Goal: Task Accomplishment & Management: Use online tool/utility

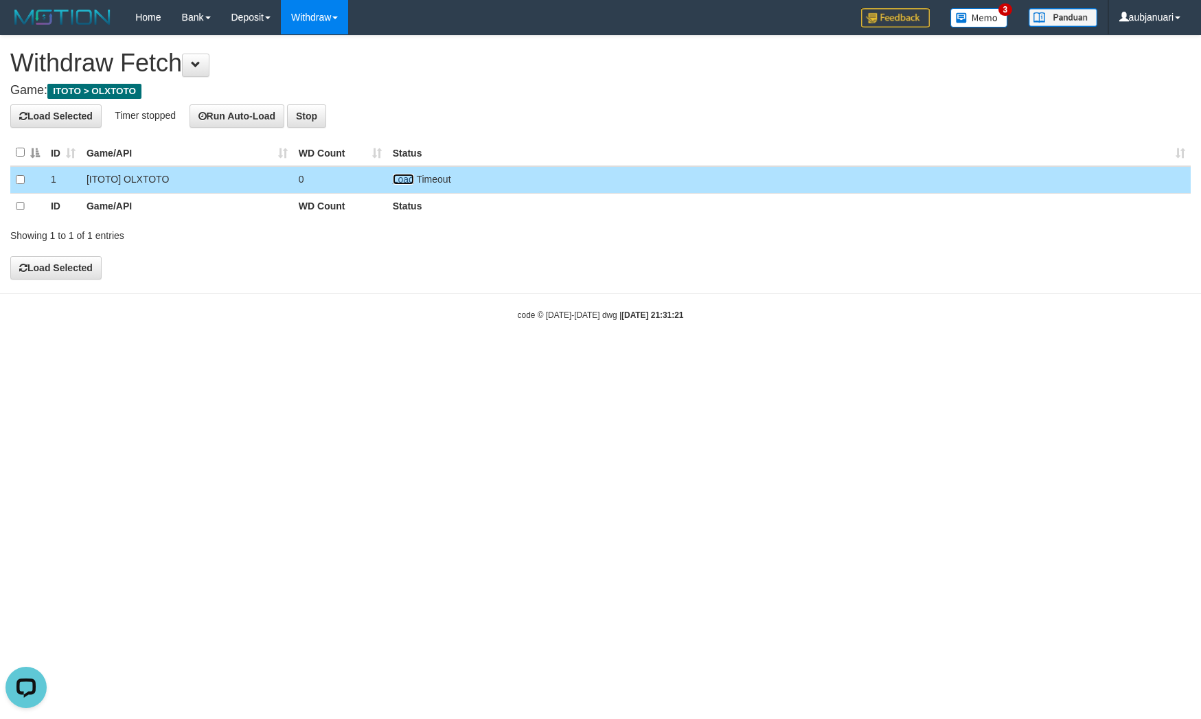
click at [407, 175] on link "Load" at bounding box center [403, 179] width 21 height 11
drag, startPoint x: 407, startPoint y: 177, endPoint x: 429, endPoint y: 202, distance: 33.1
click at [407, 177] on link "Load" at bounding box center [403, 179] width 21 height 11
drag, startPoint x: 400, startPoint y: 181, endPoint x: 8, endPoint y: 303, distance: 410.6
click at [400, 181] on link "Load" at bounding box center [403, 179] width 21 height 11
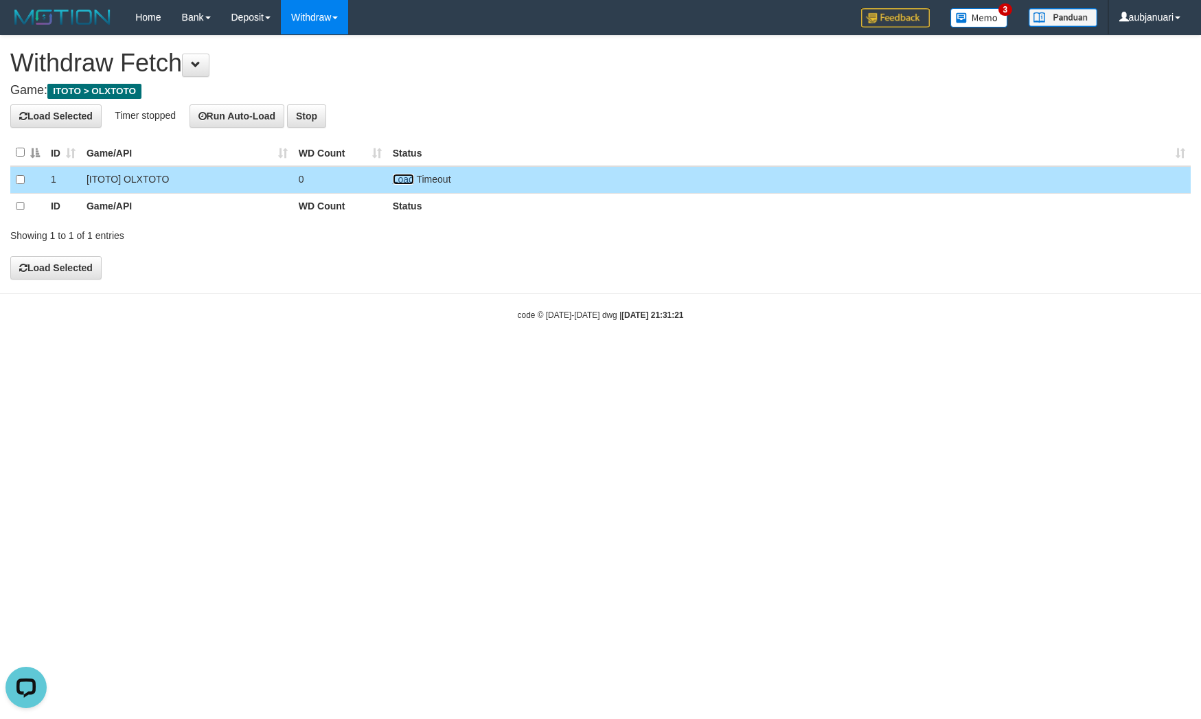
click at [396, 178] on link "Load" at bounding box center [403, 179] width 21 height 11
click at [406, 179] on link "Load" at bounding box center [403, 179] width 21 height 11
click at [396, 184] on link "Load" at bounding box center [403, 179] width 21 height 11
click at [398, 179] on link "Load" at bounding box center [403, 179] width 21 height 11
click at [408, 179] on link "Load" at bounding box center [403, 179] width 21 height 11
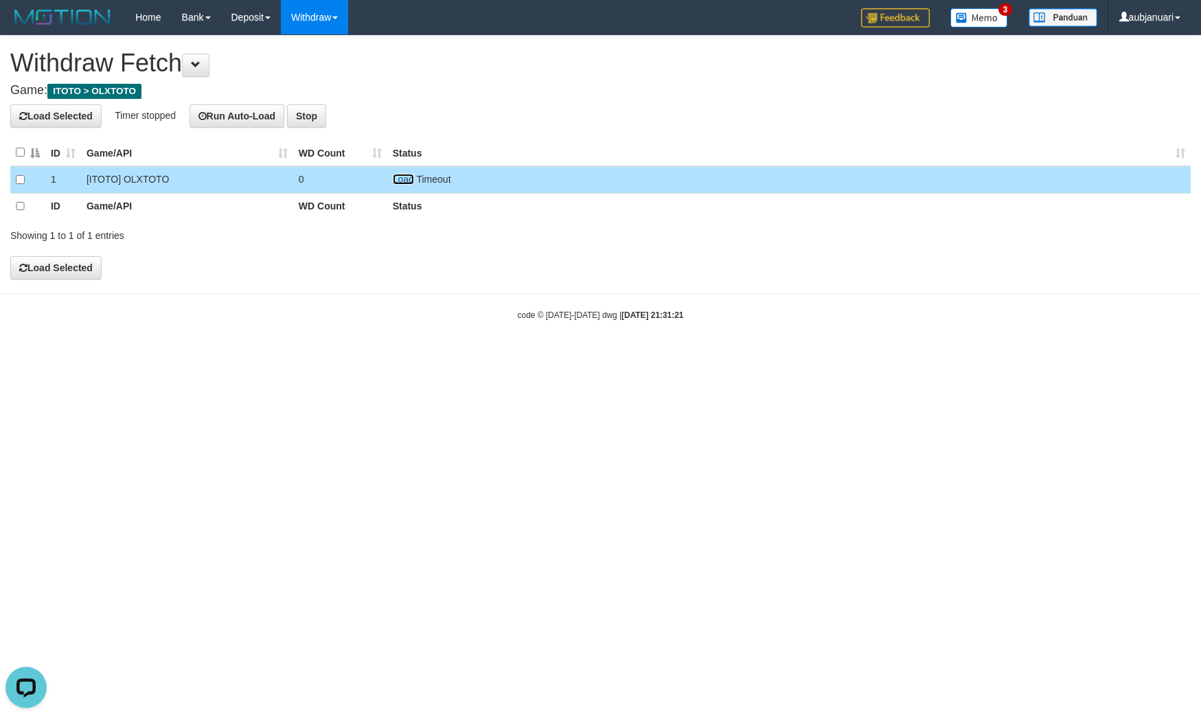
click at [398, 175] on link "Load" at bounding box center [403, 179] width 21 height 11
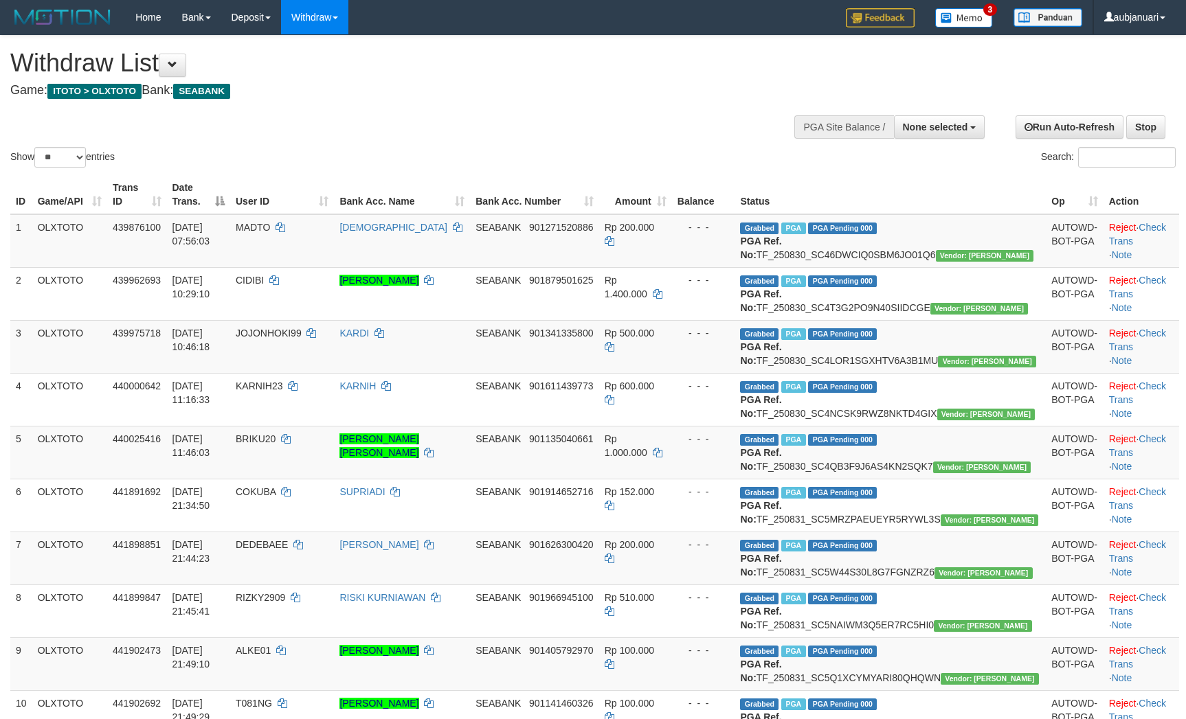
select select
select select "**"
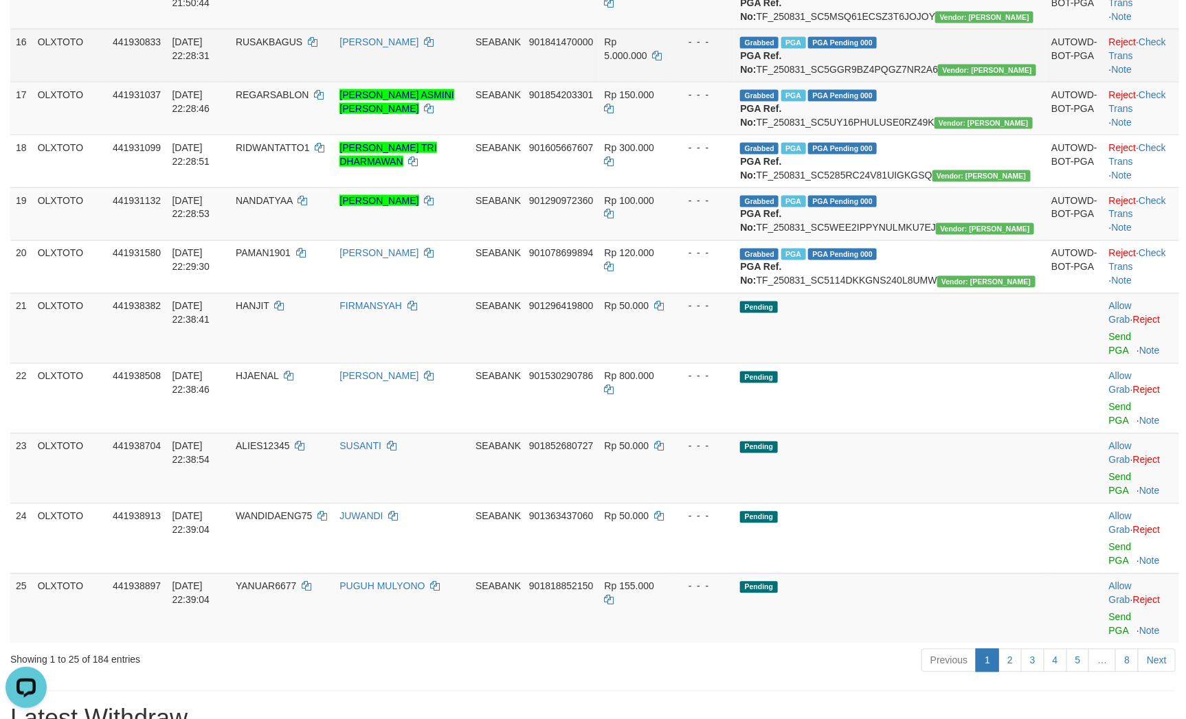
scroll to position [979, 0]
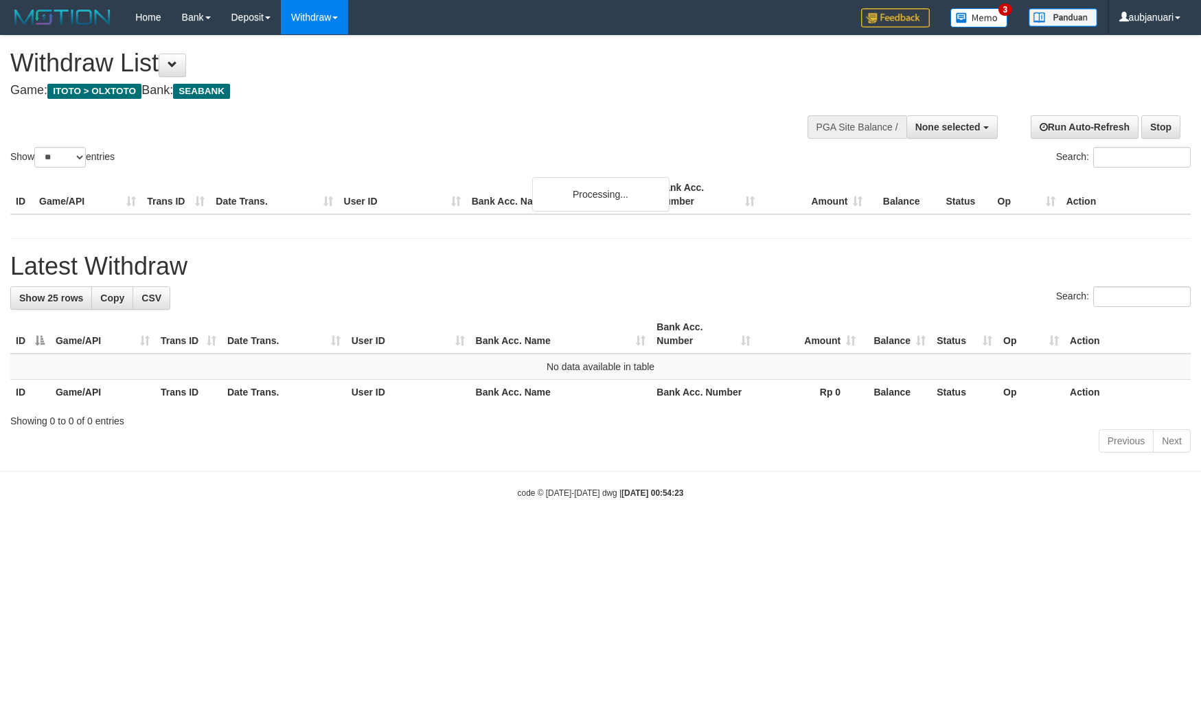
select select
select select "**"
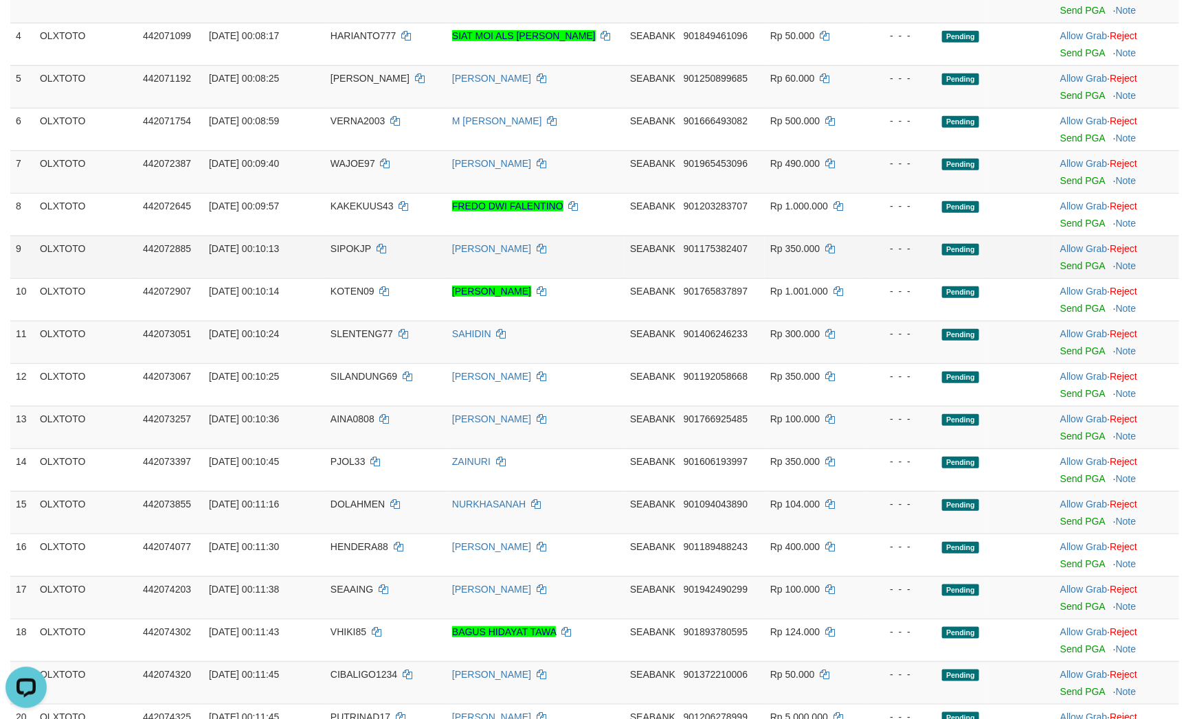
scroll to position [309, 0]
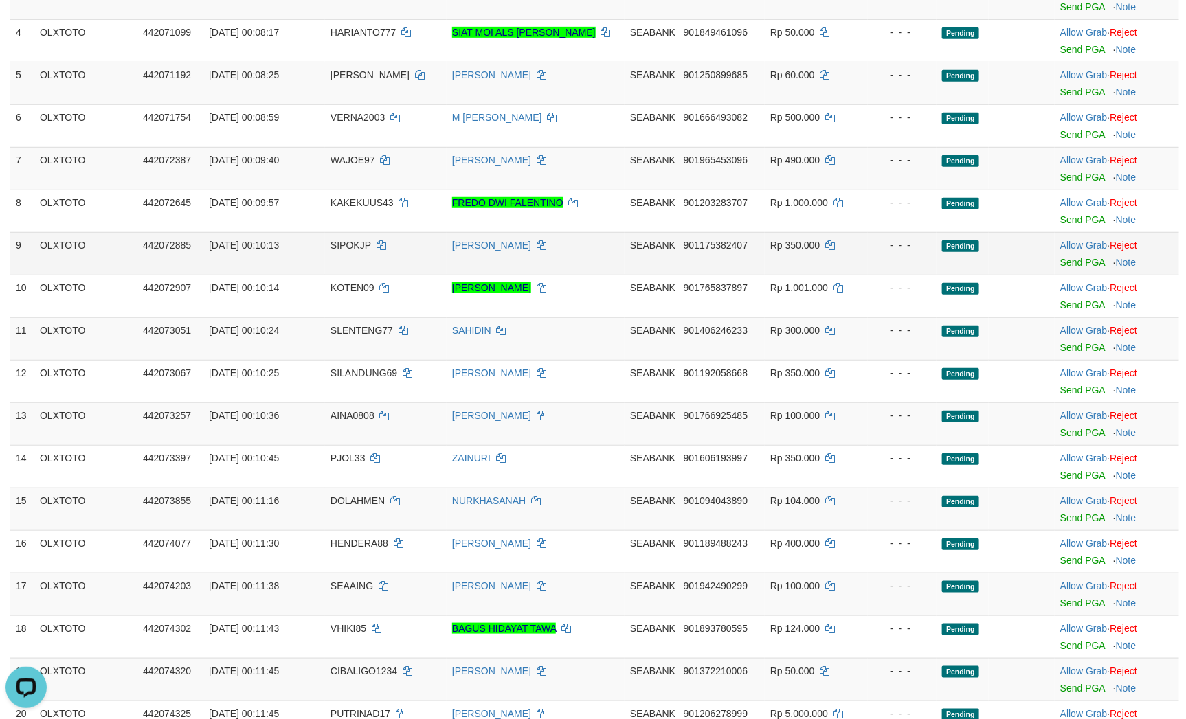
click at [893, 252] on div "- - -" at bounding box center [902, 245] width 58 height 14
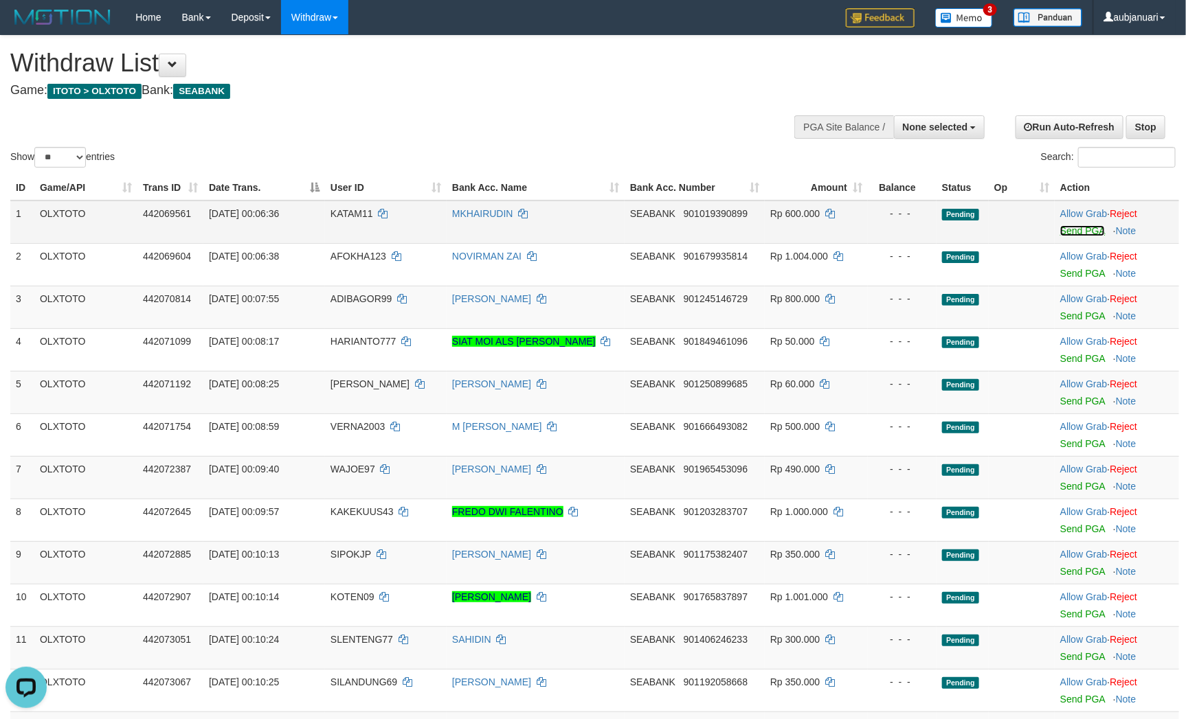
click at [1074, 236] on link "Send PGA" at bounding box center [1082, 230] width 45 height 11
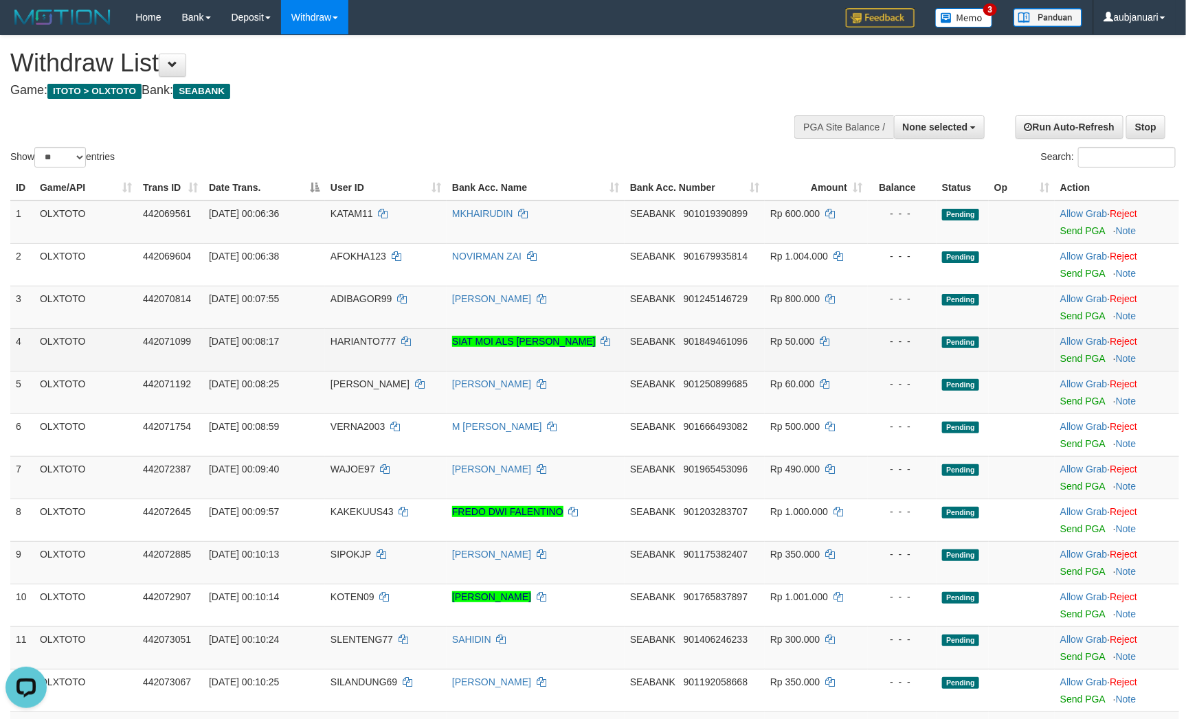
click at [938, 371] on td "Pending" at bounding box center [962, 349] width 52 height 43
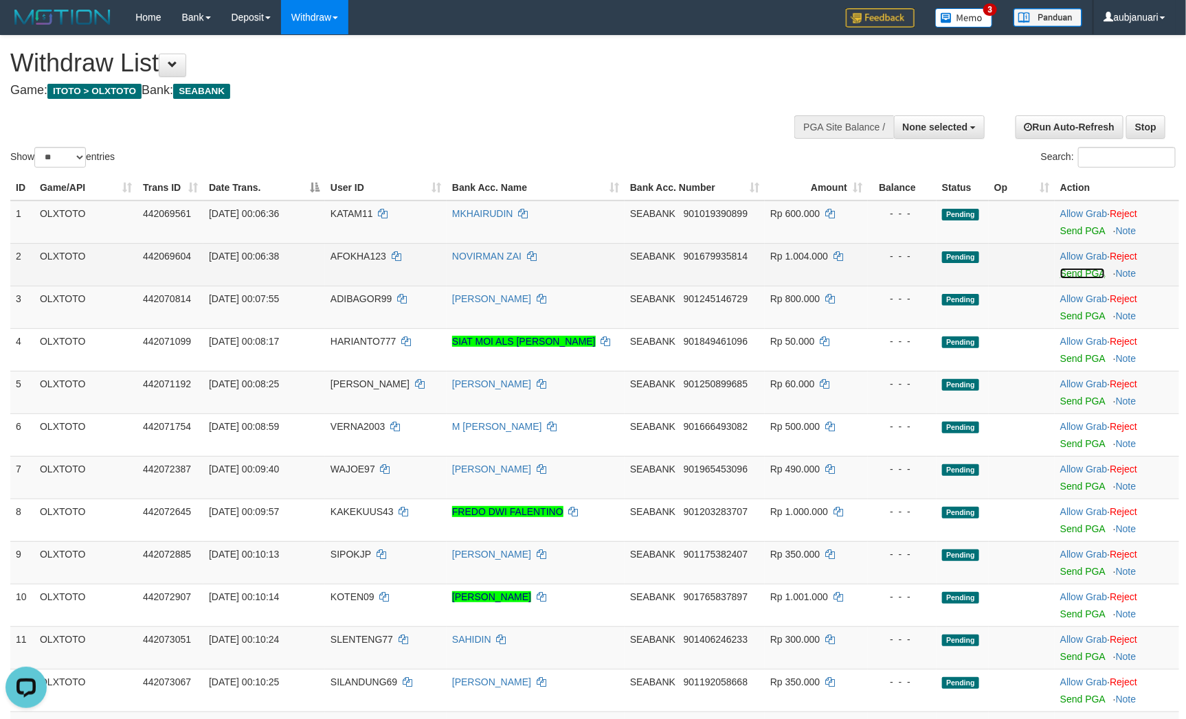
click at [1076, 279] on link "Send PGA" at bounding box center [1082, 273] width 45 height 11
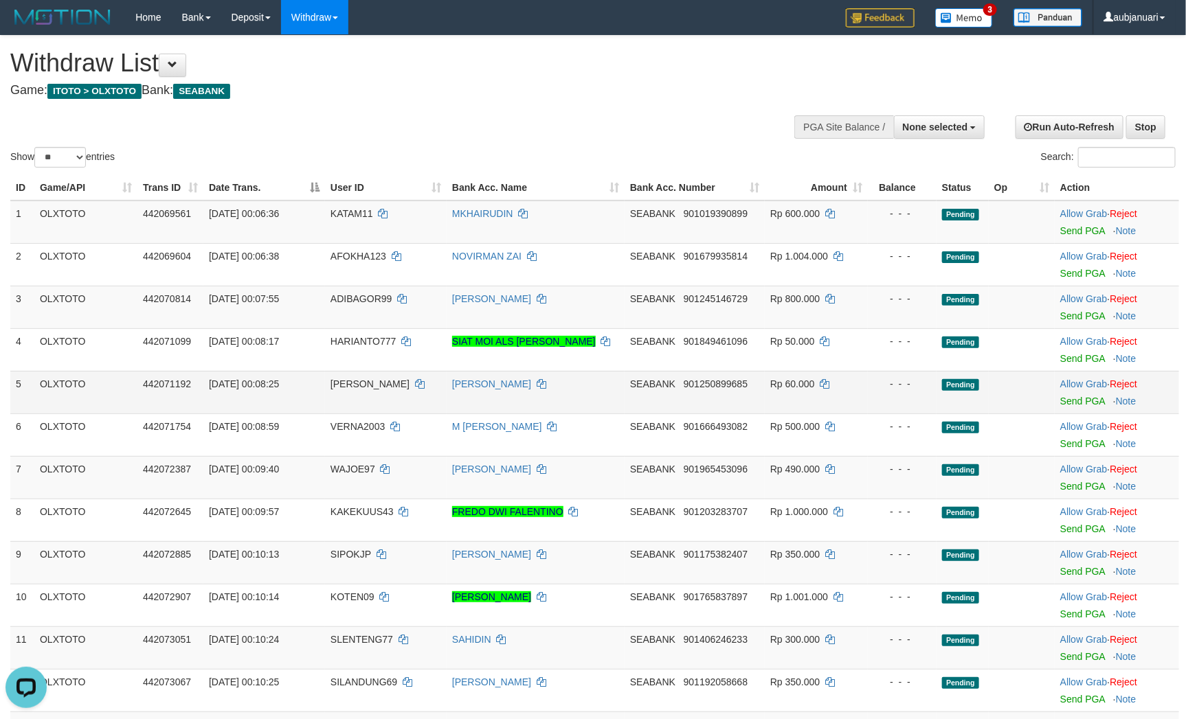
click at [909, 410] on td "- - -" at bounding box center [902, 392] width 69 height 43
click at [1083, 321] on link "Send PGA" at bounding box center [1082, 315] width 45 height 11
click at [893, 414] on td "- - -" at bounding box center [902, 392] width 69 height 43
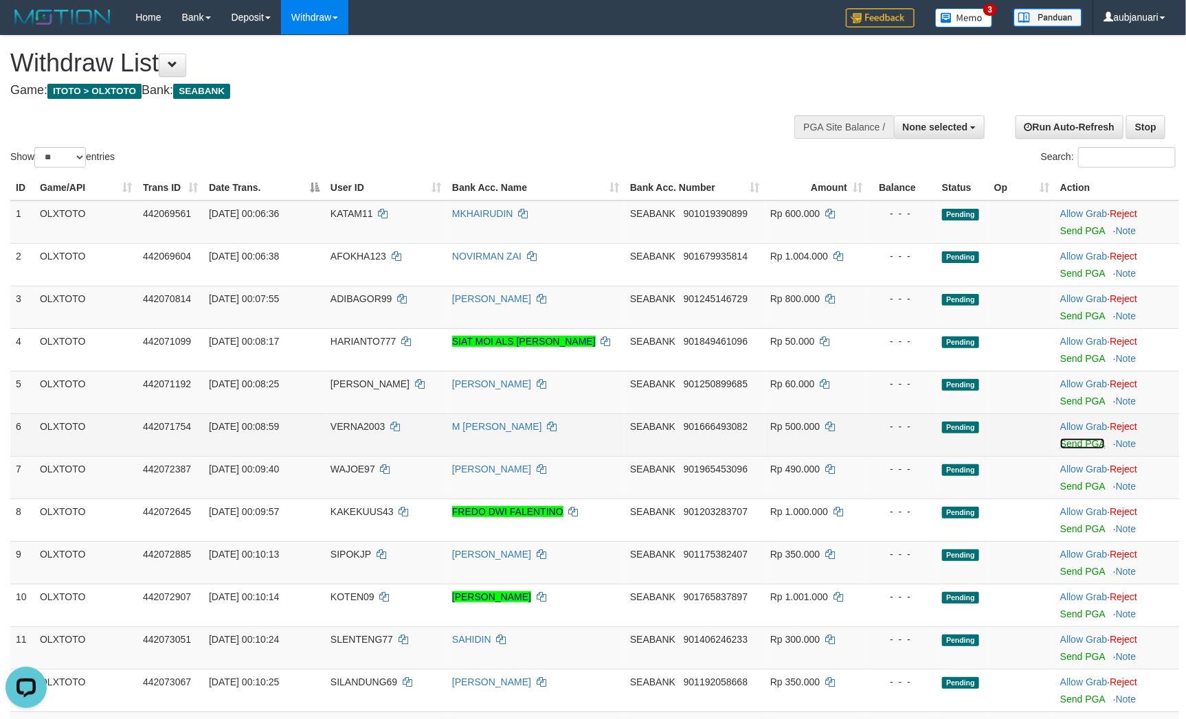
click at [1076, 449] on link "Send PGA" at bounding box center [1082, 443] width 45 height 11
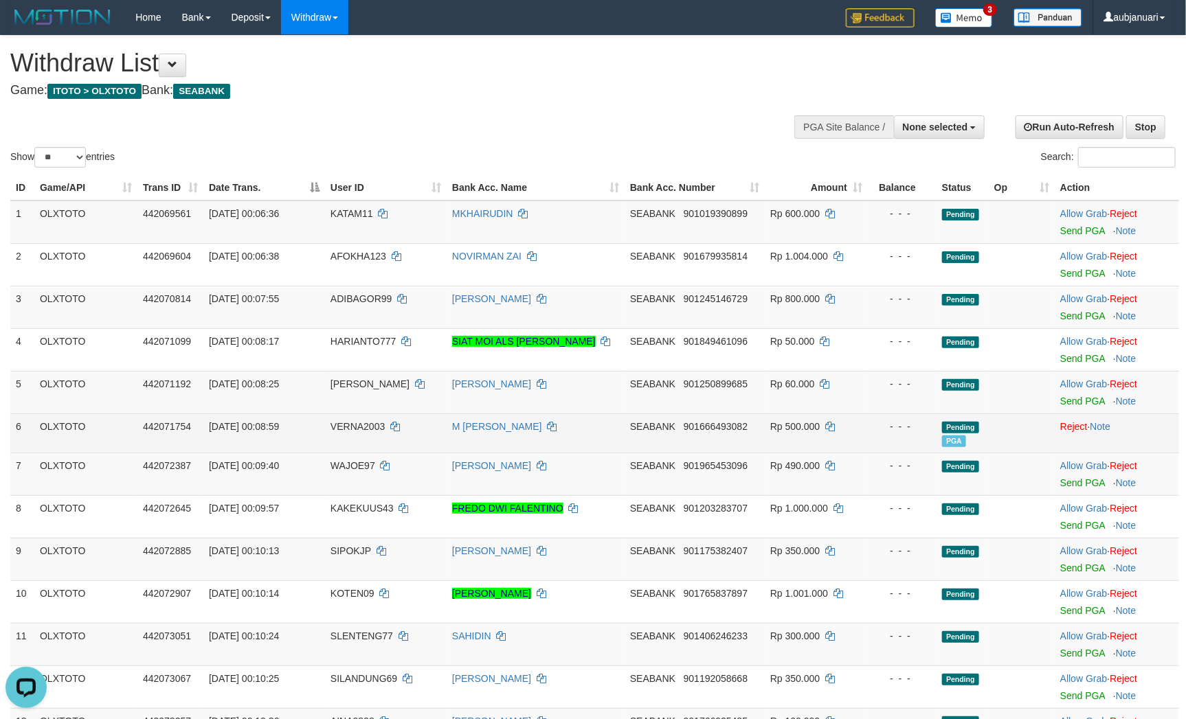
drag, startPoint x: 993, startPoint y: 437, endPoint x: 985, endPoint y: 440, distance: 8.7
click at [993, 437] on td at bounding box center [1021, 433] width 66 height 39
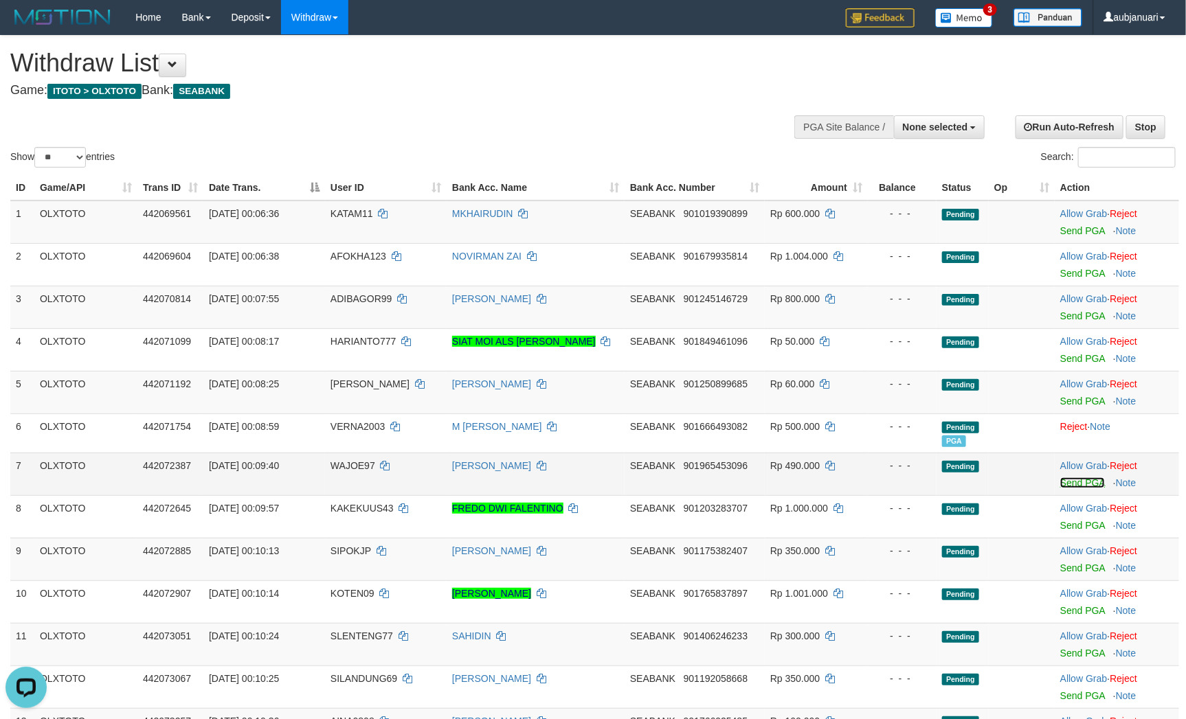
click at [1093, 488] on link "Send PGA" at bounding box center [1082, 482] width 45 height 11
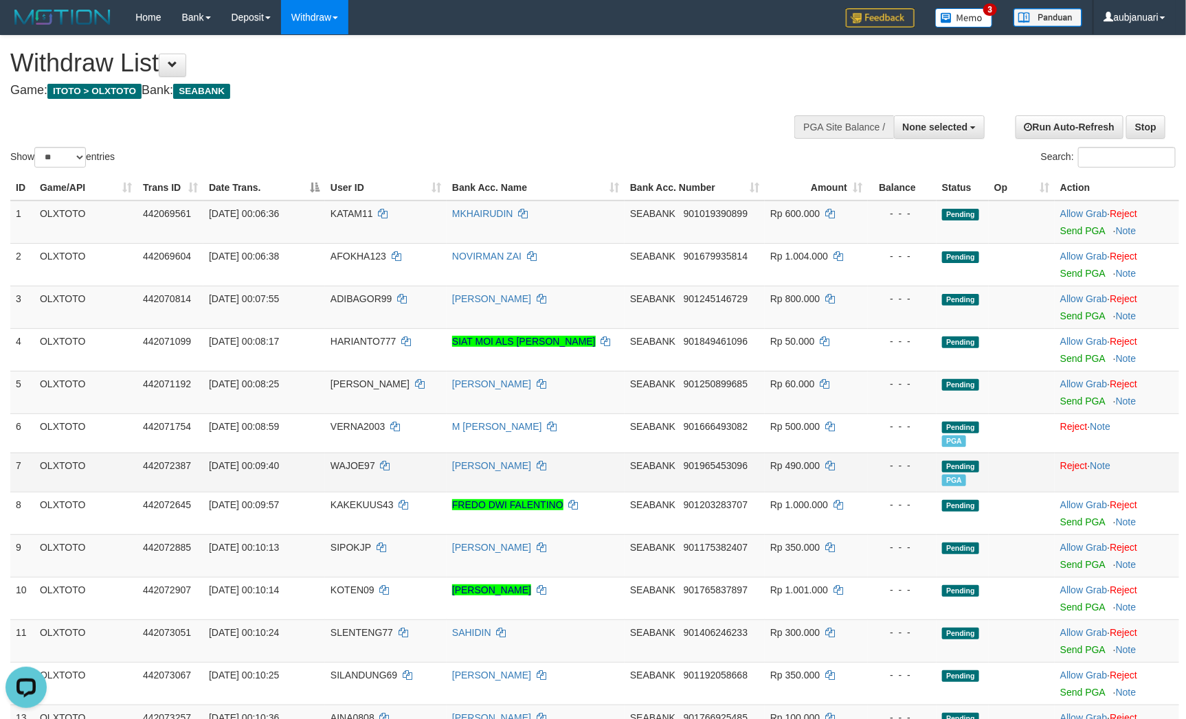
click at [930, 473] on div "- - -" at bounding box center [902, 466] width 58 height 14
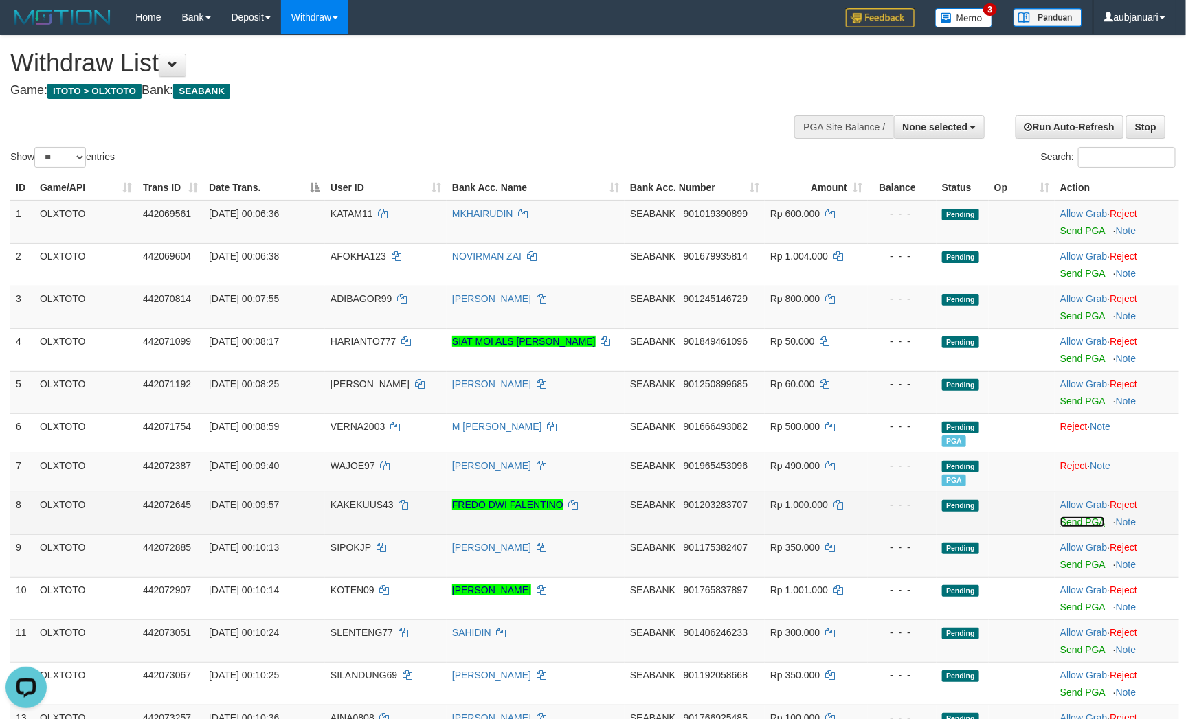
click at [1087, 528] on link "Send PGA" at bounding box center [1082, 522] width 45 height 11
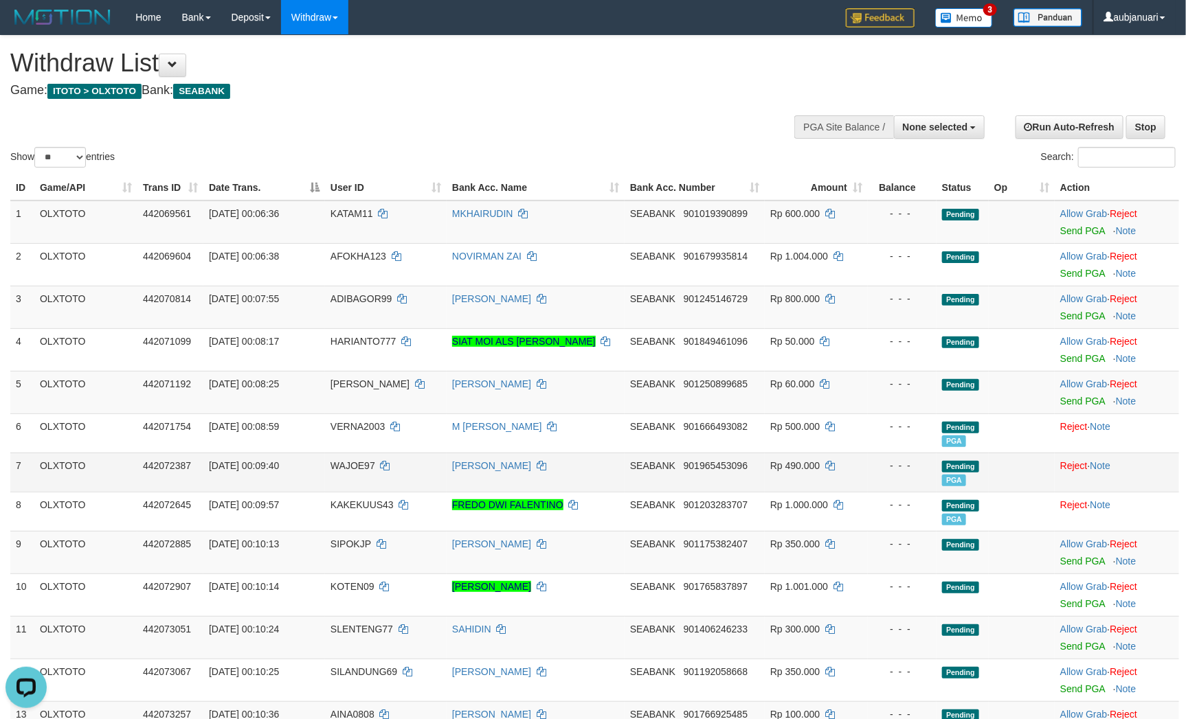
click at [934, 492] on td "- - -" at bounding box center [902, 472] width 69 height 39
click at [1100, 567] on link "Send PGA" at bounding box center [1082, 561] width 45 height 11
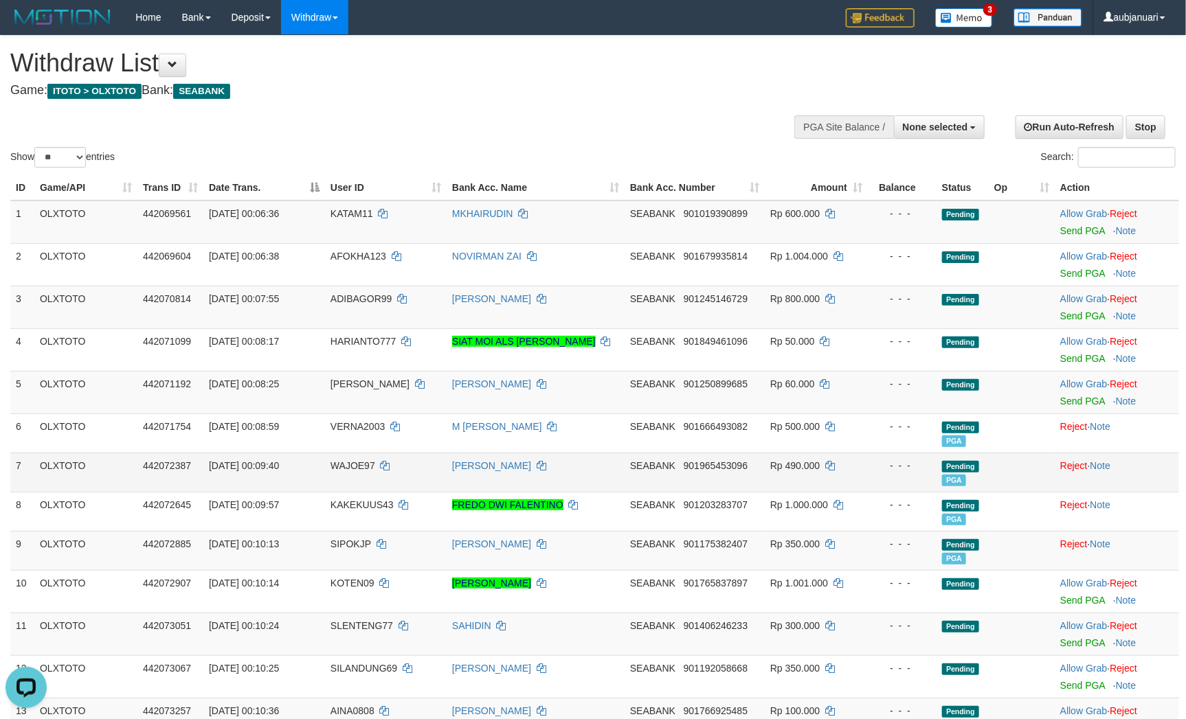
click at [942, 492] on td "Pending PGA" at bounding box center [962, 472] width 52 height 39
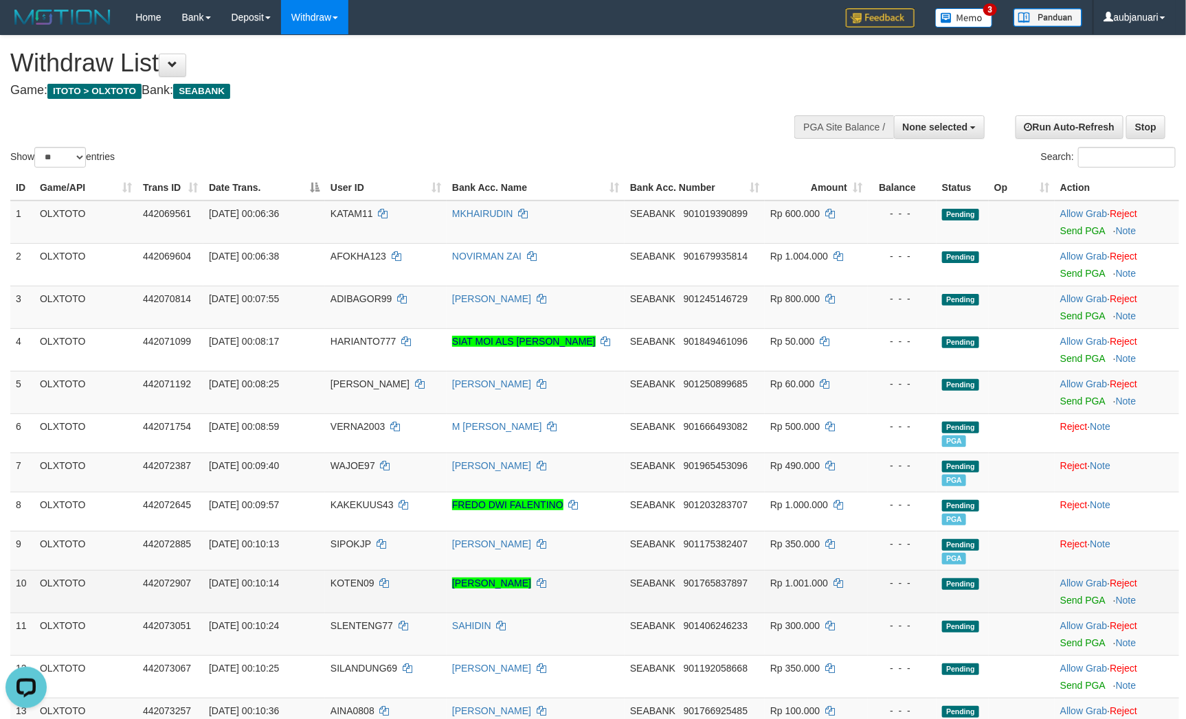
click at [1080, 613] on td "Allow Grab · Reject Send PGA · Note" at bounding box center [1116, 591] width 124 height 43
click at [1086, 606] on link "Send PGA" at bounding box center [1082, 600] width 45 height 11
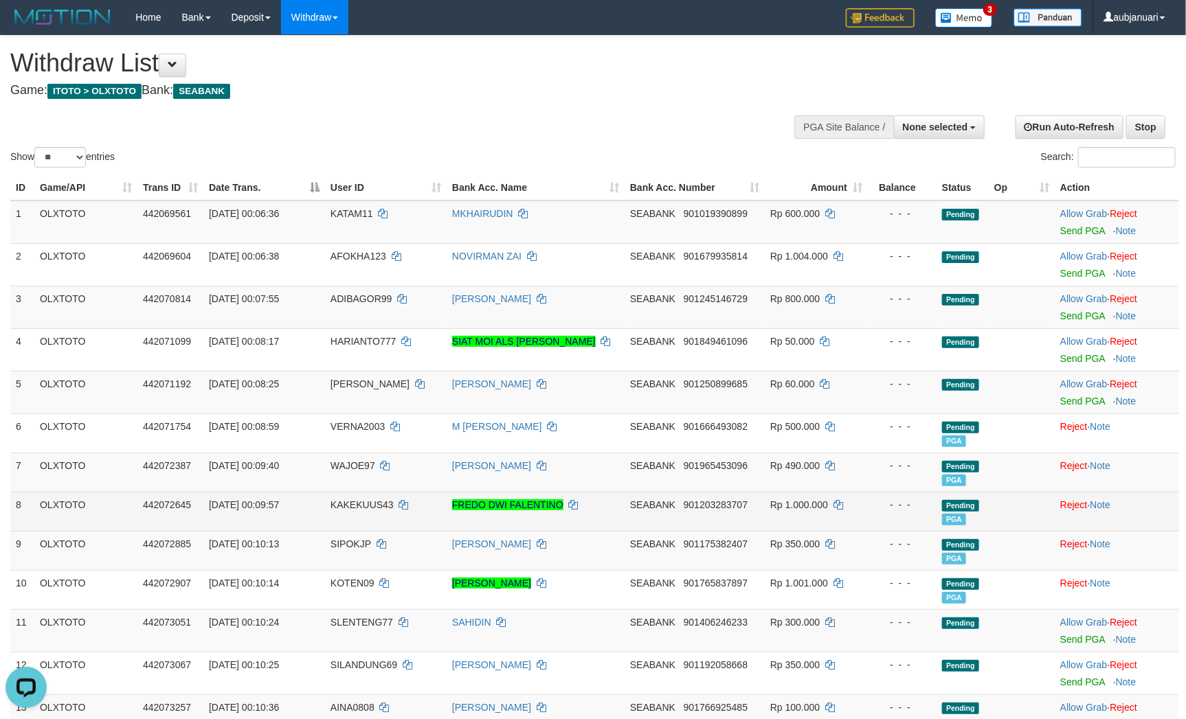
drag, startPoint x: 965, startPoint y: 538, endPoint x: 964, endPoint y: 526, distance: 11.7
click at [963, 530] on td "Pending PGA" at bounding box center [962, 511] width 52 height 39
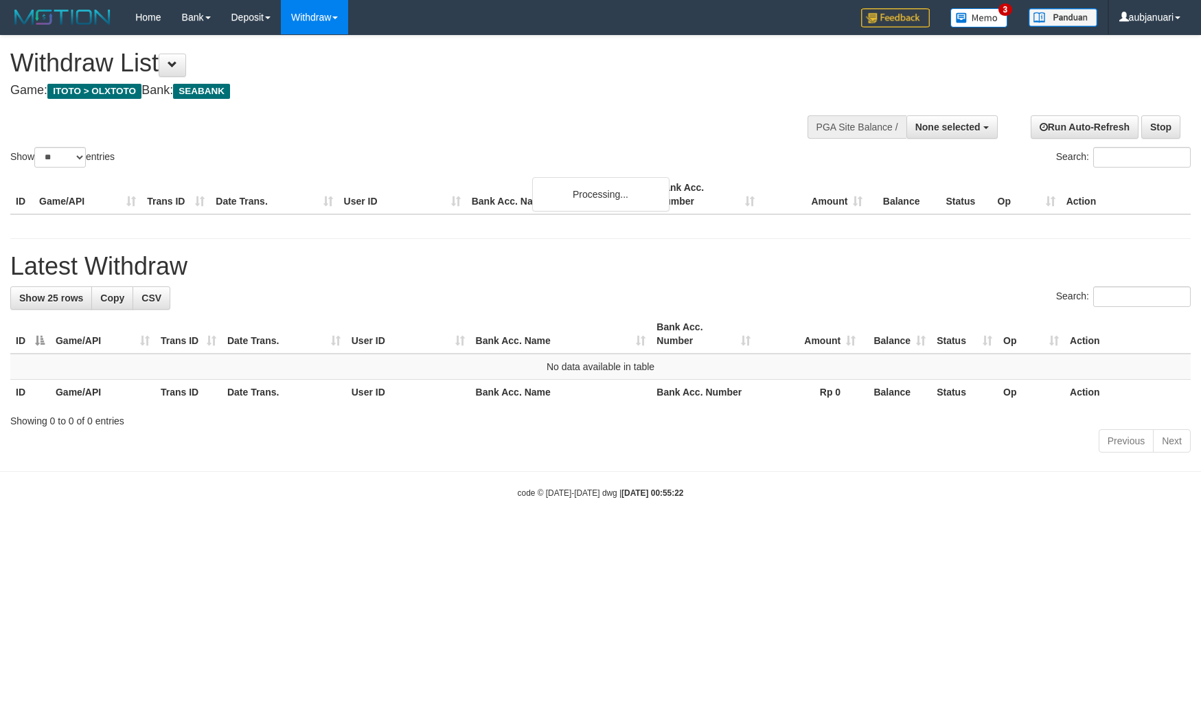
select select
select select "**"
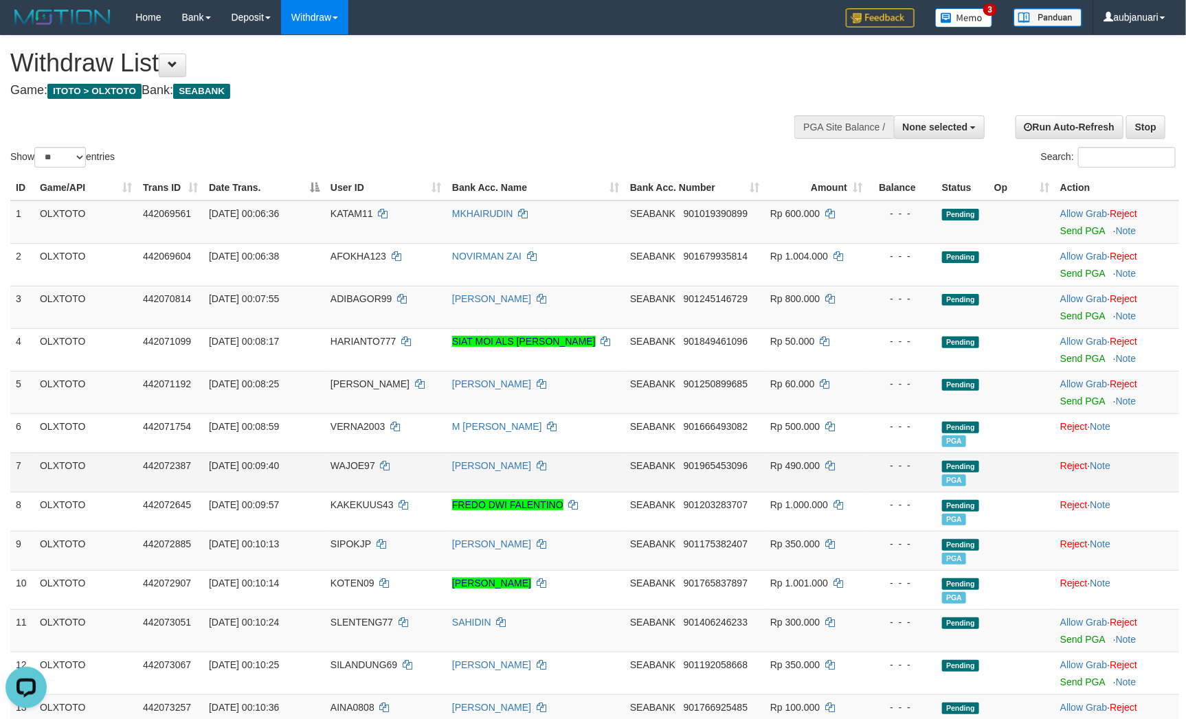
click at [989, 480] on td at bounding box center [1021, 472] width 66 height 39
click at [1089, 236] on link "Send PGA" at bounding box center [1082, 230] width 45 height 11
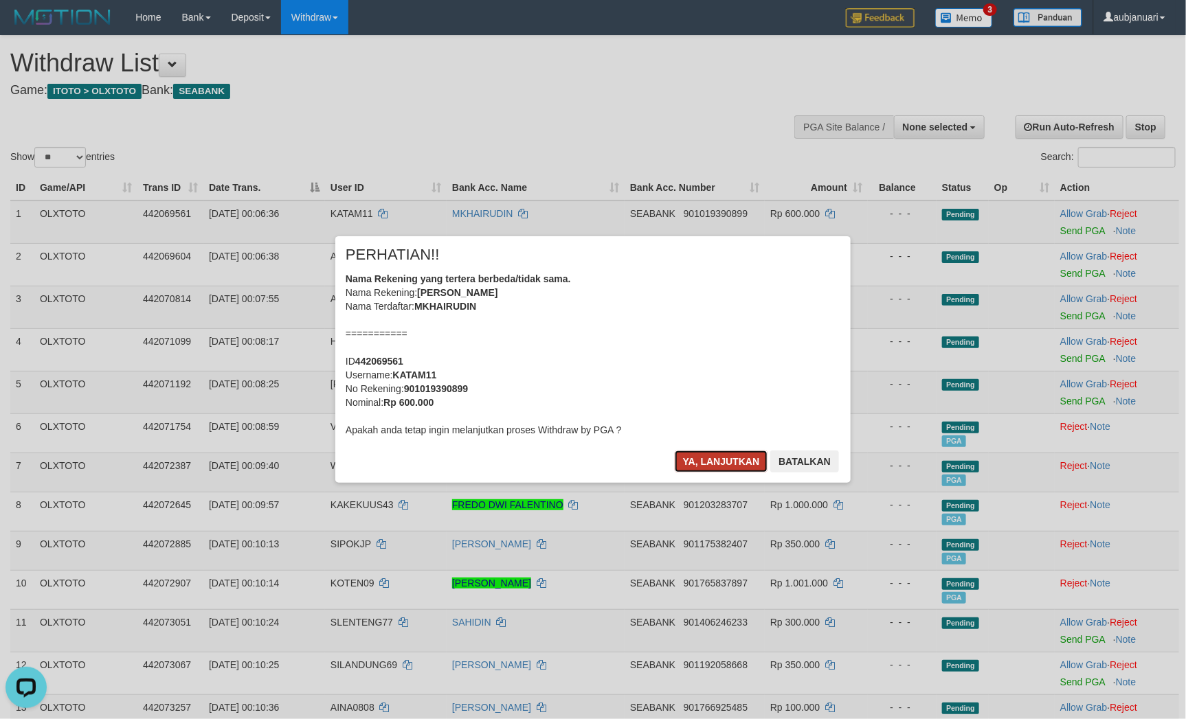
click at [714, 470] on button "Ya, lanjutkan" at bounding box center [721, 462] width 93 height 22
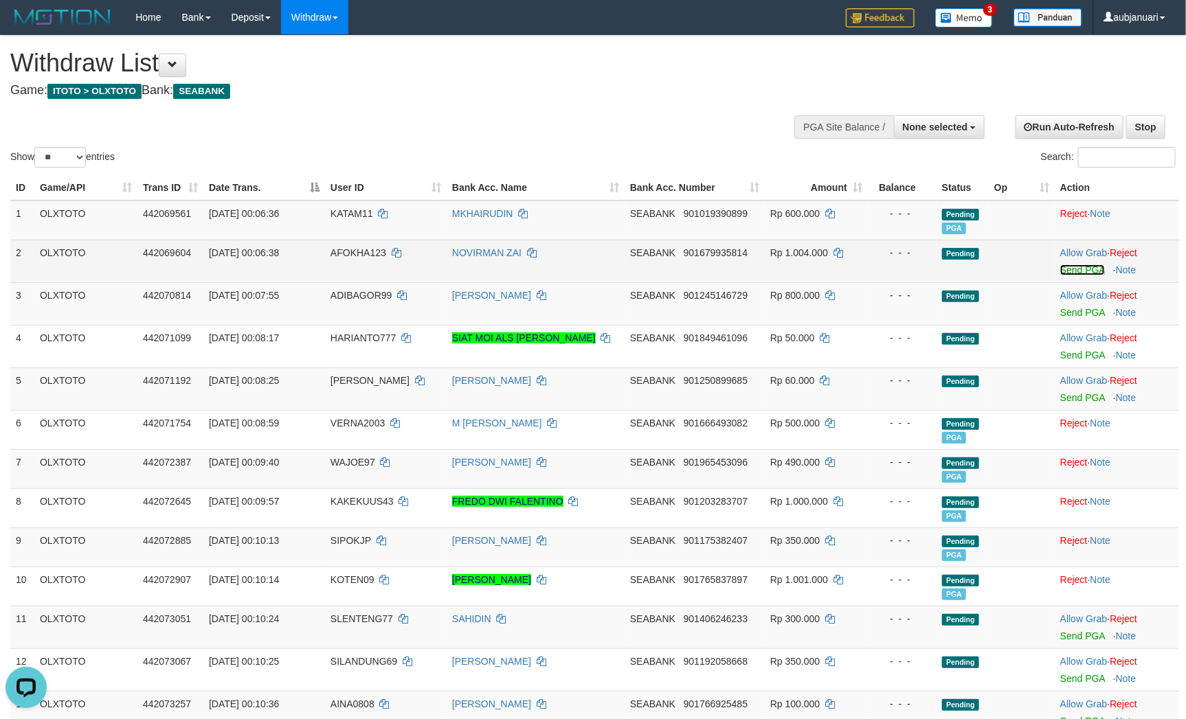
click at [1089, 275] on link "Send PGA" at bounding box center [1082, 269] width 45 height 11
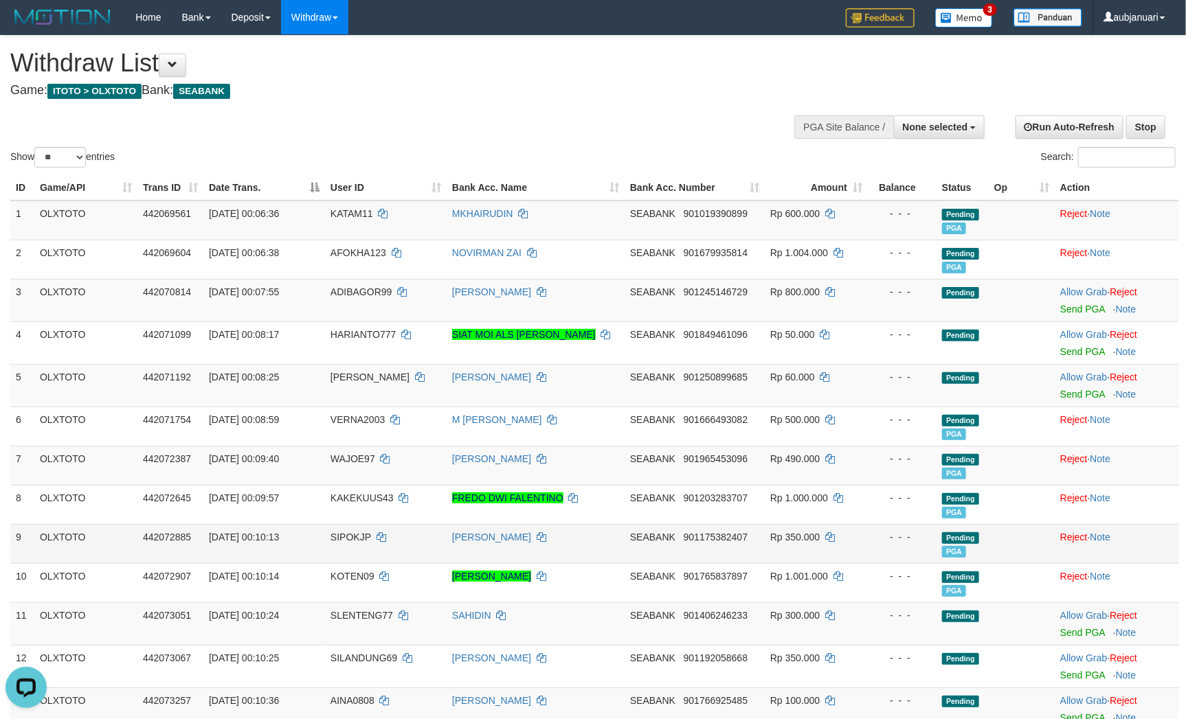
click at [969, 563] on td "Pending PGA" at bounding box center [962, 543] width 52 height 39
click at [1078, 315] on link "Send PGA" at bounding box center [1082, 309] width 45 height 11
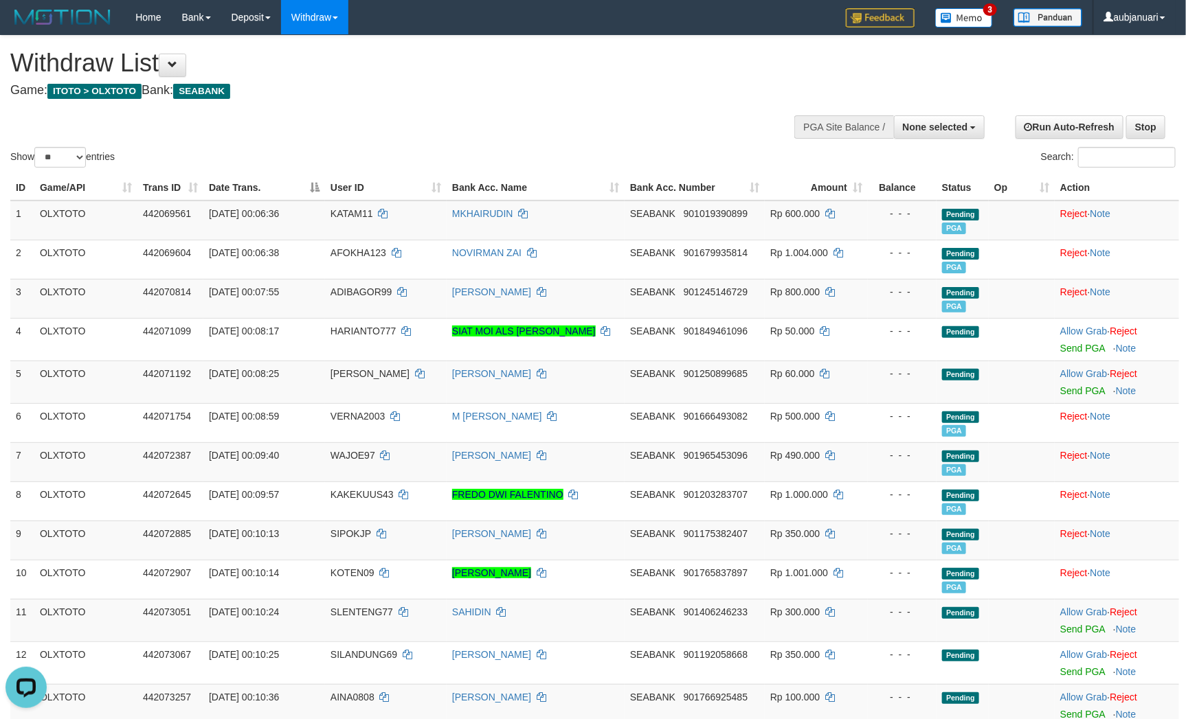
click at [593, 109] on div "Show ** ** ** *** entries Search:" at bounding box center [593, 103] width 1186 height 135
click at [585, 136] on div "Show ** ** ** *** entries Search:" at bounding box center [593, 103] width 1186 height 135
click at [497, 101] on div "**********" at bounding box center [398, 70] width 777 height 68
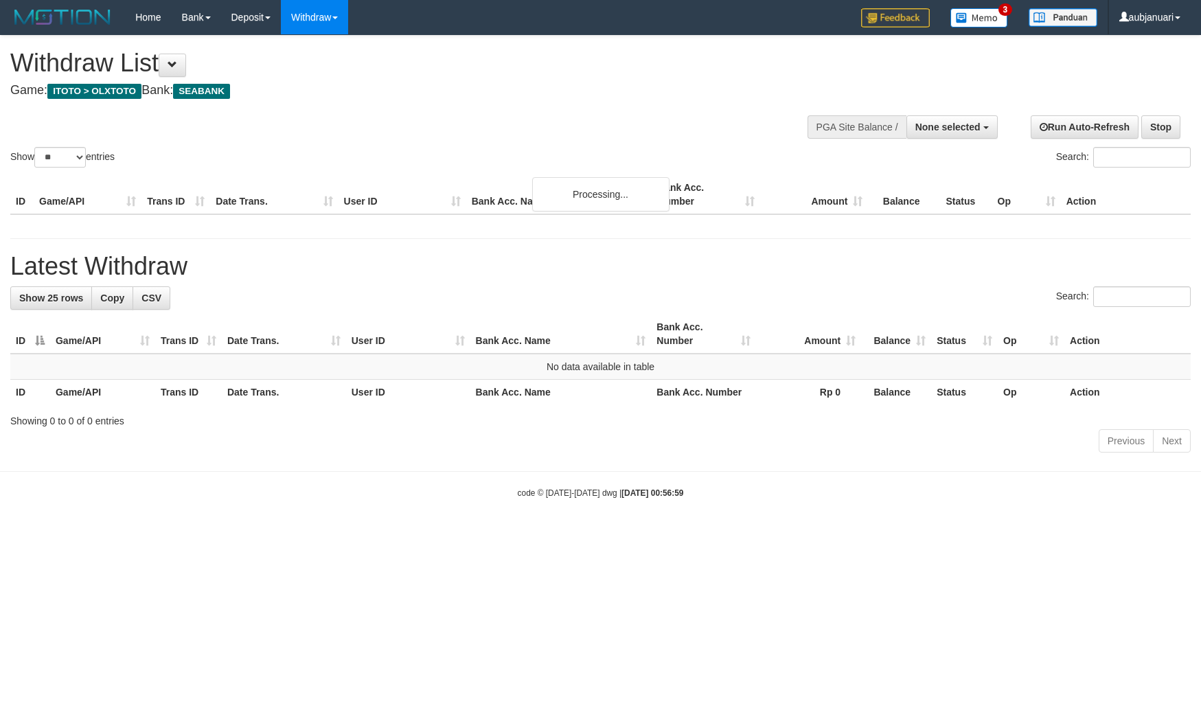
select select
select select "**"
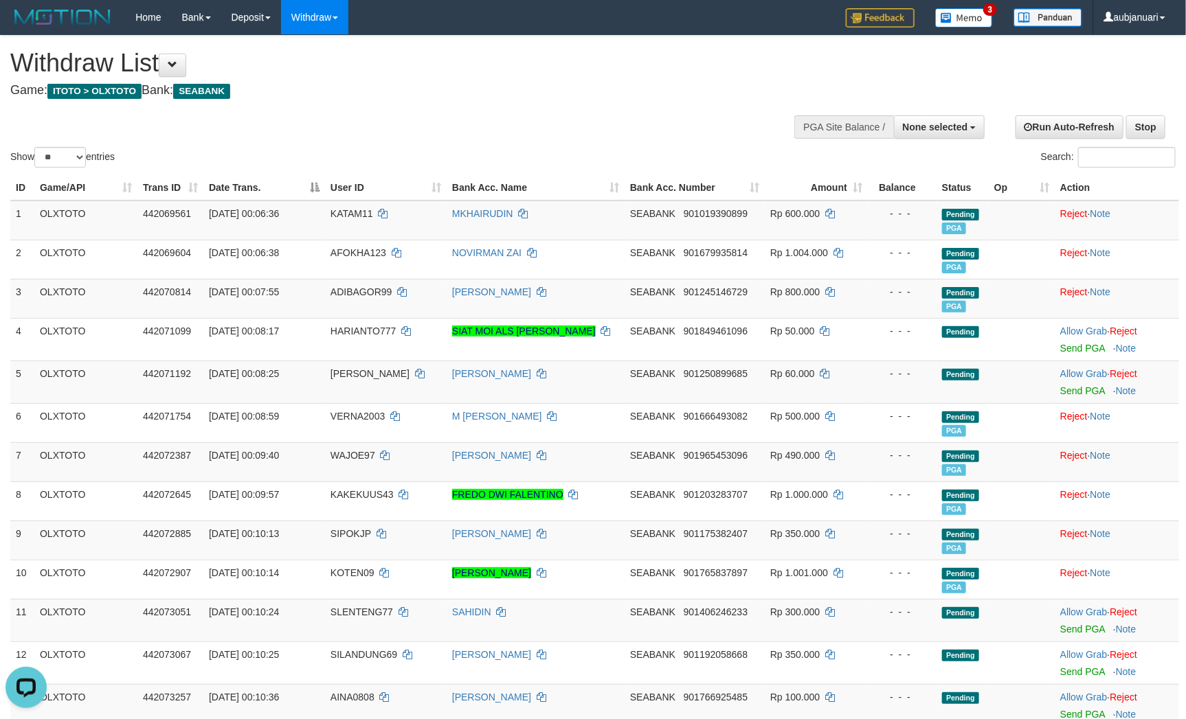
click at [602, 76] on h1 "Withdraw List" at bounding box center [393, 62] width 767 height 27
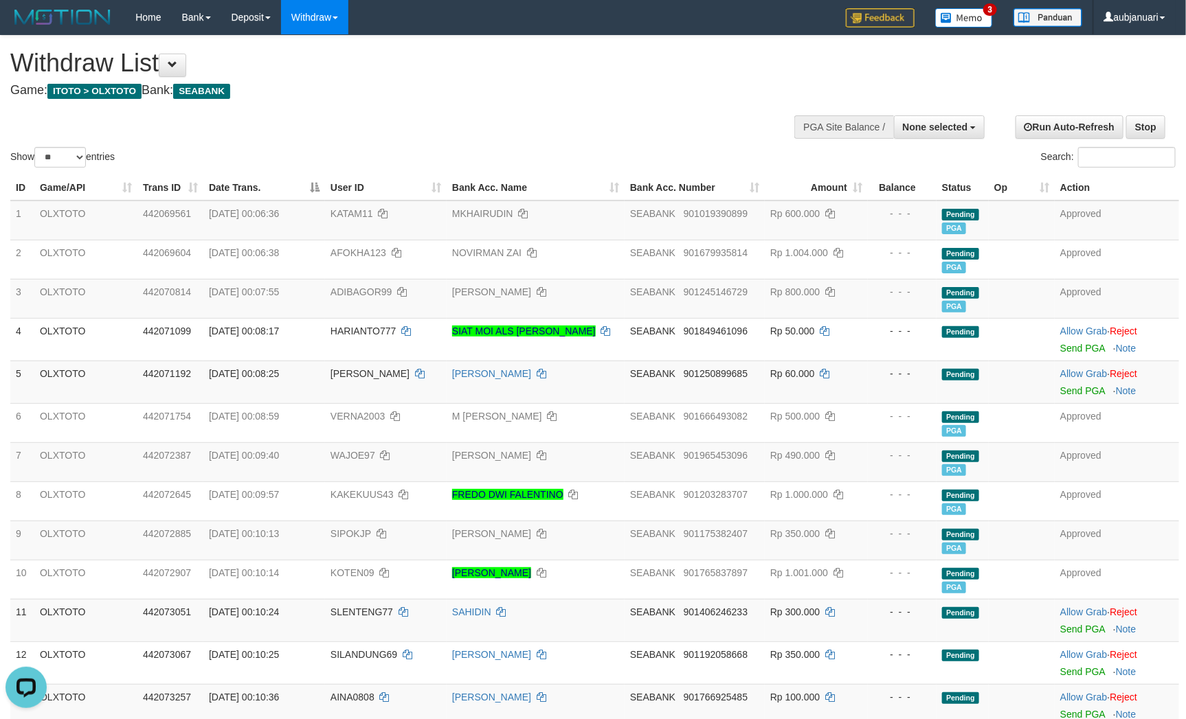
click at [672, 109] on div "Show ** ** ** *** entries Search:" at bounding box center [593, 103] width 1186 height 135
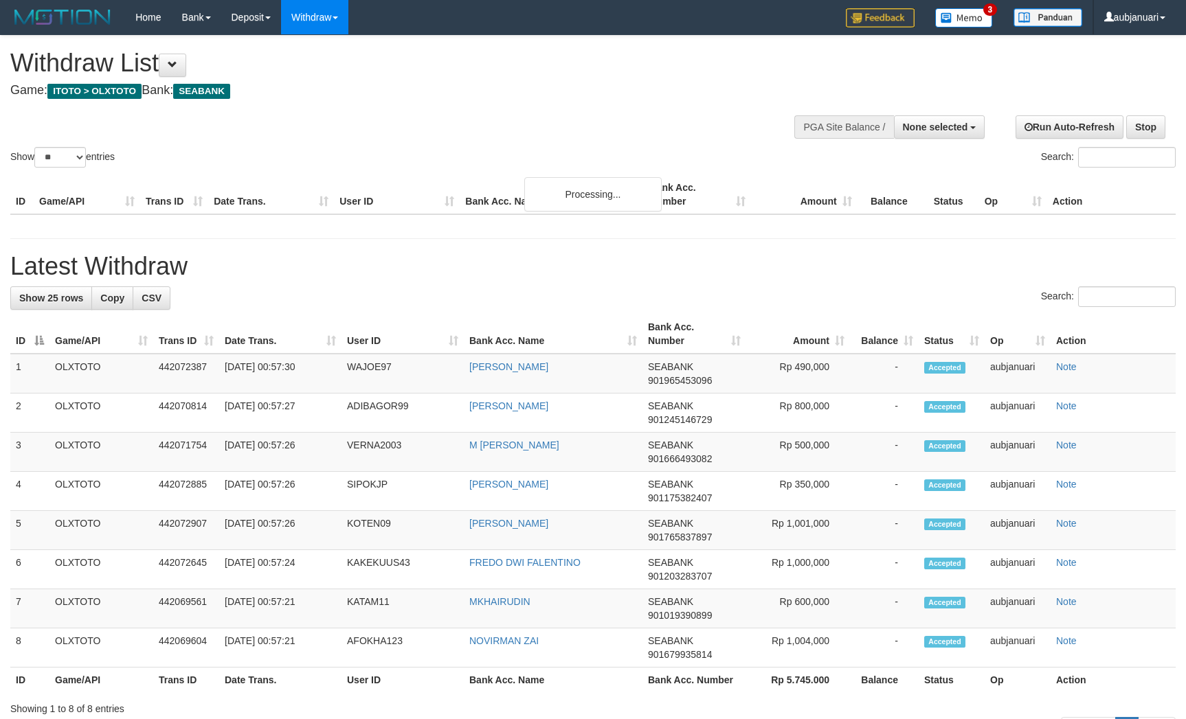
select select
select select "**"
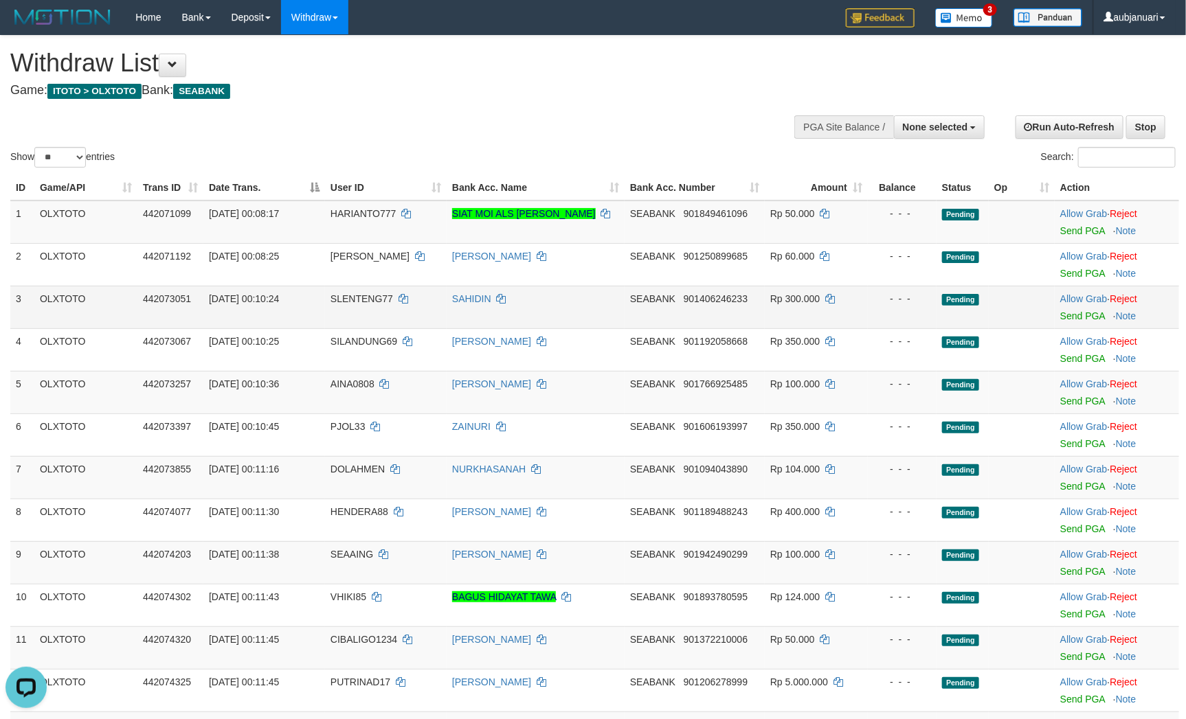
drag, startPoint x: 449, startPoint y: 115, endPoint x: 720, endPoint y: 304, distance: 329.7
click at [468, 120] on div "Show ** ** ** *** entries Search:" at bounding box center [593, 103] width 1186 height 135
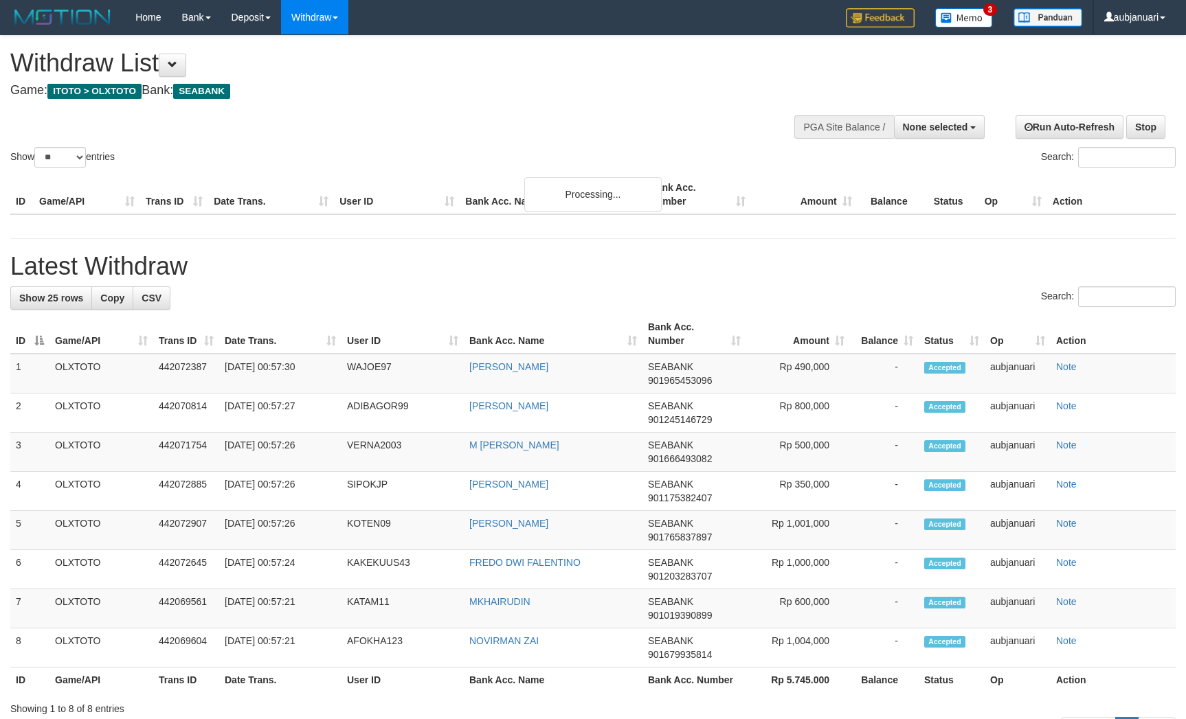
select select
select select "**"
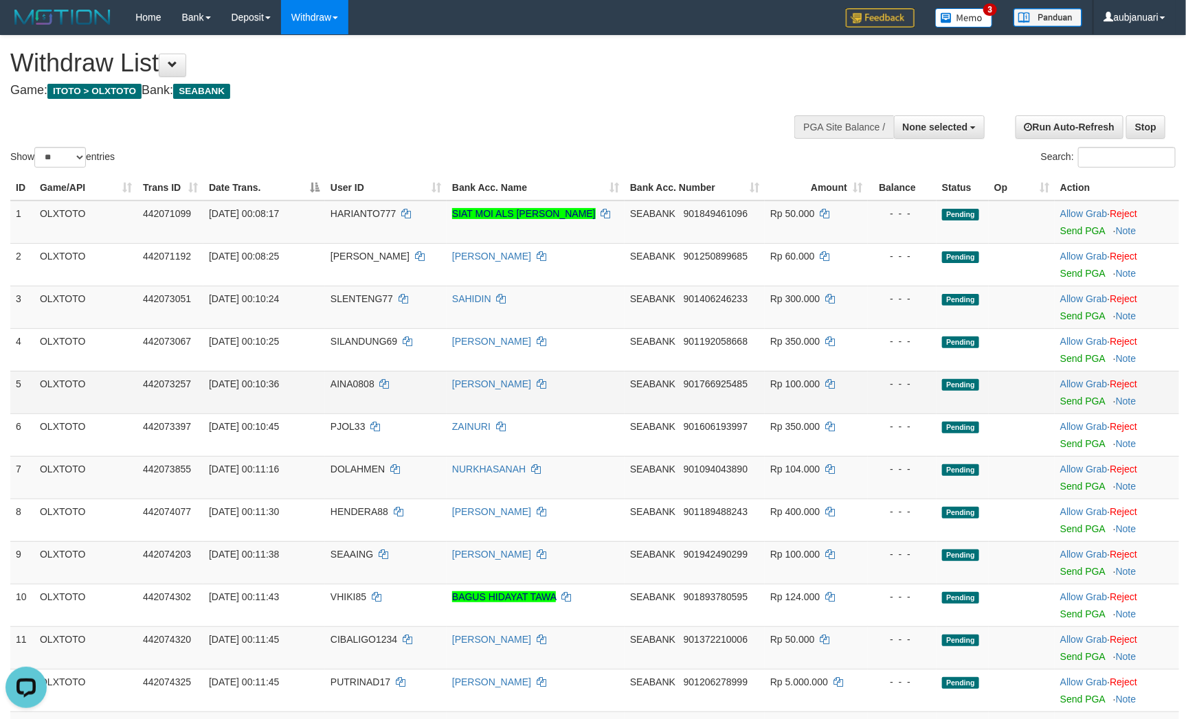
drag, startPoint x: 938, startPoint y: 407, endPoint x: 903, endPoint y: 394, distance: 37.4
click at [938, 407] on td "Pending" at bounding box center [962, 392] width 52 height 43
click at [540, 89] on h4 "Game: ITOTO > OLXTOTO Bank: SEABANK" at bounding box center [393, 91] width 767 height 14
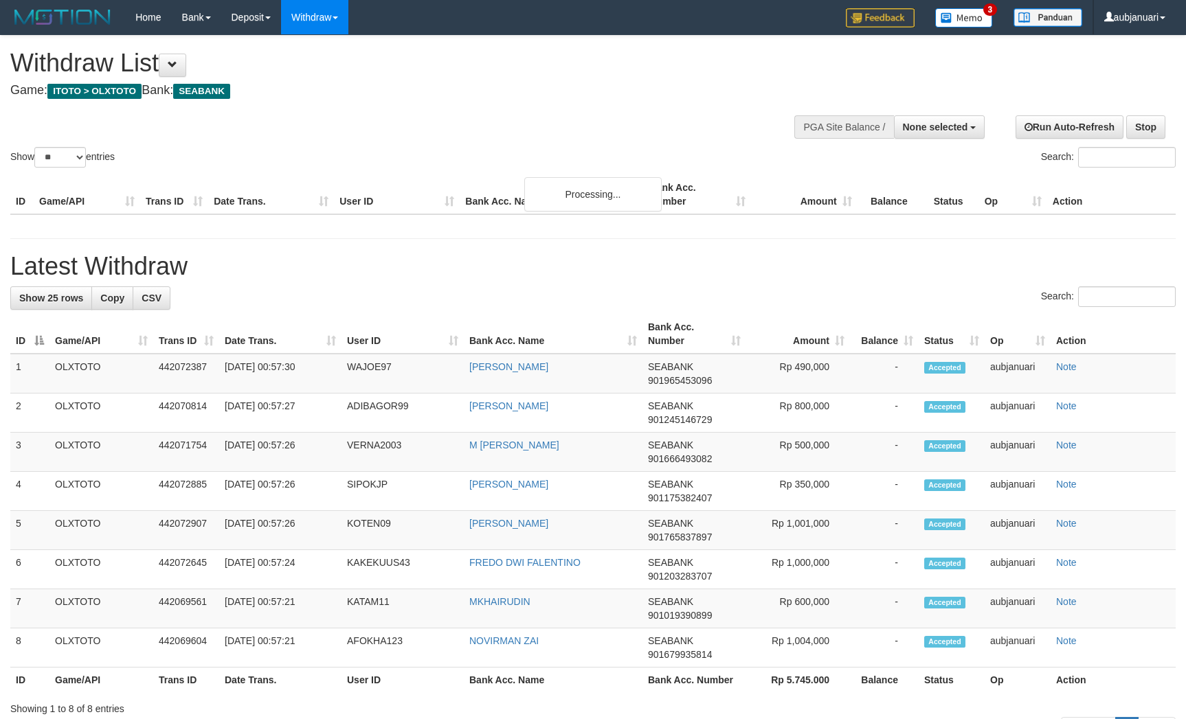
select select
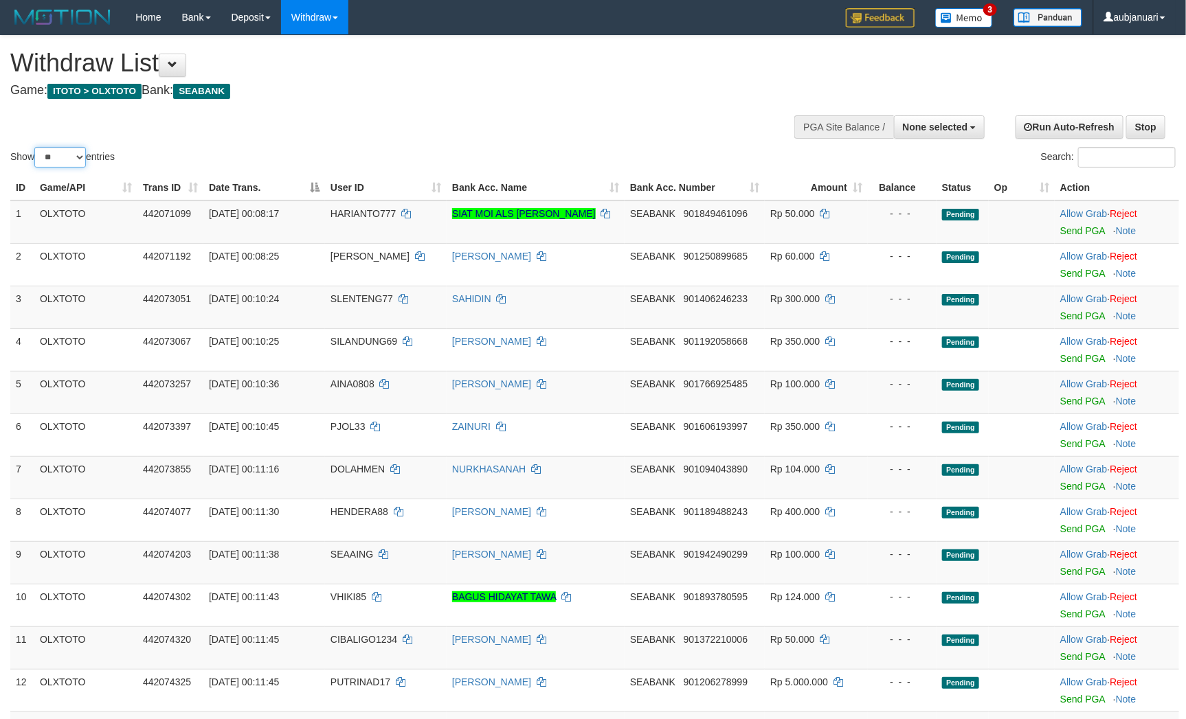
drag, startPoint x: 77, startPoint y: 171, endPoint x: 76, endPoint y: 178, distance: 6.9
click at [77, 168] on select "** ** ** ***" at bounding box center [60, 157] width 52 height 21
select select "***"
click at [36, 164] on select "** ** ** ***" at bounding box center [60, 157] width 52 height 21
click at [351, 106] on div "Show ** ** ** *** entries Search:" at bounding box center [593, 103] width 1186 height 135
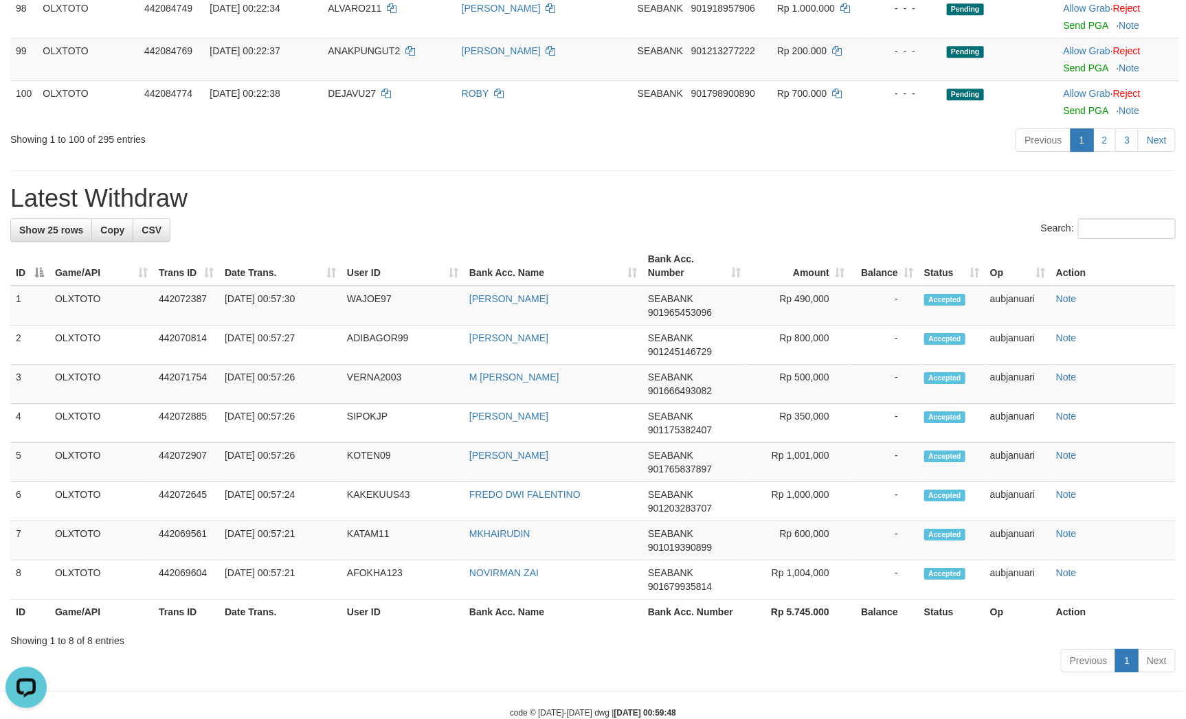
scroll to position [4216, 0]
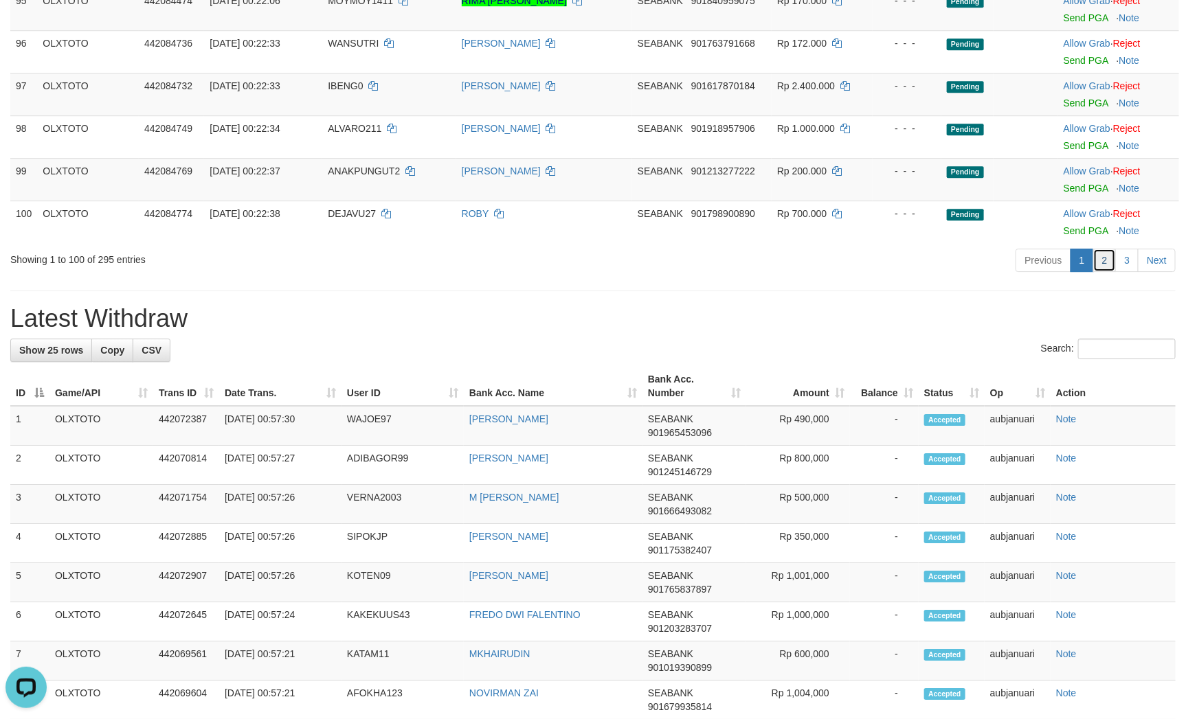
click at [1100, 272] on link "2" at bounding box center [1104, 260] width 23 height 23
click at [703, 332] on h1 "Latest Withdraw" at bounding box center [592, 318] width 1165 height 27
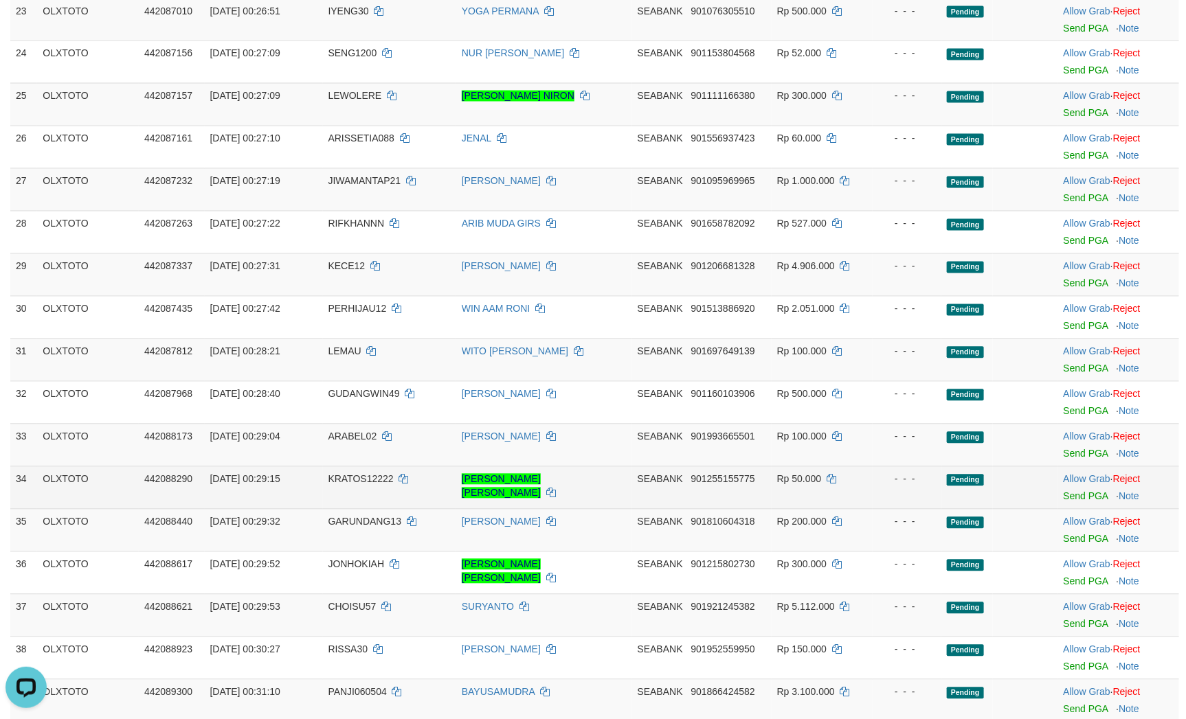
scroll to position [1175, 0]
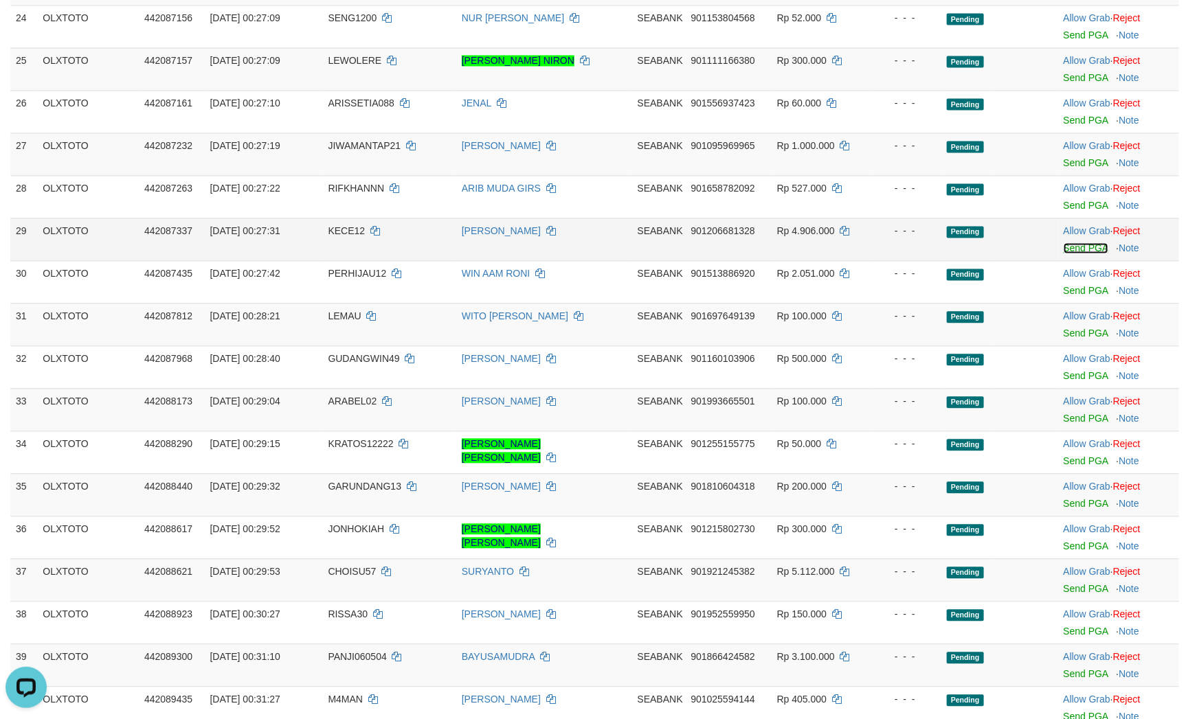
click at [1081, 254] on link "Send PGA" at bounding box center [1085, 248] width 45 height 11
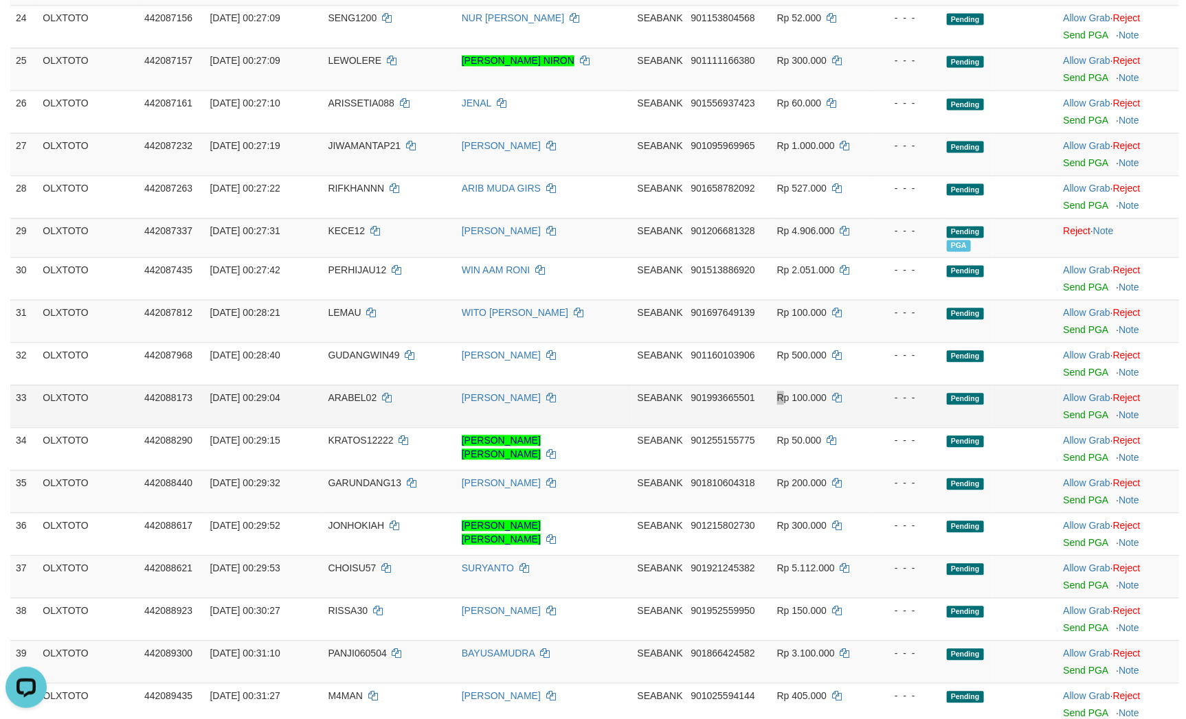
drag, startPoint x: 781, startPoint y: 427, endPoint x: 777, endPoint y: 419, distance: 8.6
click at [785, 404] on span "Rp 100.000" at bounding box center [801, 398] width 49 height 11
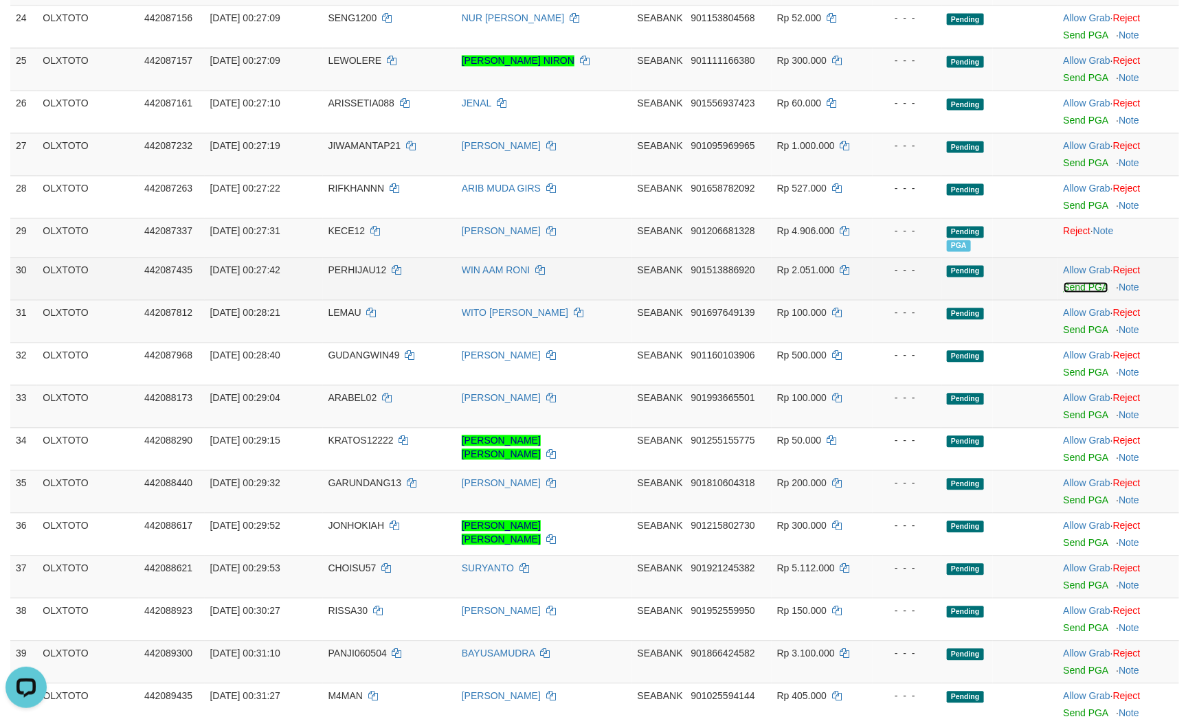
click at [1083, 293] on link "Send PGA" at bounding box center [1085, 287] width 45 height 11
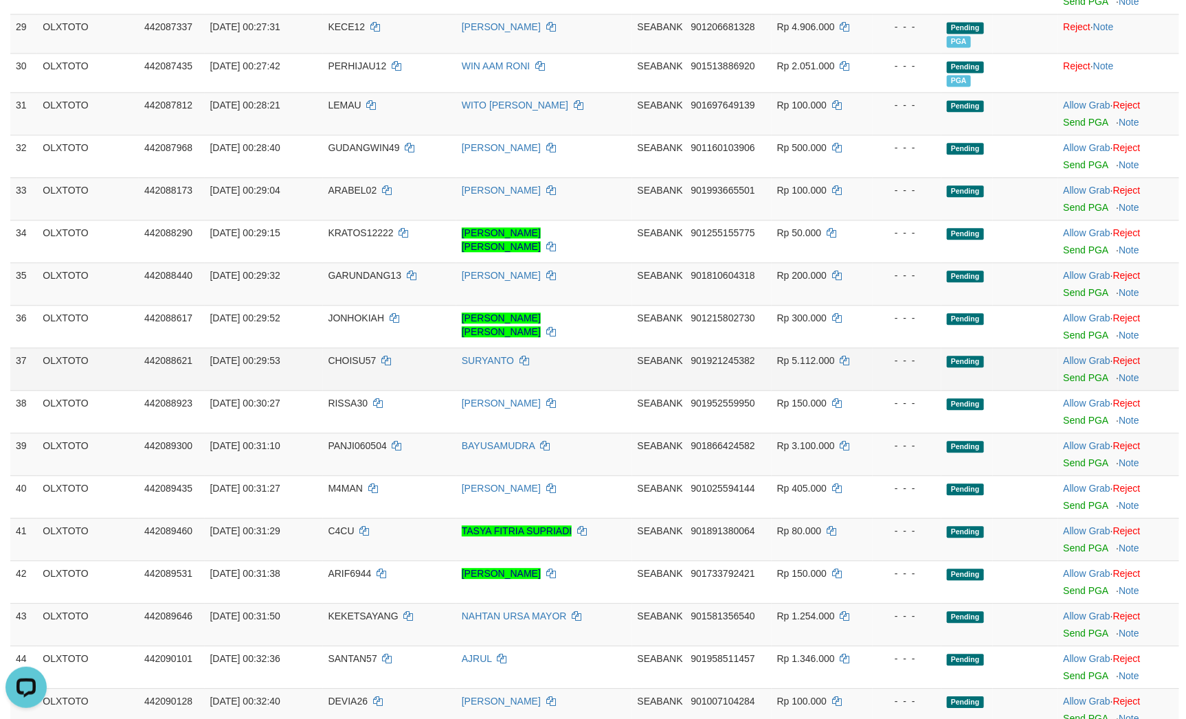
scroll to position [1381, 0]
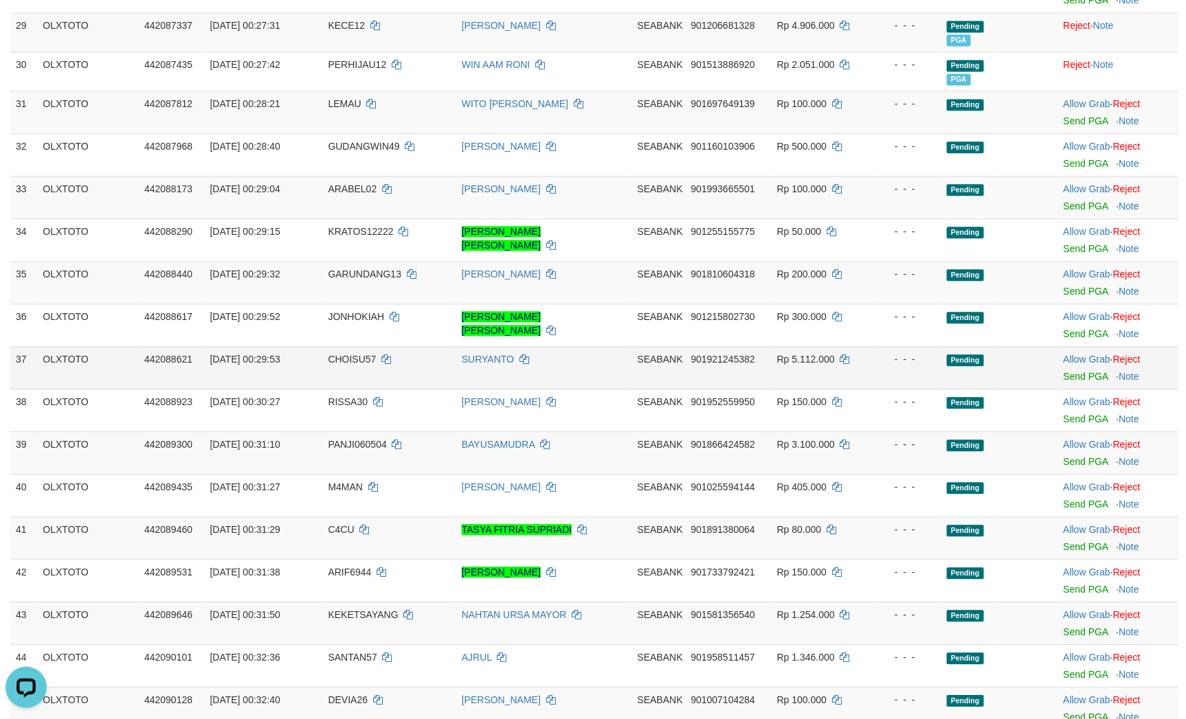
click at [993, 377] on td at bounding box center [1025, 367] width 65 height 43
click at [1078, 126] on link "Send PGA" at bounding box center [1085, 120] width 45 height 11
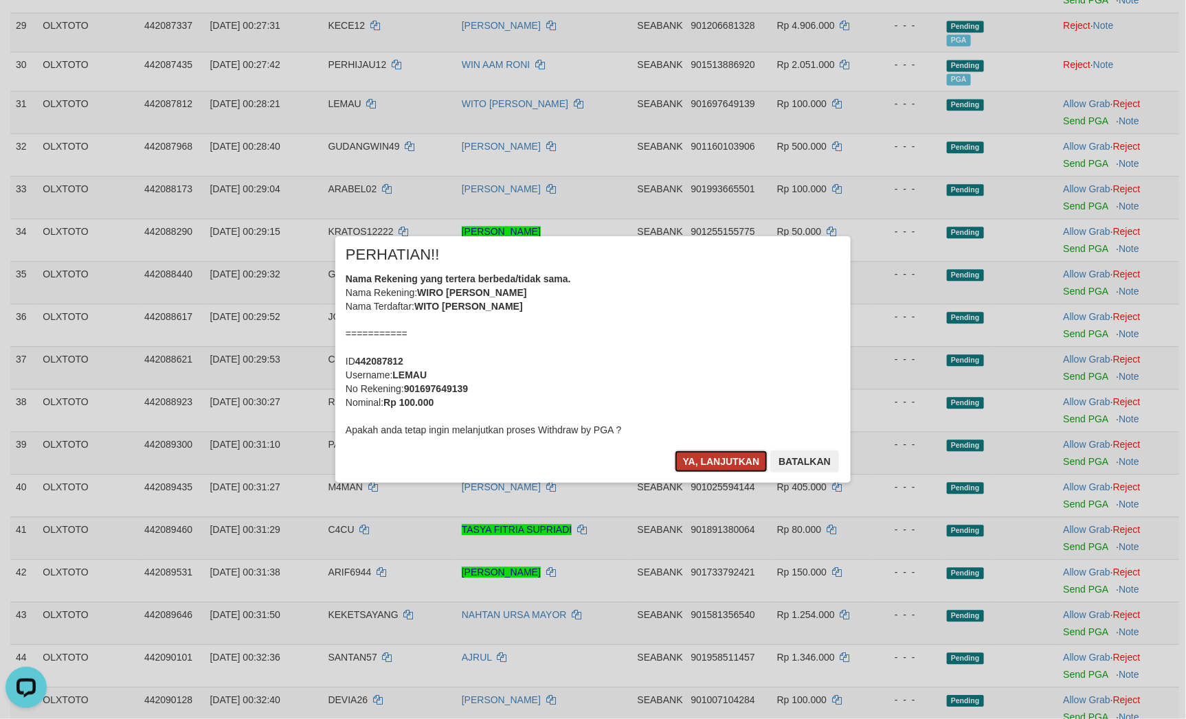
click at [717, 462] on button "Ya, lanjutkan" at bounding box center [721, 462] width 93 height 22
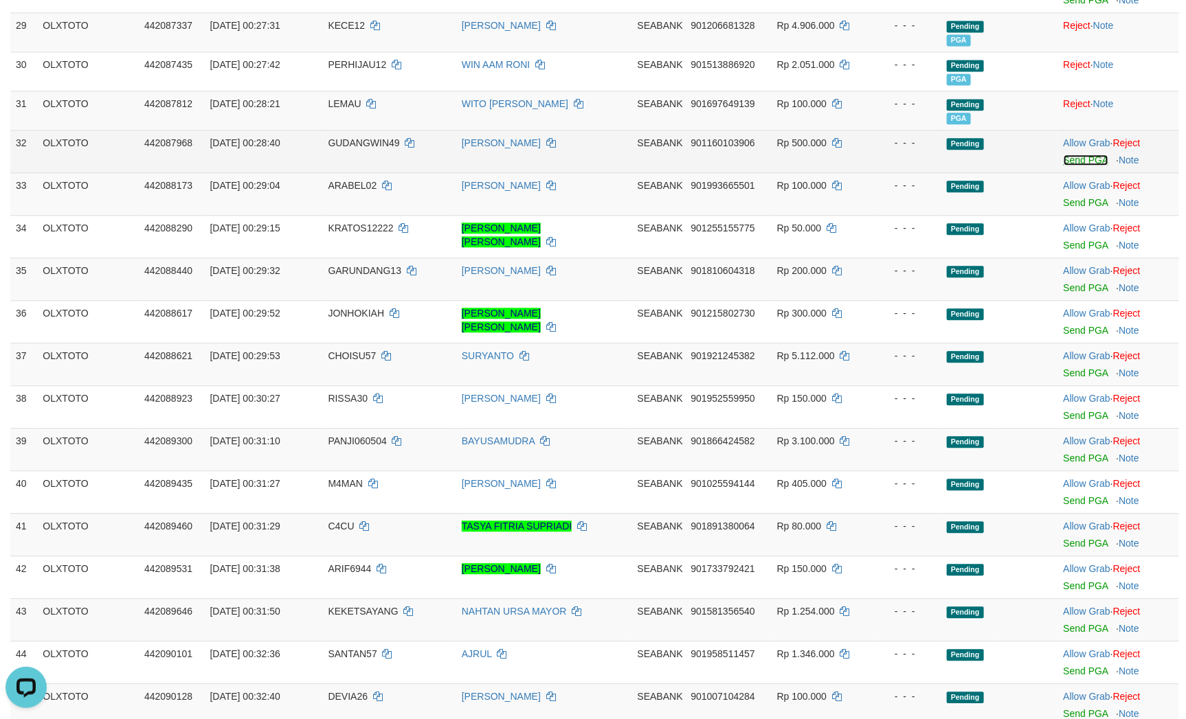
click at [1084, 166] on link "Send PGA" at bounding box center [1085, 160] width 45 height 11
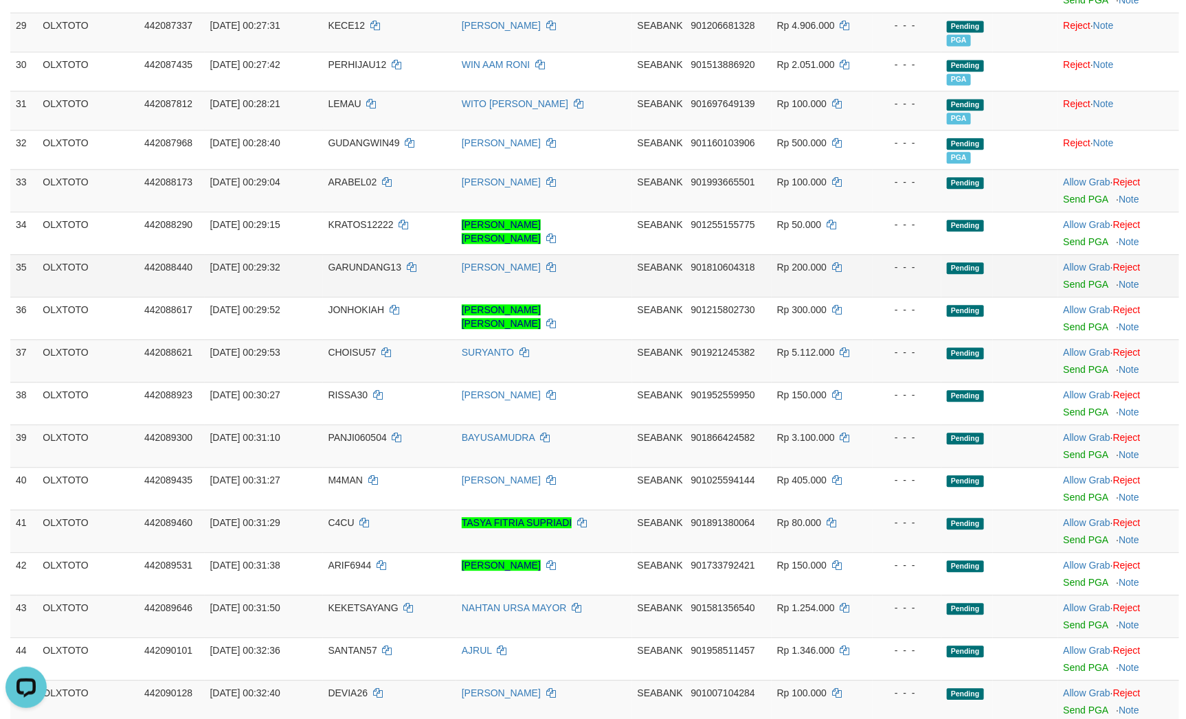
click at [993, 297] on td at bounding box center [1025, 275] width 65 height 43
click at [1074, 205] on link "Send PGA" at bounding box center [1085, 199] width 45 height 11
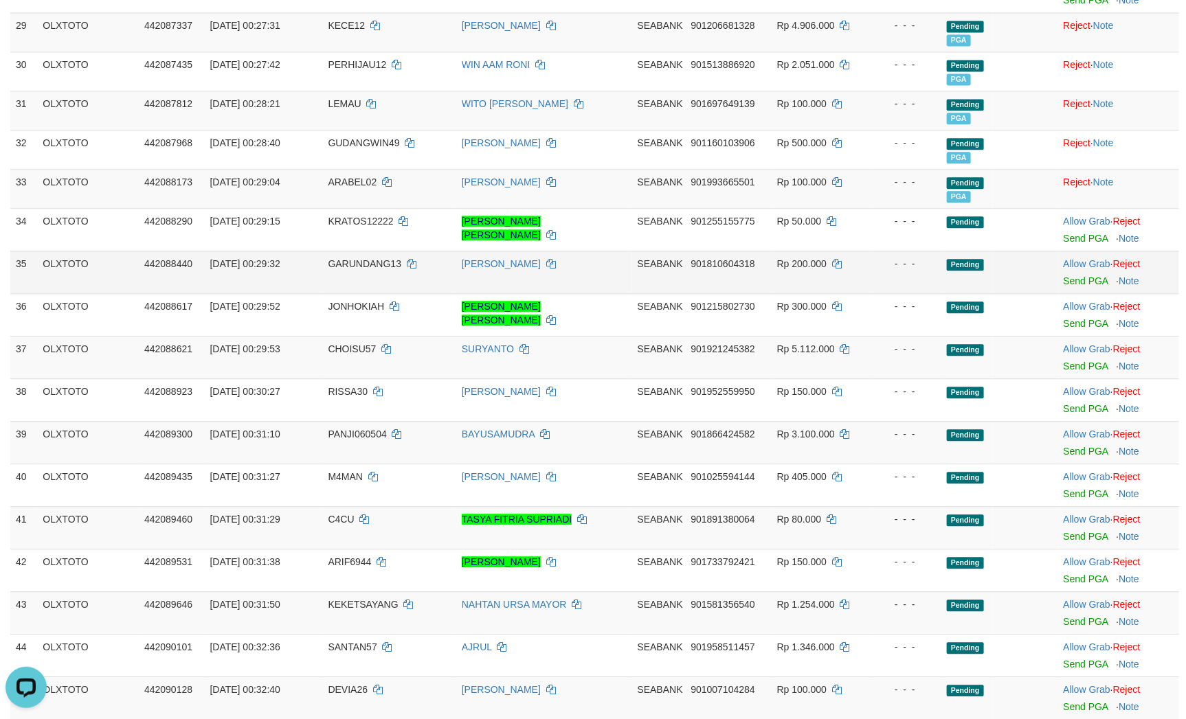
click at [1004, 293] on td at bounding box center [1025, 272] width 65 height 43
click at [1089, 286] on link "Send PGA" at bounding box center [1085, 280] width 45 height 11
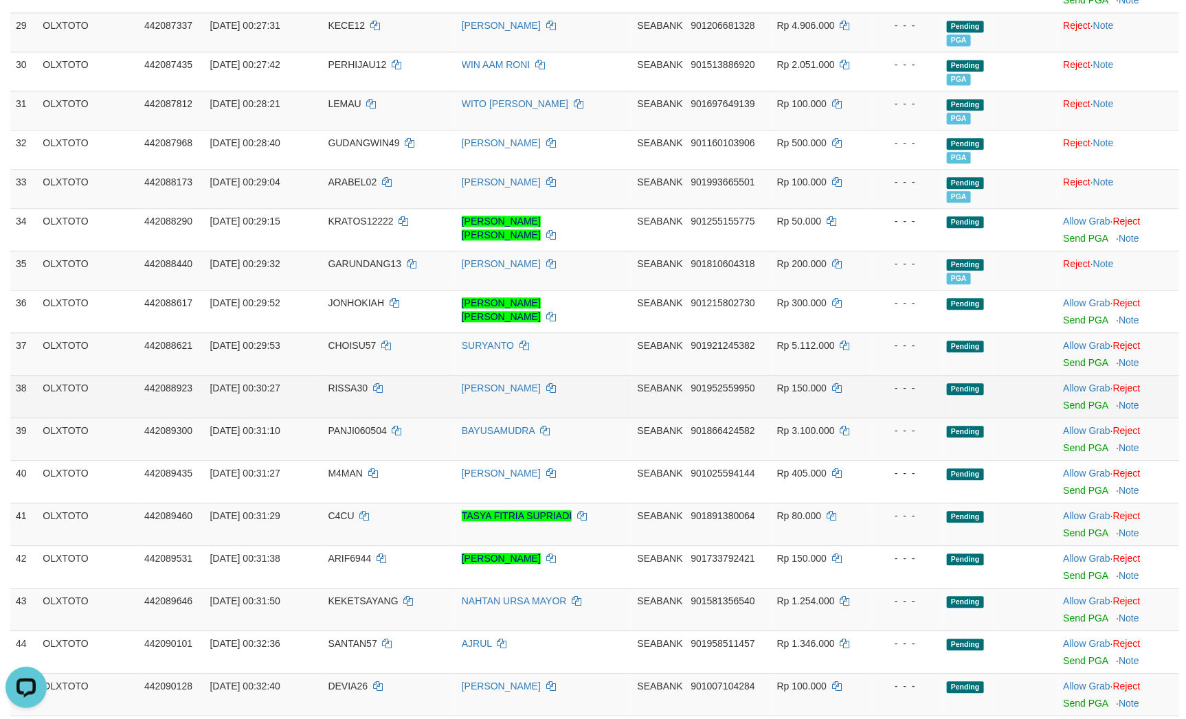
click at [914, 405] on td "- - -" at bounding box center [906, 396] width 69 height 43
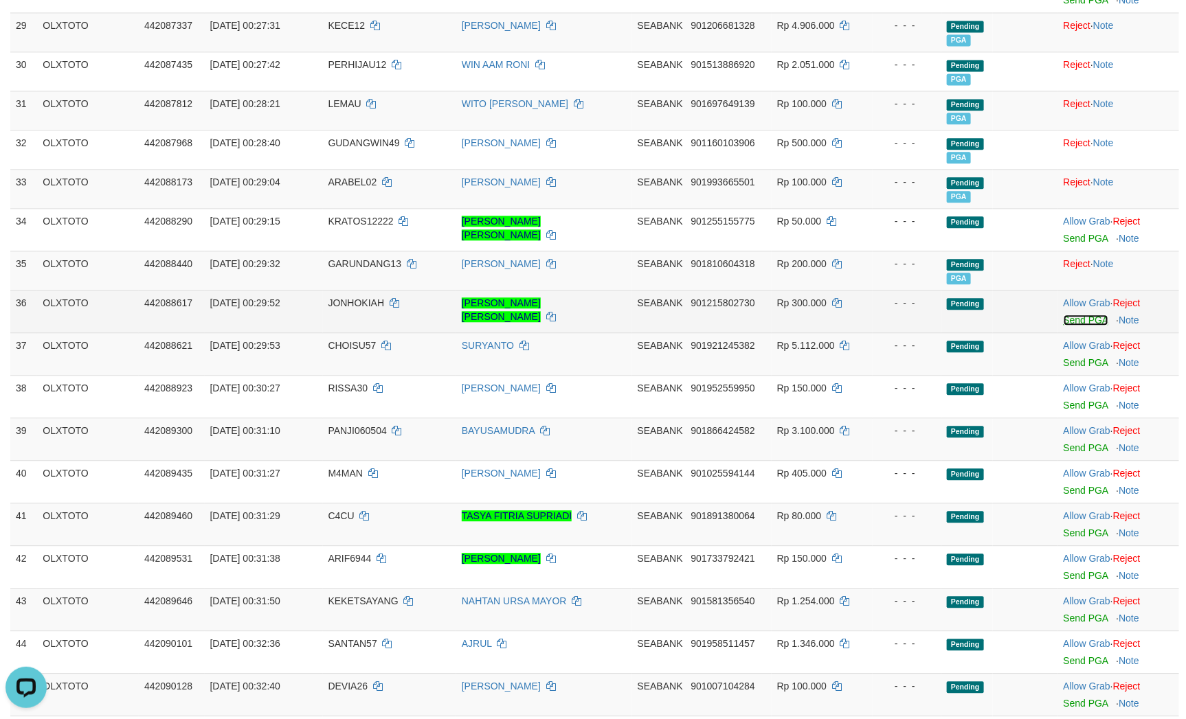
click at [1091, 326] on link "Send PGA" at bounding box center [1085, 320] width 45 height 11
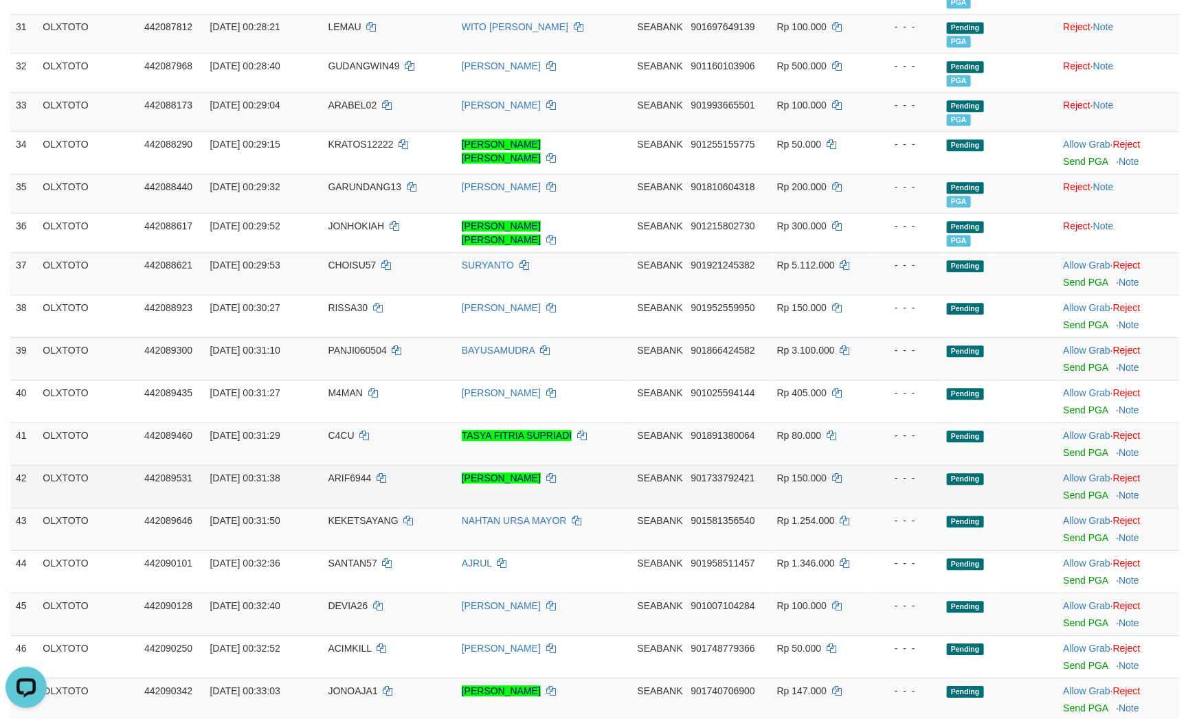
scroll to position [1587, 0]
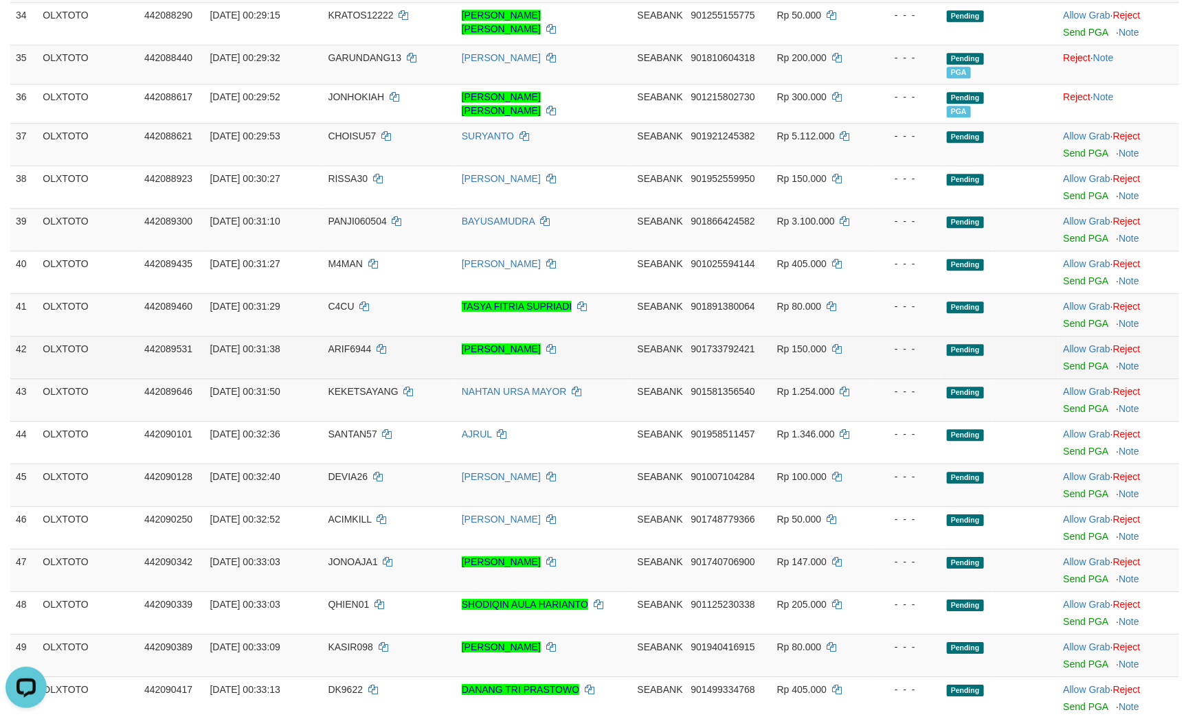
click at [894, 378] on td "- - -" at bounding box center [906, 357] width 69 height 43
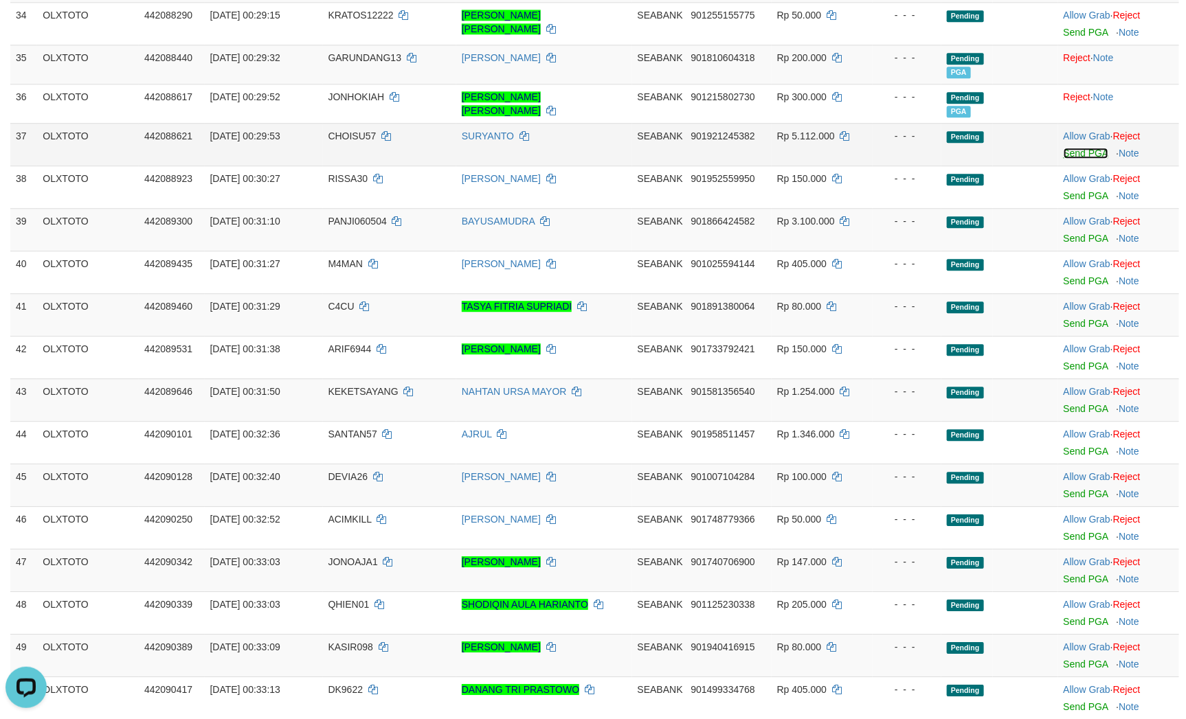
click at [1078, 159] on link "Send PGA" at bounding box center [1085, 153] width 45 height 11
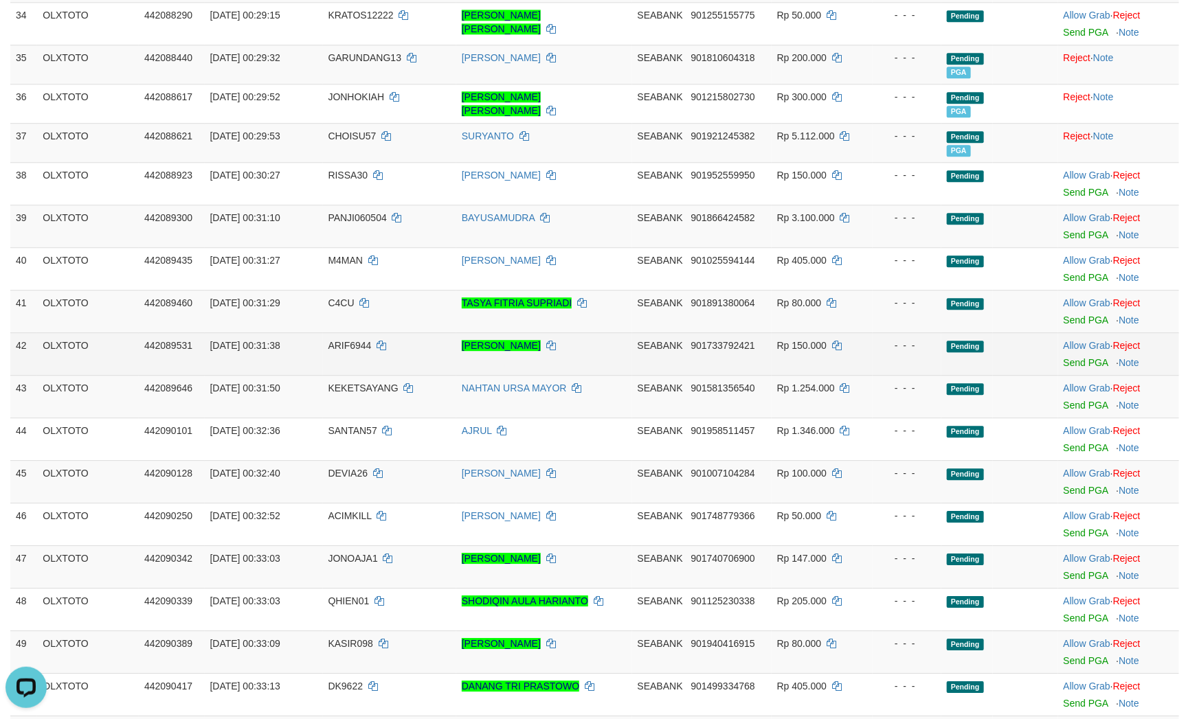
click at [942, 365] on td "Pending" at bounding box center [967, 353] width 52 height 43
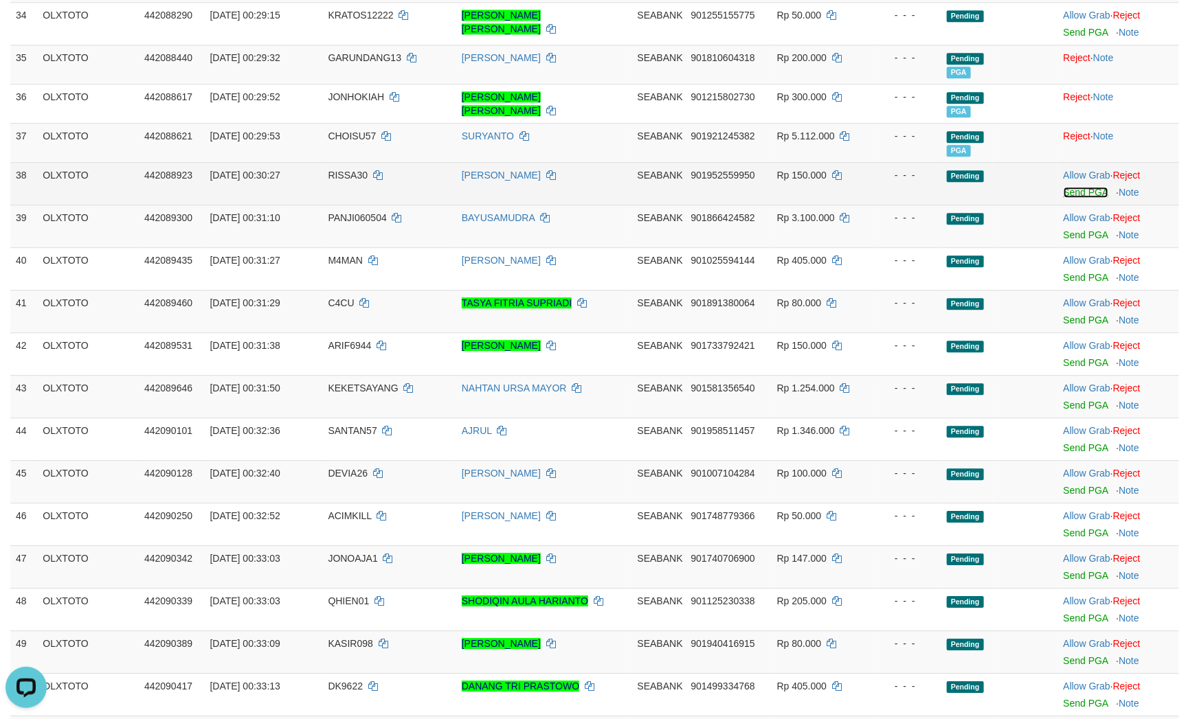
click at [1081, 198] on link "Send PGA" at bounding box center [1085, 192] width 45 height 11
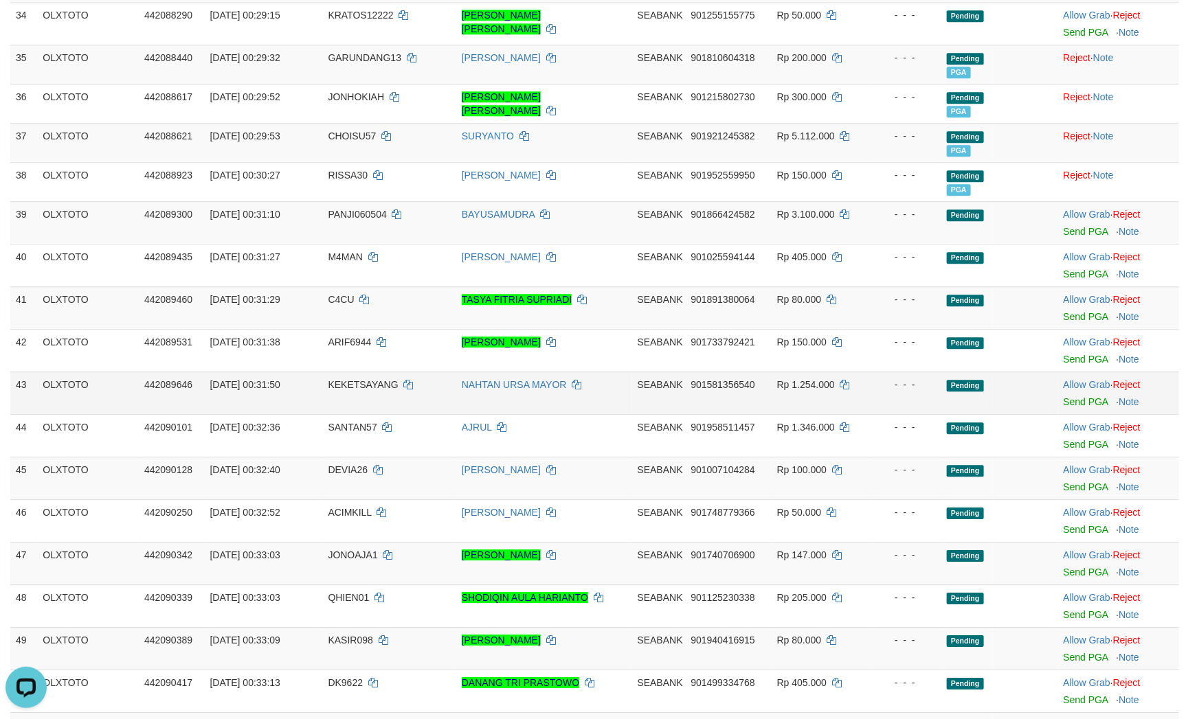
click at [967, 414] on td "Pending" at bounding box center [967, 393] width 52 height 43
click at [1092, 237] on link "Send PGA" at bounding box center [1085, 231] width 45 height 11
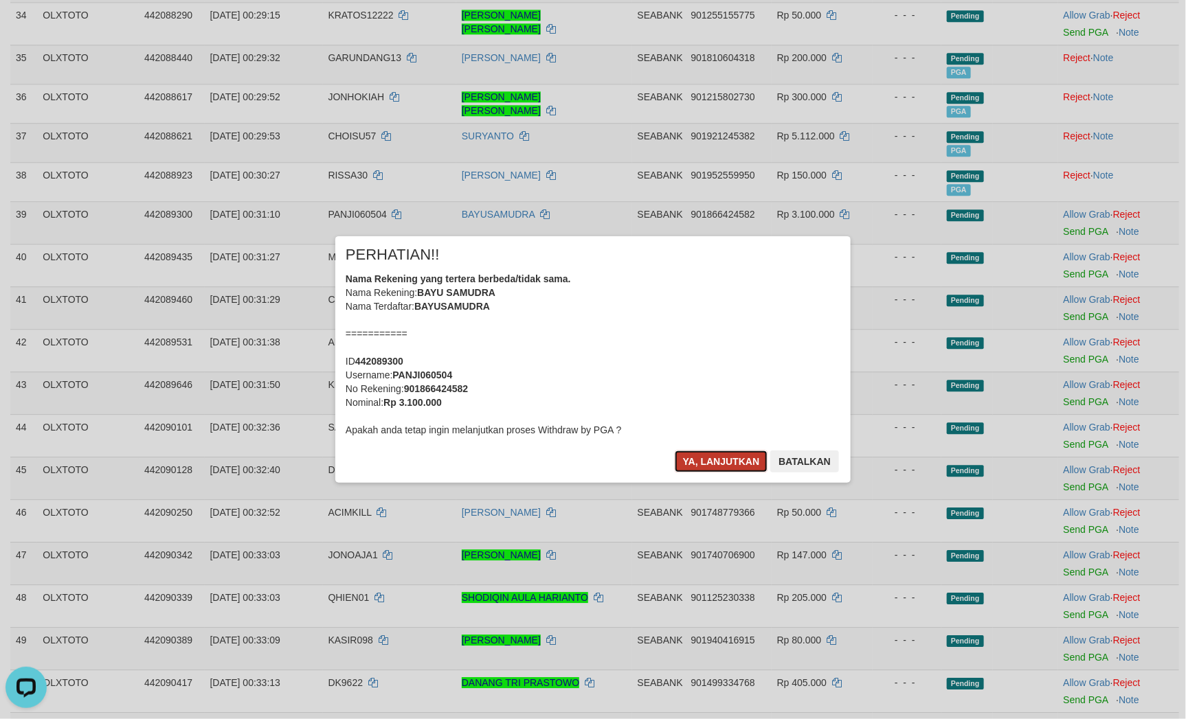
click at [732, 457] on button "Ya, lanjutkan" at bounding box center [721, 462] width 93 height 22
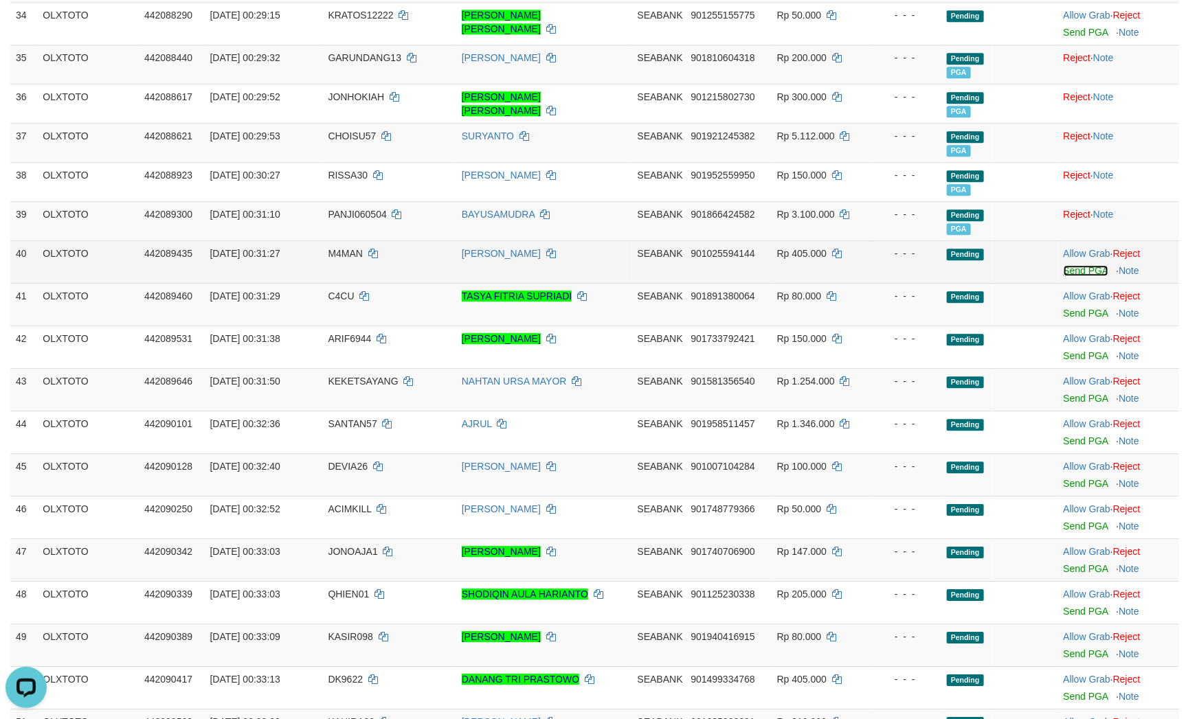
click at [1090, 276] on link "Send PGA" at bounding box center [1085, 270] width 45 height 11
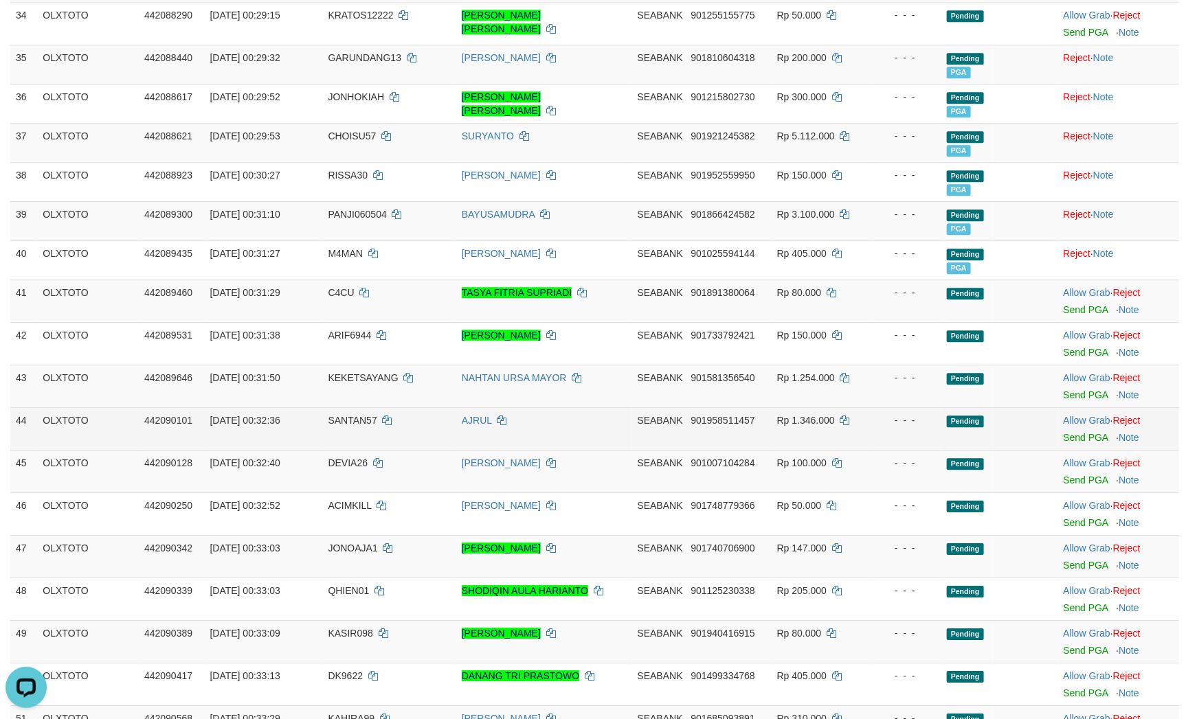
click at [995, 450] on td at bounding box center [1025, 428] width 65 height 43
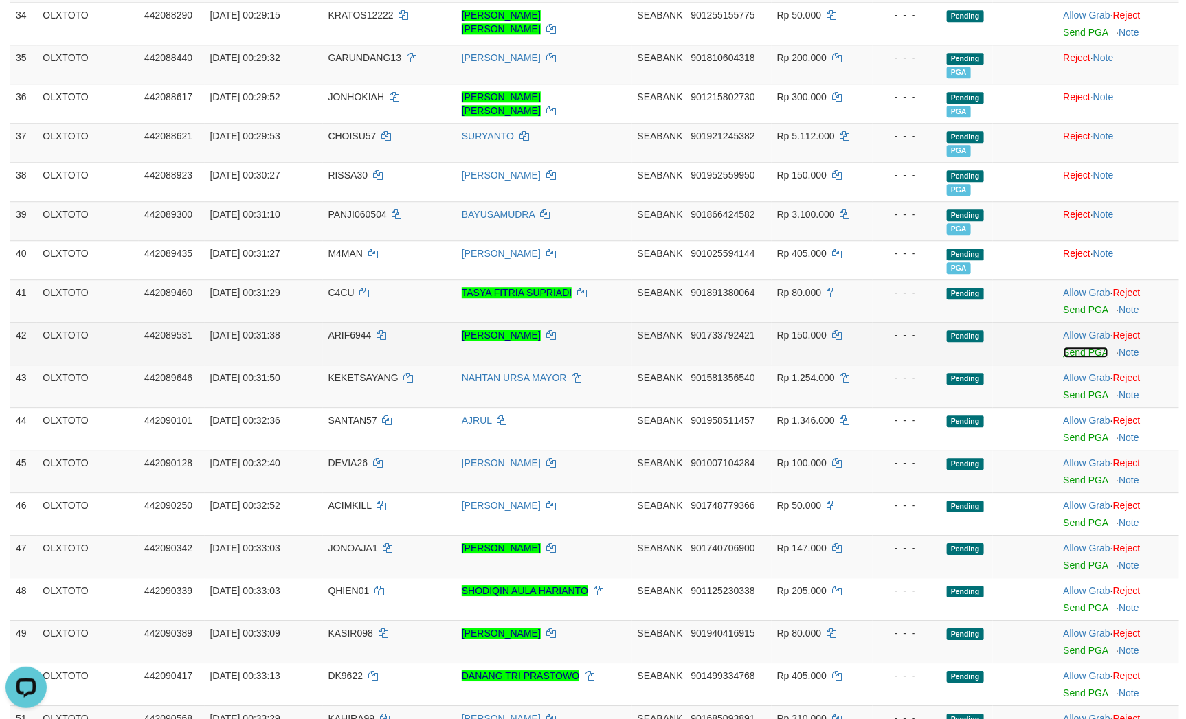
click at [1070, 358] on link "Send PGA" at bounding box center [1085, 352] width 45 height 11
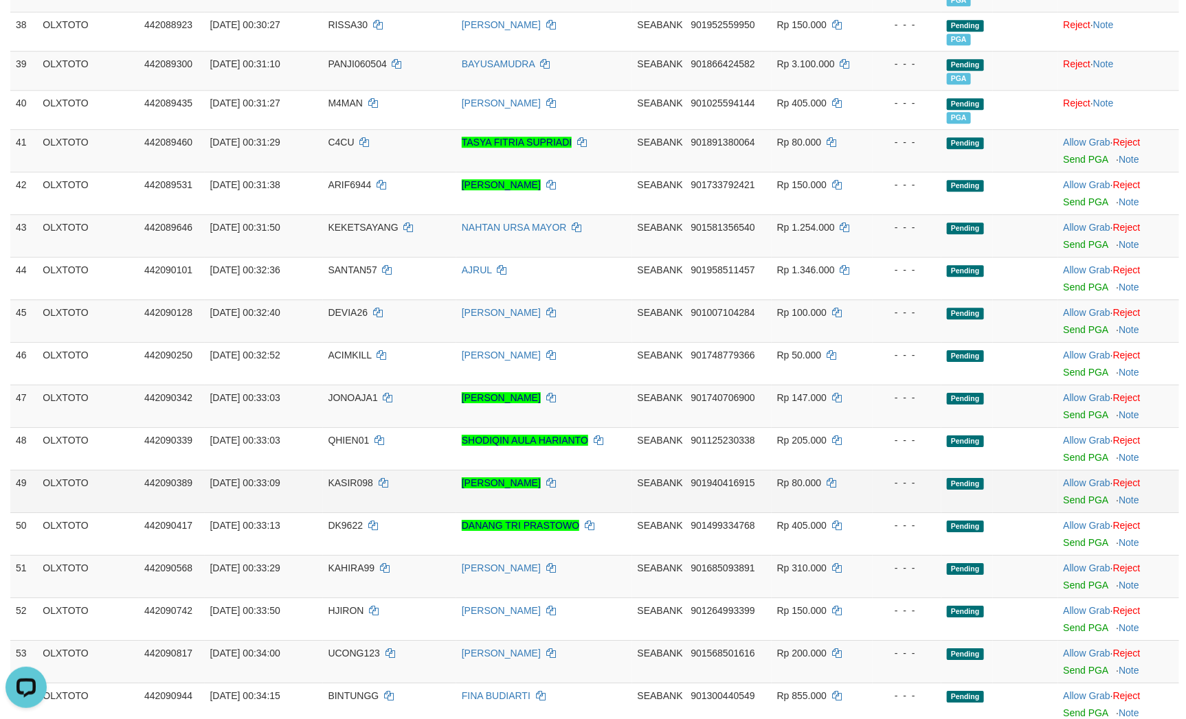
scroll to position [1793, 0]
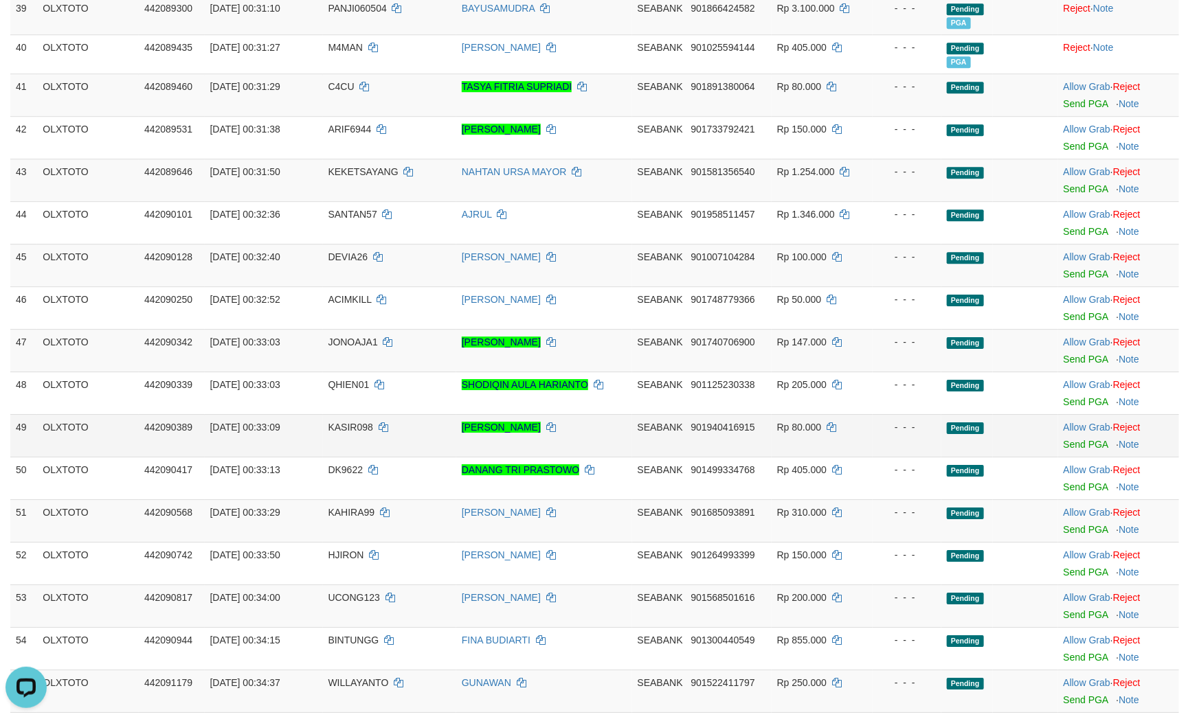
click at [921, 447] on td "- - -" at bounding box center [906, 435] width 69 height 43
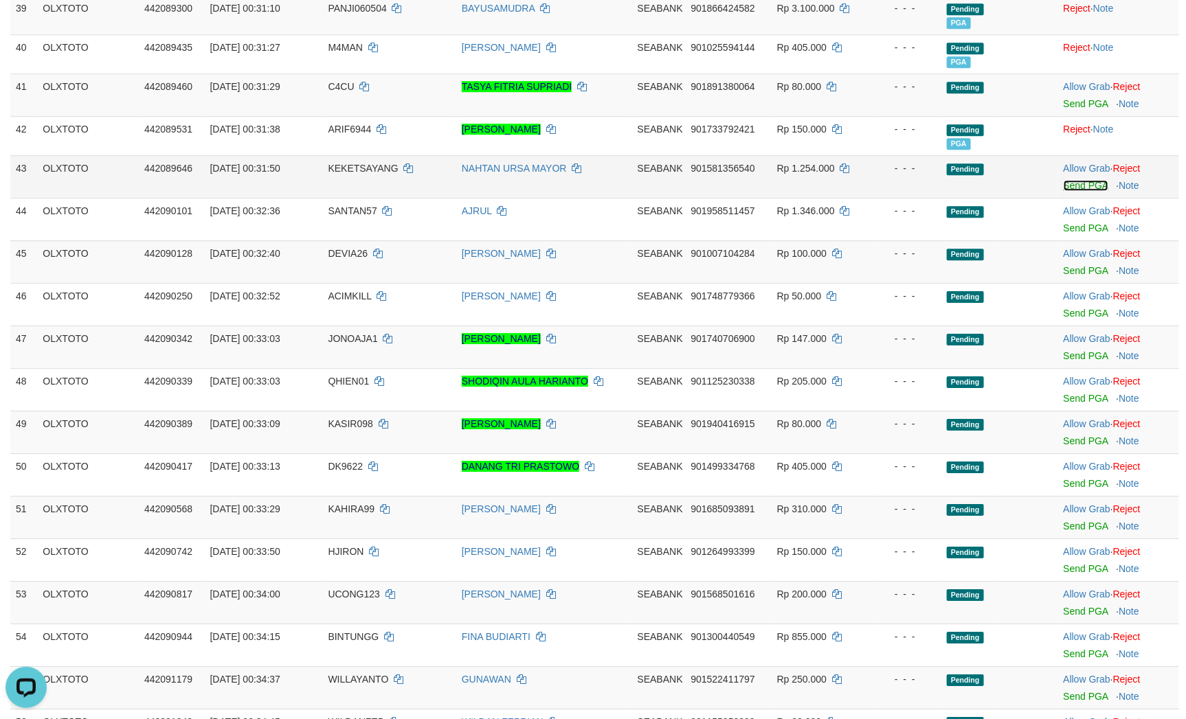
click at [1087, 191] on link "Send PGA" at bounding box center [1085, 185] width 45 height 11
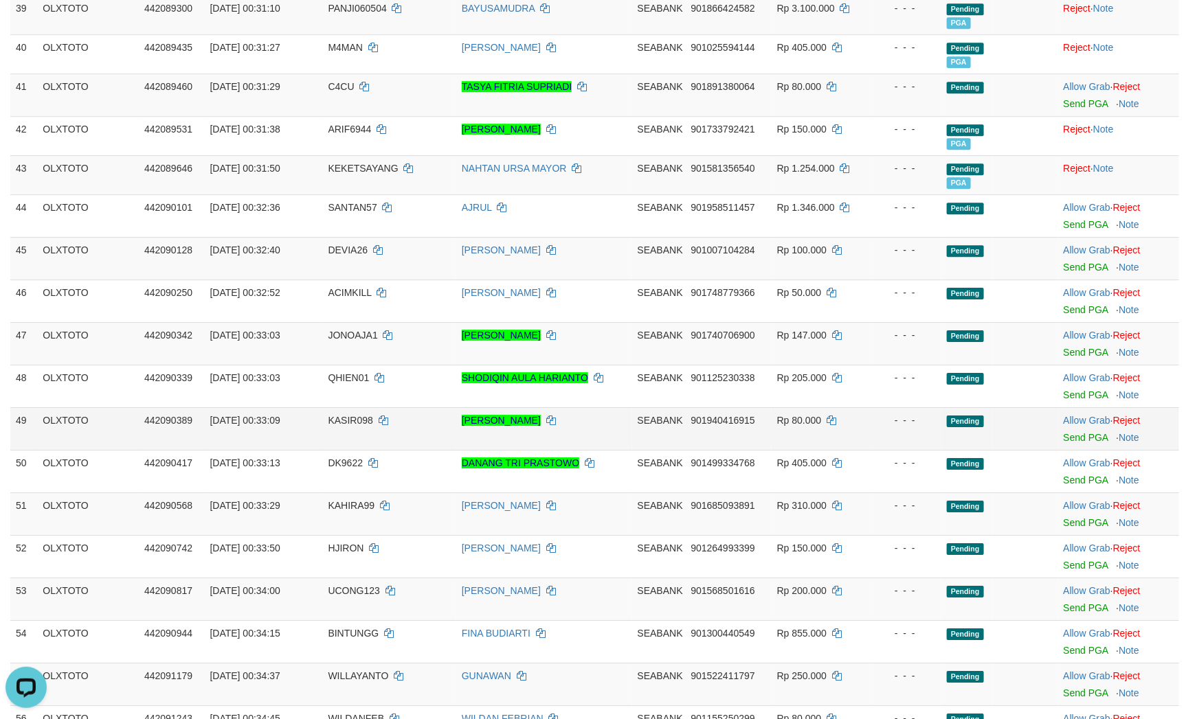
click at [969, 440] on td "Pending" at bounding box center [967, 428] width 52 height 43
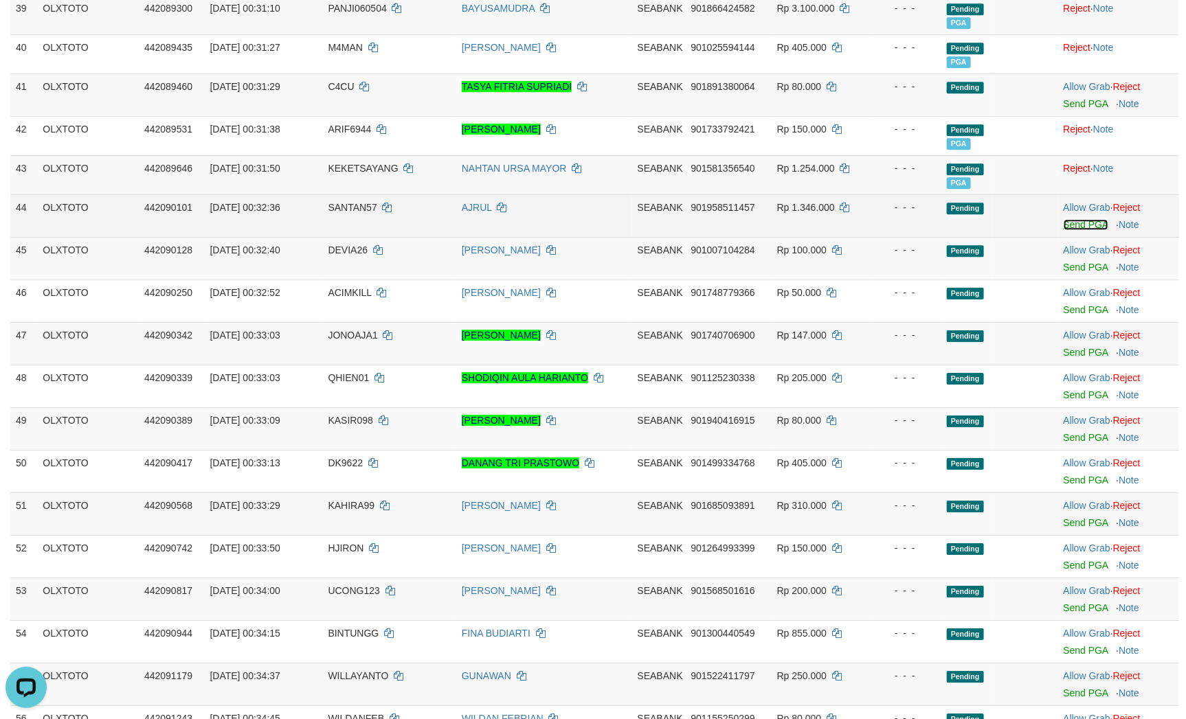
click at [1070, 230] on link "Send PGA" at bounding box center [1085, 224] width 45 height 11
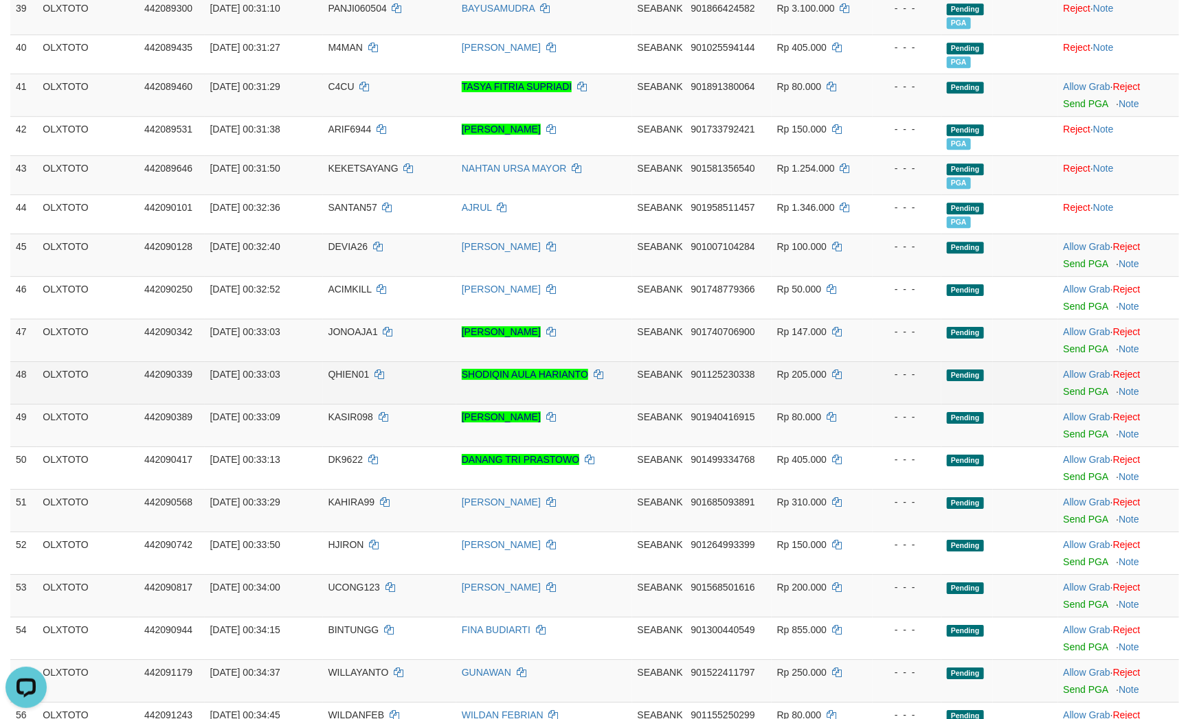
click at [951, 404] on td "Pending" at bounding box center [967, 382] width 52 height 43
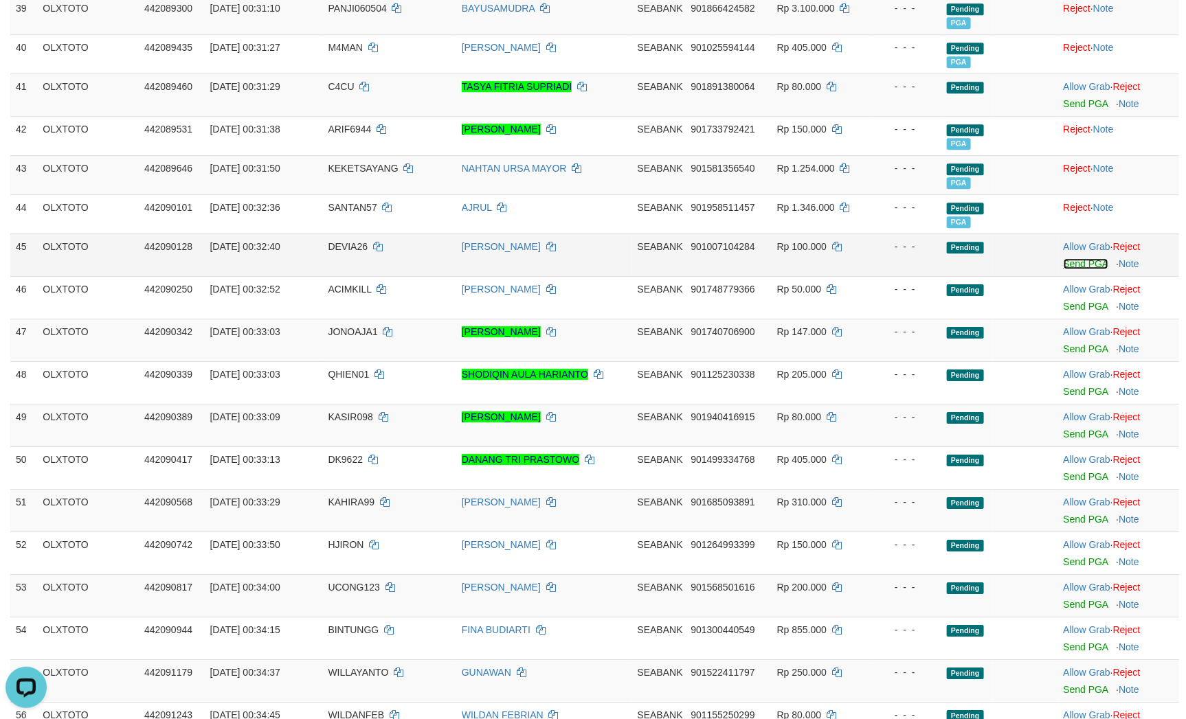
click at [1083, 269] on link "Send PGA" at bounding box center [1085, 263] width 45 height 11
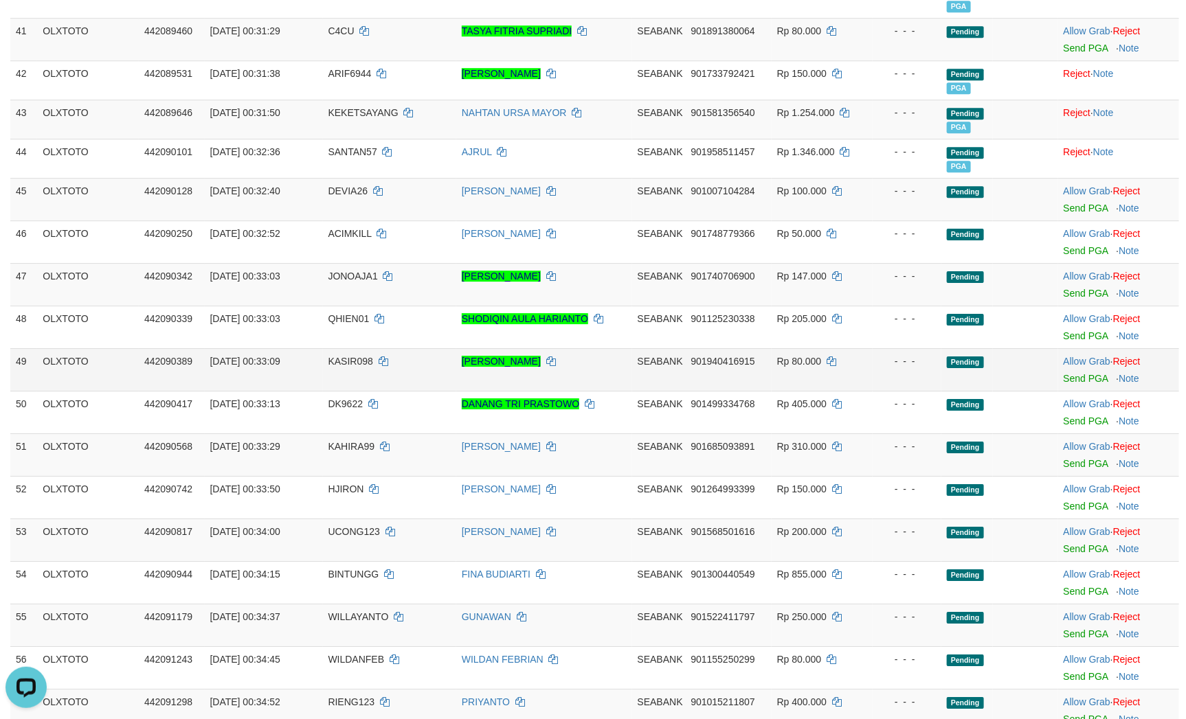
scroll to position [1896, 0]
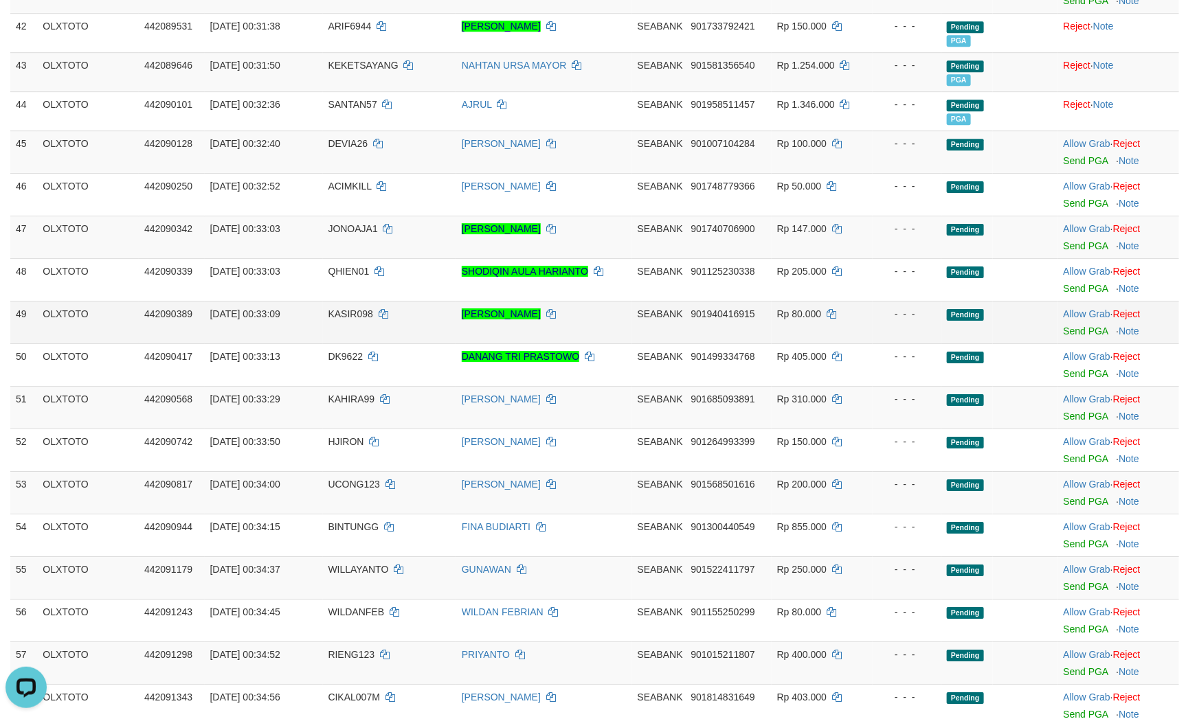
click at [936, 343] on tr "49 OLXTOTO 442090389 01/09/2025 00:33:09 KASIR098 MUHAMMAD RIAN NUR IMAN SEABAN…" at bounding box center [594, 322] width 1168 height 43
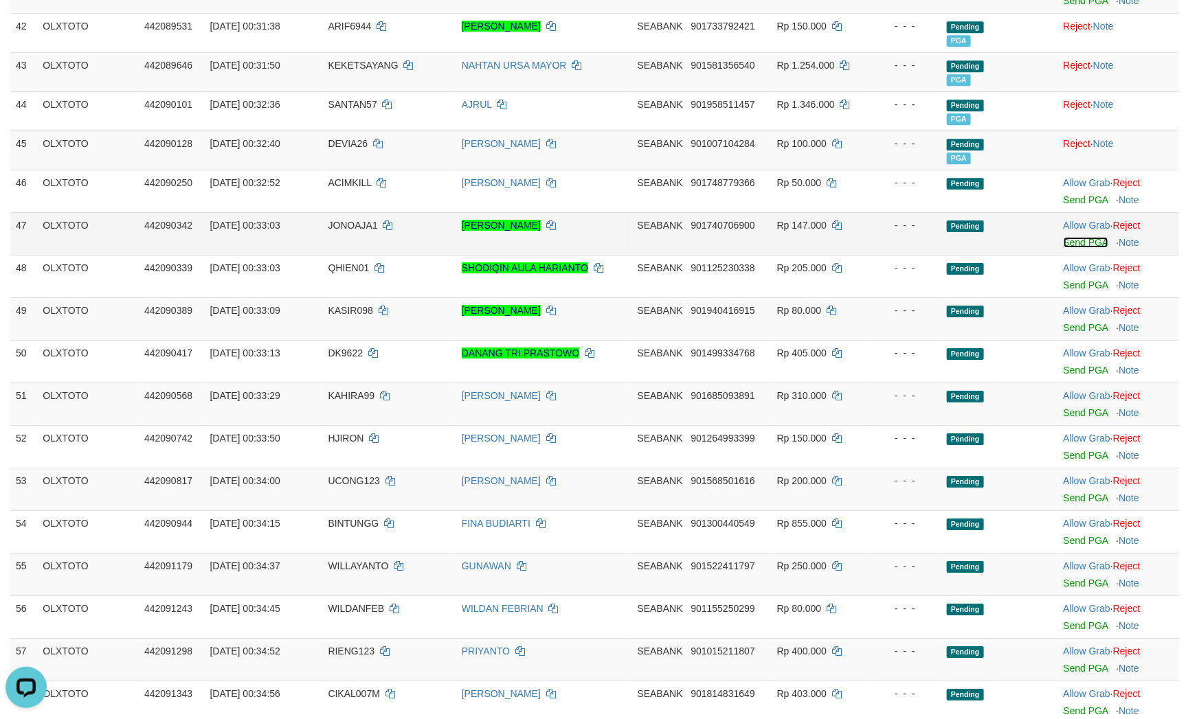
click at [1074, 248] on link "Send PGA" at bounding box center [1085, 242] width 45 height 11
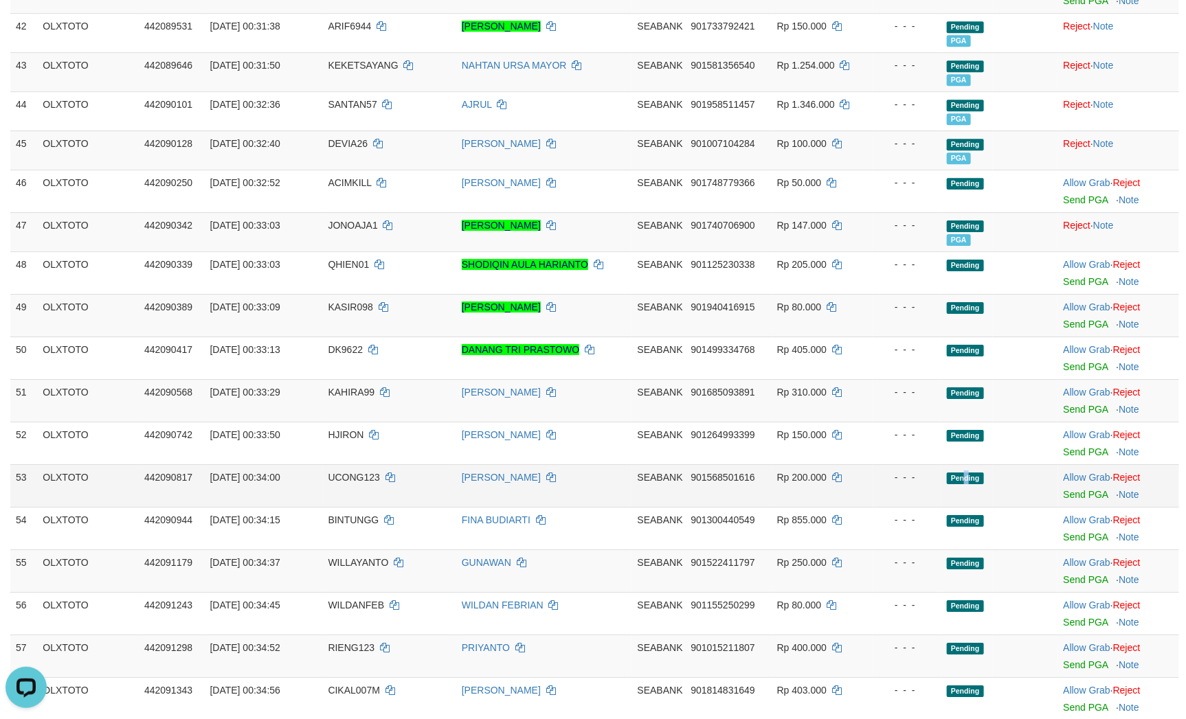
click at [960, 507] on td "Pending" at bounding box center [967, 485] width 52 height 43
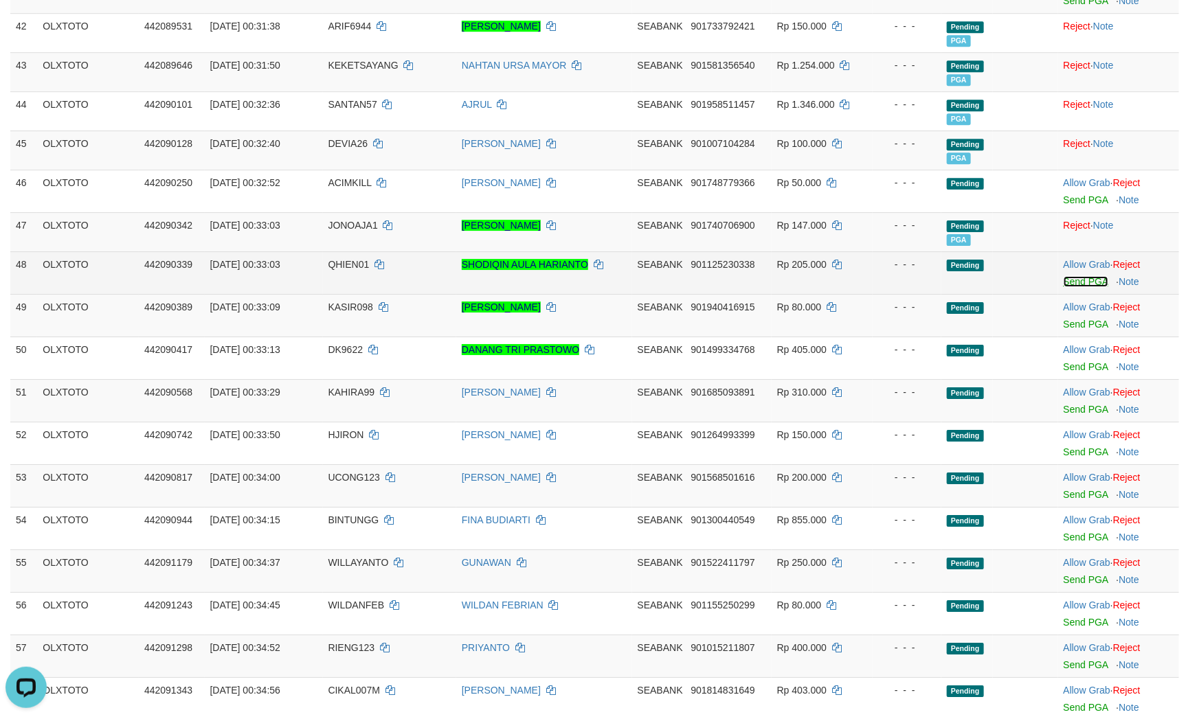
click at [1072, 287] on link "Send PGA" at bounding box center [1085, 281] width 45 height 11
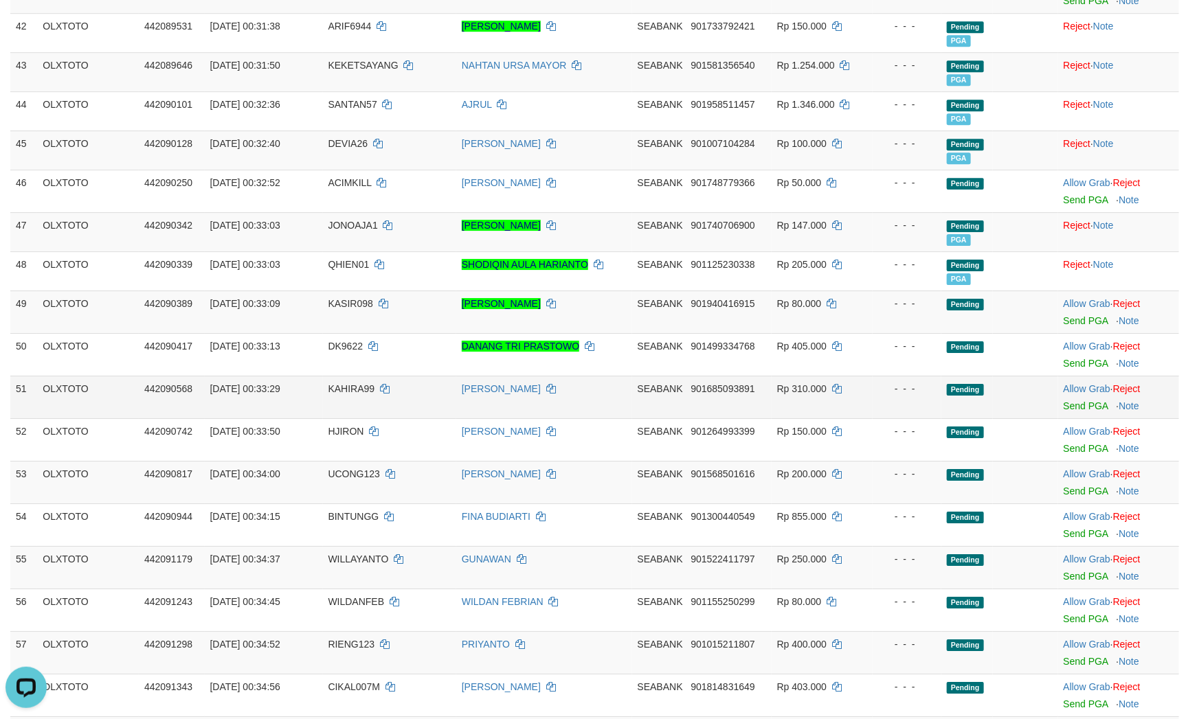
click at [979, 418] on td "Pending" at bounding box center [967, 397] width 52 height 43
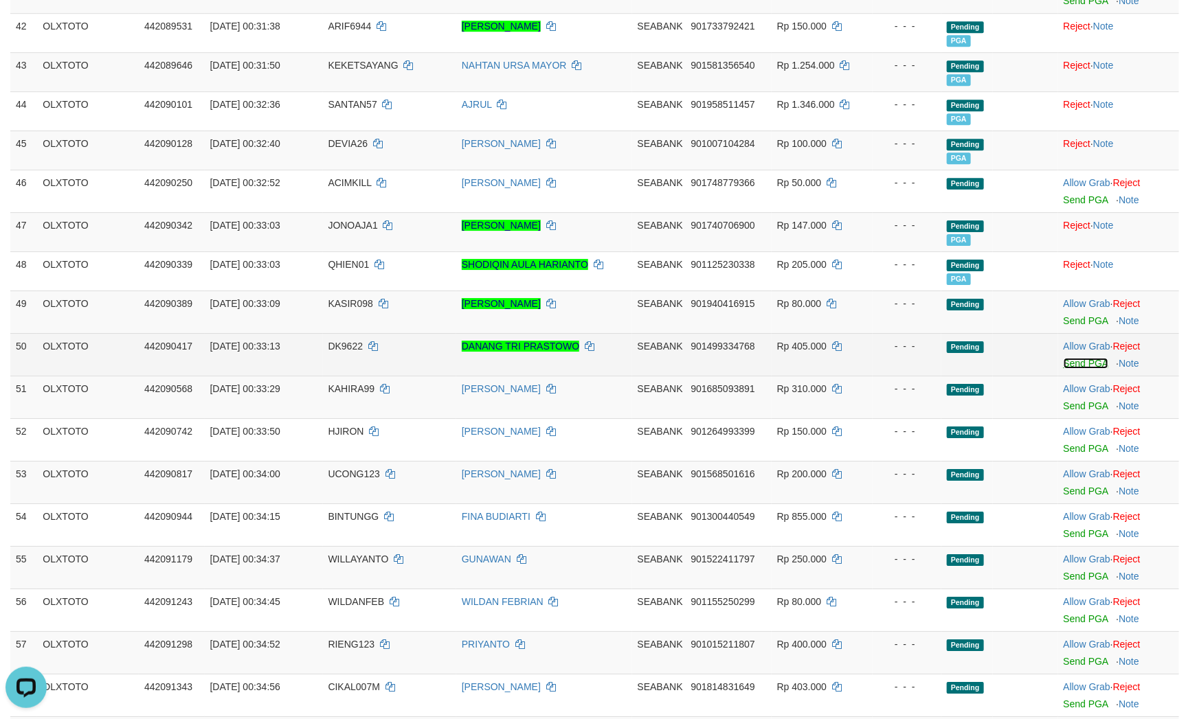
click at [1091, 369] on link "Send PGA" at bounding box center [1085, 363] width 45 height 11
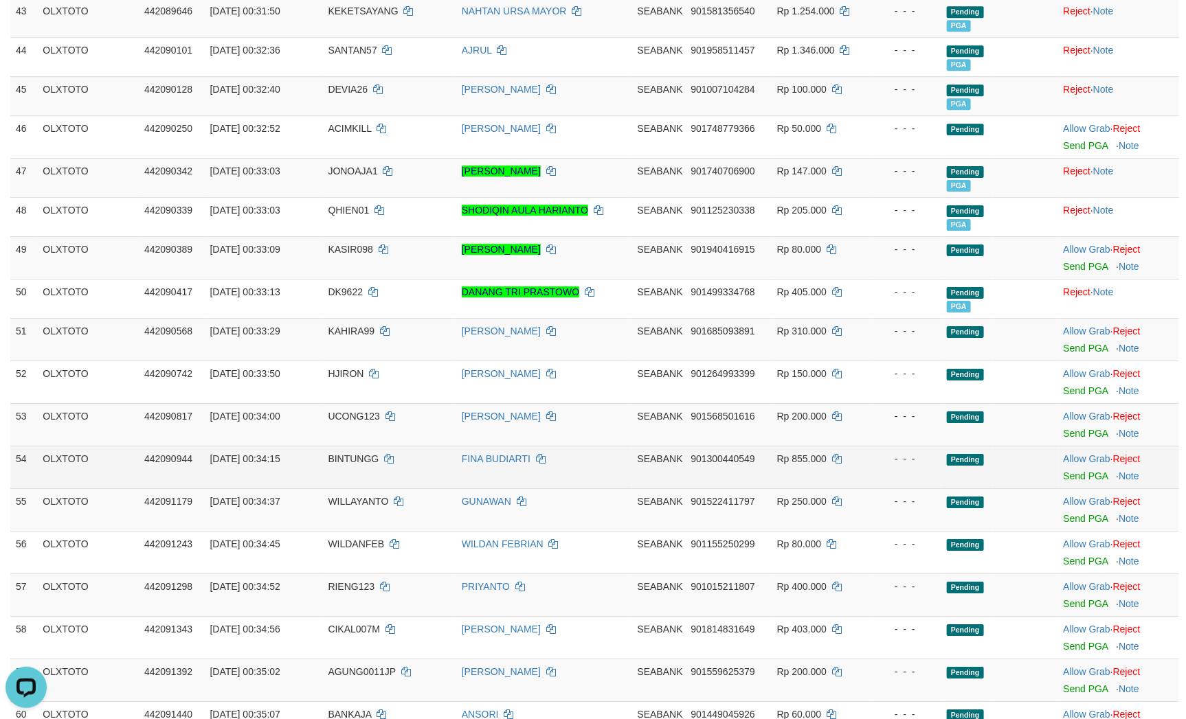
scroll to position [1999, 0]
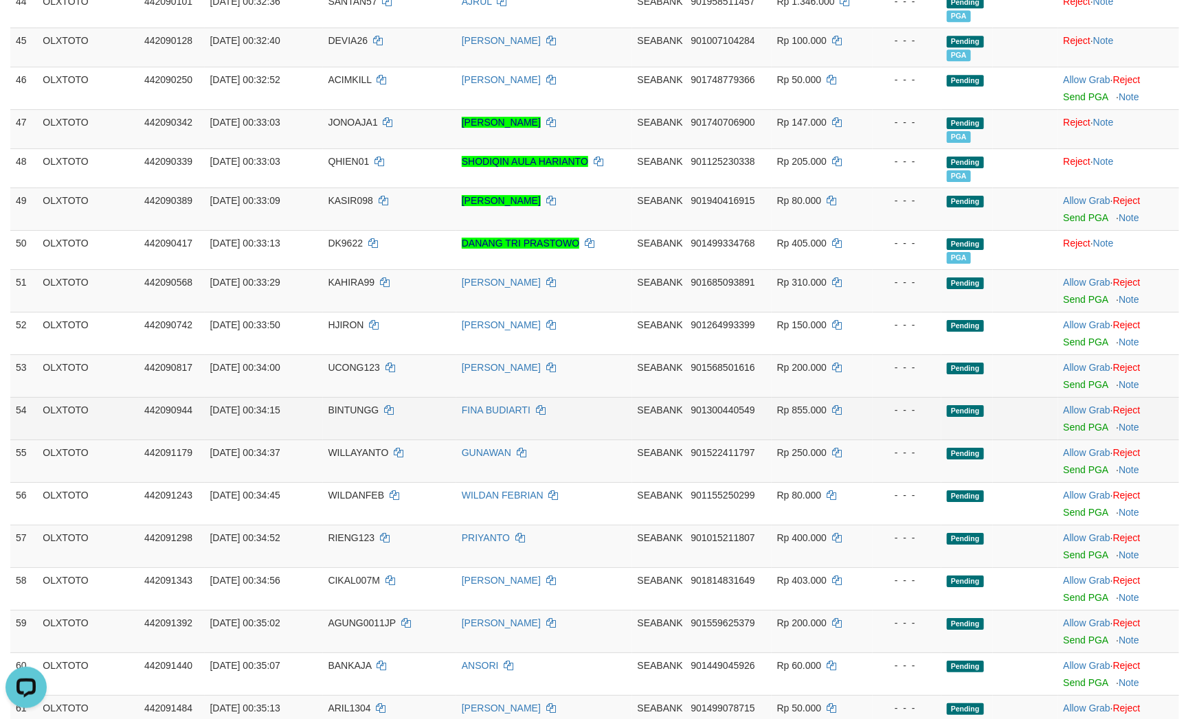
click at [941, 435] on td "Pending" at bounding box center [967, 418] width 52 height 43
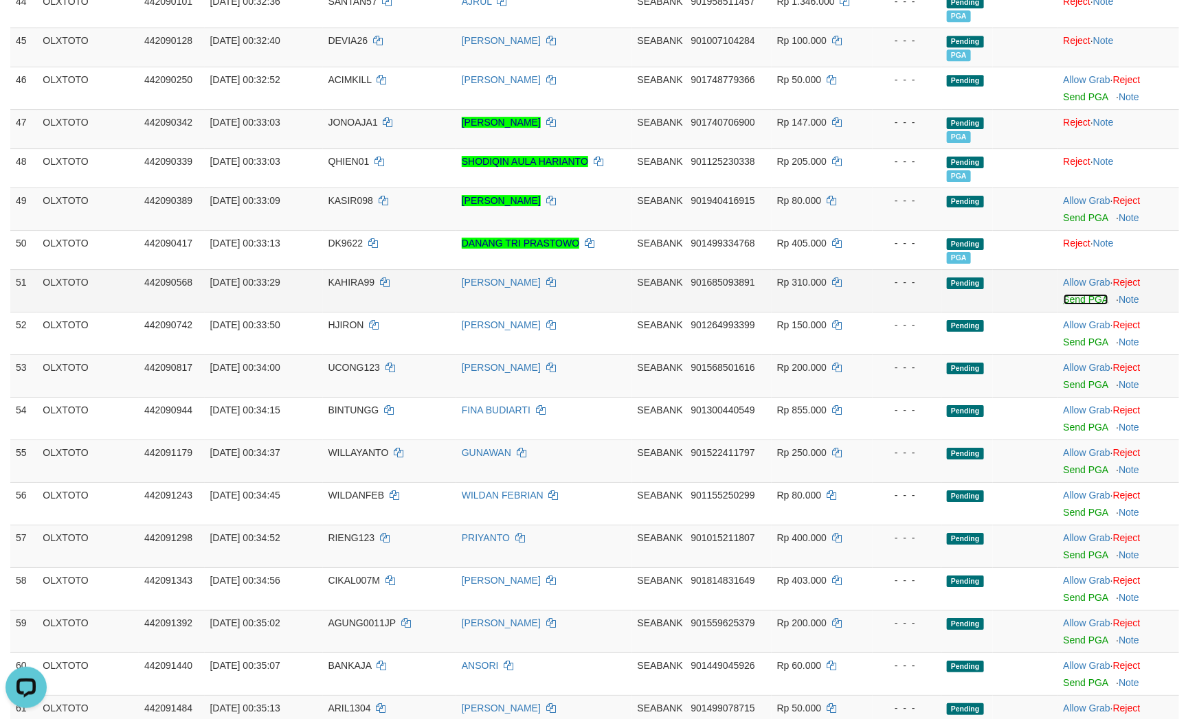
click at [1083, 305] on link "Send PGA" at bounding box center [1085, 299] width 45 height 11
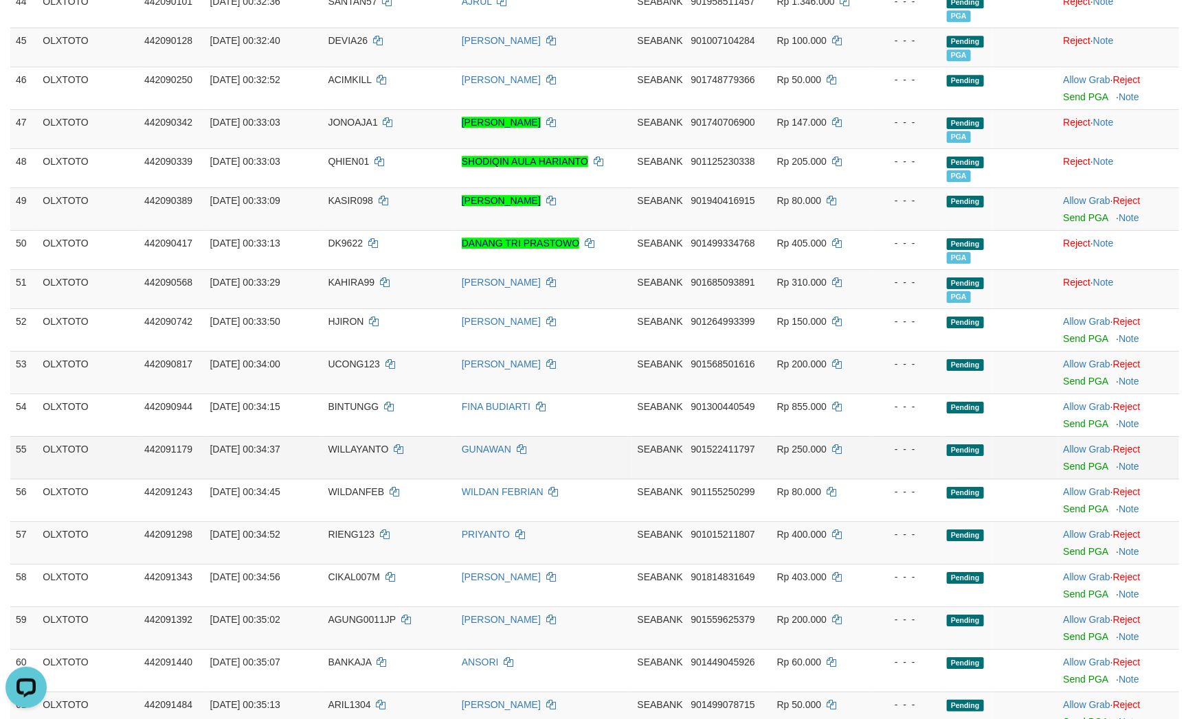
click at [934, 479] on td "- - -" at bounding box center [906, 457] width 69 height 43
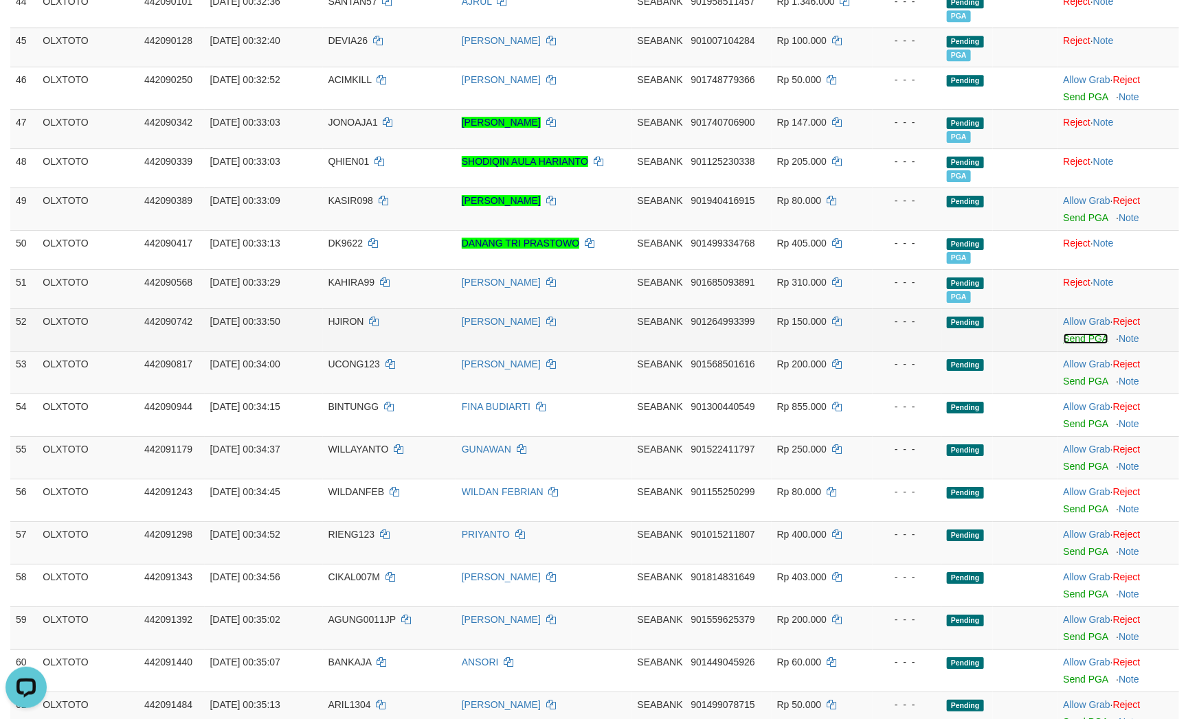
click at [1078, 344] on link "Send PGA" at bounding box center [1085, 338] width 45 height 11
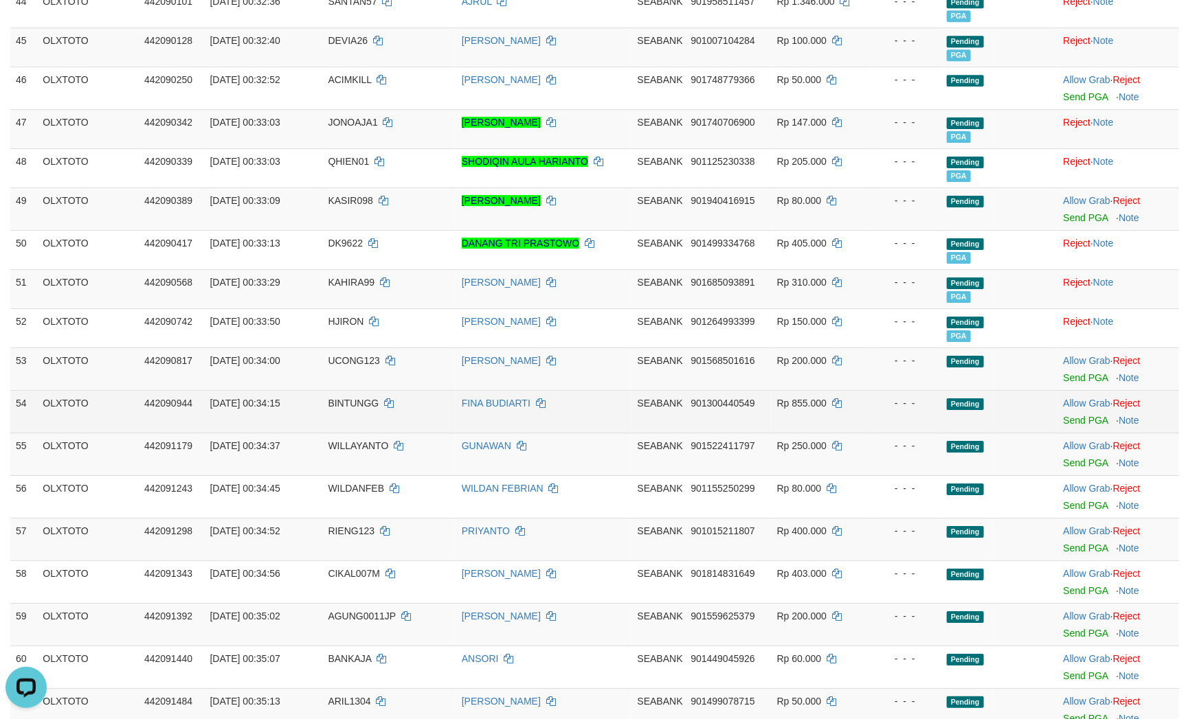
click at [918, 433] on td "- - -" at bounding box center [906, 411] width 69 height 43
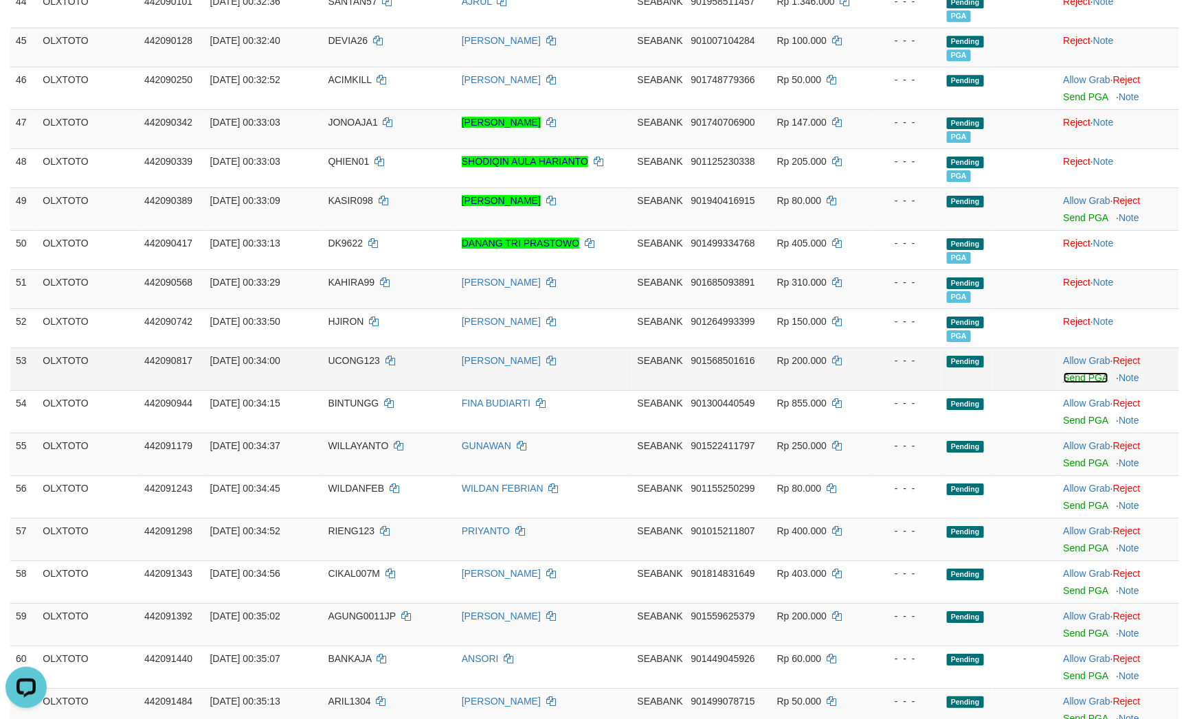
click at [1081, 383] on link "Send PGA" at bounding box center [1085, 377] width 45 height 11
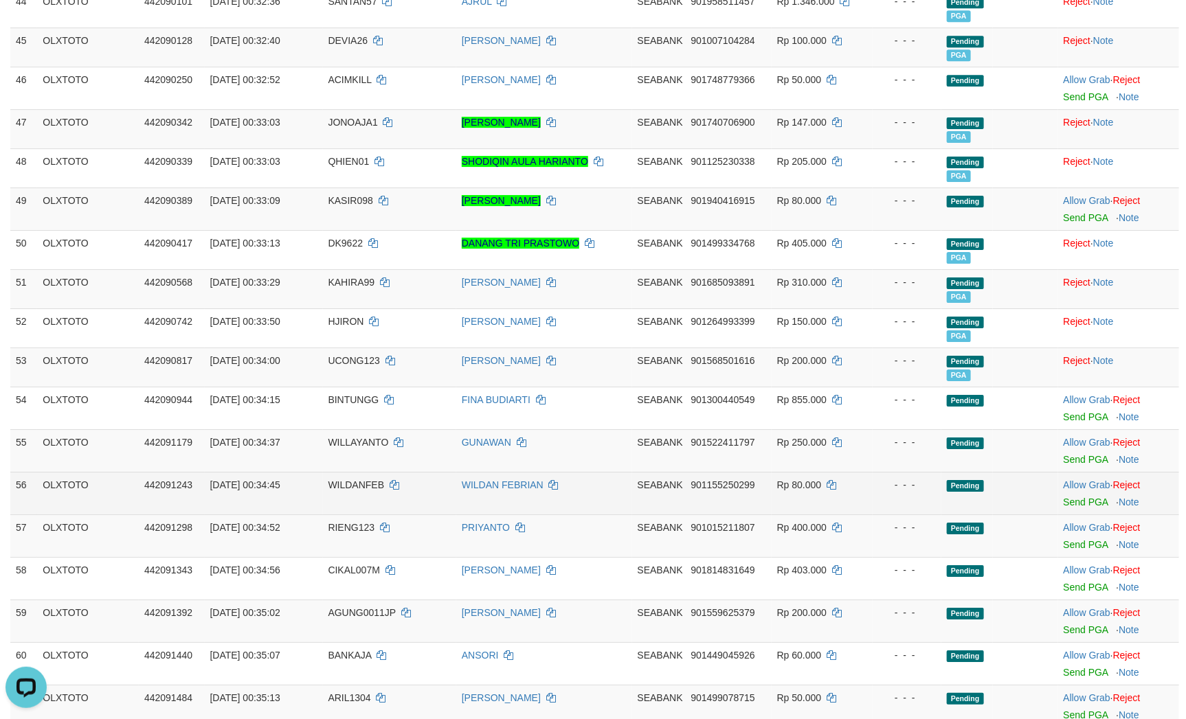
click at [932, 511] on td "- - -" at bounding box center [906, 493] width 69 height 43
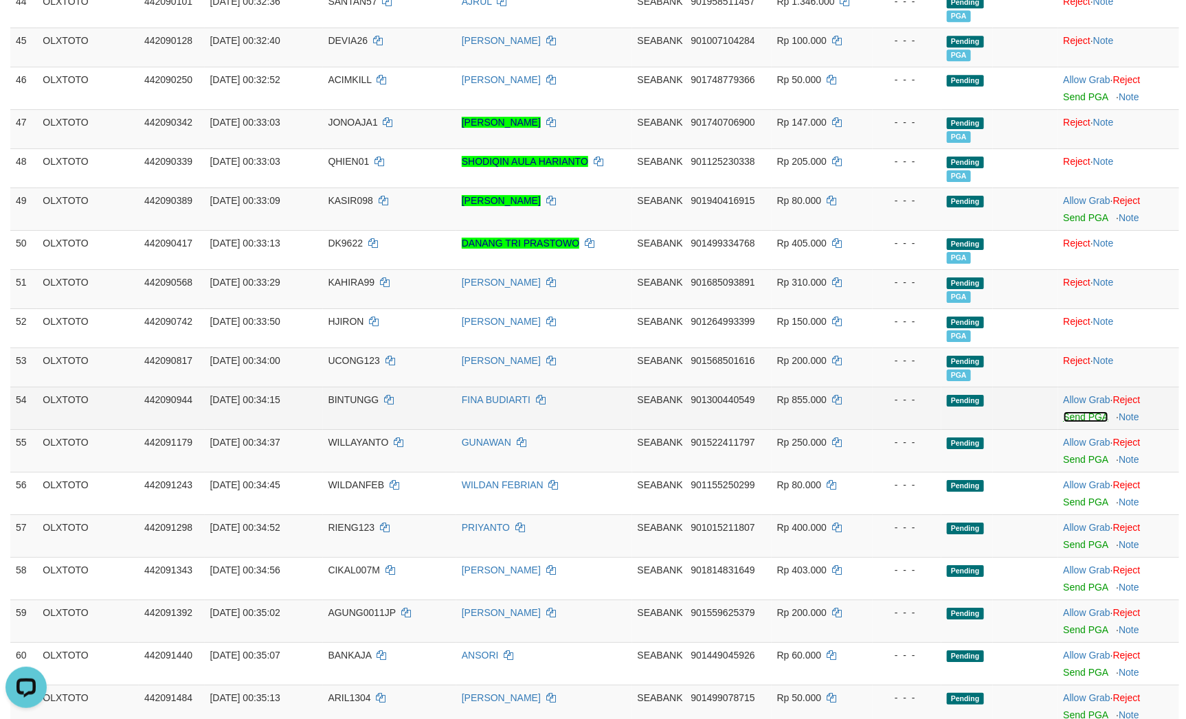
click at [1076, 422] on link "Send PGA" at bounding box center [1085, 416] width 45 height 11
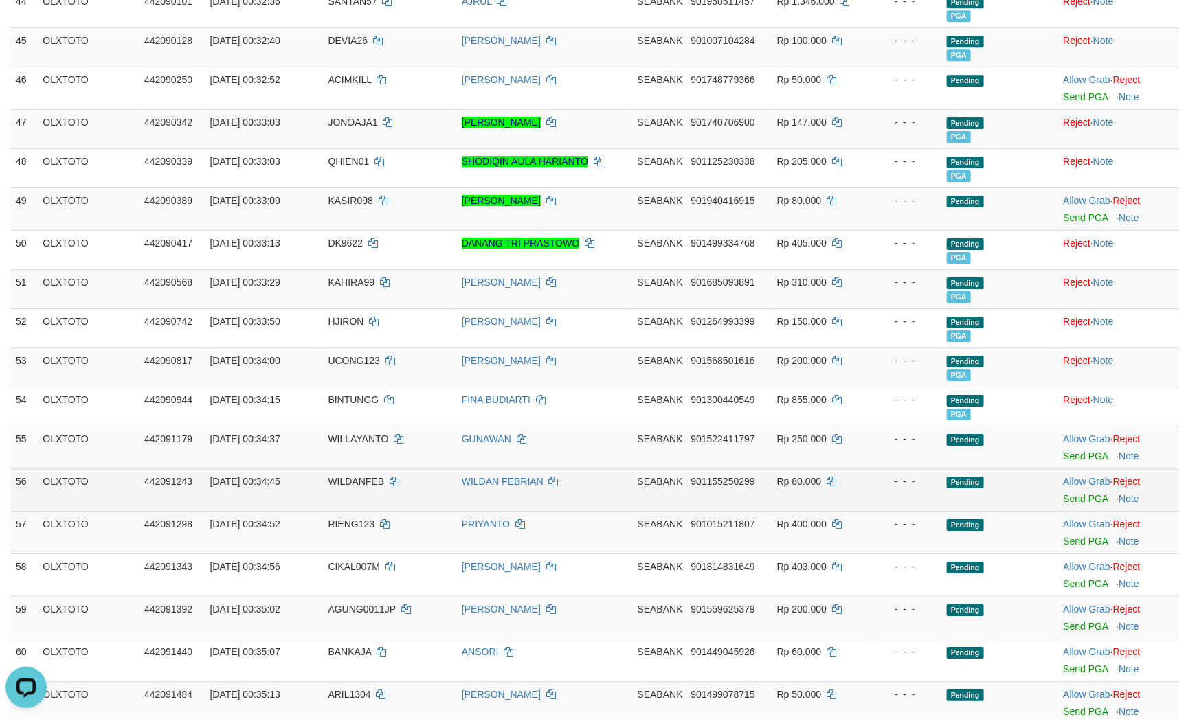
click at [920, 511] on td "- - -" at bounding box center [906, 489] width 69 height 43
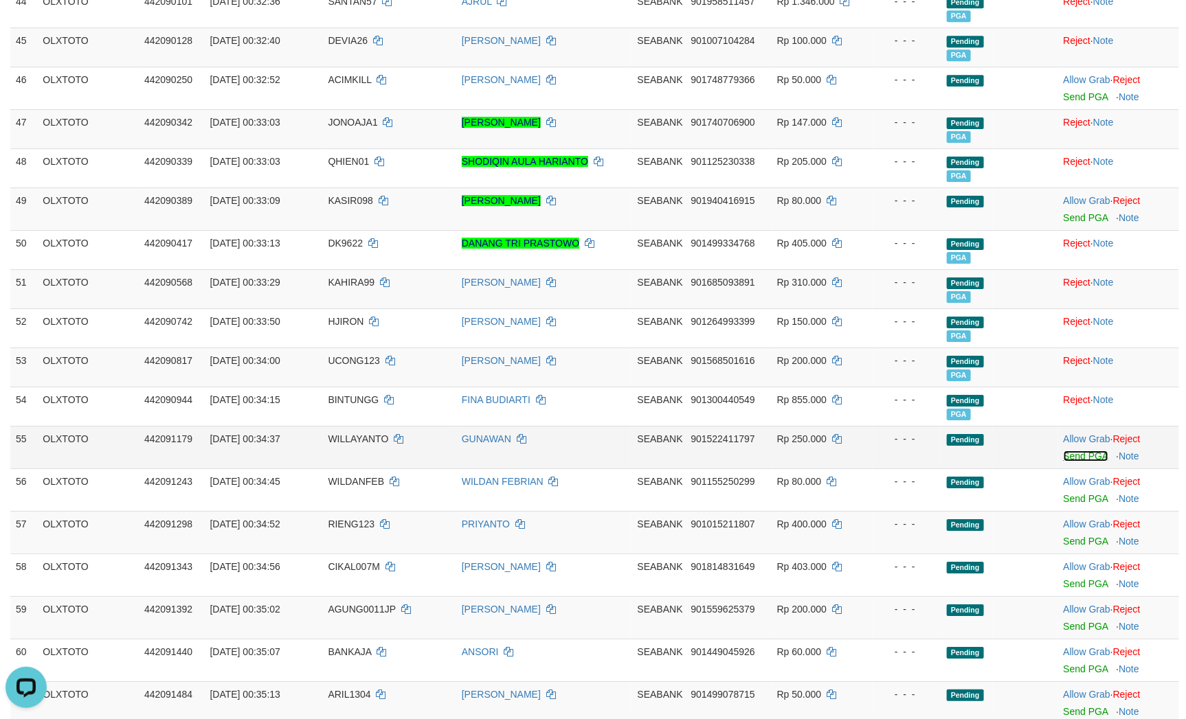
click at [1084, 462] on link "Send PGA" at bounding box center [1085, 456] width 45 height 11
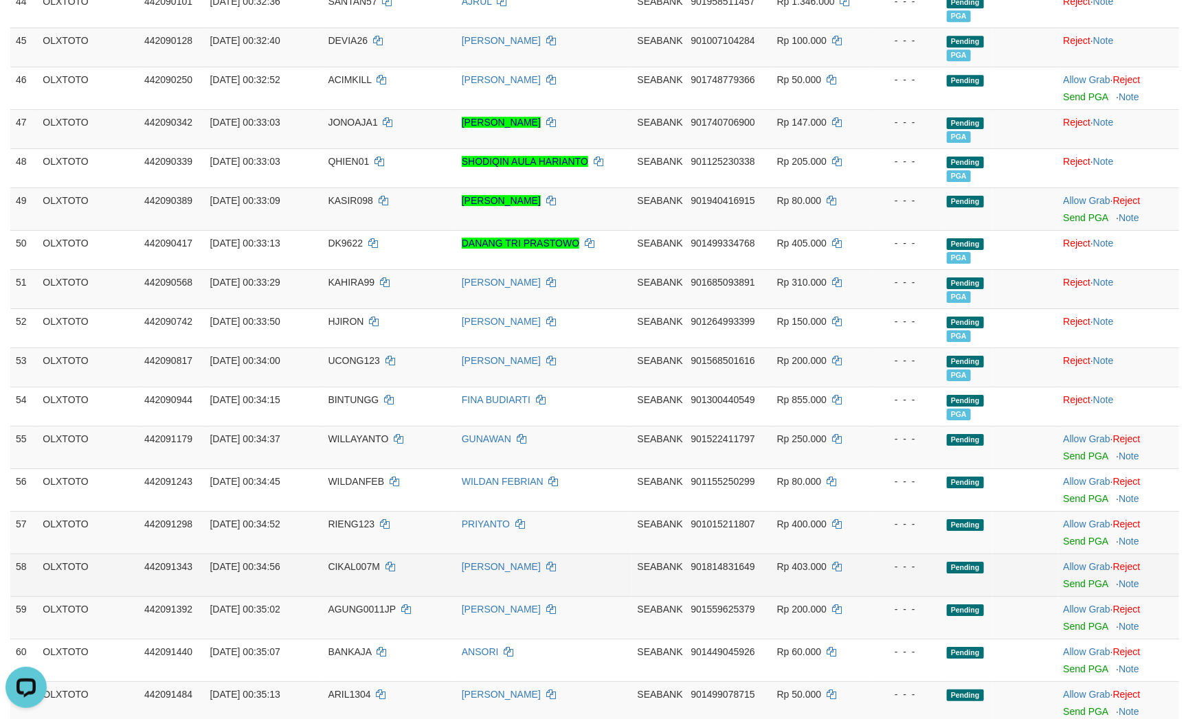
click at [909, 596] on td "- - -" at bounding box center [906, 575] width 69 height 43
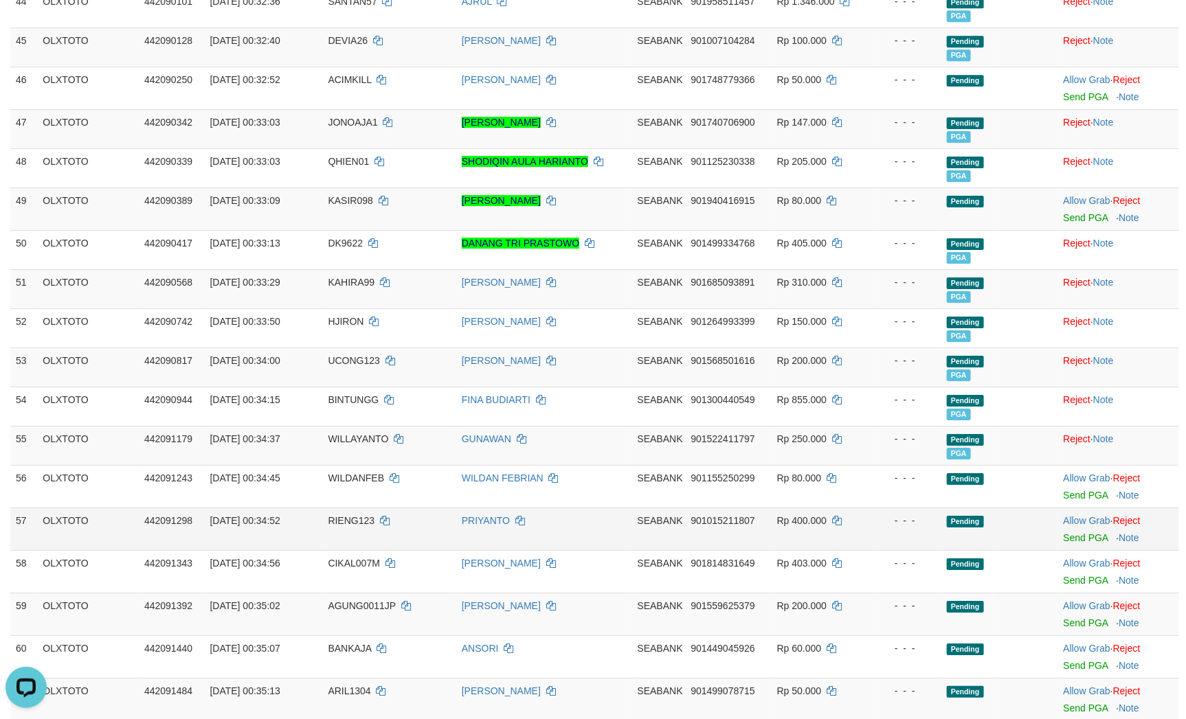
scroll to position [1995, 0]
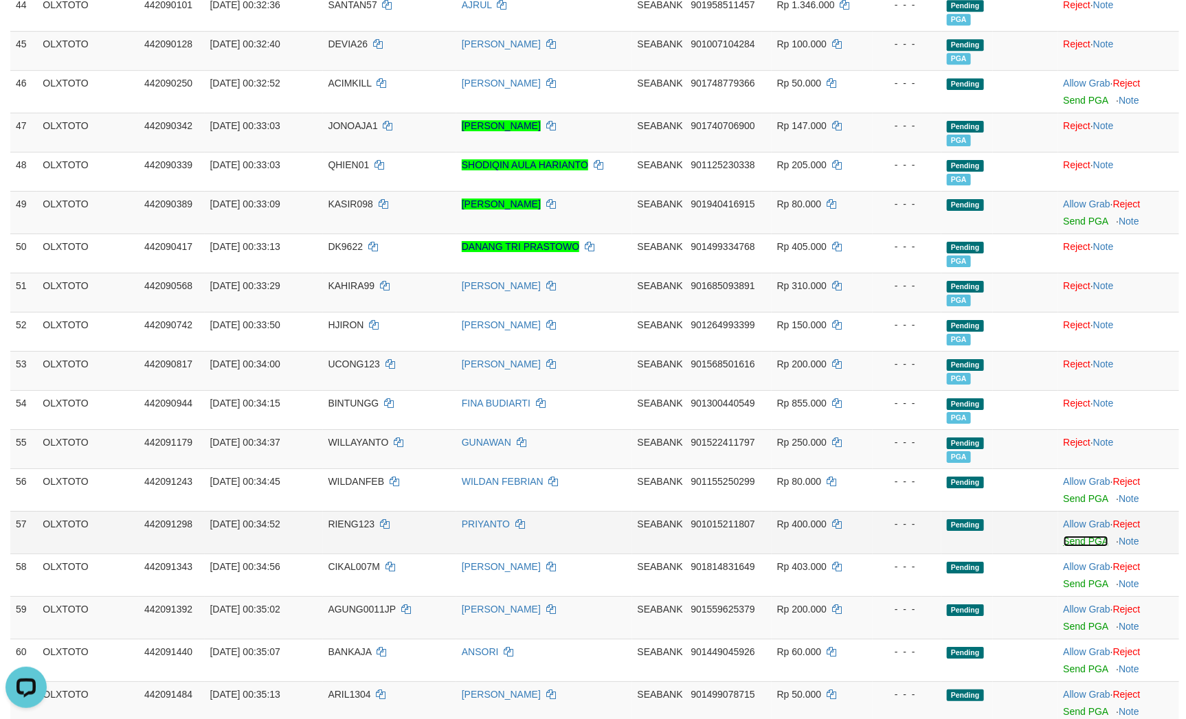
click at [1076, 547] on link "Send PGA" at bounding box center [1085, 541] width 45 height 11
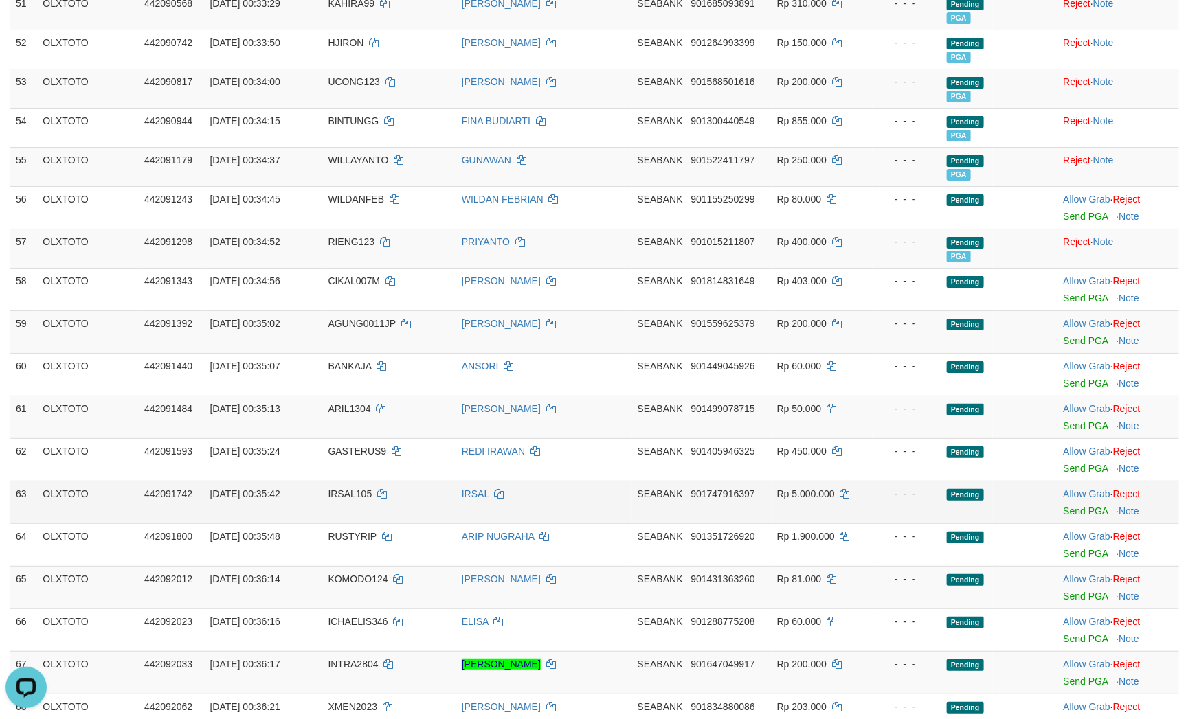
scroll to position [2305, 0]
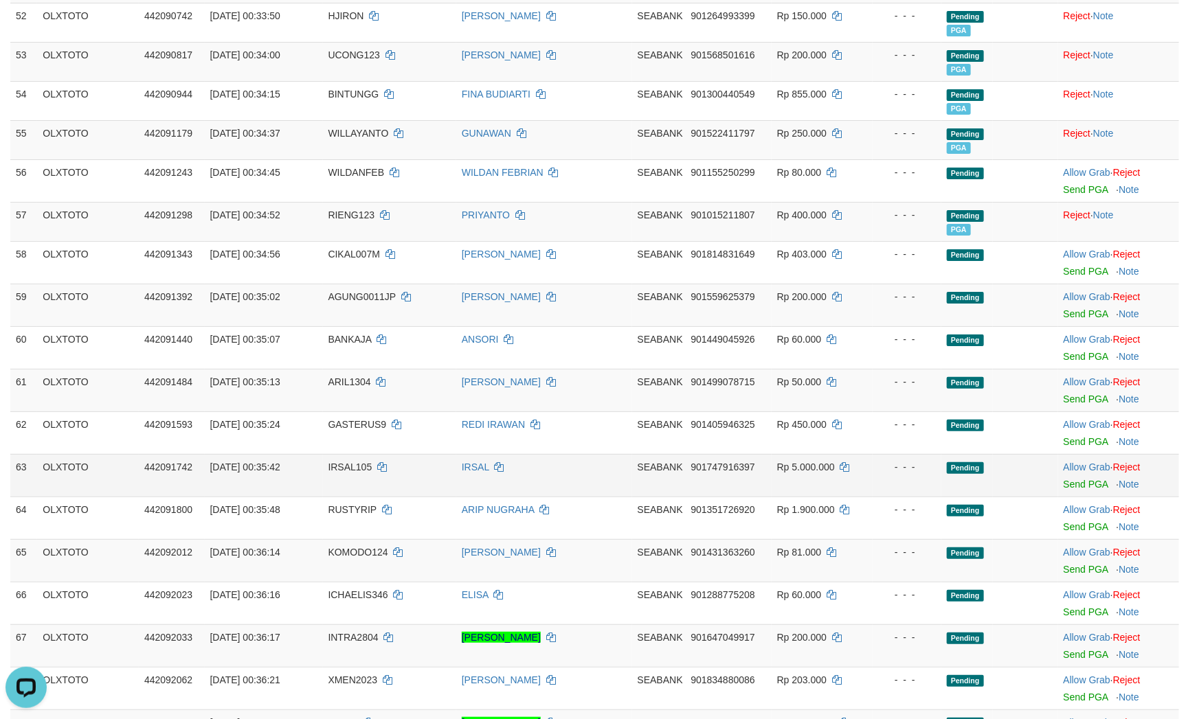
click at [901, 497] on td "- - -" at bounding box center [906, 475] width 69 height 43
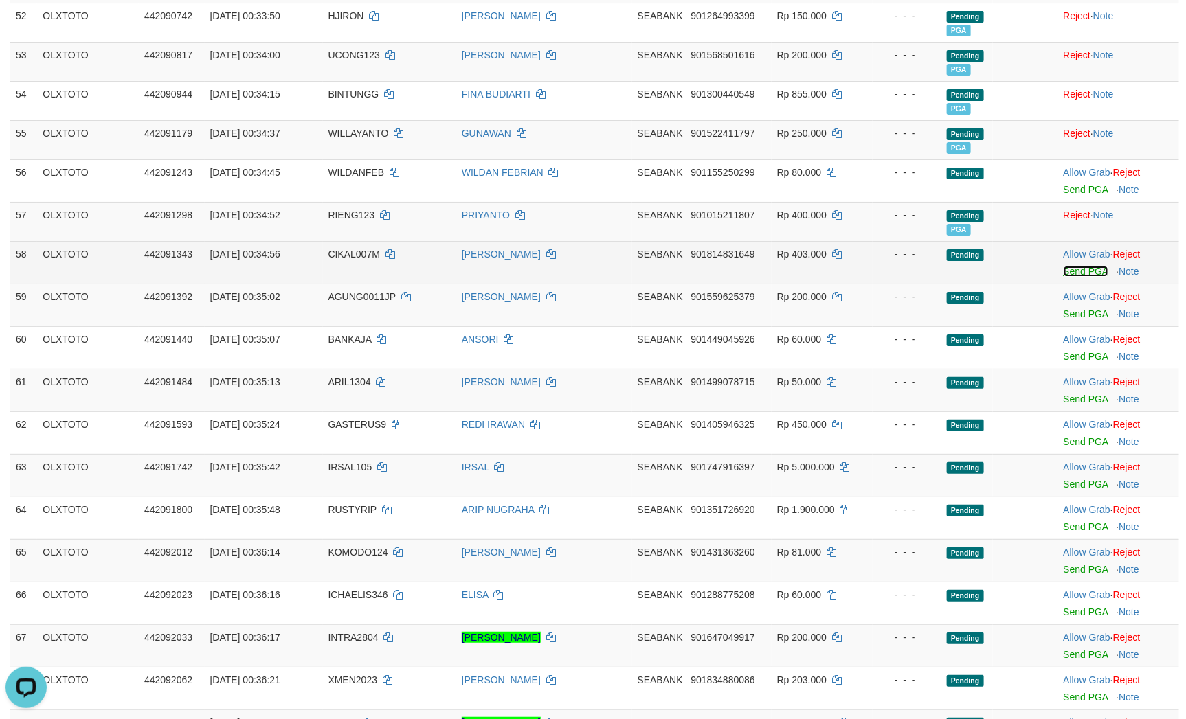
click at [1081, 277] on link "Send PGA" at bounding box center [1085, 271] width 45 height 11
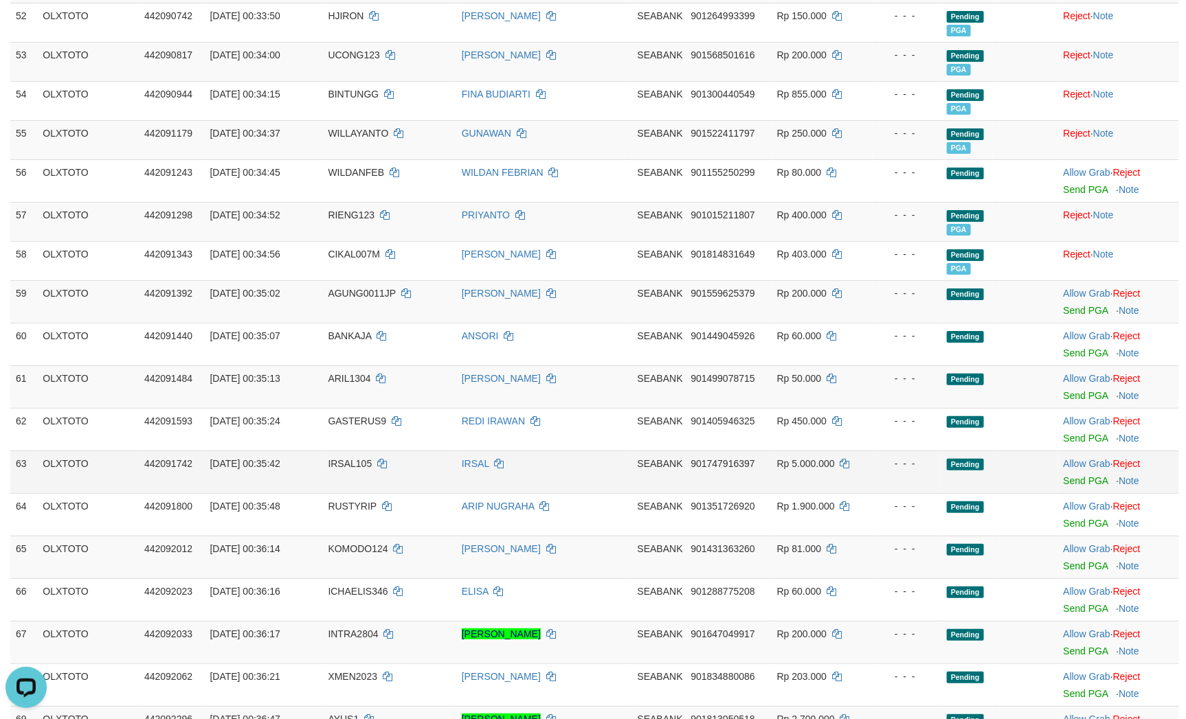
click at [975, 493] on td "Pending" at bounding box center [967, 472] width 52 height 43
click at [1095, 316] on link "Send PGA" at bounding box center [1085, 310] width 45 height 11
click at [928, 493] on td "- - -" at bounding box center [906, 472] width 69 height 43
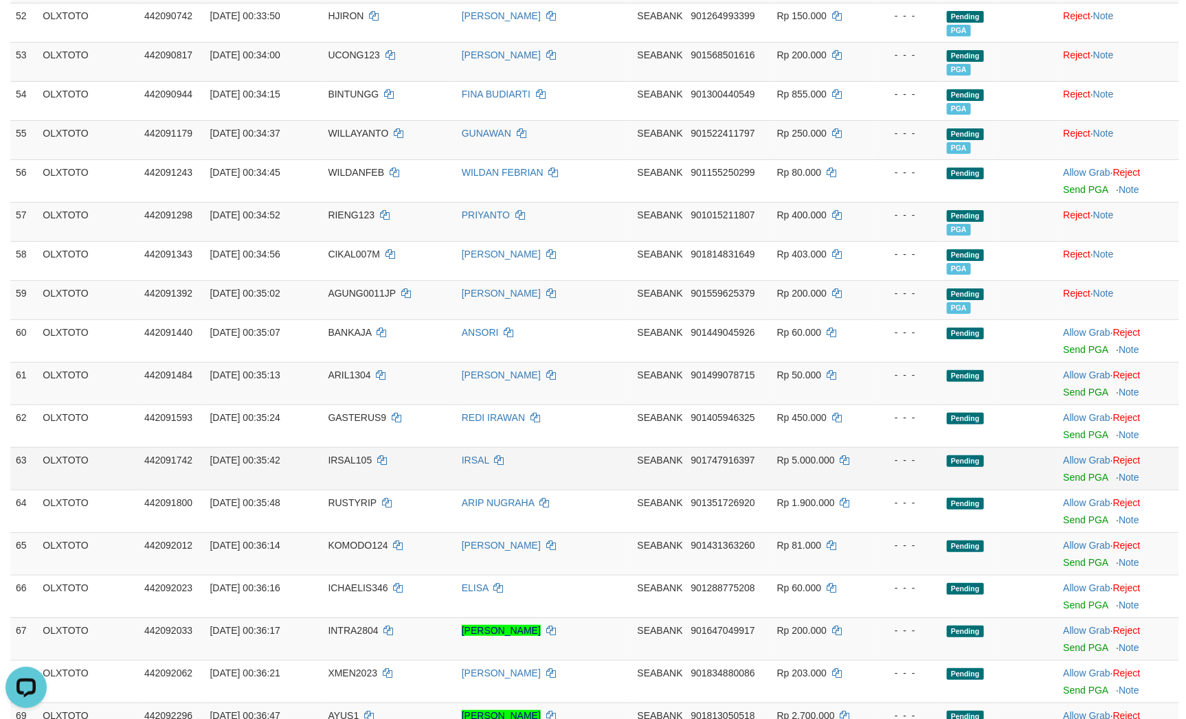
scroll to position [2302, 0]
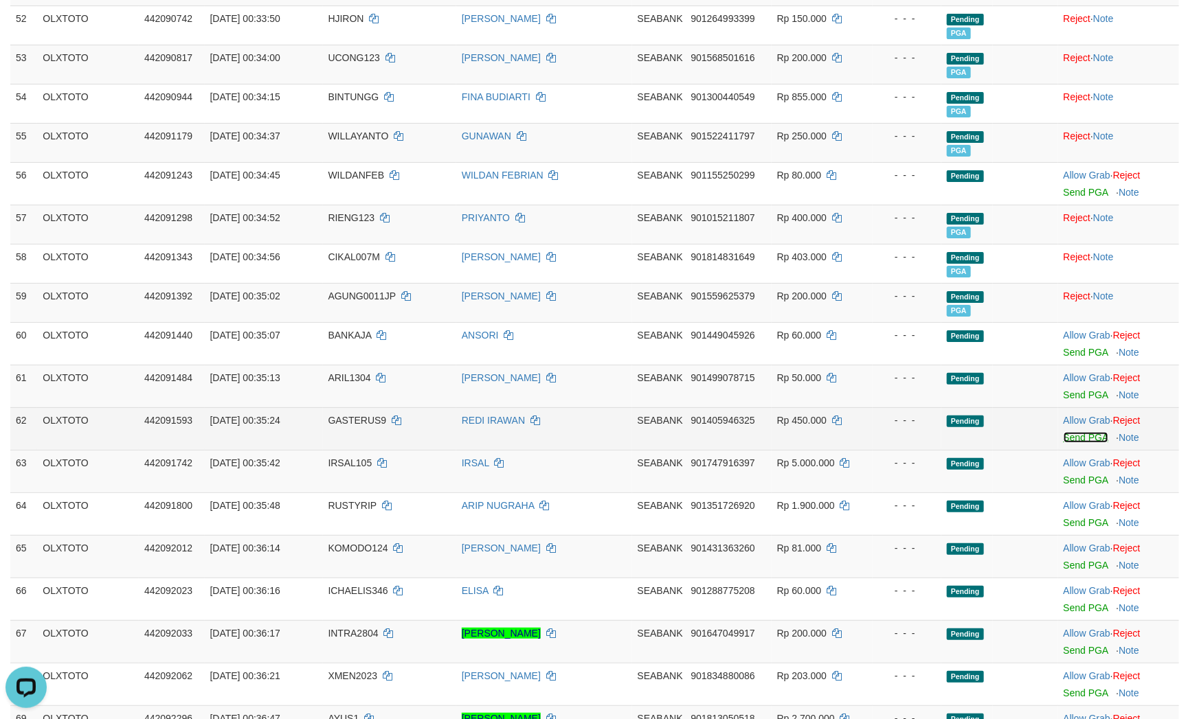
click at [1078, 443] on link "Send PGA" at bounding box center [1085, 437] width 45 height 11
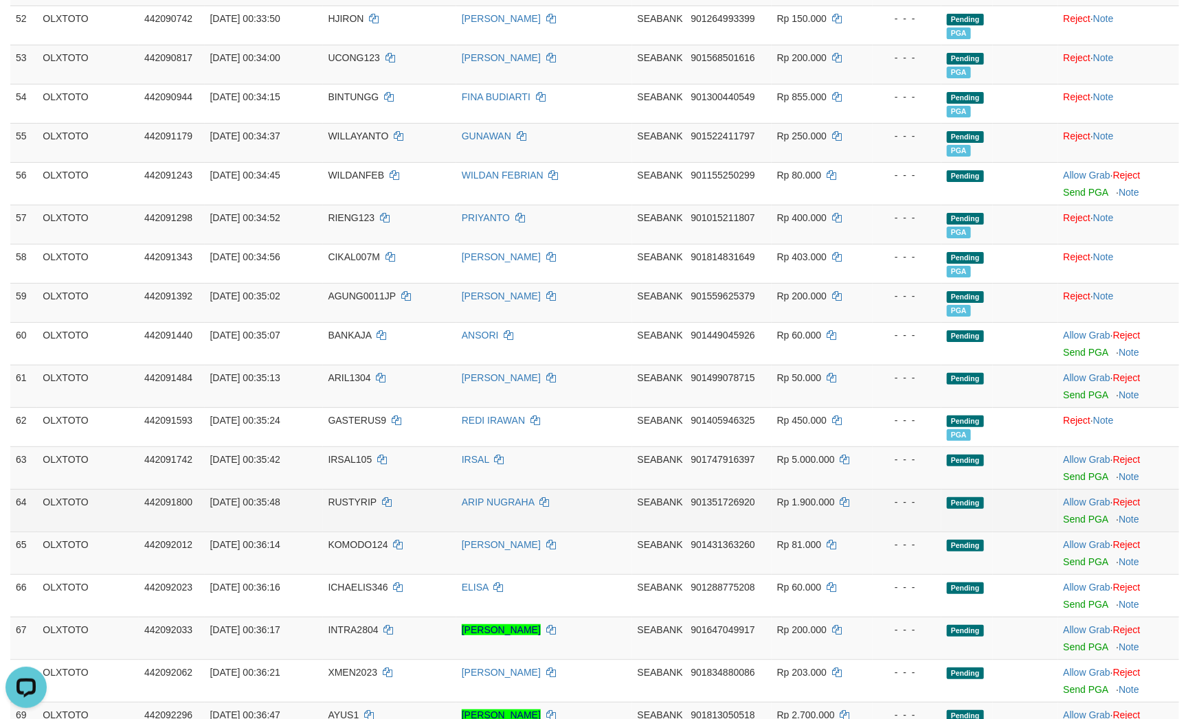
click at [959, 509] on span "Pending" at bounding box center [965, 503] width 37 height 12
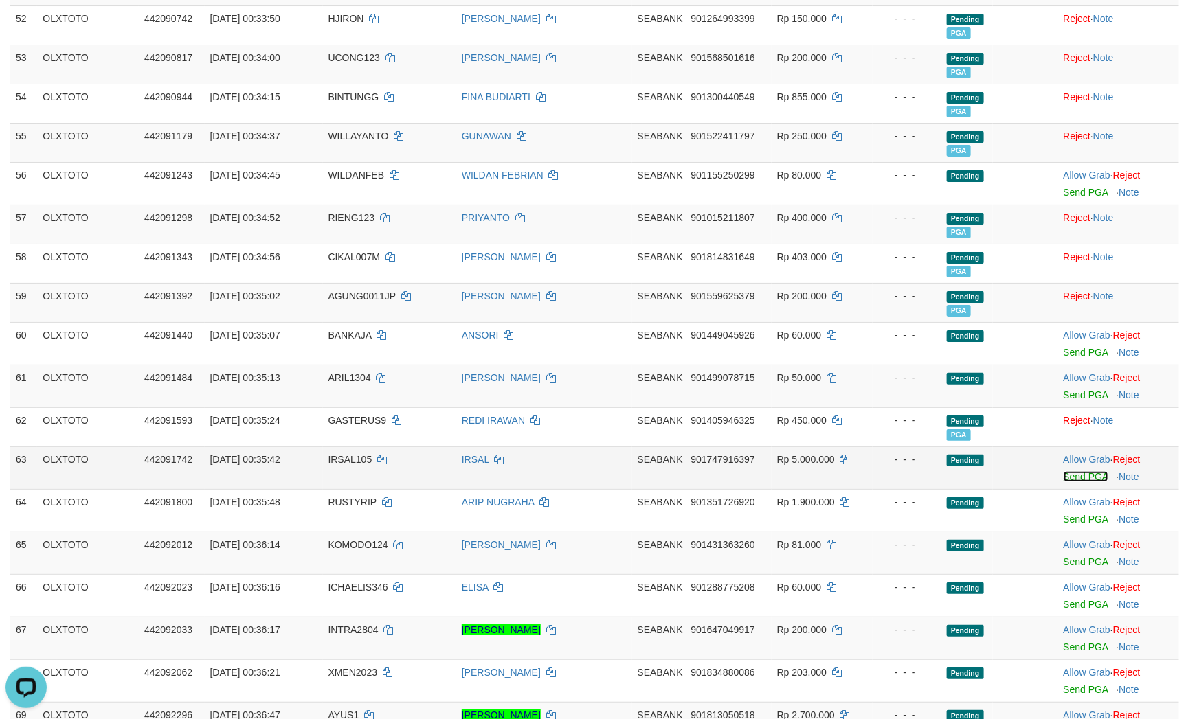
click at [1098, 482] on link "Send PGA" at bounding box center [1085, 476] width 45 height 11
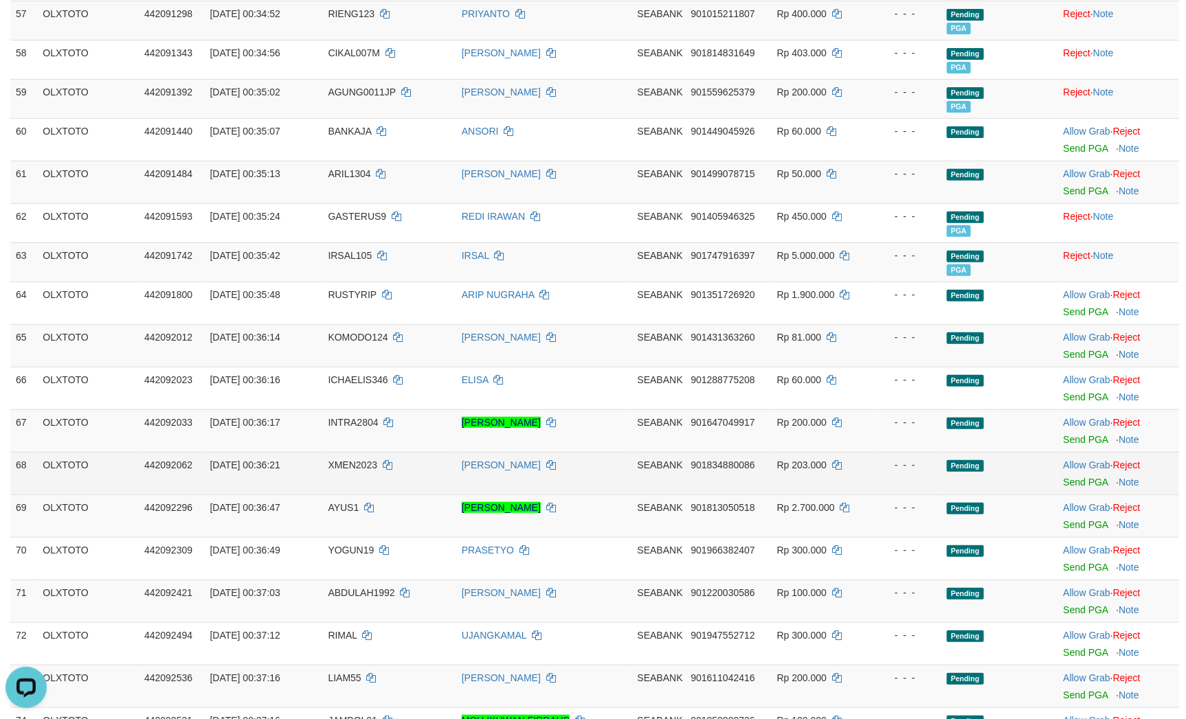
scroll to position [2508, 0]
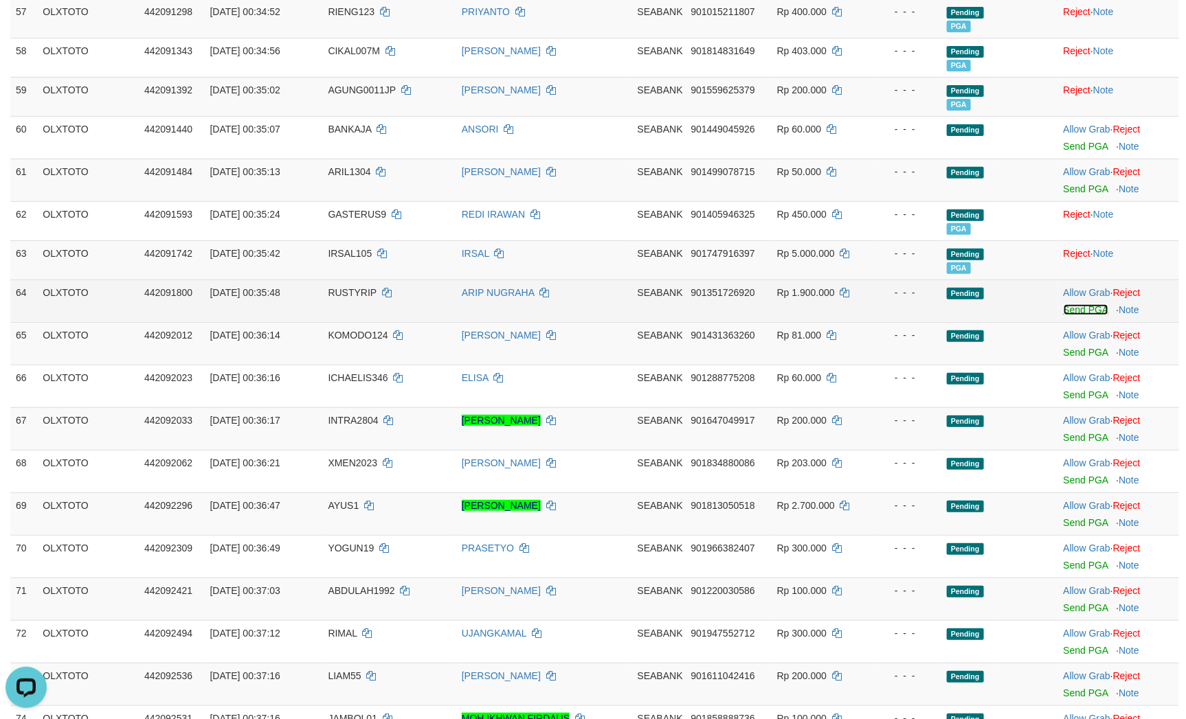
click at [1066, 315] on link "Send PGA" at bounding box center [1085, 309] width 45 height 11
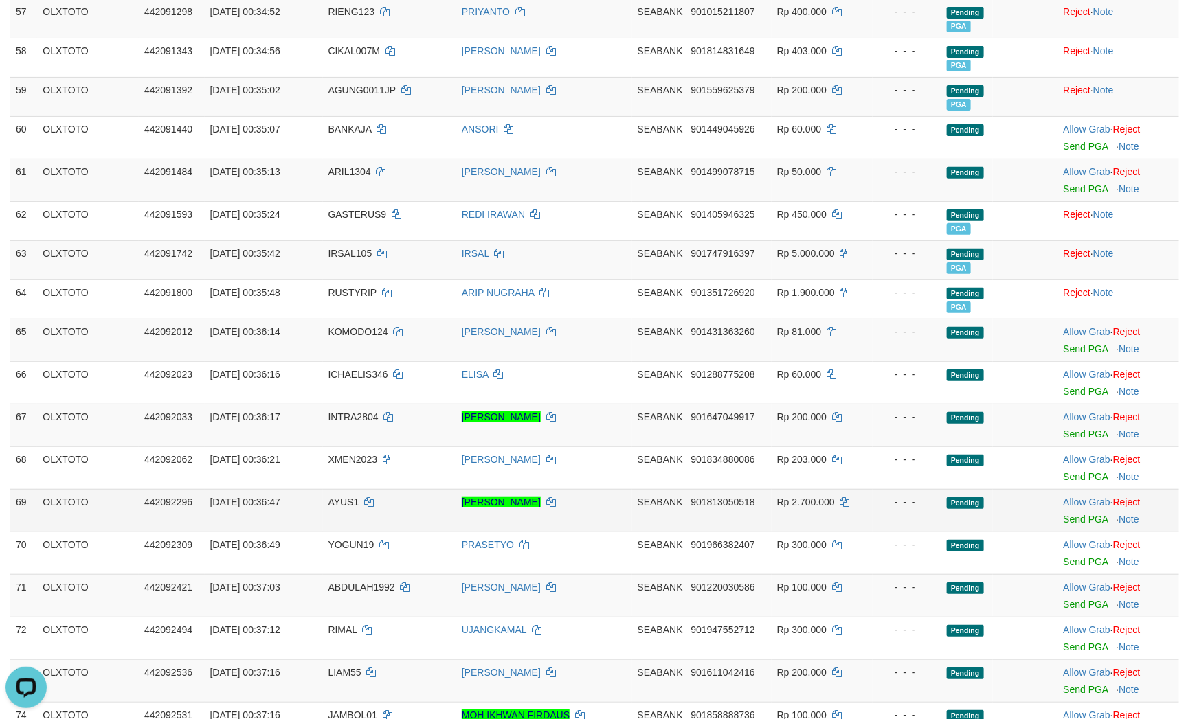
click at [920, 509] on div "- - -" at bounding box center [907, 502] width 58 height 14
click at [1081, 440] on link "Send PGA" at bounding box center [1085, 434] width 45 height 11
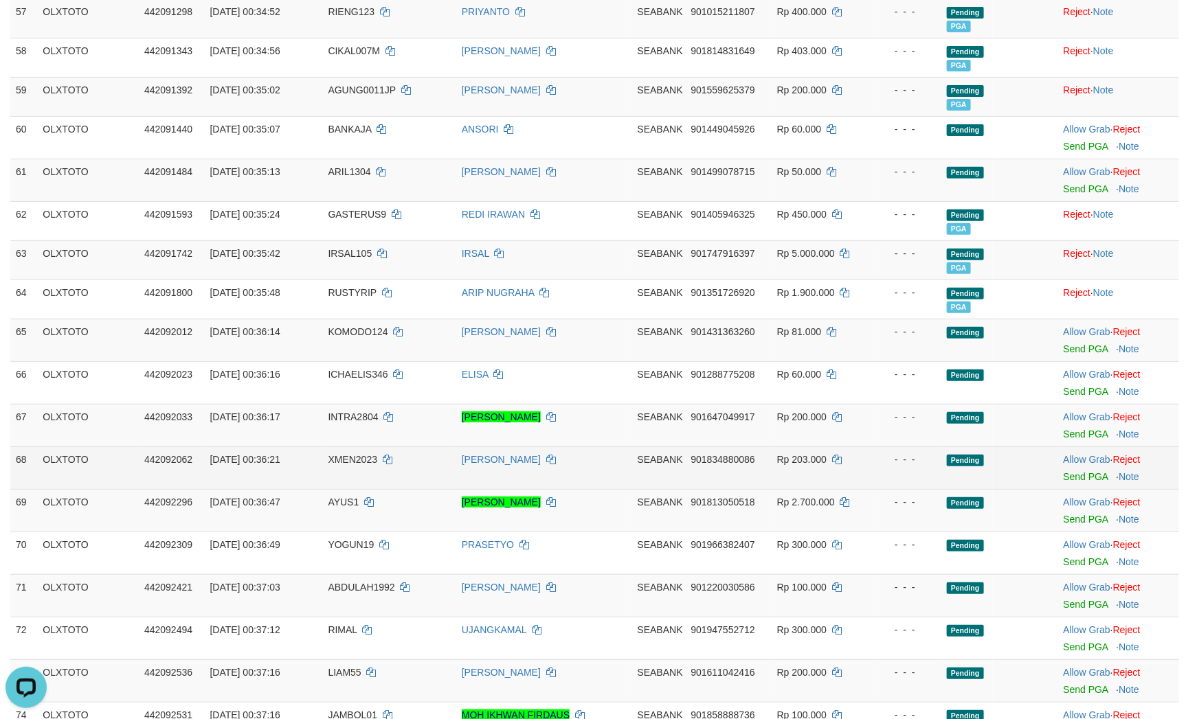
click at [1019, 489] on td at bounding box center [1025, 467] width 65 height 43
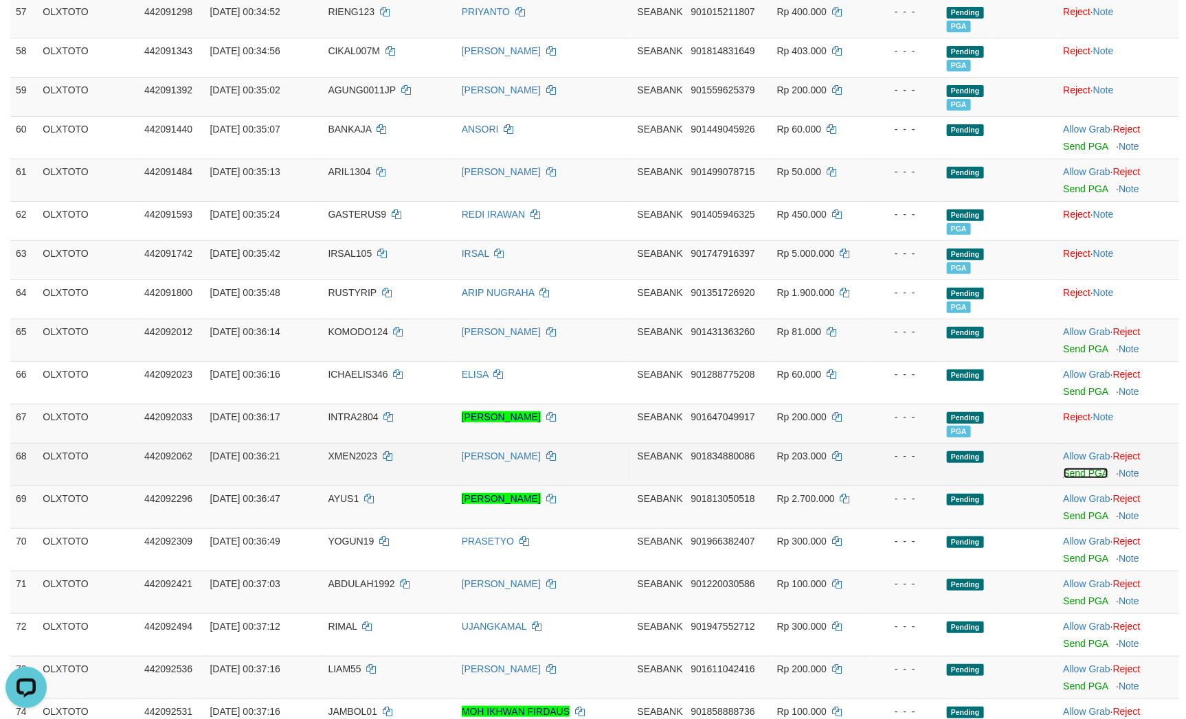
click at [1090, 479] on link "Send PGA" at bounding box center [1085, 473] width 45 height 11
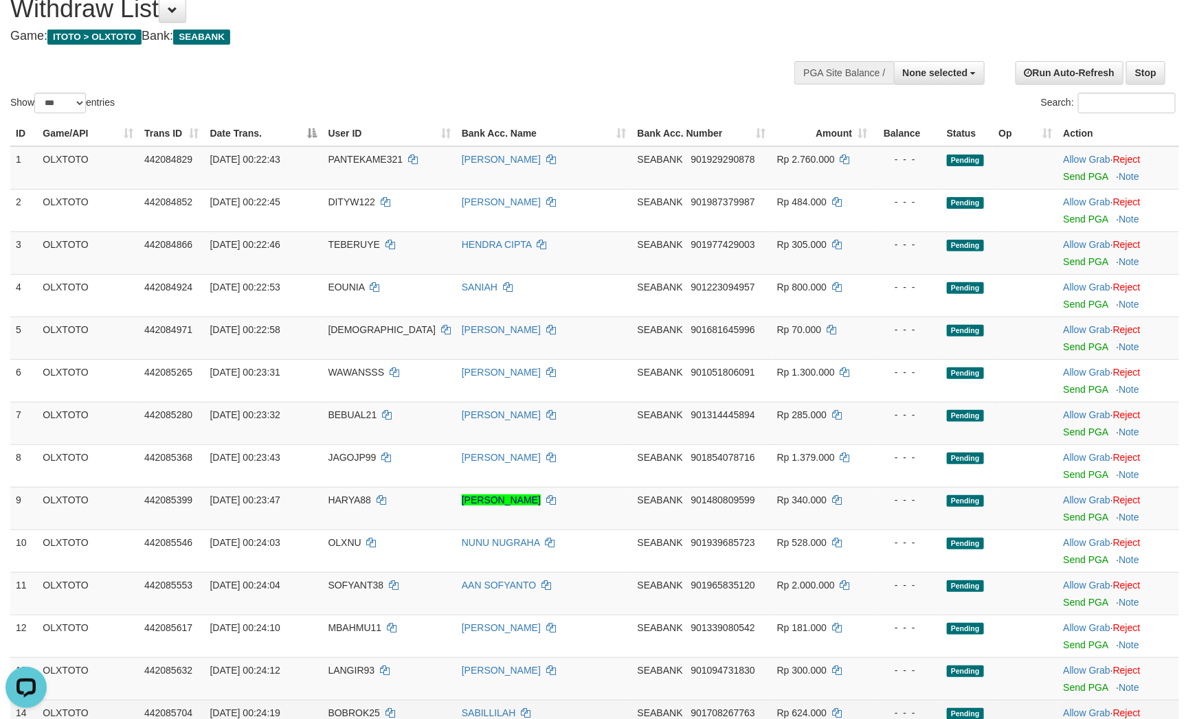
scroll to position [103, 0]
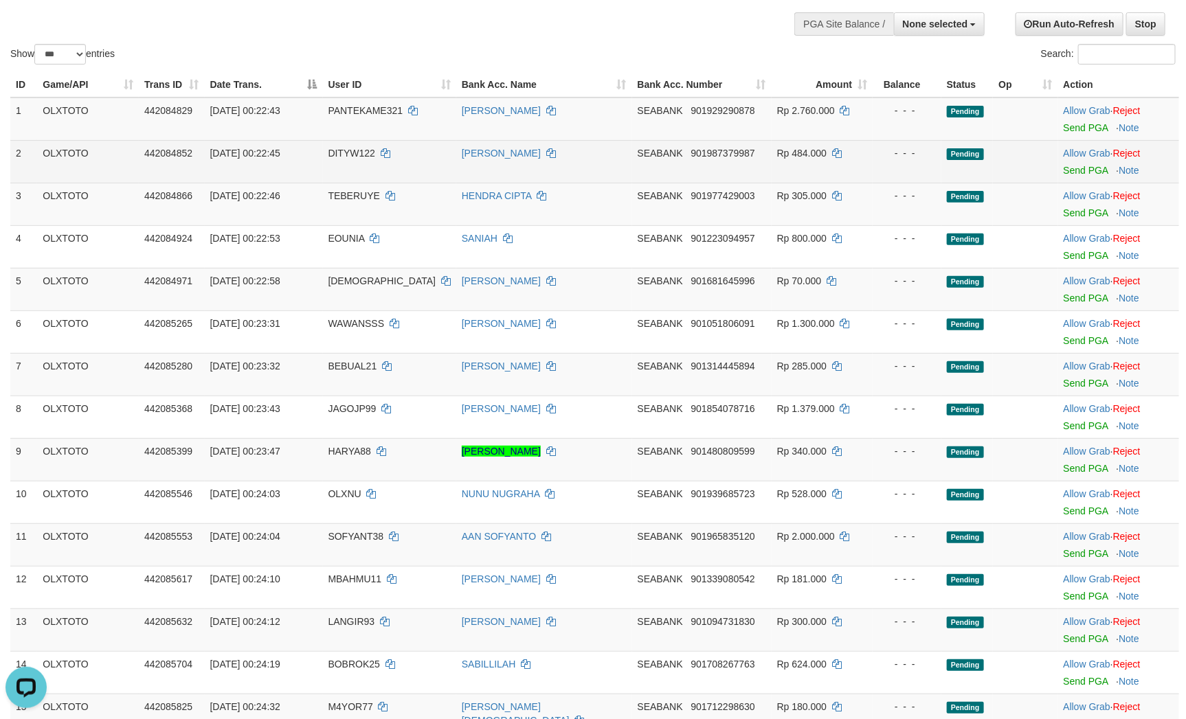
click at [916, 160] on div "- - -" at bounding box center [907, 153] width 58 height 14
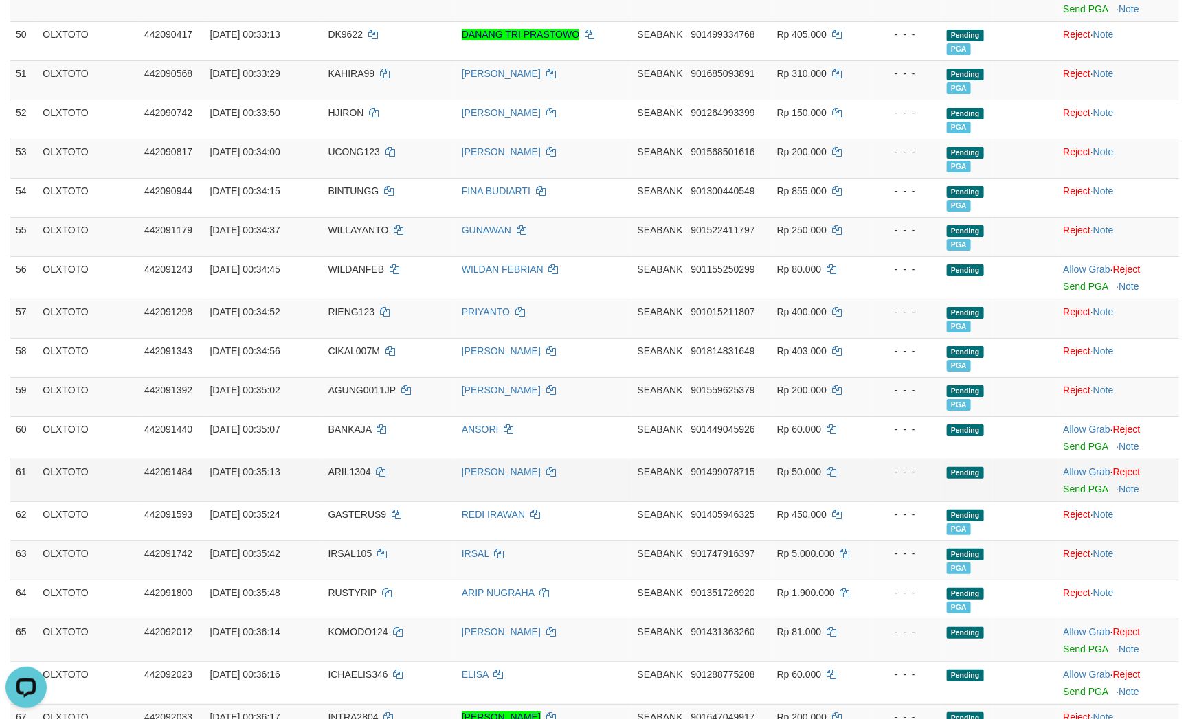
scroll to position [2370, 0]
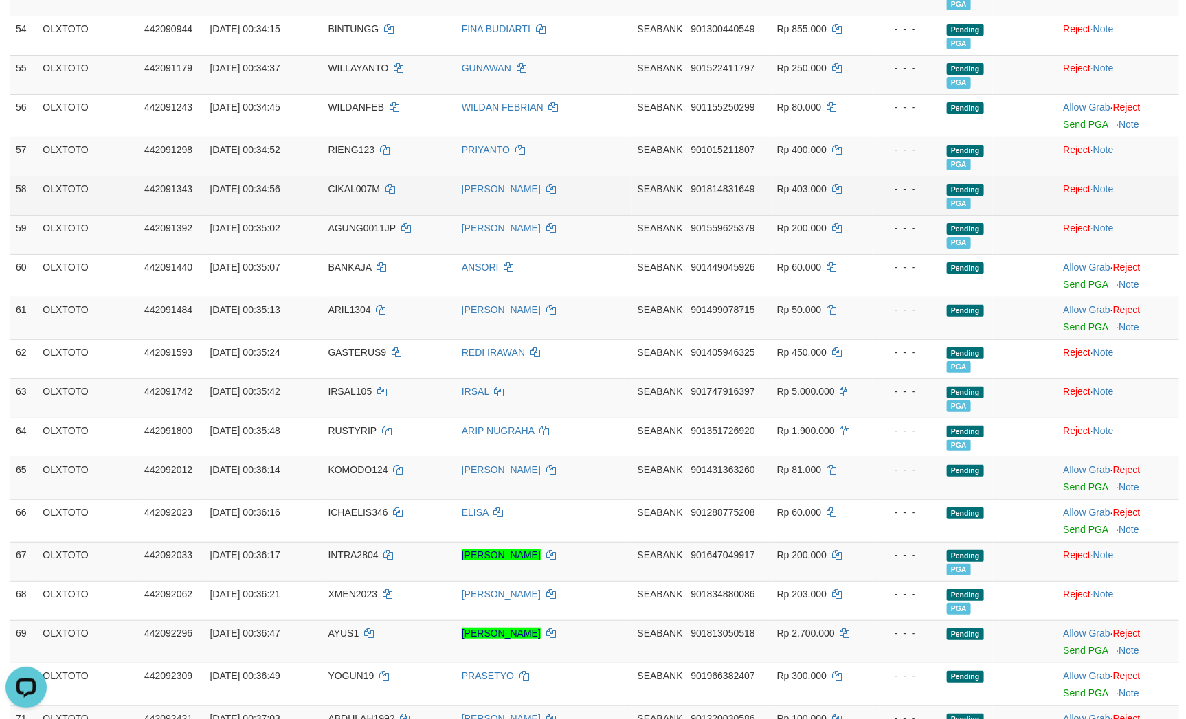
click at [894, 215] on td "- - -" at bounding box center [906, 195] width 69 height 39
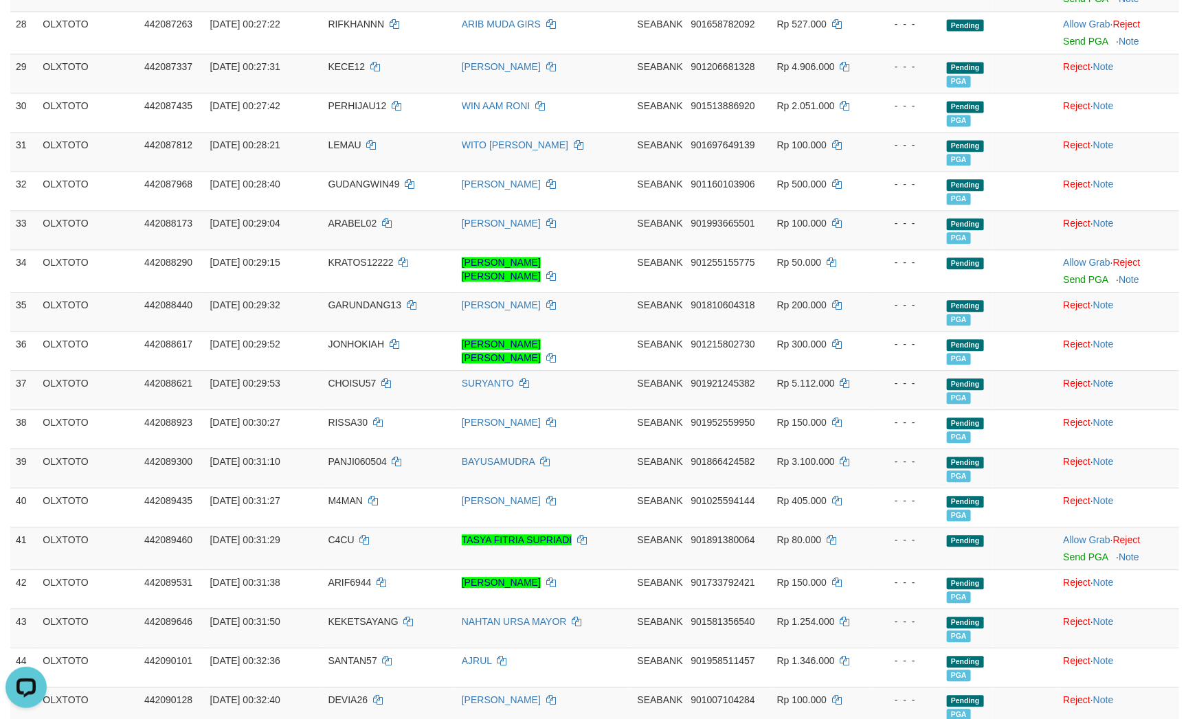
scroll to position [1133, 0]
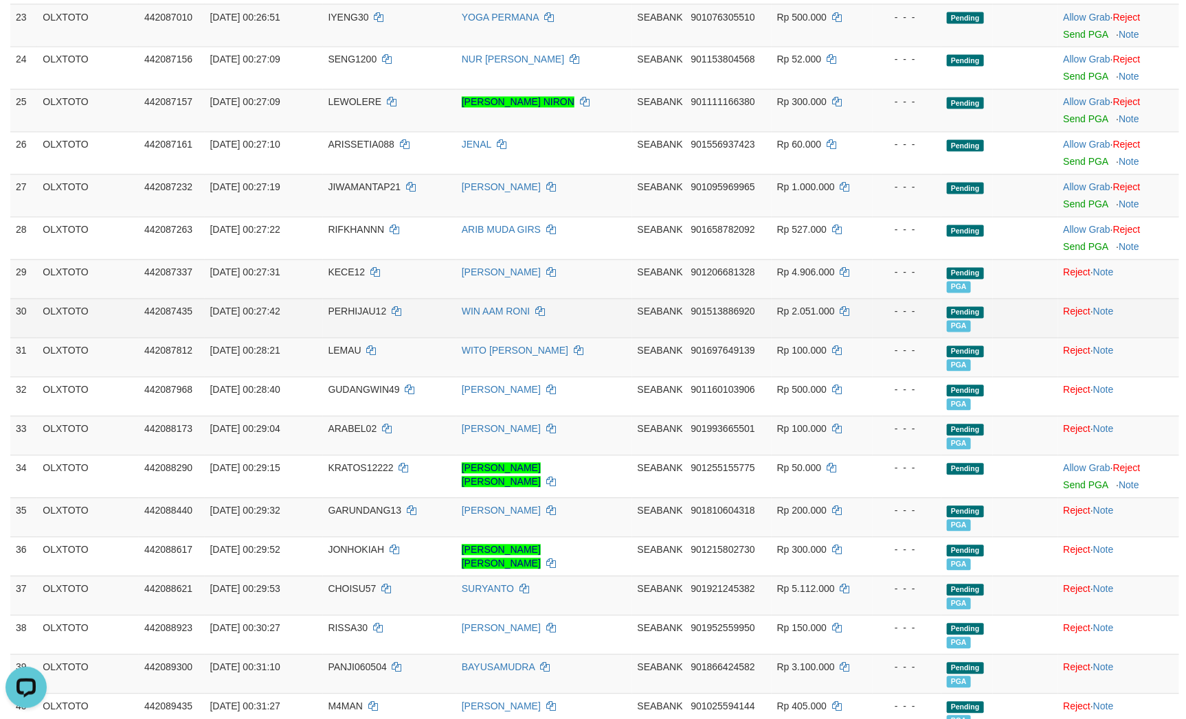
click at [924, 338] on td "- - -" at bounding box center [906, 318] width 69 height 39
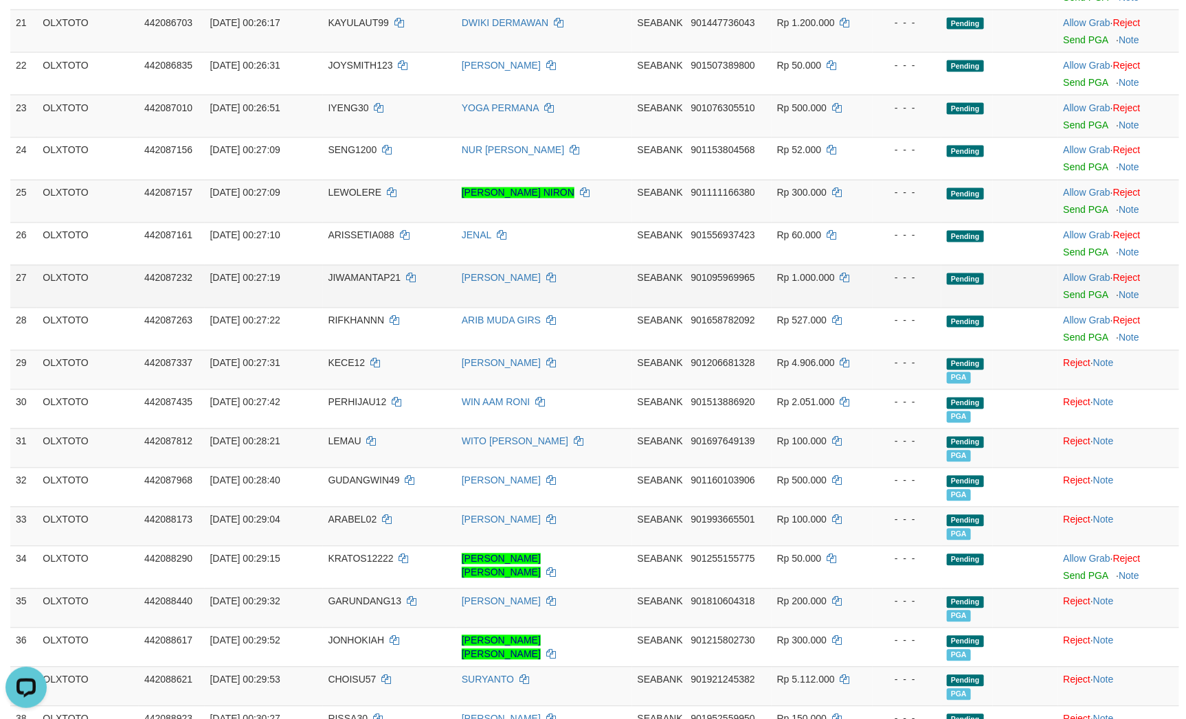
scroll to position [1019, 0]
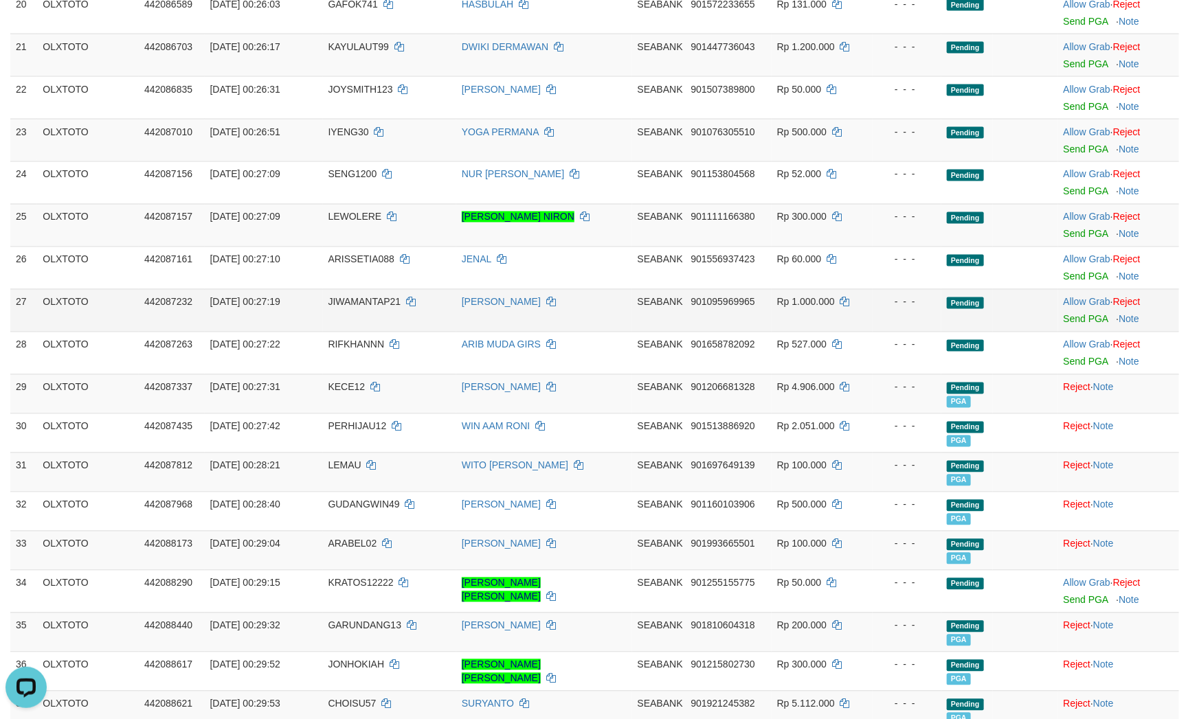
click at [977, 332] on td "Pending" at bounding box center [967, 310] width 52 height 43
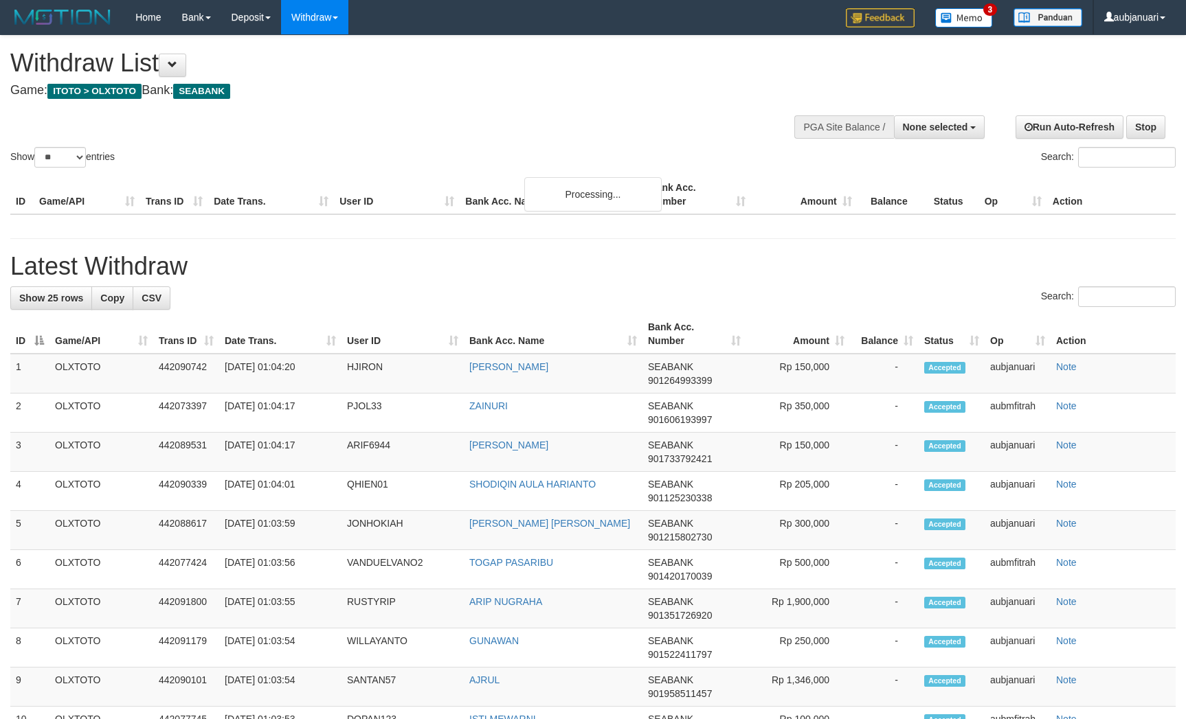
select select
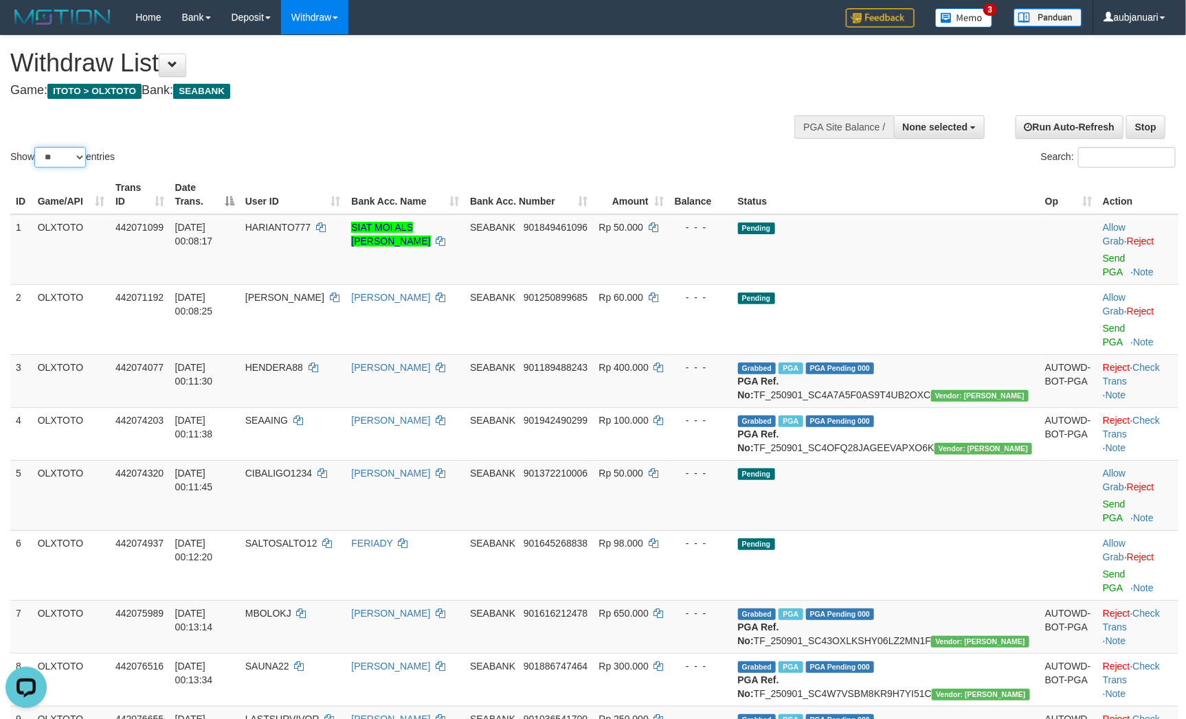
click at [68, 163] on select "** ** ** ***" at bounding box center [60, 157] width 52 height 21
select select "***"
click at [36, 164] on select "** ** ** ***" at bounding box center [60, 157] width 52 height 21
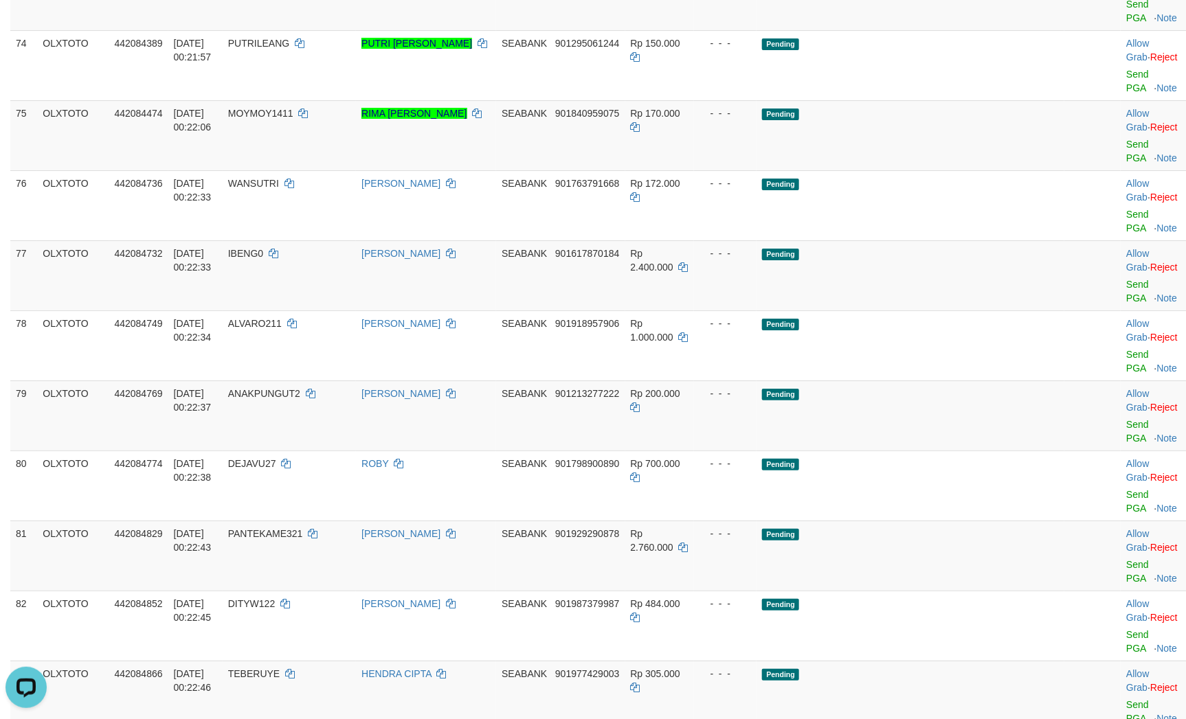
scroll to position [4740, 0]
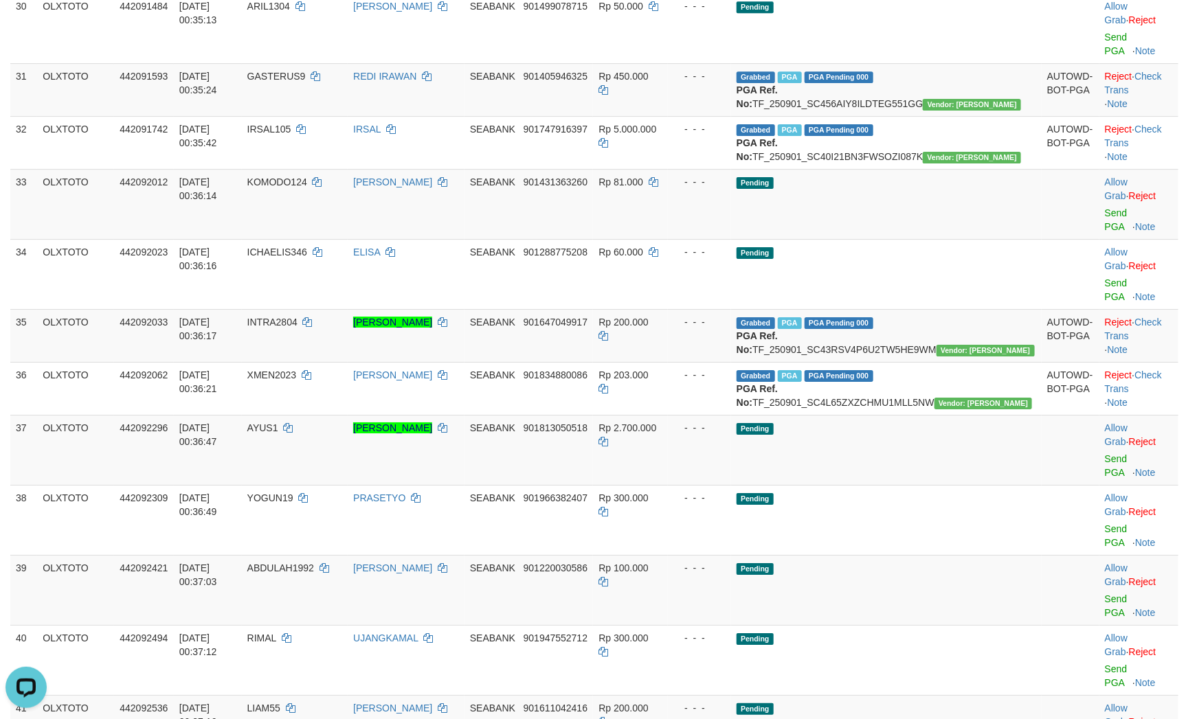
scroll to position [1752, 0]
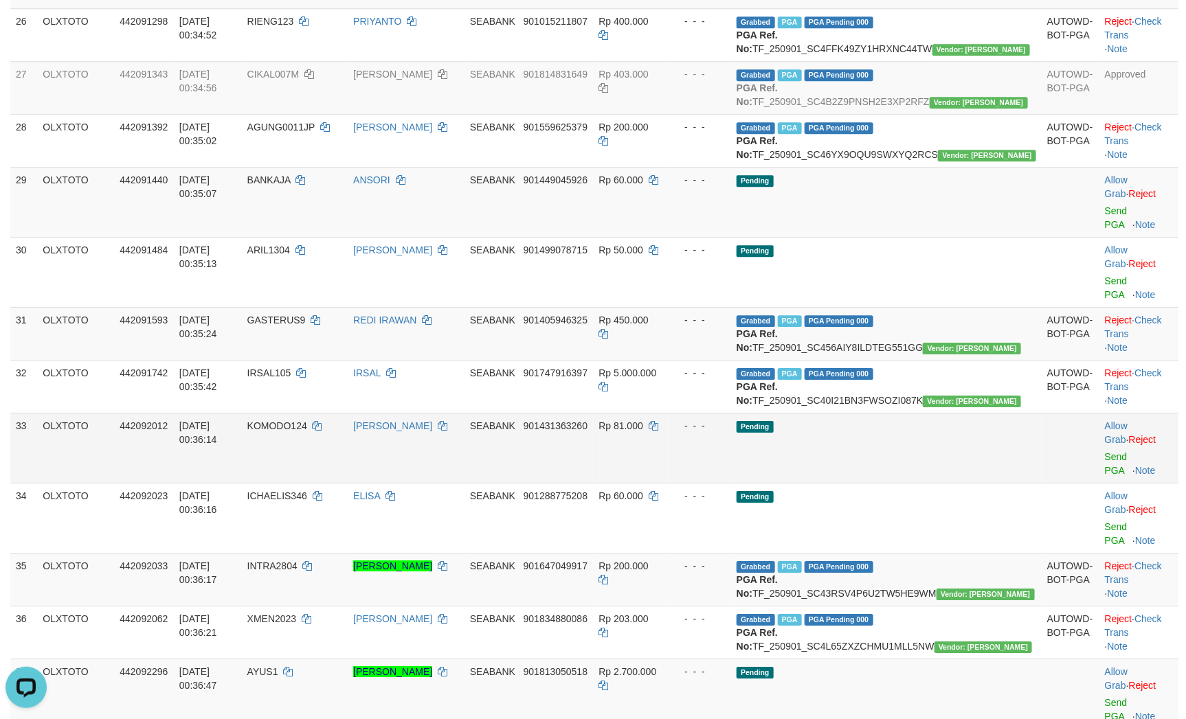
drag, startPoint x: 948, startPoint y: 269, endPoint x: 948, endPoint y: 286, distance: 17.9
click at [948, 413] on td "Pending" at bounding box center [886, 448] width 310 height 70
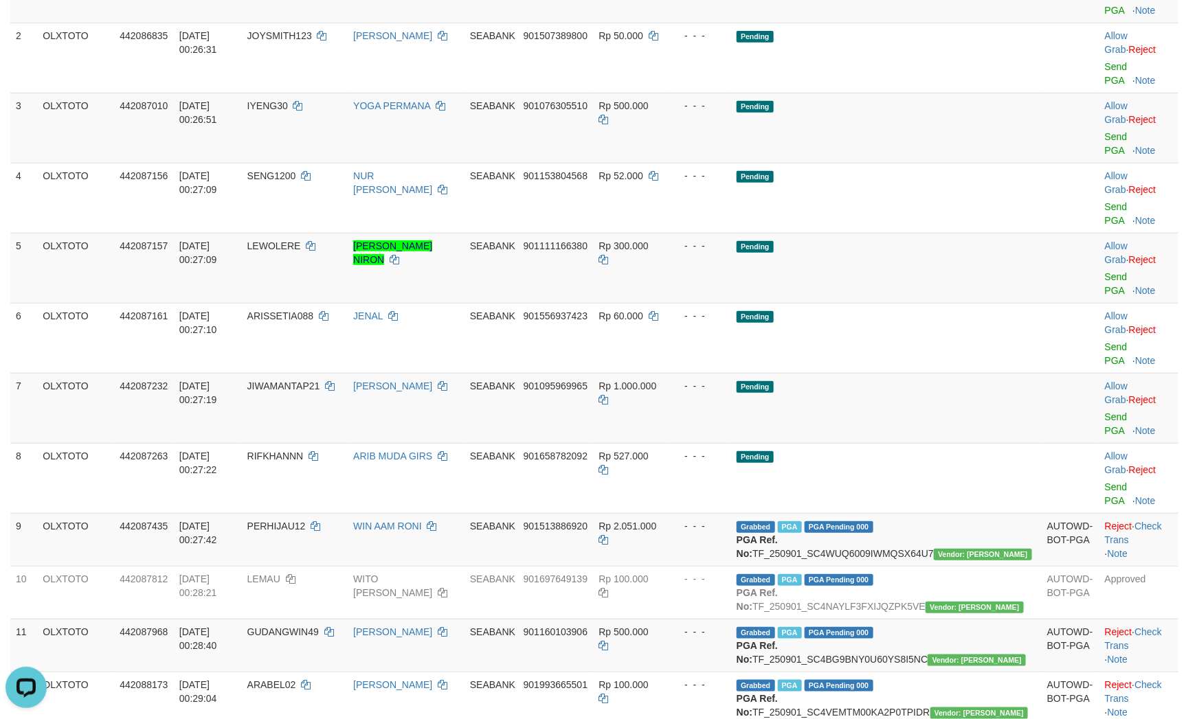
scroll to position [309, 0]
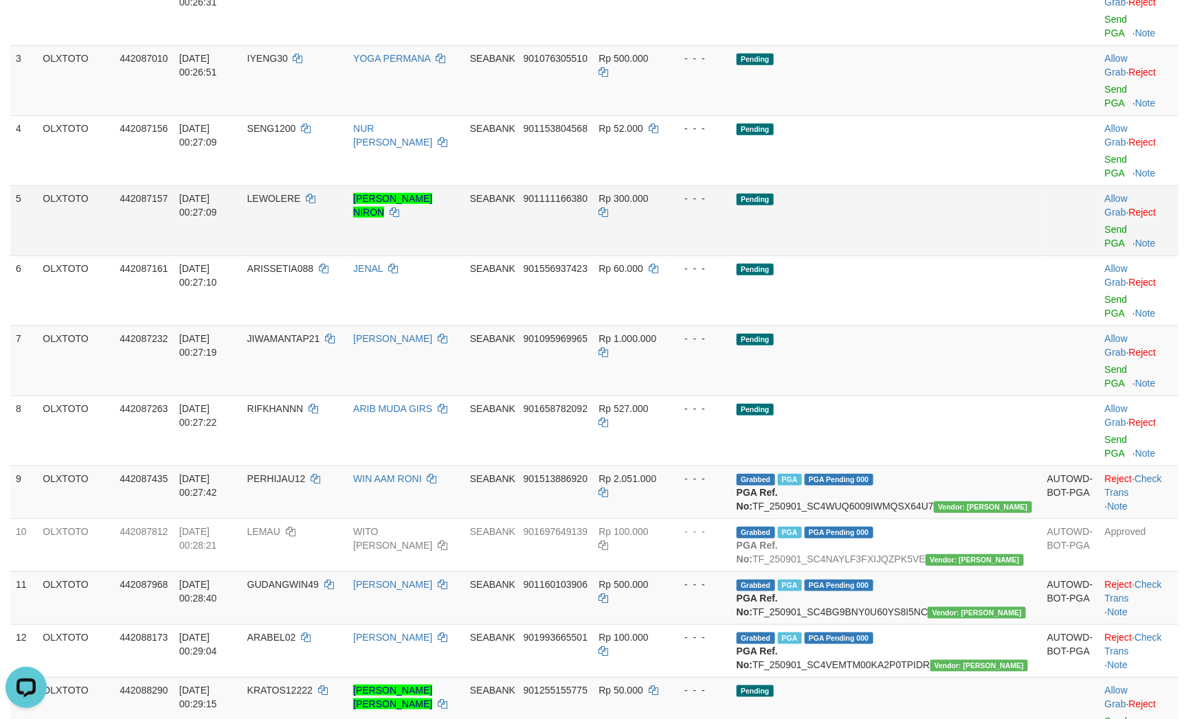
drag, startPoint x: 973, startPoint y: 109, endPoint x: 967, endPoint y: 122, distance: 13.5
click at [973, 185] on td "Pending" at bounding box center [886, 220] width 310 height 70
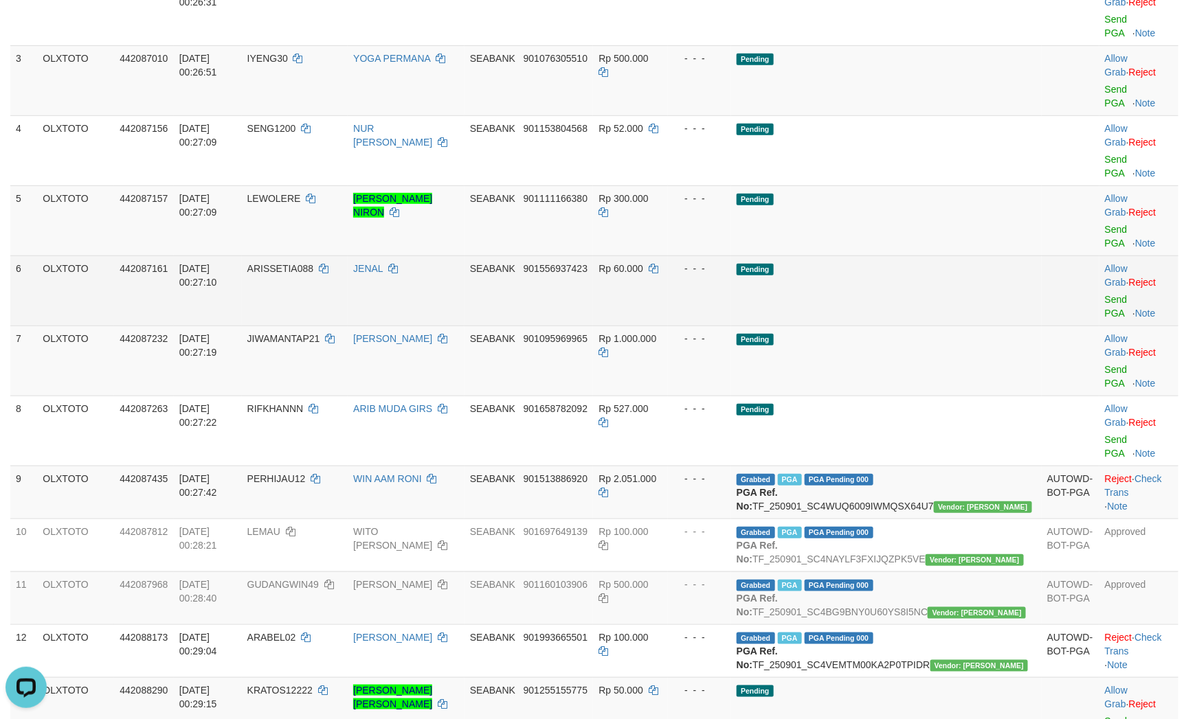
click at [909, 256] on td "Pending" at bounding box center [886, 291] width 310 height 70
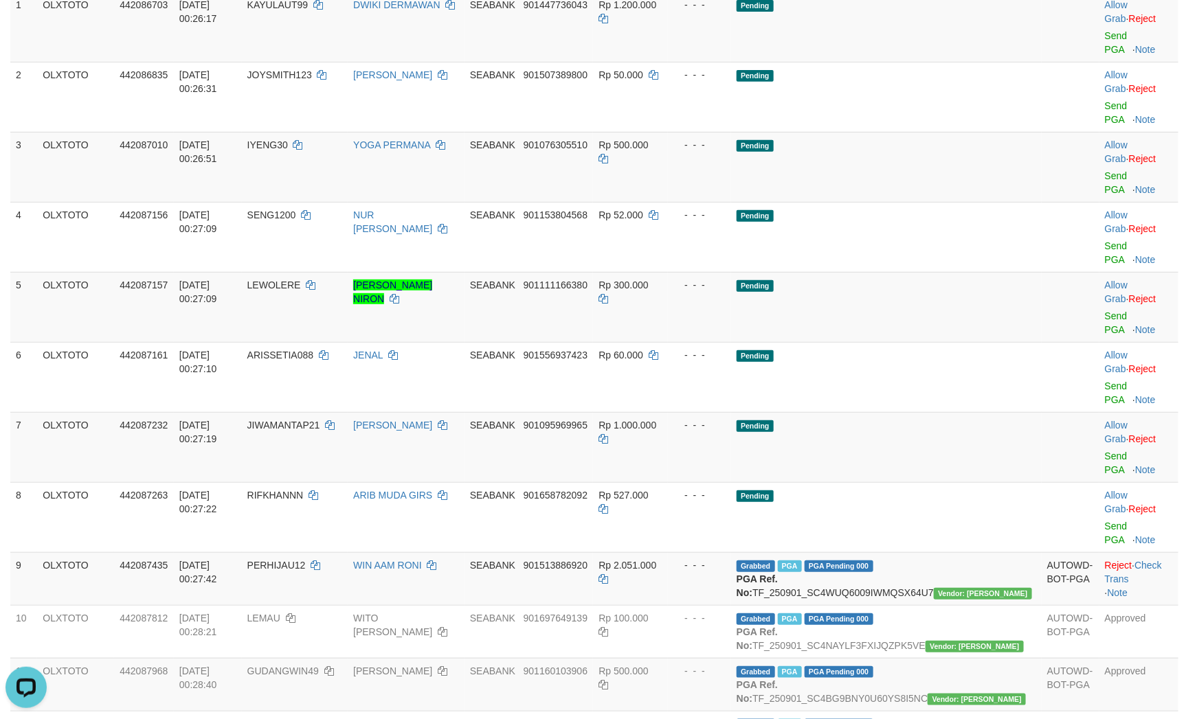
scroll to position [206, 0]
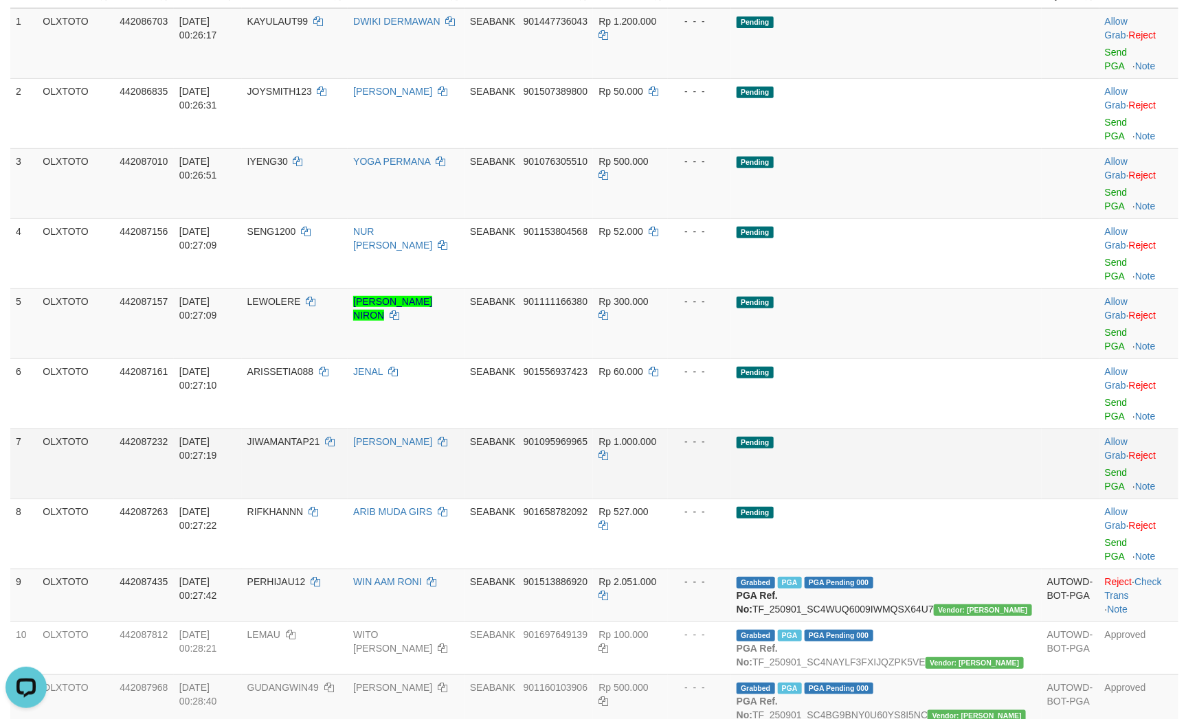
click at [920, 429] on td "Pending" at bounding box center [886, 464] width 310 height 70
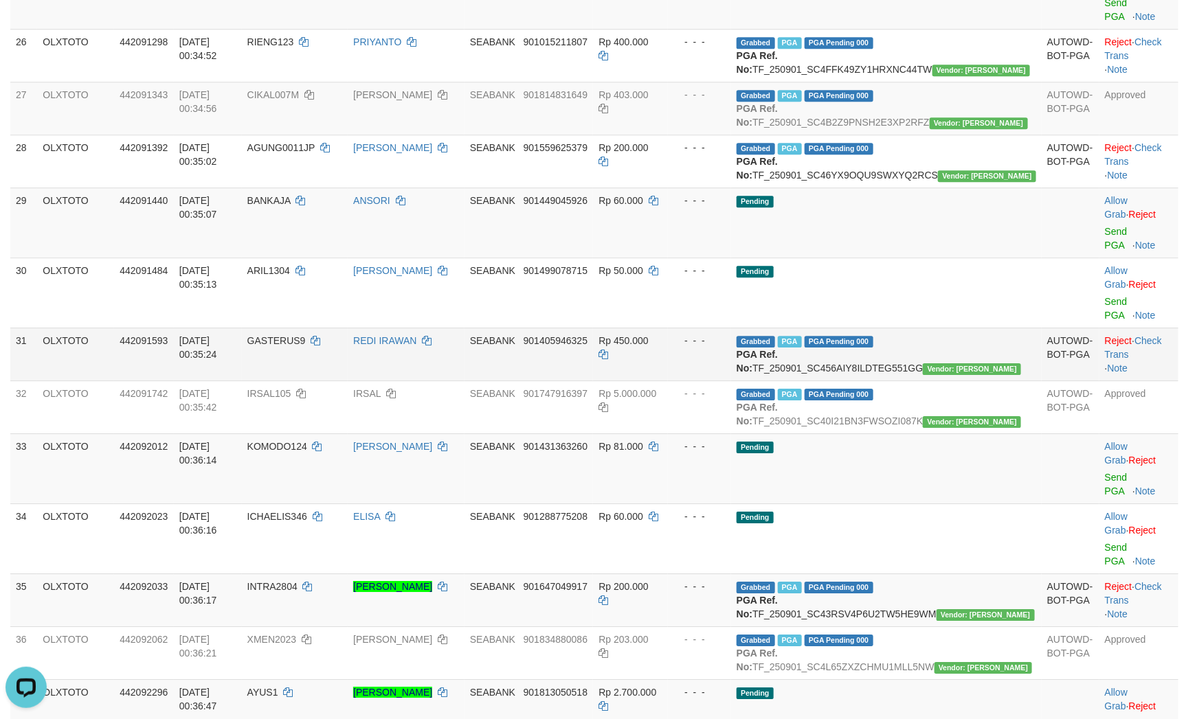
scroll to position [1752, 0]
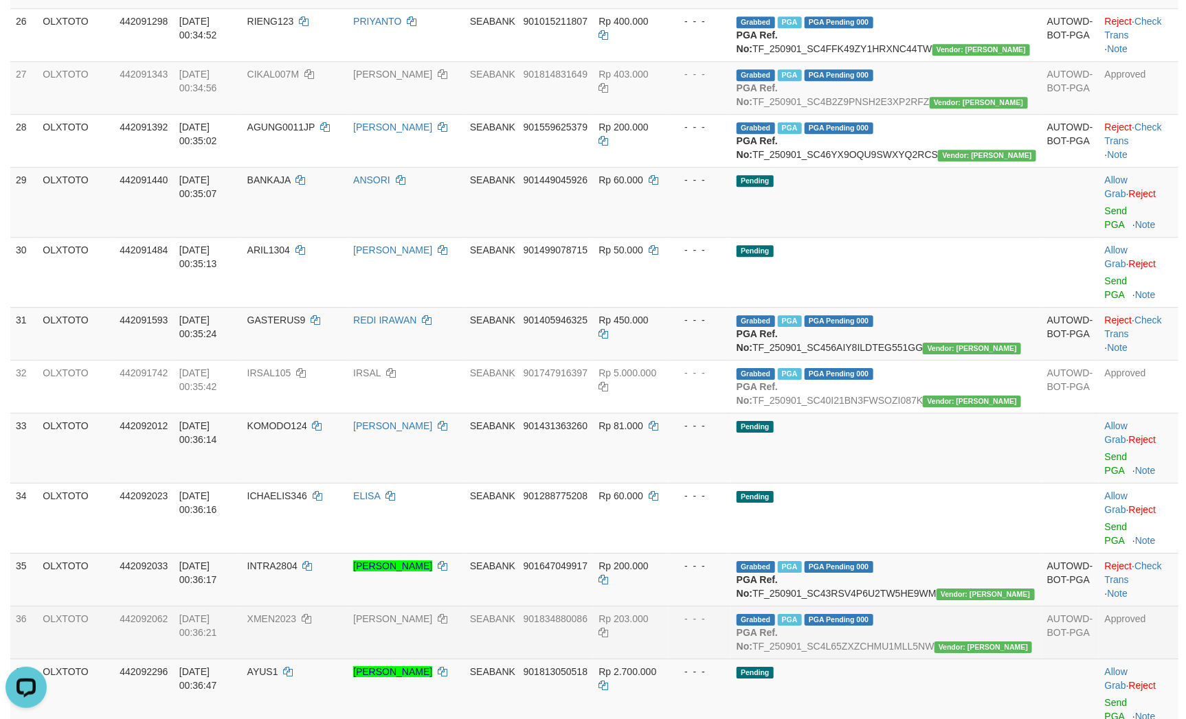
click at [1099, 606] on td "Approved" at bounding box center [1138, 632] width 79 height 53
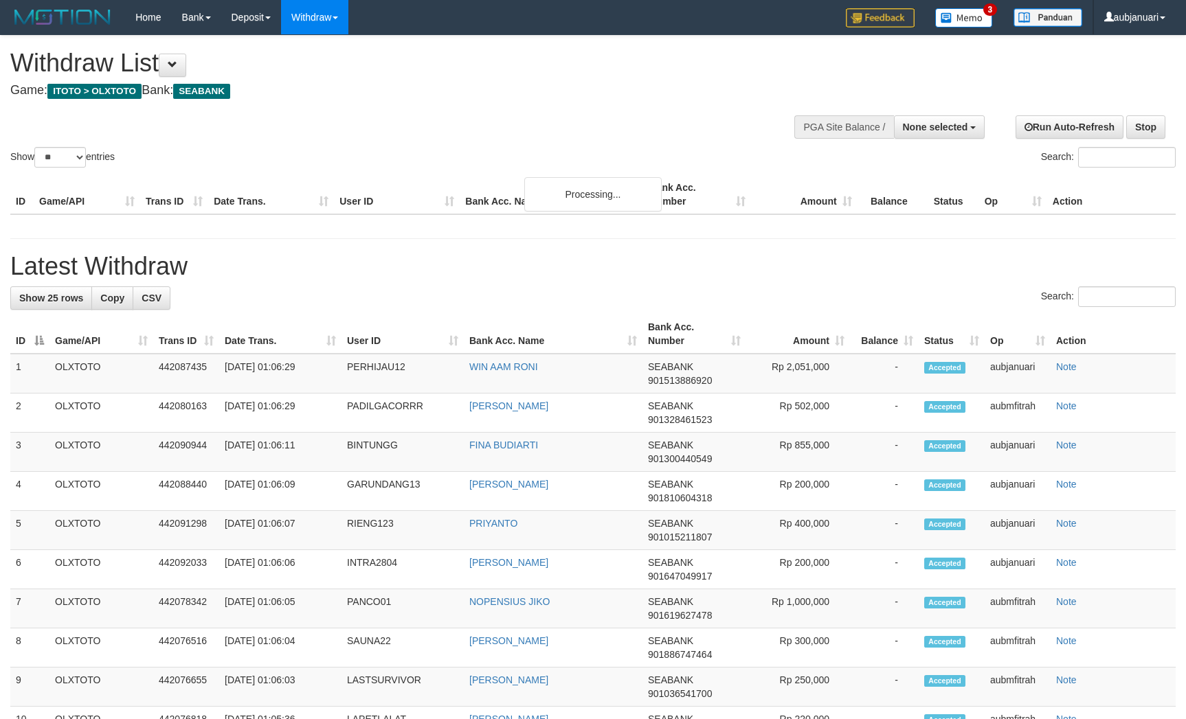
select select
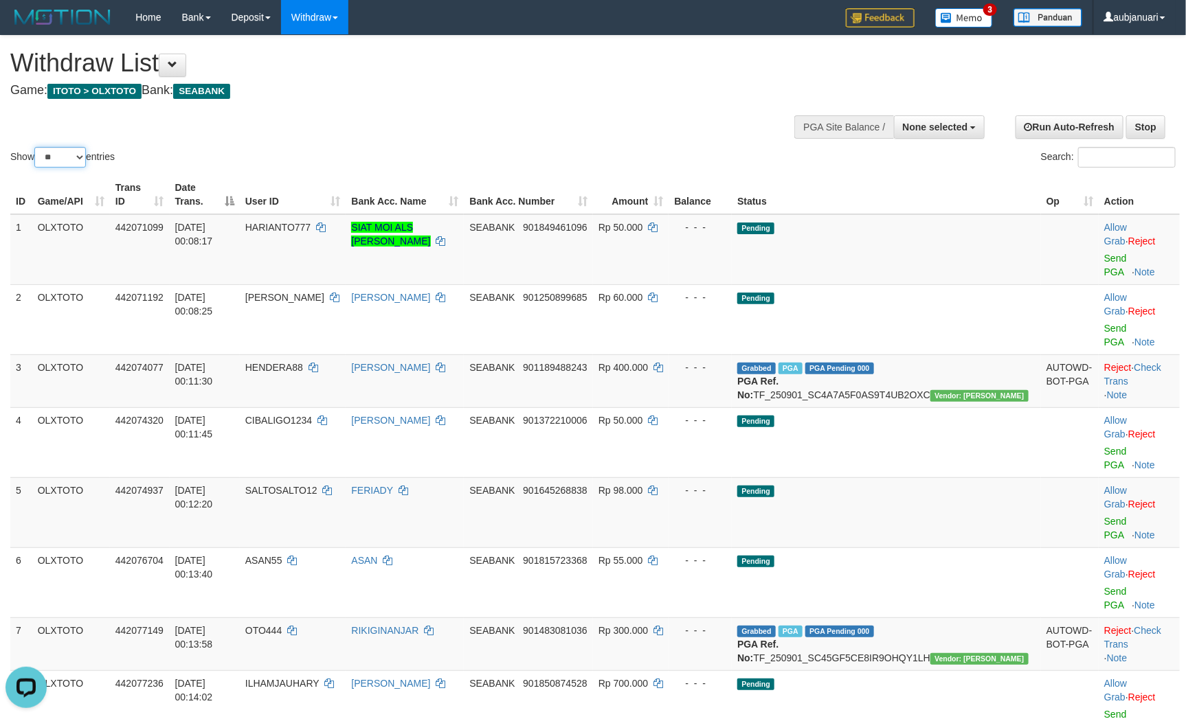
click at [58, 168] on select "** ** ** ***" at bounding box center [60, 157] width 52 height 21
select select "***"
click at [36, 164] on select "** ** ** ***" at bounding box center [60, 157] width 52 height 21
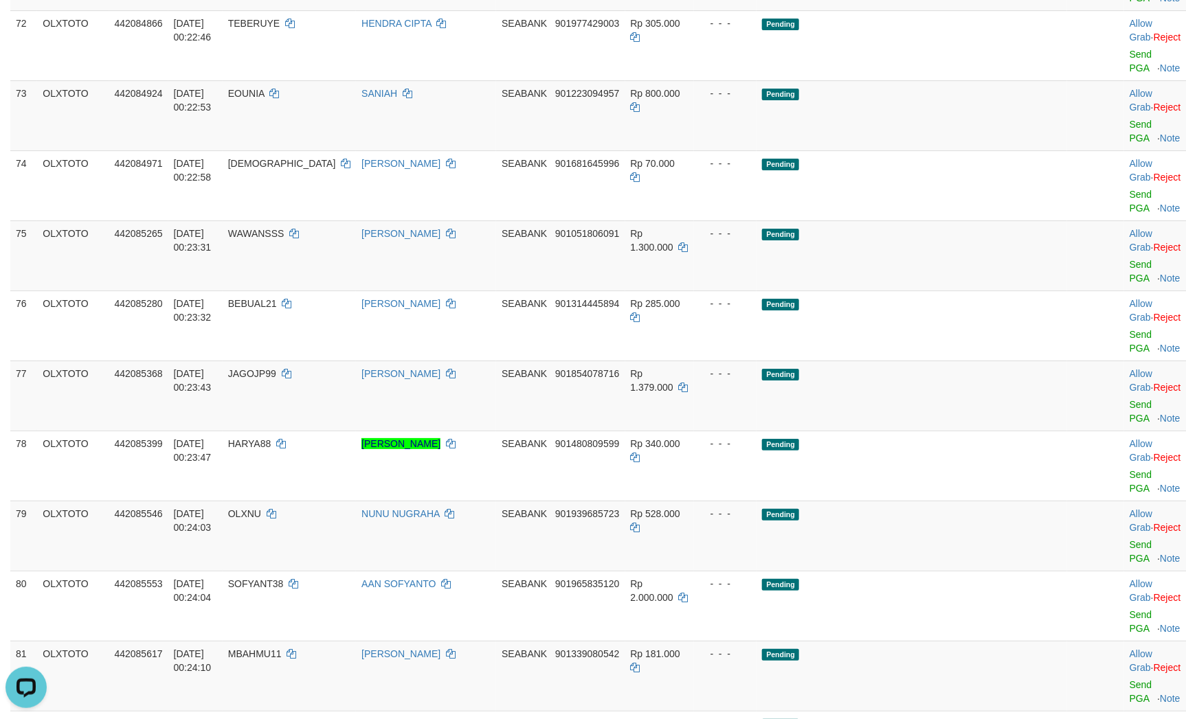
scroll to position [4740, 0]
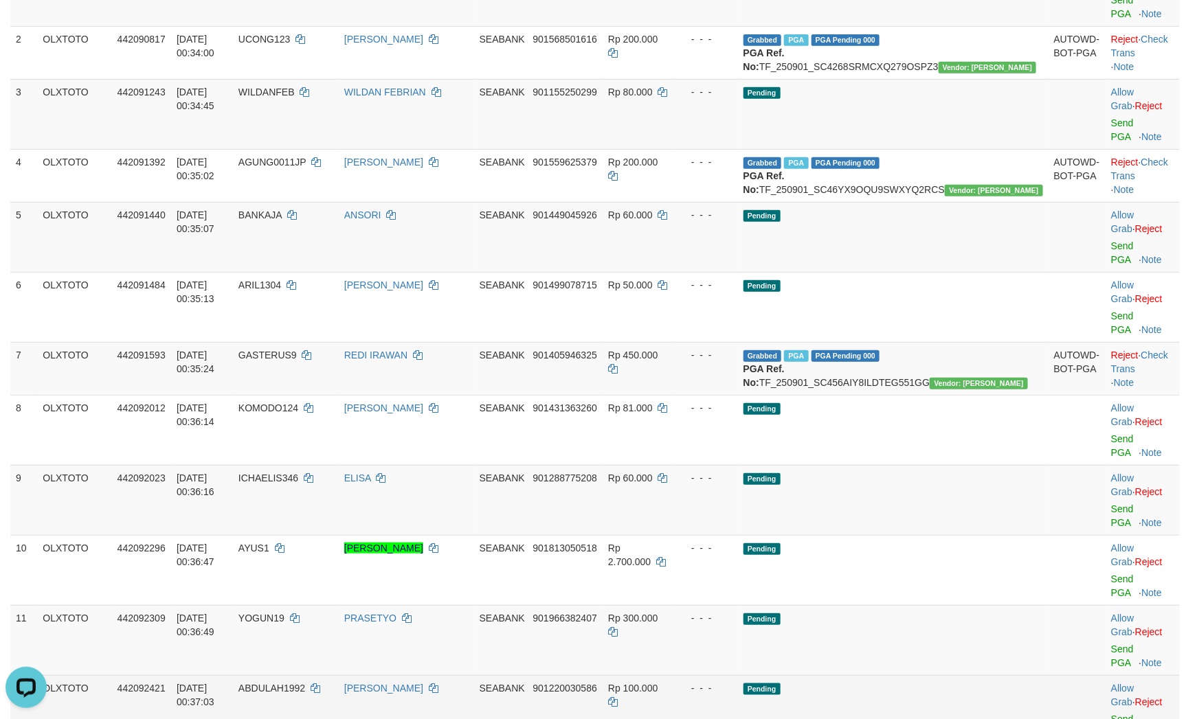
scroll to position [309, 0]
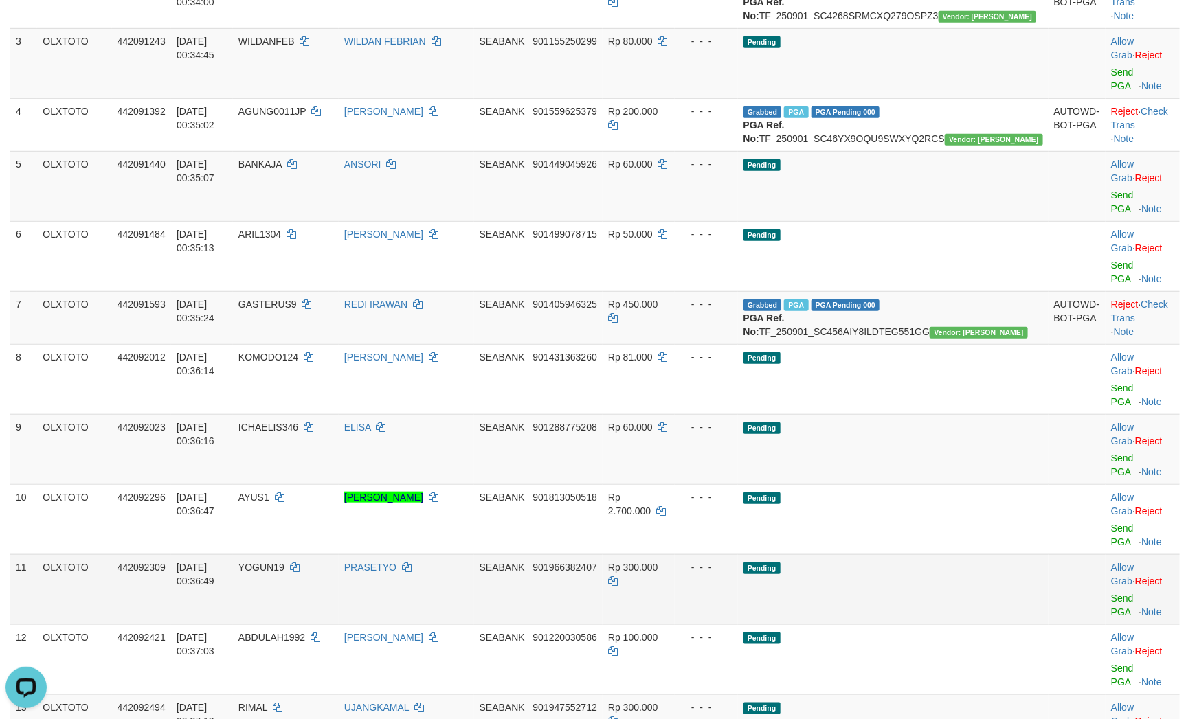
click at [969, 554] on td "Pending" at bounding box center [893, 589] width 310 height 70
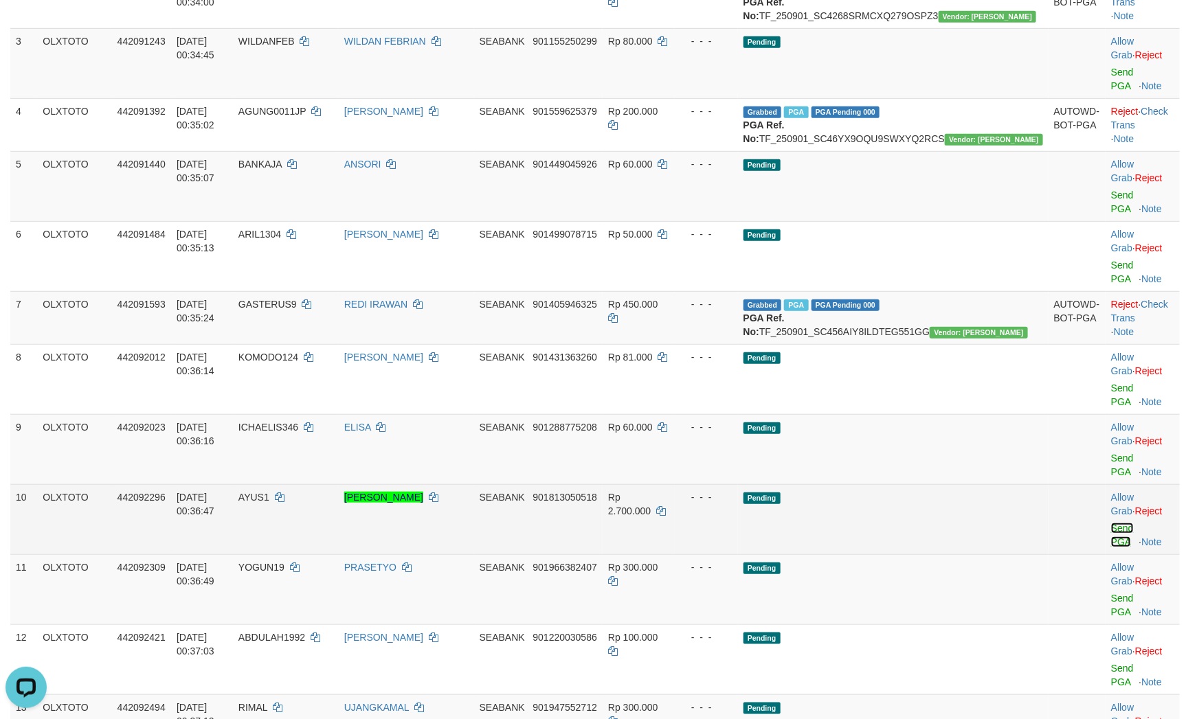
click at [1111, 523] on link "Send PGA" at bounding box center [1122, 535] width 23 height 25
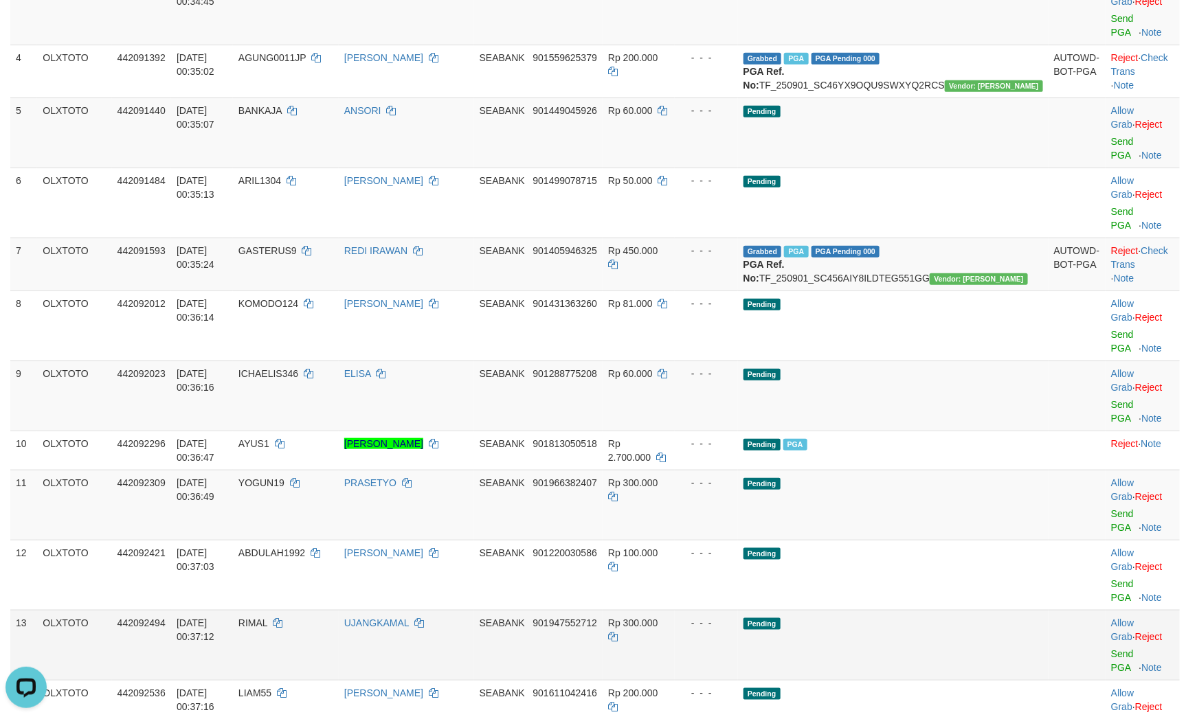
scroll to position [412, 0]
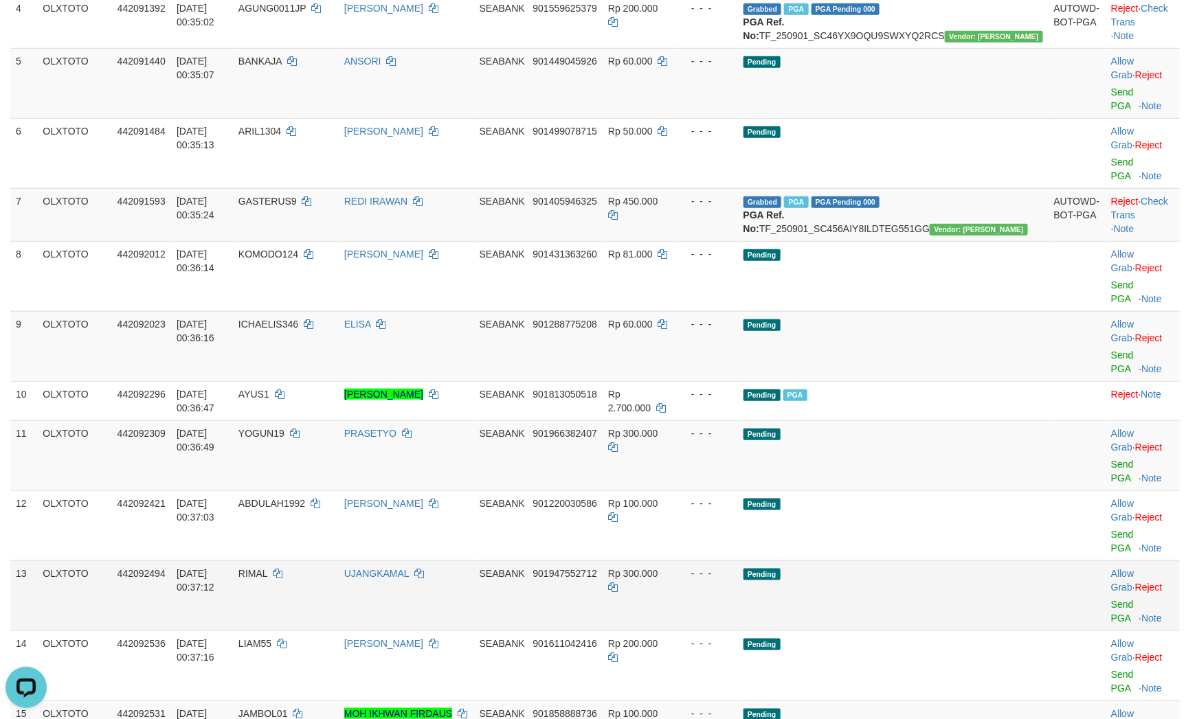
click at [915, 561] on td "Pending" at bounding box center [893, 596] width 310 height 70
click at [1111, 459] on link "Send PGA" at bounding box center [1122, 471] width 23 height 25
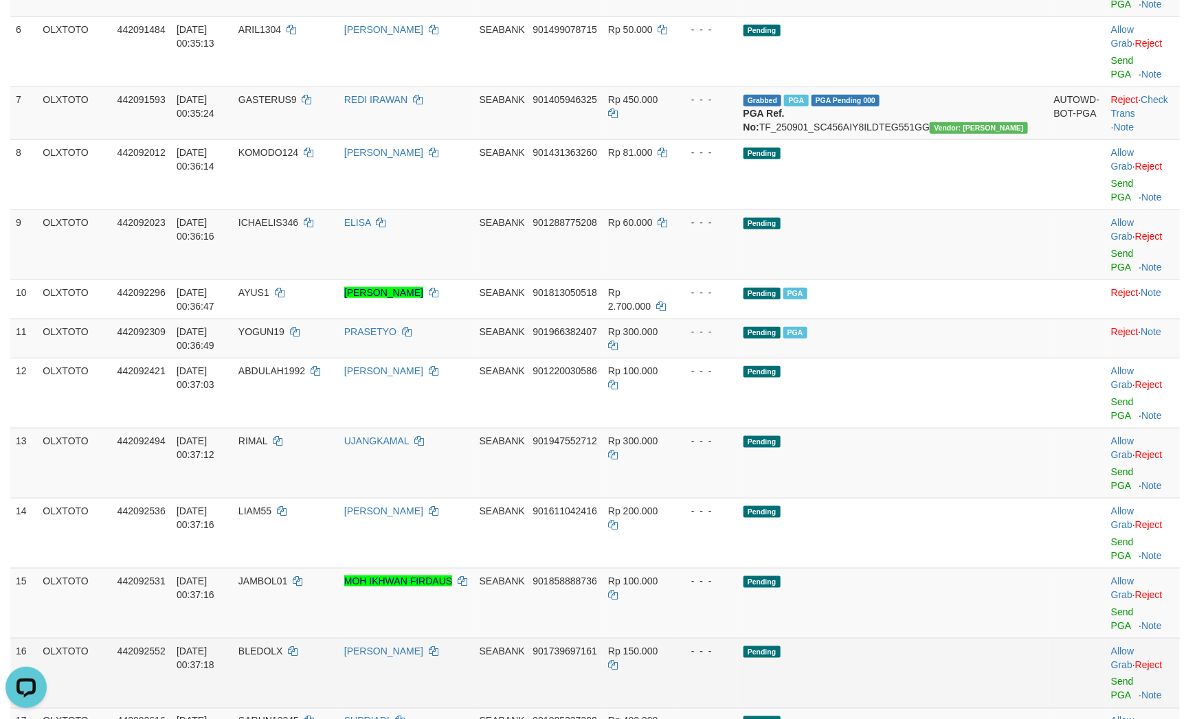
scroll to position [515, 0]
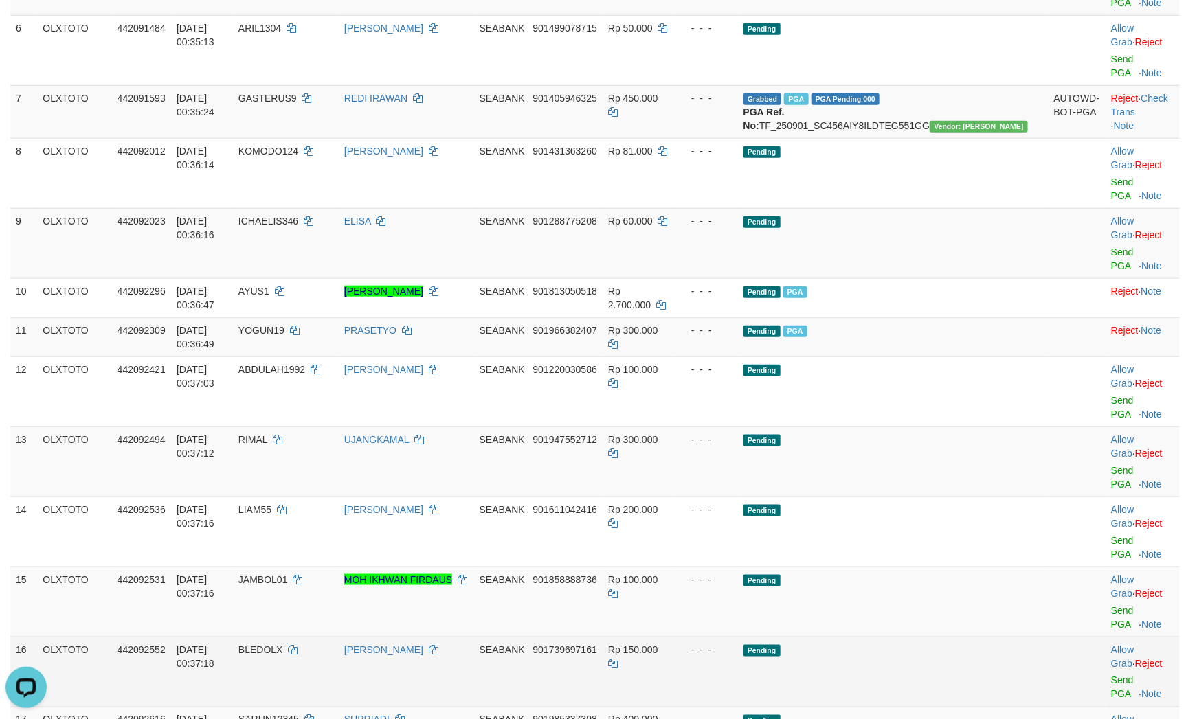
click at [961, 637] on td "Pending" at bounding box center [893, 672] width 310 height 70
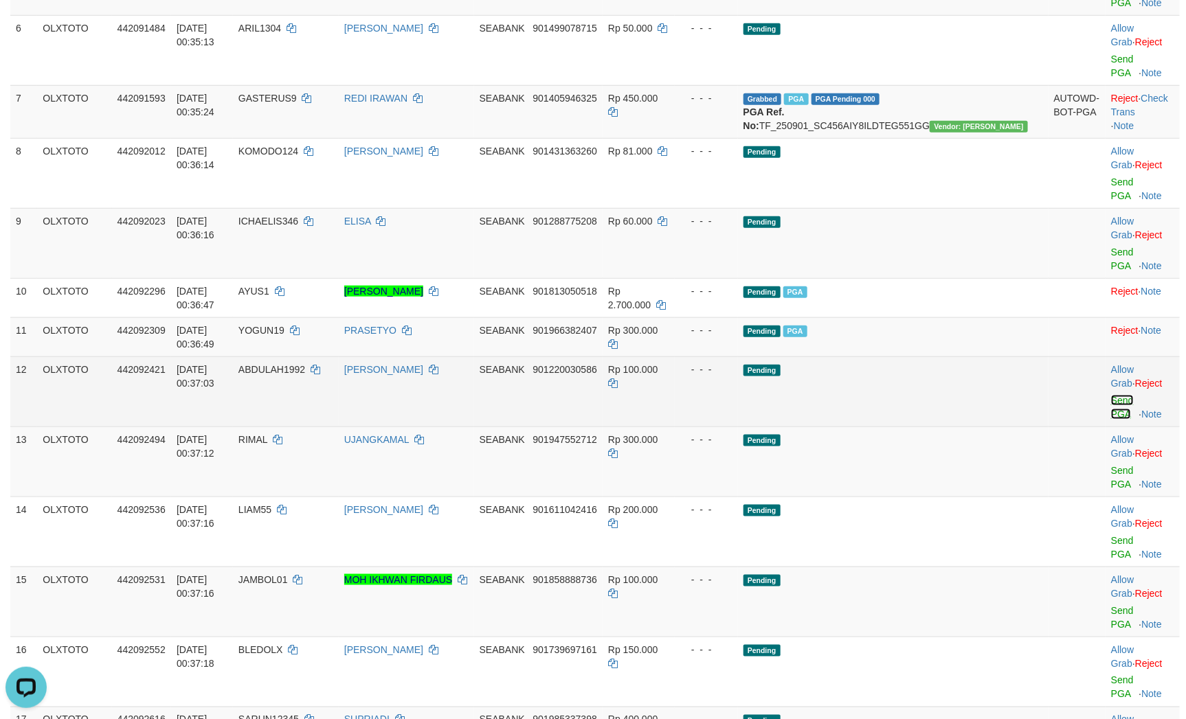
click at [1111, 395] on link "Send PGA" at bounding box center [1122, 407] width 23 height 25
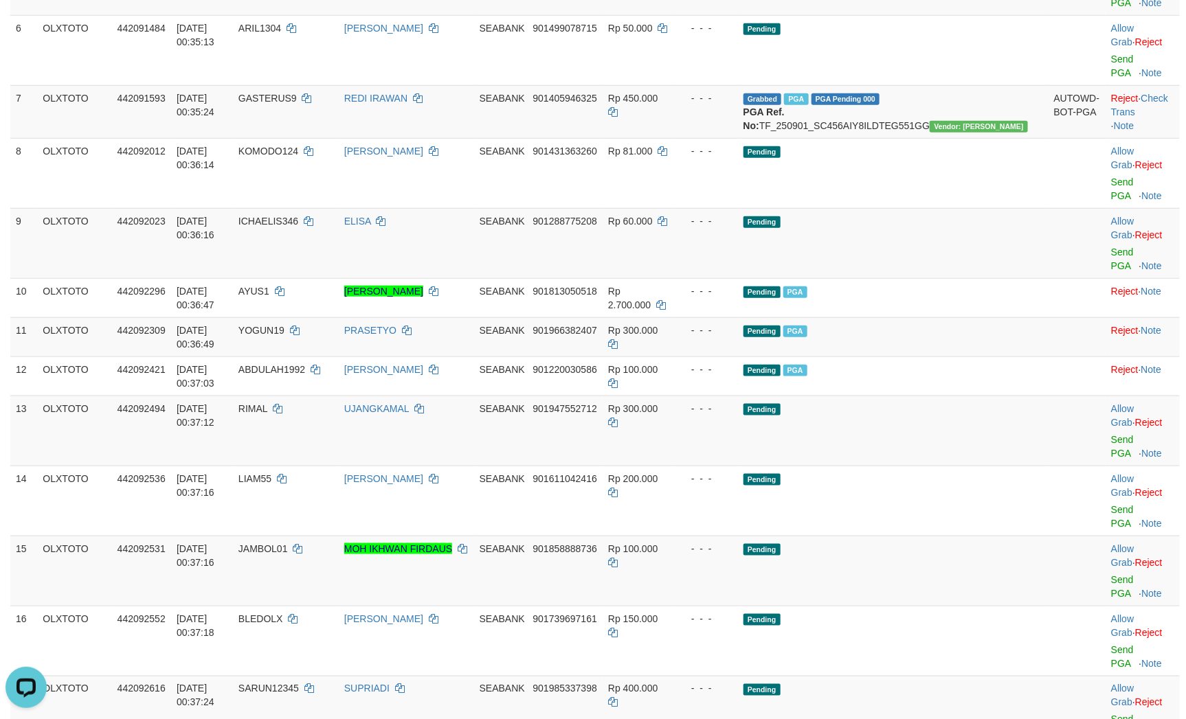
click at [1117, 434] on link "Send PGA" at bounding box center [1122, 446] width 23 height 25
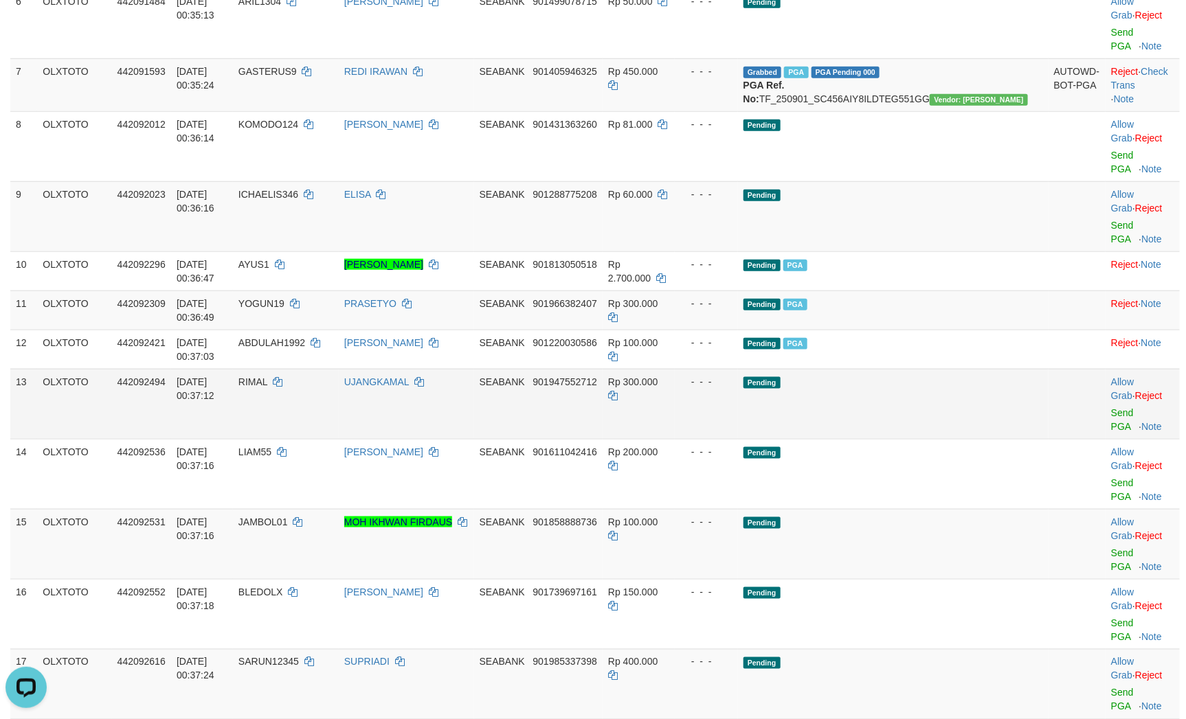
scroll to position [618, 0]
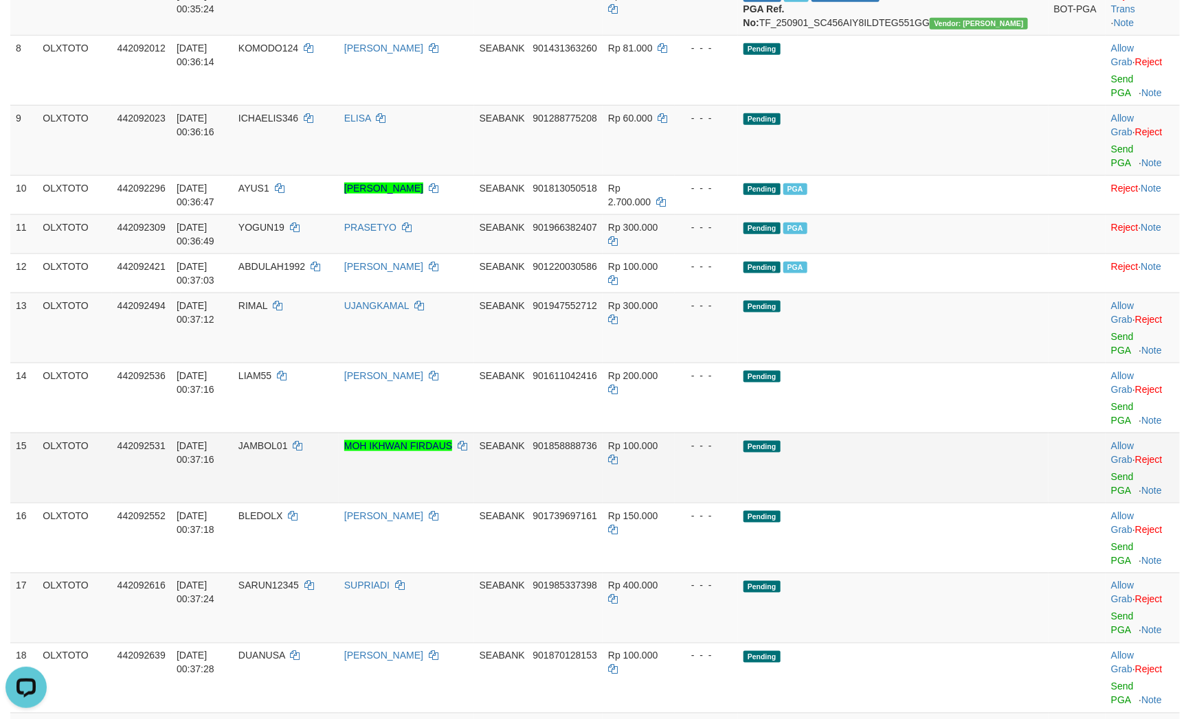
click at [1000, 433] on td "Pending" at bounding box center [893, 468] width 310 height 70
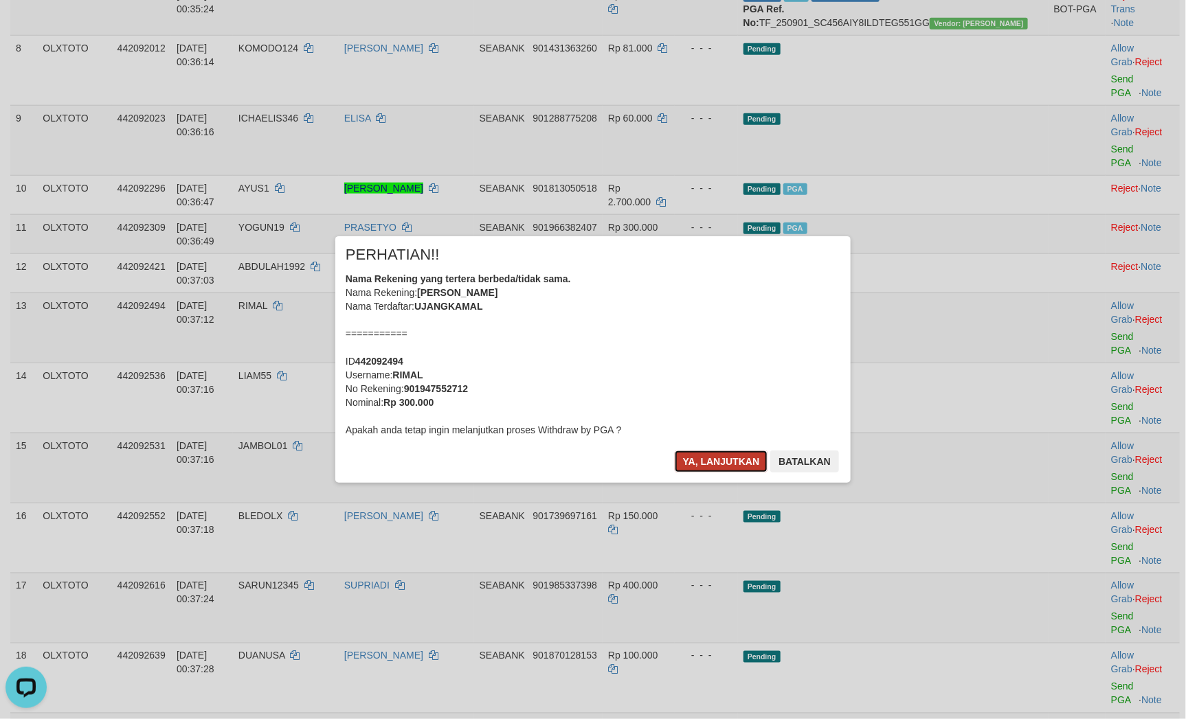
click at [742, 472] on button "Ya, lanjutkan" at bounding box center [721, 462] width 93 height 22
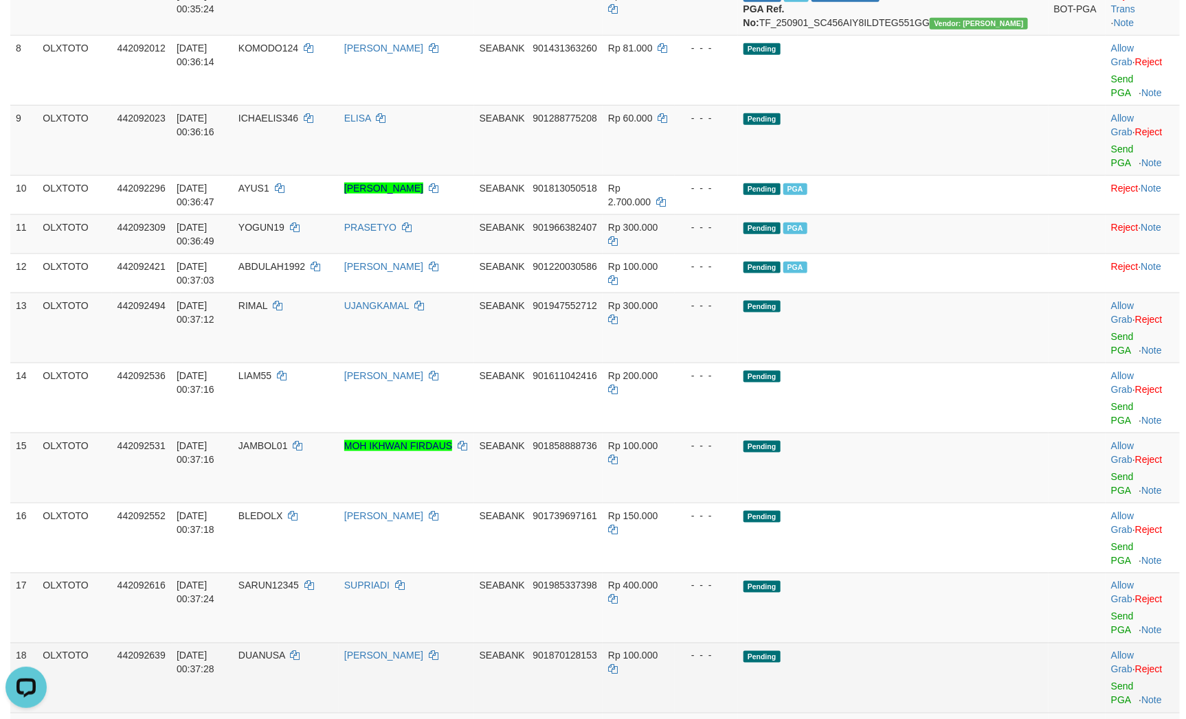
click at [927, 643] on td "Pending" at bounding box center [893, 678] width 310 height 70
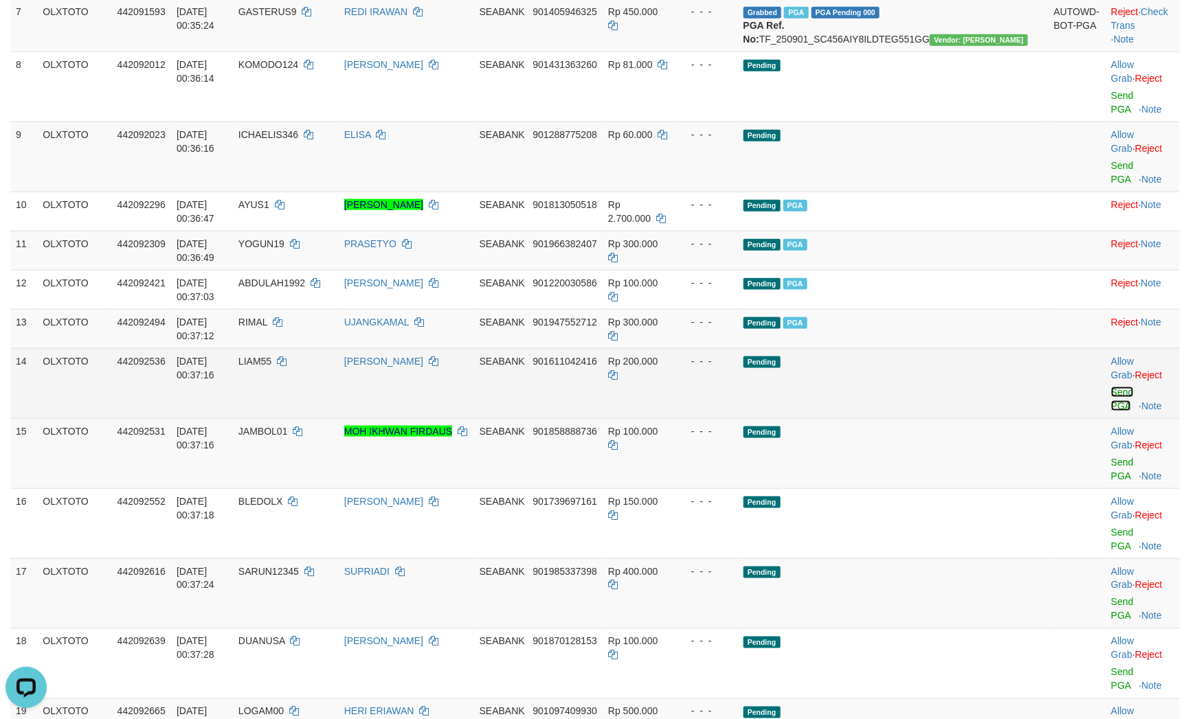
click at [1115, 387] on link "Send PGA" at bounding box center [1122, 399] width 23 height 25
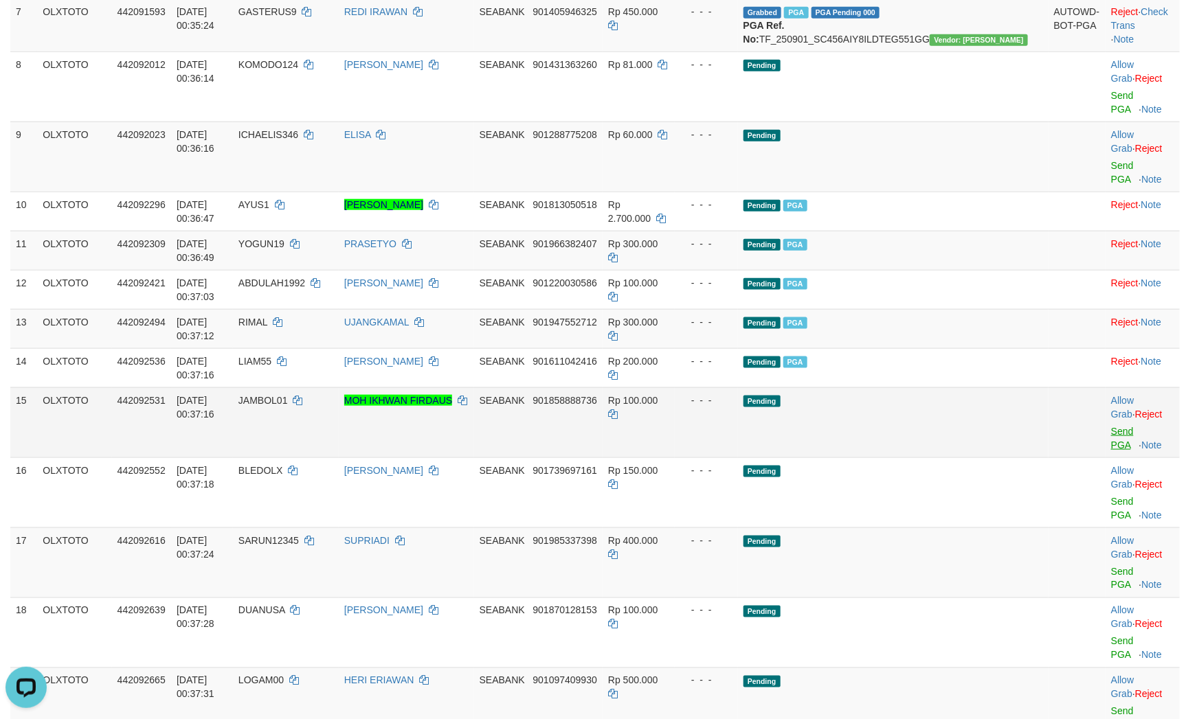
scroll to position [585, 0]
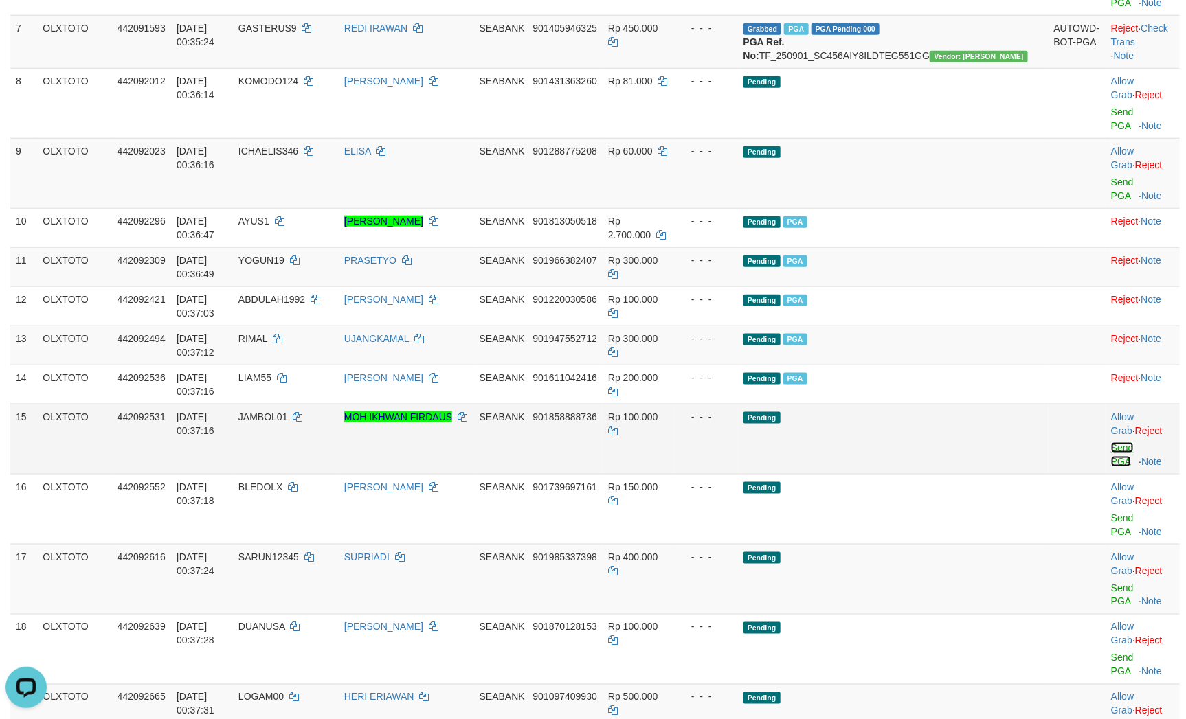
click at [1111, 442] on link "Send PGA" at bounding box center [1122, 454] width 23 height 25
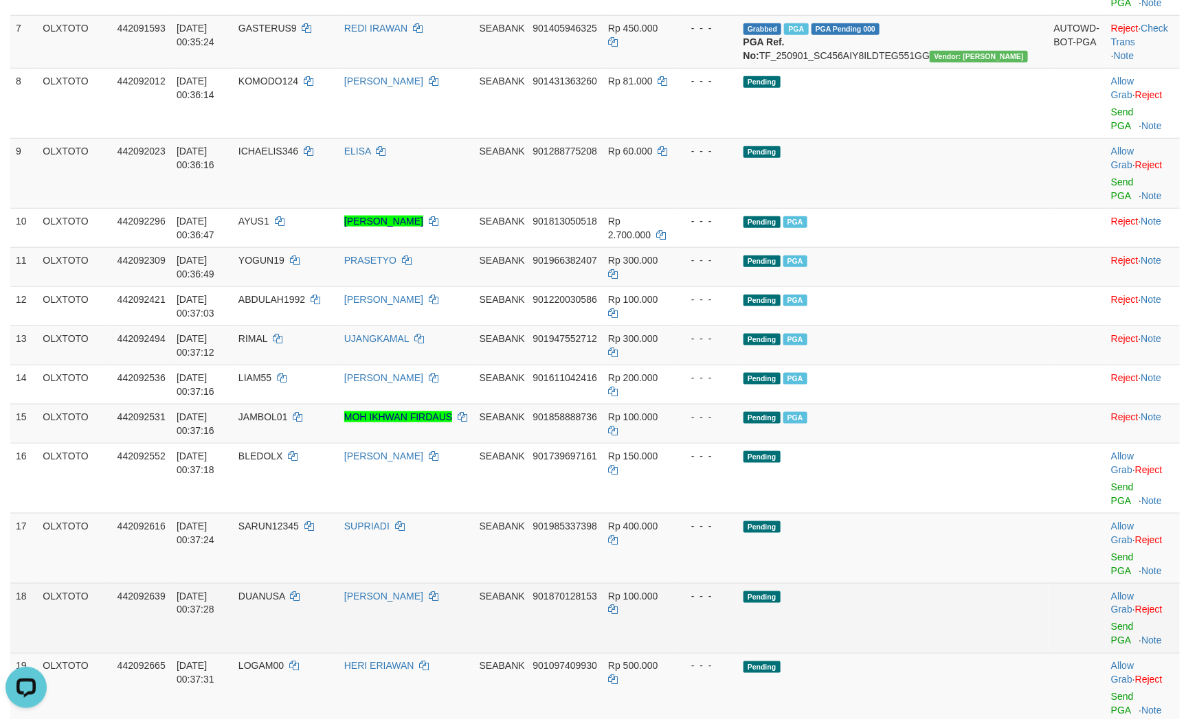
click at [944, 583] on td "Pending" at bounding box center [893, 618] width 310 height 70
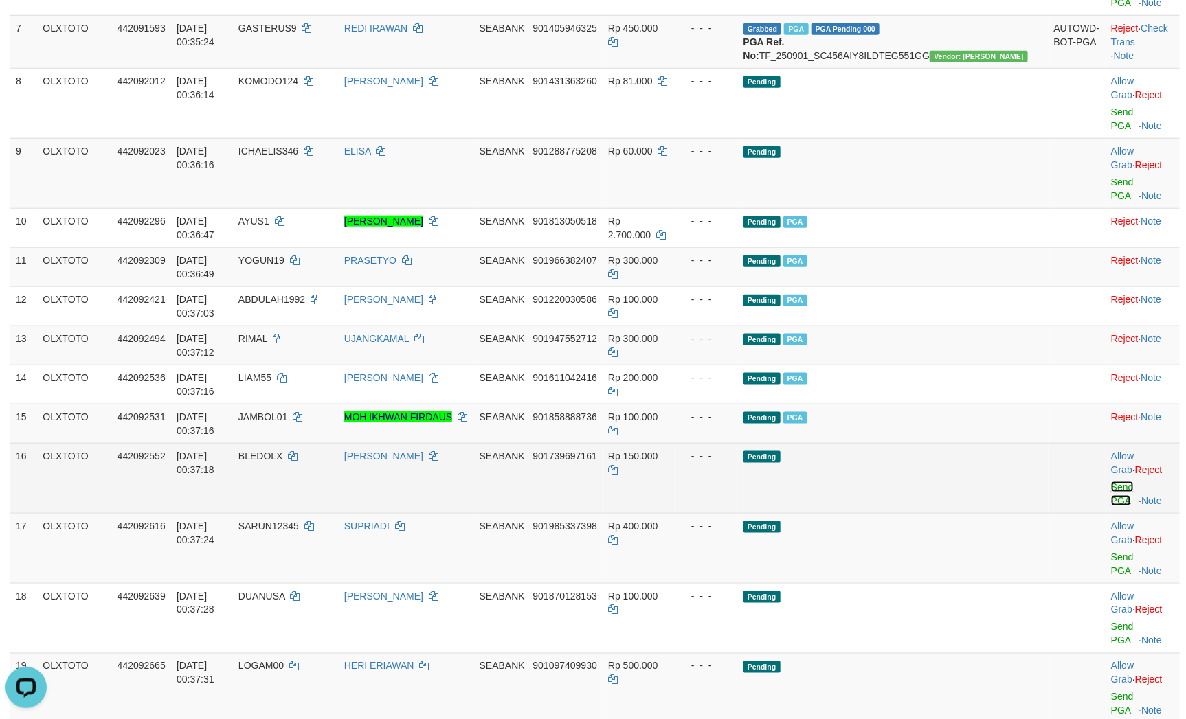
click at [1111, 482] on link "Send PGA" at bounding box center [1122, 494] width 23 height 25
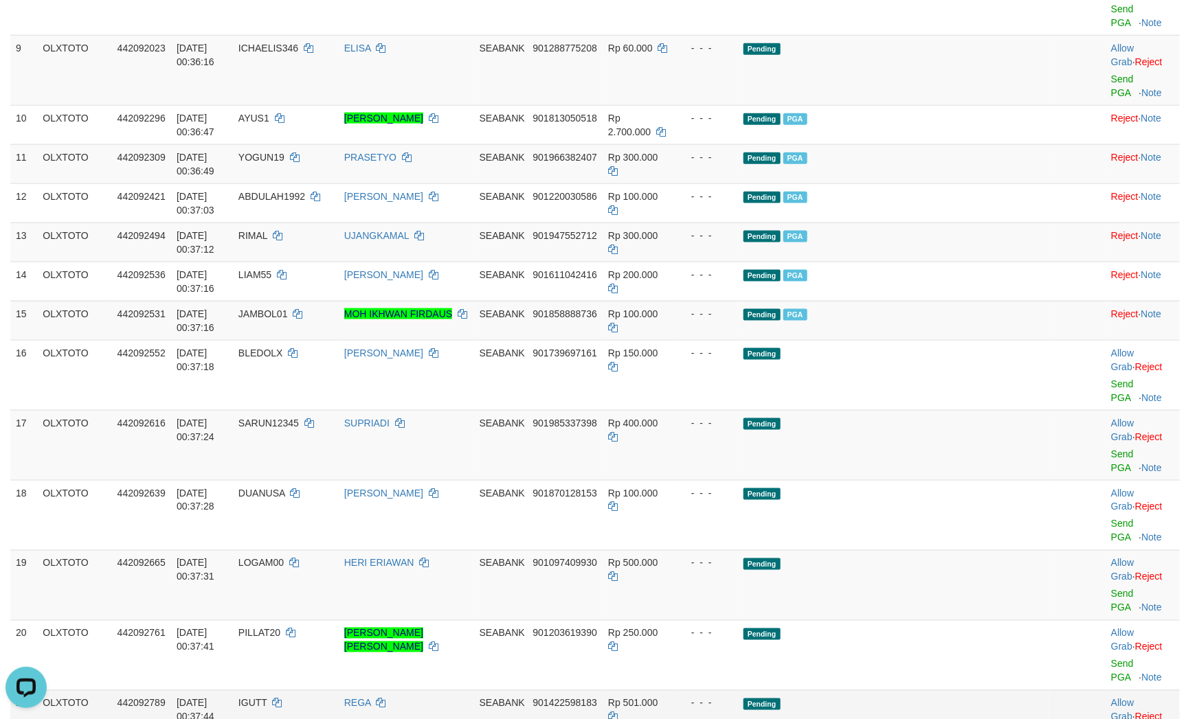
drag, startPoint x: 947, startPoint y: 400, endPoint x: 952, endPoint y: 394, distance: 8.8
click at [951, 690] on td "Pending" at bounding box center [893, 725] width 310 height 70
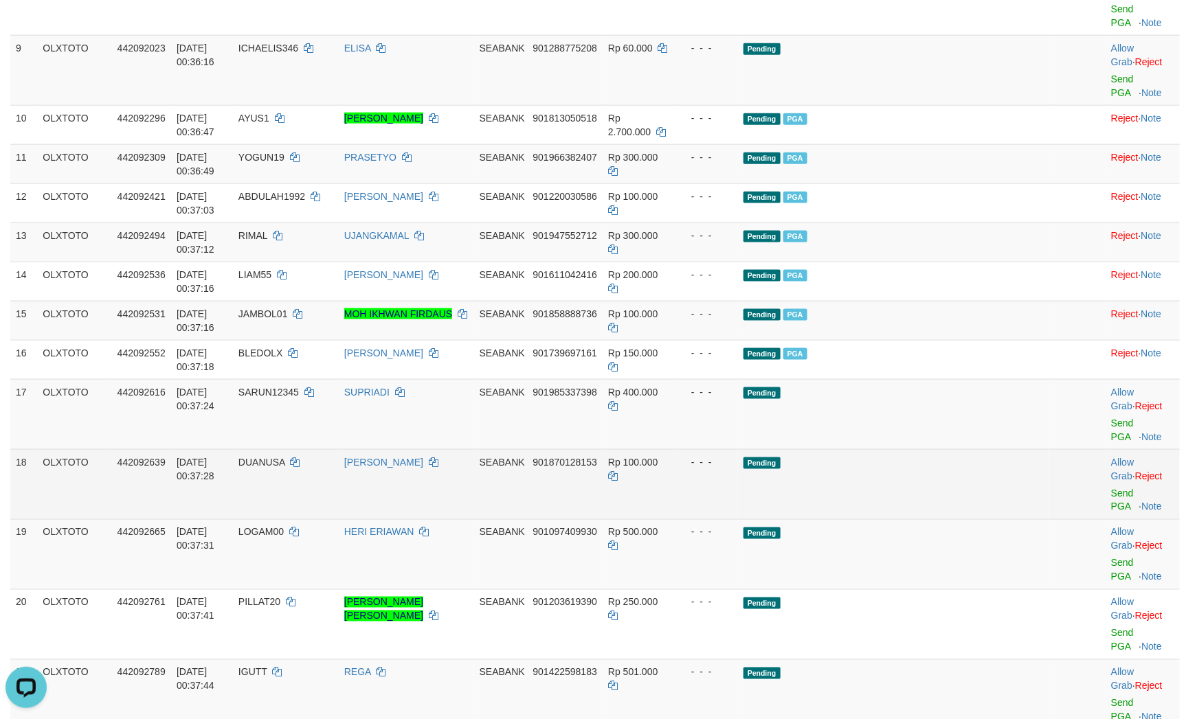
scroll to position [672, 0]
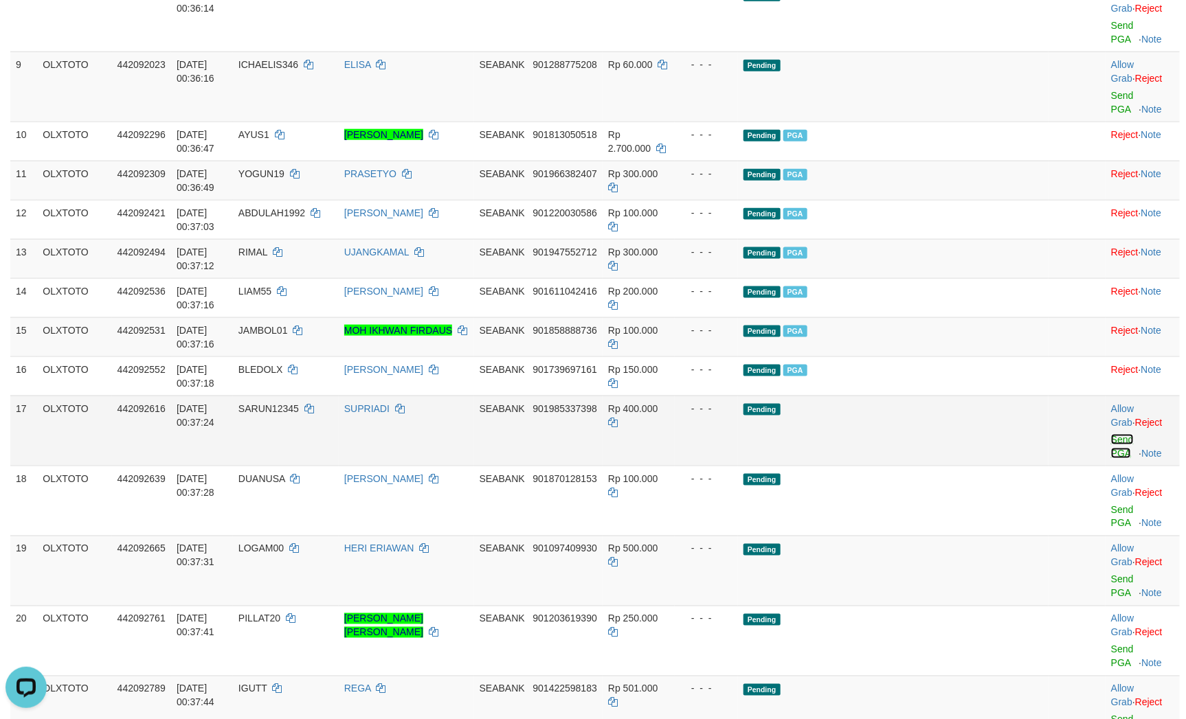
click at [1120, 434] on link "Send PGA" at bounding box center [1122, 446] width 23 height 25
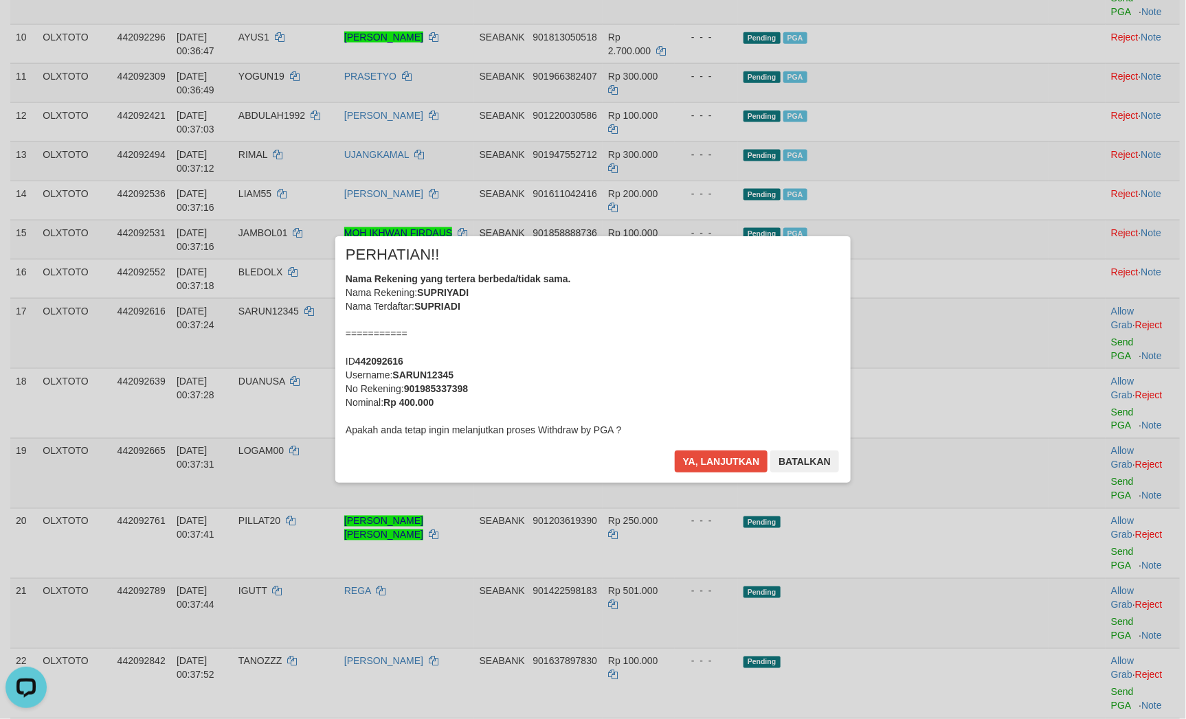
scroll to position [775, 0]
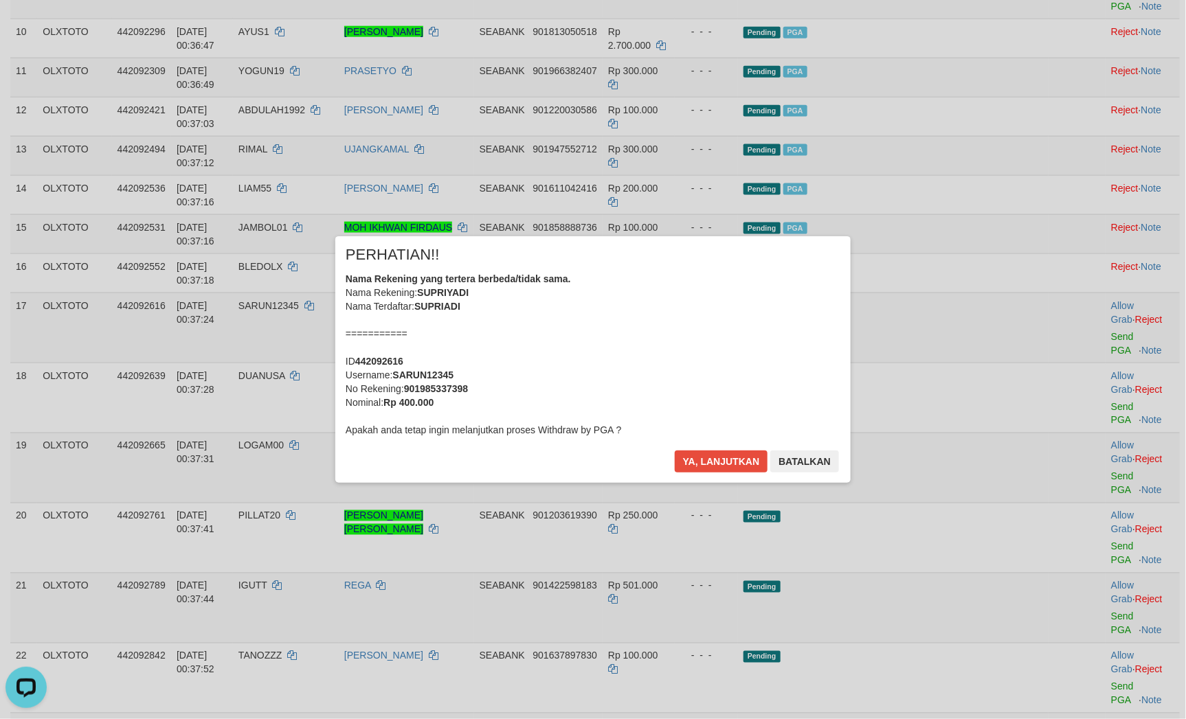
click at [703, 448] on div "× PERHATIAN!! Nama Rekening yang tertera berbeda/tidak sama. Nama Rekening: SUP…" at bounding box center [592, 359] width 515 height 246
drag, startPoint x: 697, startPoint y: 460, endPoint x: 710, endPoint y: 458, distance: 12.4
click at [701, 460] on button "Ya, lanjutkan" at bounding box center [721, 462] width 93 height 22
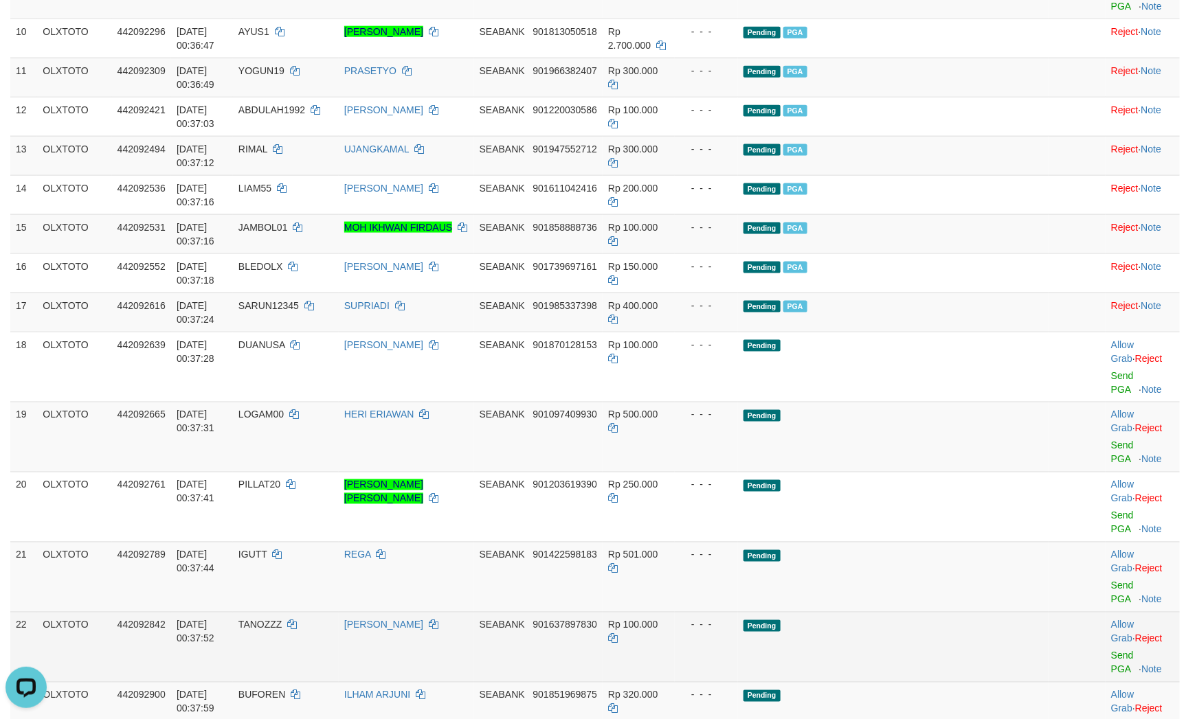
click at [960, 612] on td "Pending" at bounding box center [893, 647] width 310 height 70
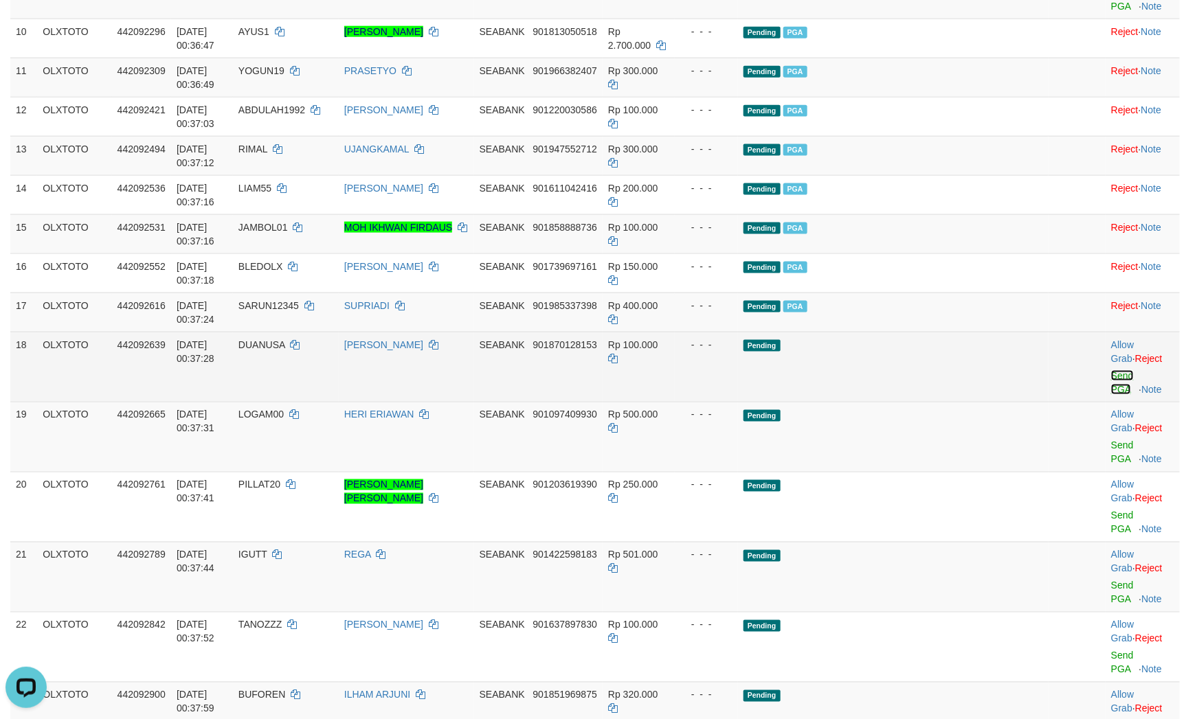
click at [1115, 370] on link "Send PGA" at bounding box center [1122, 382] width 23 height 25
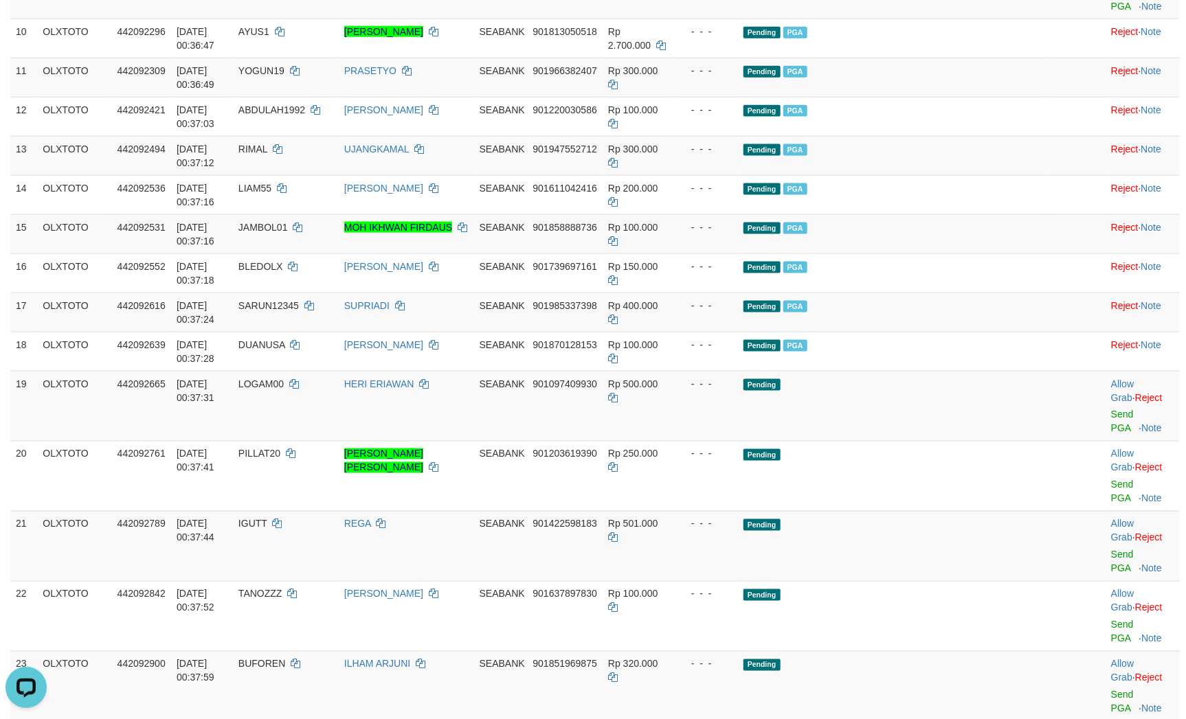
click at [1111, 409] on link "Send PGA" at bounding box center [1122, 421] width 23 height 25
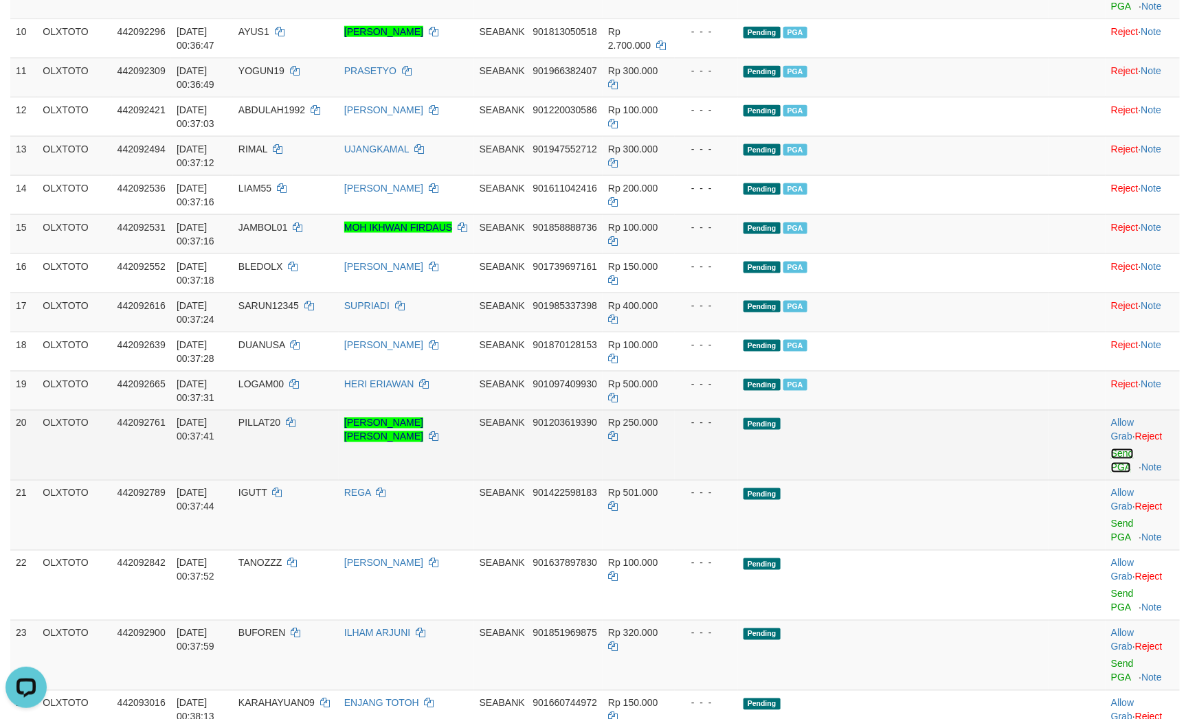
click at [1111, 449] on link "Send PGA" at bounding box center [1122, 461] width 23 height 25
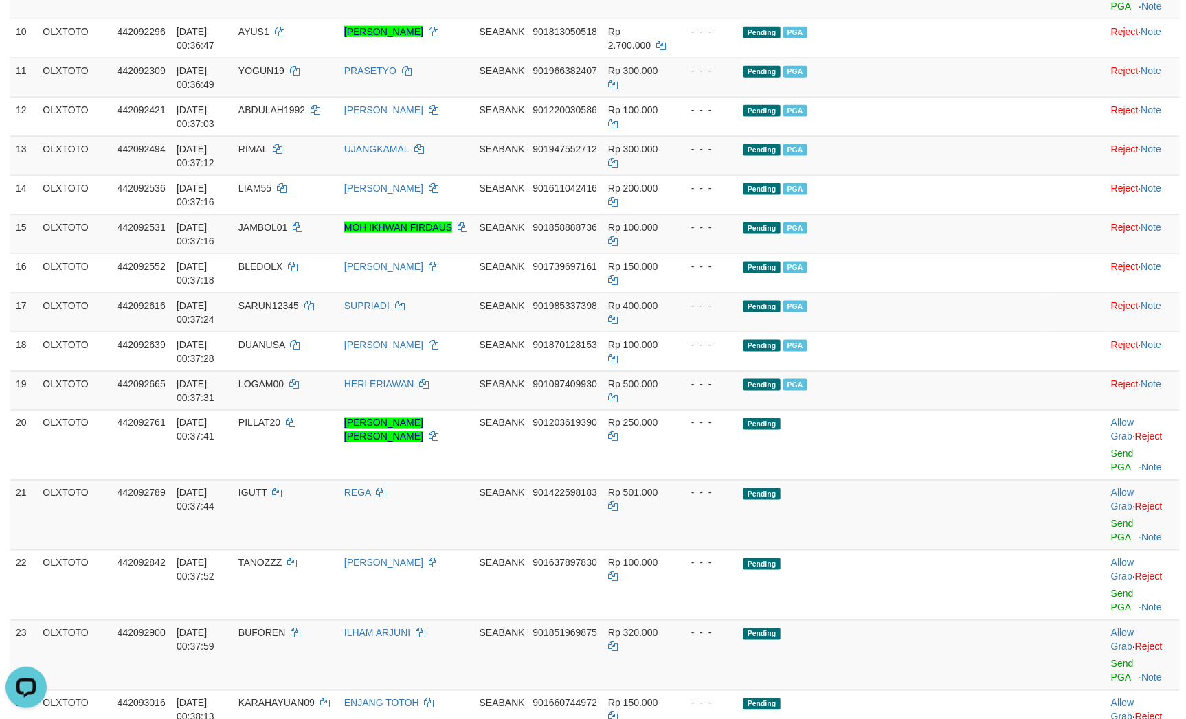
click at [1111, 519] on link "Send PGA" at bounding box center [1122, 531] width 23 height 25
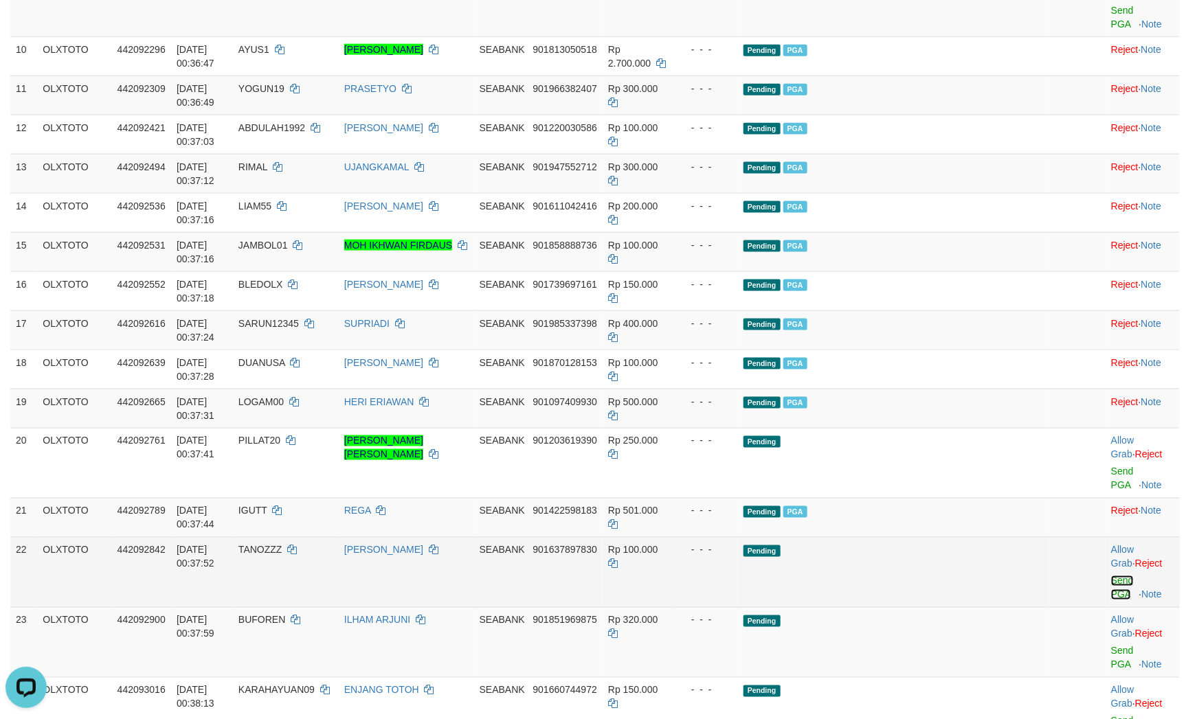
click at [1111, 576] on link "Send PGA" at bounding box center [1122, 588] width 23 height 25
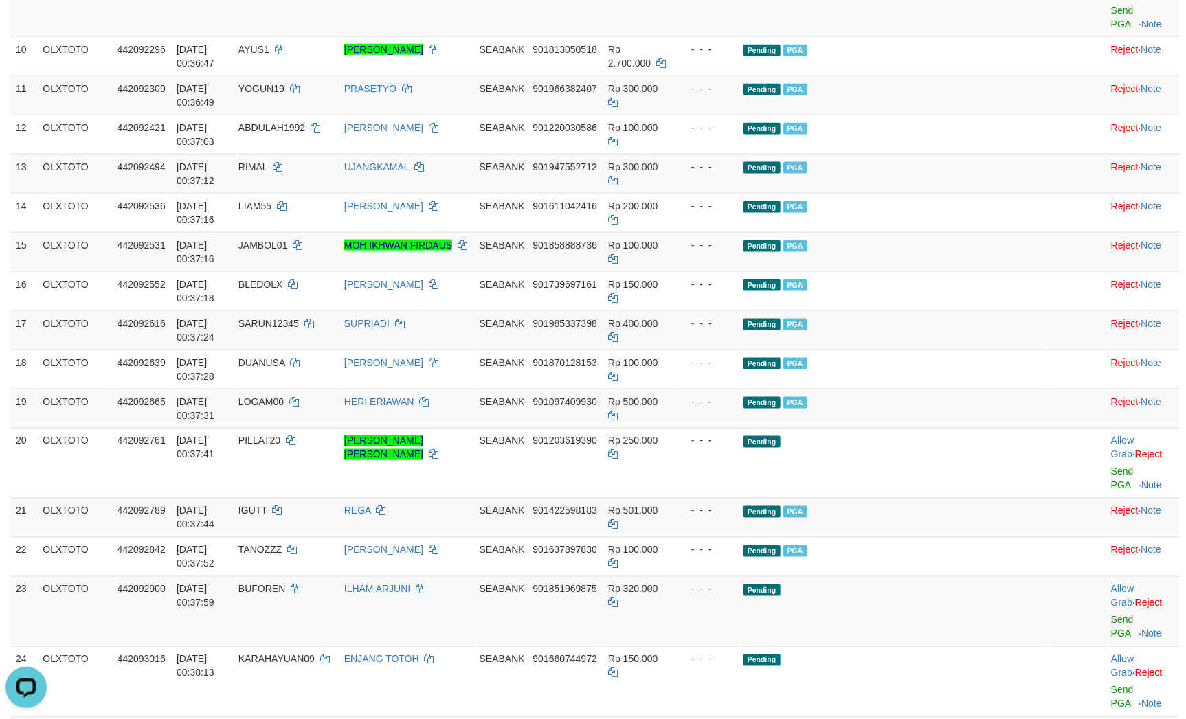
click at [1111, 615] on link "Send PGA" at bounding box center [1122, 627] width 23 height 25
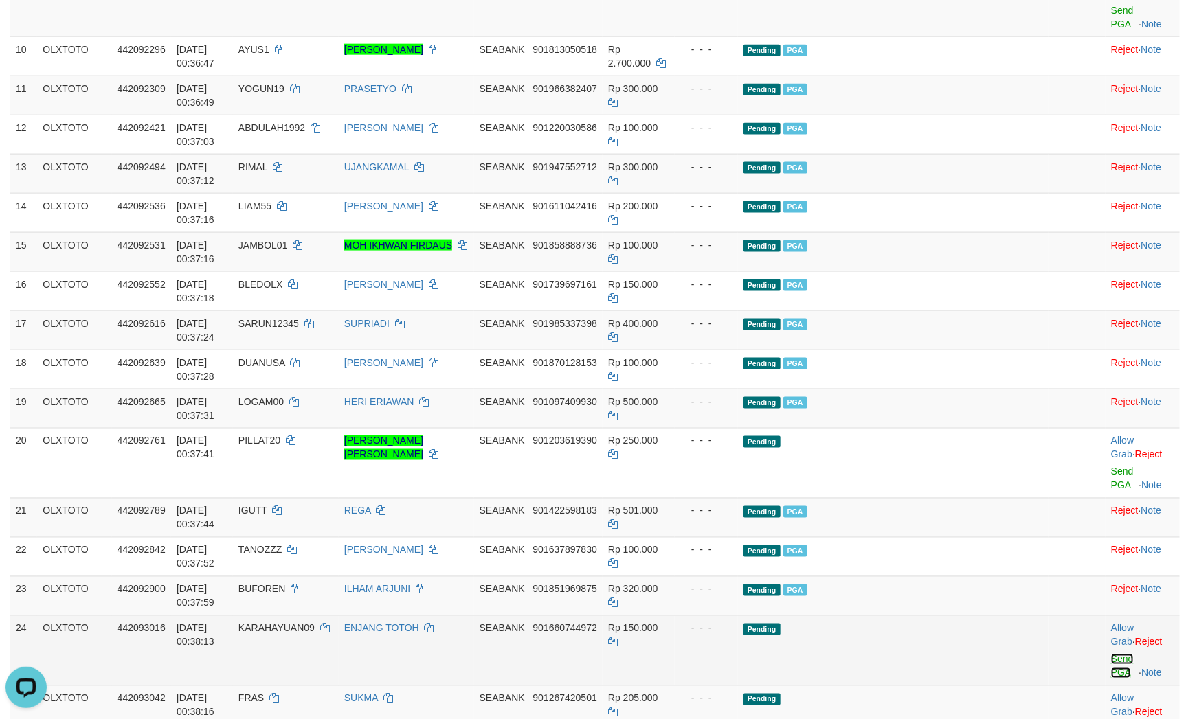
click at [1111, 654] on link "Send PGA" at bounding box center [1122, 666] width 23 height 25
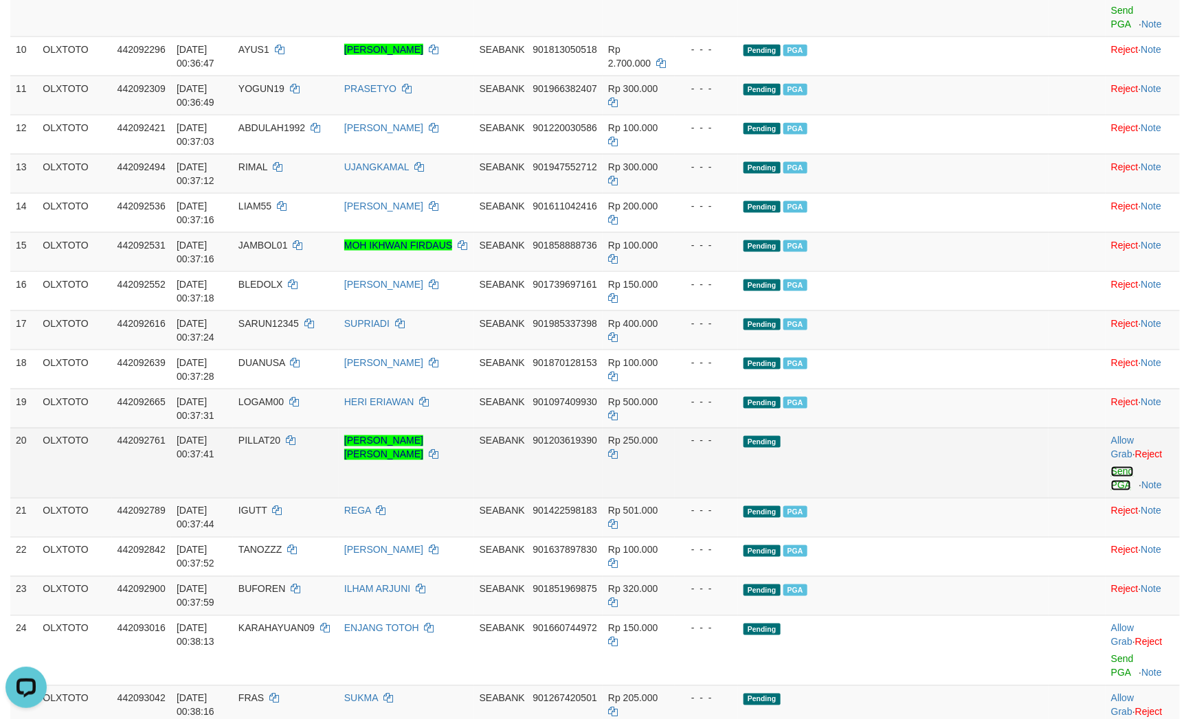
click at [1111, 466] on link "Send PGA" at bounding box center [1122, 478] width 23 height 25
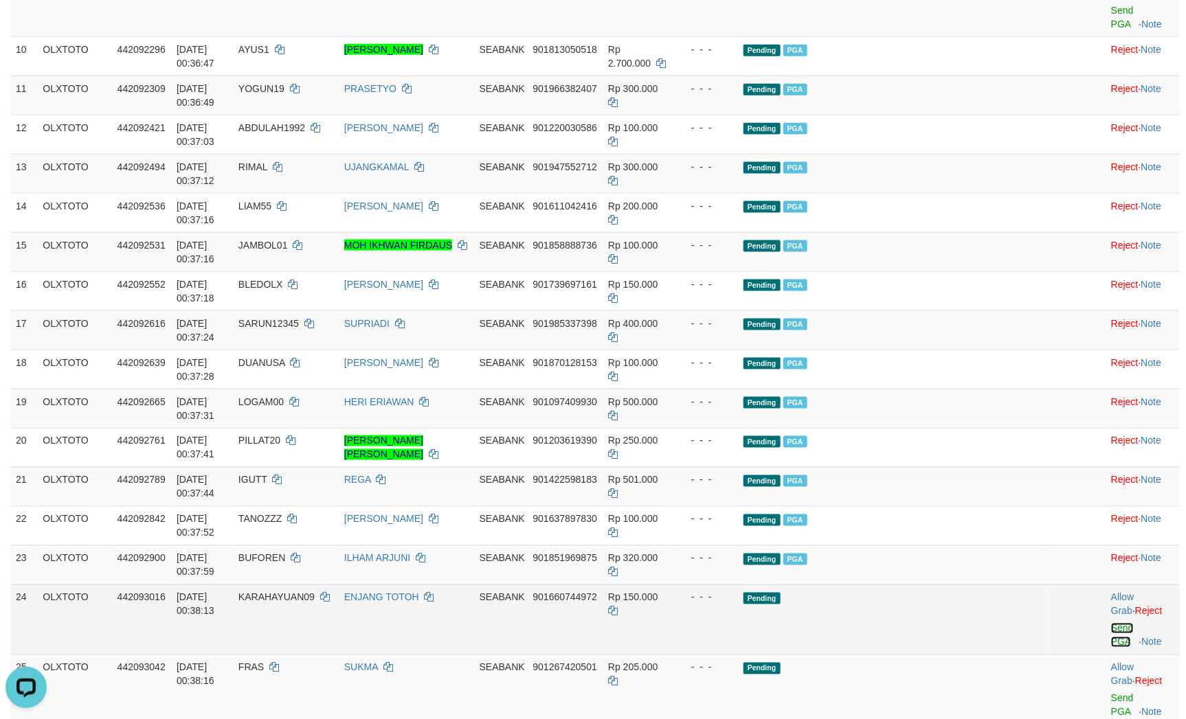
click at [1111, 623] on link "Send PGA" at bounding box center [1122, 635] width 23 height 25
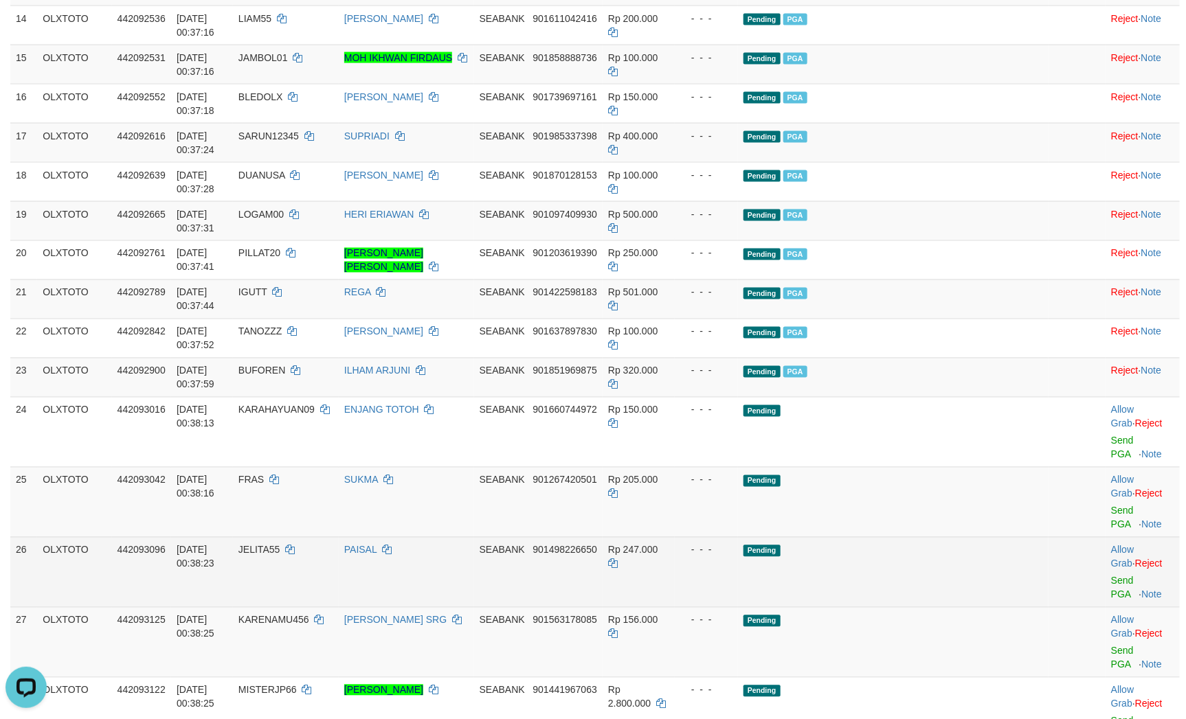
scroll to position [963, 0]
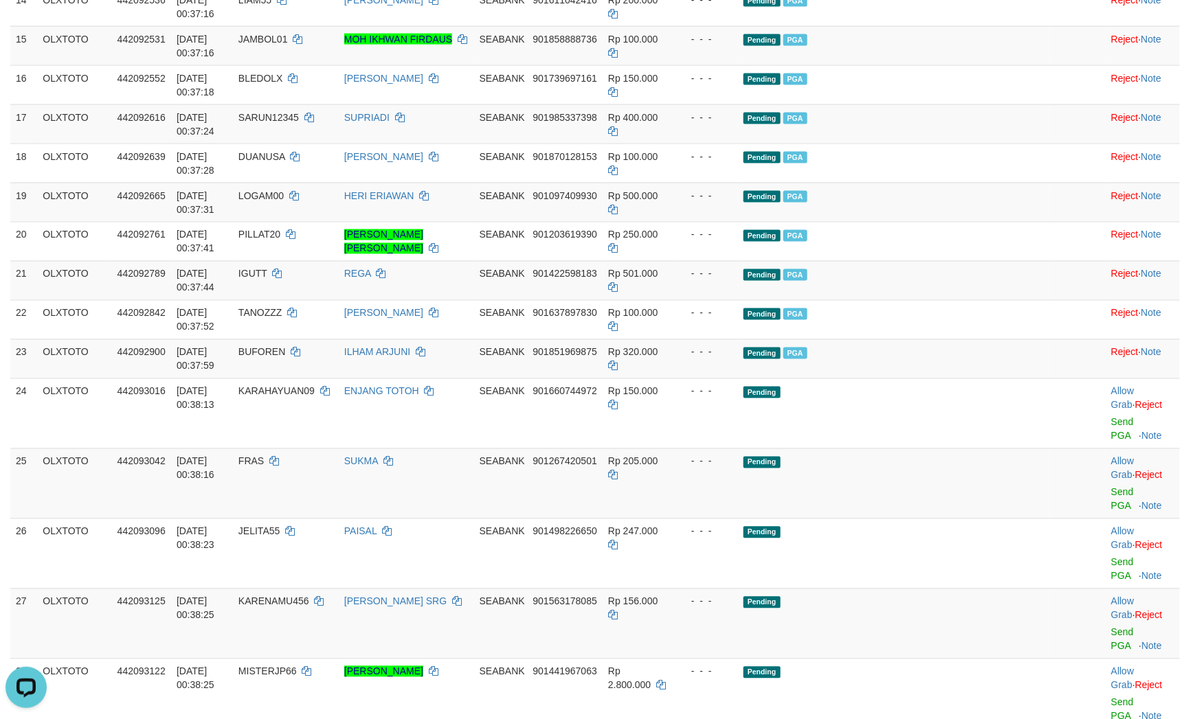
click at [1111, 487] on link "Send PGA" at bounding box center [1122, 499] width 23 height 25
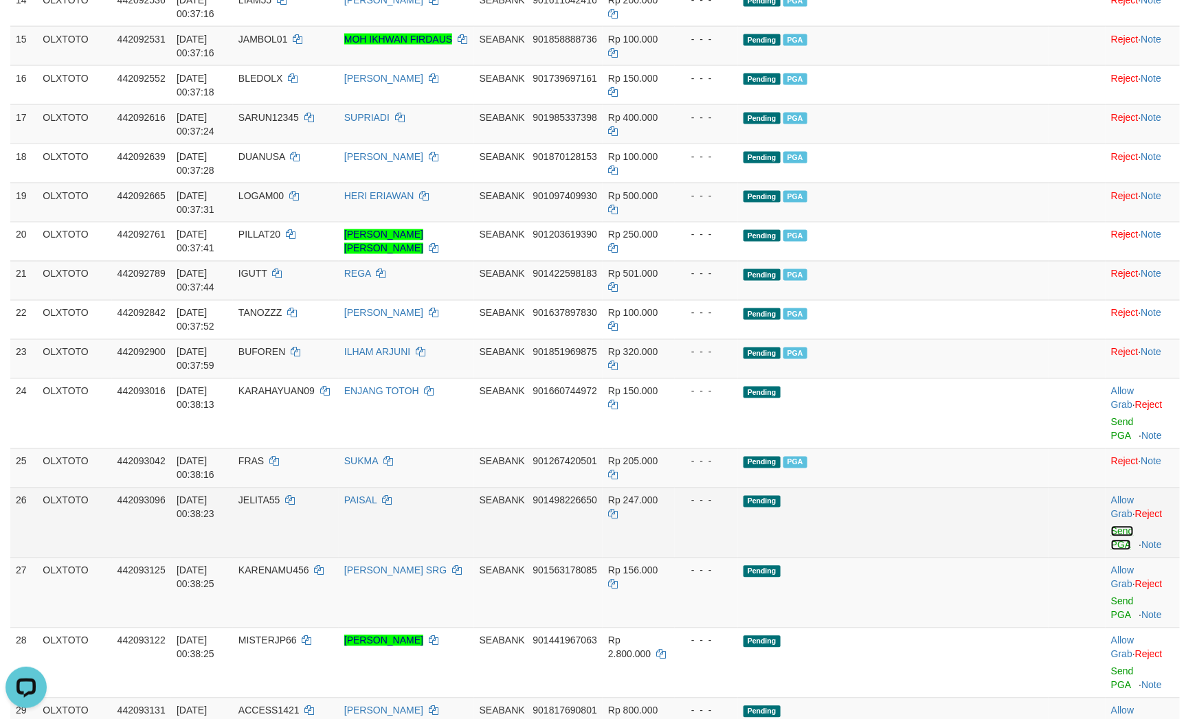
click at [1111, 526] on link "Send PGA" at bounding box center [1122, 538] width 23 height 25
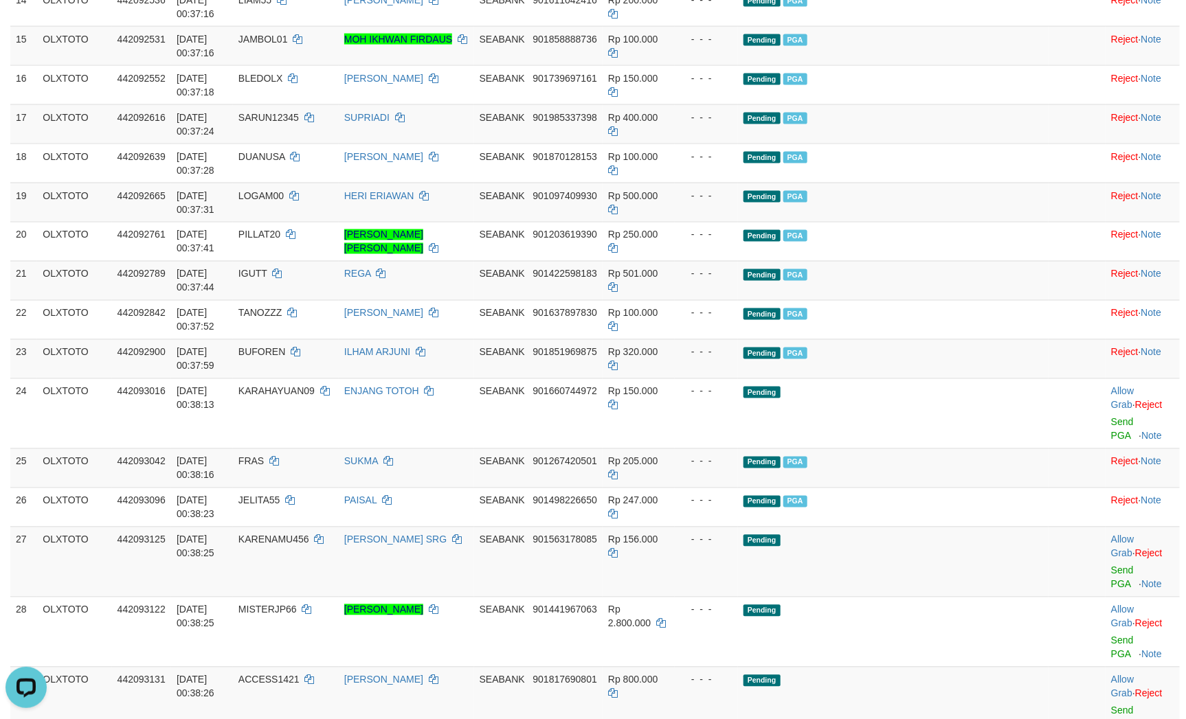
click at [1111, 565] on link "Send PGA" at bounding box center [1122, 577] width 23 height 25
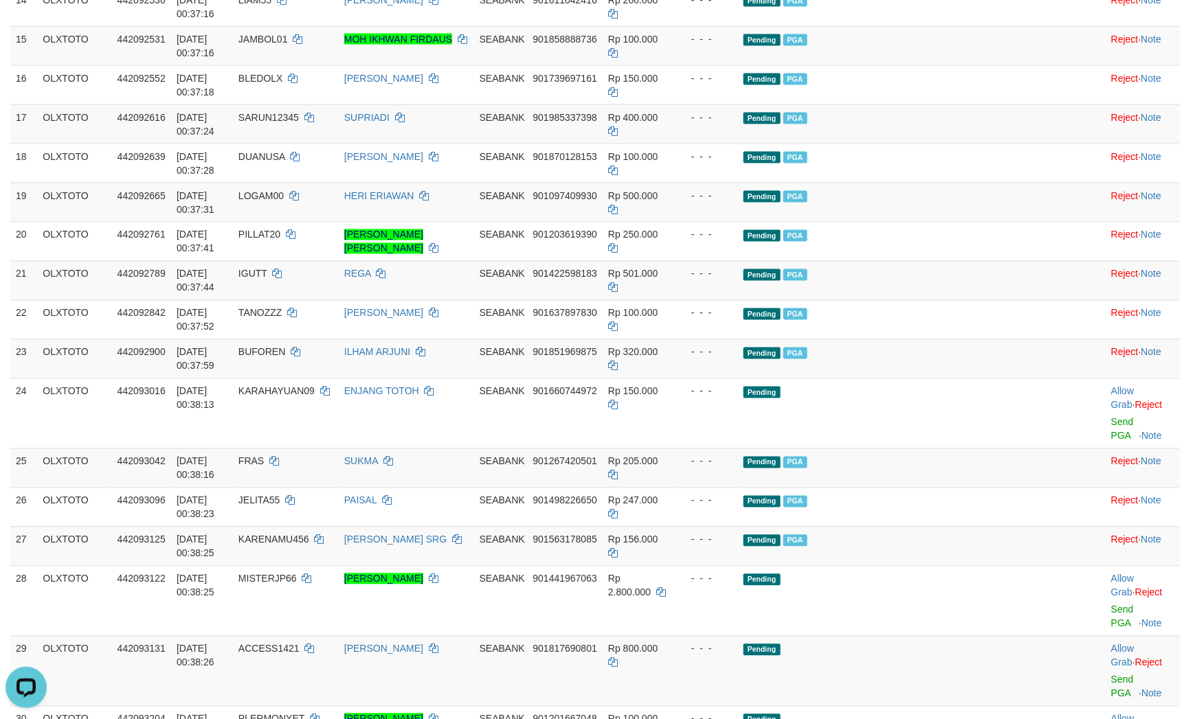
scroll to position [1169, 0]
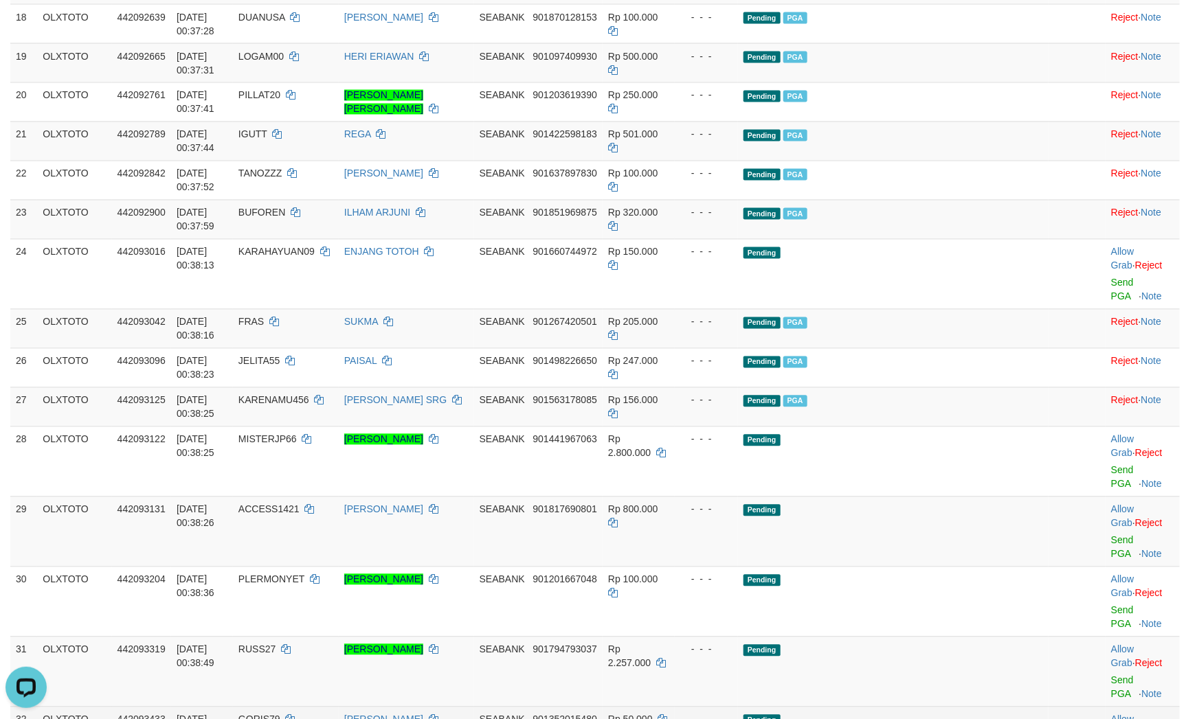
scroll to position [1066, 0]
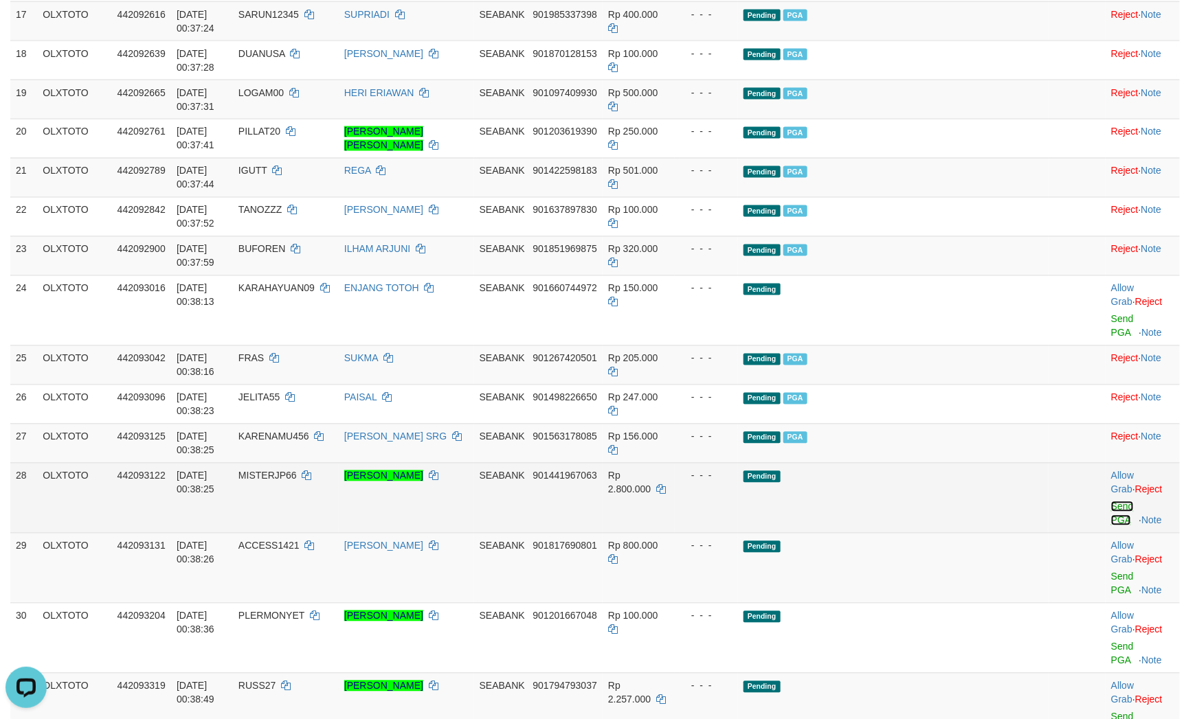
click at [1111, 501] on link "Send PGA" at bounding box center [1122, 513] width 23 height 25
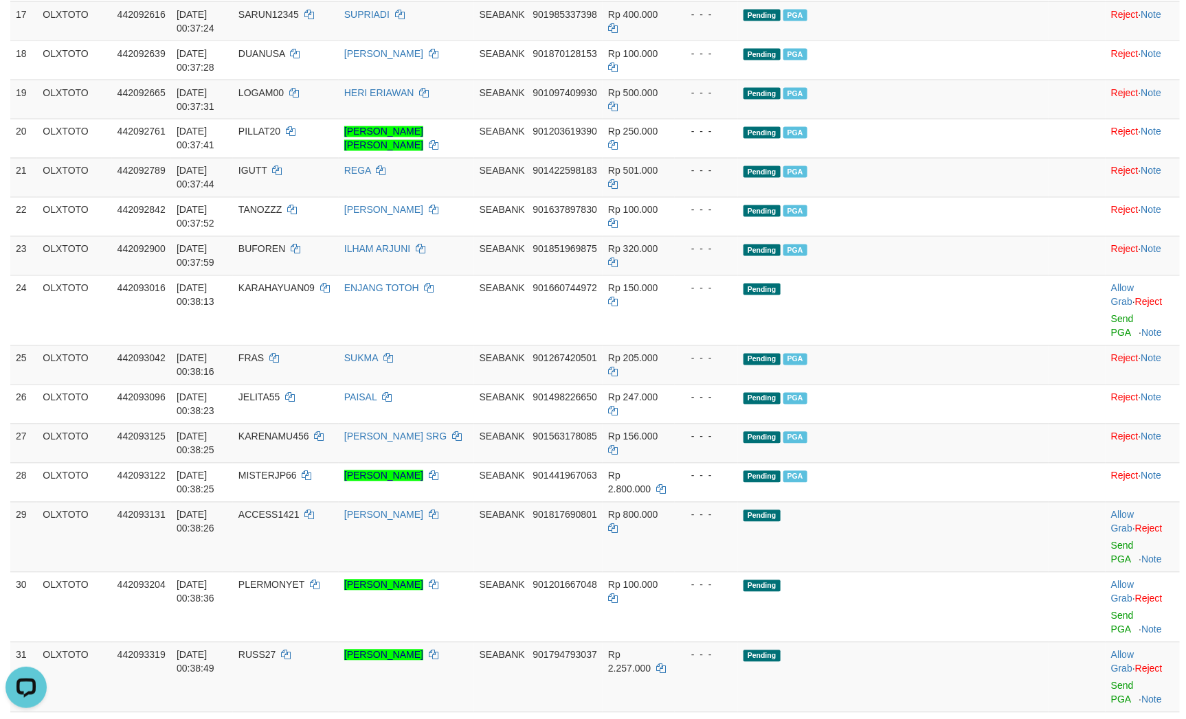
click at [1111, 541] on link "Send PGA" at bounding box center [1122, 553] width 23 height 25
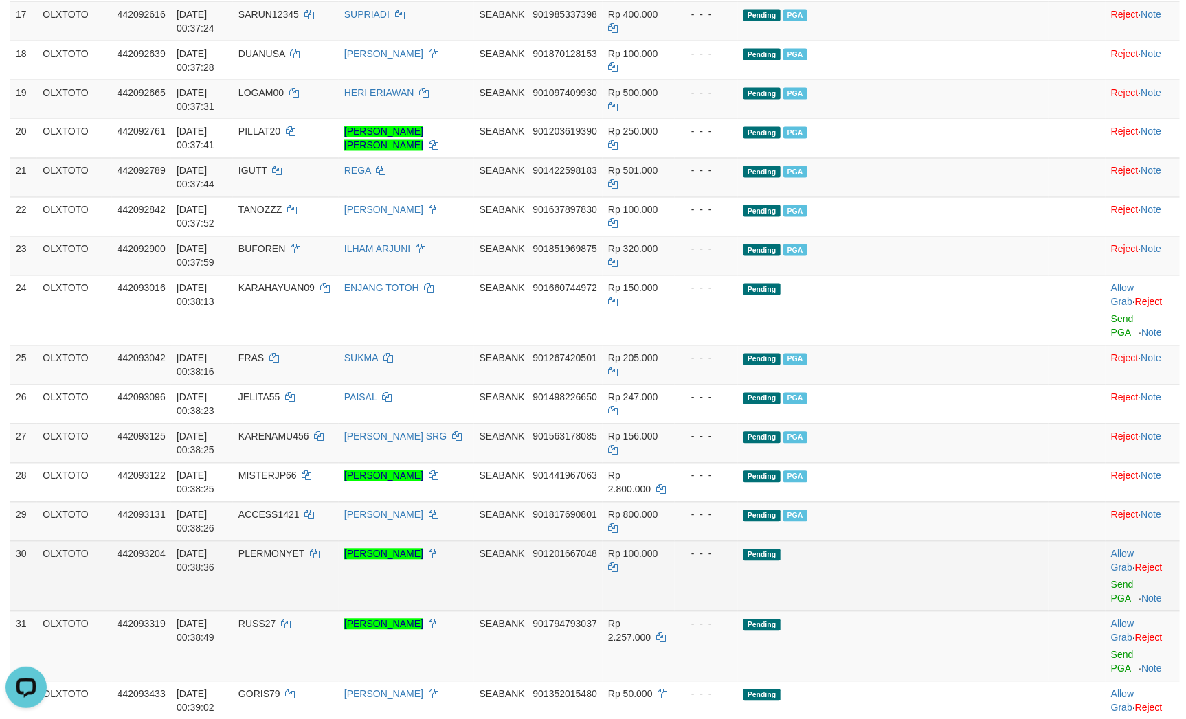
click at [1109, 541] on td "Allow Grab · Reject Send PGA · Note" at bounding box center [1142, 576] width 74 height 70
click at [1111, 580] on link "Send PGA" at bounding box center [1122, 592] width 23 height 25
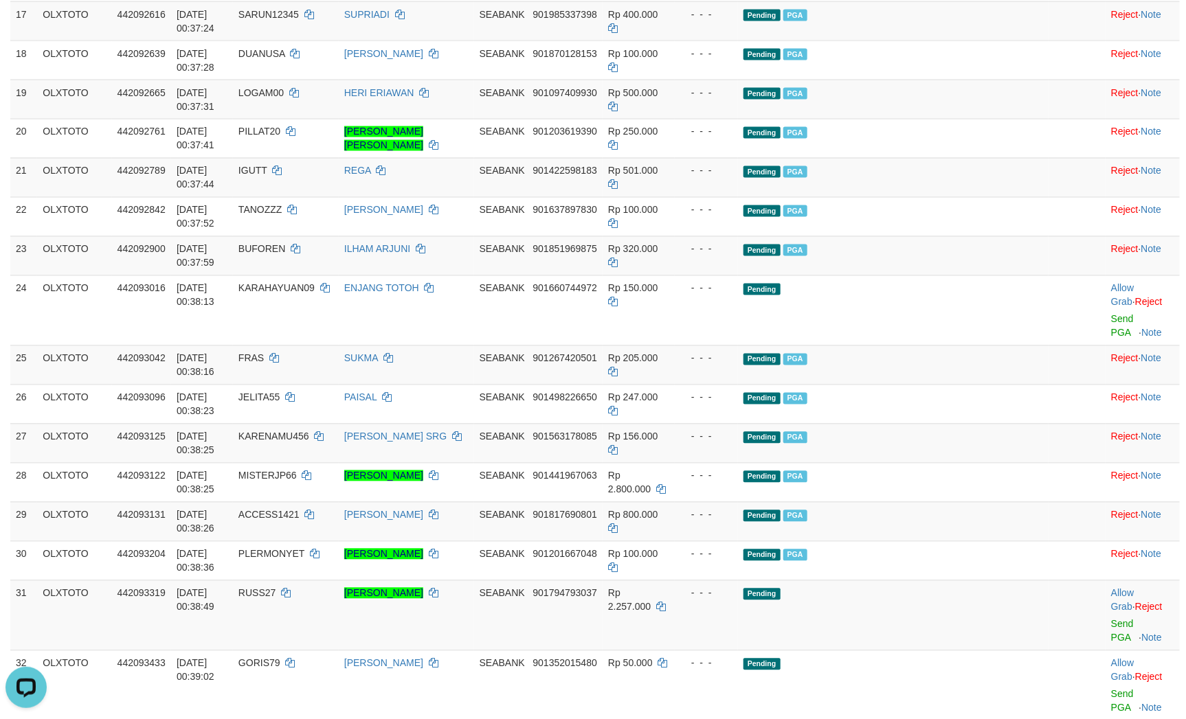
click at [1111, 619] on link "Send PGA" at bounding box center [1122, 631] width 23 height 25
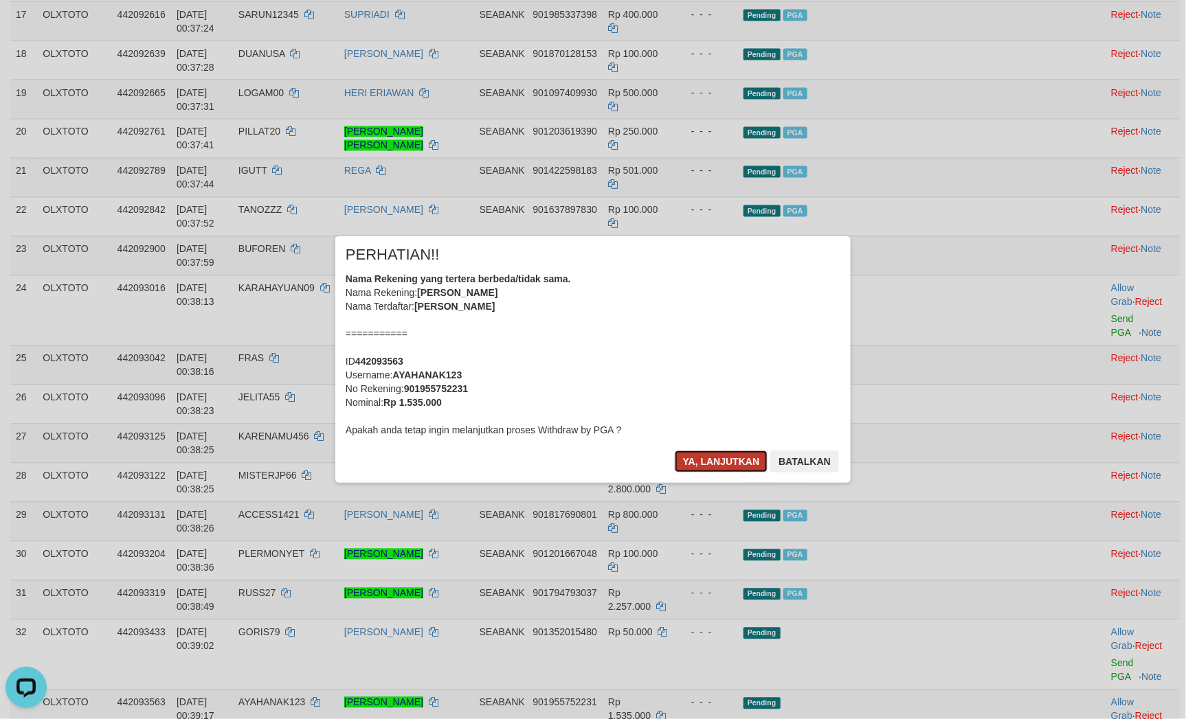
click at [710, 460] on button "Ya, lanjutkan" at bounding box center [721, 462] width 93 height 22
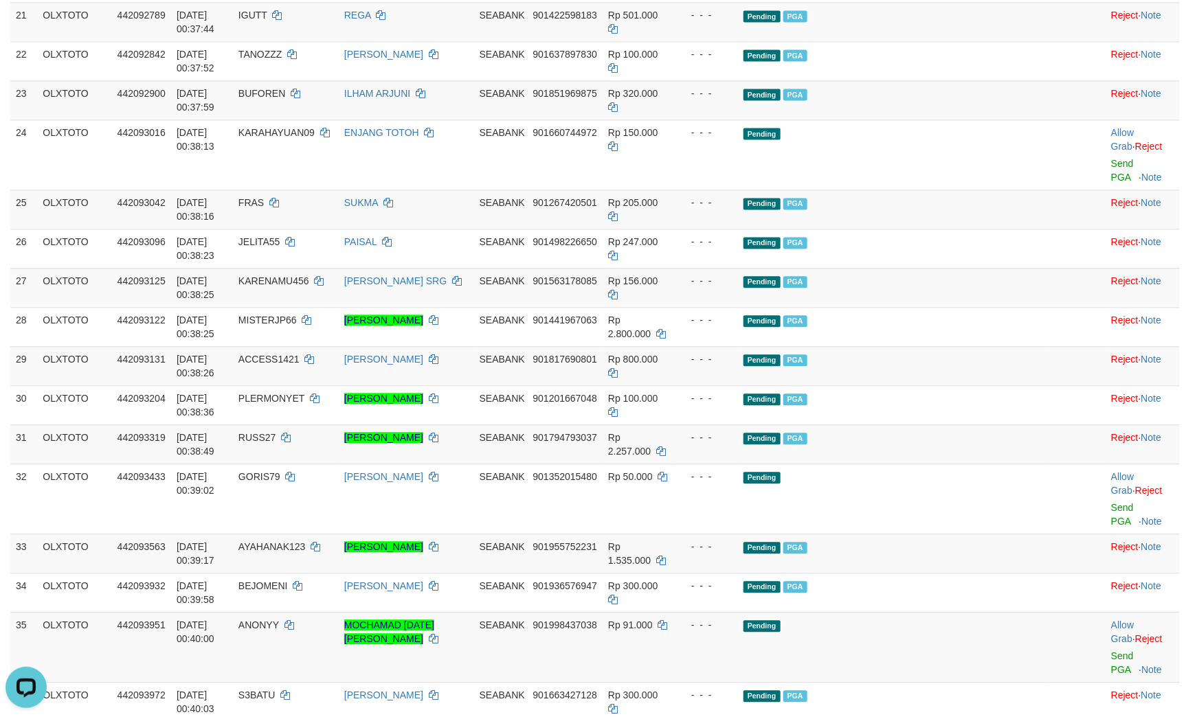
scroll to position [1268, 0]
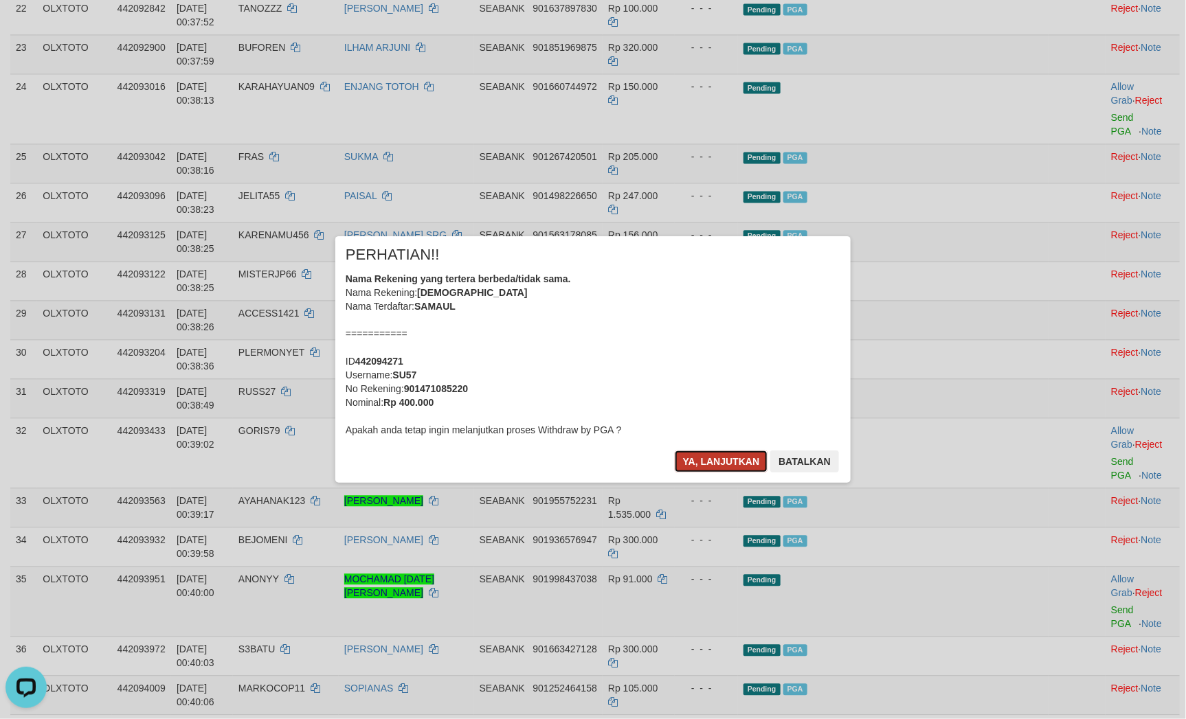
click at [716, 470] on button "Ya, lanjutkan" at bounding box center [721, 462] width 93 height 22
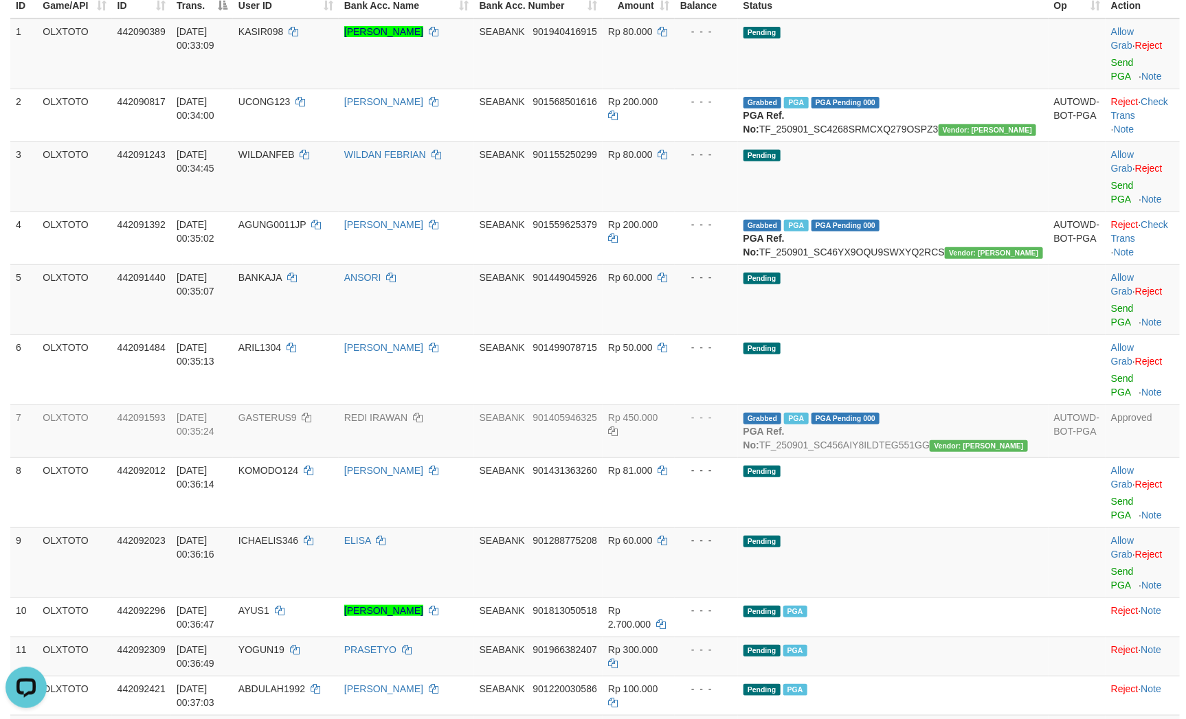
scroll to position [309, 0]
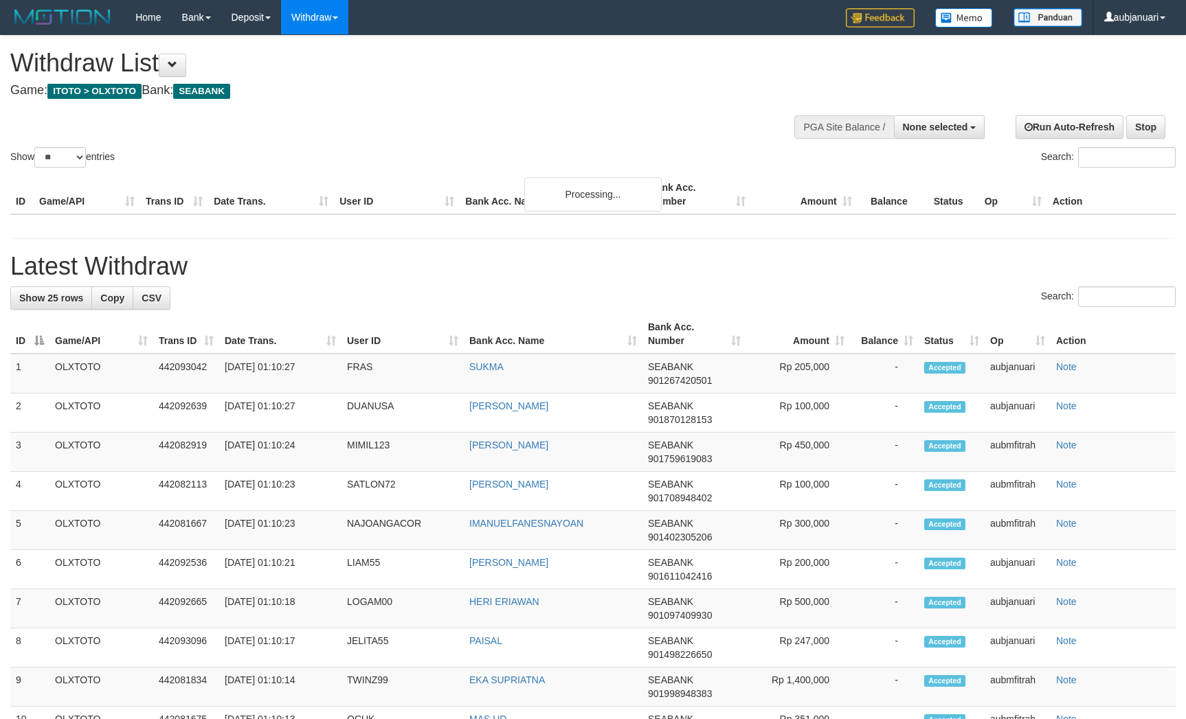
select select
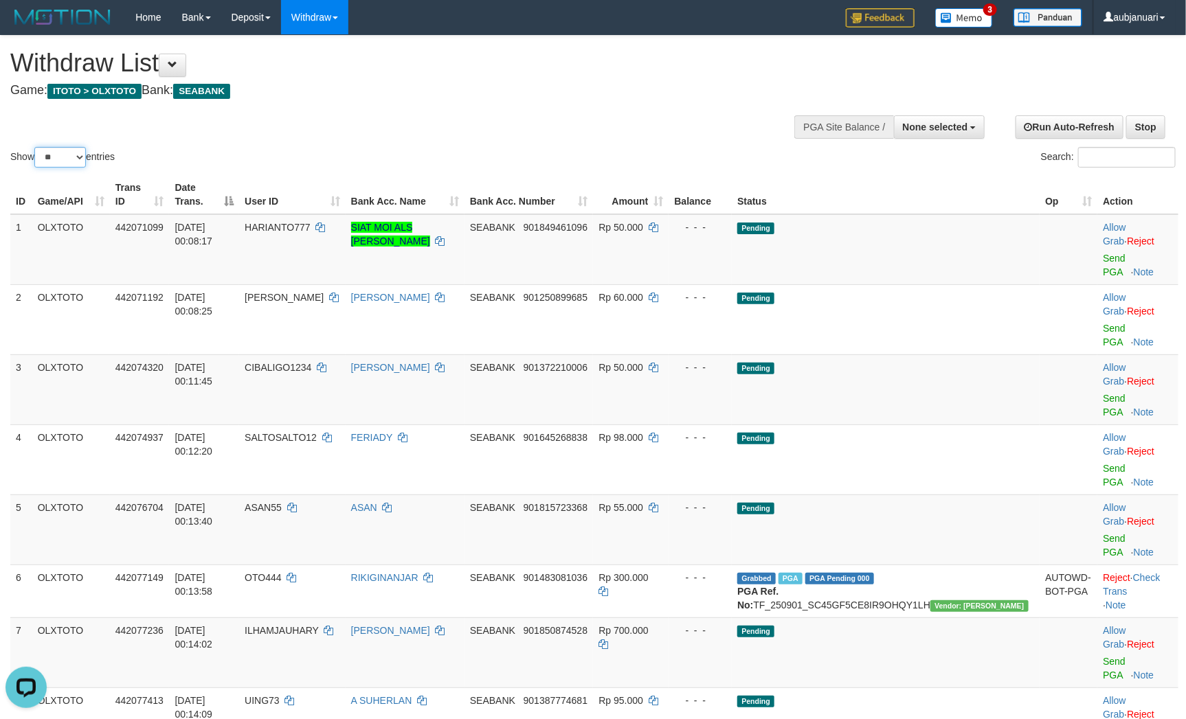
click at [56, 168] on select "** ** ** ***" at bounding box center [60, 157] width 52 height 21
select select "***"
click at [36, 164] on select "** ** ** ***" at bounding box center [60, 157] width 52 height 21
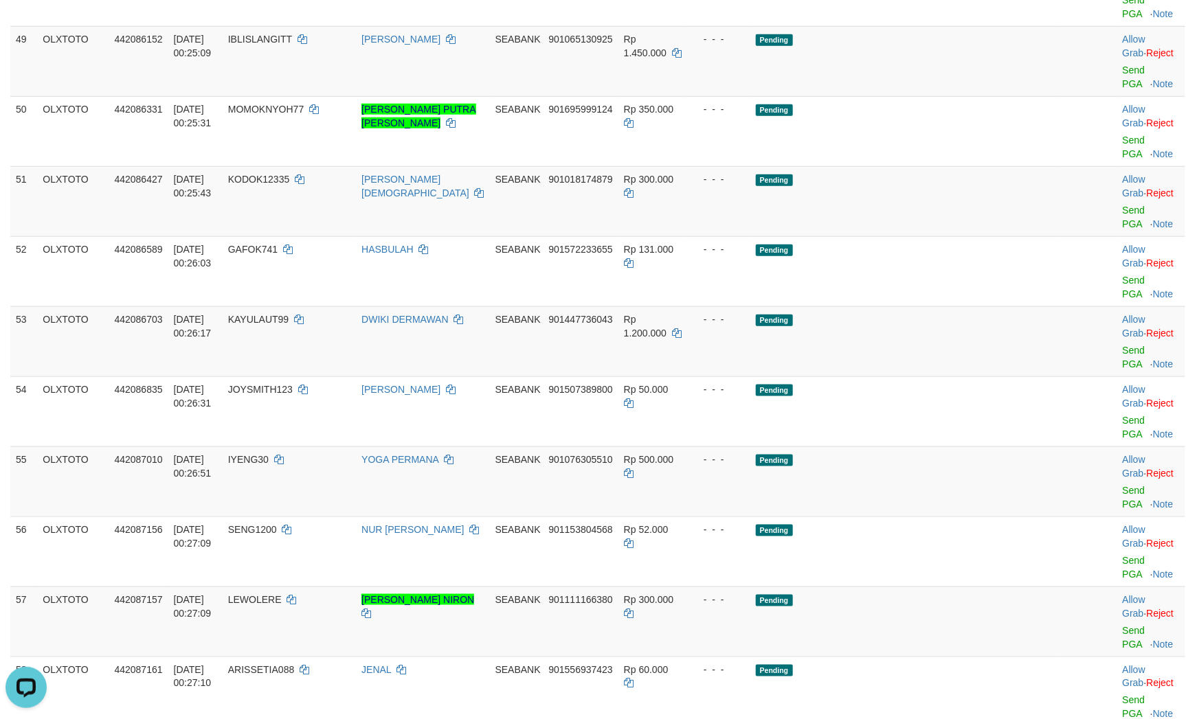
scroll to position [2782, 0]
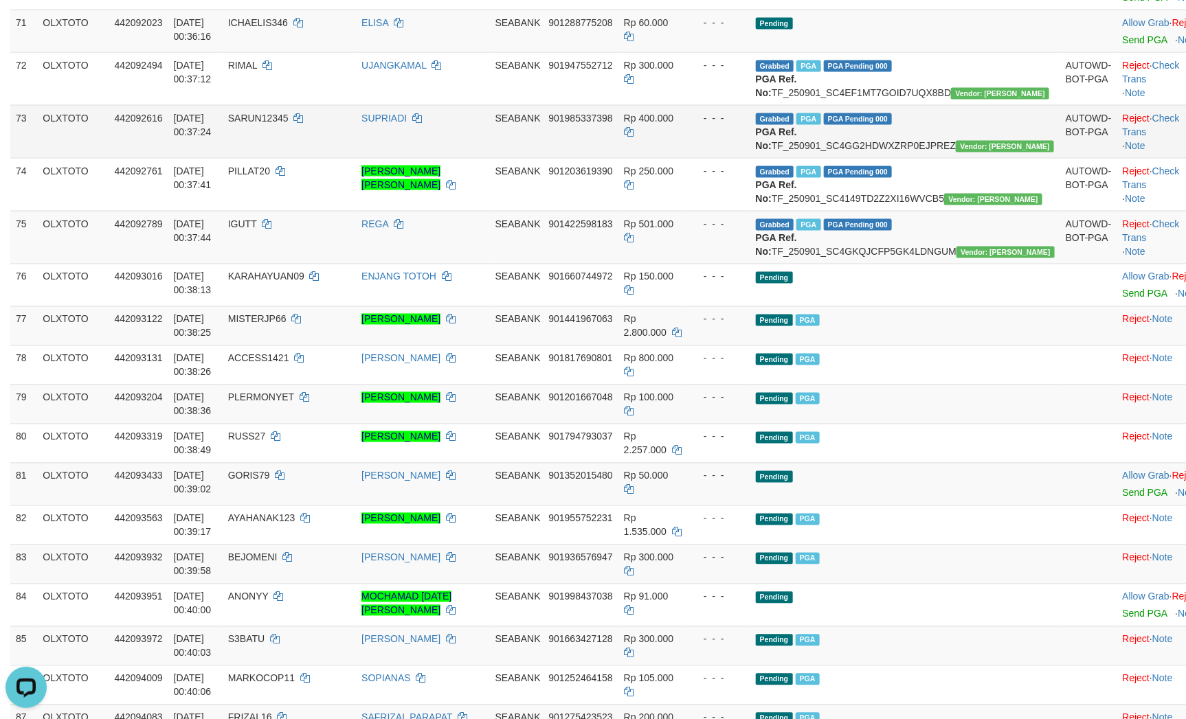
scroll to position [3297, 0]
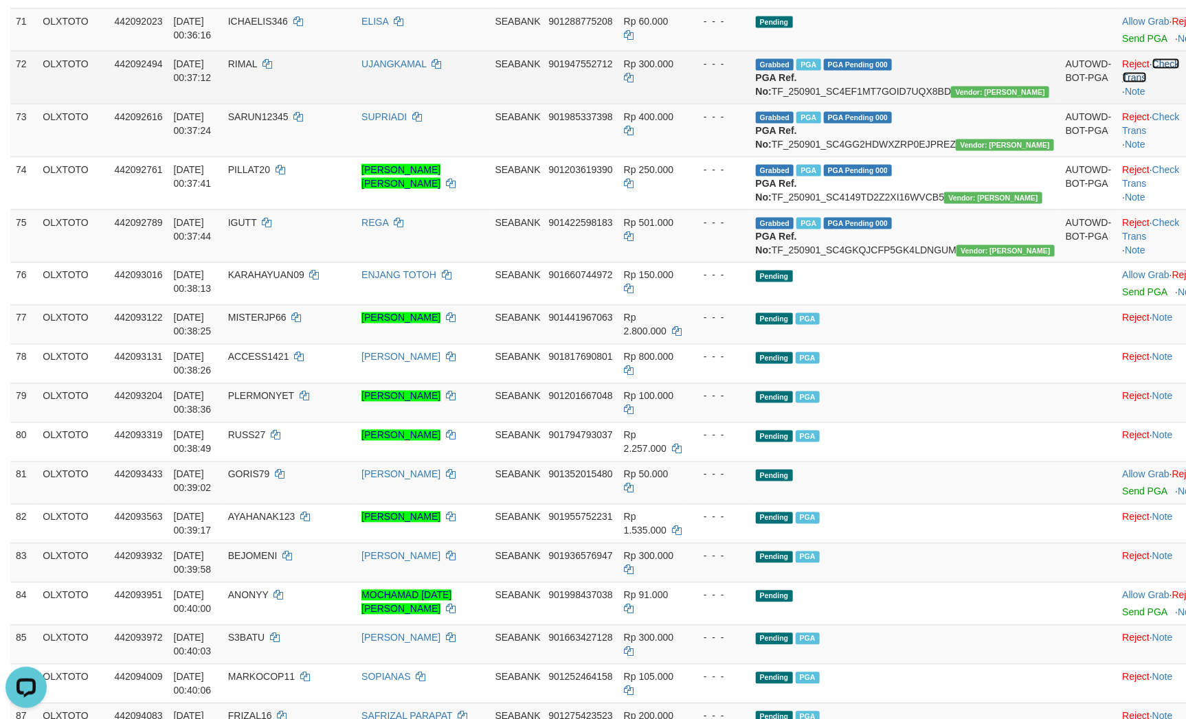
click at [1159, 83] on link "Check Trans" at bounding box center [1150, 70] width 57 height 25
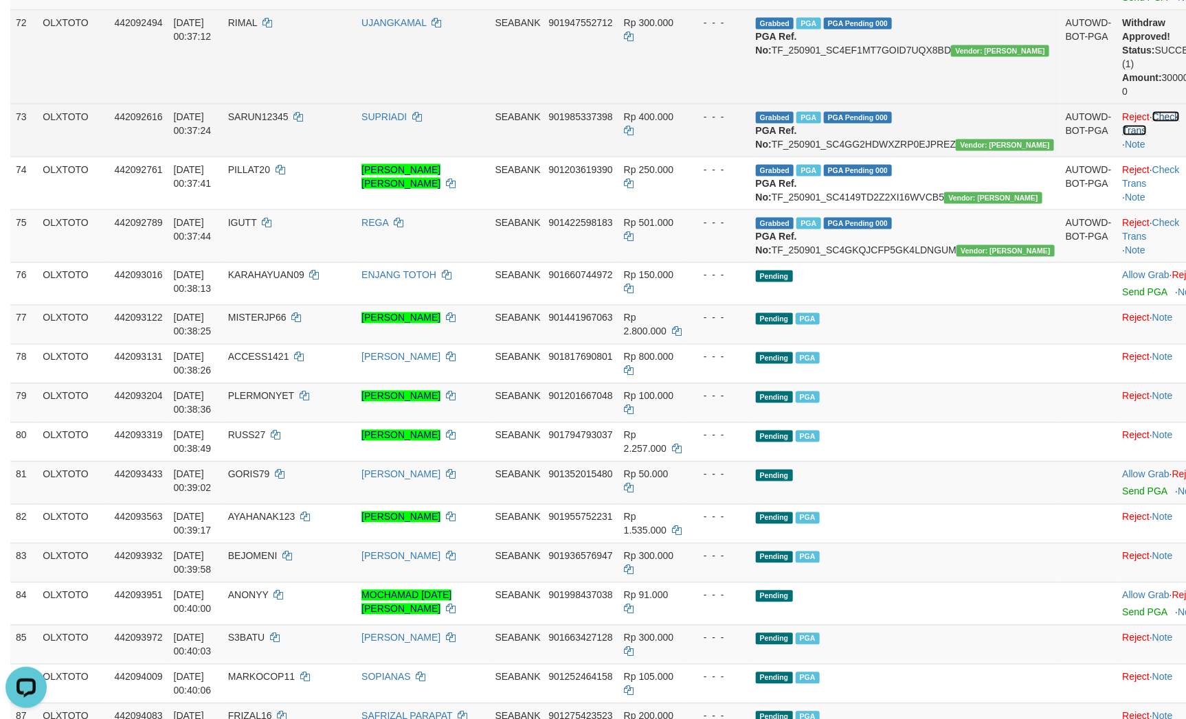
click at [1165, 136] on link "Check Trans" at bounding box center [1150, 123] width 57 height 25
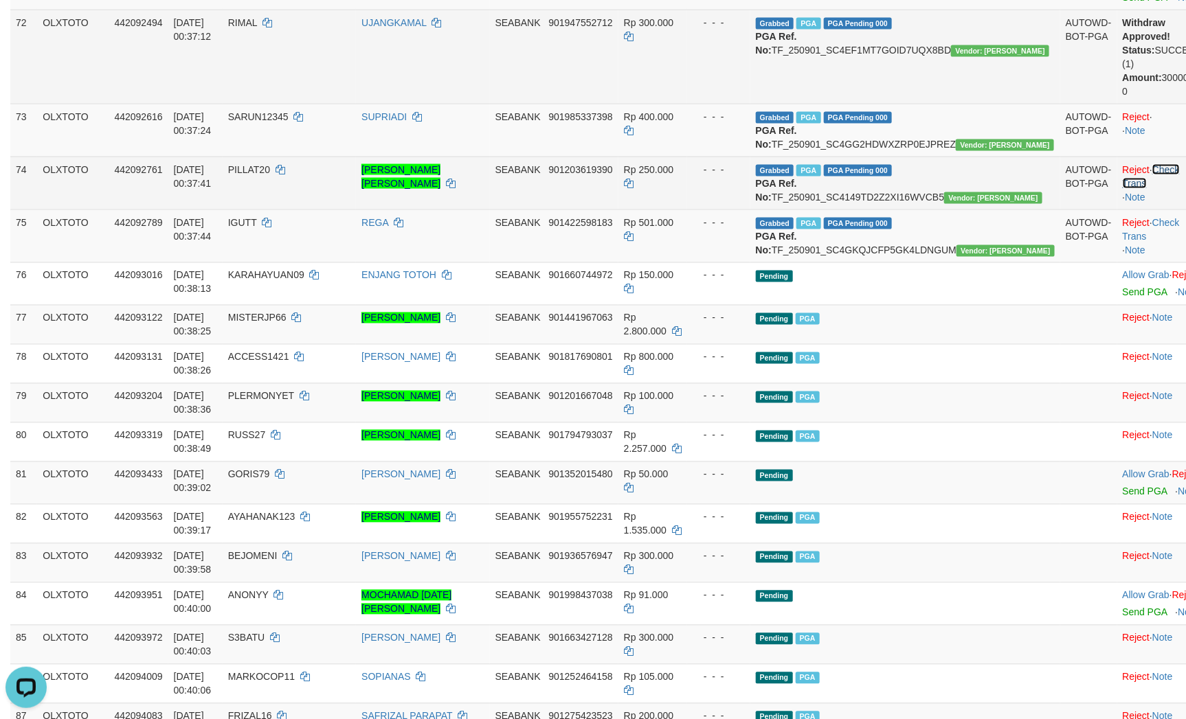
click at [1162, 189] on link "Check Trans" at bounding box center [1150, 176] width 57 height 25
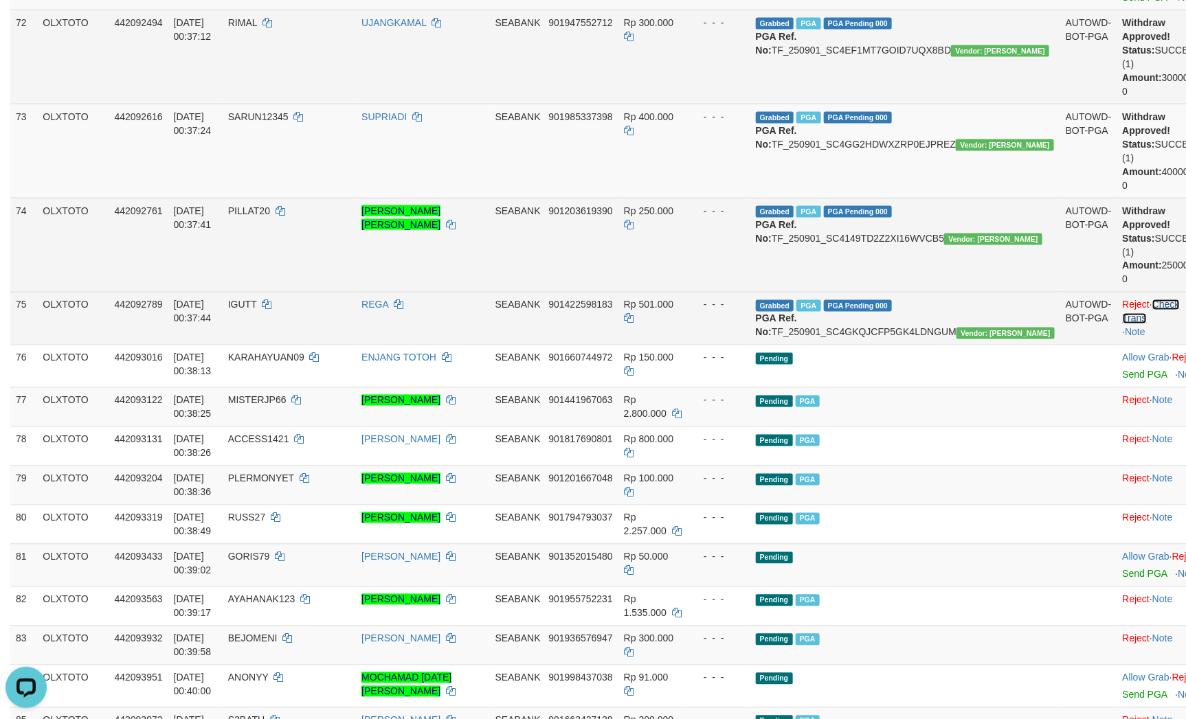
click link "Check Trans"
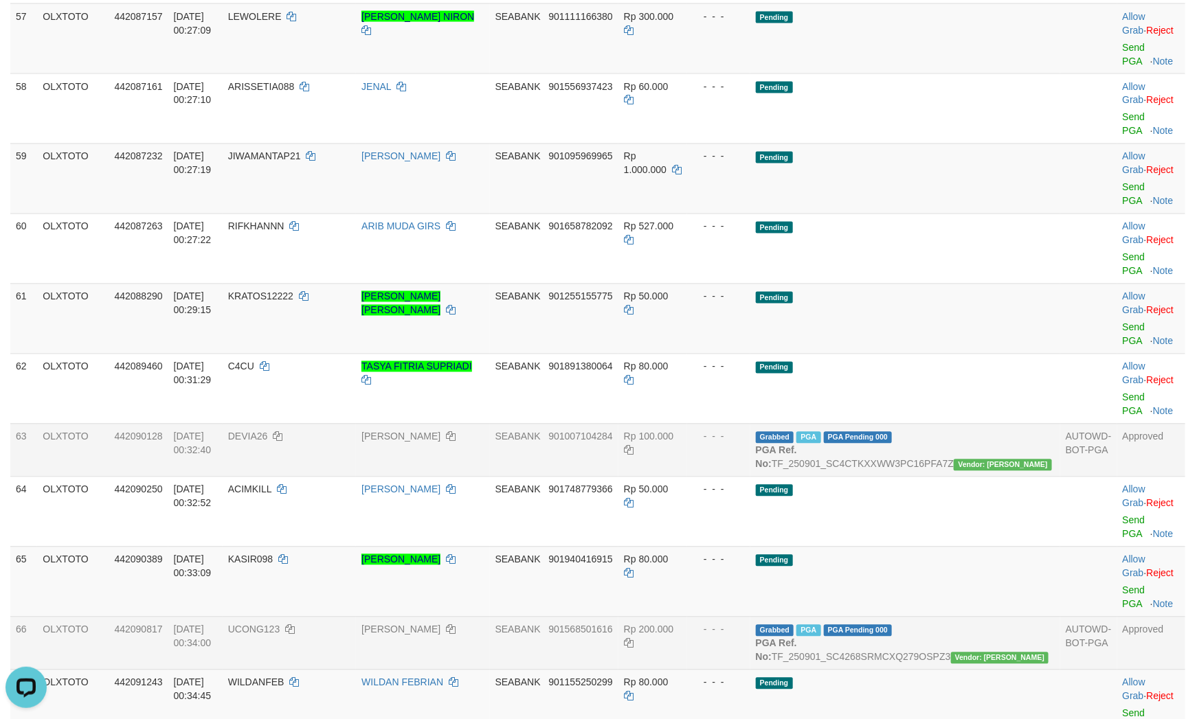
scroll to position [3194, 0]
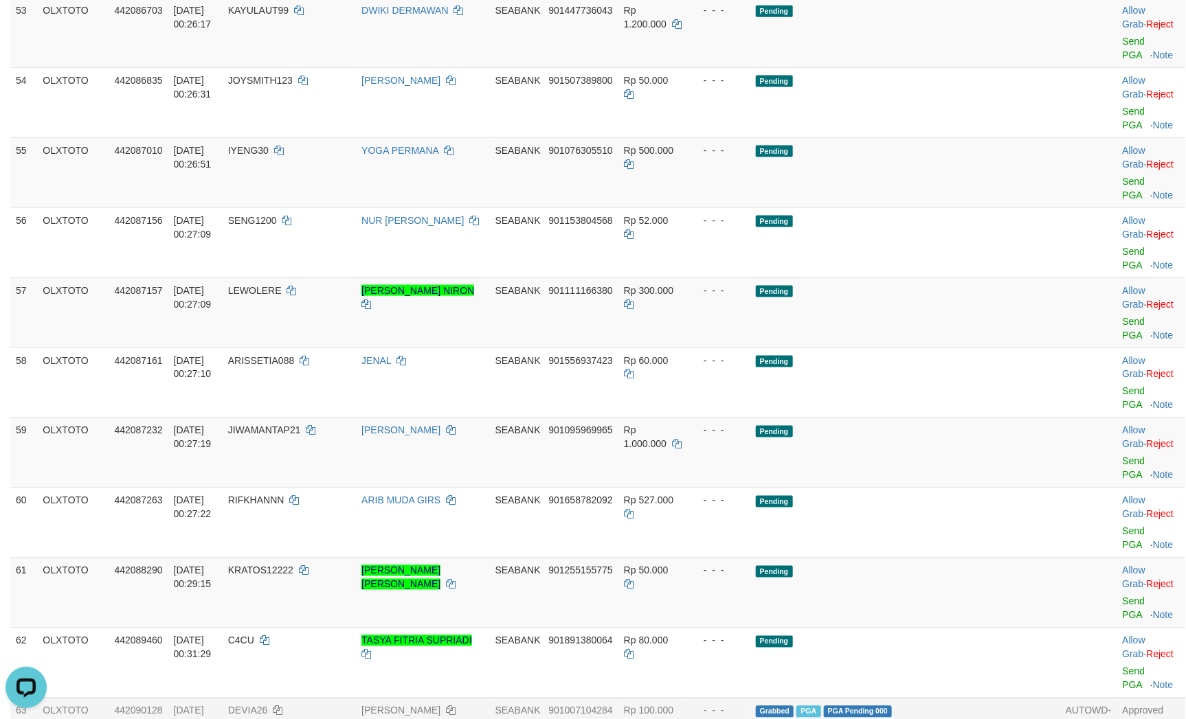
click td "Pending"
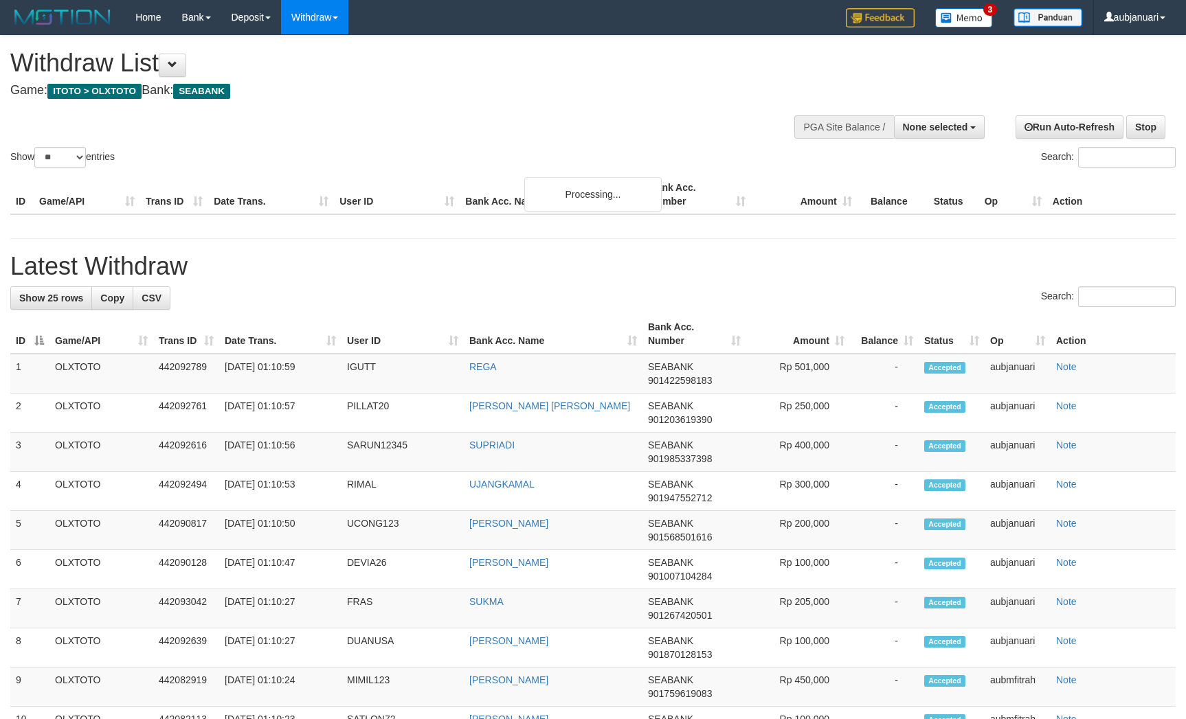
select select
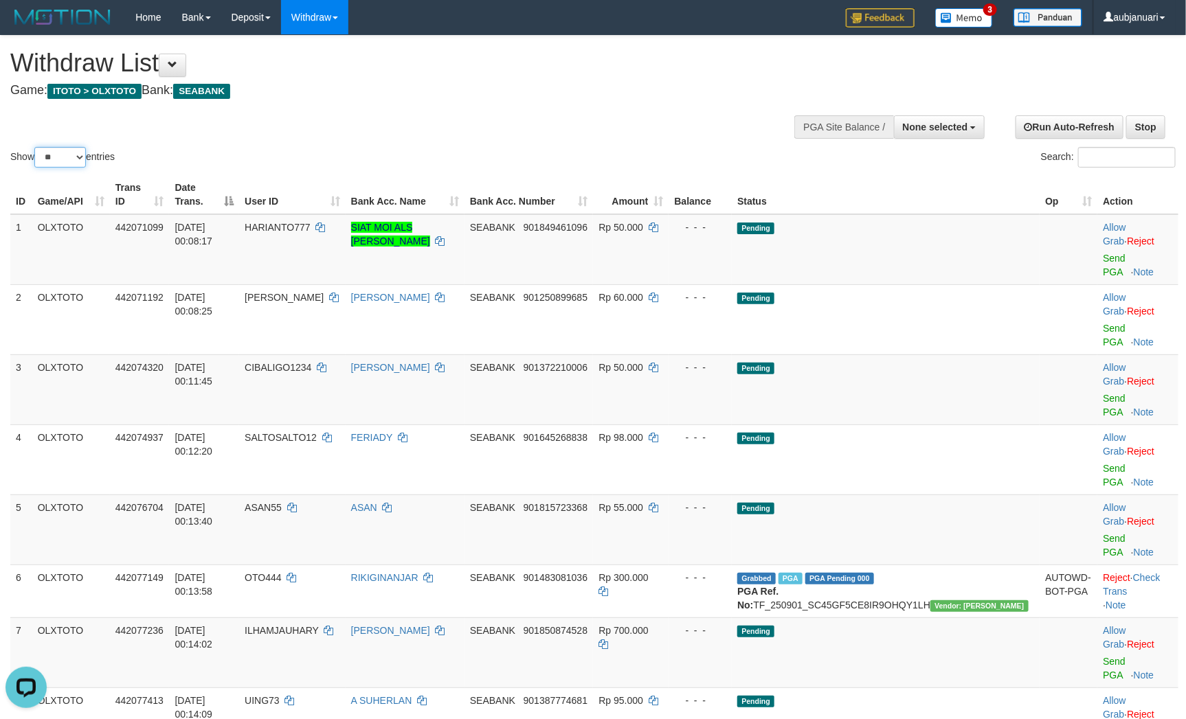
drag, startPoint x: 64, startPoint y: 168, endPoint x: 65, endPoint y: 179, distance: 11.7
click at [64, 168] on select "** ** ** ***" at bounding box center [60, 157] width 52 height 21
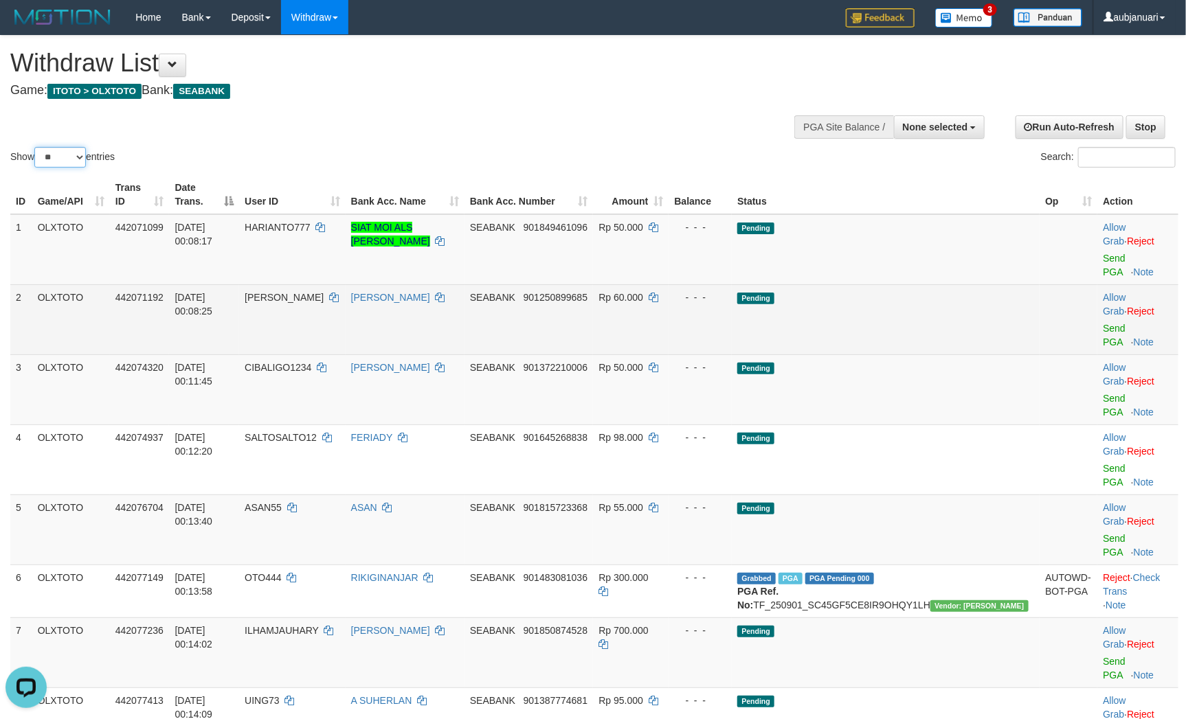
select select "***"
click at [36, 164] on select "** ** ** ***" at bounding box center [60, 157] width 52 height 21
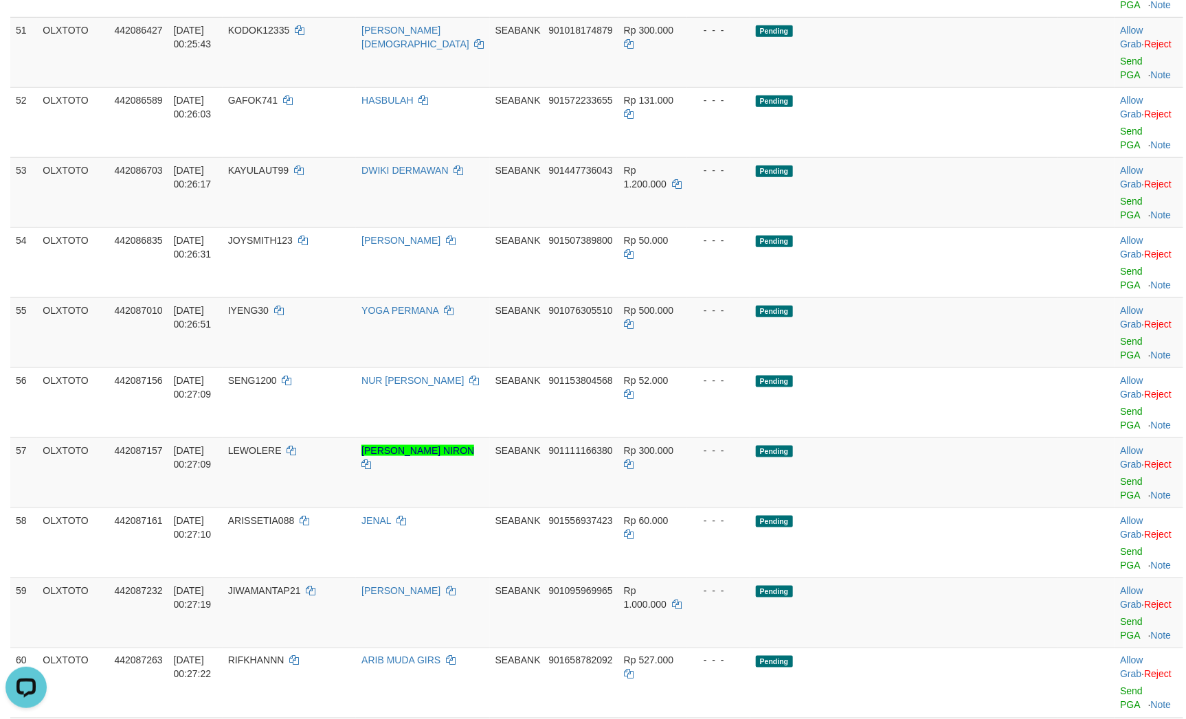
scroll to position [2885, 0]
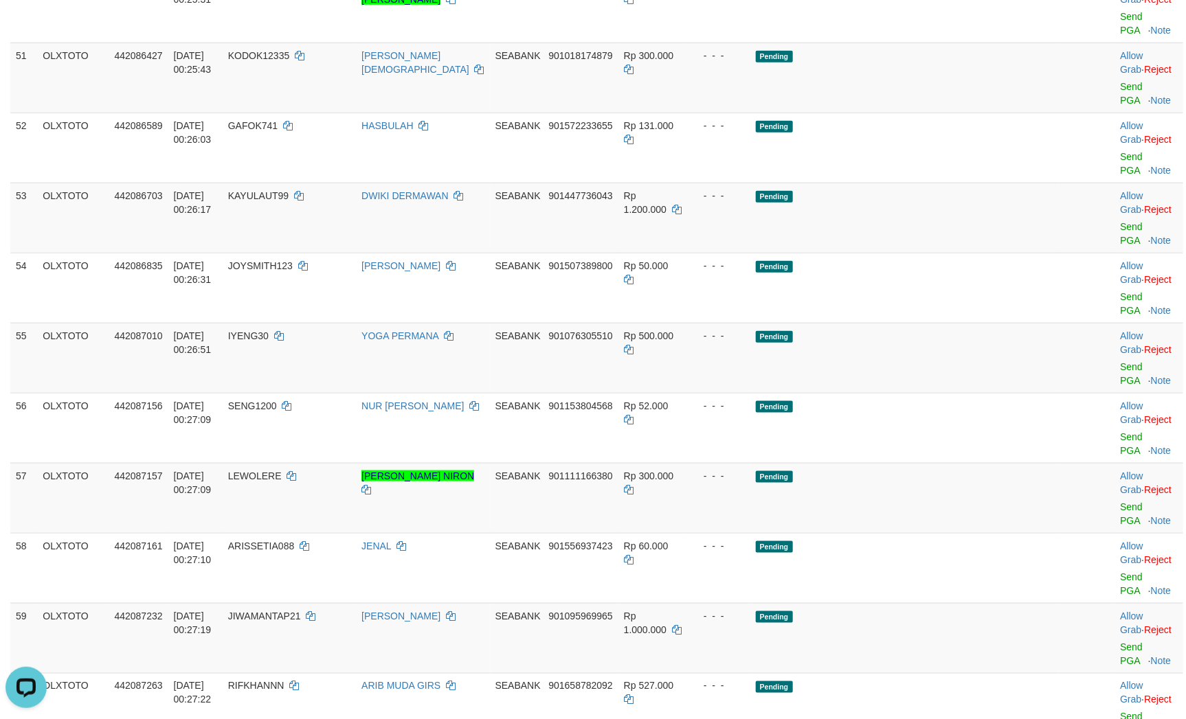
drag, startPoint x: 293, startPoint y: 209, endPoint x: 367, endPoint y: 206, distance: 74.2
copy span "KARAHAYUAN09"
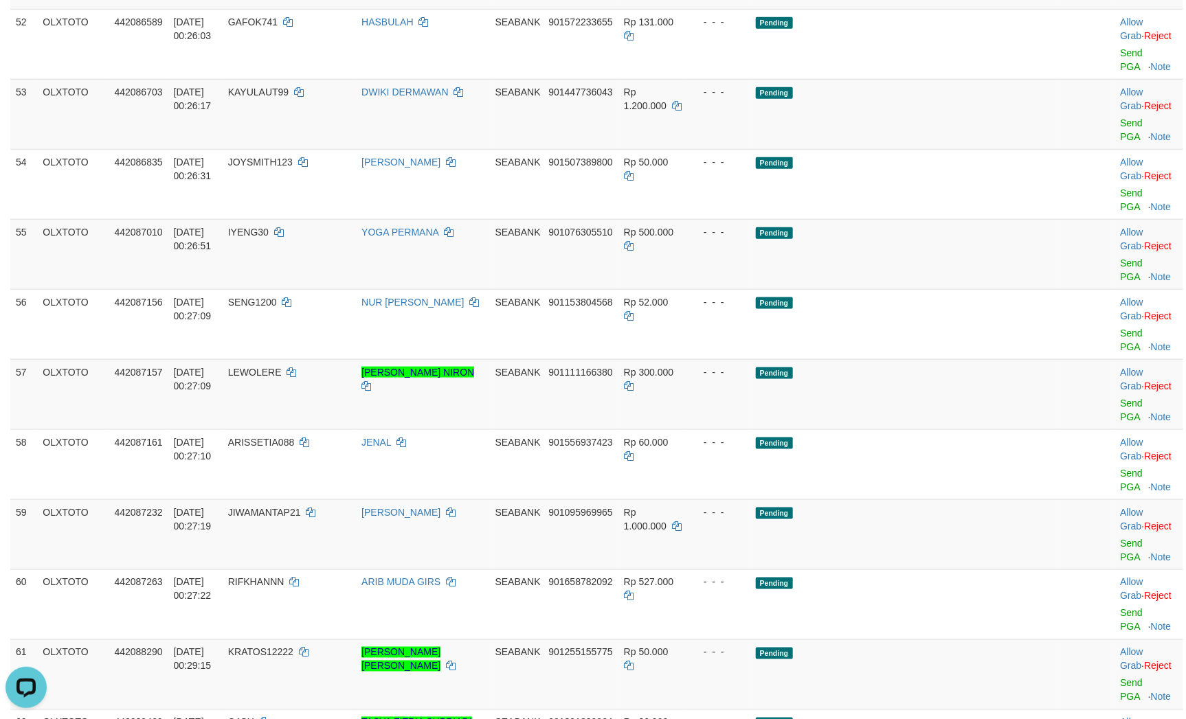
scroll to position [3400, 0]
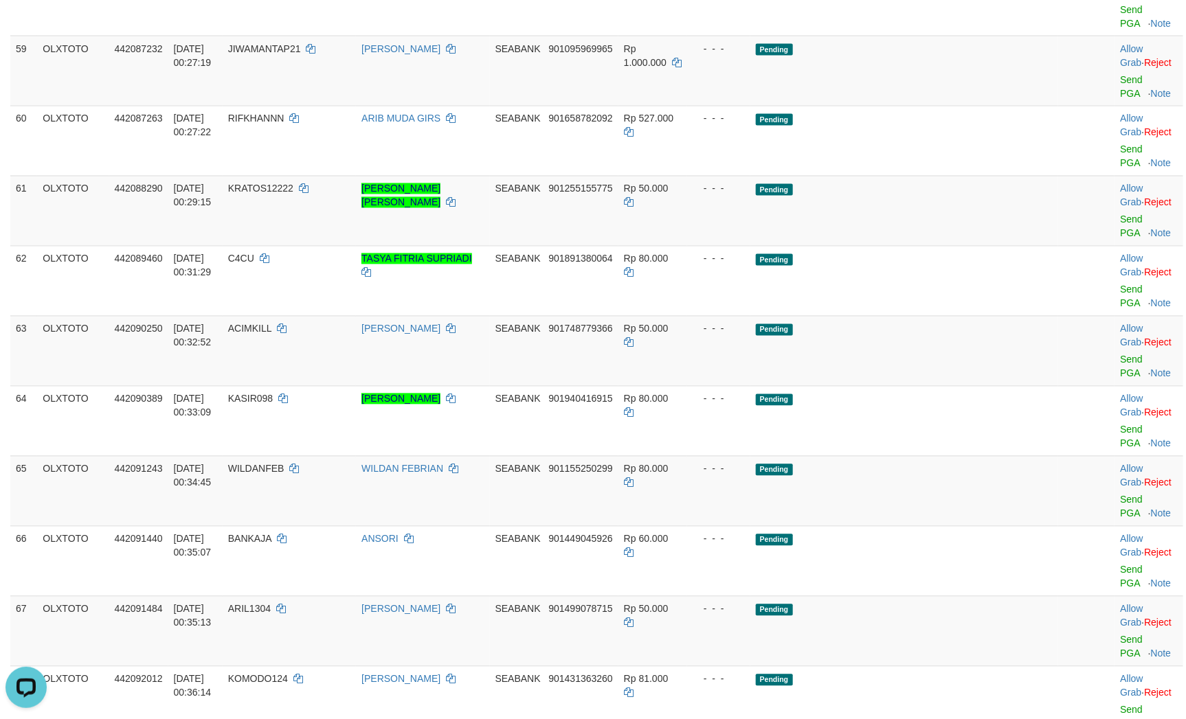
scroll to position [3503, 0]
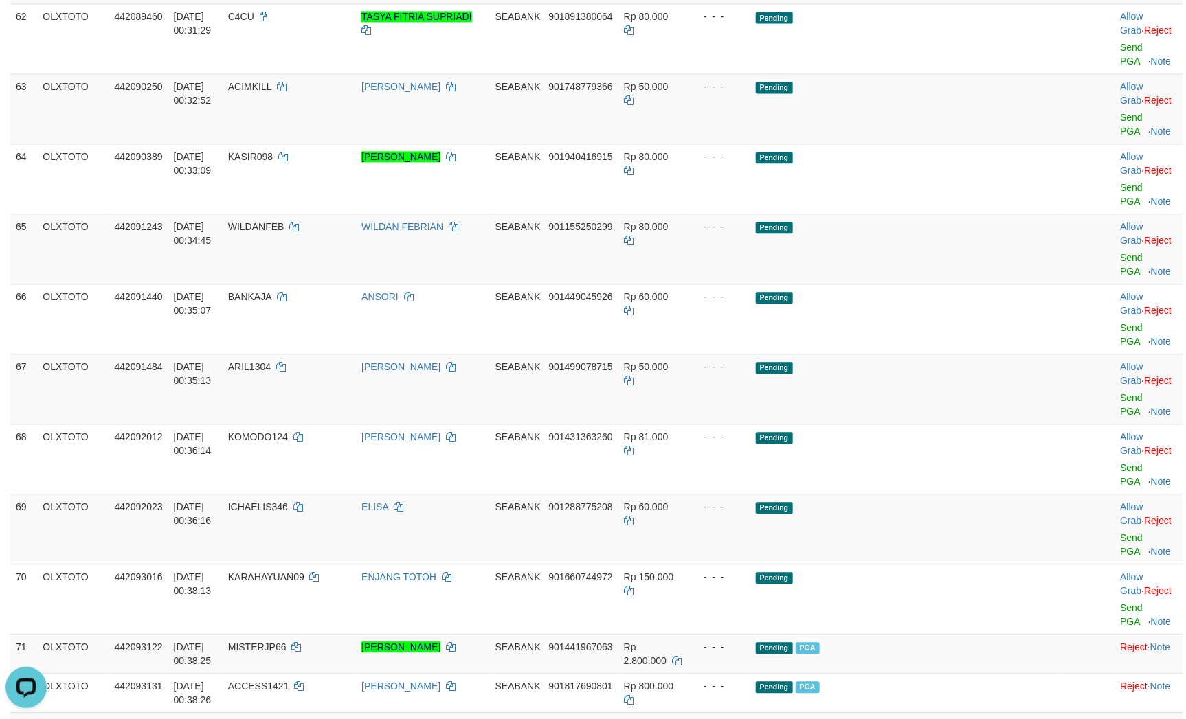
scroll to position [3709, 0]
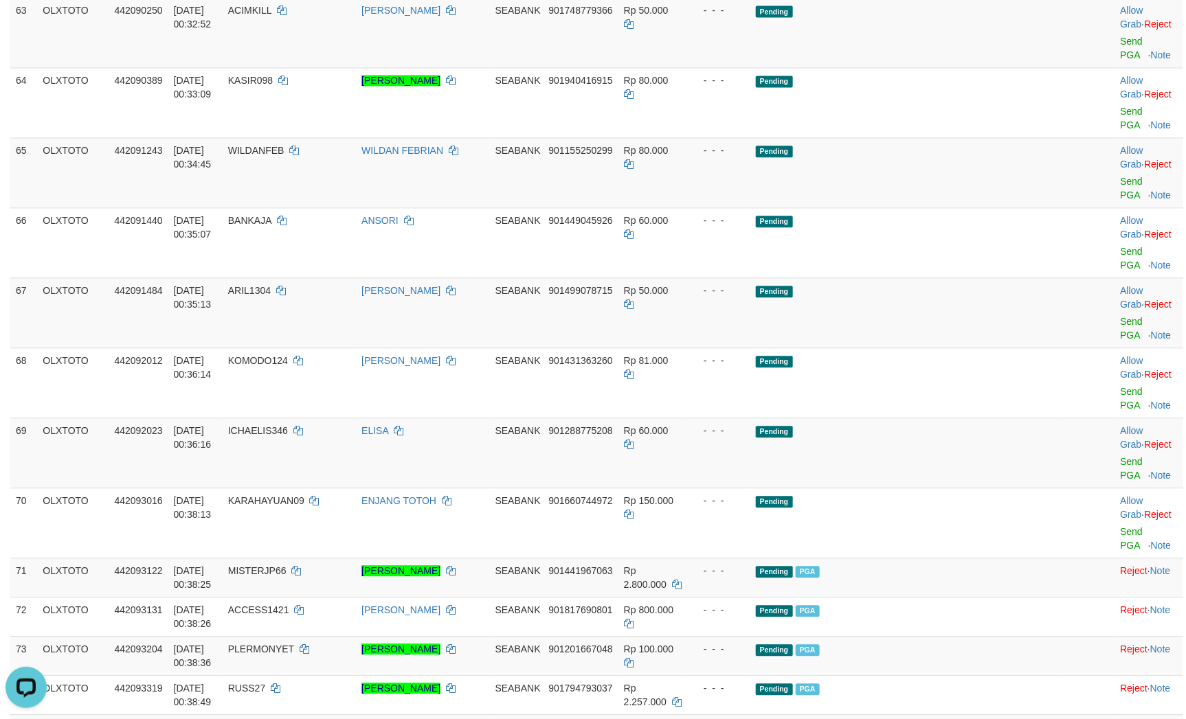
scroll to position [3675, 0]
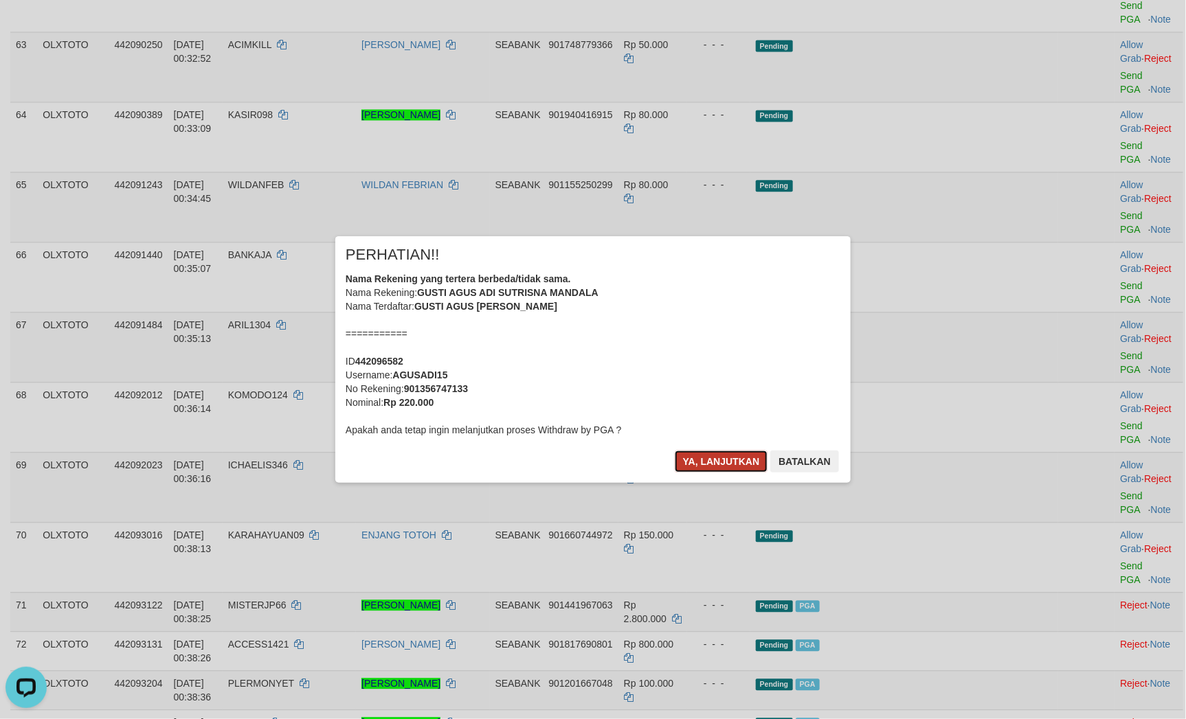
click at [705, 466] on button "Ya, lanjutkan" at bounding box center [721, 462] width 93 height 22
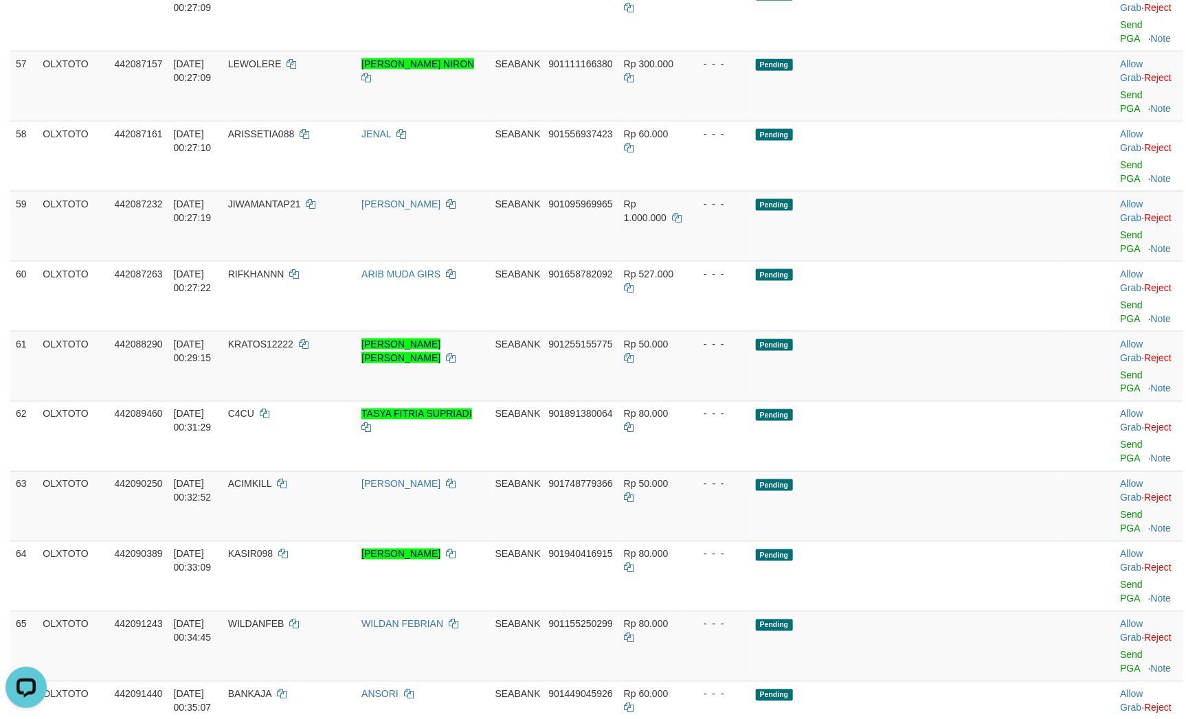
scroll to position [3157, 0]
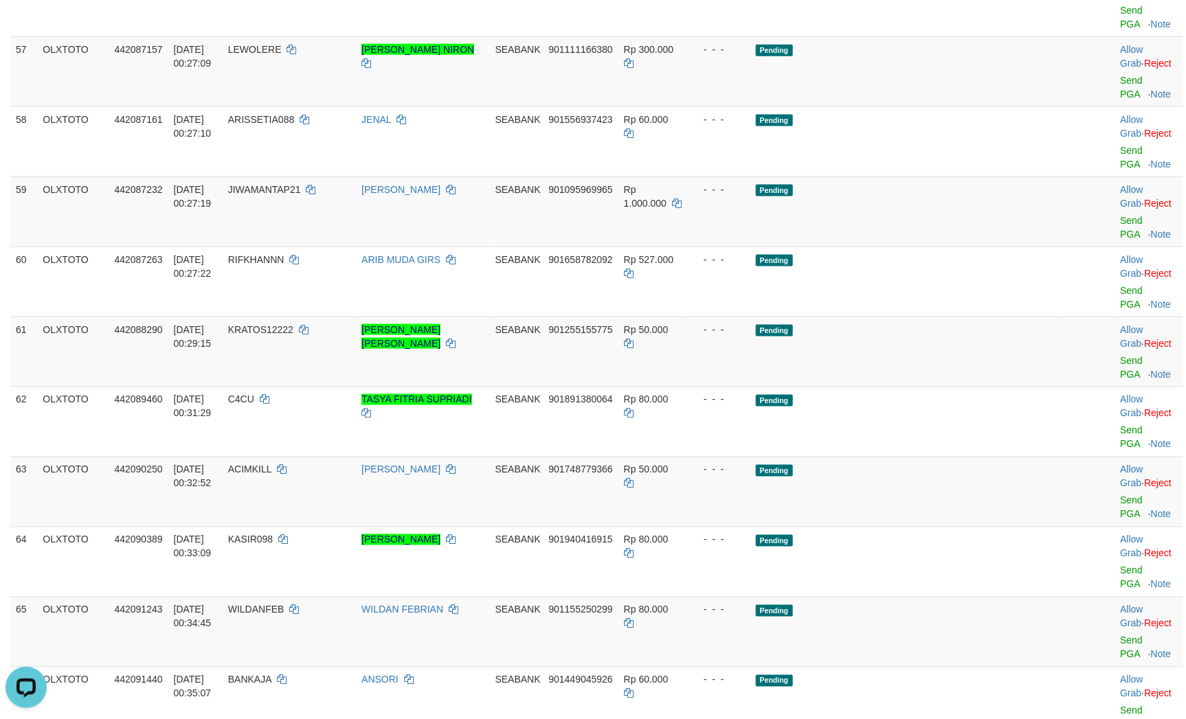
drag, startPoint x: 942, startPoint y: 295, endPoint x: 925, endPoint y: 293, distance: 16.6
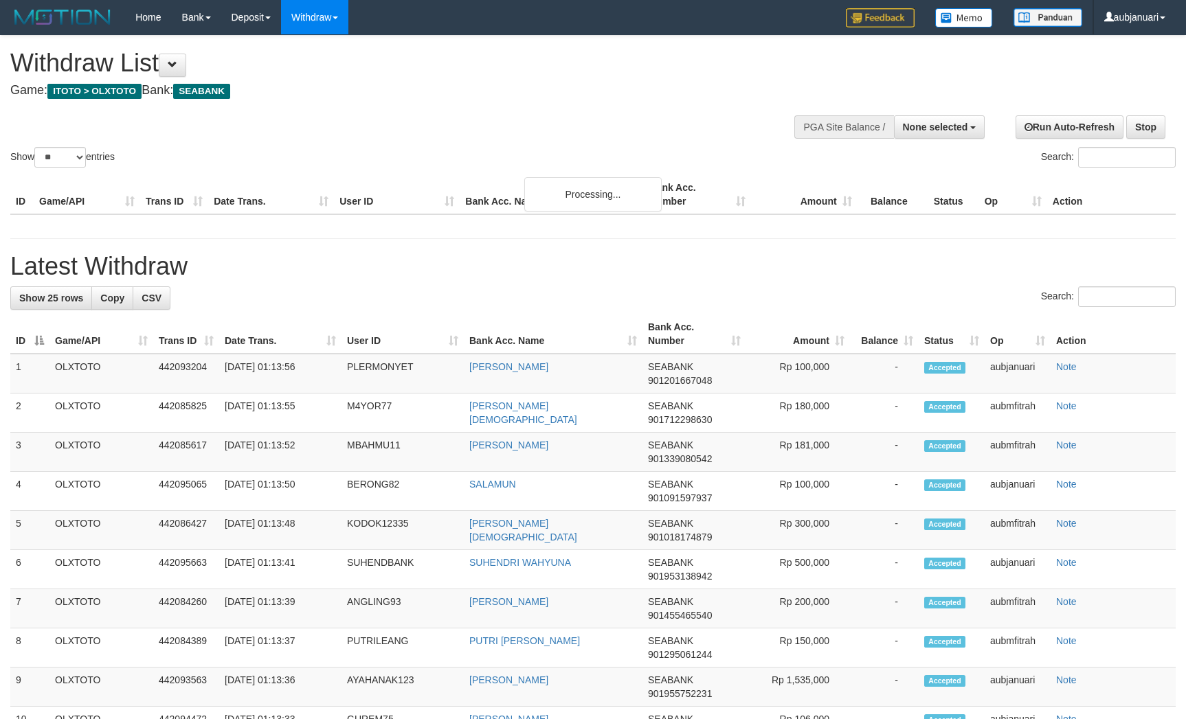
select select
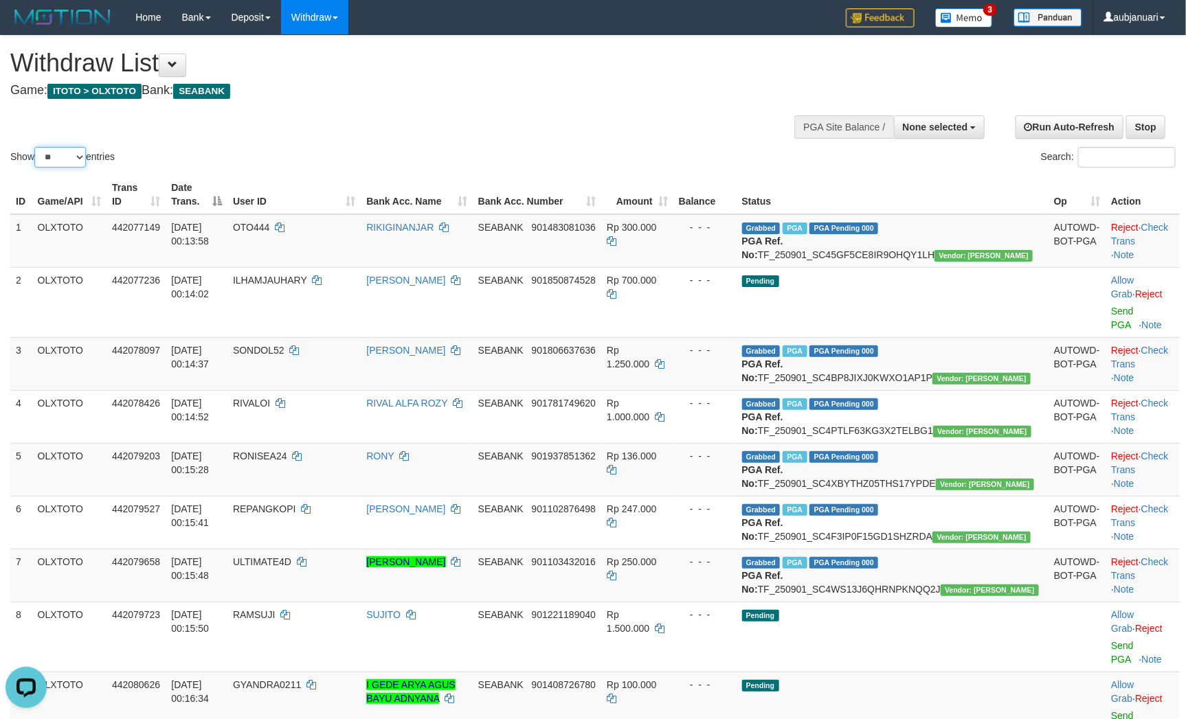
click at [68, 168] on select "** ** ** ***" at bounding box center [60, 157] width 52 height 21
select select "***"
click at [36, 164] on select "** ** ** ***" at bounding box center [60, 157] width 52 height 21
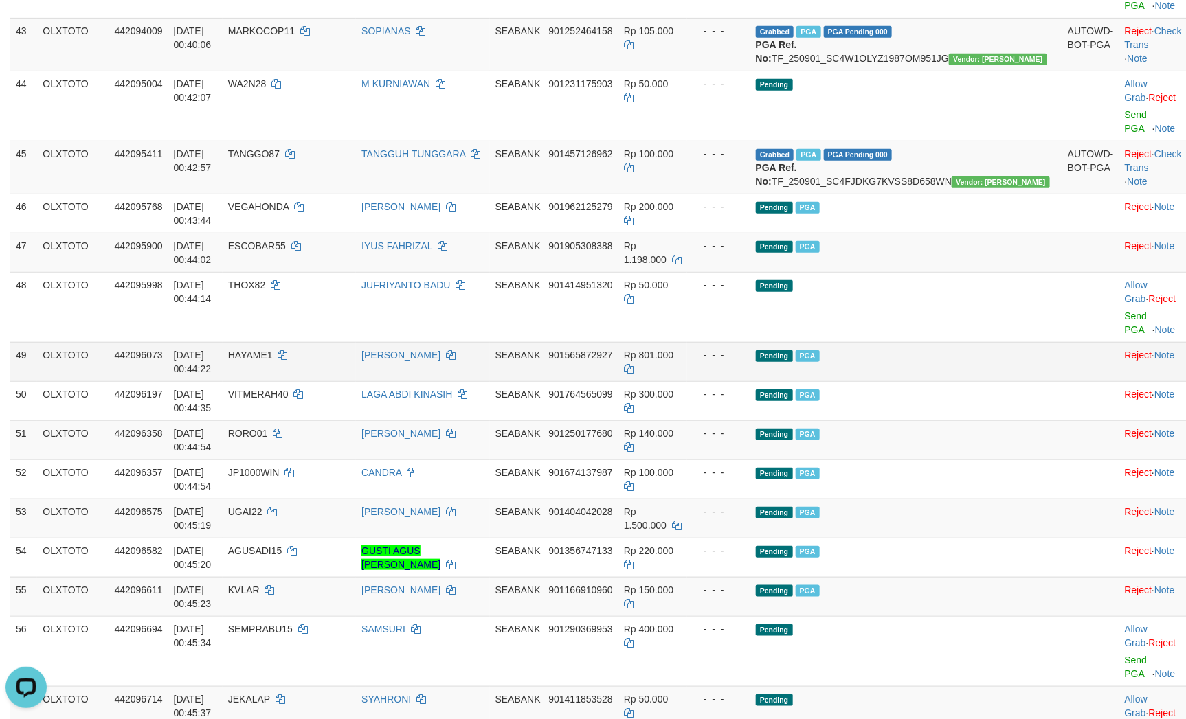
scroll to position [2885, 0]
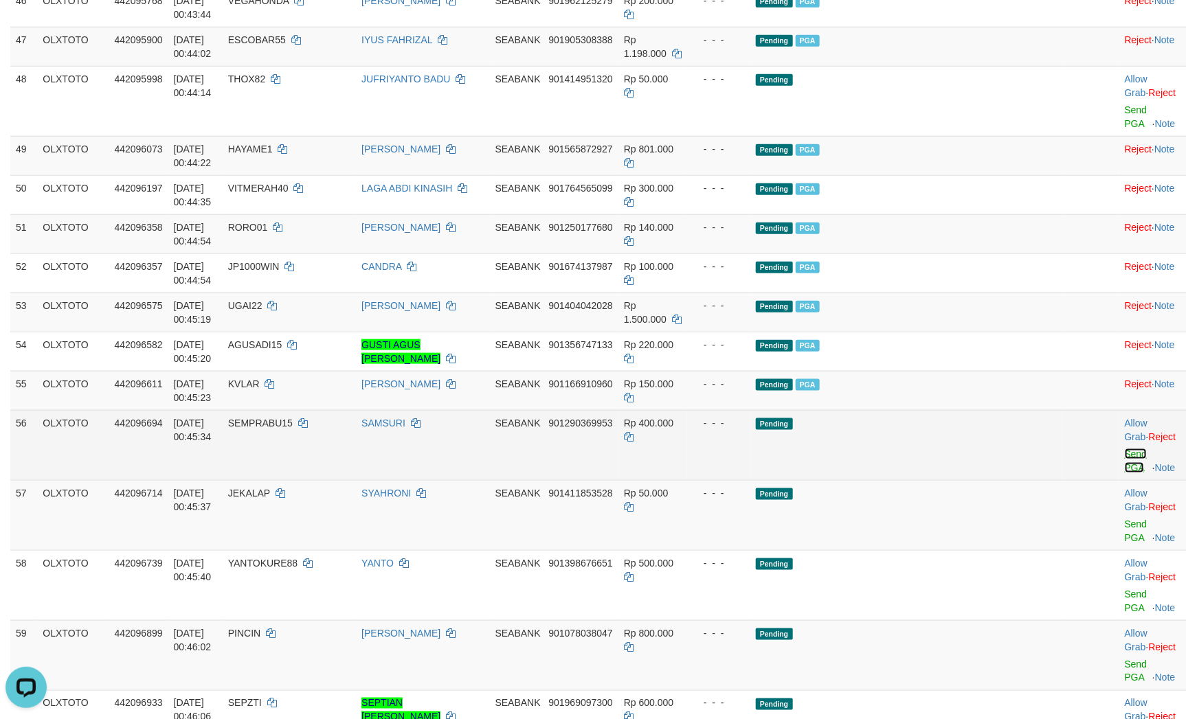
click at [1124, 449] on link "Send PGA" at bounding box center [1135, 461] width 23 height 25
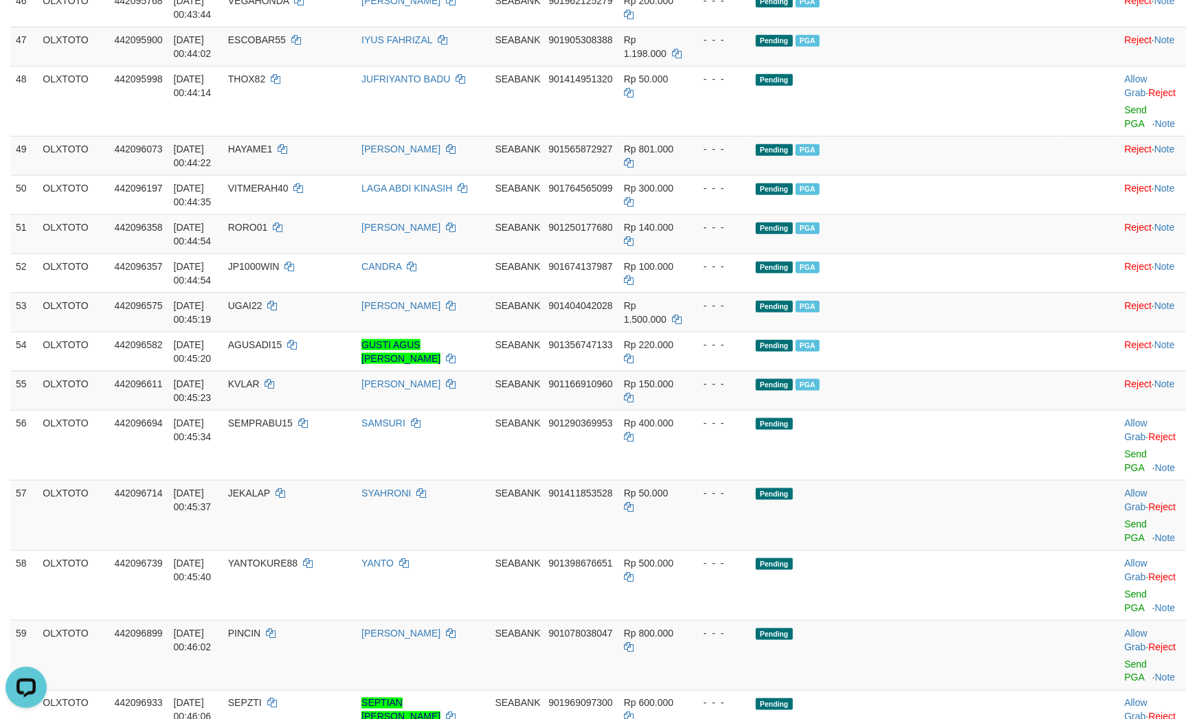
drag, startPoint x: 905, startPoint y: 392, endPoint x: 865, endPoint y: 396, distance: 40.1
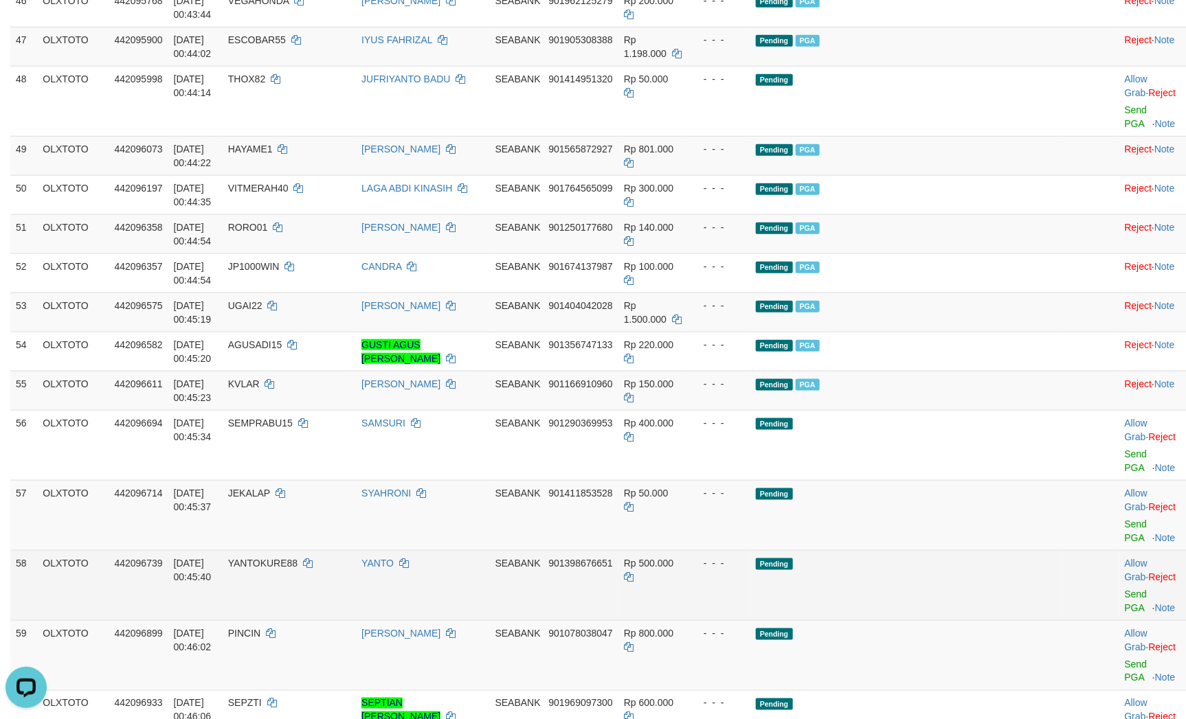
scroll to position [2881, 0]
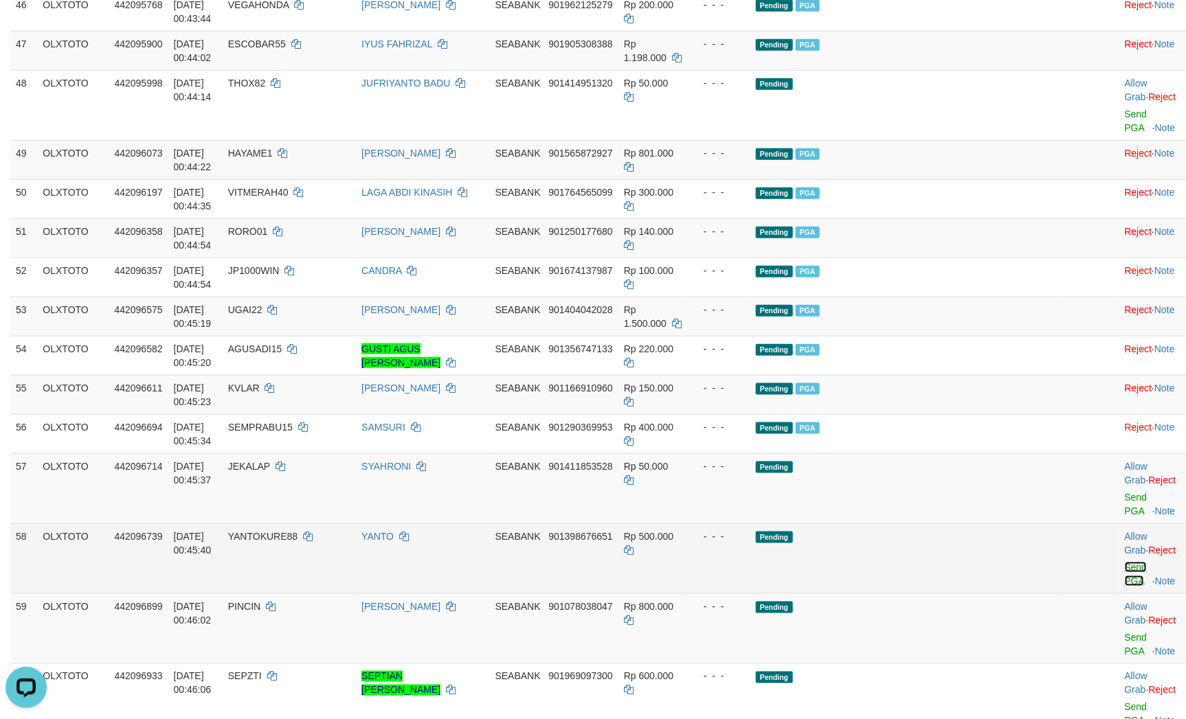
click at [1124, 562] on link "Send PGA" at bounding box center [1135, 574] width 23 height 25
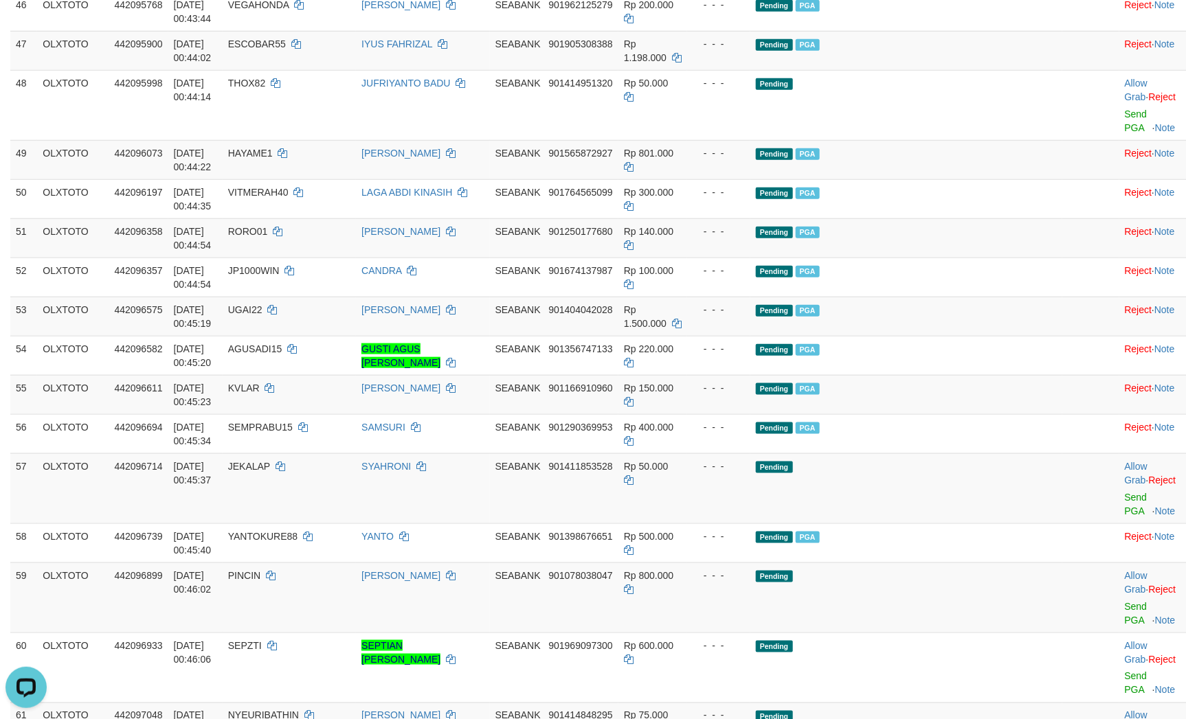
click at [1124, 601] on link "Send PGA" at bounding box center [1135, 613] width 23 height 25
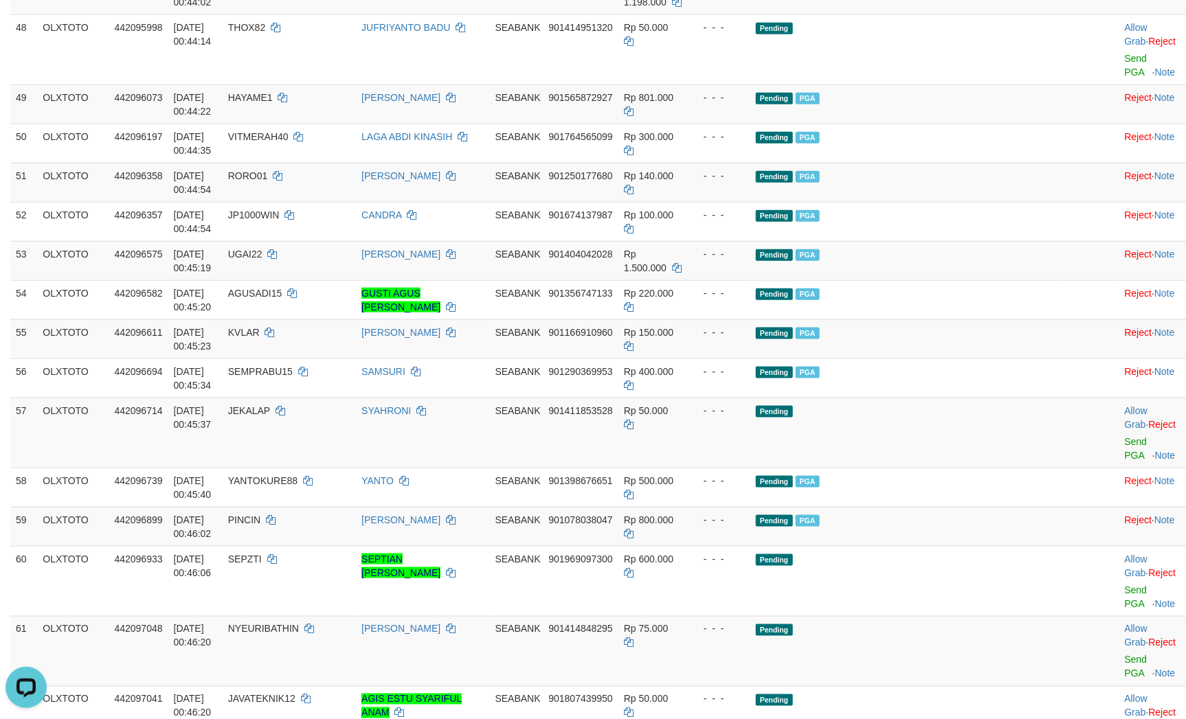
scroll to position [2984, 0]
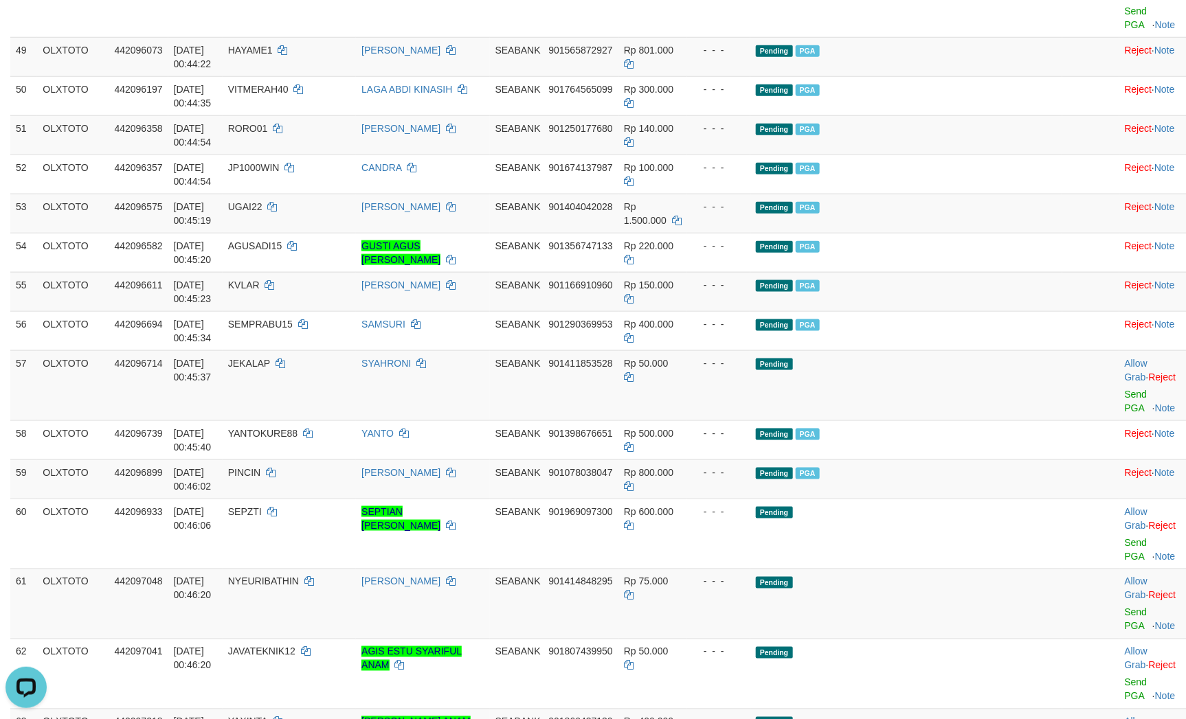
drag, startPoint x: 977, startPoint y: 409, endPoint x: 958, endPoint y: 403, distance: 19.5
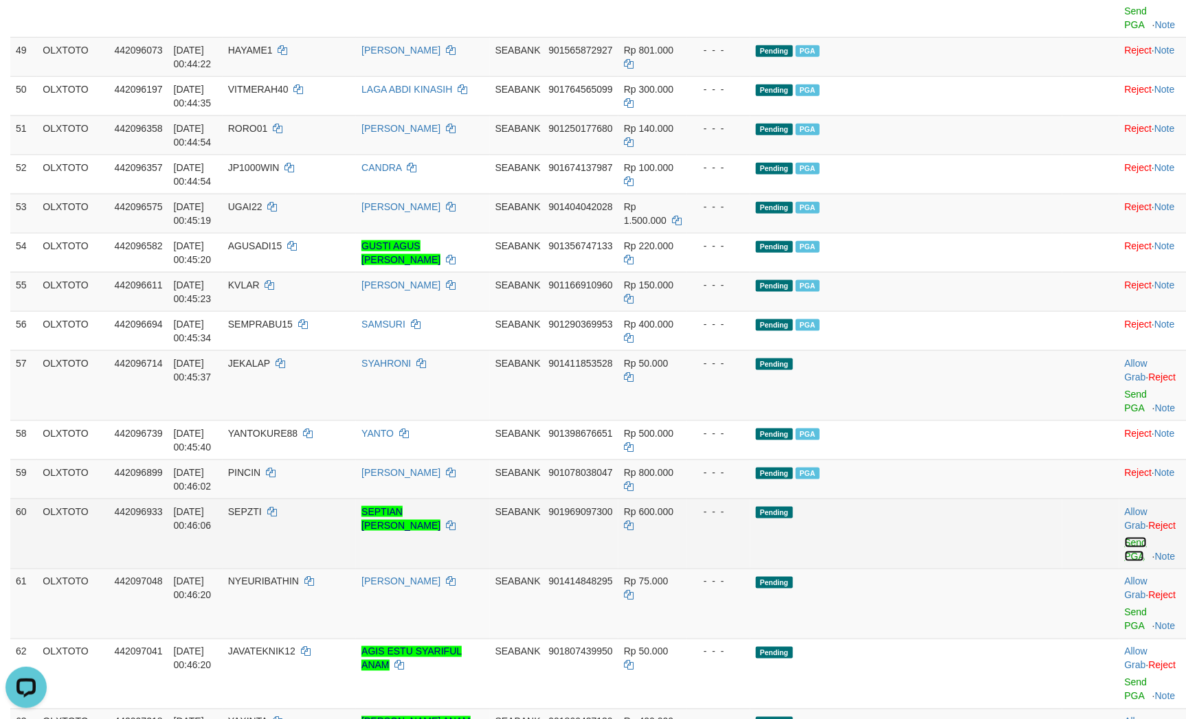
click at [1124, 537] on link "Send PGA" at bounding box center [1135, 549] width 23 height 25
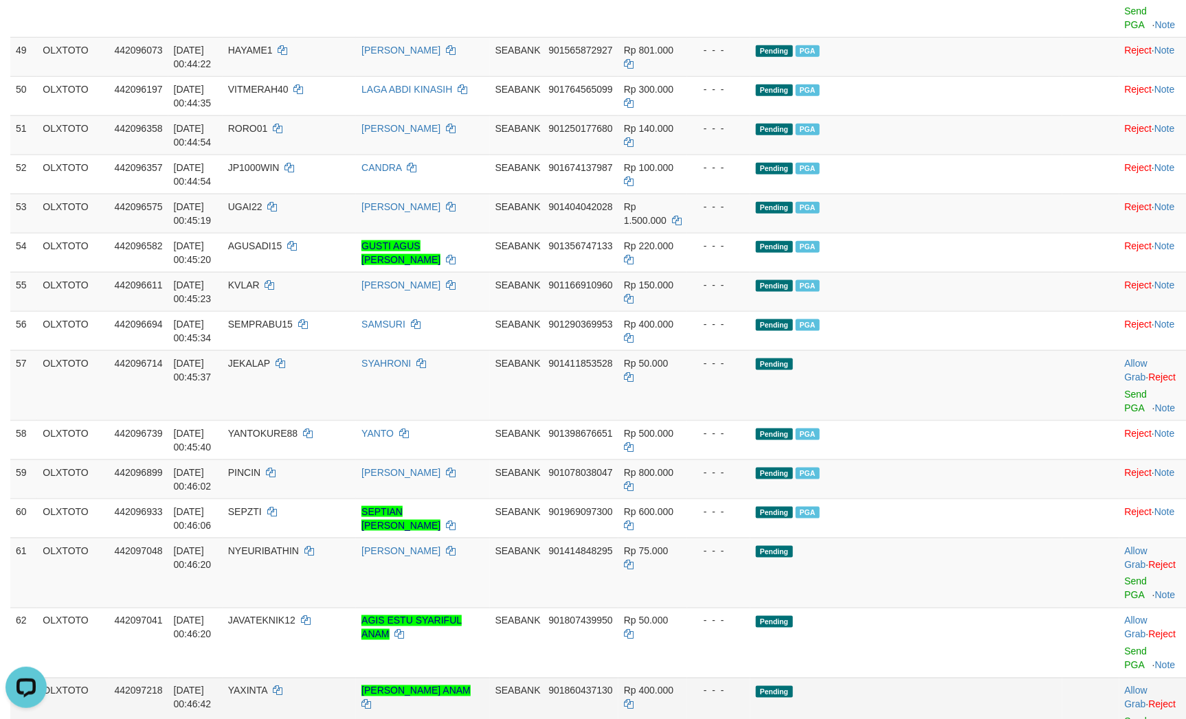
click at [915, 678] on td "Pending" at bounding box center [906, 713] width 312 height 70
click at [1124, 716] on link "Send PGA" at bounding box center [1135, 728] width 23 height 25
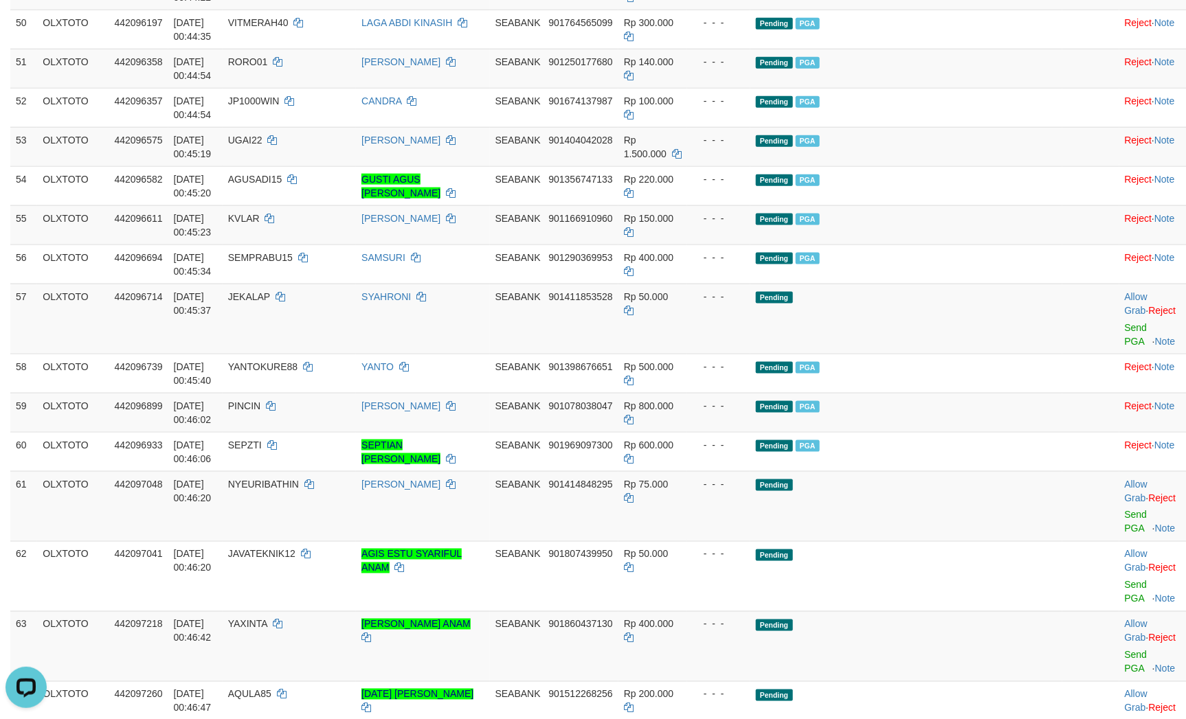
scroll to position [3190, 0]
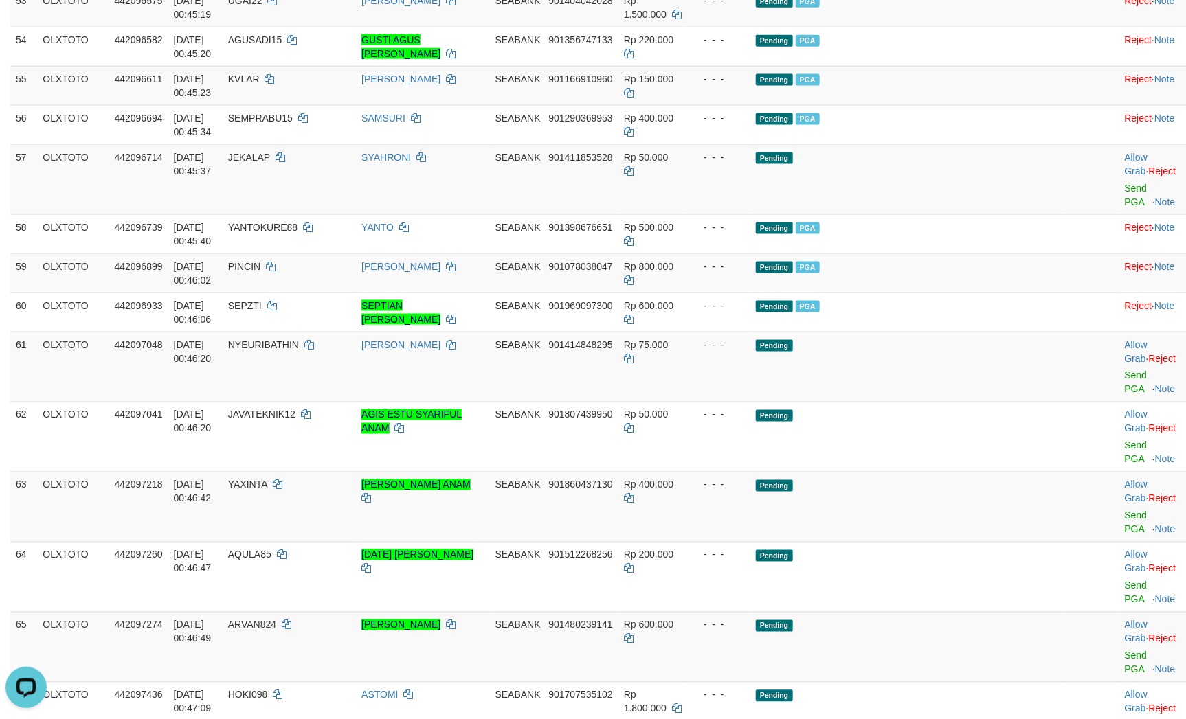
drag, startPoint x: 901, startPoint y: 367, endPoint x: 886, endPoint y: 367, distance: 14.4
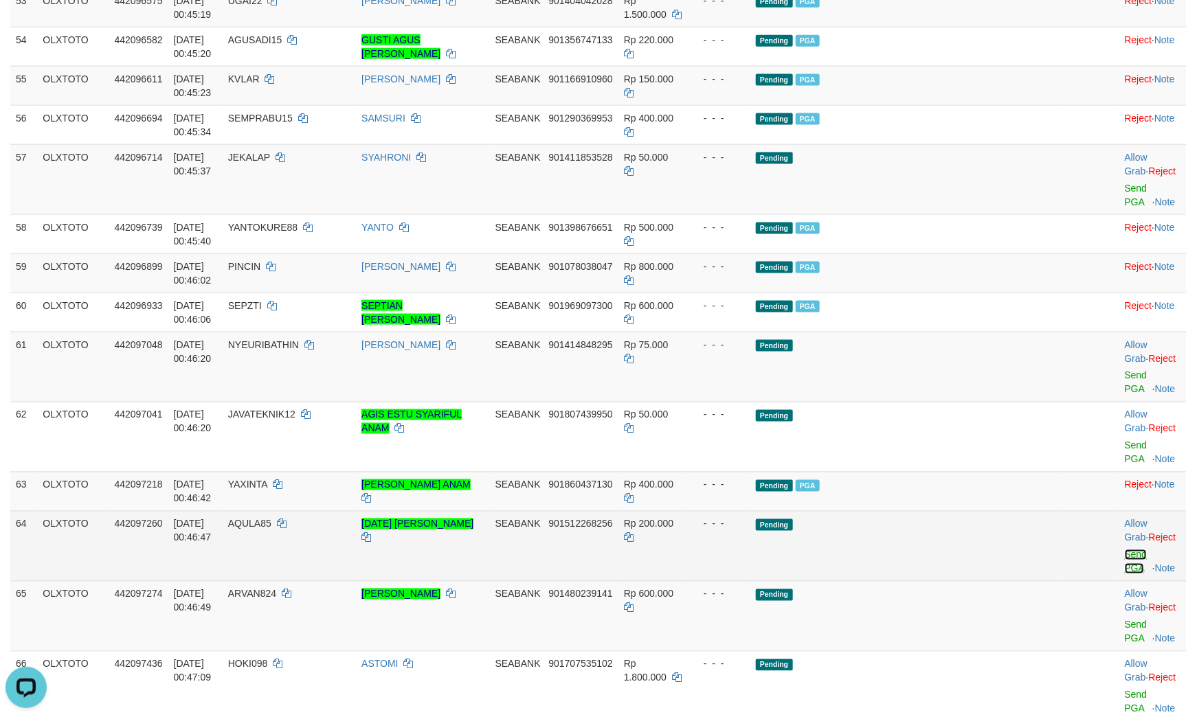
click at [1124, 550] on link "Send PGA" at bounding box center [1135, 562] width 23 height 25
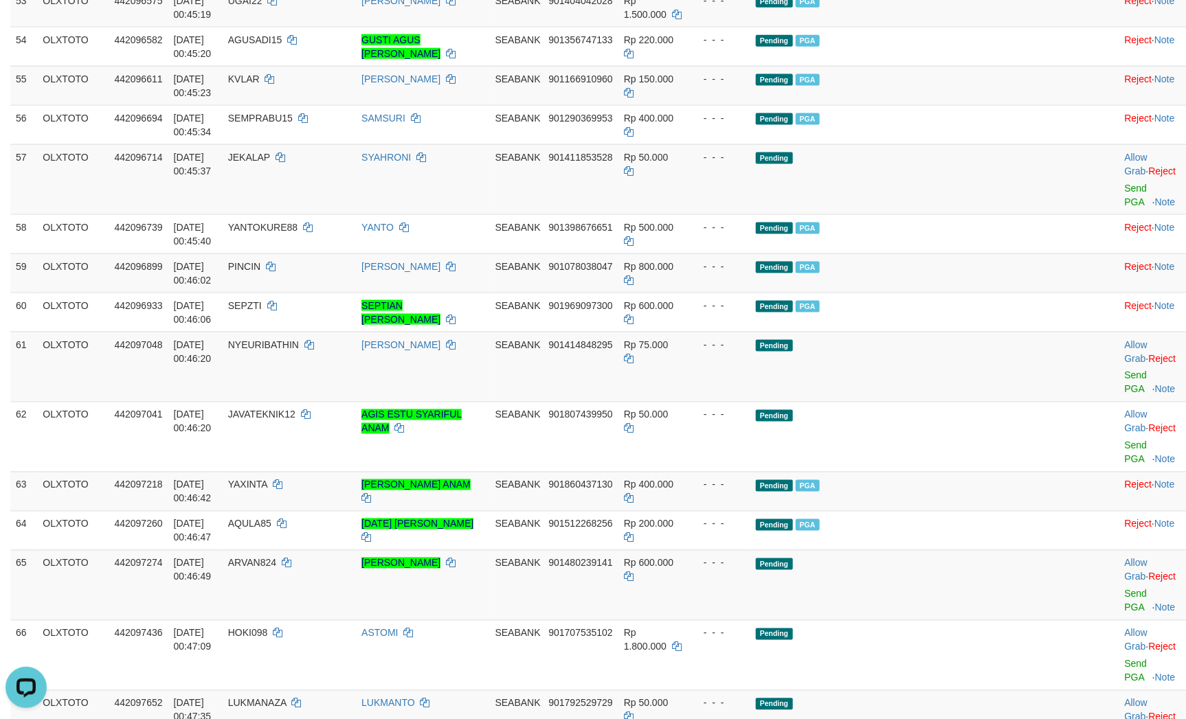
click at [1124, 589] on link "Send PGA" at bounding box center [1135, 601] width 23 height 25
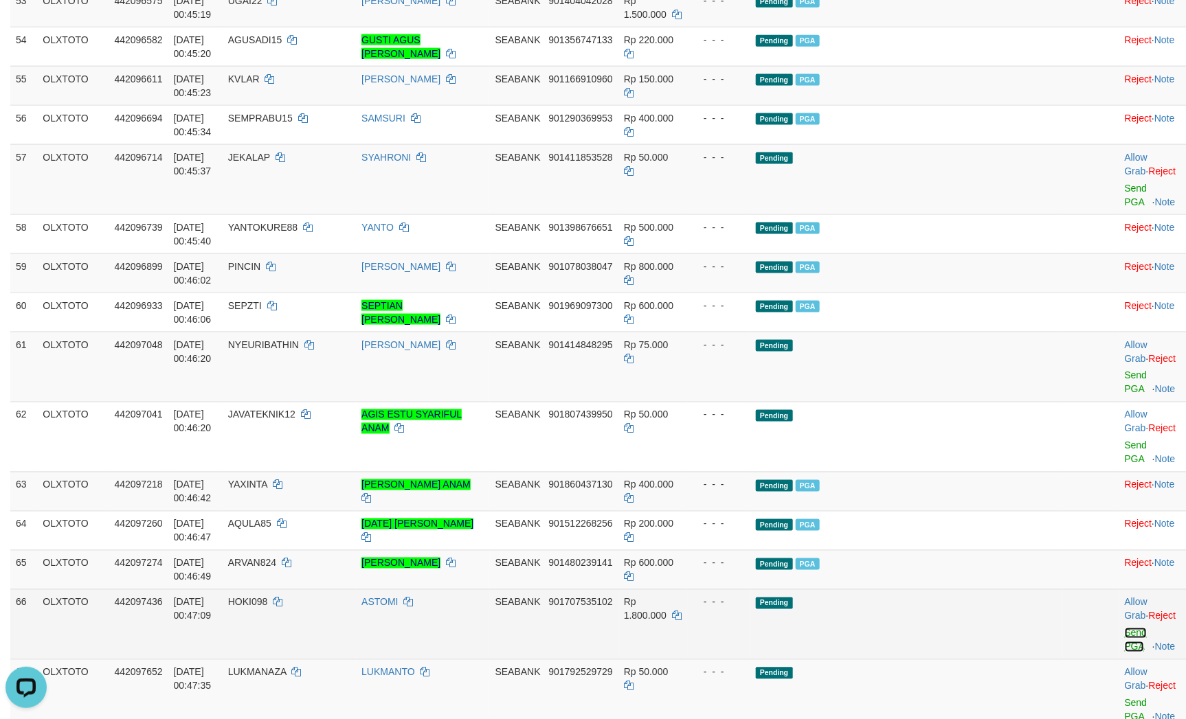
click at [1124, 628] on link "Send PGA" at bounding box center [1135, 640] width 23 height 25
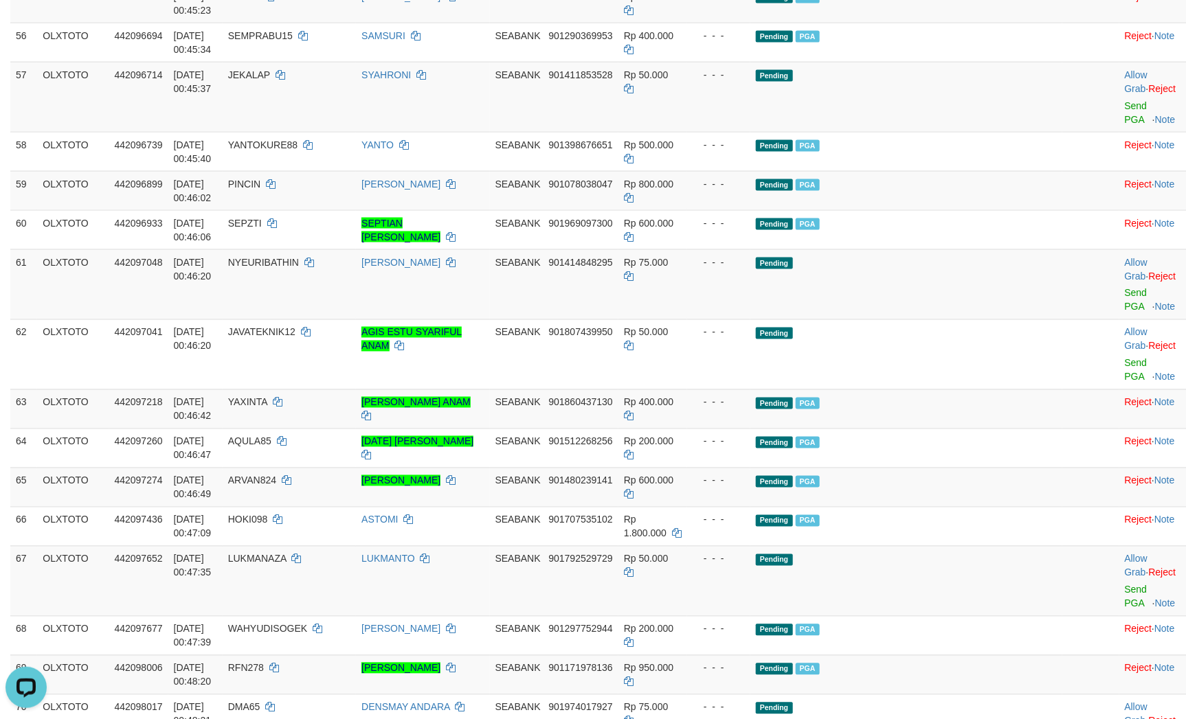
scroll to position [3392, 0]
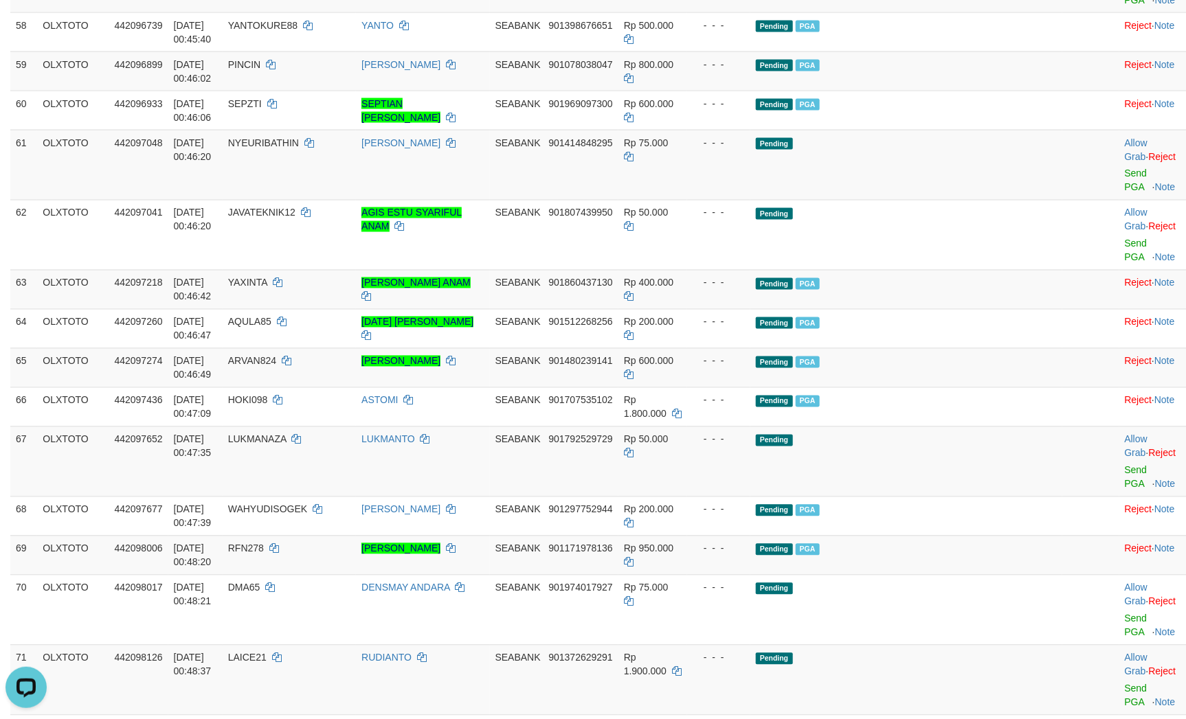
click at [1124, 683] on link "Send PGA" at bounding box center [1135, 695] width 23 height 25
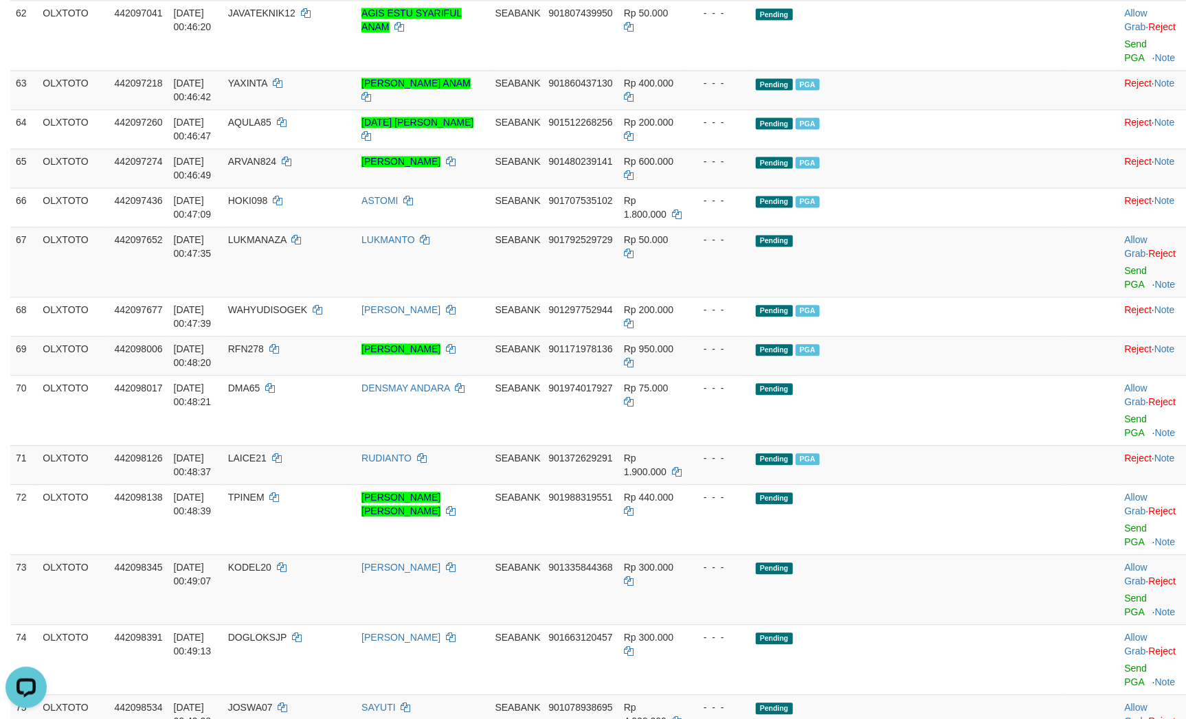
scroll to position [3598, 0]
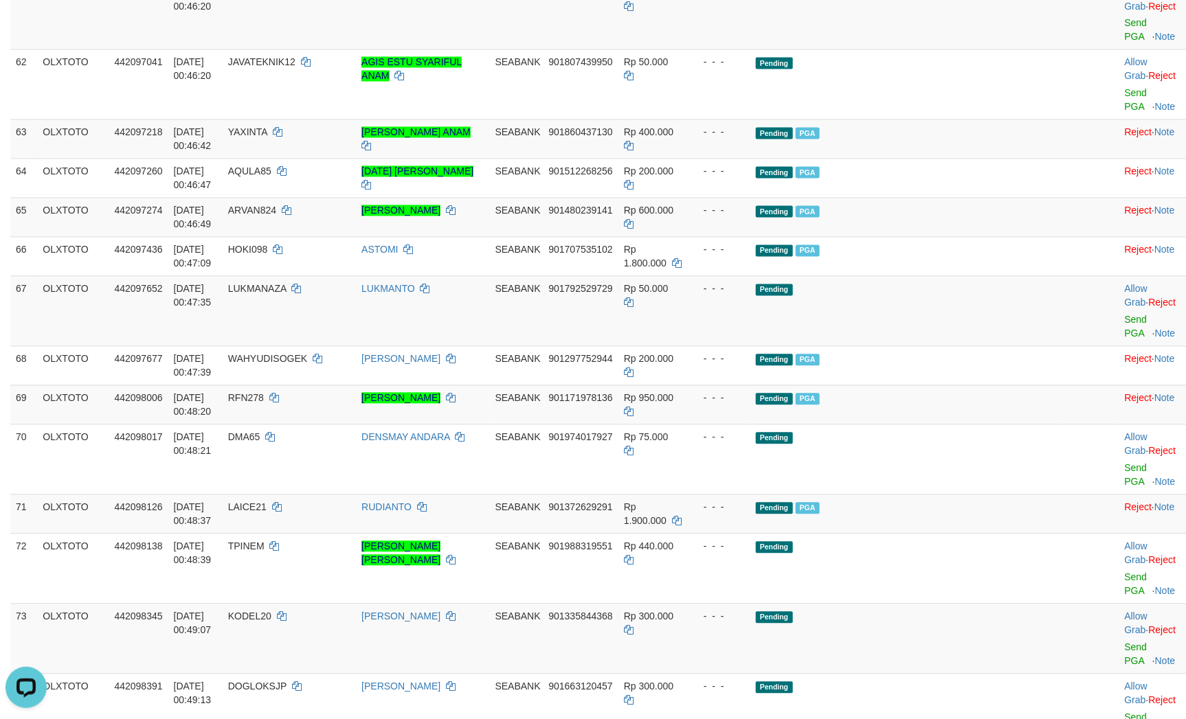
scroll to position [3495, 0]
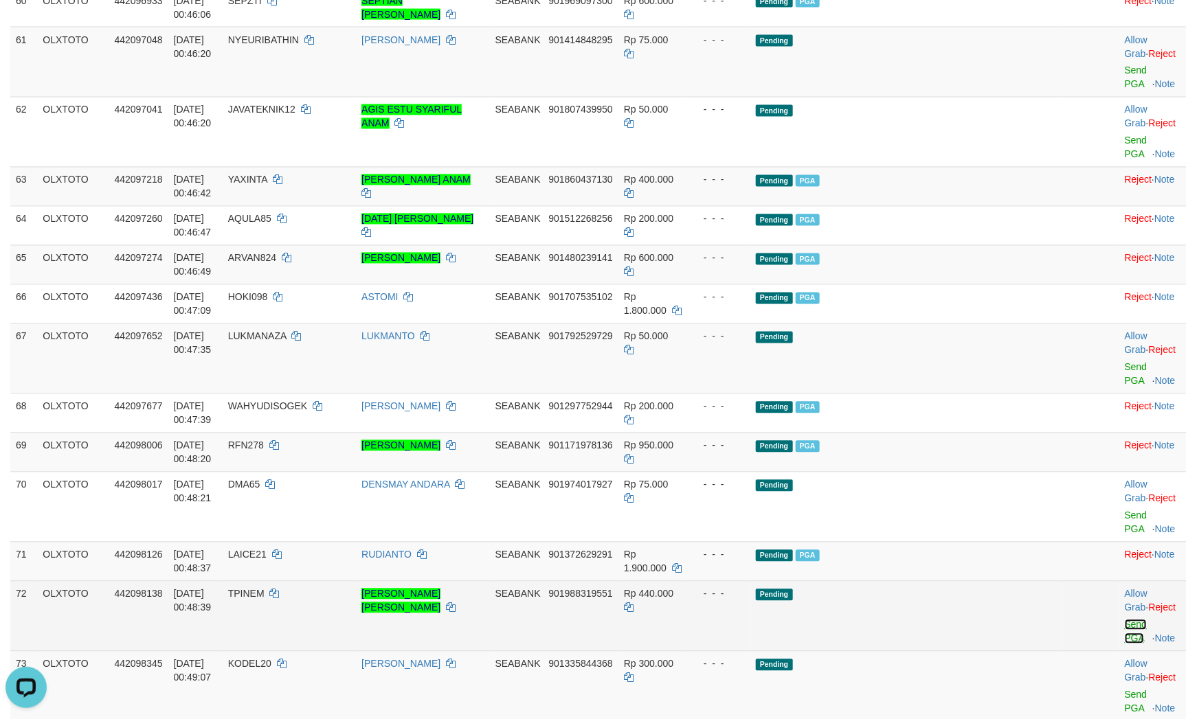
click at [1124, 620] on link "Send PGA" at bounding box center [1135, 632] width 23 height 25
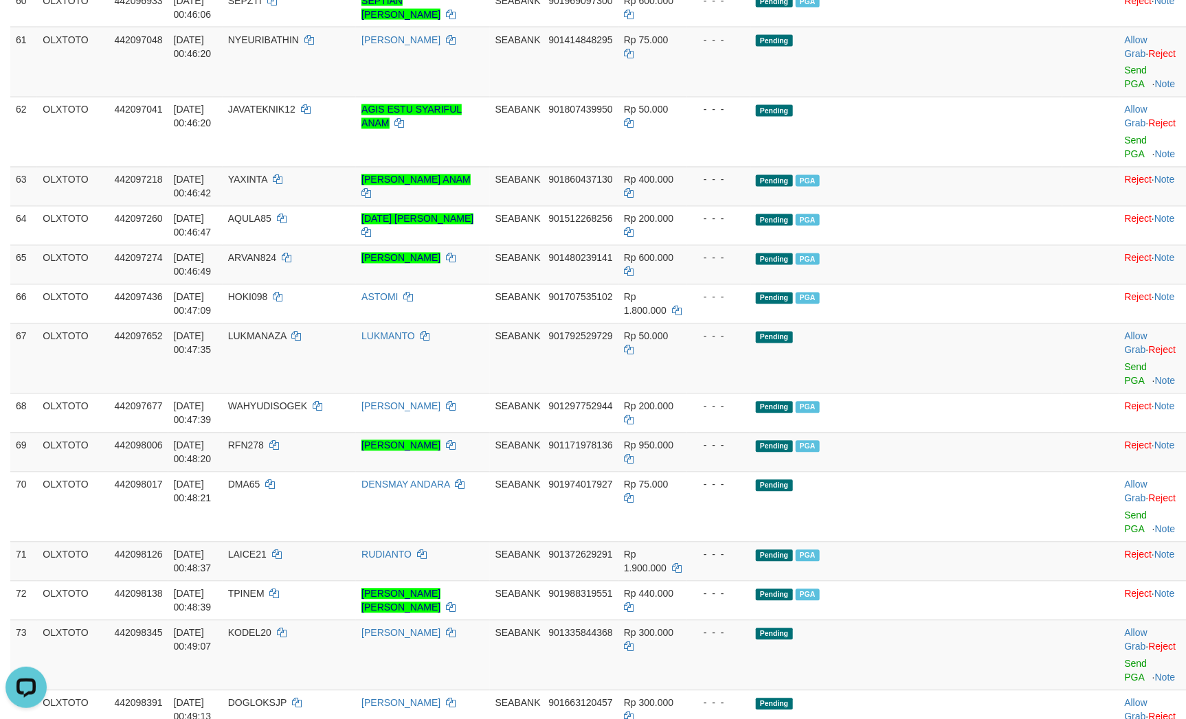
click at [1124, 659] on link "Send PGA" at bounding box center [1135, 671] width 23 height 25
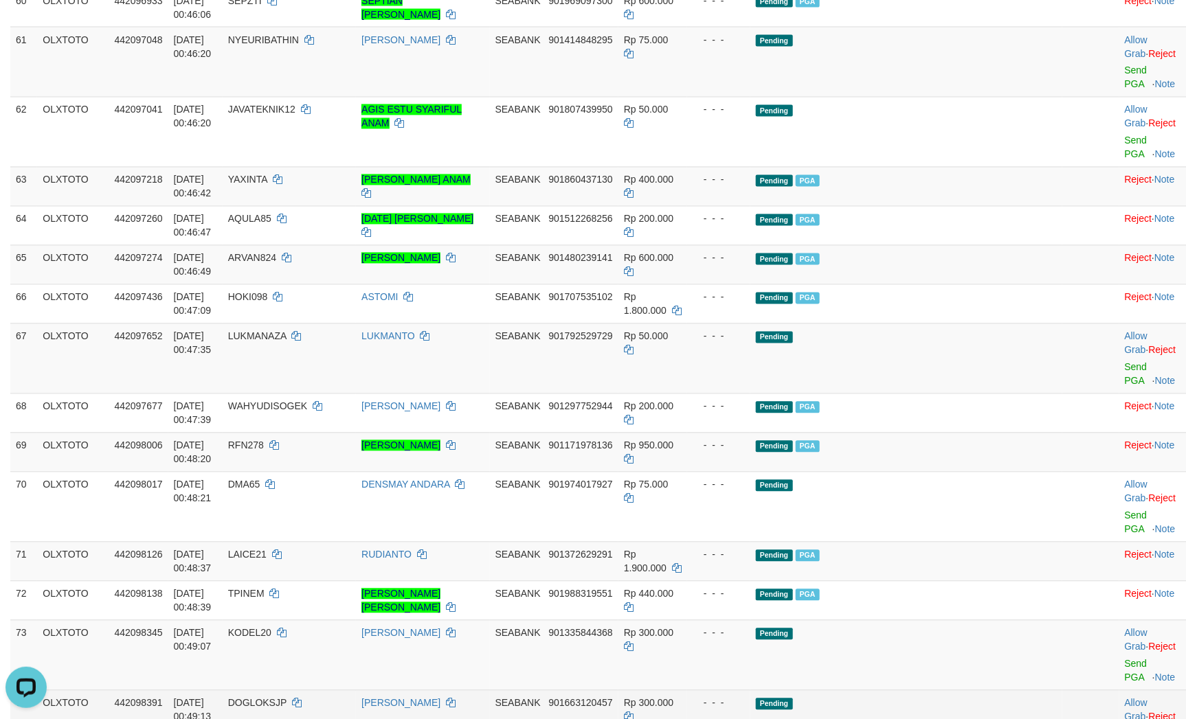
scroll to position [3491, 0]
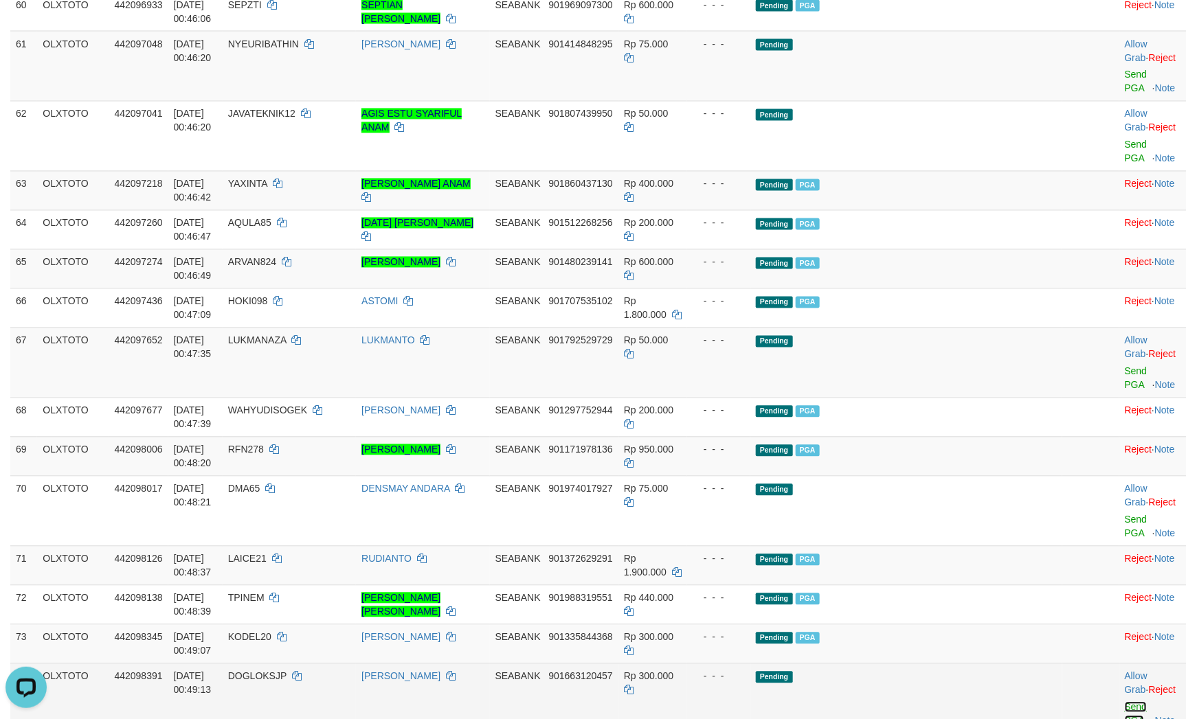
click at [1124, 702] on link "Send PGA" at bounding box center [1135, 714] width 23 height 25
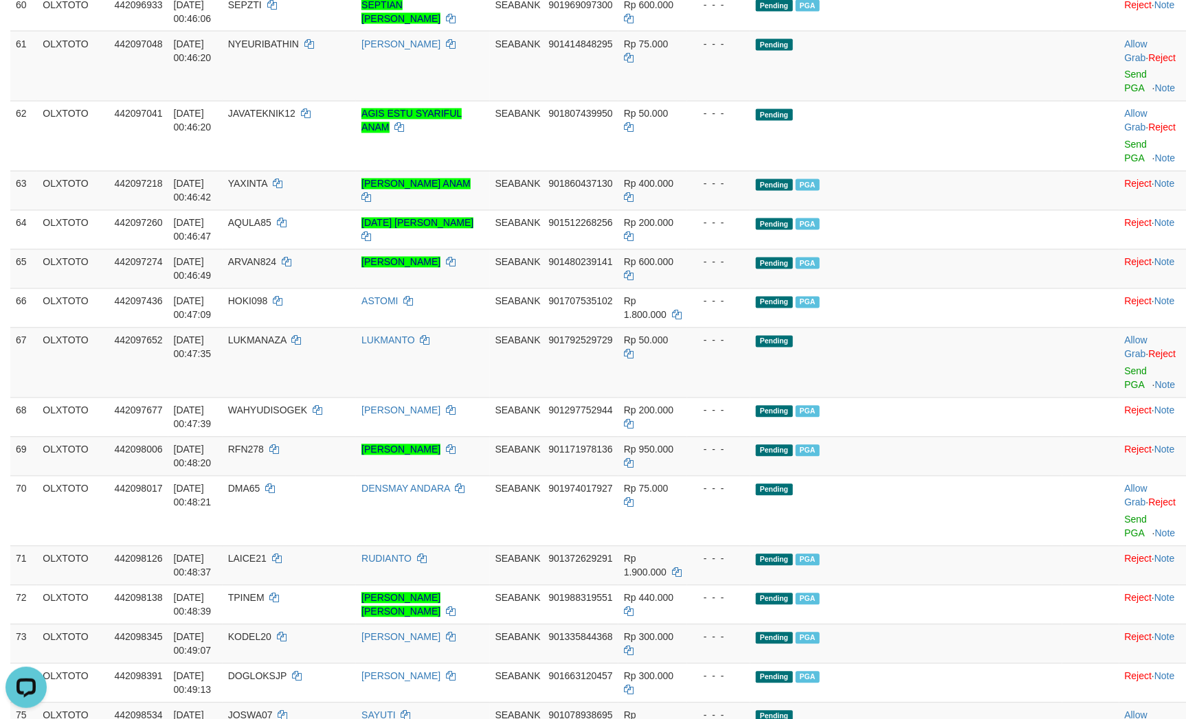
drag, startPoint x: 1058, startPoint y: 429, endPoint x: 1049, endPoint y: 429, distance: 8.9
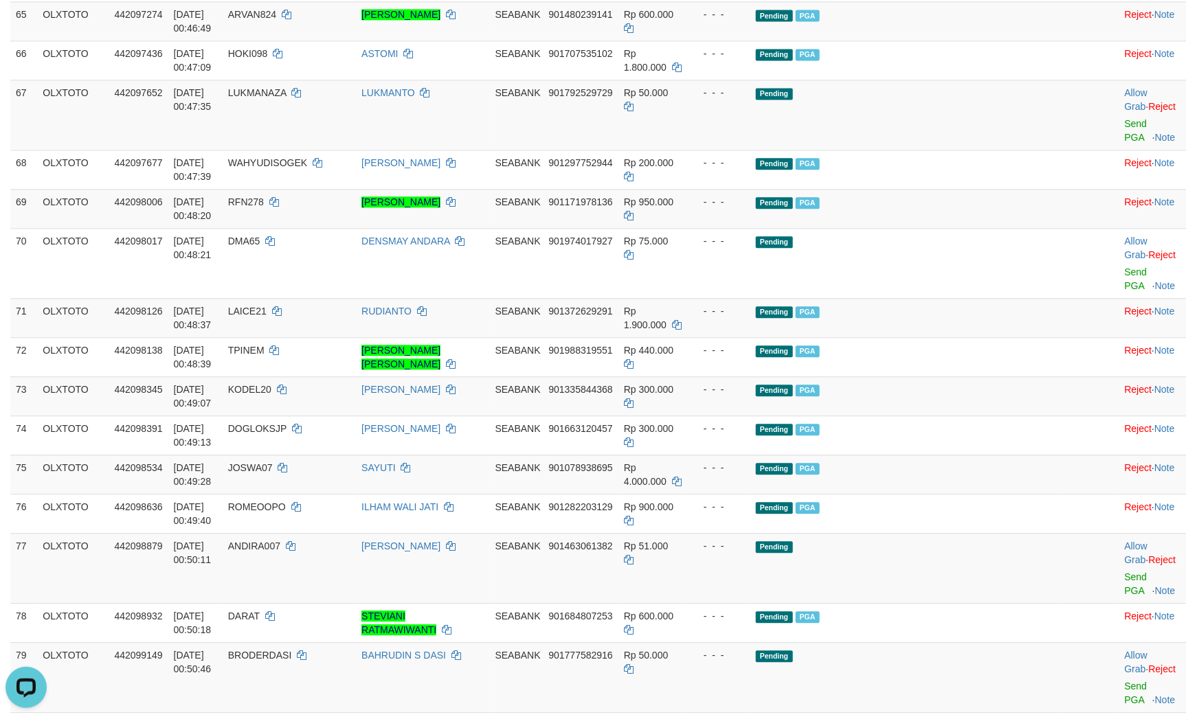
scroll to position [3800, 0]
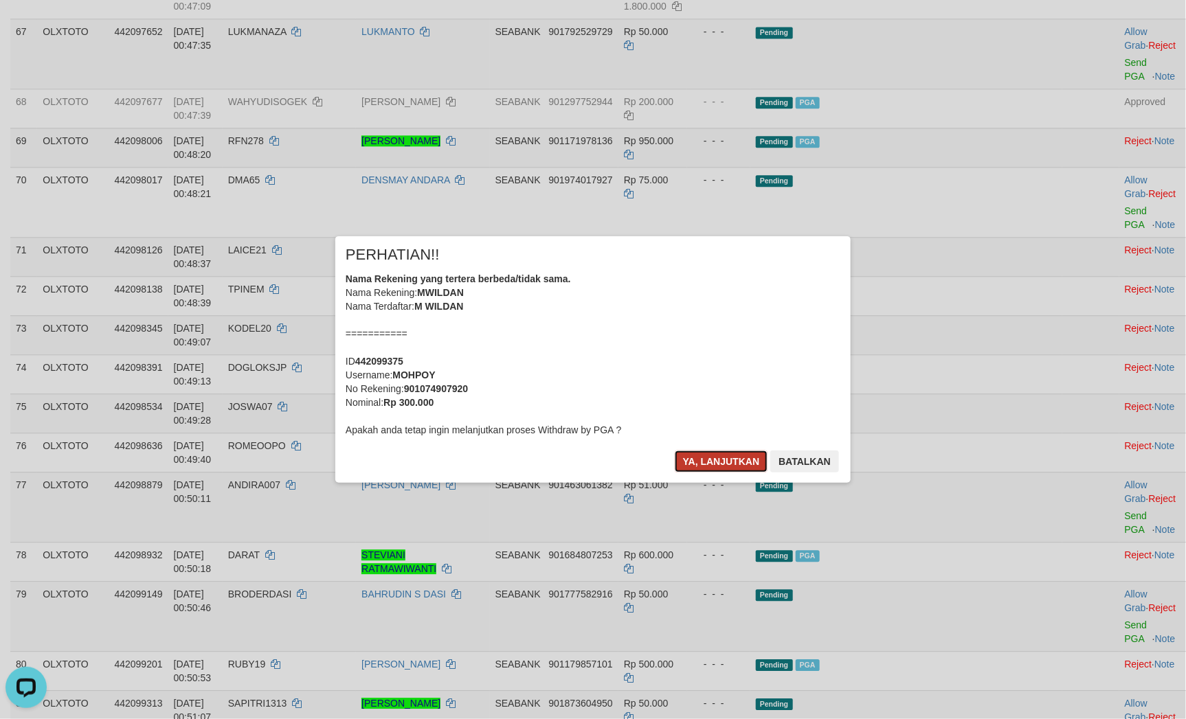
click at [716, 460] on button "Ya, lanjutkan" at bounding box center [721, 462] width 93 height 22
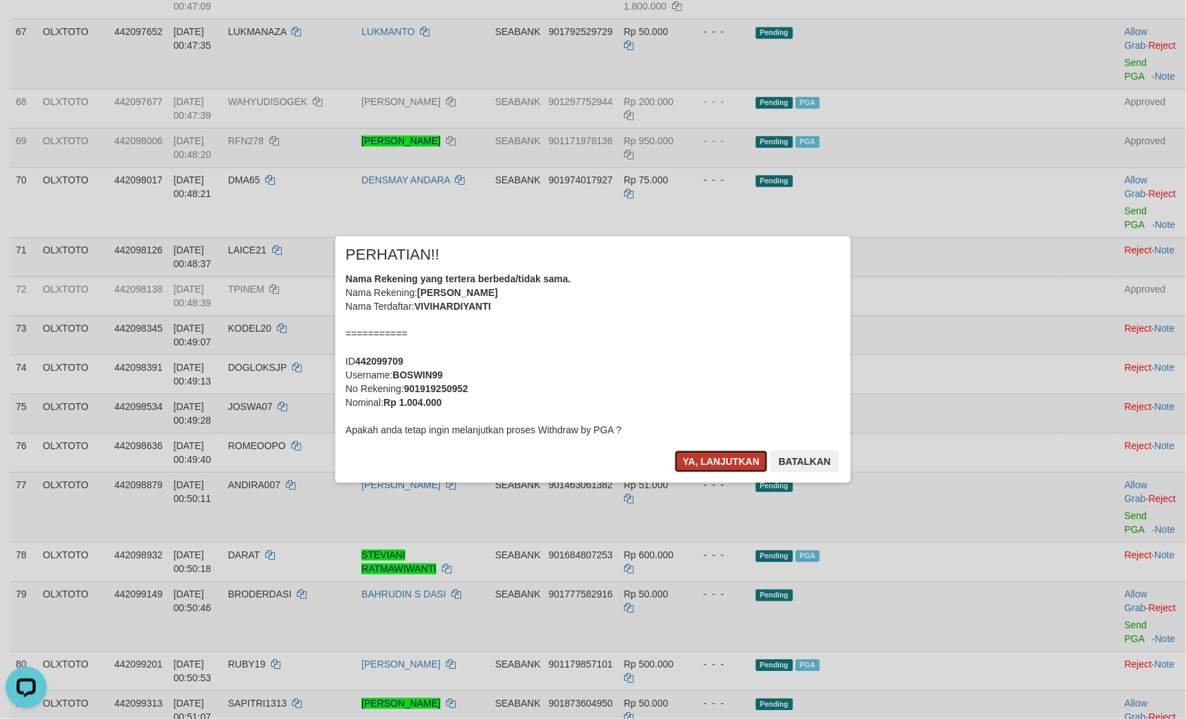
click at [681, 462] on button "Ya, lanjutkan" at bounding box center [721, 462] width 93 height 22
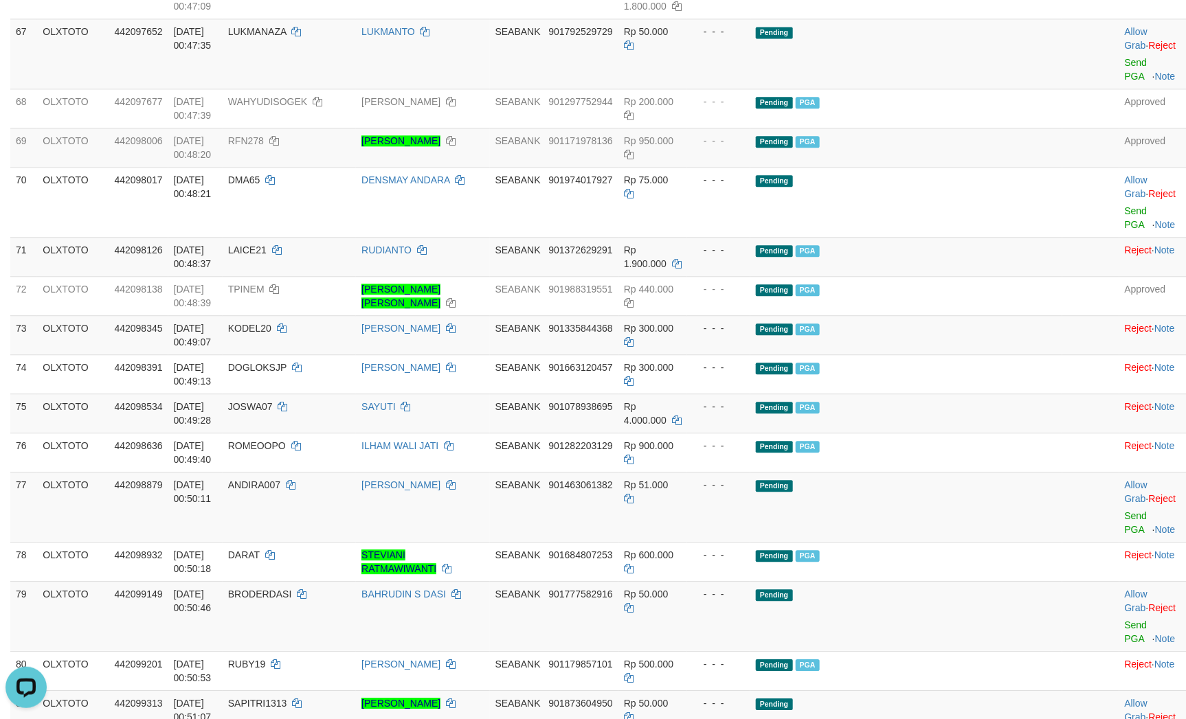
scroll to position [3797, 0]
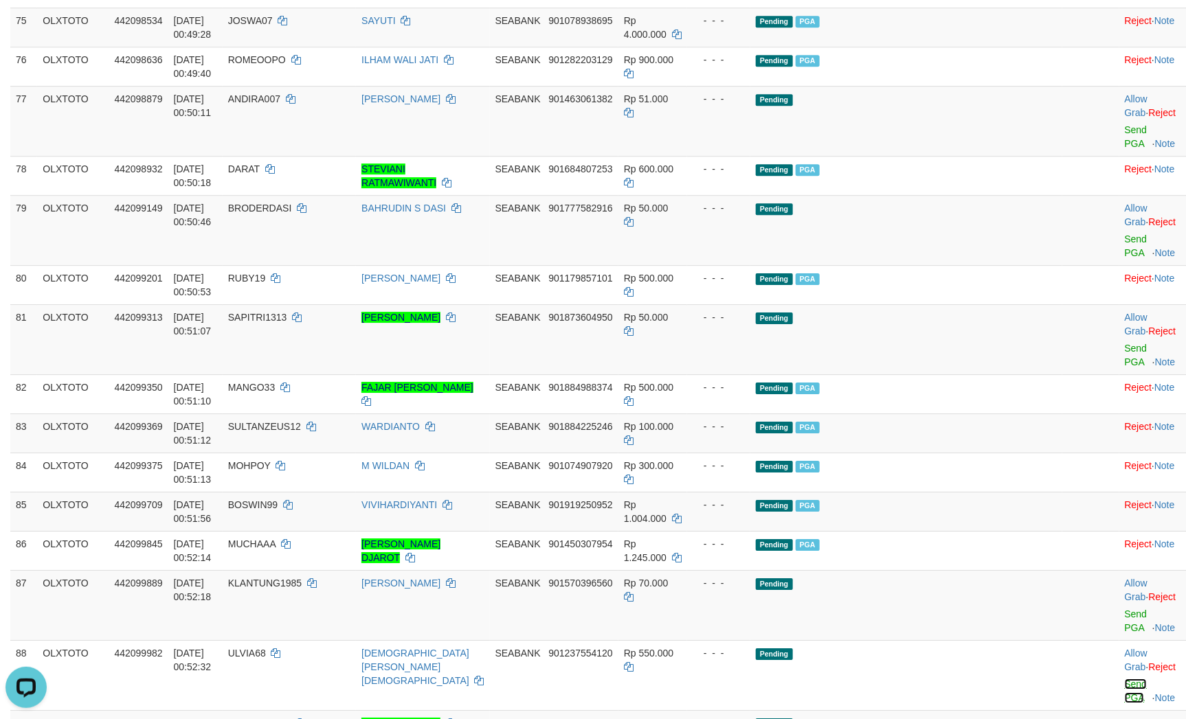
scroll to position [4209, 0]
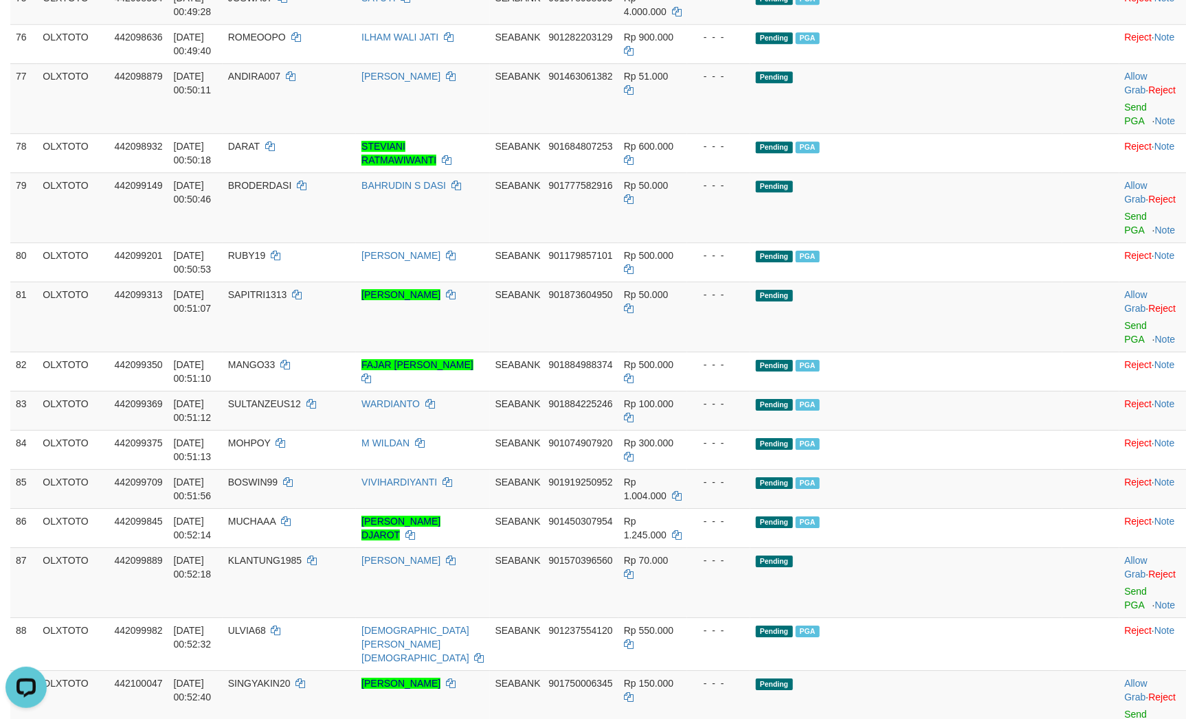
click at [1124, 709] on link "Send PGA" at bounding box center [1135, 721] width 23 height 25
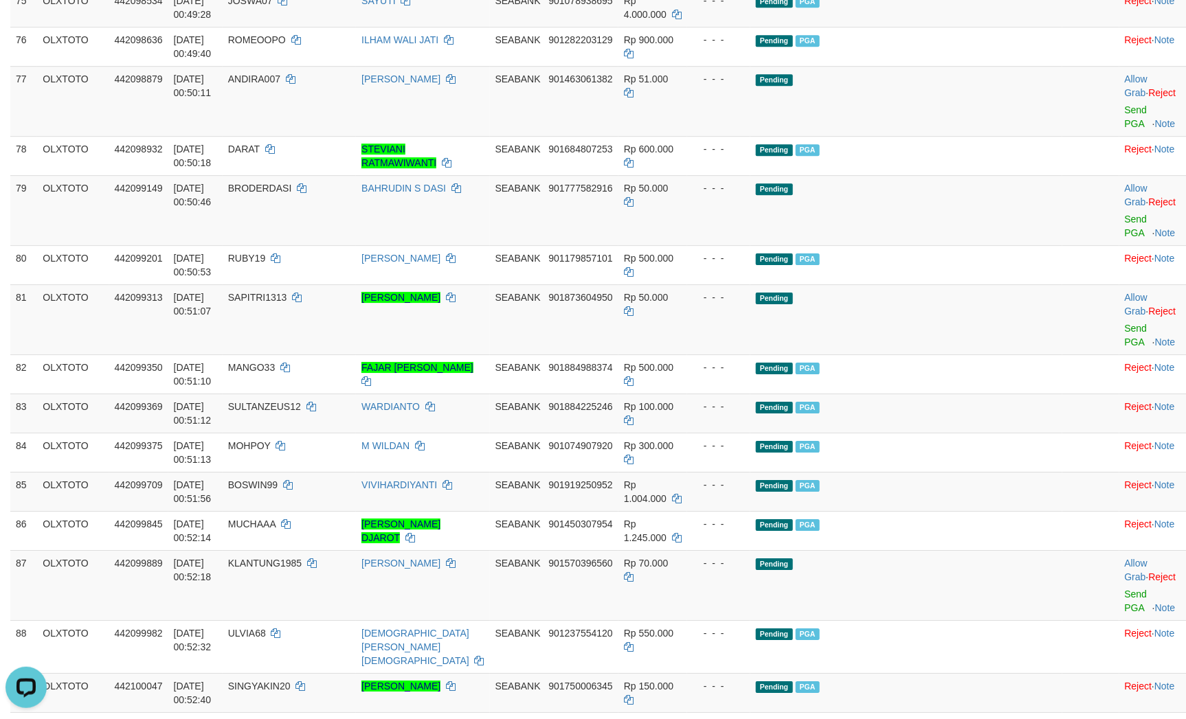
drag, startPoint x: 925, startPoint y: 359, endPoint x: 918, endPoint y: 361, distance: 7.7
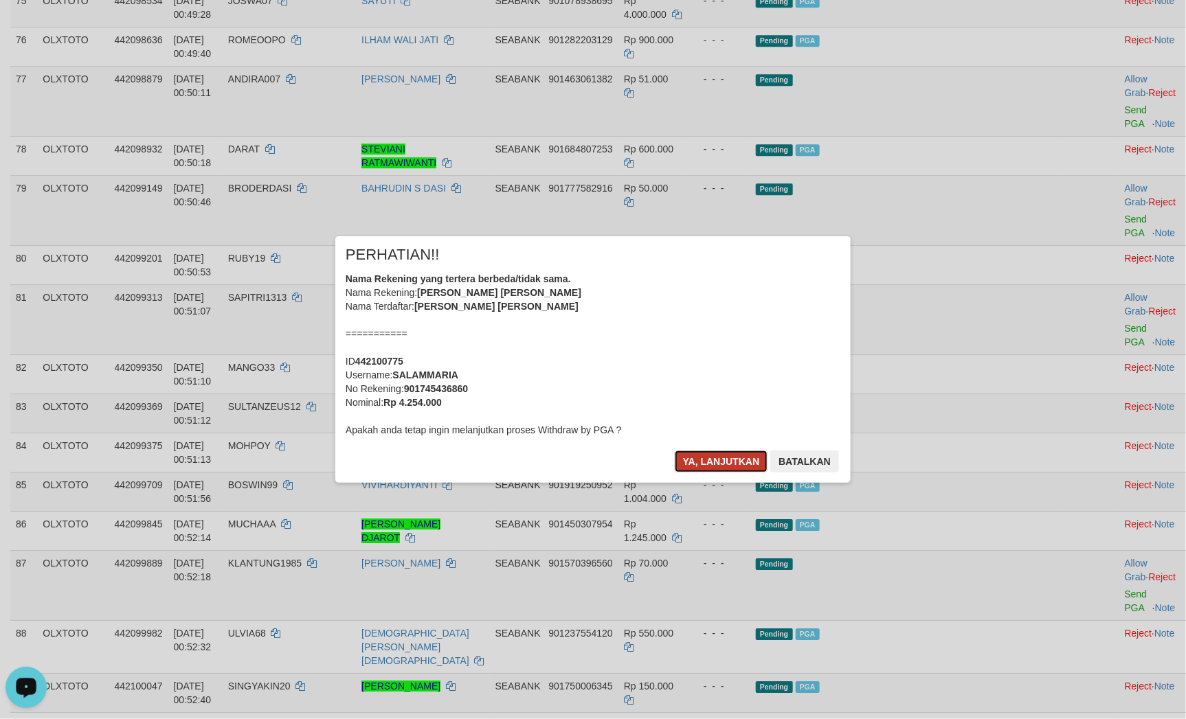
click at [705, 472] on button "Ya, lanjutkan" at bounding box center [721, 462] width 93 height 22
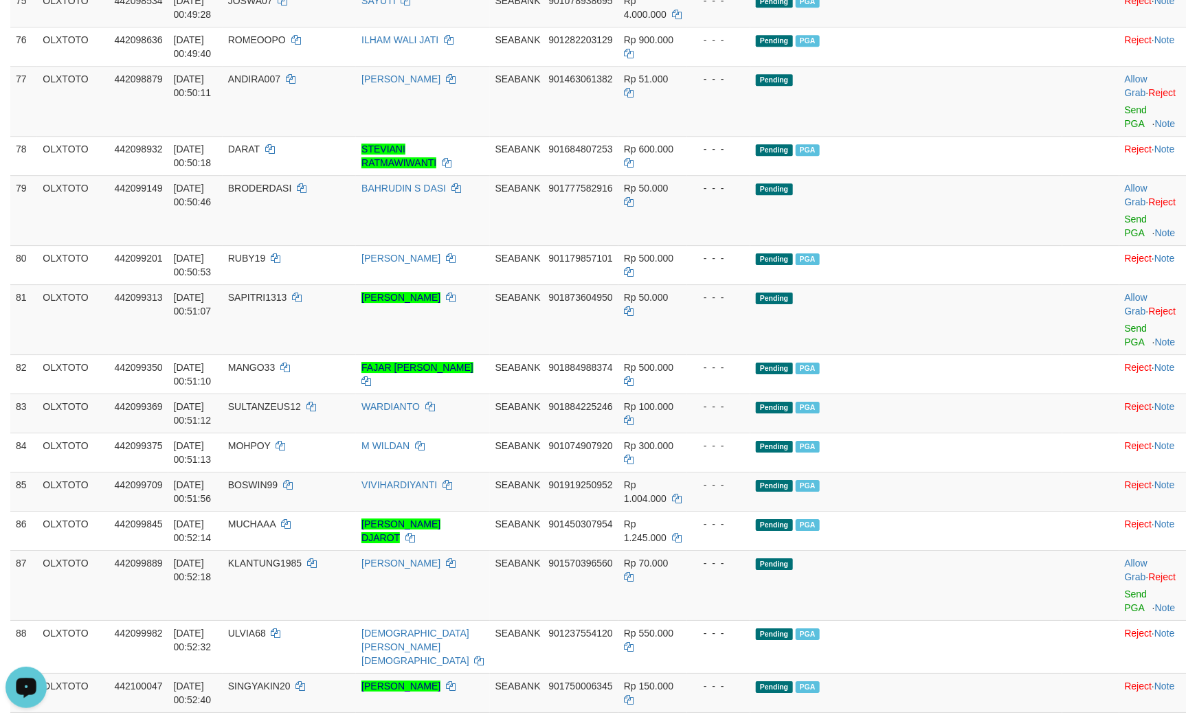
drag, startPoint x: 959, startPoint y: 517, endPoint x: 954, endPoint y: 526, distance: 10.1
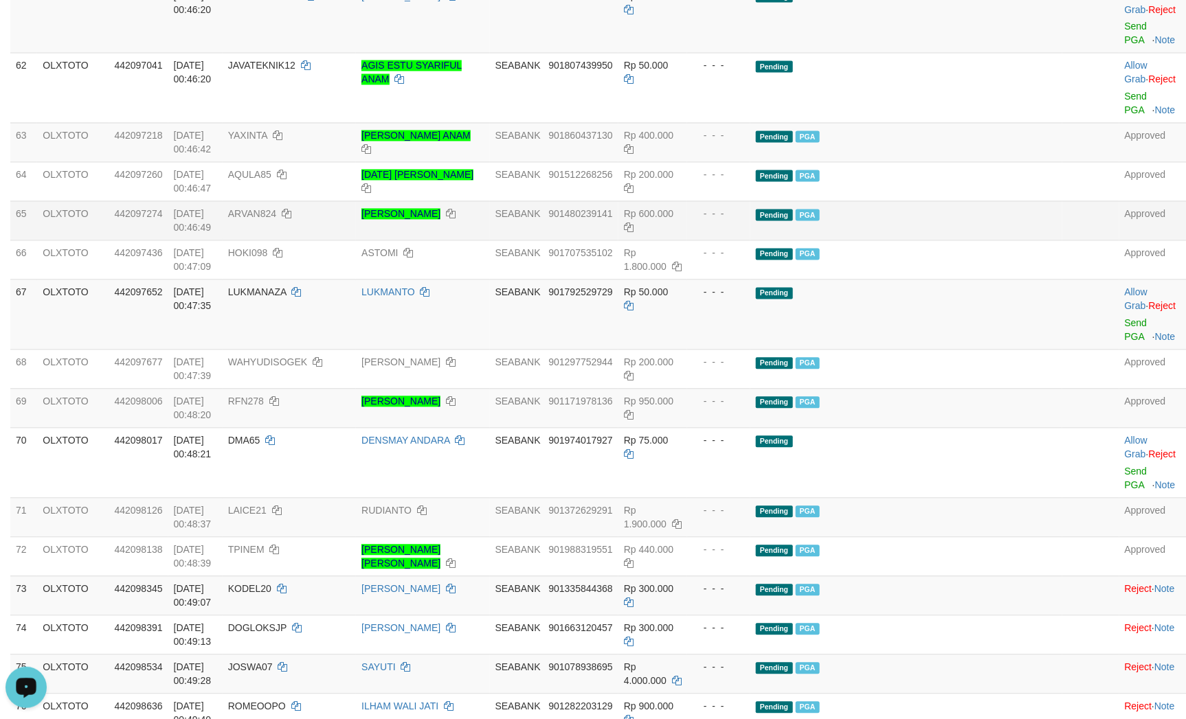
scroll to position [3588, 0]
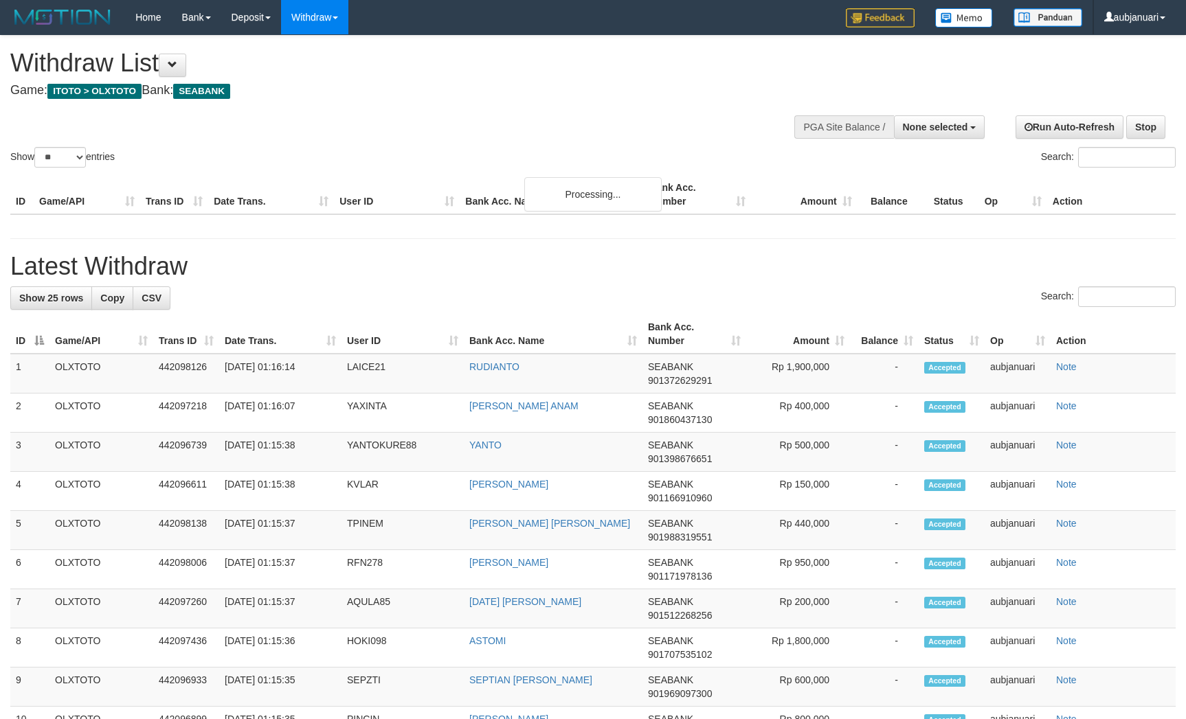
select select
select select "**"
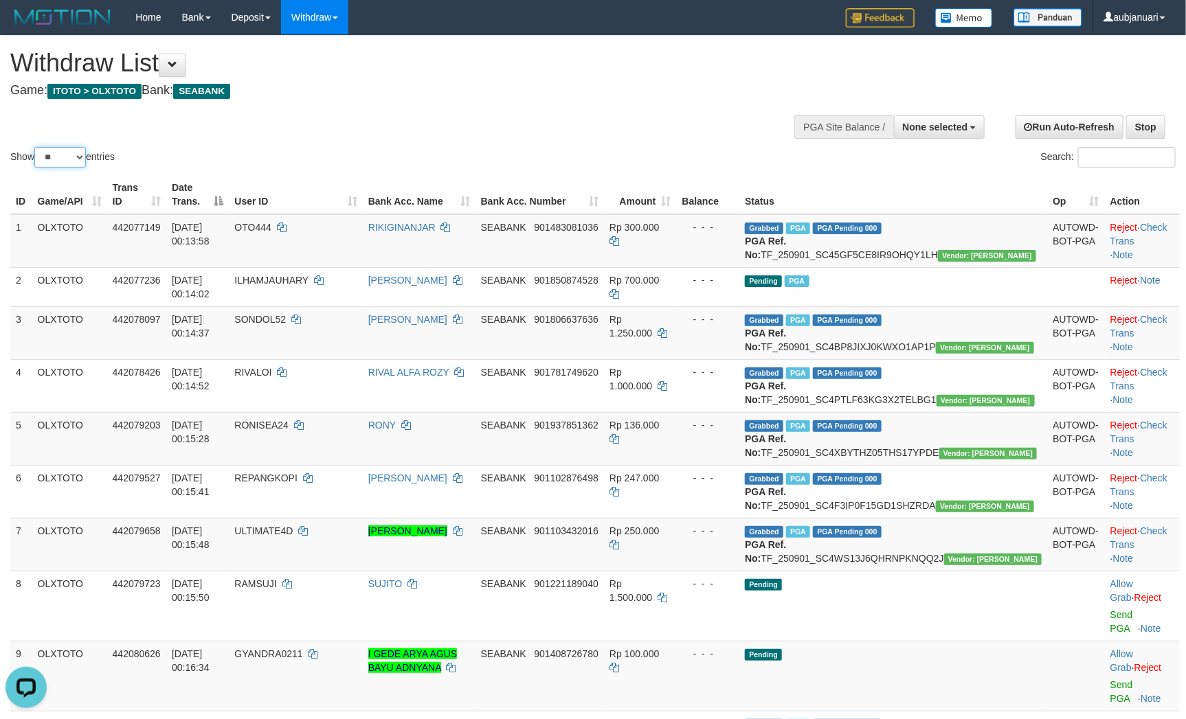
click at [64, 166] on select "** ** ** ***" at bounding box center [60, 157] width 52 height 21
click at [386, 115] on div "Show ** ** ** *** entries Search:" at bounding box center [593, 103] width 1186 height 135
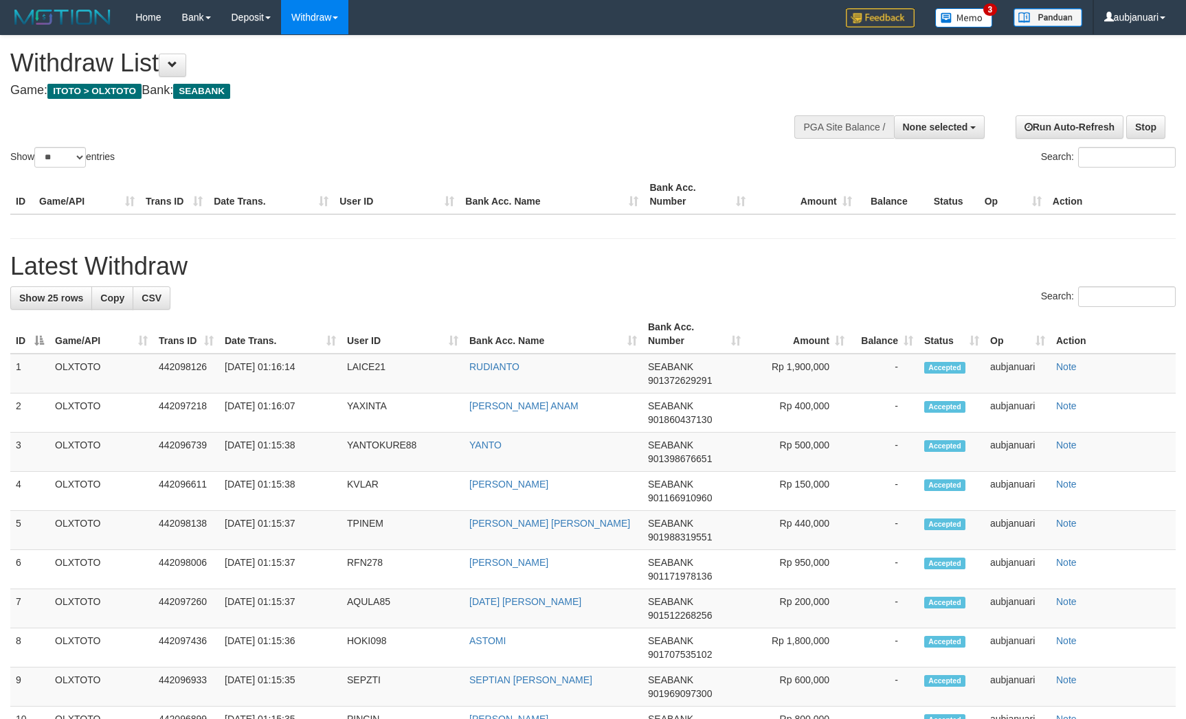
select select
select select "**"
click at [427, 137] on div "Show ** ** ** *** entries Search:" at bounding box center [593, 103] width 1186 height 135
select select
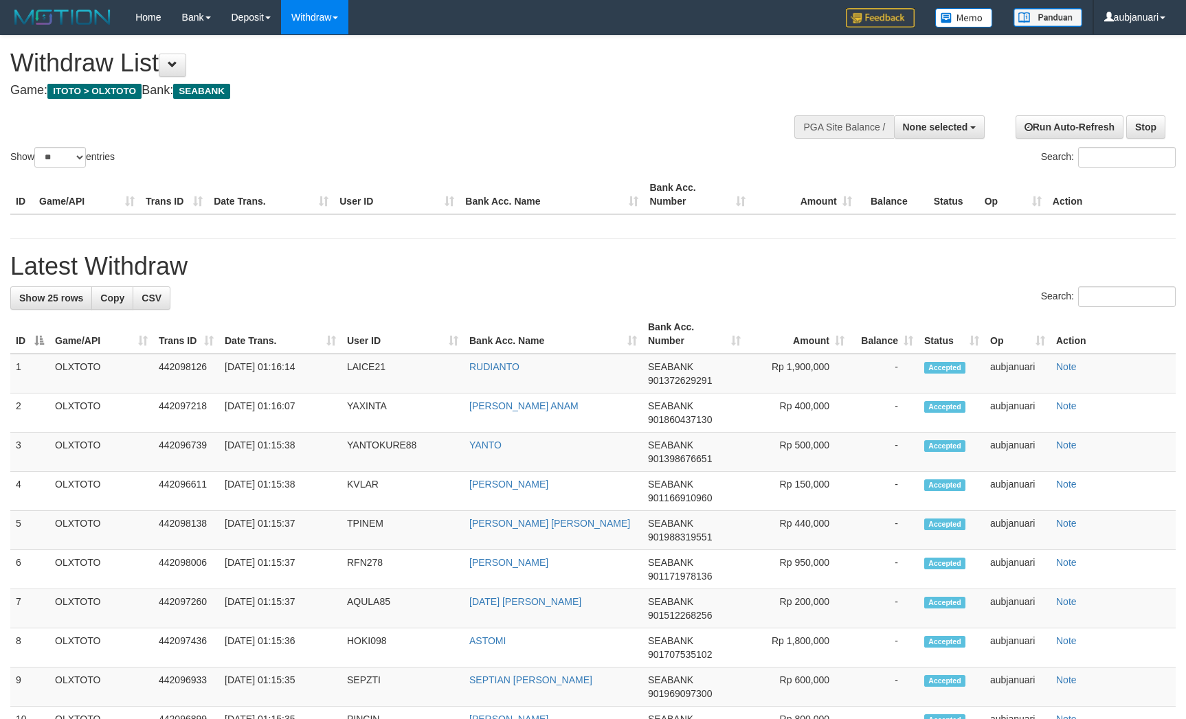
select select "**"
click at [490, 135] on div "Show ** ** ** *** entries Search:" at bounding box center [593, 103] width 1186 height 135
select select
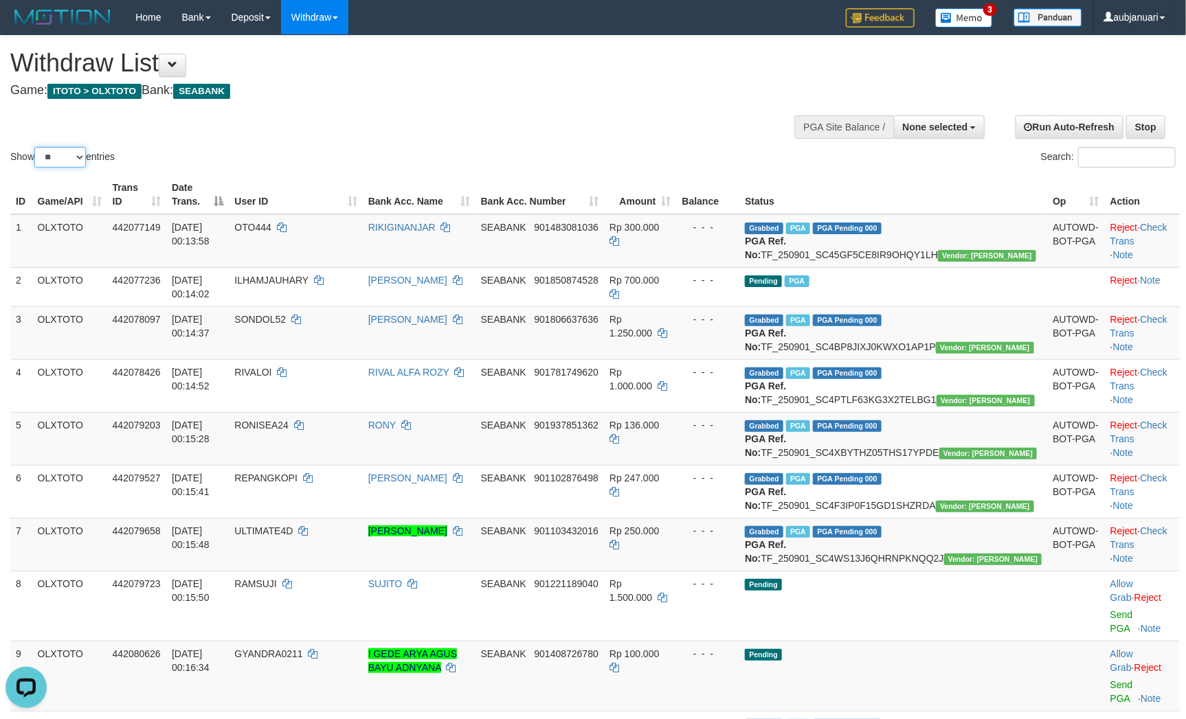
drag, startPoint x: 54, startPoint y: 173, endPoint x: 56, endPoint y: 180, distance: 7.0
click at [54, 168] on select "** ** ** ***" at bounding box center [60, 157] width 52 height 21
select select "***"
click at [36, 164] on select "** ** ** ***" at bounding box center [60, 157] width 52 height 21
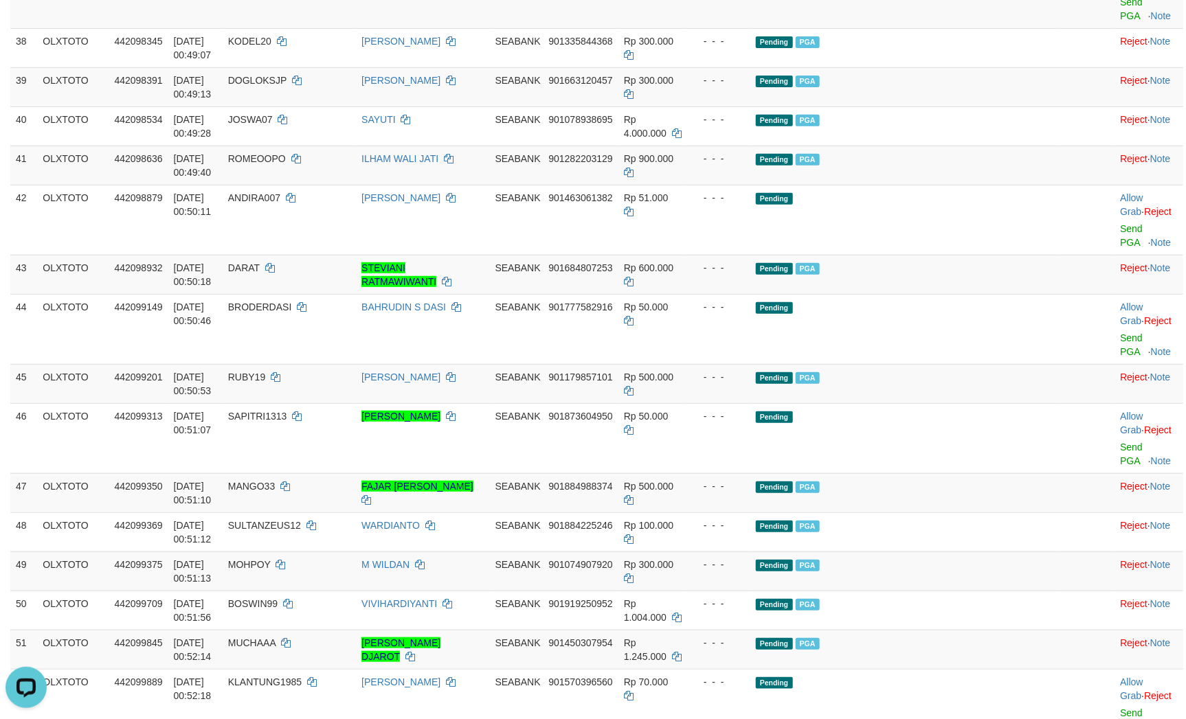
scroll to position [2782, 0]
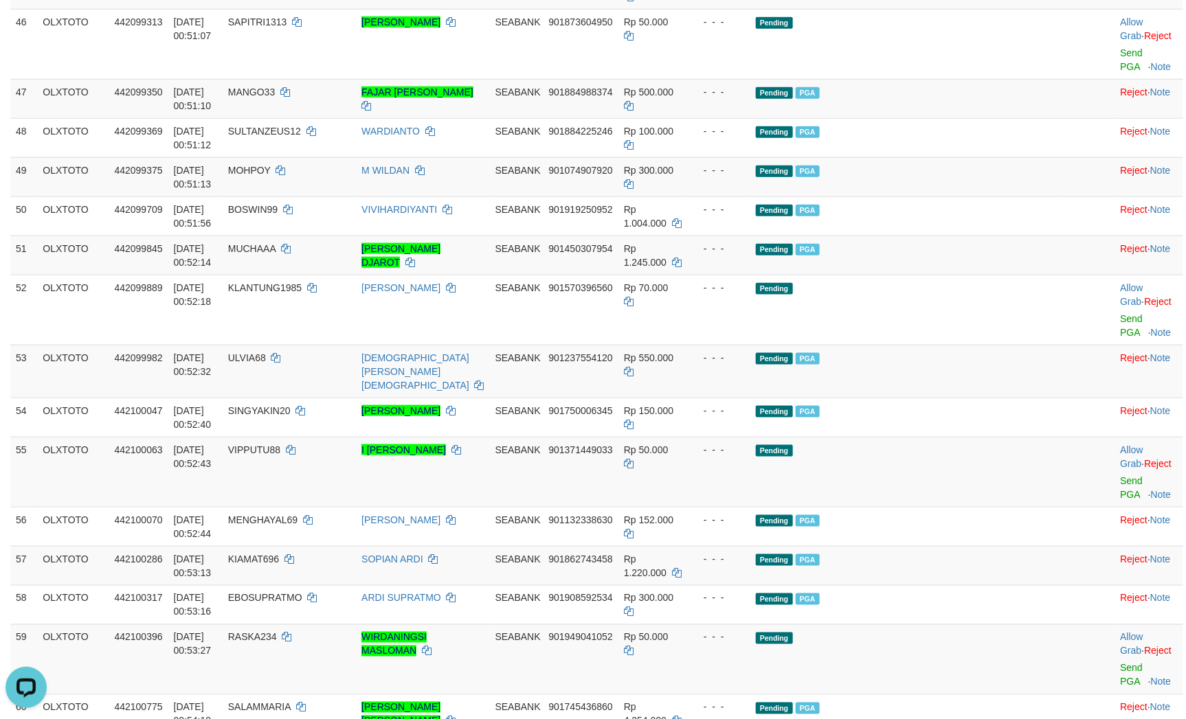
scroll to position [2988, 0]
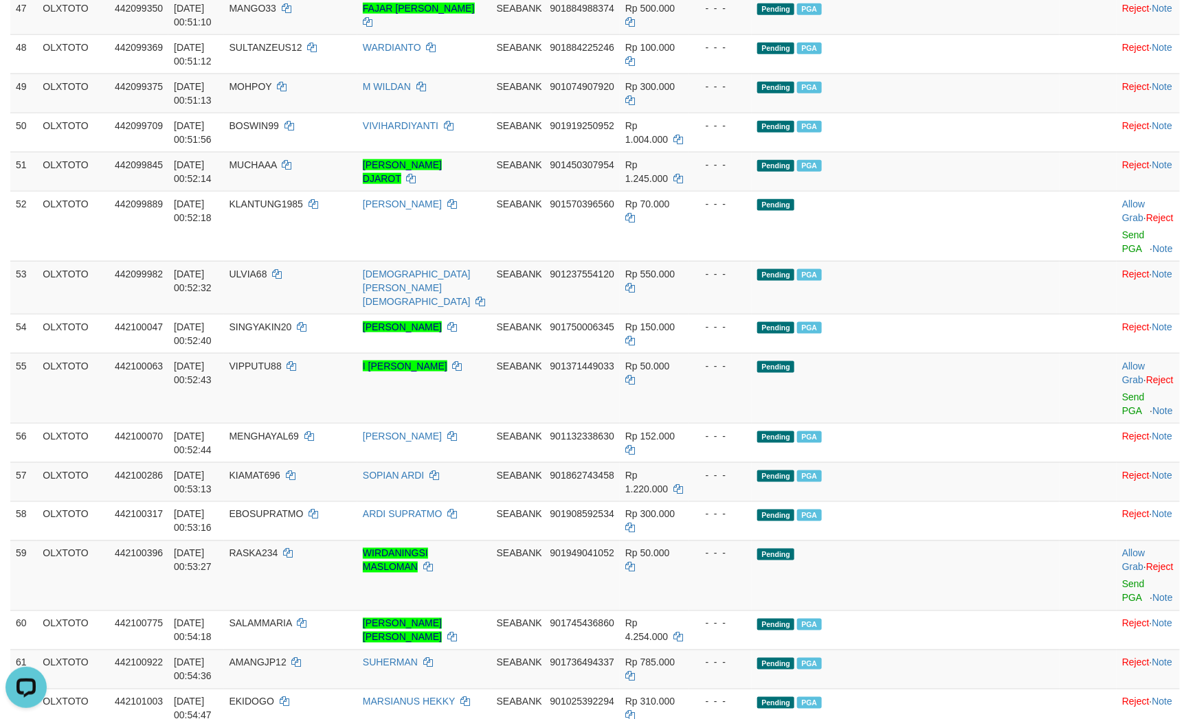
scroll to position [3091, 0]
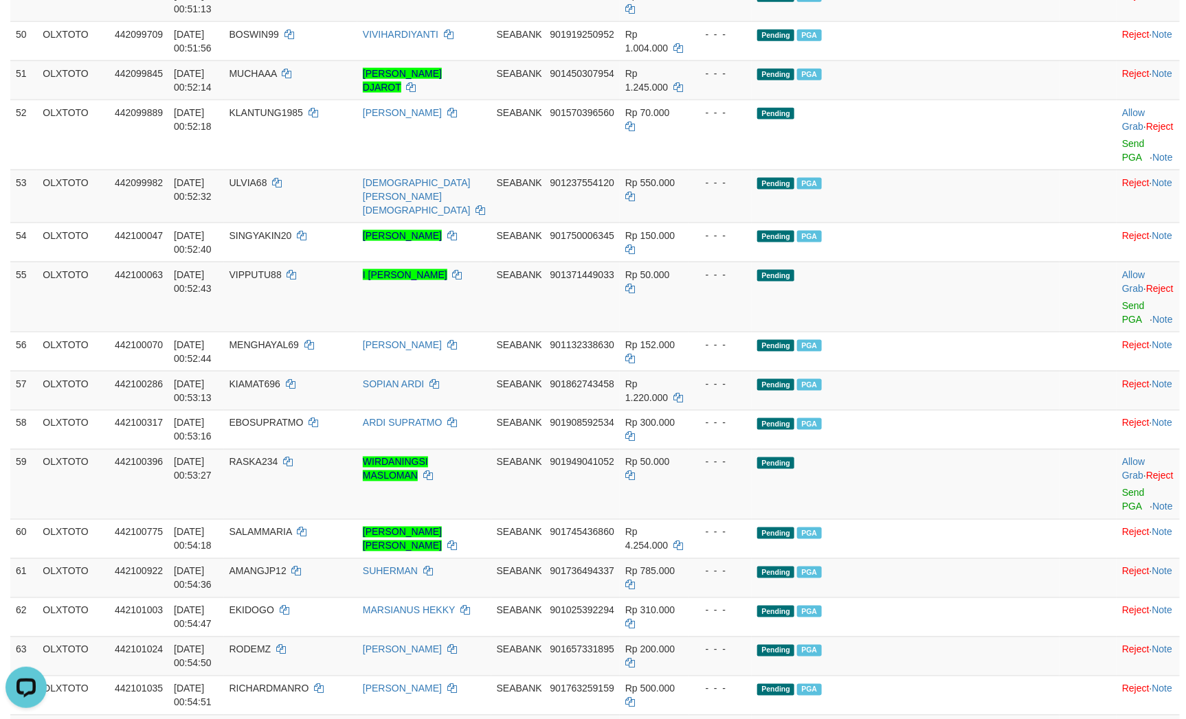
scroll to position [3194, 0]
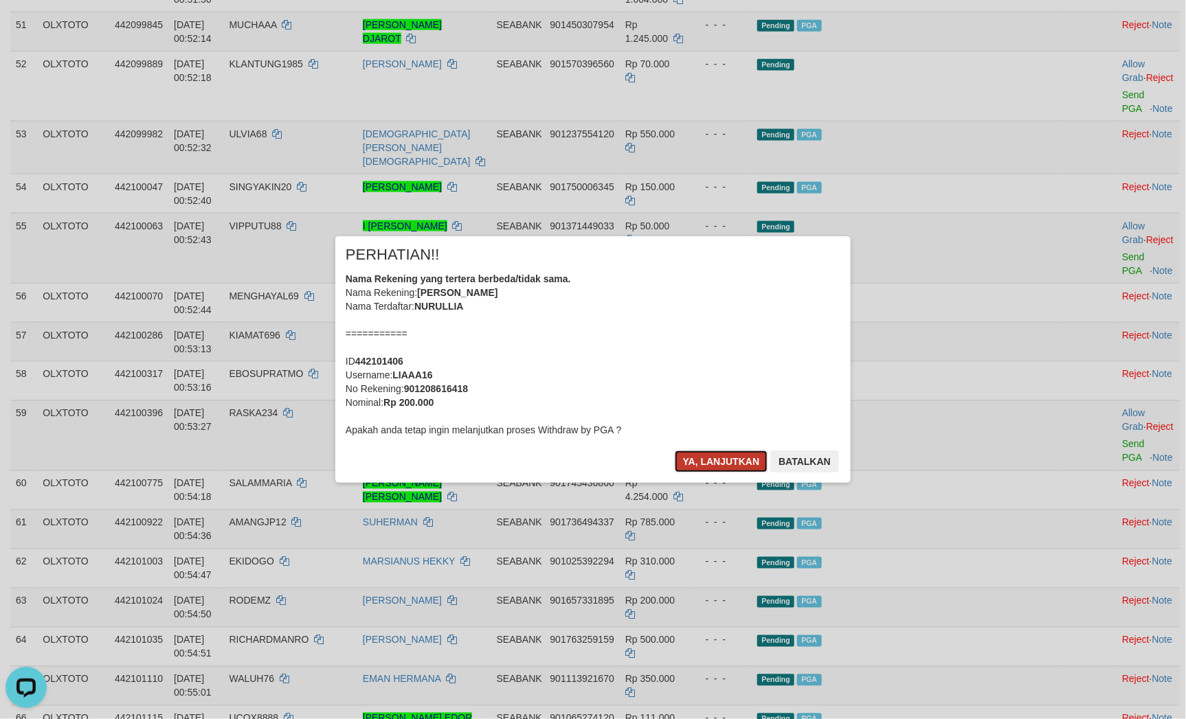
click at [705, 453] on button "Ya, lanjutkan" at bounding box center [721, 462] width 93 height 22
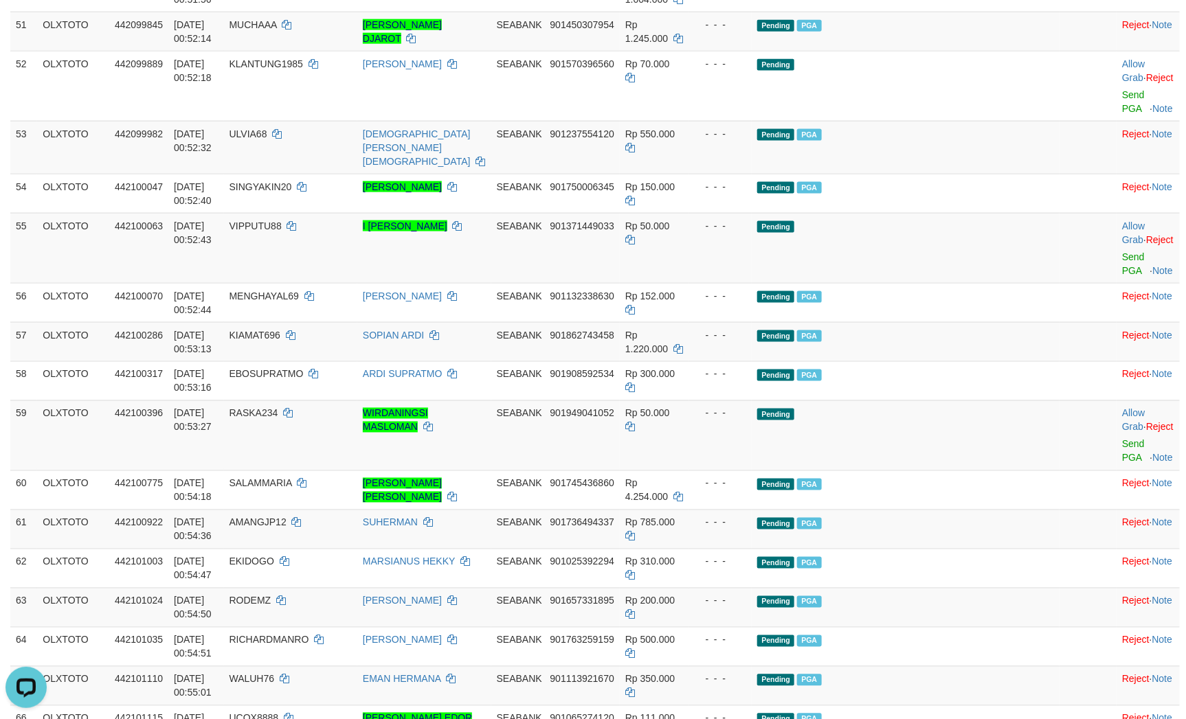
scroll to position [3190, 0]
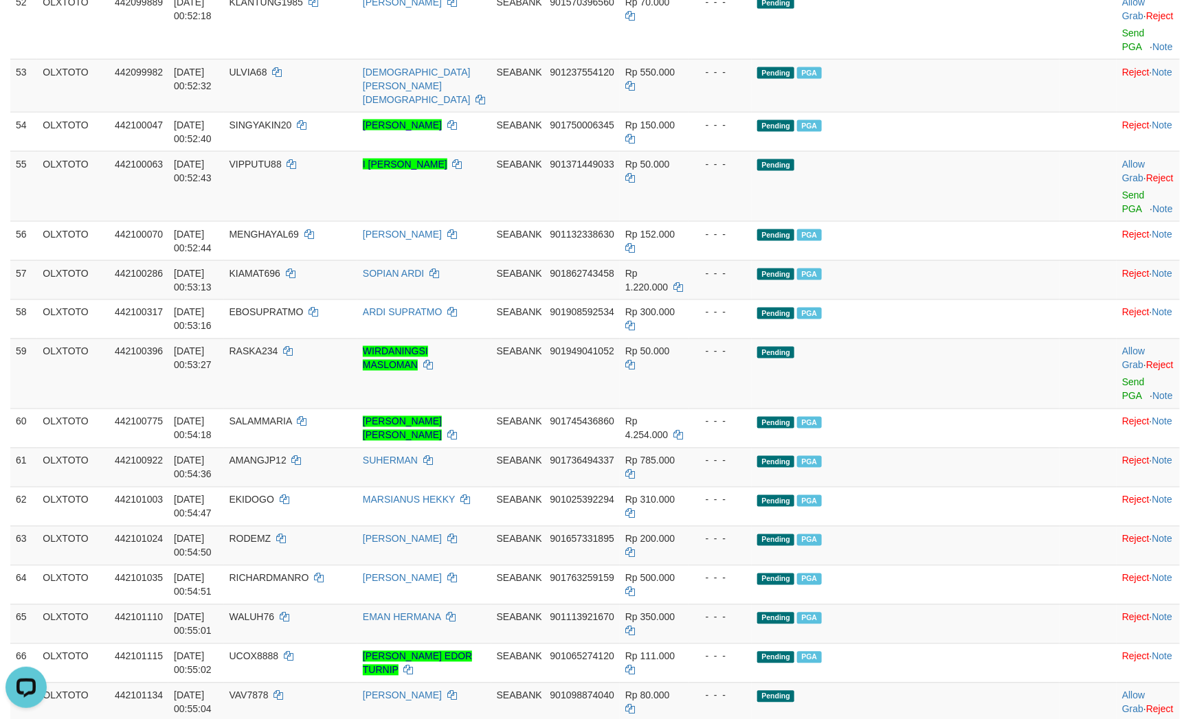
scroll to position [3293, 0]
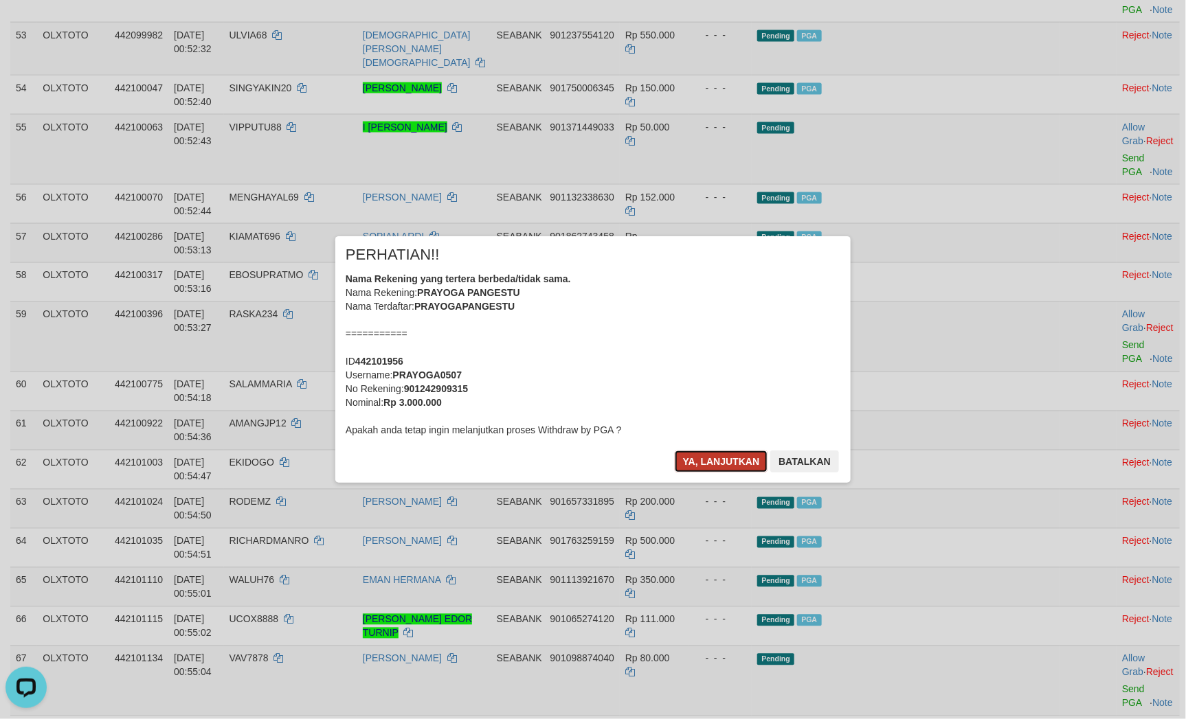
click at [715, 457] on button "Ya, lanjutkan" at bounding box center [721, 462] width 93 height 22
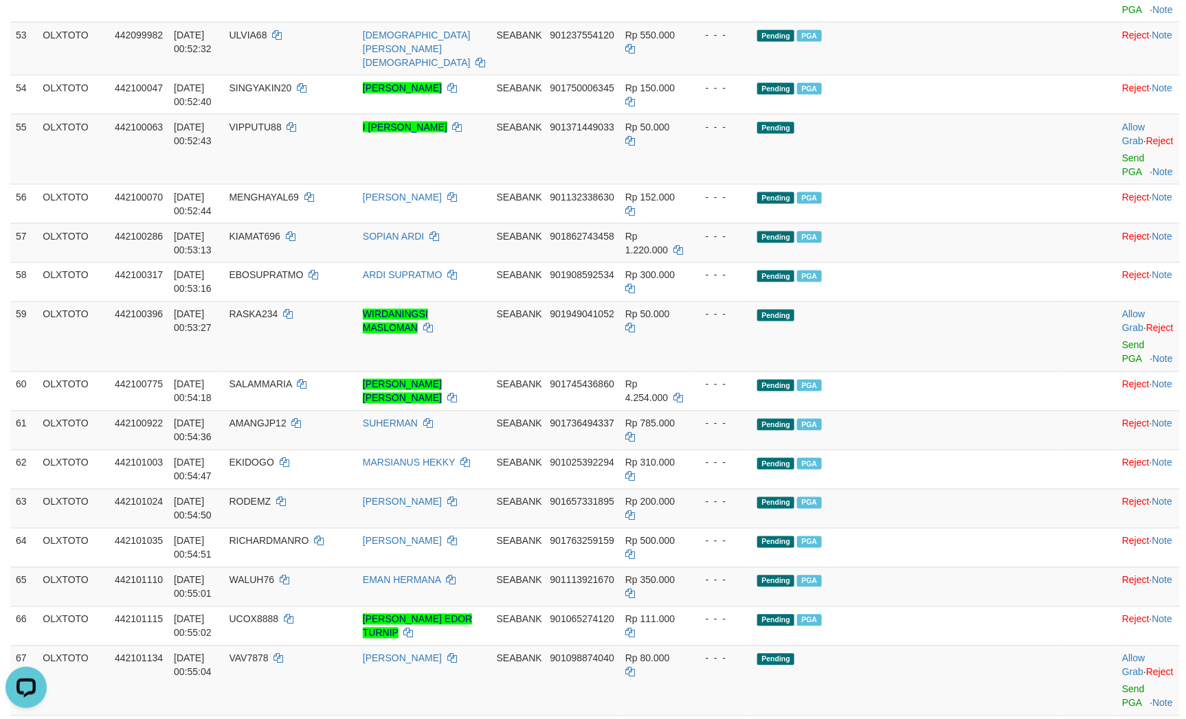
click link "Send PGA"
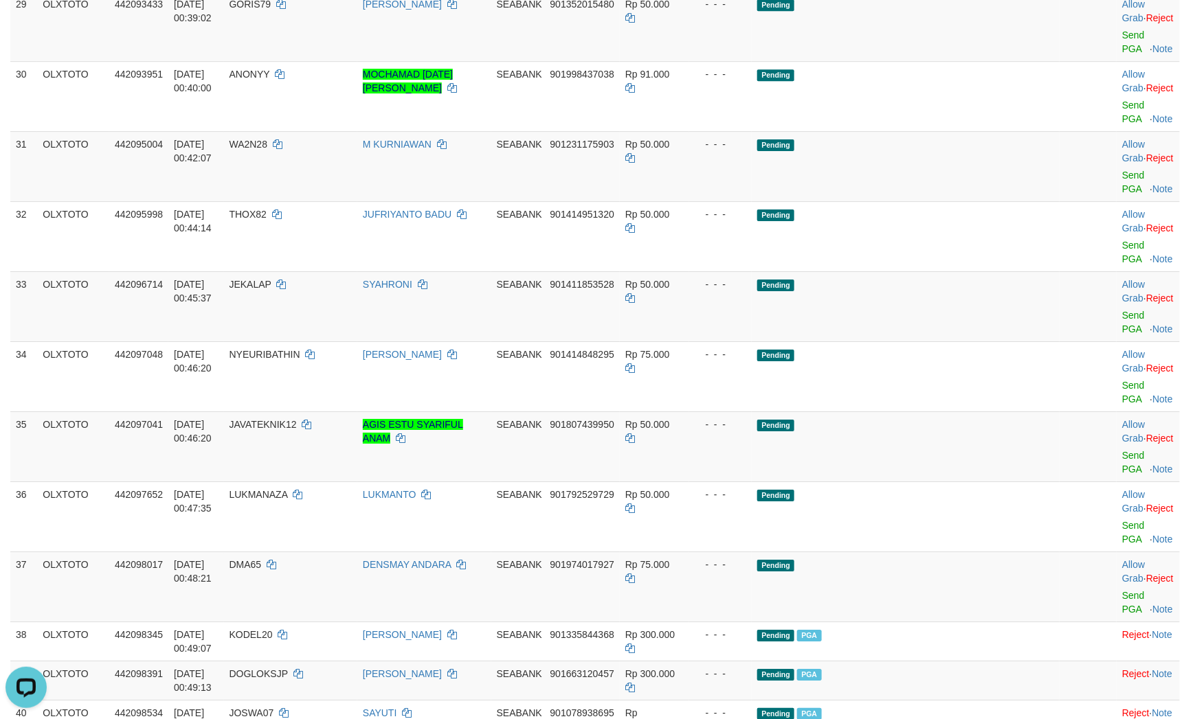
scroll to position [1649, 0]
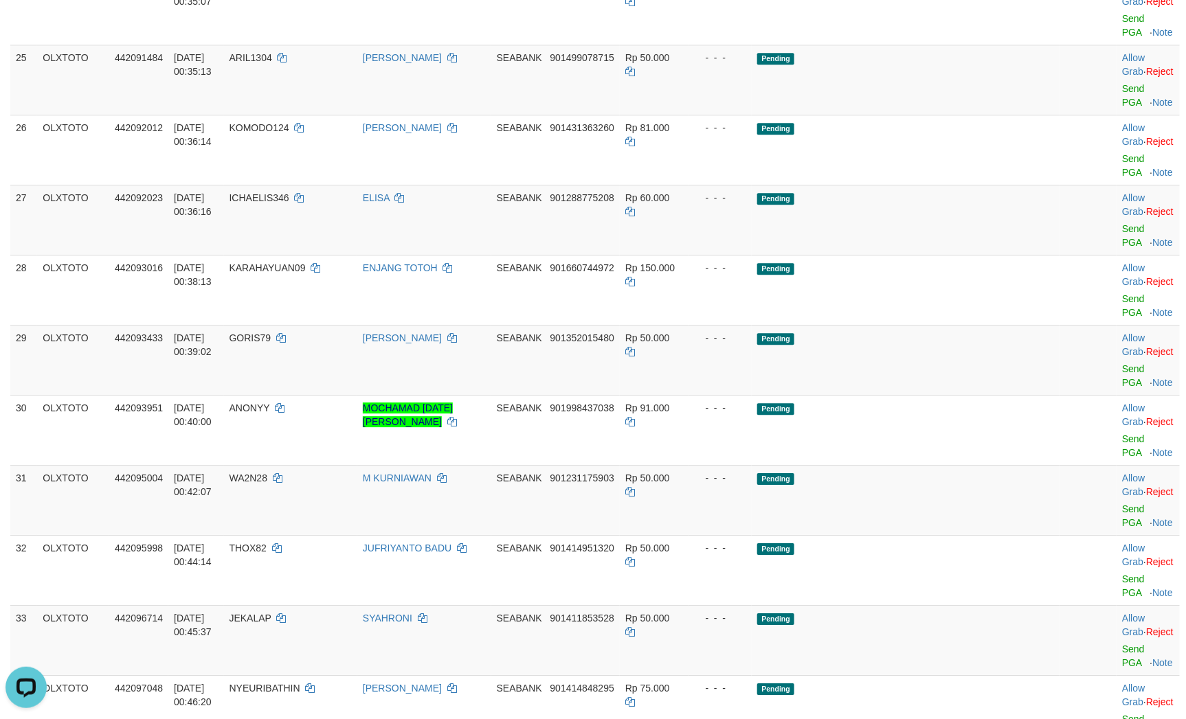
click td "Pending PGA"
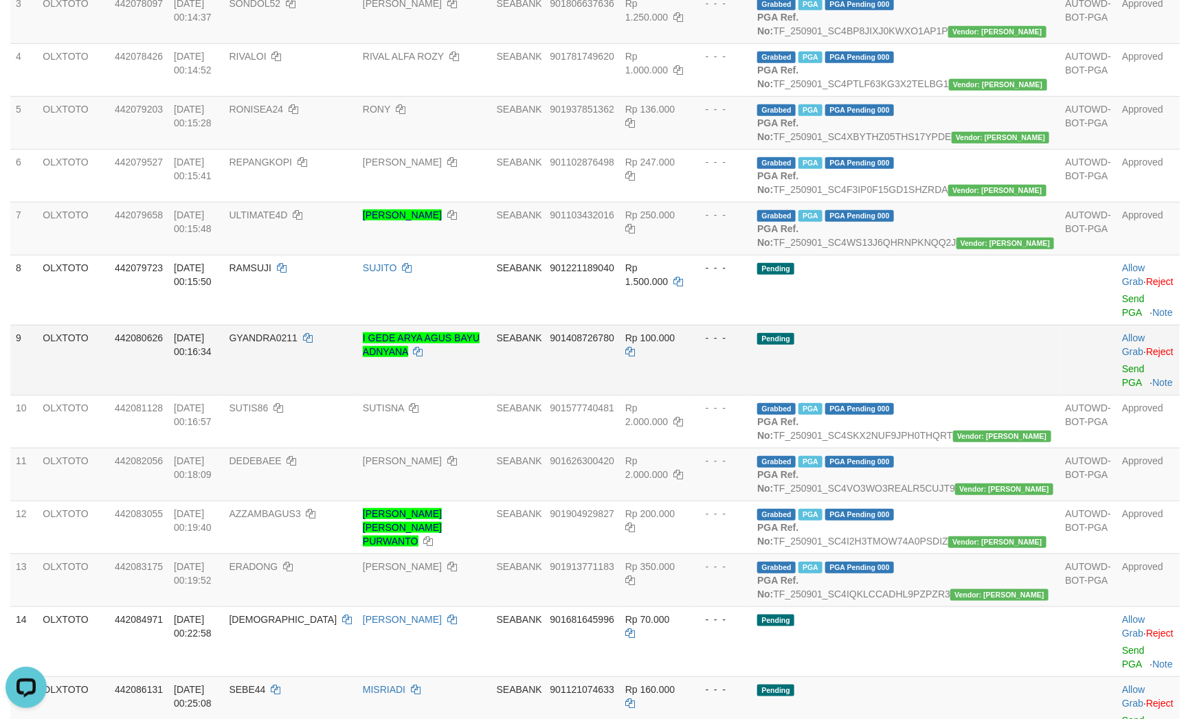
scroll to position [326, 0]
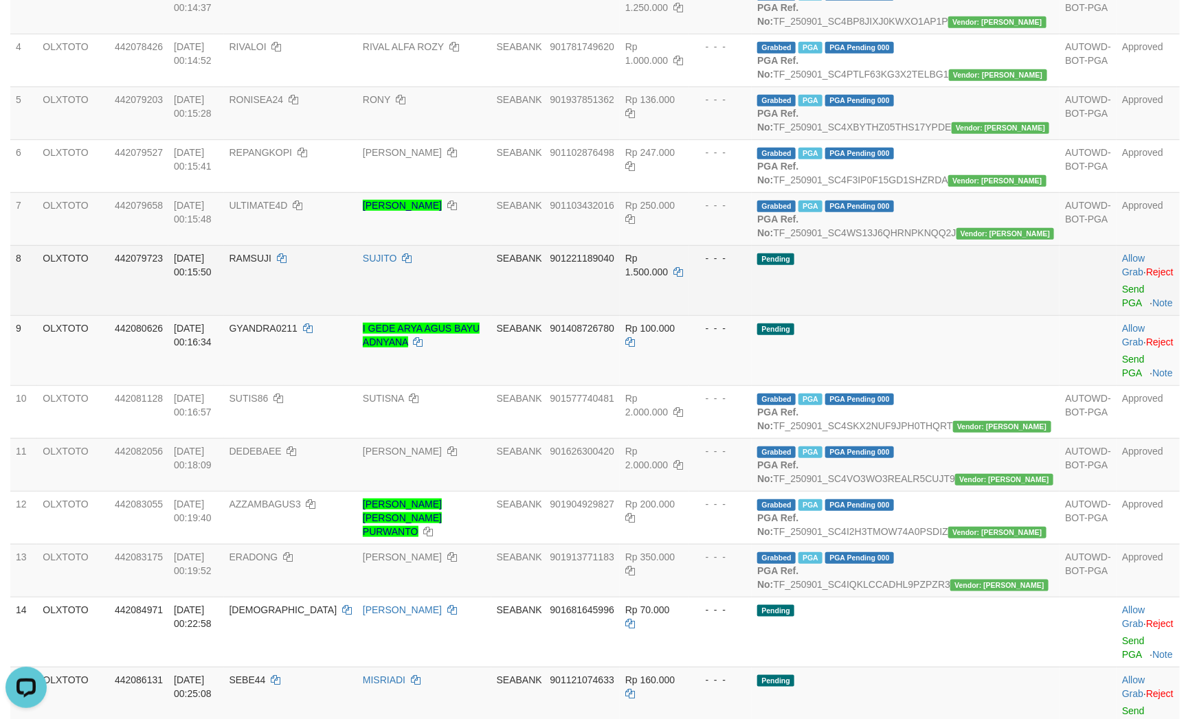
click td "Pending"
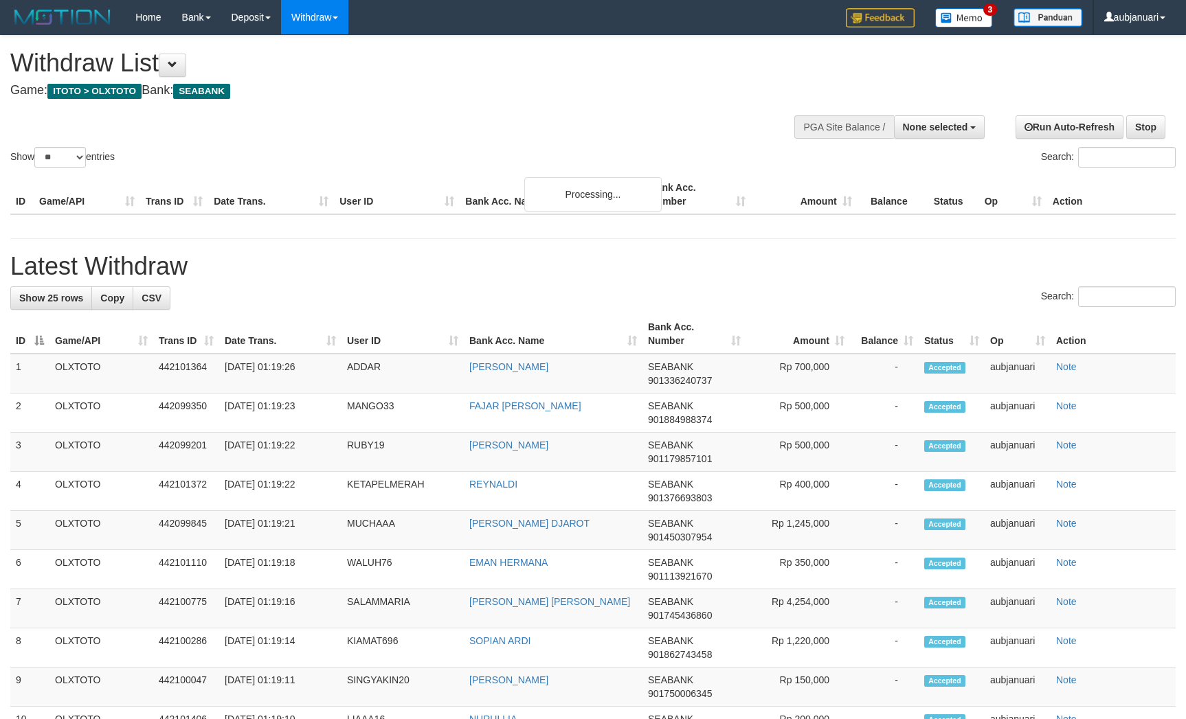
select select
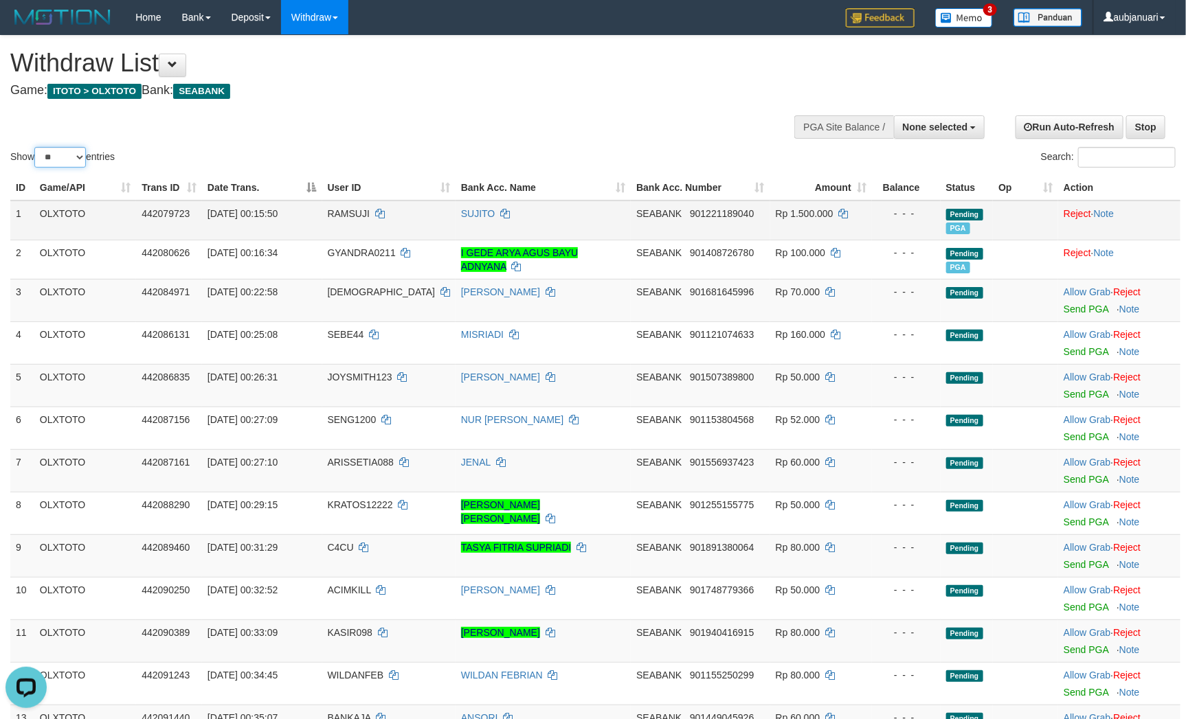
drag, startPoint x: 74, startPoint y: 176, endPoint x: 81, endPoint y: 237, distance: 61.5
click at [74, 168] on select "** ** ** ***" at bounding box center [60, 157] width 52 height 21
click at [60, 168] on select "** ** ** ***" at bounding box center [60, 157] width 52 height 21
select select "***"
click at [36, 164] on select "** ** ** ***" at bounding box center [60, 157] width 52 height 21
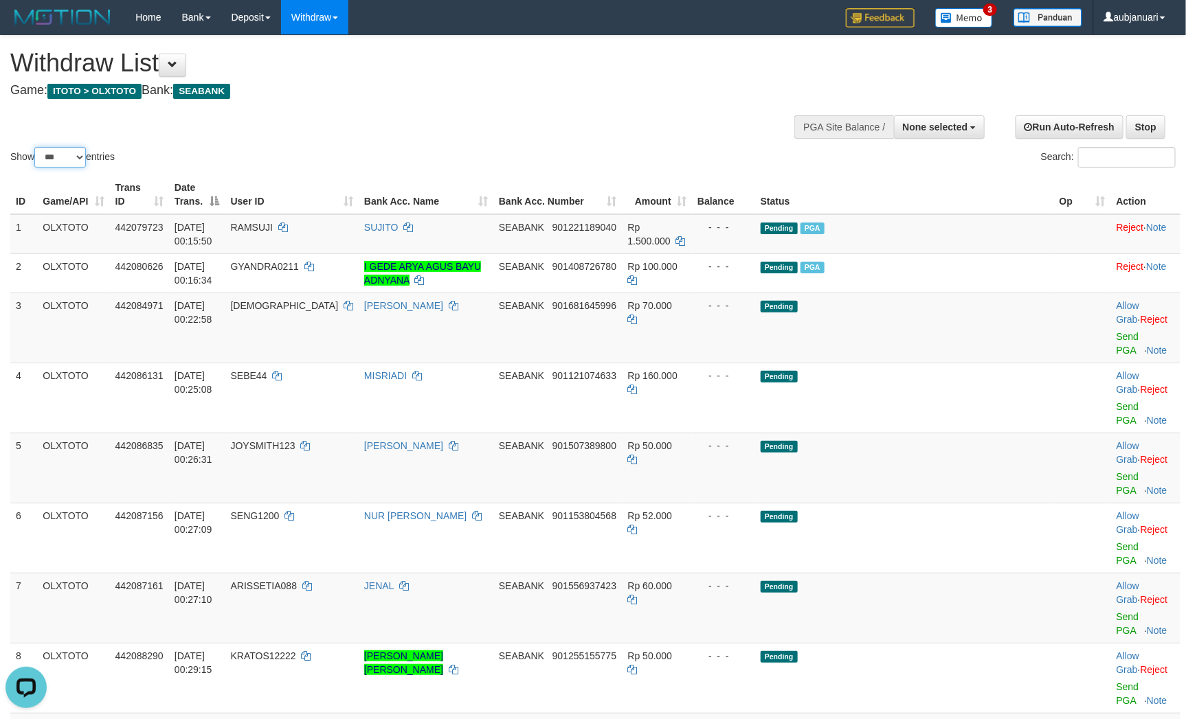
click at [58, 168] on select "** ** ** ***" at bounding box center [60, 157] width 52 height 21
click at [36, 164] on select "** ** ** ***" at bounding box center [60, 157] width 52 height 21
drag, startPoint x: 433, startPoint y: 141, endPoint x: 425, endPoint y: 142, distance: 7.7
click at [431, 141] on div "Show ** ** ** *** entries Search:" at bounding box center [593, 103] width 1186 height 135
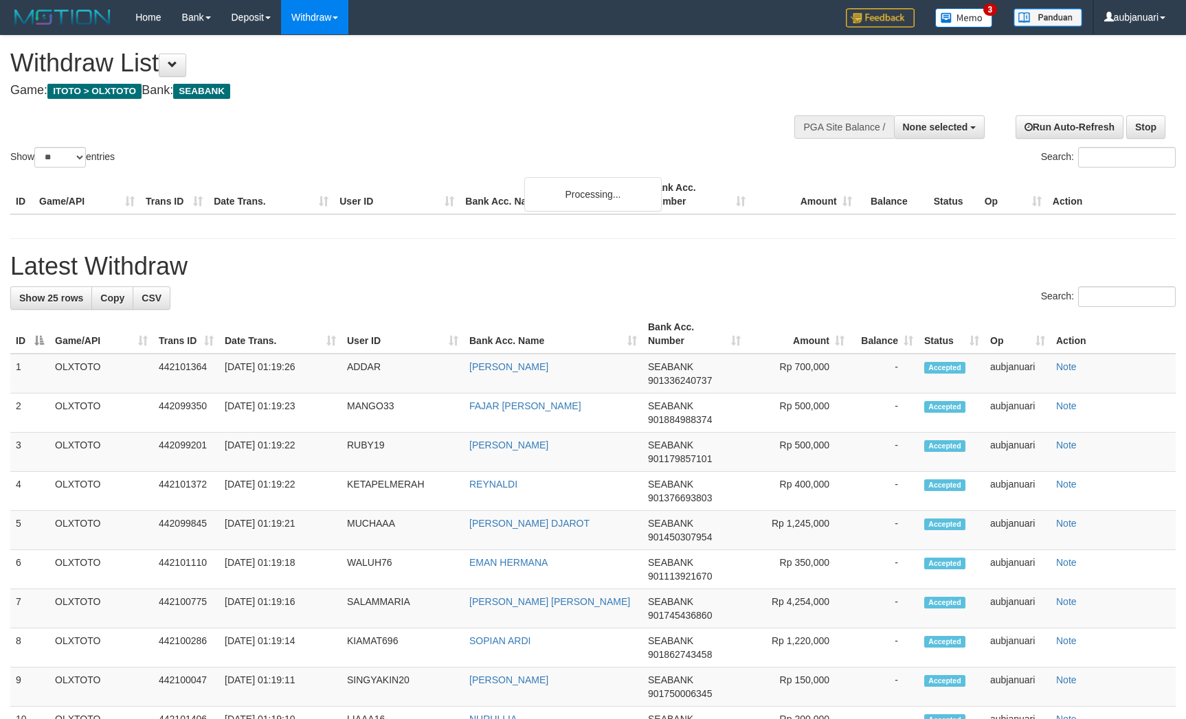
select select
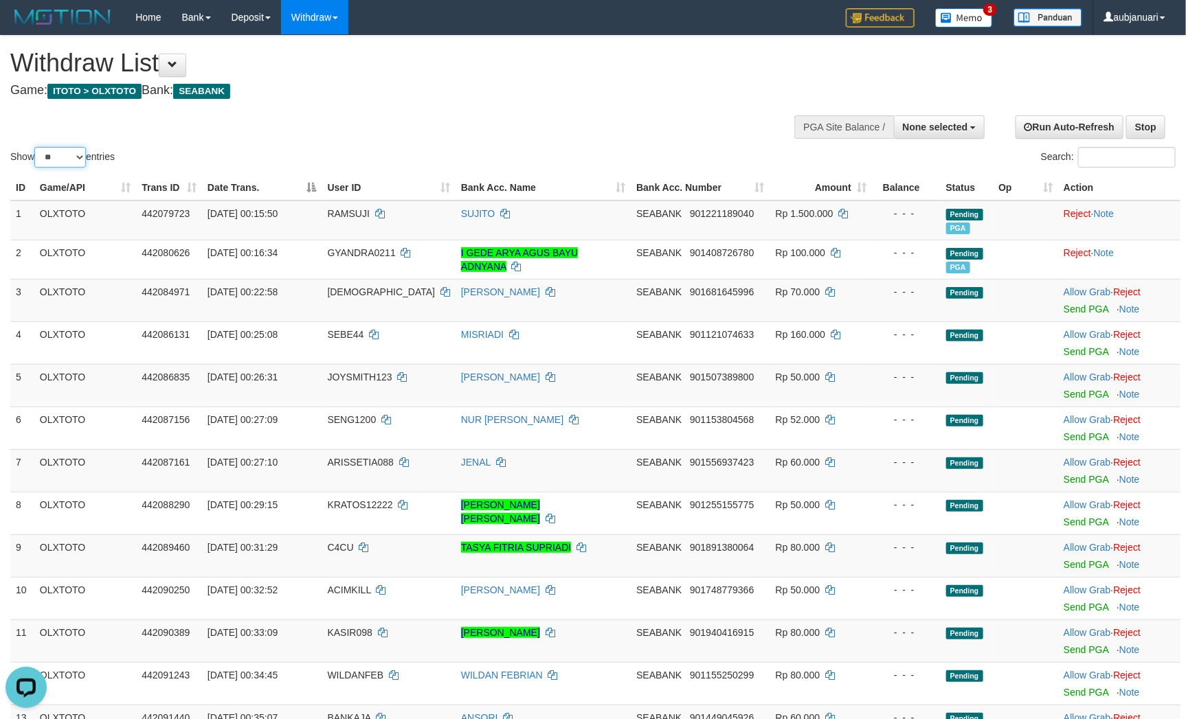
click at [62, 168] on select "** ** ** ***" at bounding box center [60, 157] width 52 height 21
select select "***"
click at [36, 164] on select "** ** ** ***" at bounding box center [60, 157] width 52 height 21
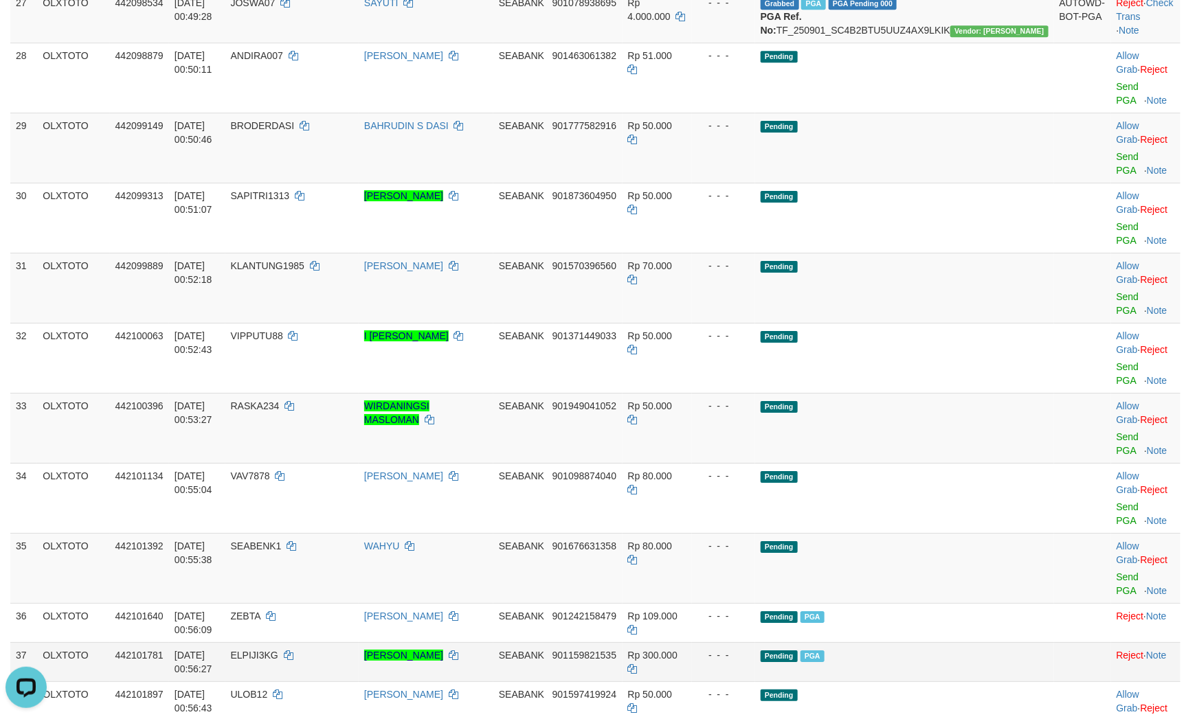
scroll to position [1869, 0]
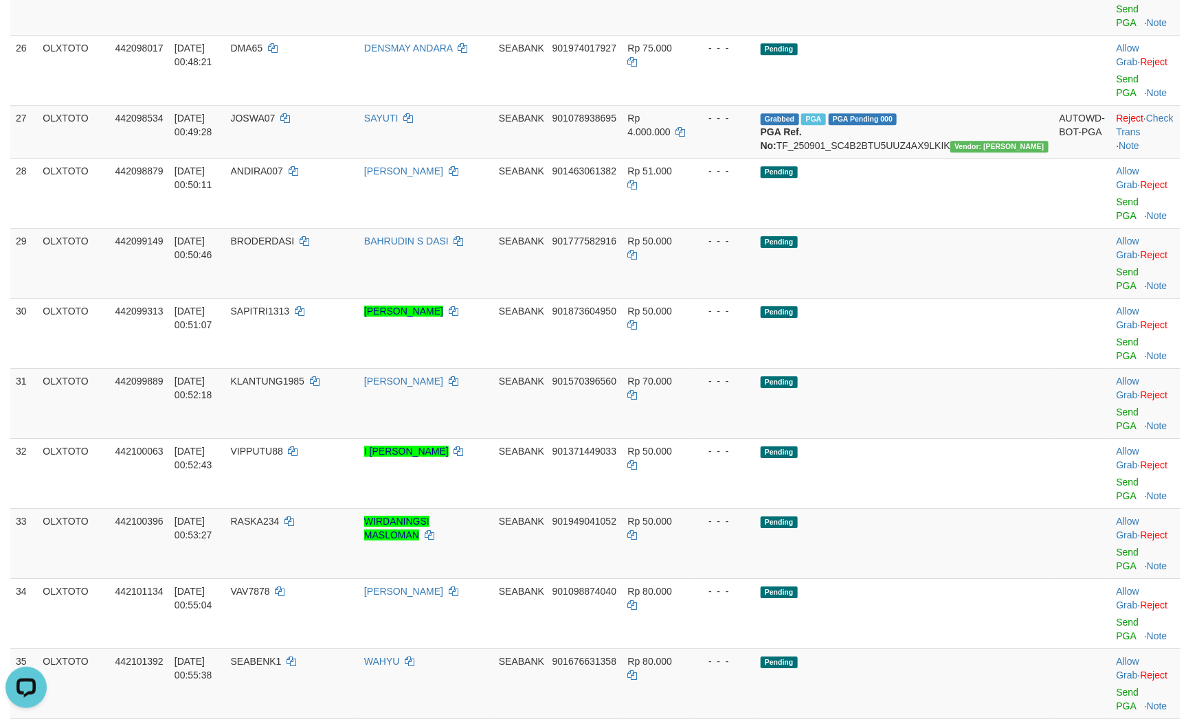
drag, startPoint x: 285, startPoint y: 547, endPoint x: 328, endPoint y: 540, distance: 43.8
copy span "LEONN96"
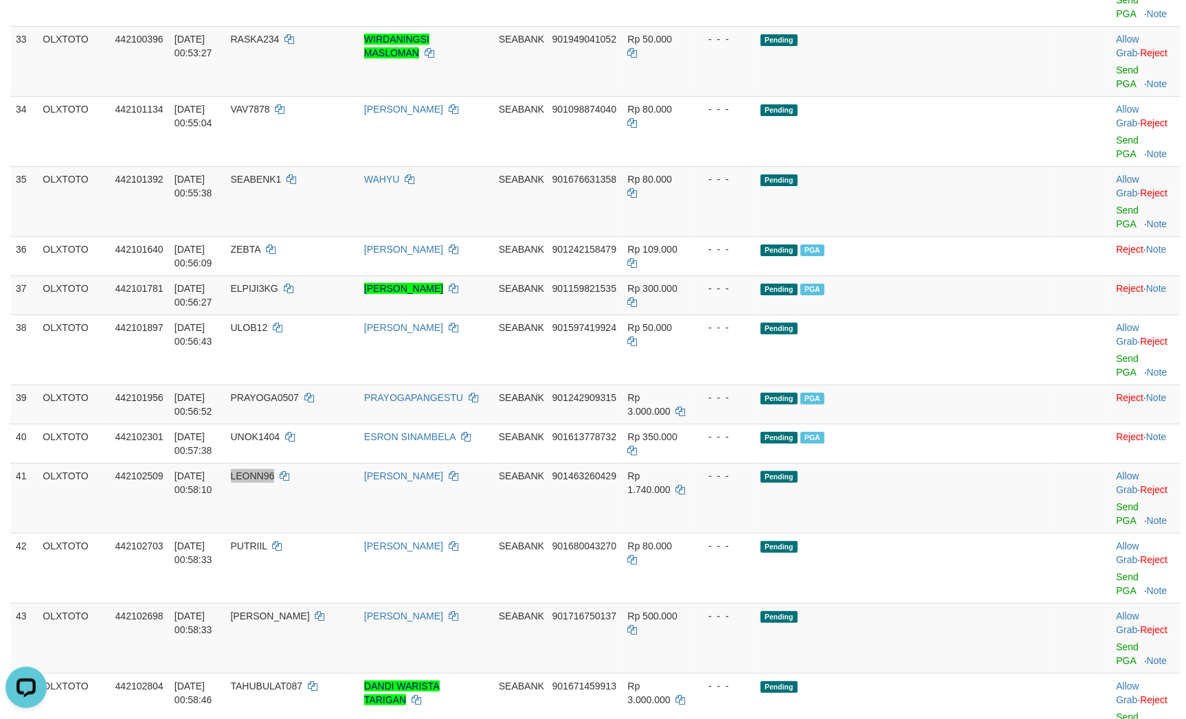
scroll to position [2384, 0]
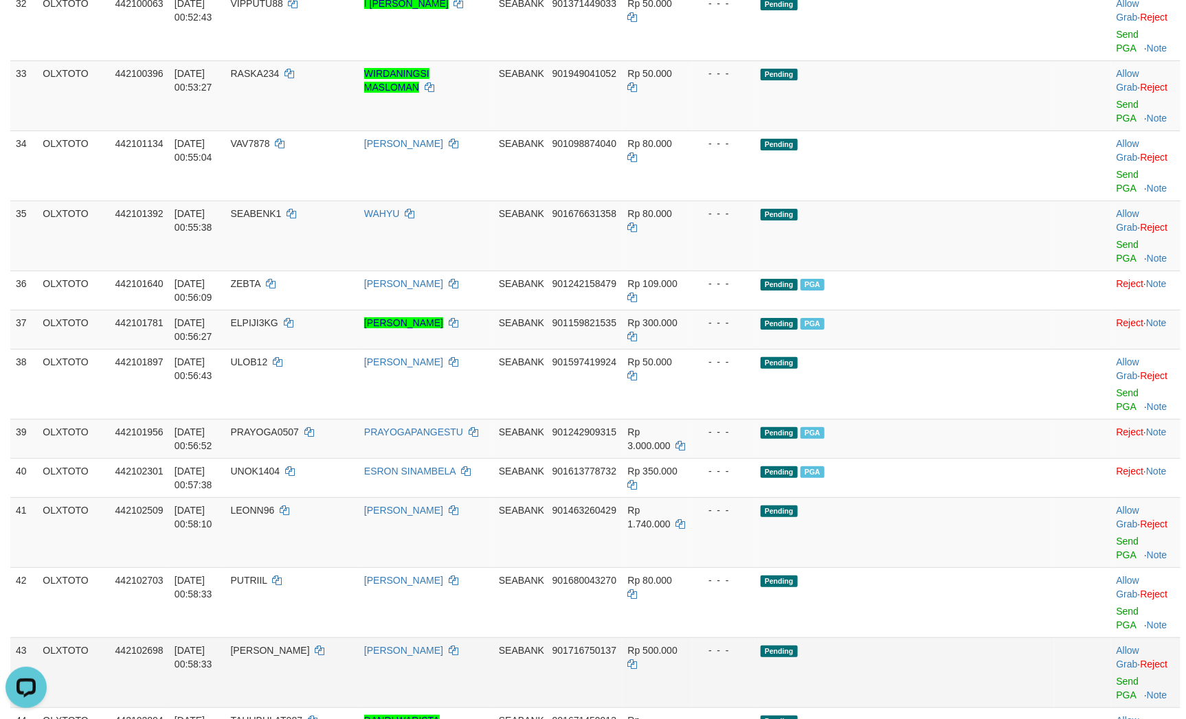
scroll to position [2281, 0]
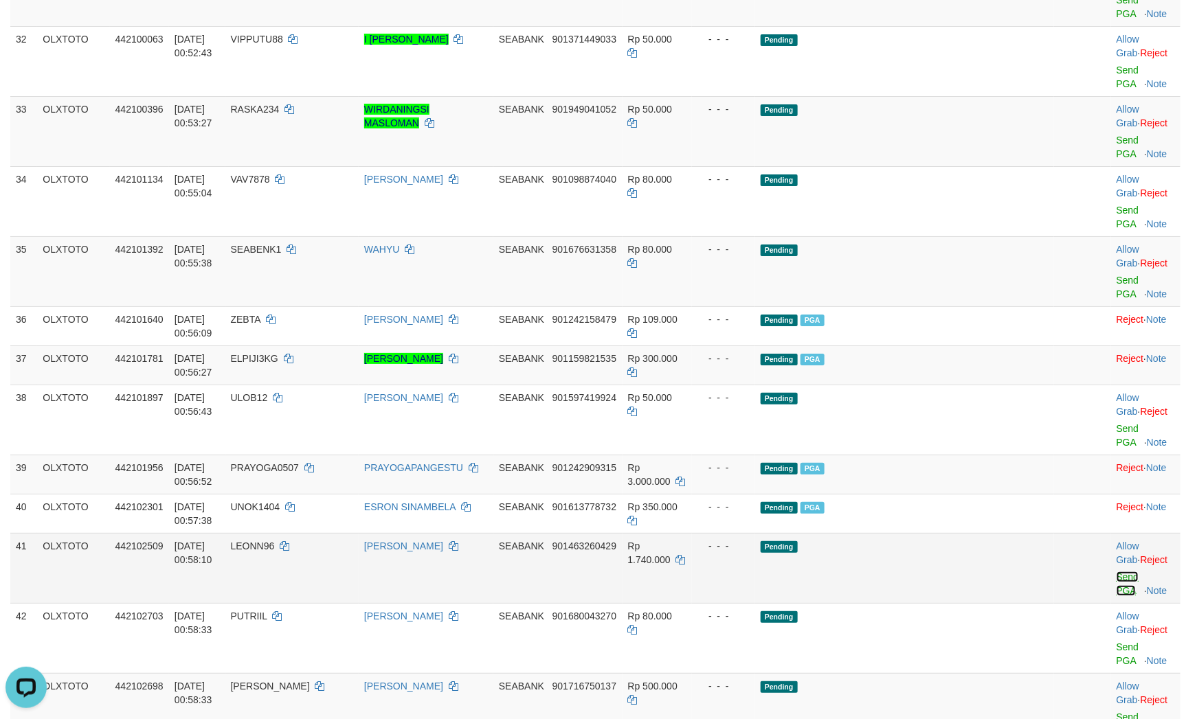
click at [1116, 572] on link "Send PGA" at bounding box center [1127, 584] width 23 height 25
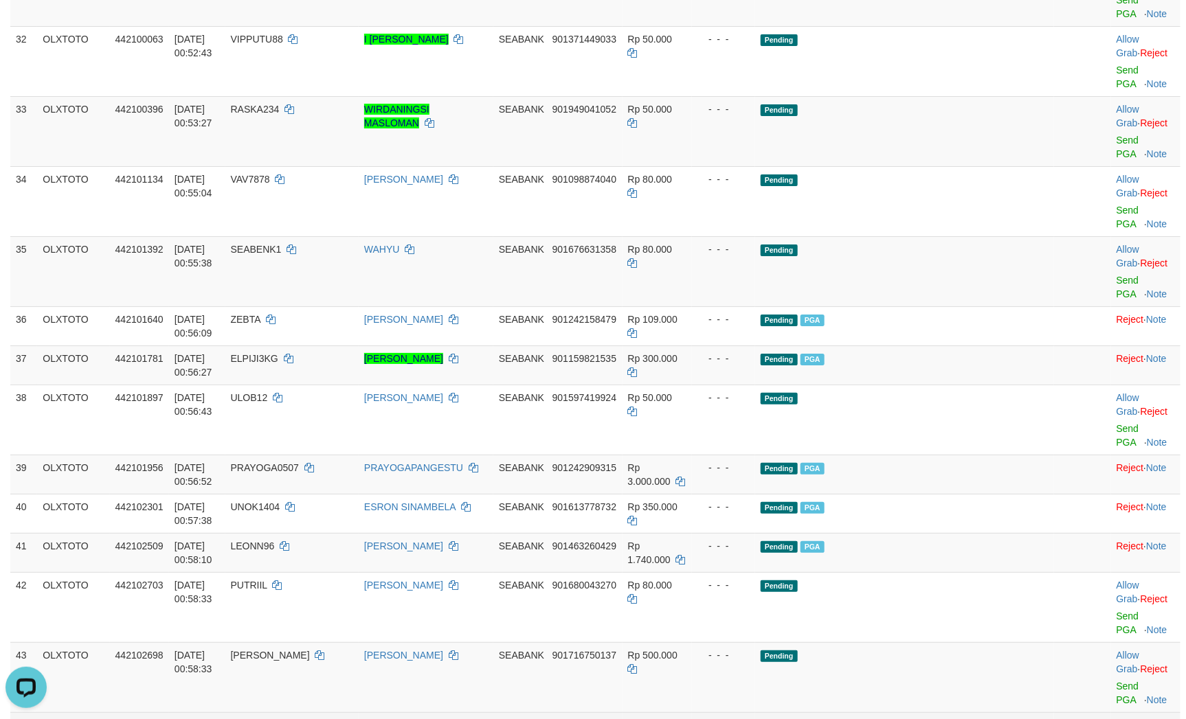
click at [1116, 681] on link "Send PGA" at bounding box center [1127, 693] width 23 height 25
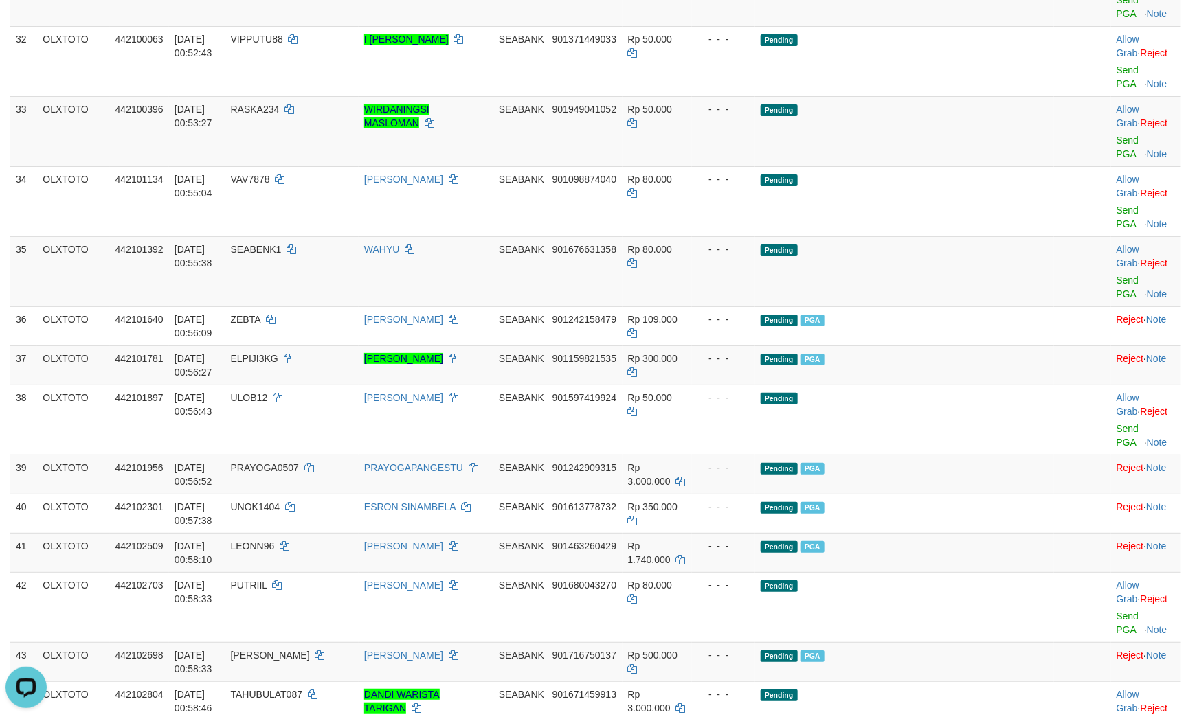
drag, startPoint x: 872, startPoint y: 457, endPoint x: 852, endPoint y: 466, distance: 21.6
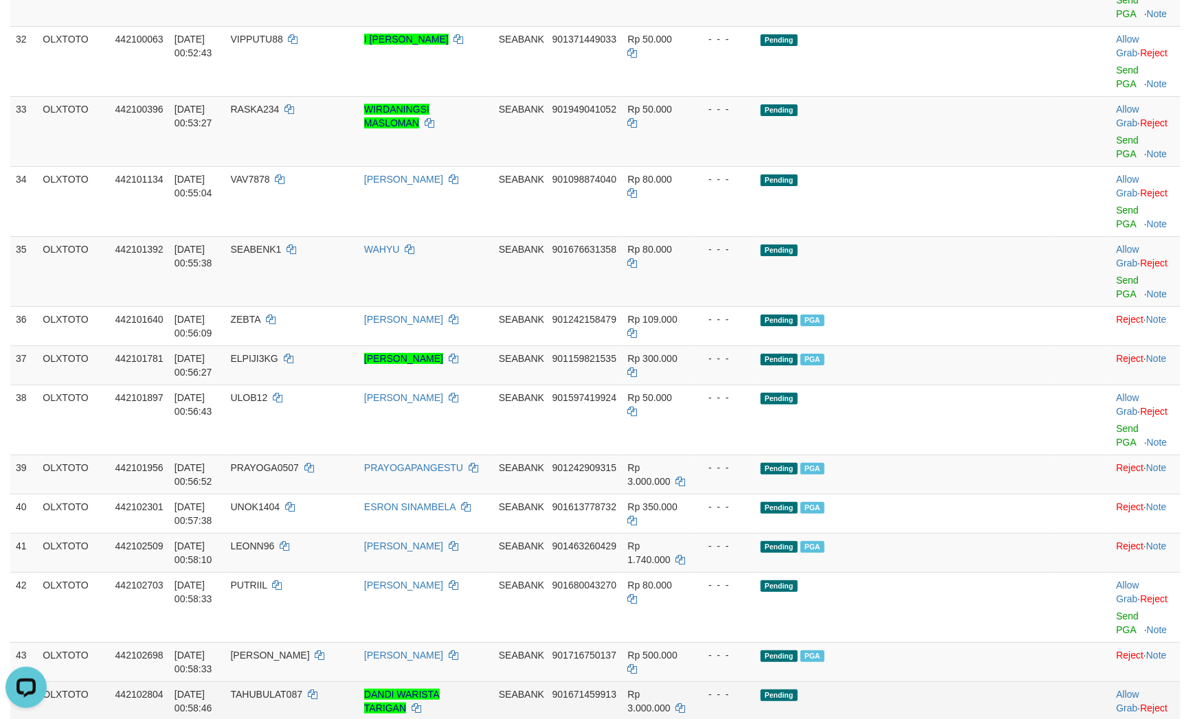
click at [1116, 719] on link "Send PGA" at bounding box center [1127, 732] width 23 height 25
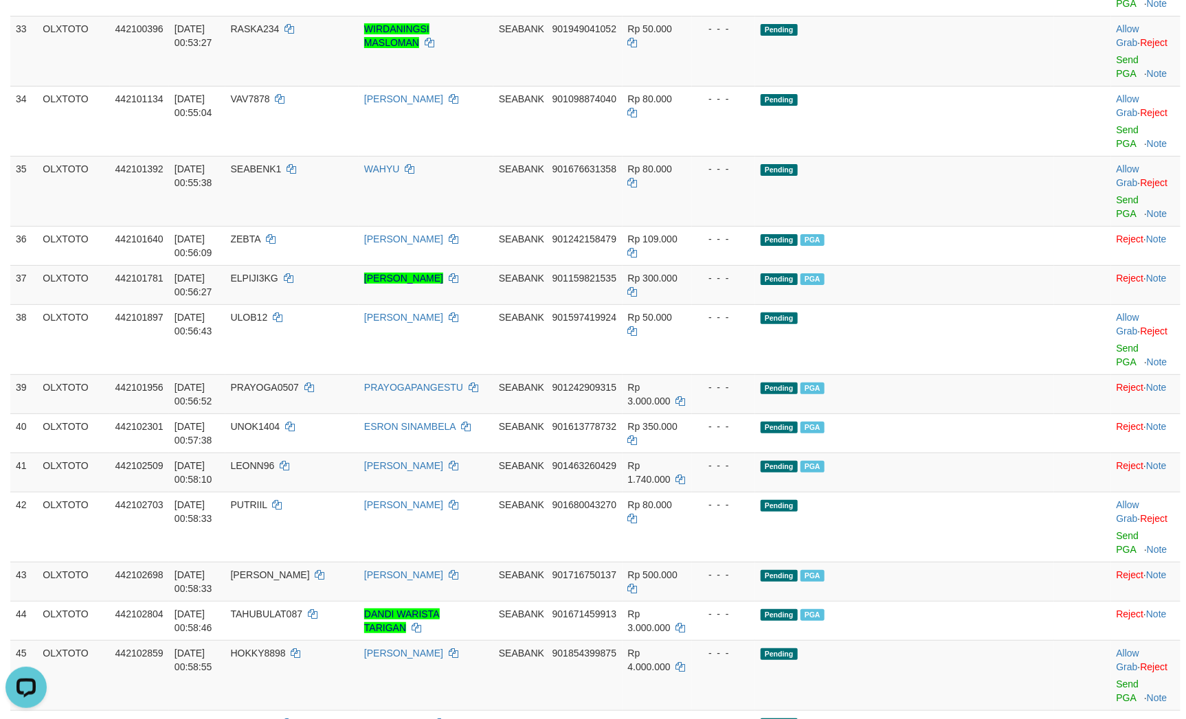
scroll to position [2487, 0]
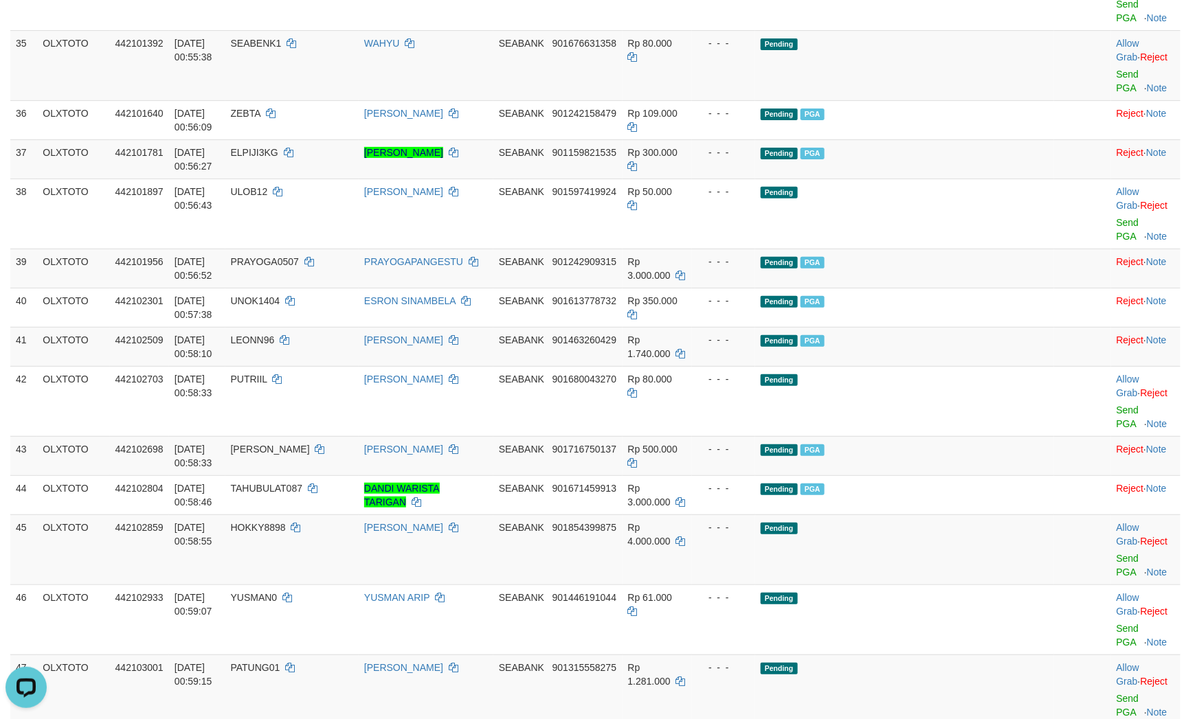
click at [1116, 553] on link "Send PGA" at bounding box center [1127, 565] width 23 height 25
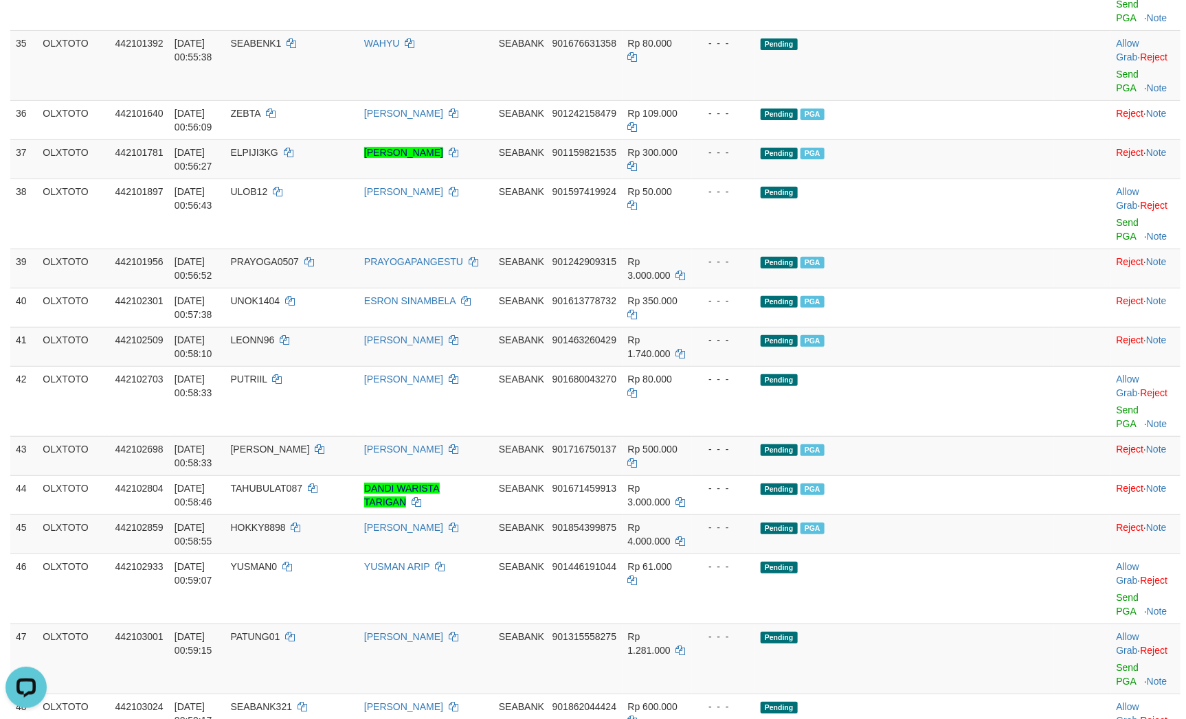
click at [1116, 662] on link "Send PGA" at bounding box center [1127, 674] width 23 height 25
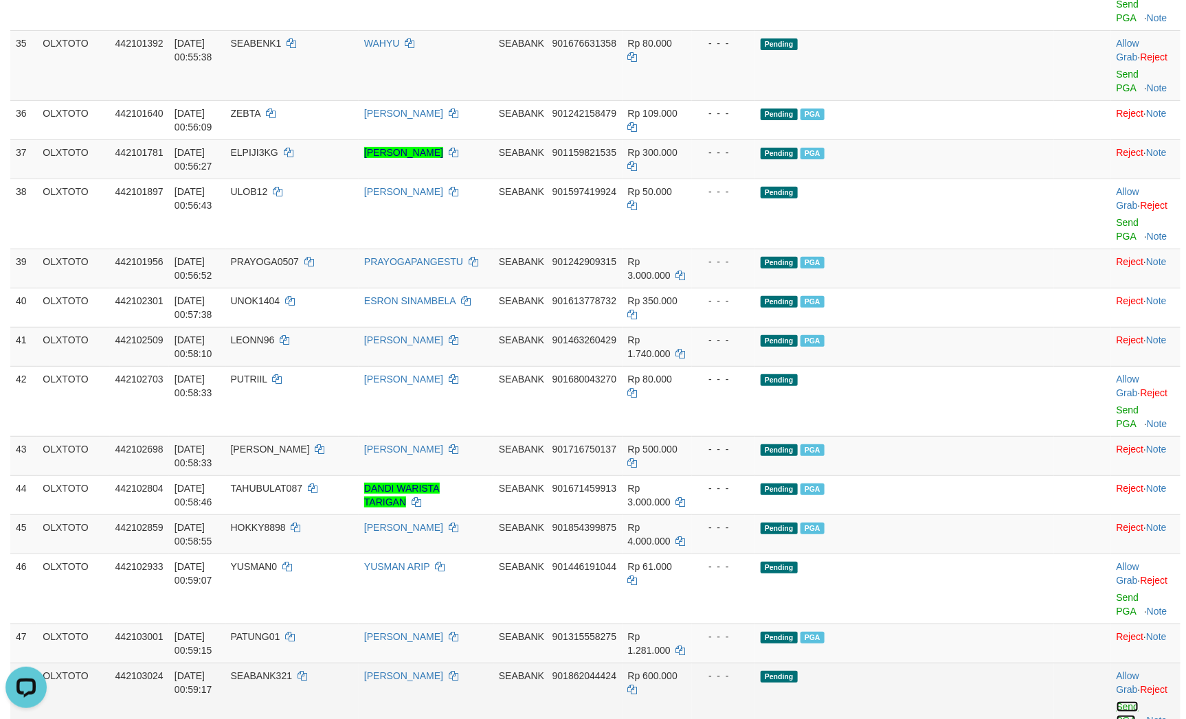
click at [1116, 701] on link "Send PGA" at bounding box center [1127, 713] width 23 height 25
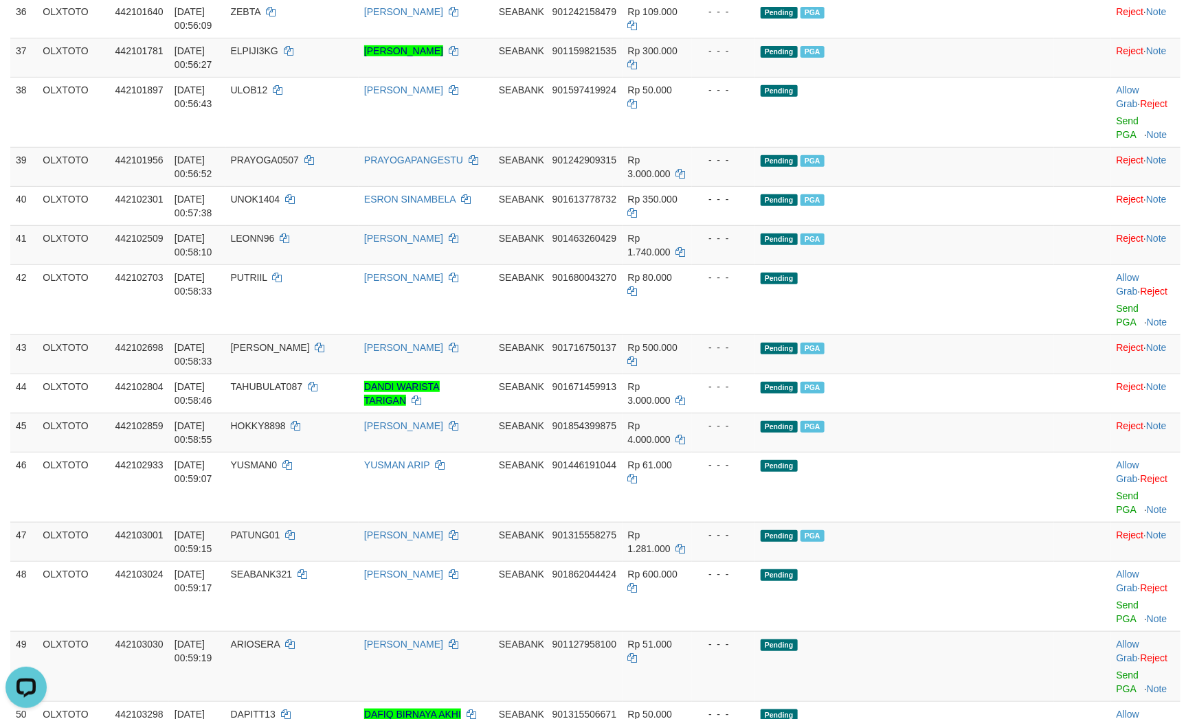
scroll to position [2590, 0]
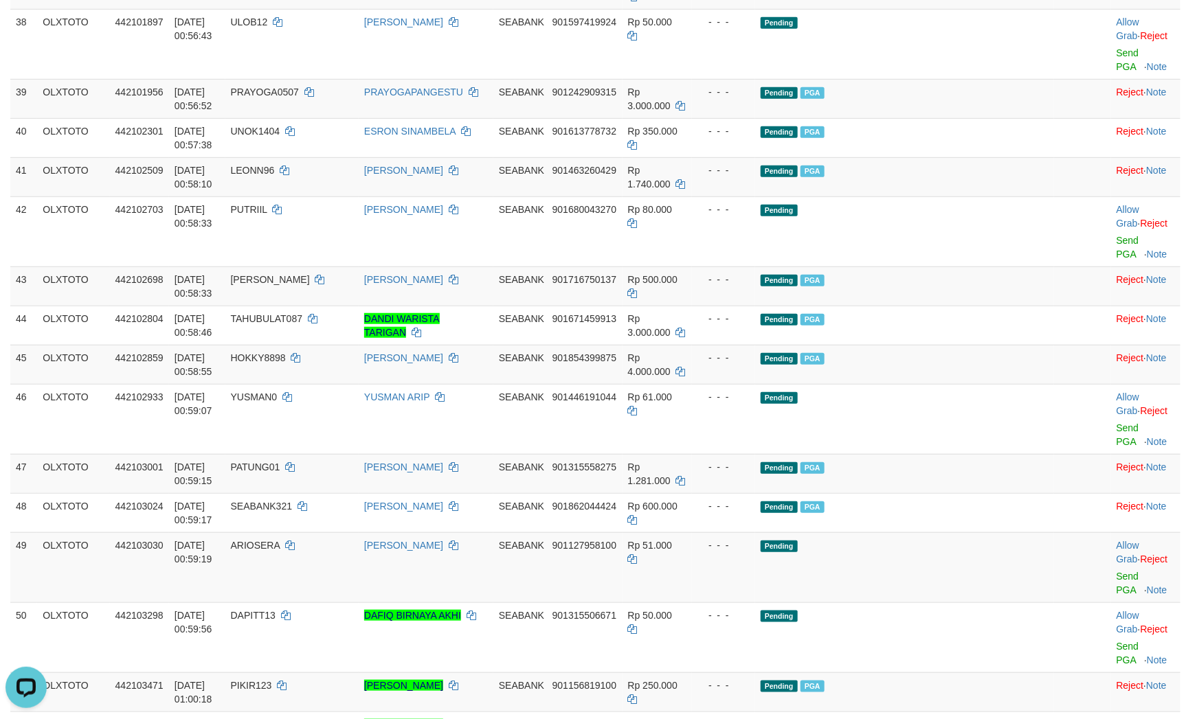
scroll to position [2693, 0]
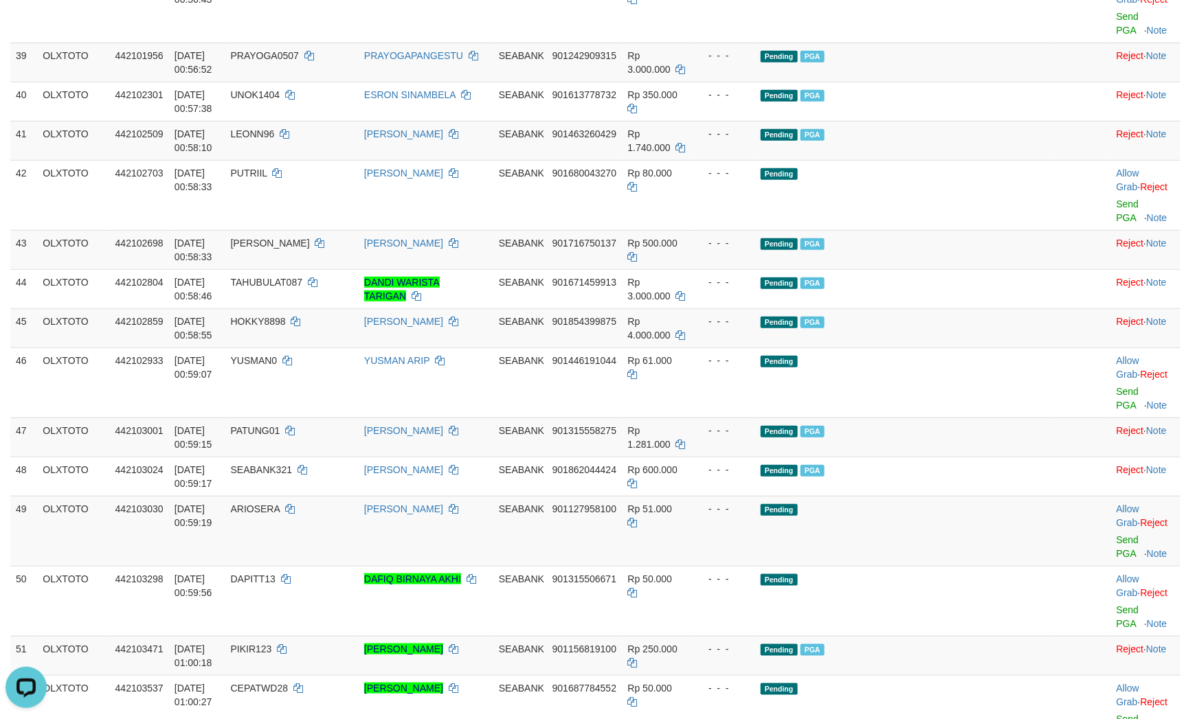
drag, startPoint x: 1089, startPoint y: 316, endPoint x: 1067, endPoint y: 321, distance: 22.0
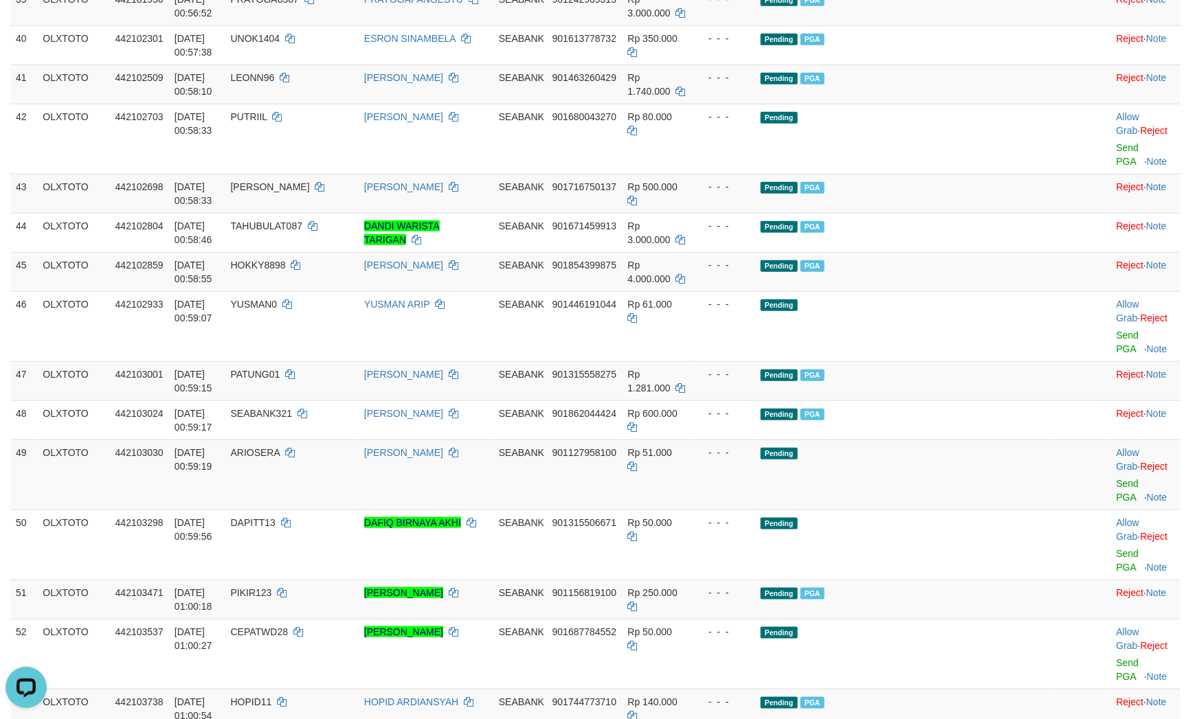
scroll to position [2796, 0]
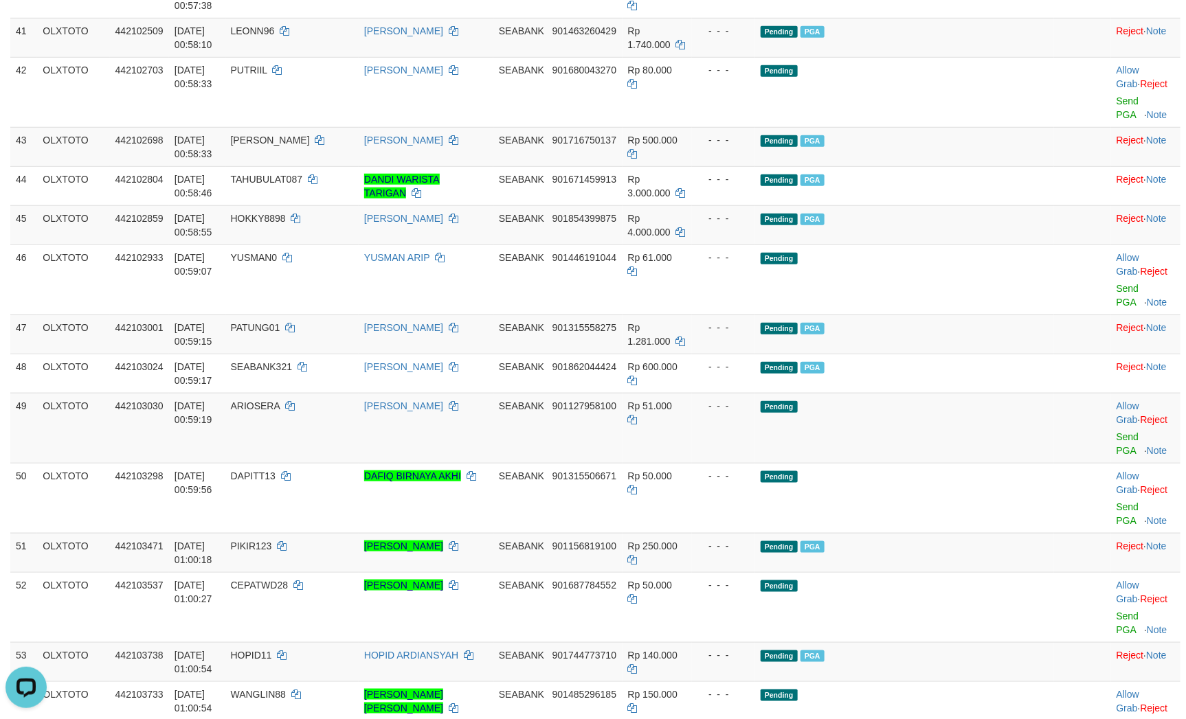
drag, startPoint x: 907, startPoint y: 389, endPoint x: 884, endPoint y: 410, distance: 30.6
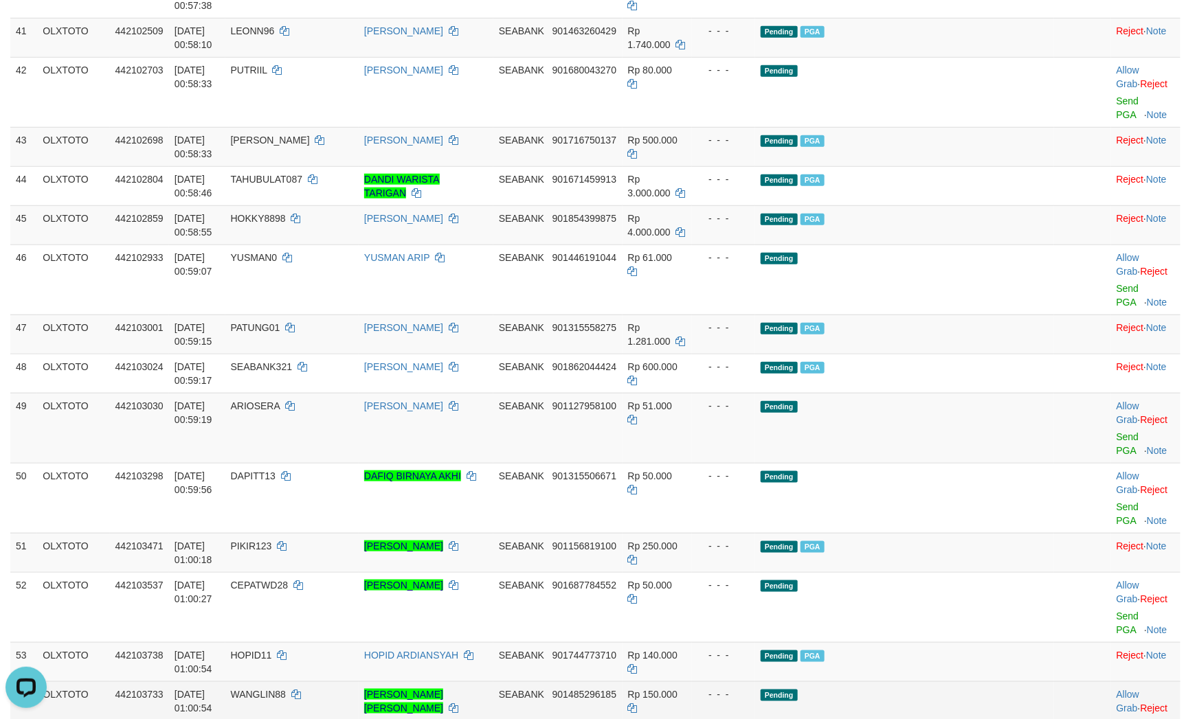
click at [1116, 719] on link "Send PGA" at bounding box center [1127, 732] width 23 height 25
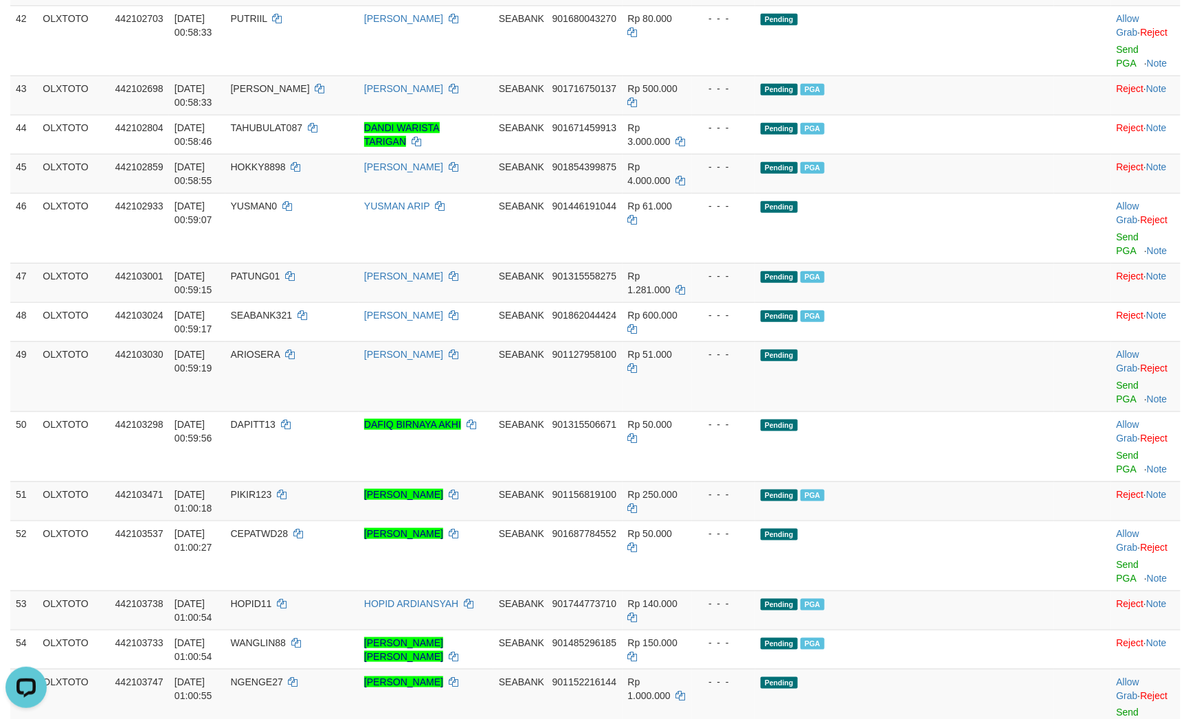
scroll to position [2899, 0]
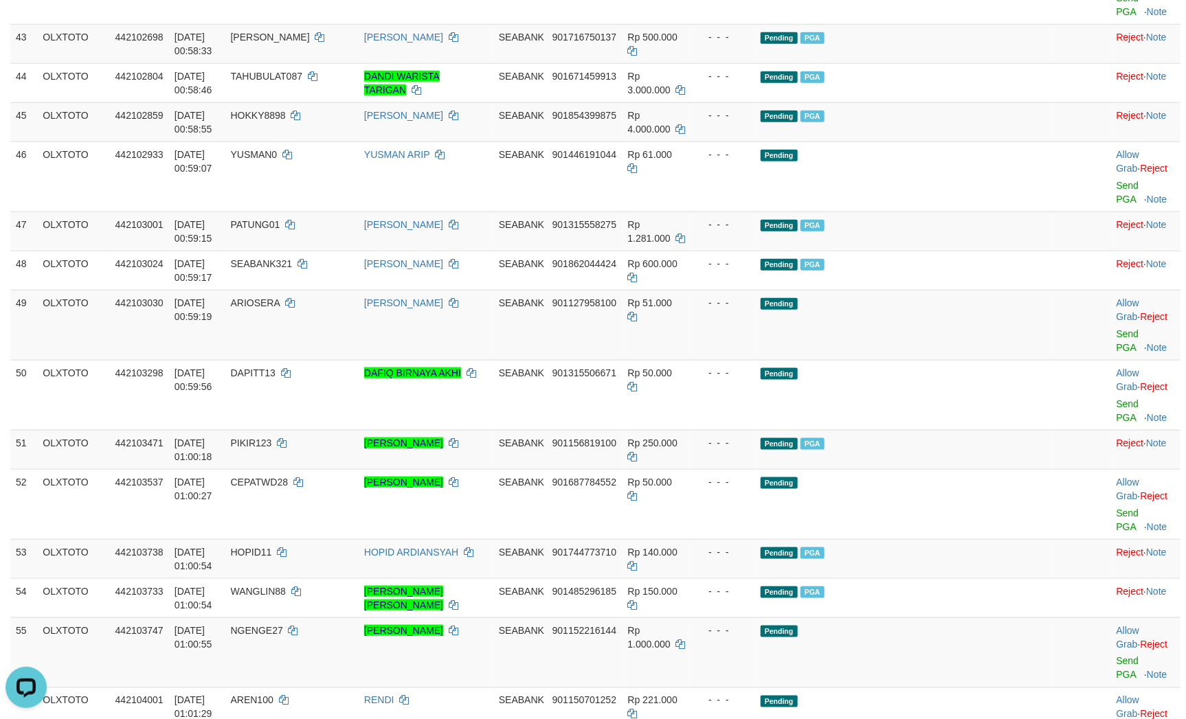
click at [1116, 656] on link "Send PGA" at bounding box center [1127, 668] width 23 height 25
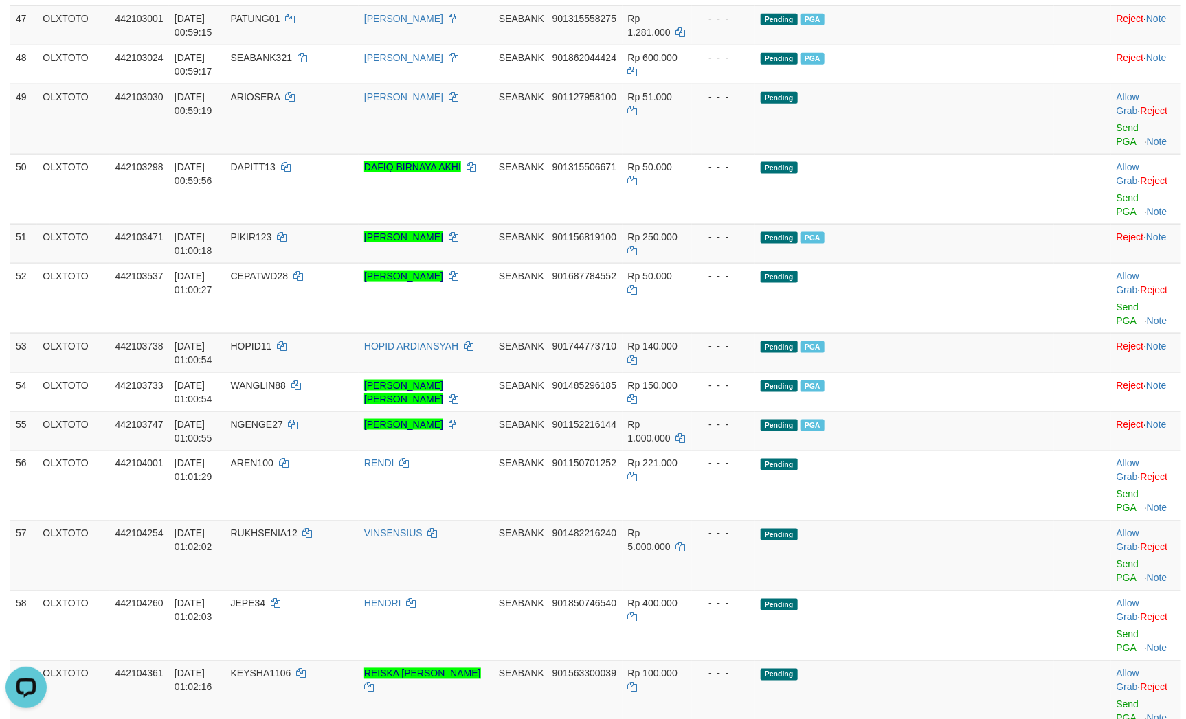
drag, startPoint x: 899, startPoint y: 375, endPoint x: 912, endPoint y: 374, distance: 12.4
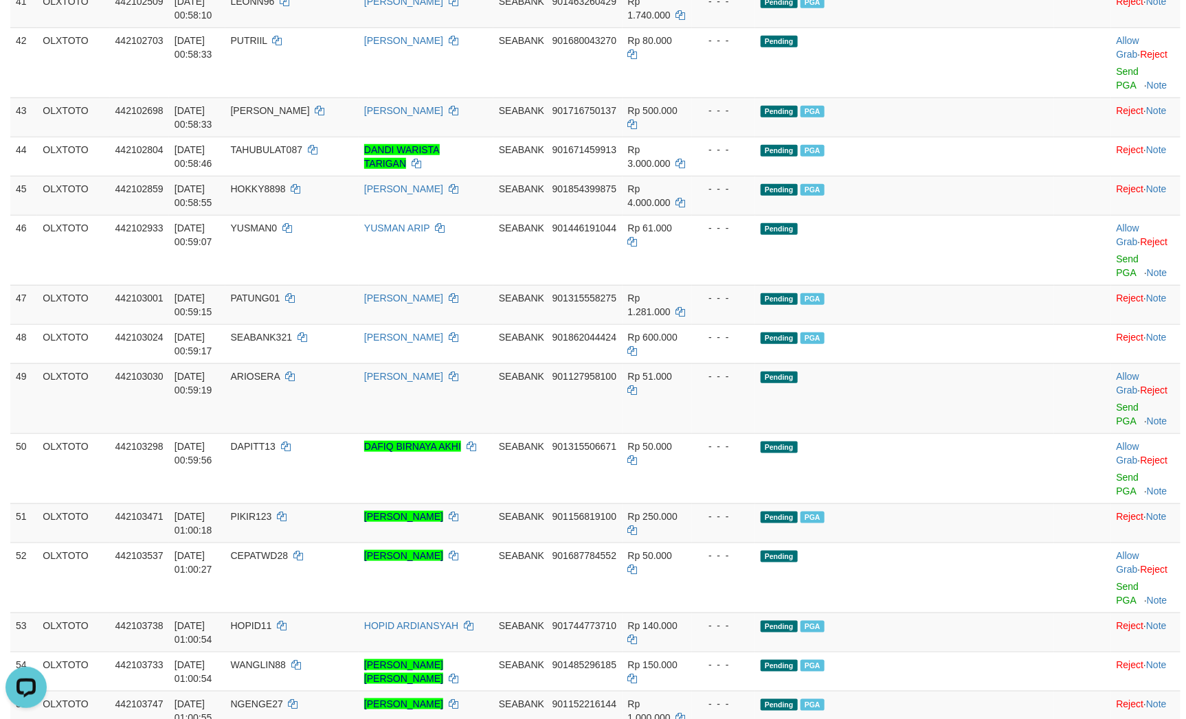
scroll to position [2836, 0]
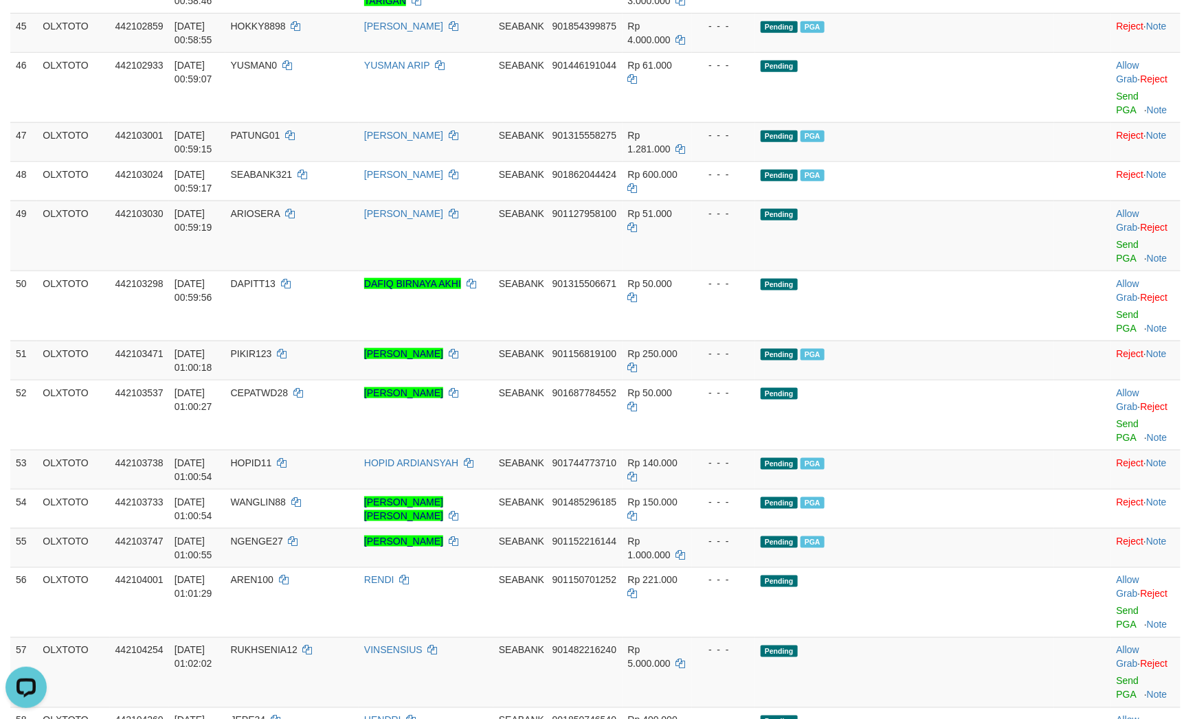
scroll to position [3042, 0]
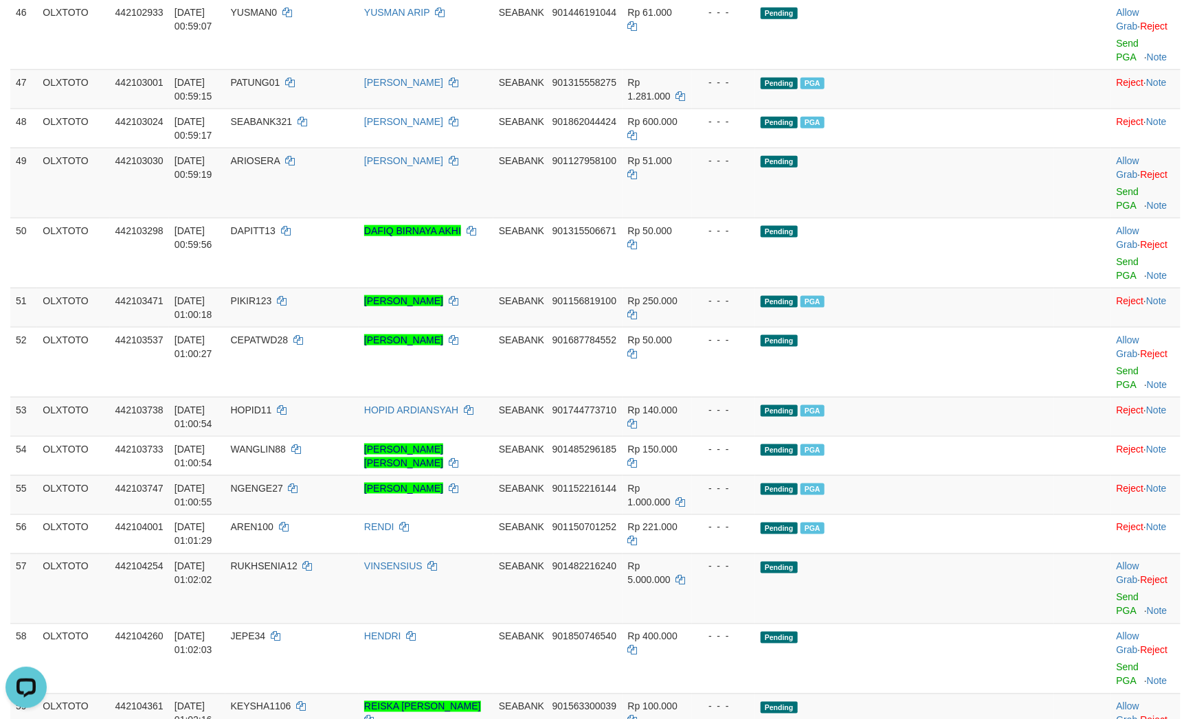
click at [1116, 592] on link "Send PGA" at bounding box center [1127, 604] width 23 height 25
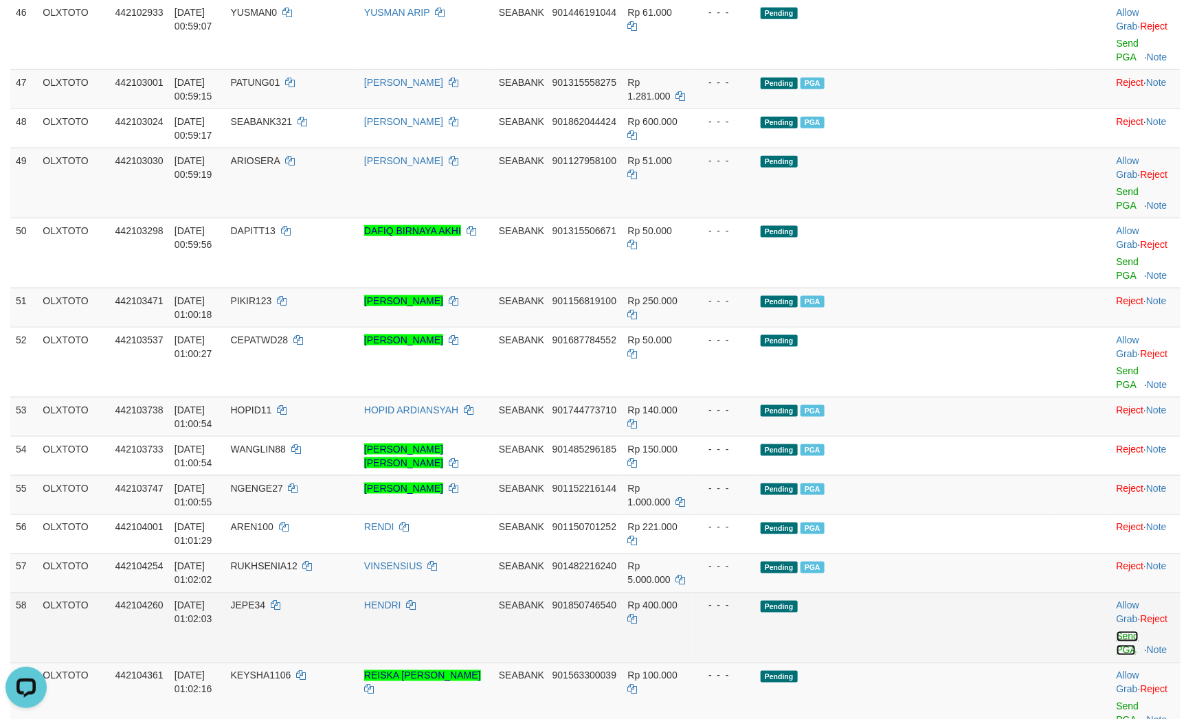
click at [1116, 631] on link "Send PGA" at bounding box center [1127, 643] width 23 height 25
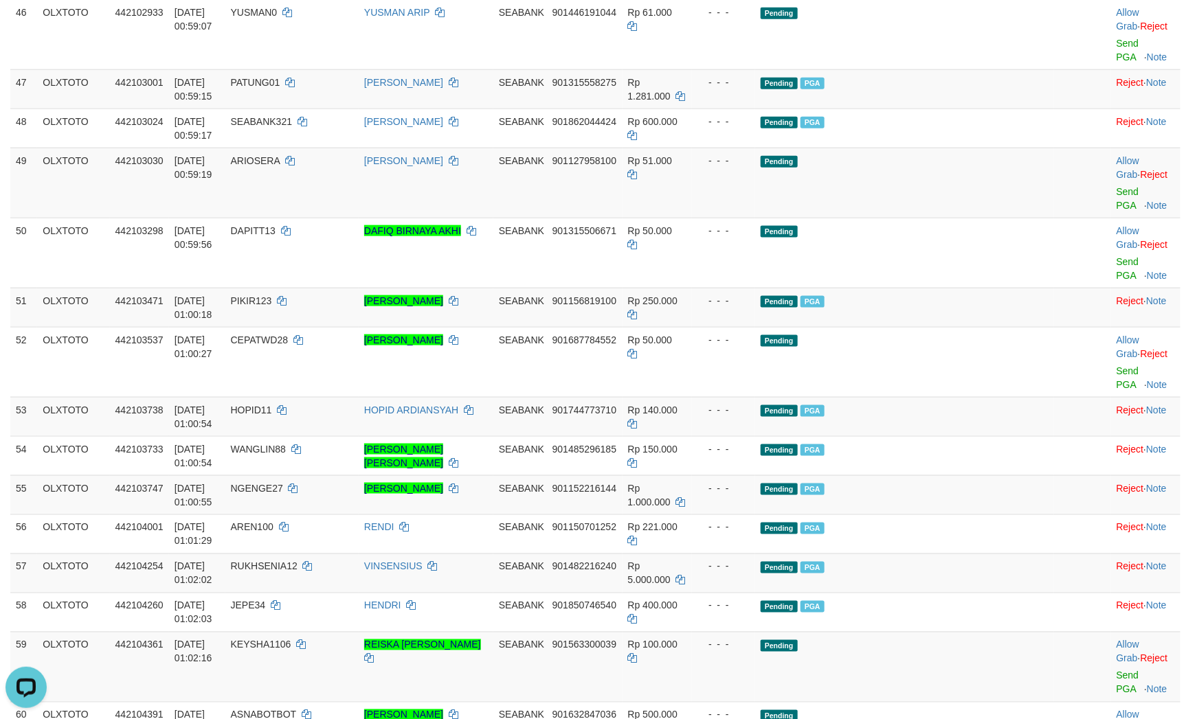
click at [1116, 670] on link "Send PGA" at bounding box center [1127, 682] width 23 height 25
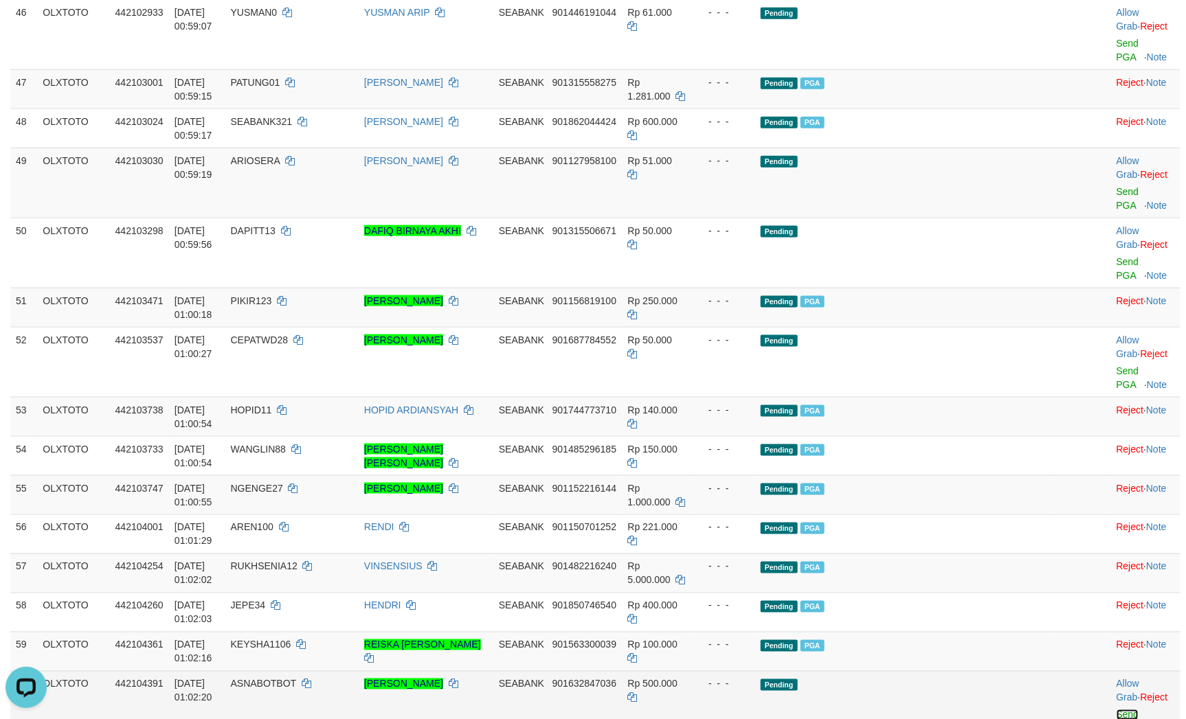
click at [1116, 710] on link "Send PGA" at bounding box center [1127, 722] width 23 height 25
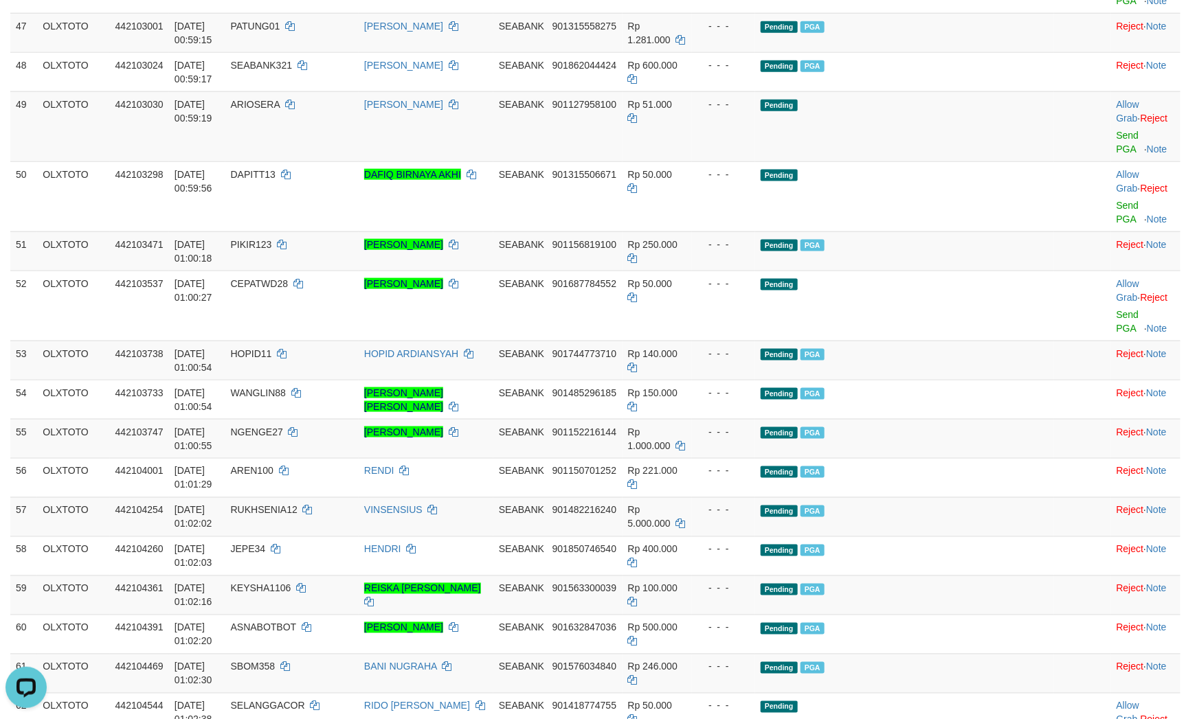
scroll to position [3145, 0]
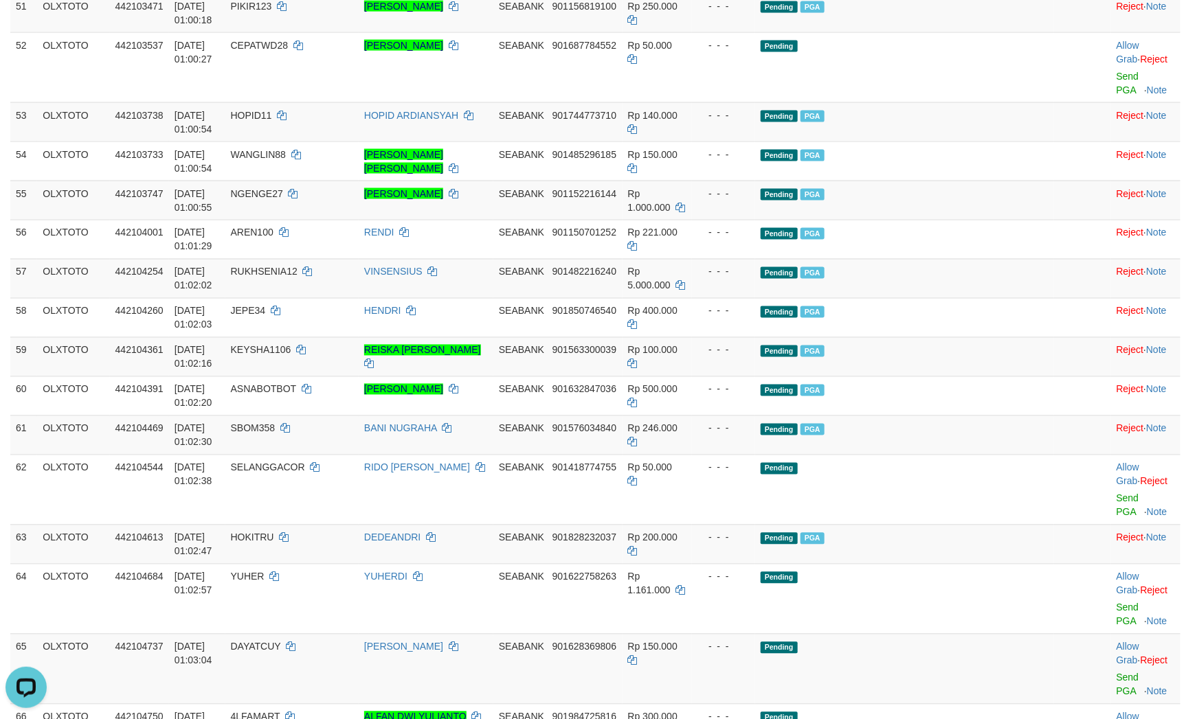
scroll to position [3351, 0]
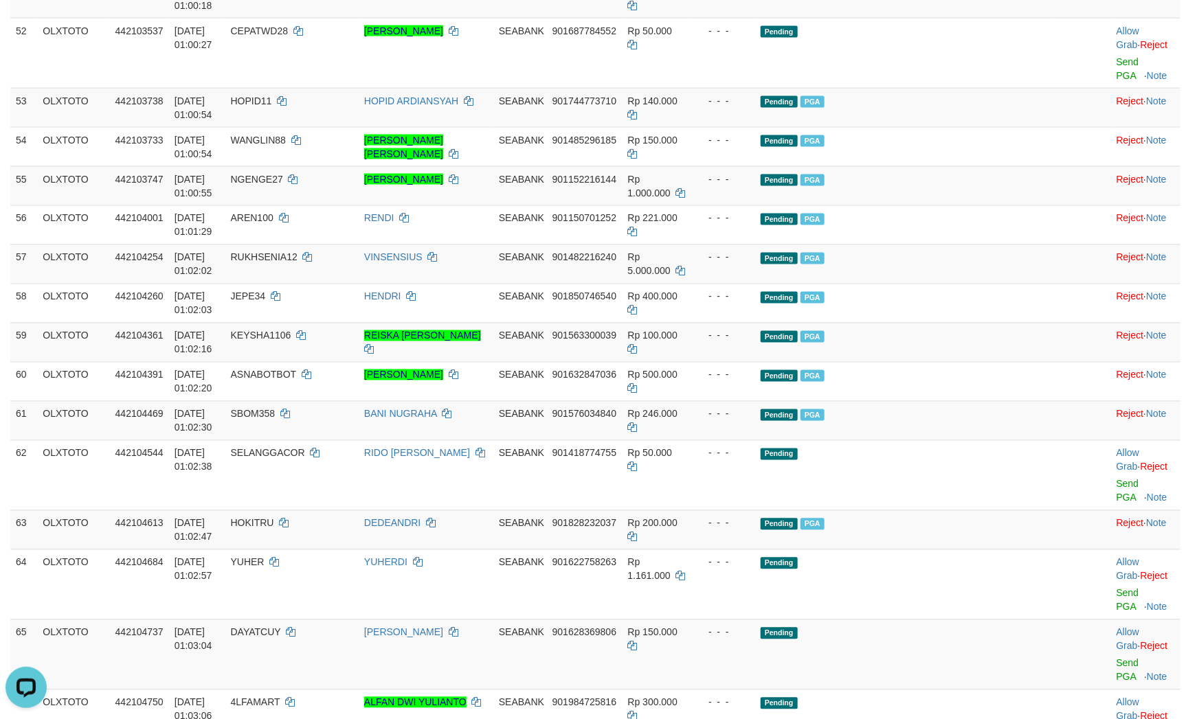
drag, startPoint x: 921, startPoint y: 398, endPoint x: 926, endPoint y: 409, distance: 11.4
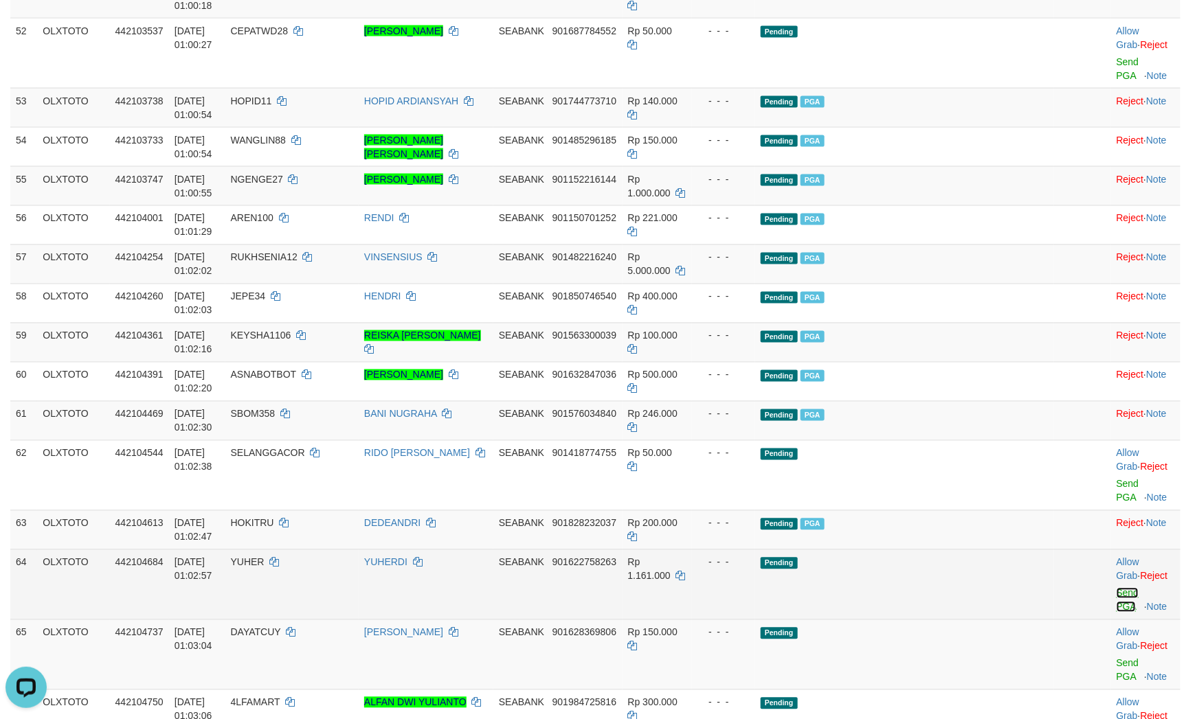
click at [1116, 588] on link "Send PGA" at bounding box center [1127, 600] width 23 height 25
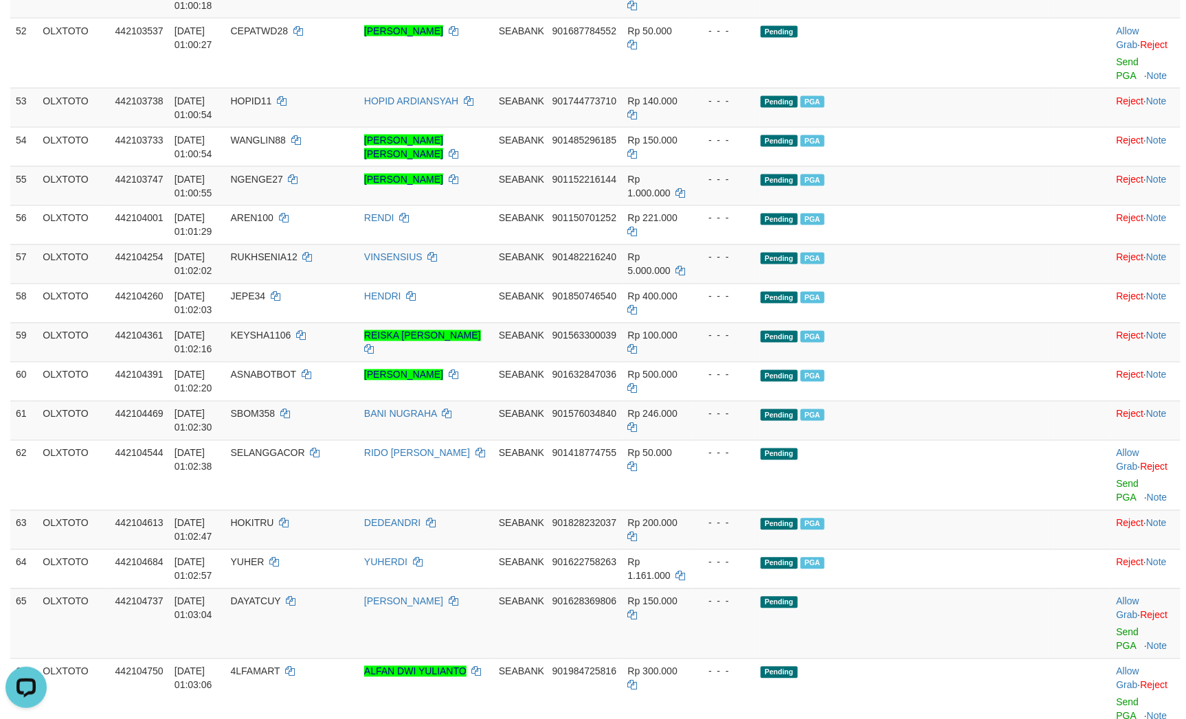
click at [1118, 627] on link "Send PGA" at bounding box center [1127, 639] width 23 height 25
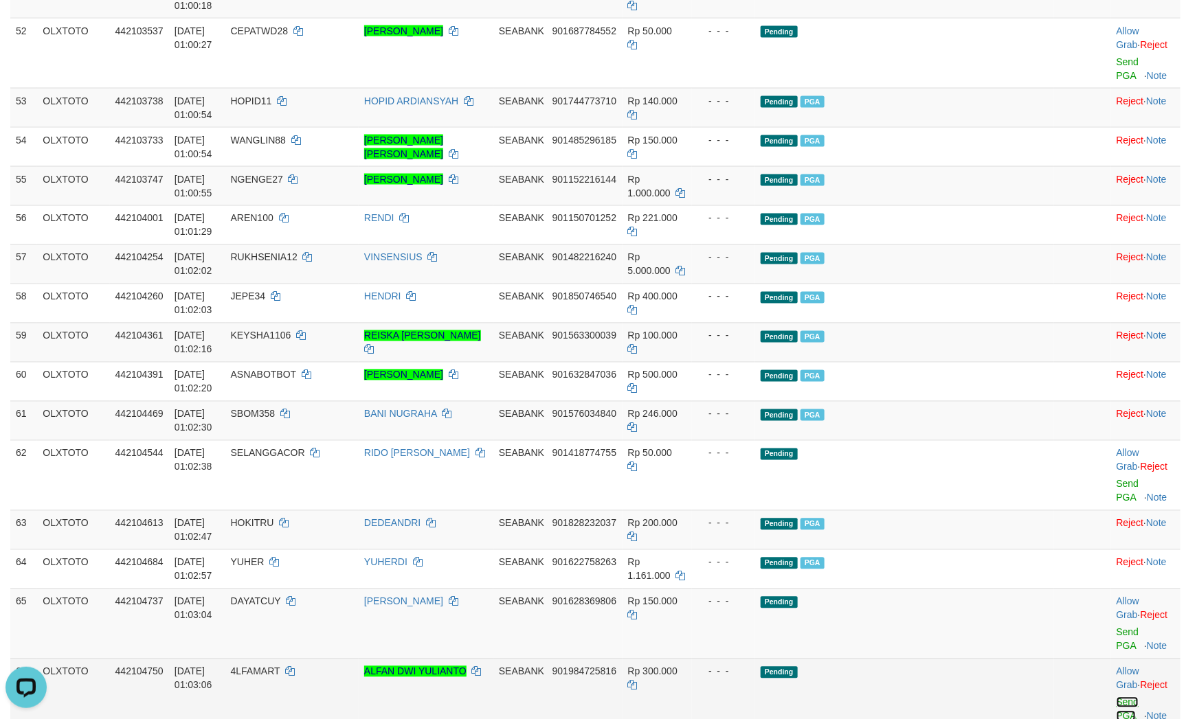
click at [1116, 697] on link "Send PGA" at bounding box center [1127, 709] width 23 height 25
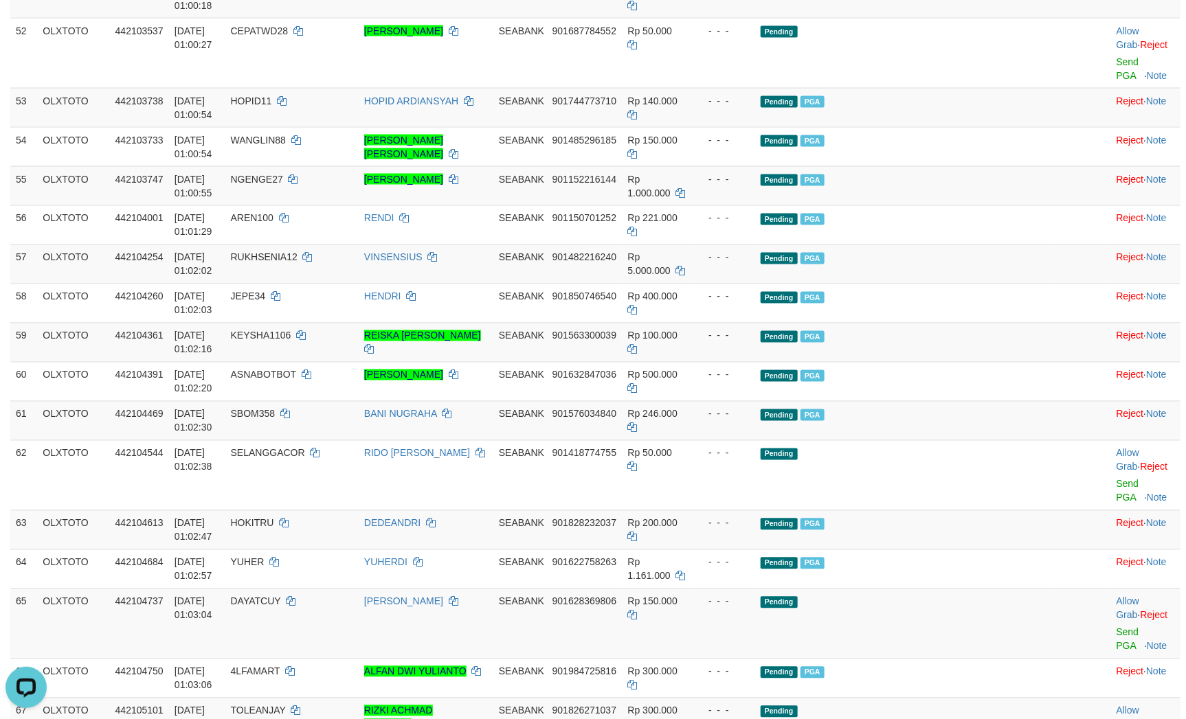
drag, startPoint x: 858, startPoint y: 513, endPoint x: 866, endPoint y: 513, distance: 8.2
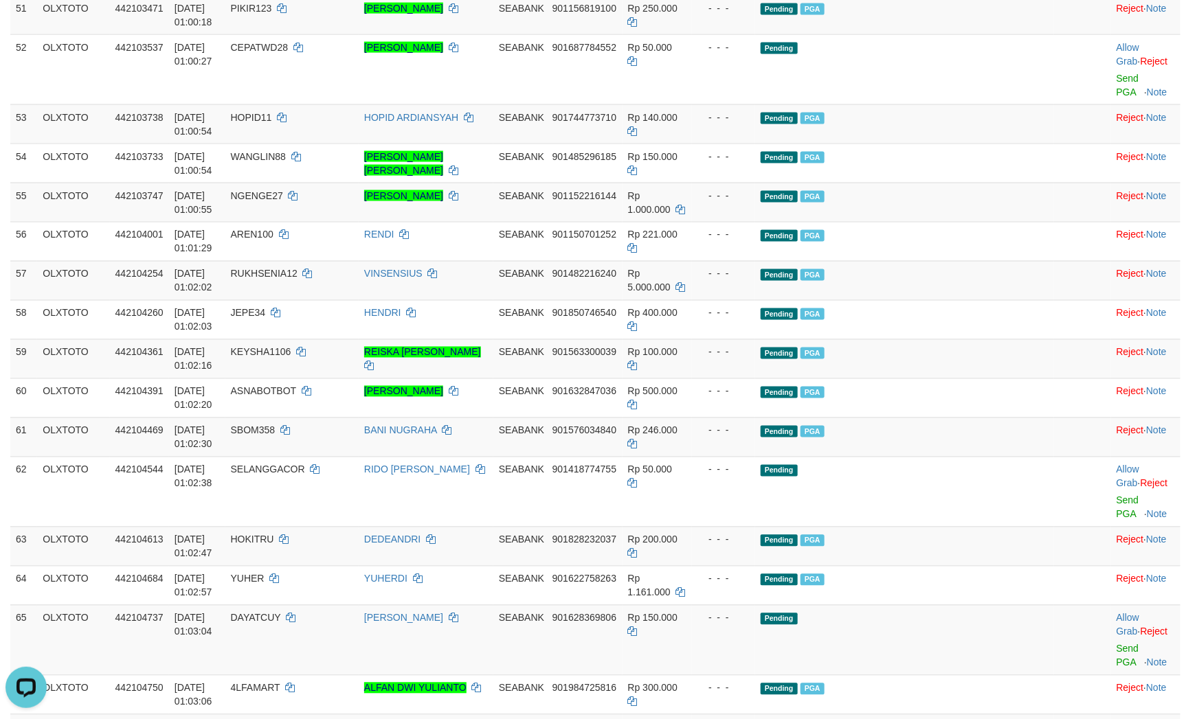
drag, startPoint x: 1067, startPoint y: 482, endPoint x: 1047, endPoint y: 481, distance: 20.7
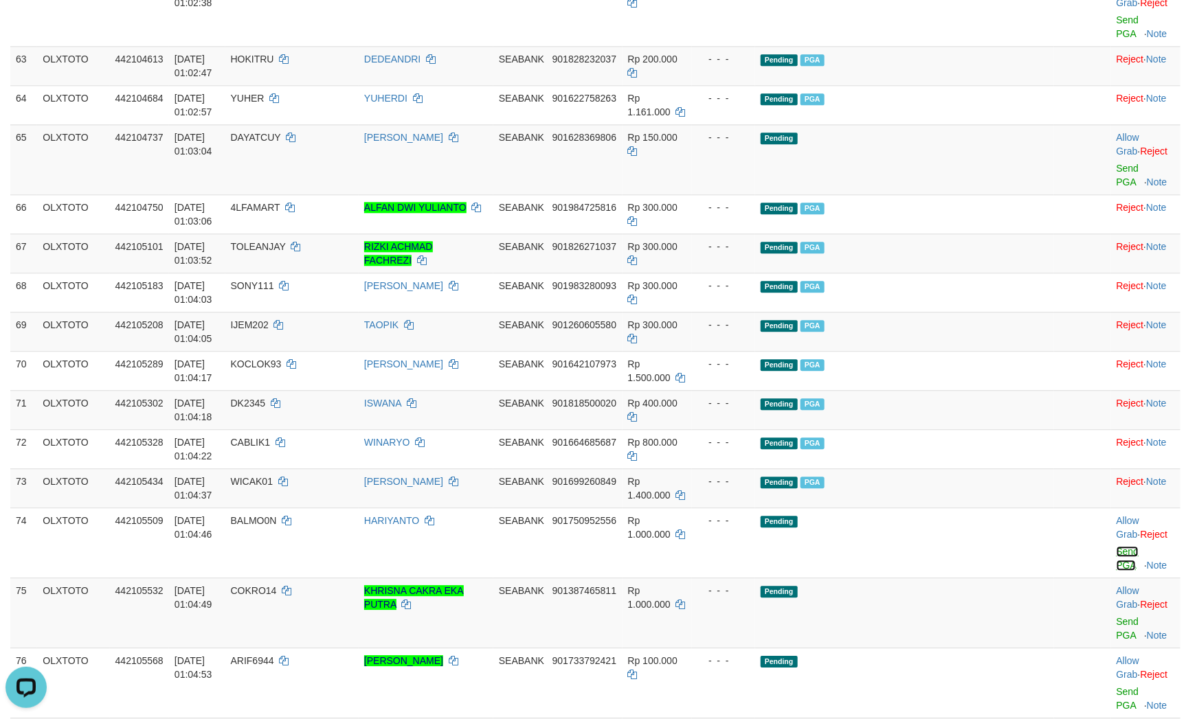
scroll to position [3636, 0]
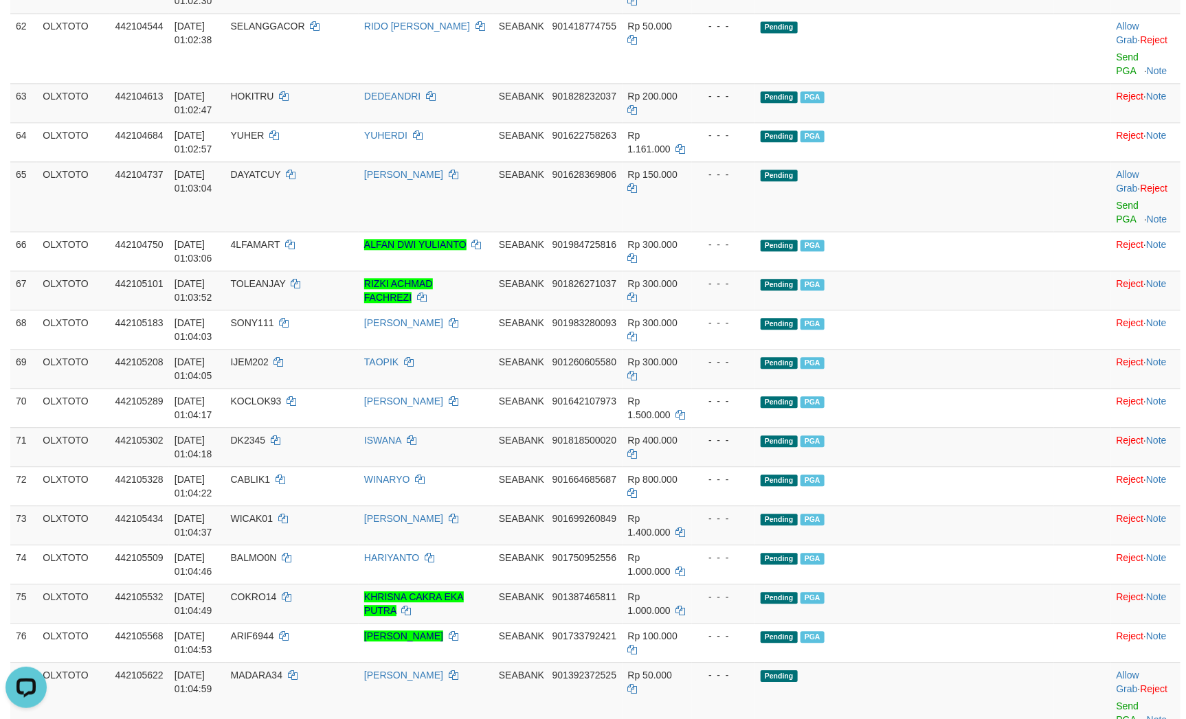
scroll to position [3825, 0]
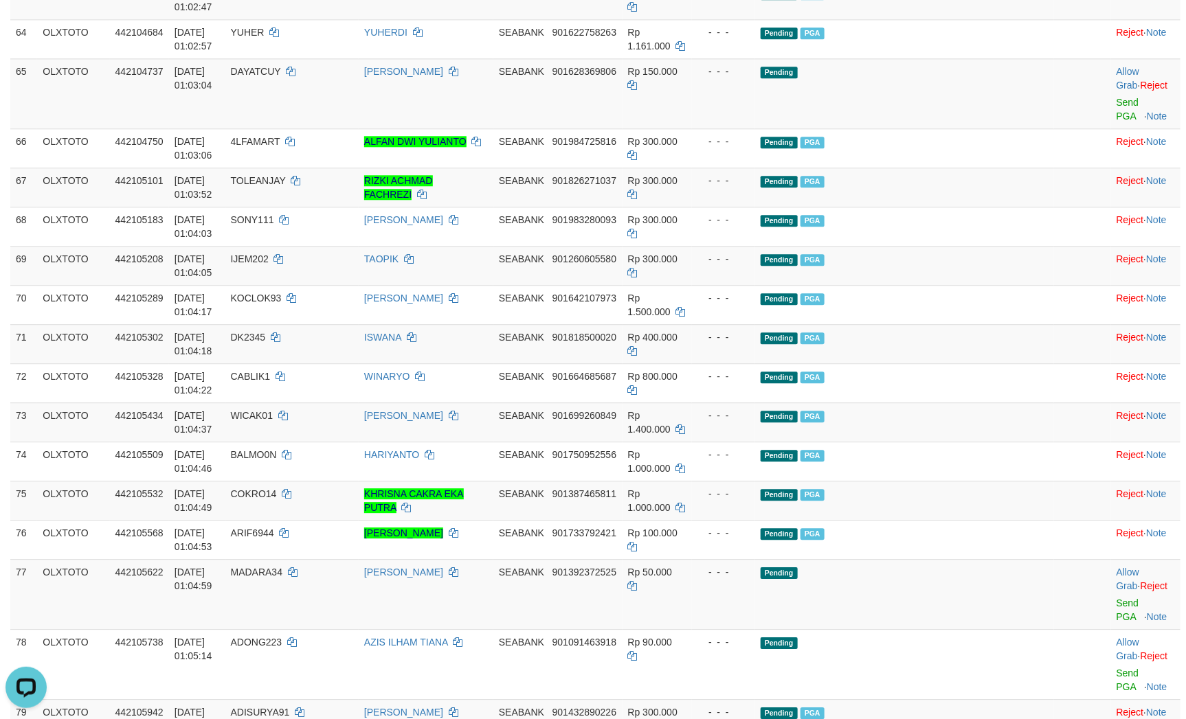
scroll to position [3928, 0]
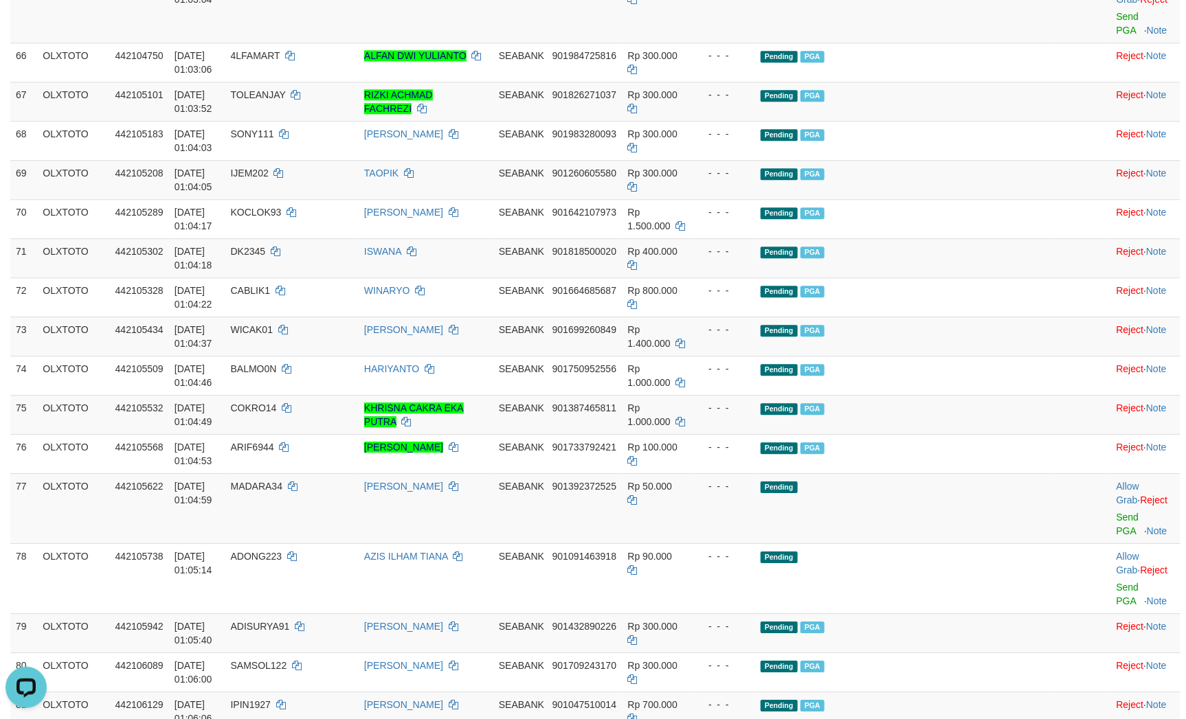
scroll to position [4556, 0]
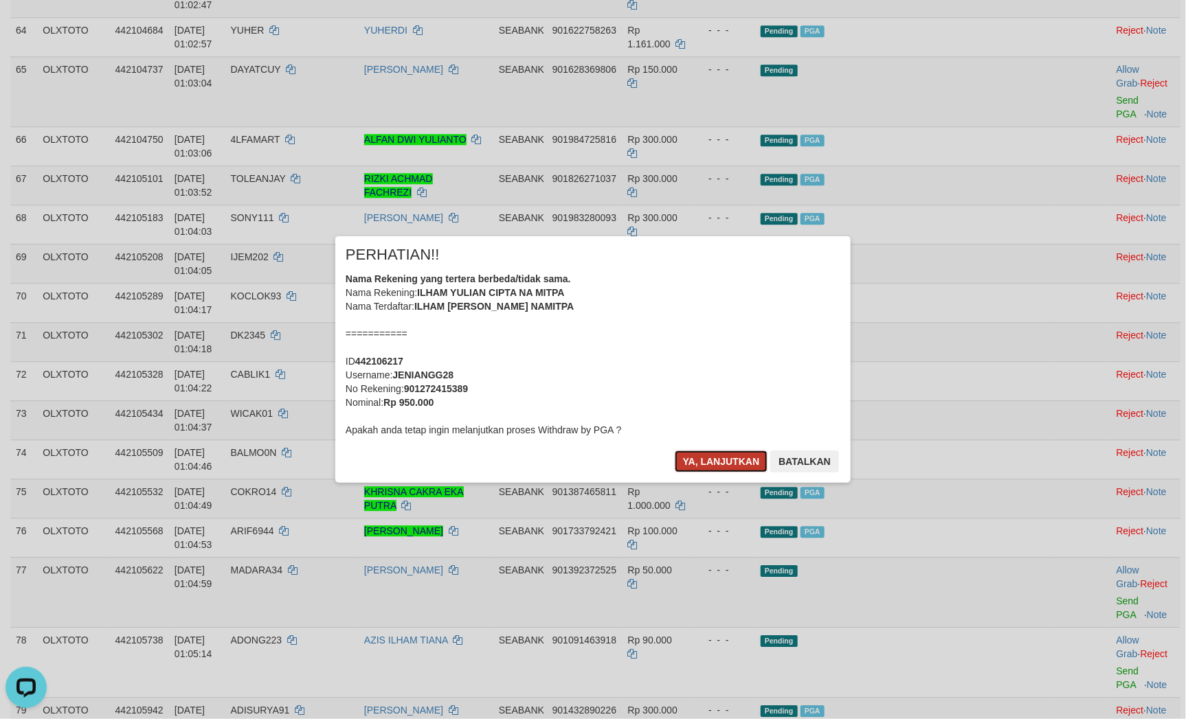
click at [732, 462] on button "Ya, lanjutkan" at bounding box center [721, 462] width 93 height 22
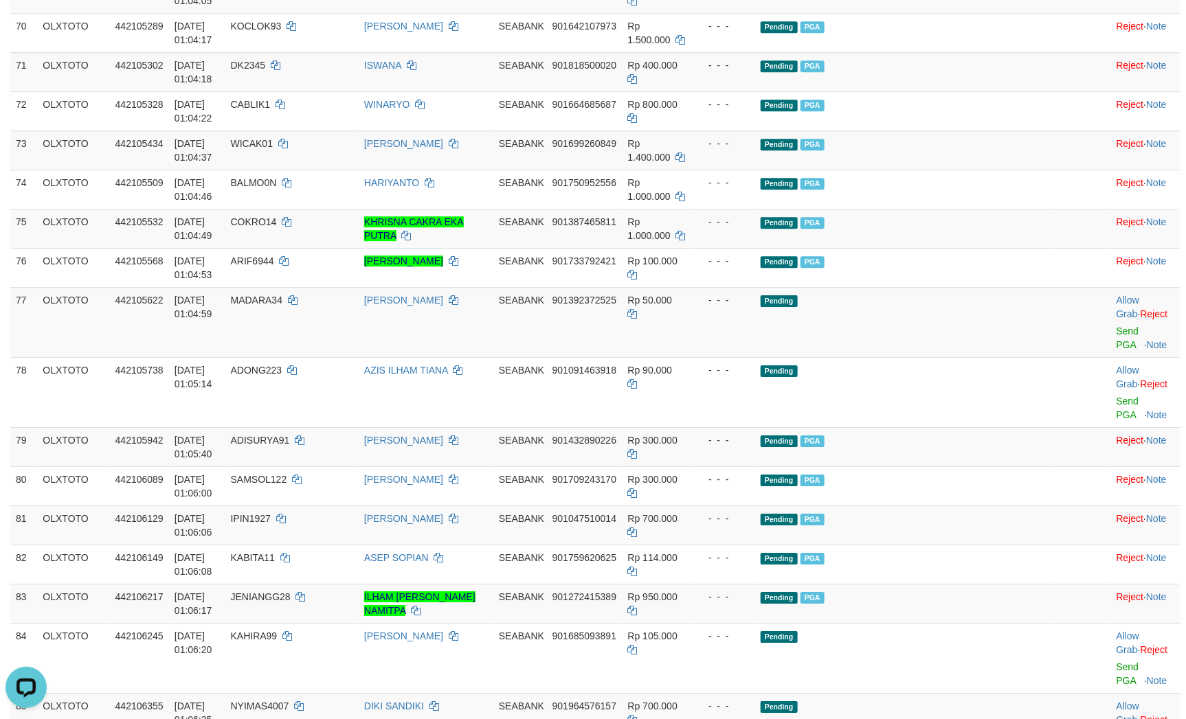
scroll to position [4175, 0]
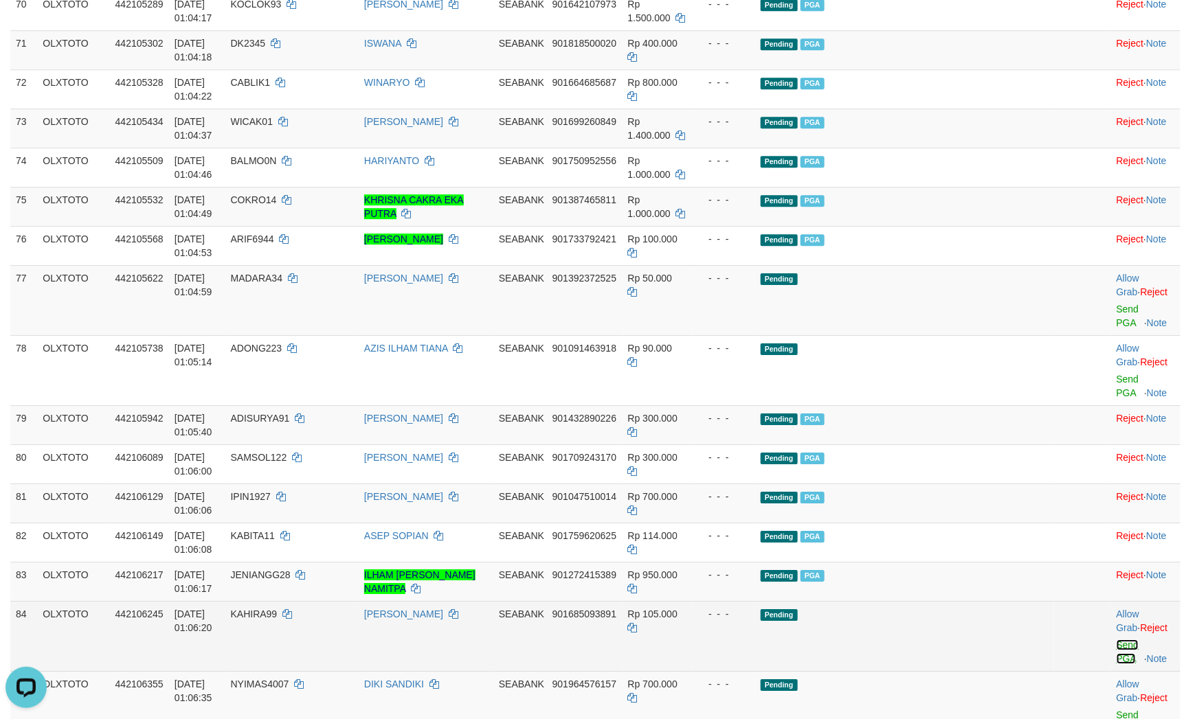
click at [1116, 640] on link "Send PGA" at bounding box center [1127, 652] width 23 height 25
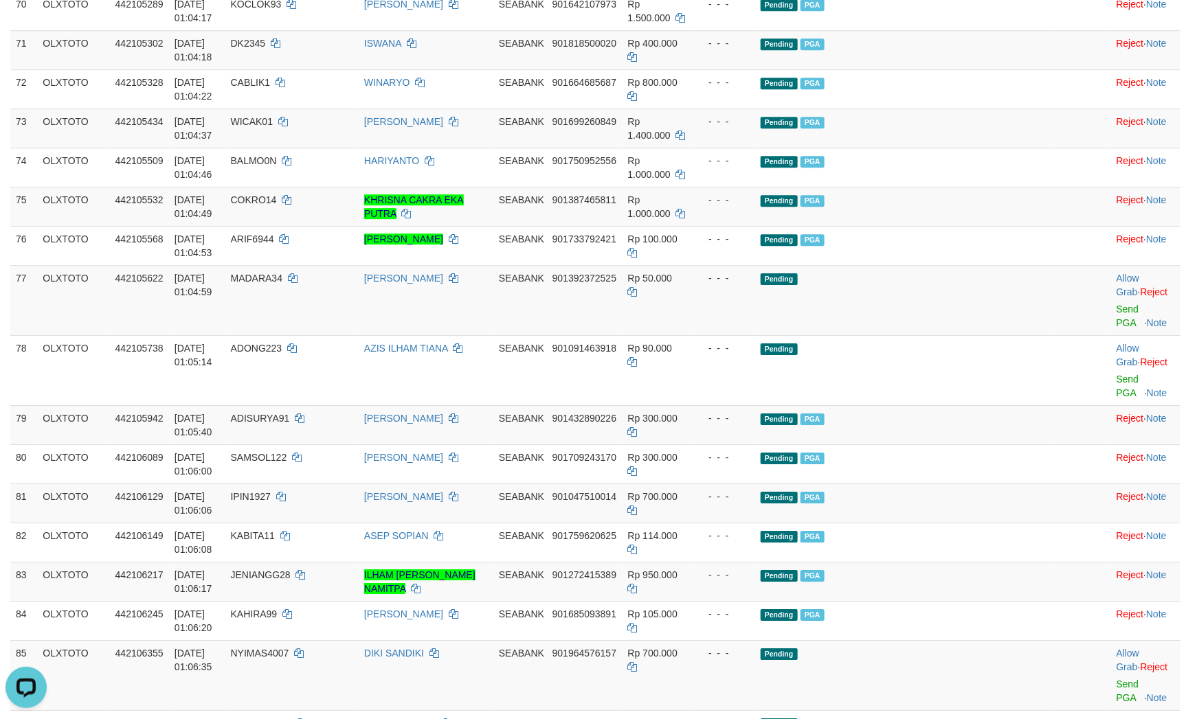
click at [1116, 679] on link "Send PGA" at bounding box center [1127, 691] width 23 height 25
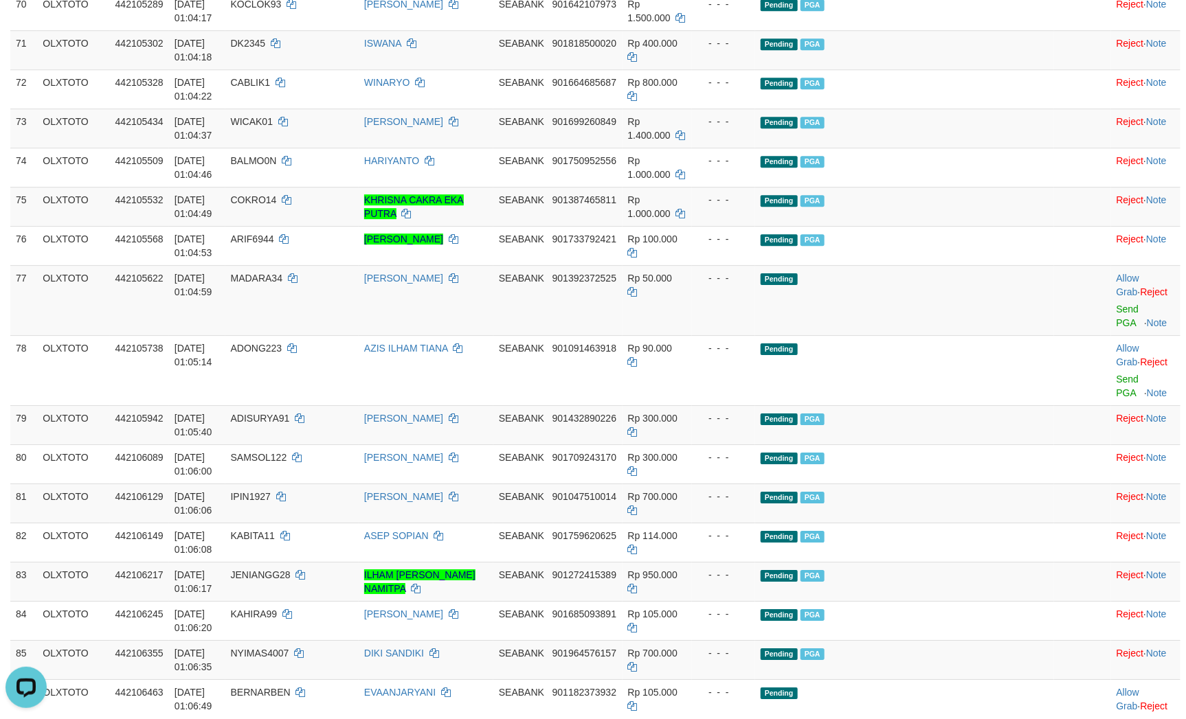
drag, startPoint x: 882, startPoint y: 367, endPoint x: 896, endPoint y: 377, distance: 17.7
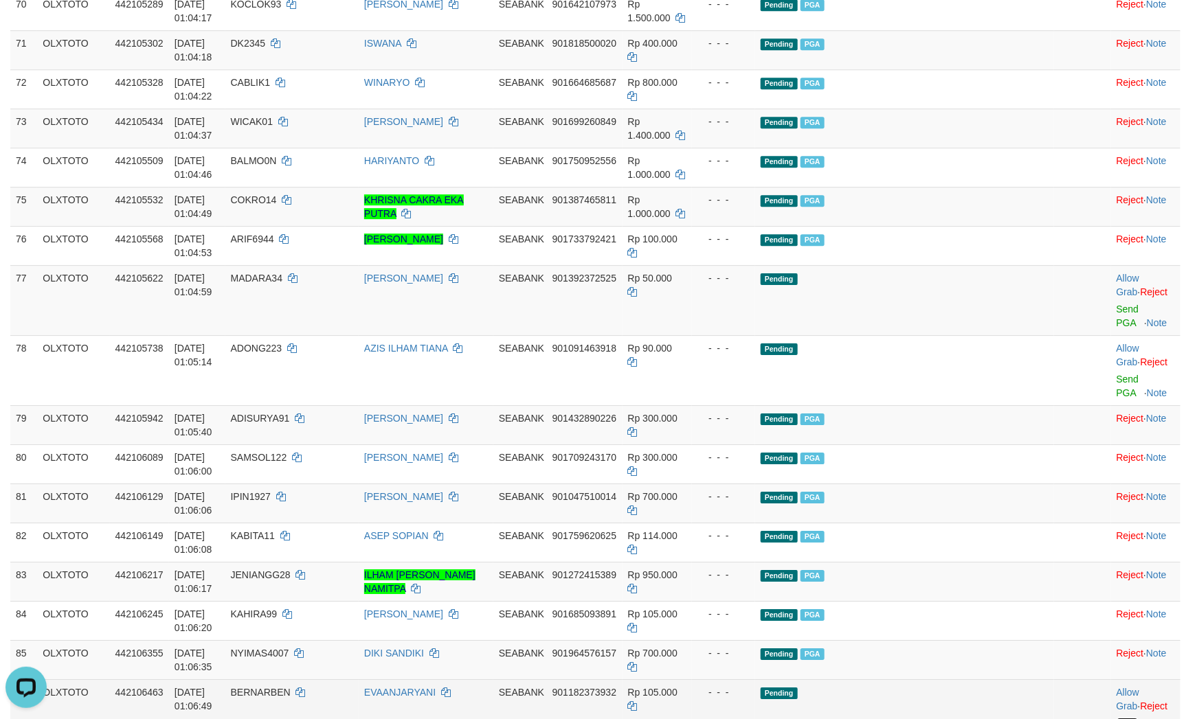
click at [1116, 718] on link "Send PGA" at bounding box center [1127, 730] width 23 height 25
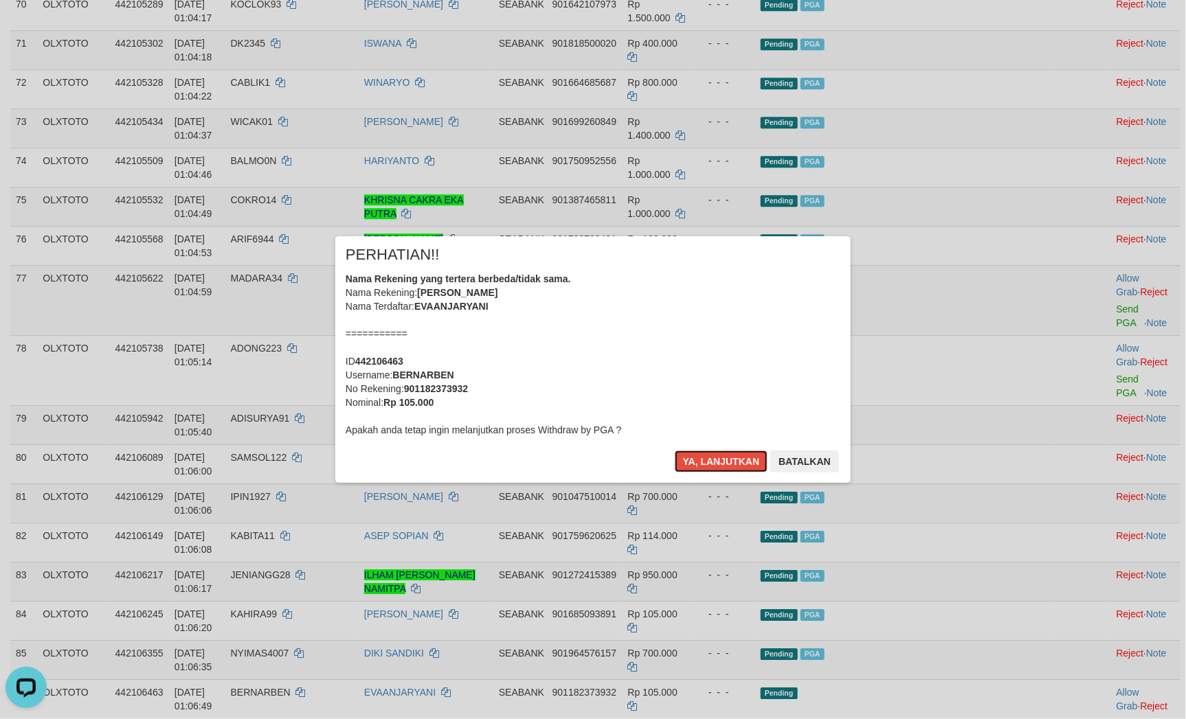
click at [710, 454] on button "Ya, lanjutkan" at bounding box center [721, 462] width 93 height 22
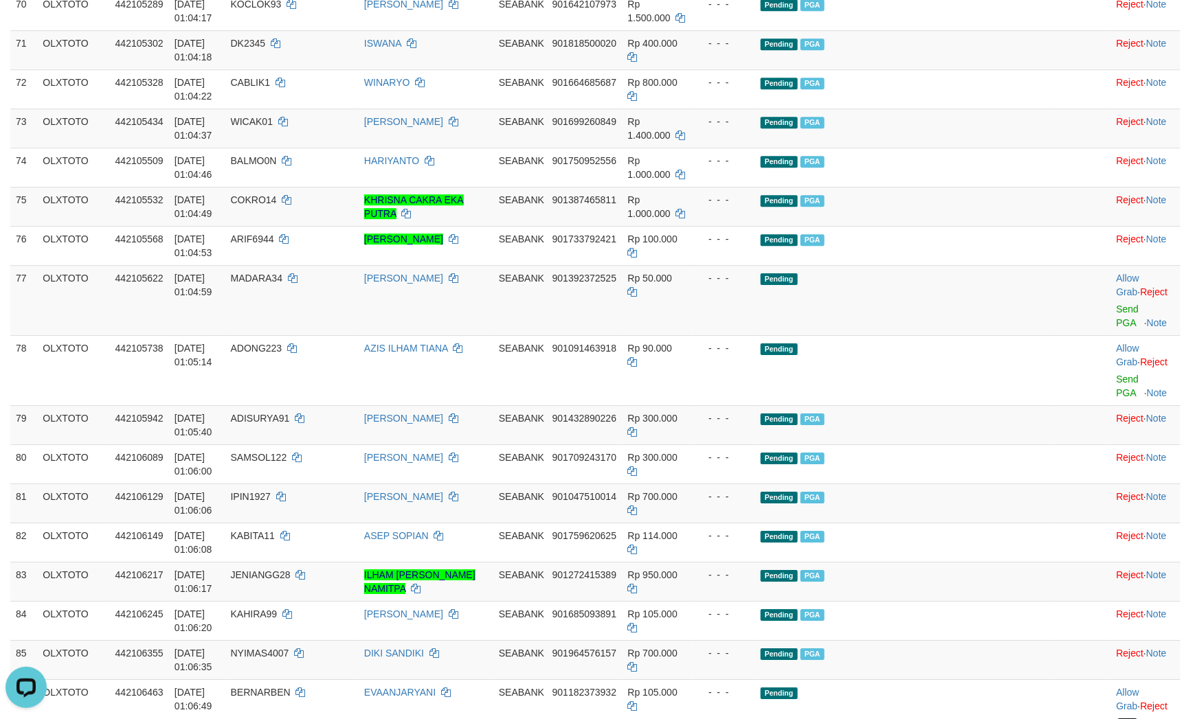
drag, startPoint x: 880, startPoint y: 468, endPoint x: 893, endPoint y: 468, distance: 13.1
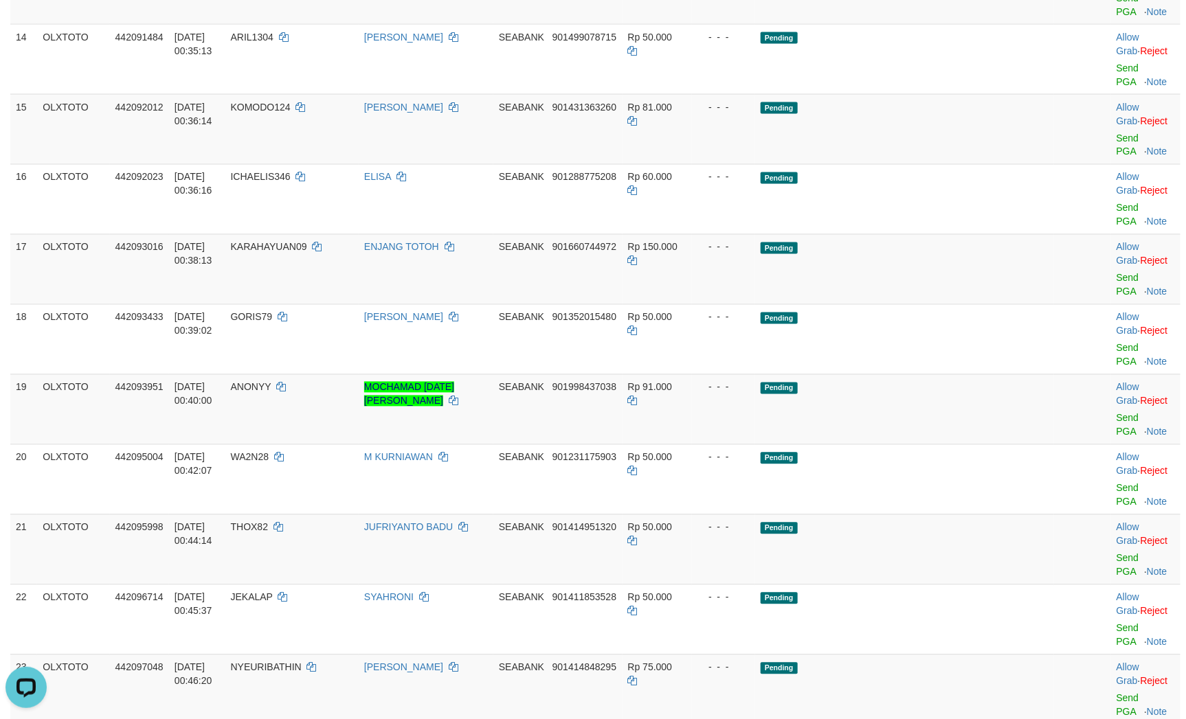
scroll to position [1236, 0]
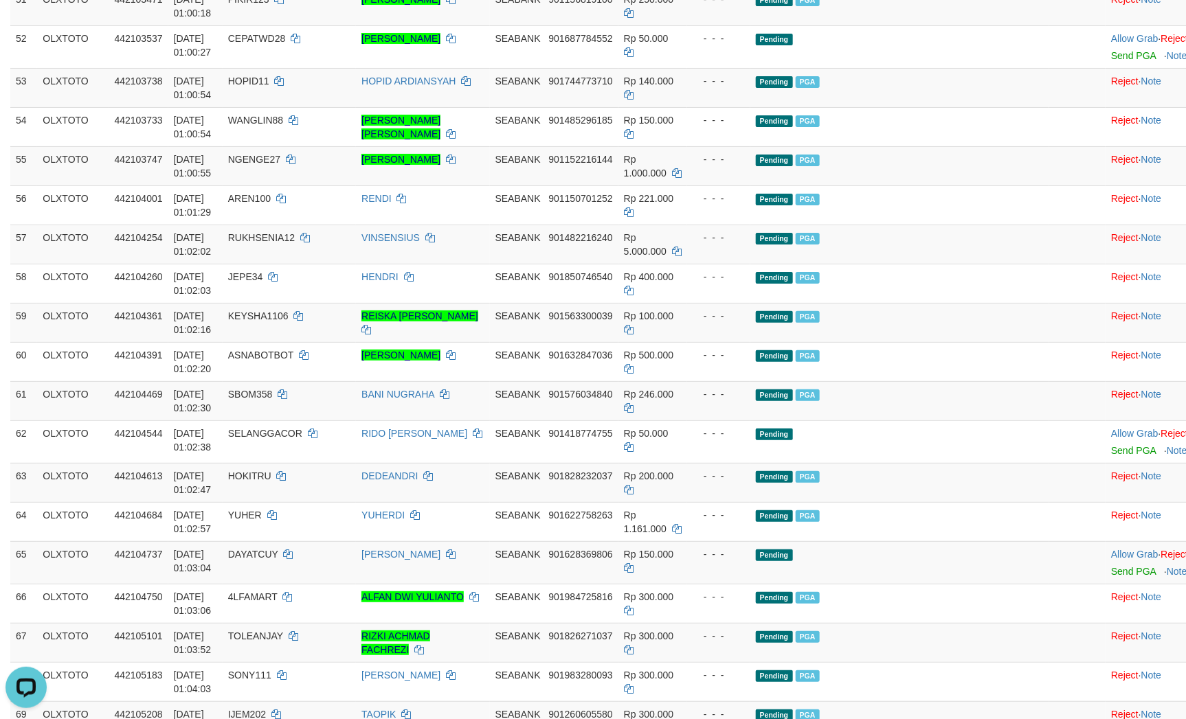
scroll to position [2370, 0]
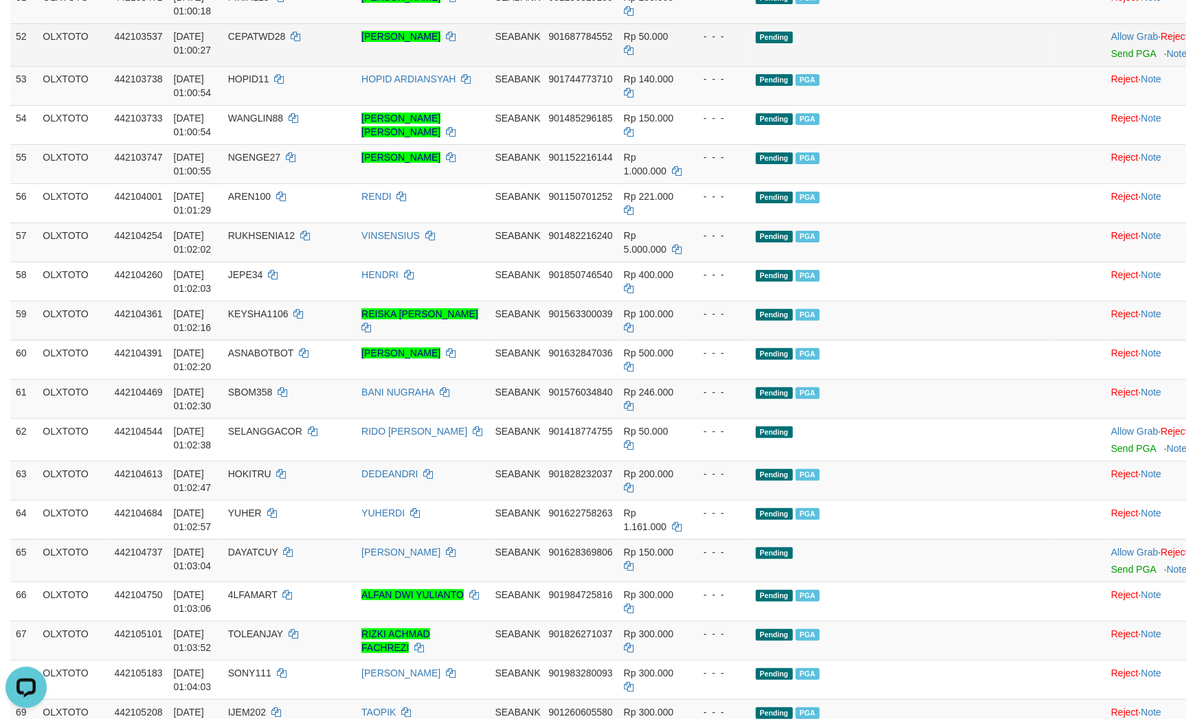
click at [1049, 66] on td at bounding box center [1077, 44] width 57 height 43
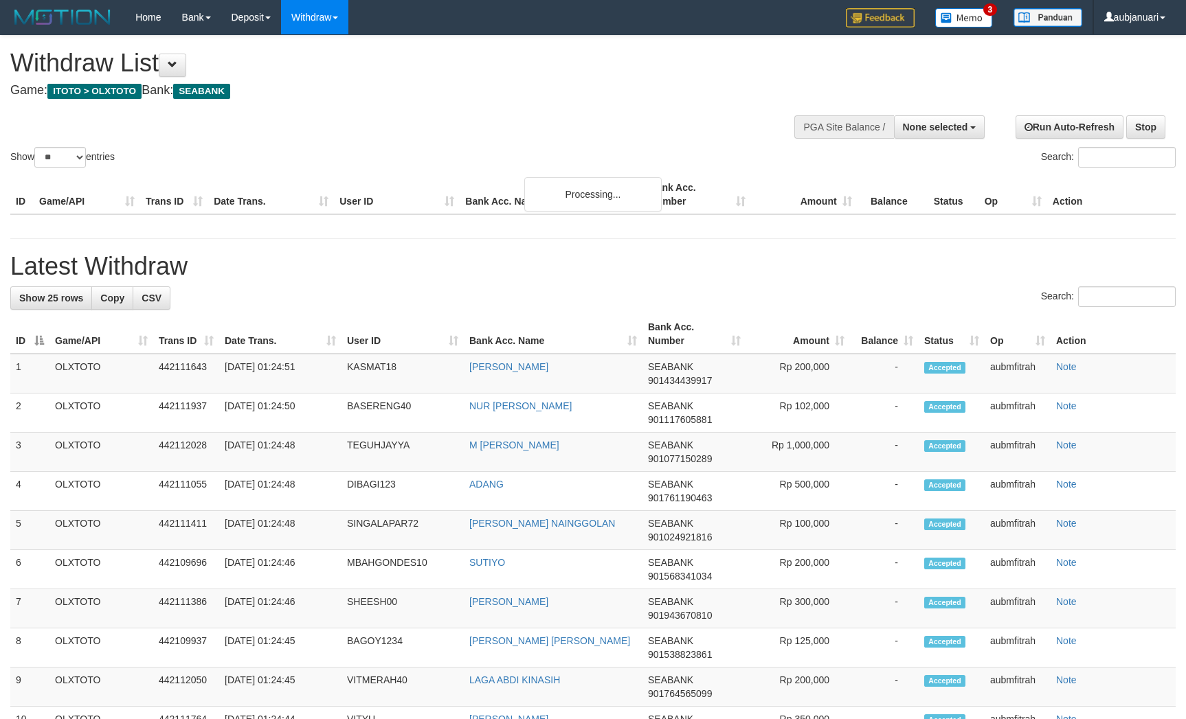
select select
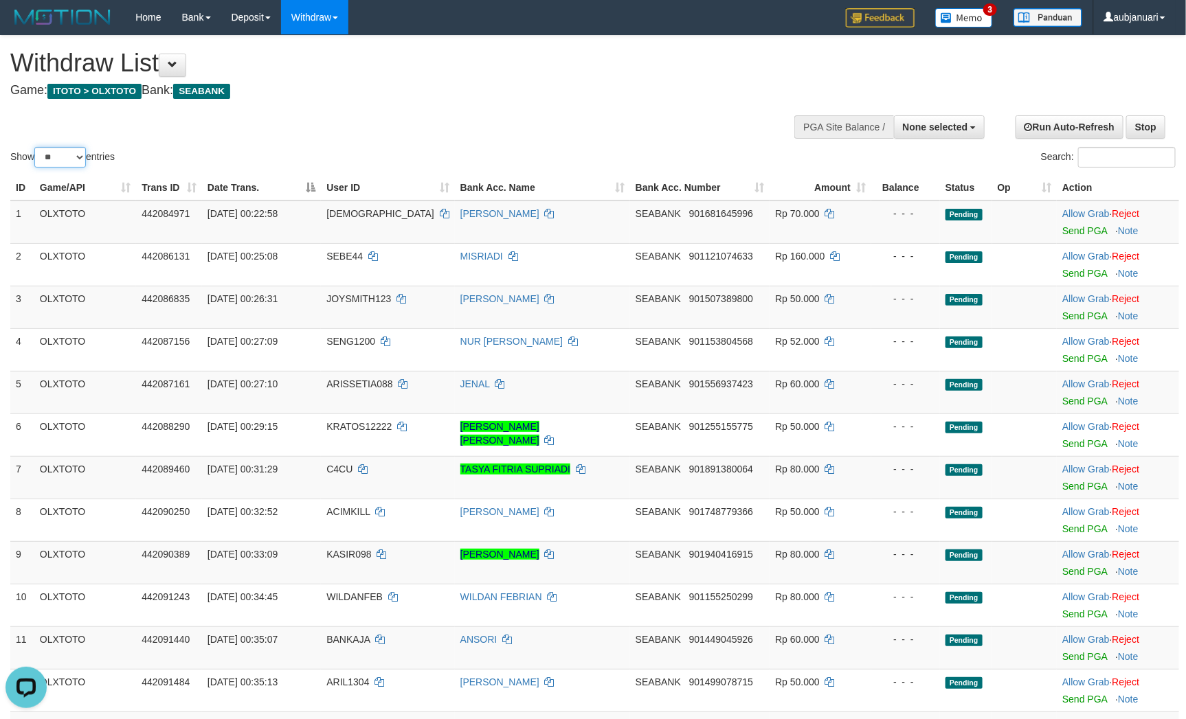
click at [62, 168] on select "** ** ** ***" at bounding box center [60, 157] width 52 height 21
select select "***"
click at [36, 164] on select "** ** ** ***" at bounding box center [60, 157] width 52 height 21
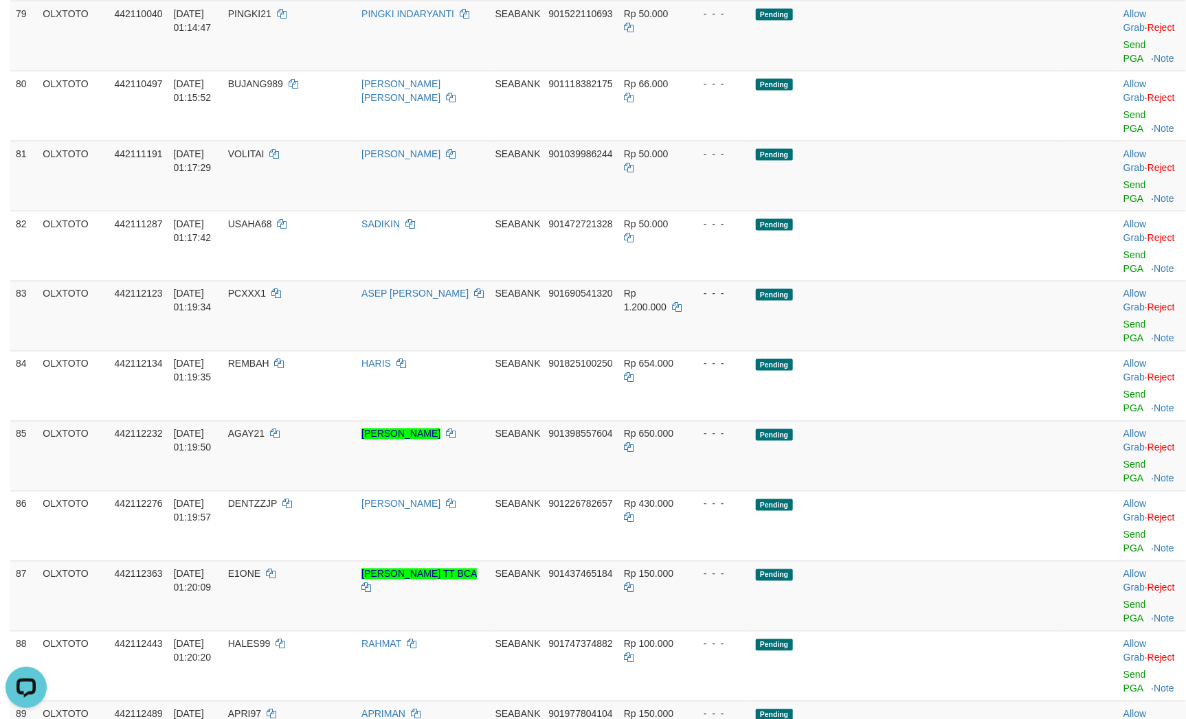
scroll to position [5667, 0]
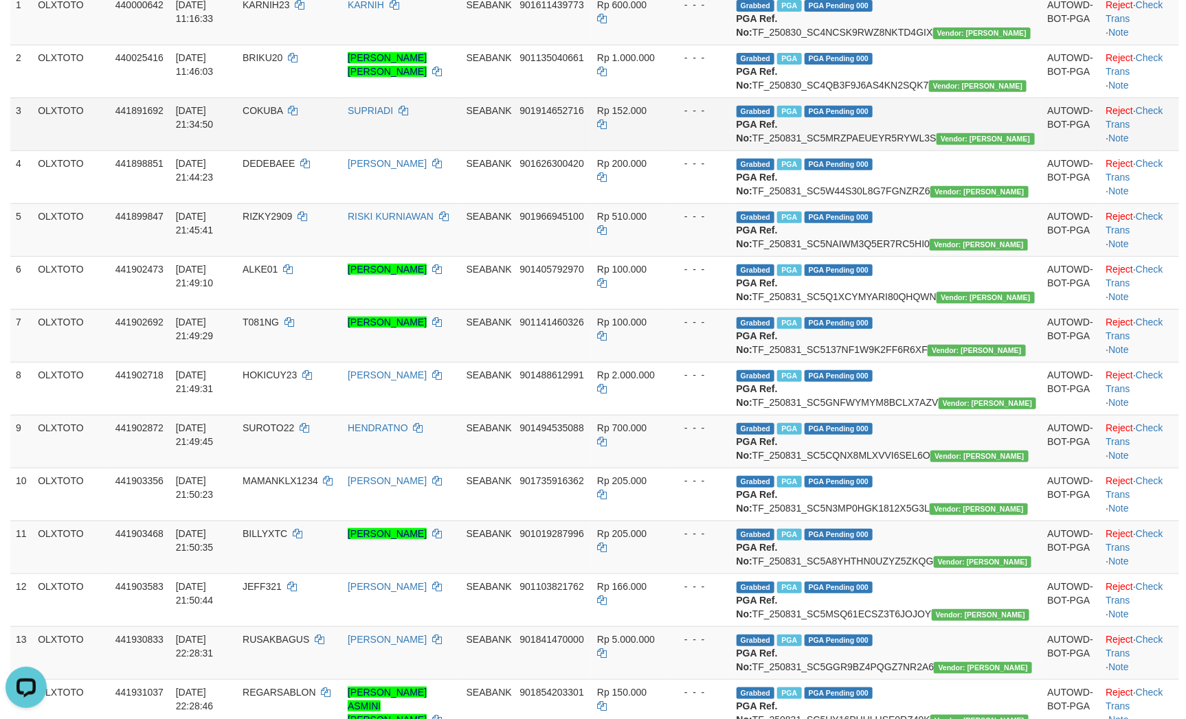
scroll to position [0, 0]
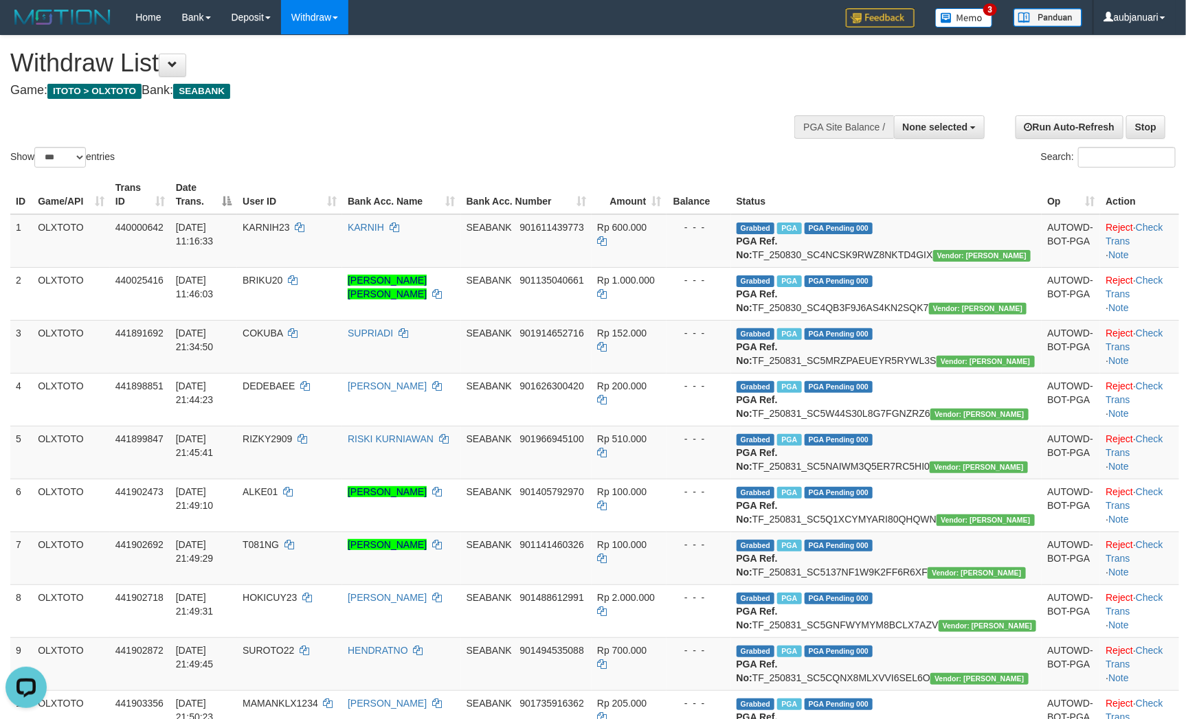
click at [594, 151] on div "Show ** ** ** *** entries Search:" at bounding box center [593, 103] width 1186 height 135
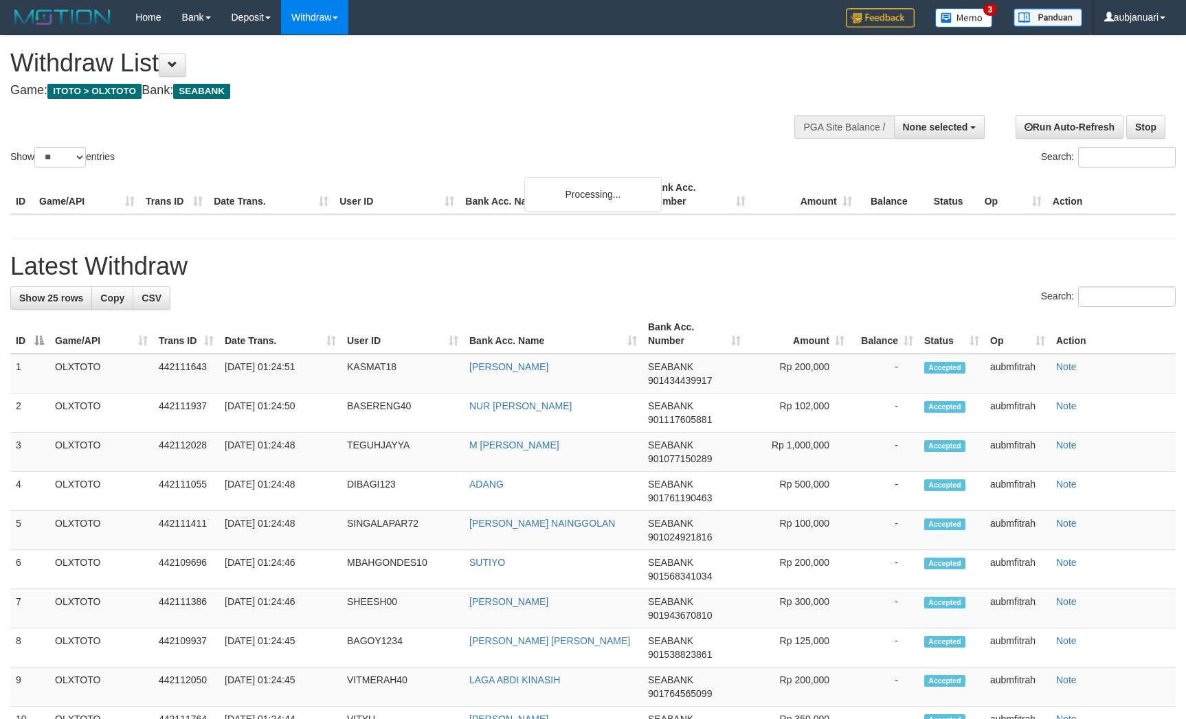
select select
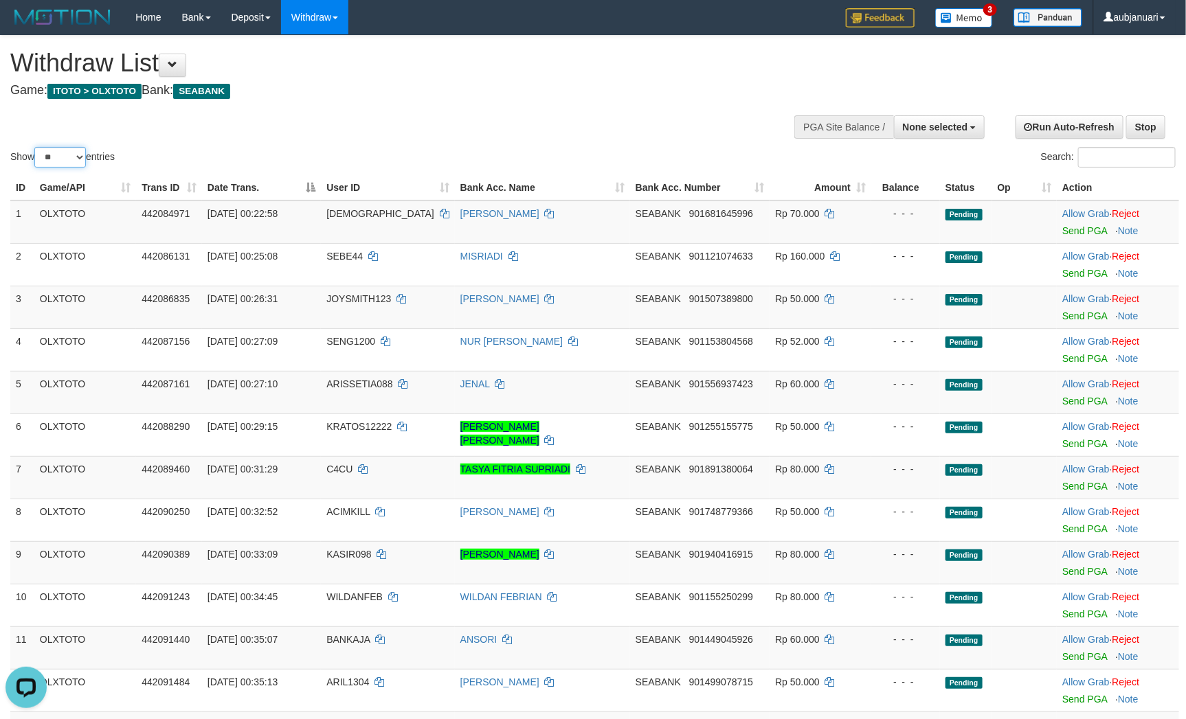
click at [58, 167] on select "** ** ** ***" at bounding box center [60, 157] width 52 height 21
select select "***"
click at [36, 164] on select "** ** ** ***" at bounding box center [60, 157] width 52 height 21
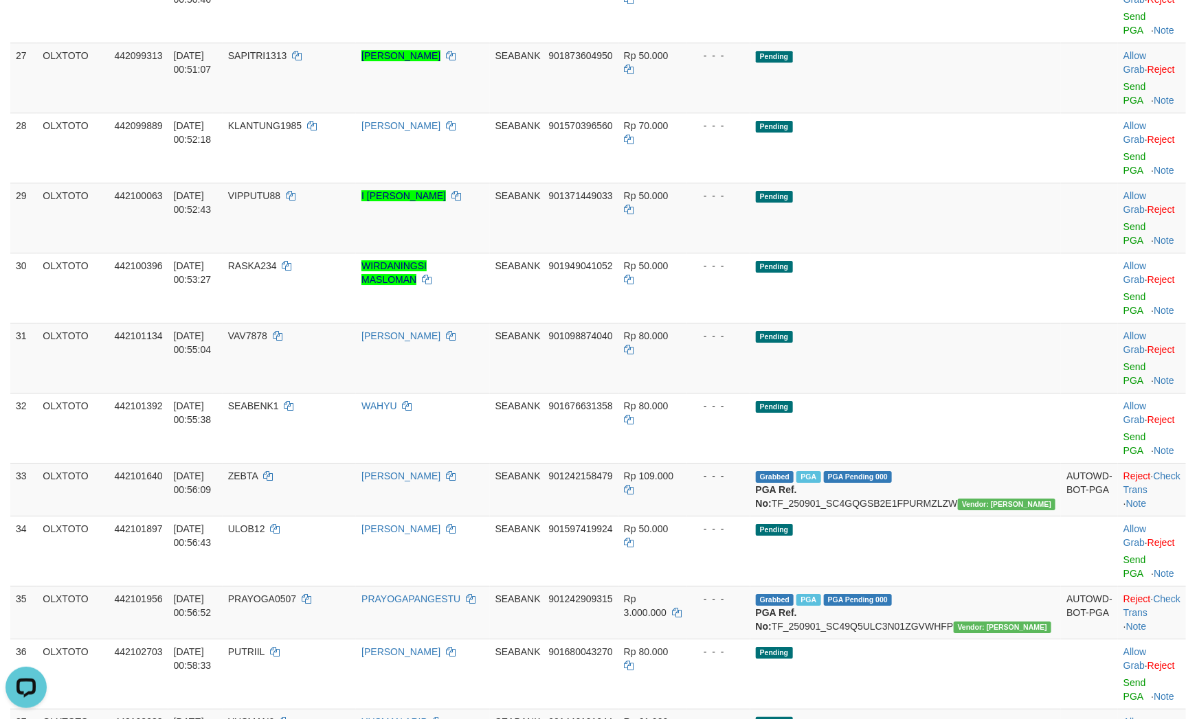
scroll to position [1958, 0]
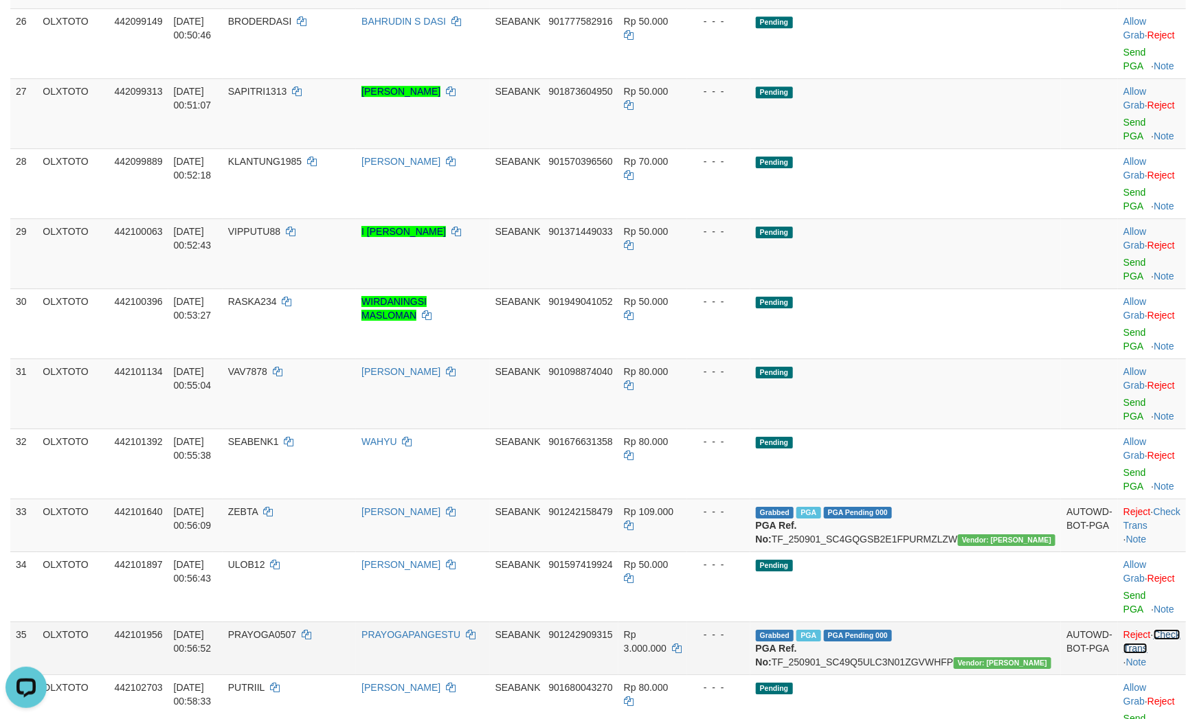
click at [1146, 629] on link "Check Trans" at bounding box center [1151, 641] width 57 height 25
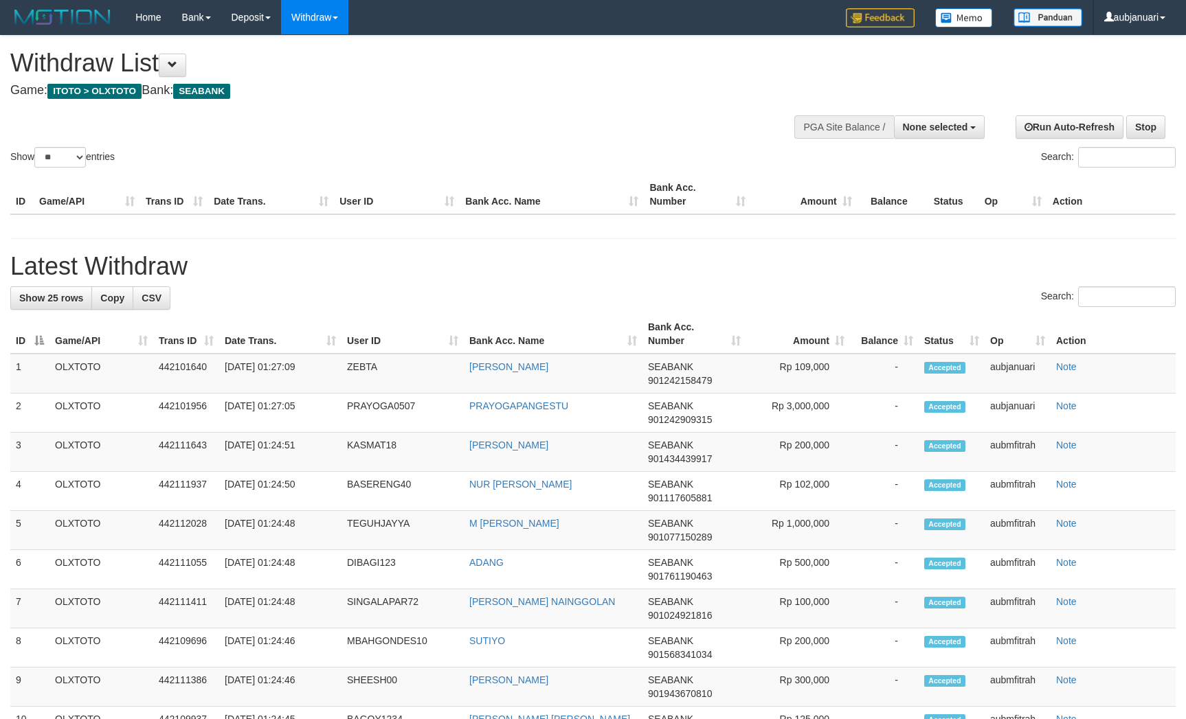
select select
select select "**"
click at [622, 149] on div "Show ** ** ** *** entries Search:" at bounding box center [593, 103] width 1186 height 135
select select
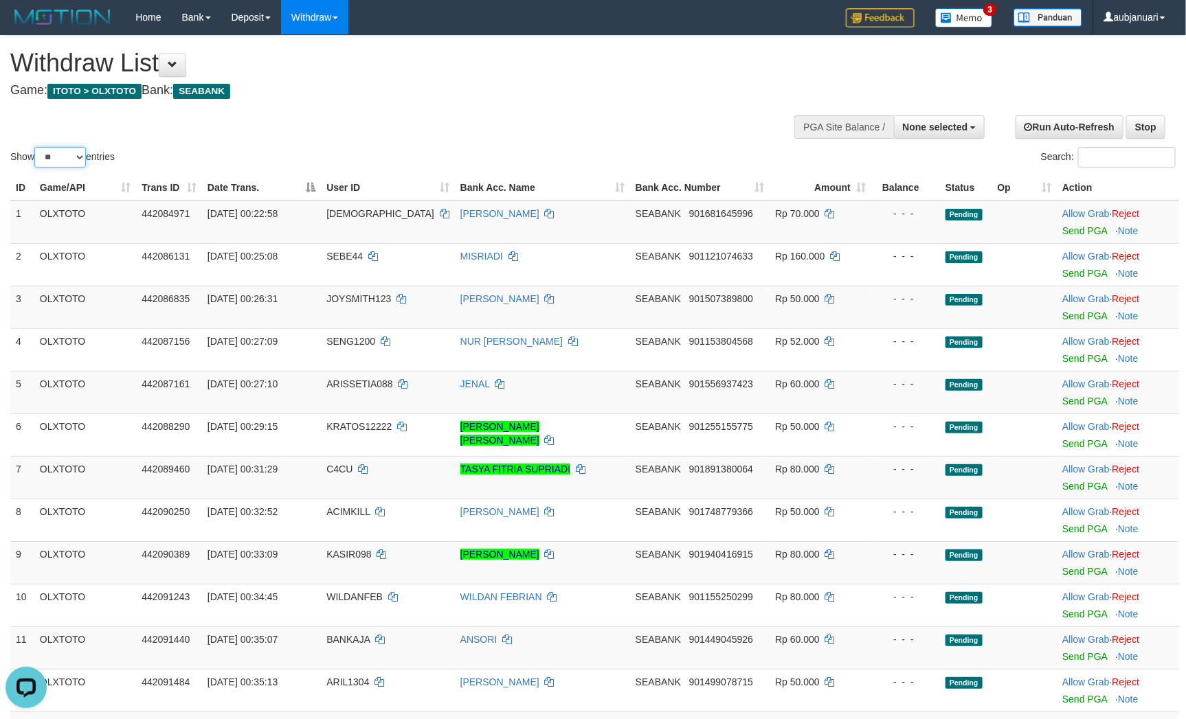
click at [63, 168] on select "** ** ** ***" at bounding box center [60, 157] width 52 height 21
select select "***"
click at [36, 164] on select "** ** ** ***" at bounding box center [60, 157] width 52 height 21
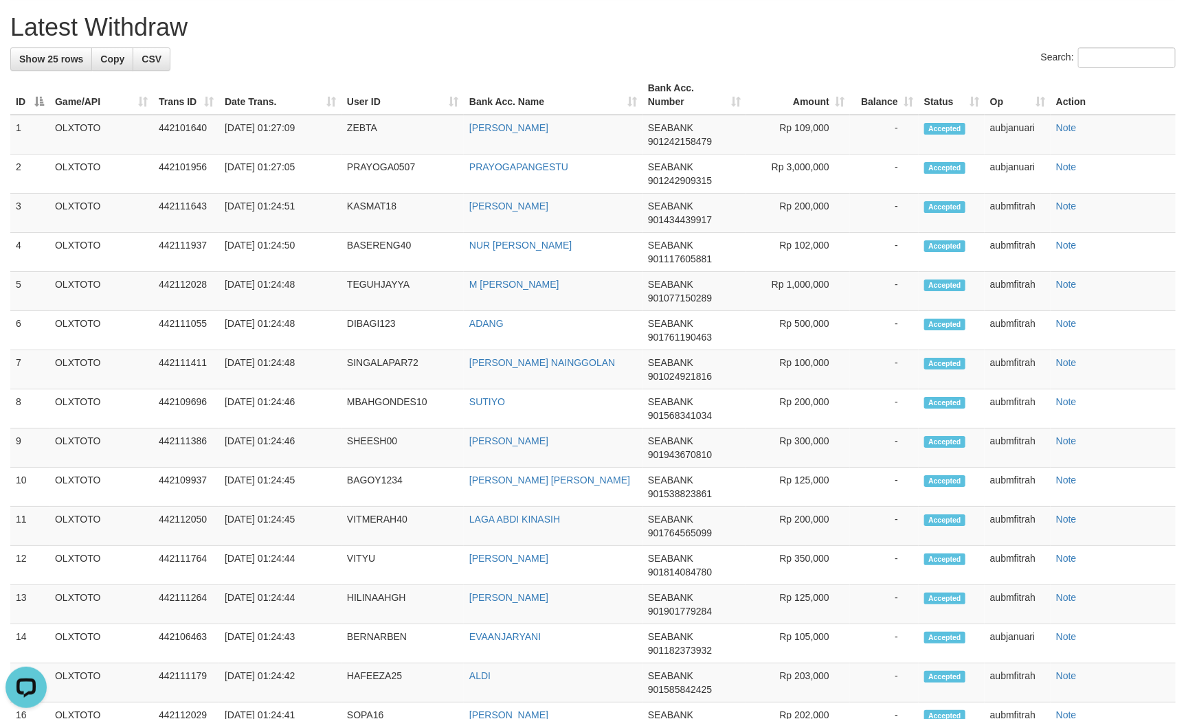
scroll to position [4224, 0]
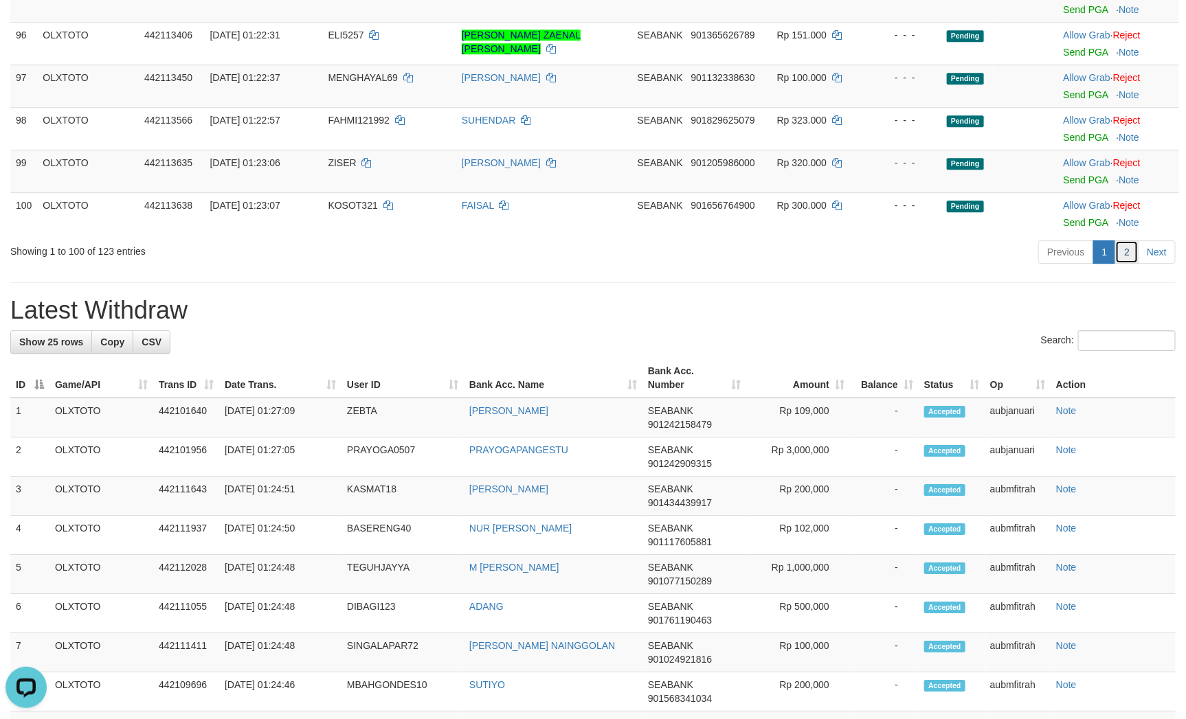
click at [1120, 264] on link "2" at bounding box center [1126, 251] width 23 height 23
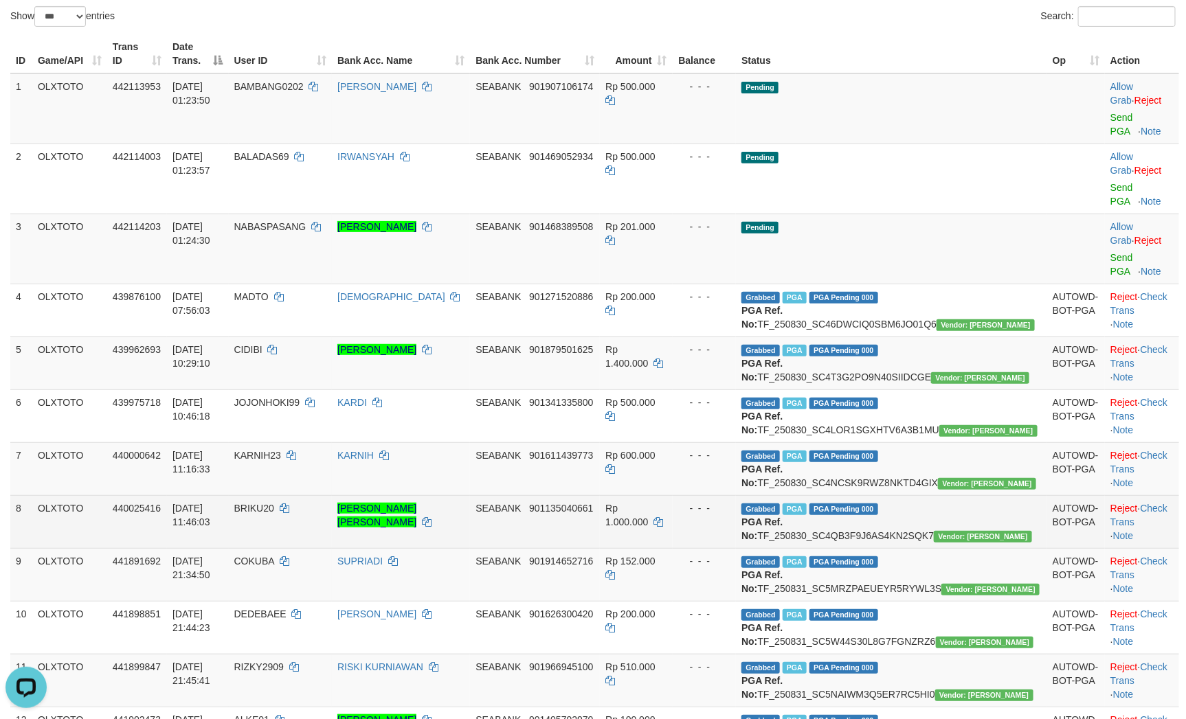
scroll to position [0, 0]
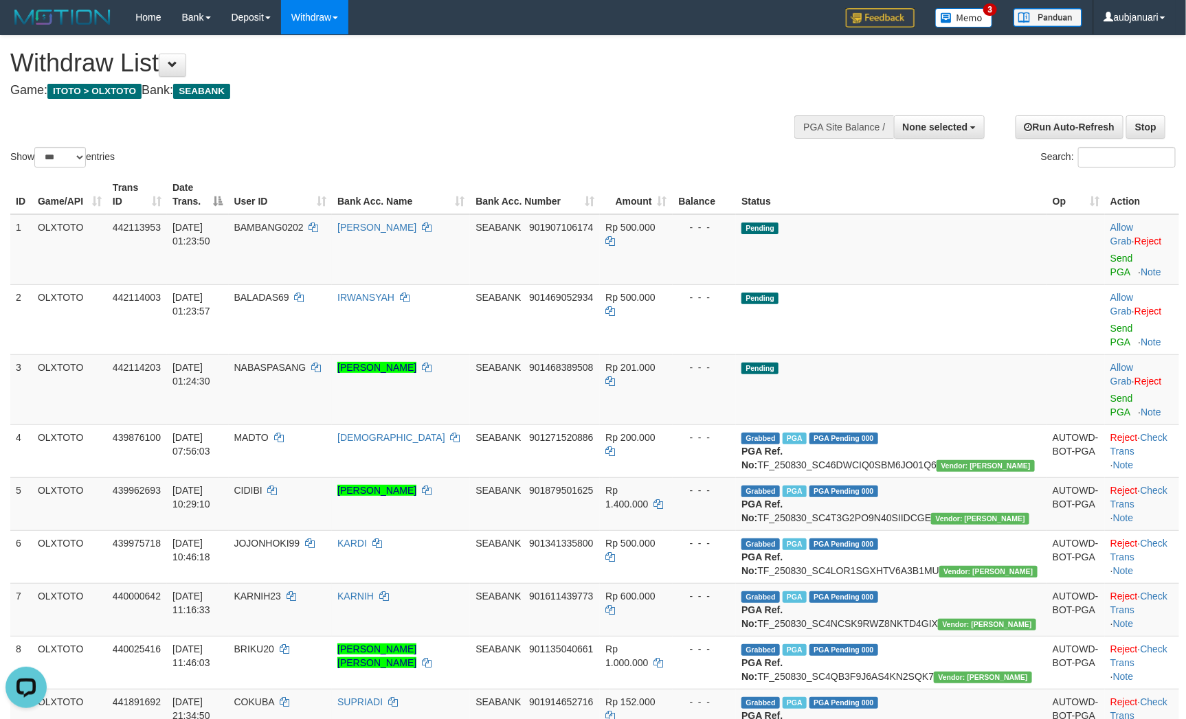
click at [567, 99] on div "**********" at bounding box center [398, 70] width 777 height 68
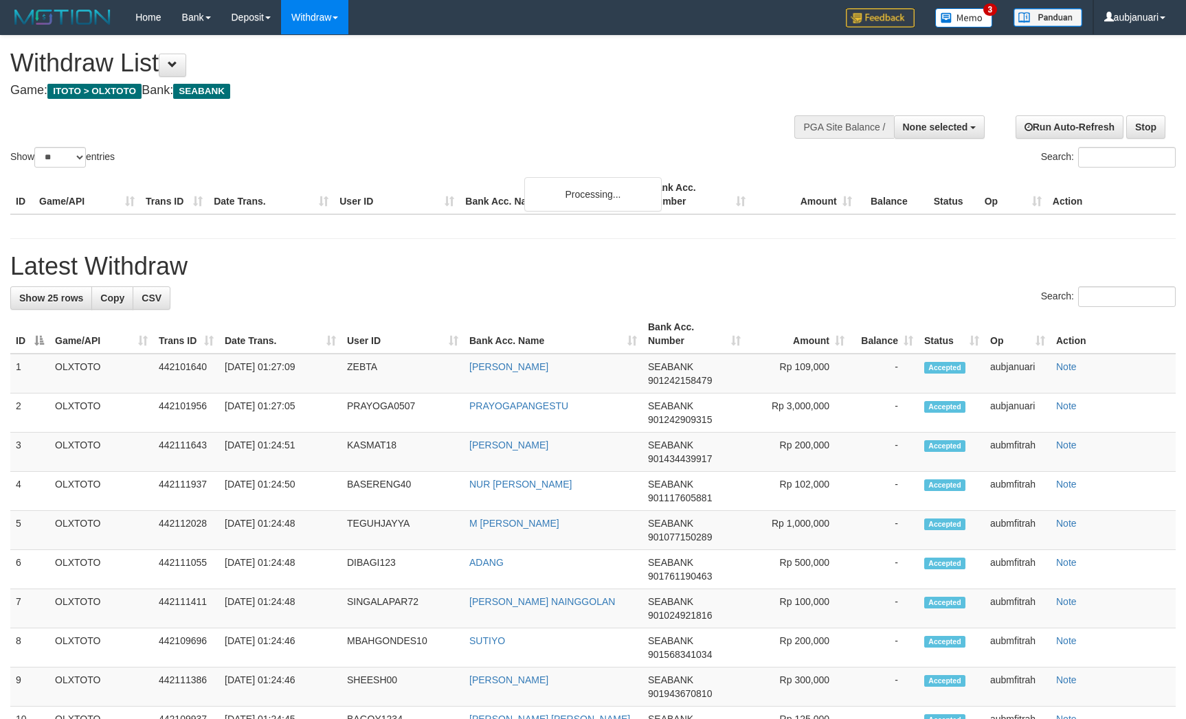
select select
select select "**"
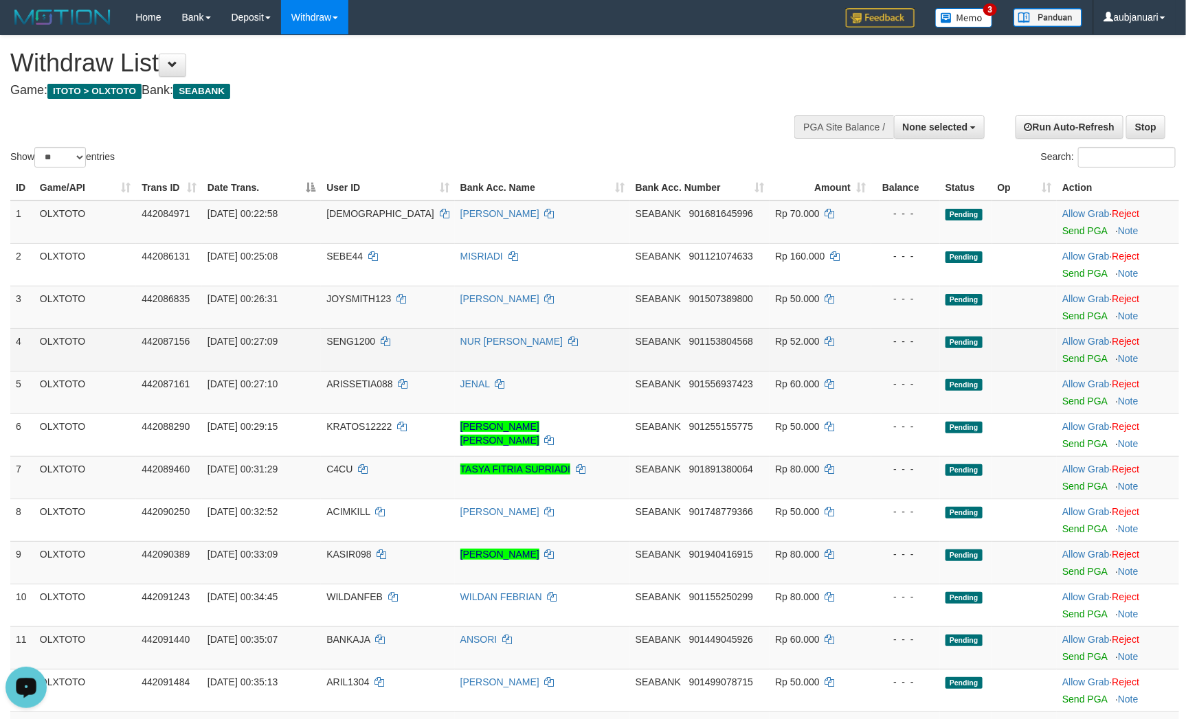
click at [878, 348] on div "- - -" at bounding box center [905, 342] width 58 height 14
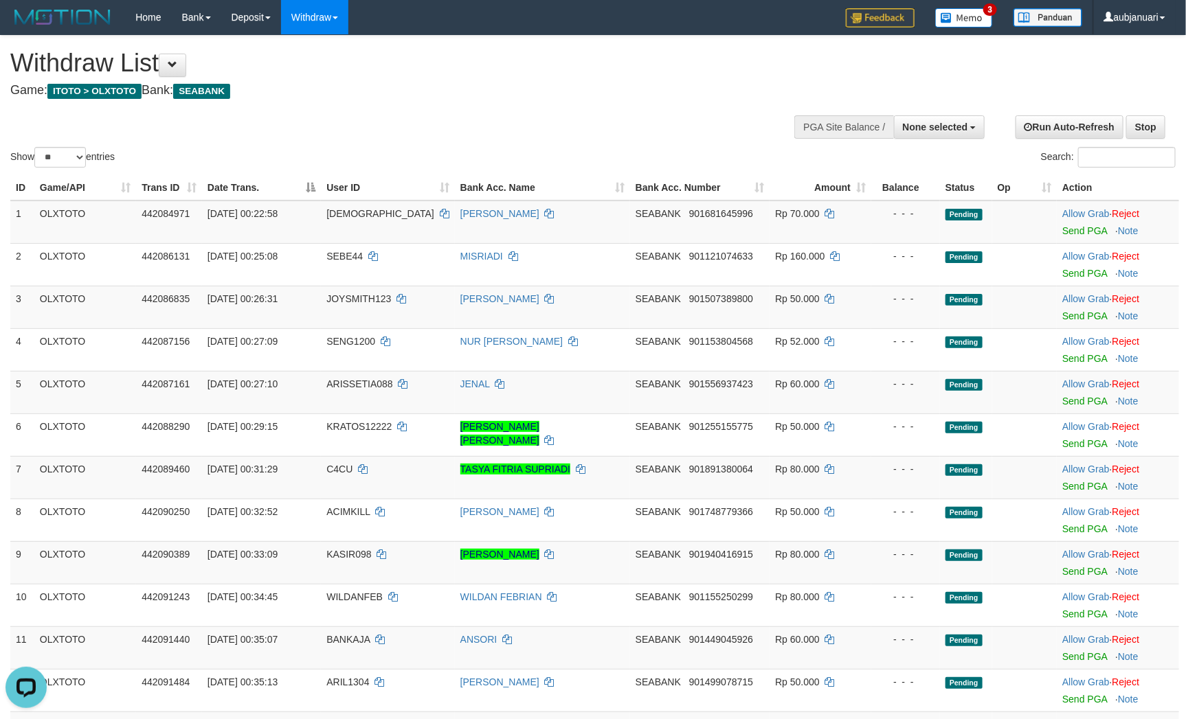
click at [482, 106] on div "Show ** ** ** *** entries Search:" at bounding box center [593, 103] width 1186 height 135
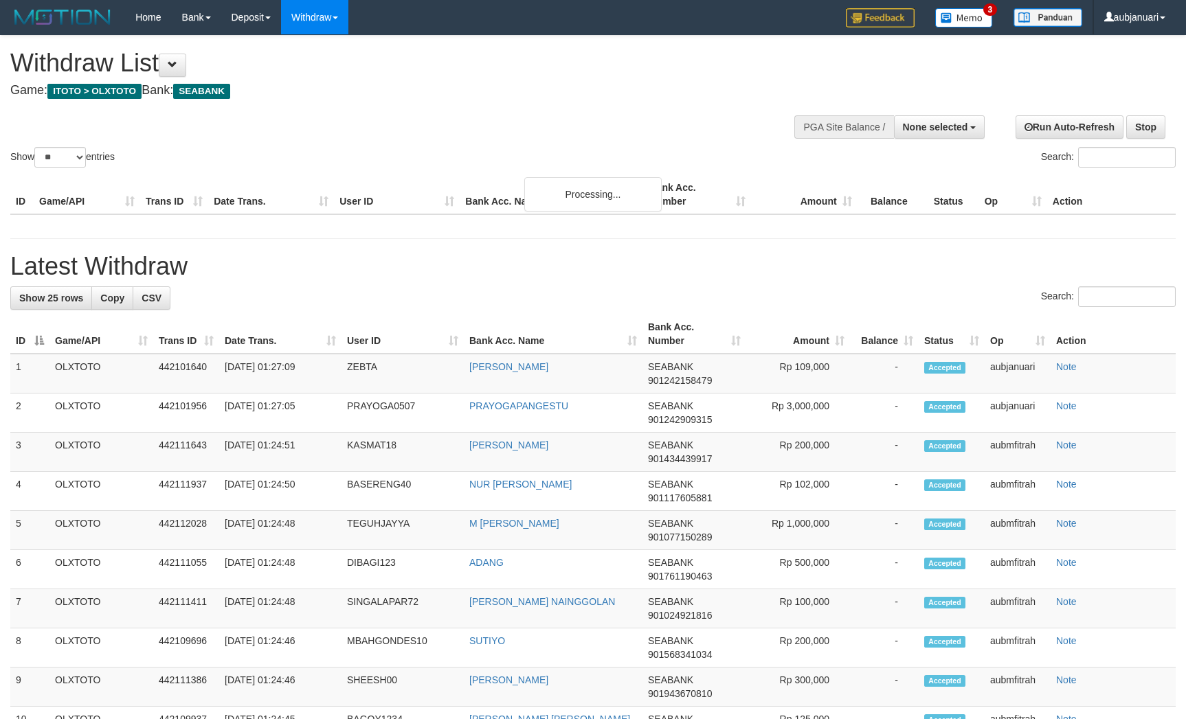
select select
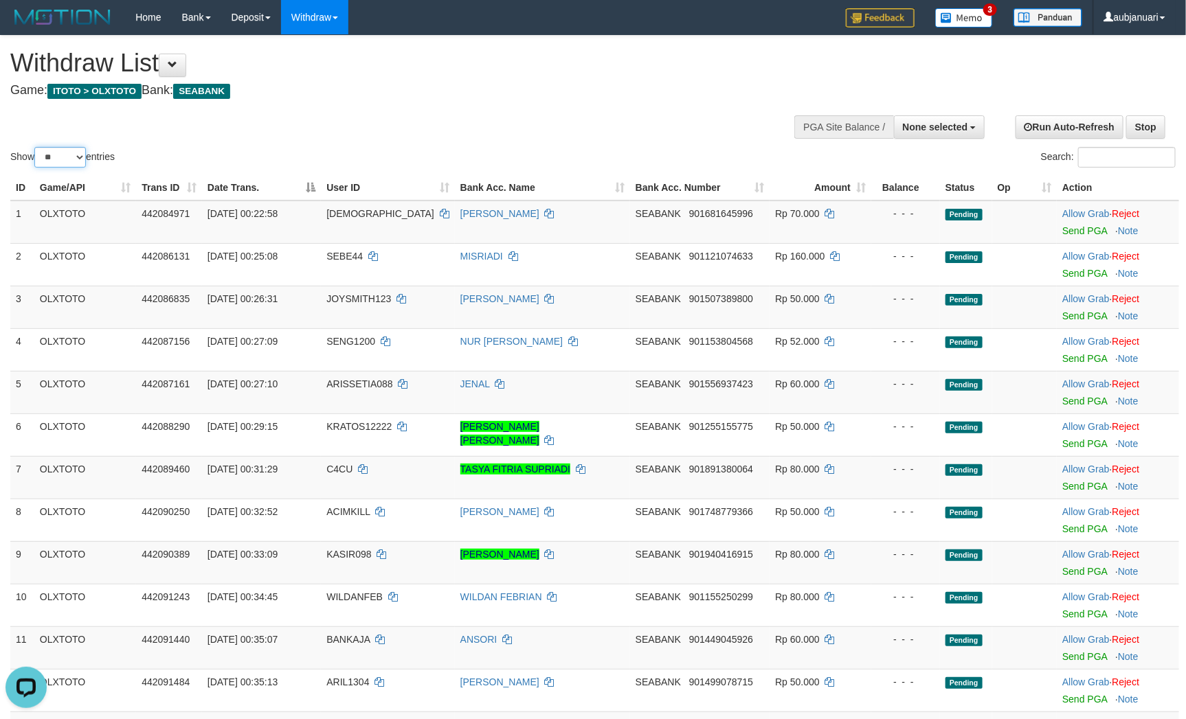
click at [68, 168] on select "** ** ** ***" at bounding box center [60, 157] width 52 height 21
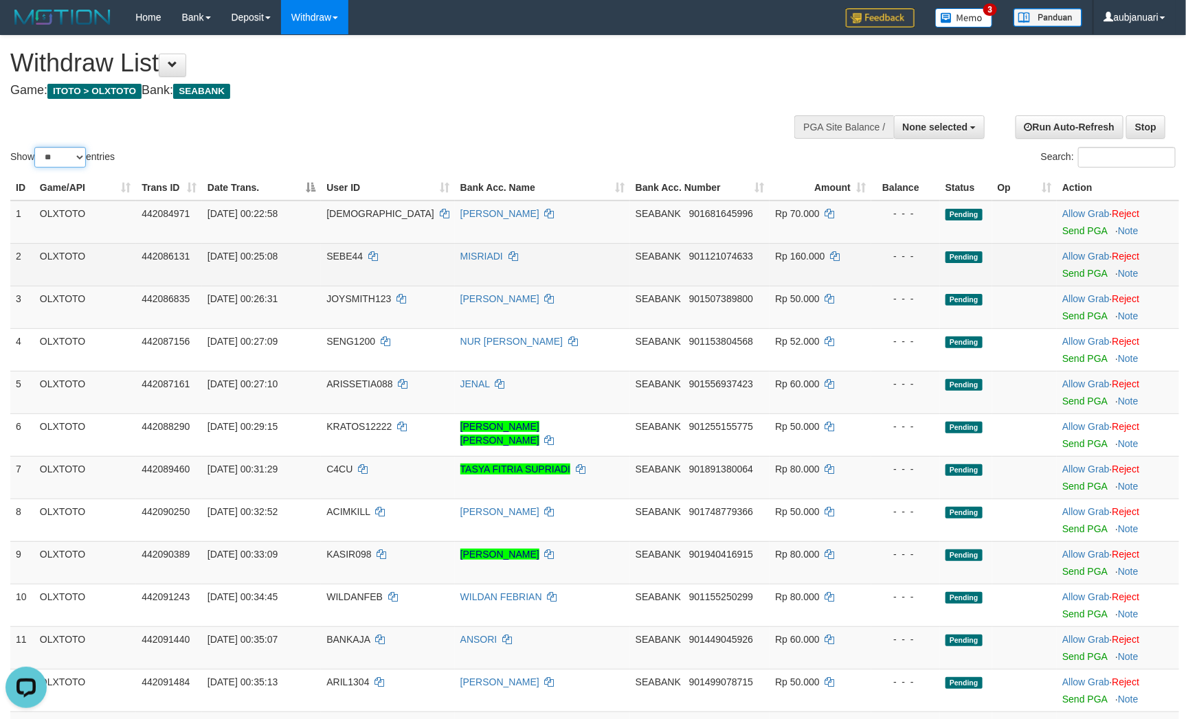
select select "***"
click at [36, 164] on select "** ** ** ***" at bounding box center [60, 157] width 52 height 21
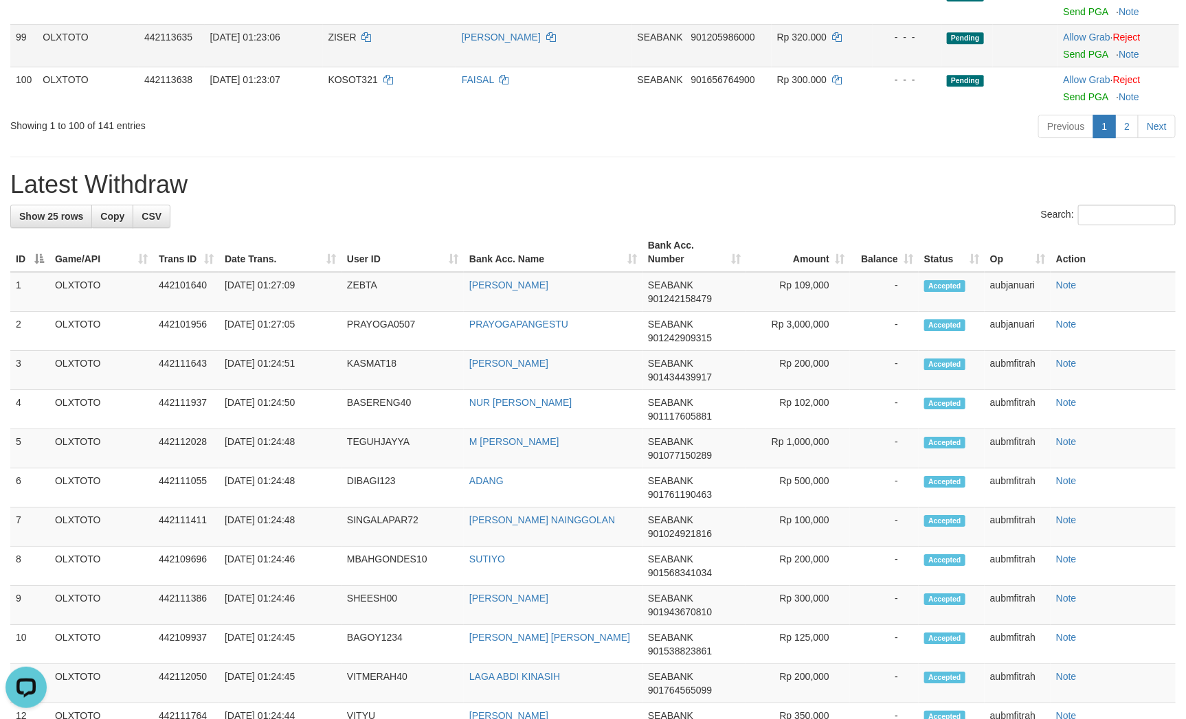
scroll to position [4121, 0]
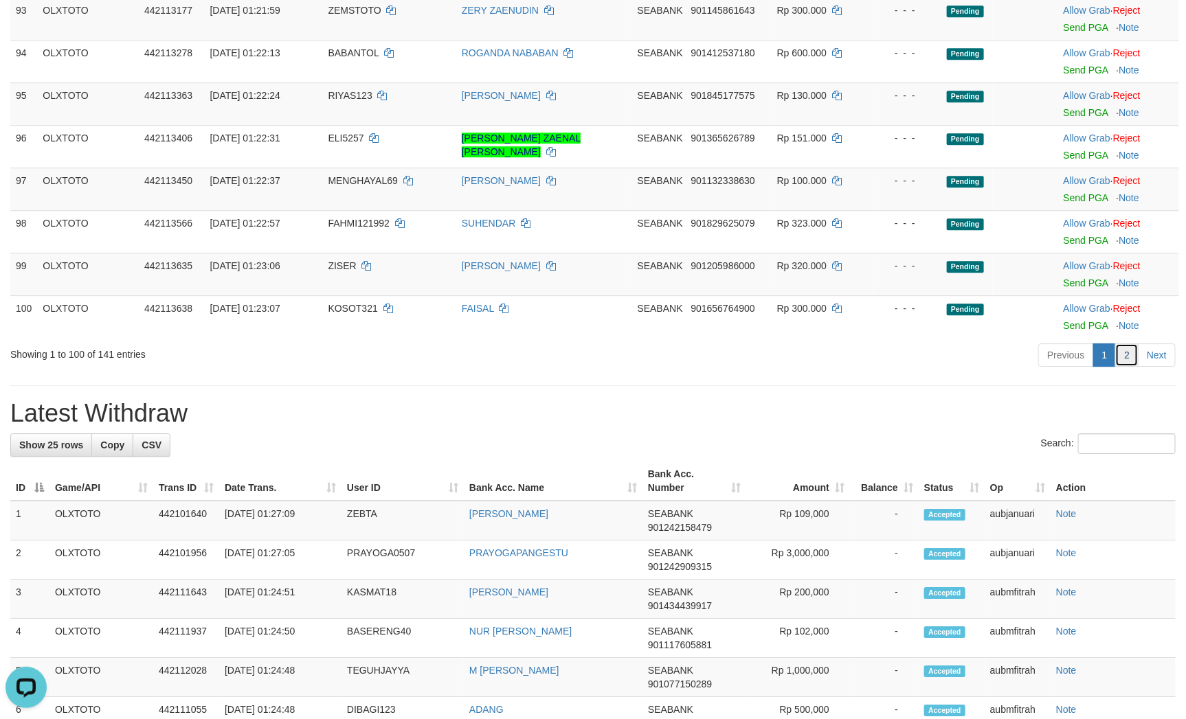
click at [1128, 367] on link "2" at bounding box center [1126, 354] width 23 height 23
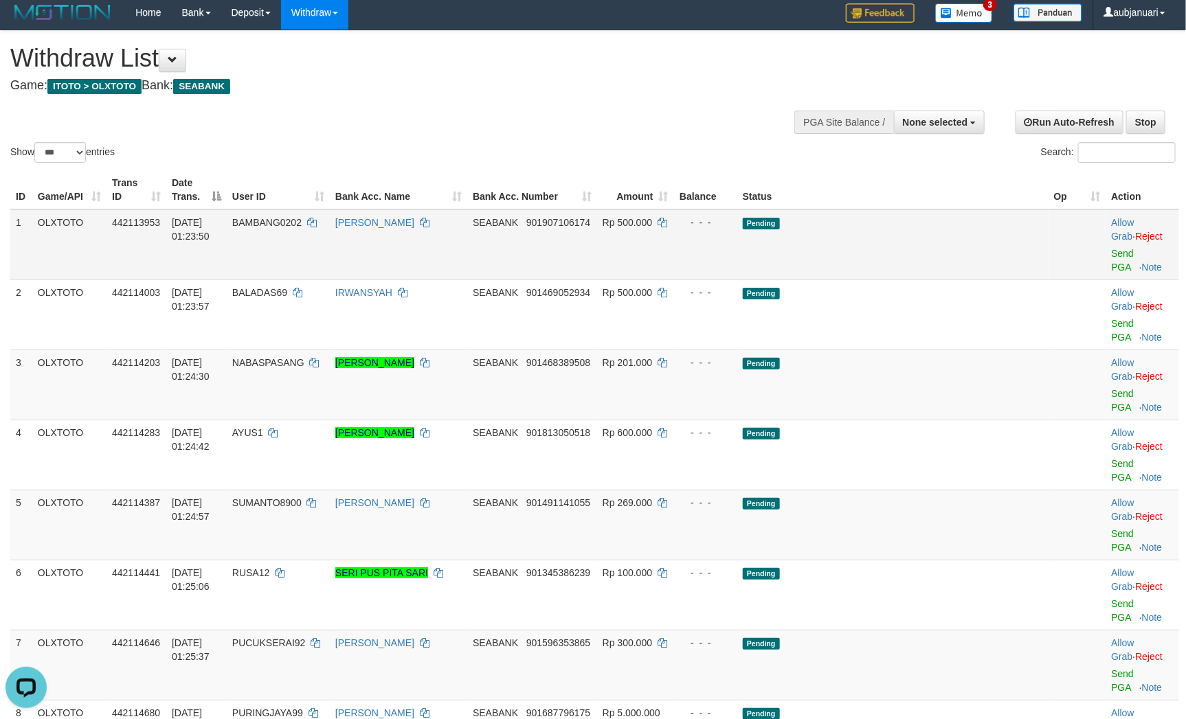
scroll to position [0, 0]
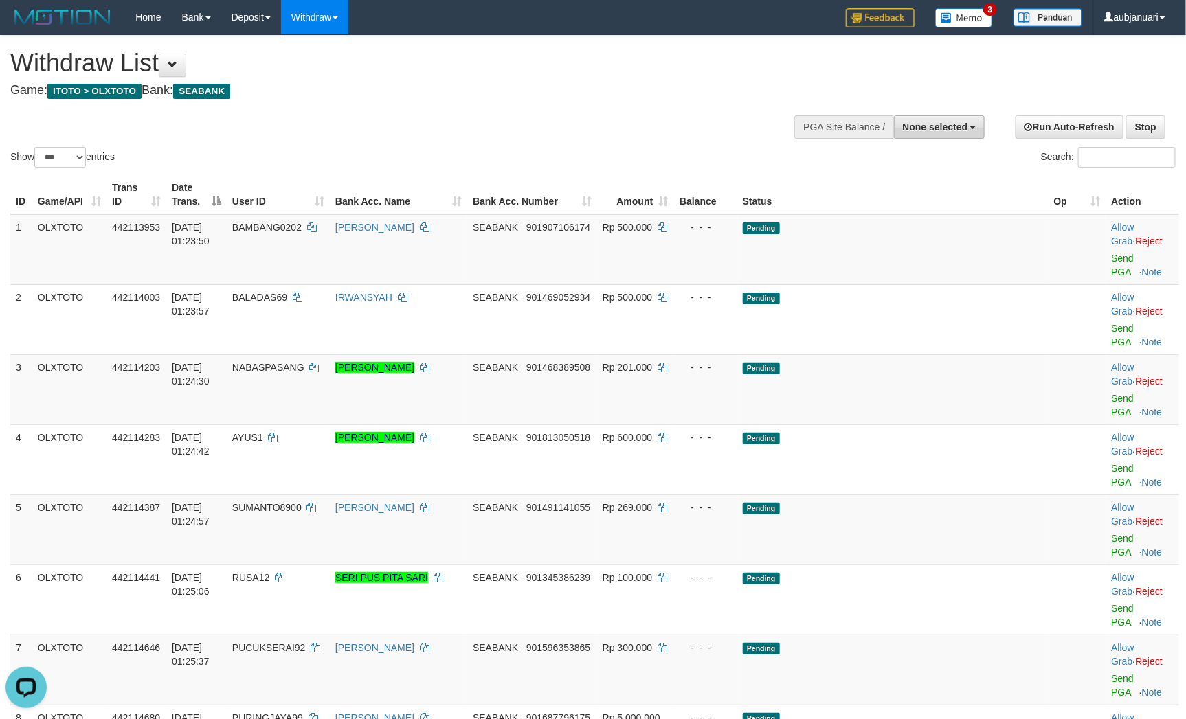
click at [959, 128] on span "None selected" at bounding box center [935, 127] width 65 height 11
click at [903, 183] on b "SELECT GAME" at bounding box center [908, 178] width 69 height 11
click at [901, 190] on label "[ITOTO] OLXTOTO" at bounding box center [922, 197] width 124 height 18
select select "***"
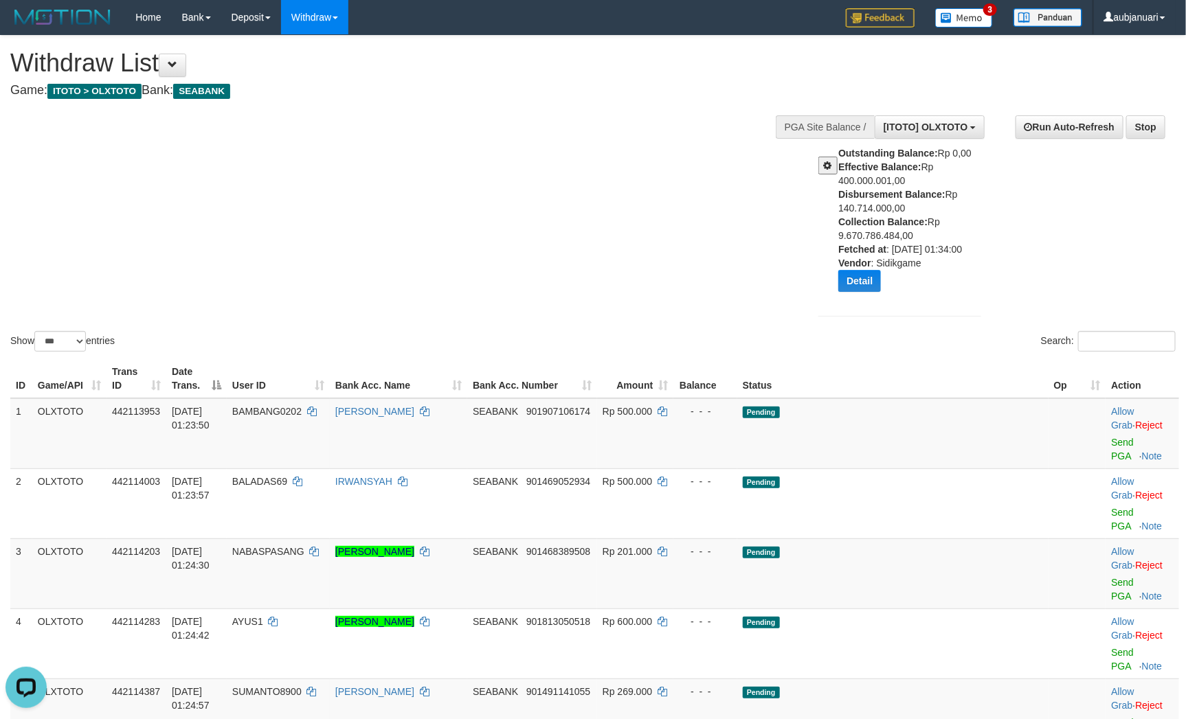
click at [594, 244] on div "Show ** ** ** *** entries Search:" at bounding box center [593, 195] width 1186 height 319
click at [591, 258] on div "Show ** ** ** *** entries Search:" at bounding box center [593, 195] width 1186 height 319
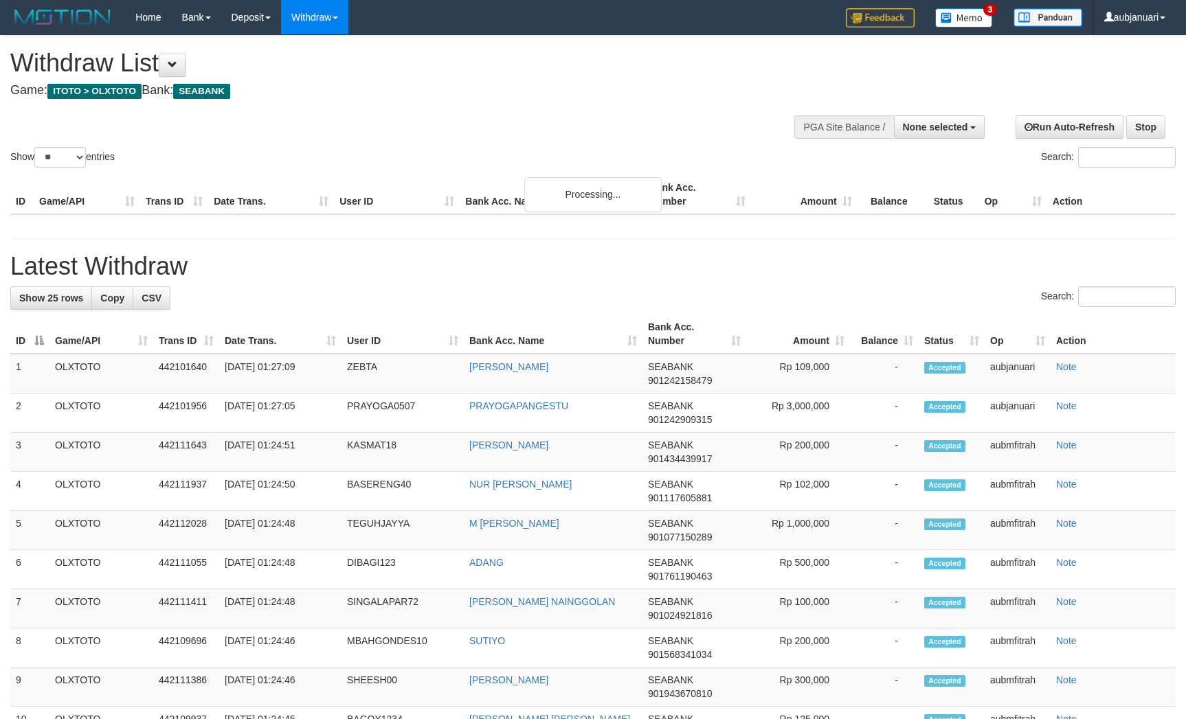
select select
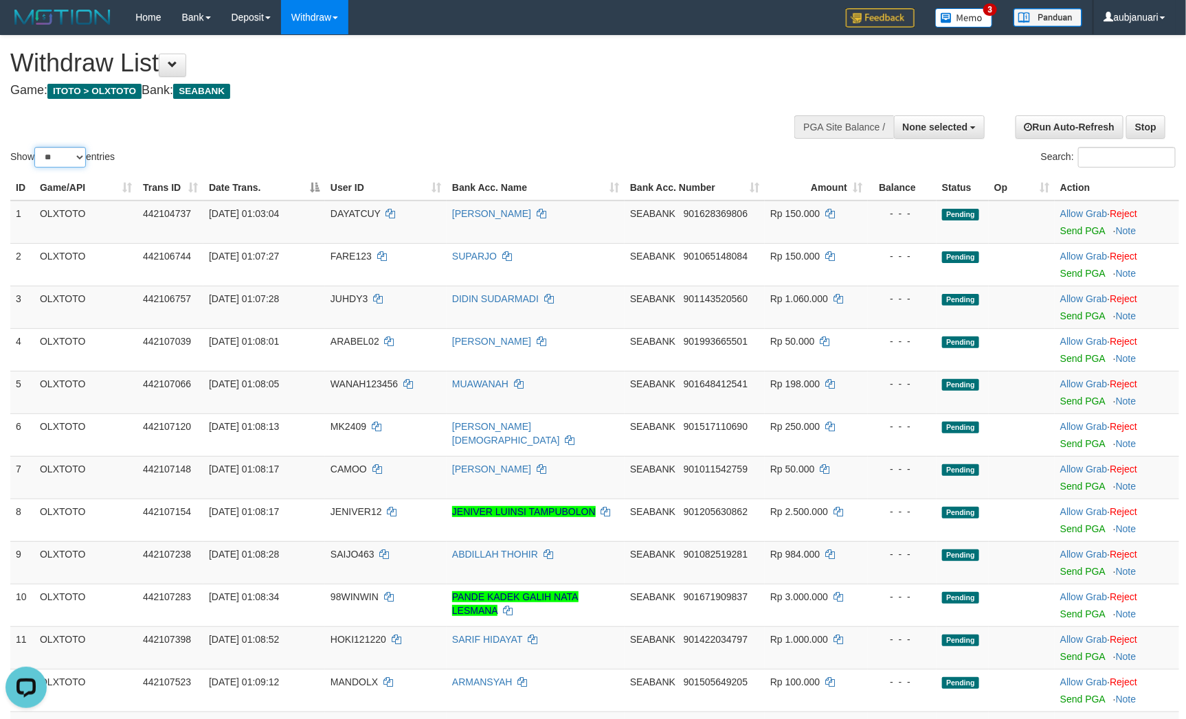
click at [60, 168] on select "** ** ** ***" at bounding box center [60, 157] width 52 height 21
select select "***"
click at [36, 164] on select "** ** ** ***" at bounding box center [60, 157] width 52 height 21
click at [420, 136] on div "Show ** ** ** *** entries Search:" at bounding box center [593, 103] width 1186 height 135
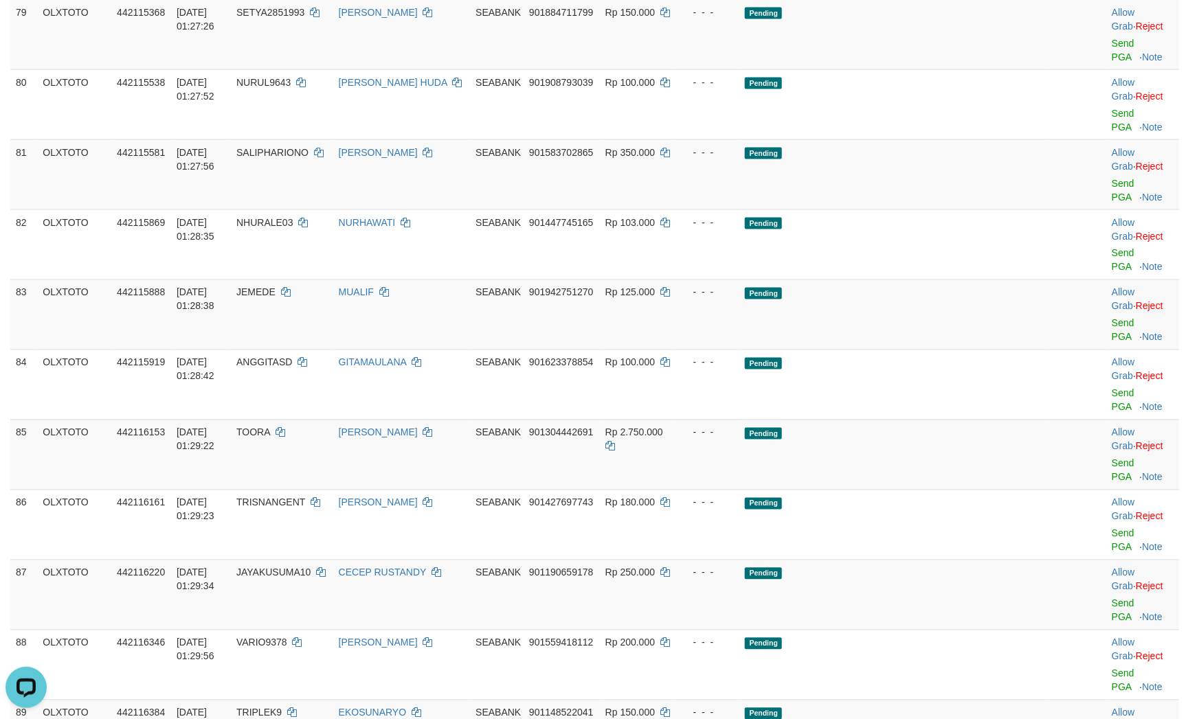
scroll to position [5770, 0]
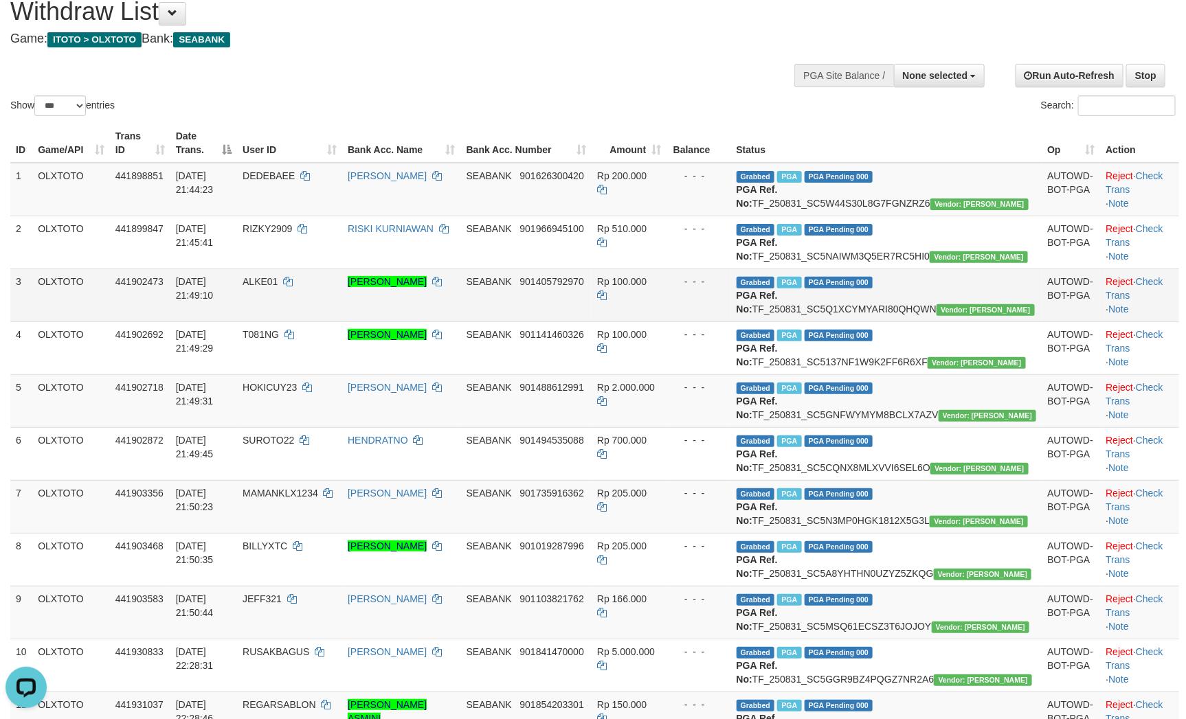
scroll to position [0, 0]
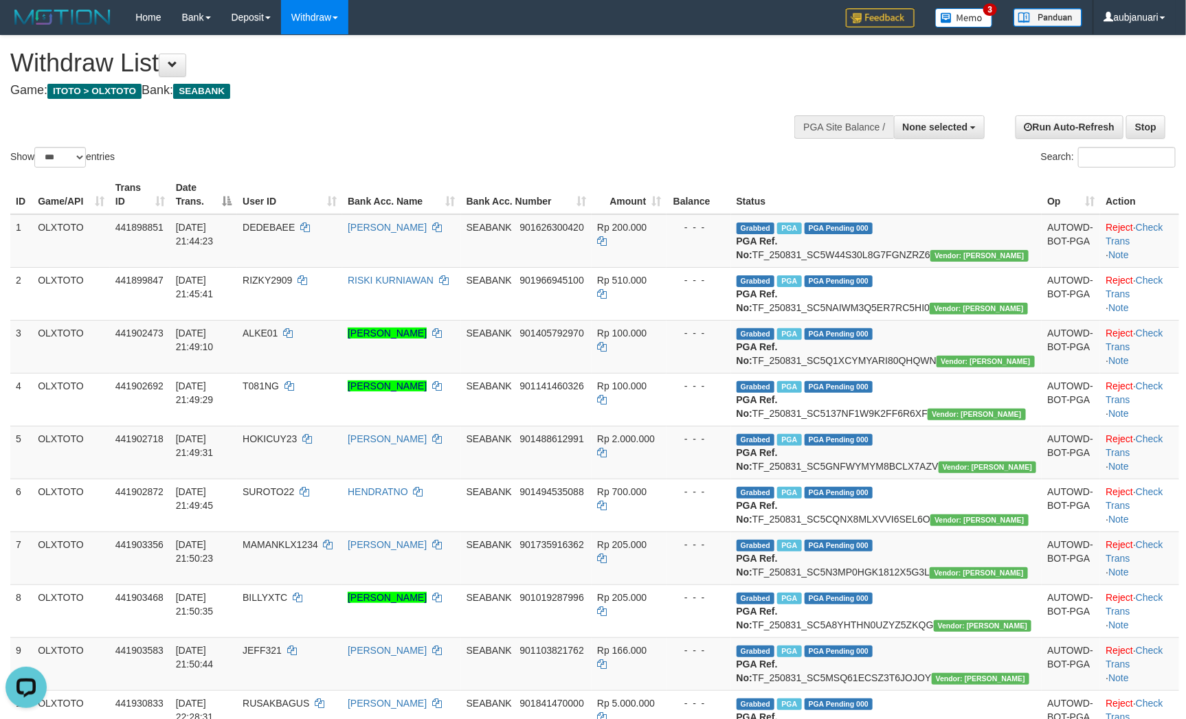
click at [563, 114] on div "Show ** ** ** *** entries Search:" at bounding box center [593, 103] width 1186 height 135
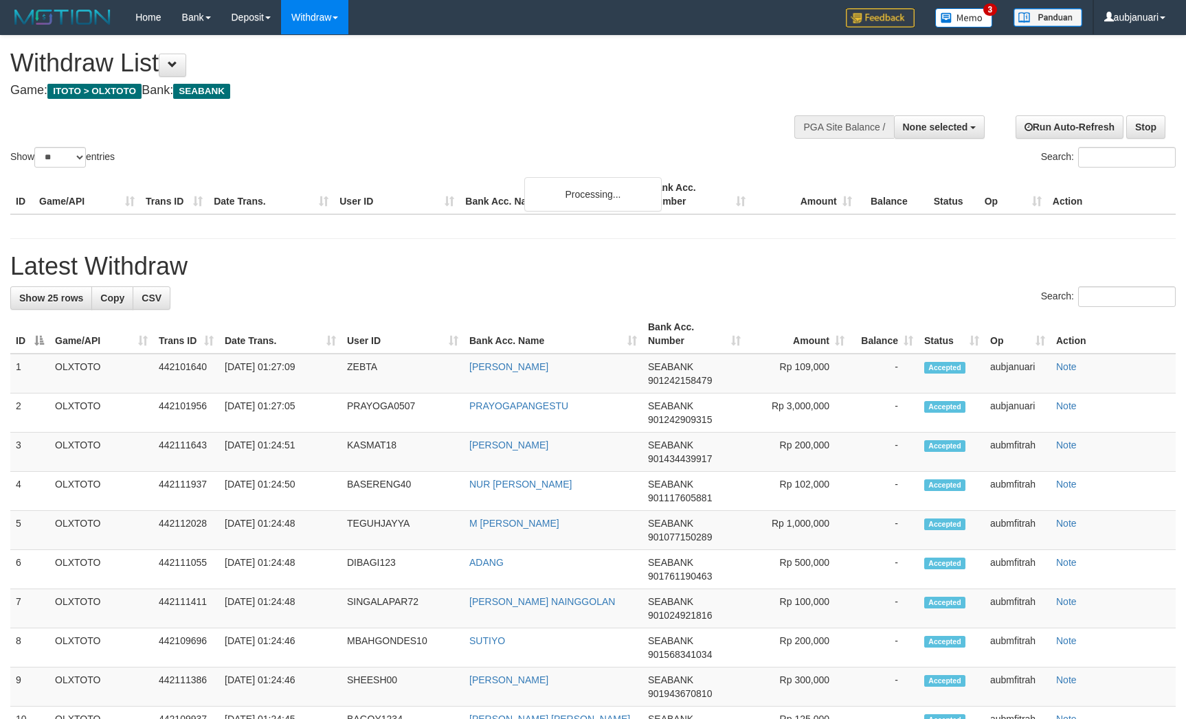
select select
select select "**"
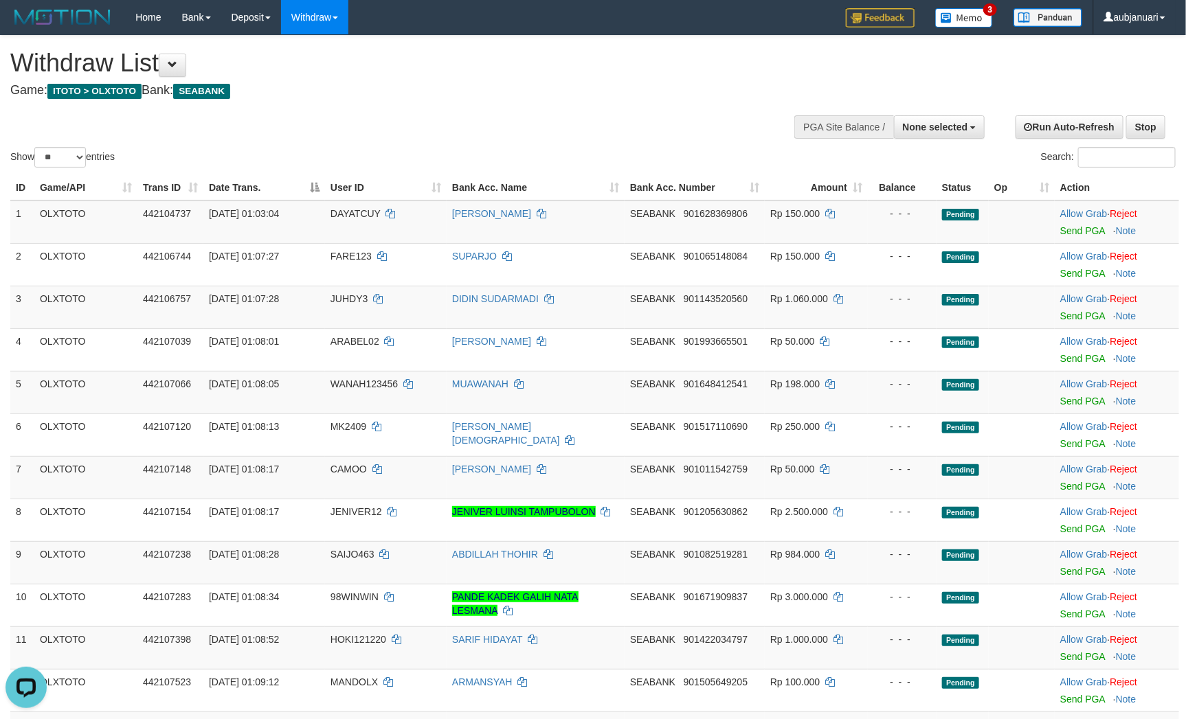
click at [375, 109] on div "Show ** ** ** *** entries Search:" at bounding box center [593, 103] width 1186 height 135
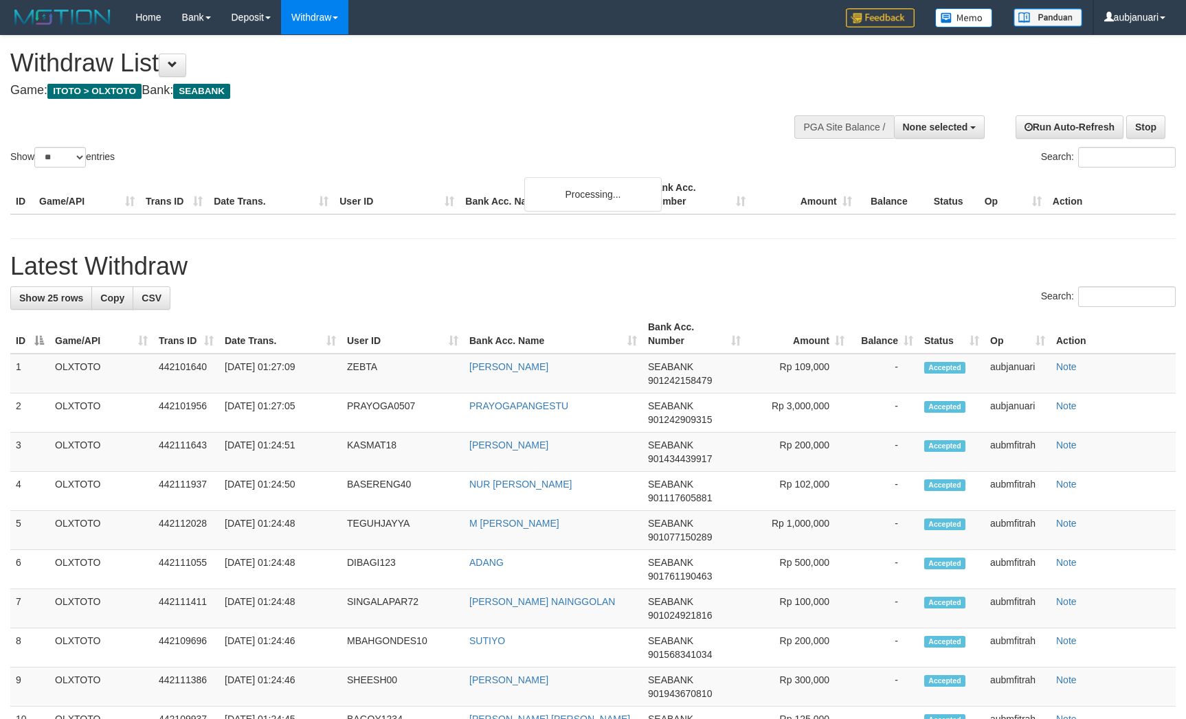
select select
select select "**"
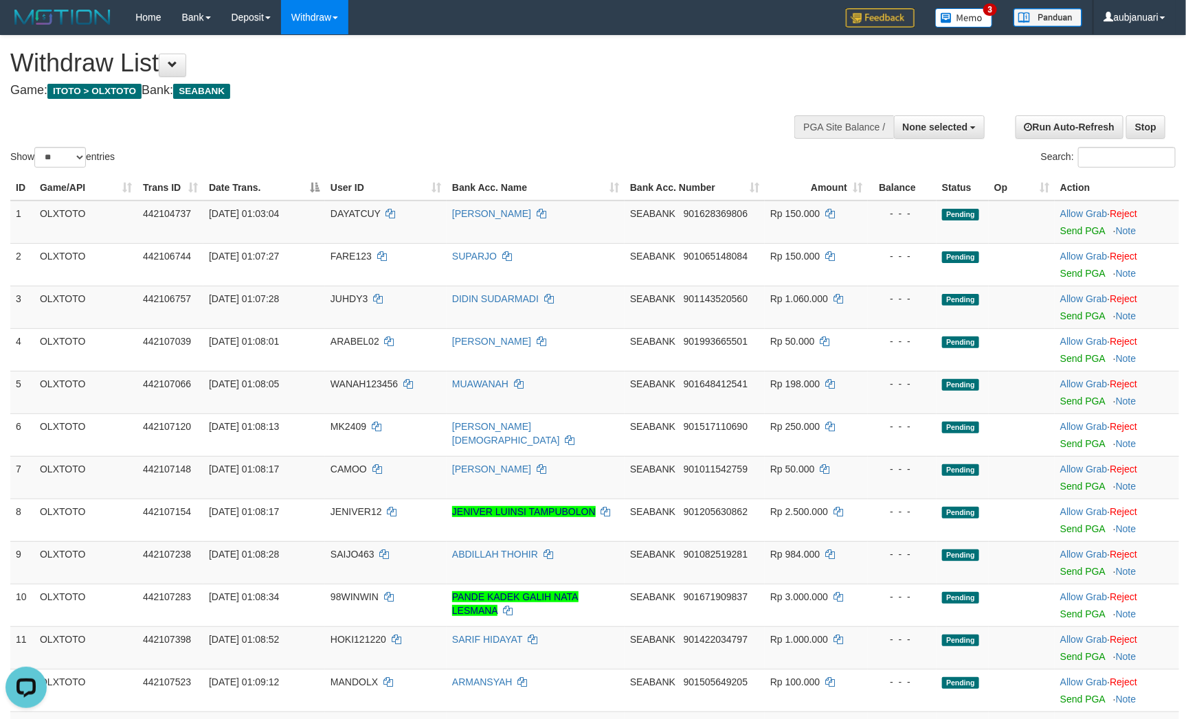
click at [499, 76] on h1 "Withdraw List" at bounding box center [393, 62] width 767 height 27
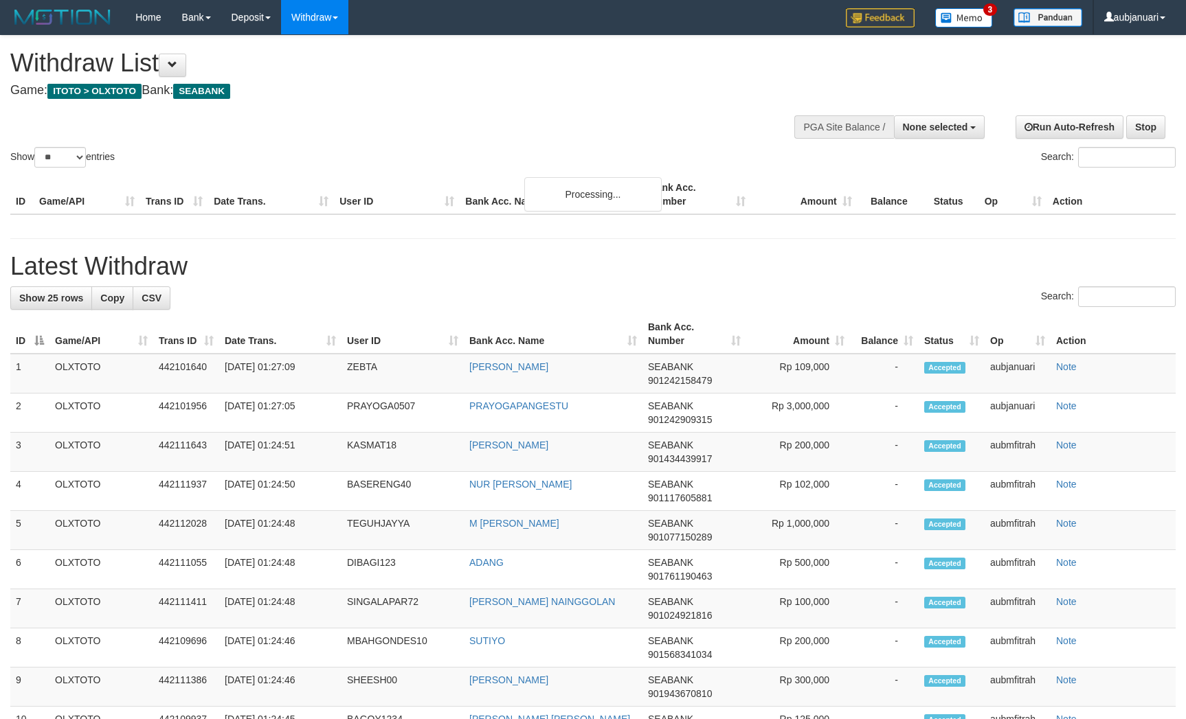
select select
select select "**"
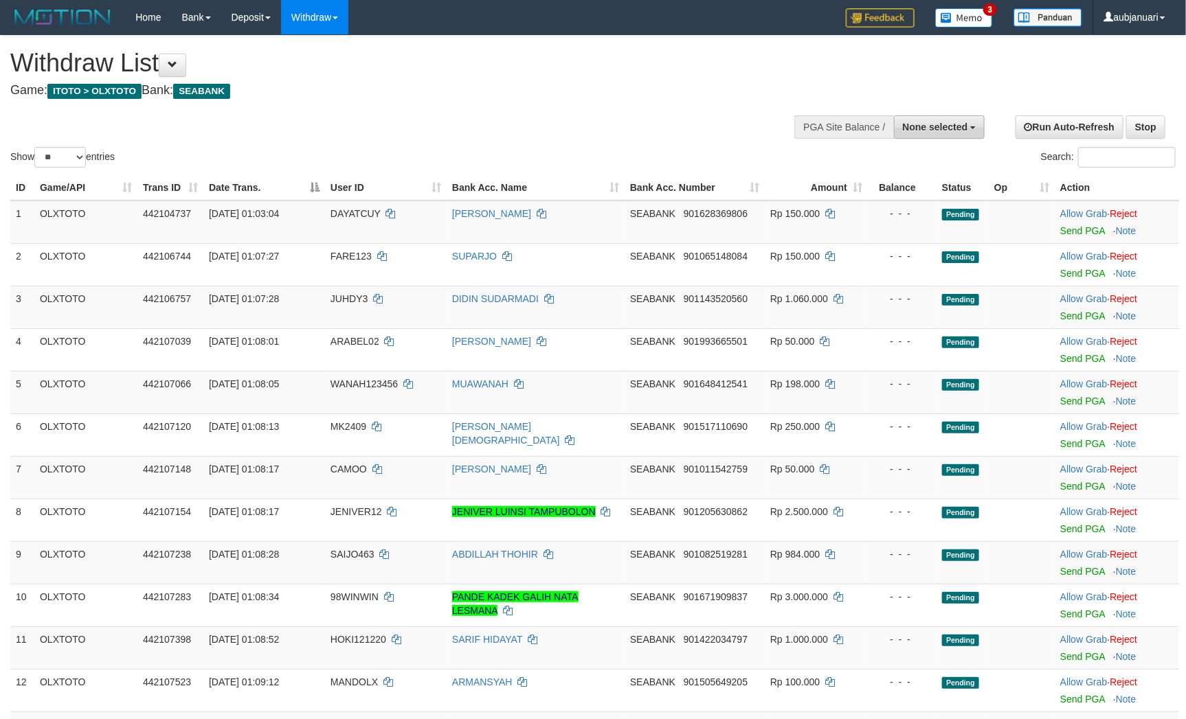
click at [951, 138] on button "None selected" at bounding box center [939, 126] width 91 height 23
click at [934, 198] on label "[ITOTO] OLXTOTO" at bounding box center [922, 197] width 124 height 18
select select "***"
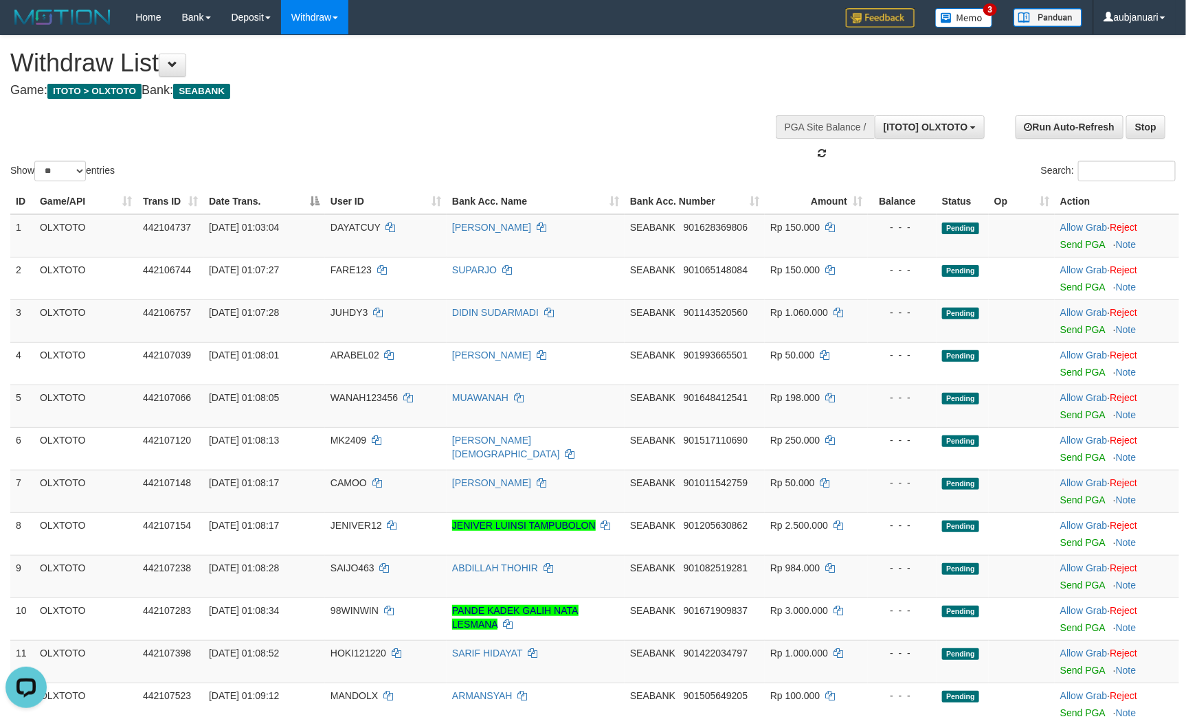
scroll to position [12, 0]
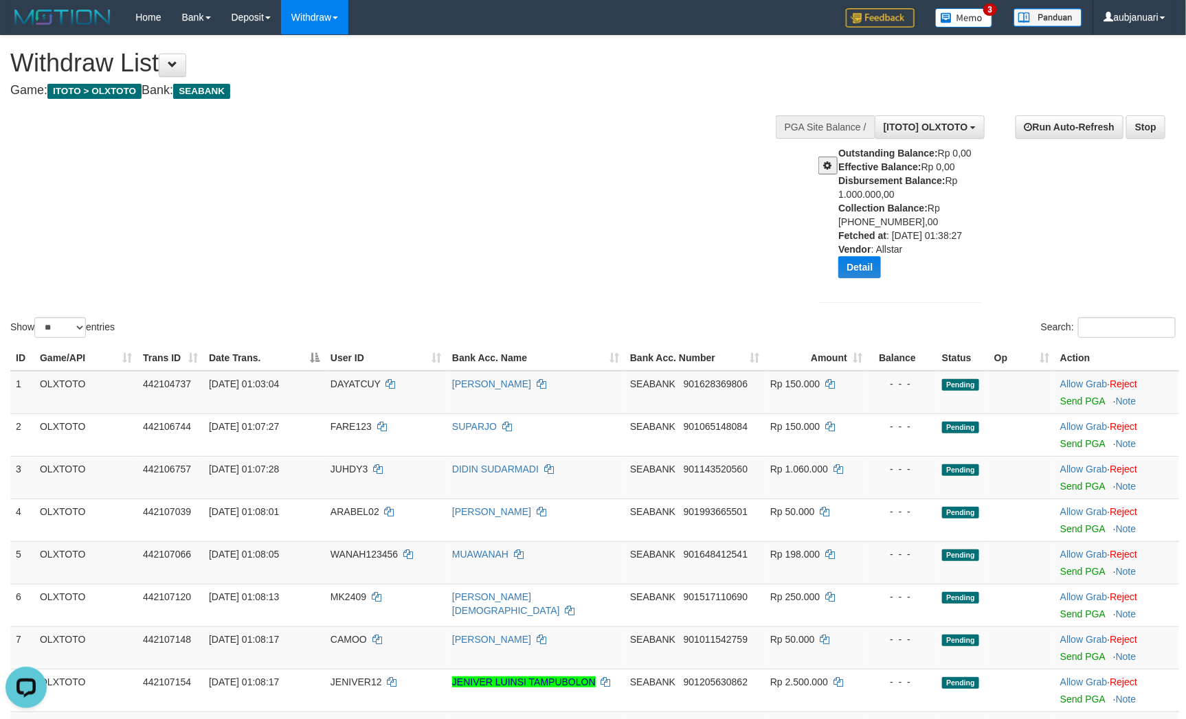
click at [609, 143] on div "Show ** ** ** *** entries Search:" at bounding box center [593, 188] width 1186 height 305
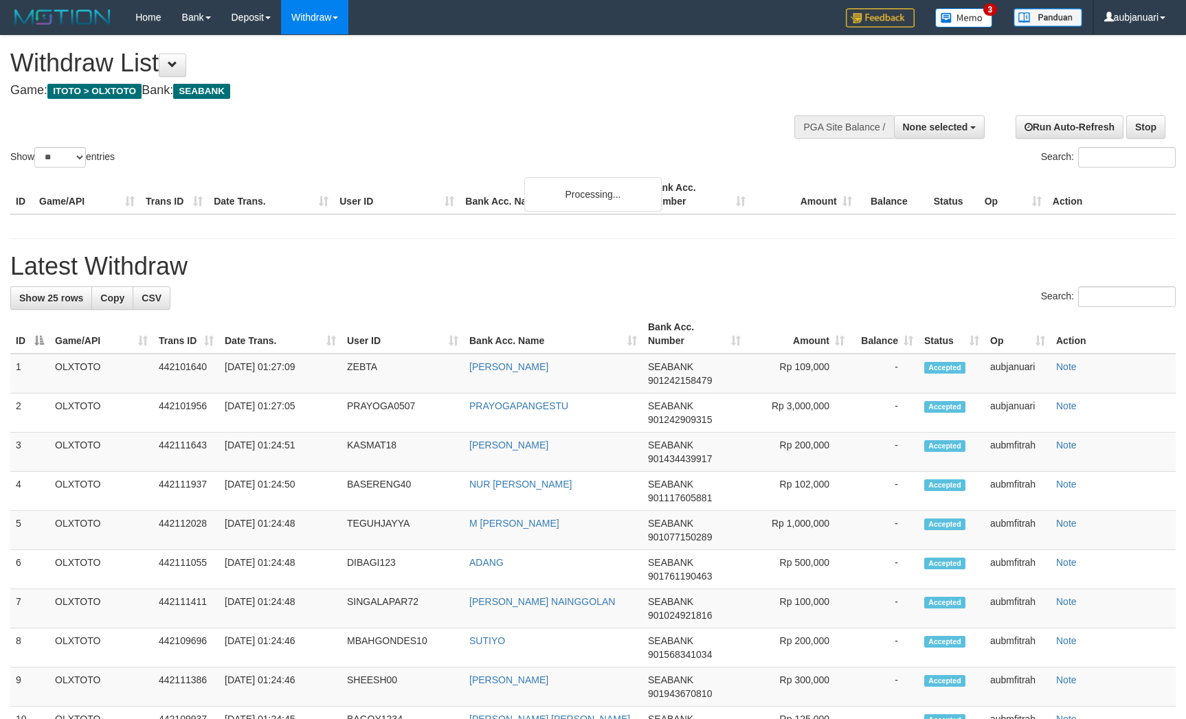
select select
select select "**"
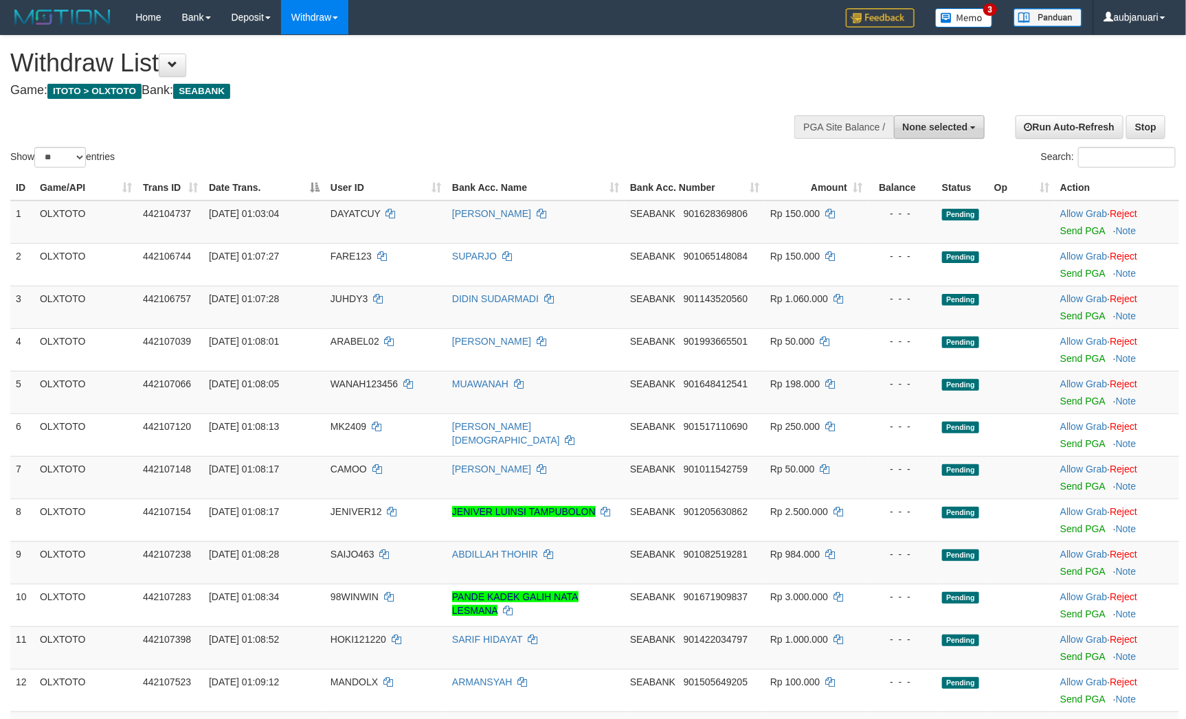
click at [967, 122] on button "None selected" at bounding box center [939, 126] width 91 height 23
click at [903, 192] on label "[ITOTO] OLXTOTO" at bounding box center [922, 197] width 124 height 18
select select "***"
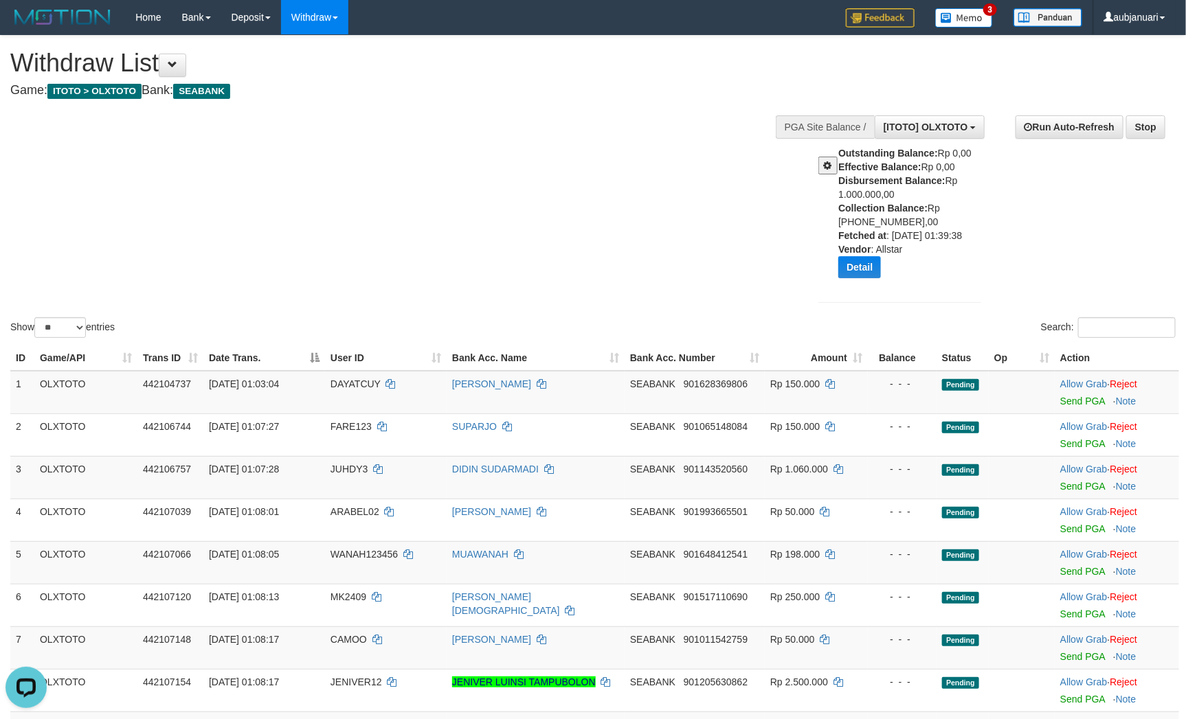
click at [690, 97] on h4 "Game: ITOTO > OLXTOTO Bank: SEABANK" at bounding box center [393, 91] width 767 height 14
click at [689, 98] on div "**********" at bounding box center [398, 70] width 777 height 68
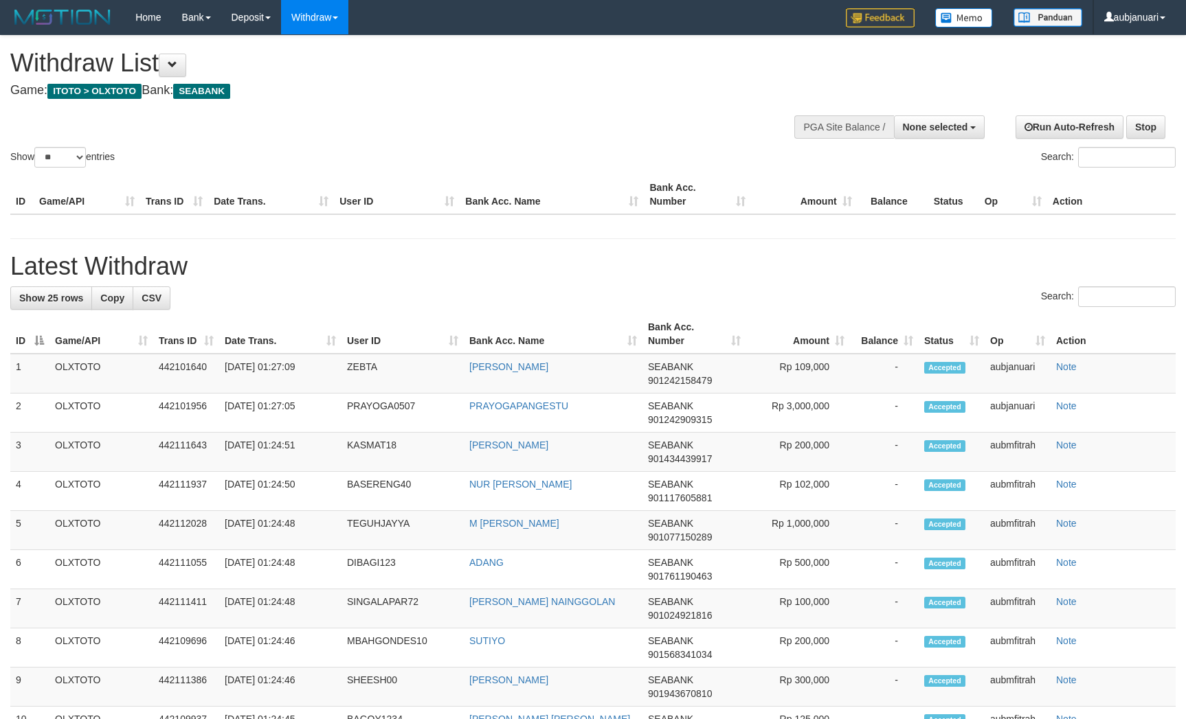
select select
select select "**"
click at [551, 103] on div "**********" at bounding box center [398, 70] width 777 height 68
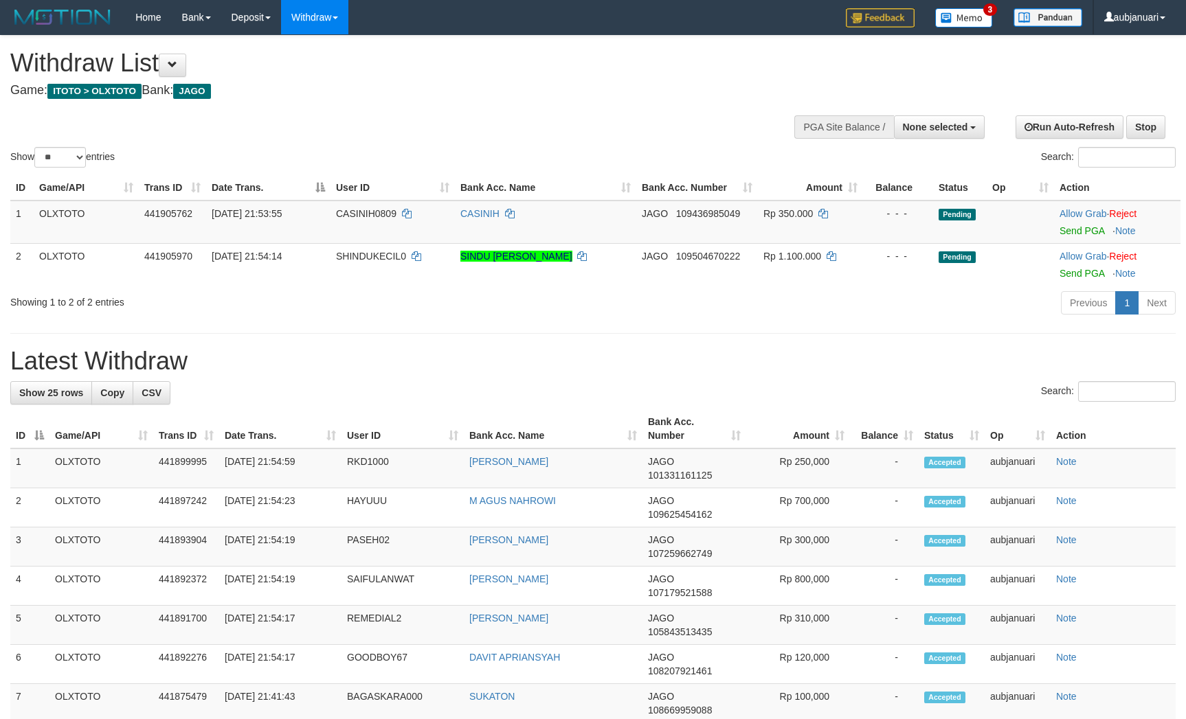
select select
select select "**"
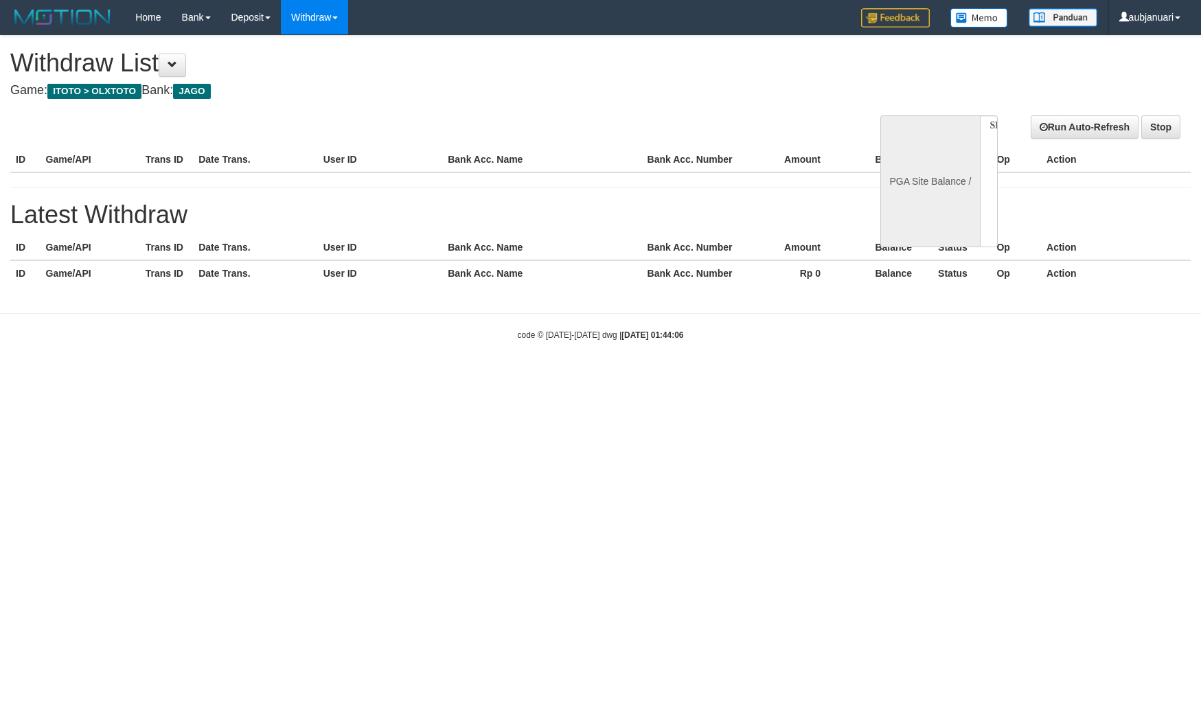
select select
select select "**"
select select
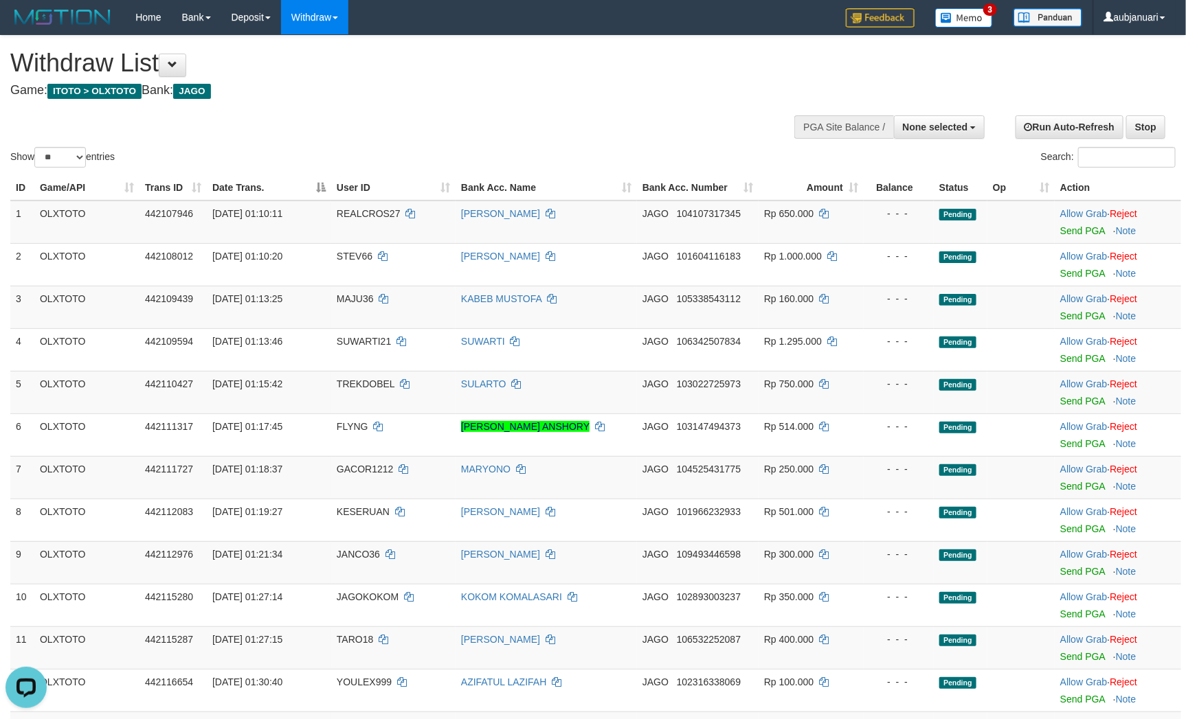
click at [633, 128] on div "Show ** ** ** *** entries Search:" at bounding box center [593, 103] width 1186 height 135
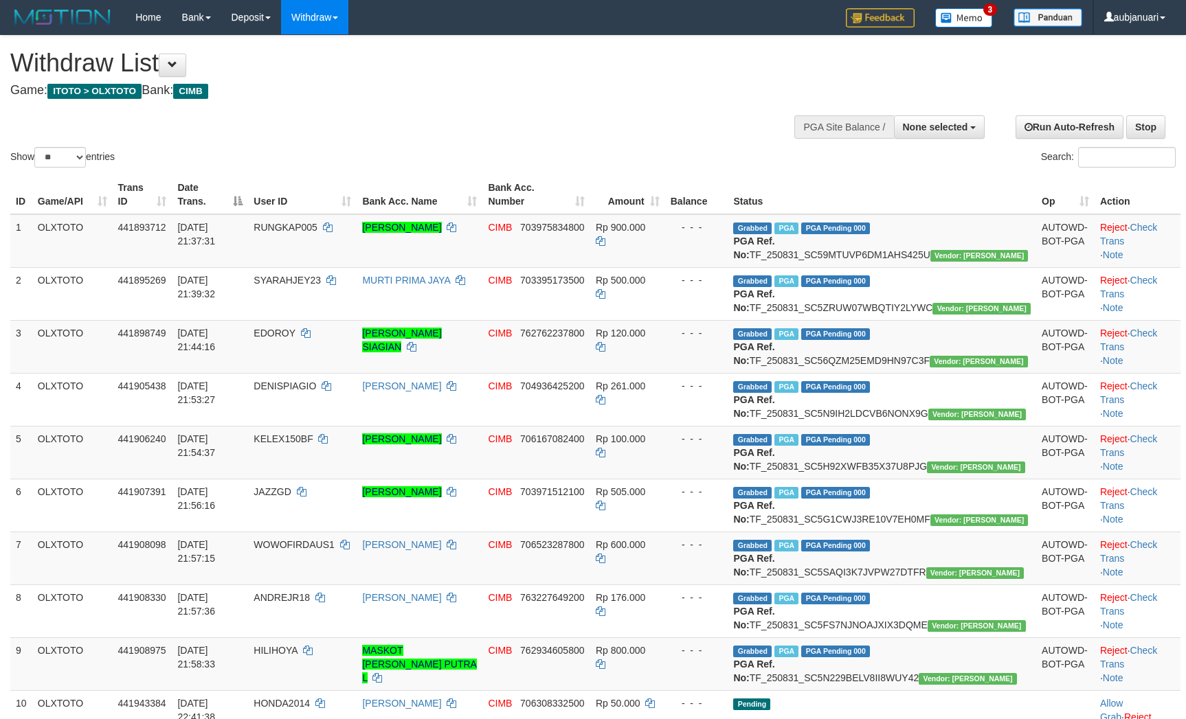
select select
select select "**"
click at [580, 97] on h4 "Game: ITOTO > OLXTOTO Bank: CIMB" at bounding box center [393, 91] width 767 height 14
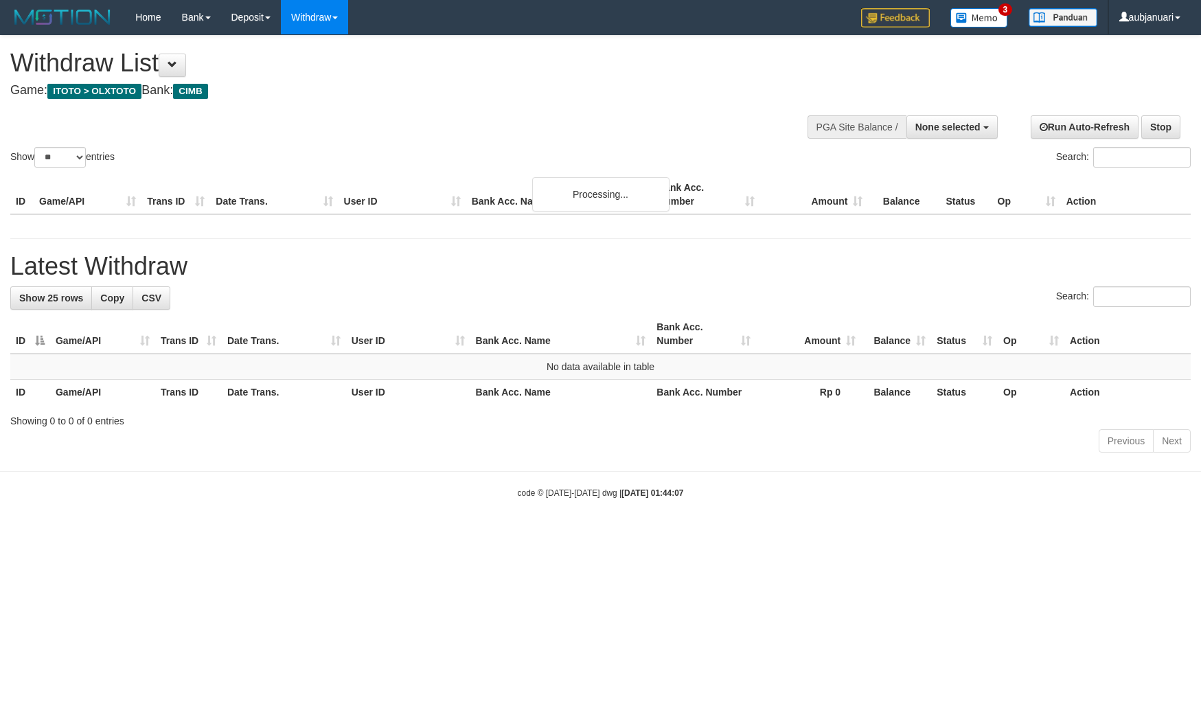
select select
select select "**"
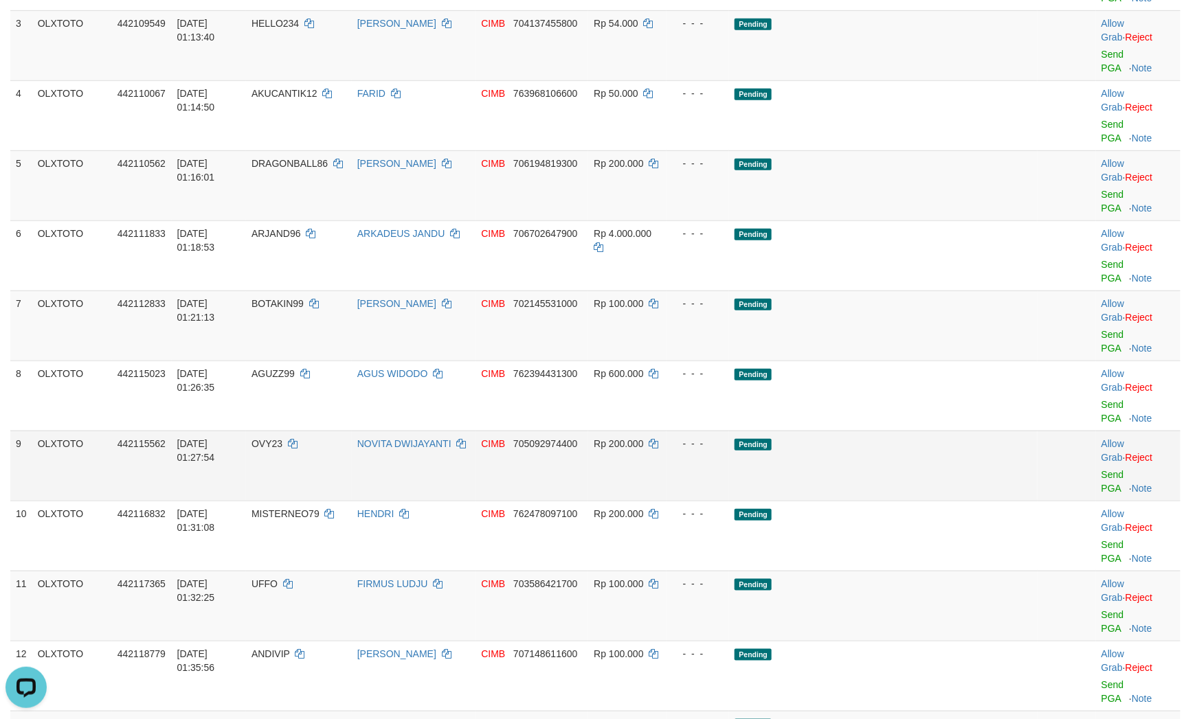
scroll to position [206, 0]
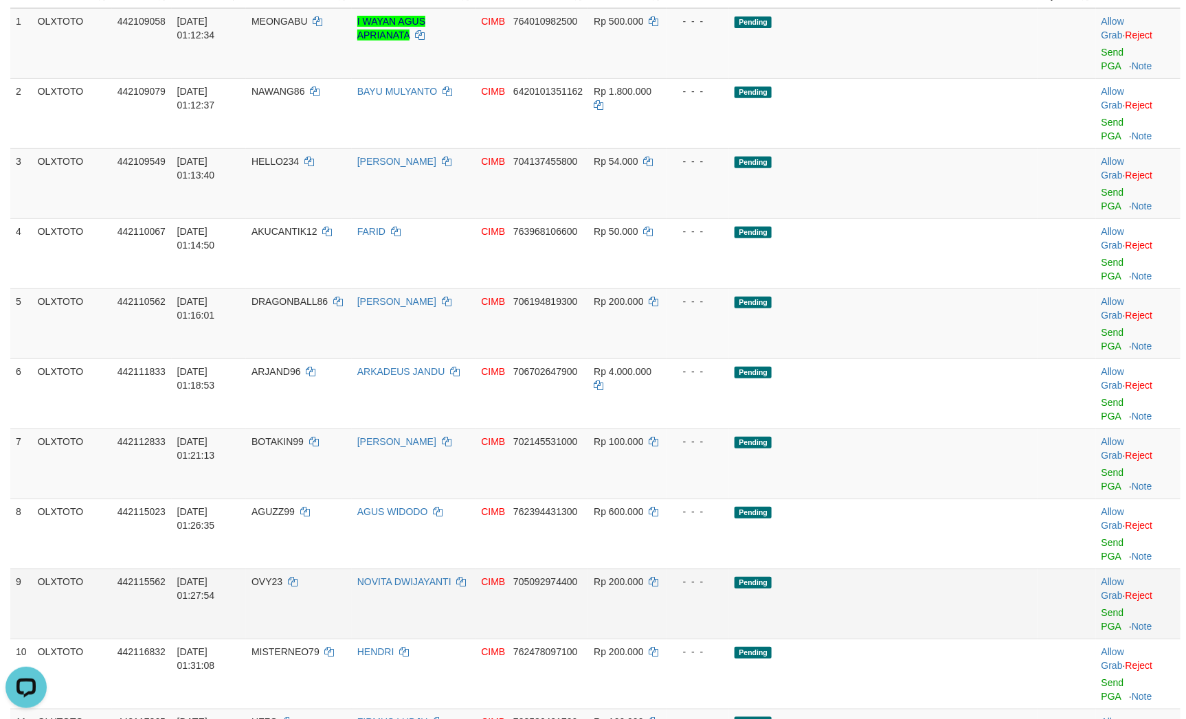
drag, startPoint x: 953, startPoint y: 411, endPoint x: 936, endPoint y: 398, distance: 21.2
click at [951, 639] on td "Pending" at bounding box center [883, 674] width 308 height 70
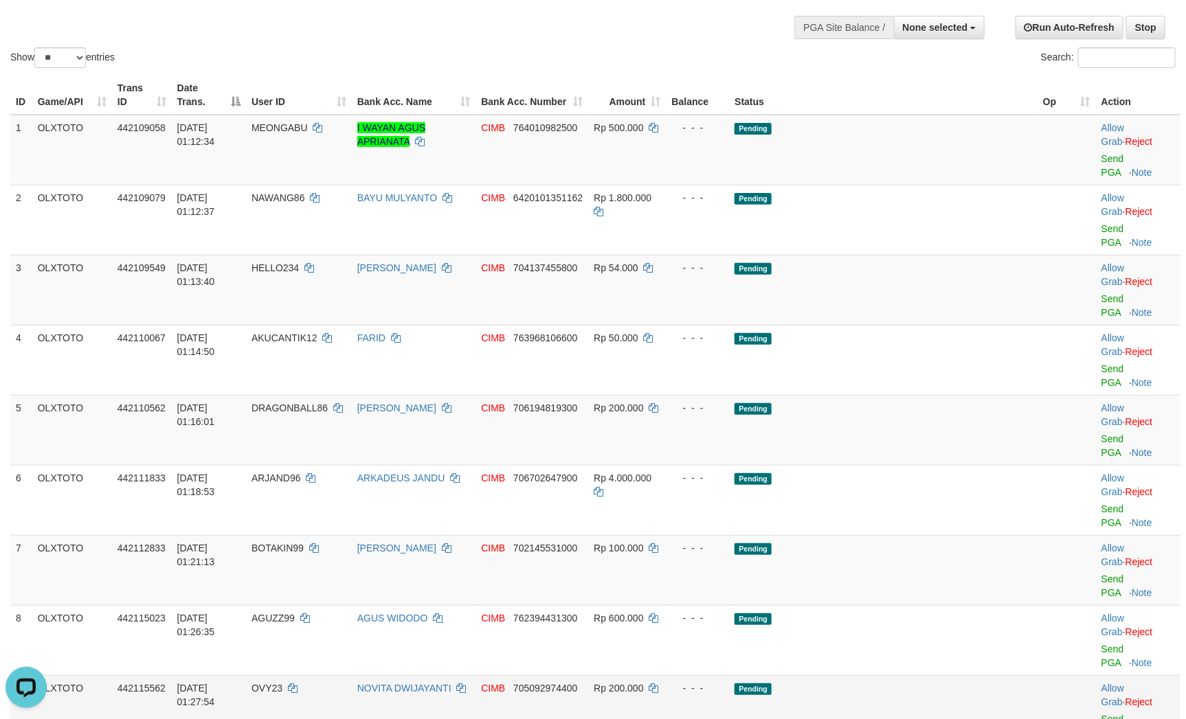
scroll to position [0, 0]
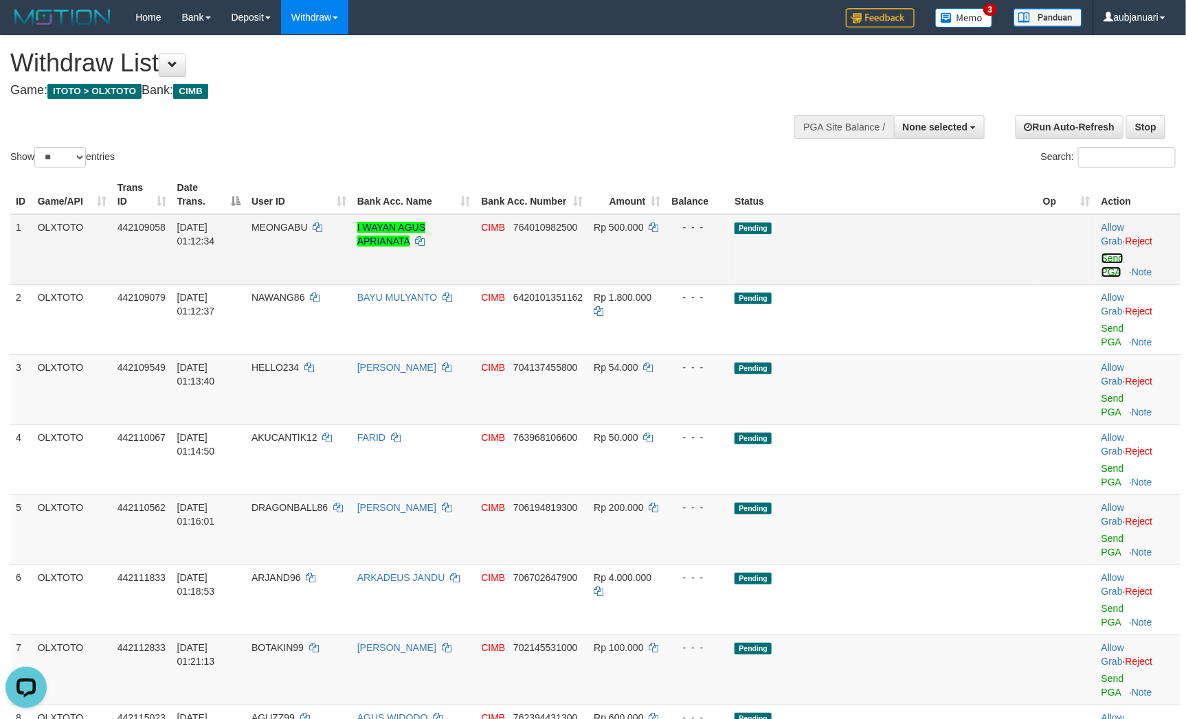
click at [1109, 258] on link "Send PGA" at bounding box center [1112, 265] width 23 height 25
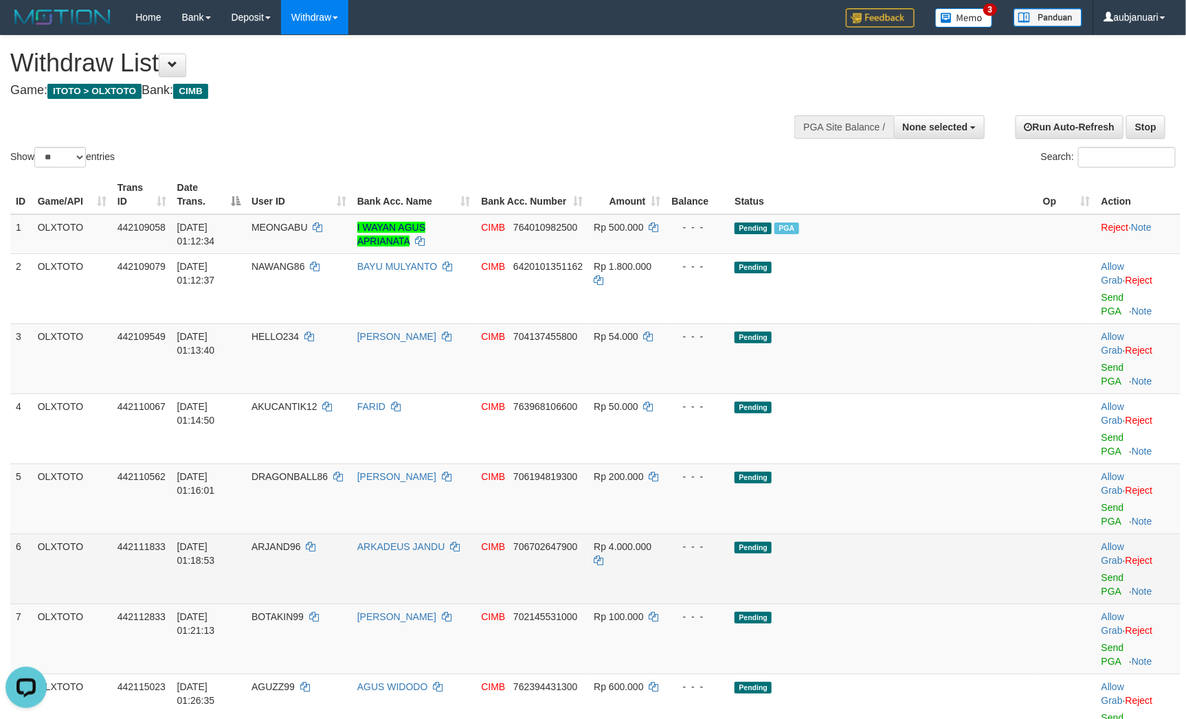
click at [987, 534] on td "Pending" at bounding box center [883, 569] width 308 height 70
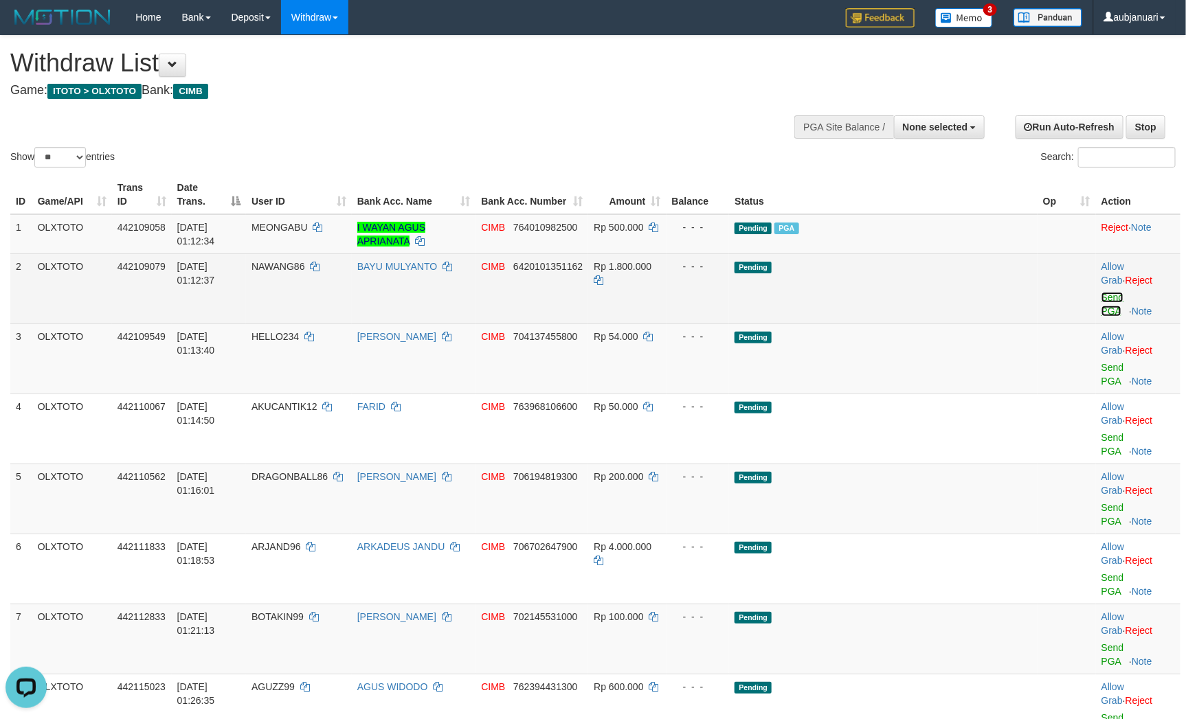
click at [1111, 292] on link "Send PGA" at bounding box center [1112, 304] width 23 height 25
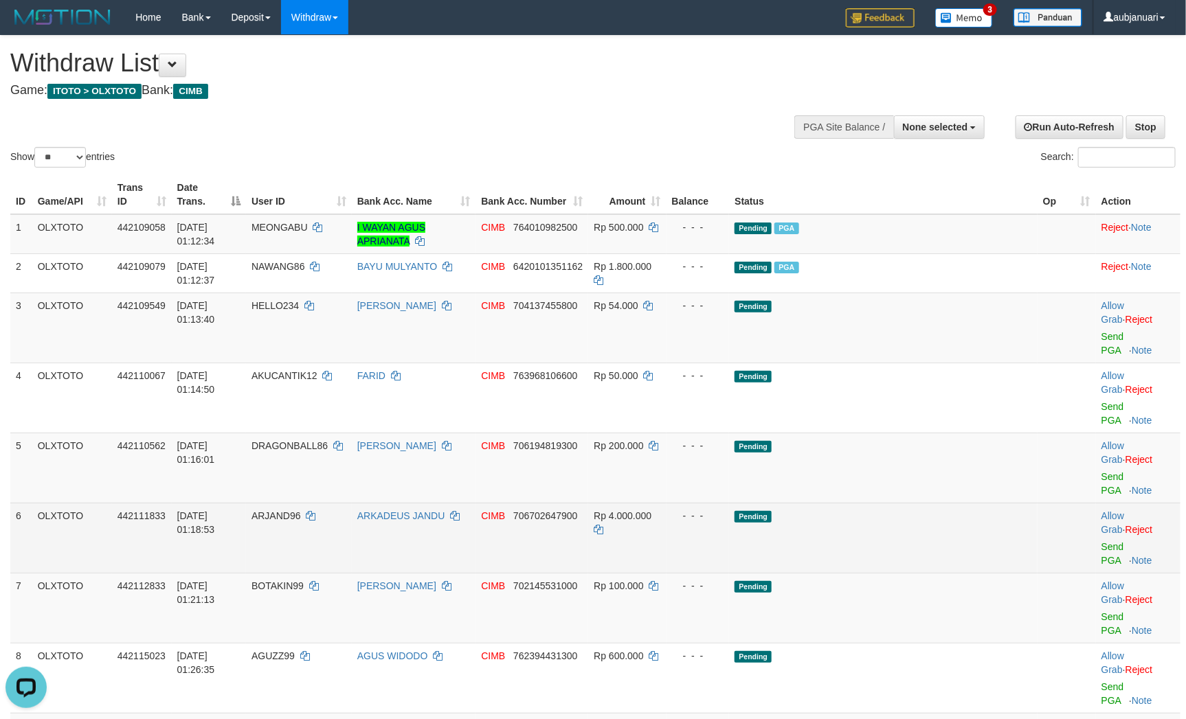
click at [894, 503] on td "Pending" at bounding box center [883, 538] width 308 height 70
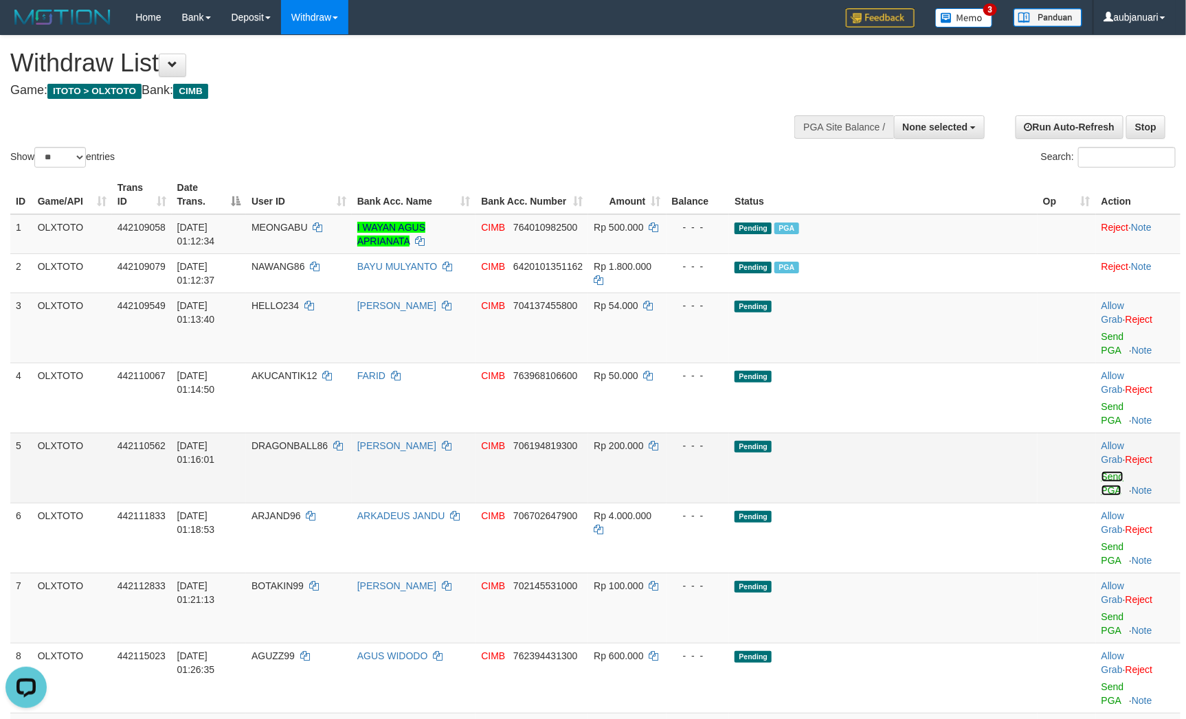
click at [1101, 471] on link "Send PGA" at bounding box center [1112, 483] width 23 height 25
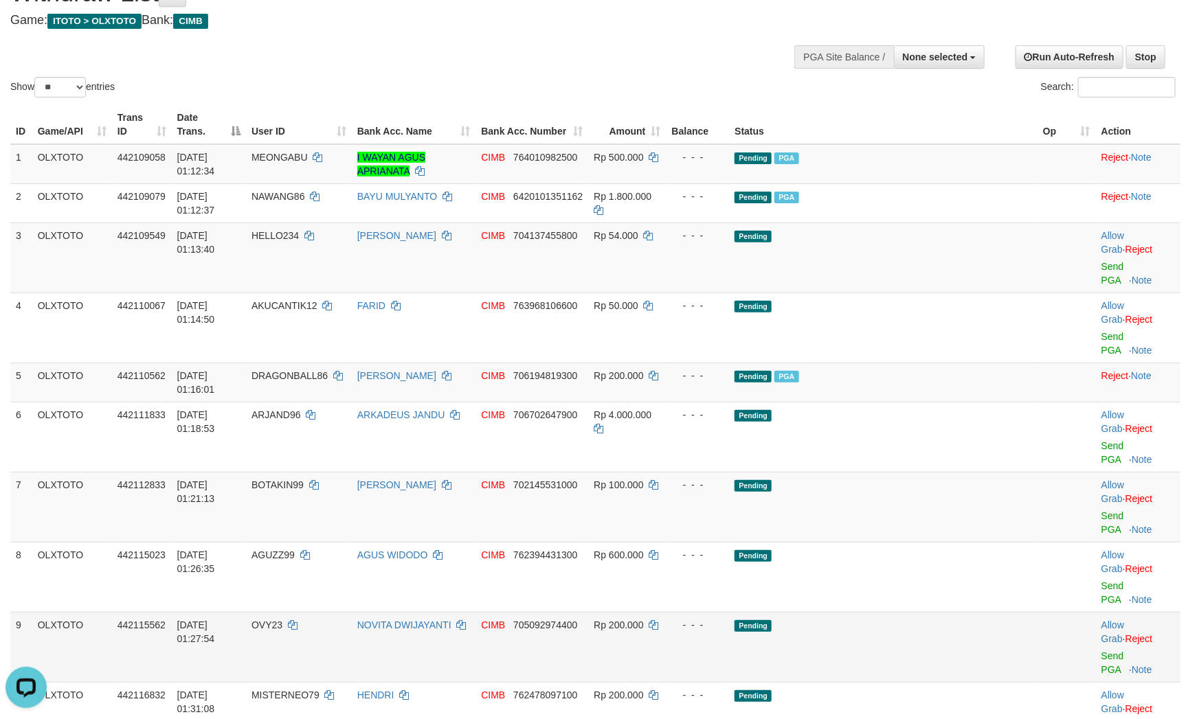
scroll to position [206, 0]
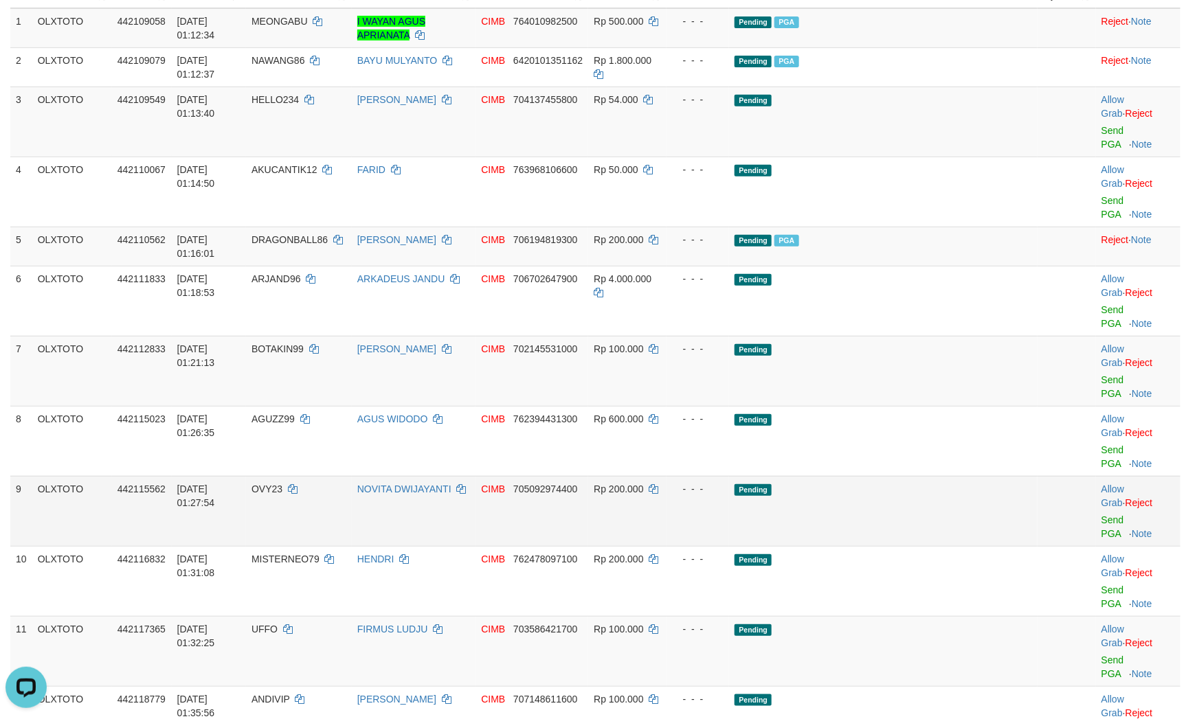
click at [907, 476] on td "Pending" at bounding box center [883, 511] width 308 height 70
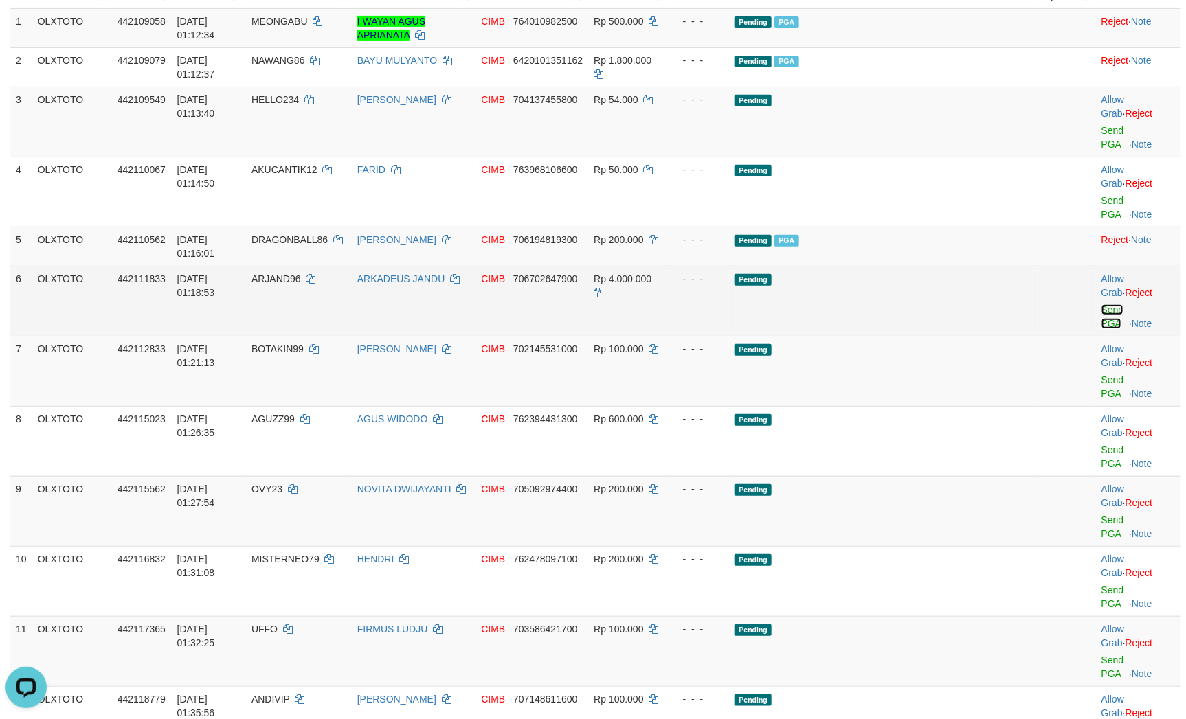
click at [1101, 304] on link "Send PGA" at bounding box center [1112, 316] width 23 height 25
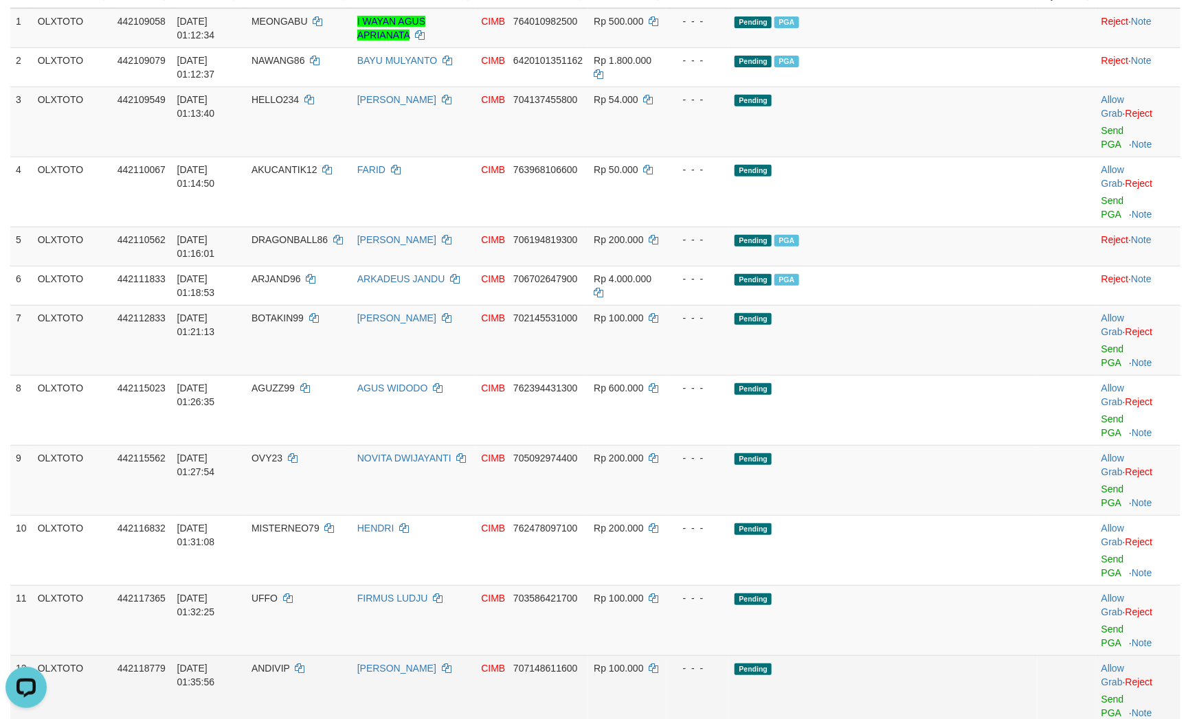
click at [914, 655] on td "Pending" at bounding box center [883, 690] width 308 height 70
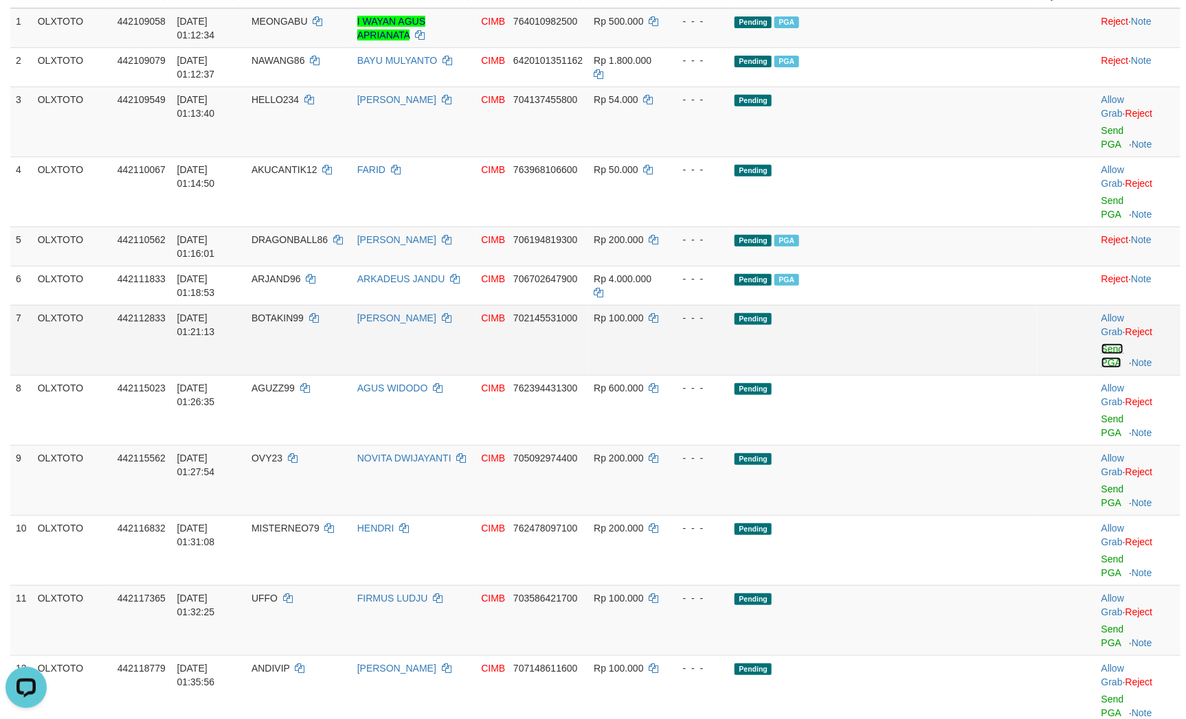
click at [1101, 343] on link "Send PGA" at bounding box center [1112, 355] width 23 height 25
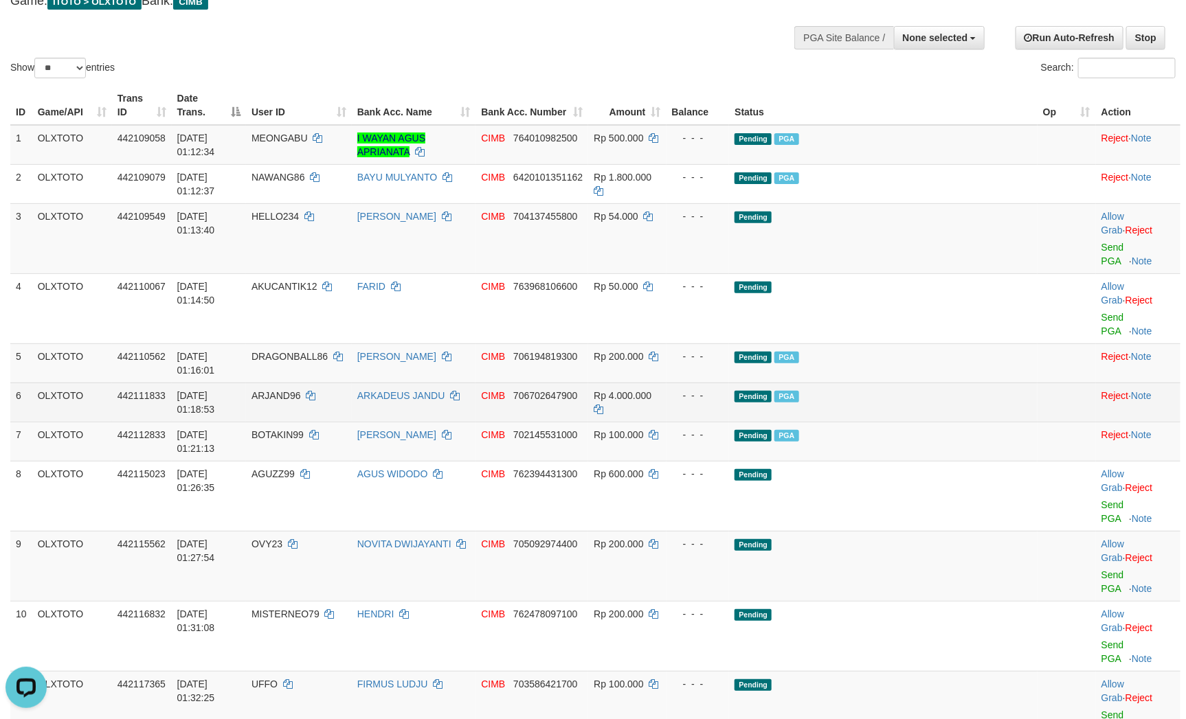
scroll to position [0, 0]
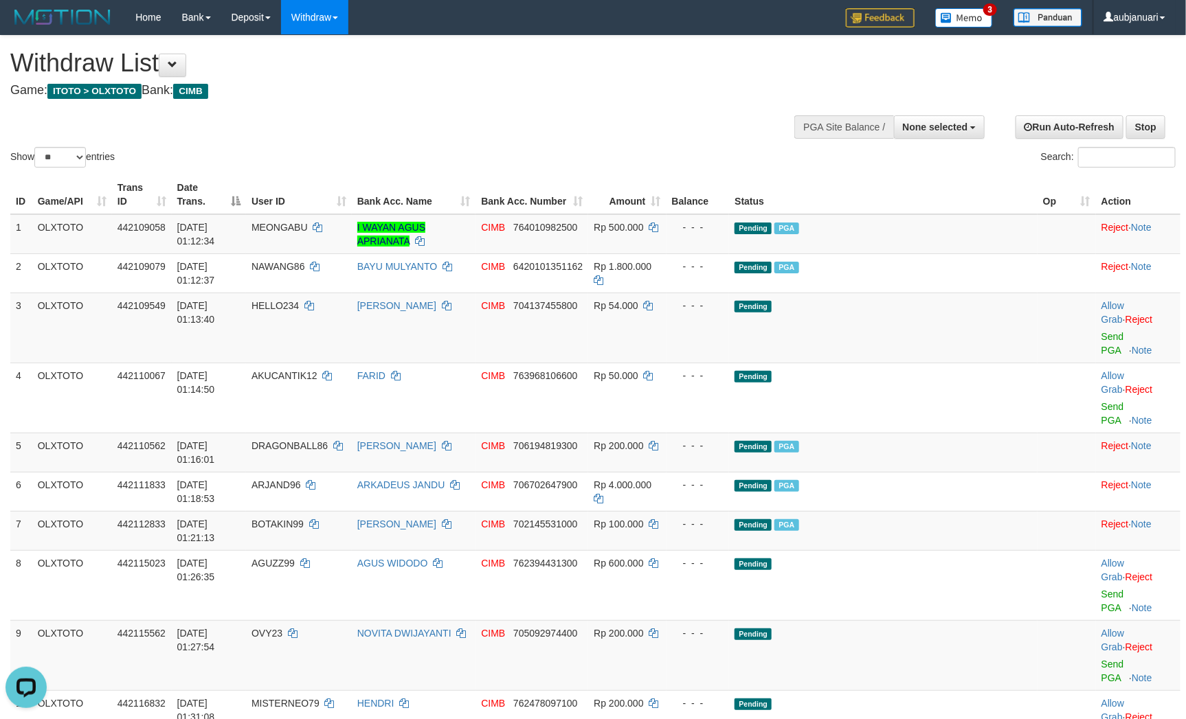
click at [425, 65] on h1 "Withdraw List" at bounding box center [393, 62] width 767 height 27
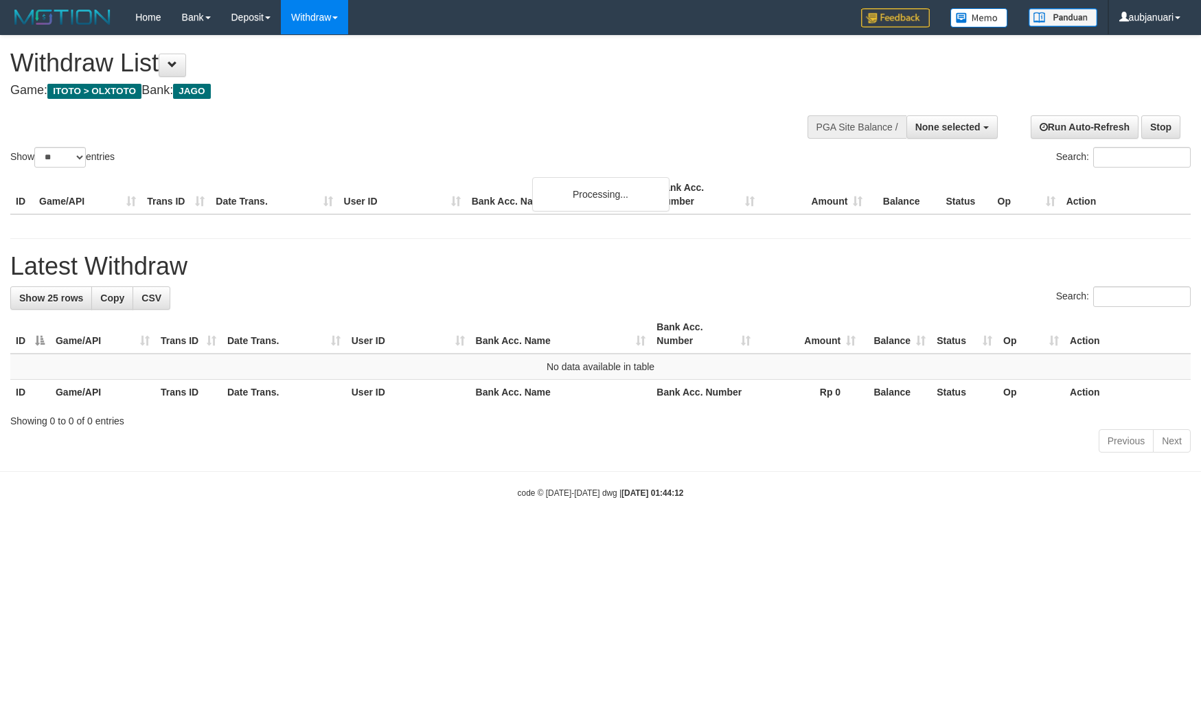
select select
select select "**"
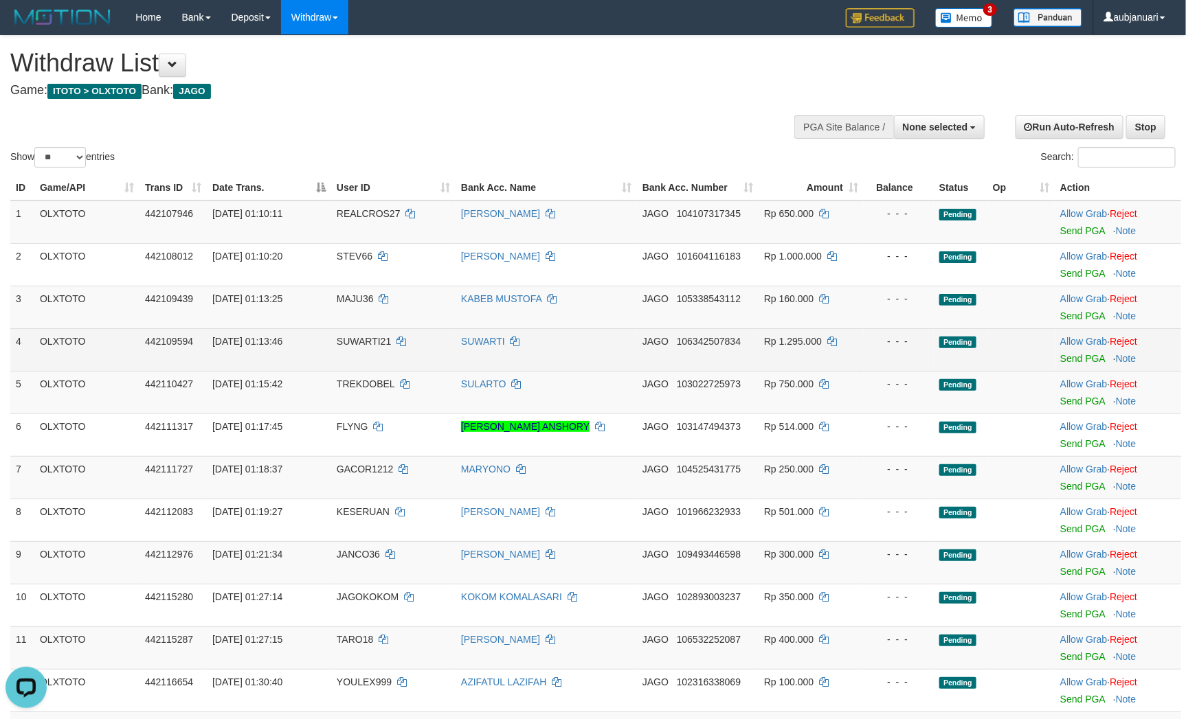
click at [925, 371] on td "- - -" at bounding box center [898, 349] width 70 height 43
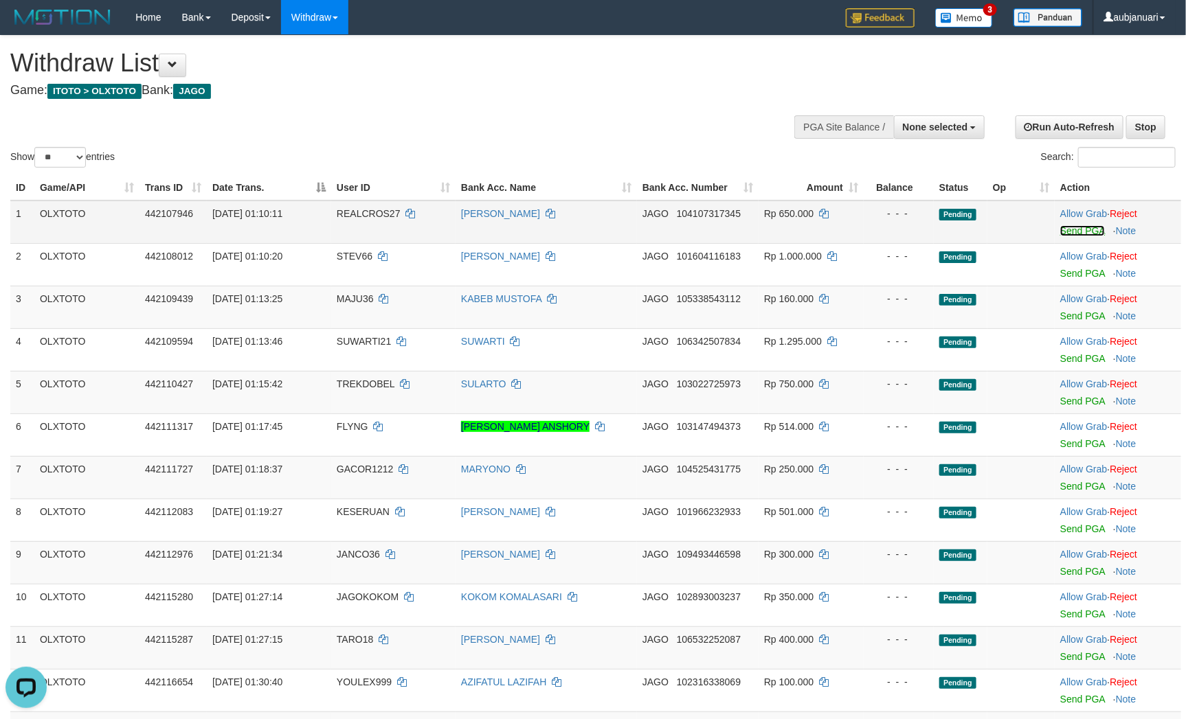
click at [1090, 236] on link "Send PGA" at bounding box center [1082, 230] width 45 height 11
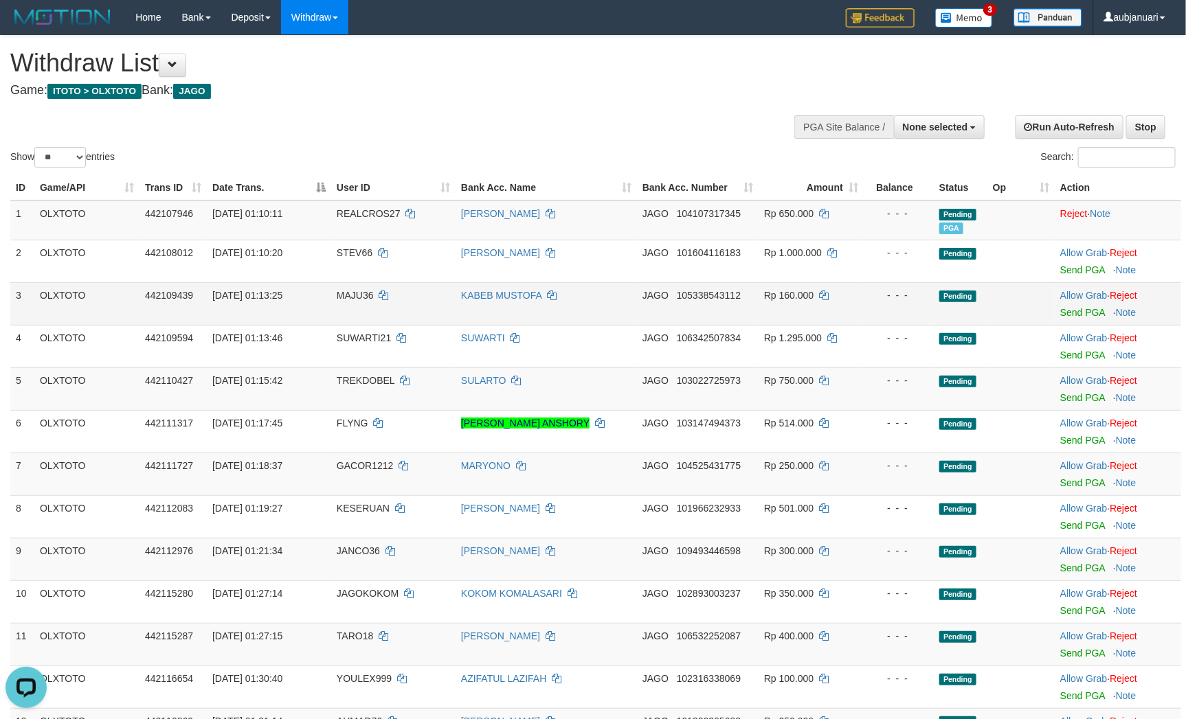
click at [969, 325] on td "Pending" at bounding box center [961, 303] width 54 height 43
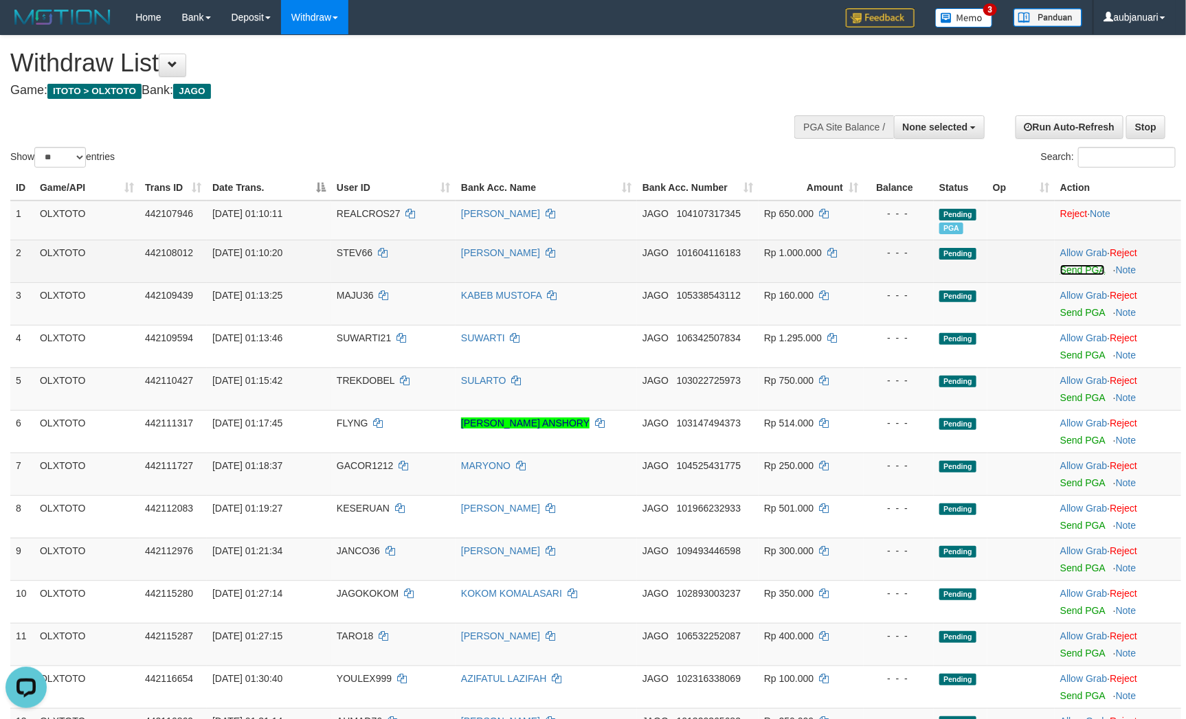
click at [1080, 275] on link "Send PGA" at bounding box center [1082, 269] width 45 height 11
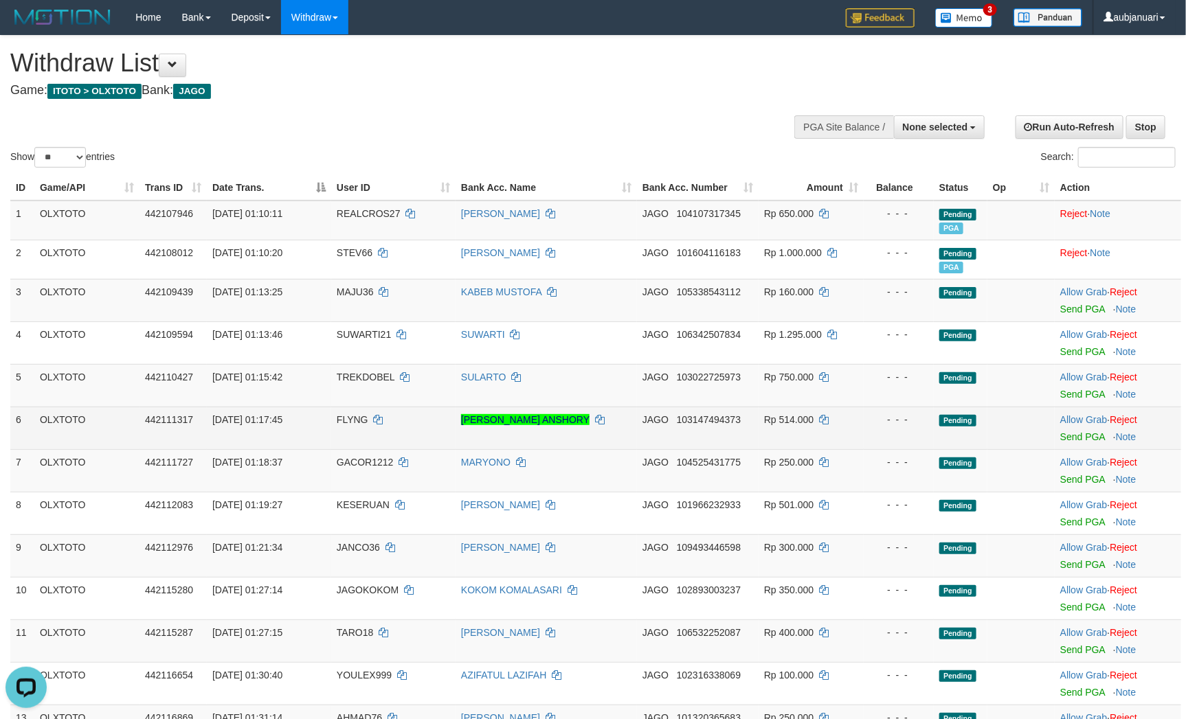
click at [931, 438] on td "- - -" at bounding box center [898, 428] width 70 height 43
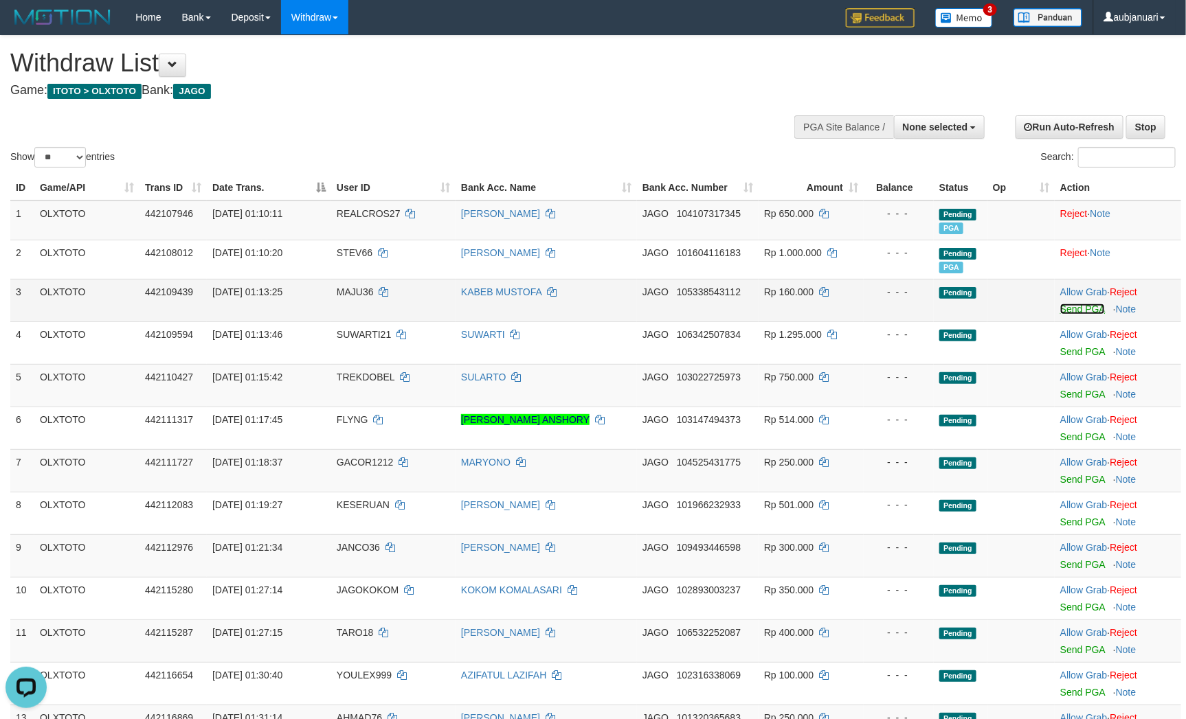
click at [1090, 315] on link "Send PGA" at bounding box center [1082, 309] width 45 height 11
click at [959, 492] on td "Pending" at bounding box center [961, 470] width 54 height 43
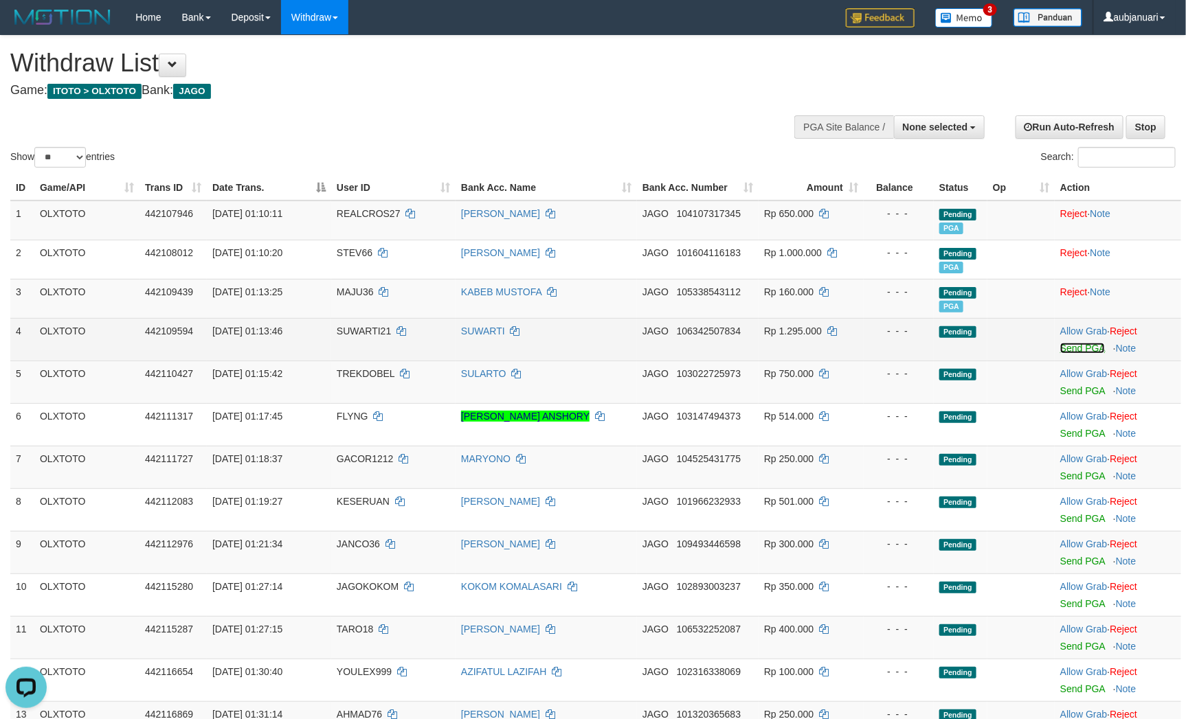
click at [1086, 354] on link "Send PGA" at bounding box center [1082, 348] width 45 height 11
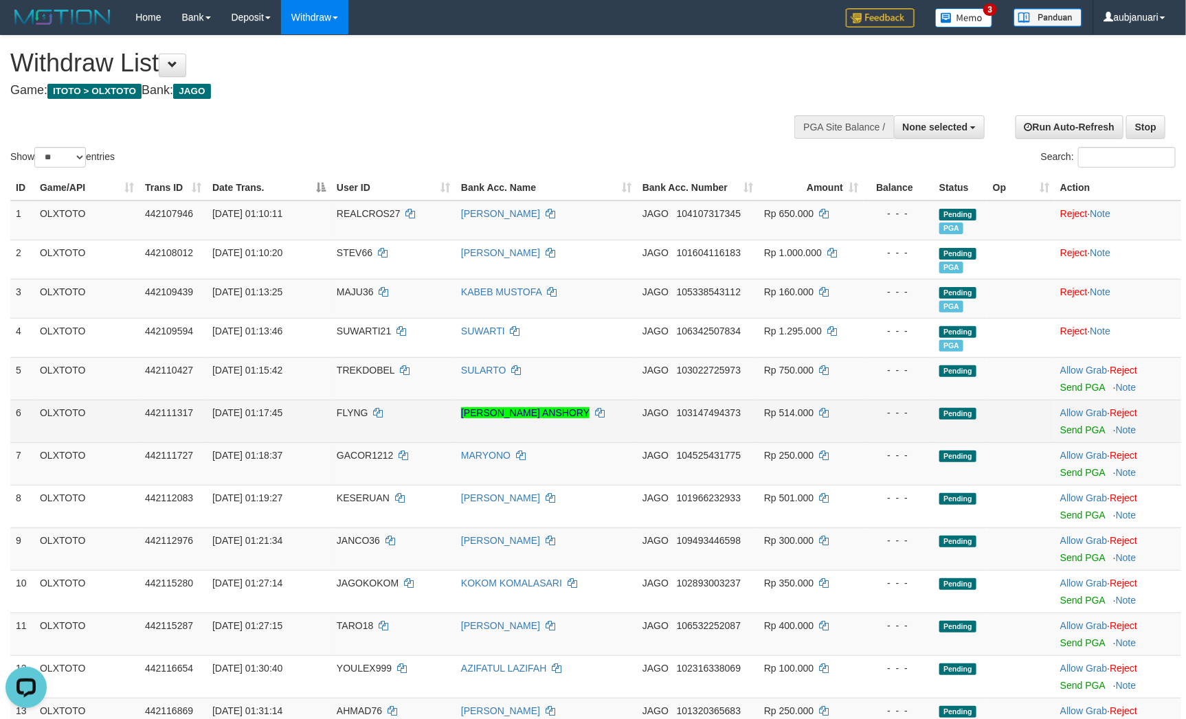
click at [903, 442] on td "- - -" at bounding box center [898, 421] width 70 height 43
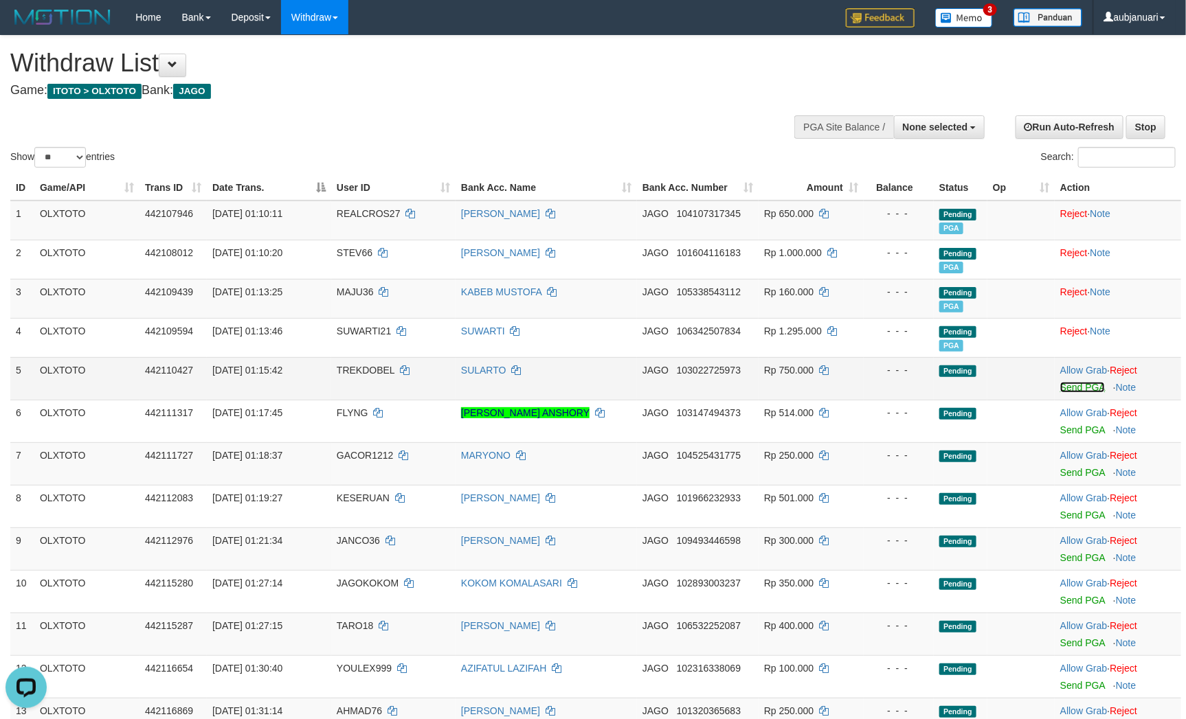
click at [1089, 393] on link "Send PGA" at bounding box center [1082, 387] width 45 height 11
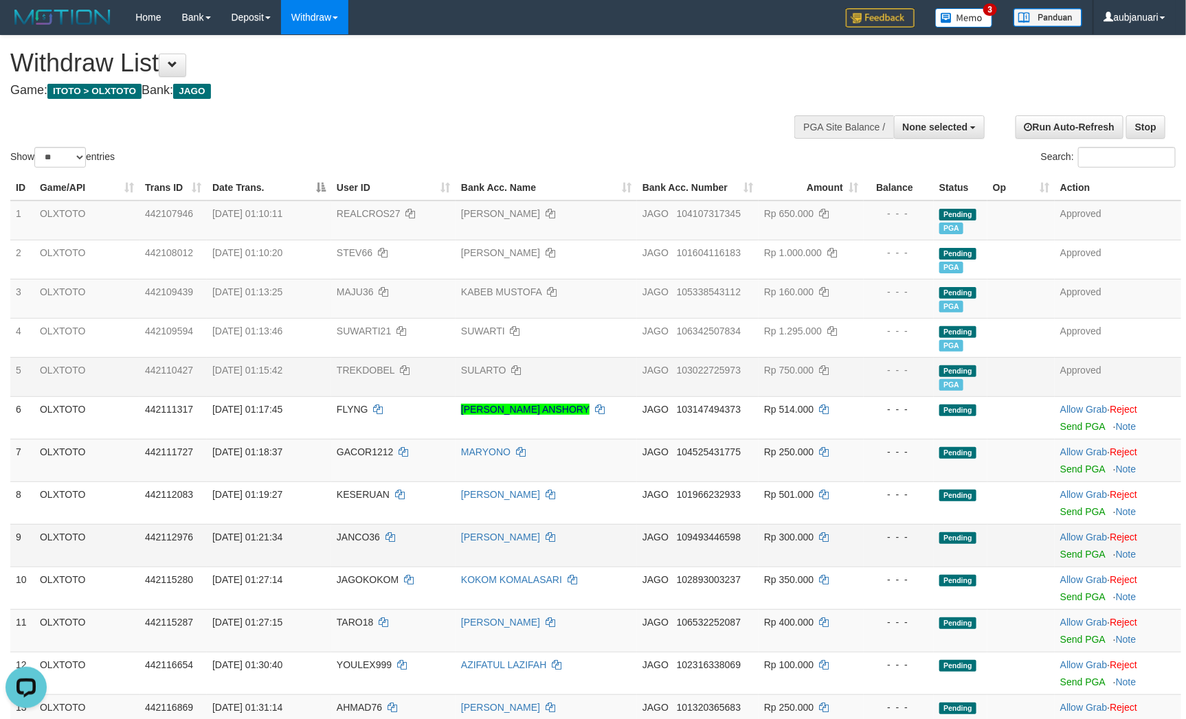
scroll to position [206, 0]
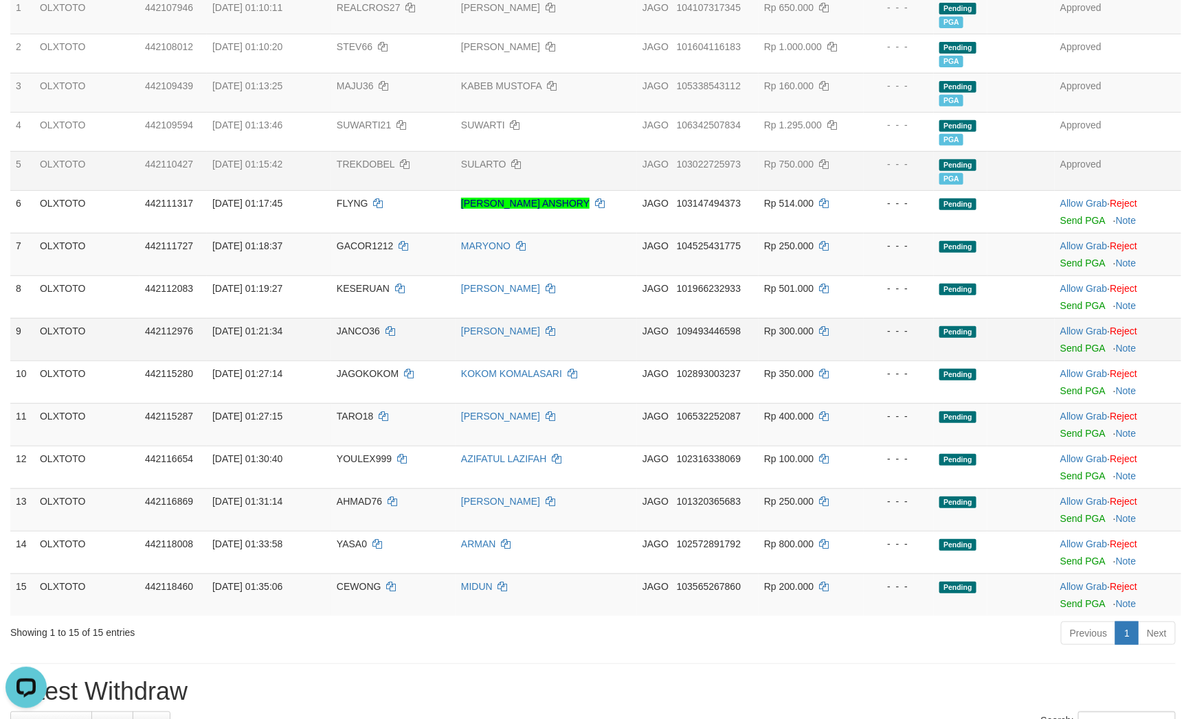
click at [901, 342] on td "- - -" at bounding box center [898, 339] width 70 height 43
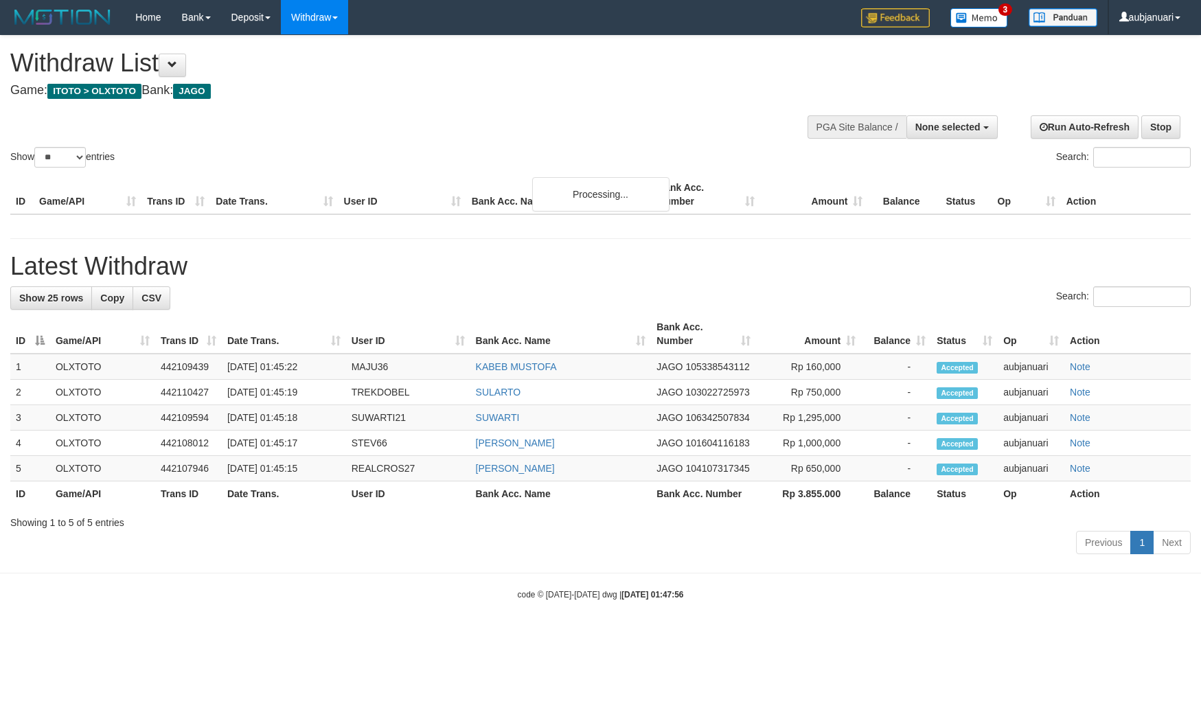
select select
select select "**"
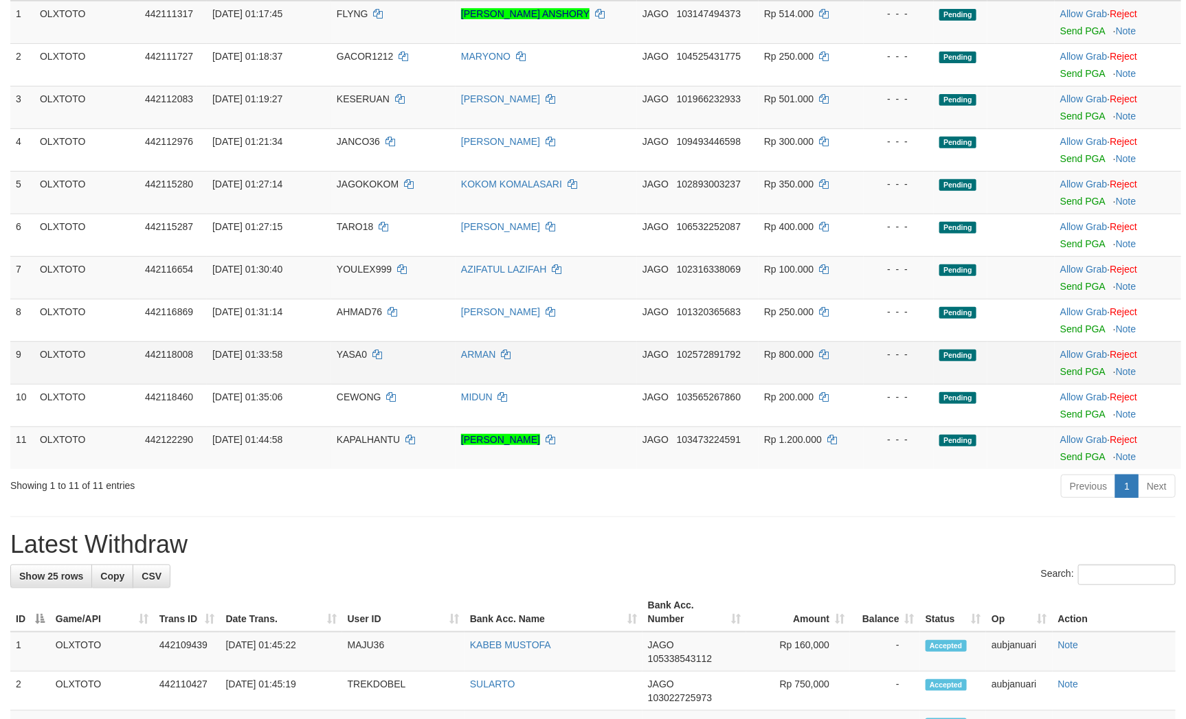
scroll to position [97, 0]
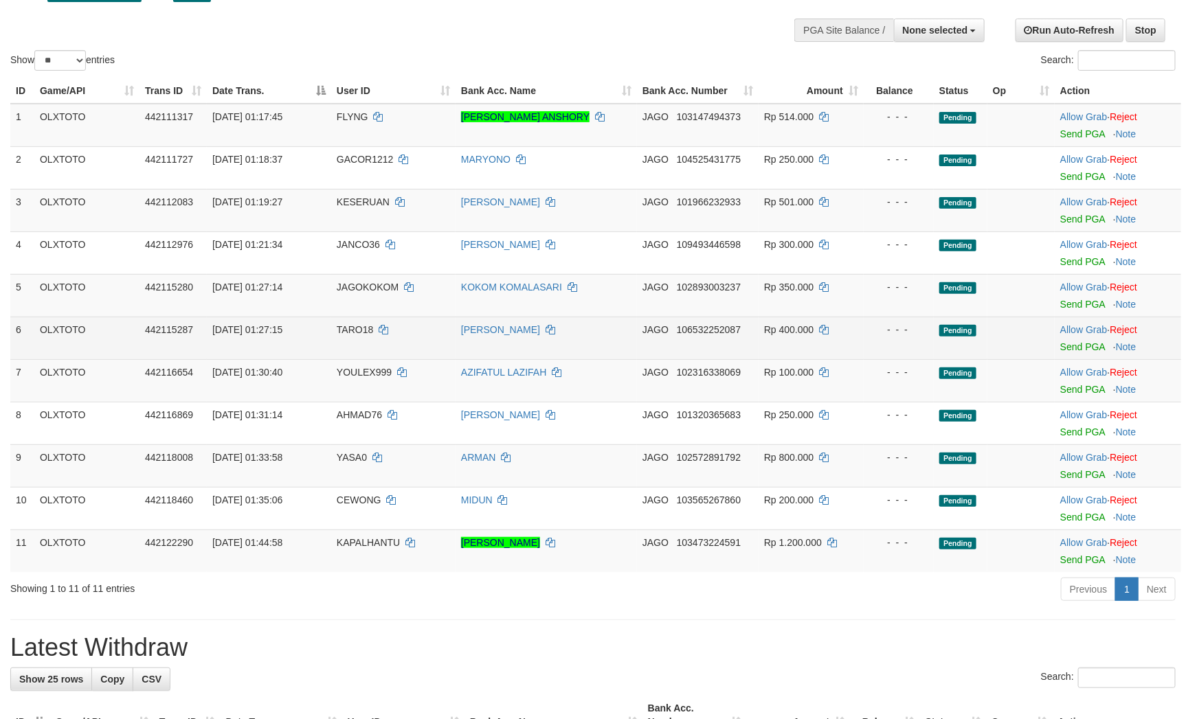
click at [925, 359] on td "- - -" at bounding box center [898, 338] width 70 height 43
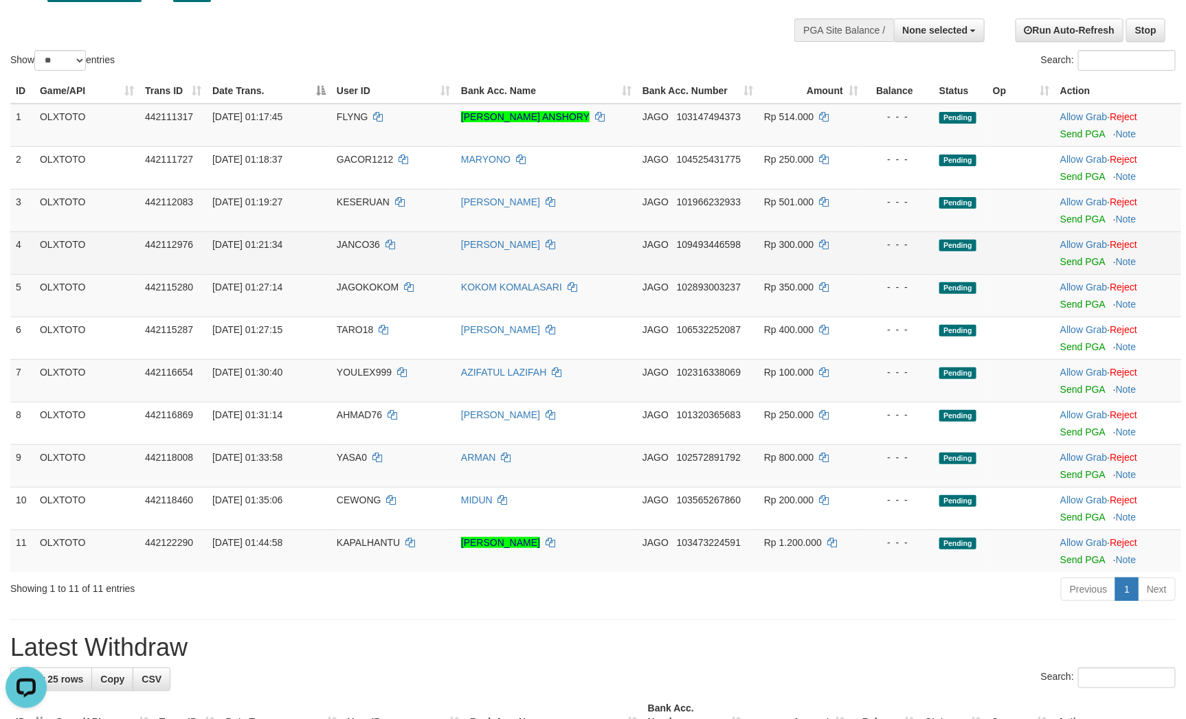
scroll to position [0, 0]
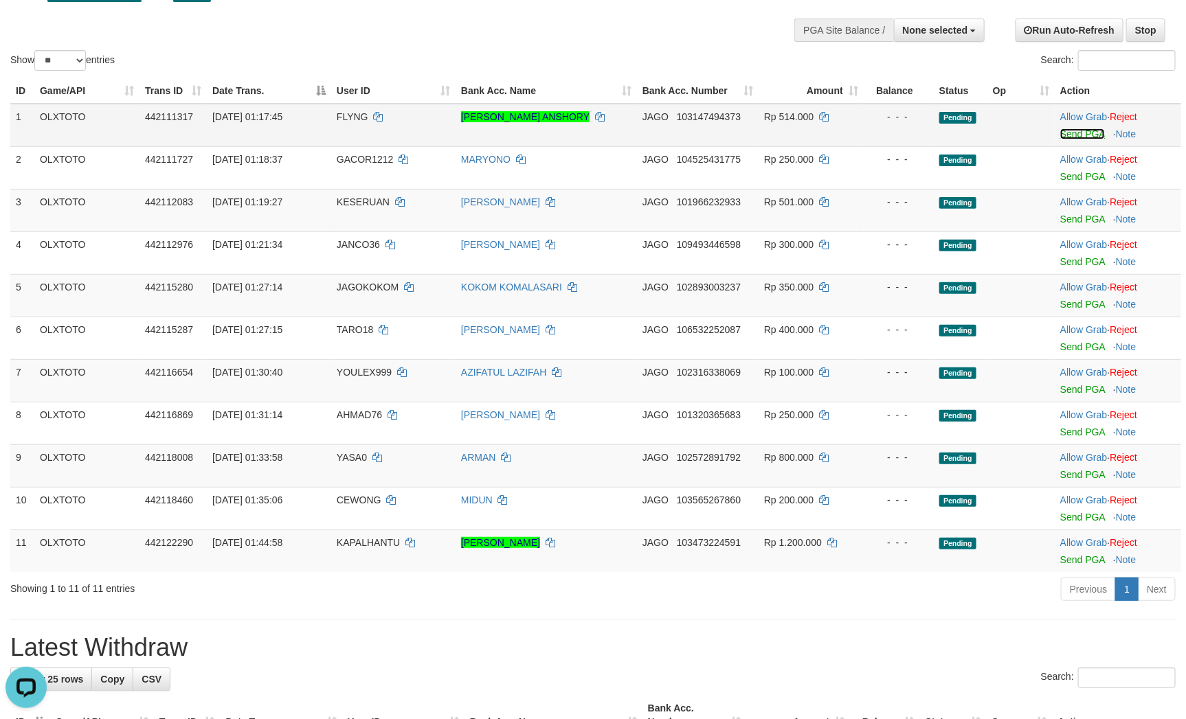
click at [1098, 139] on link "Send PGA" at bounding box center [1082, 133] width 45 height 11
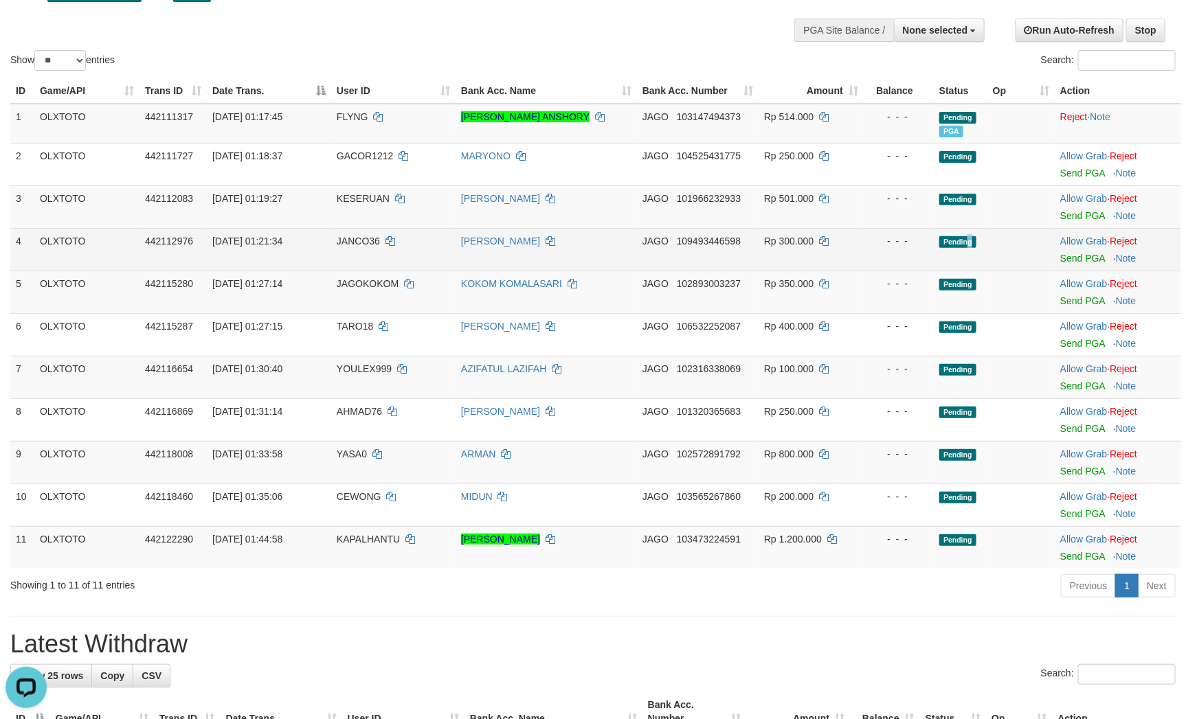
click at [967, 271] on td "Pending" at bounding box center [961, 249] width 54 height 43
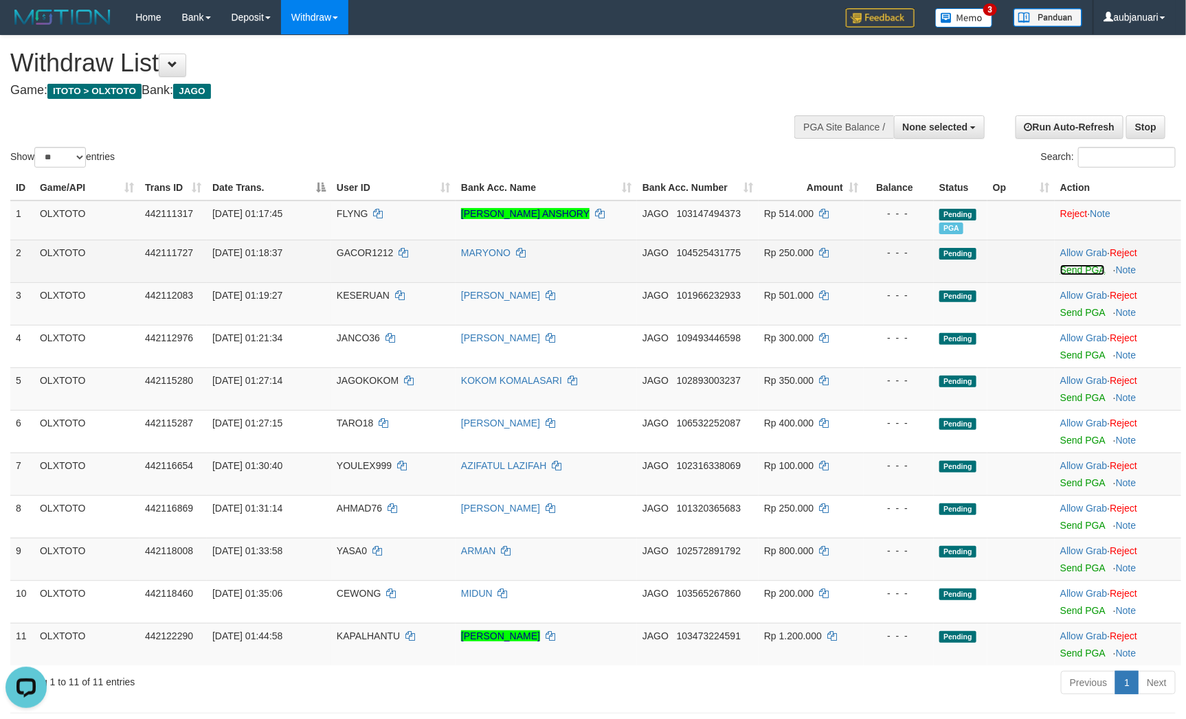
click at [1086, 275] on link "Send PGA" at bounding box center [1082, 269] width 45 height 11
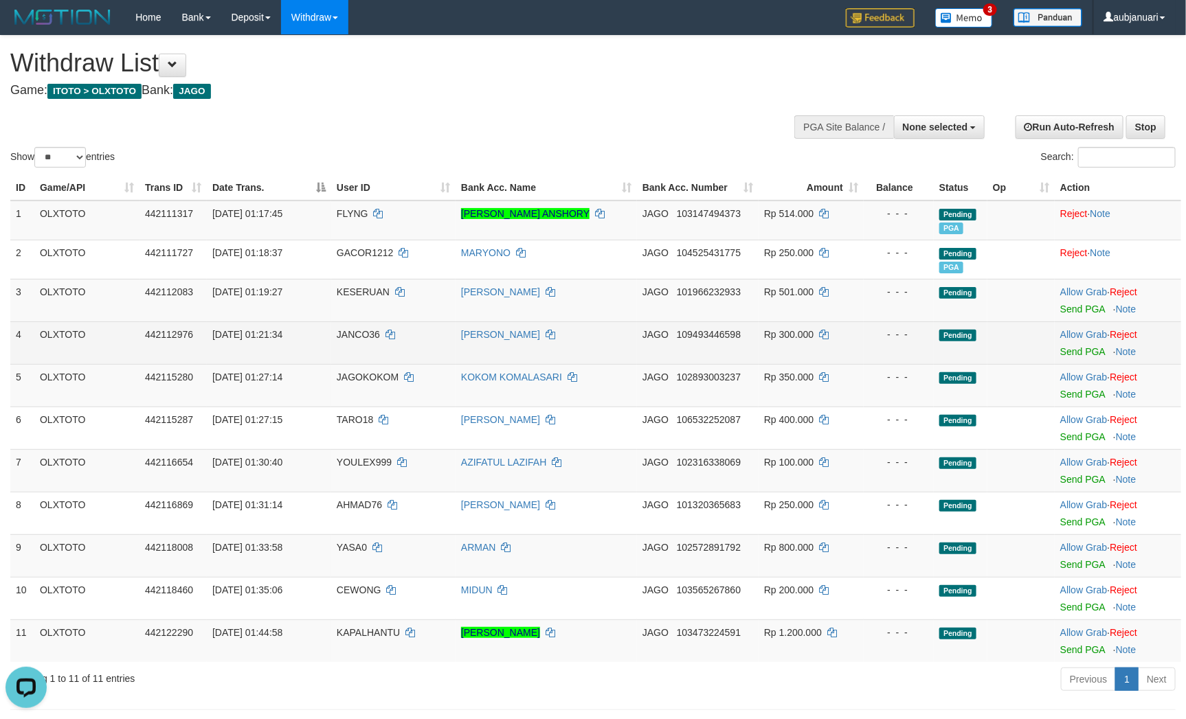
click at [980, 351] on td "Pending" at bounding box center [961, 342] width 54 height 43
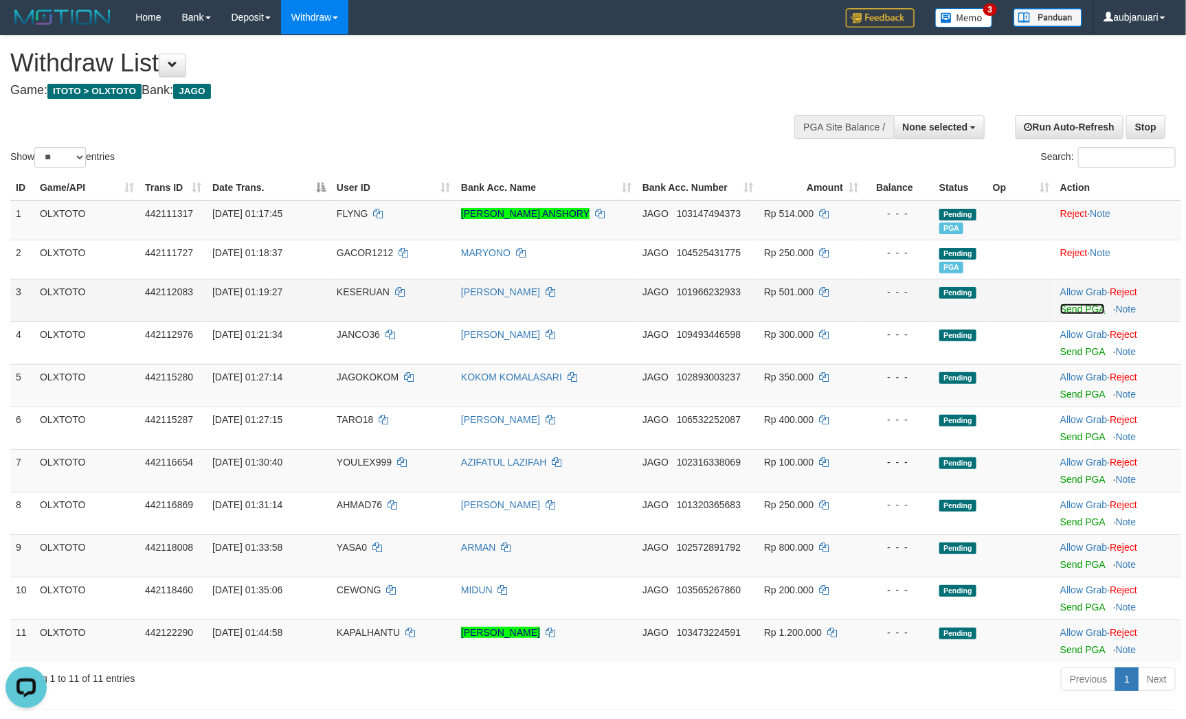
click at [1088, 315] on link "Send PGA" at bounding box center [1082, 309] width 45 height 11
click at [948, 407] on td "Pending" at bounding box center [961, 385] width 54 height 43
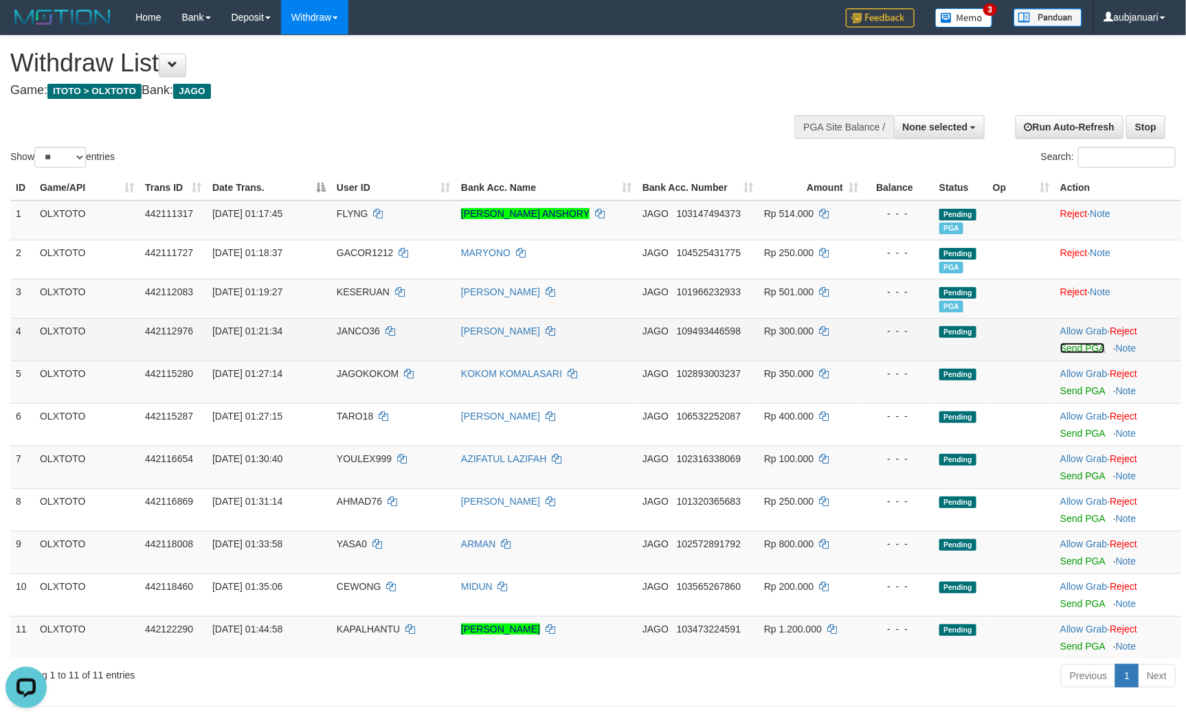
click at [1072, 354] on link "Send PGA" at bounding box center [1082, 348] width 45 height 11
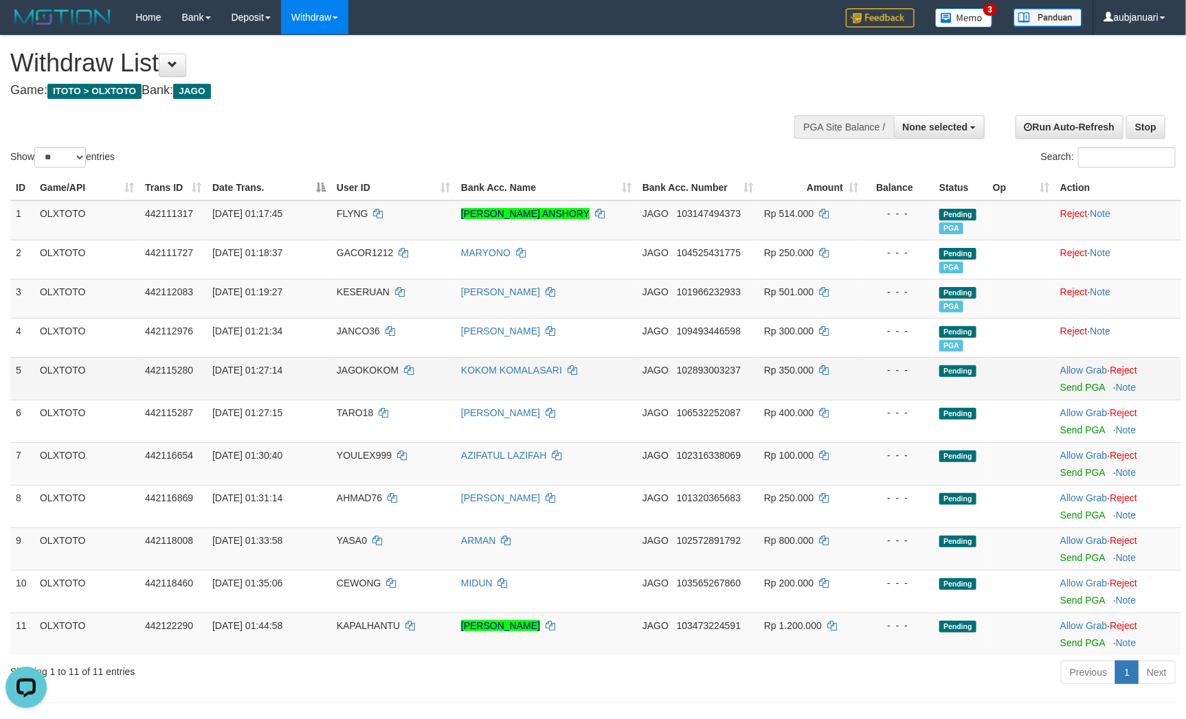
click at [882, 400] on td "- - -" at bounding box center [898, 378] width 70 height 43
click at [1068, 393] on link "Send PGA" at bounding box center [1082, 387] width 45 height 11
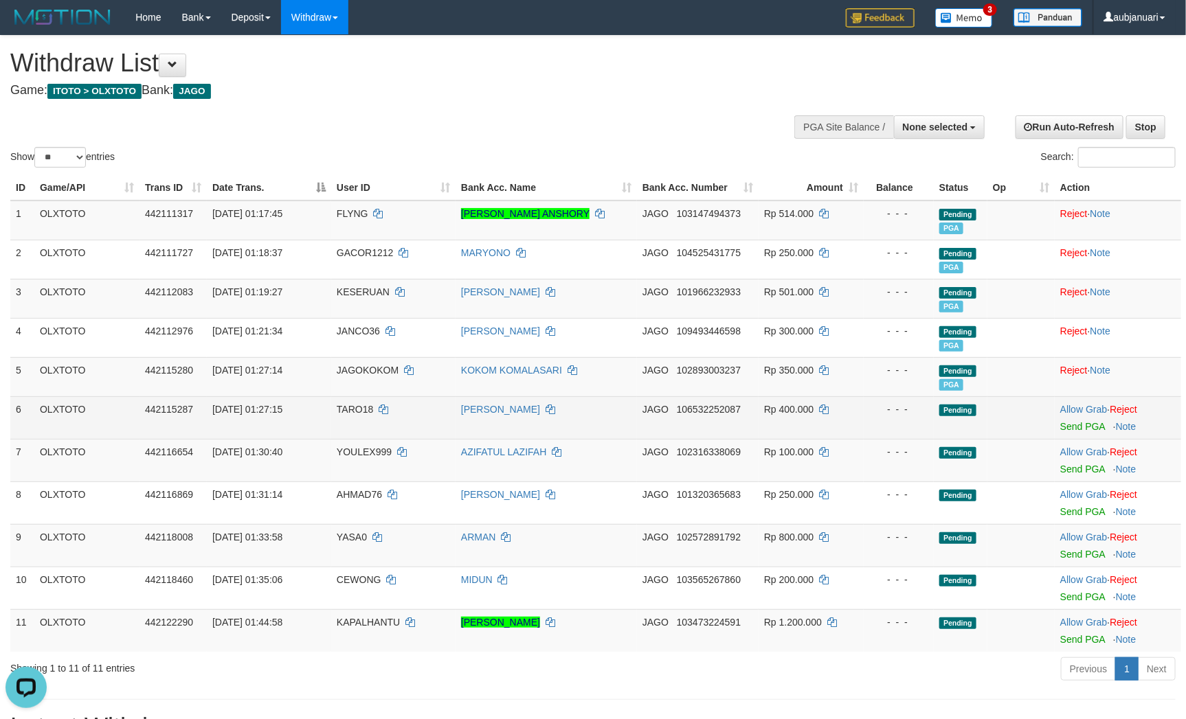
click at [973, 429] on td "Pending" at bounding box center [961, 417] width 54 height 43
click at [1072, 432] on link "Send PGA" at bounding box center [1082, 426] width 45 height 11
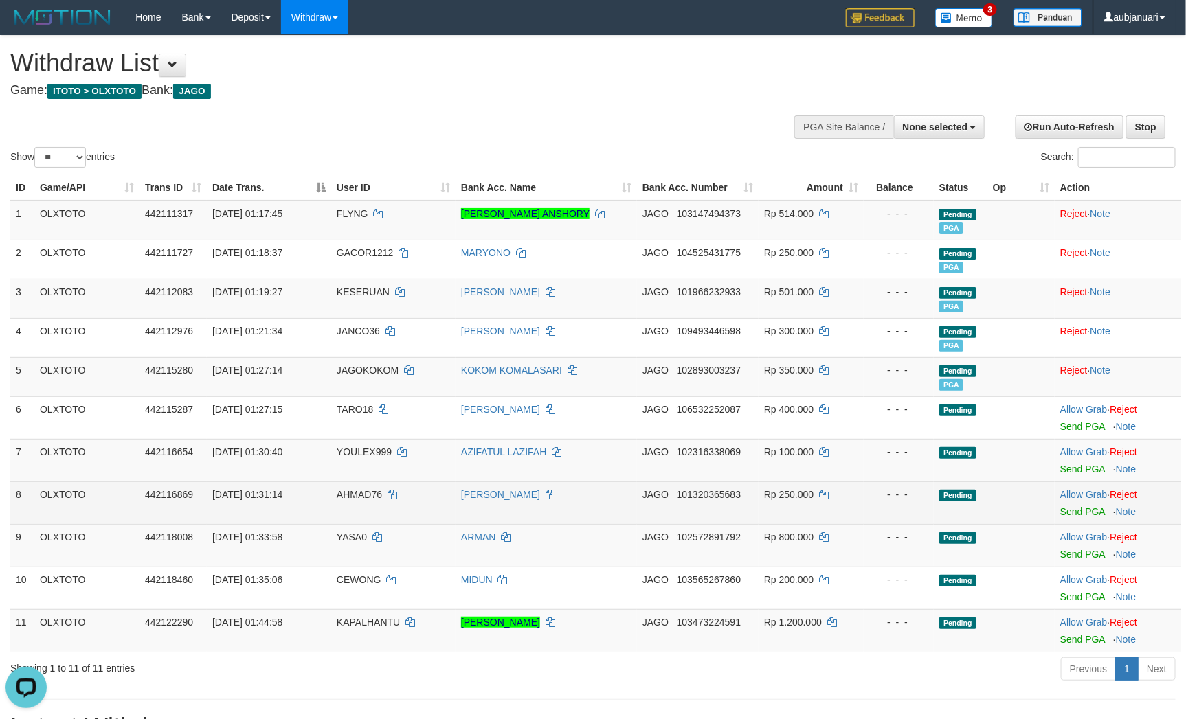
click at [969, 501] on td "Pending" at bounding box center [961, 503] width 54 height 43
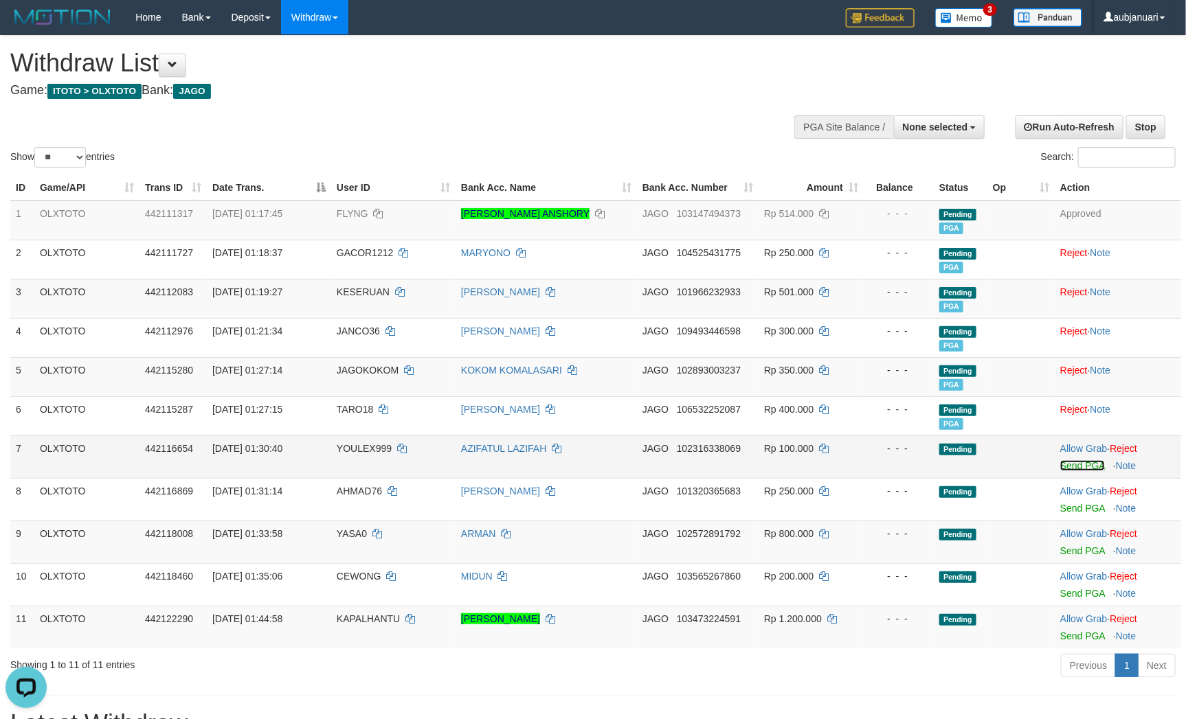
click at [1086, 471] on link "Send PGA" at bounding box center [1082, 465] width 45 height 11
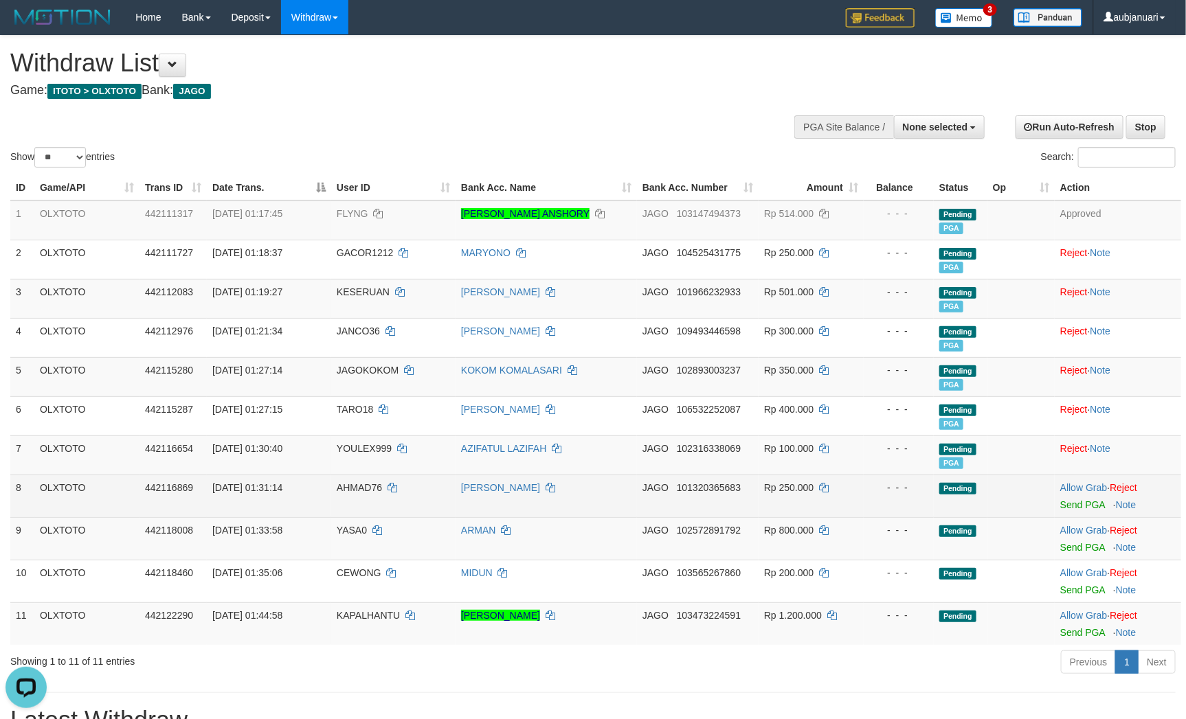
click at [931, 517] on tr "8 OLXTOTO 442116869 01/09/2025 01:31:14 AHMAD76 AHMAD FAISAL JAGO 101320365683 …" at bounding box center [595, 496] width 1170 height 43
click at [1084, 510] on link "Send PGA" at bounding box center [1082, 504] width 45 height 11
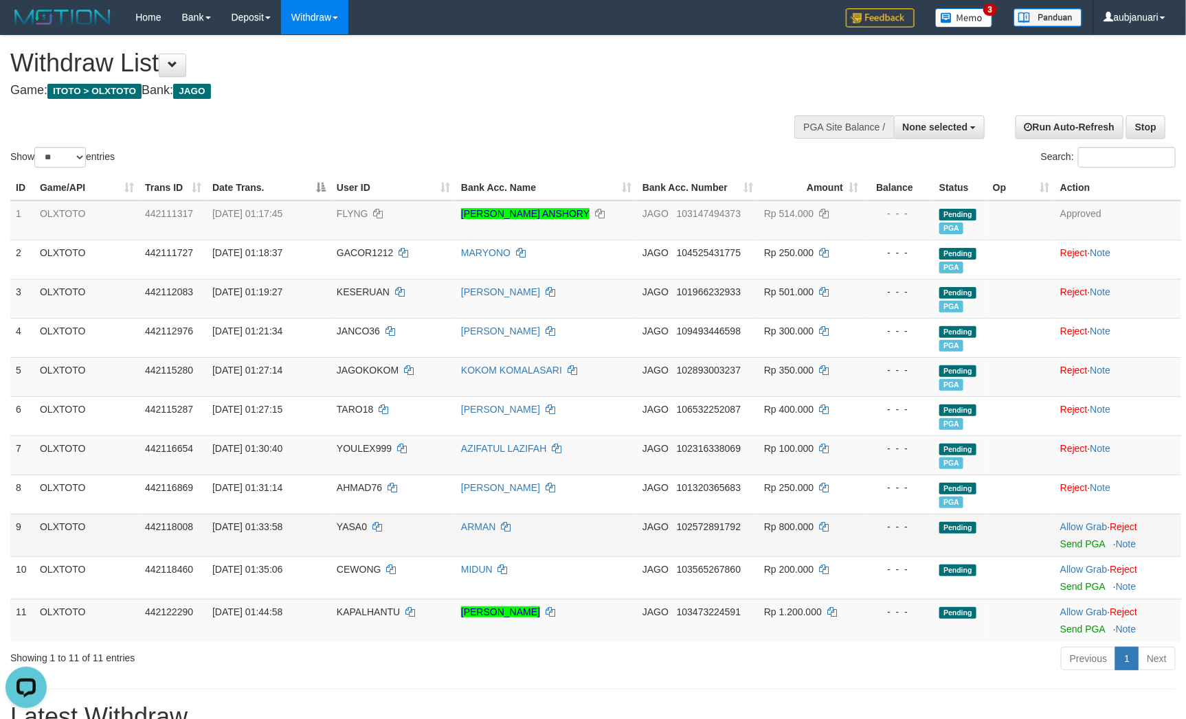
click at [1016, 556] on td at bounding box center [1020, 535] width 67 height 43
click at [1089, 550] on link "Send PGA" at bounding box center [1082, 544] width 45 height 11
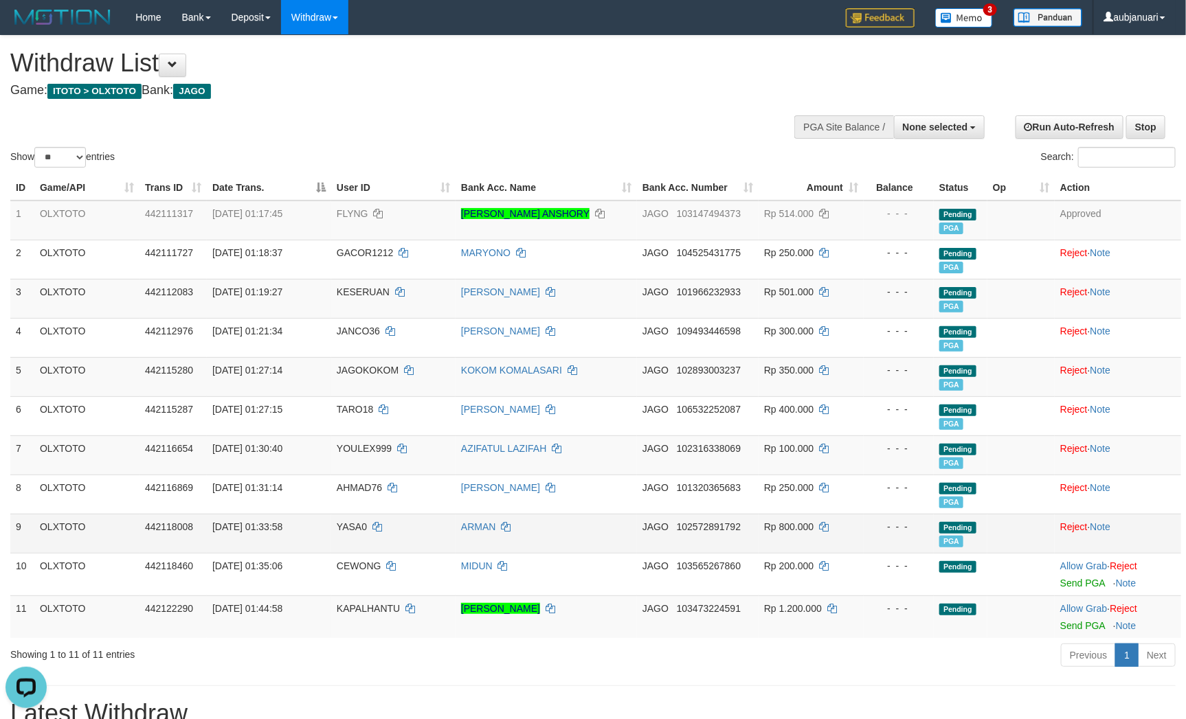
click at [962, 553] on td "Pending PGA" at bounding box center [961, 533] width 54 height 39
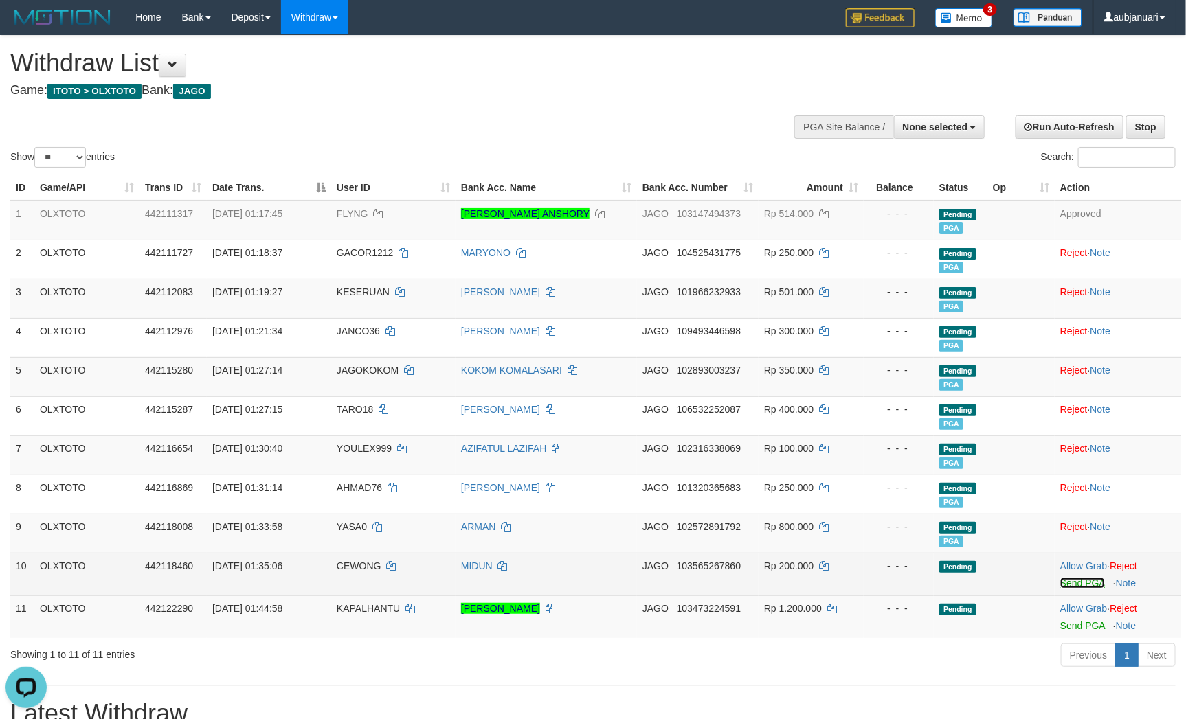
click at [1078, 589] on link "Send PGA" at bounding box center [1082, 583] width 45 height 11
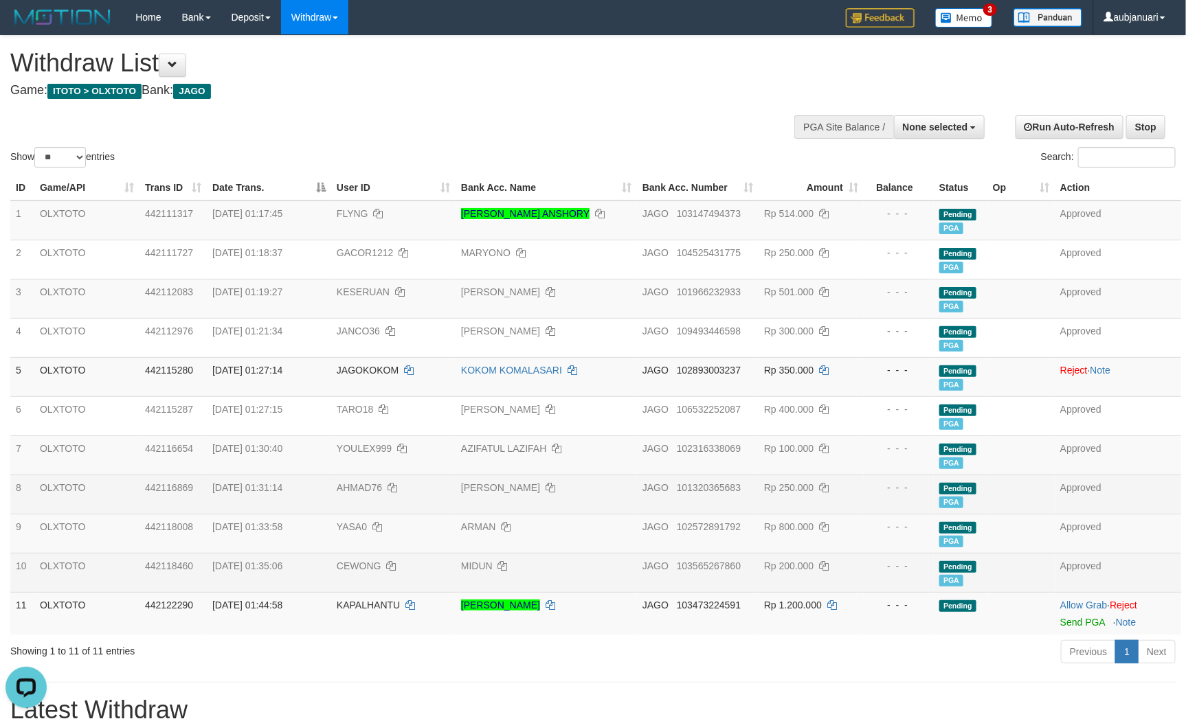
click at [1032, 509] on td at bounding box center [1020, 494] width 67 height 39
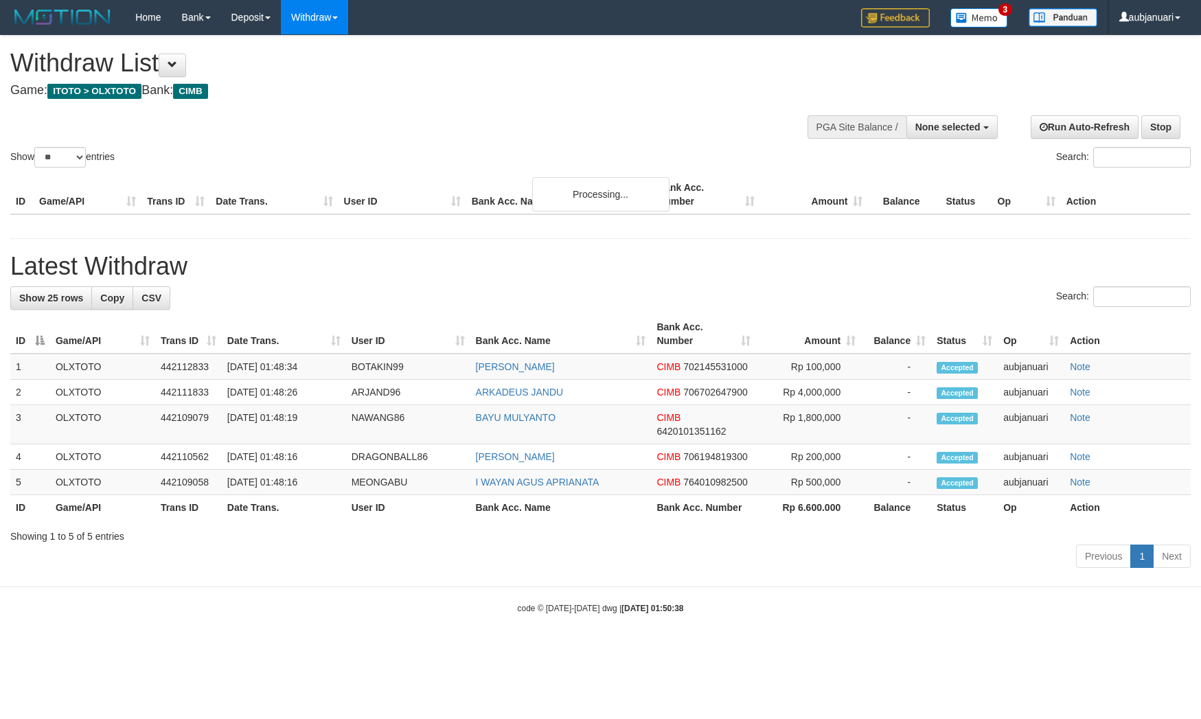
select select
select select "**"
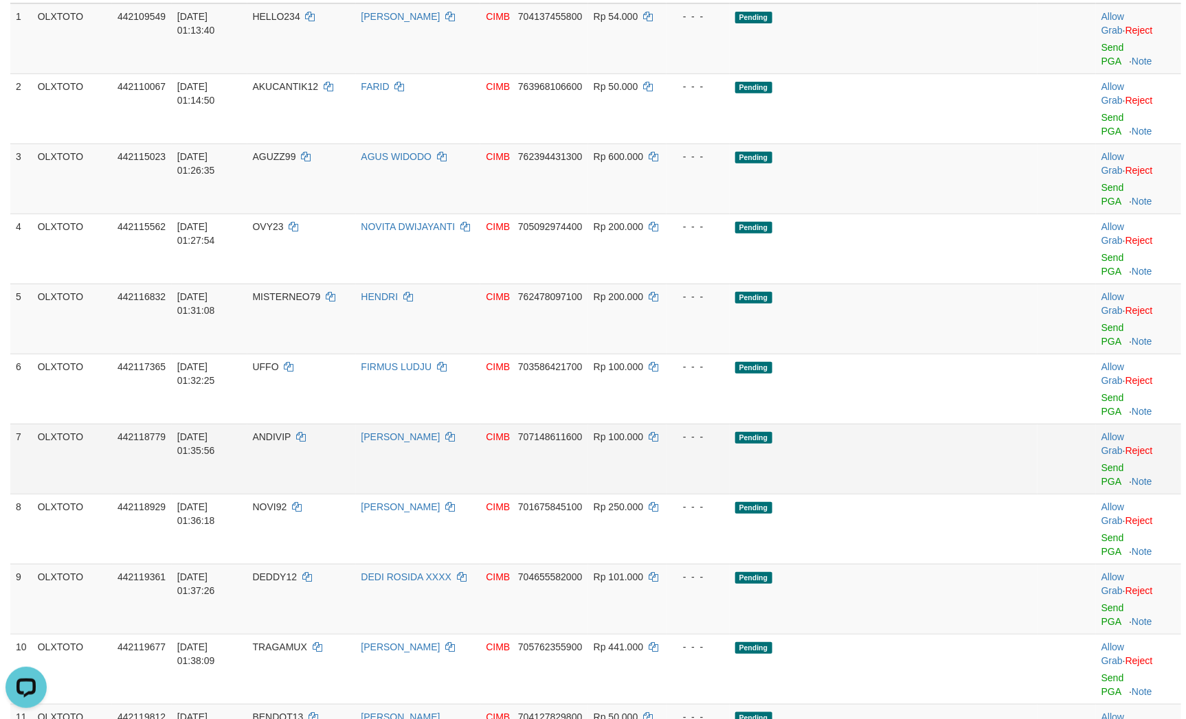
scroll to position [103, 0]
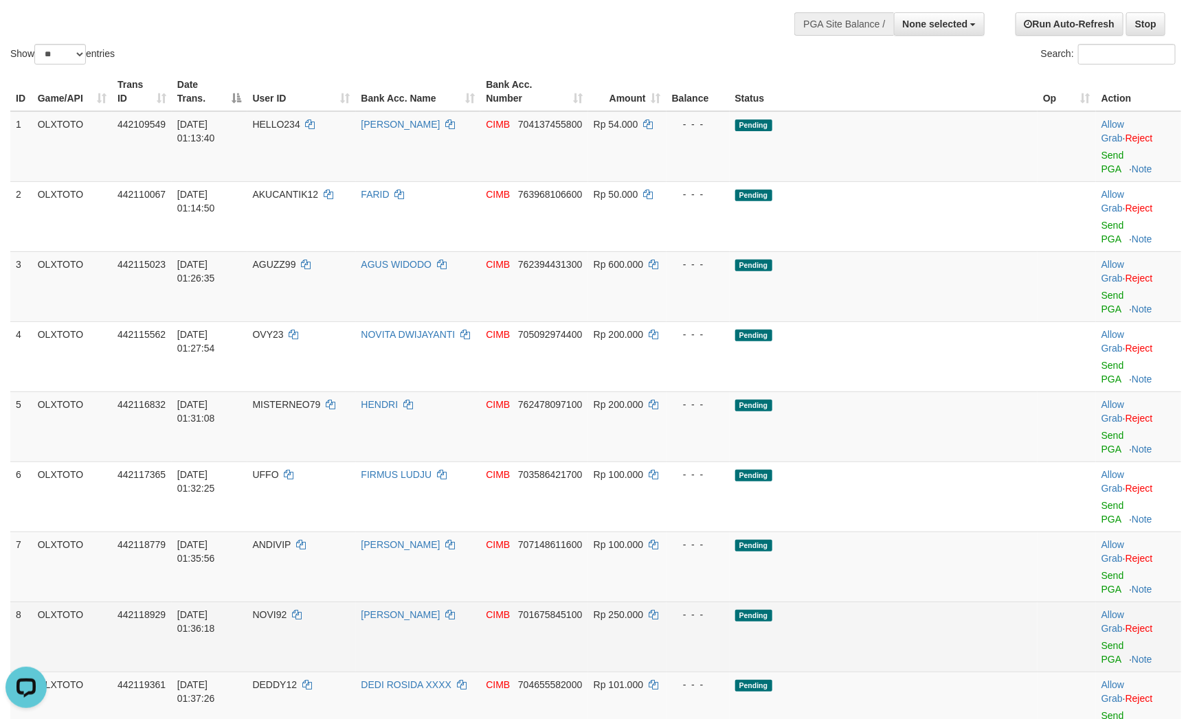
click at [967, 602] on td "Pending" at bounding box center [883, 637] width 308 height 70
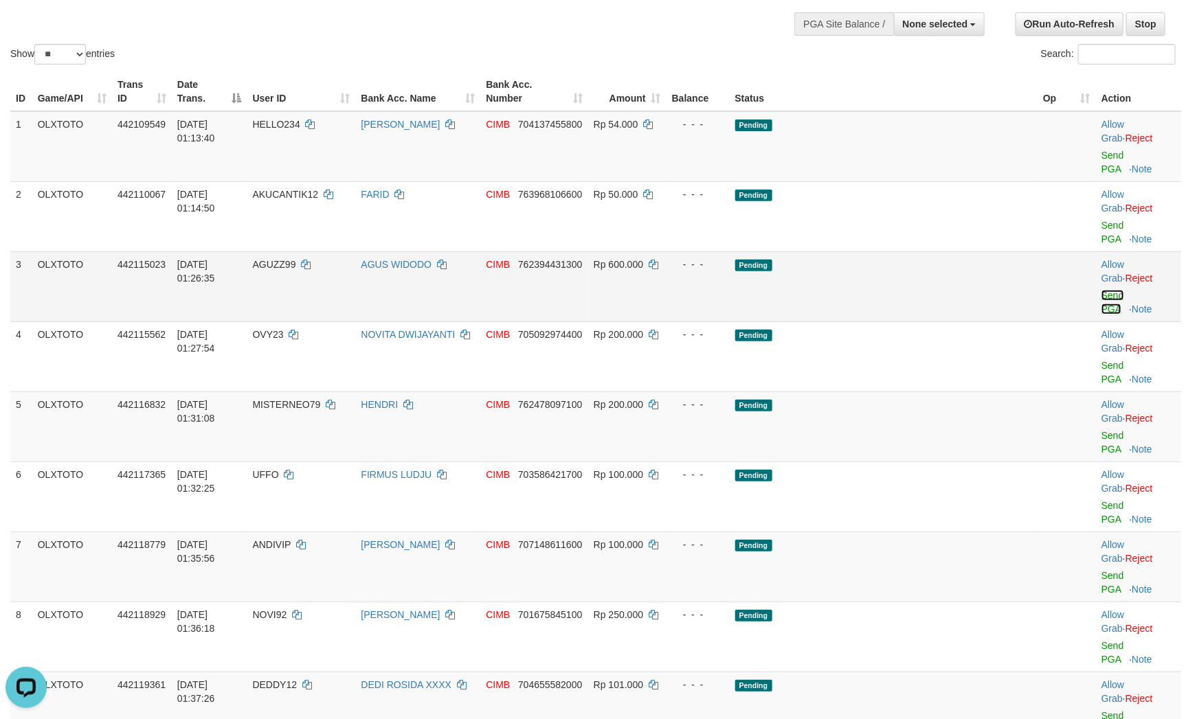
click at [1111, 290] on link "Send PGA" at bounding box center [1112, 302] width 23 height 25
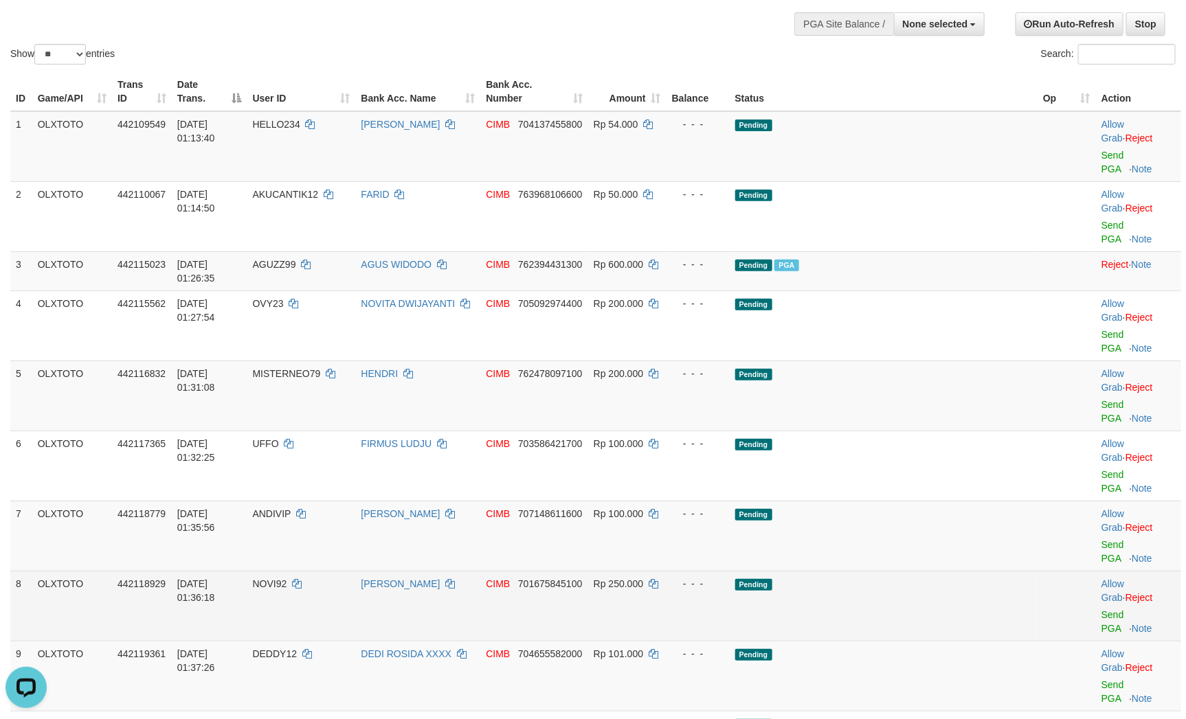
click at [936, 571] on td "Pending" at bounding box center [883, 606] width 308 height 70
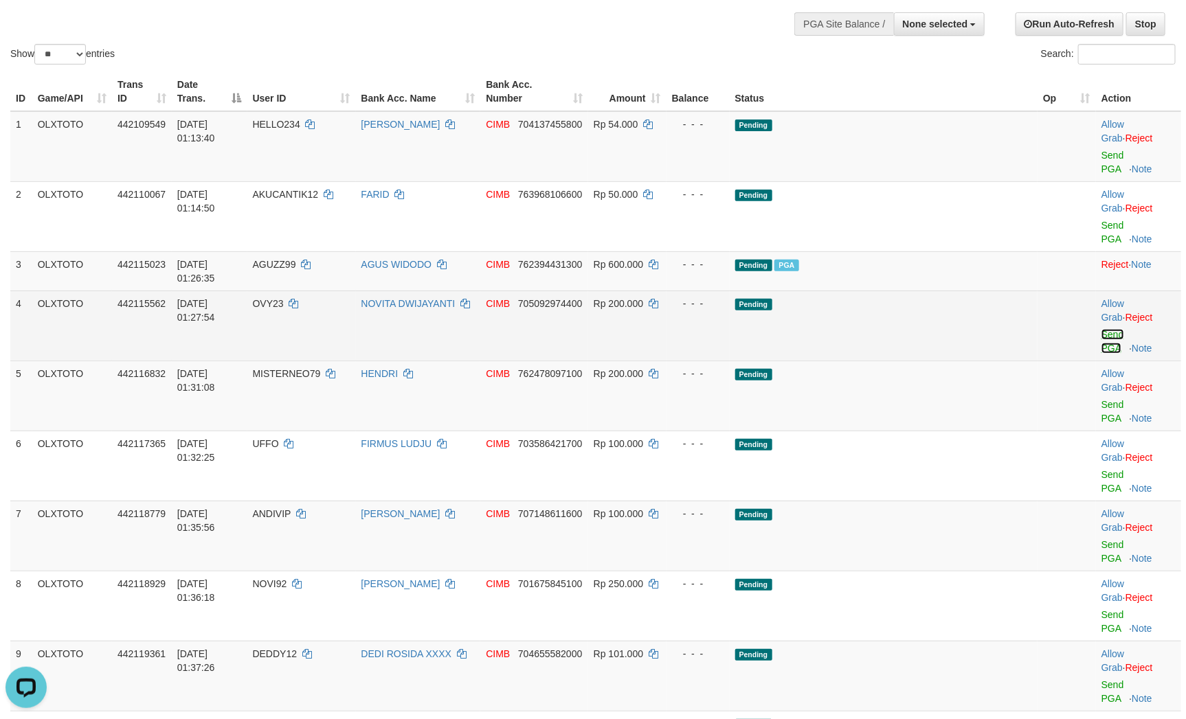
click at [1101, 329] on link "Send PGA" at bounding box center [1112, 341] width 23 height 25
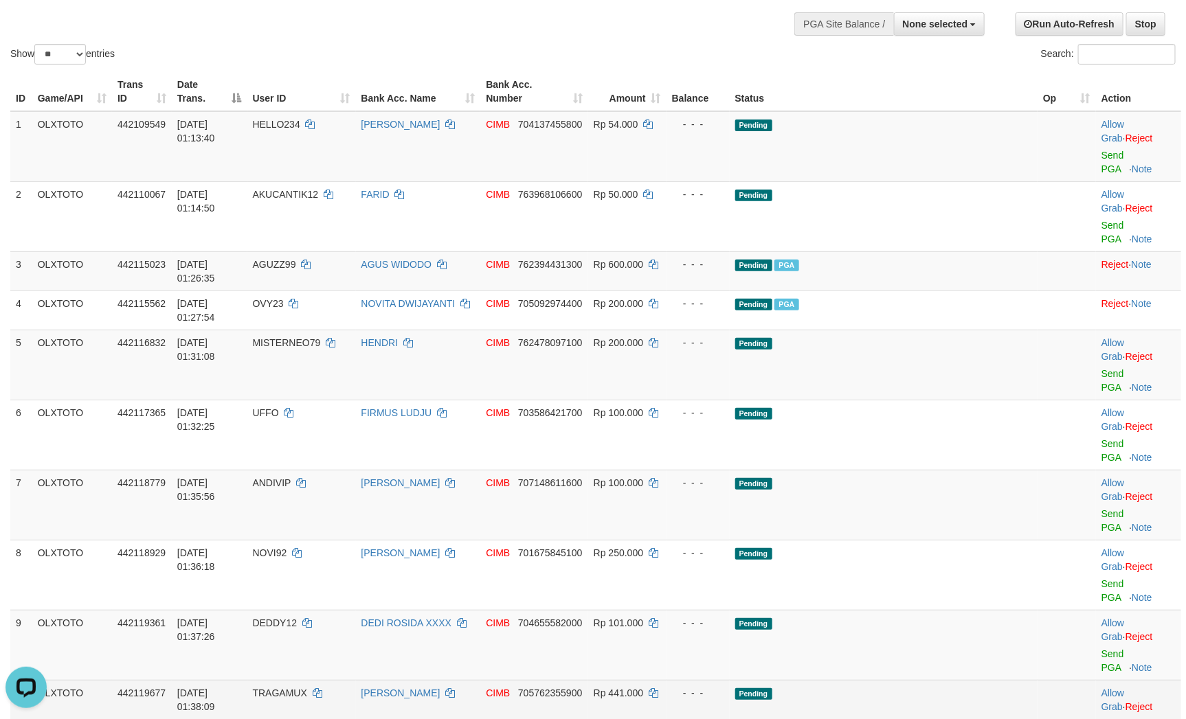
click at [861, 680] on td "Pending" at bounding box center [883, 715] width 308 height 70
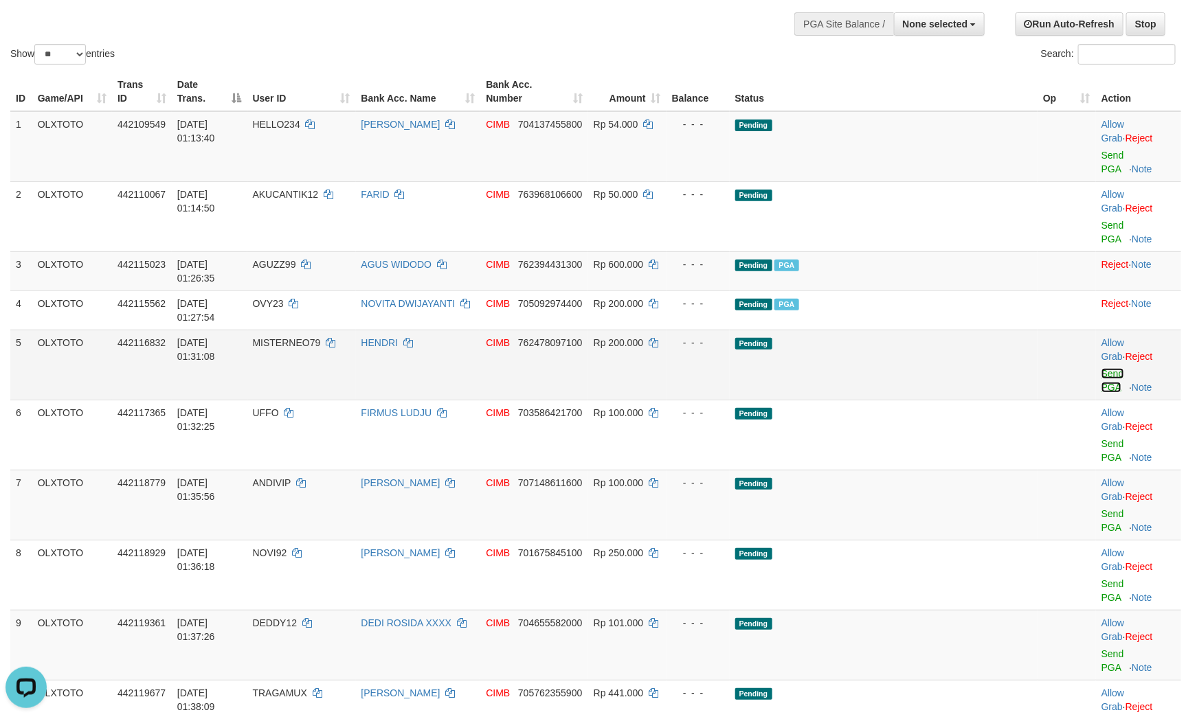
click at [1101, 368] on link "Send PGA" at bounding box center [1112, 380] width 23 height 25
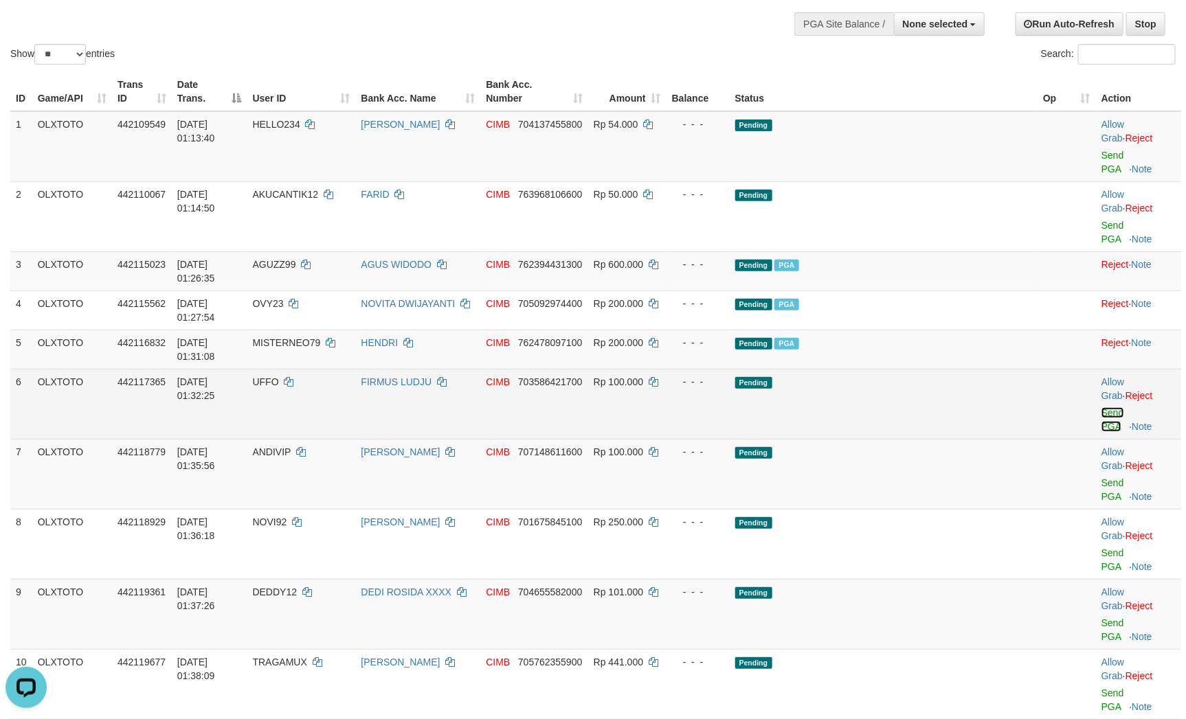
click at [1101, 407] on link "Send PGA" at bounding box center [1112, 419] width 23 height 25
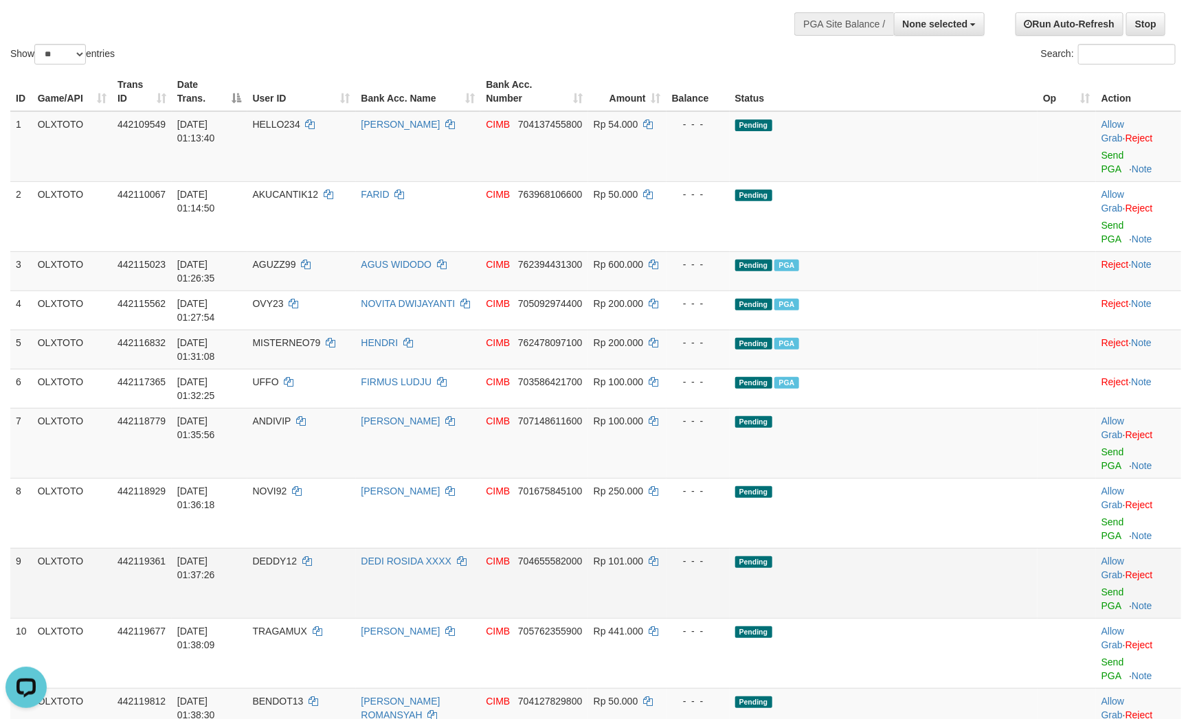
click at [919, 548] on td "Pending" at bounding box center [883, 583] width 308 height 70
click at [1103, 446] on link "Send PGA" at bounding box center [1112, 458] width 23 height 25
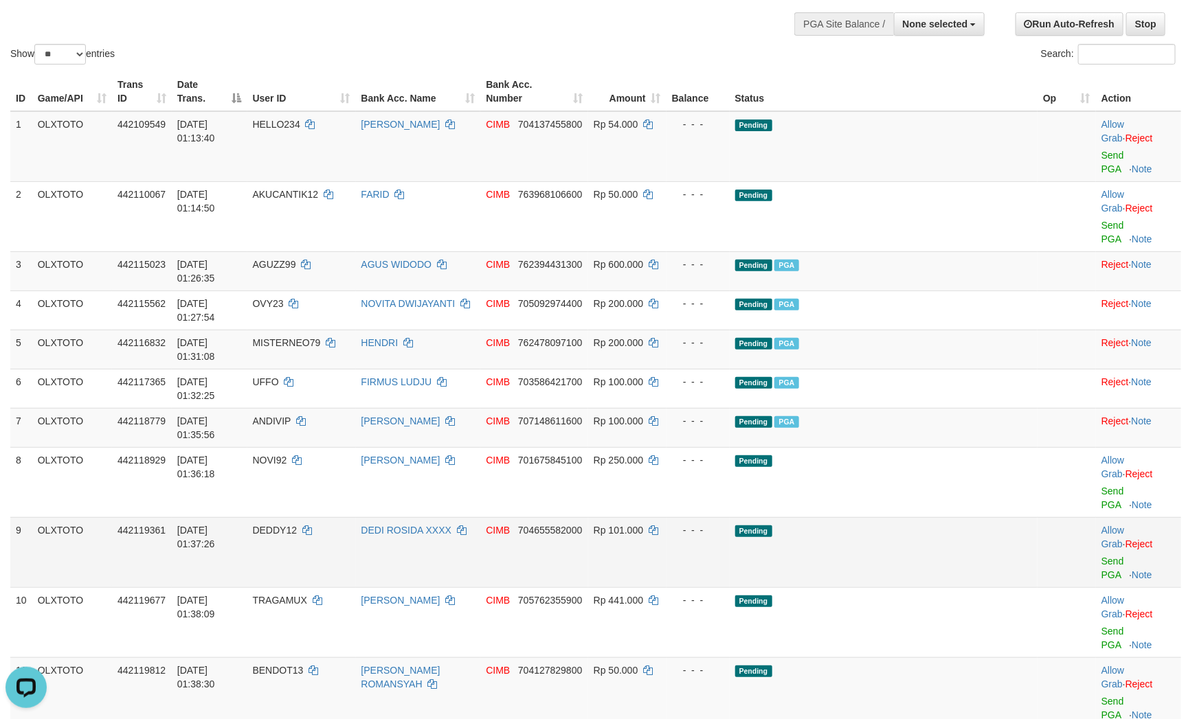
click at [856, 517] on td "Pending" at bounding box center [883, 552] width 308 height 70
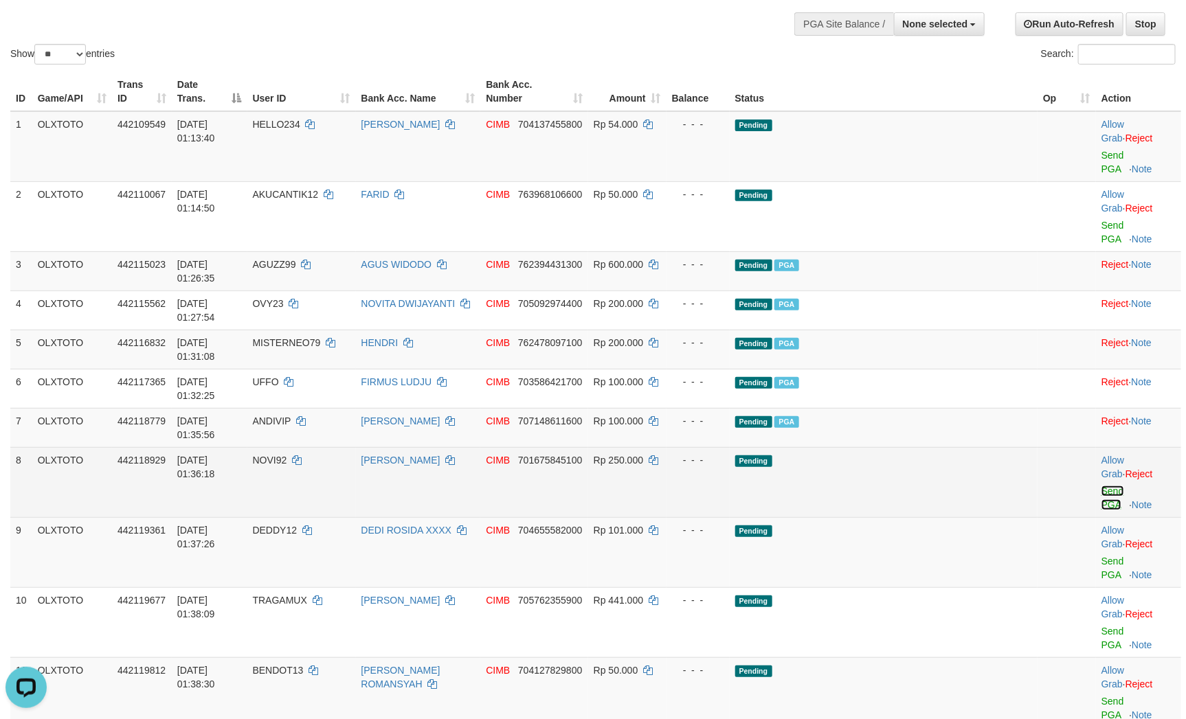
click at [1101, 486] on link "Send PGA" at bounding box center [1112, 498] width 23 height 25
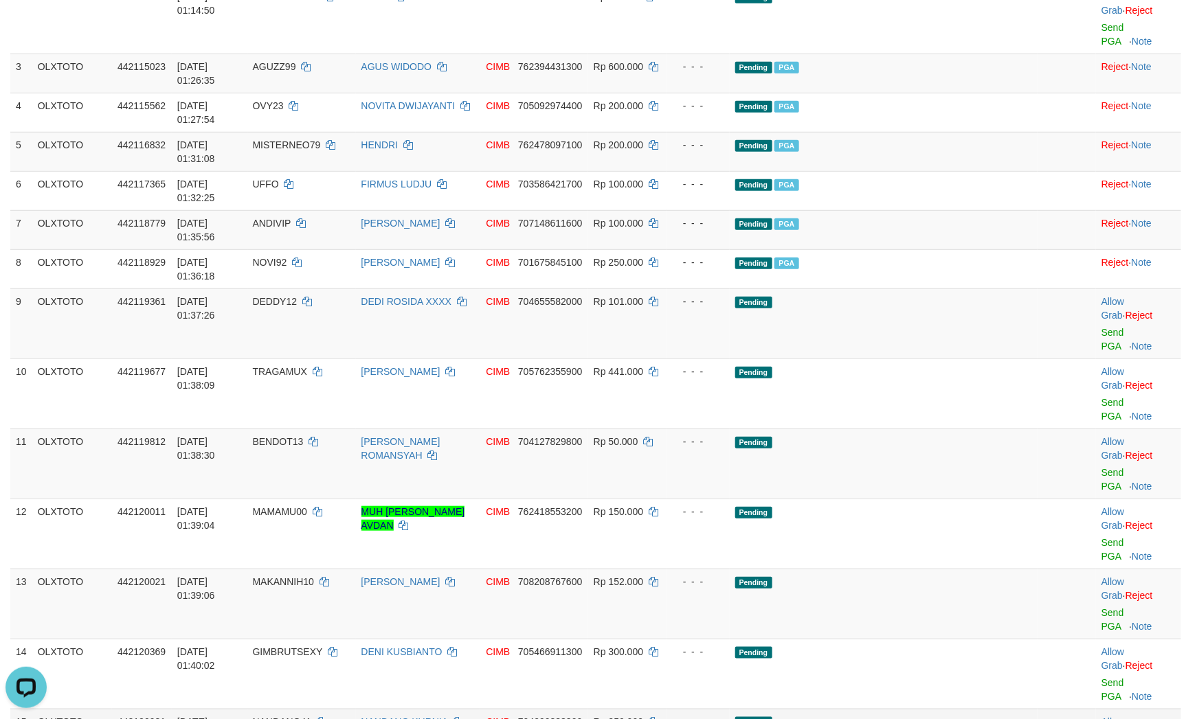
scroll to position [309, 0]
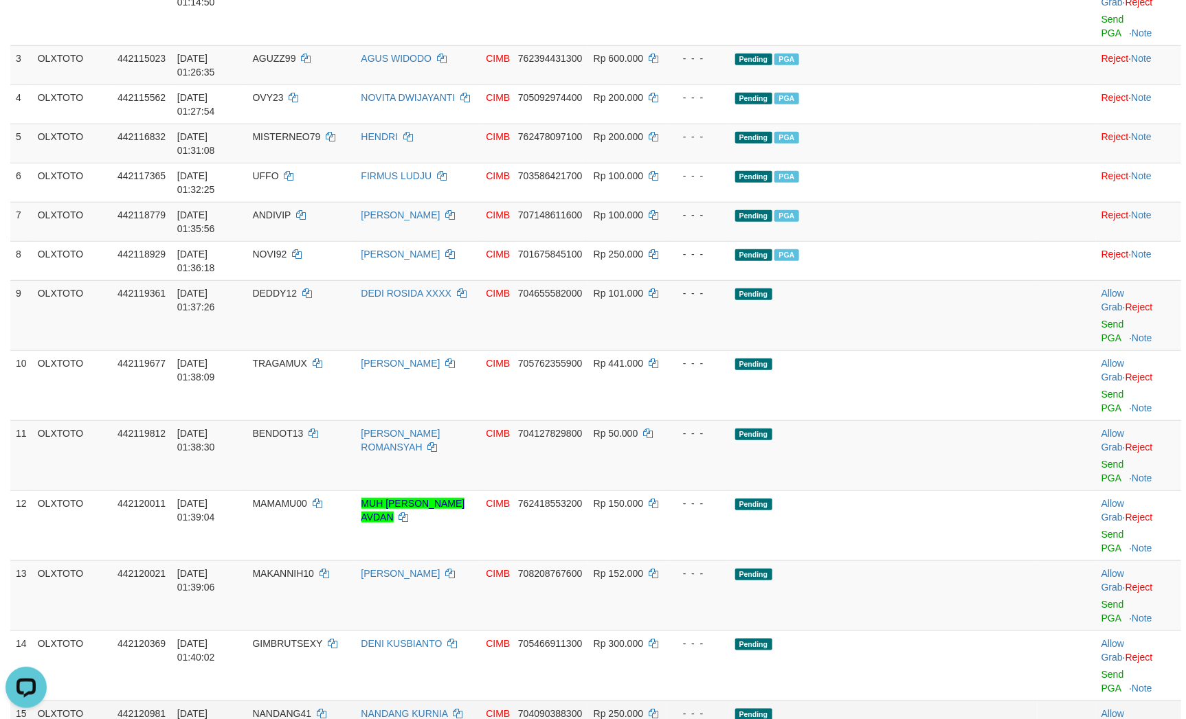
drag, startPoint x: 953, startPoint y: 454, endPoint x: 942, endPoint y: 456, distance: 10.5
click at [1101, 319] on link "Send PGA" at bounding box center [1112, 331] width 23 height 25
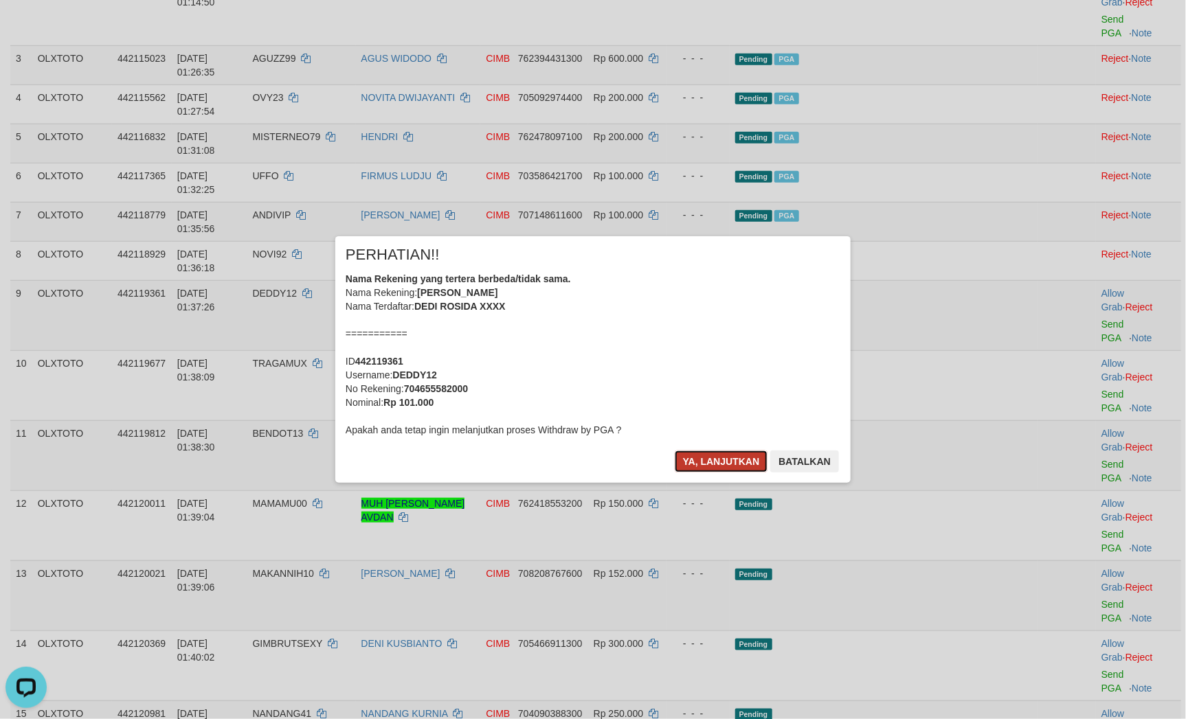
click at [714, 468] on button "Ya, lanjutkan" at bounding box center [721, 462] width 93 height 22
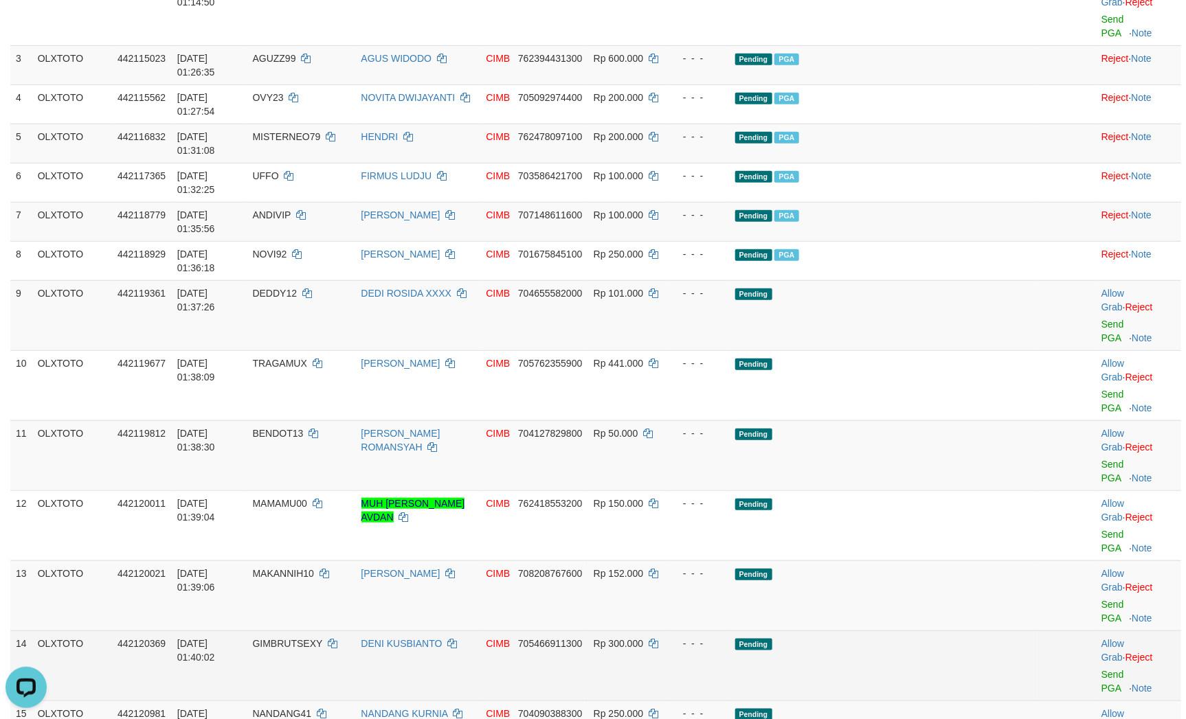
drag, startPoint x: 894, startPoint y: 421, endPoint x: 899, endPoint y: 415, distance: 7.8
click at [898, 417] on tbody "1 OLXTOTO 442109549 01/09/2025 01:13:40 HELLO234 MARWAH CIMB 704137455800 Rp 54…" at bounding box center [595, 619] width 1170 height 1429
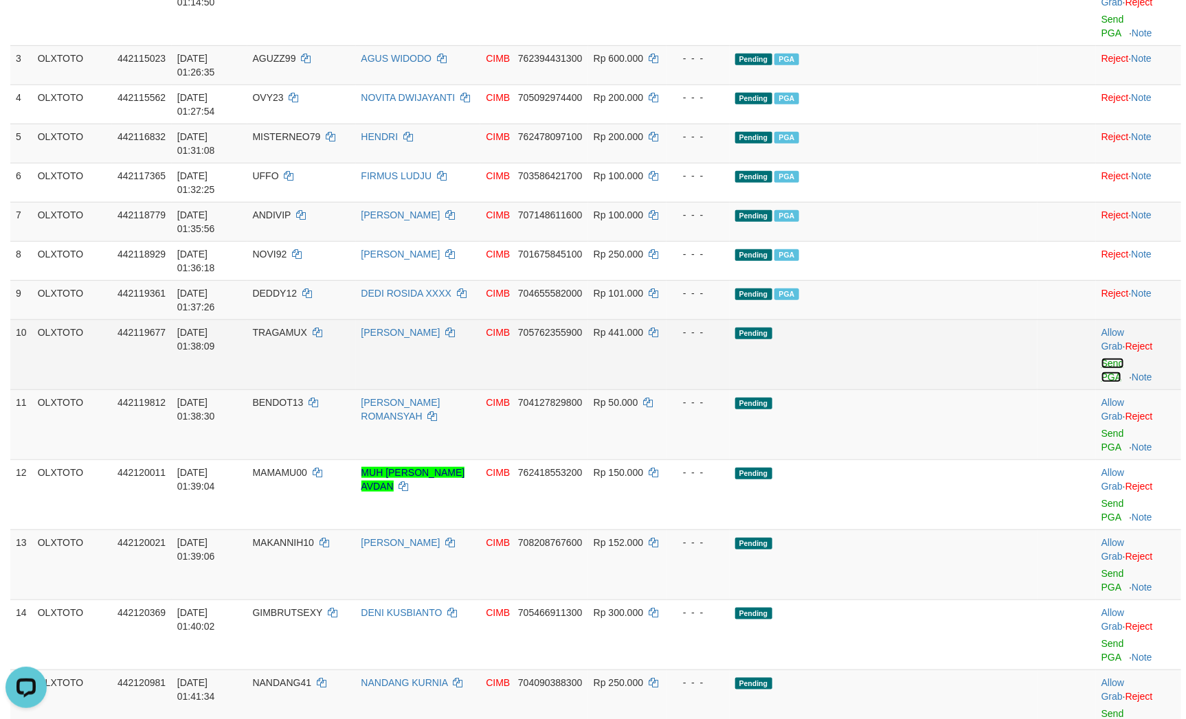
click at [1107, 358] on link "Send PGA" at bounding box center [1112, 370] width 23 height 25
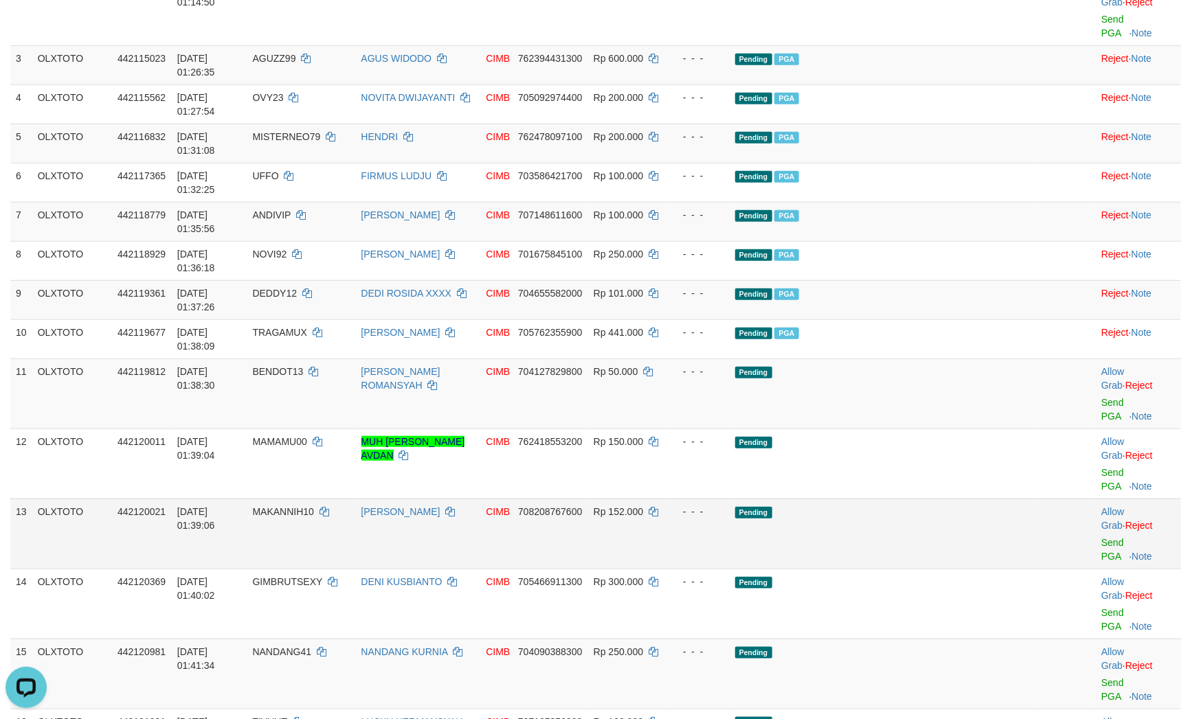
click at [950, 499] on td "Pending" at bounding box center [883, 534] width 308 height 70
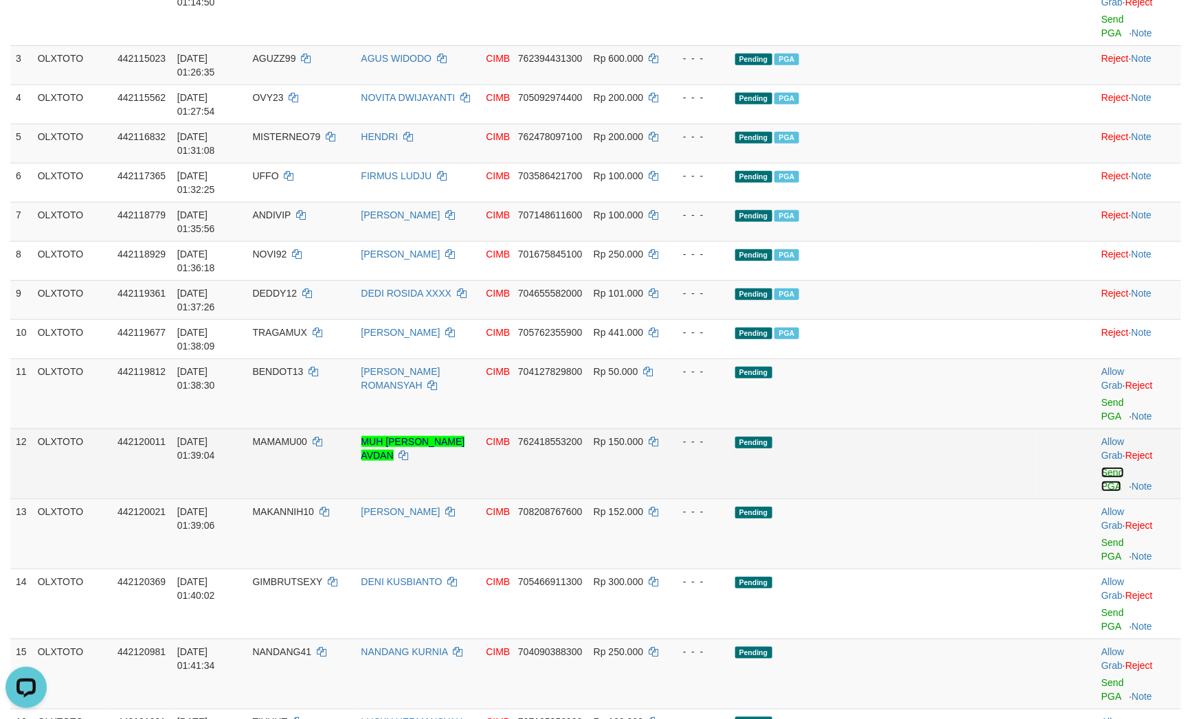
click at [1117, 467] on link "Send PGA" at bounding box center [1112, 479] width 23 height 25
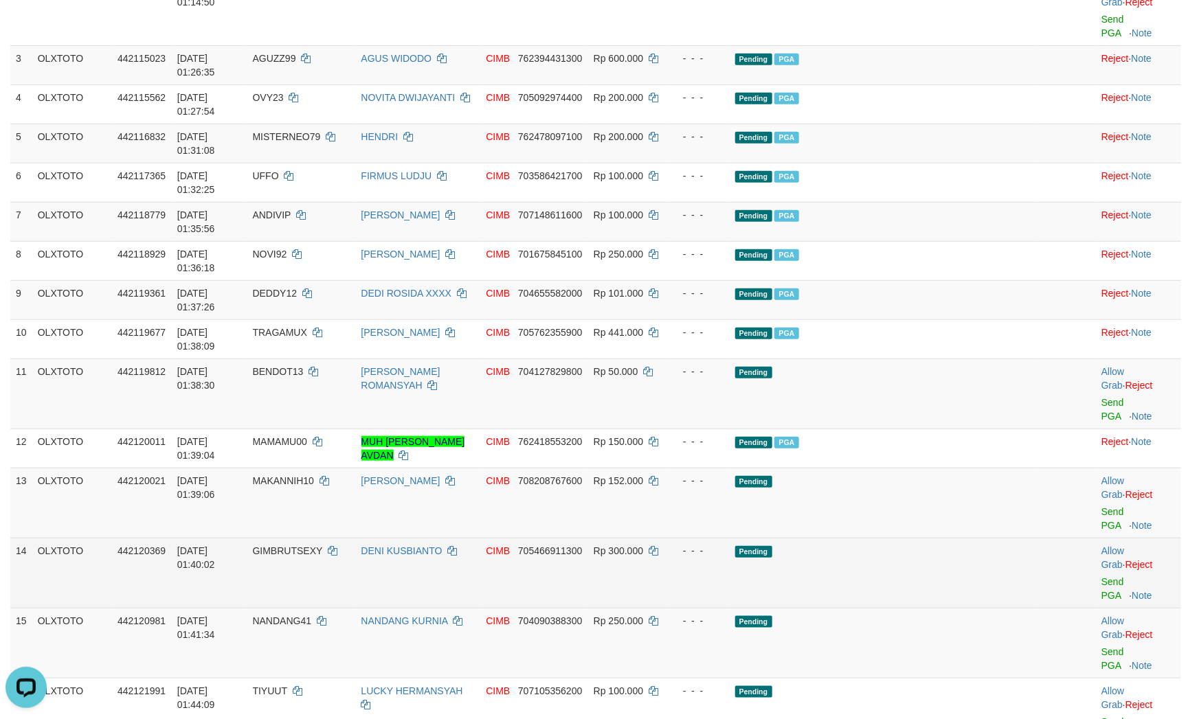
click at [928, 538] on td "Pending" at bounding box center [883, 573] width 308 height 70
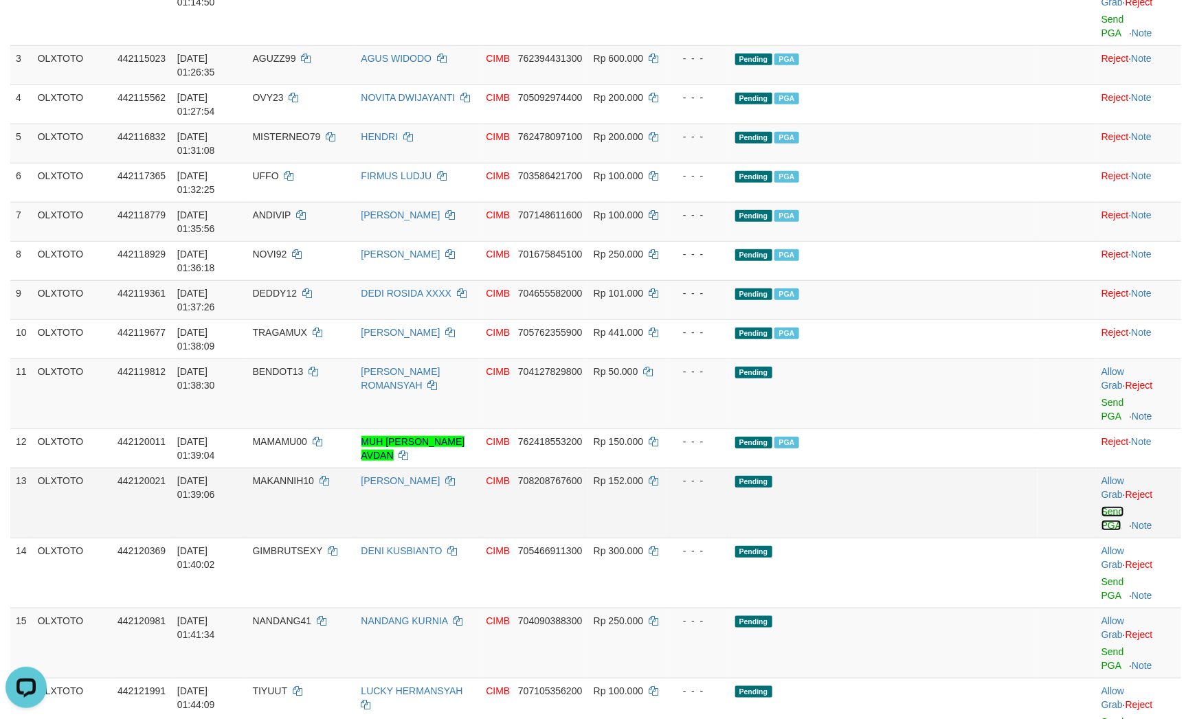
click at [1109, 506] on link "Send PGA" at bounding box center [1112, 518] width 23 height 25
click at [912, 468] on td "Pending" at bounding box center [883, 503] width 308 height 70
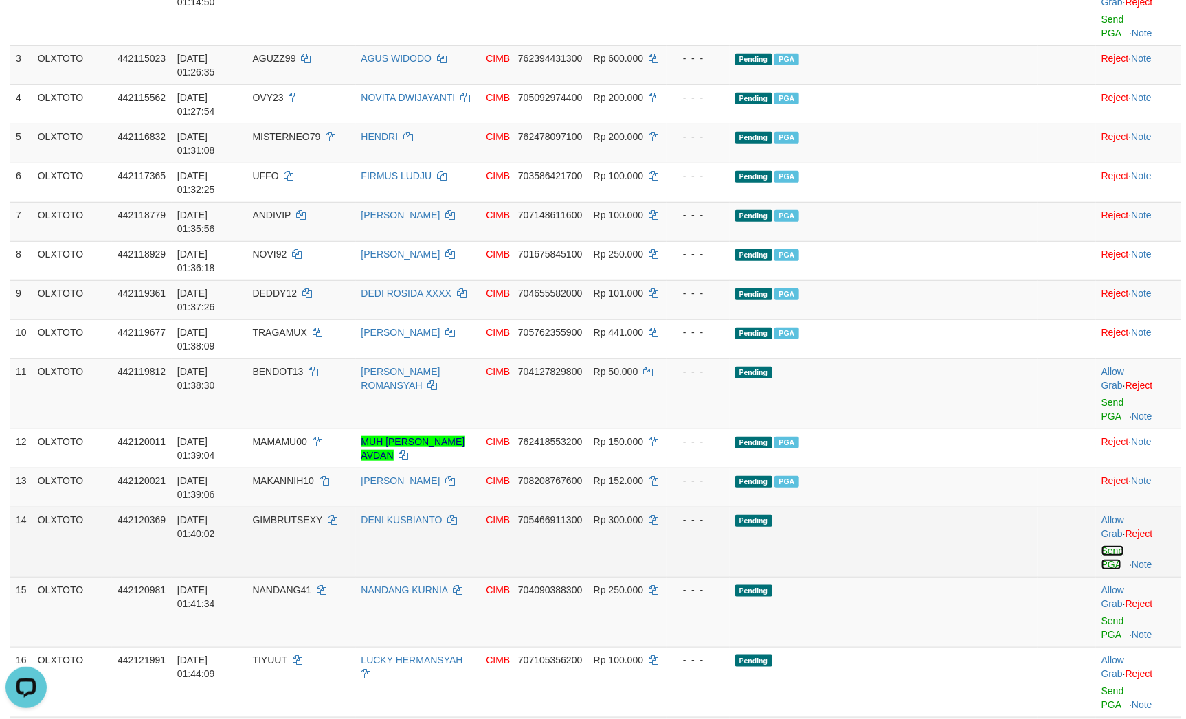
click at [1103, 545] on link "Send PGA" at bounding box center [1112, 557] width 23 height 25
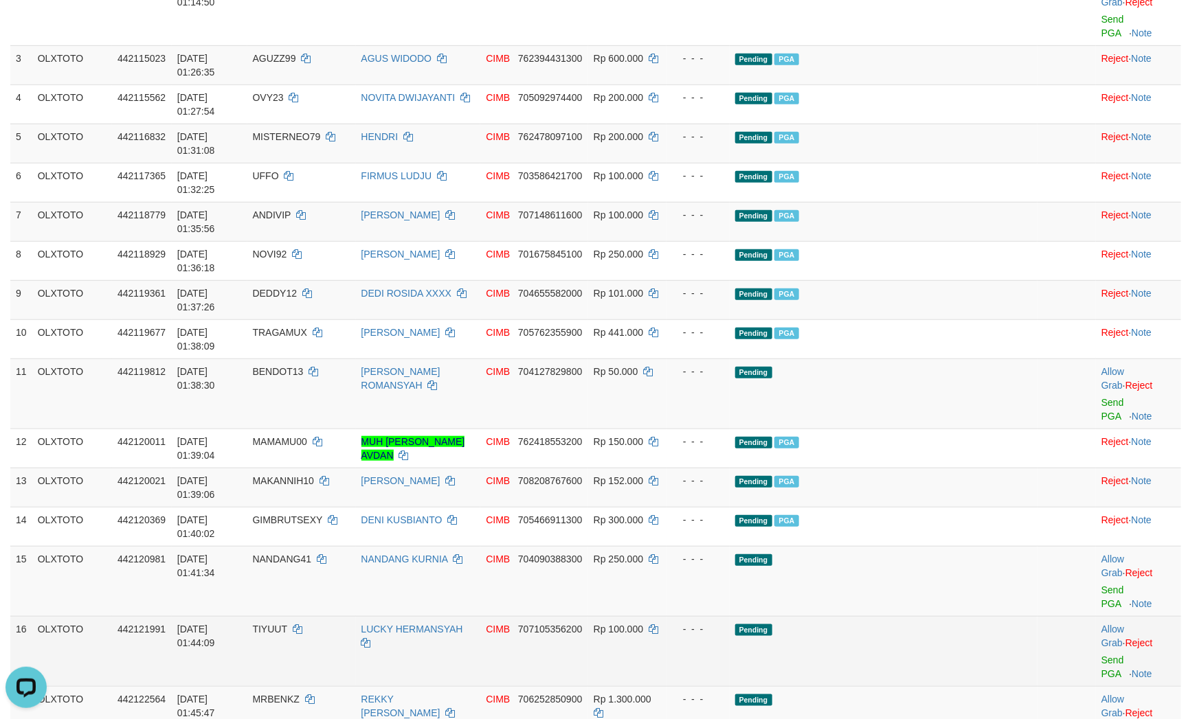
click at [959, 616] on td "Pending" at bounding box center [883, 651] width 308 height 70
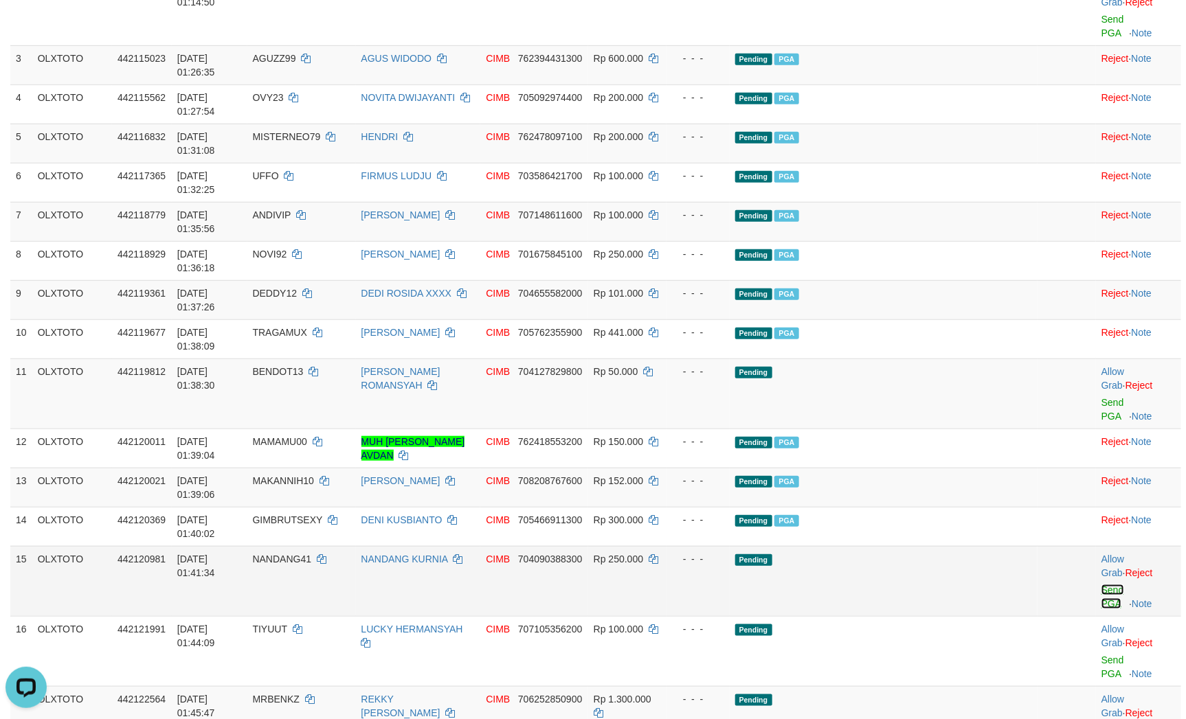
click at [1103, 585] on link "Send PGA" at bounding box center [1112, 597] width 23 height 25
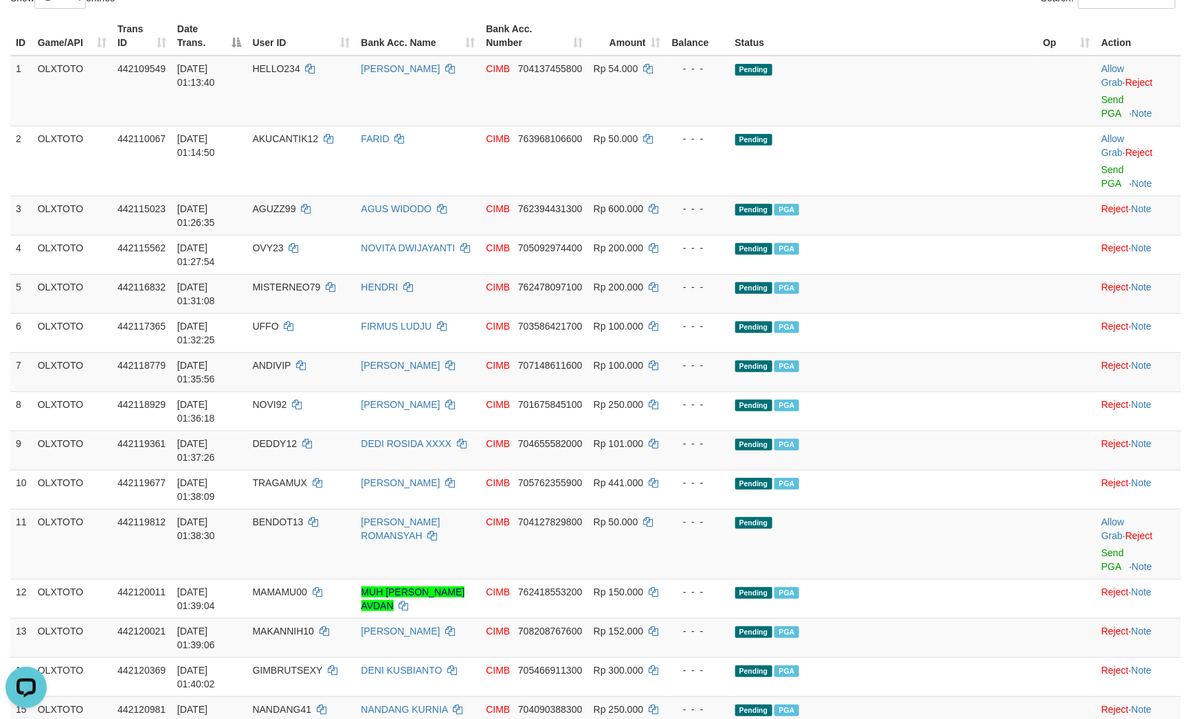
scroll to position [0, 0]
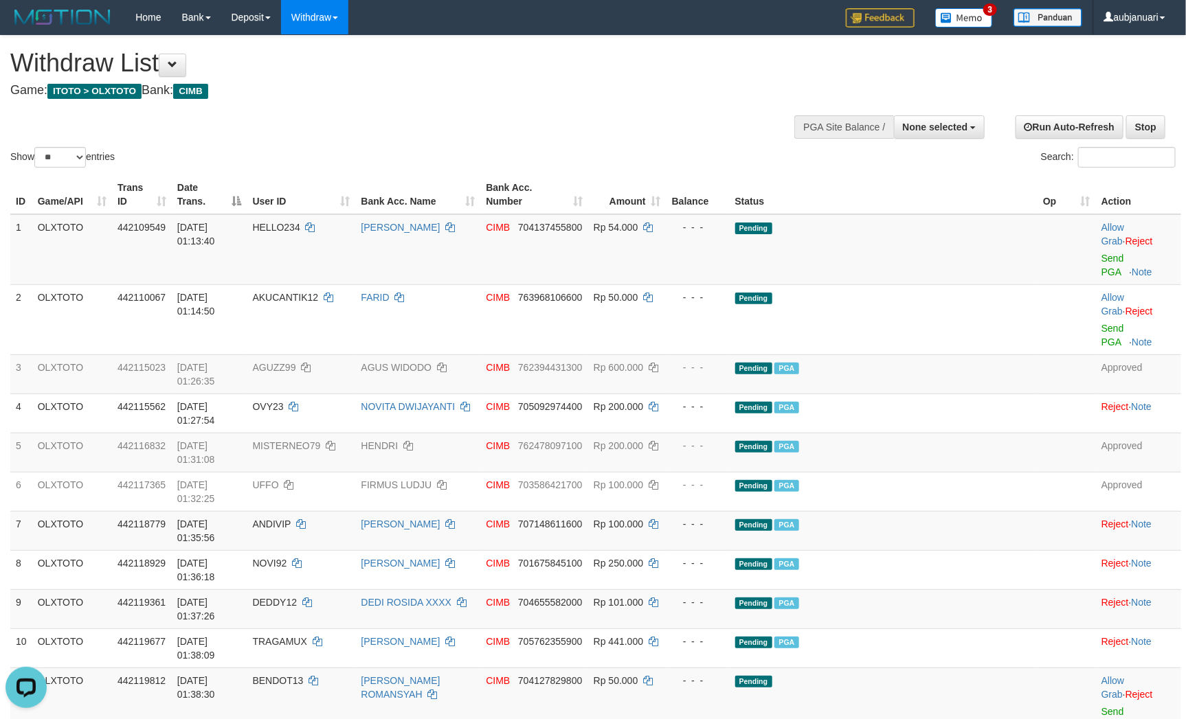
click at [554, 140] on div "Show ** ** ** *** entries Search:" at bounding box center [593, 103] width 1186 height 135
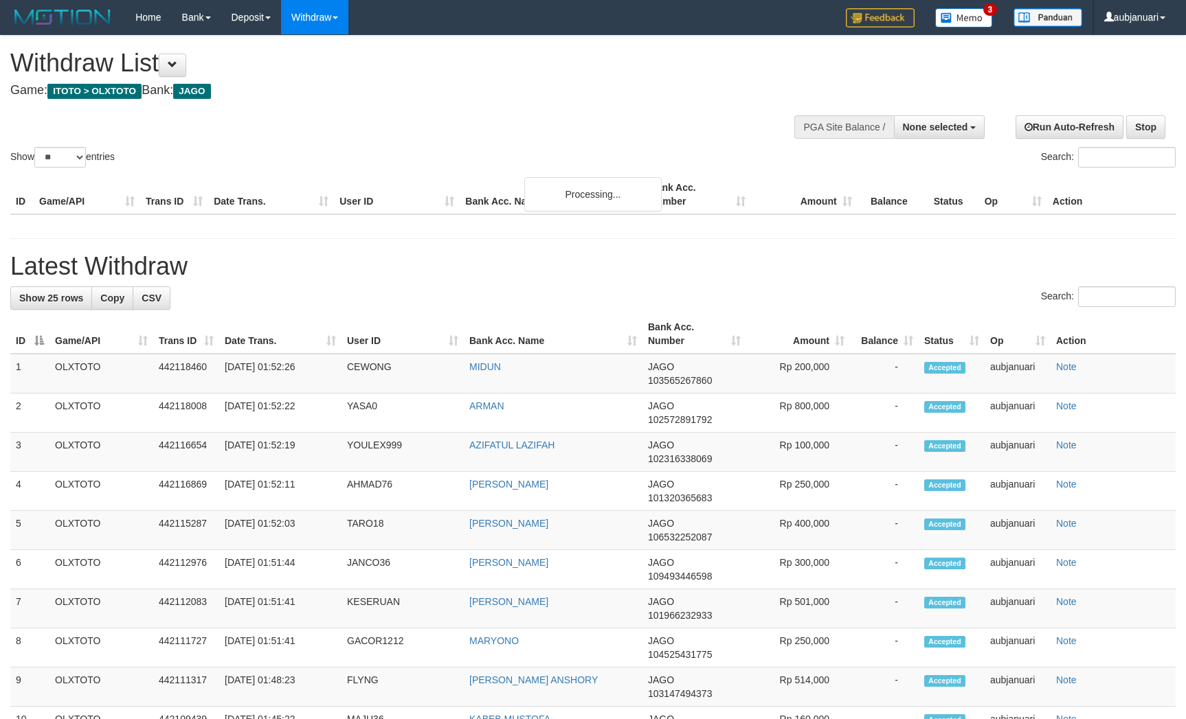
select select
select select "**"
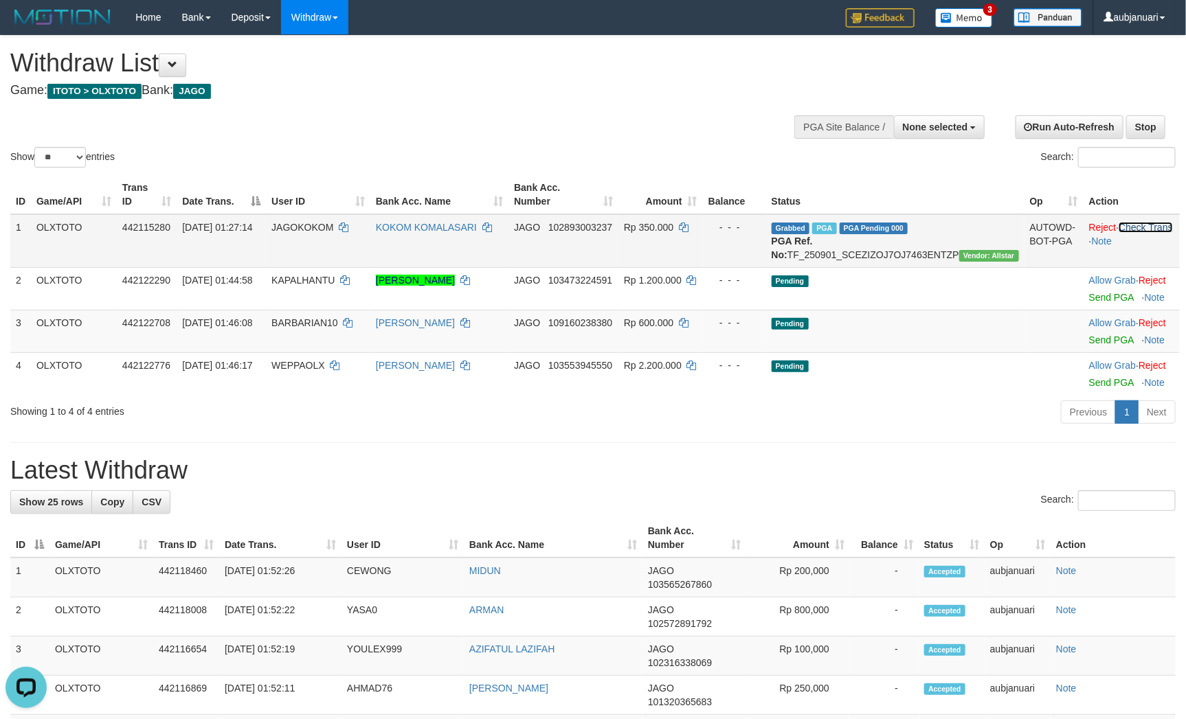
click at [1138, 233] on link "Check Trans" at bounding box center [1145, 227] width 54 height 11
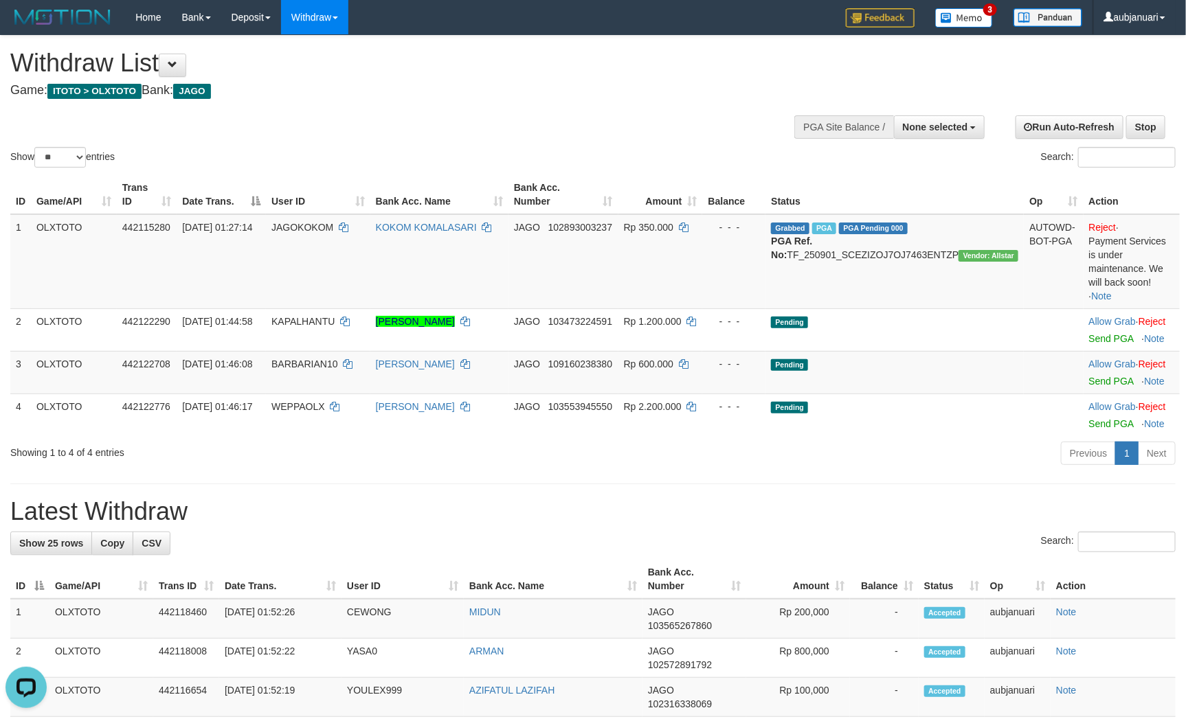
click at [623, 111] on div "Show ** ** ** *** entries Search:" at bounding box center [593, 103] width 1186 height 135
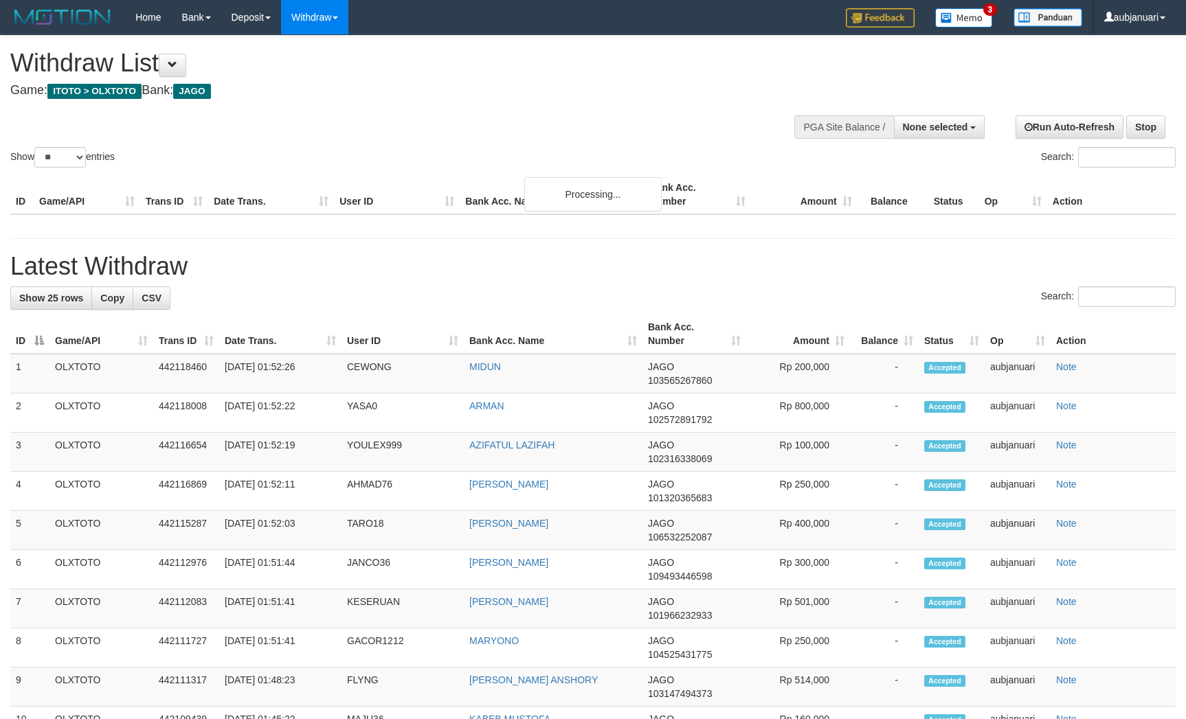
select select
select select "**"
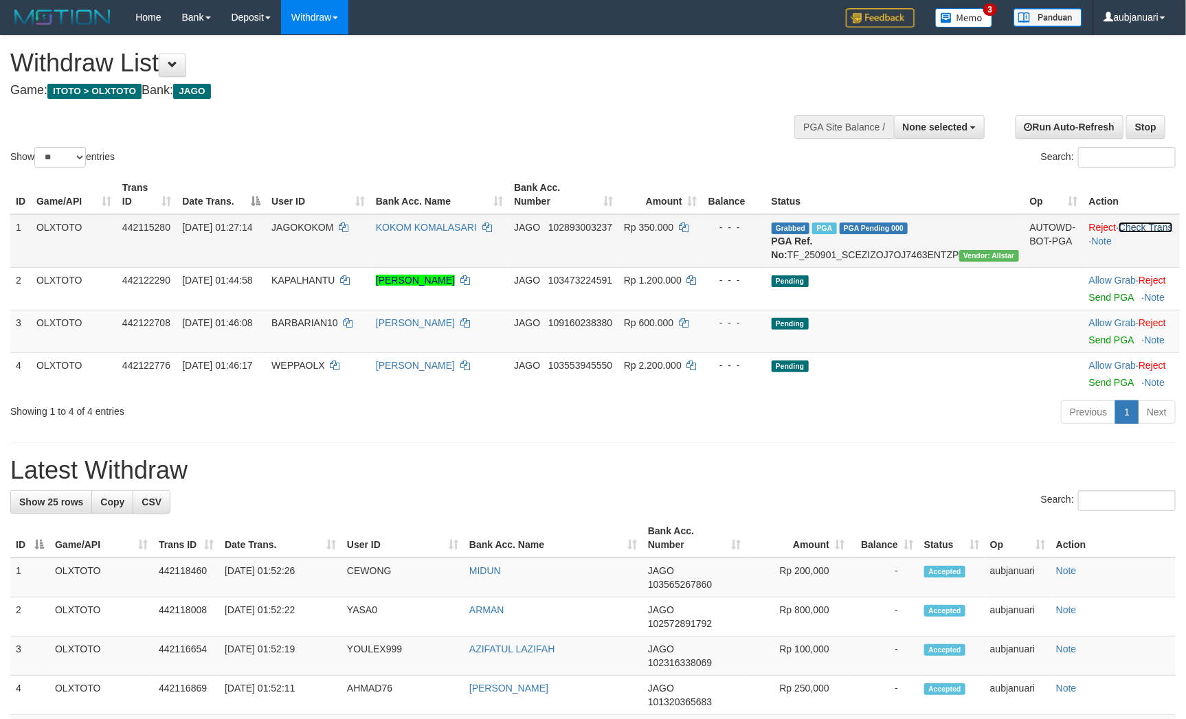
click at [1138, 233] on link "Check Trans" at bounding box center [1145, 227] width 54 height 11
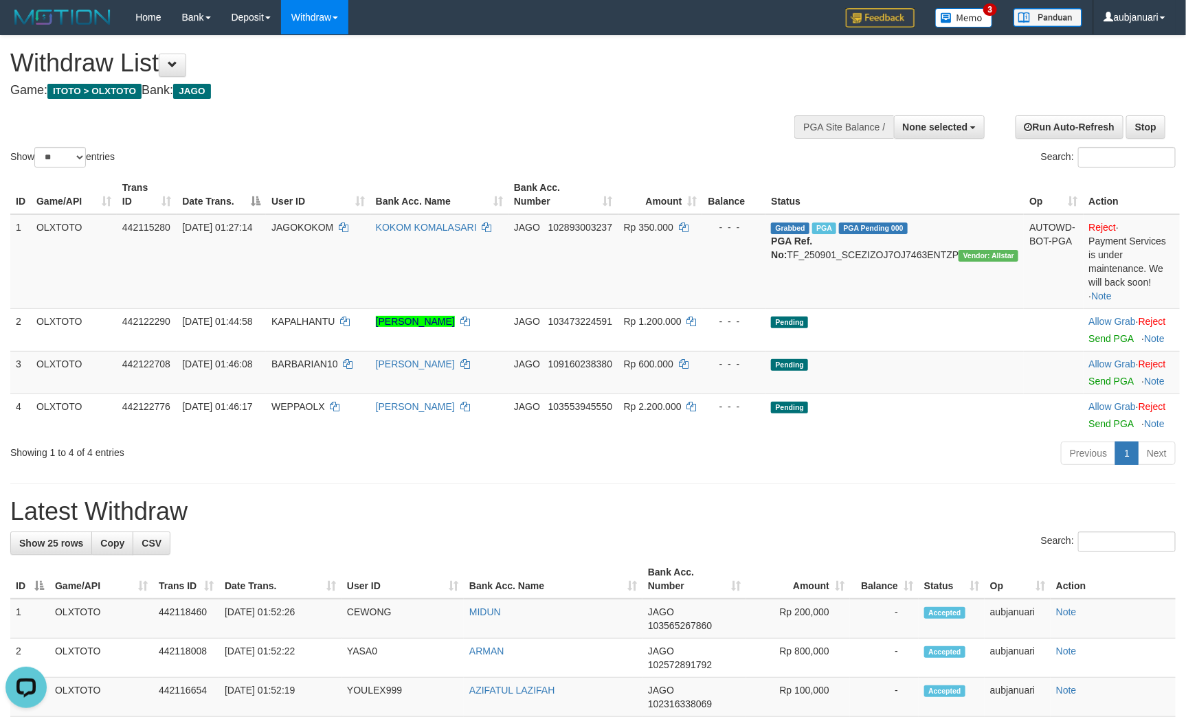
click at [514, 84] on h4 "Game: ITOTO > OLXTOTO Bank: JAGO" at bounding box center [393, 91] width 767 height 14
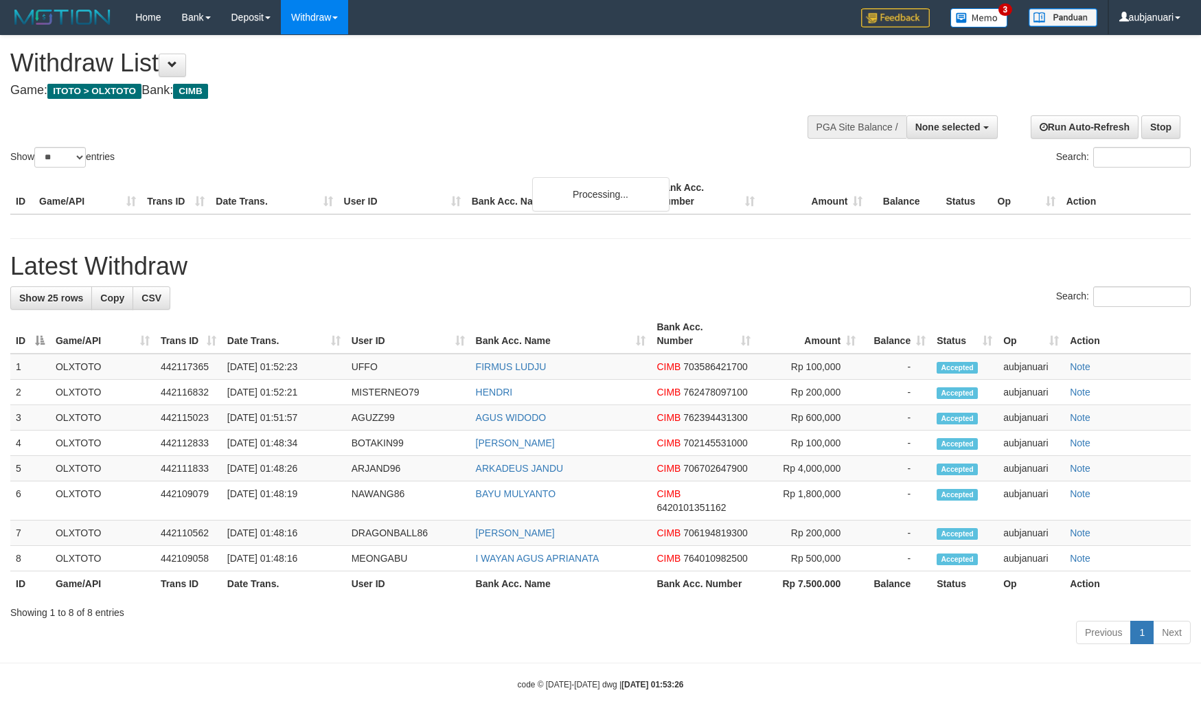
select select
select select "**"
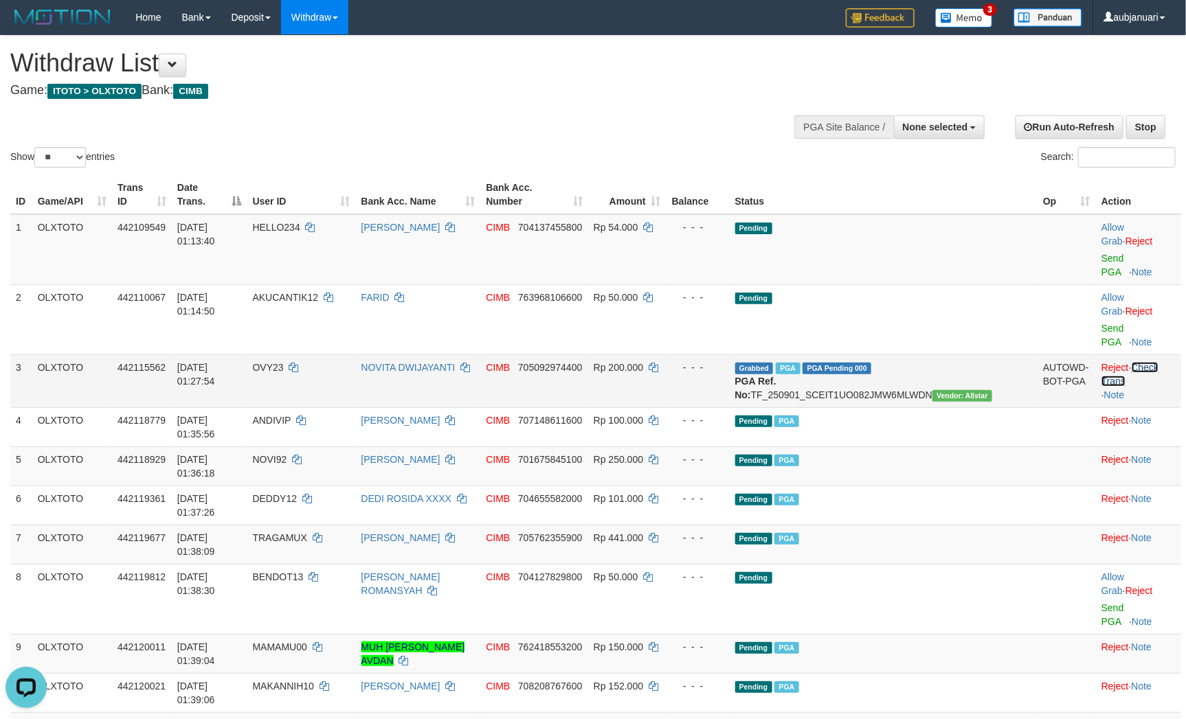
click at [1156, 362] on link "Check Trans" at bounding box center [1129, 374] width 57 height 25
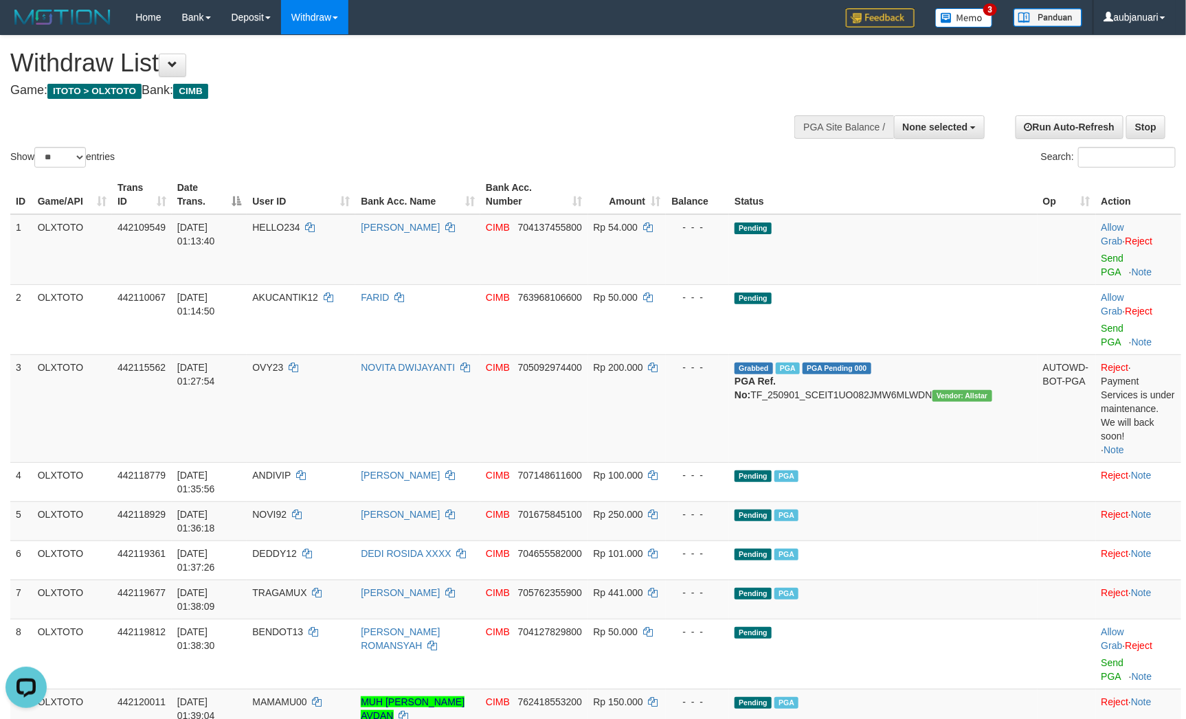
click at [581, 152] on div "Show ** ** ** *** entries Search:" at bounding box center [593, 103] width 1186 height 135
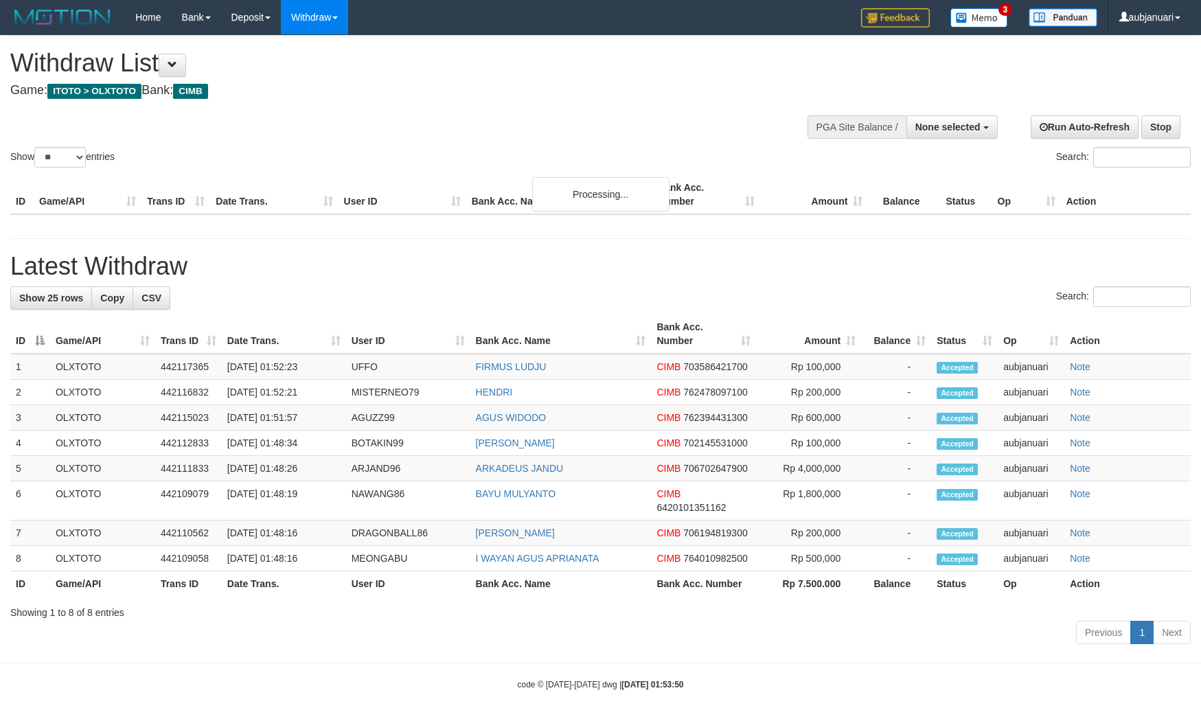
select select
select select "**"
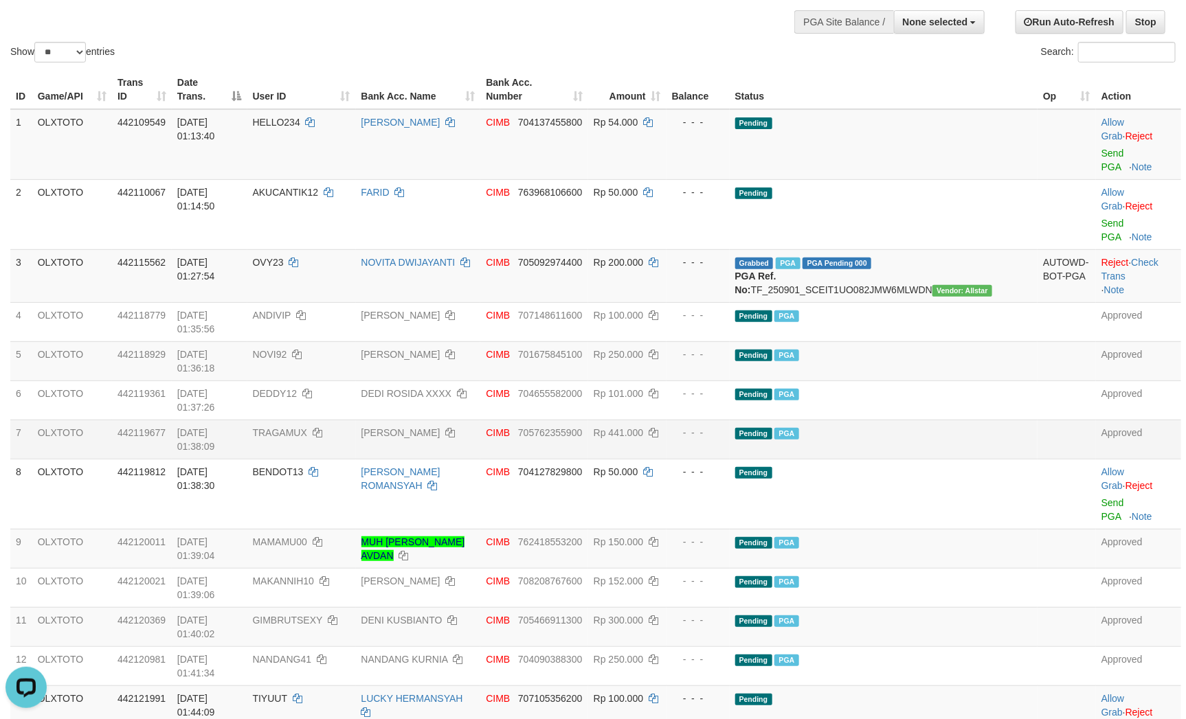
scroll to position [103, 0]
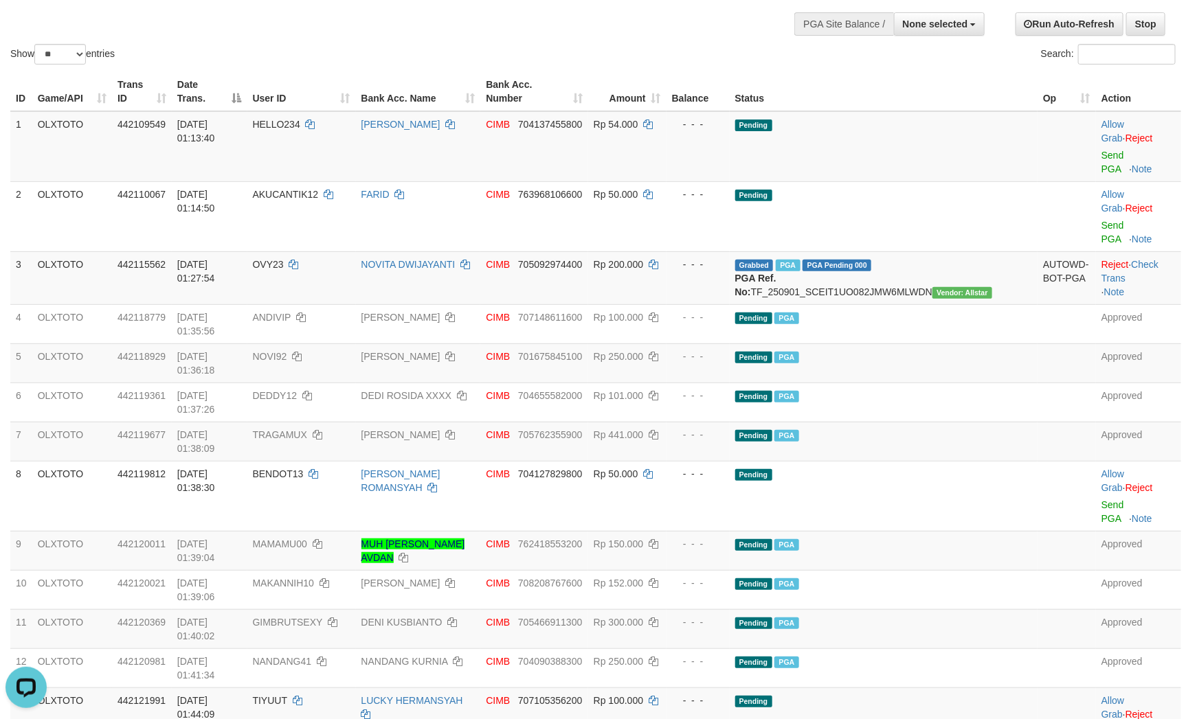
click at [522, 52] on div "Show ** ** ** *** entries Search:" at bounding box center [593, 0] width 1186 height 135
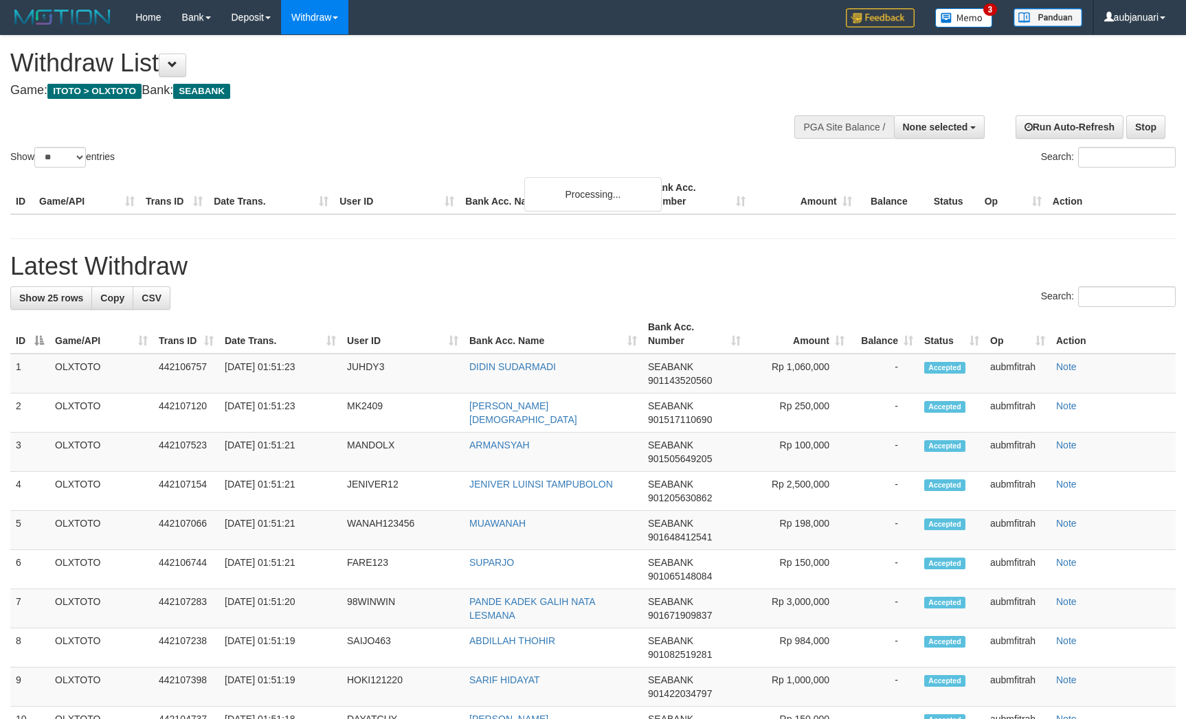
select select
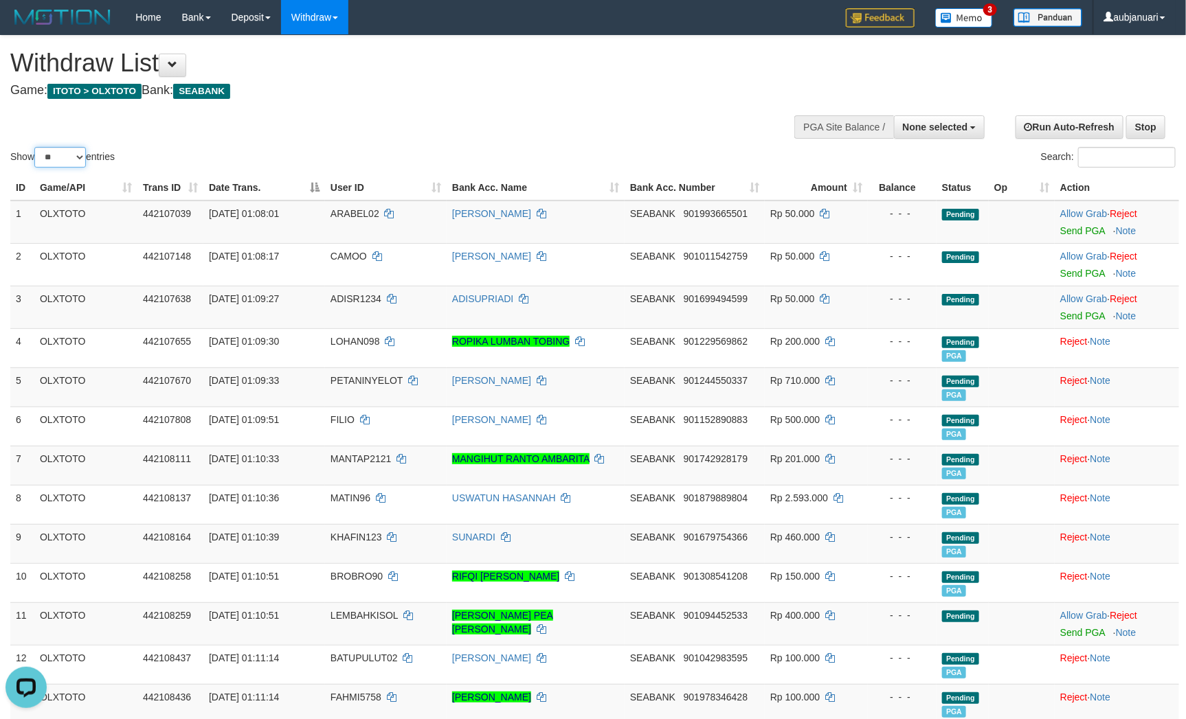
drag, startPoint x: 56, startPoint y: 168, endPoint x: 60, endPoint y: 177, distance: 10.5
click at [56, 168] on select "** ** ** ***" at bounding box center [60, 157] width 52 height 21
select select "***"
click at [36, 164] on select "** ** ** ***" at bounding box center [60, 157] width 52 height 21
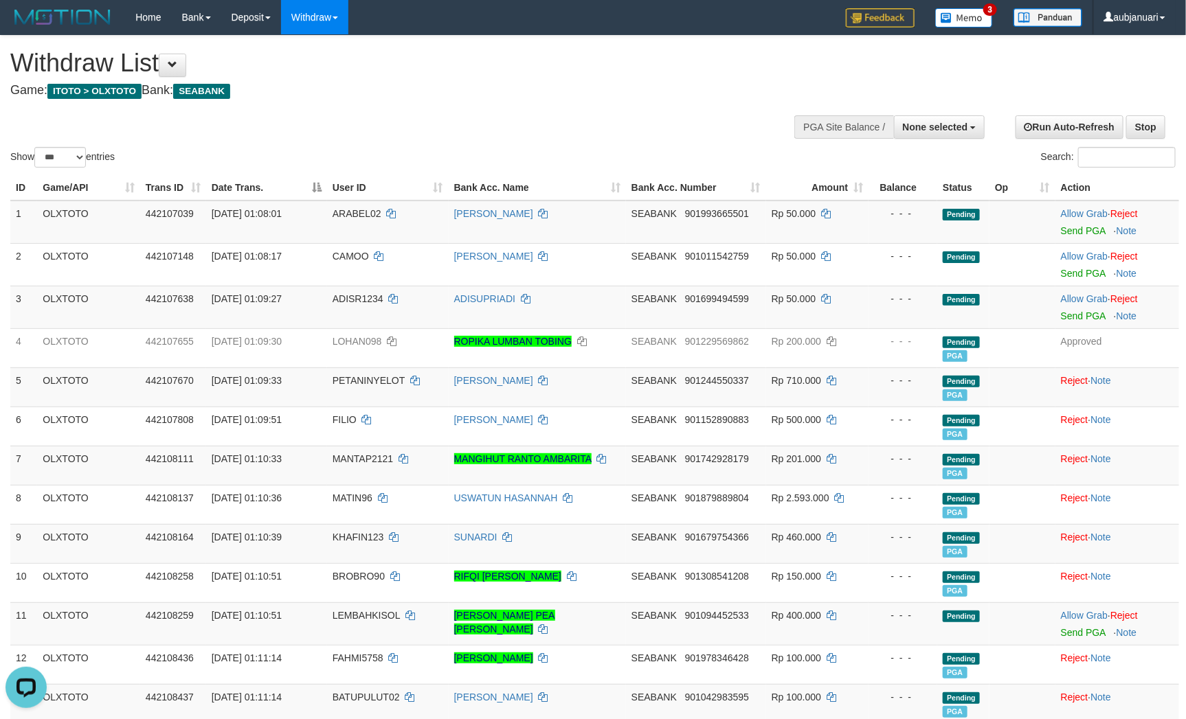
click at [714, 145] on div "Show ** ** ** *** entries Search:" at bounding box center [593, 103] width 1186 height 135
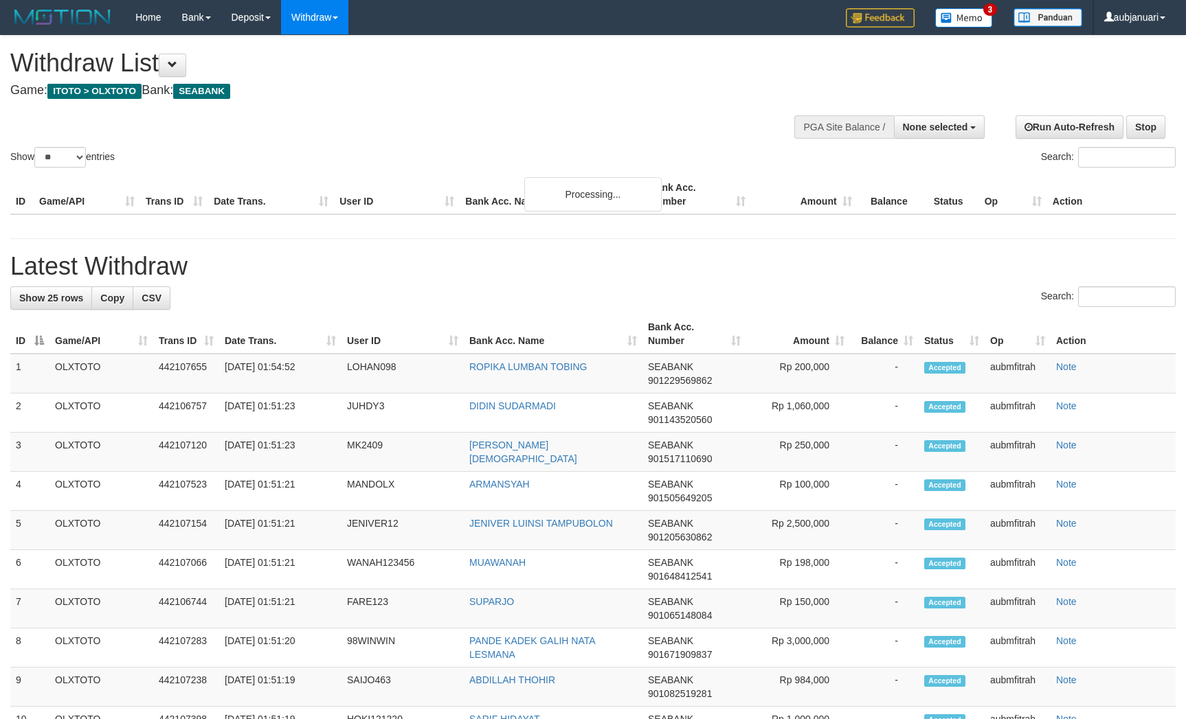
select select
select select "**"
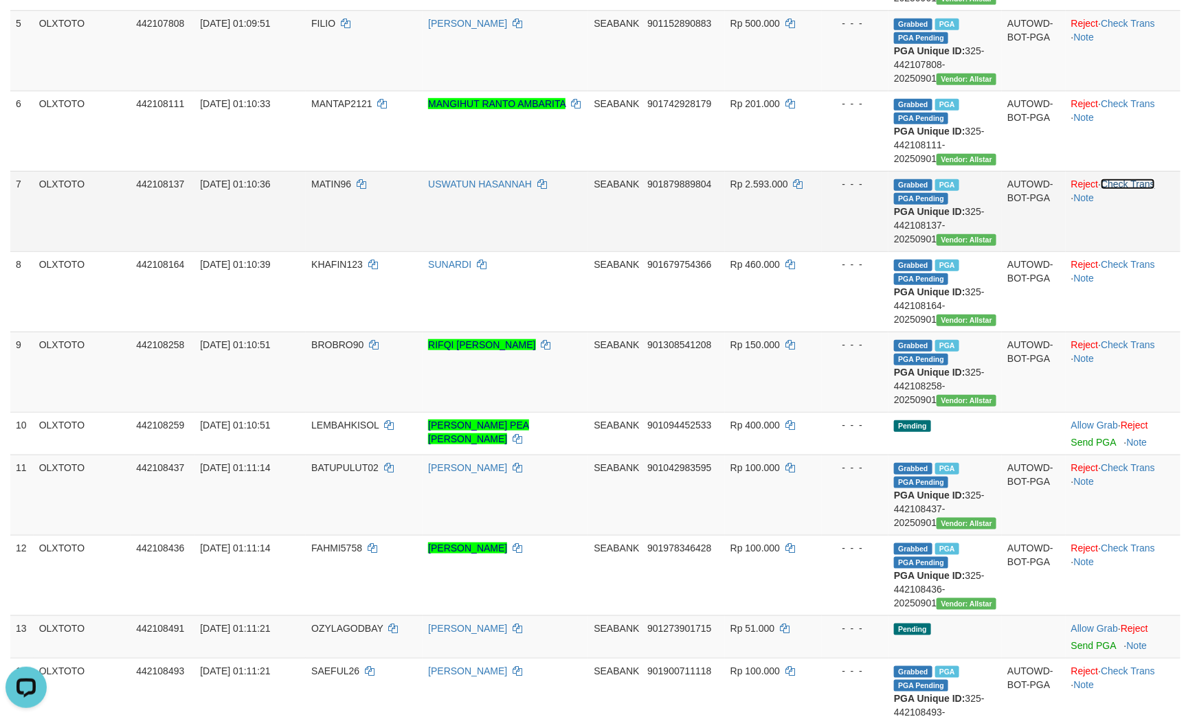
click at [1148, 190] on link "Check Trans" at bounding box center [1127, 184] width 54 height 11
click at [1126, 251] on td "Reject · · Note" at bounding box center [1122, 211] width 115 height 80
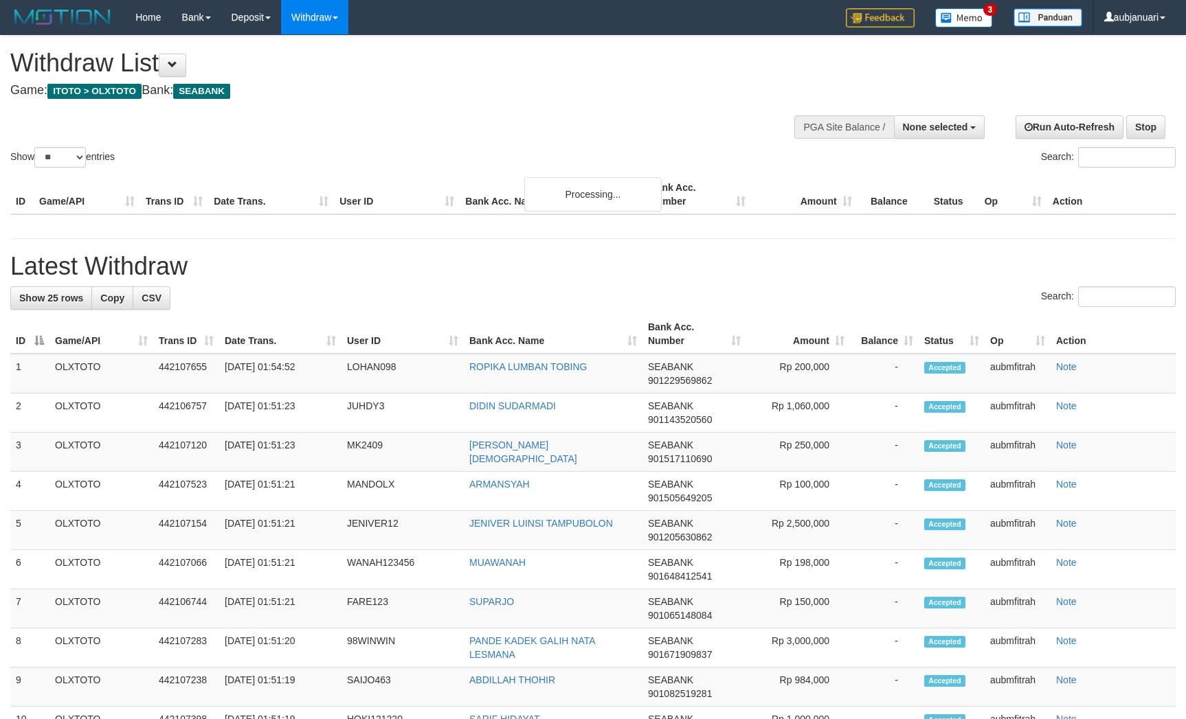
select select
select select "**"
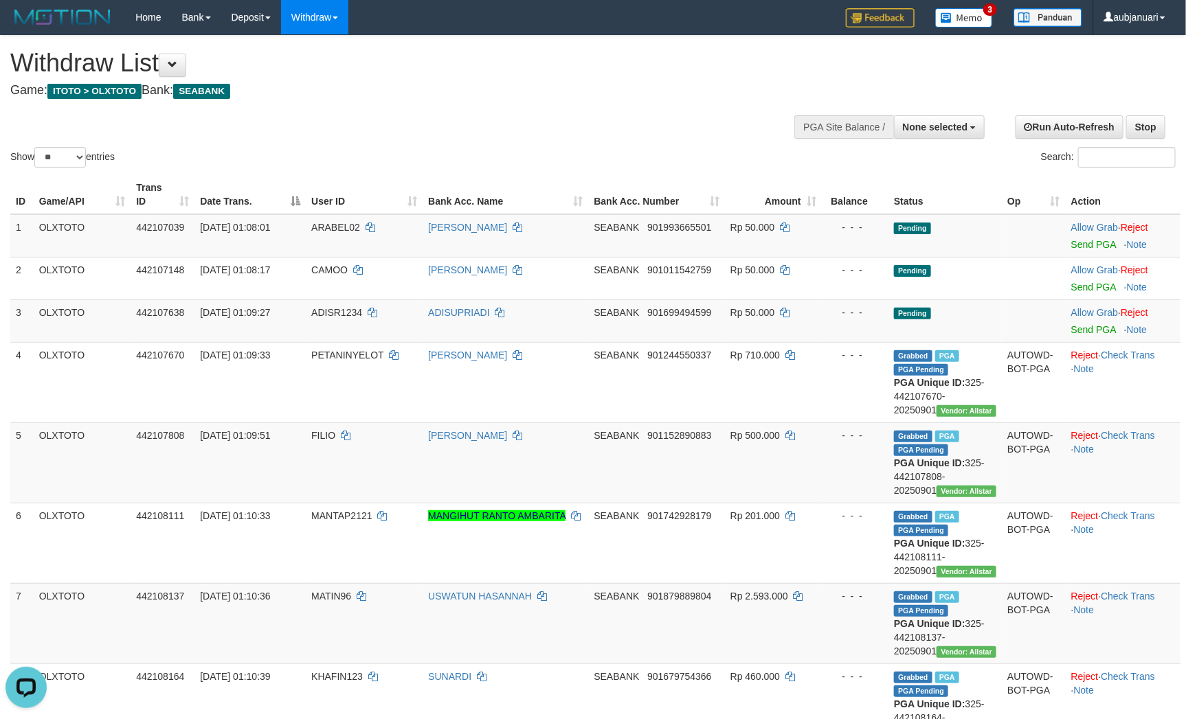
click at [508, 82] on div "Withdraw List Game: ITOTO > OLXTOTO Bank: SEABANK" at bounding box center [393, 72] width 767 height 47
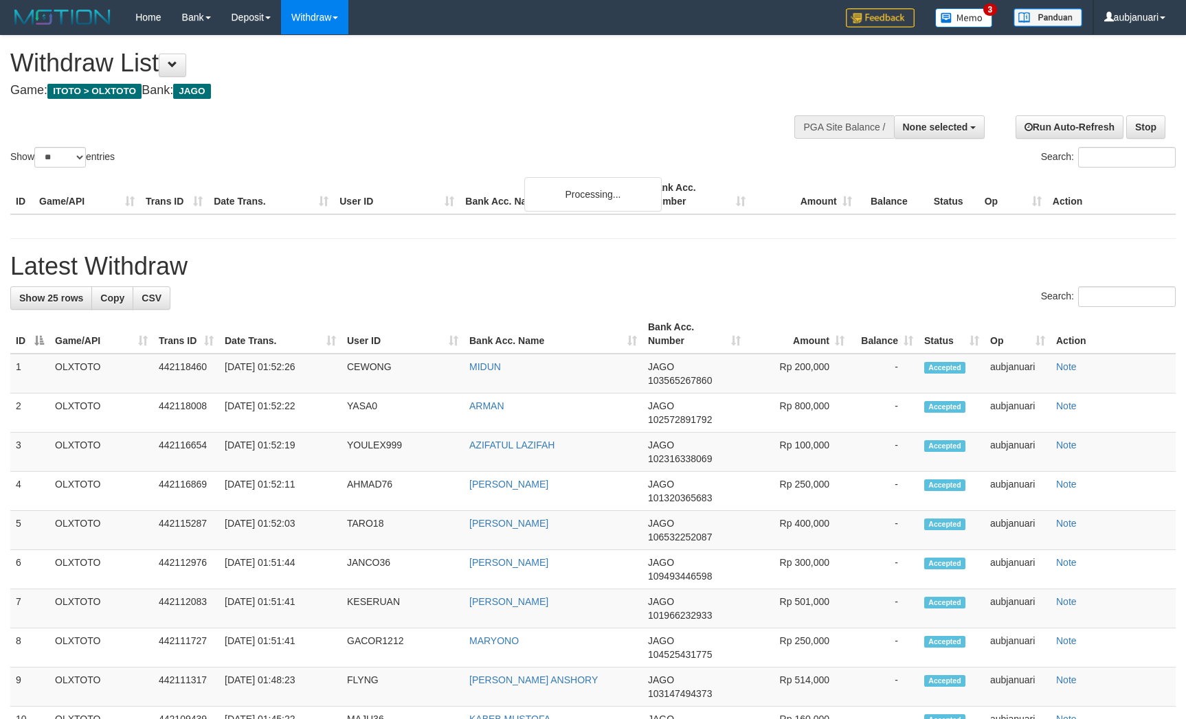
select select
select select "**"
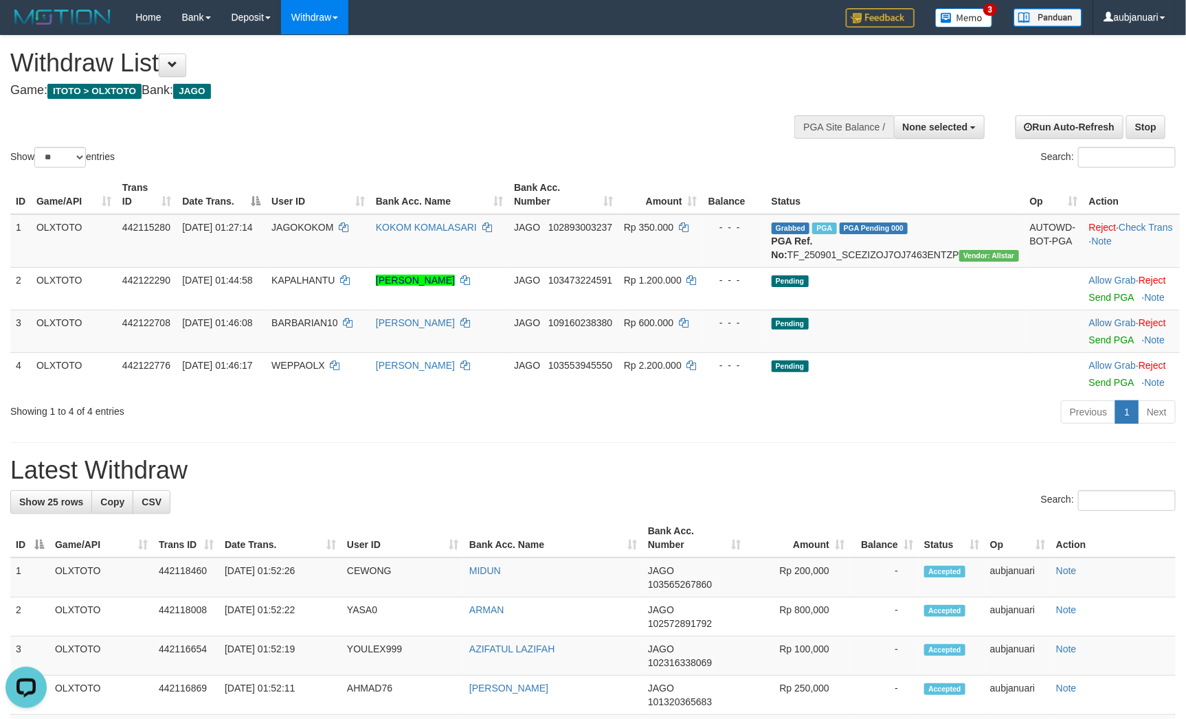
click at [585, 130] on div "Show ** ** ** *** entries Search:" at bounding box center [593, 103] width 1186 height 135
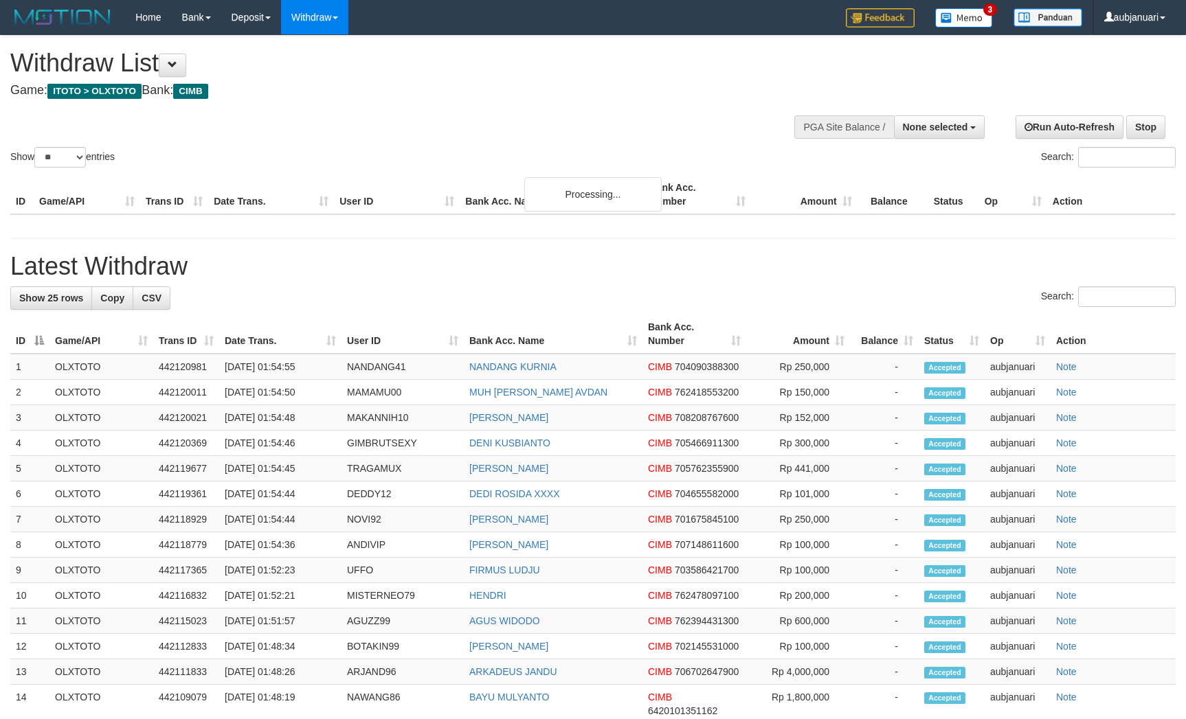
select select
select select "**"
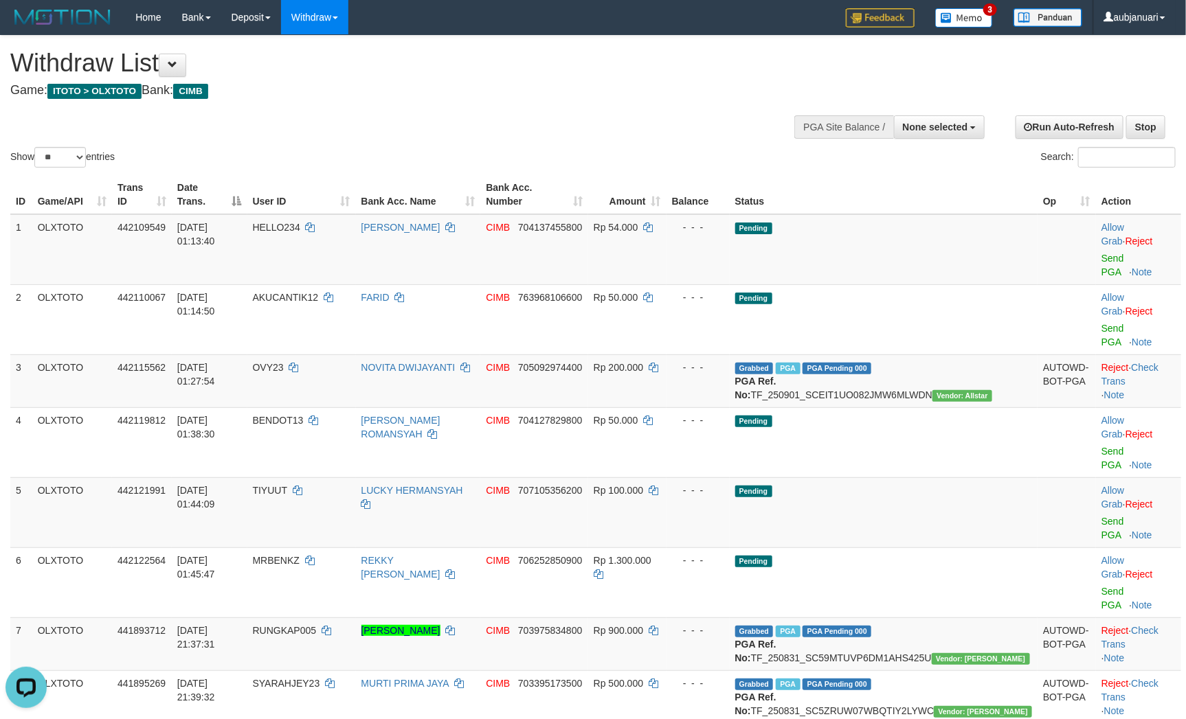
click at [619, 139] on div "Show ** ** ** *** entries Search:" at bounding box center [593, 103] width 1186 height 135
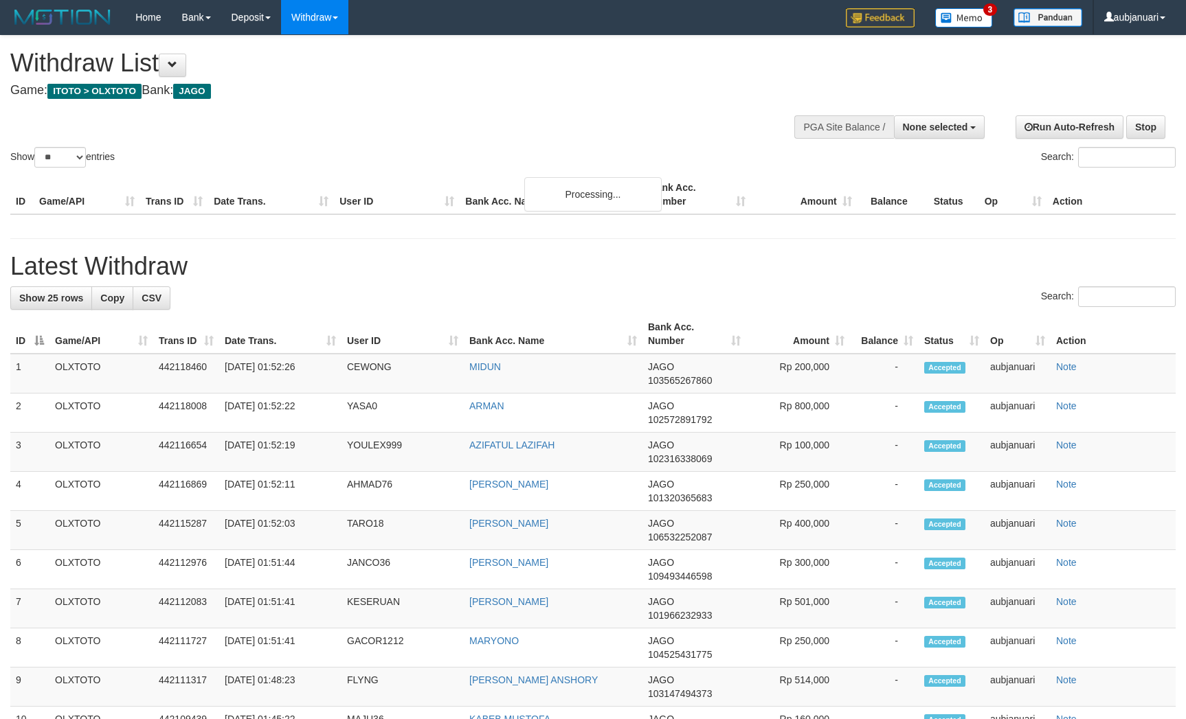
select select
select select "**"
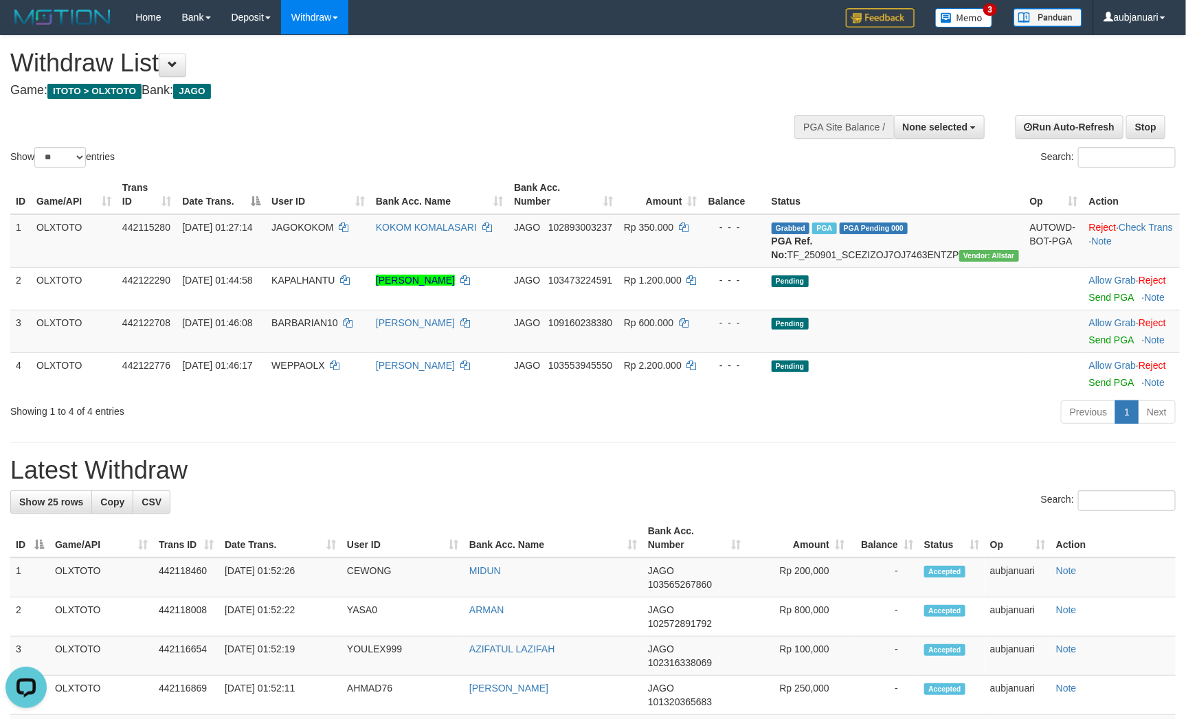
click at [600, 142] on div "Show ** ** ** *** entries Search:" at bounding box center [593, 103] width 1186 height 135
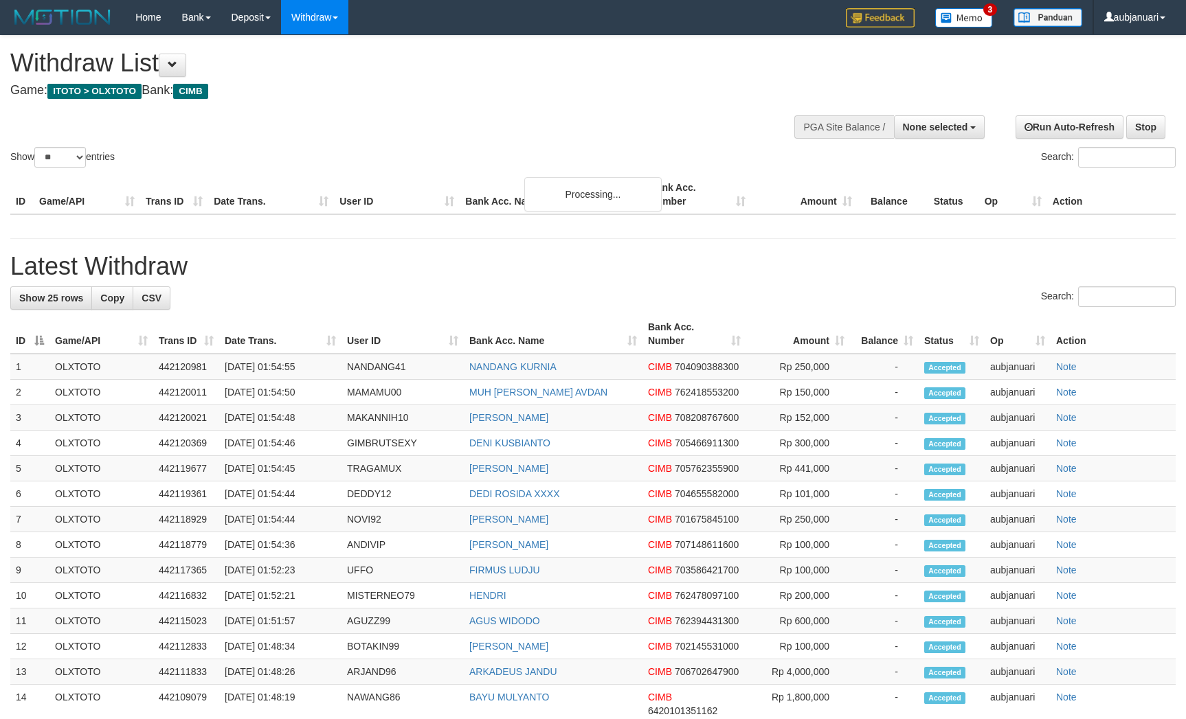
select select
select select "**"
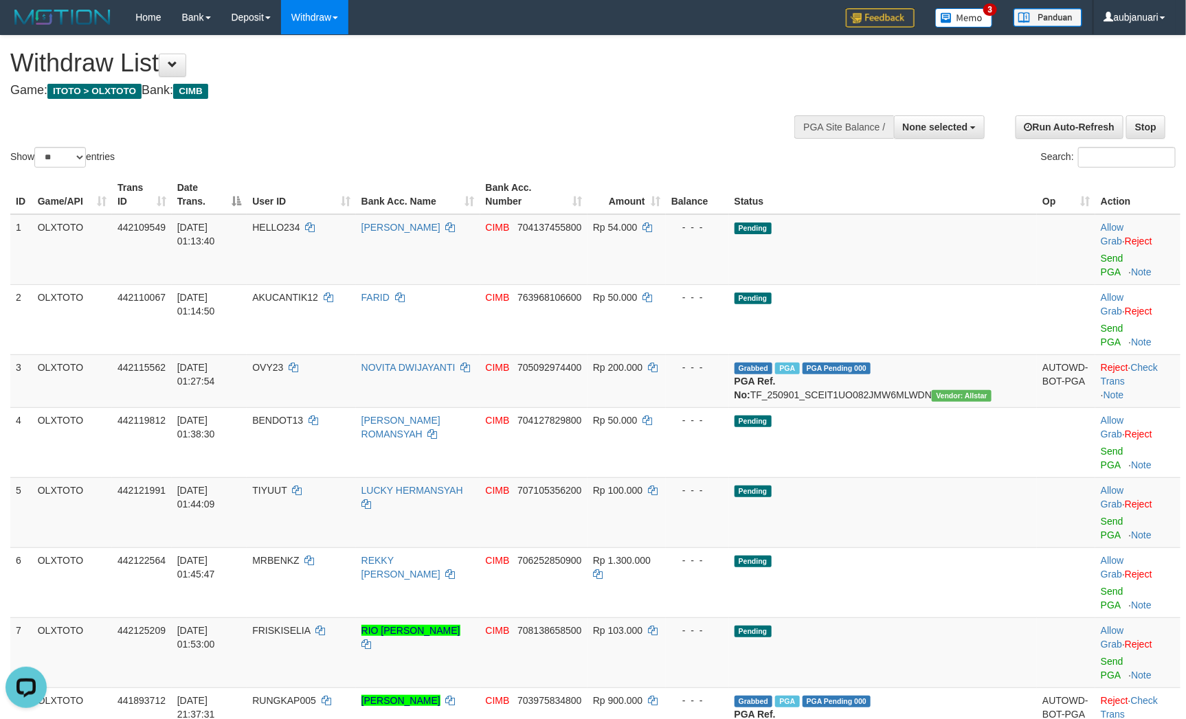
click at [408, 133] on div "Show ** ** ** *** entries Search:" at bounding box center [593, 103] width 1186 height 135
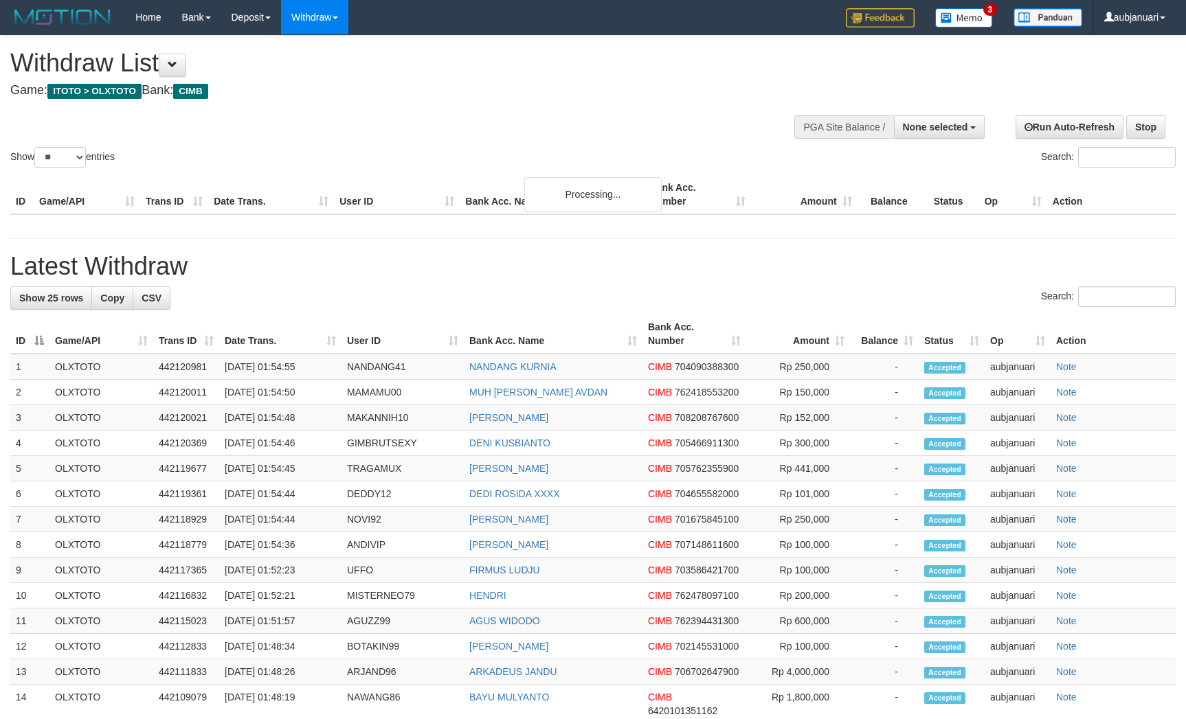
select select
select select "**"
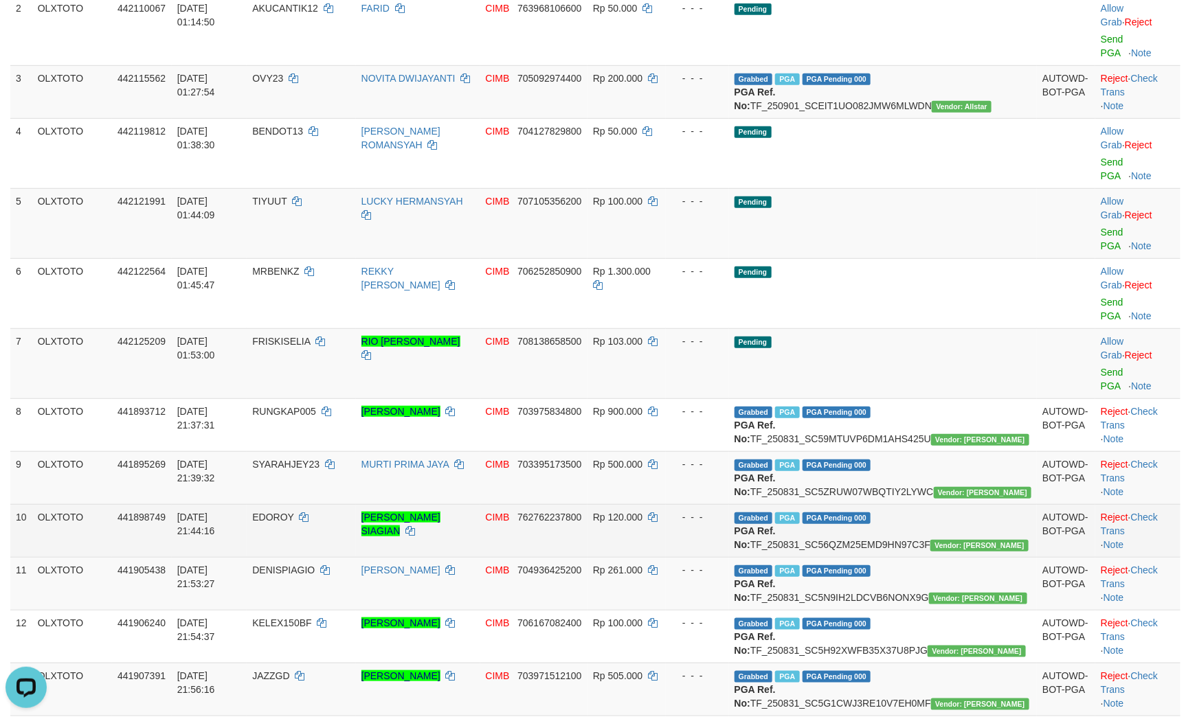
scroll to position [103, 0]
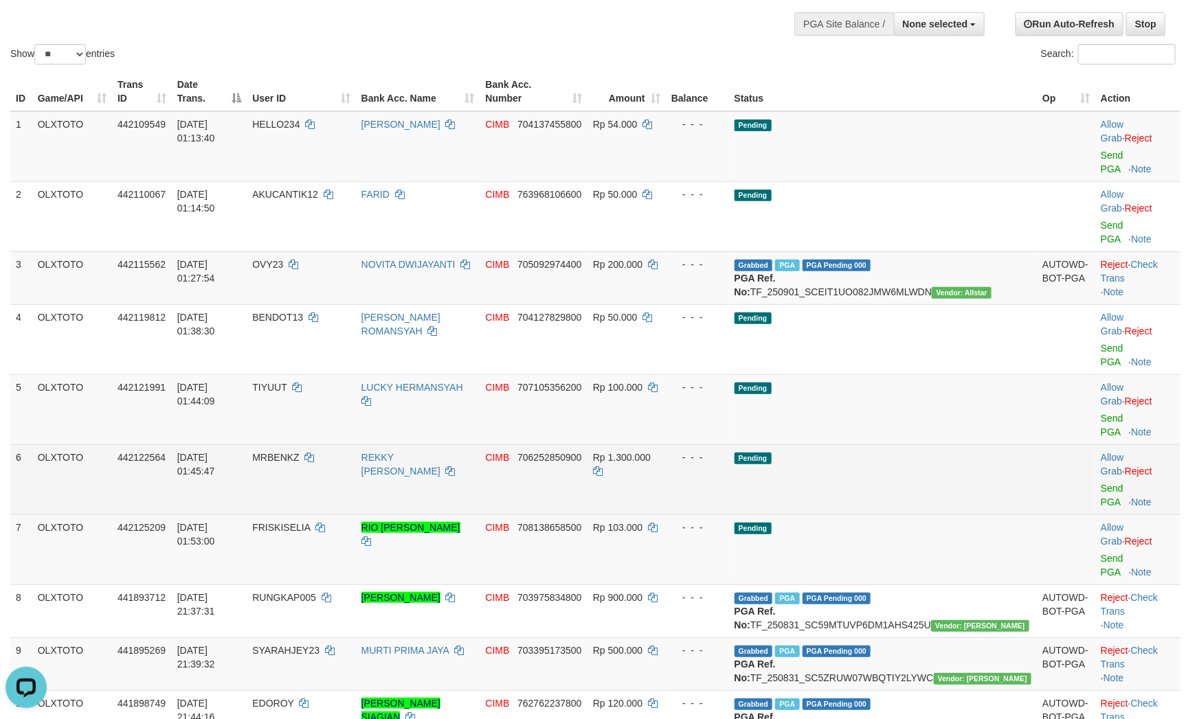
click at [922, 444] on td "Pending" at bounding box center [883, 479] width 308 height 70
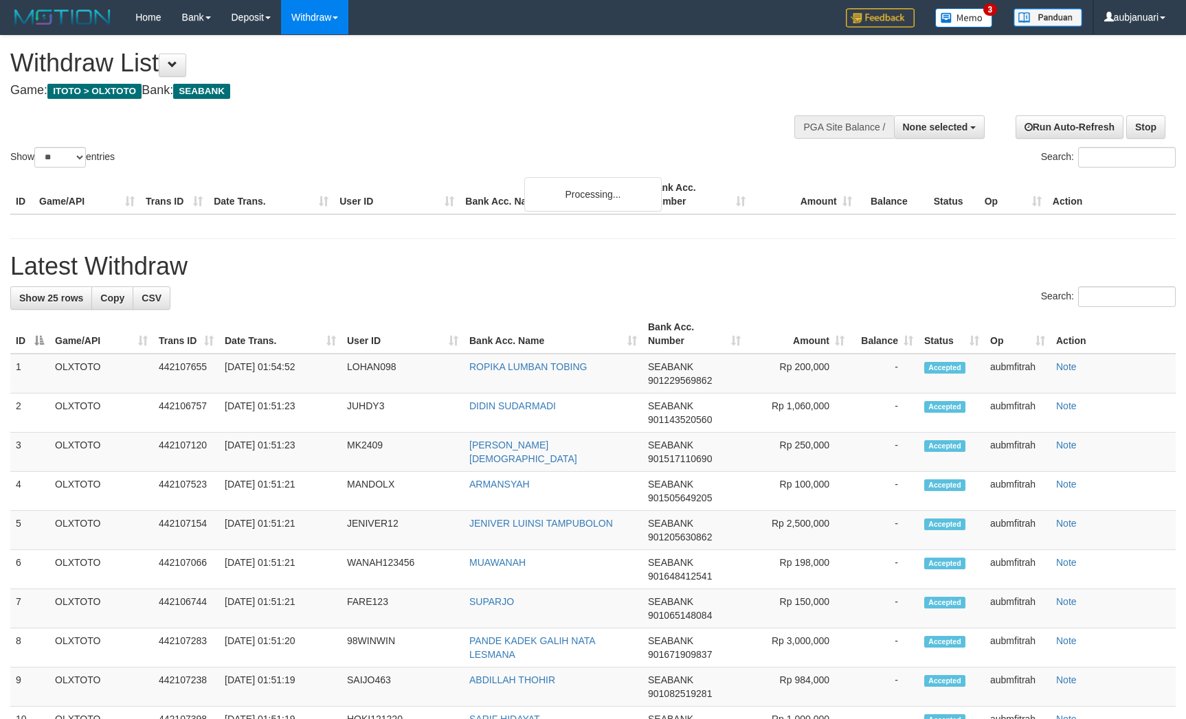
select select
select select "**"
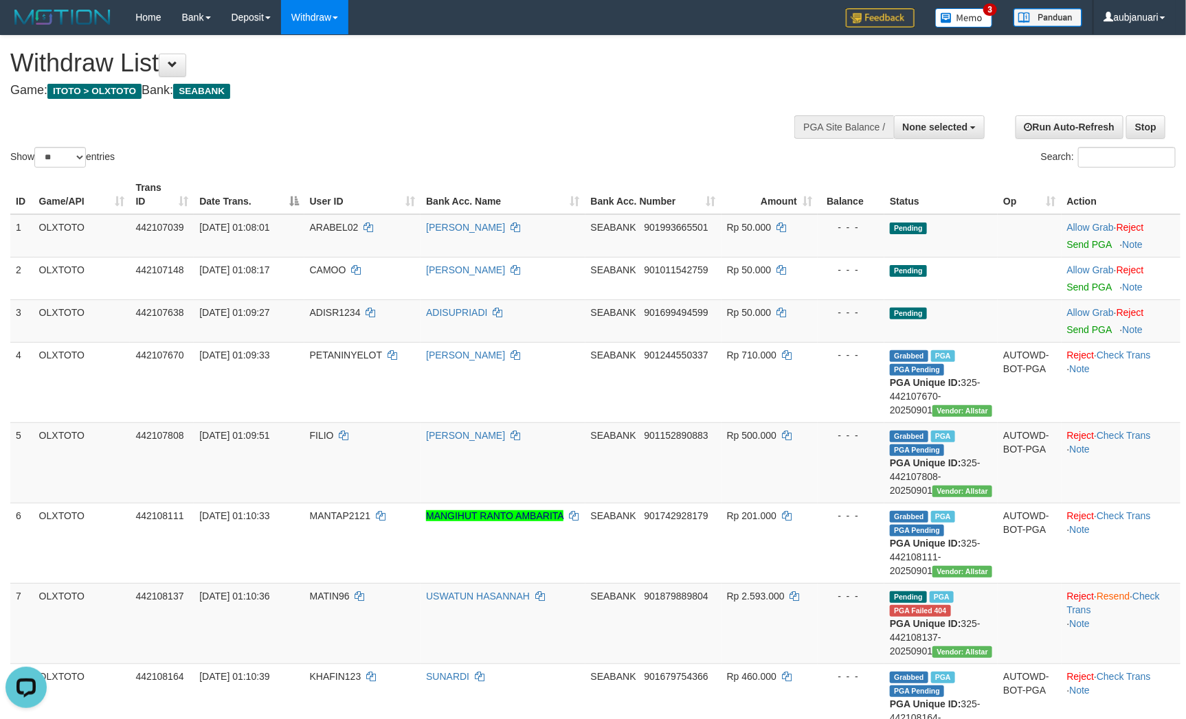
click at [340, 99] on div "**********" at bounding box center [398, 70] width 777 height 68
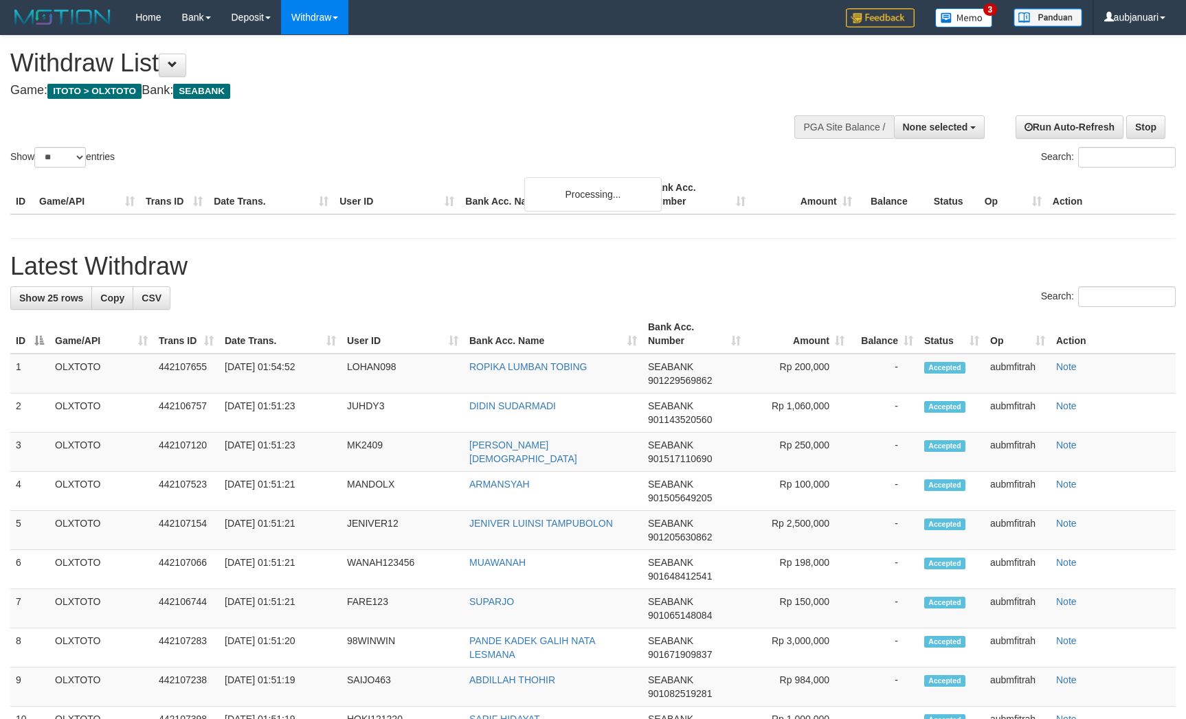
select select
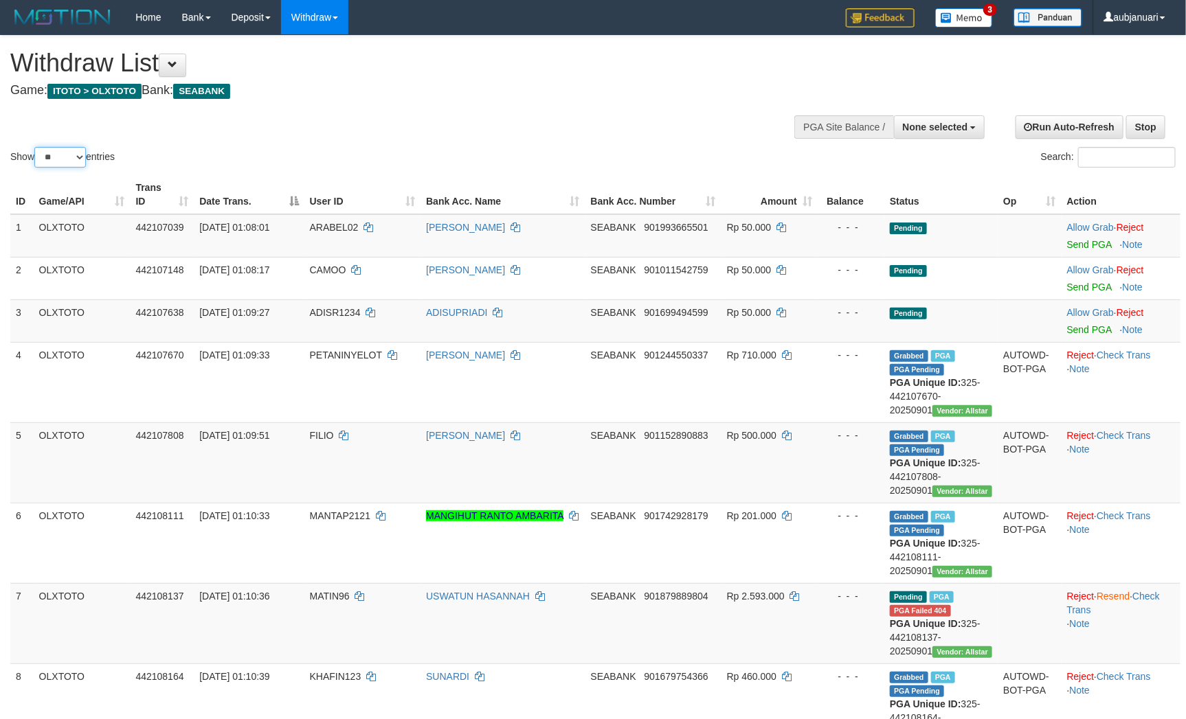
drag, startPoint x: 65, startPoint y: 171, endPoint x: 64, endPoint y: 183, distance: 12.4
click at [65, 168] on select "** ** ** ***" at bounding box center [60, 157] width 52 height 21
select select "***"
click at [36, 164] on select "** ** ** ***" at bounding box center [60, 157] width 52 height 21
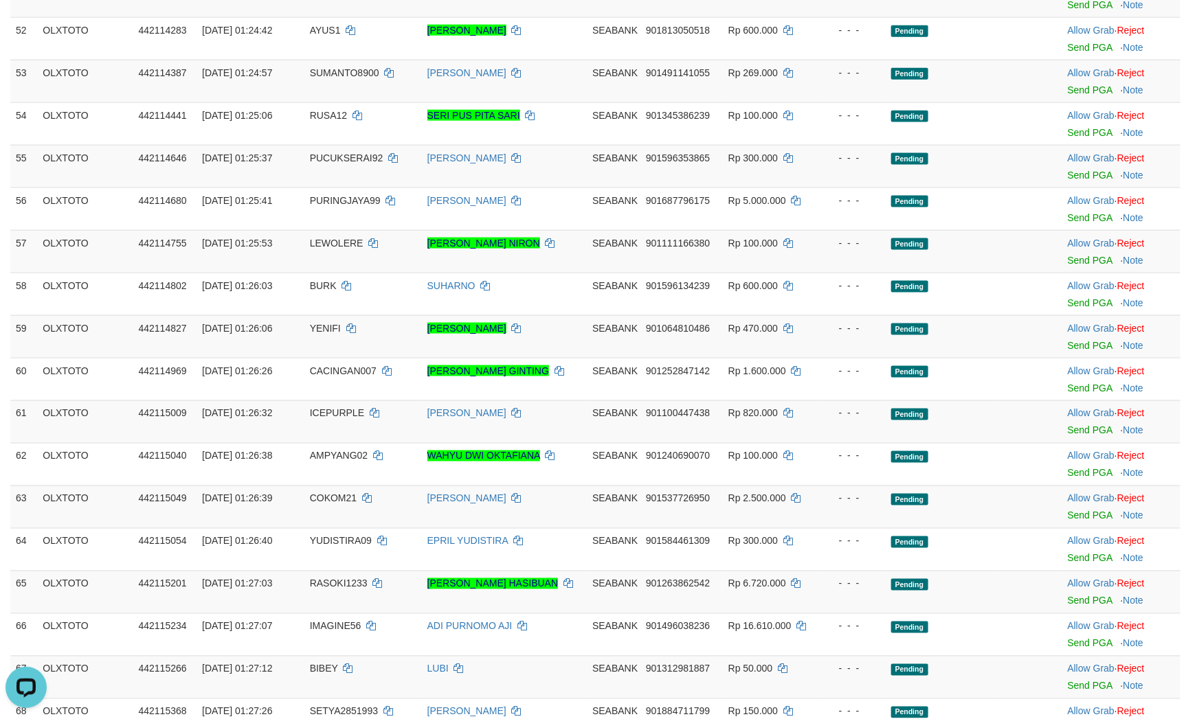
scroll to position [3297, 0]
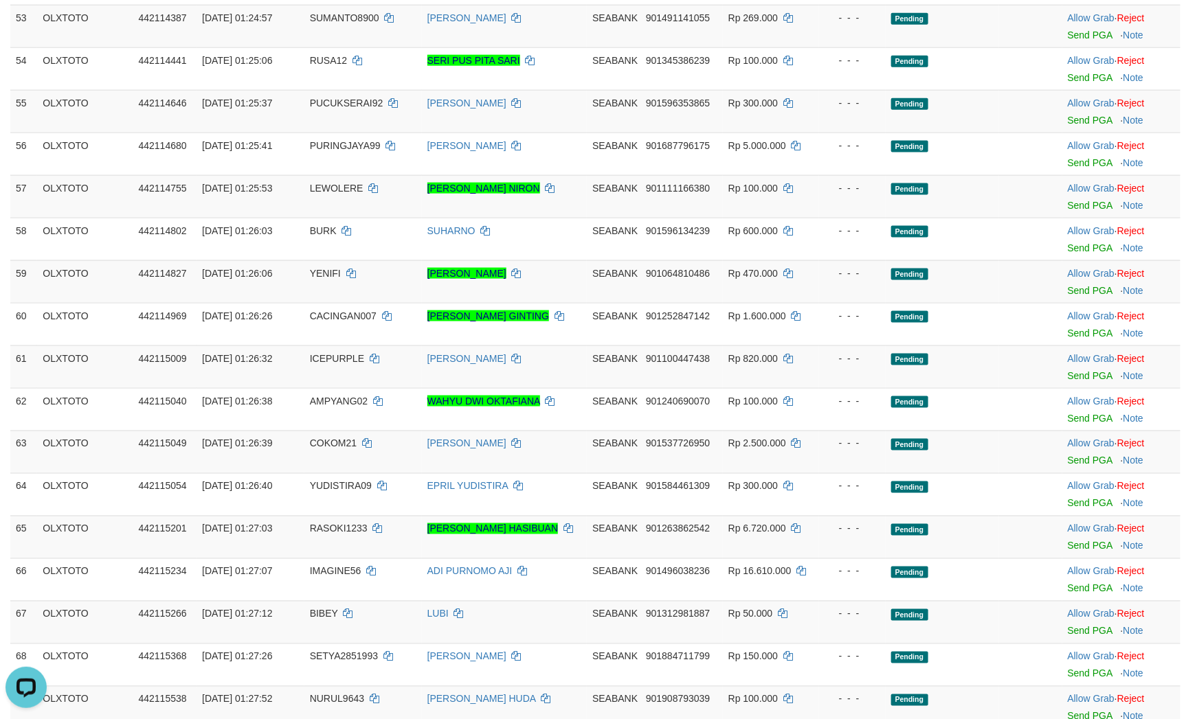
scroll to position [3091, 0]
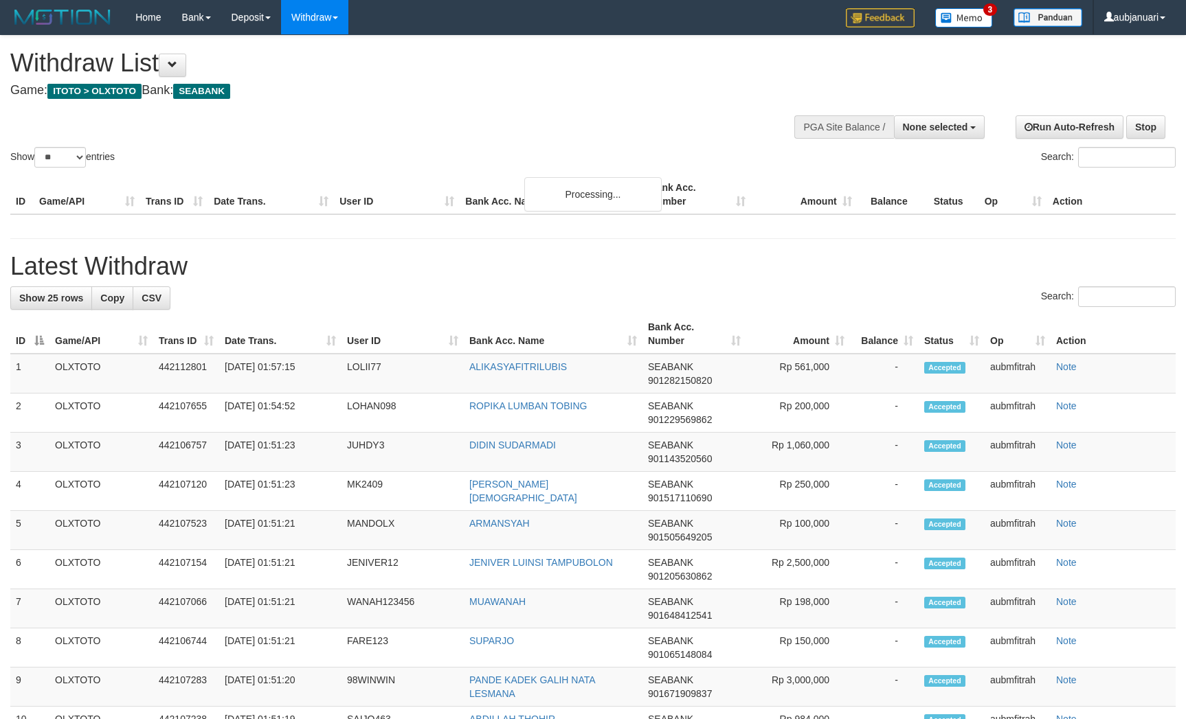
select select
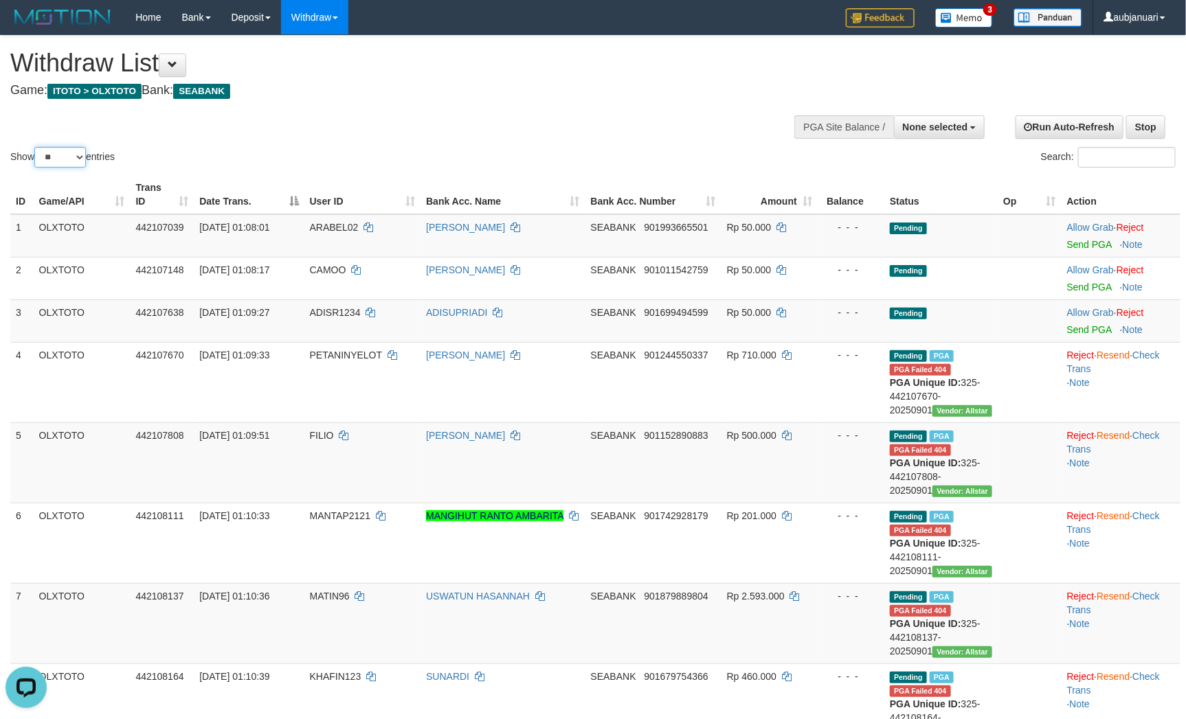
click at [58, 168] on select "** ** ** ***" at bounding box center [60, 157] width 52 height 21
select select "***"
click at [36, 164] on select "** ** ** ***" at bounding box center [60, 157] width 52 height 21
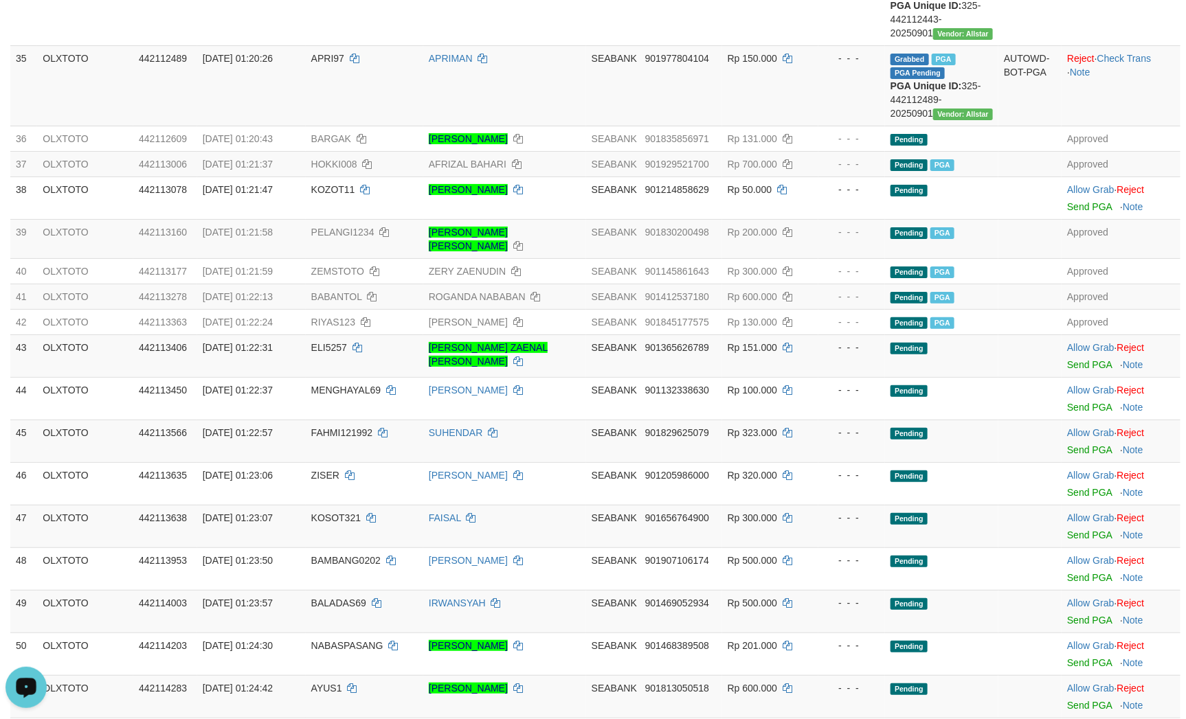
scroll to position [2576, 0]
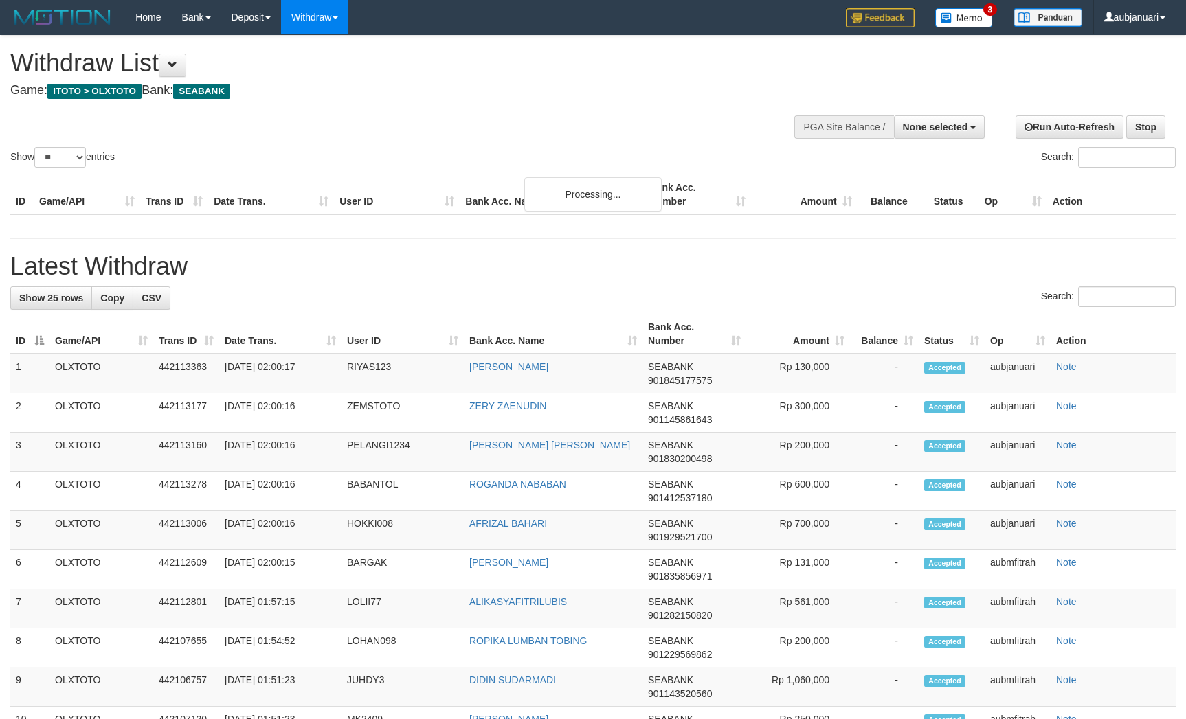
select select
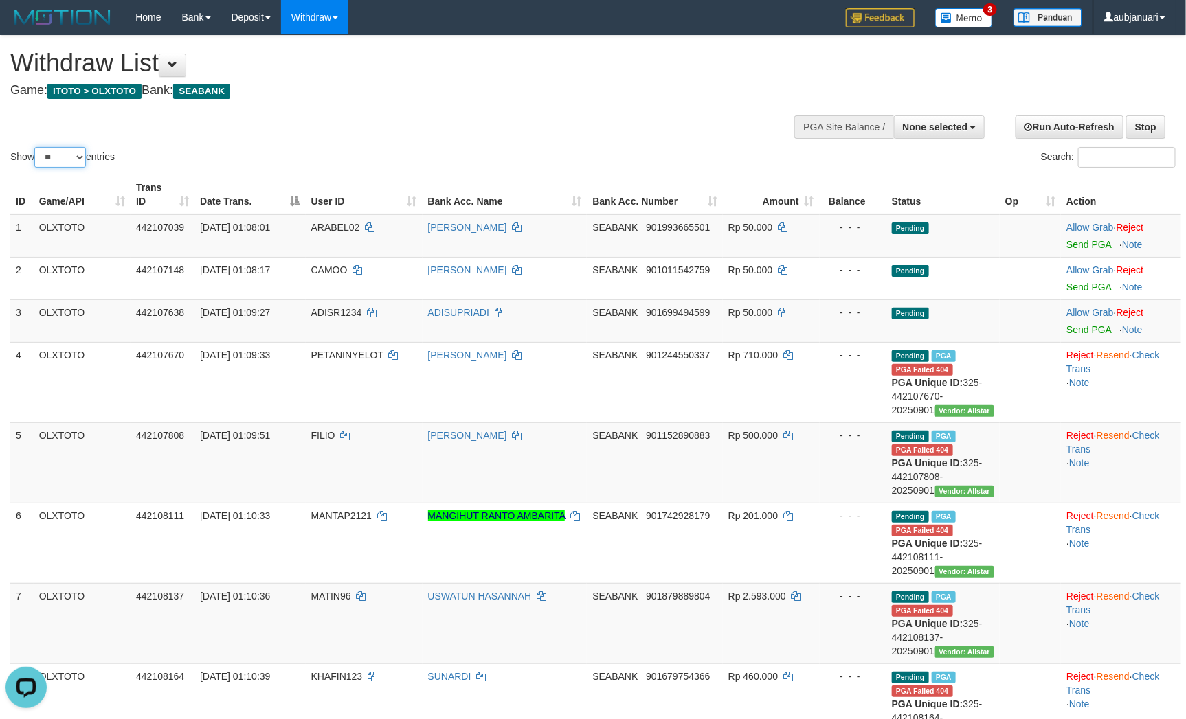
click at [48, 168] on select "** ** ** ***" at bounding box center [60, 157] width 52 height 21
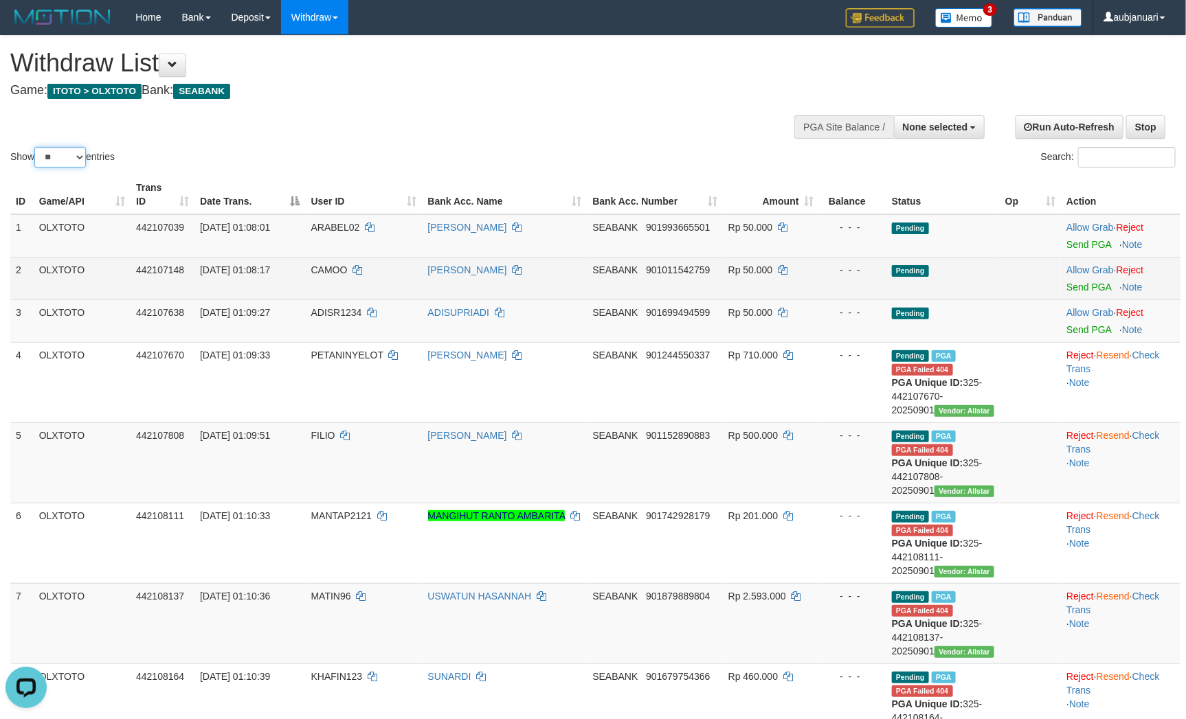
select select "***"
click at [36, 164] on select "** ** ** ***" at bounding box center [60, 157] width 52 height 21
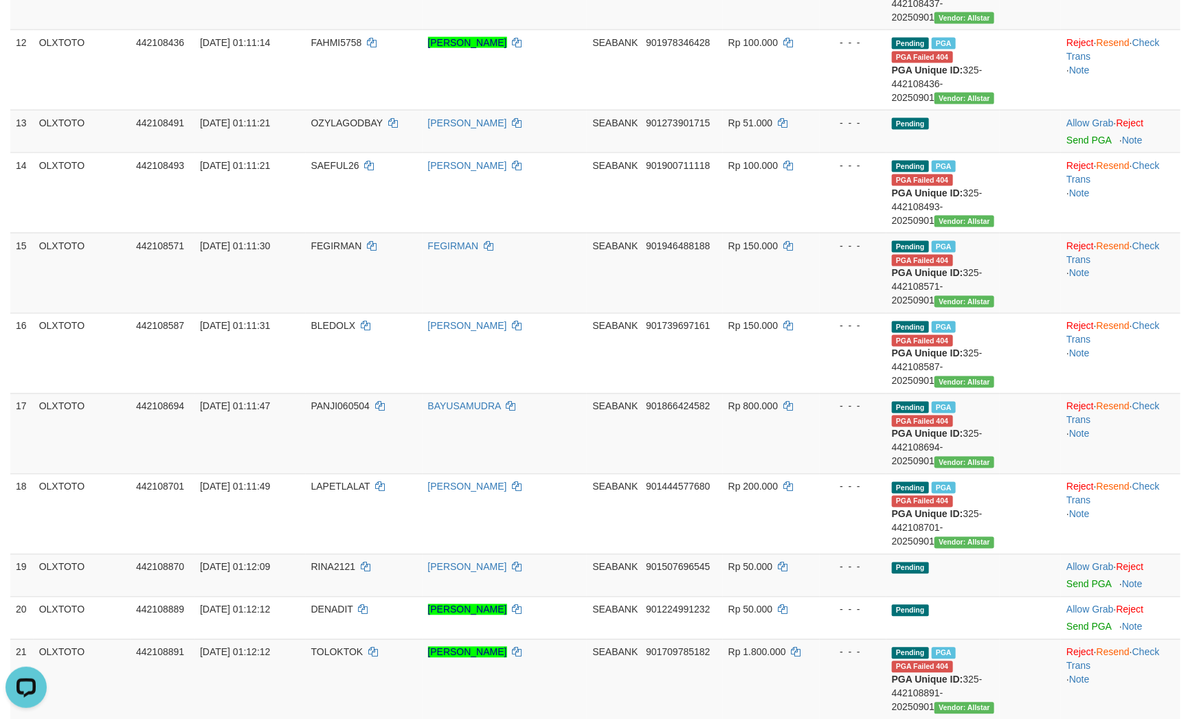
scroll to position [1030, 0]
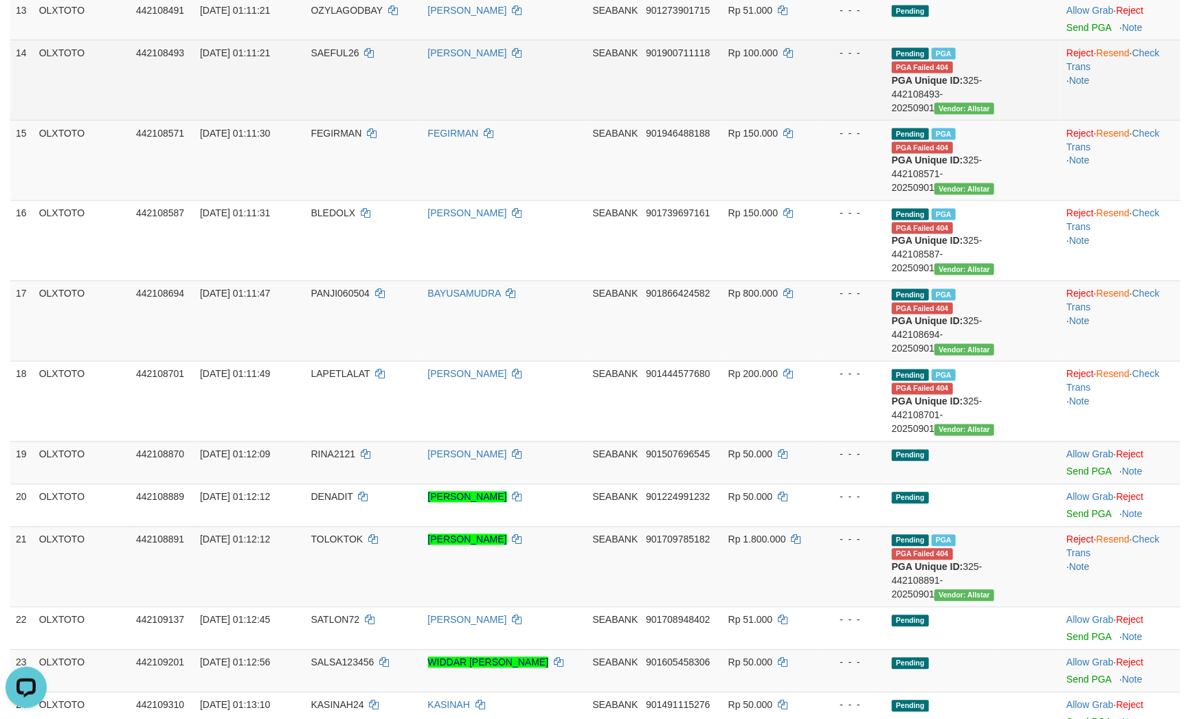
drag, startPoint x: 736, startPoint y: 349, endPoint x: 711, endPoint y: 344, distance: 25.2
click at [722, 120] on td "SEABANK 901900711118" at bounding box center [654, 80] width 135 height 80
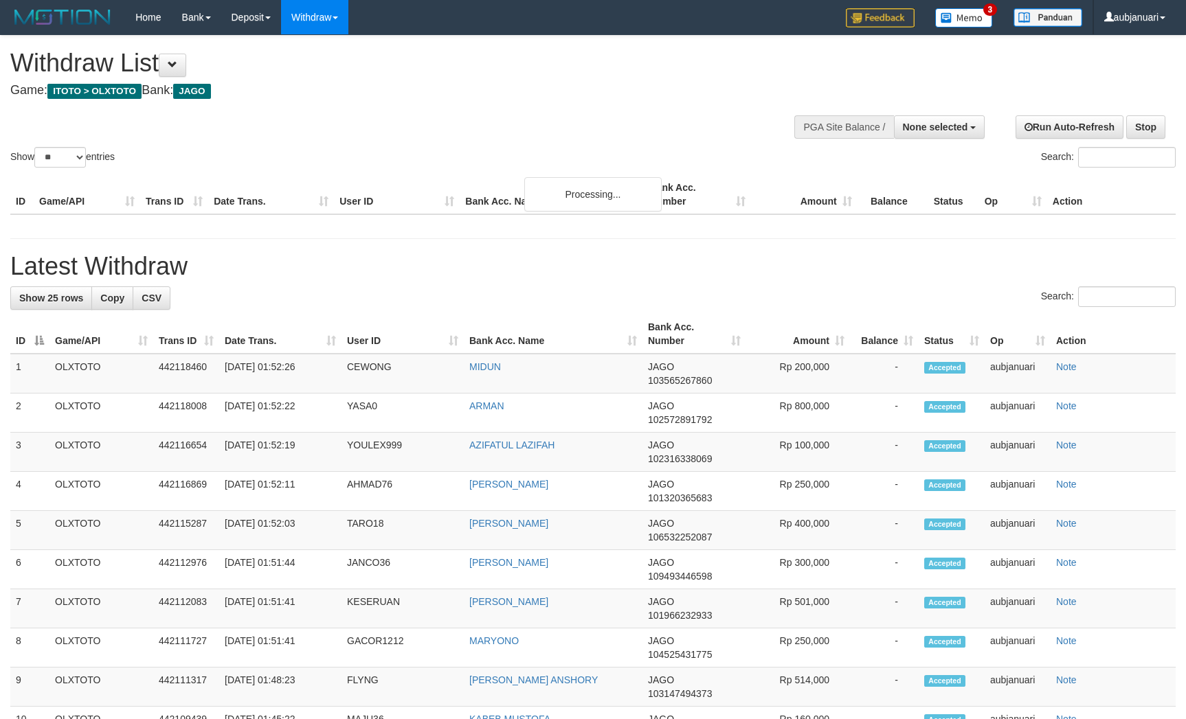
select select
select select "**"
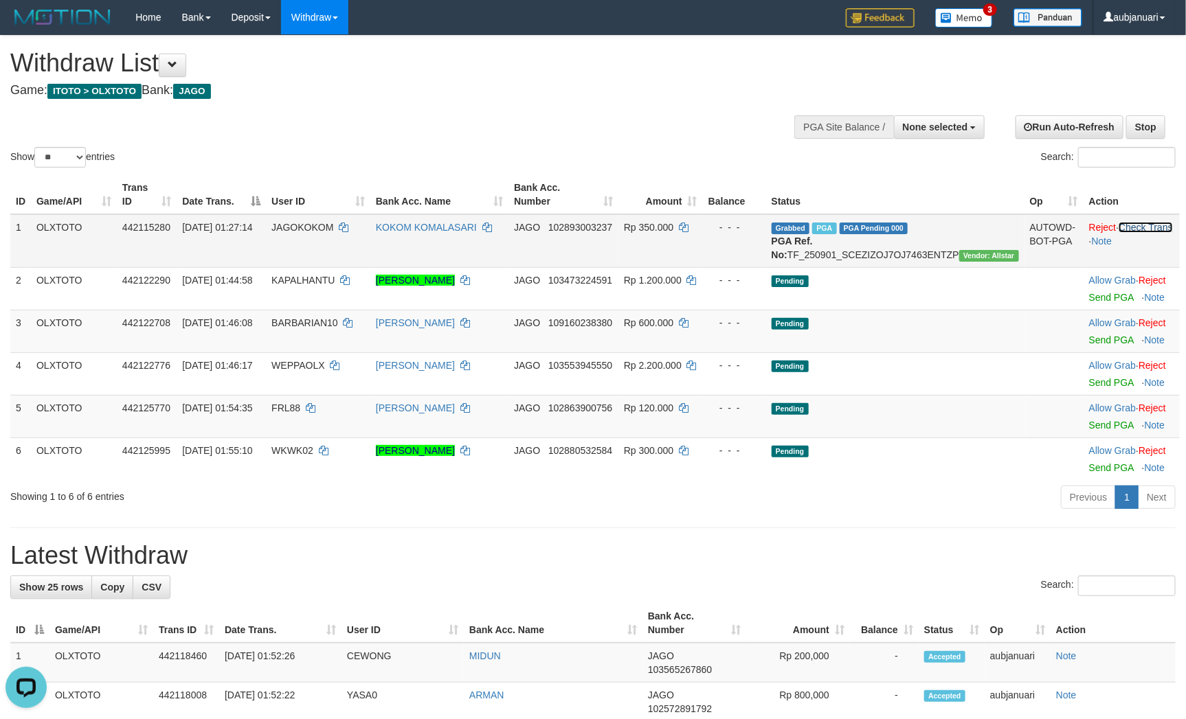
click at [1144, 233] on link "Check Trans" at bounding box center [1145, 227] width 54 height 11
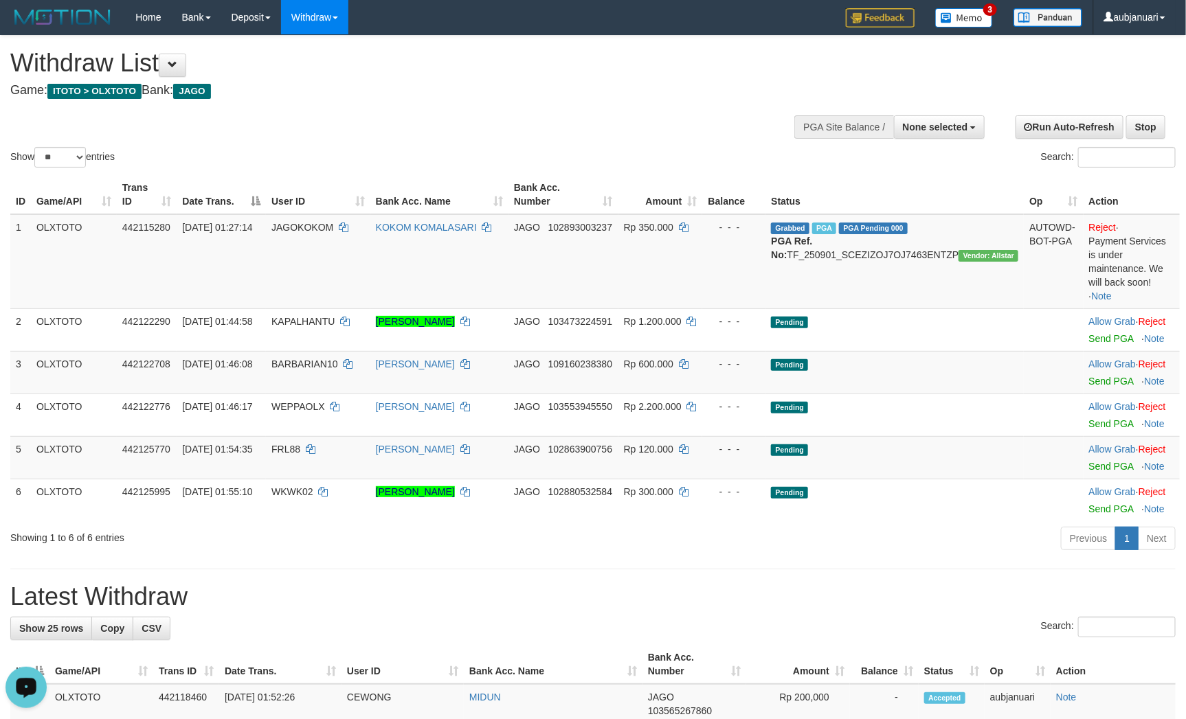
click at [703, 589] on h1 "Latest Withdraw" at bounding box center [592, 596] width 1165 height 27
click at [892, 608] on h1 "Latest Withdraw" at bounding box center [592, 596] width 1165 height 27
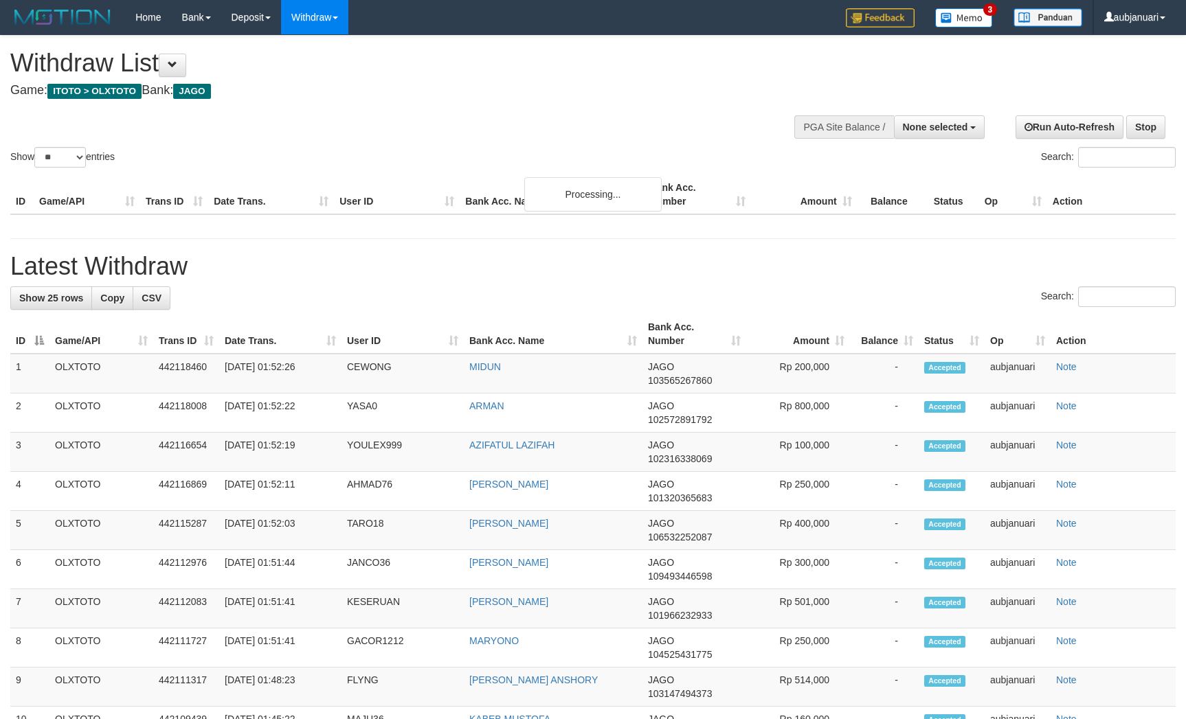
select select
select select "**"
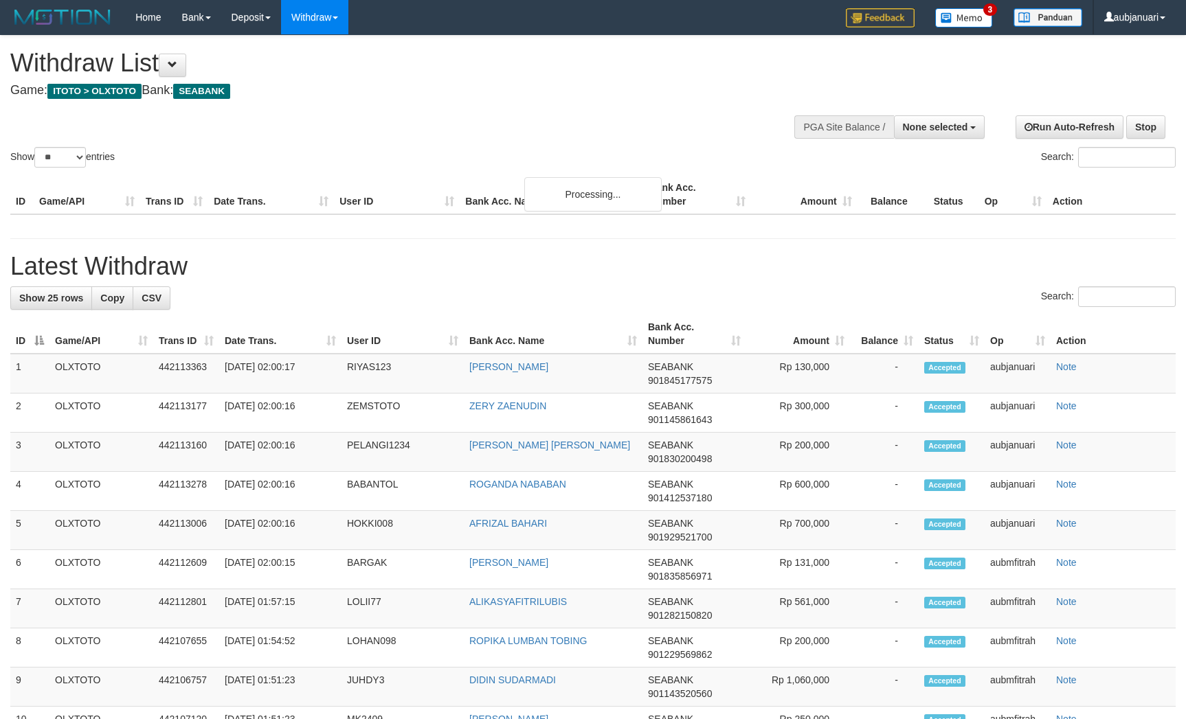
select select
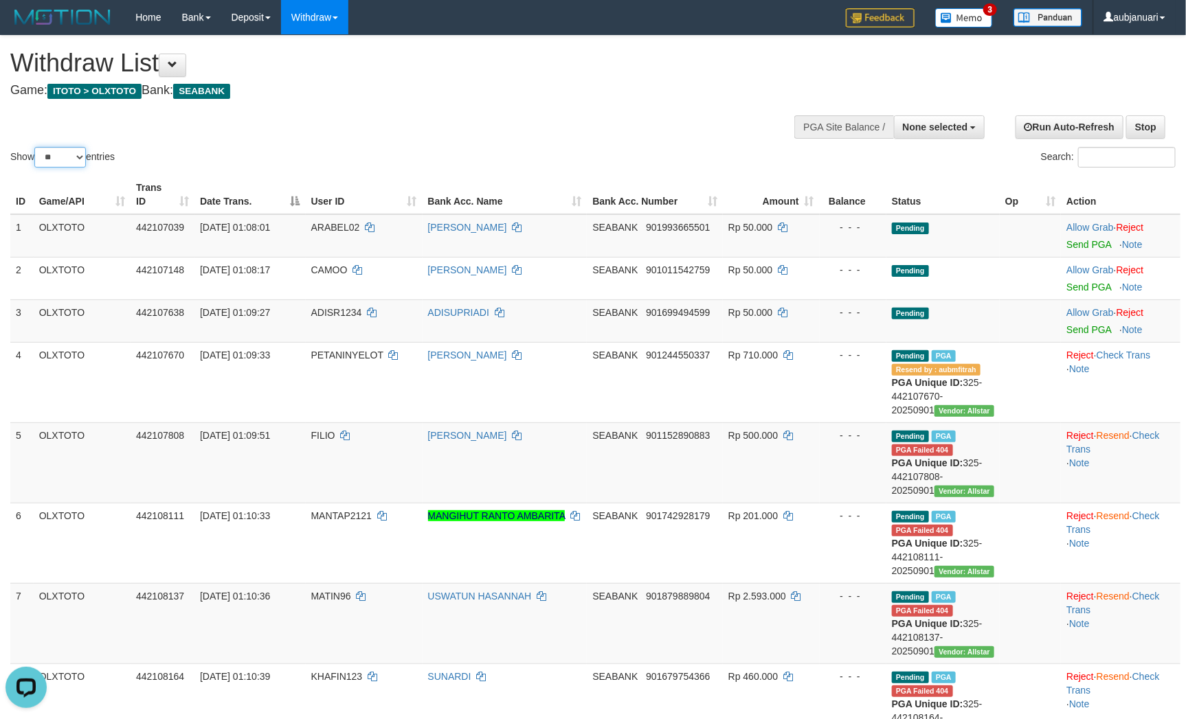
click at [37, 168] on select "** ** ** ***" at bounding box center [60, 157] width 52 height 21
select select "***"
click at [36, 164] on select "** ** ** ***" at bounding box center [60, 157] width 52 height 21
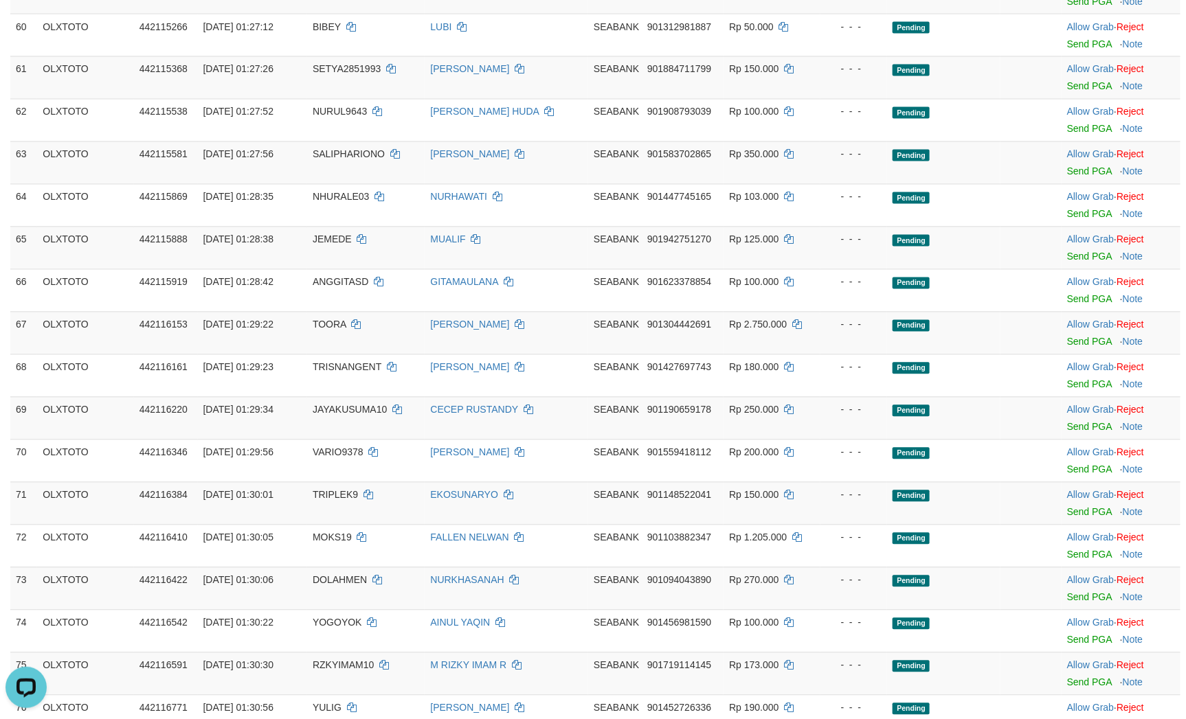
scroll to position [2885, 0]
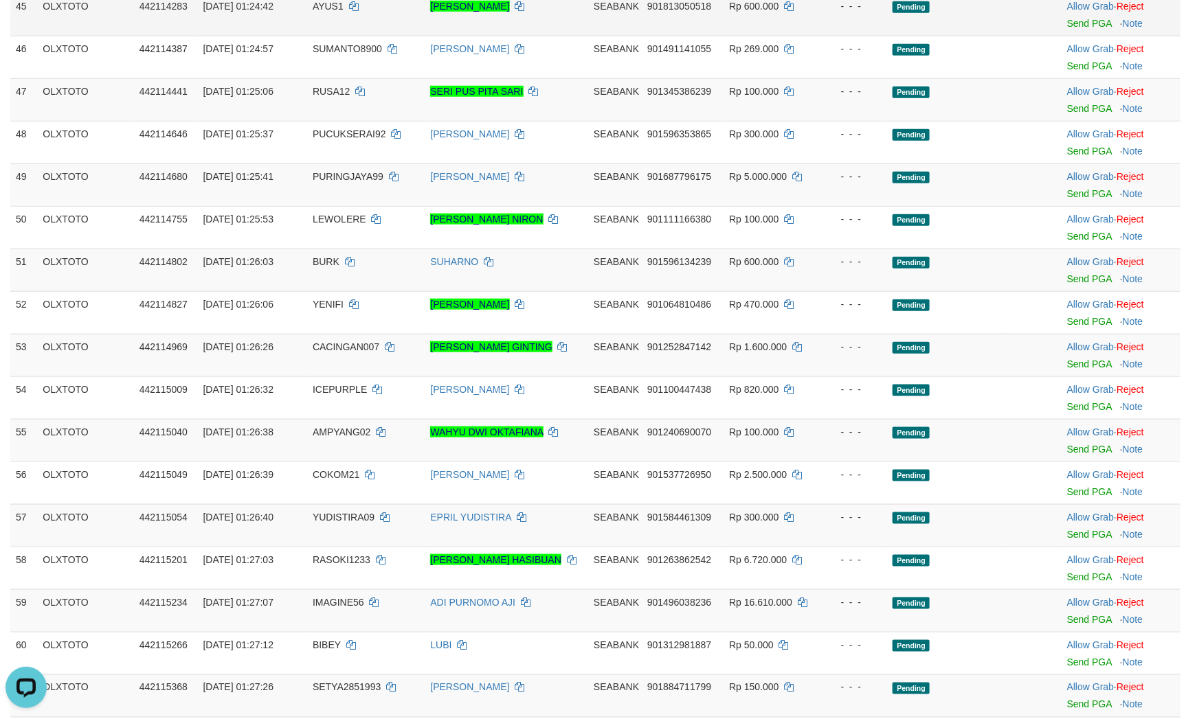
click at [898, 36] on td "Pending" at bounding box center [943, 14] width 113 height 43
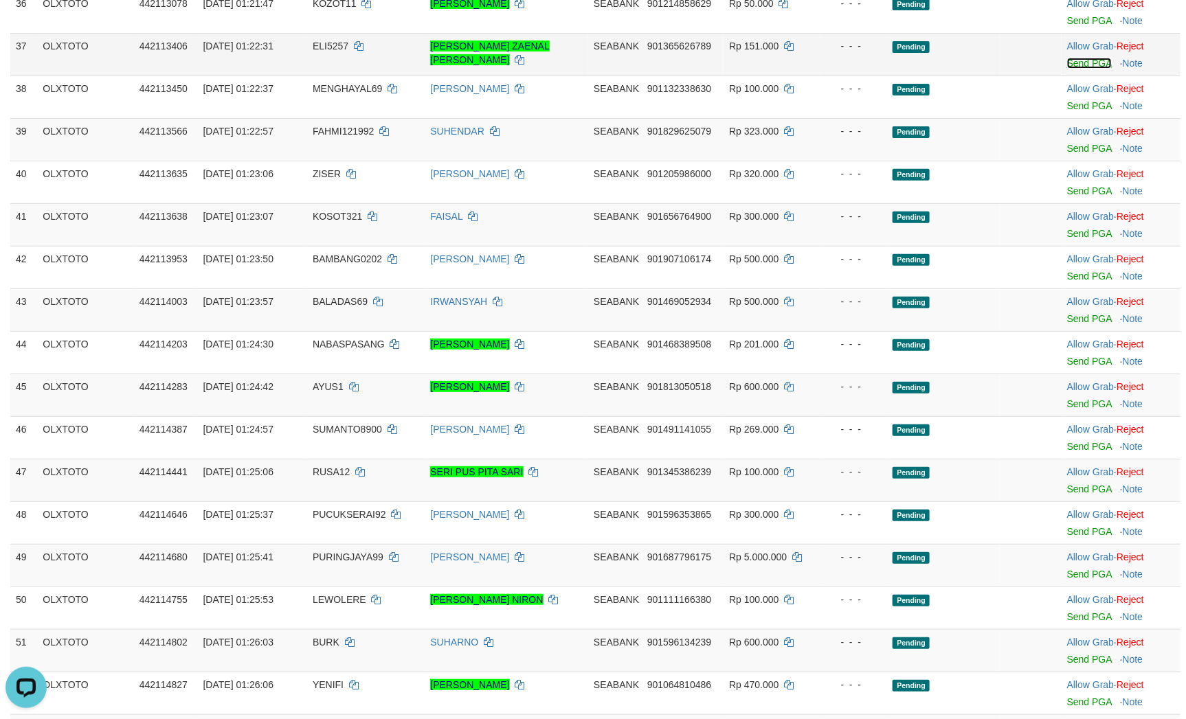
click at [1087, 69] on link "Send PGA" at bounding box center [1089, 63] width 45 height 11
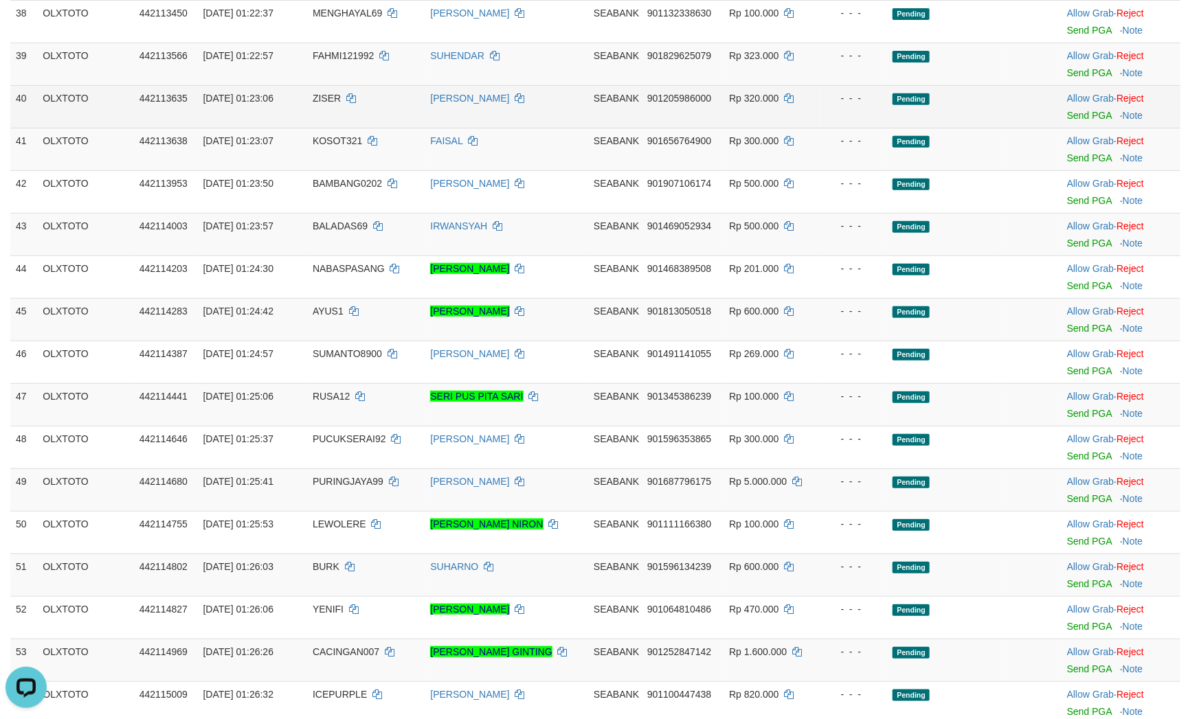
scroll to position [2607, 0]
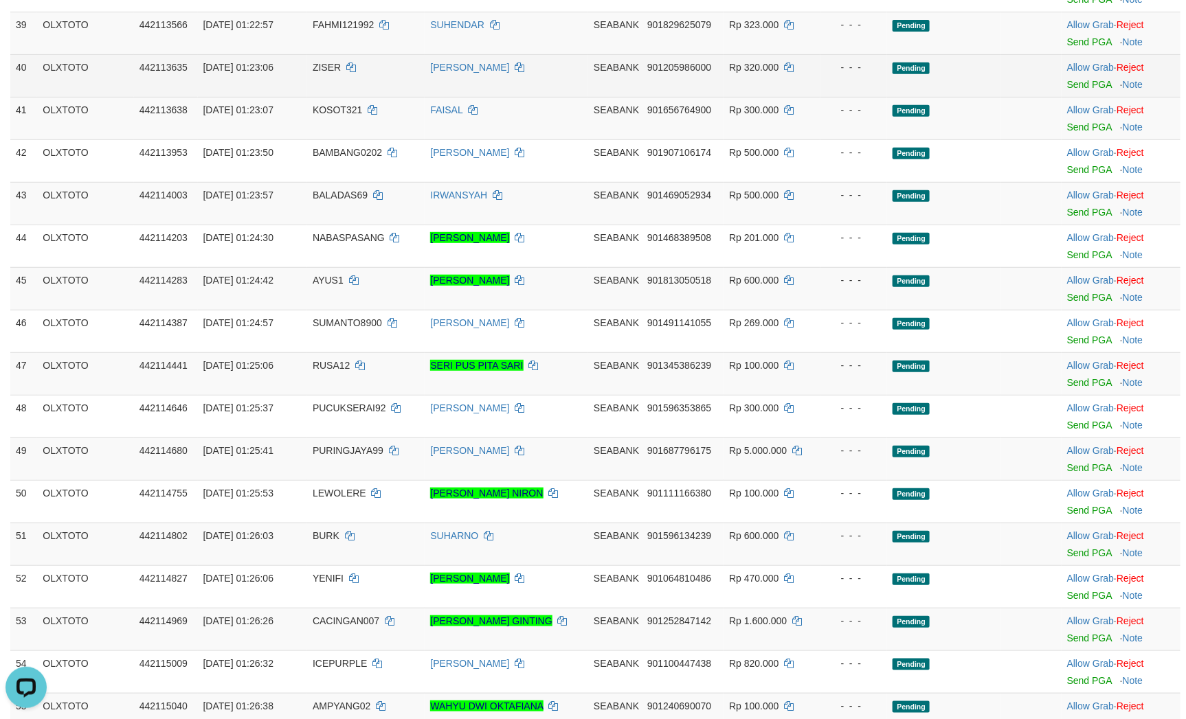
click at [887, 97] on td "- - -" at bounding box center [853, 75] width 67 height 43
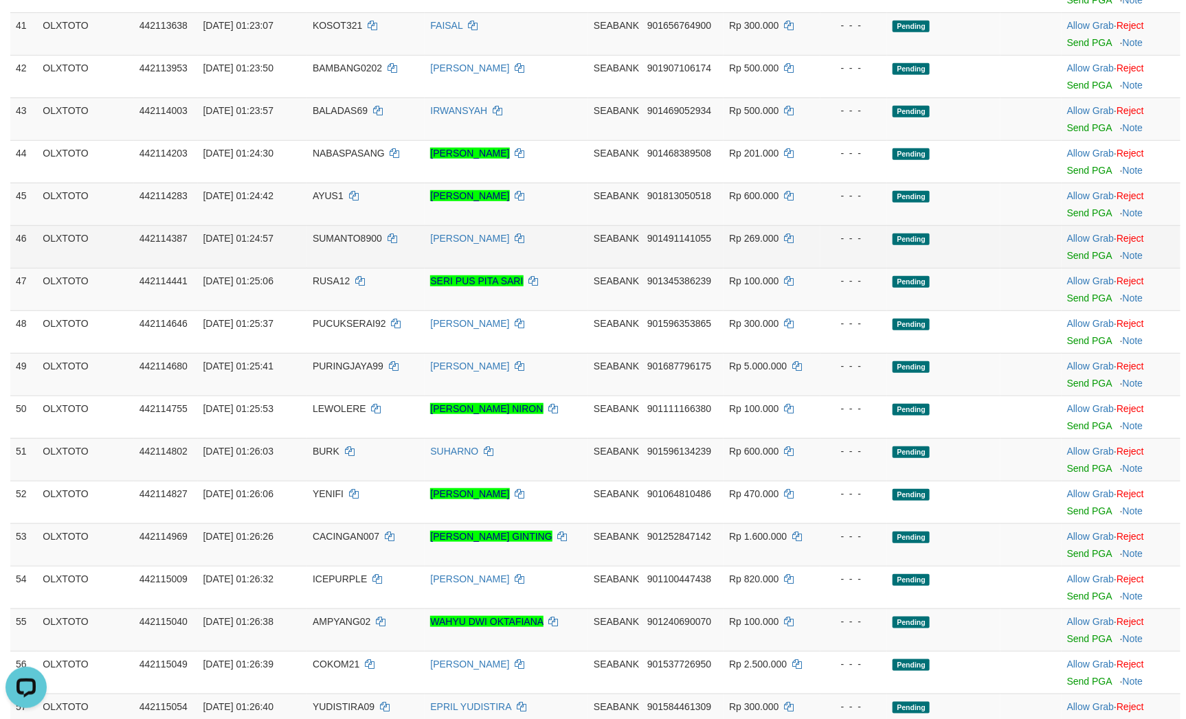
scroll to position [2711, 0]
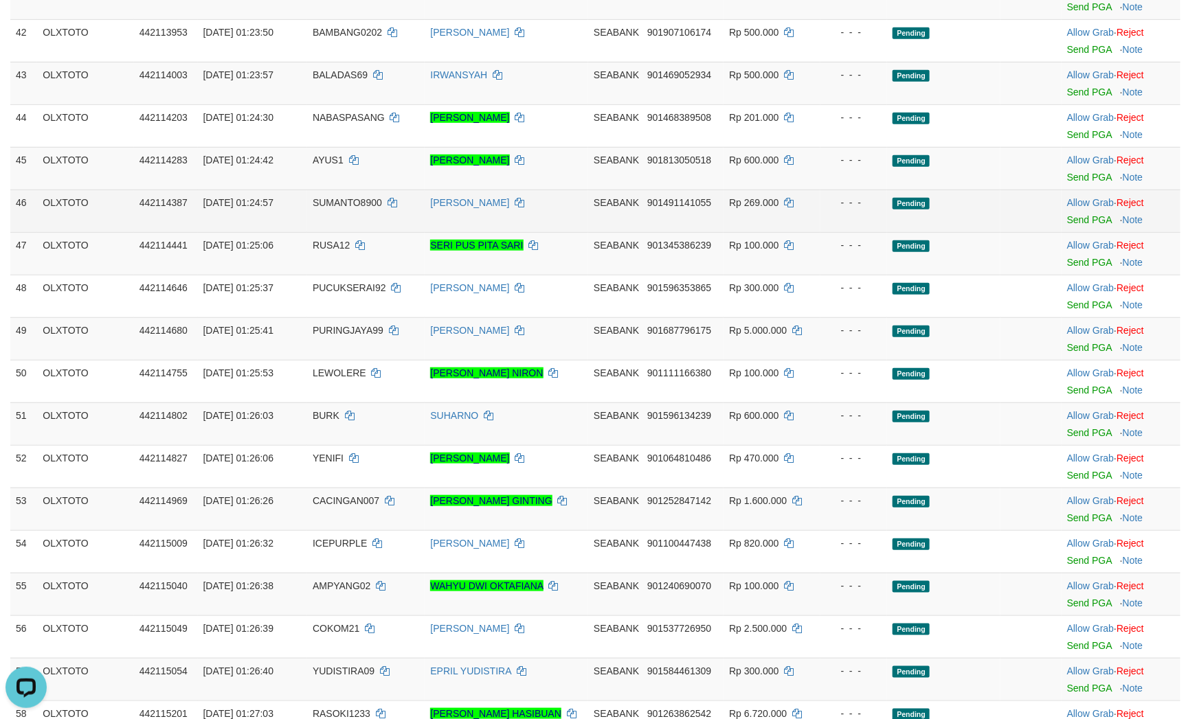
click at [1000, 232] on td at bounding box center [1030, 211] width 60 height 43
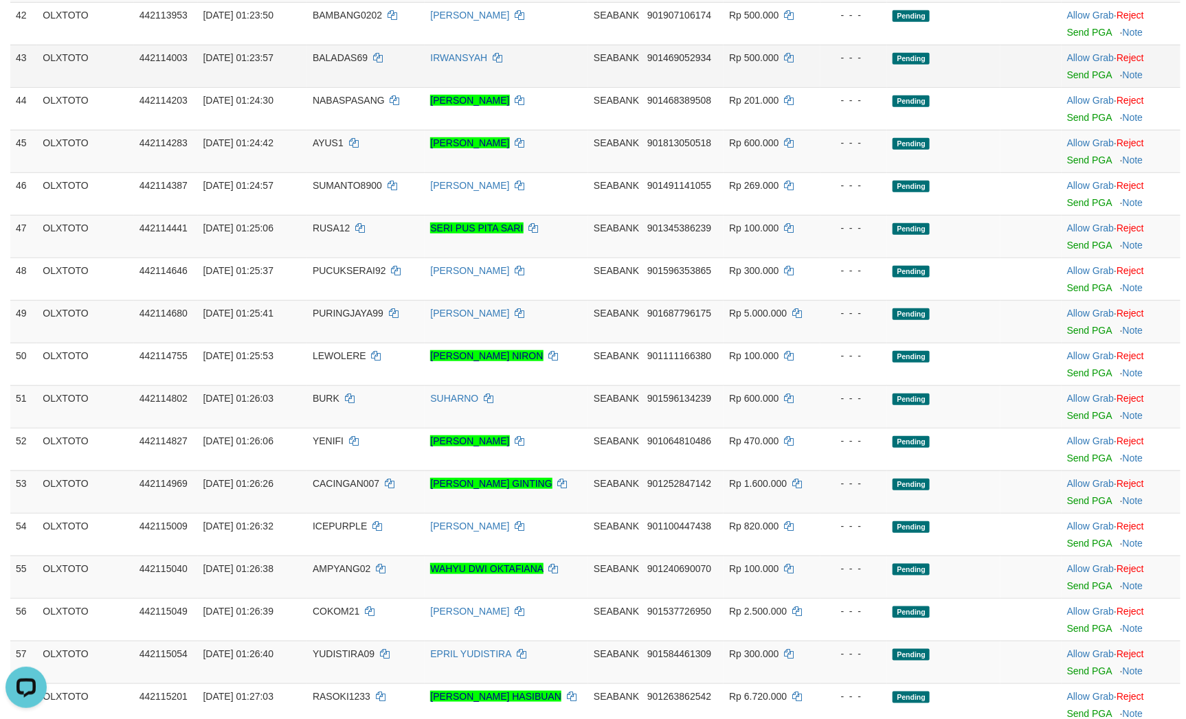
click at [872, 65] on div "- - -" at bounding box center [854, 58] width 56 height 14
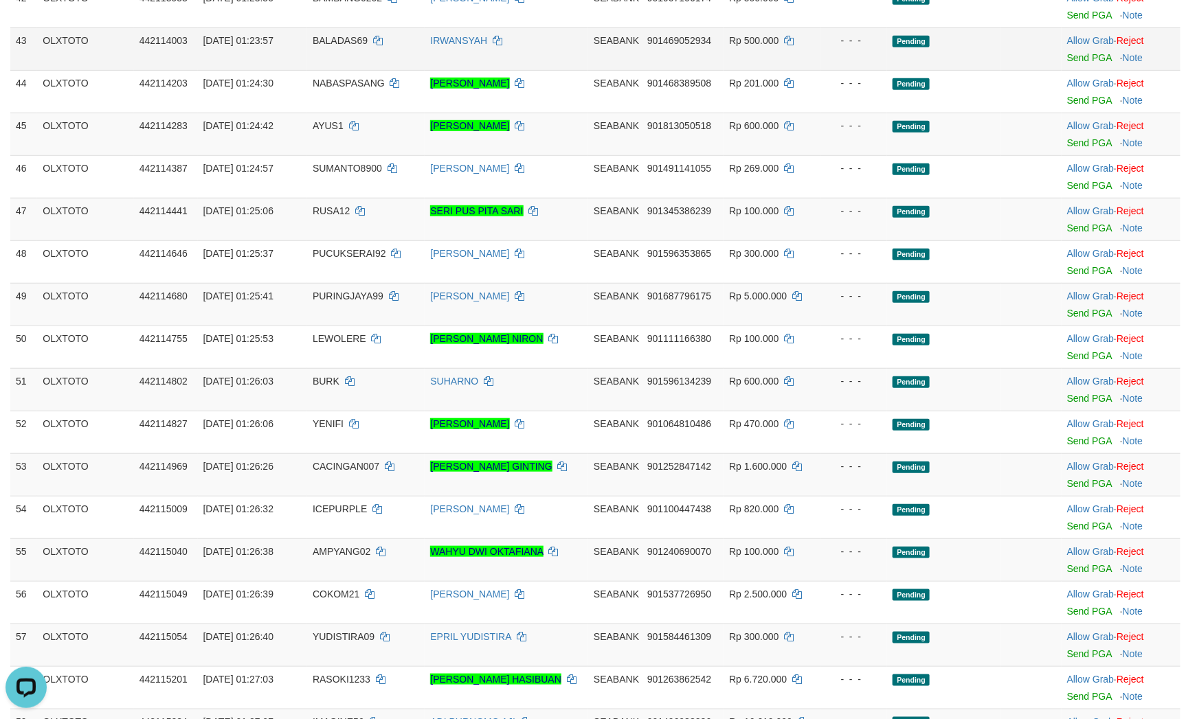
click at [953, 70] on td "Pending" at bounding box center [943, 48] width 113 height 43
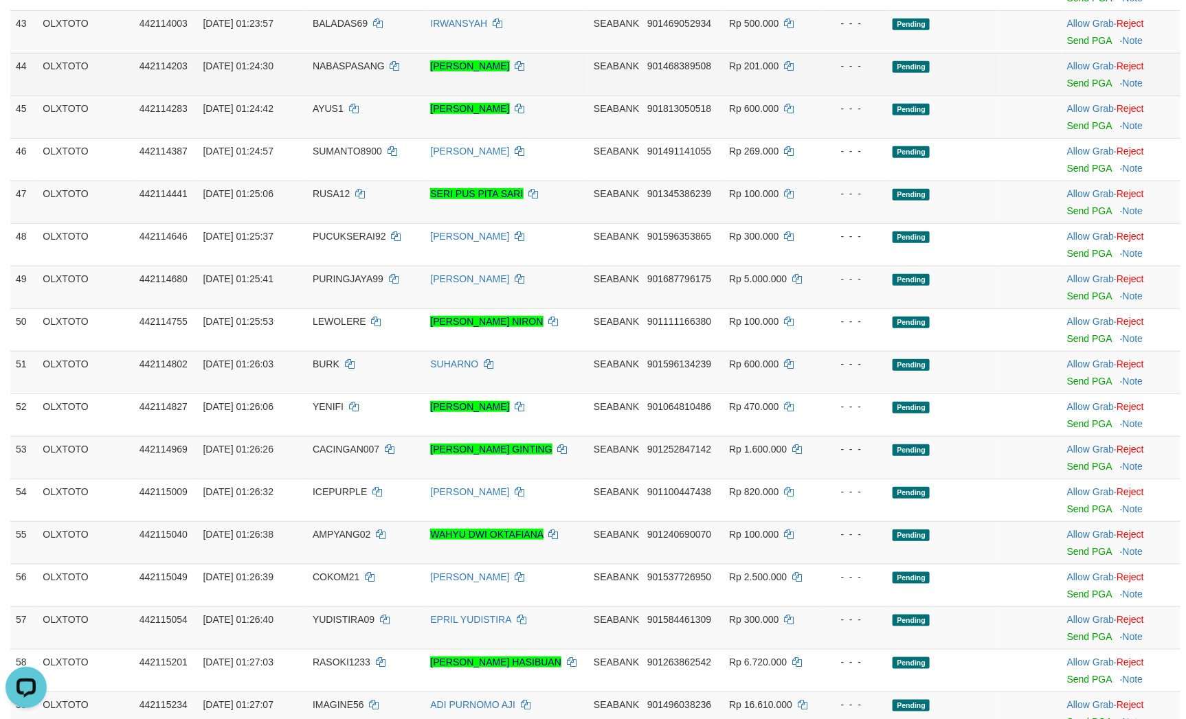
click at [973, 95] on td "Pending" at bounding box center [943, 74] width 113 height 43
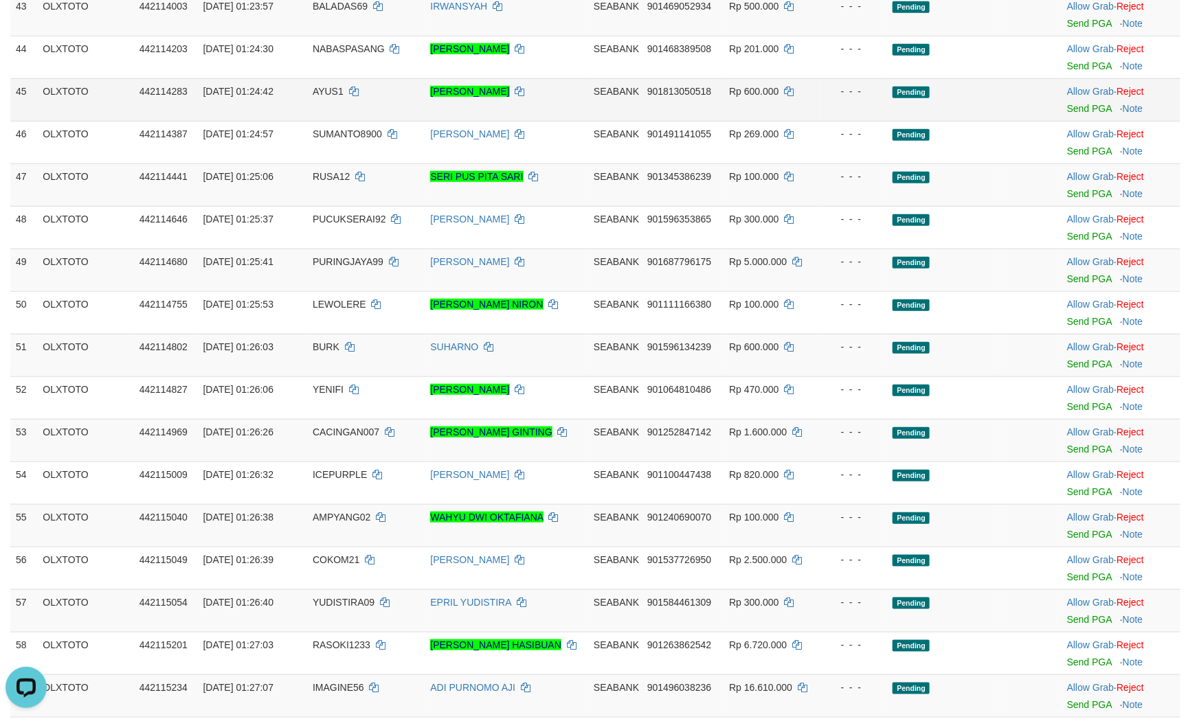
click at [929, 98] on span "Pending" at bounding box center [910, 93] width 37 height 12
click at [1076, 29] on link "Send PGA" at bounding box center [1089, 23] width 45 height 11
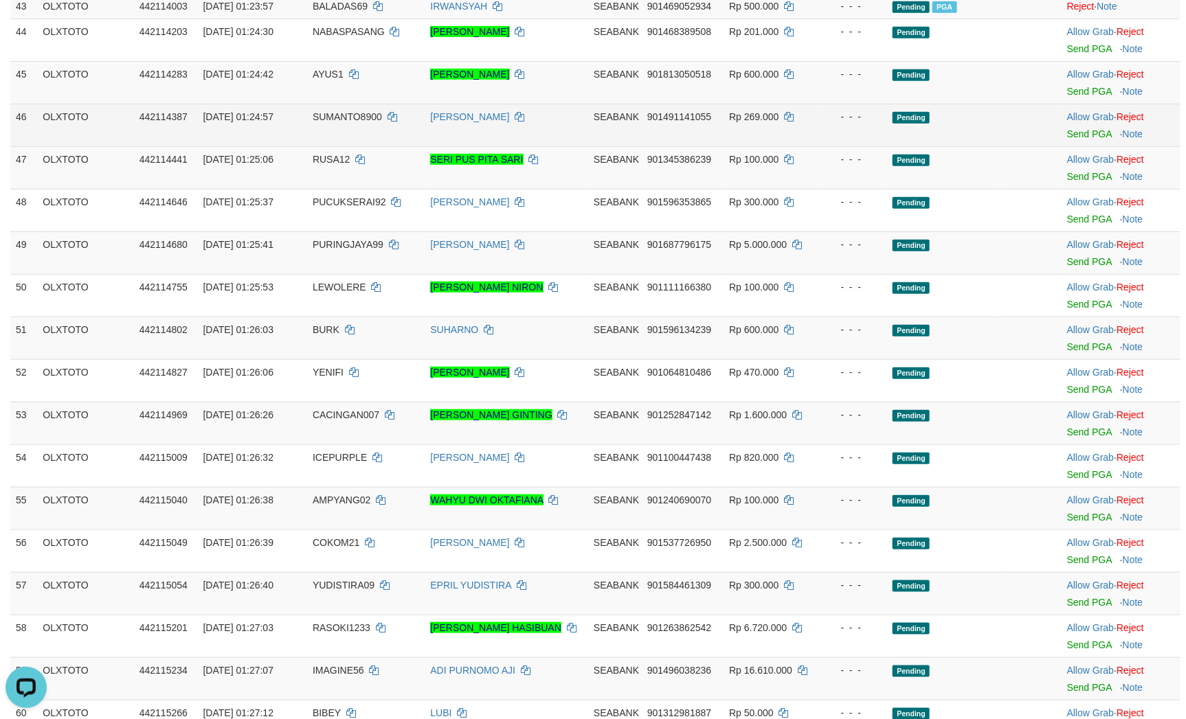
click at [1000, 146] on td at bounding box center [1030, 125] width 60 height 43
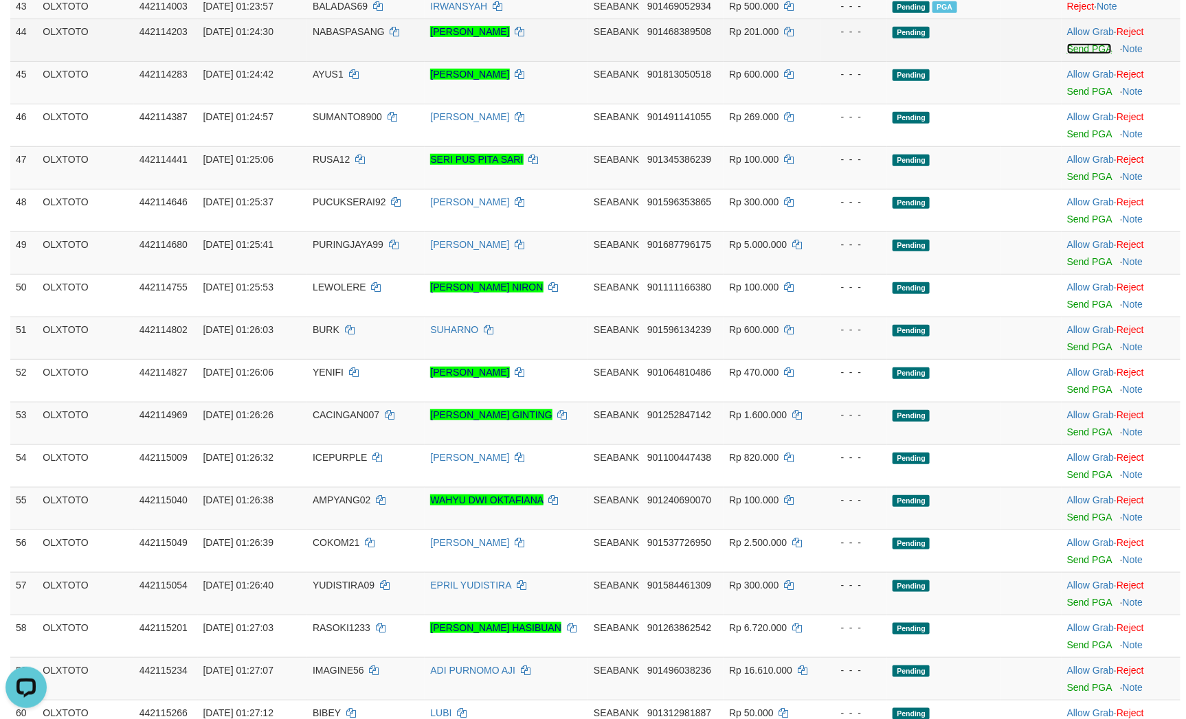
click at [1080, 54] on link "Send PGA" at bounding box center [1089, 48] width 45 height 11
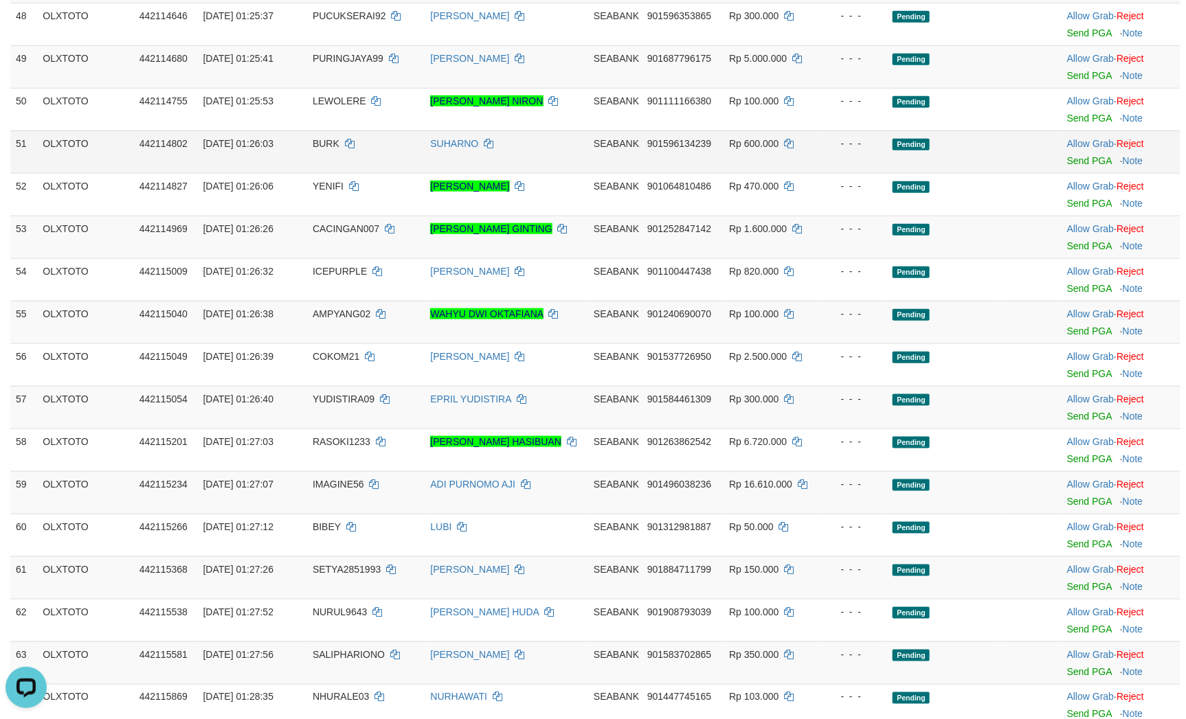
scroll to position [2917, 0]
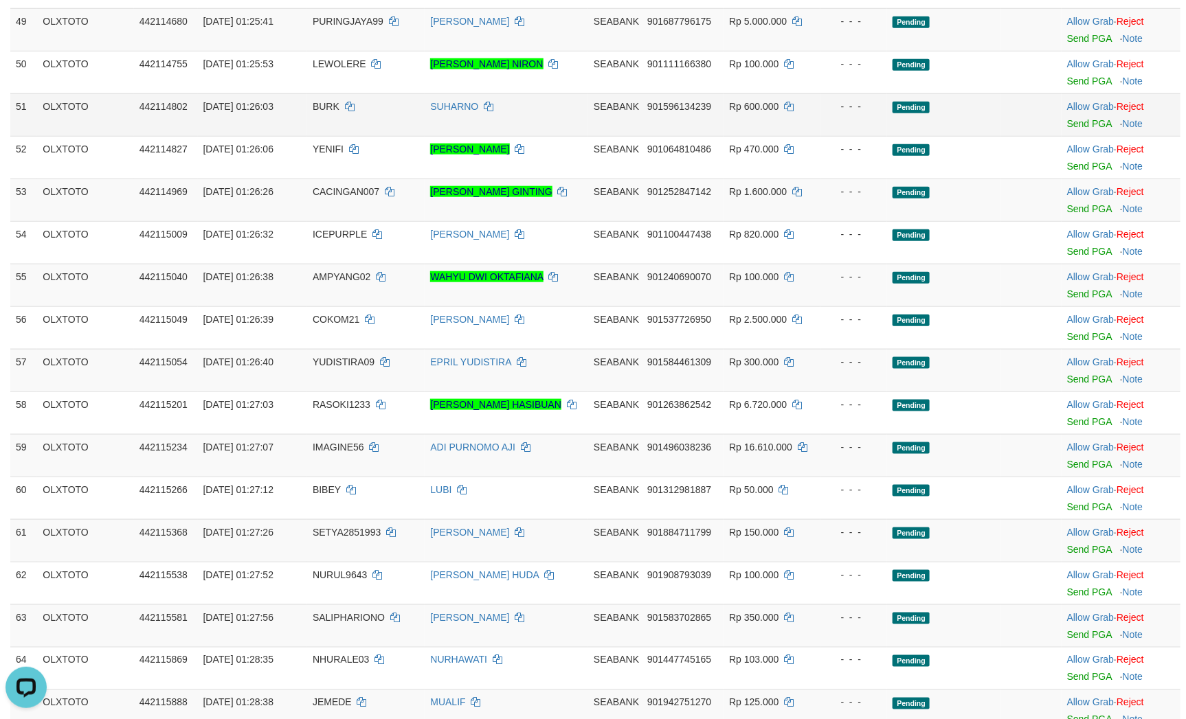
click at [882, 136] on td "- - -" at bounding box center [853, 114] width 67 height 43
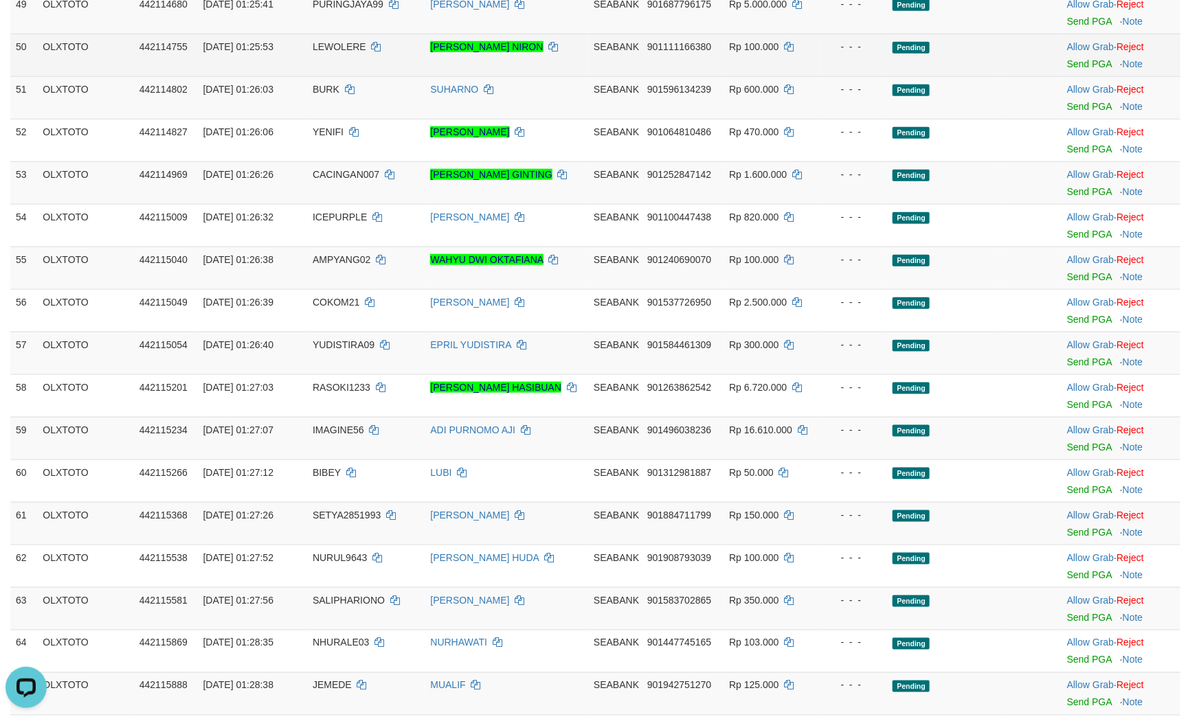
click at [1006, 76] on td at bounding box center [1030, 55] width 60 height 43
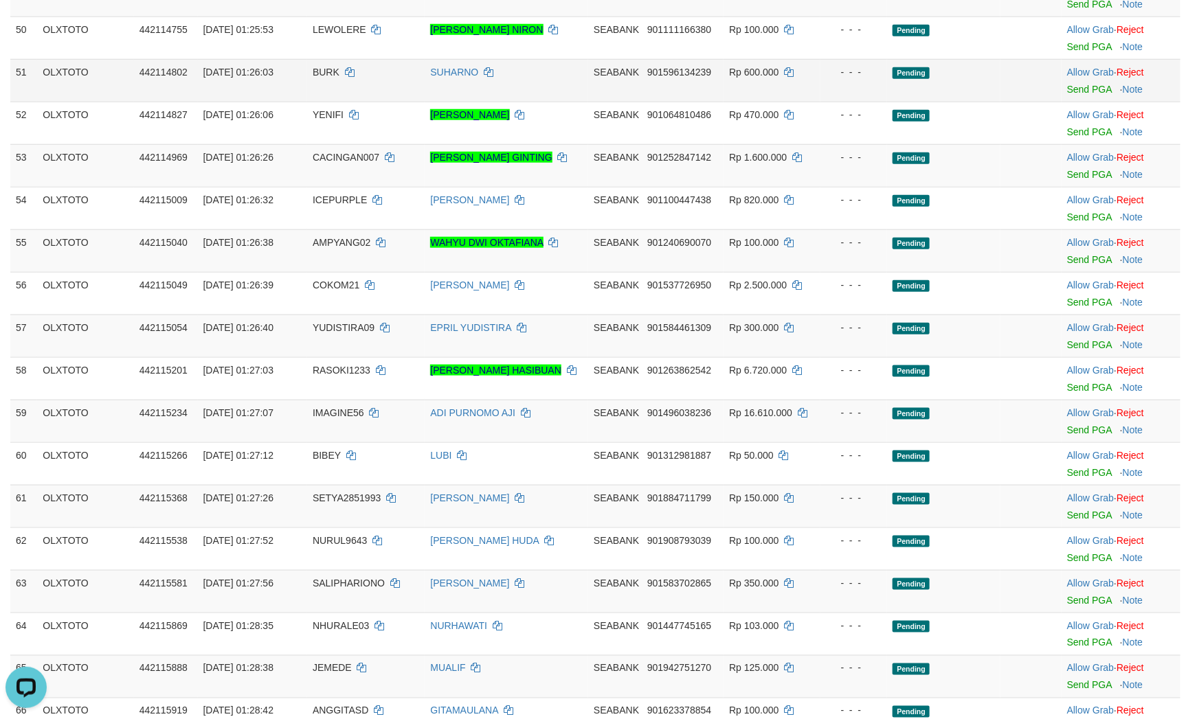
click at [913, 102] on td "Pending" at bounding box center [943, 80] width 113 height 43
click at [896, 102] on td "Pending" at bounding box center [943, 80] width 113 height 43
drag, startPoint x: 946, startPoint y: 472, endPoint x: 955, endPoint y: 470, distance: 9.2
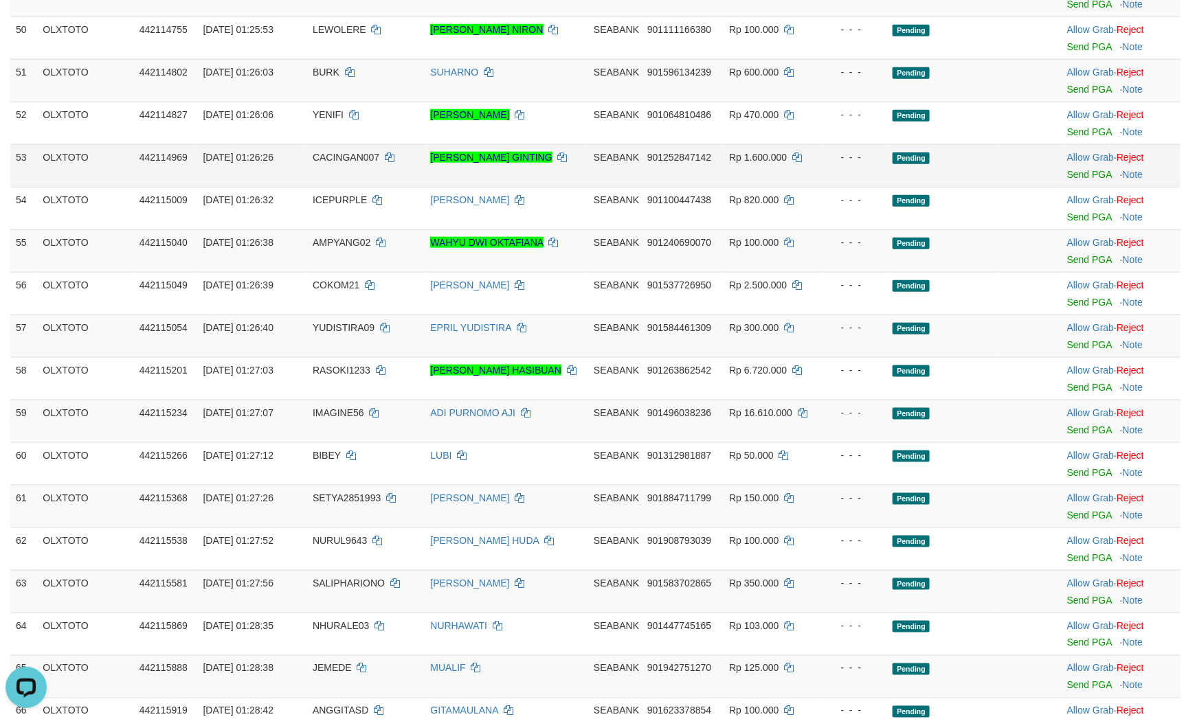
click at [947, 187] on td "Pending" at bounding box center [943, 165] width 113 height 43
click at [1078, 10] on link "Send PGA" at bounding box center [1089, 4] width 45 height 11
click at [963, 102] on td "Pending" at bounding box center [943, 80] width 113 height 43
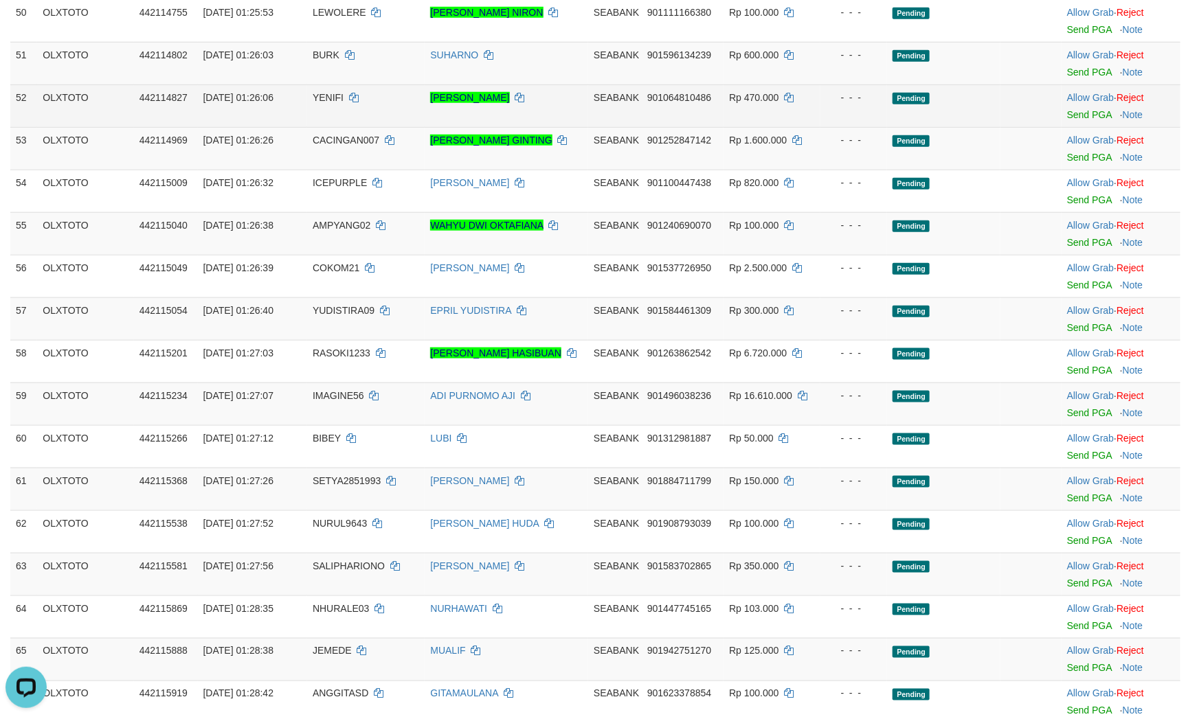
click at [1000, 127] on td at bounding box center [1030, 105] width 60 height 43
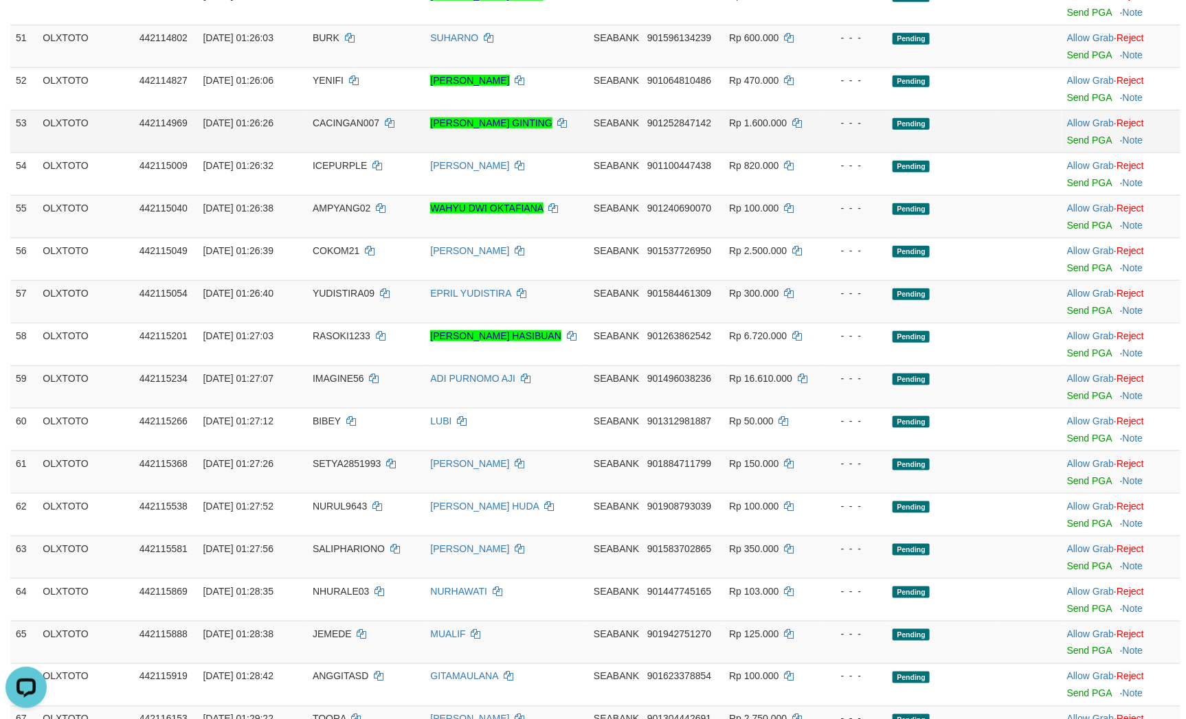
scroll to position [3020, 0]
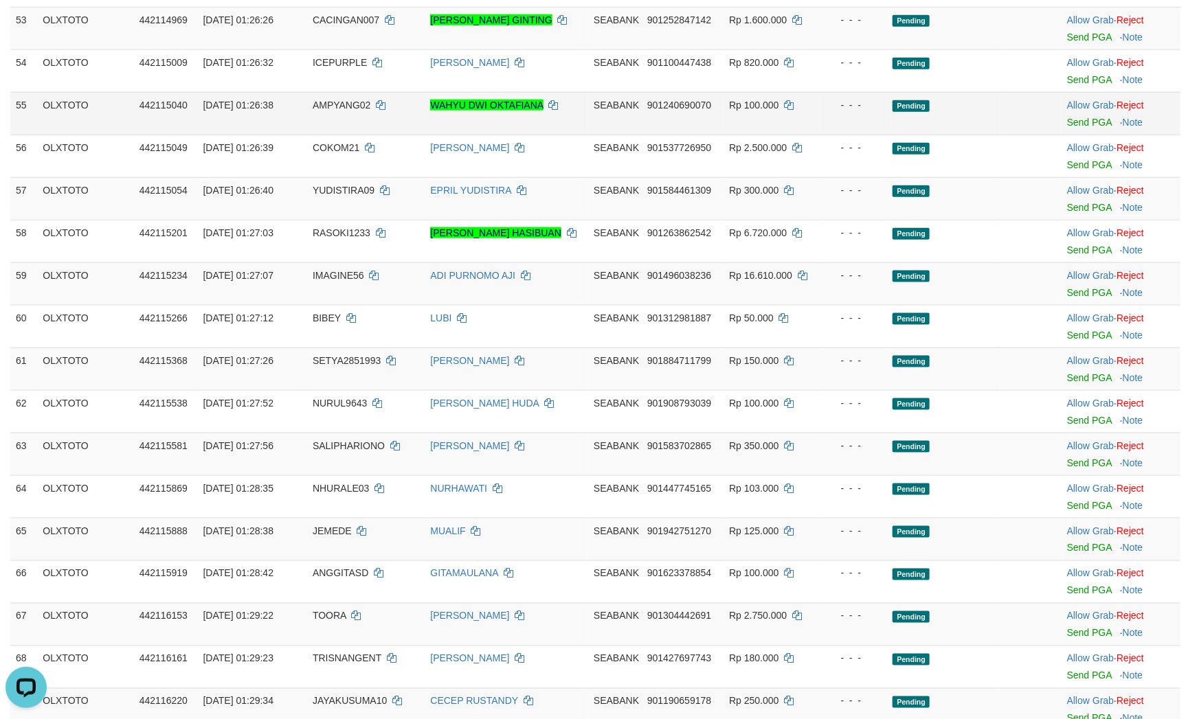
click at [1000, 135] on td at bounding box center [1030, 113] width 60 height 43
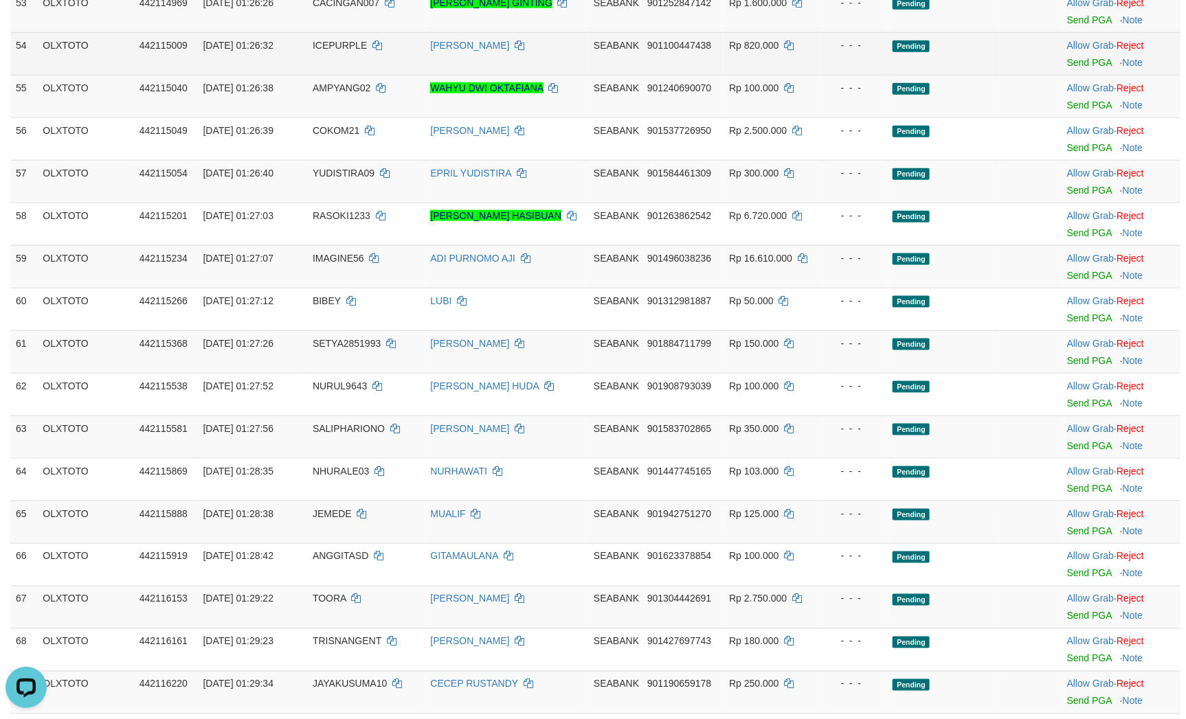
click at [953, 75] on td "Pending" at bounding box center [943, 53] width 113 height 43
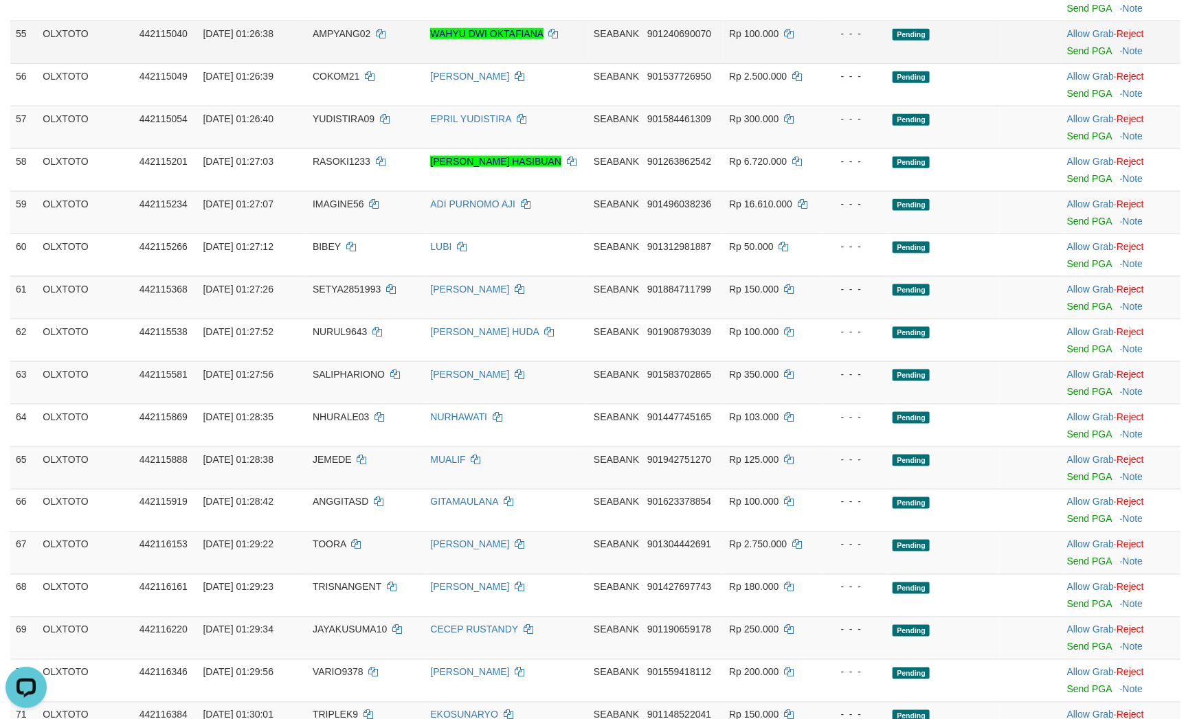
scroll to position [3123, 0]
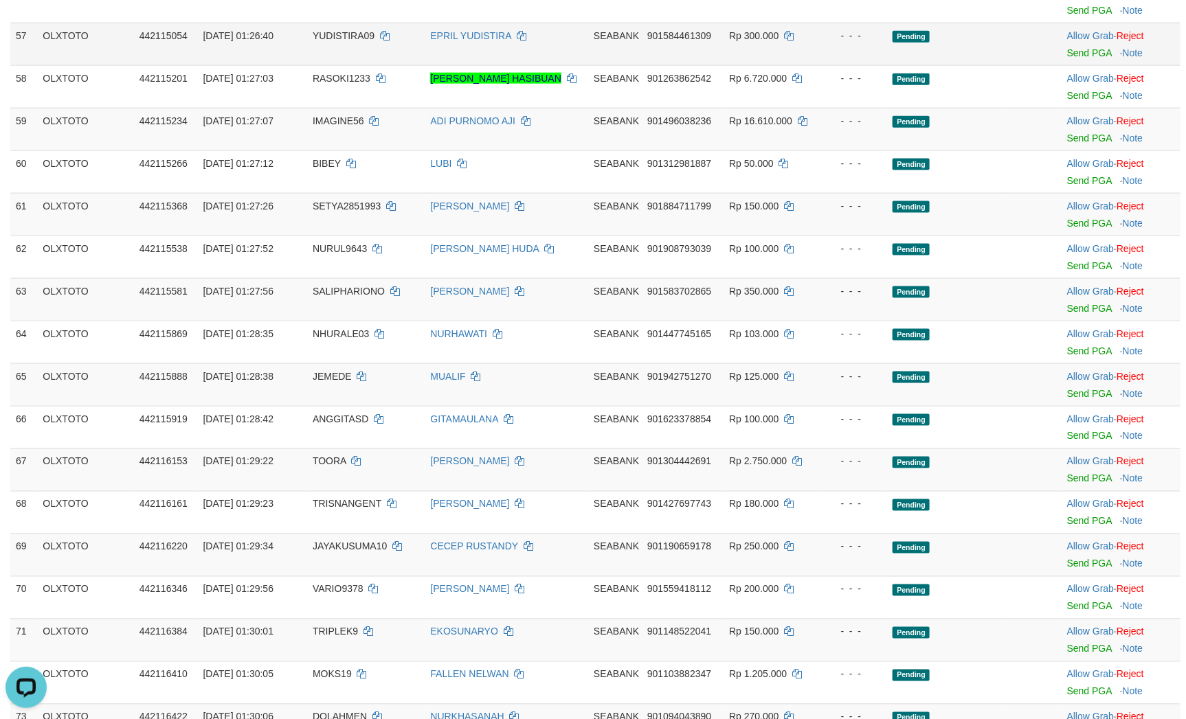
click at [891, 65] on tr "57 OLXTOTO 442115054 01/09/2025 01:26:40 YUDISTIRA09 EPRIL YUDISTIRA SEABANK 90…" at bounding box center [595, 44] width 1170 height 43
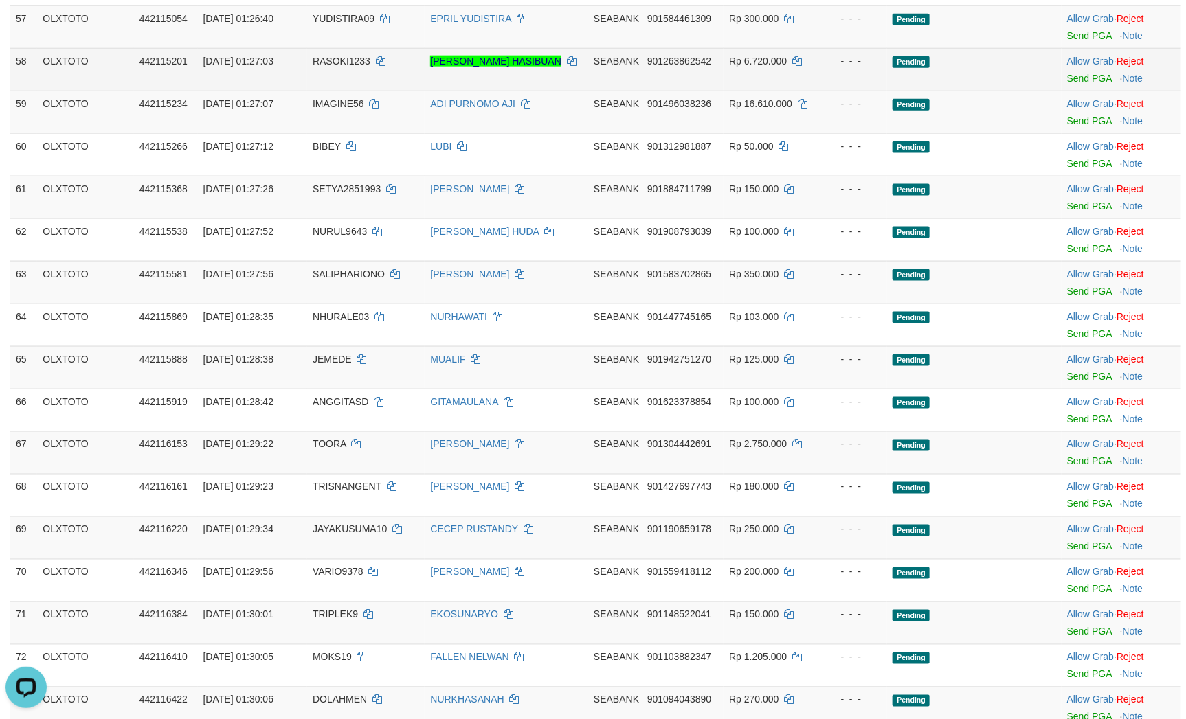
click at [887, 91] on td "- - -" at bounding box center [853, 69] width 67 height 43
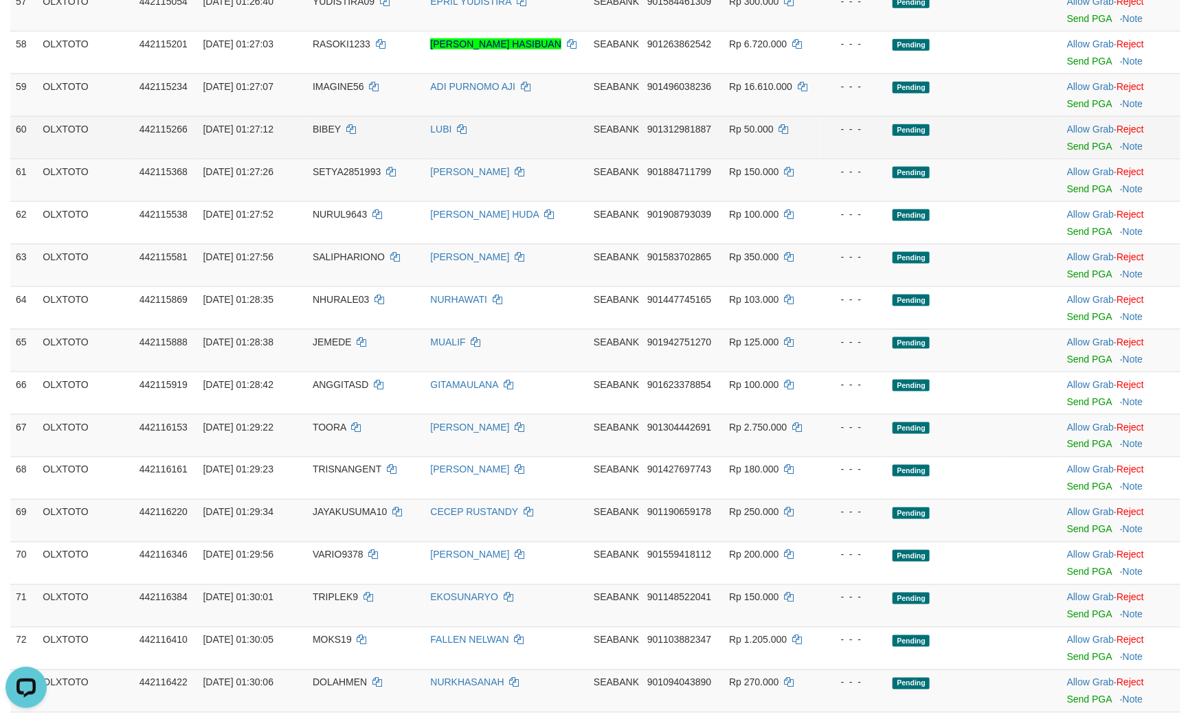
click at [963, 159] on td "Pending" at bounding box center [943, 137] width 113 height 43
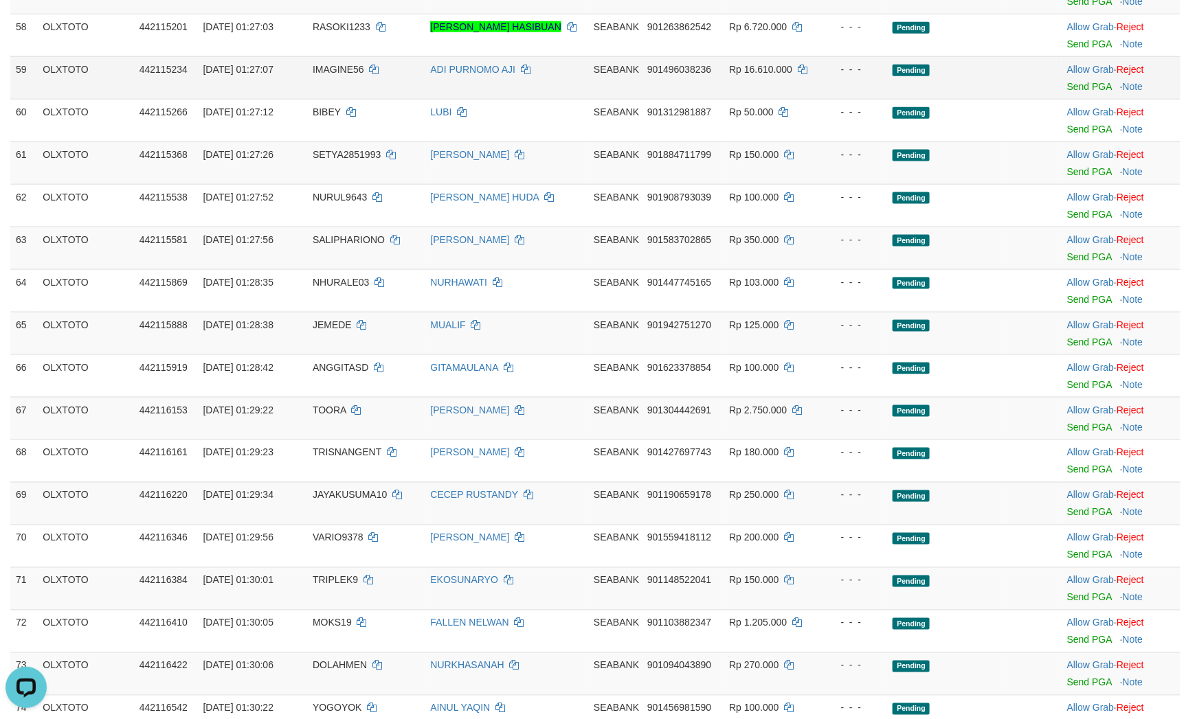
click at [874, 99] on td "- - -" at bounding box center [853, 77] width 67 height 43
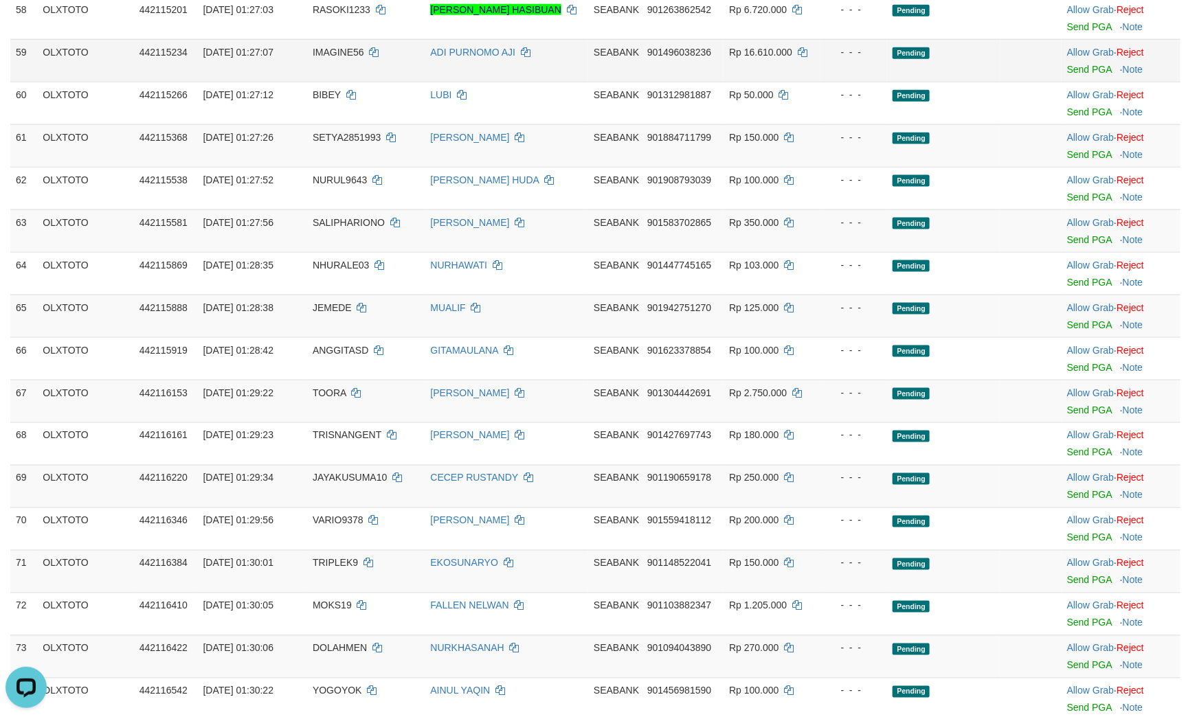
drag, startPoint x: 916, startPoint y: 354, endPoint x: 905, endPoint y: 353, distance: 10.4
click at [916, 59] on span "Pending" at bounding box center [910, 53] width 37 height 12
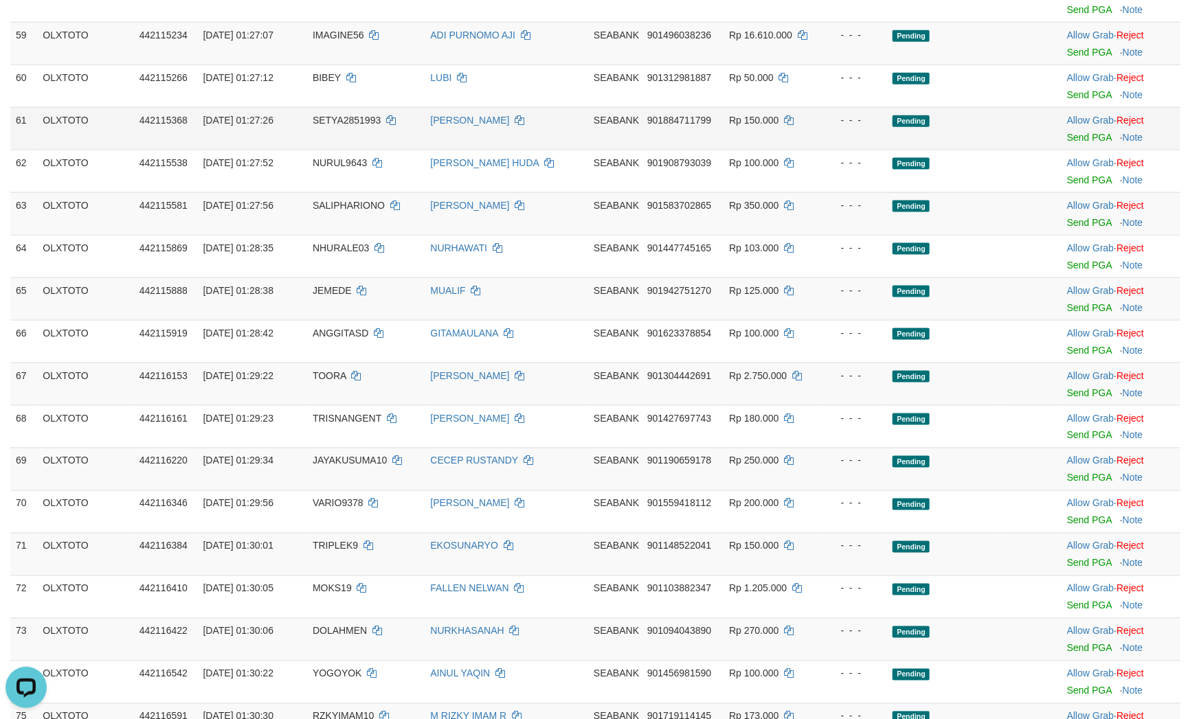
click at [934, 150] on td "Pending" at bounding box center [943, 128] width 113 height 43
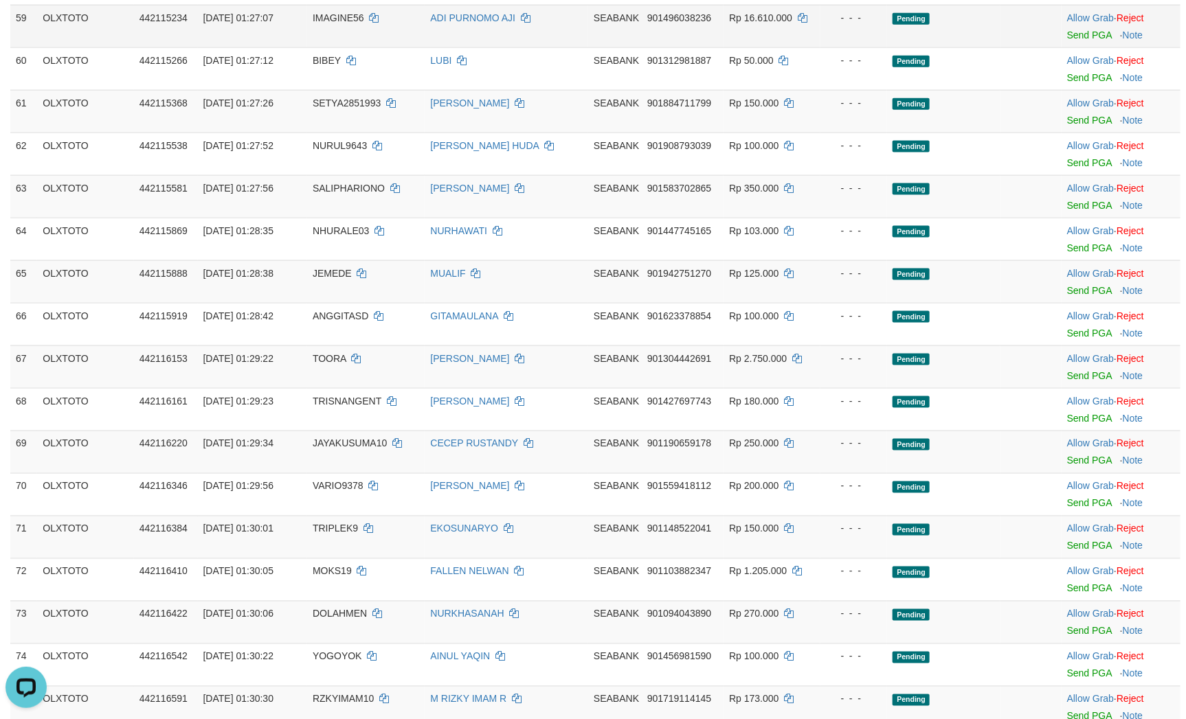
click at [938, 47] on td "Pending" at bounding box center [943, 26] width 113 height 43
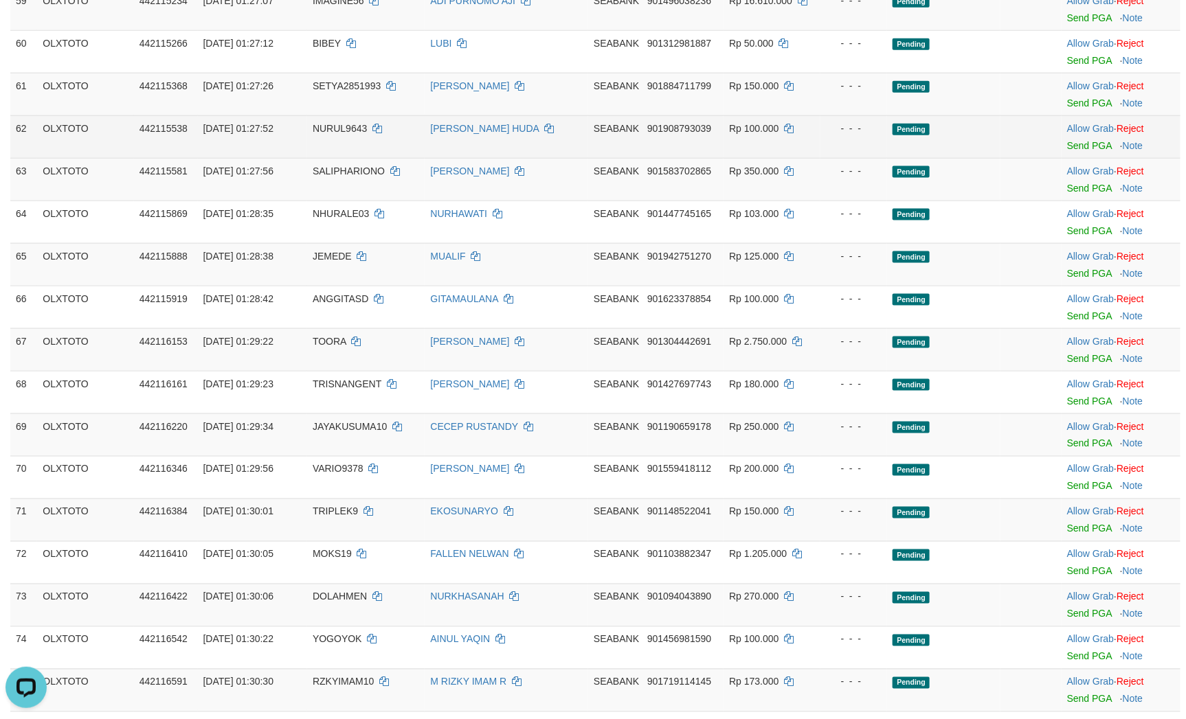
click at [975, 158] on td "Pending" at bounding box center [943, 136] width 113 height 43
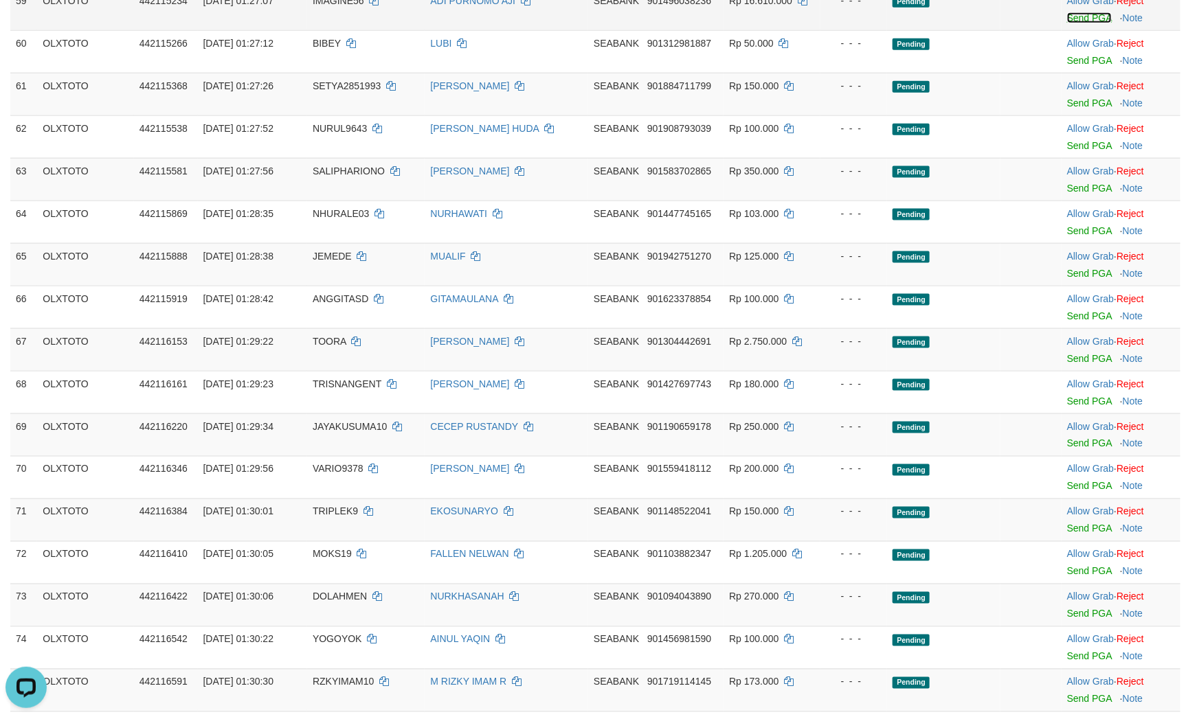
click at [1088, 23] on link "Send PGA" at bounding box center [1089, 17] width 45 height 11
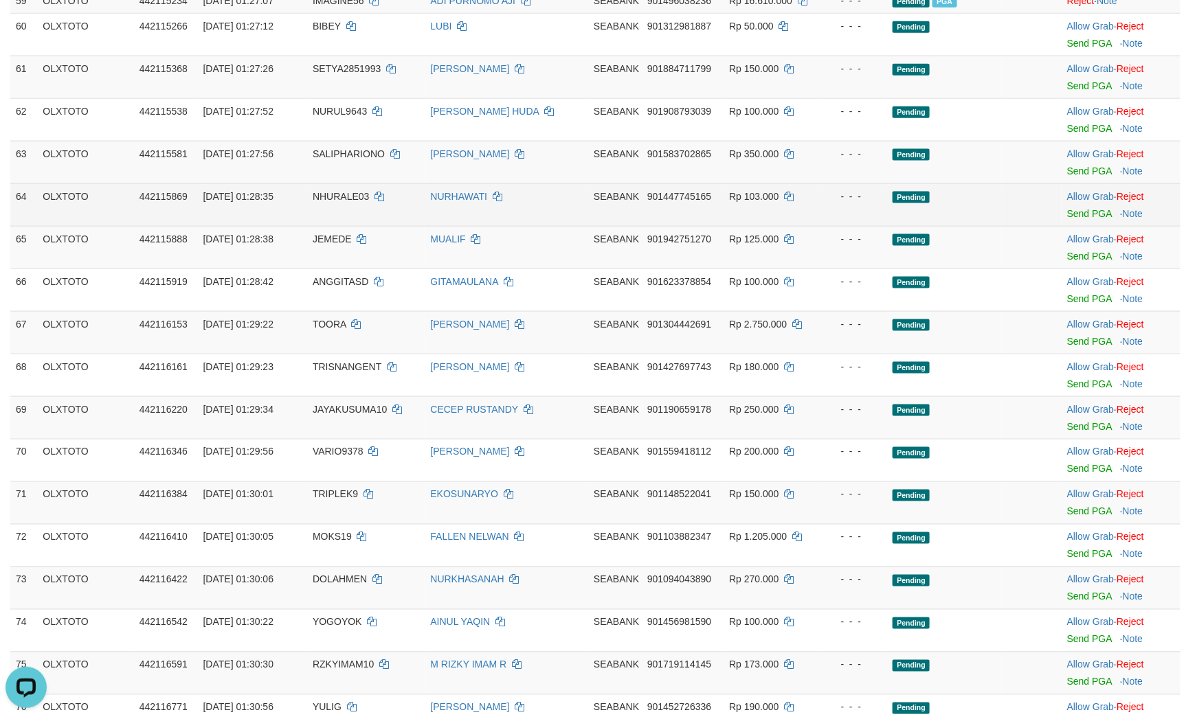
click at [929, 226] on td "Pending" at bounding box center [943, 204] width 113 height 43
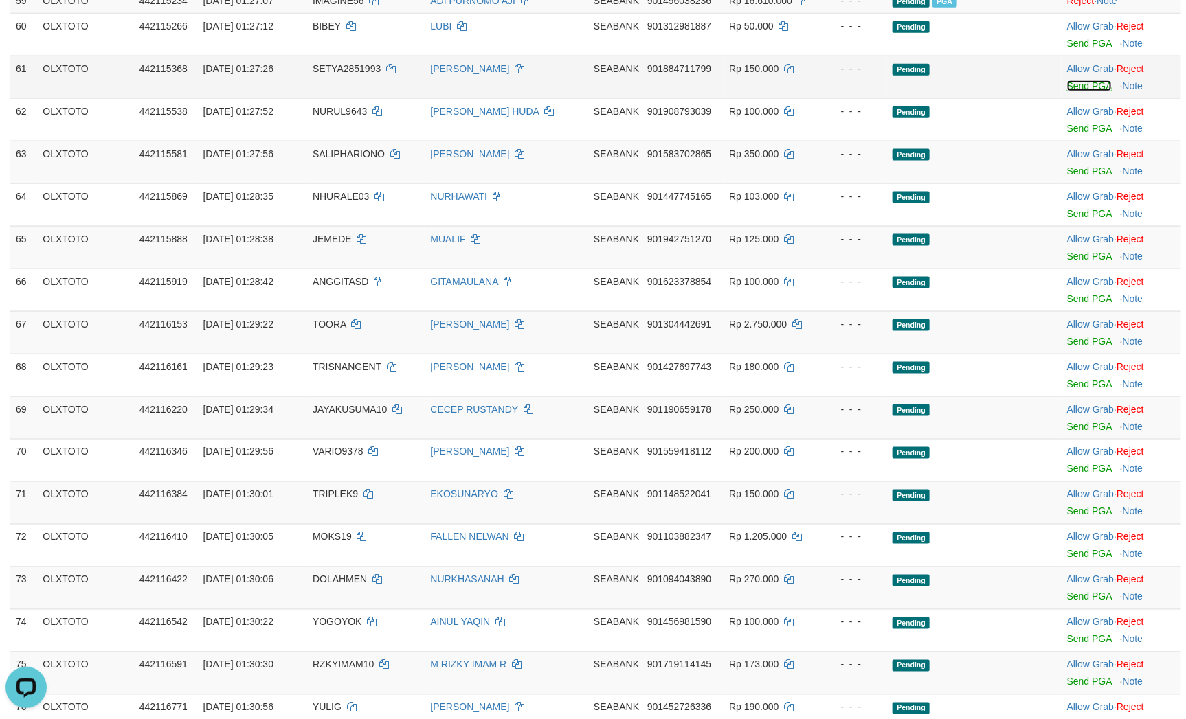
click at [1072, 91] on link "Send PGA" at bounding box center [1089, 85] width 45 height 11
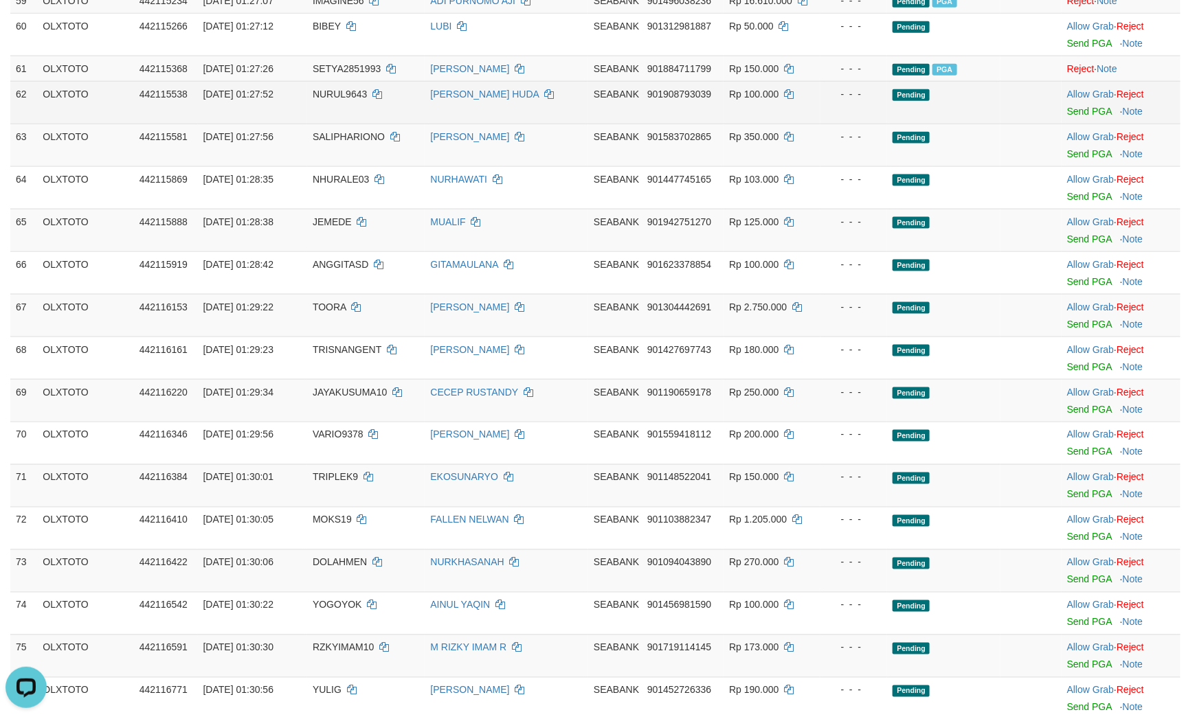
scroll to position [3226, 0]
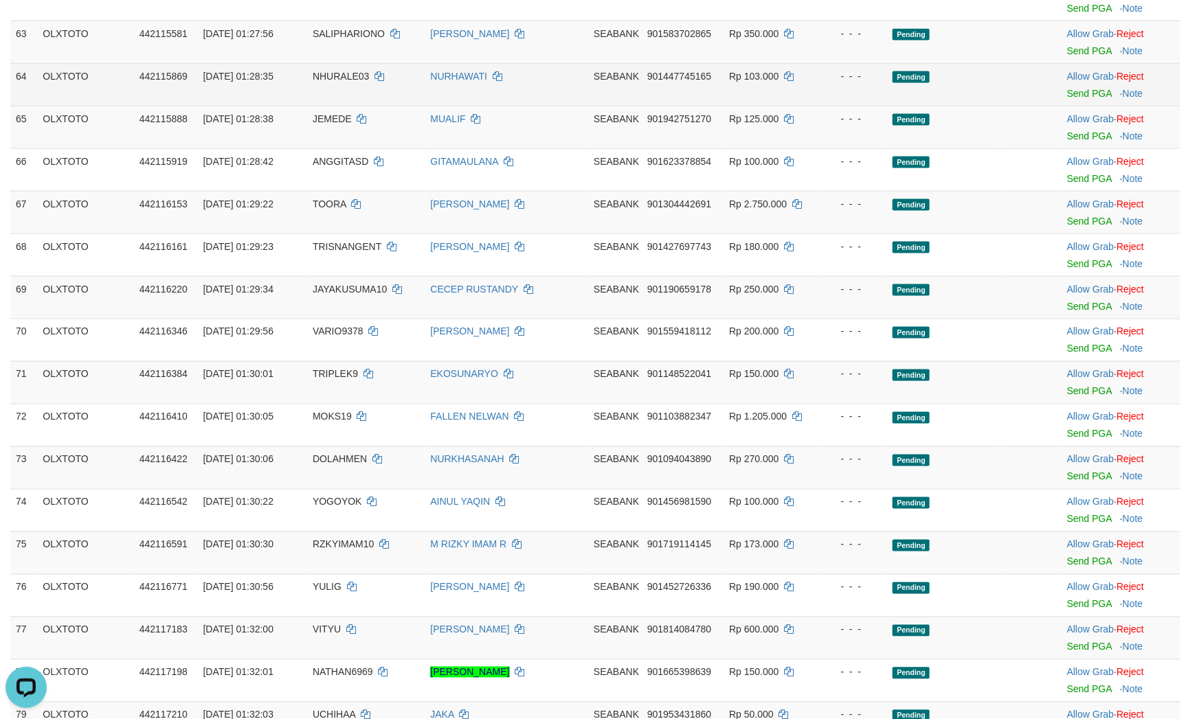
click at [934, 106] on td "Pending" at bounding box center [943, 84] width 113 height 43
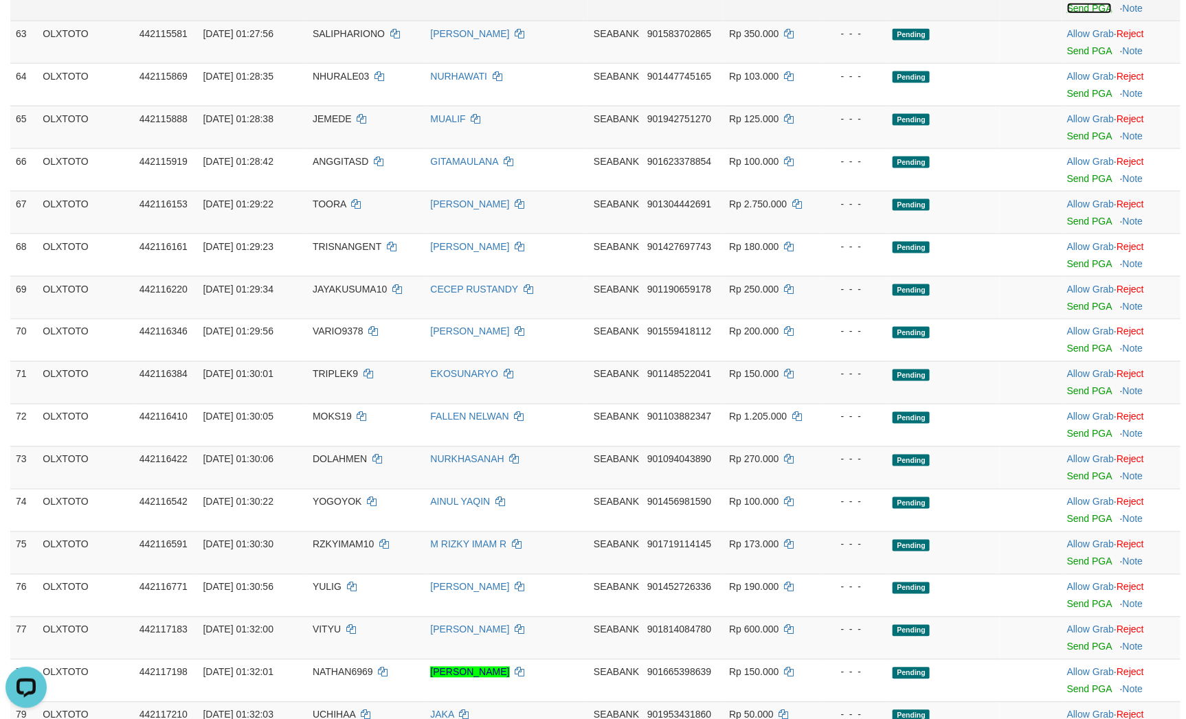
click at [1072, 14] on link "Send PGA" at bounding box center [1089, 8] width 45 height 11
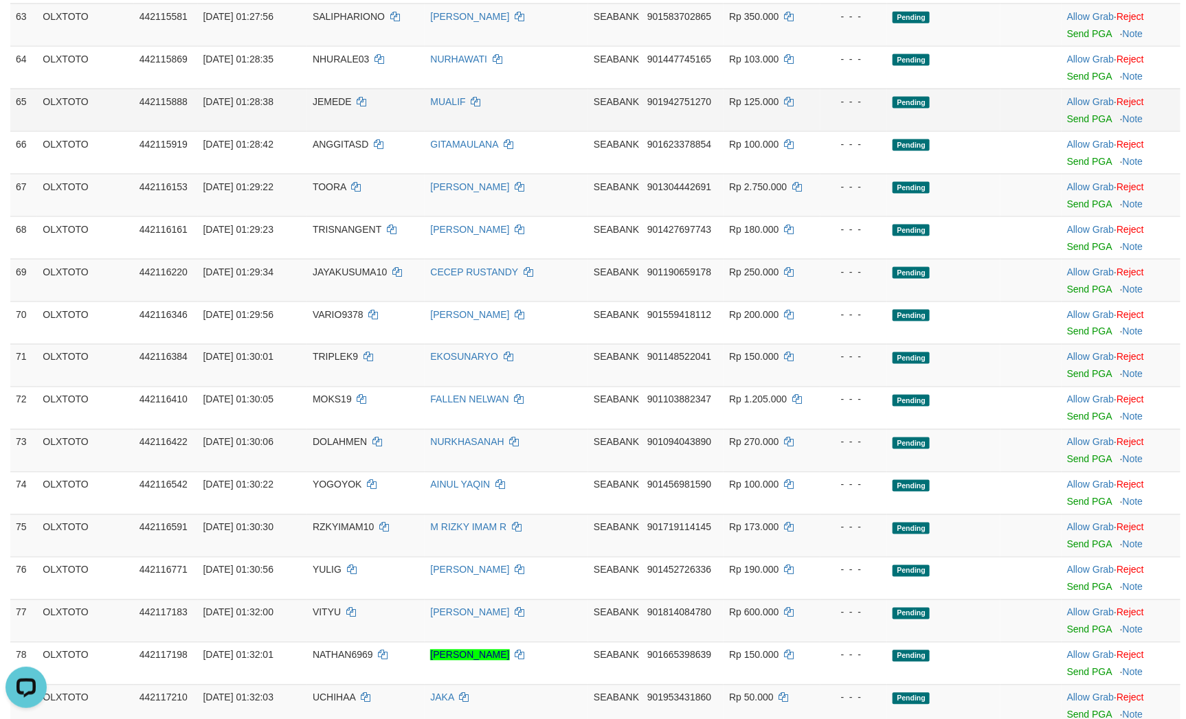
click at [882, 131] on td "- - -" at bounding box center [853, 110] width 67 height 43
click at [1067, 27] on div at bounding box center [1121, 24] width 108 height 3
click at [1067, 39] on link "Send PGA" at bounding box center [1089, 33] width 45 height 11
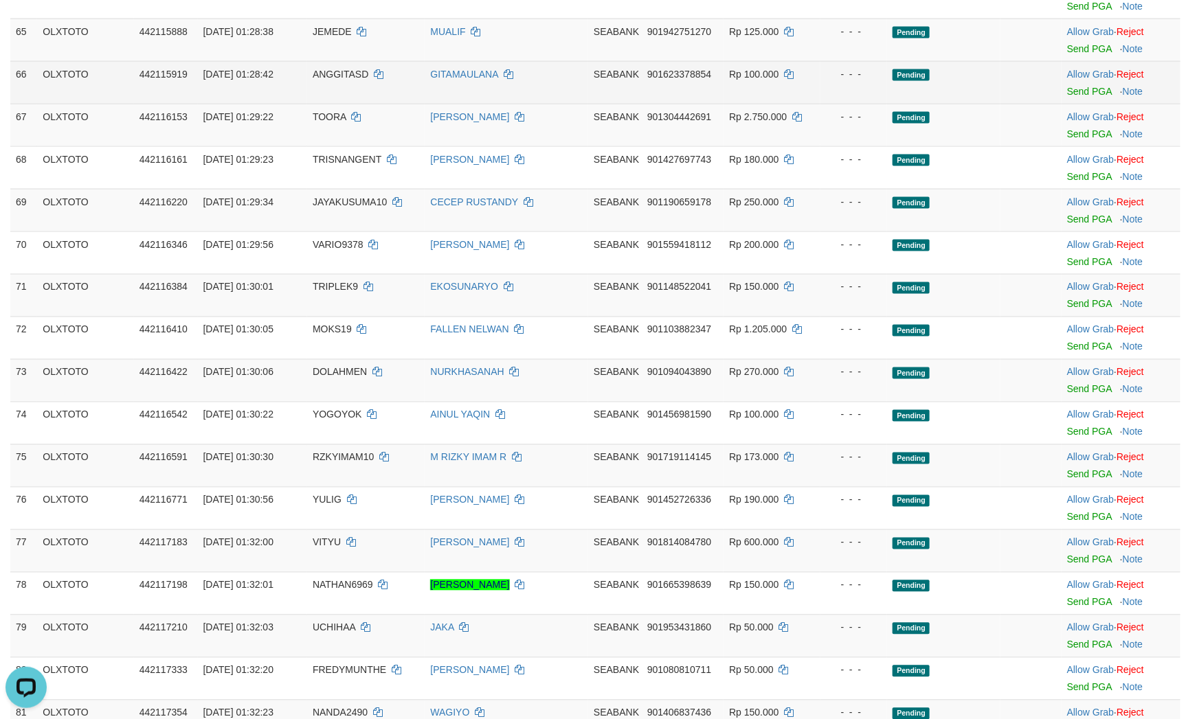
scroll to position [3329, 0]
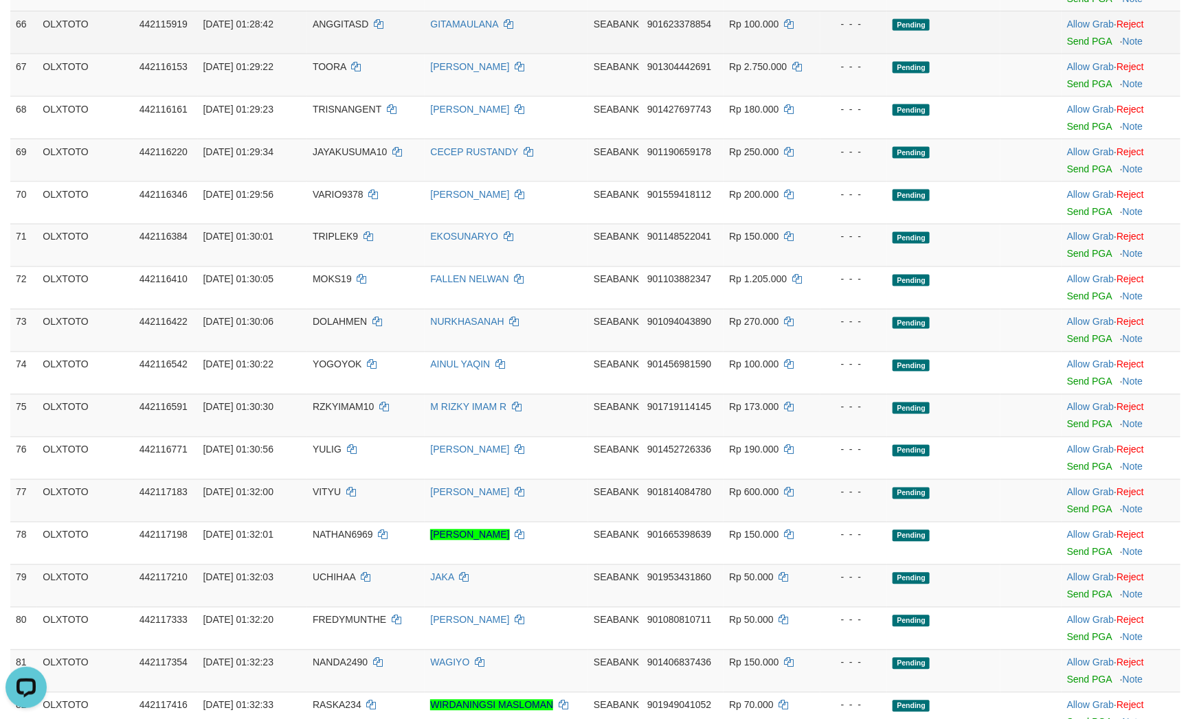
click at [912, 54] on td "Pending" at bounding box center [943, 32] width 113 height 43
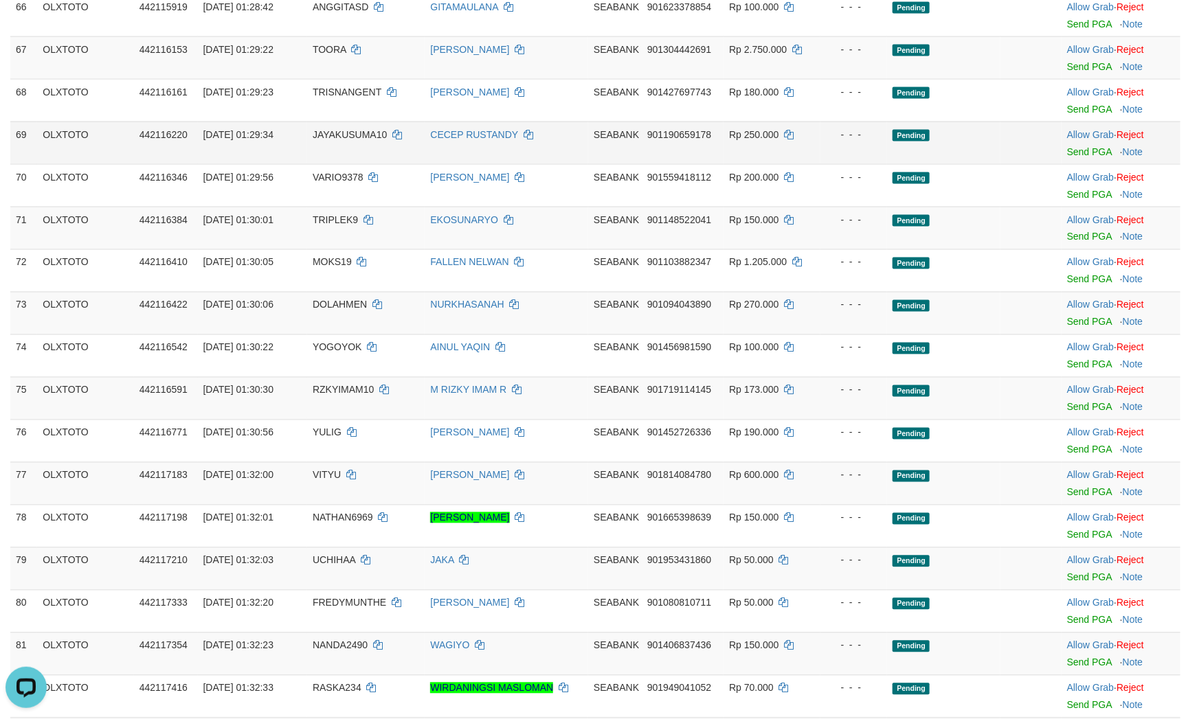
click at [914, 164] on td "Pending" at bounding box center [943, 143] width 113 height 43
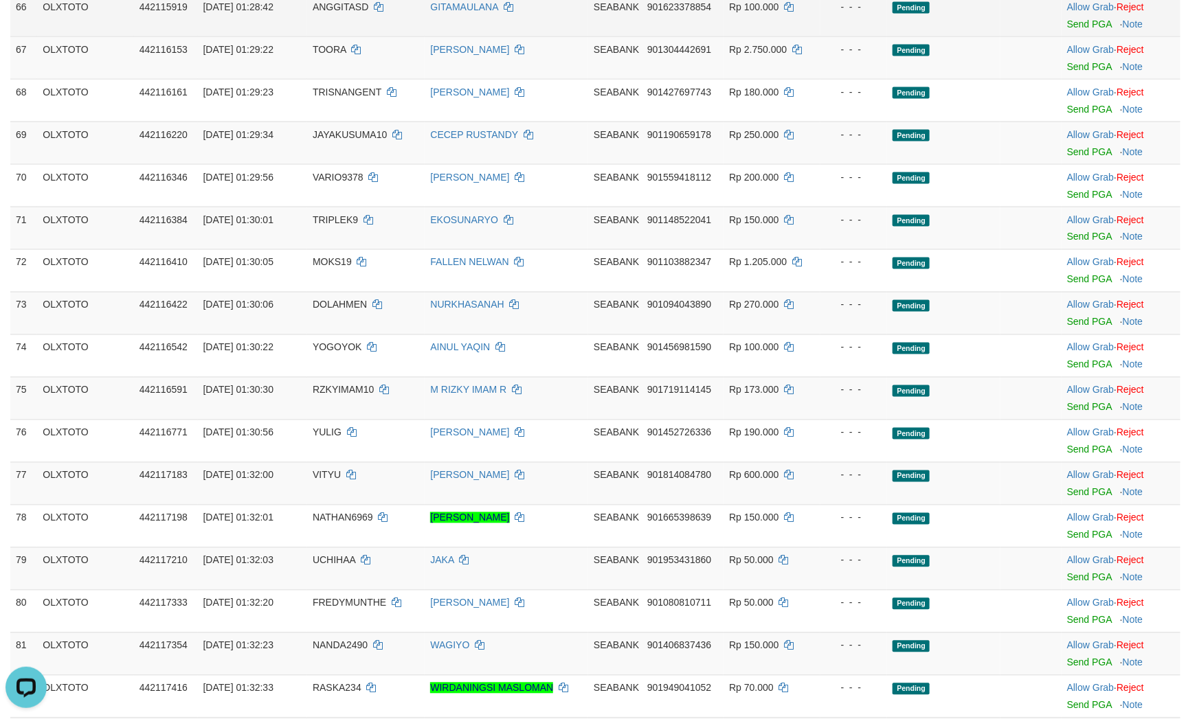
click at [969, 36] on td "Pending" at bounding box center [943, 15] width 113 height 43
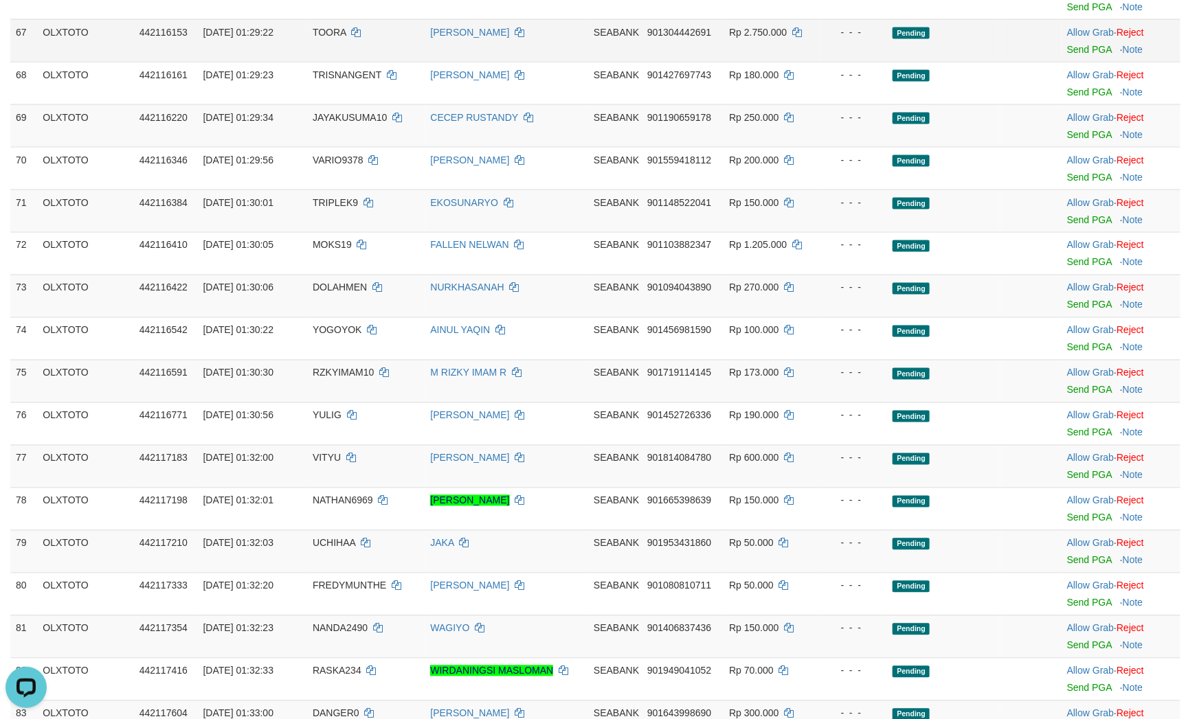
drag, startPoint x: 985, startPoint y: 348, endPoint x: 980, endPoint y: 353, distance: 7.3
click at [985, 62] on td "Pending" at bounding box center [943, 40] width 113 height 43
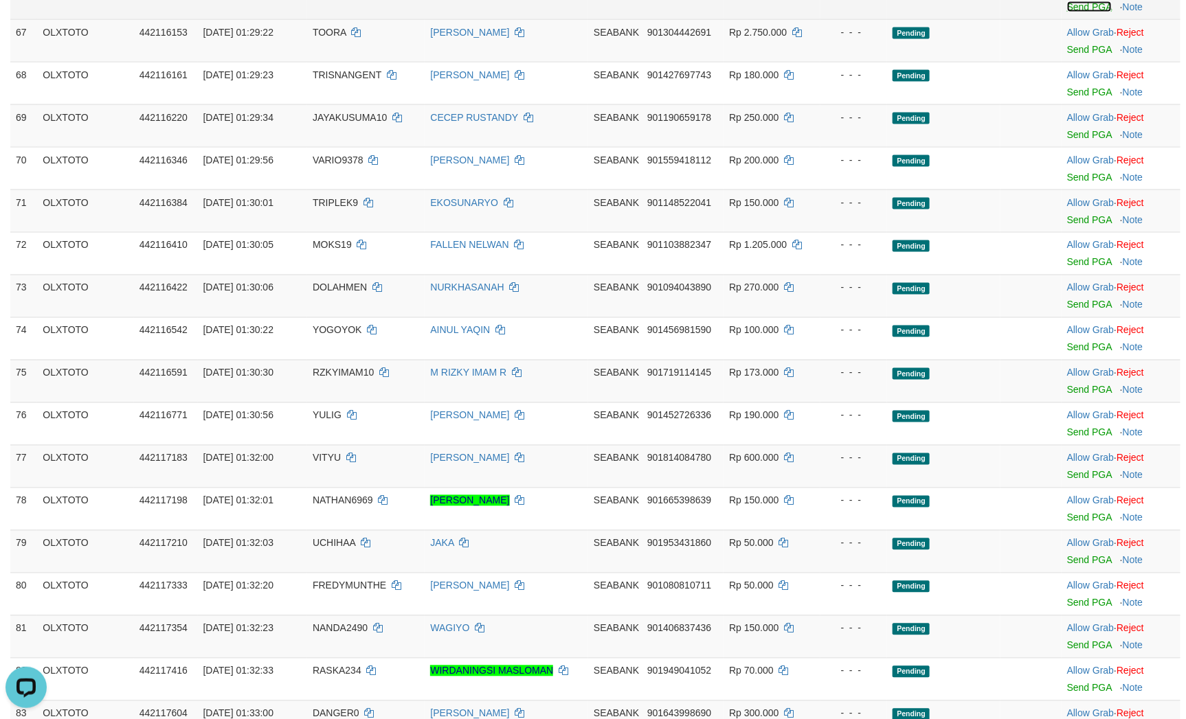
click at [1067, 12] on link "Send PGA" at bounding box center [1089, 6] width 45 height 11
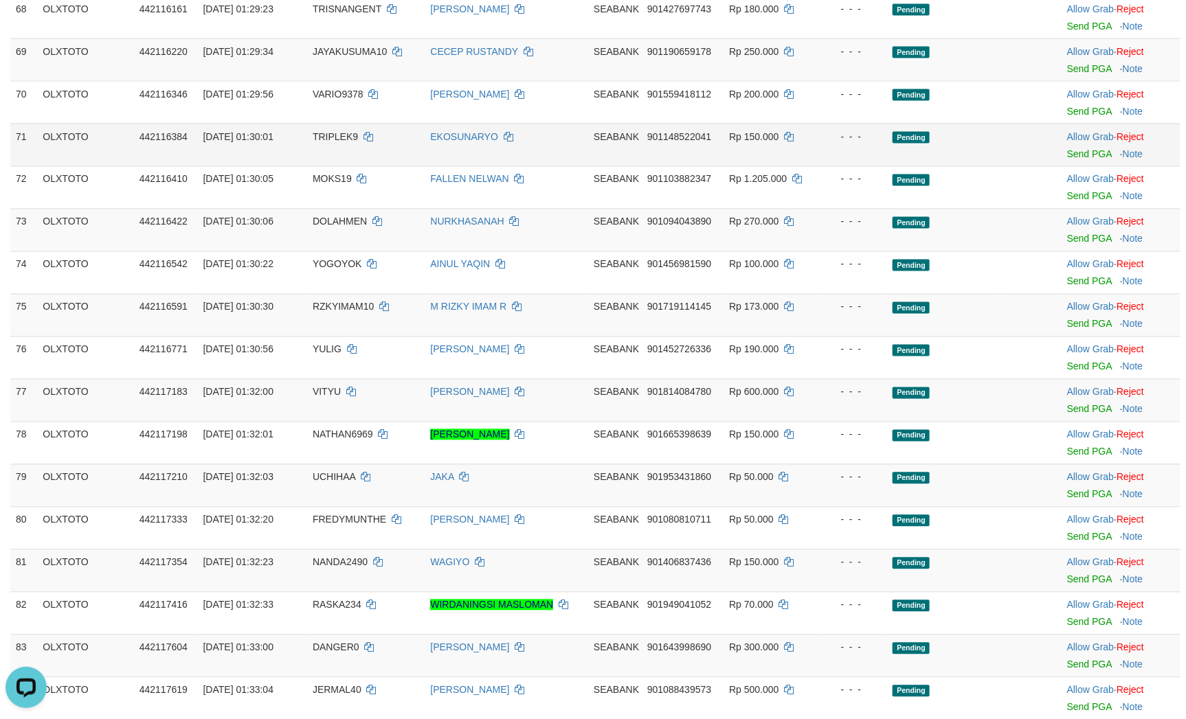
scroll to position [3432, 0]
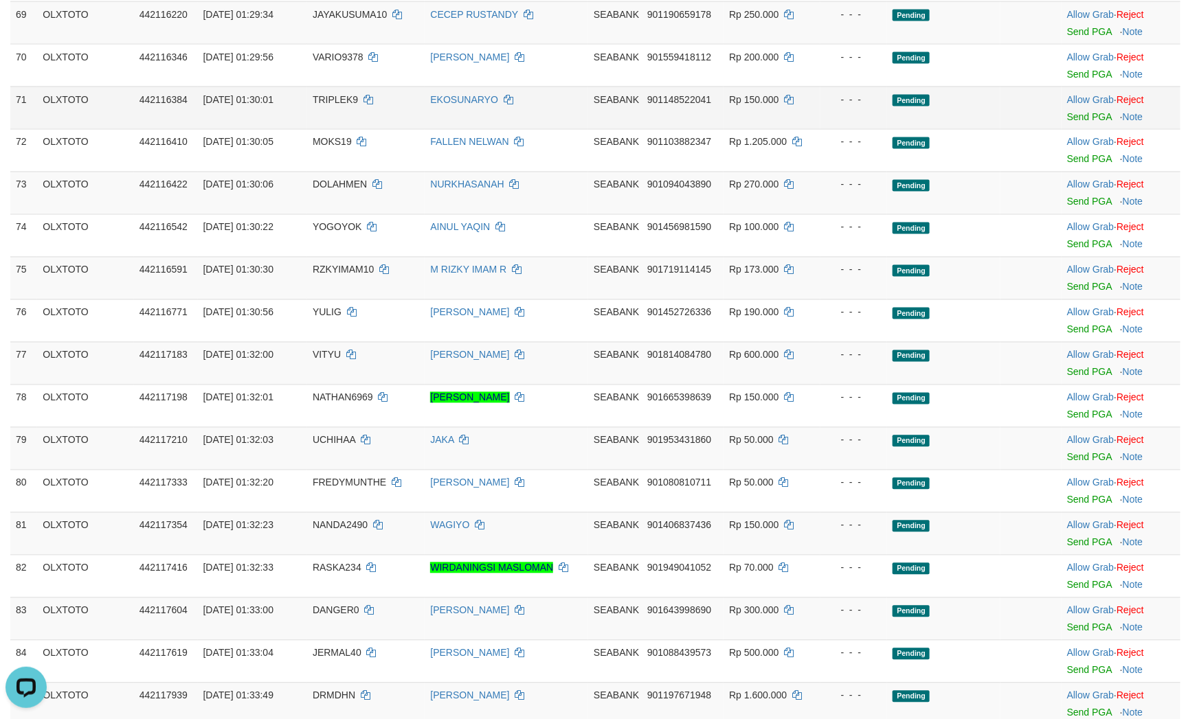
click at [896, 129] on td "Pending" at bounding box center [943, 108] width 113 height 43
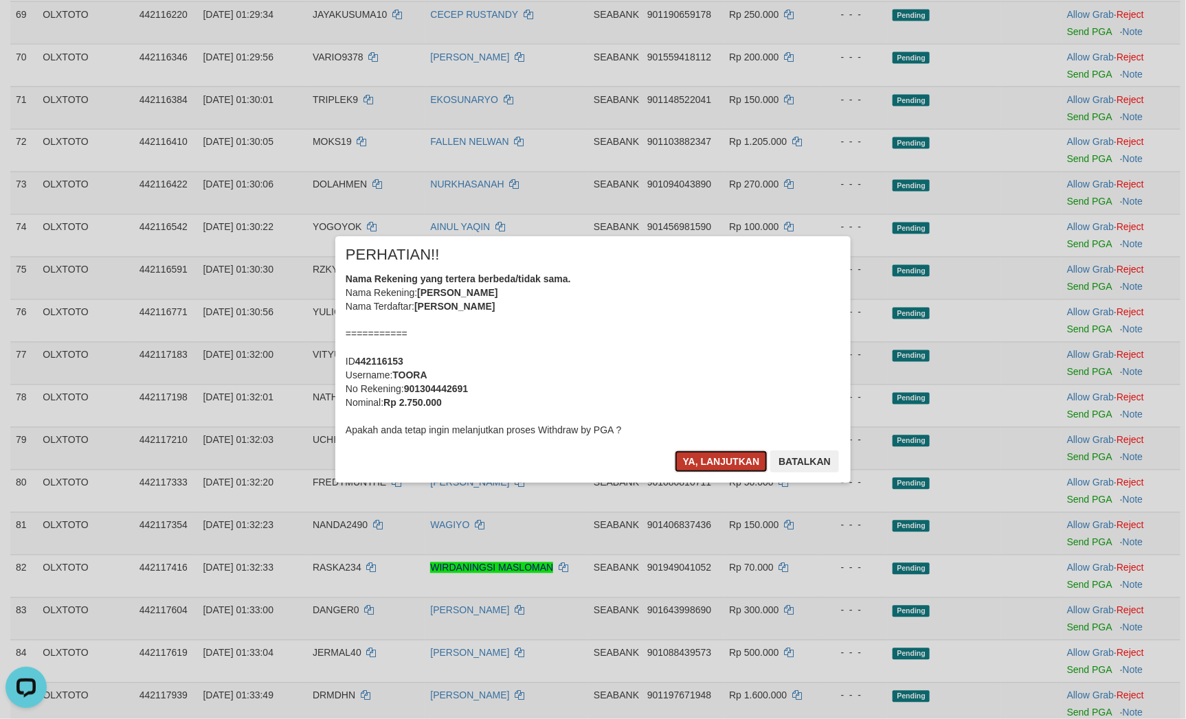
click at [701, 451] on button "Ya, lanjutkan" at bounding box center [721, 462] width 93 height 22
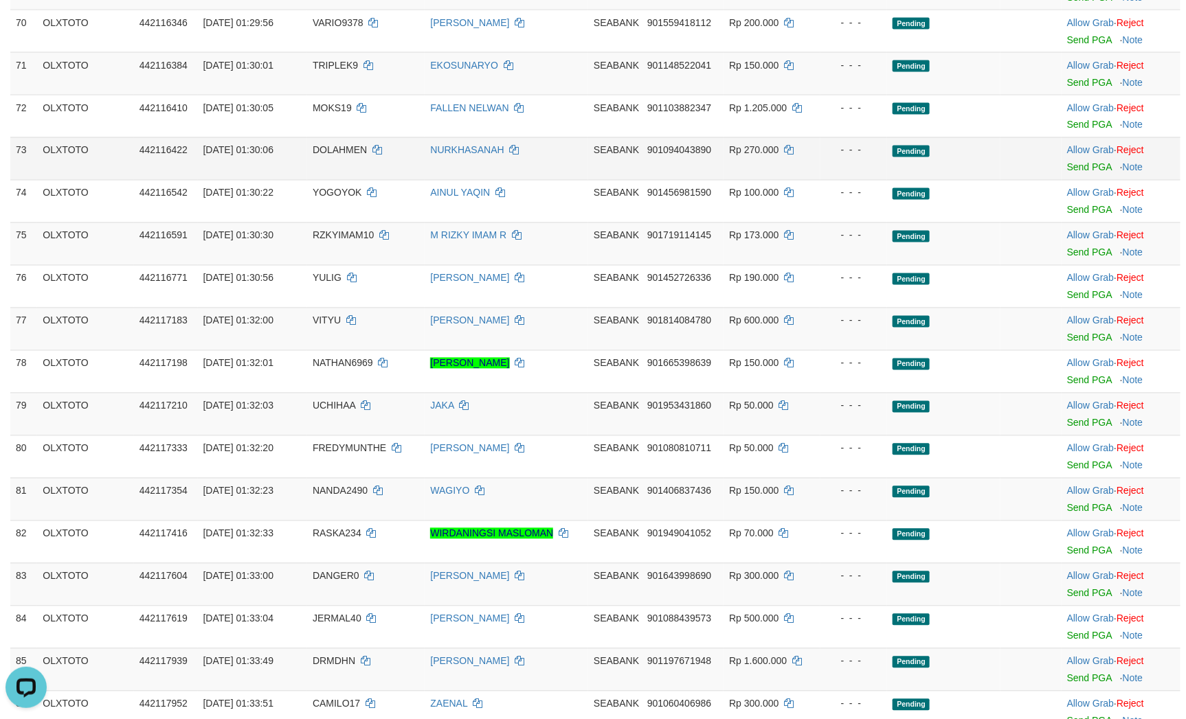
click at [944, 180] on td "Pending" at bounding box center [943, 158] width 113 height 43
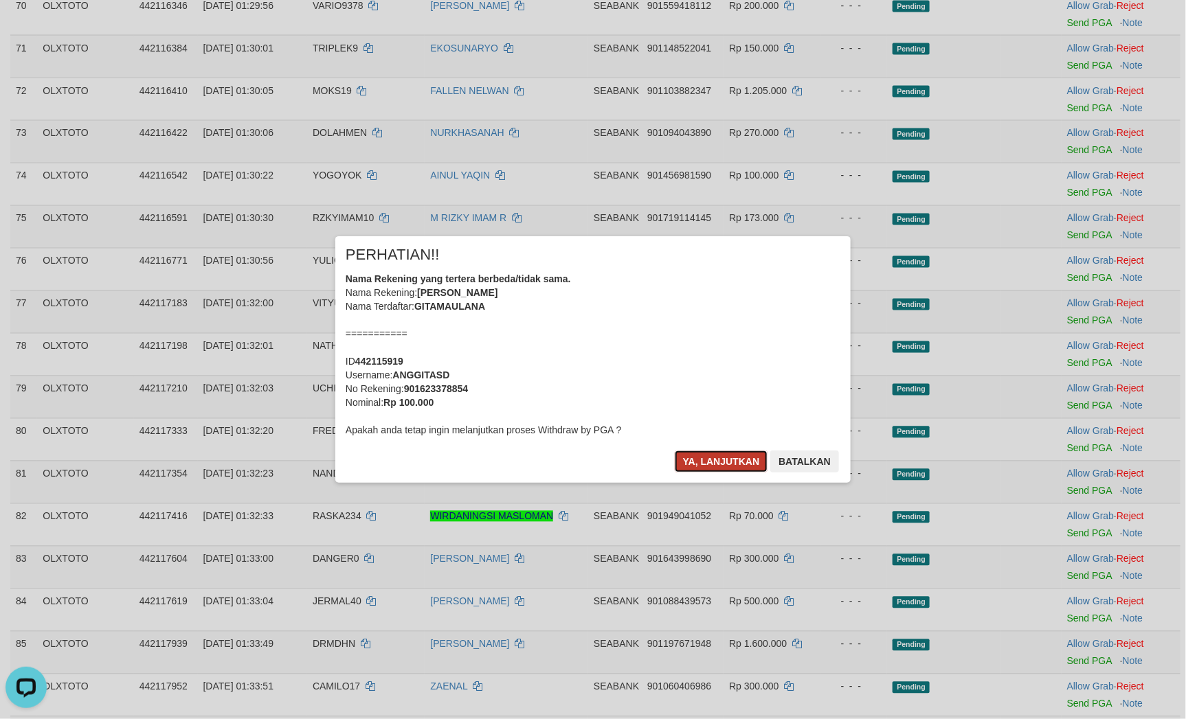
click at [680, 460] on button "Ya, lanjutkan" at bounding box center [721, 462] width 93 height 22
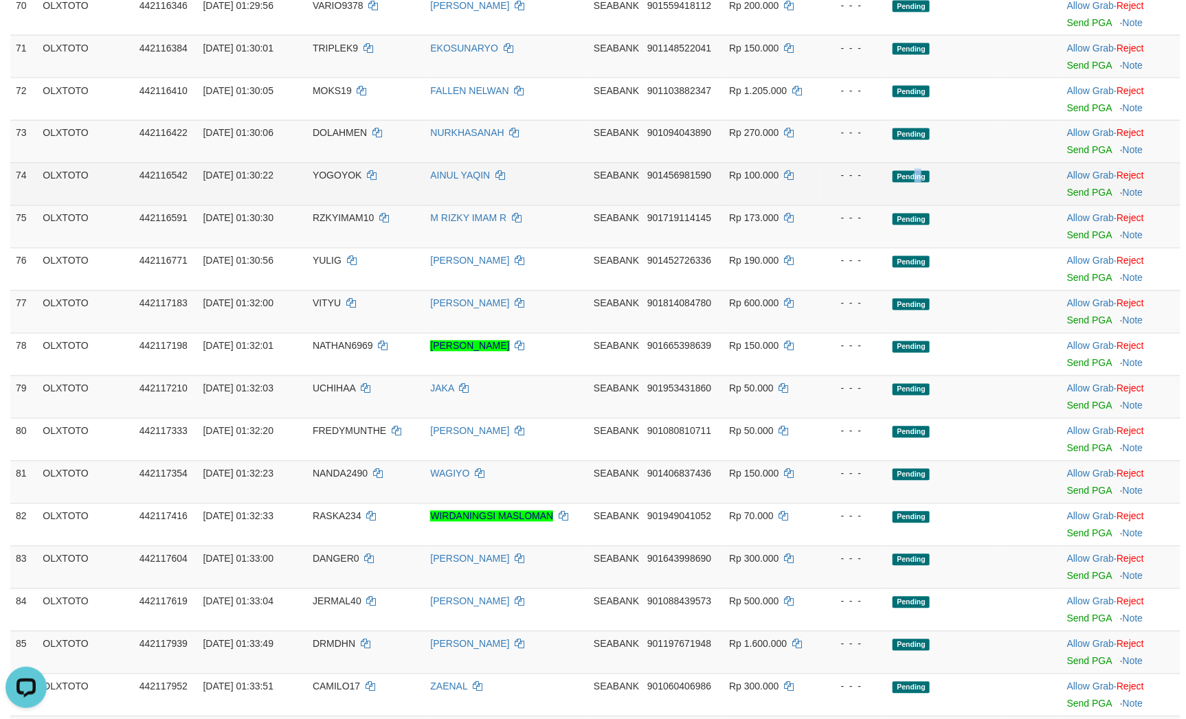
click at [924, 183] on span "Pending" at bounding box center [910, 177] width 37 height 12
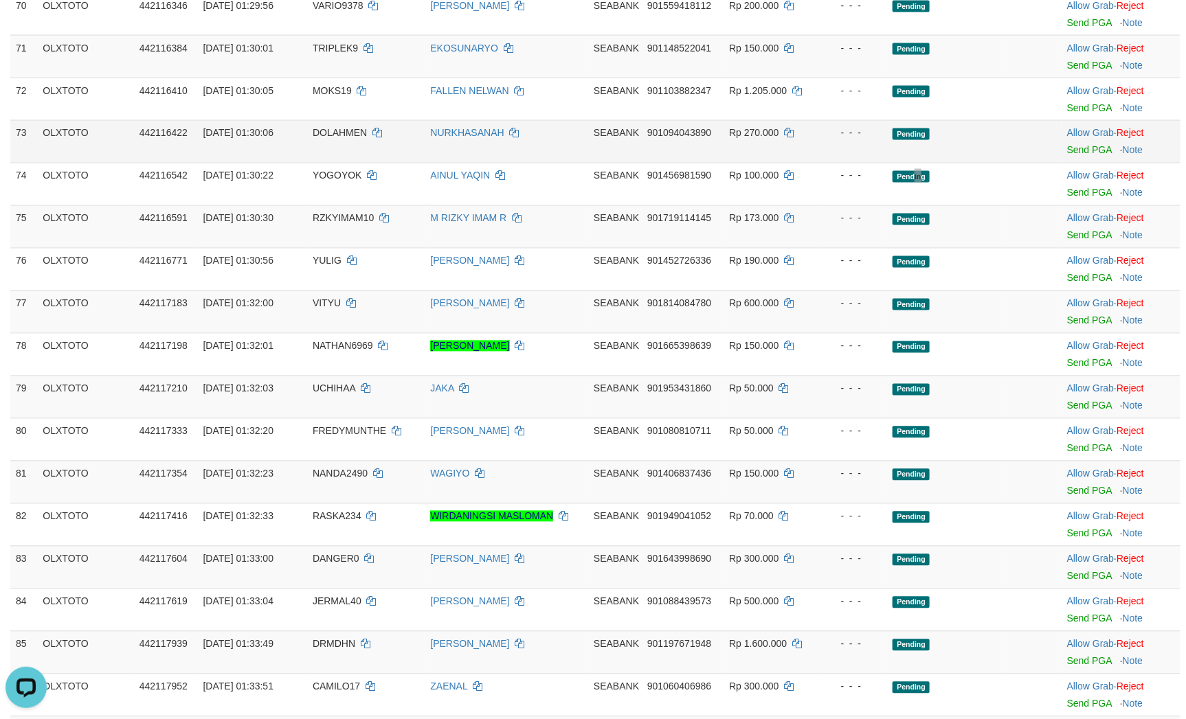
scroll to position [3415, 0]
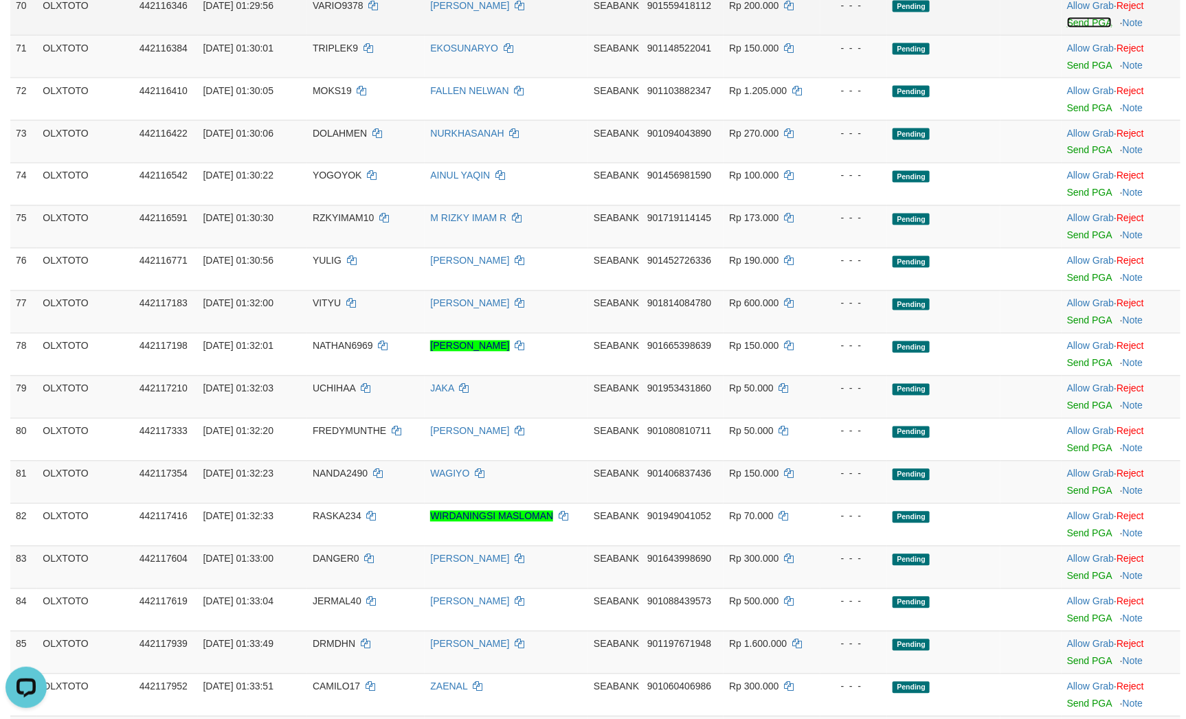
click at [1067, 28] on link "Send PGA" at bounding box center [1089, 22] width 45 height 11
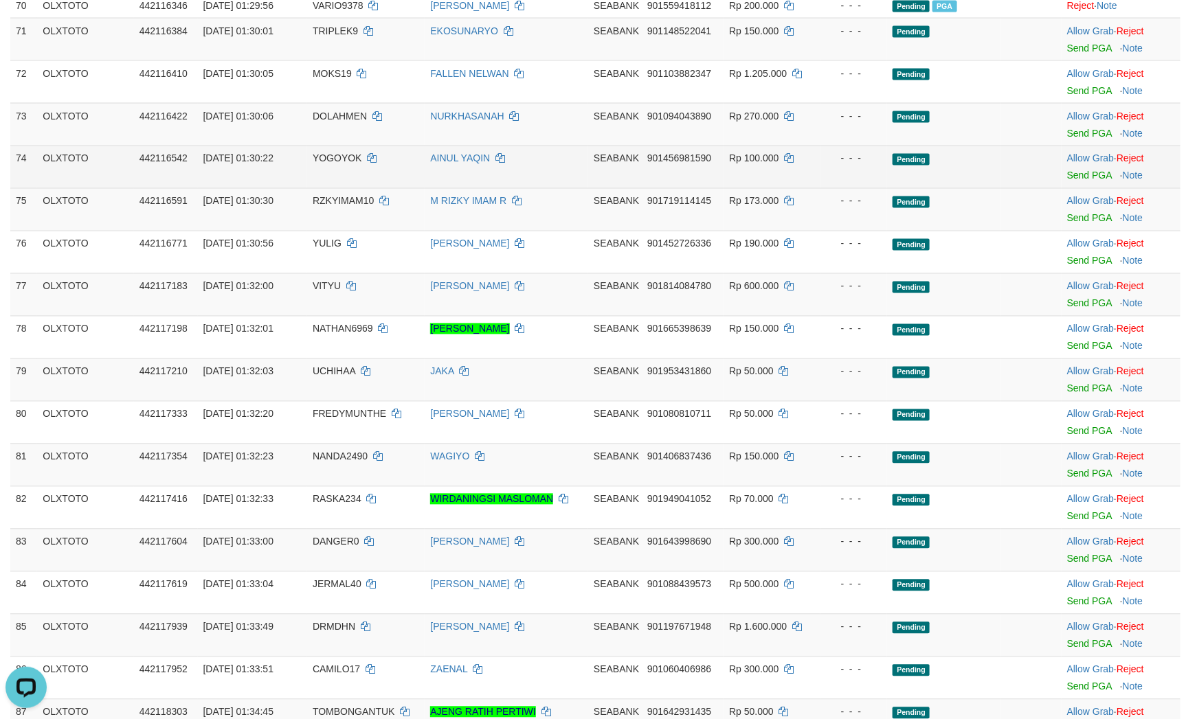
click at [1000, 188] on td at bounding box center [1030, 167] width 60 height 43
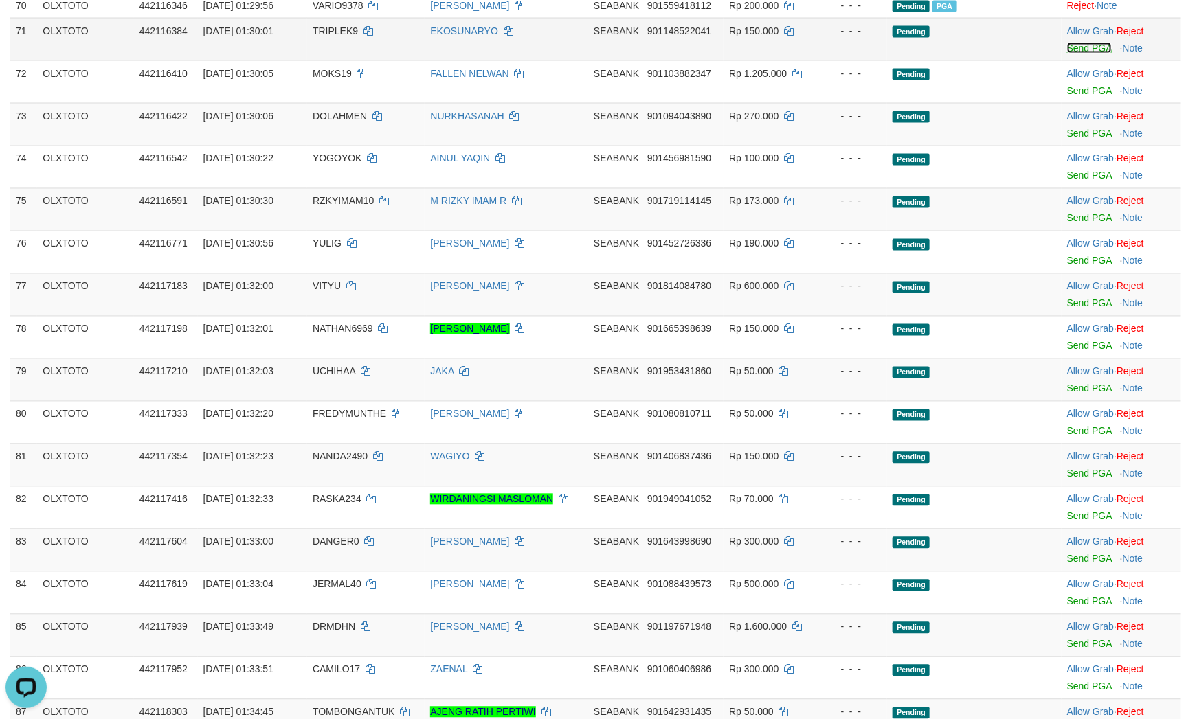
click at [1068, 54] on link "Send PGA" at bounding box center [1089, 48] width 45 height 11
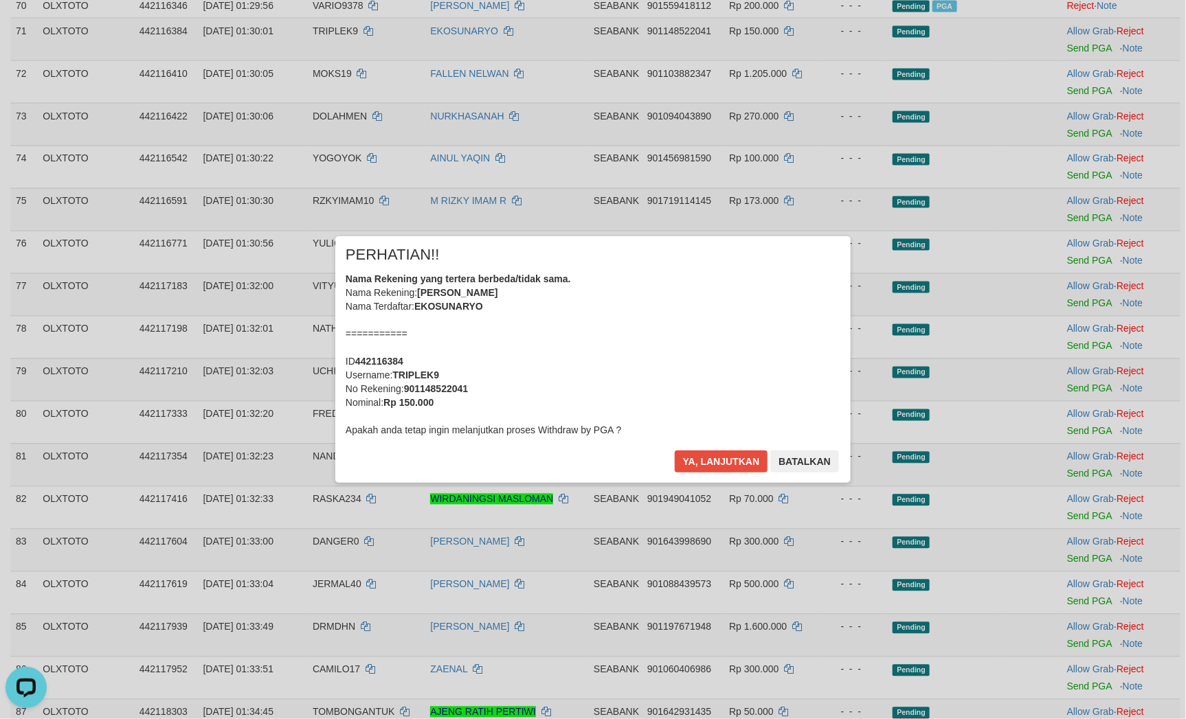
click at [719, 473] on div "Ya, lanjutkan Batalkan" at bounding box center [756, 467] width 167 height 32
click at [711, 460] on button "Ya, lanjutkan" at bounding box center [721, 462] width 93 height 22
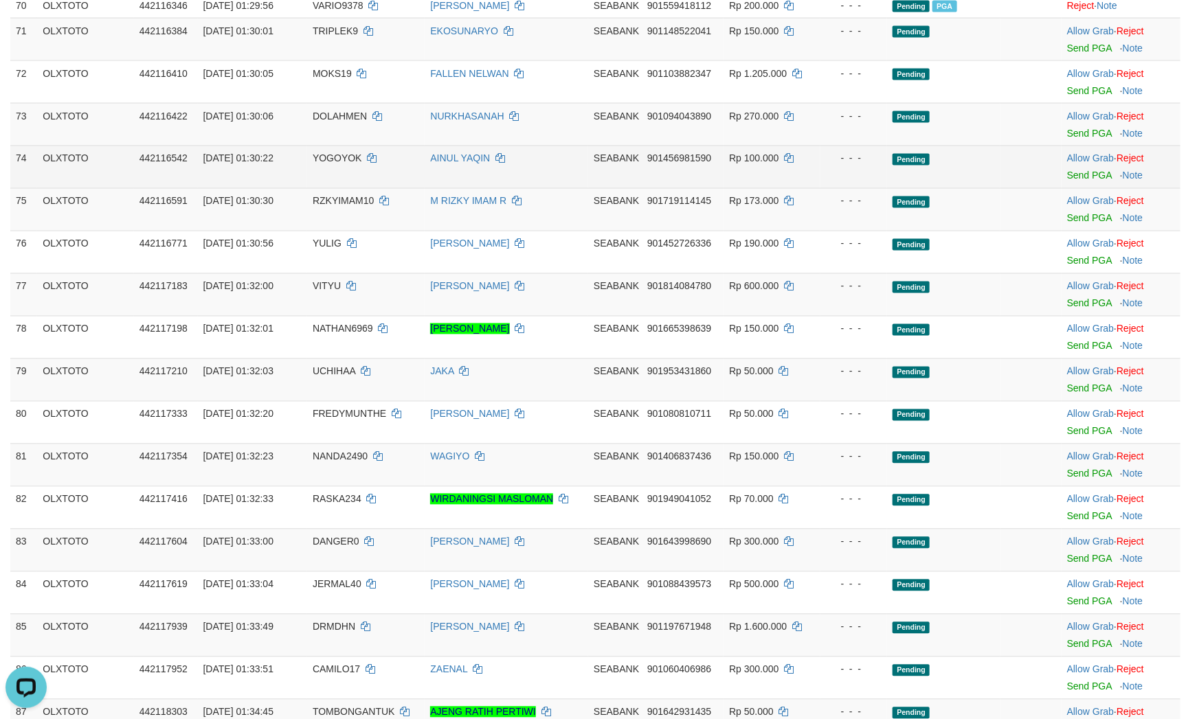
click at [887, 188] on td "- - -" at bounding box center [853, 167] width 67 height 43
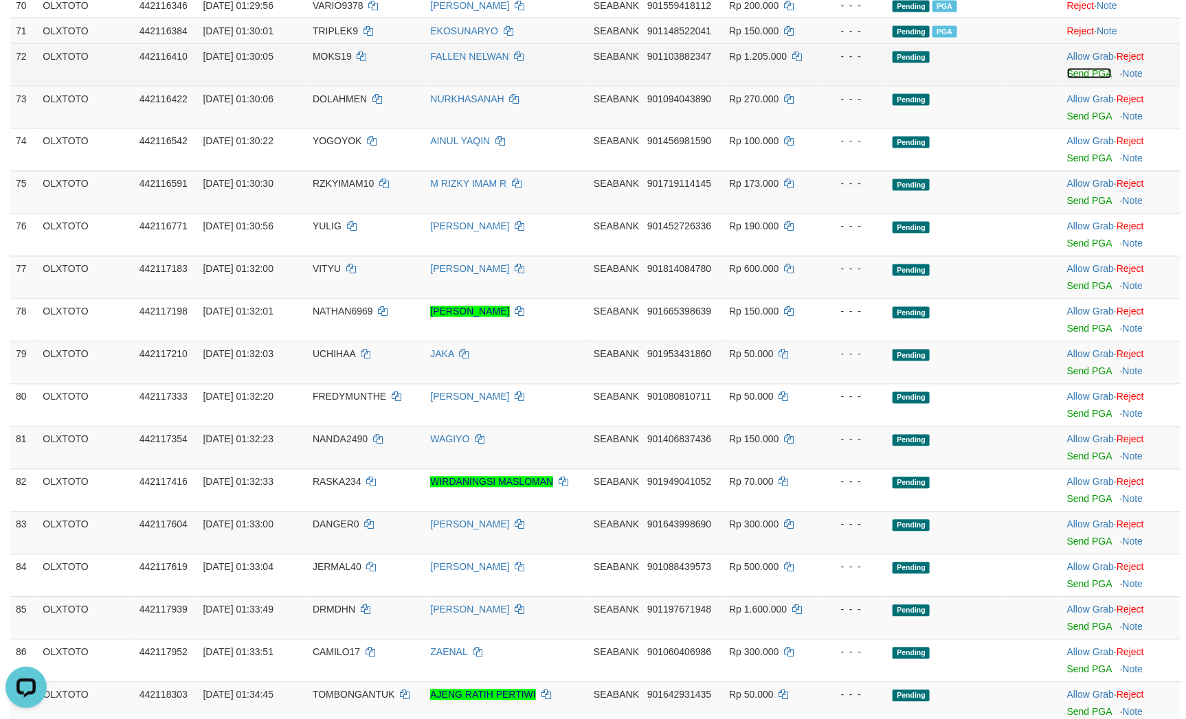
click at [1074, 79] on link "Send PGA" at bounding box center [1089, 73] width 45 height 11
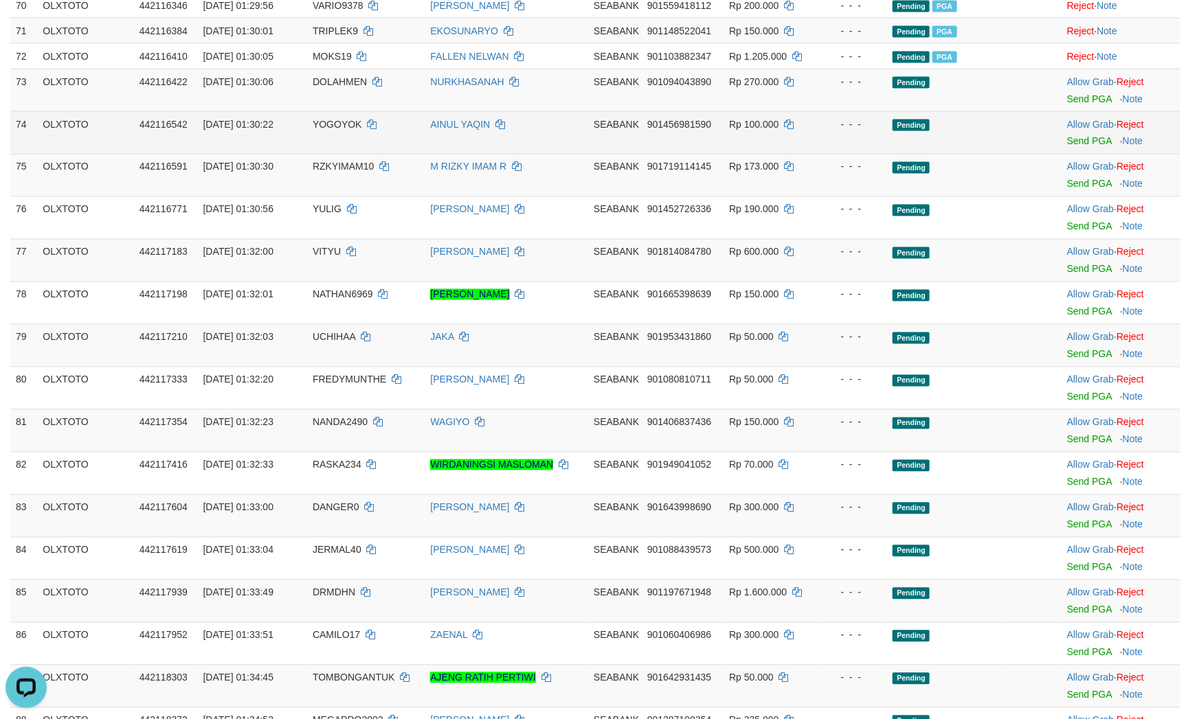
click at [1000, 154] on td at bounding box center [1030, 132] width 60 height 43
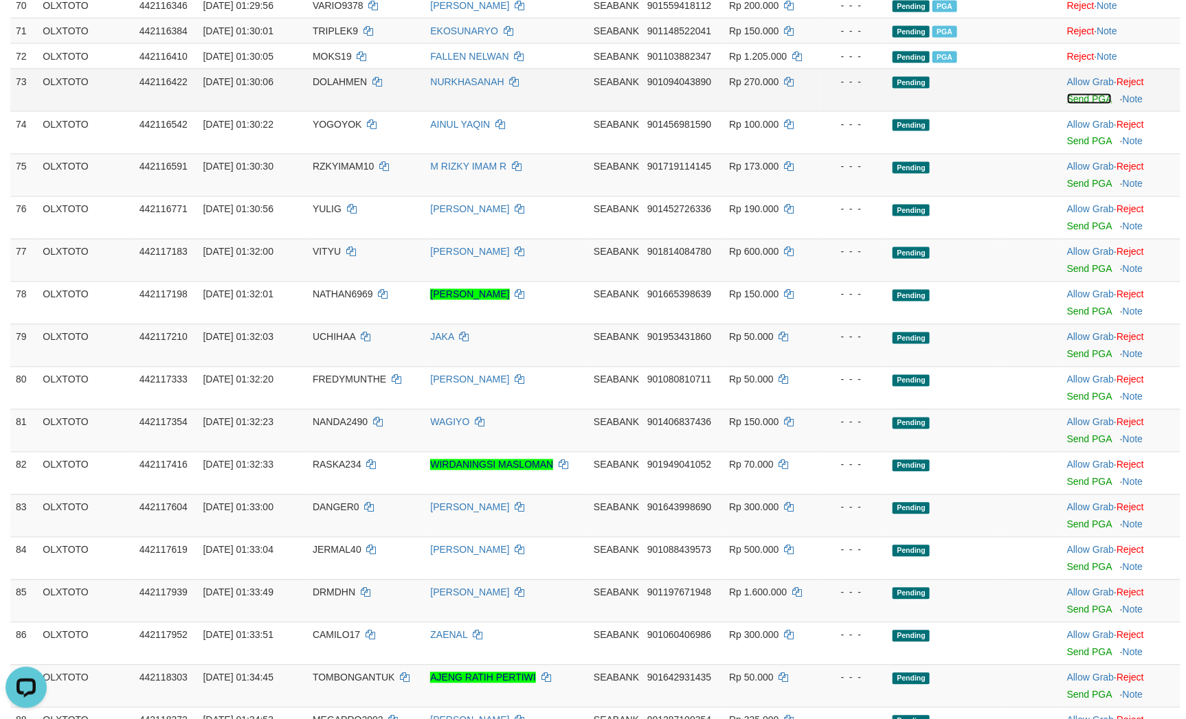
click at [1080, 104] on link "Send PGA" at bounding box center [1089, 98] width 45 height 11
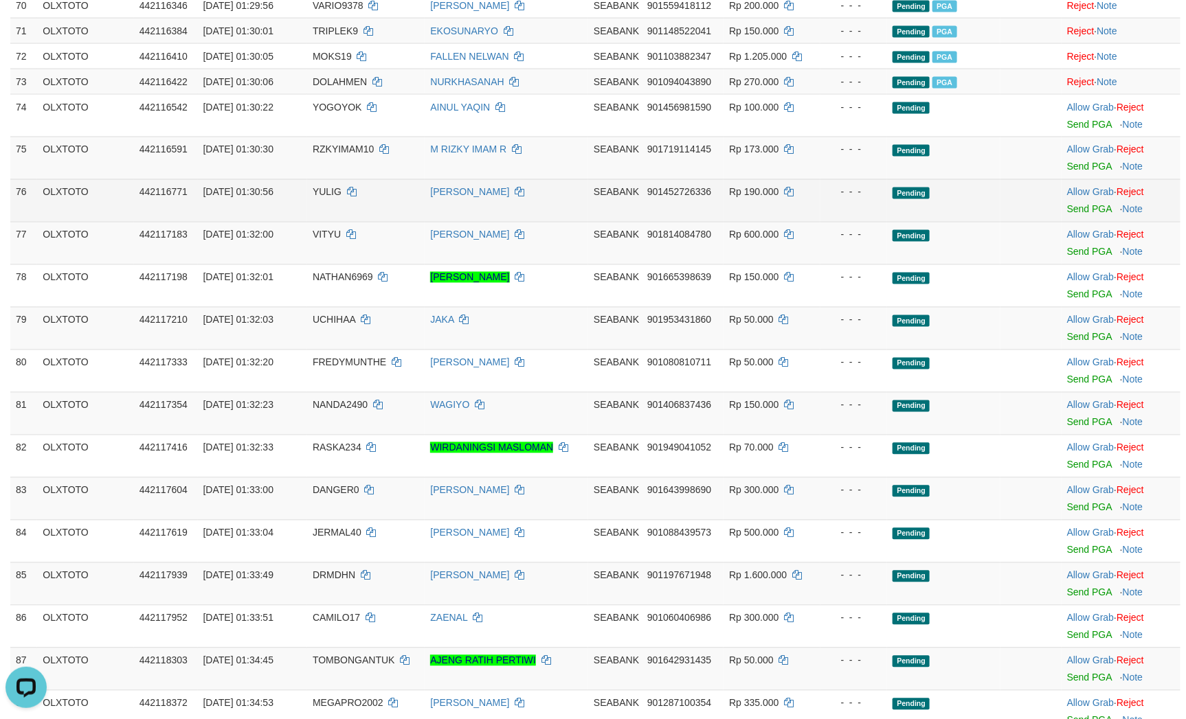
click at [914, 199] on span "Pending" at bounding box center [910, 194] width 37 height 12
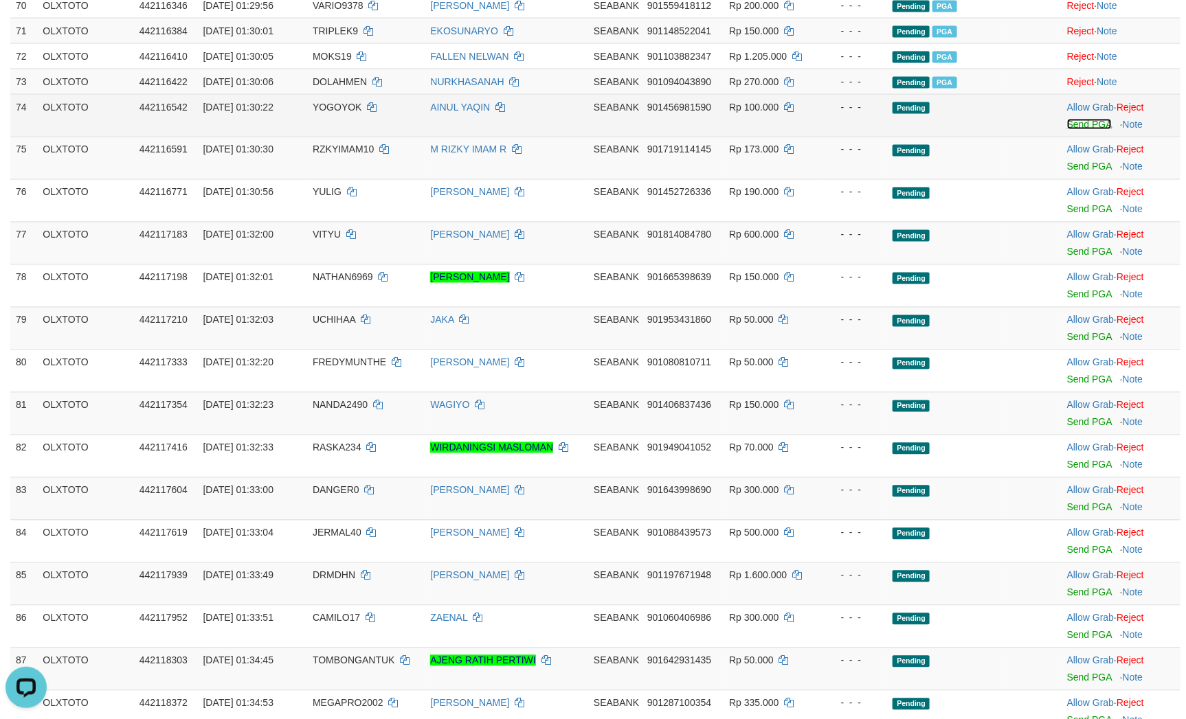
click at [1068, 130] on link "Send PGA" at bounding box center [1089, 124] width 45 height 11
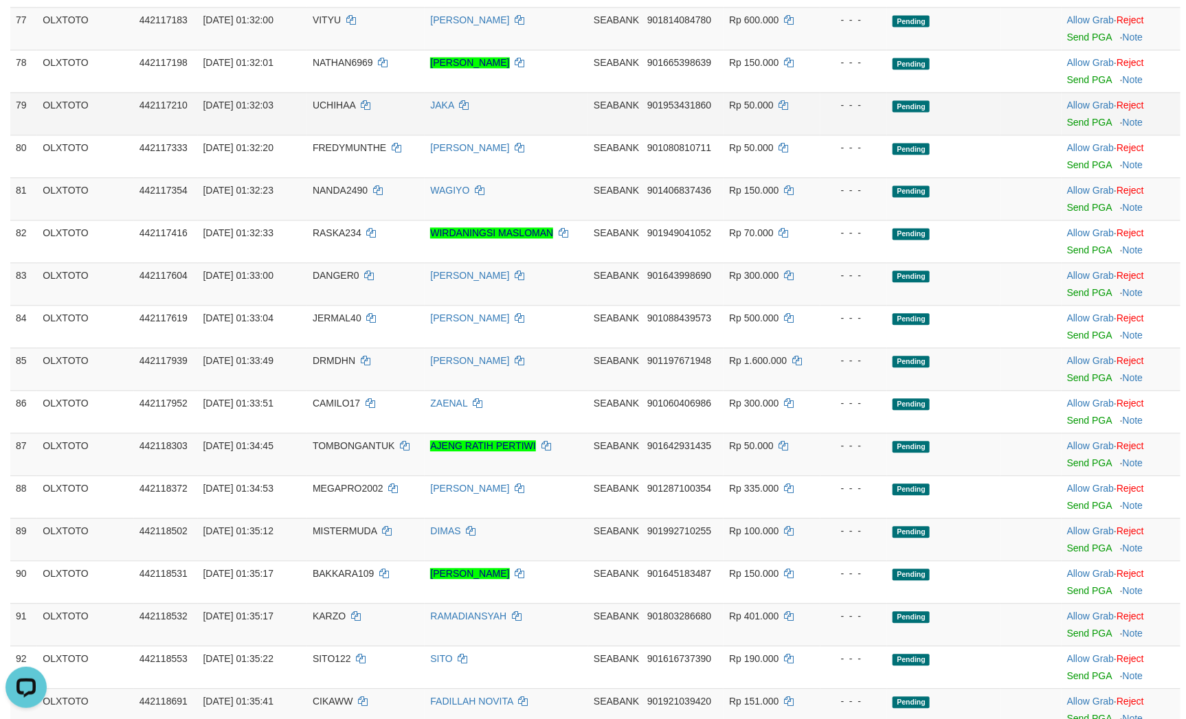
scroll to position [3621, 0]
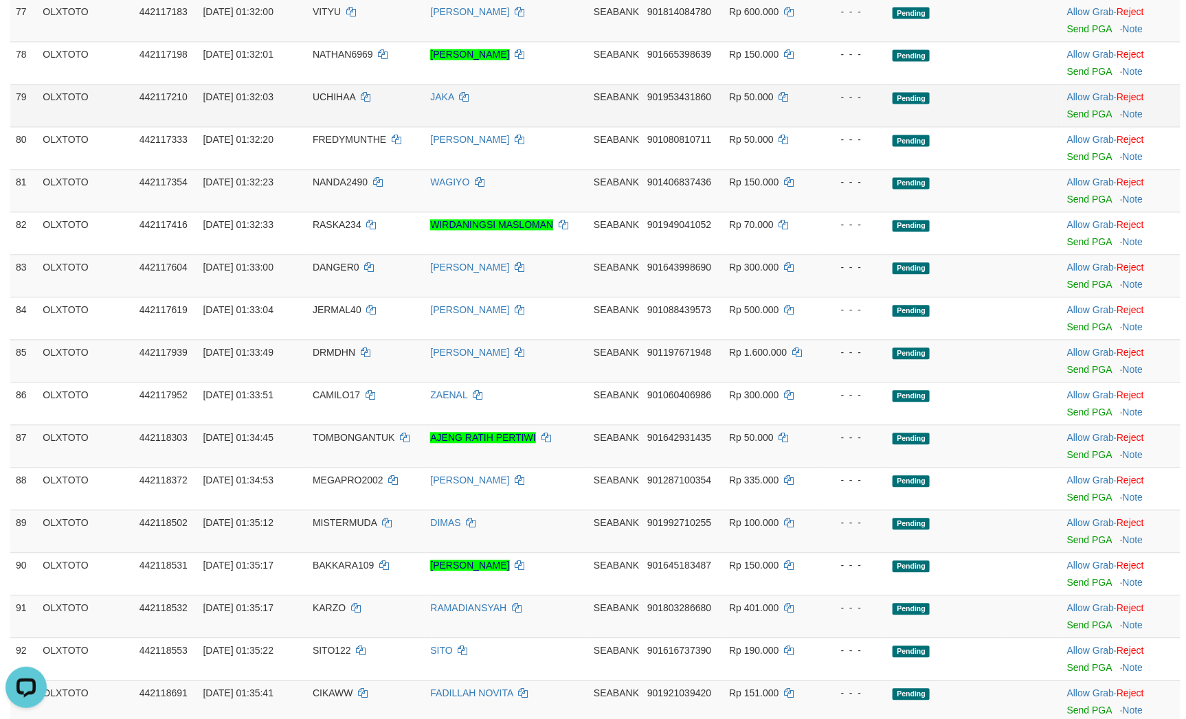
click at [944, 126] on td "Pending" at bounding box center [943, 105] width 113 height 43
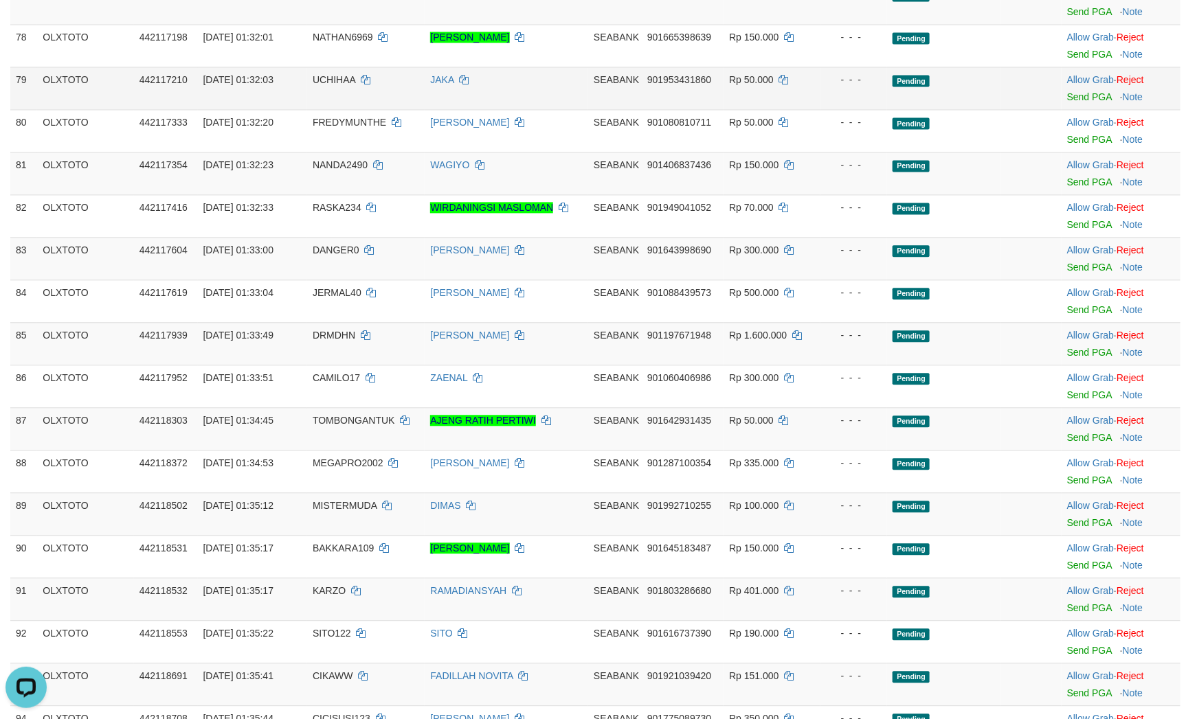
click at [923, 109] on td "Pending" at bounding box center [943, 88] width 113 height 43
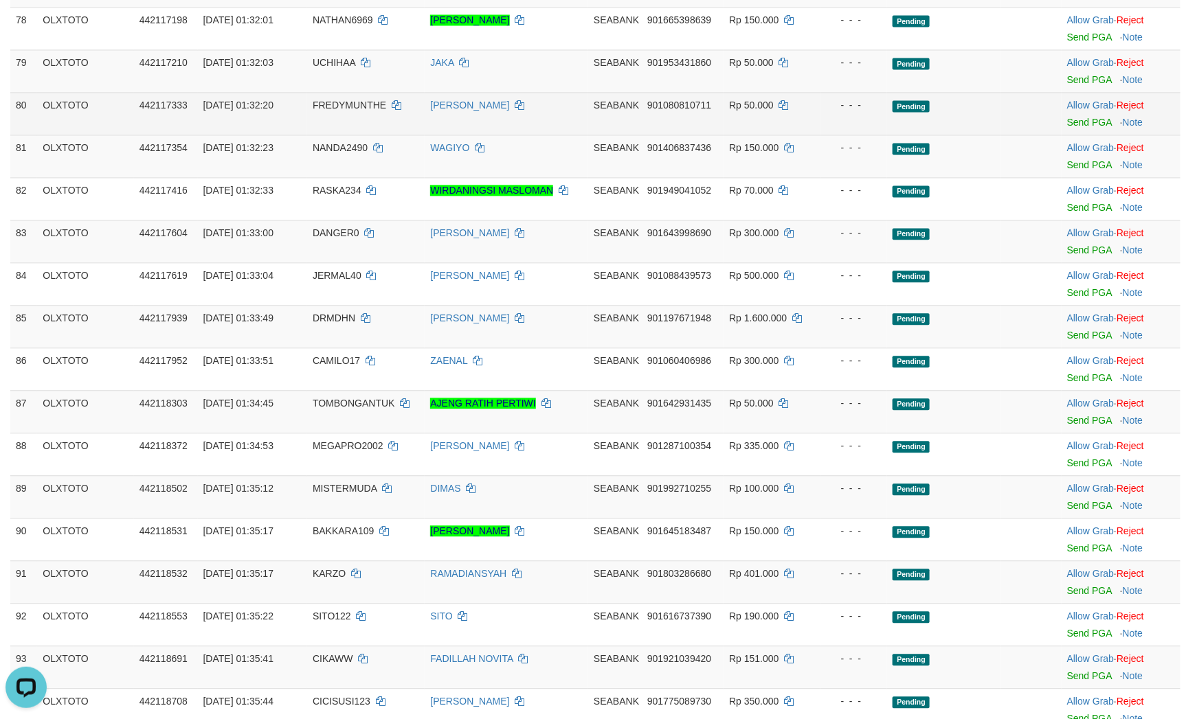
click at [927, 112] on span "Pending" at bounding box center [910, 106] width 37 height 12
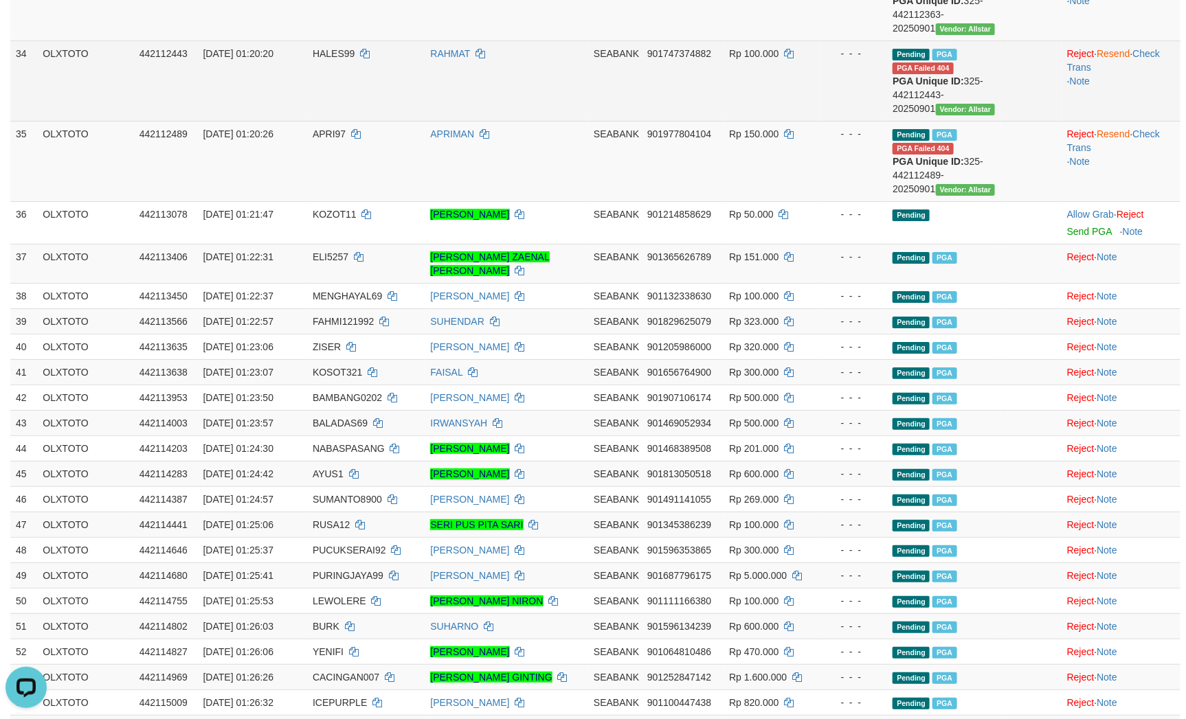
scroll to position [2178, 0]
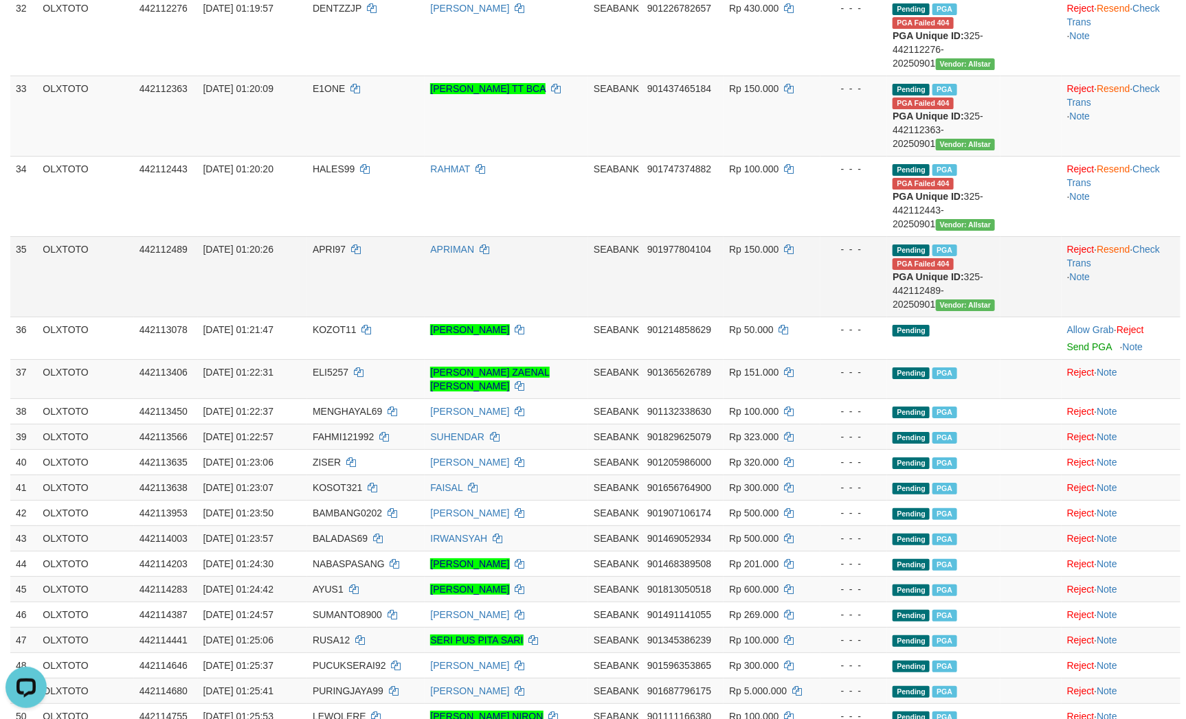
click at [1008, 317] on td at bounding box center [1030, 276] width 60 height 80
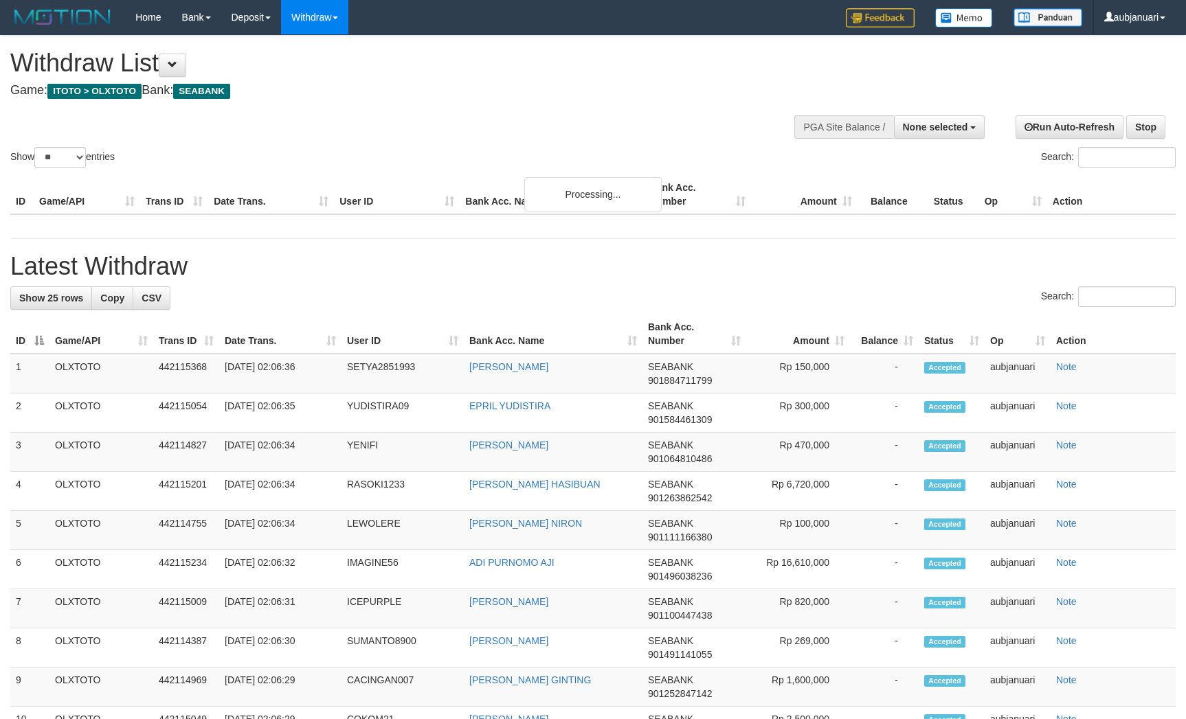
select select
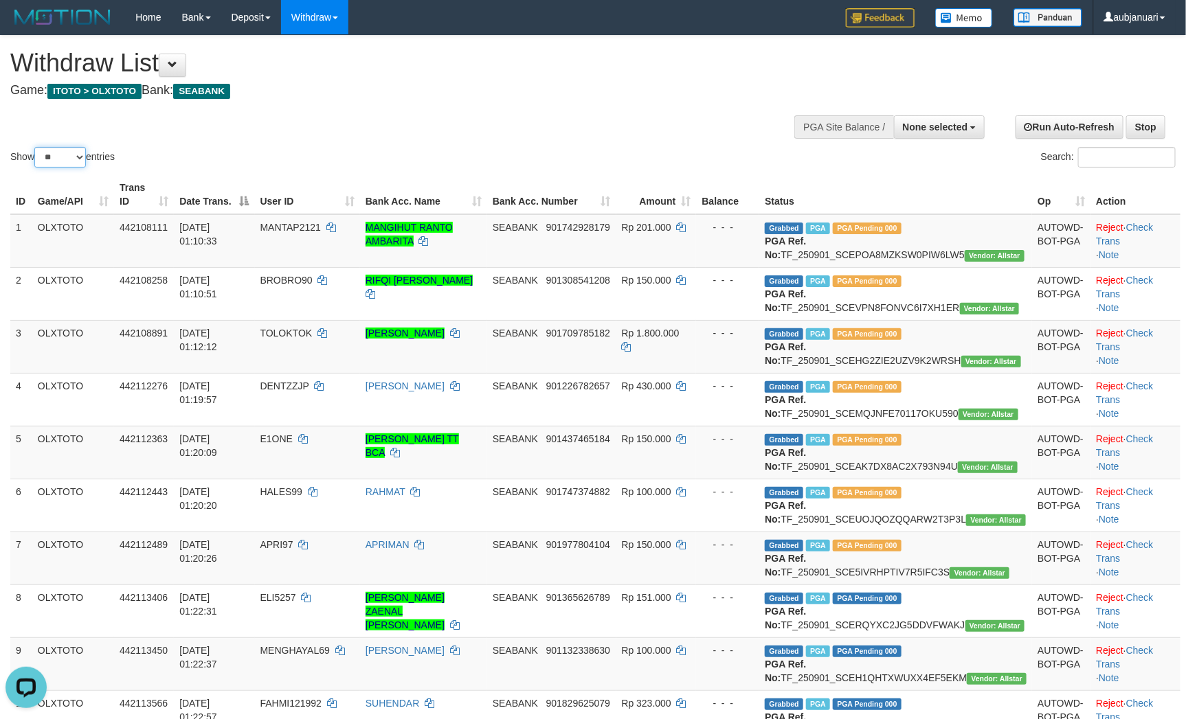
click at [63, 168] on select "** ** ** ***" at bounding box center [60, 157] width 52 height 21
select select "***"
click at [36, 164] on select "** ** ** ***" at bounding box center [60, 157] width 52 height 21
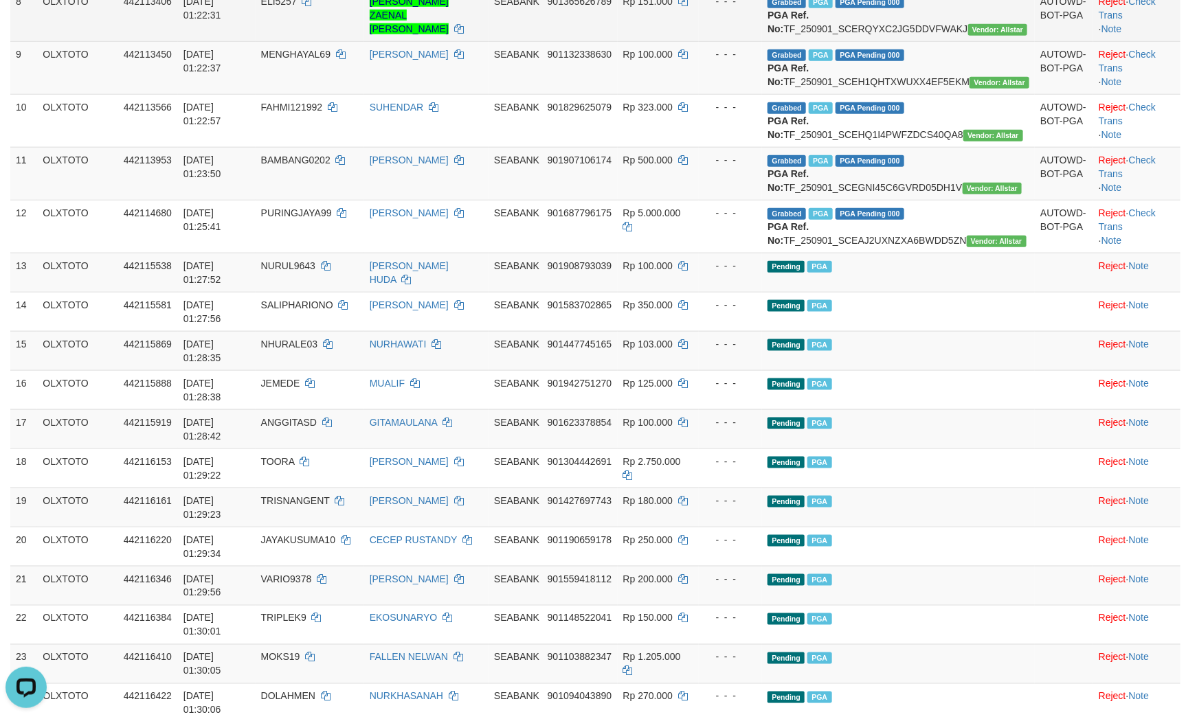
scroll to position [618, 0]
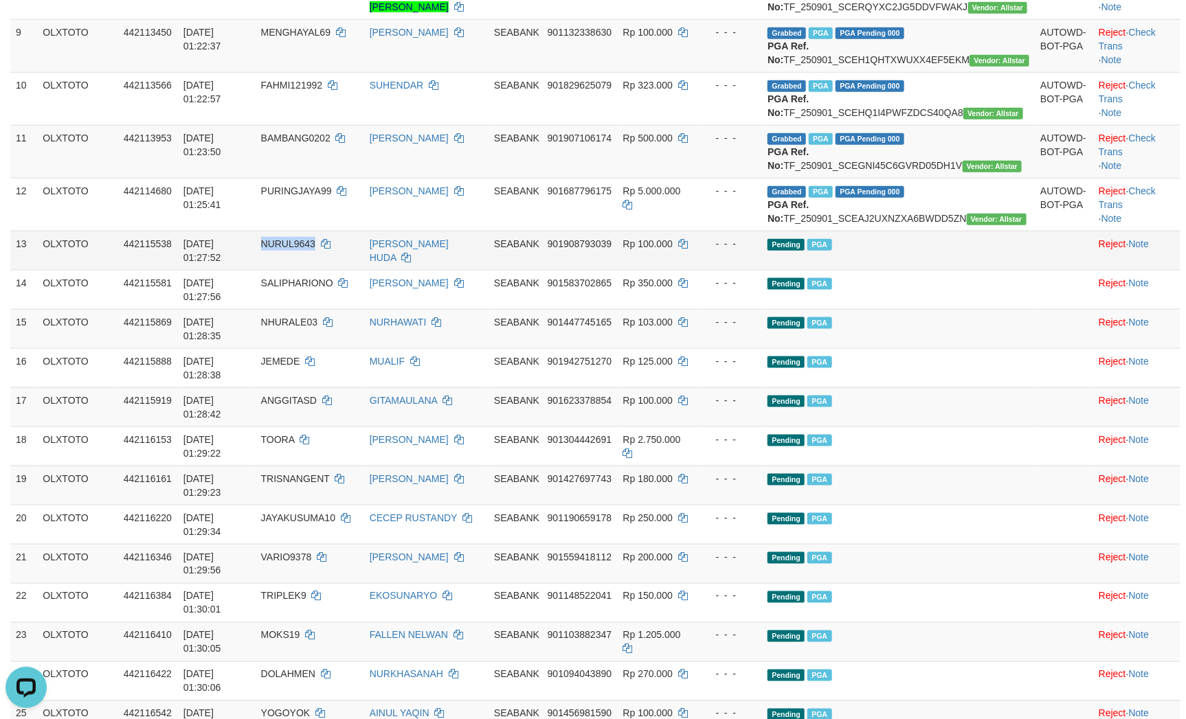
drag, startPoint x: 293, startPoint y: 427, endPoint x: 344, endPoint y: 425, distance: 51.6
click at [315, 249] on span "NURUL9643" at bounding box center [288, 243] width 54 height 11
copy span "NURUL9643"
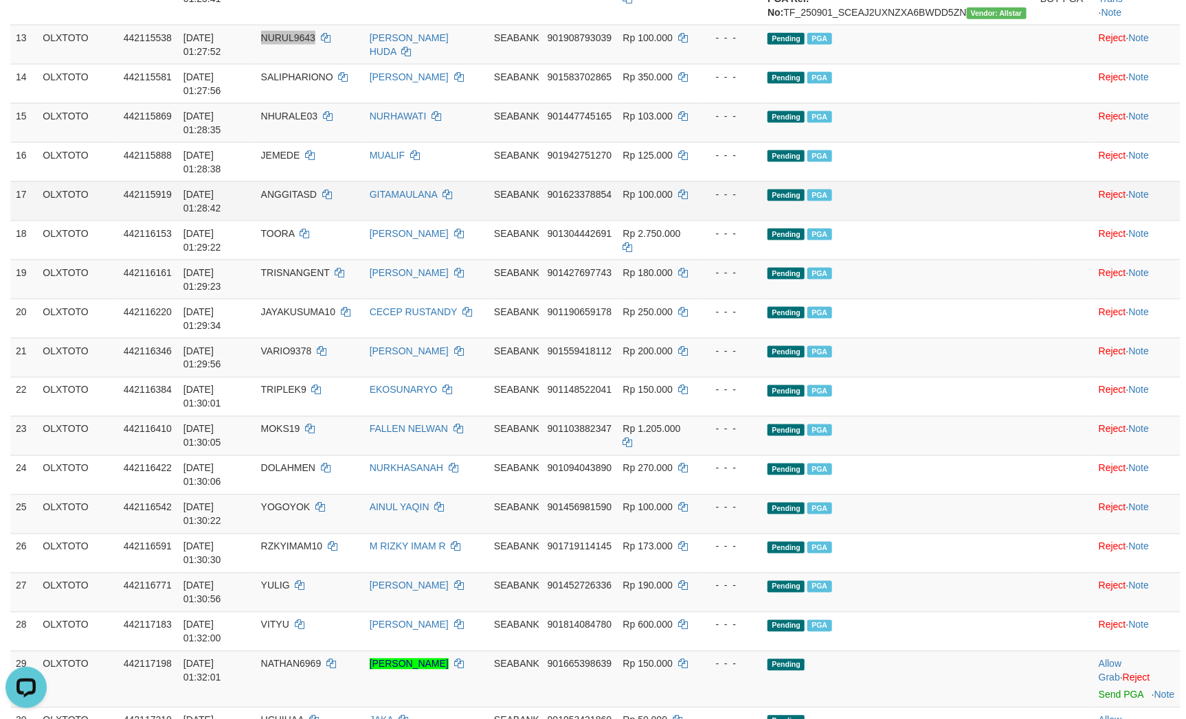
scroll to position [927, 0]
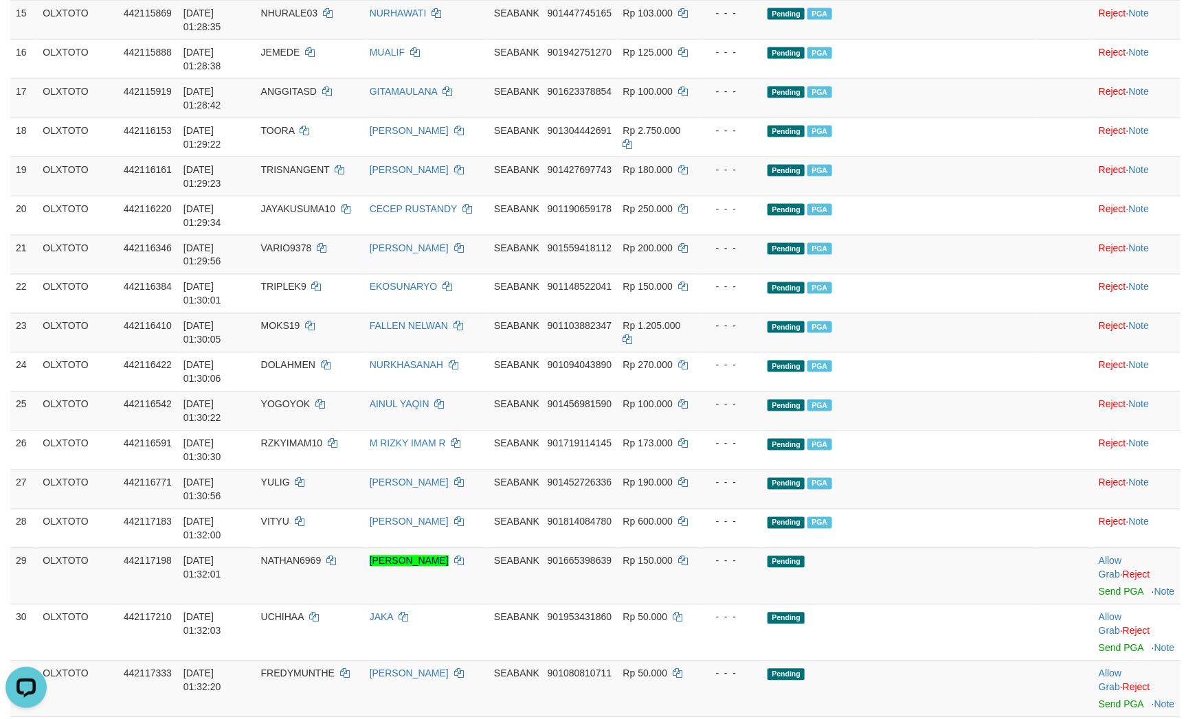
drag, startPoint x: 291, startPoint y: 52, endPoint x: 363, endPoint y: 50, distance: 71.5
copy span "PURINGJAYA99"
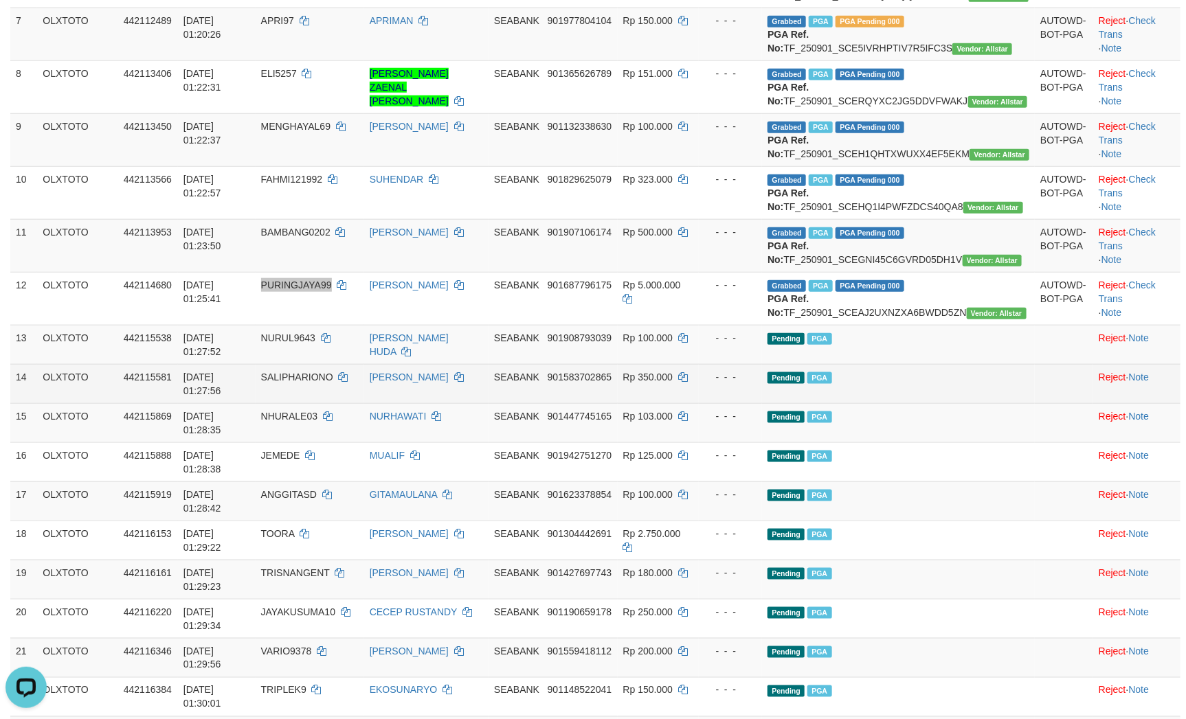
scroll to position [412, 0]
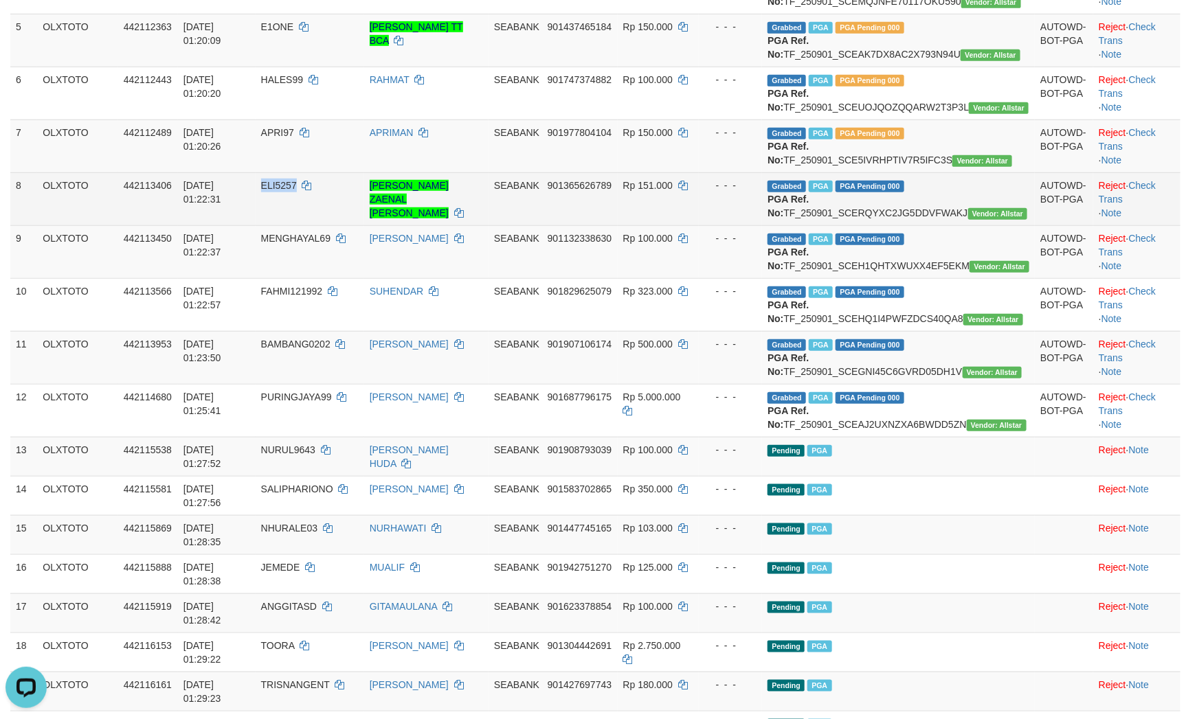
copy span "ELI5257"
drag, startPoint x: 291, startPoint y: 297, endPoint x: 328, endPoint y: 297, distance: 36.4
click at [328, 225] on td "ELI5257" at bounding box center [310, 198] width 109 height 53
click at [1155, 205] on link "Check Trans" at bounding box center [1126, 192] width 57 height 25
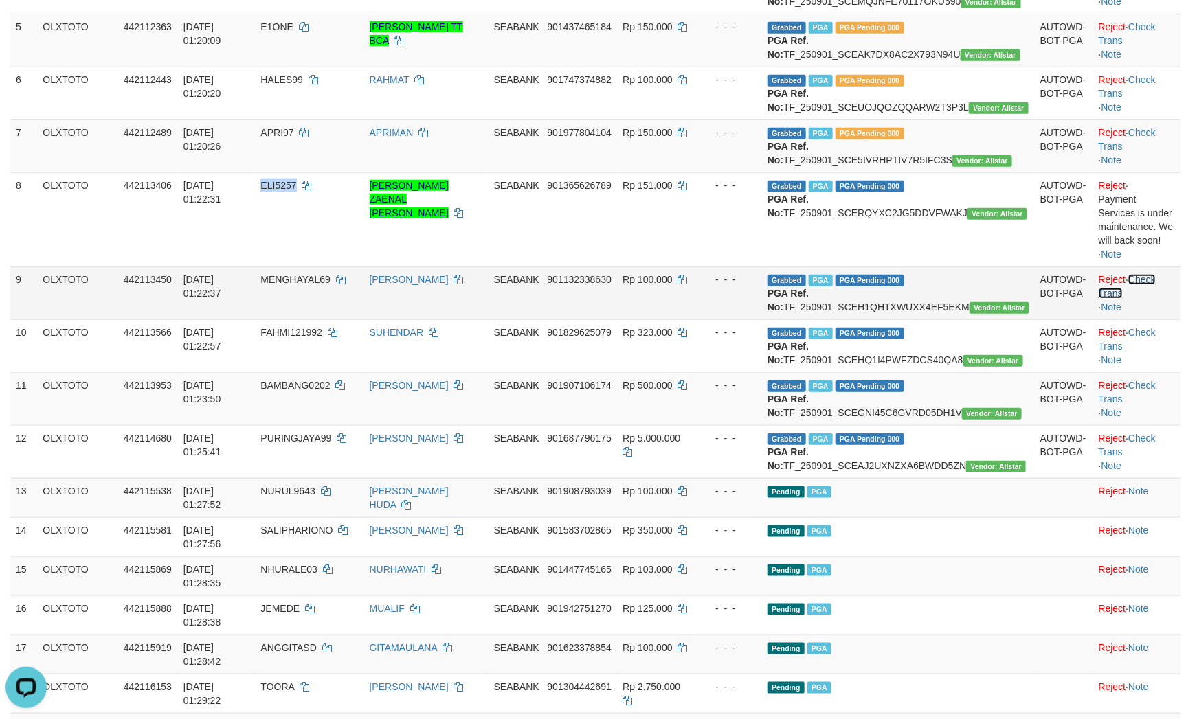
click at [1155, 299] on link "Check Trans" at bounding box center [1126, 286] width 57 height 25
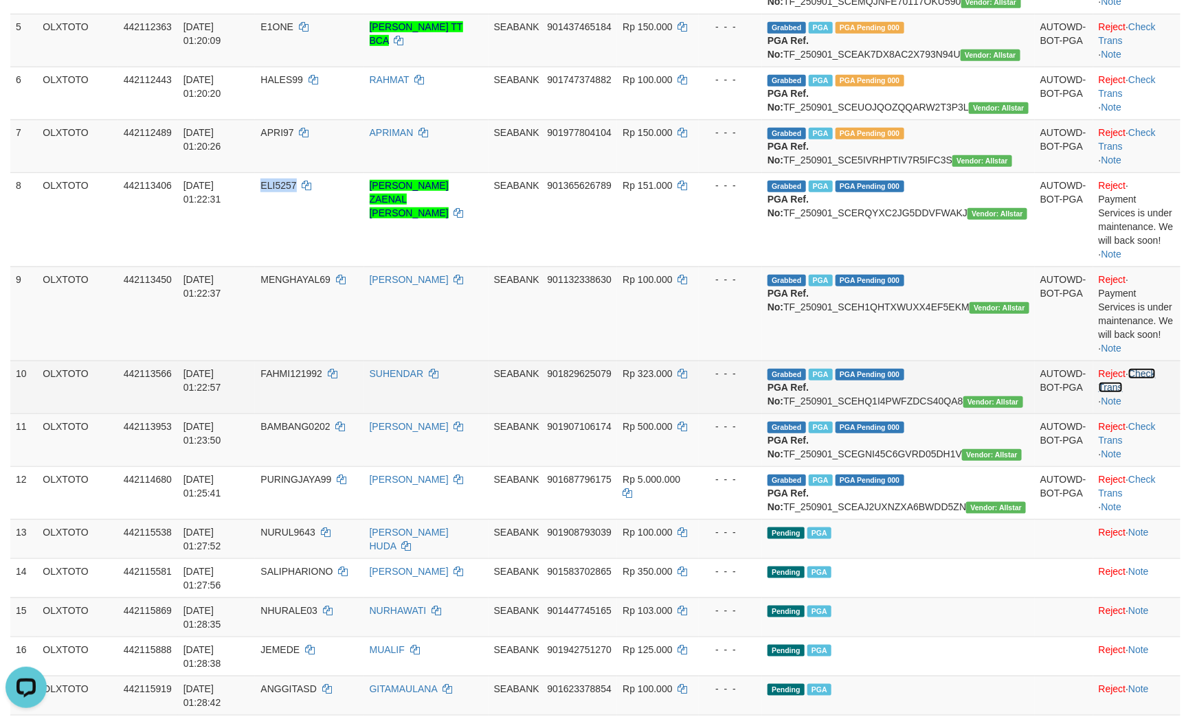
click at [1155, 393] on link "Check Trans" at bounding box center [1126, 380] width 57 height 25
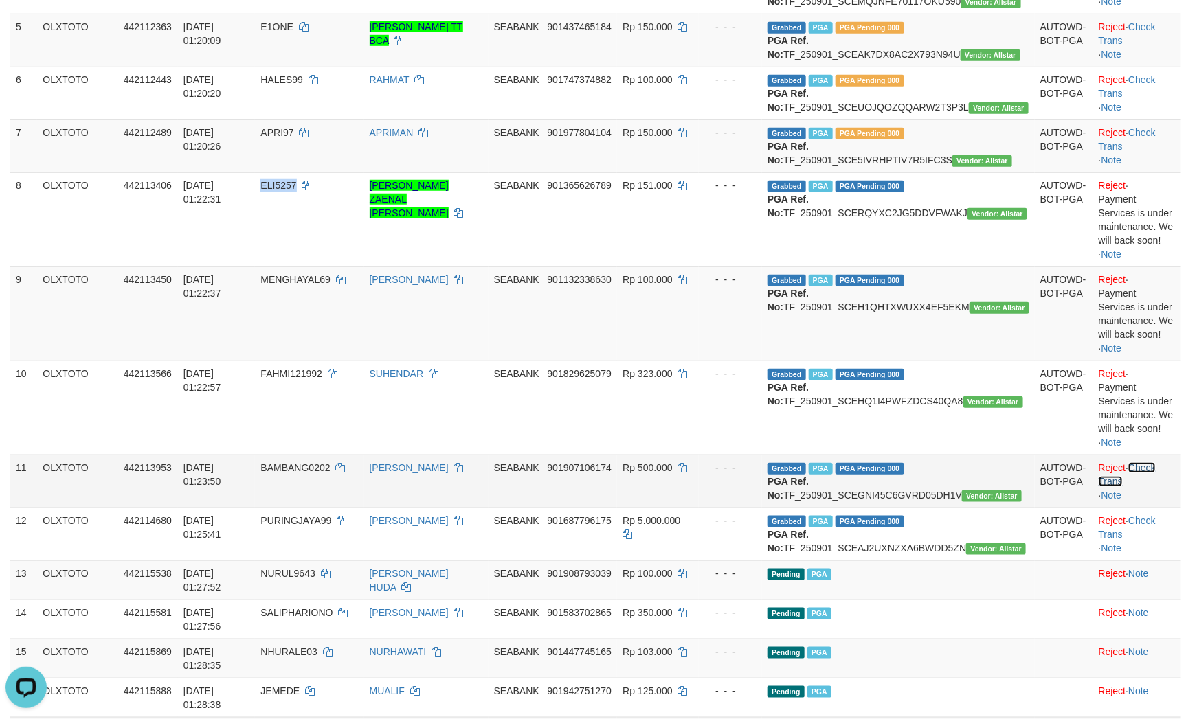
click at [1155, 487] on link "Check Trans" at bounding box center [1126, 474] width 57 height 25
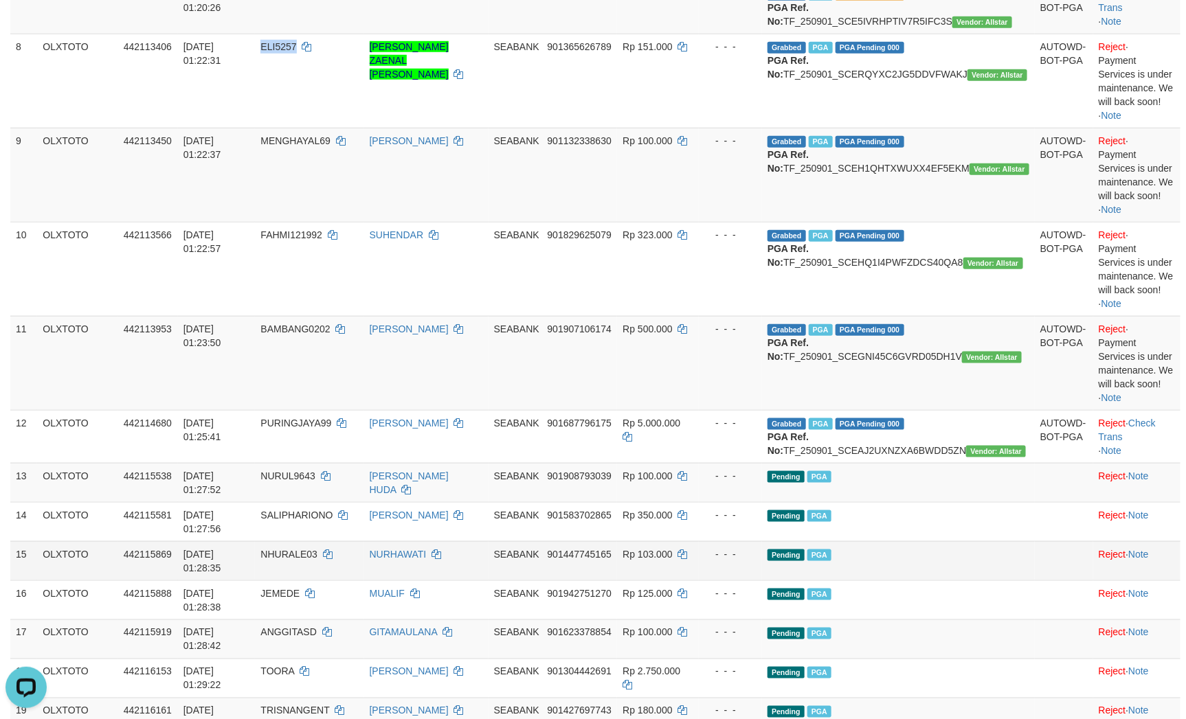
scroll to position [618, 0]
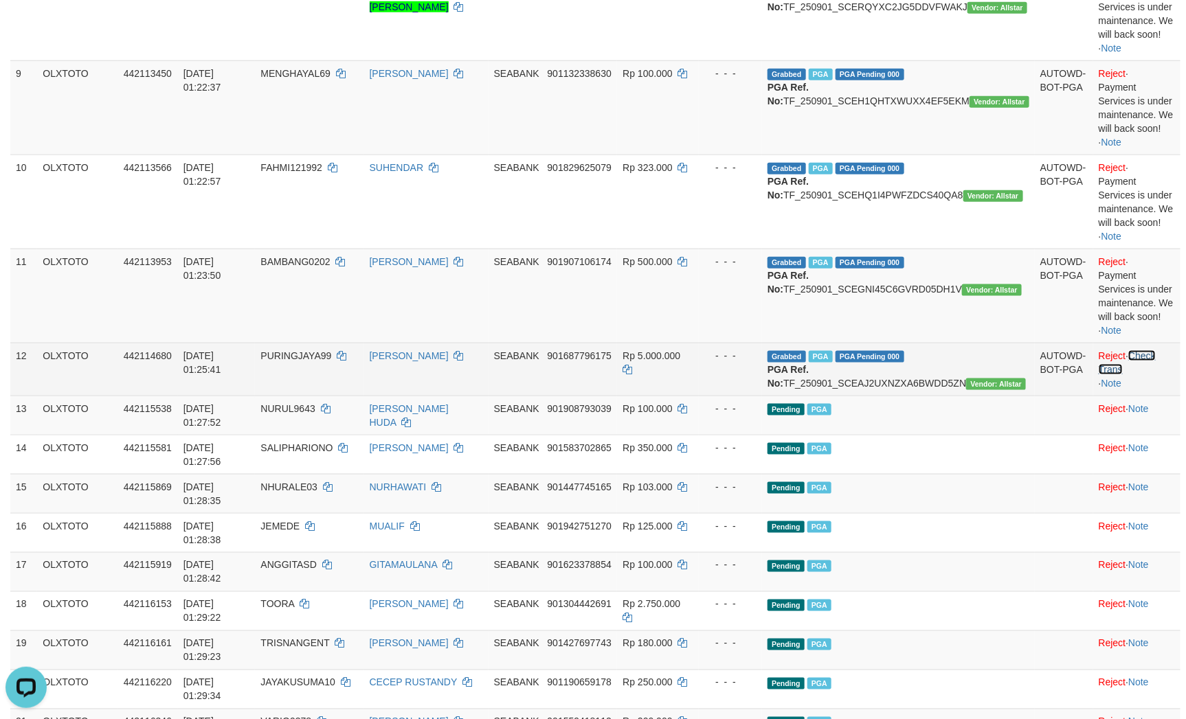
click at [1155, 375] on link "Check Trans" at bounding box center [1126, 362] width 57 height 25
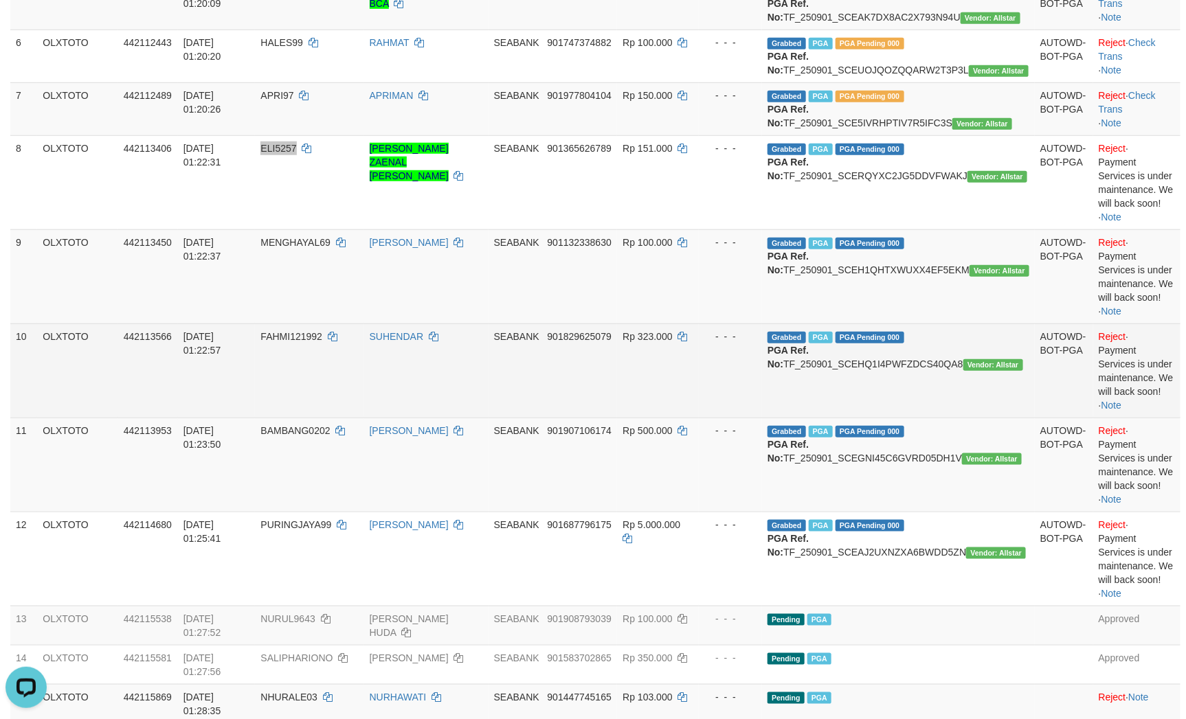
scroll to position [412, 0]
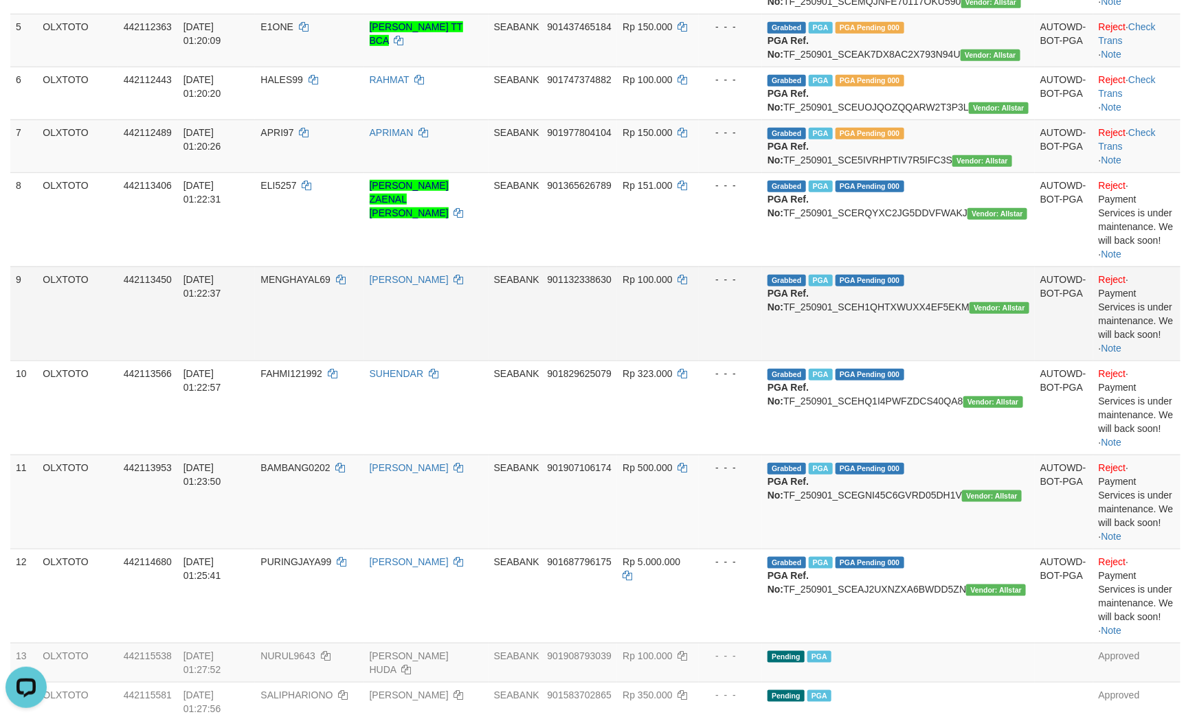
click at [1045, 361] on td "AUTOWD-BOT-PGA" at bounding box center [1063, 314] width 58 height 94
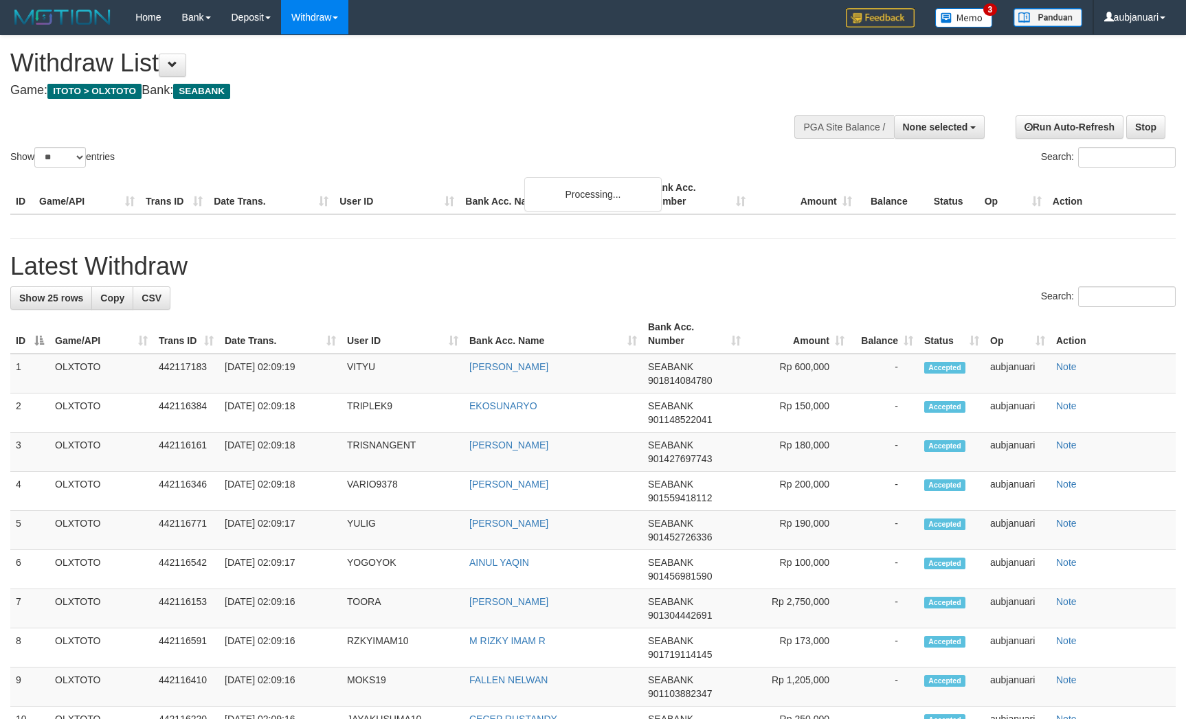
select select
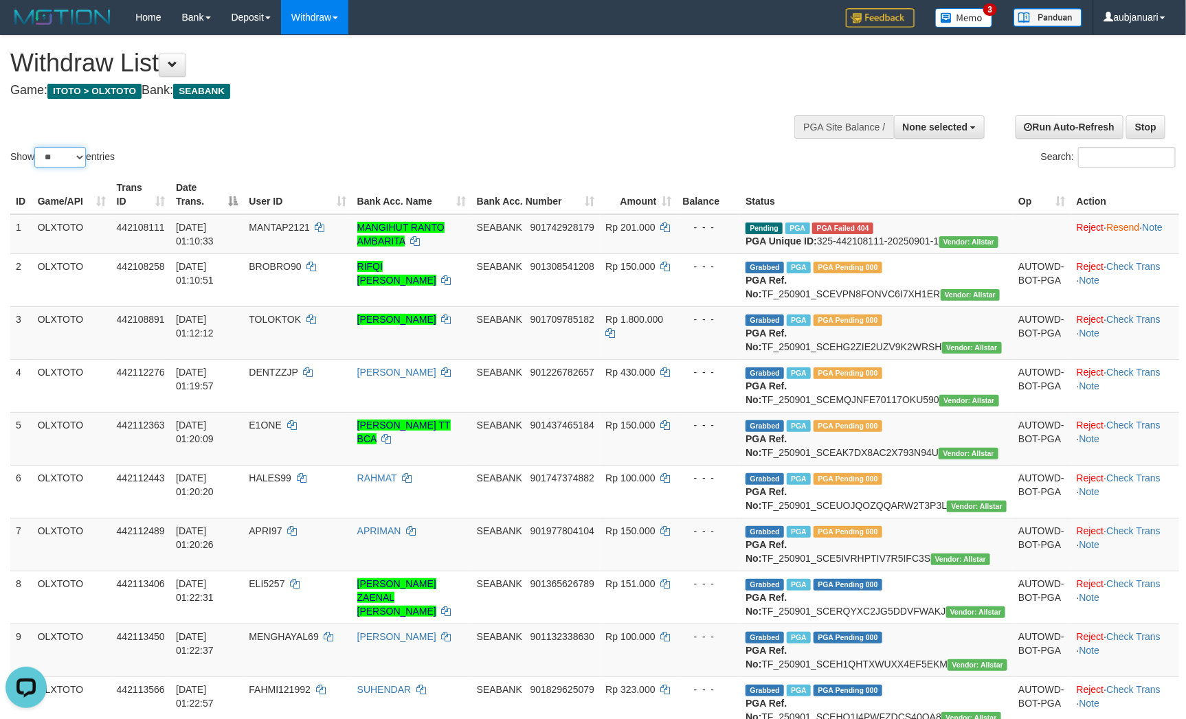
click at [60, 168] on select "** ** ** ***" at bounding box center [60, 157] width 52 height 21
select select "***"
click at [36, 164] on select "** ** ** ***" at bounding box center [60, 157] width 52 height 21
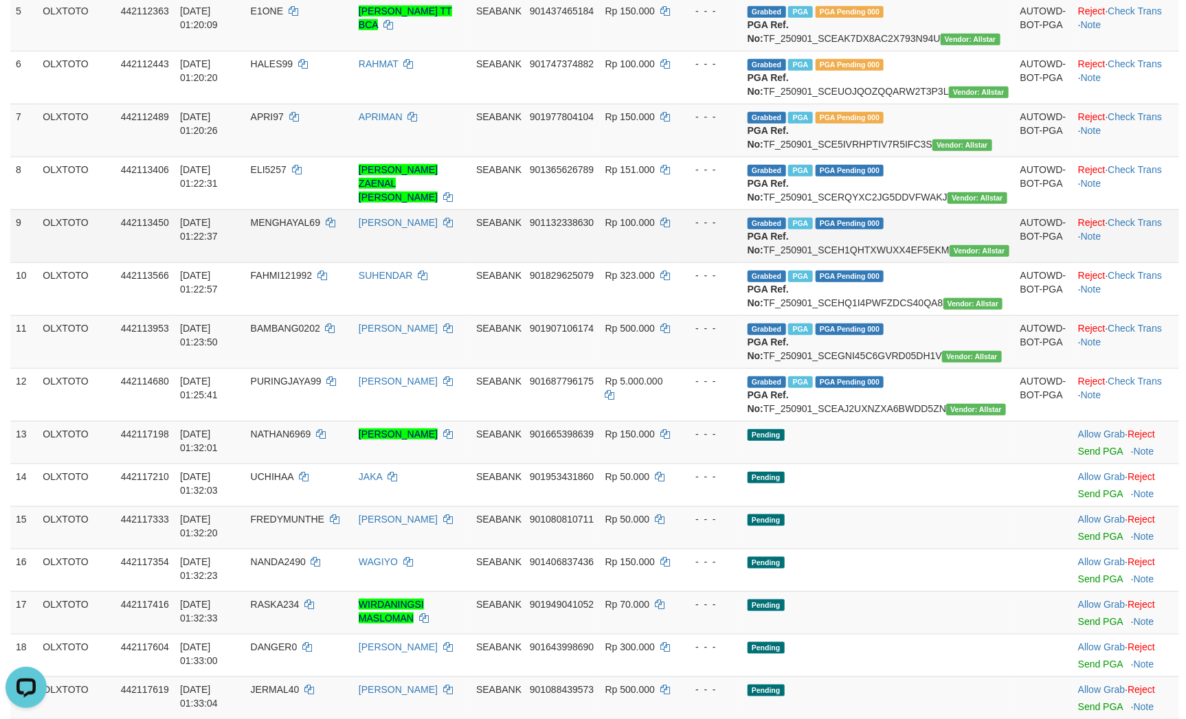
scroll to position [412, 0]
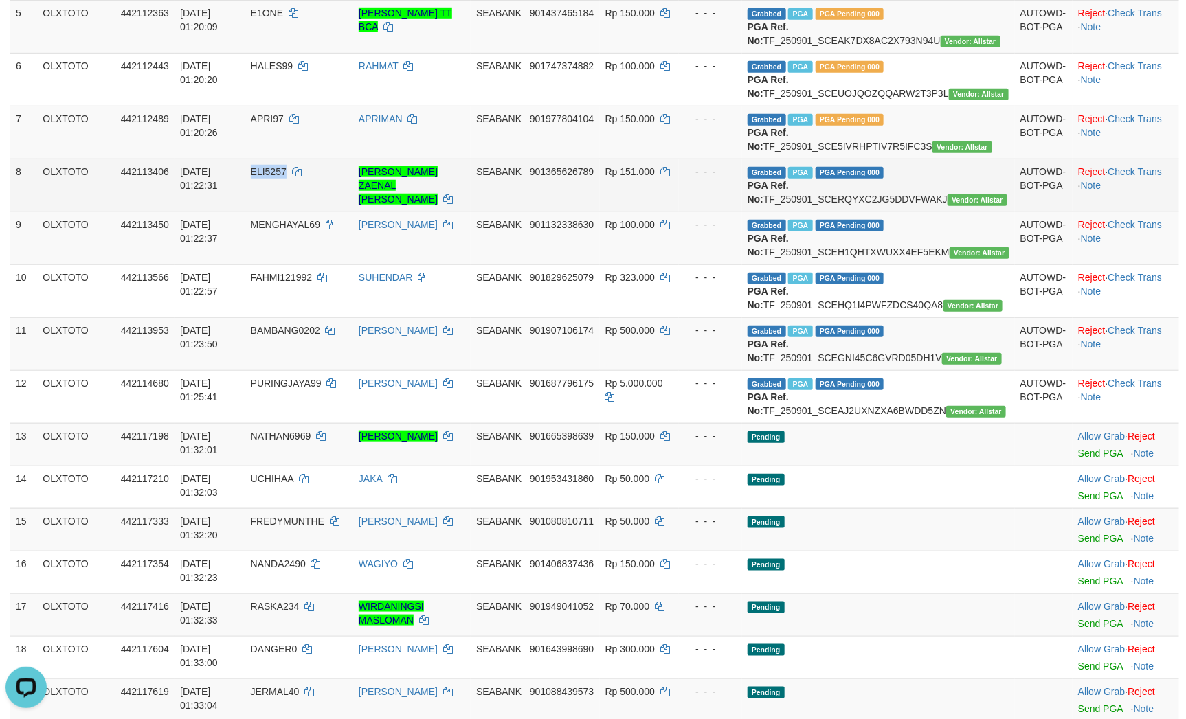
copy span "ELI5257"
drag, startPoint x: 282, startPoint y: 282, endPoint x: 318, endPoint y: 282, distance: 35.7
click at [318, 212] on td "ELI5257" at bounding box center [299, 185] width 108 height 53
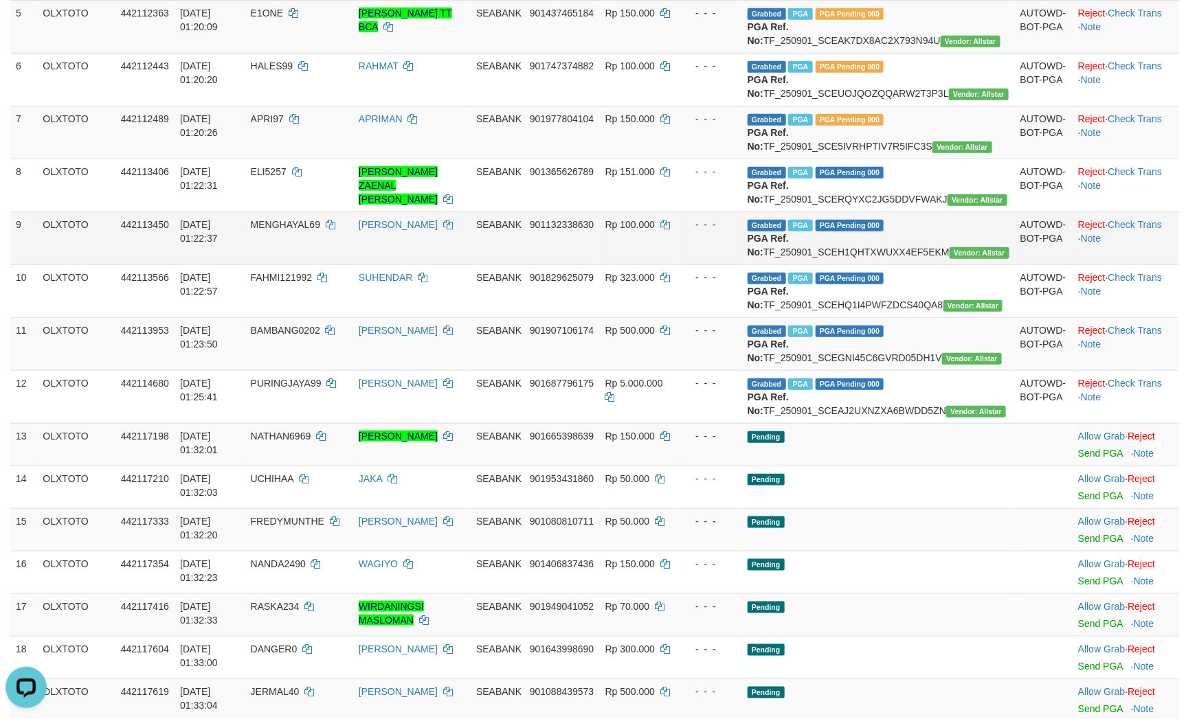
click at [286, 230] on span "MENGHAYAL69" at bounding box center [285, 224] width 69 height 11
drag, startPoint x: 280, startPoint y: 349, endPoint x: 351, endPoint y: 348, distance: 70.8
click at [351, 264] on td "MENGHAYAL69" at bounding box center [299, 238] width 108 height 53
copy span "MENGHAYAL69"
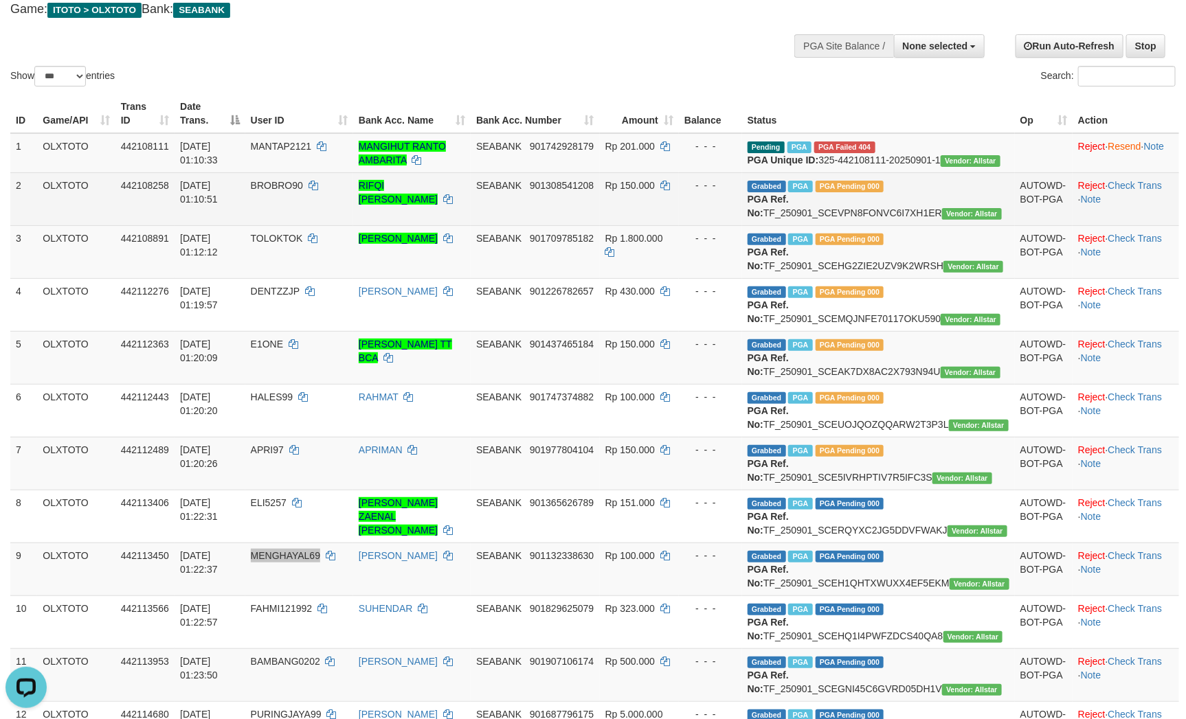
scroll to position [0, 0]
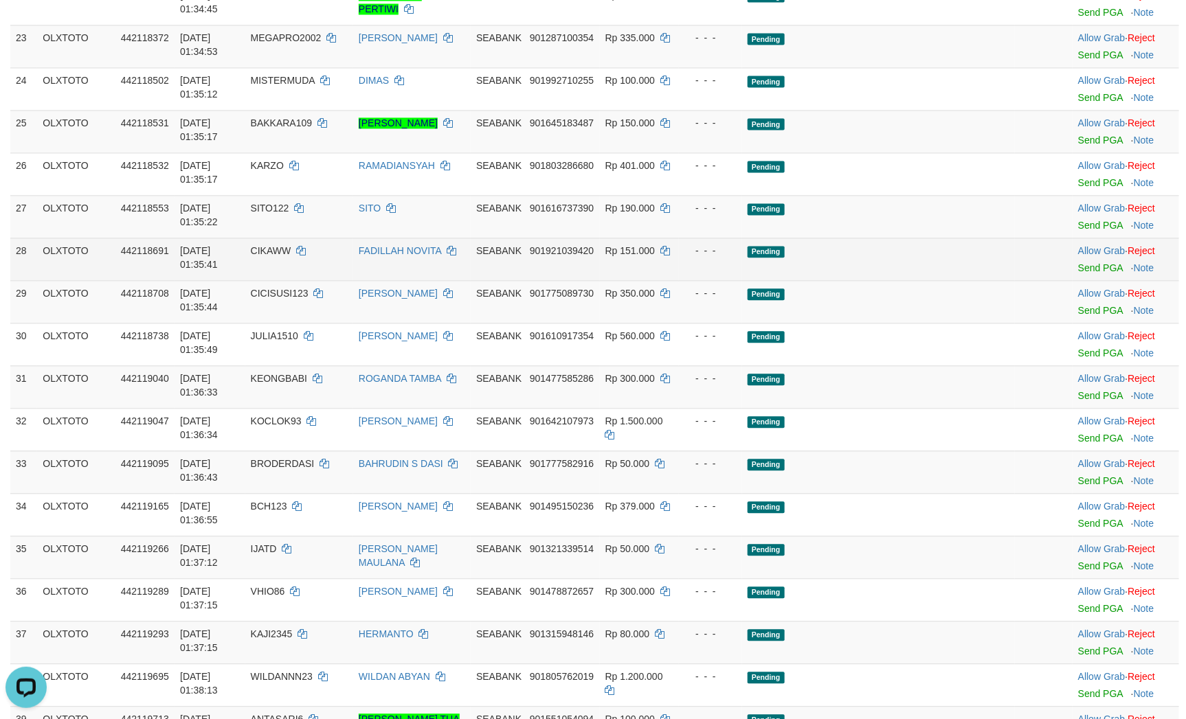
click at [918, 280] on td "Pending" at bounding box center [878, 259] width 273 height 43
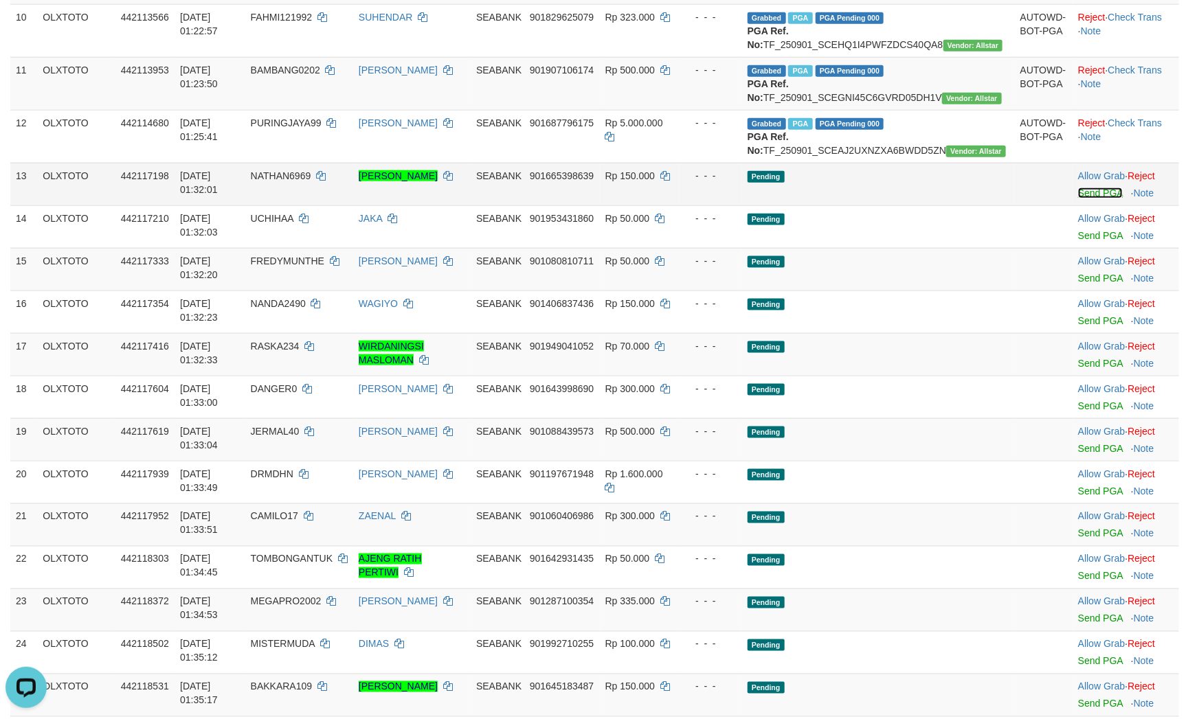
click at [1086, 199] on link "Send PGA" at bounding box center [1100, 193] width 45 height 11
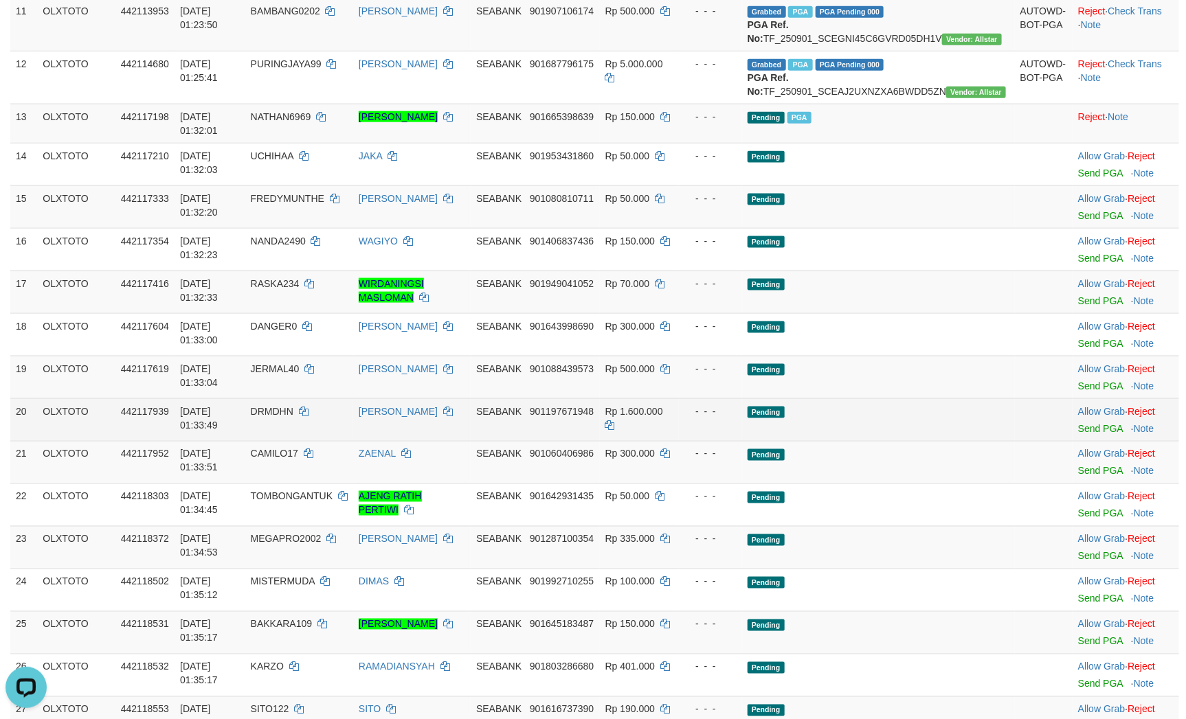
scroll to position [879, 0]
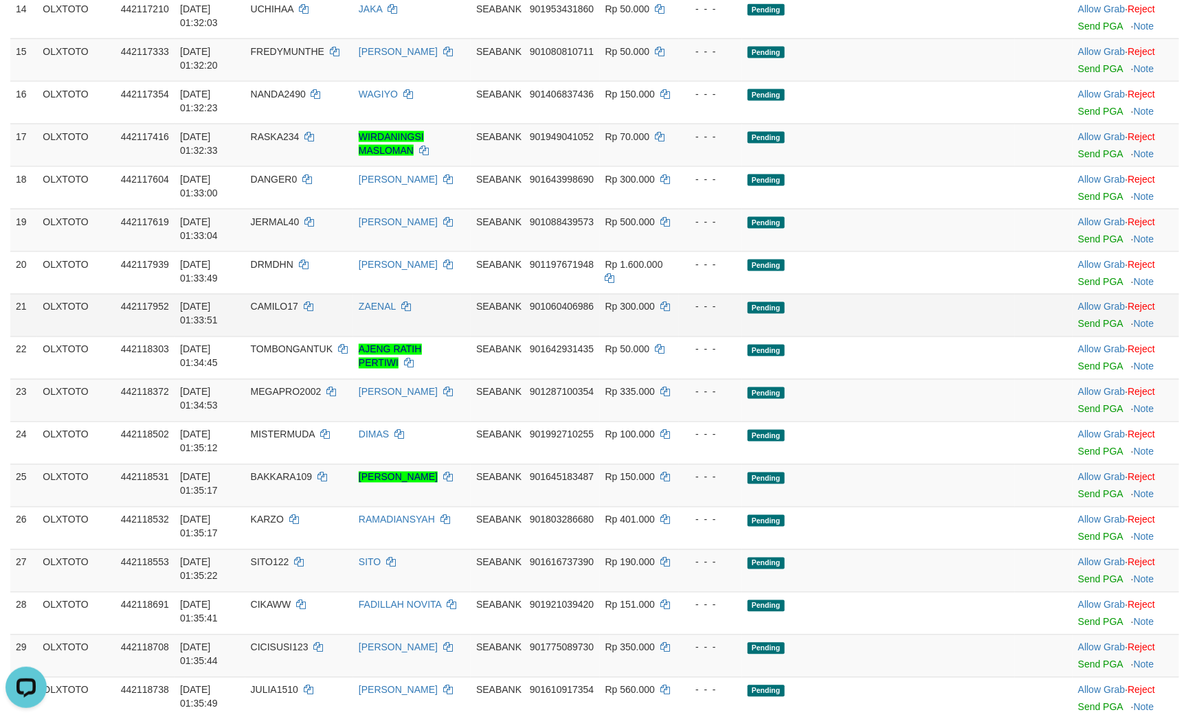
click at [958, 337] on td "Pending" at bounding box center [878, 315] width 273 height 43
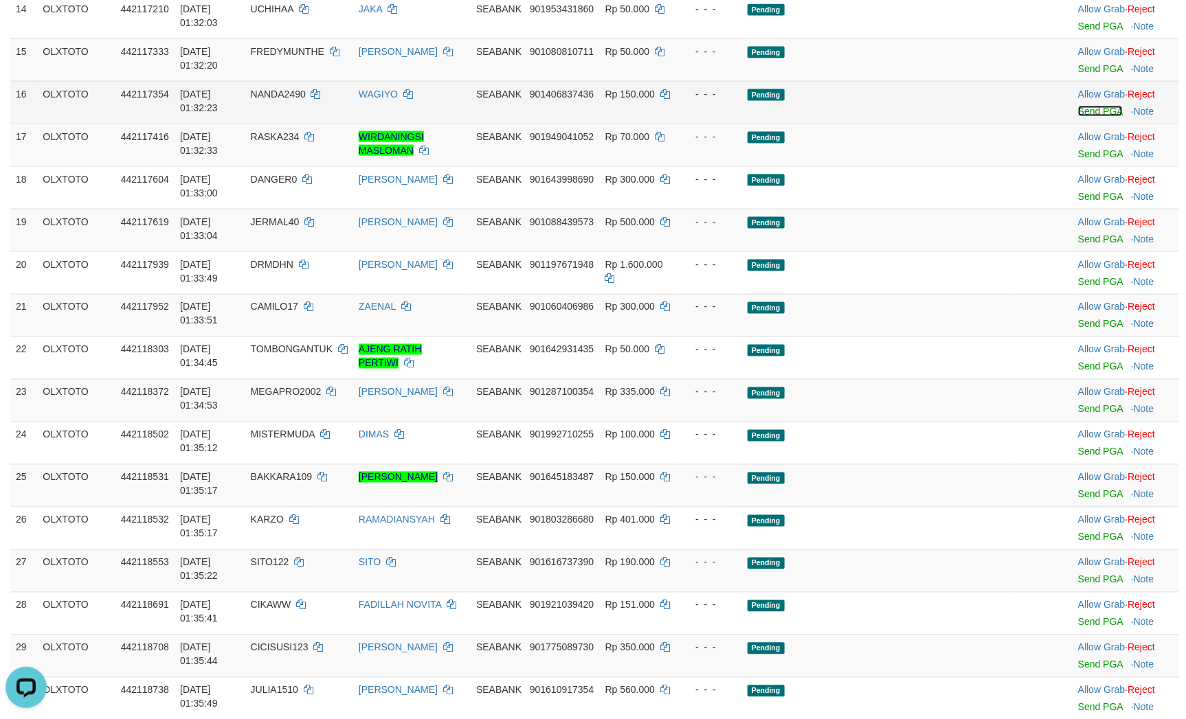
click at [1093, 117] on link "Send PGA" at bounding box center [1100, 111] width 45 height 11
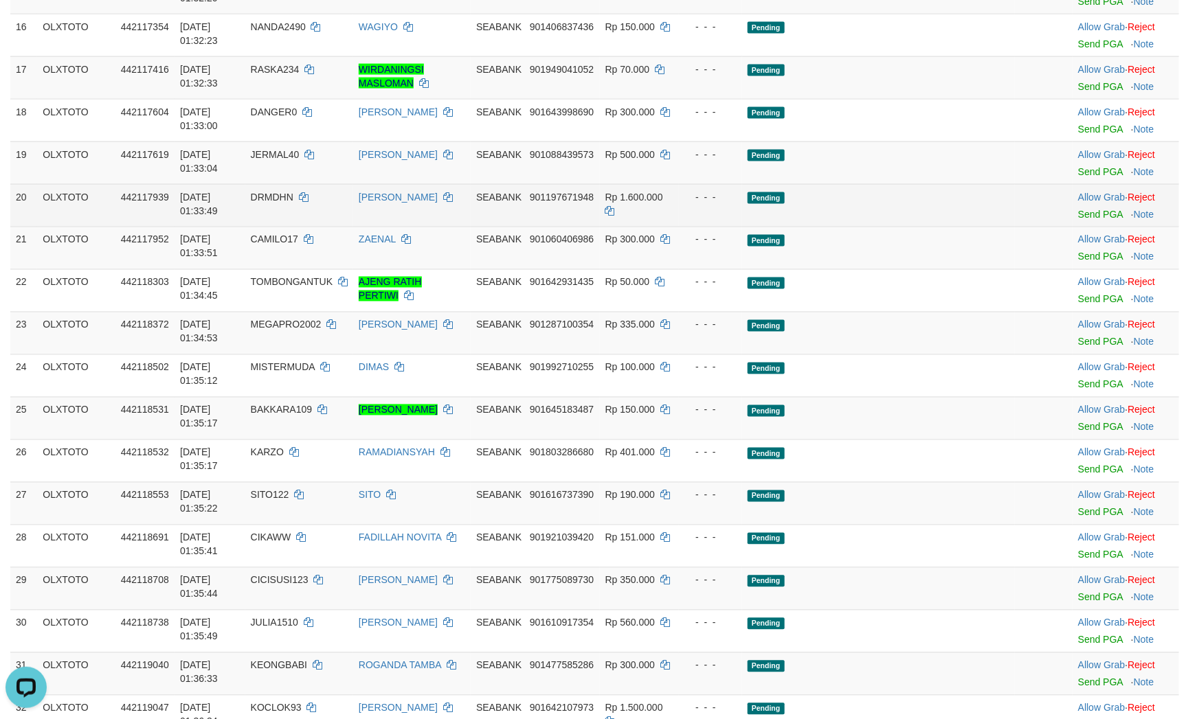
scroll to position [982, 0]
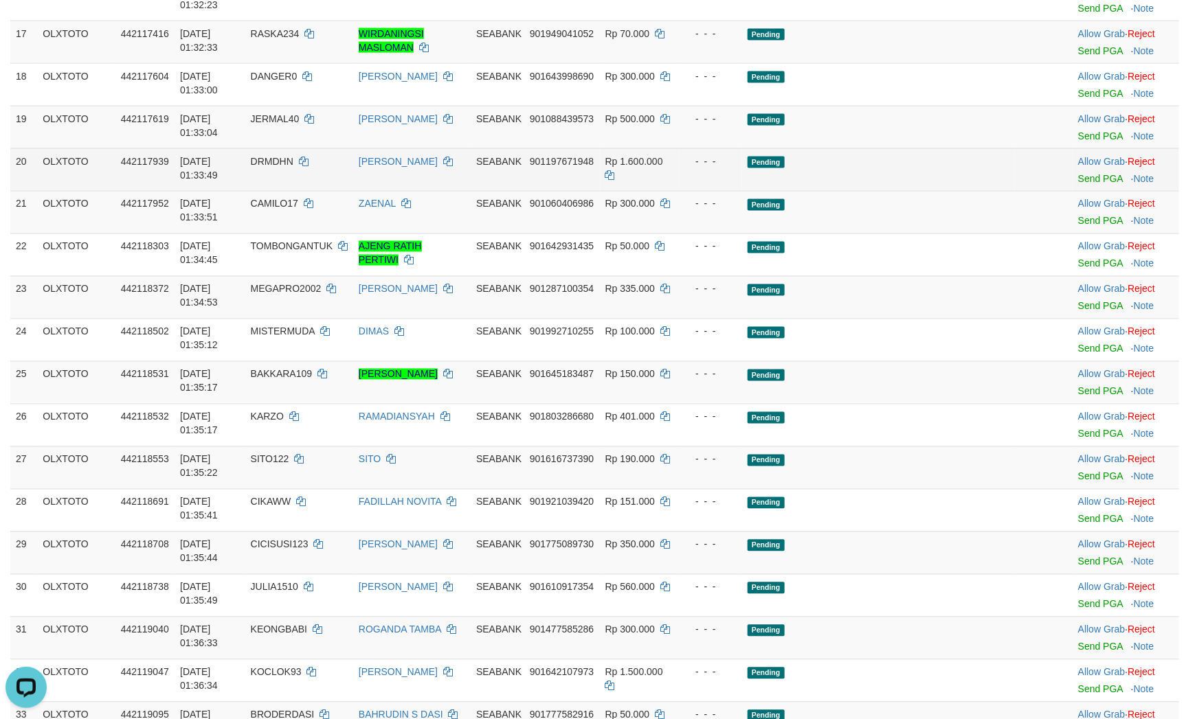
click at [938, 191] on td "Pending" at bounding box center [878, 169] width 273 height 43
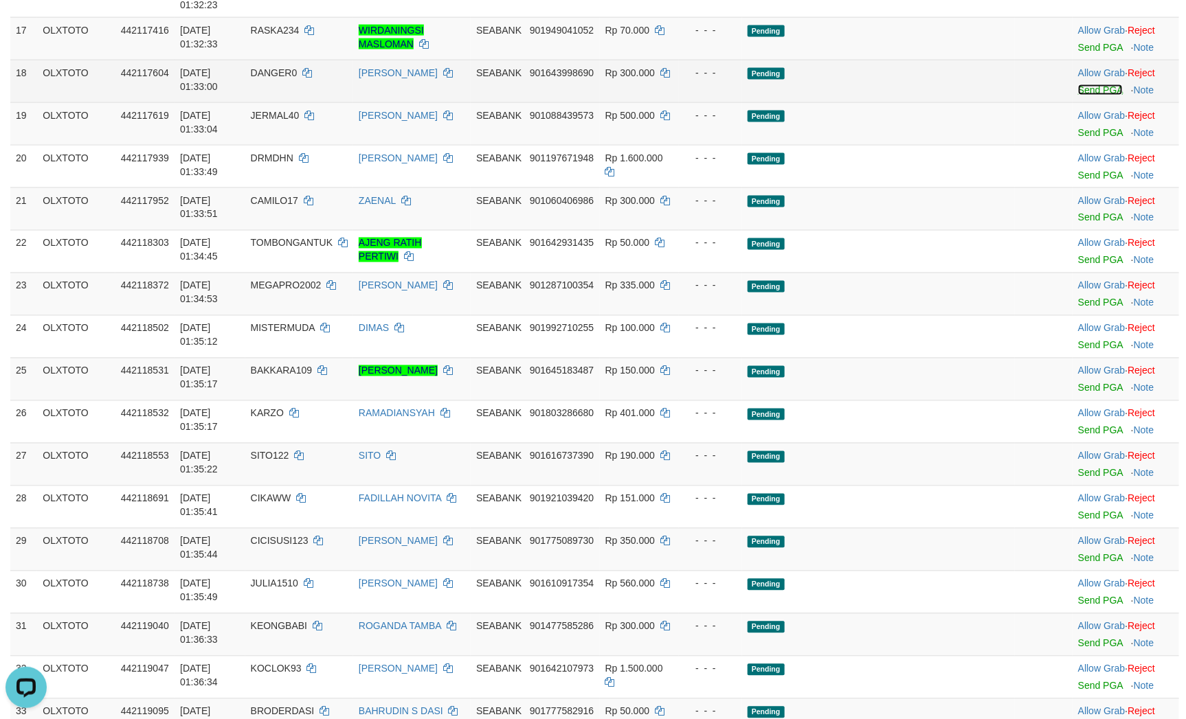
click at [1083, 95] on link "Send PGA" at bounding box center [1100, 89] width 45 height 11
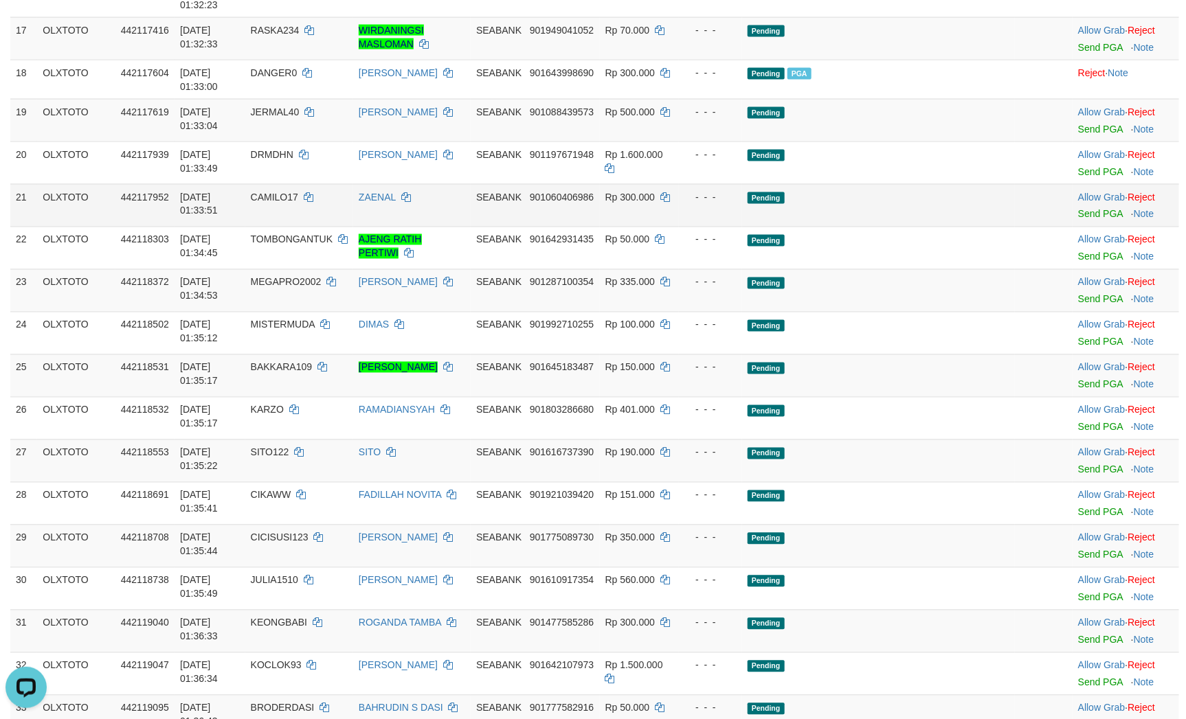
click at [870, 227] on td "Pending" at bounding box center [878, 205] width 273 height 43
click at [1081, 135] on link "Send PGA" at bounding box center [1100, 129] width 45 height 11
click at [892, 227] on td "Pending" at bounding box center [878, 205] width 273 height 43
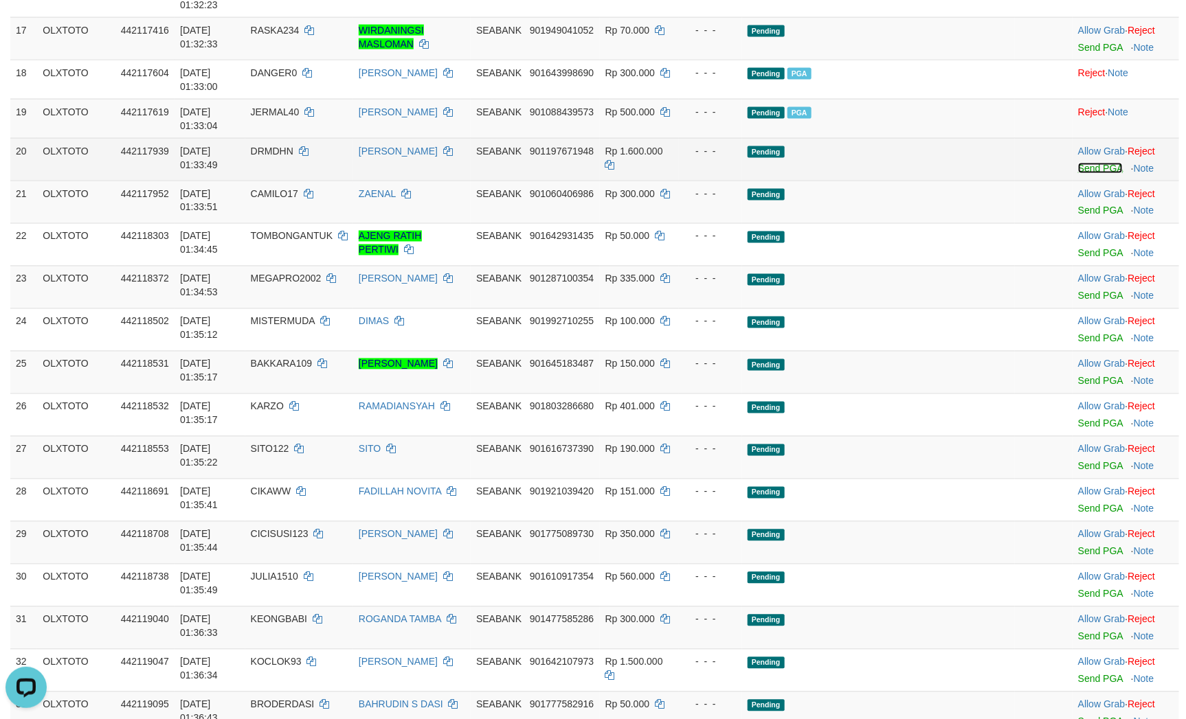
click at [1082, 174] on link "Send PGA" at bounding box center [1100, 168] width 45 height 11
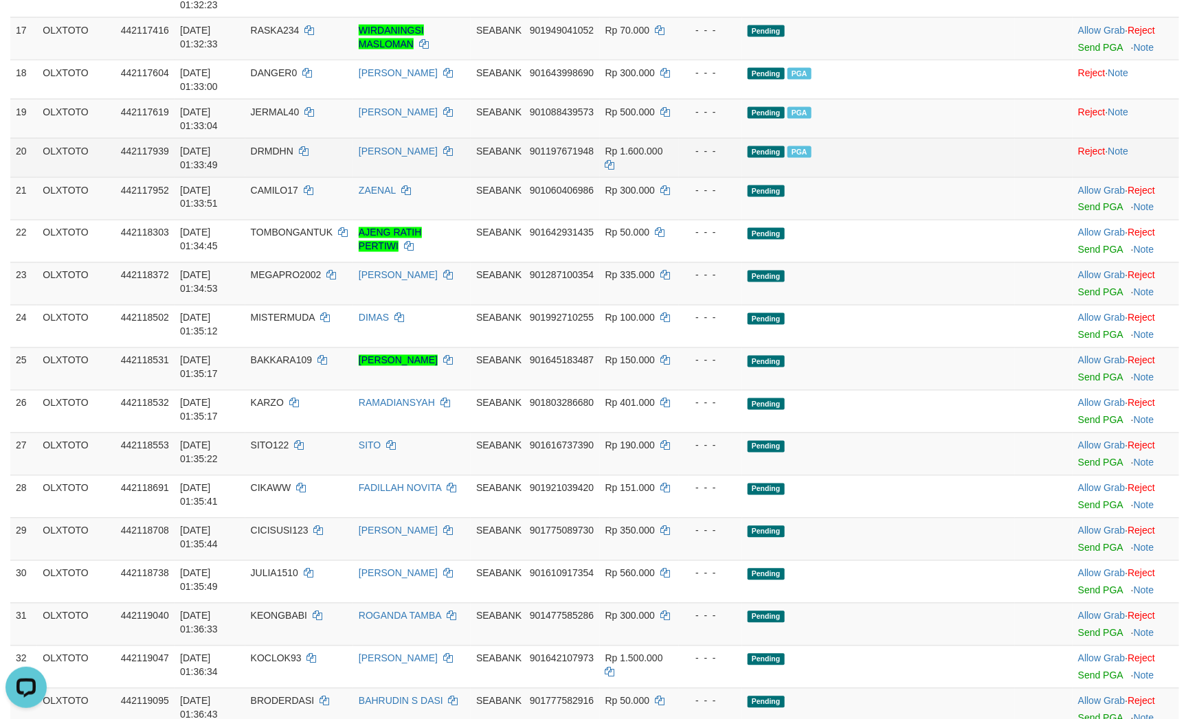
click at [942, 177] on td "Pending PGA" at bounding box center [878, 157] width 273 height 39
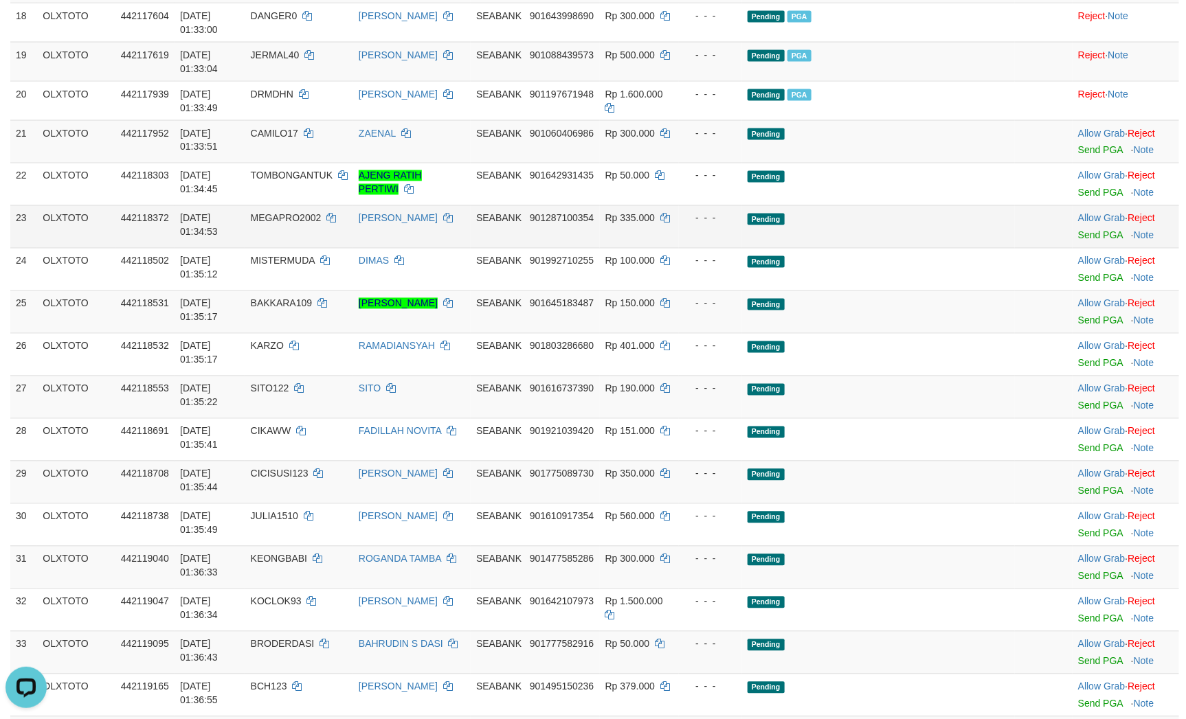
scroll to position [1085, 0]
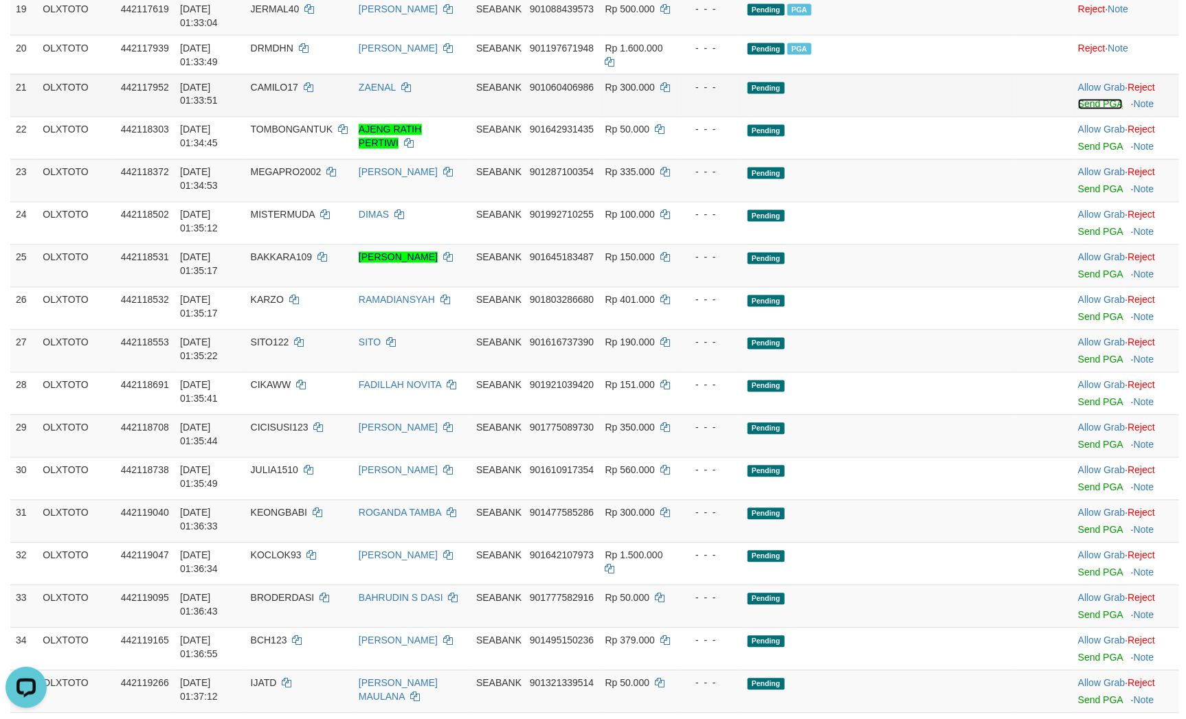
click at [1080, 110] on link "Send PGA" at bounding box center [1100, 104] width 45 height 11
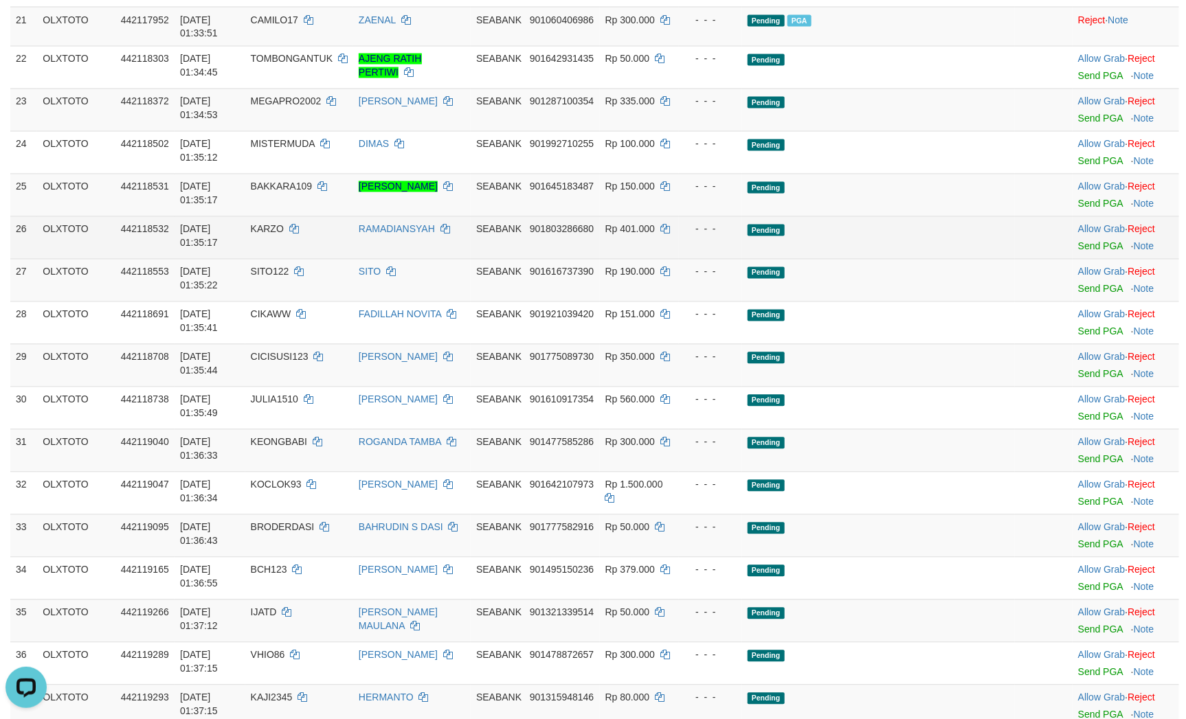
scroll to position [1188, 0]
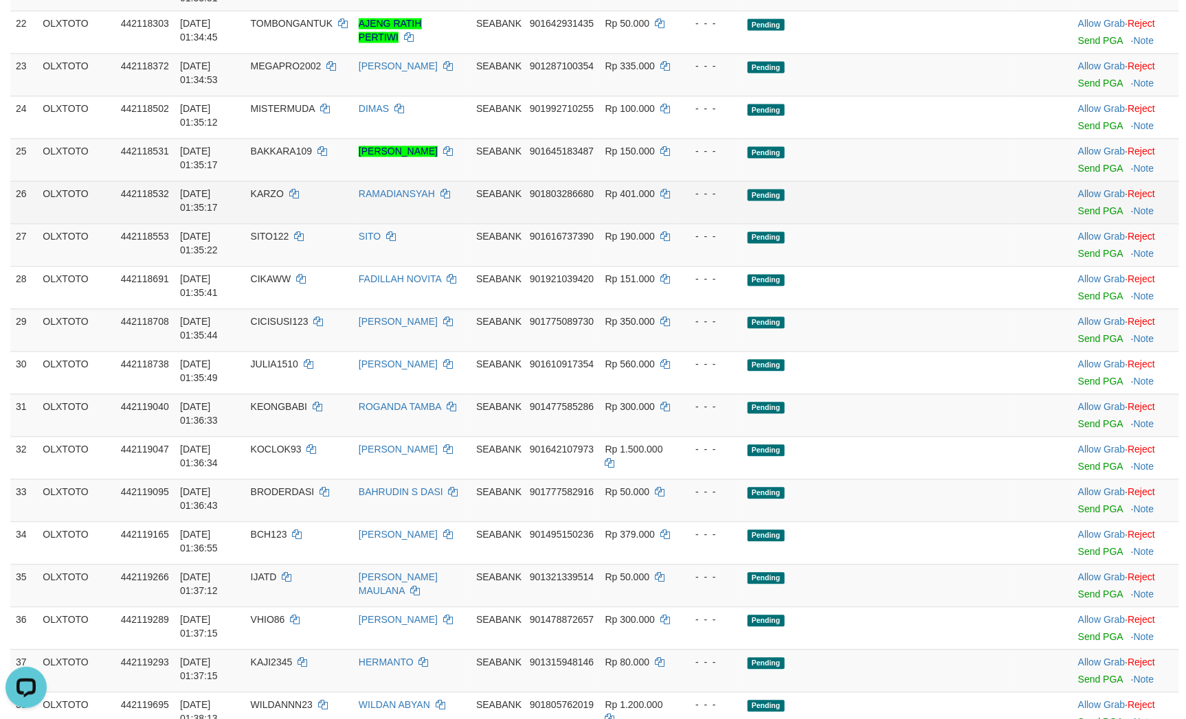
click at [1015, 223] on td at bounding box center [1044, 202] width 58 height 43
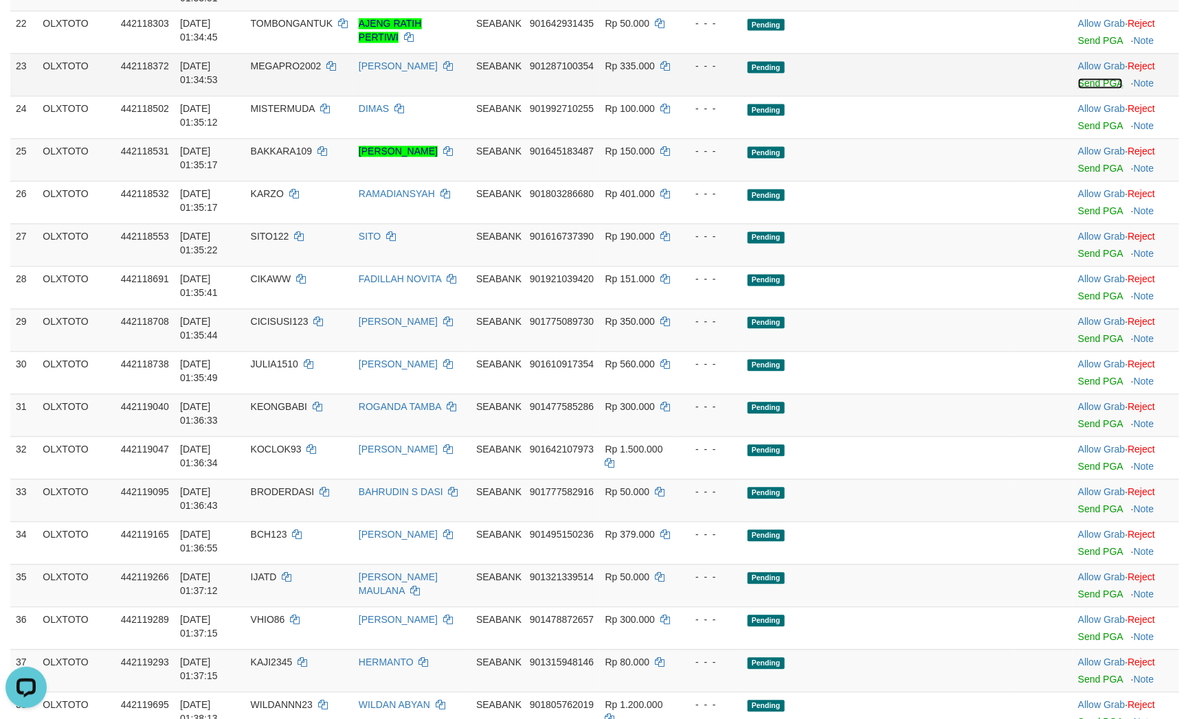
click at [1084, 89] on link "Send PGA" at bounding box center [1100, 83] width 45 height 11
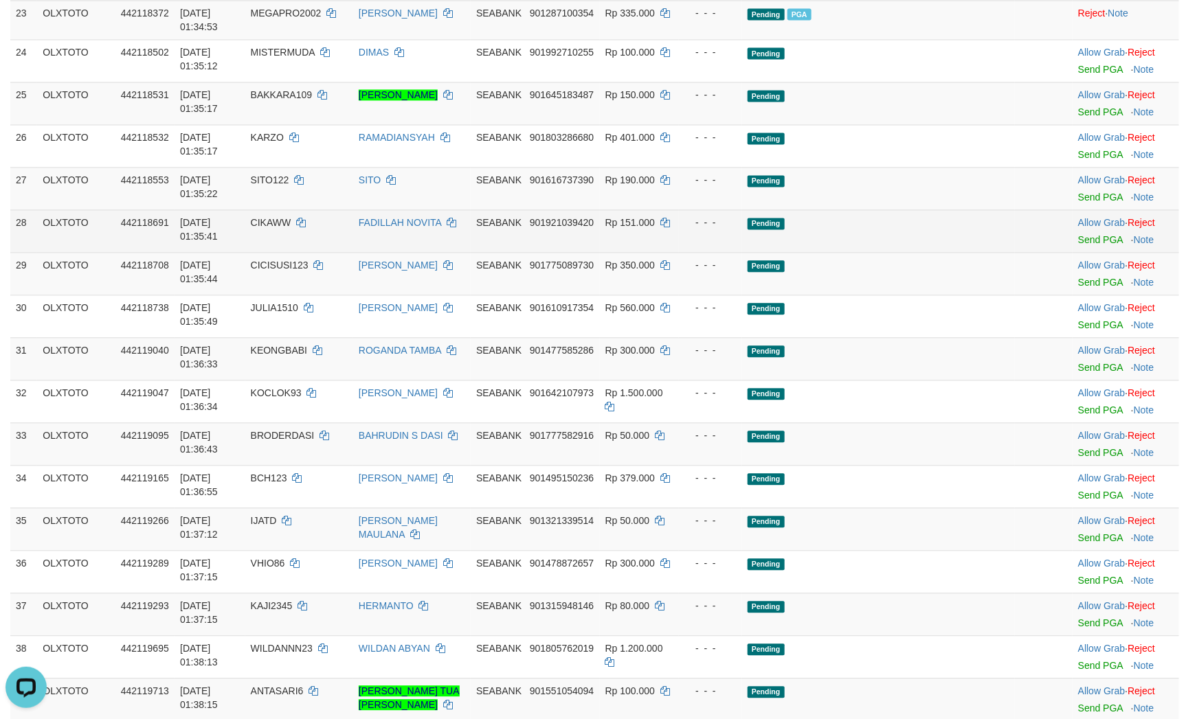
scroll to position [1291, 0]
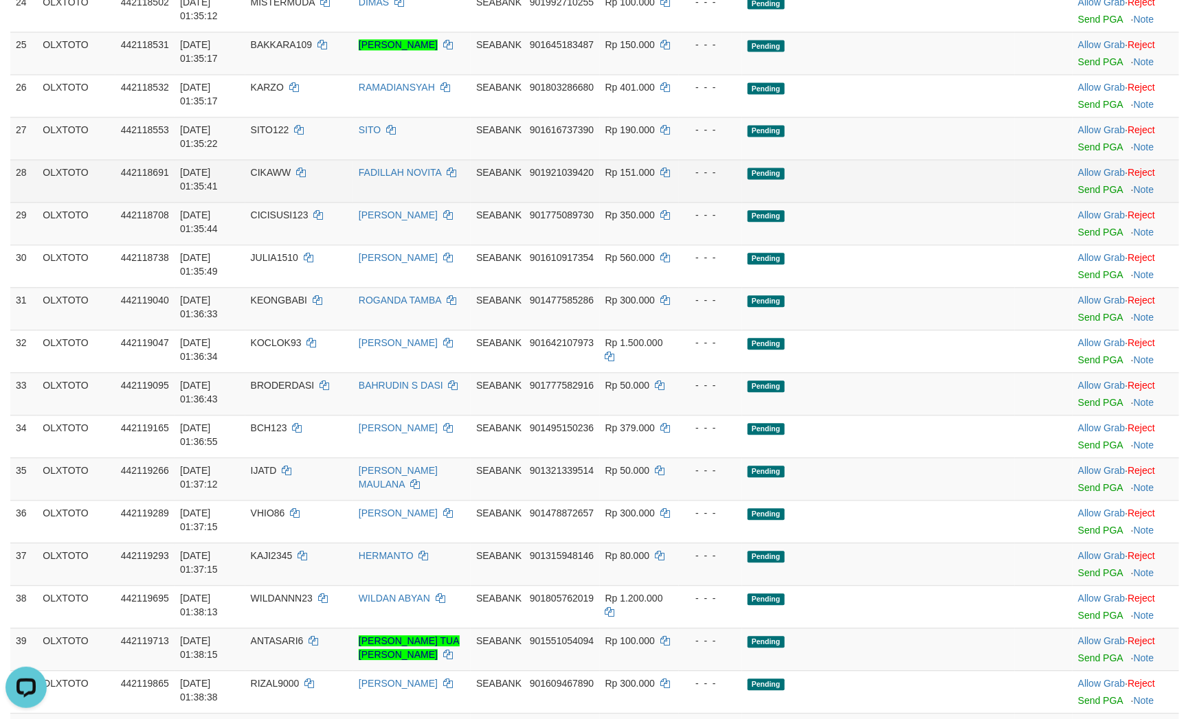
drag, startPoint x: 880, startPoint y: 370, endPoint x: 888, endPoint y: 367, distance: 8.7
click at [884, 202] on td "Pending" at bounding box center [878, 180] width 273 height 43
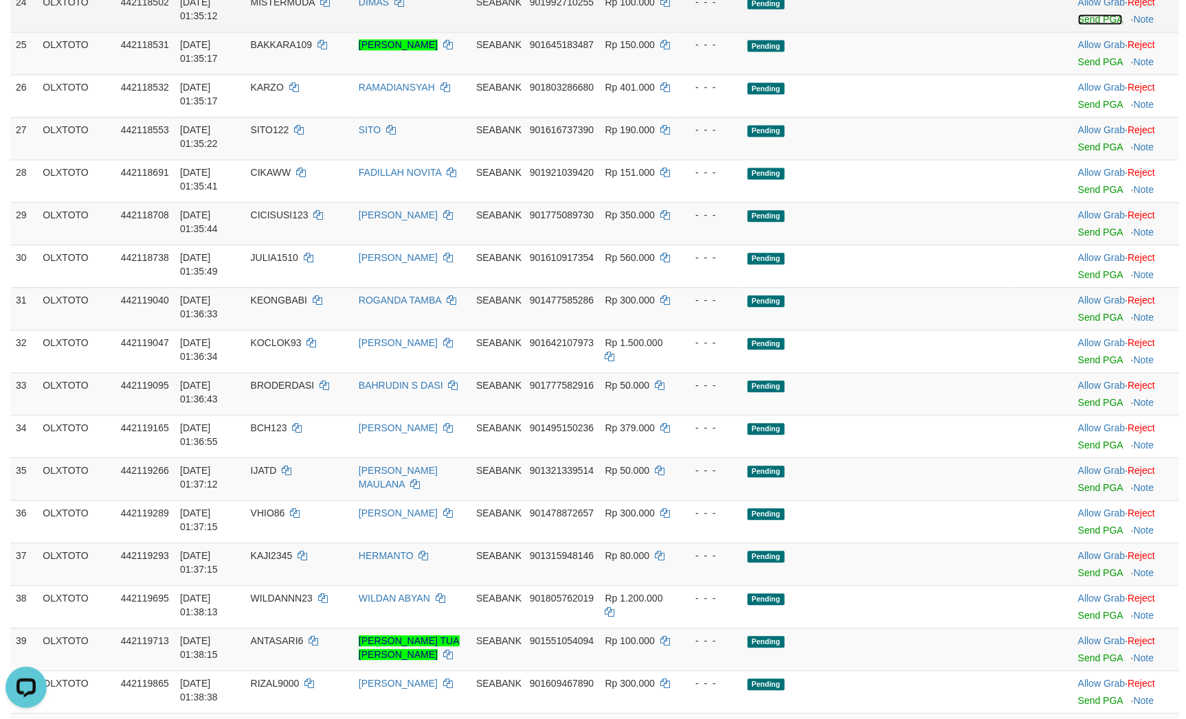
click at [1078, 25] on link "Send PGA" at bounding box center [1100, 19] width 45 height 11
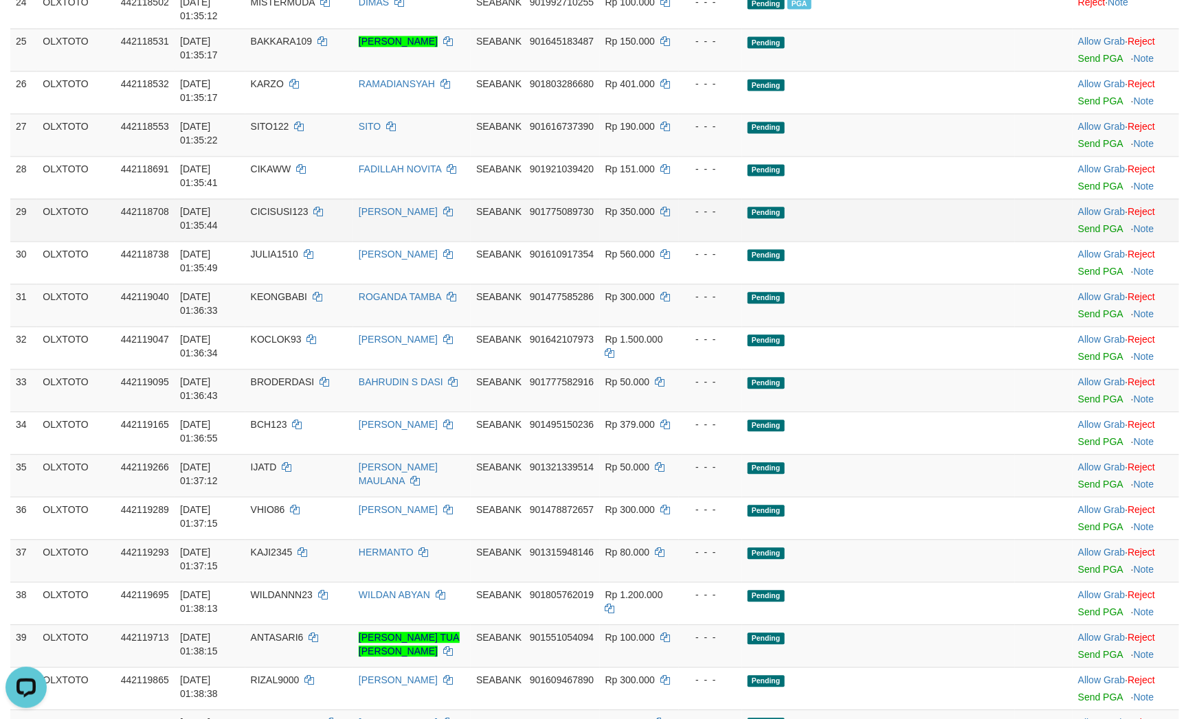
click at [887, 241] on td "Pending" at bounding box center [878, 220] width 273 height 43
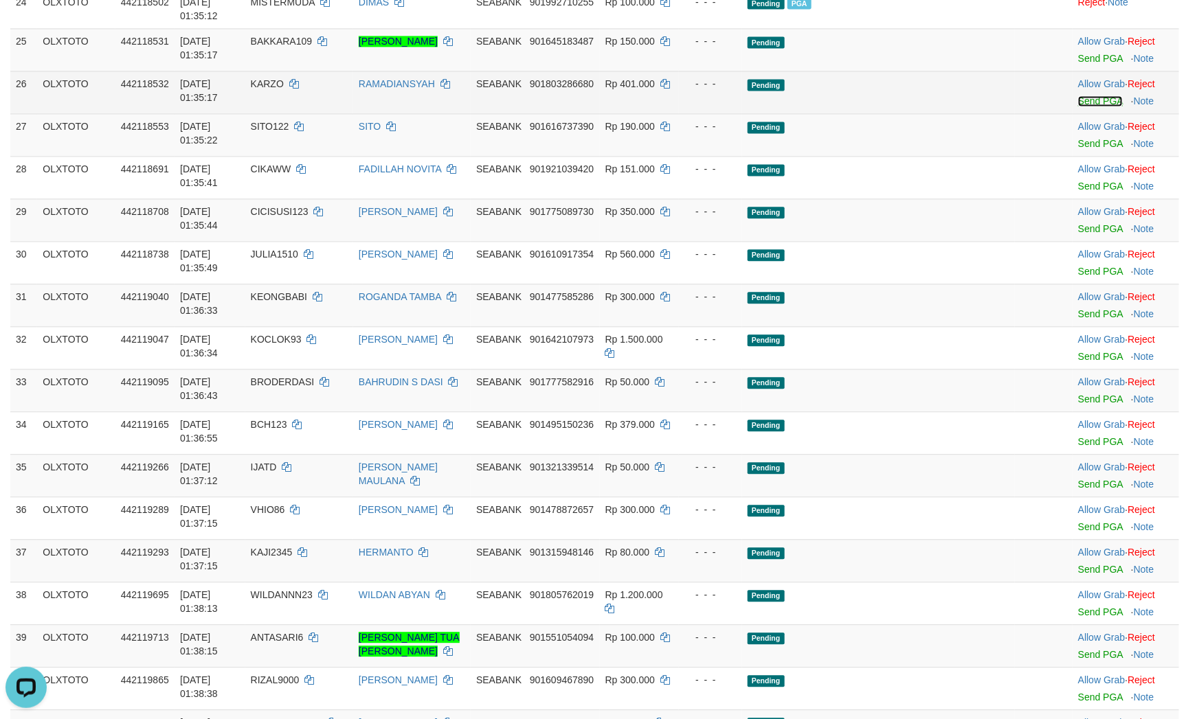
click at [1084, 106] on link "Send PGA" at bounding box center [1100, 100] width 45 height 11
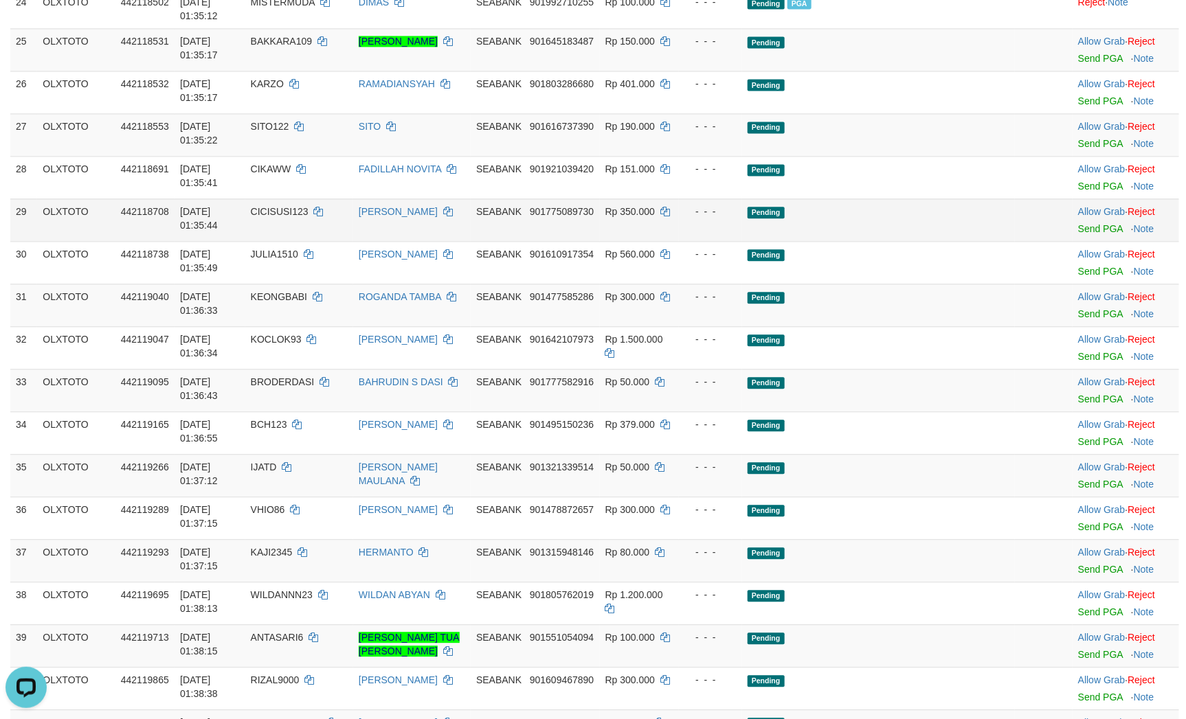
click at [905, 241] on td "Pending" at bounding box center [878, 220] width 273 height 43
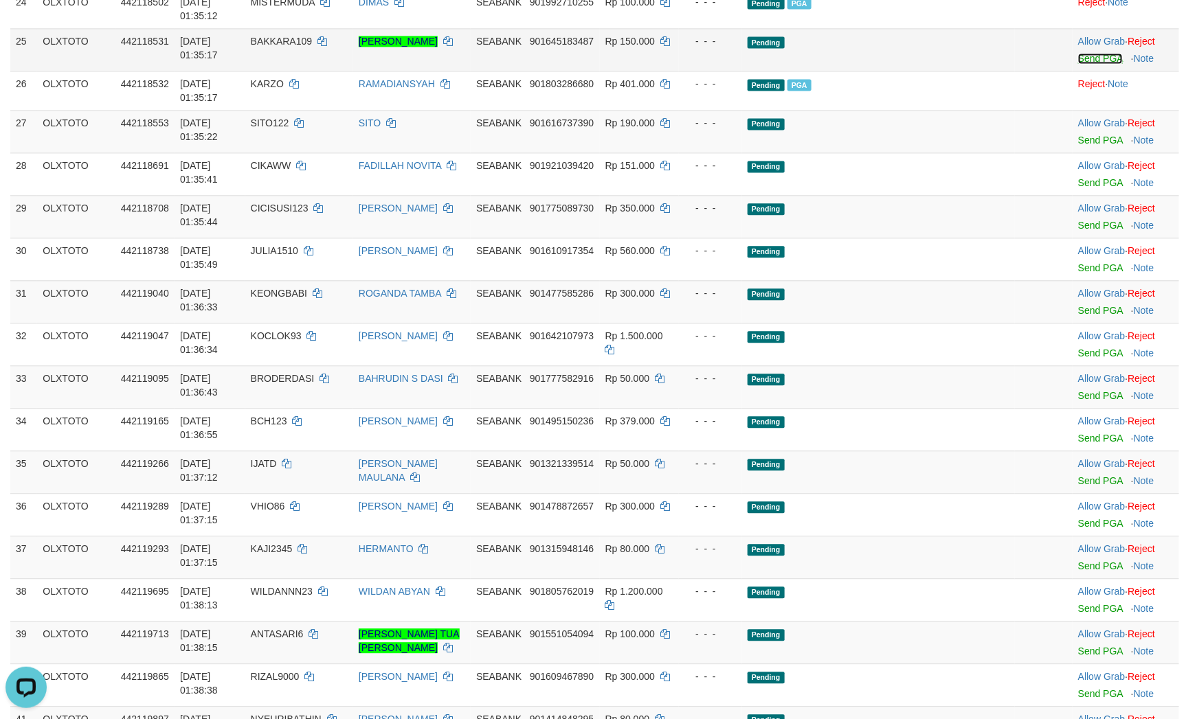
click at [1080, 64] on link "Send PGA" at bounding box center [1100, 58] width 45 height 11
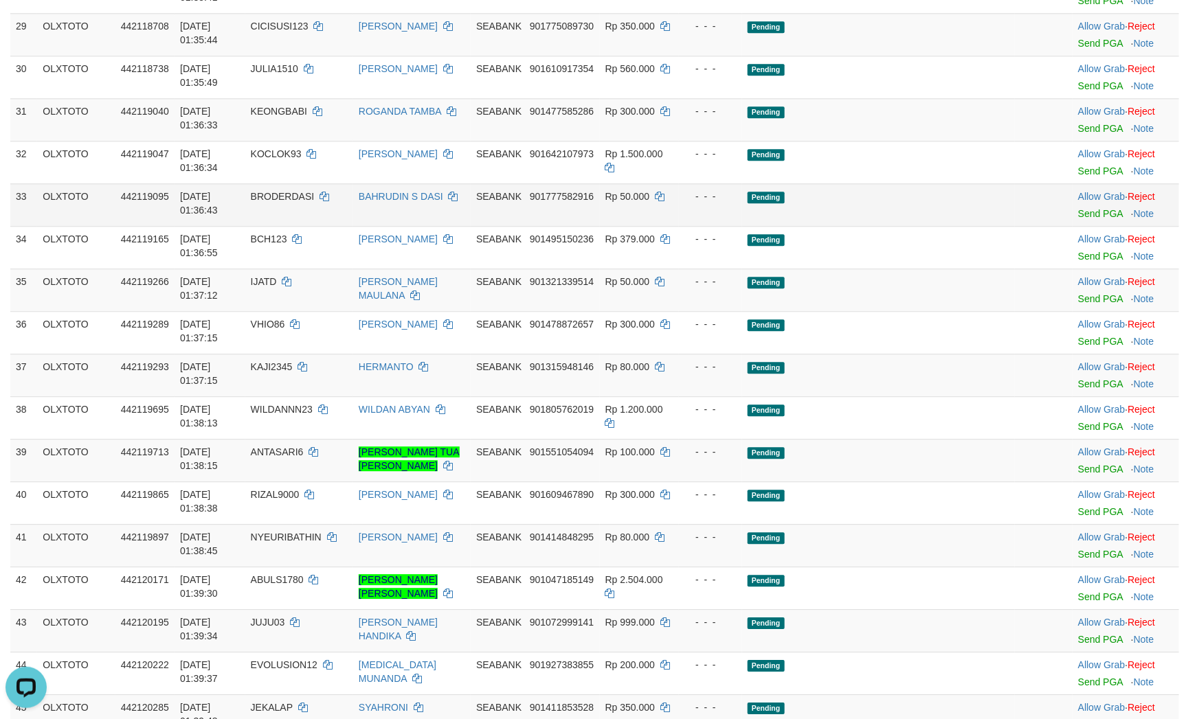
scroll to position [1497, 0]
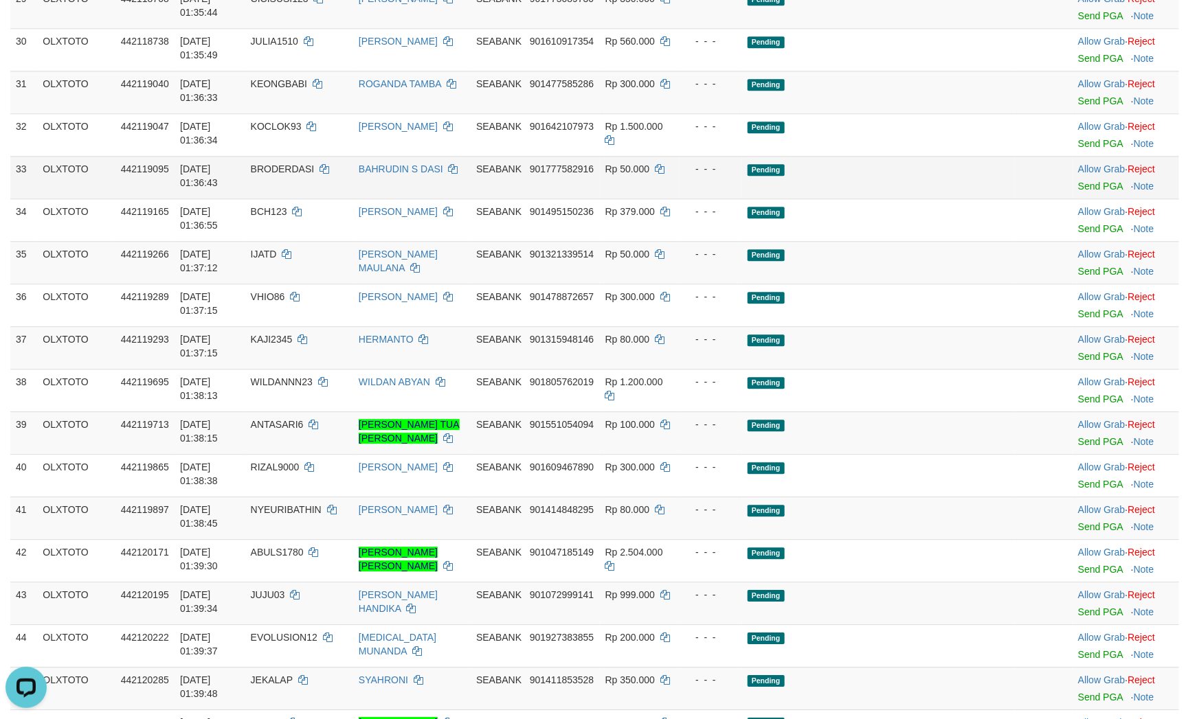
drag, startPoint x: 870, startPoint y: 383, endPoint x: 861, endPoint y: 376, distance: 11.7
click at [870, 199] on td "Pending" at bounding box center [878, 177] width 273 height 43
click at [1015, 199] on td at bounding box center [1044, 177] width 58 height 43
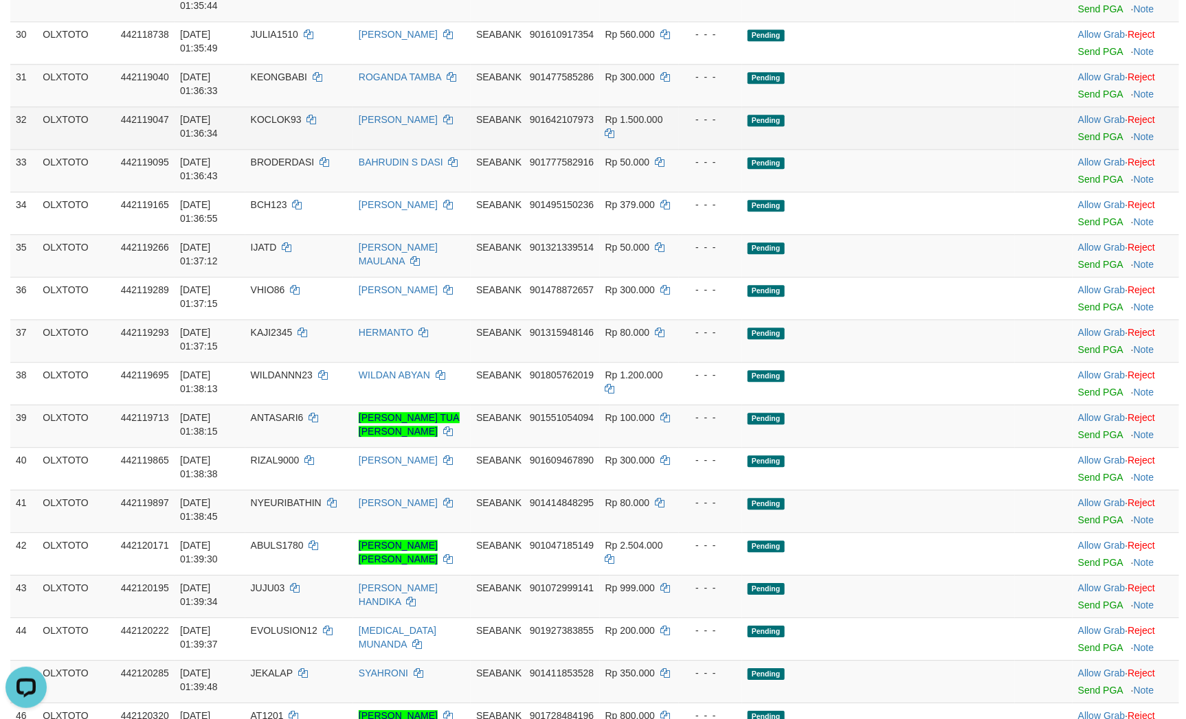
click at [895, 149] on td "Pending" at bounding box center [878, 127] width 273 height 43
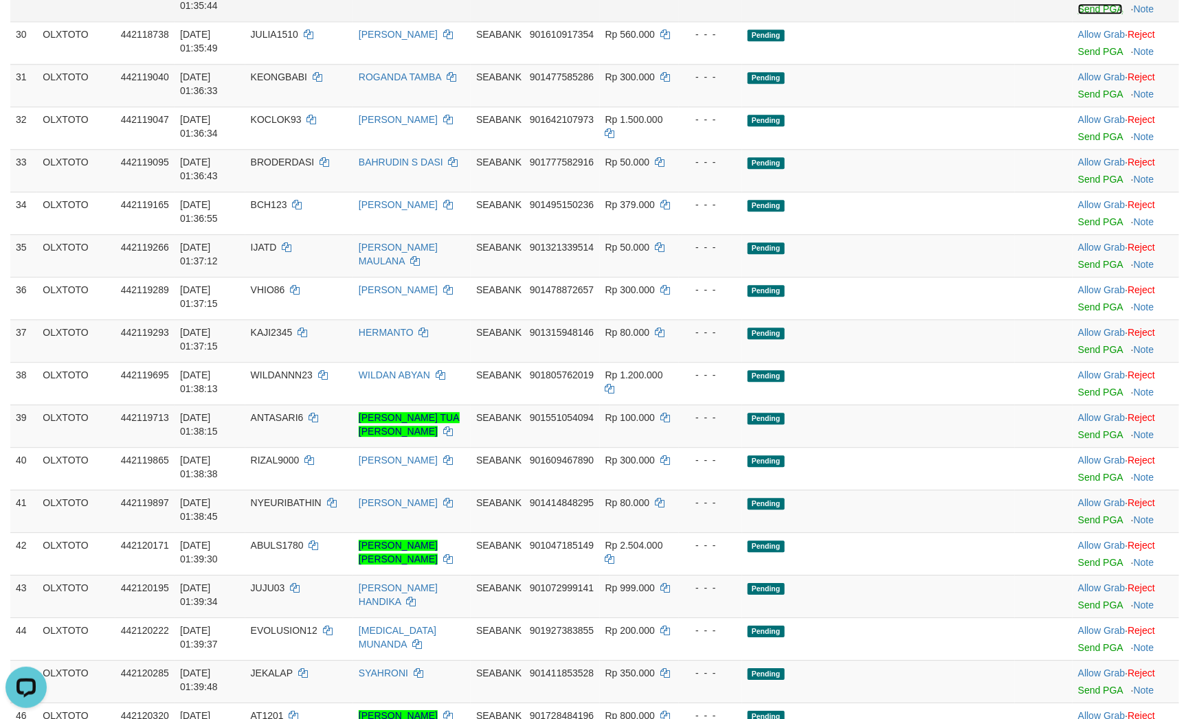
click at [1082, 14] on link "Send PGA" at bounding box center [1100, 8] width 45 height 11
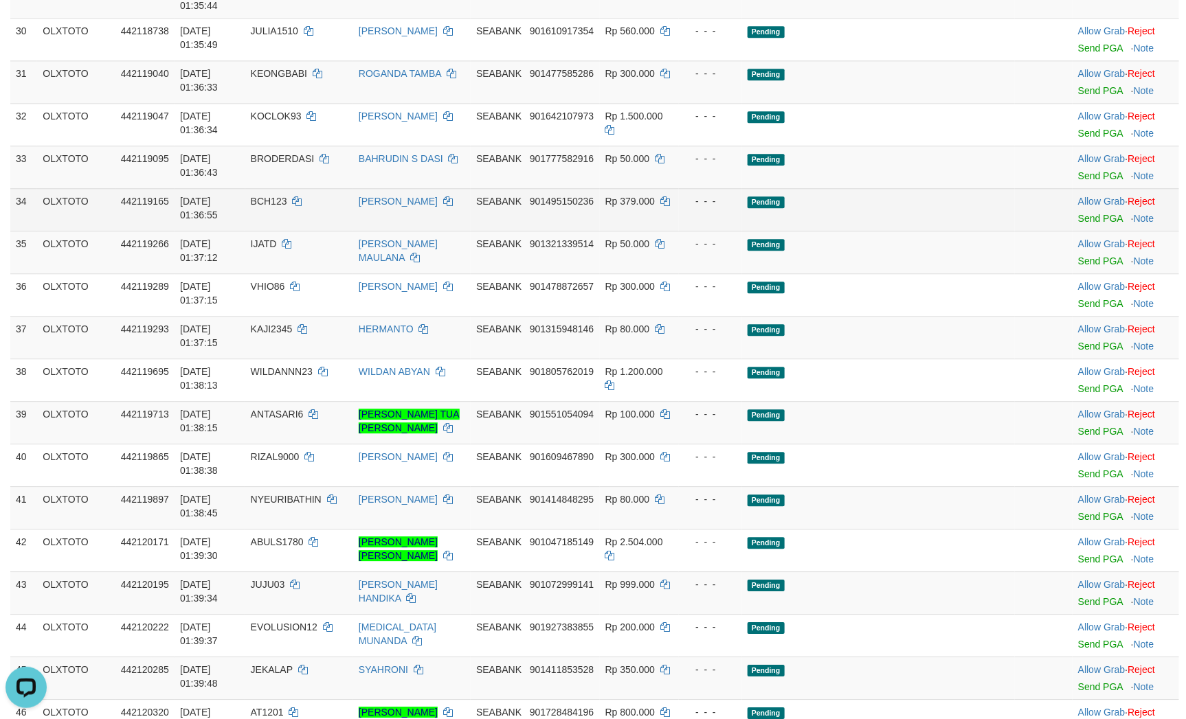
click at [946, 231] on td "Pending" at bounding box center [878, 209] width 273 height 43
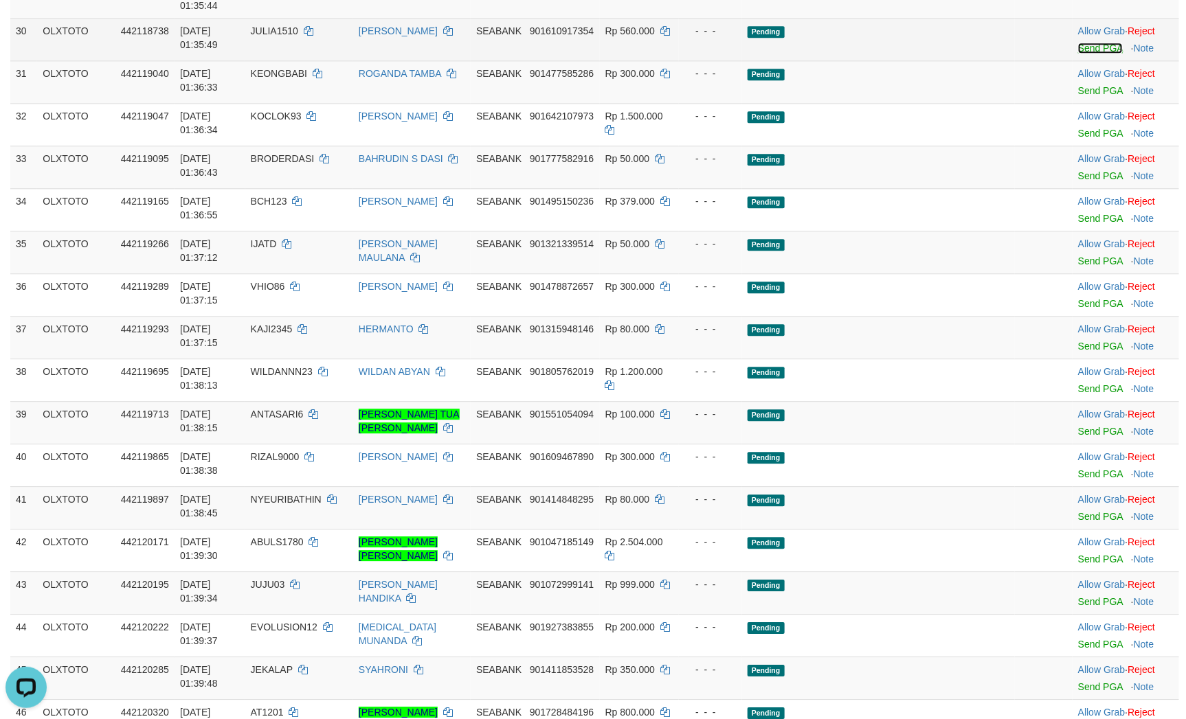
click at [1078, 54] on link "Send PGA" at bounding box center [1100, 48] width 45 height 11
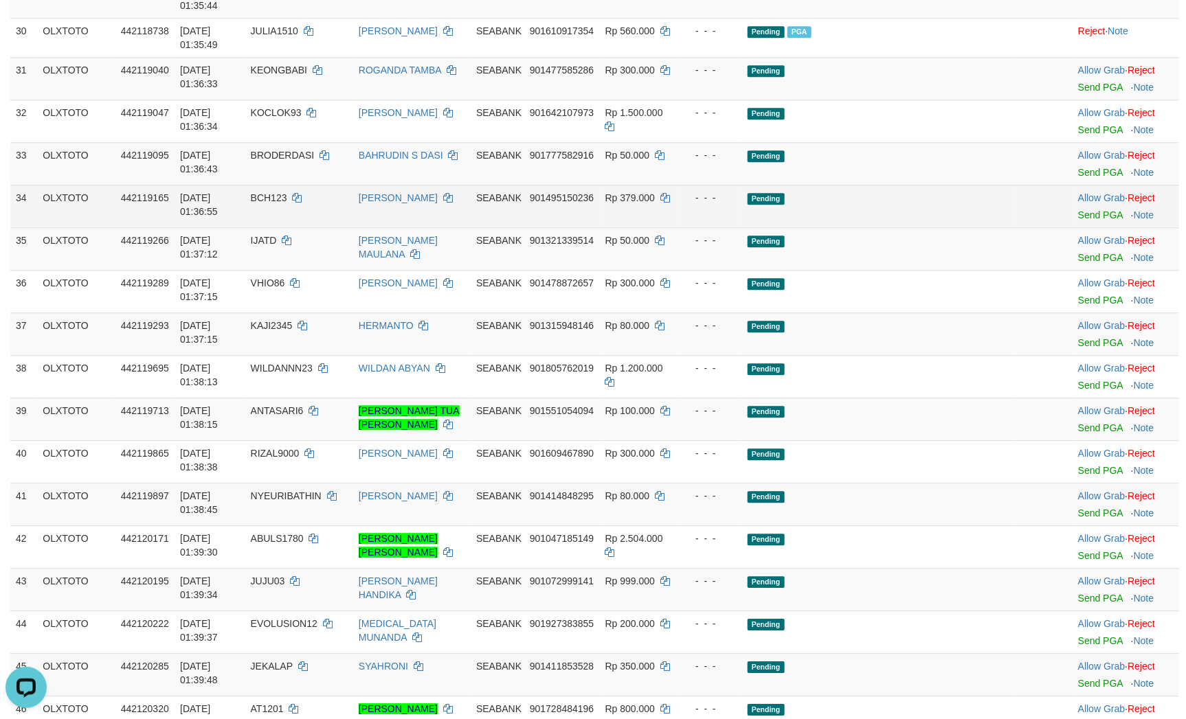
click at [1015, 227] on td at bounding box center [1044, 206] width 58 height 43
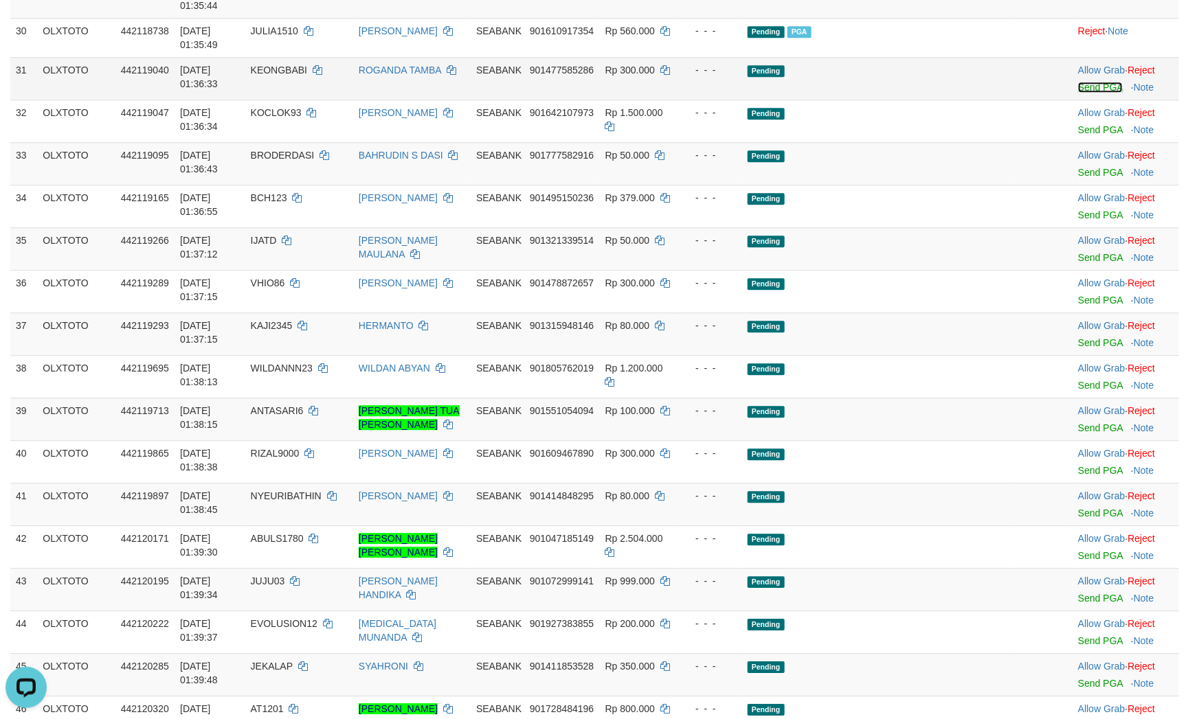
click at [1089, 93] on link "Send PGA" at bounding box center [1100, 87] width 45 height 11
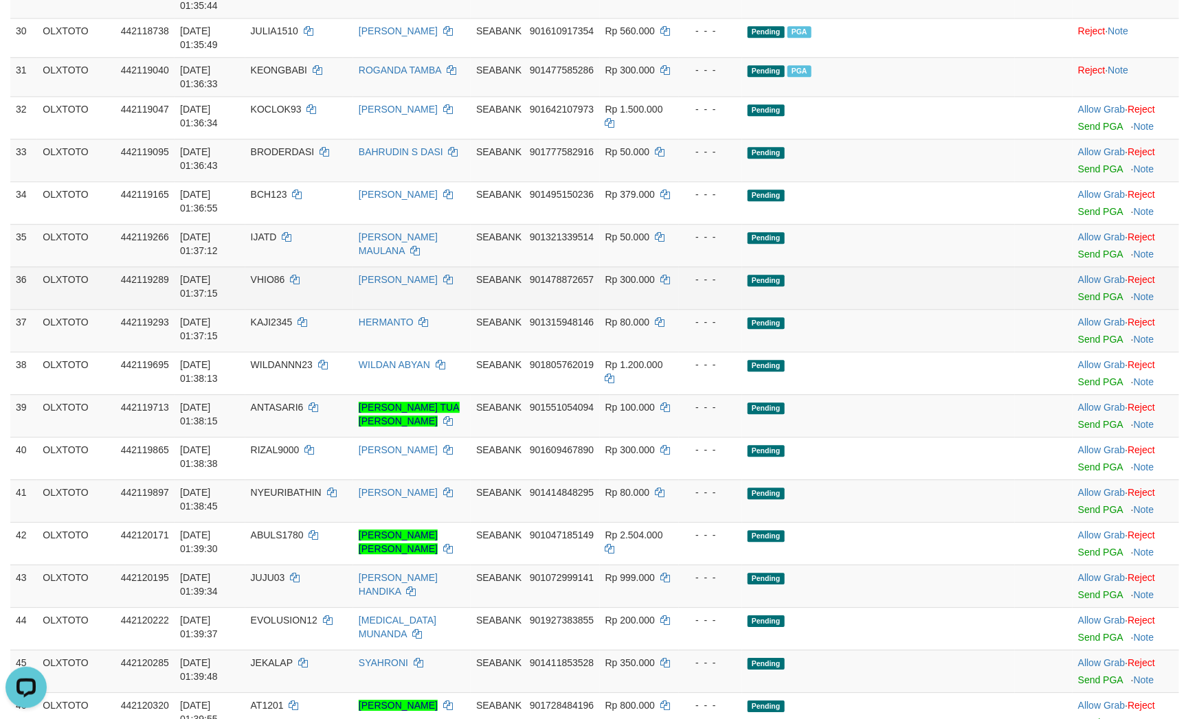
click at [845, 309] on td "Pending" at bounding box center [878, 288] width 273 height 43
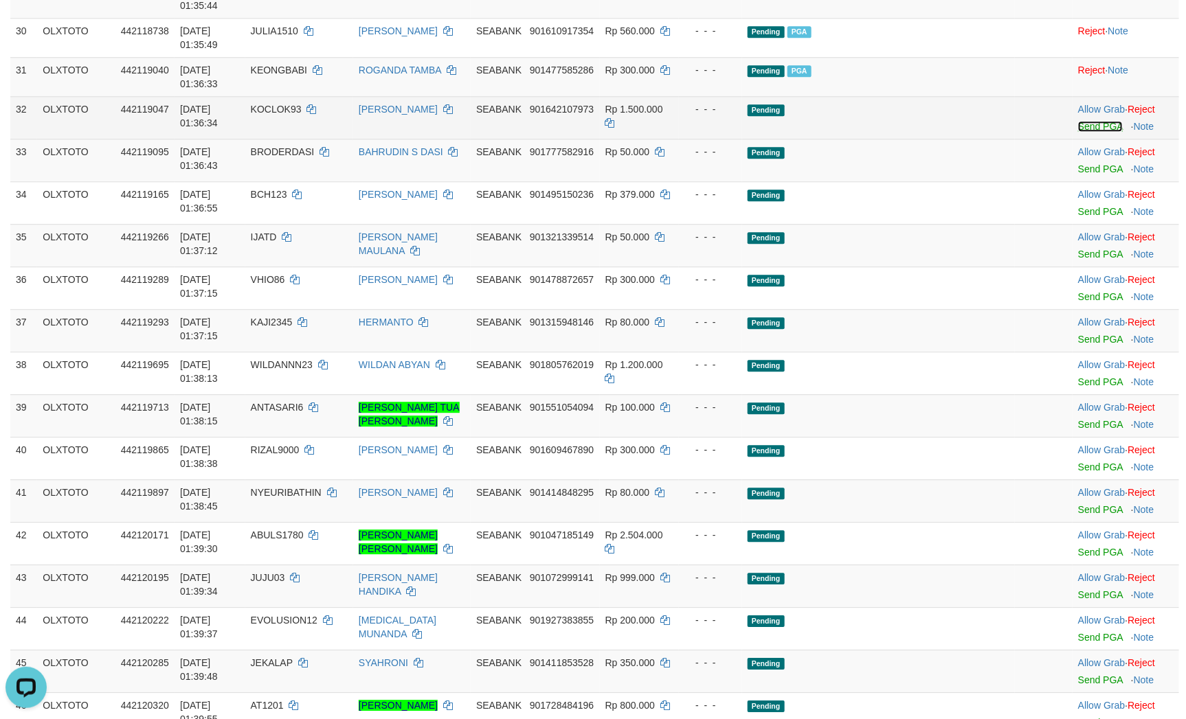
click at [1088, 132] on link "Send PGA" at bounding box center [1100, 126] width 45 height 11
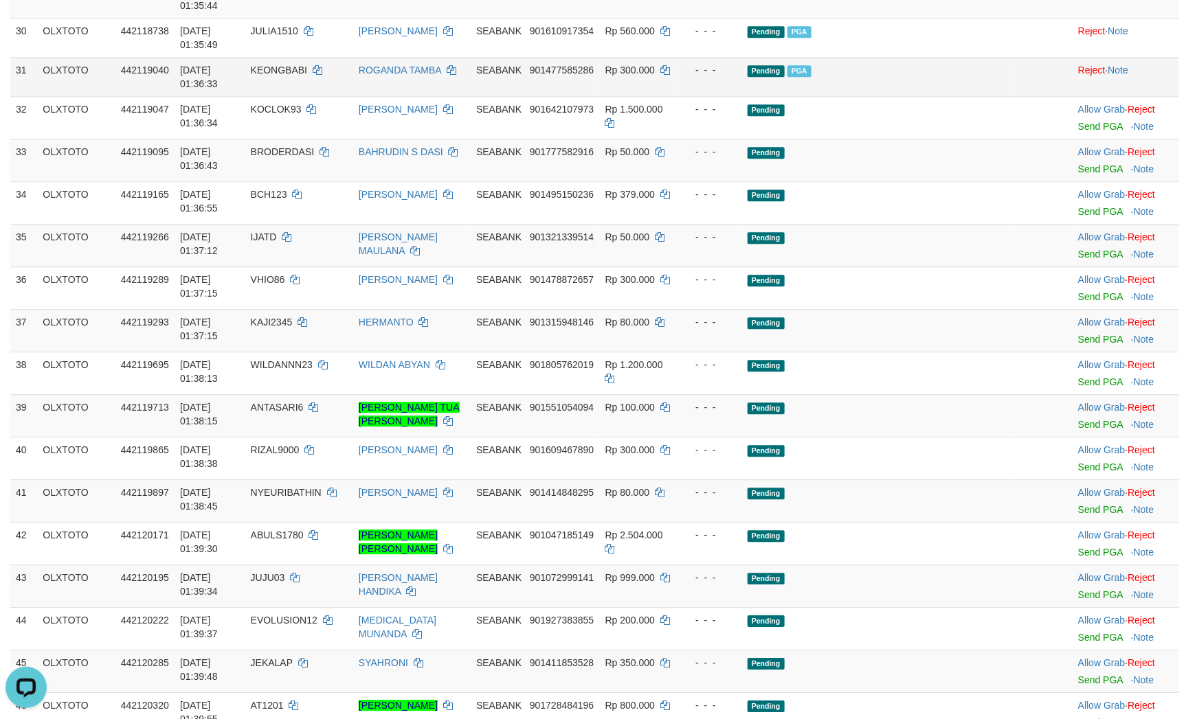
click at [909, 96] on td "Pending PGA" at bounding box center [878, 76] width 273 height 39
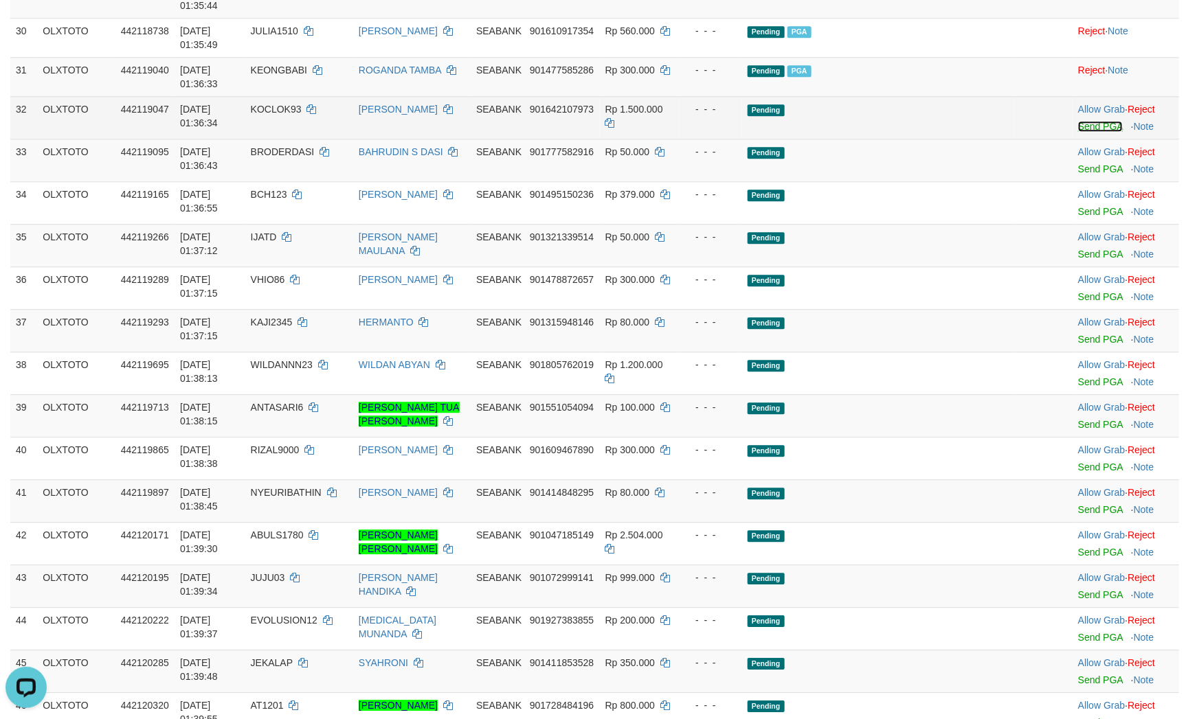
click at [1089, 132] on link "Send PGA" at bounding box center [1100, 126] width 45 height 11
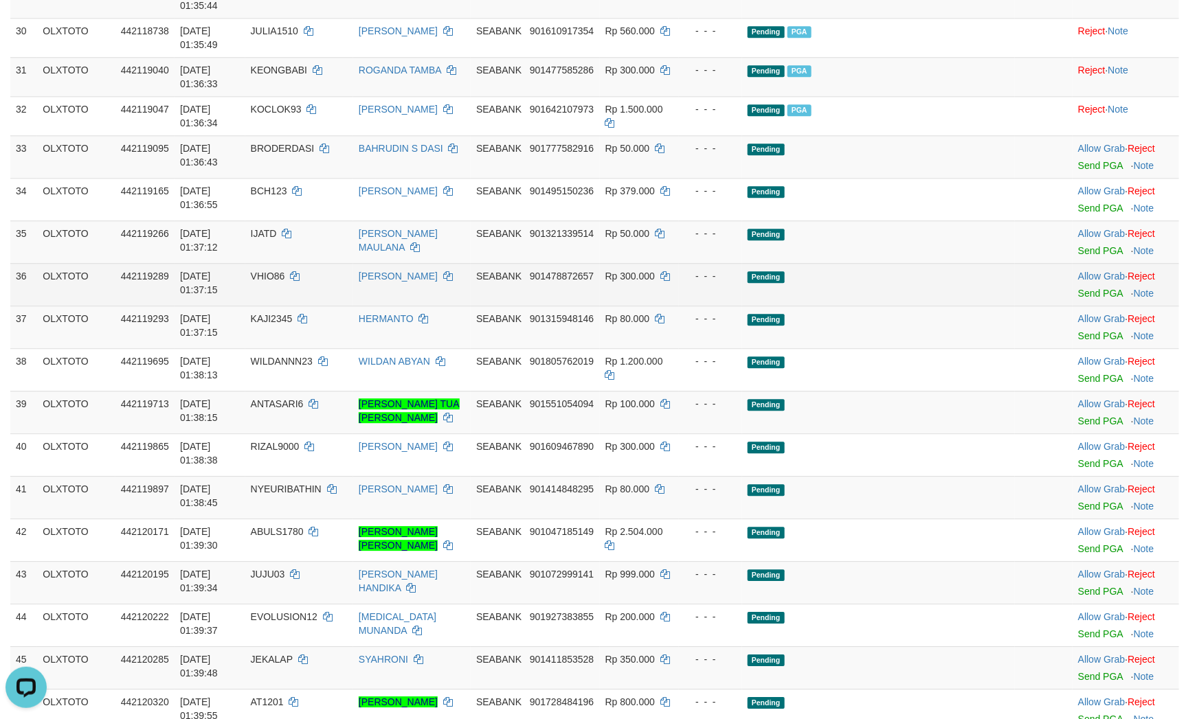
click at [966, 306] on td "Pending" at bounding box center [878, 284] width 273 height 43
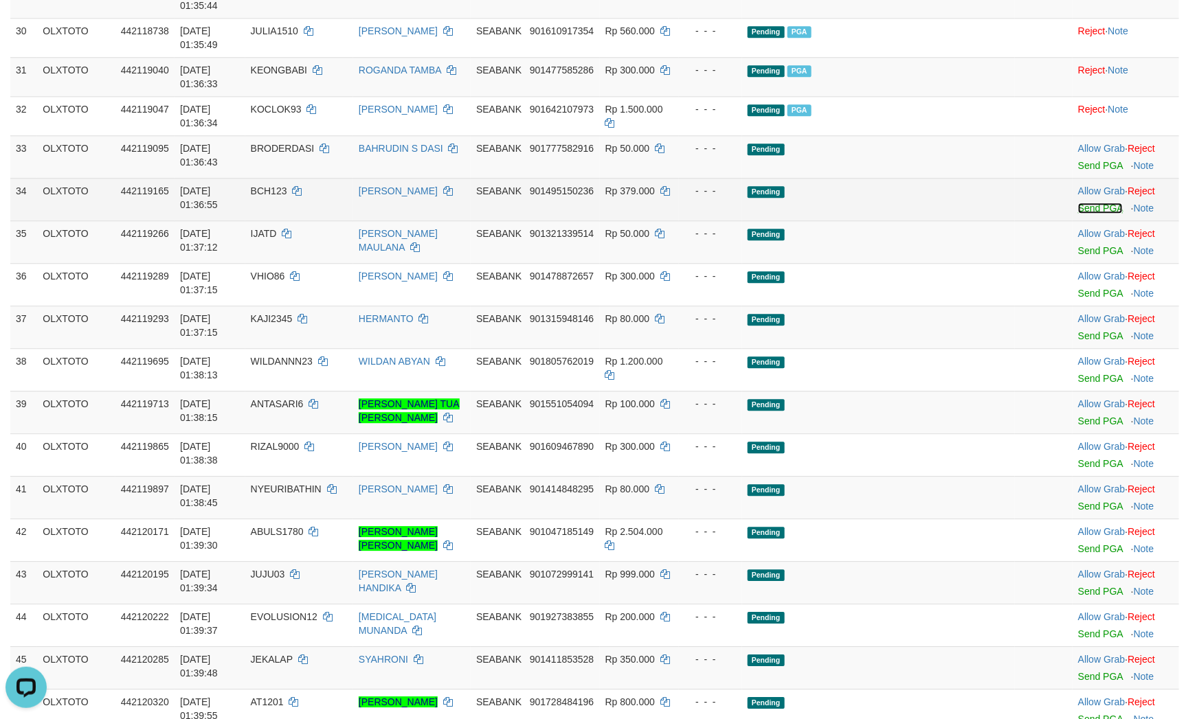
click at [1078, 214] on link "Send PGA" at bounding box center [1100, 208] width 45 height 11
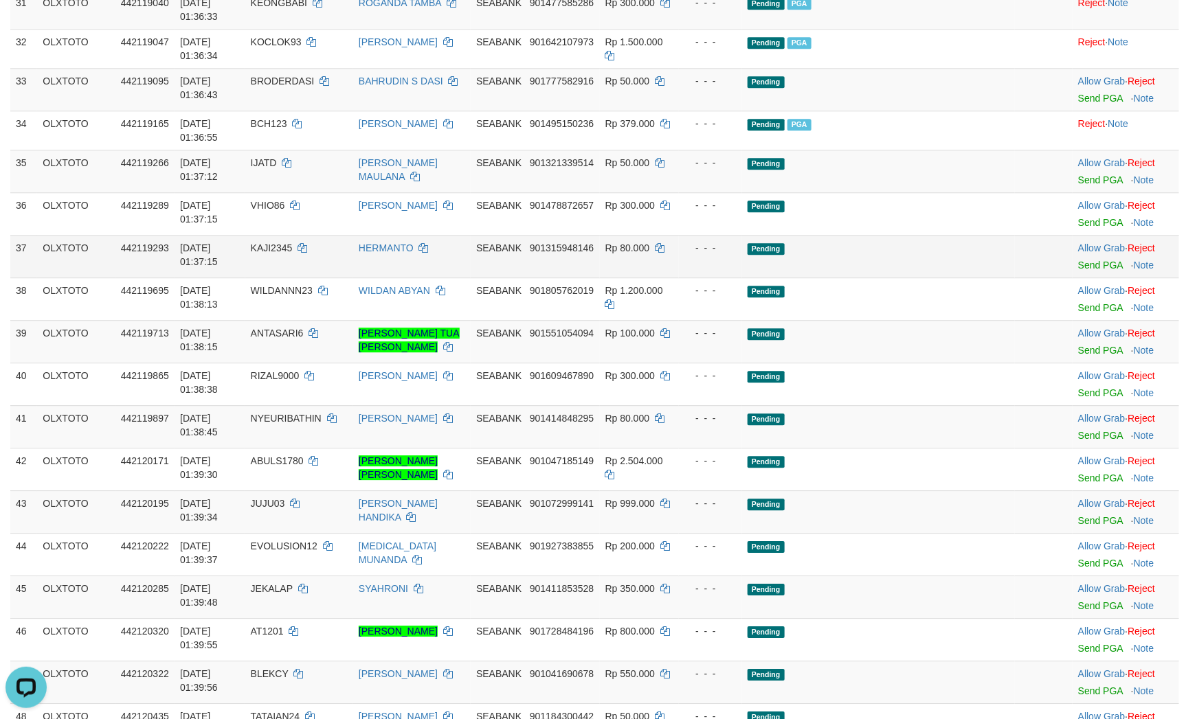
scroll to position [1600, 0]
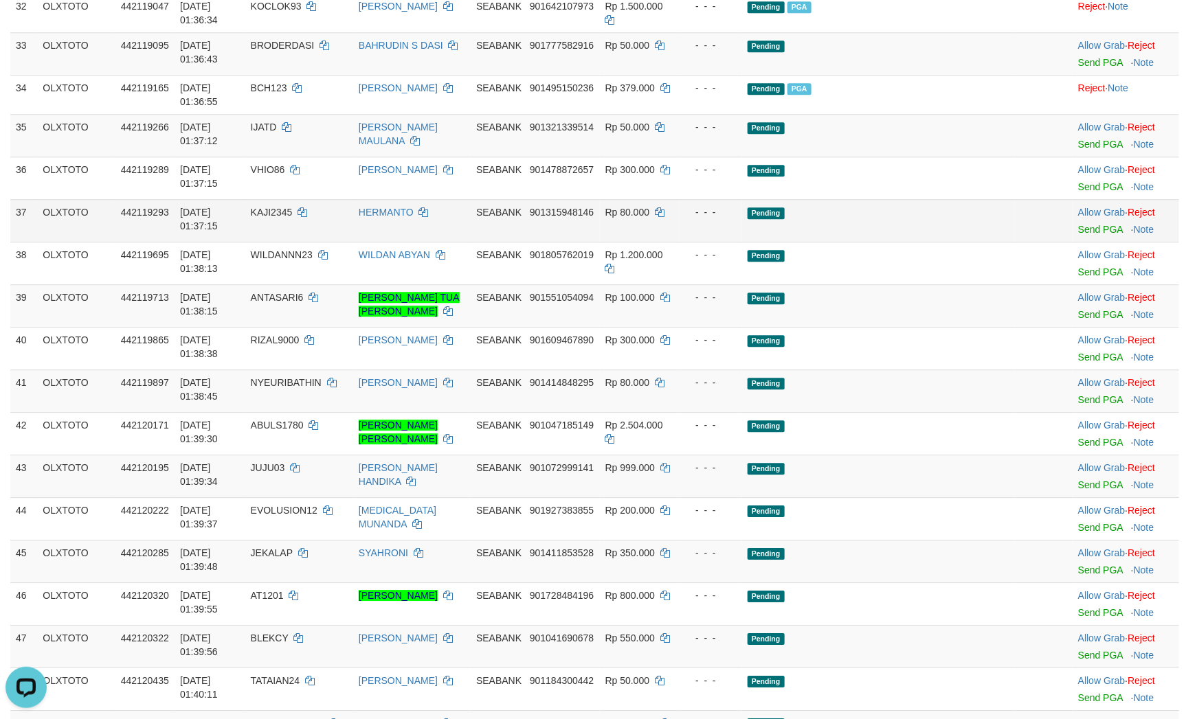
click at [928, 242] on td "Pending" at bounding box center [878, 220] width 273 height 43
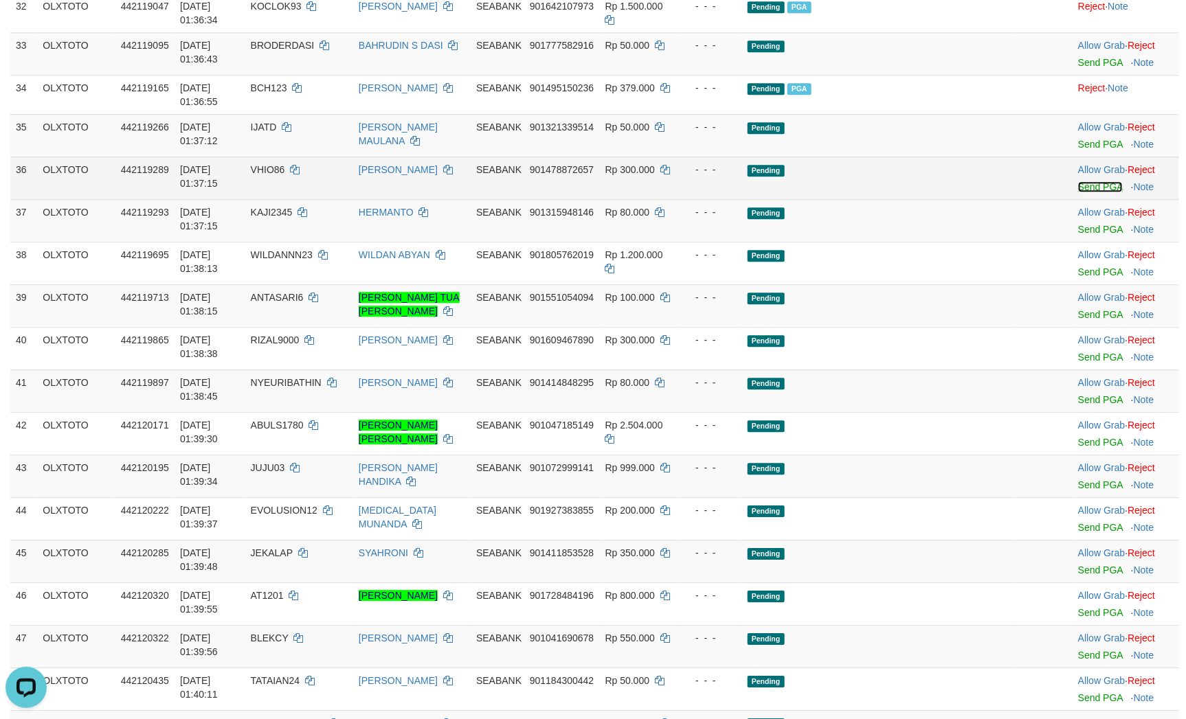
click at [1078, 192] on link "Send PGA" at bounding box center [1100, 186] width 45 height 11
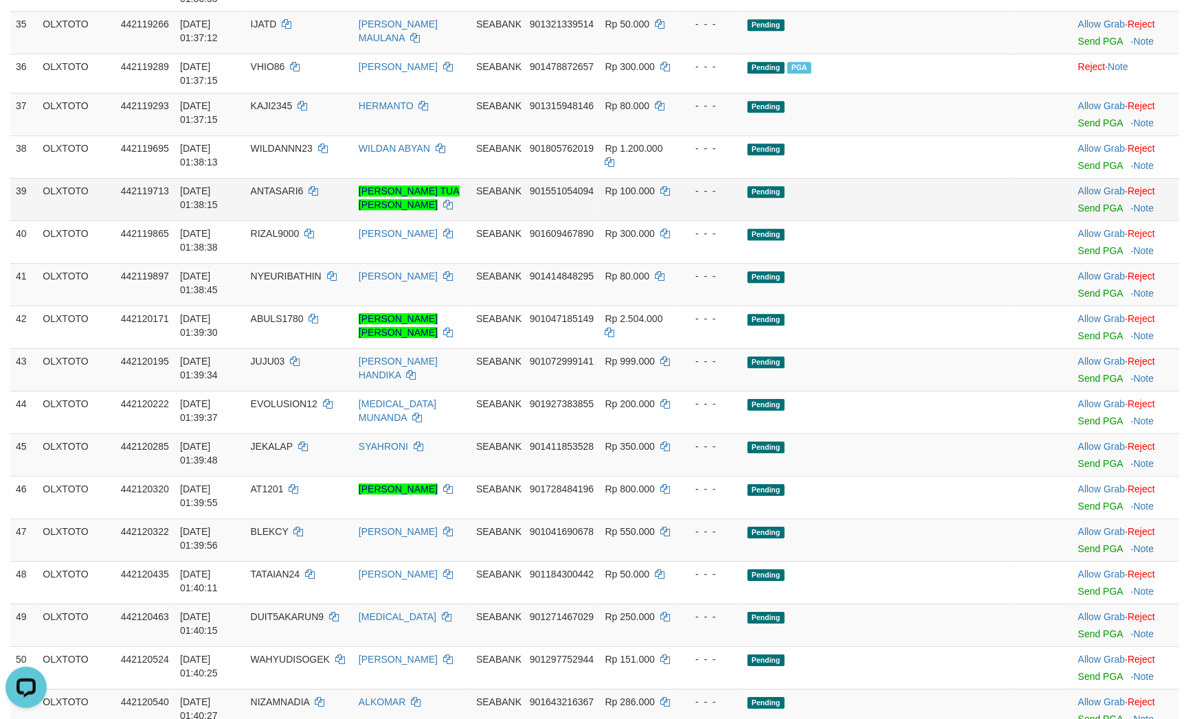
click at [865, 220] on td "Pending" at bounding box center [878, 199] width 273 height 43
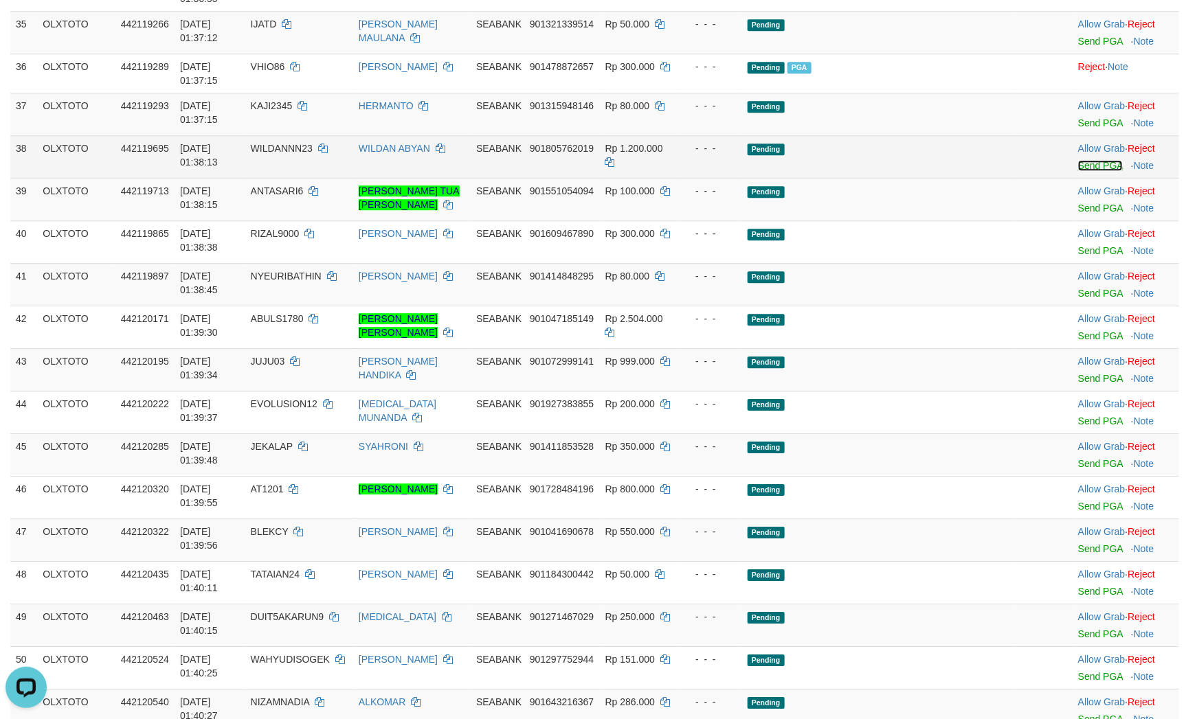
click at [1084, 171] on link "Send PGA" at bounding box center [1100, 165] width 45 height 11
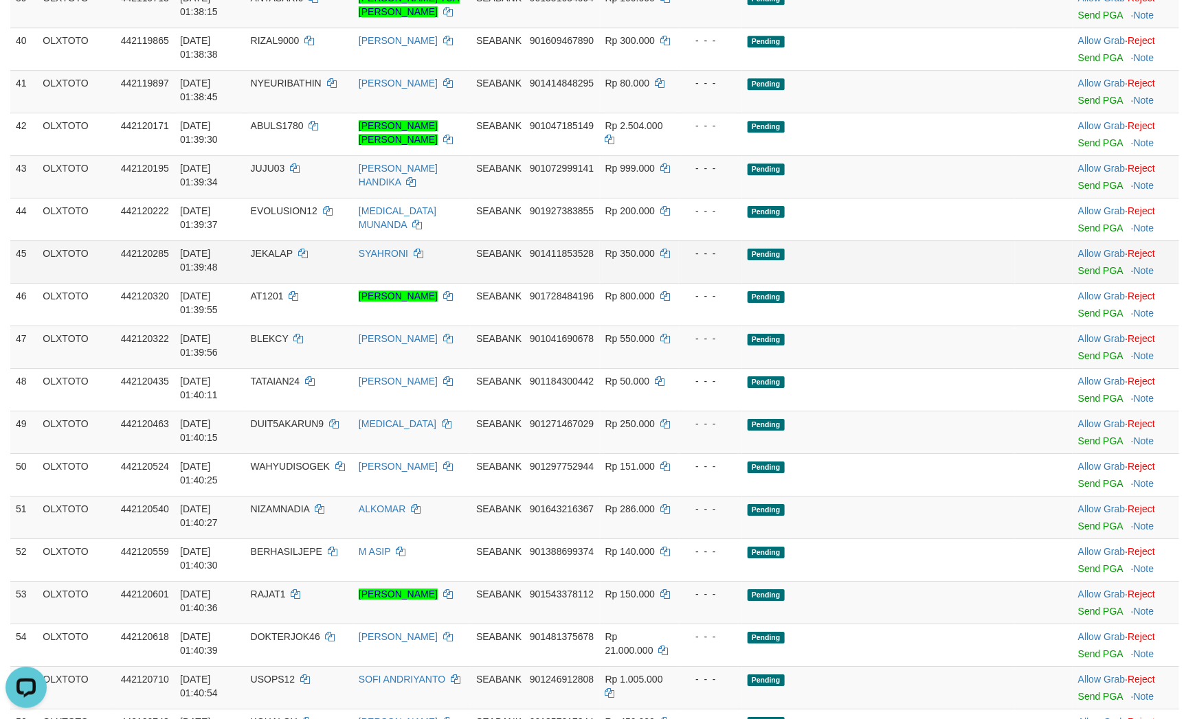
scroll to position [1909, 0]
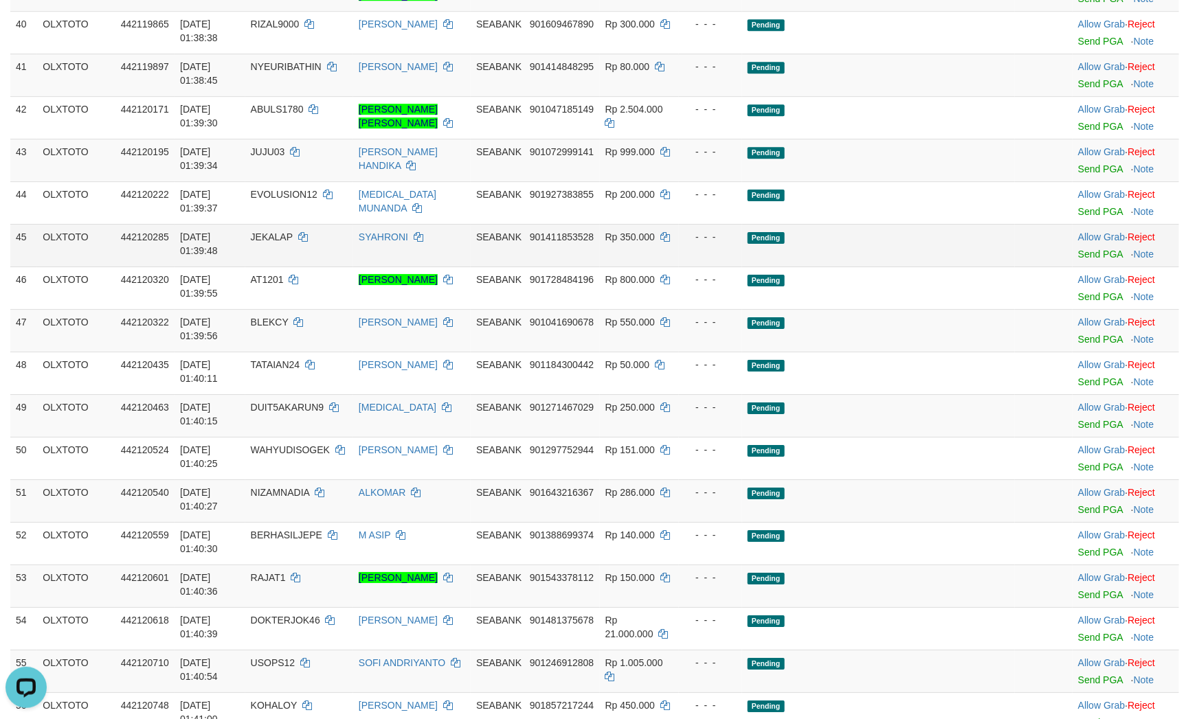
click at [934, 267] on td "Pending" at bounding box center [878, 245] width 273 height 43
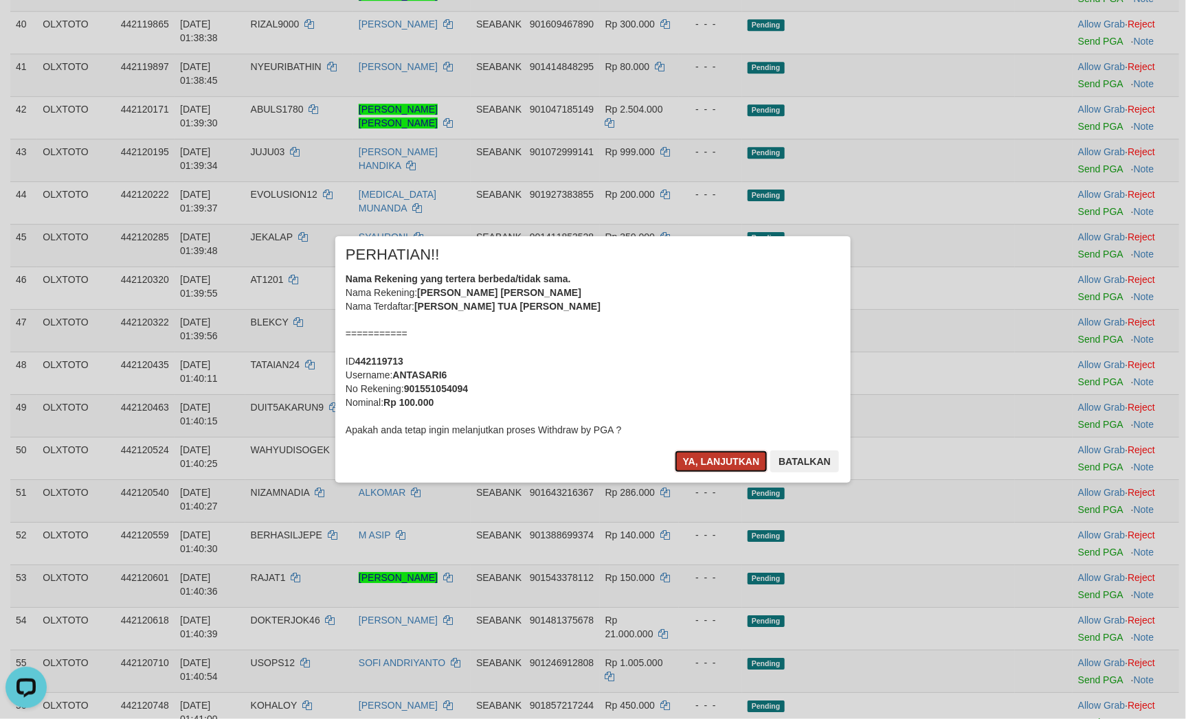
click at [713, 468] on button "Ya, lanjutkan" at bounding box center [721, 462] width 93 height 22
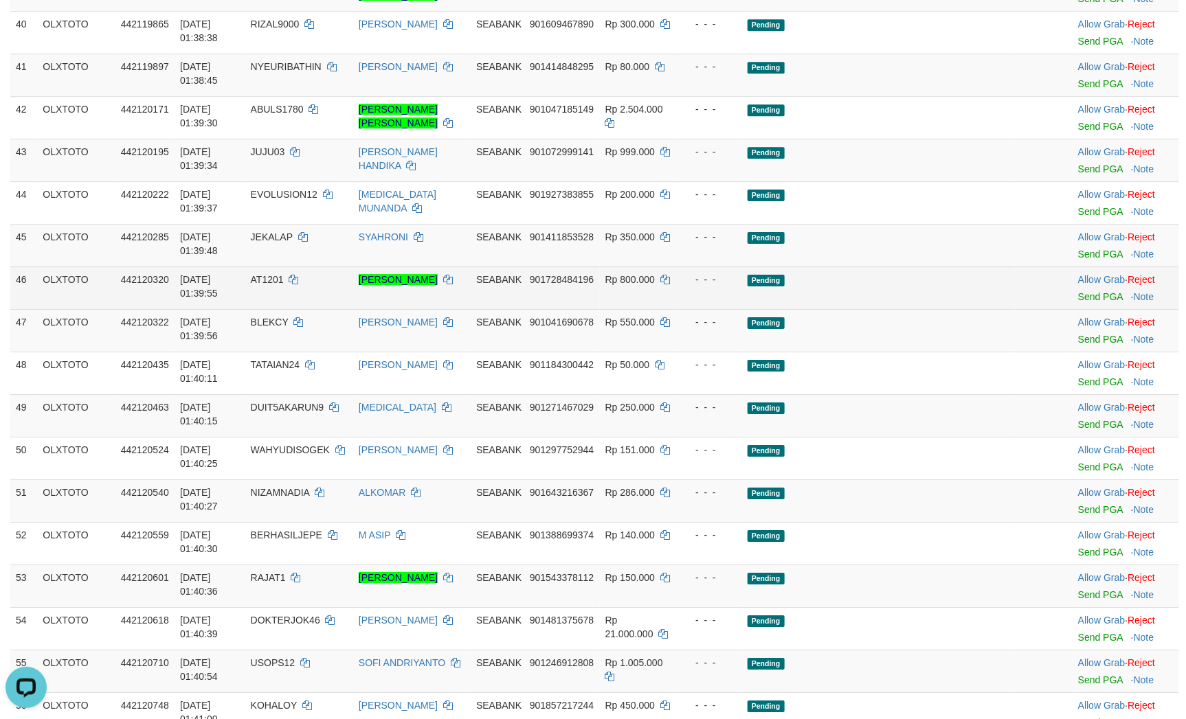
click at [942, 309] on td "Pending" at bounding box center [878, 288] width 273 height 43
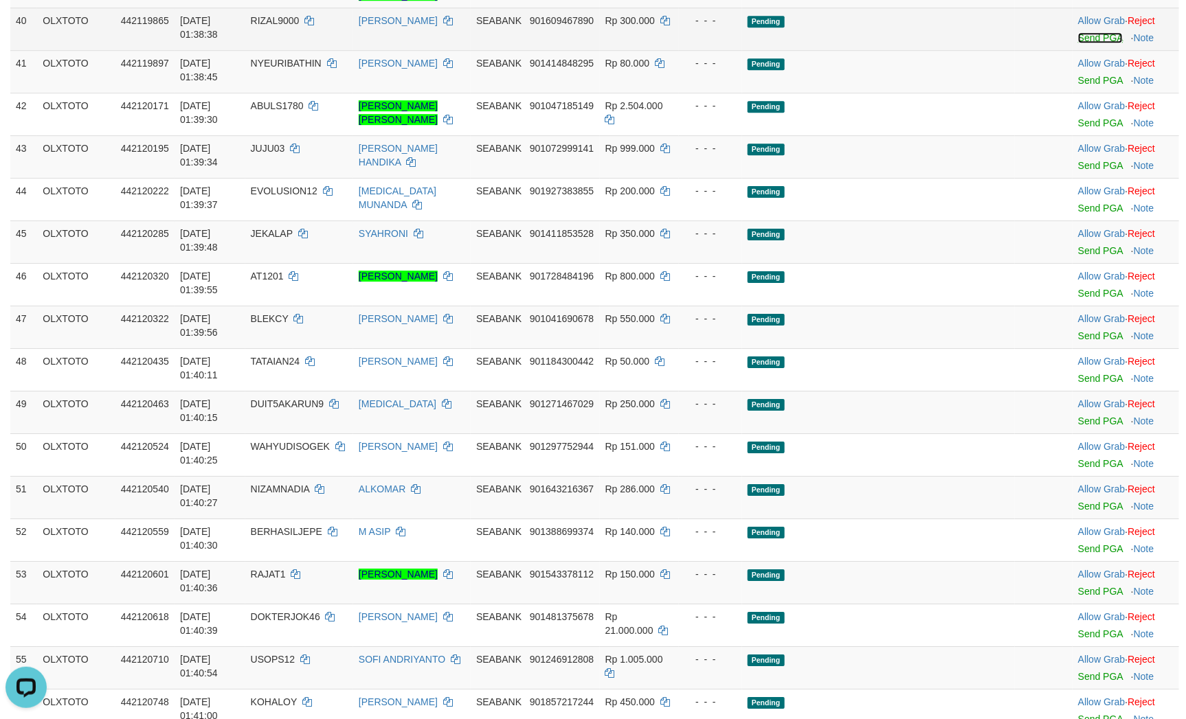
click at [1091, 43] on link "Send PGA" at bounding box center [1100, 37] width 45 height 11
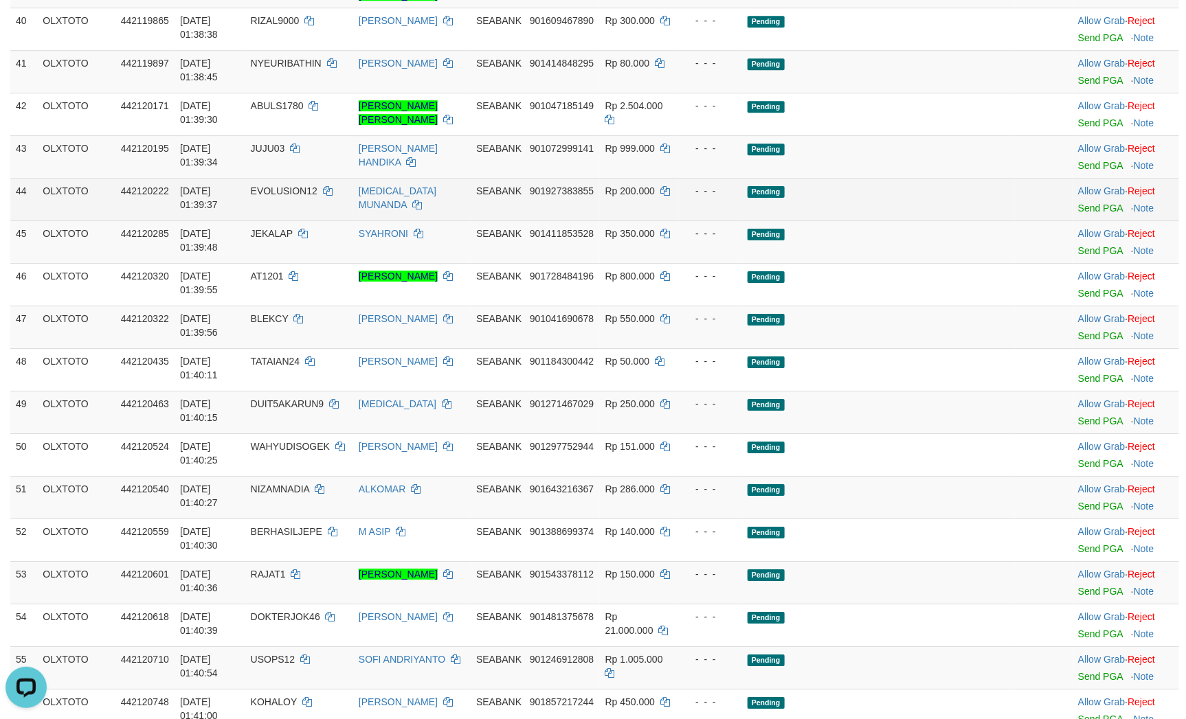
click at [896, 220] on td "Pending" at bounding box center [878, 199] width 273 height 43
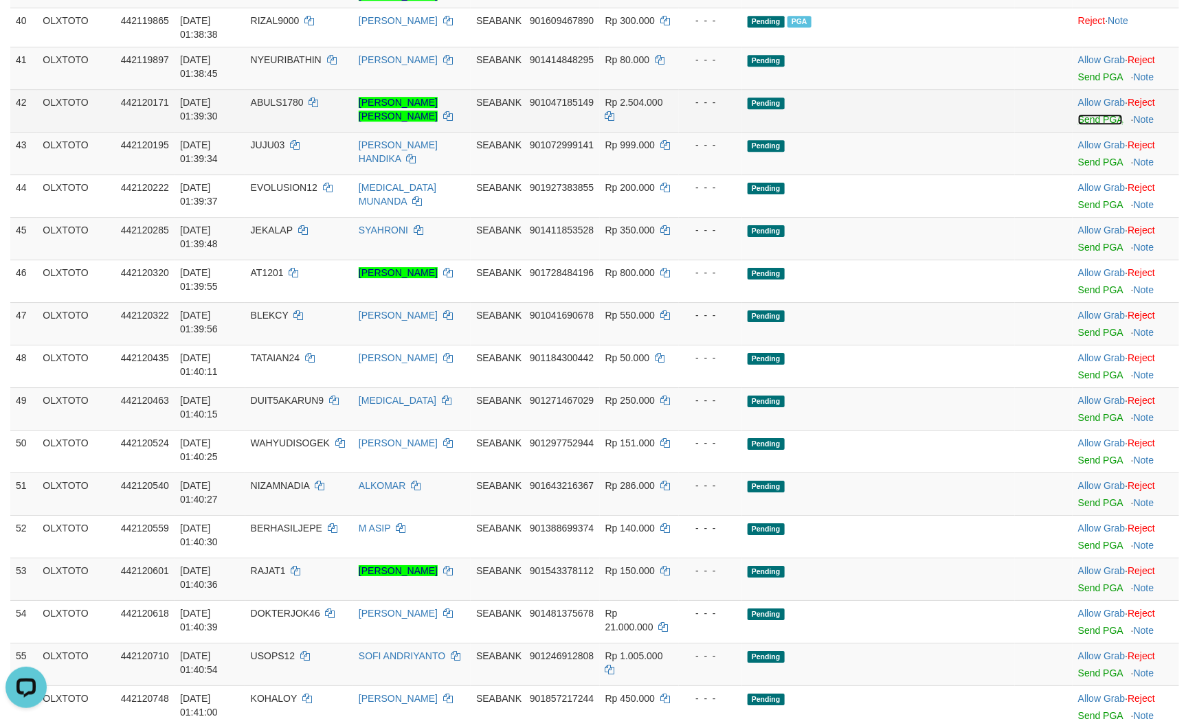
click at [1087, 125] on link "Send PGA" at bounding box center [1100, 119] width 45 height 11
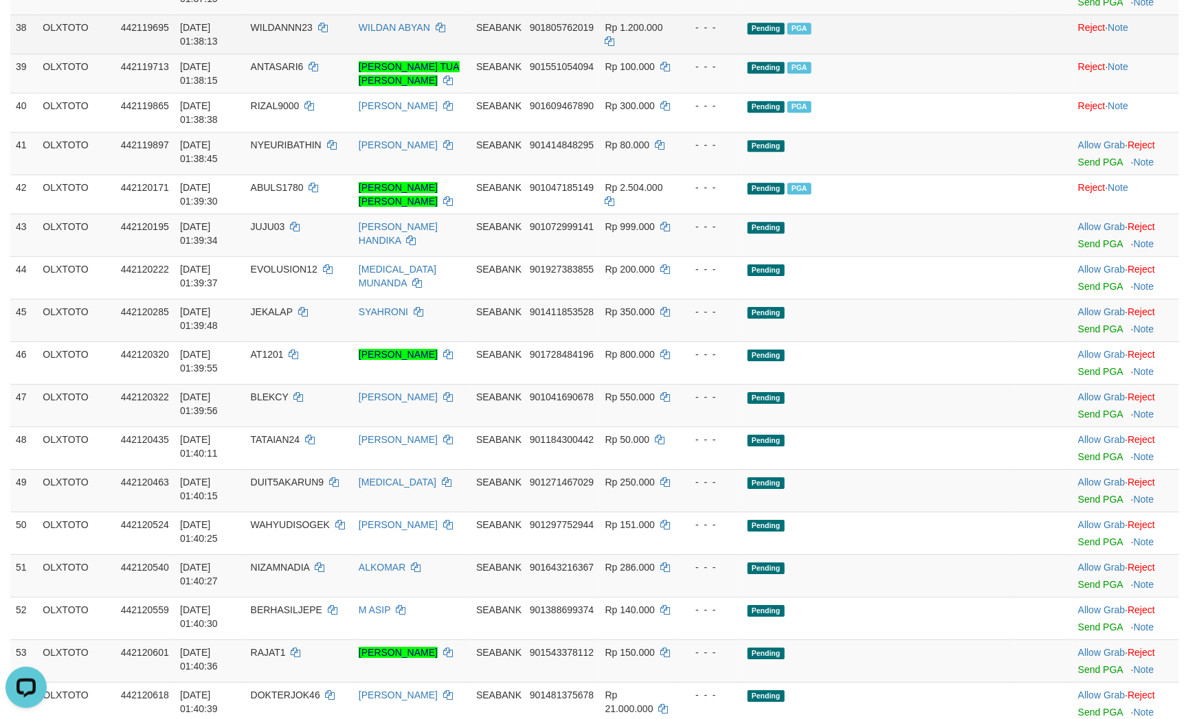
scroll to position [2012, 0]
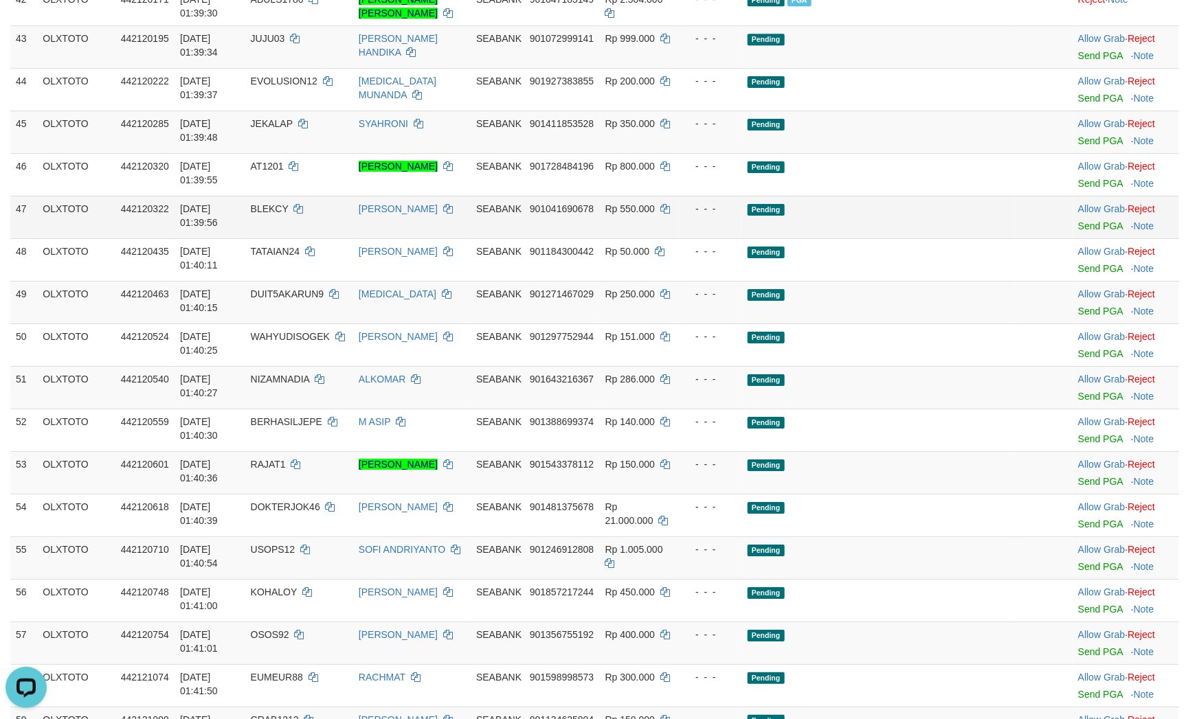
click at [938, 238] on td "Pending" at bounding box center [878, 217] width 273 height 43
click at [1087, 61] on link "Send PGA" at bounding box center [1100, 55] width 45 height 11
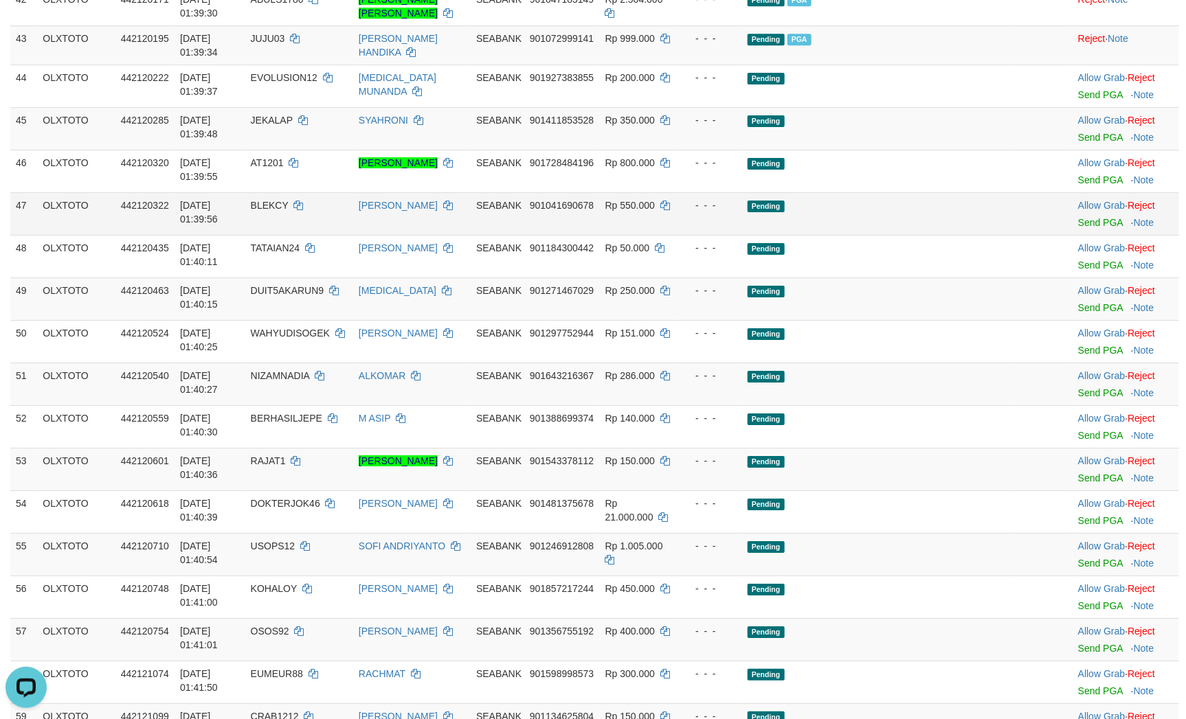
click at [985, 235] on td "Pending" at bounding box center [878, 213] width 273 height 43
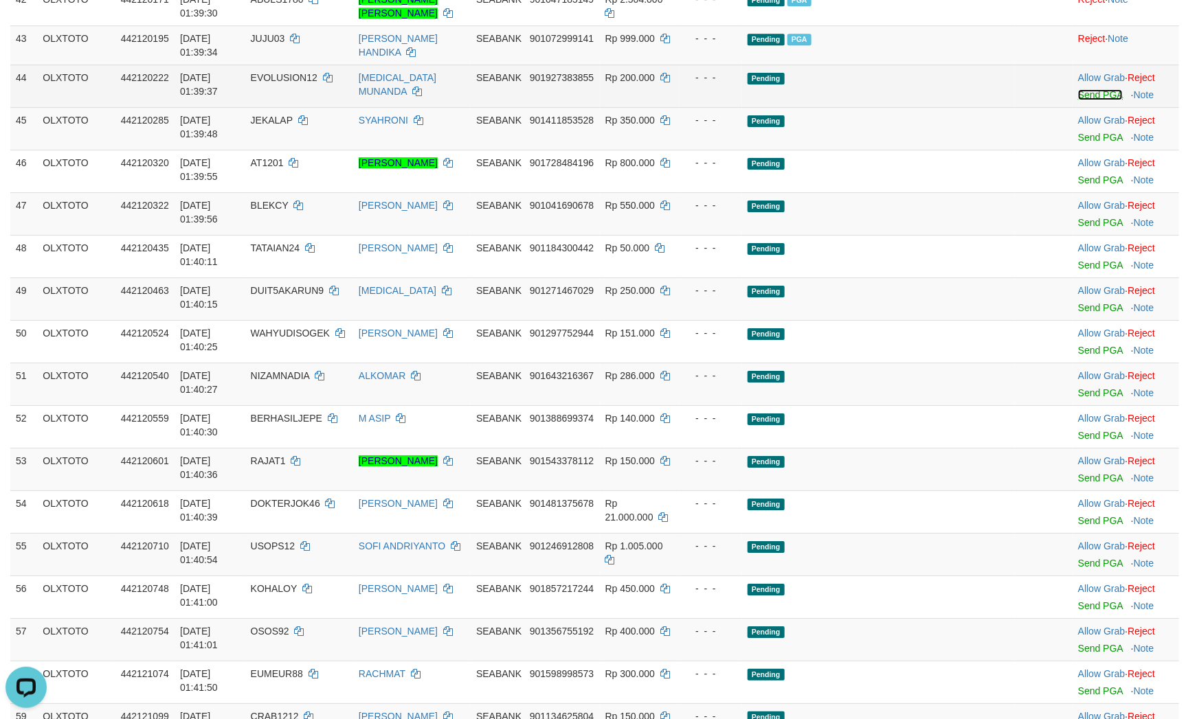
click at [1082, 100] on link "Send PGA" at bounding box center [1100, 94] width 45 height 11
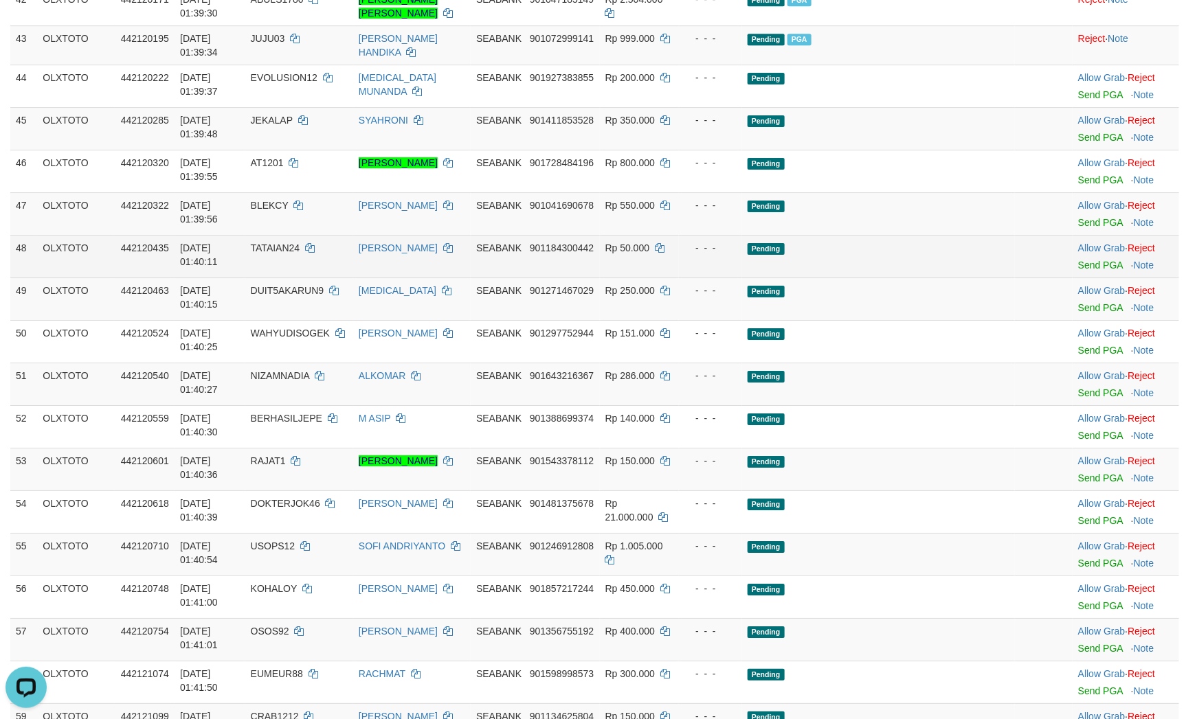
click at [958, 278] on td "Pending" at bounding box center [878, 256] width 273 height 43
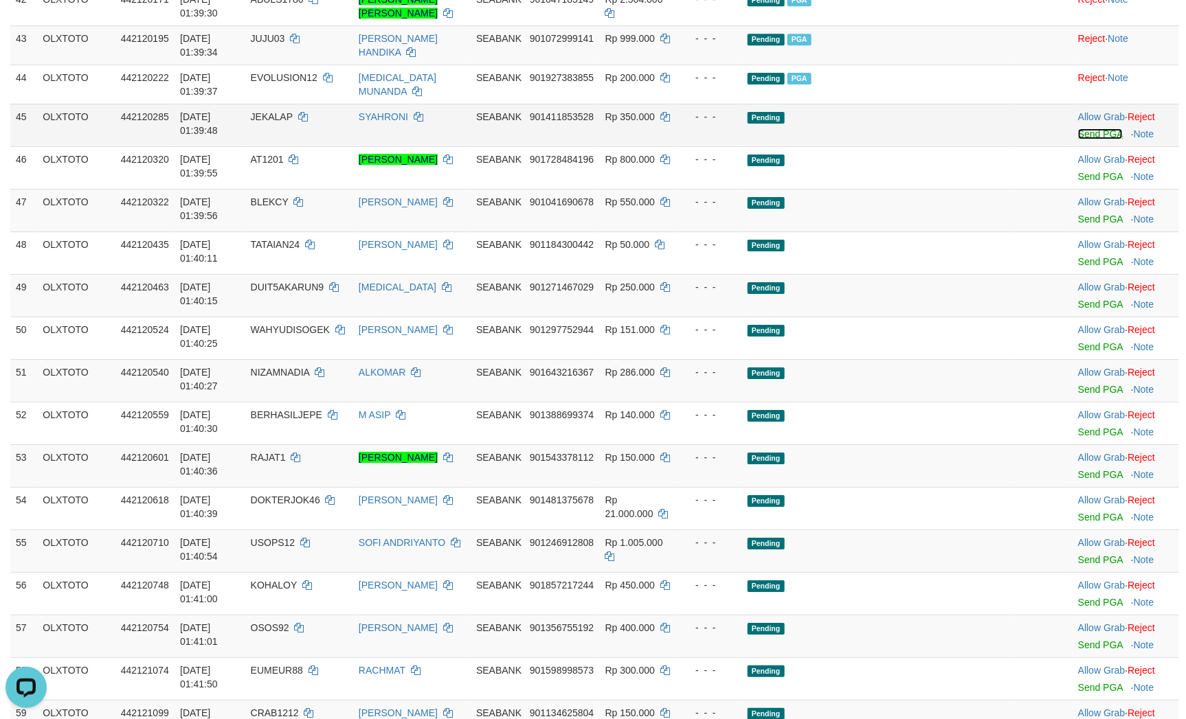
click at [1093, 139] on link "Send PGA" at bounding box center [1100, 133] width 45 height 11
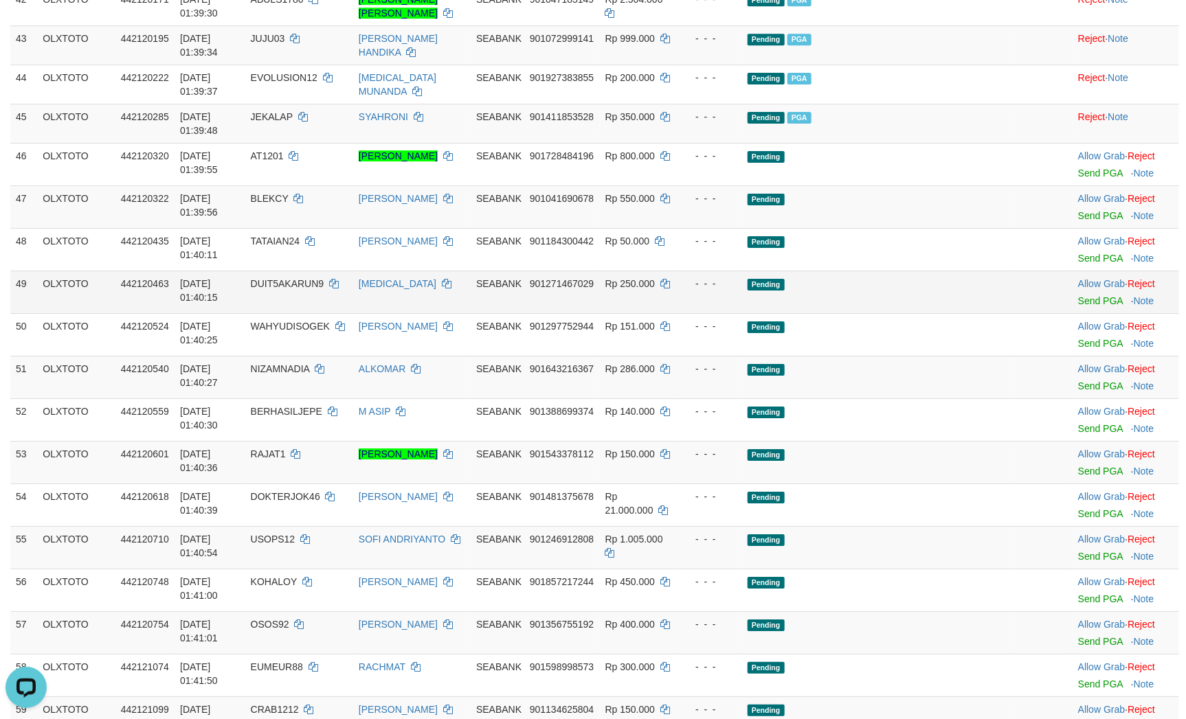
click at [1027, 313] on td at bounding box center [1044, 292] width 58 height 43
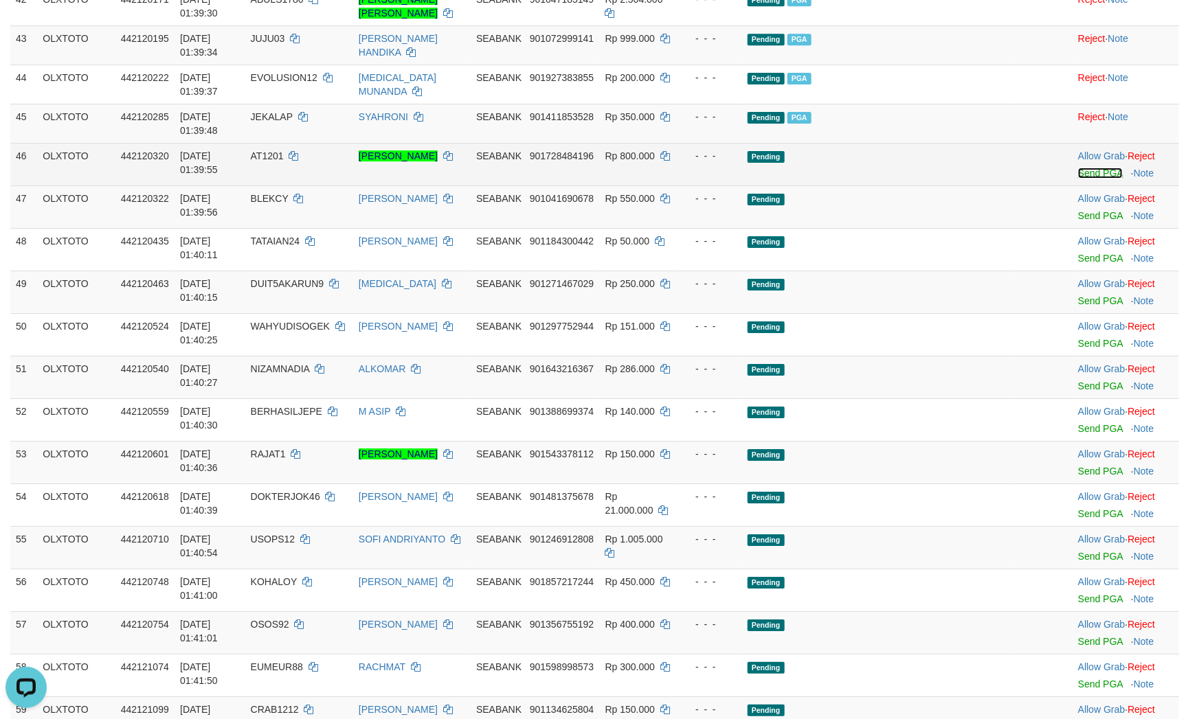
click at [1090, 179] on link "Send PGA" at bounding box center [1100, 173] width 45 height 11
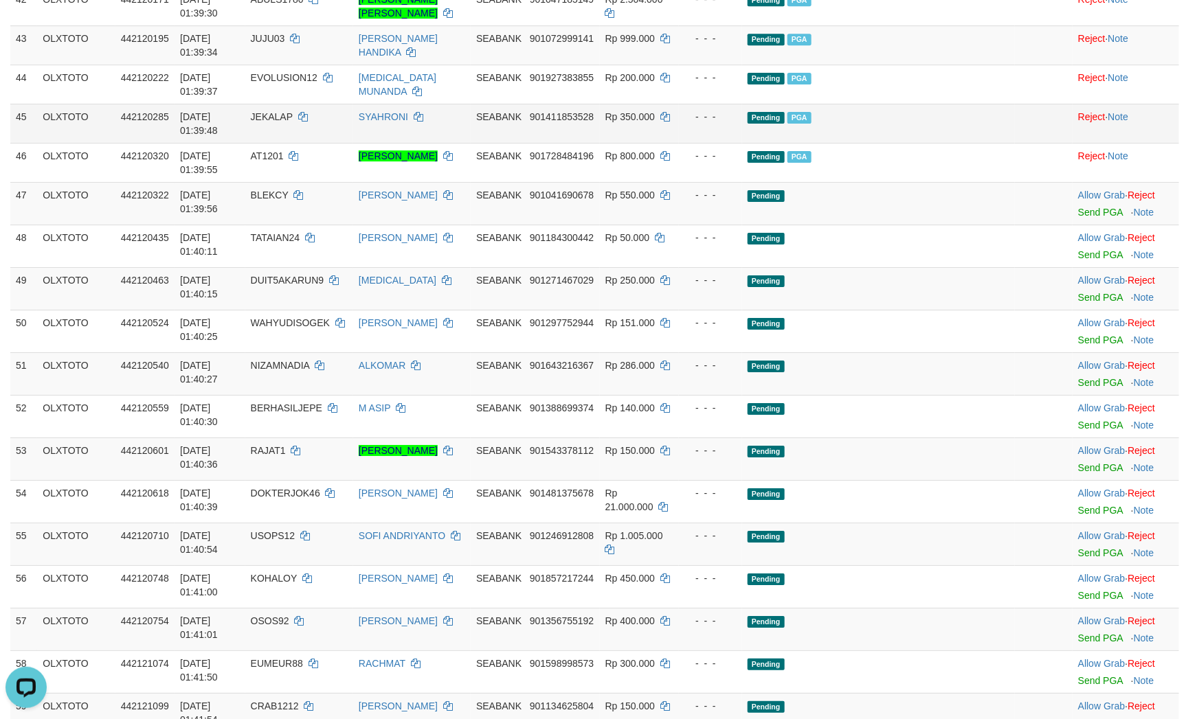
click at [899, 143] on td "Pending PGA" at bounding box center [878, 123] width 273 height 39
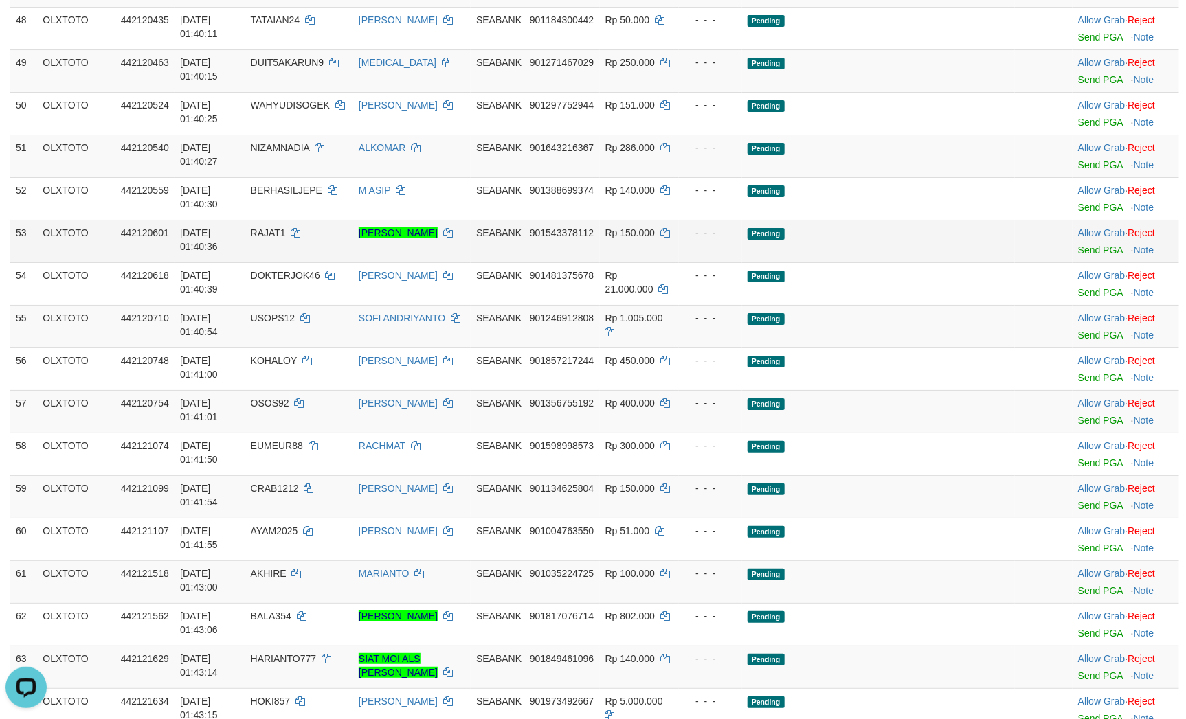
scroll to position [2321, 0]
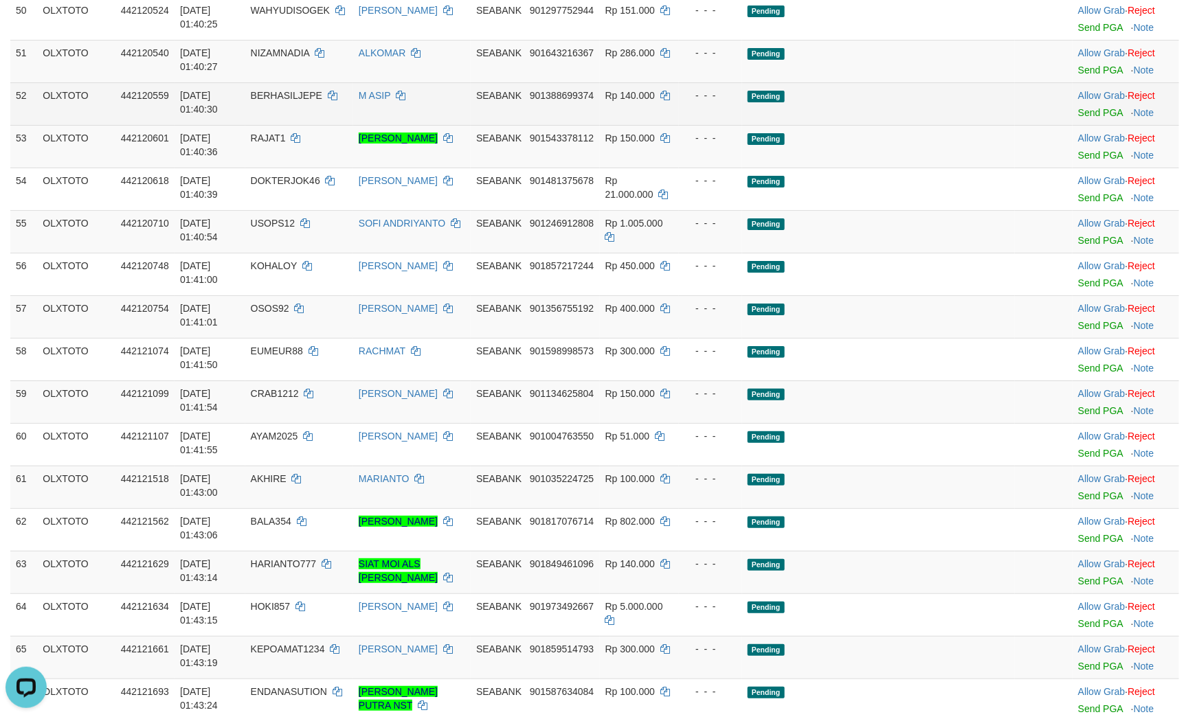
click at [944, 125] on td "Pending" at bounding box center [878, 103] width 273 height 43
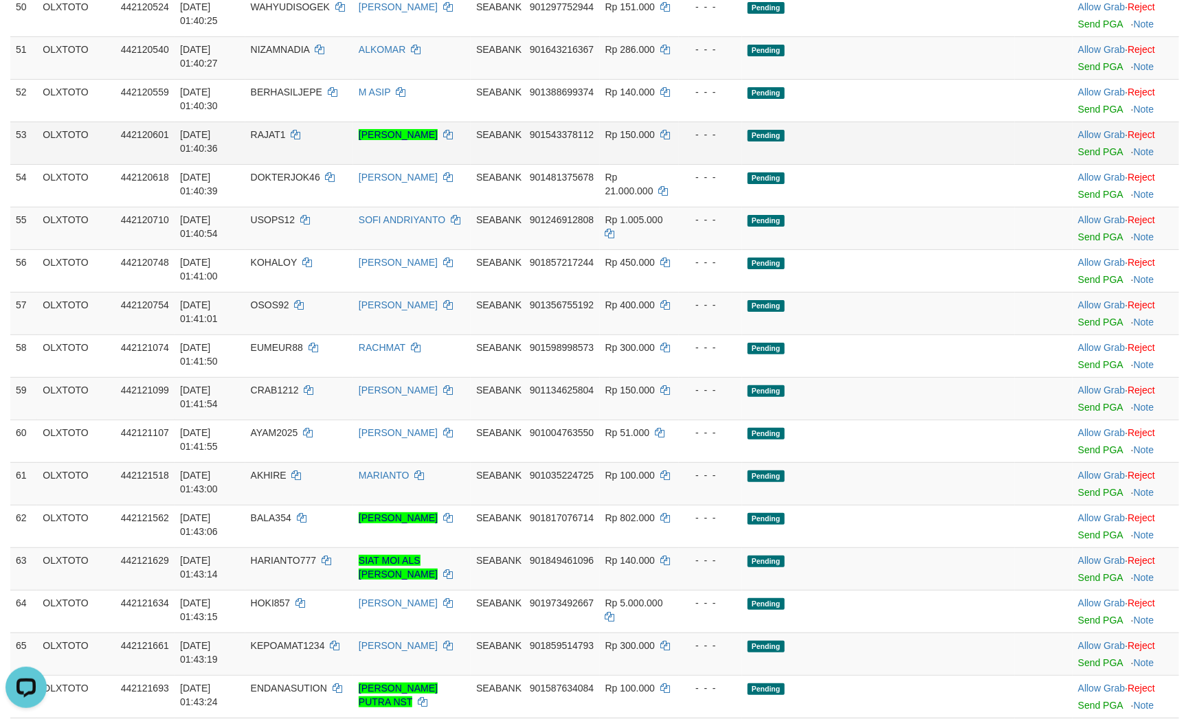
click at [973, 164] on td "Pending" at bounding box center [878, 143] width 273 height 43
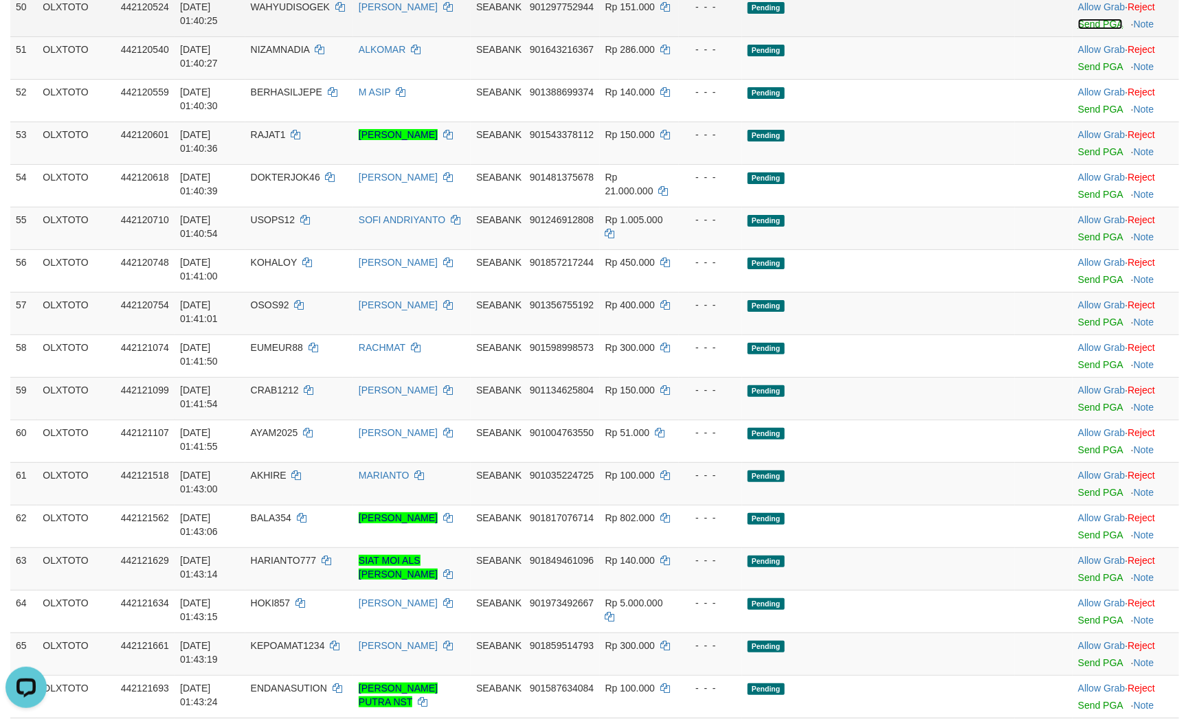
click at [1078, 30] on link "Send PGA" at bounding box center [1100, 24] width 45 height 11
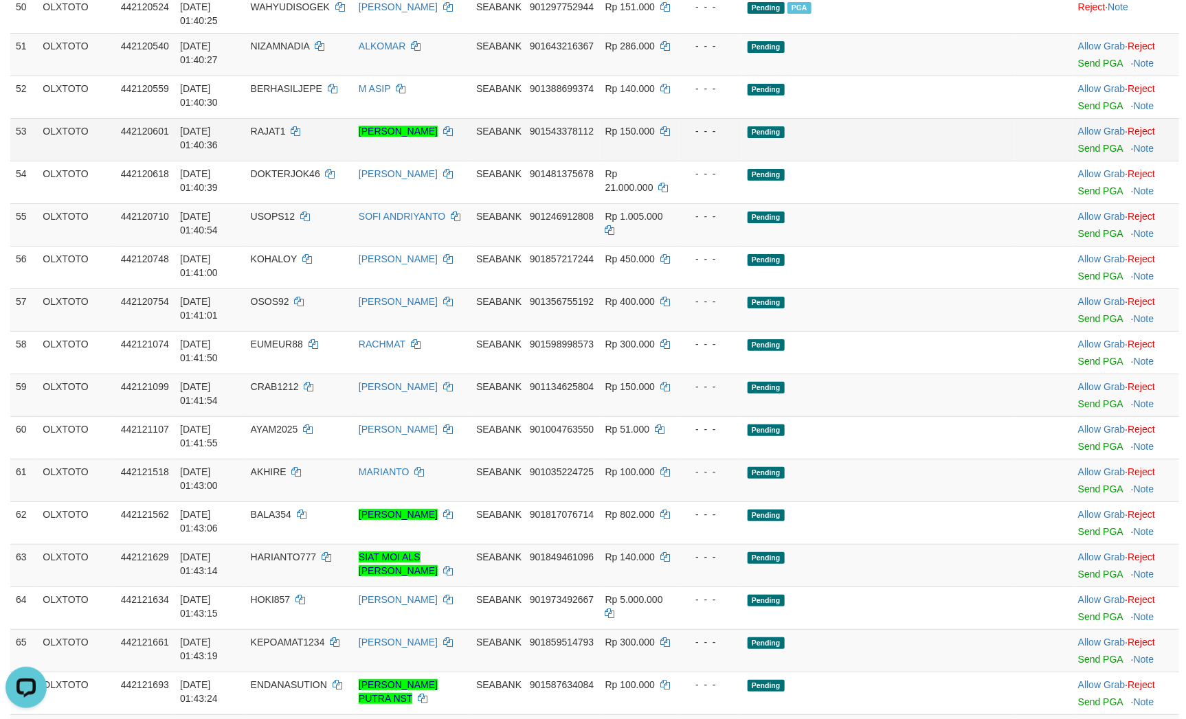
click at [921, 161] on td "Pending" at bounding box center [878, 139] width 273 height 43
click at [1091, 69] on link "Send PGA" at bounding box center [1100, 63] width 45 height 11
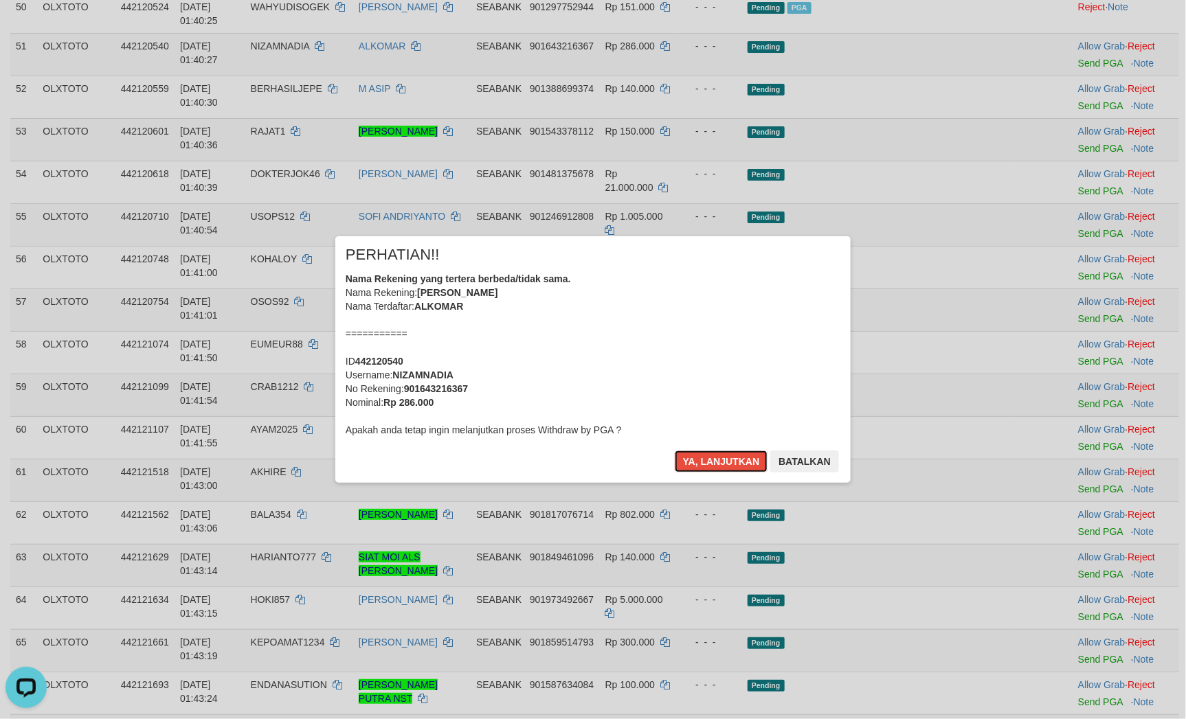
drag, startPoint x: 709, startPoint y: 457, endPoint x: 814, endPoint y: 450, distance: 105.4
click at [709, 457] on button "Ya, lanjutkan" at bounding box center [721, 462] width 93 height 22
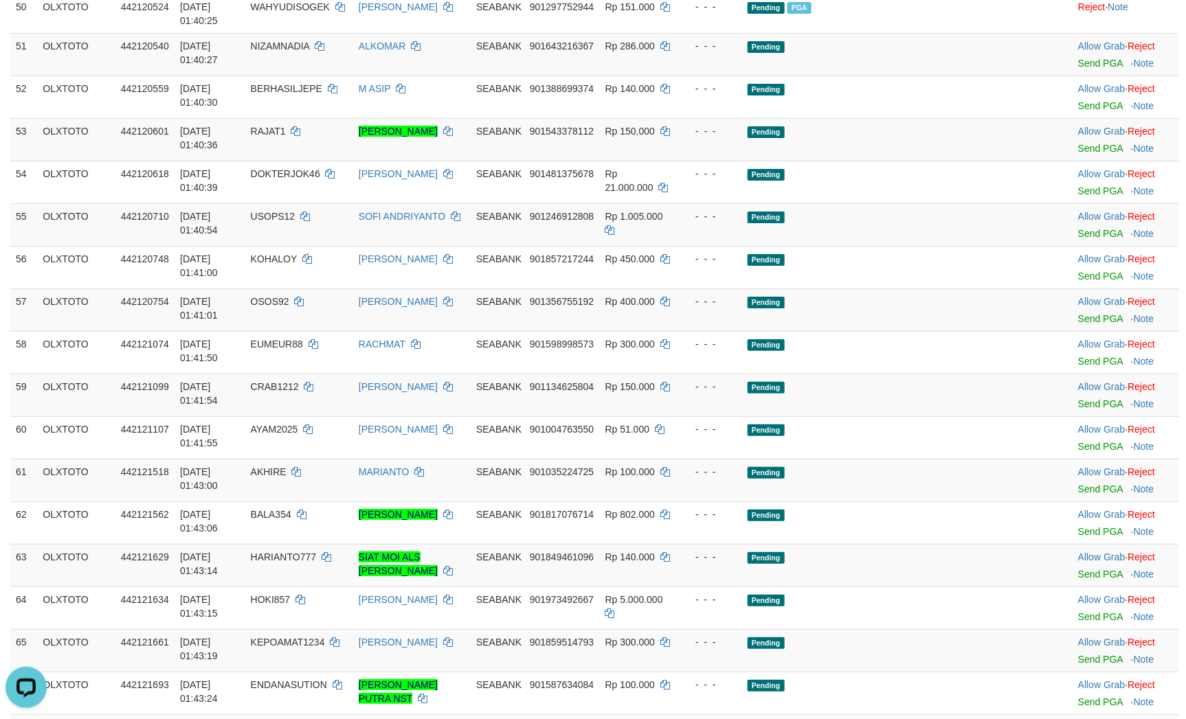
click at [982, 288] on td "Pending" at bounding box center [878, 267] width 273 height 43
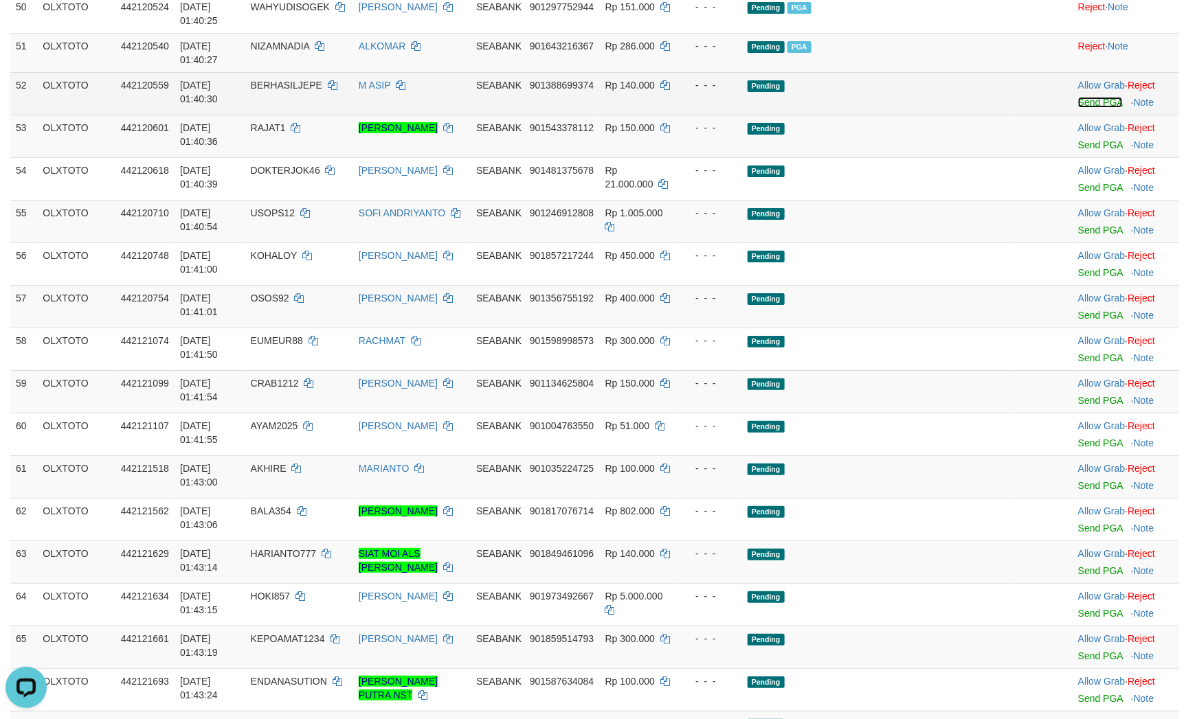
click at [1083, 108] on link "Send PGA" at bounding box center [1100, 102] width 45 height 11
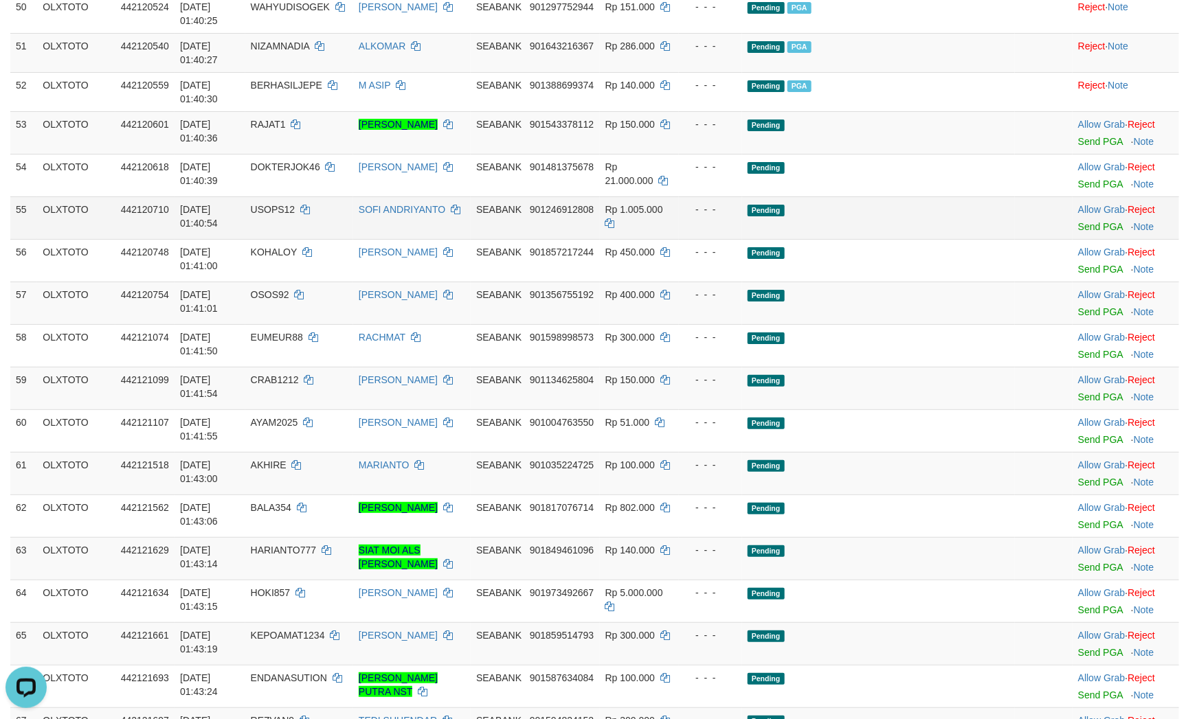
click at [888, 239] on td "Pending" at bounding box center [878, 217] width 273 height 43
click at [1084, 147] on link "Send PGA" at bounding box center [1100, 141] width 45 height 11
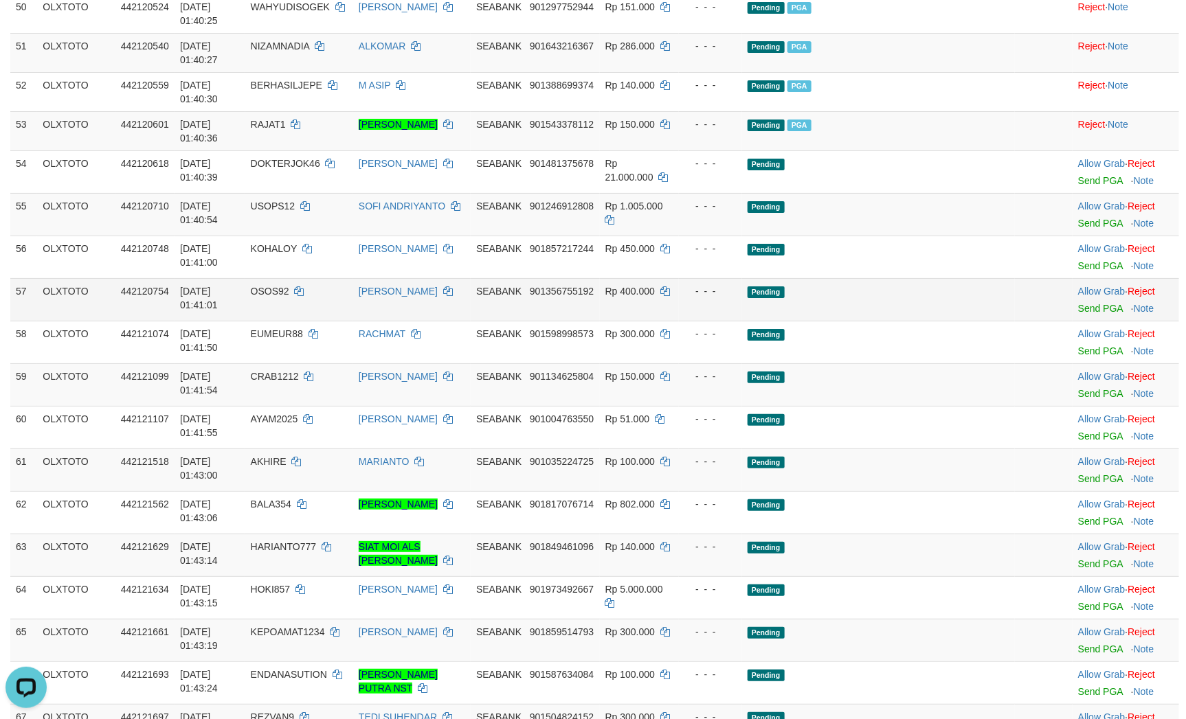
click at [924, 321] on td "Pending" at bounding box center [878, 299] width 273 height 43
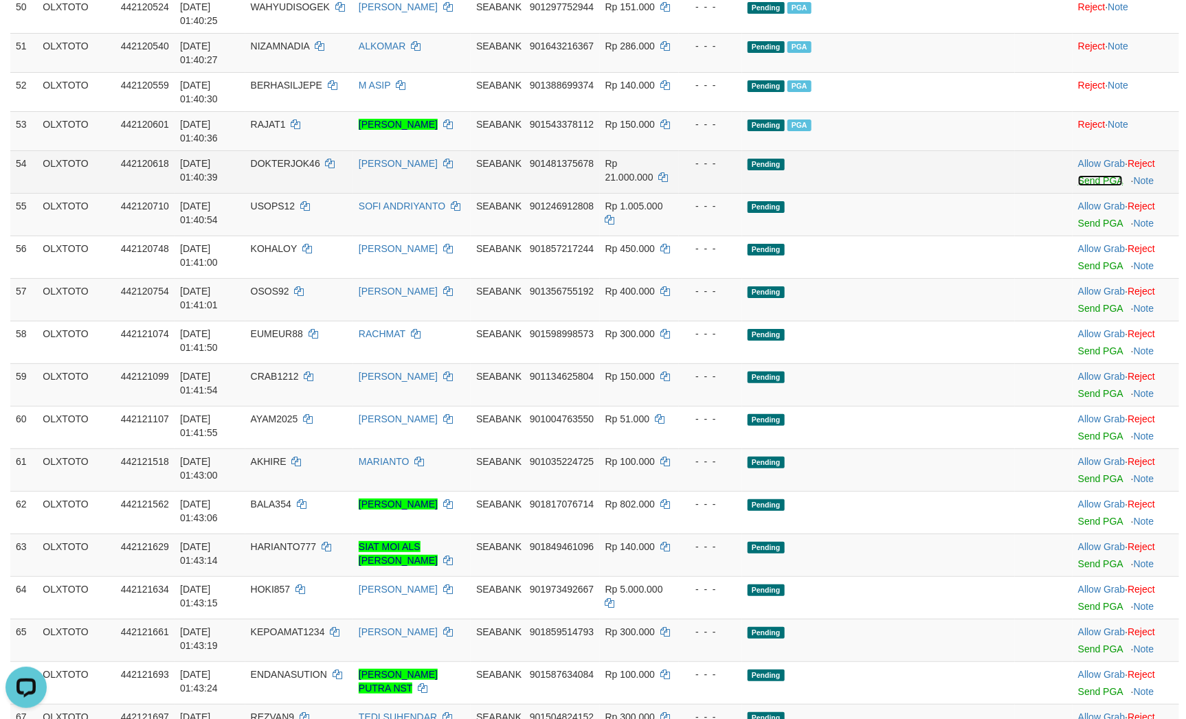
click at [1078, 186] on link "Send PGA" at bounding box center [1100, 180] width 45 height 11
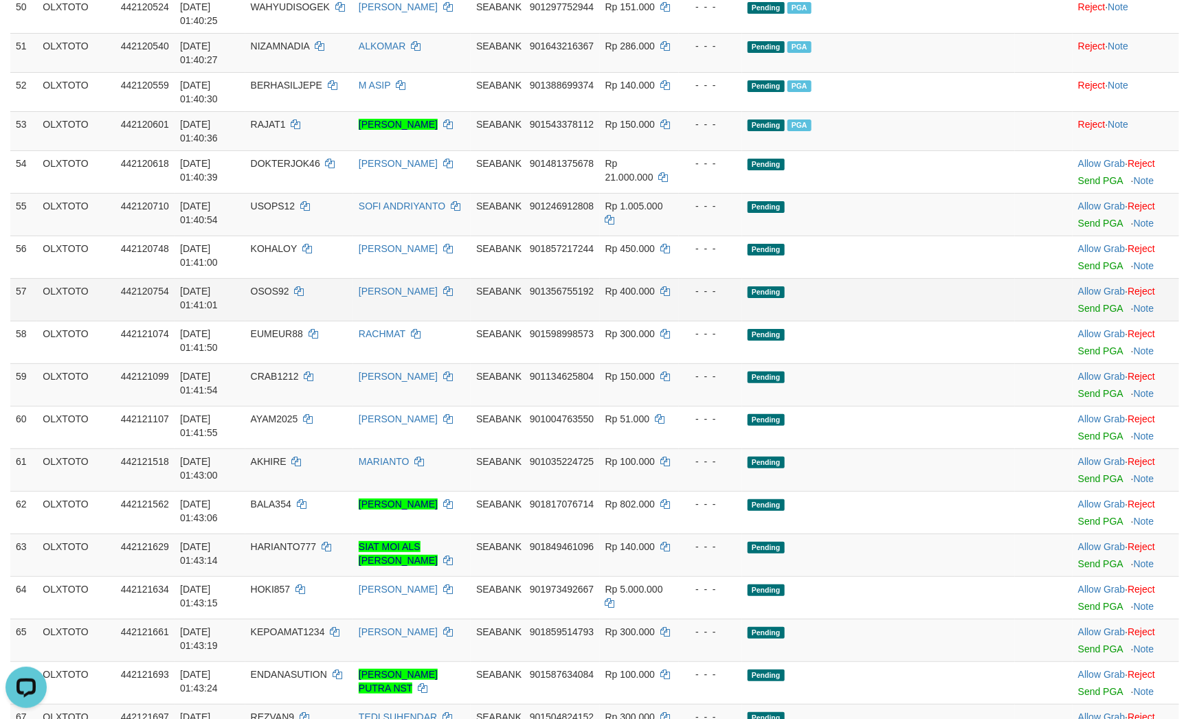
click at [931, 321] on td "Pending" at bounding box center [878, 299] width 273 height 43
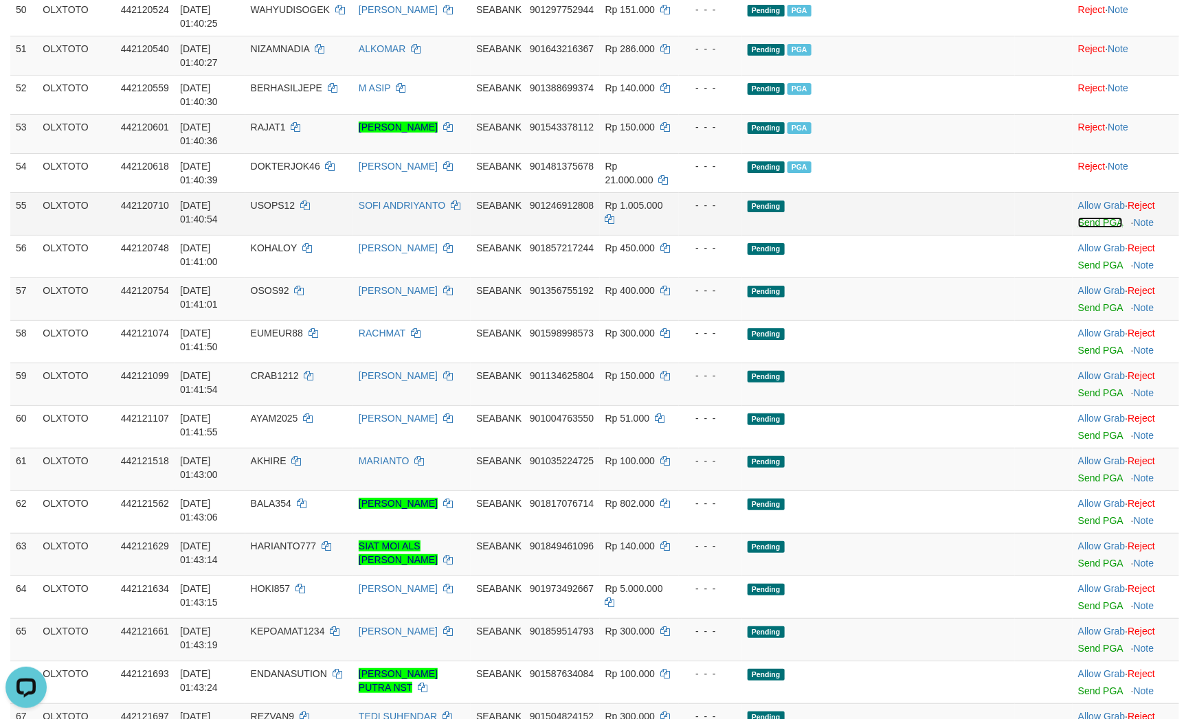
click at [1100, 228] on link "Send PGA" at bounding box center [1100, 222] width 45 height 11
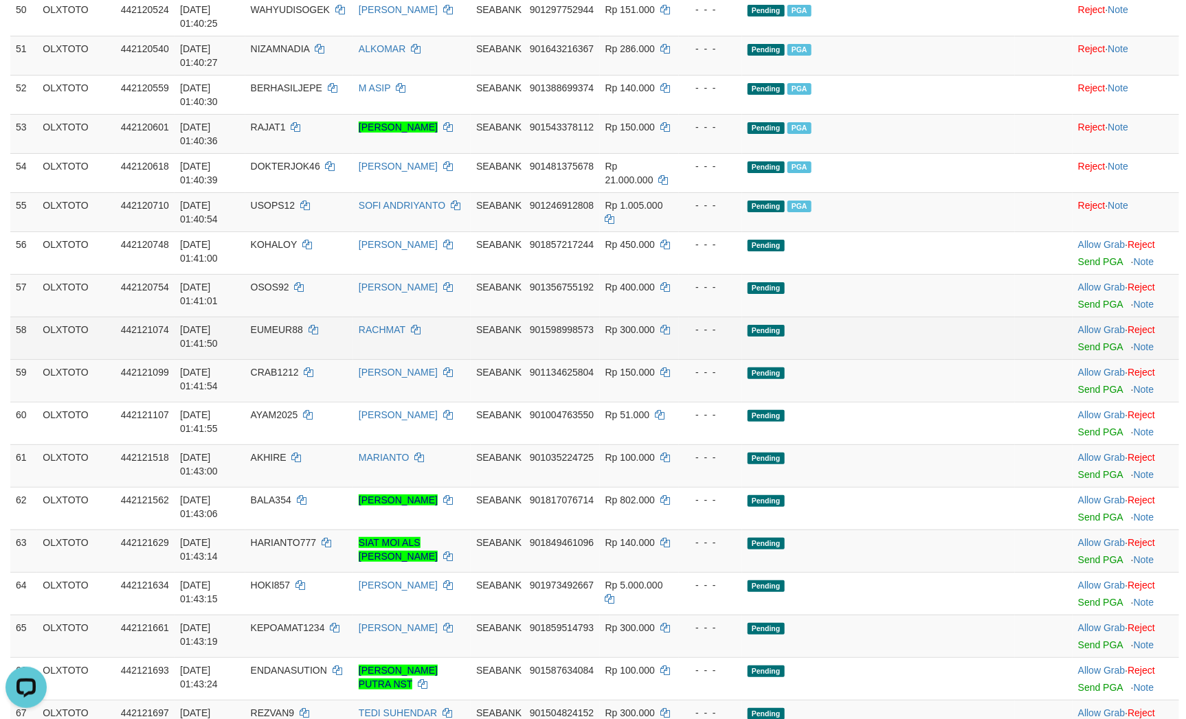
click at [934, 359] on td "Pending" at bounding box center [878, 338] width 273 height 43
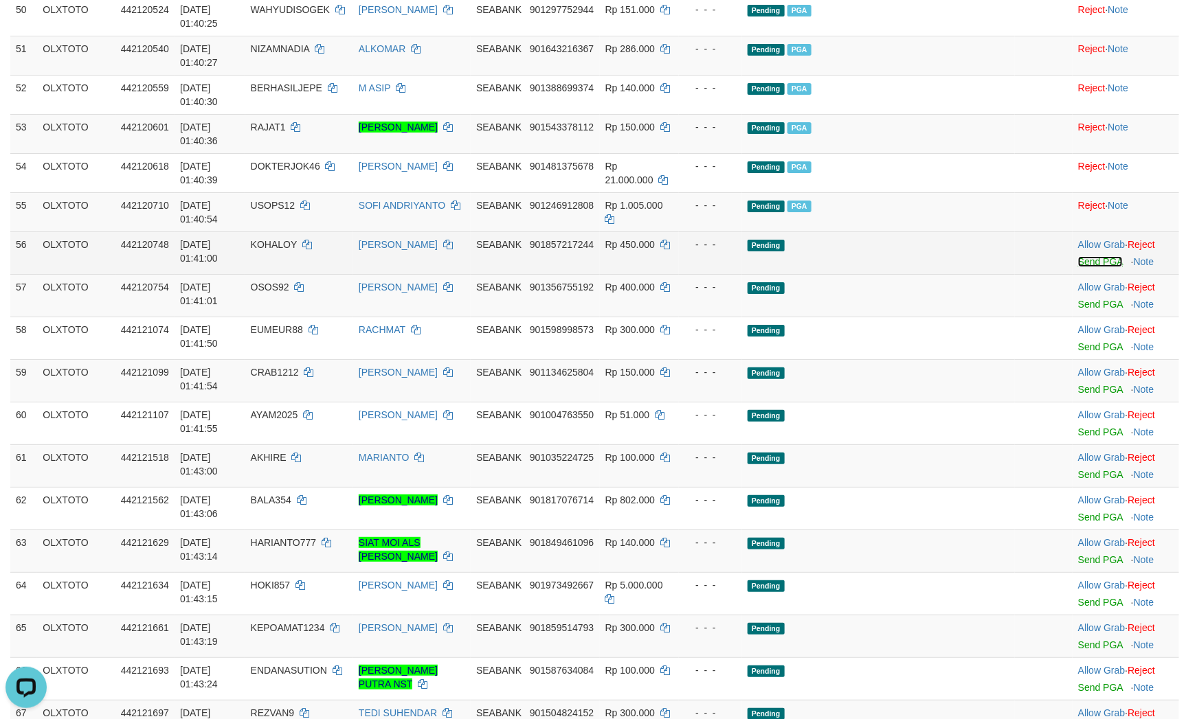
click at [1080, 267] on link "Send PGA" at bounding box center [1100, 261] width 45 height 11
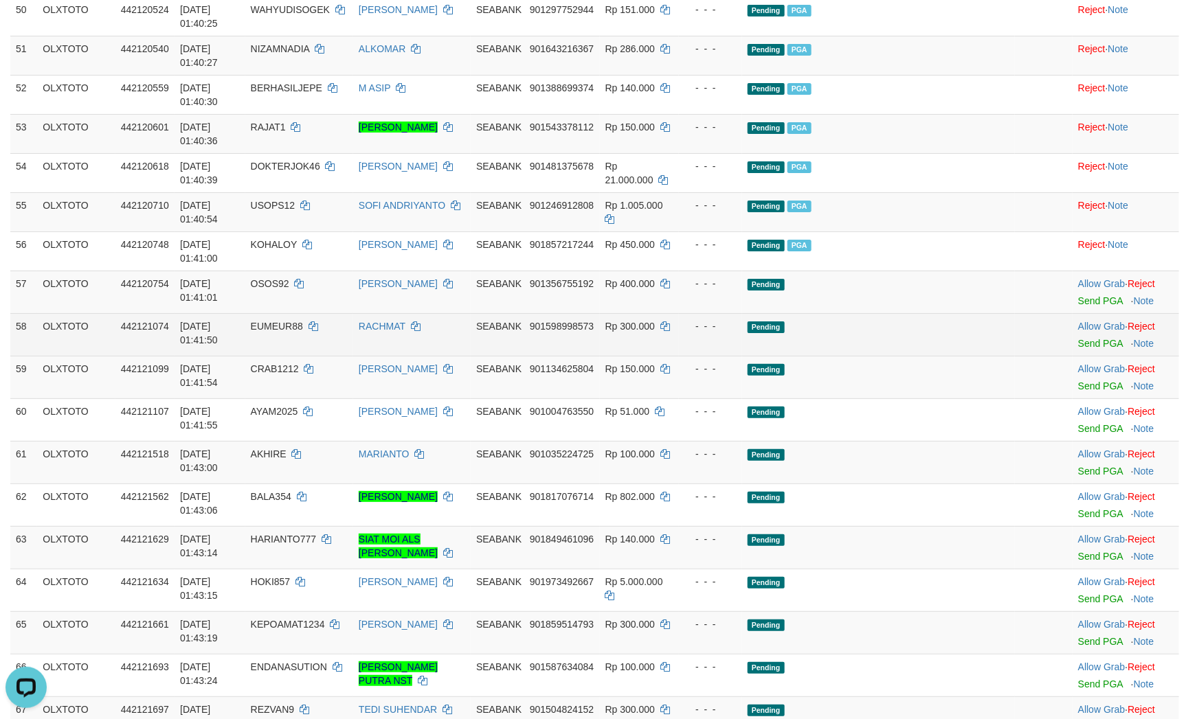
click at [868, 356] on td "Pending" at bounding box center [878, 334] width 273 height 43
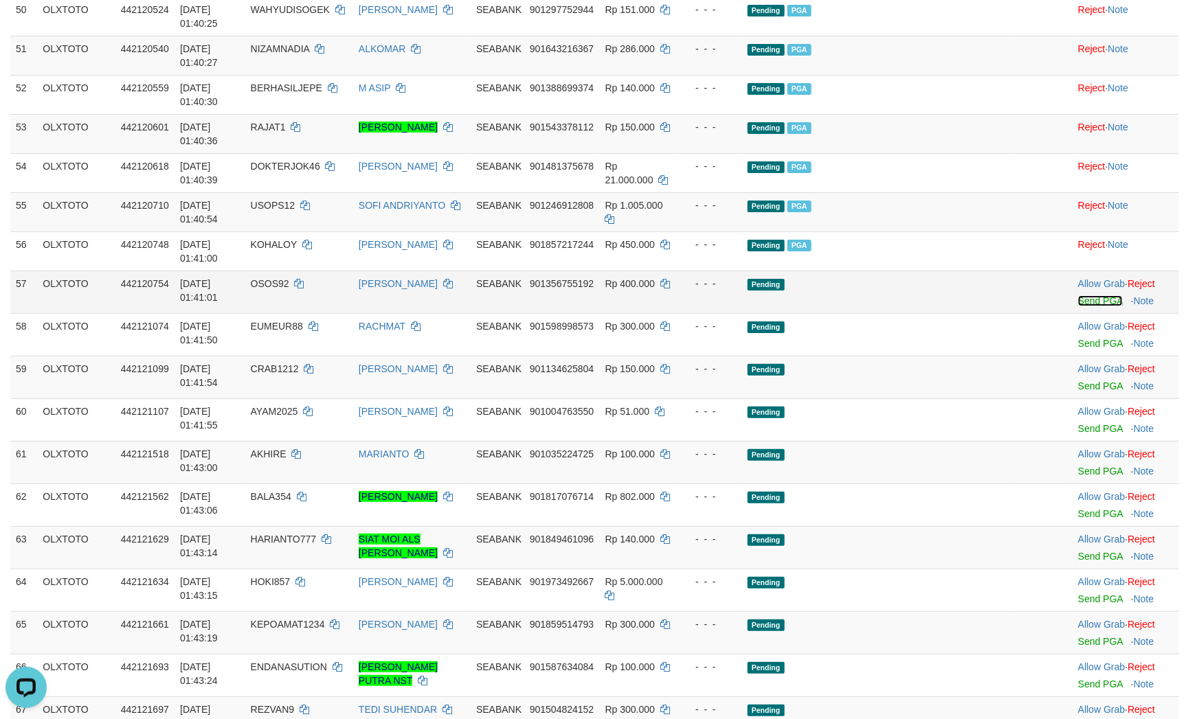
click at [1081, 306] on link "Send PGA" at bounding box center [1100, 300] width 45 height 11
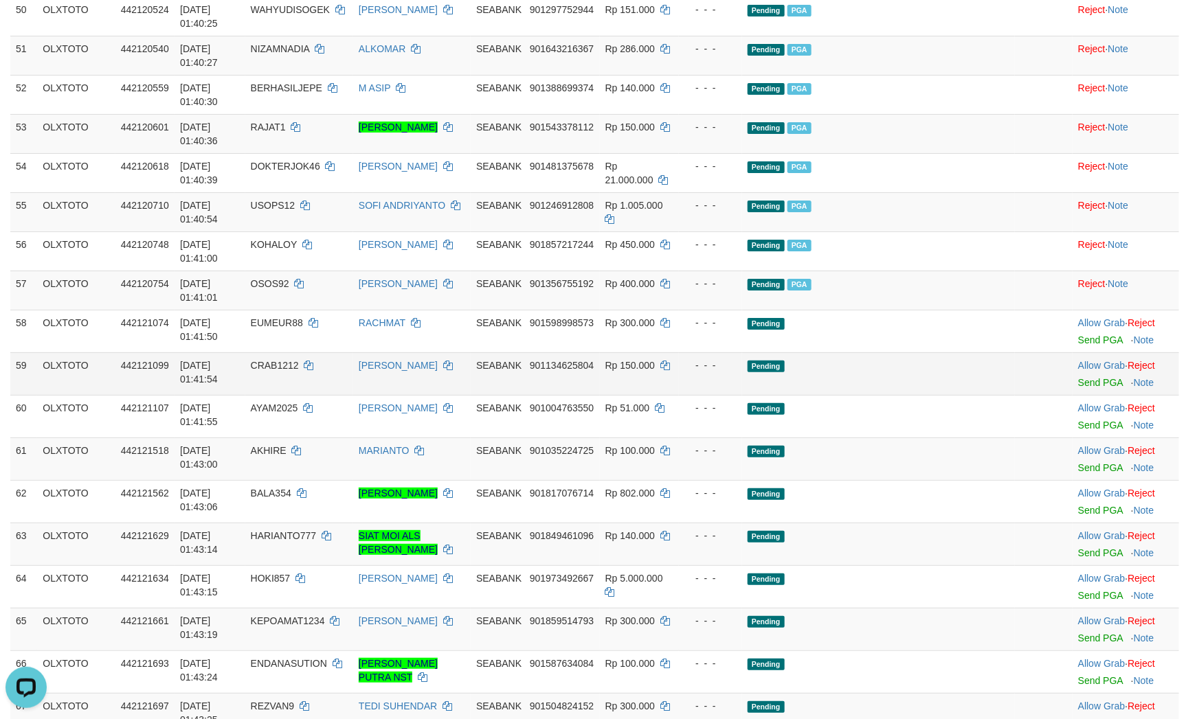
click at [925, 395] on td "Pending" at bounding box center [878, 373] width 273 height 43
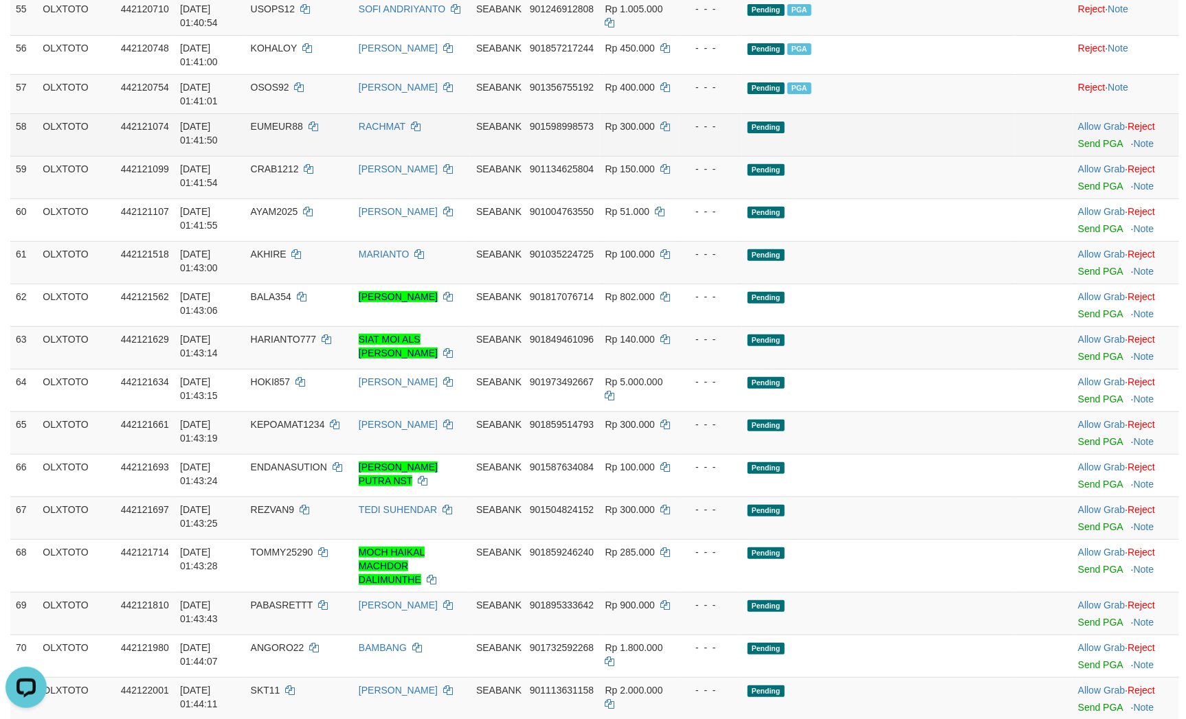
scroll to position [2524, 0]
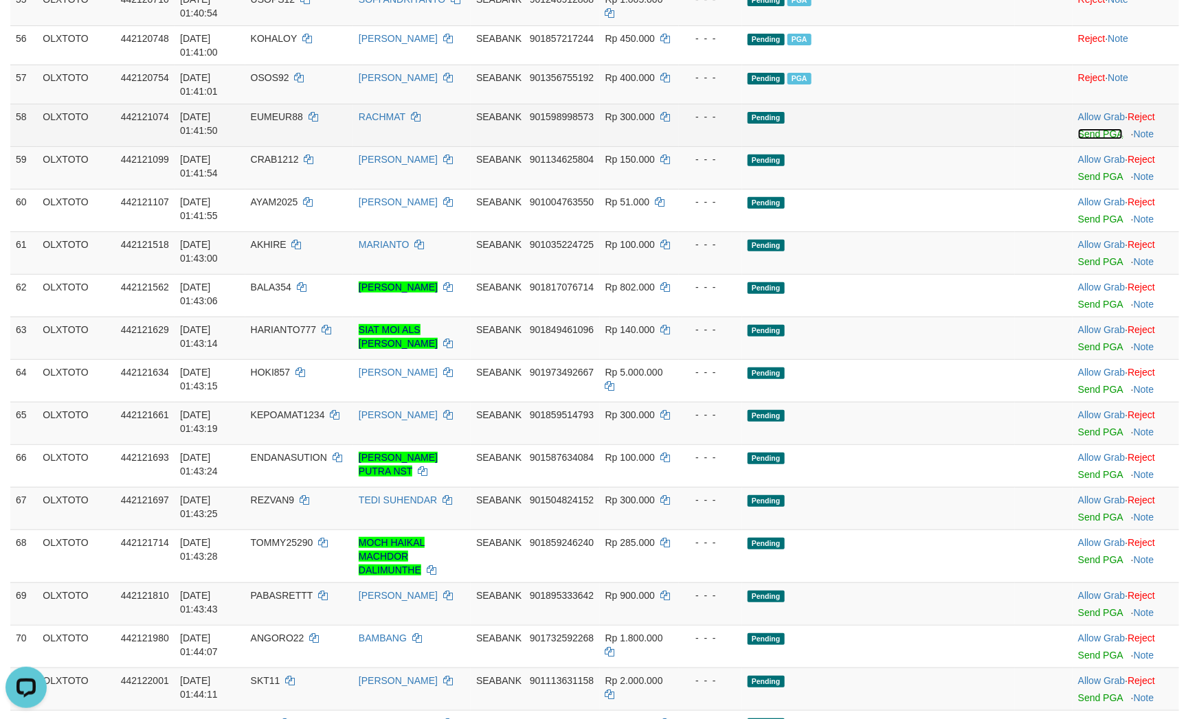
click at [1084, 139] on link "Send PGA" at bounding box center [1100, 133] width 45 height 11
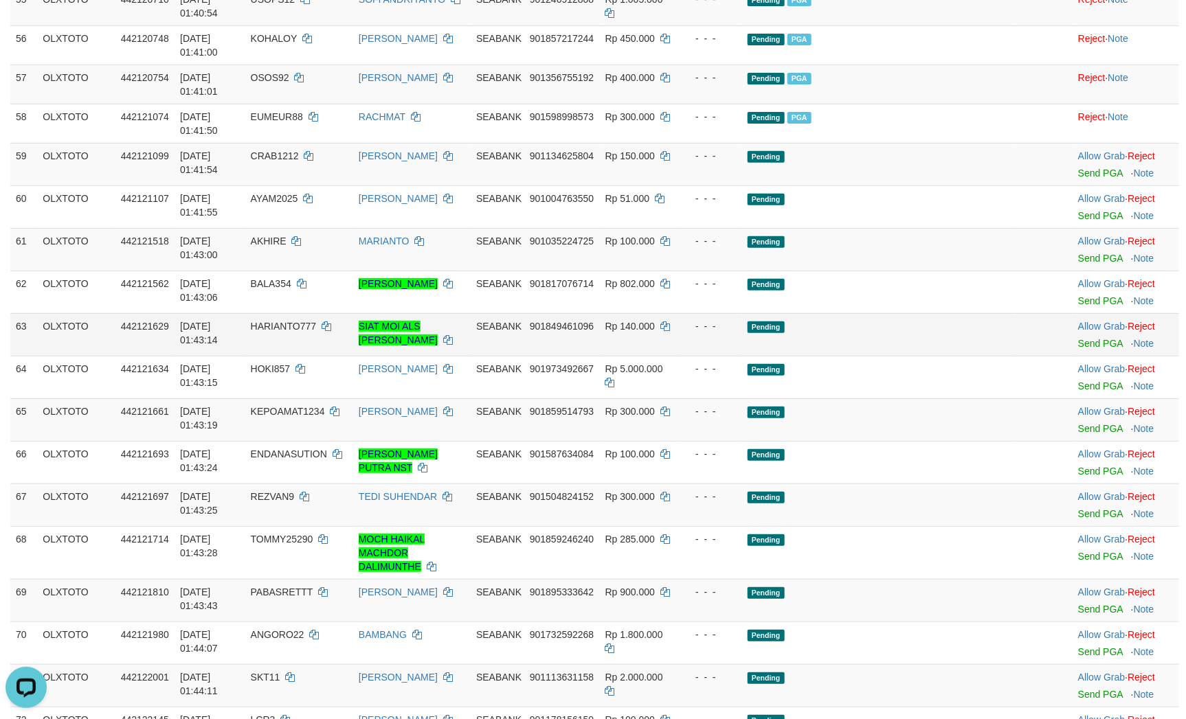
drag, startPoint x: 957, startPoint y: 544, endPoint x: 912, endPoint y: 557, distance: 47.2
click at [955, 356] on td "Pending" at bounding box center [878, 334] width 273 height 43
click at [1092, 179] on link "Send PGA" at bounding box center [1100, 173] width 45 height 11
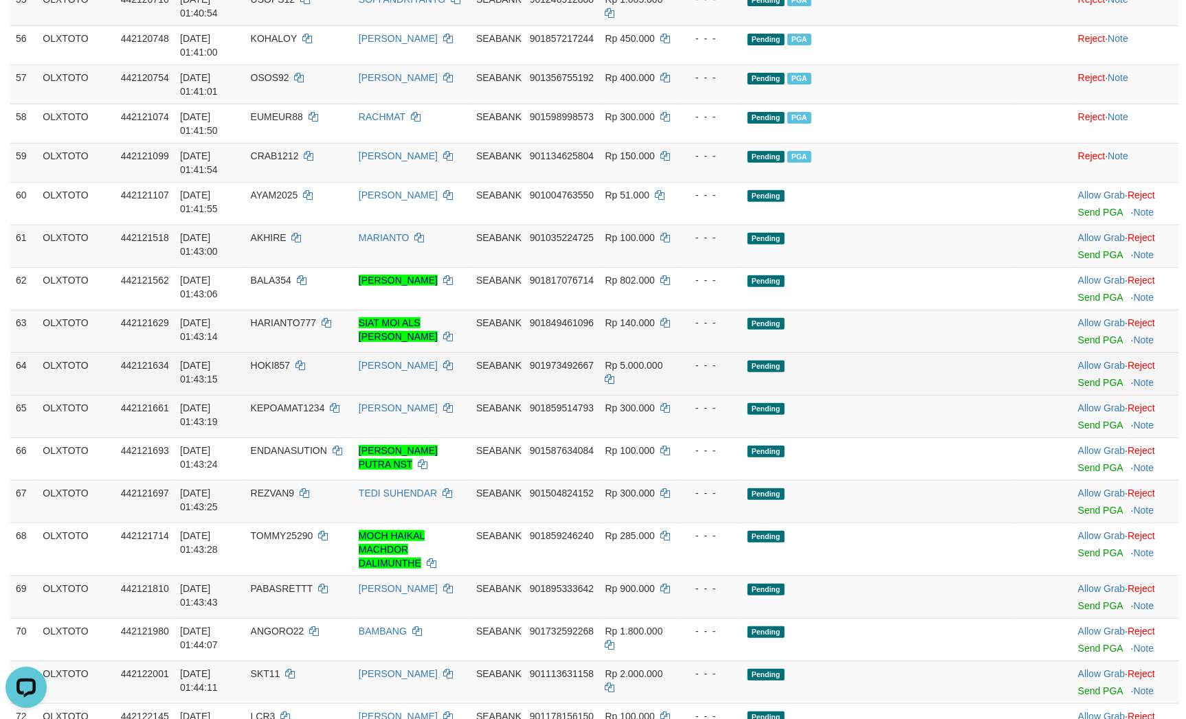
click at [928, 395] on td "Pending" at bounding box center [878, 373] width 273 height 43
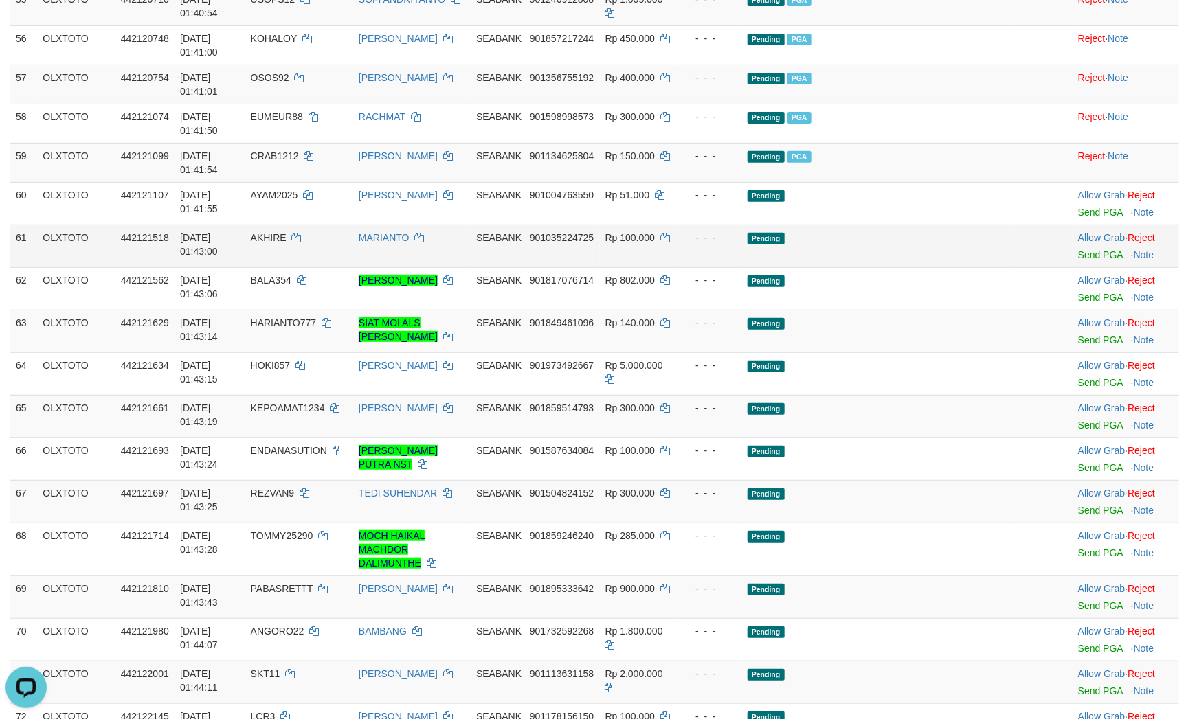
click at [1085, 267] on td "Allow Grab · Reject Send PGA · Note" at bounding box center [1125, 246] width 106 height 43
click at [1091, 260] on link "Send PGA" at bounding box center [1100, 254] width 45 height 11
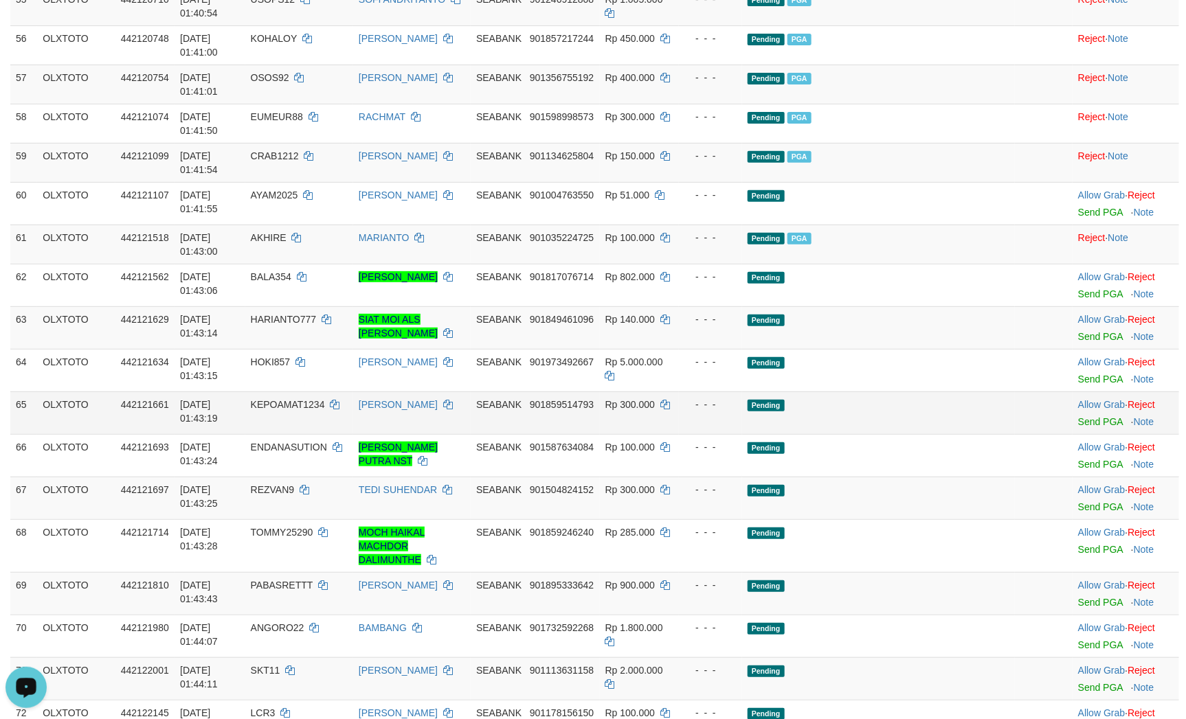
click at [898, 434] on td "Pending" at bounding box center [878, 413] width 273 height 43
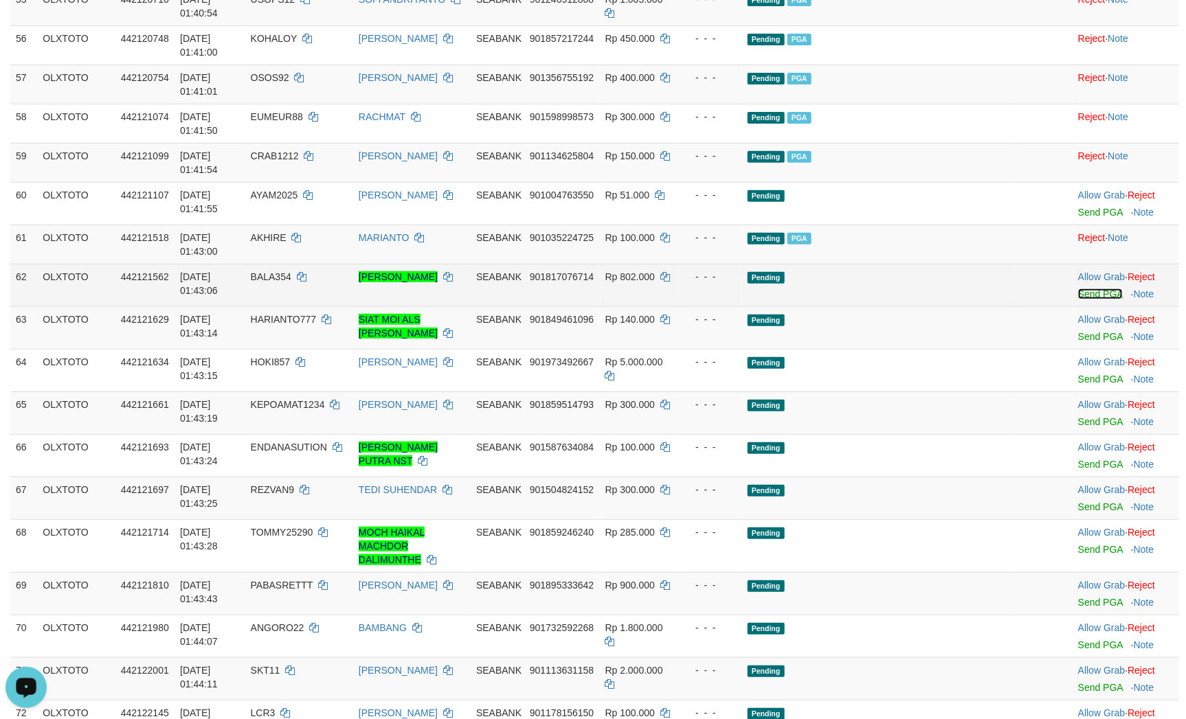
click at [1095, 299] on link "Send PGA" at bounding box center [1100, 293] width 45 height 11
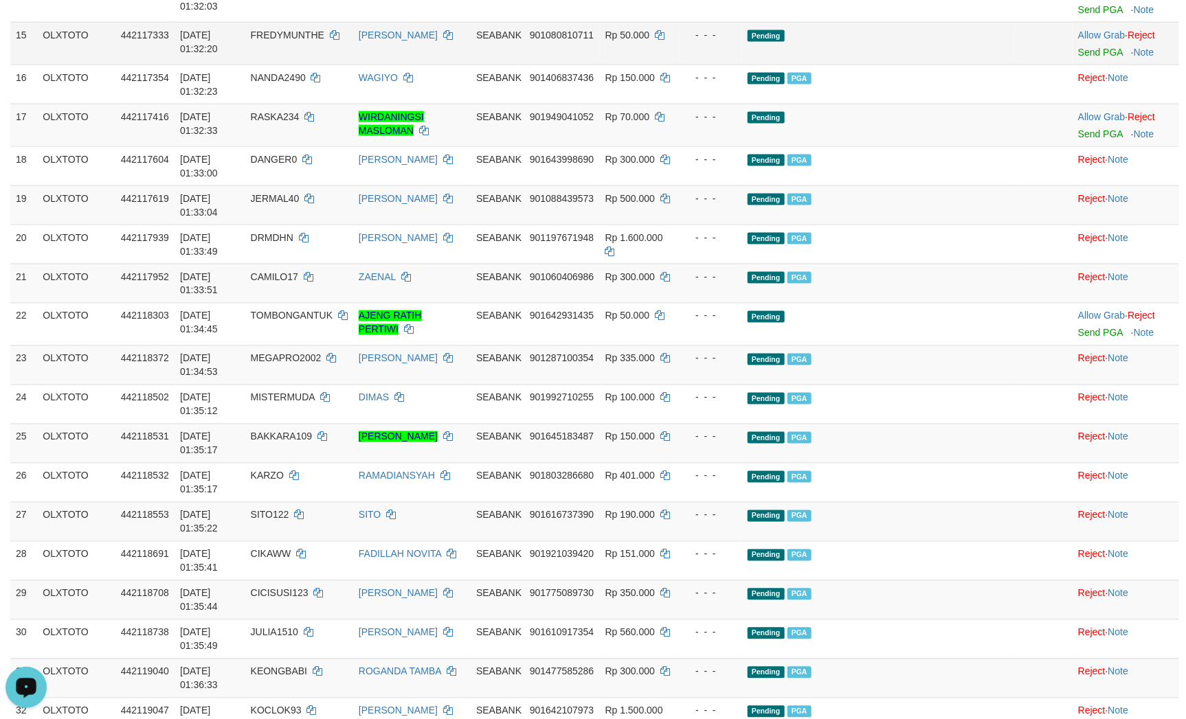
scroll to position [670, 0]
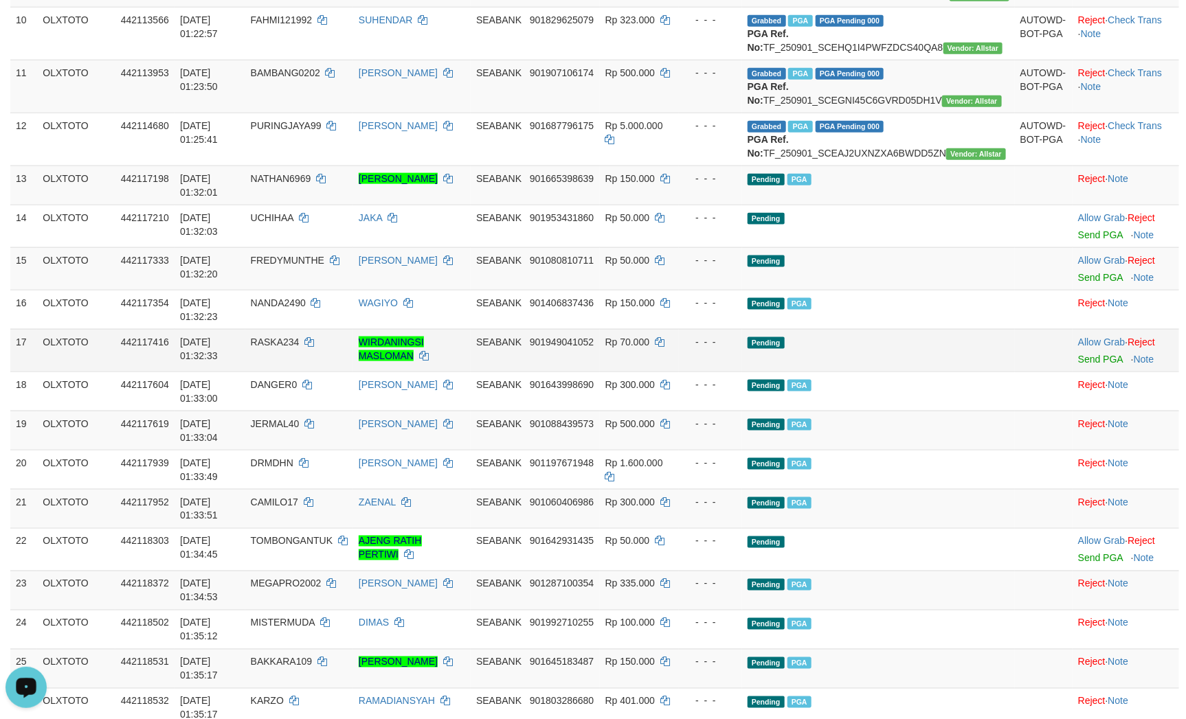
click at [962, 372] on td "Pending" at bounding box center [878, 350] width 273 height 43
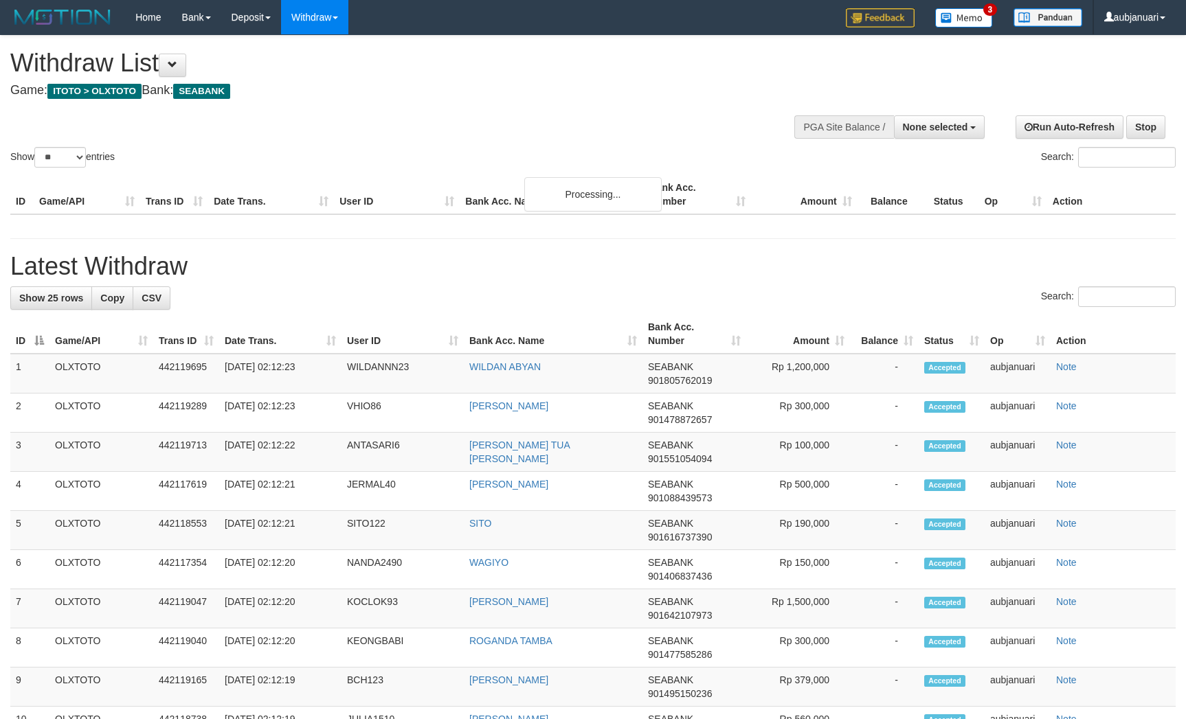
select select
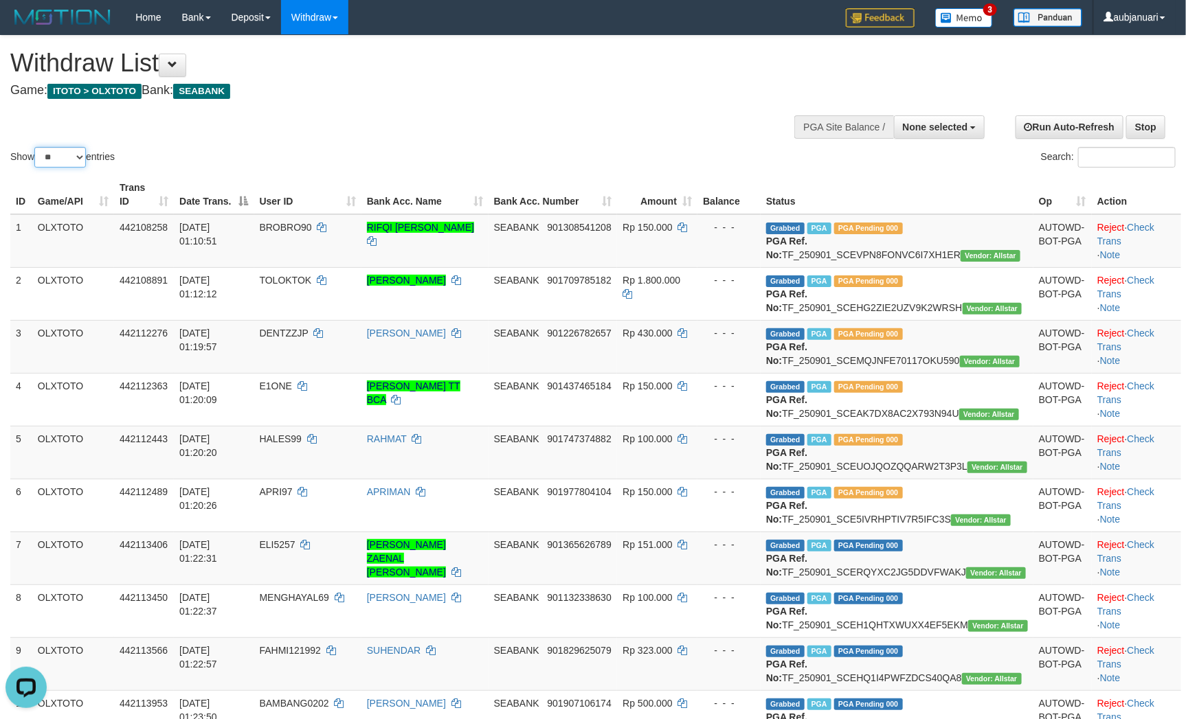
click at [54, 168] on select "** ** ** ***" at bounding box center [60, 157] width 52 height 21
select select "***"
click at [36, 164] on select "** ** ** ***" at bounding box center [60, 157] width 52 height 21
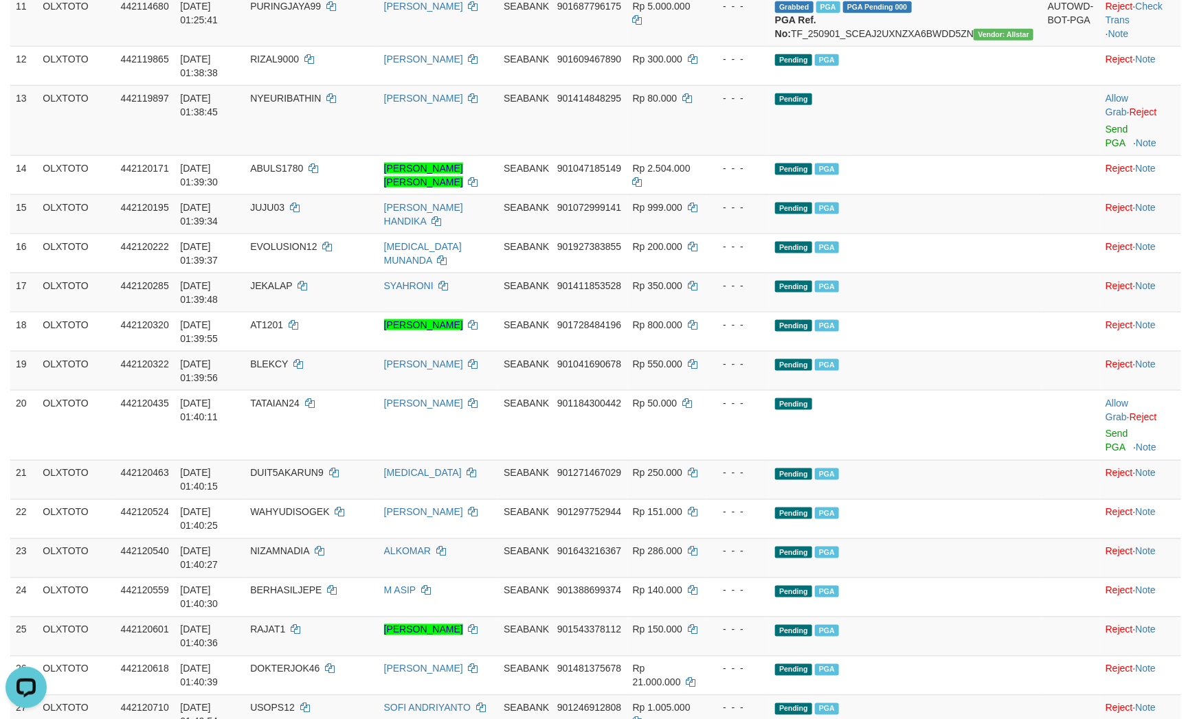
scroll to position [618, 0]
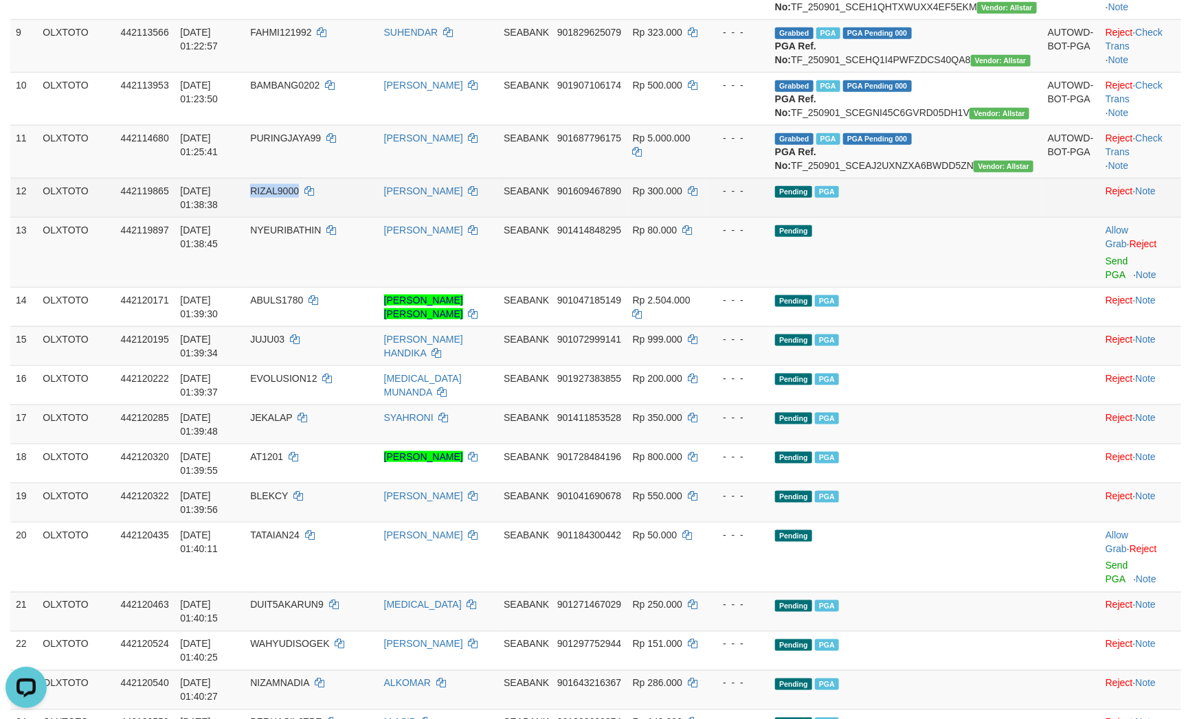
drag, startPoint x: 289, startPoint y: 357, endPoint x: 338, endPoint y: 361, distance: 49.0
click at [338, 217] on td "RIZAL9000" at bounding box center [311, 197] width 133 height 39
copy span "RIZAL9000"
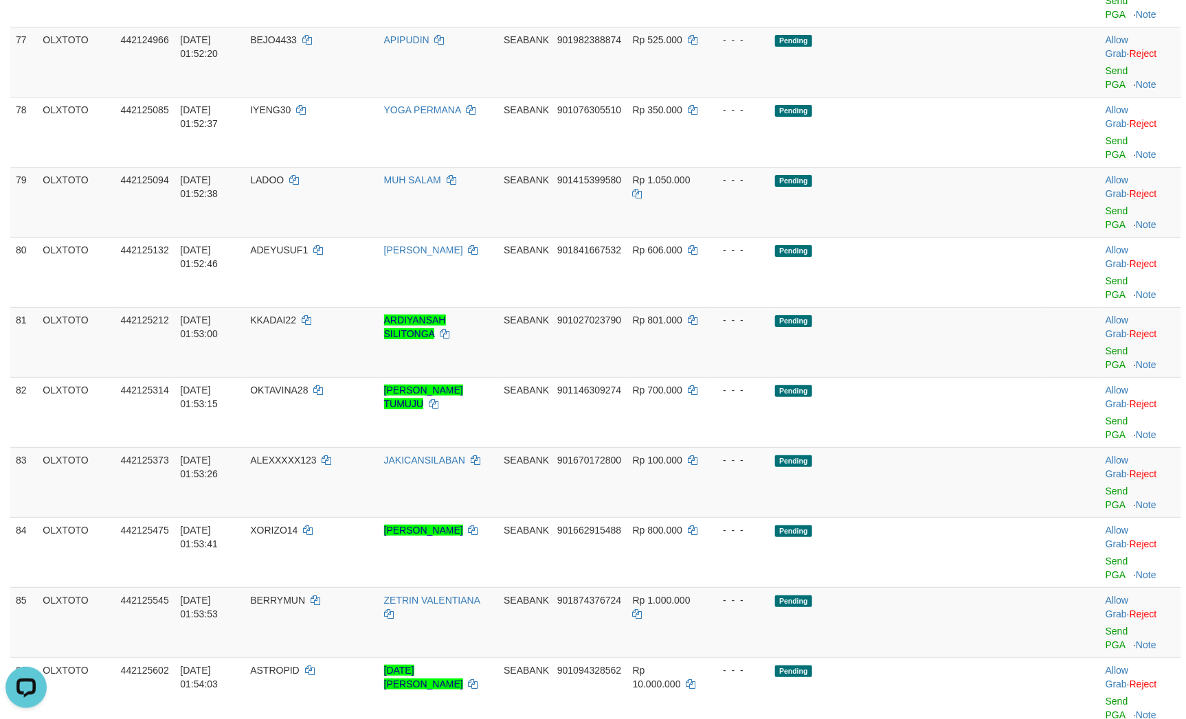
scroll to position [4534, 0]
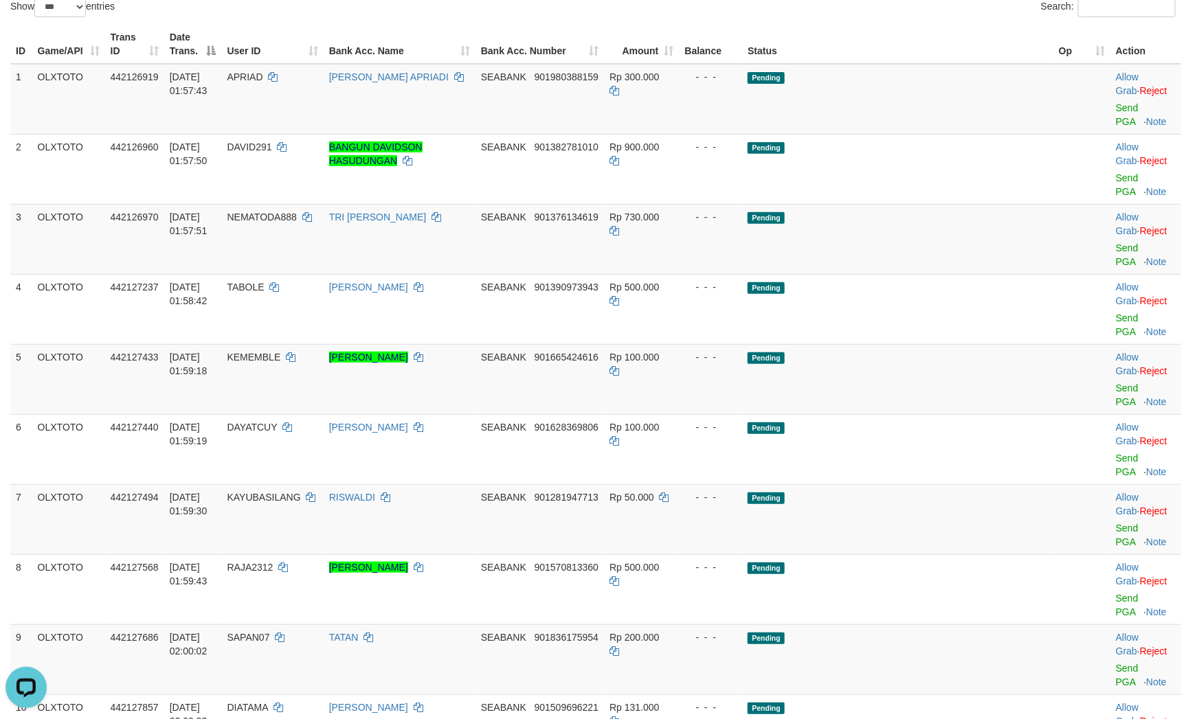
scroll to position [0, 0]
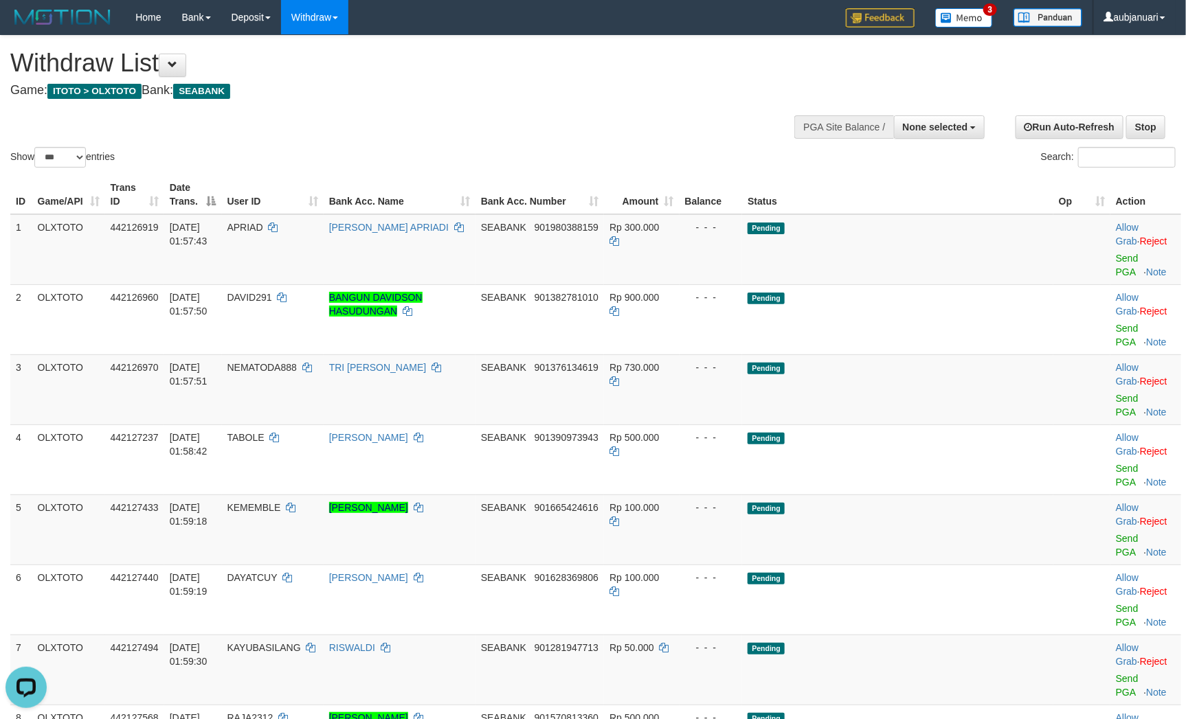
drag, startPoint x: 508, startPoint y: 124, endPoint x: 440, endPoint y: 149, distance: 72.6
click at [503, 124] on div "Show ** ** ** *** entries Search:" at bounding box center [593, 103] width 1186 height 135
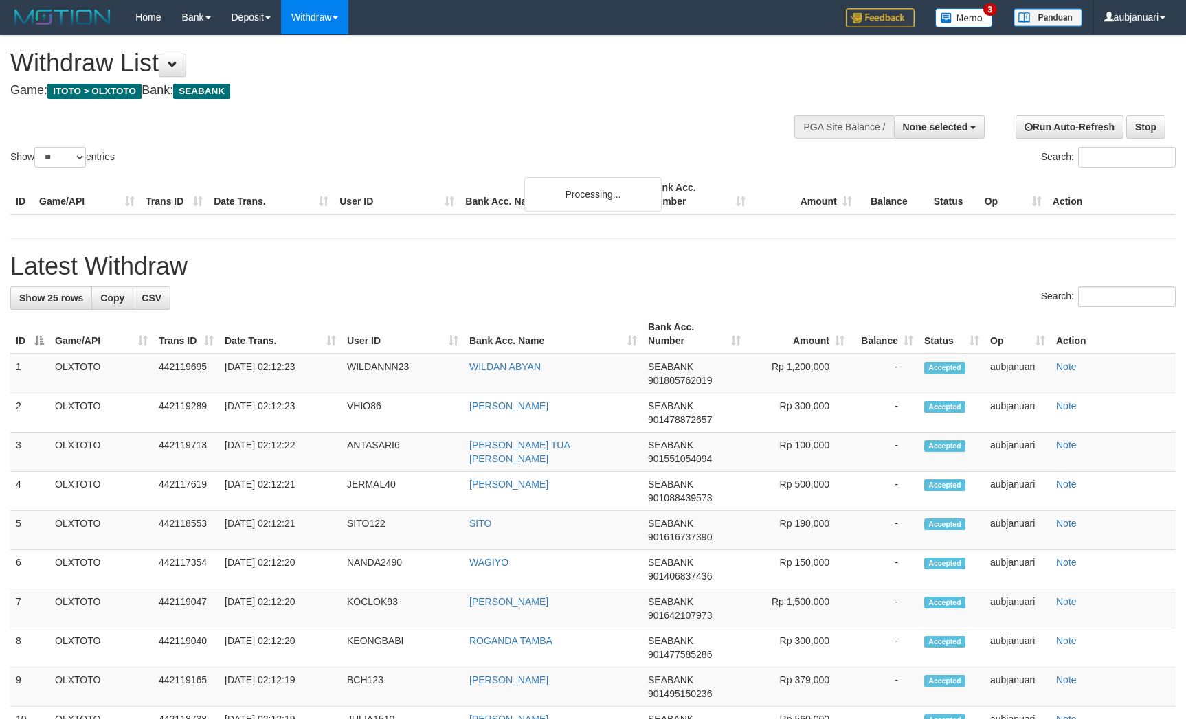
select select
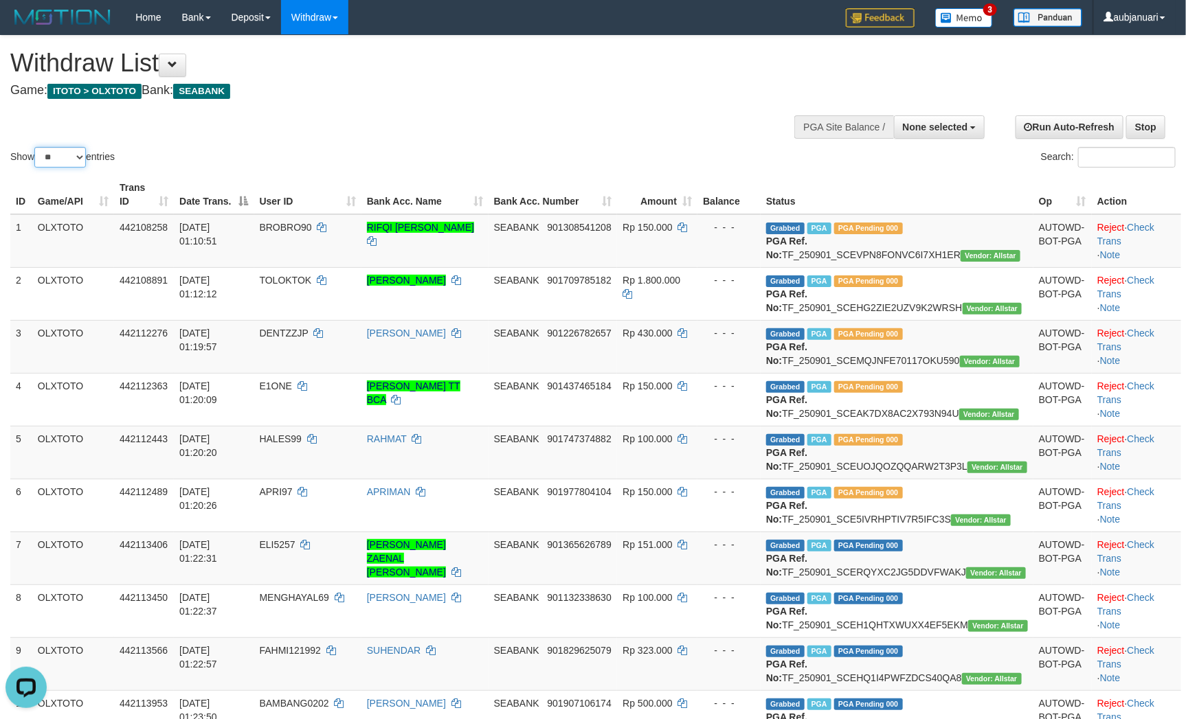
click at [65, 168] on select "** ** ** ***" at bounding box center [60, 157] width 52 height 21
select select "***"
click at [36, 164] on select "** ** ** ***" at bounding box center [60, 157] width 52 height 21
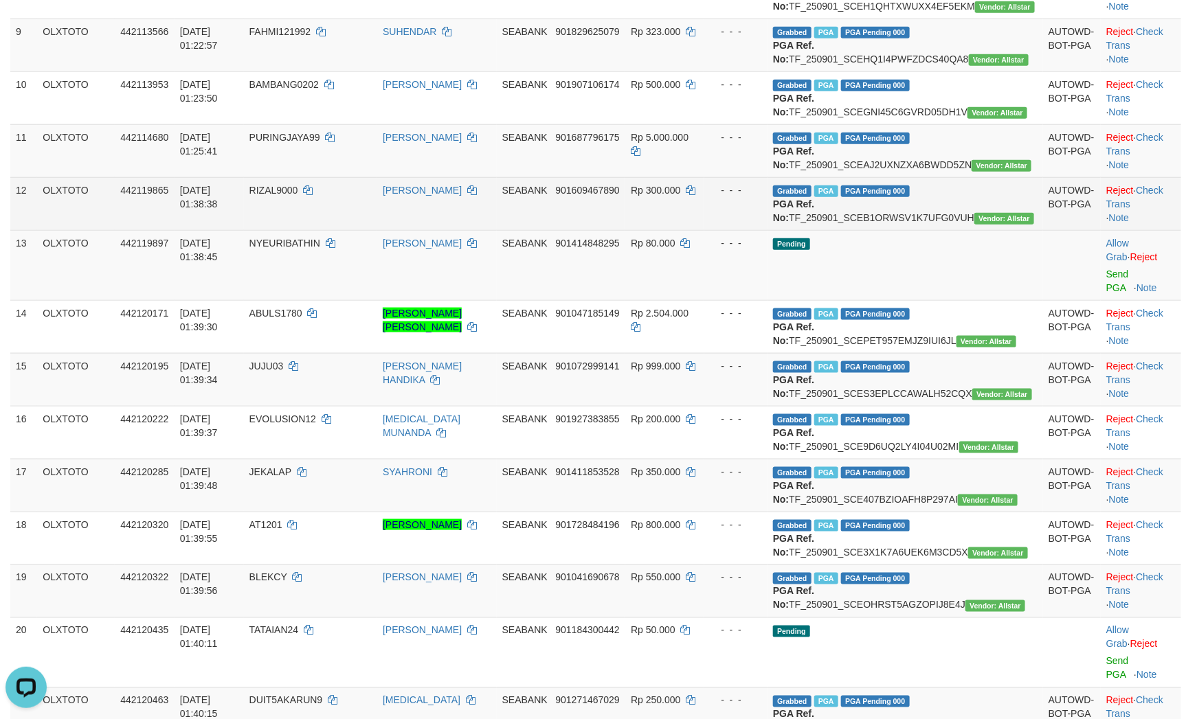
scroll to position [618, 0]
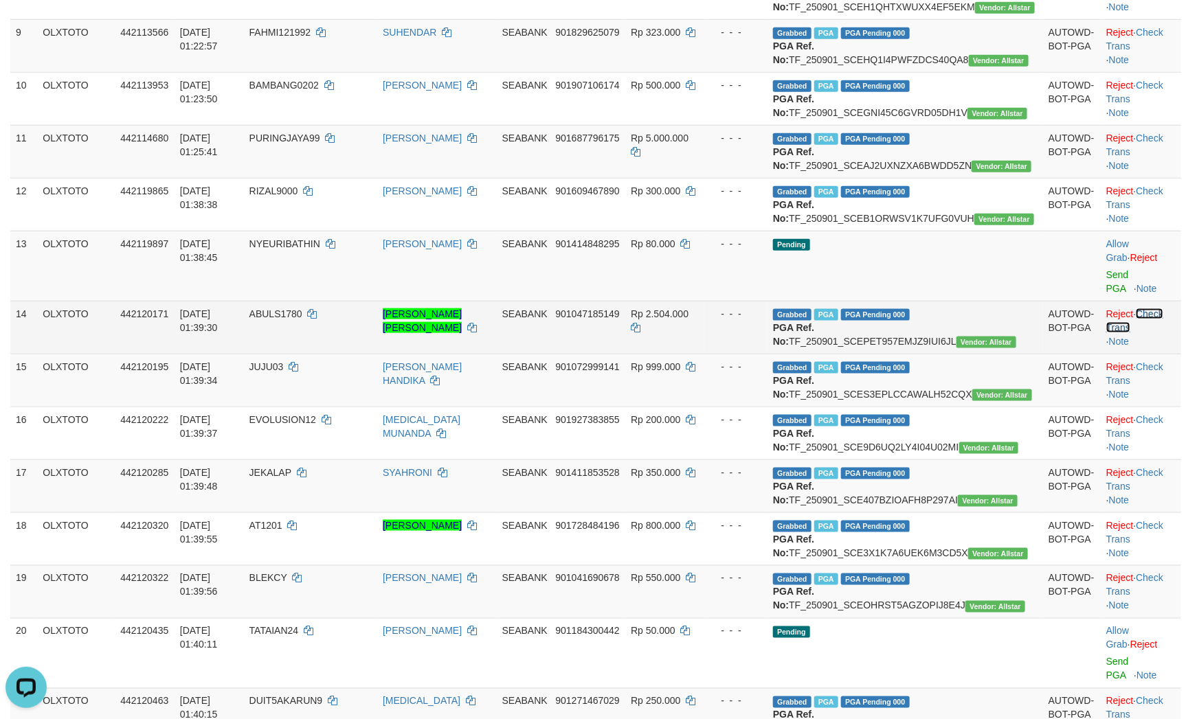
click at [1161, 333] on link "Check Trans" at bounding box center [1134, 320] width 57 height 25
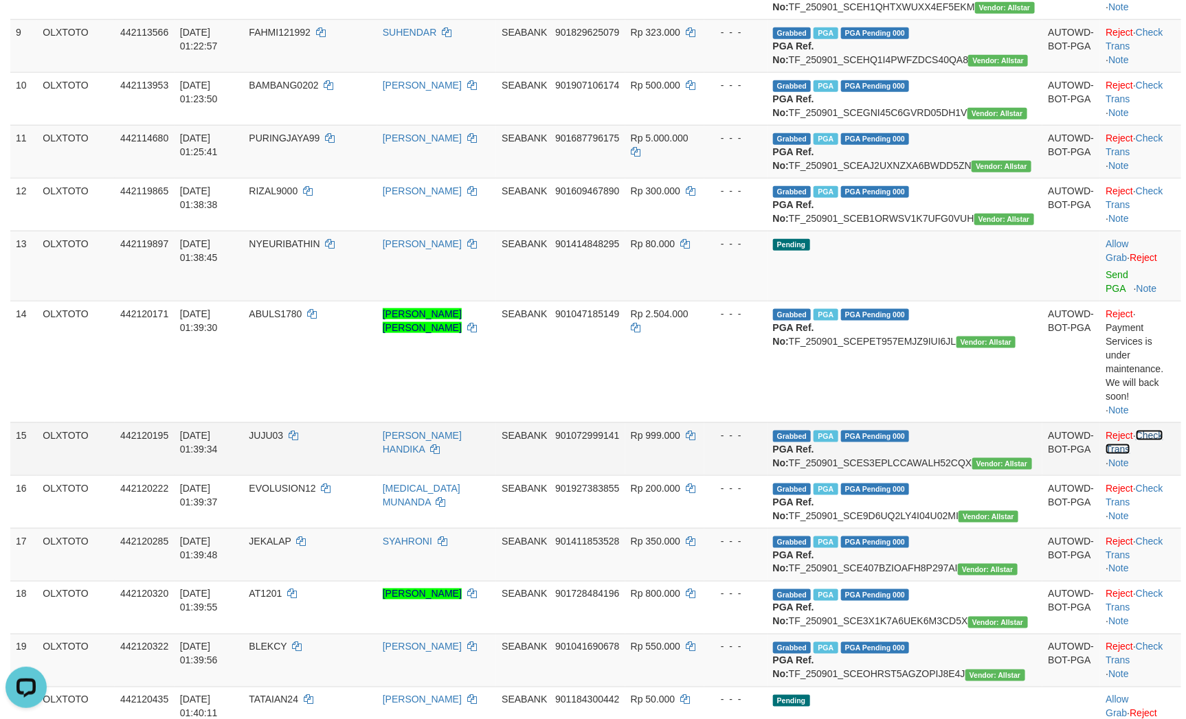
click at [1162, 455] on link "Check Trans" at bounding box center [1133, 442] width 57 height 25
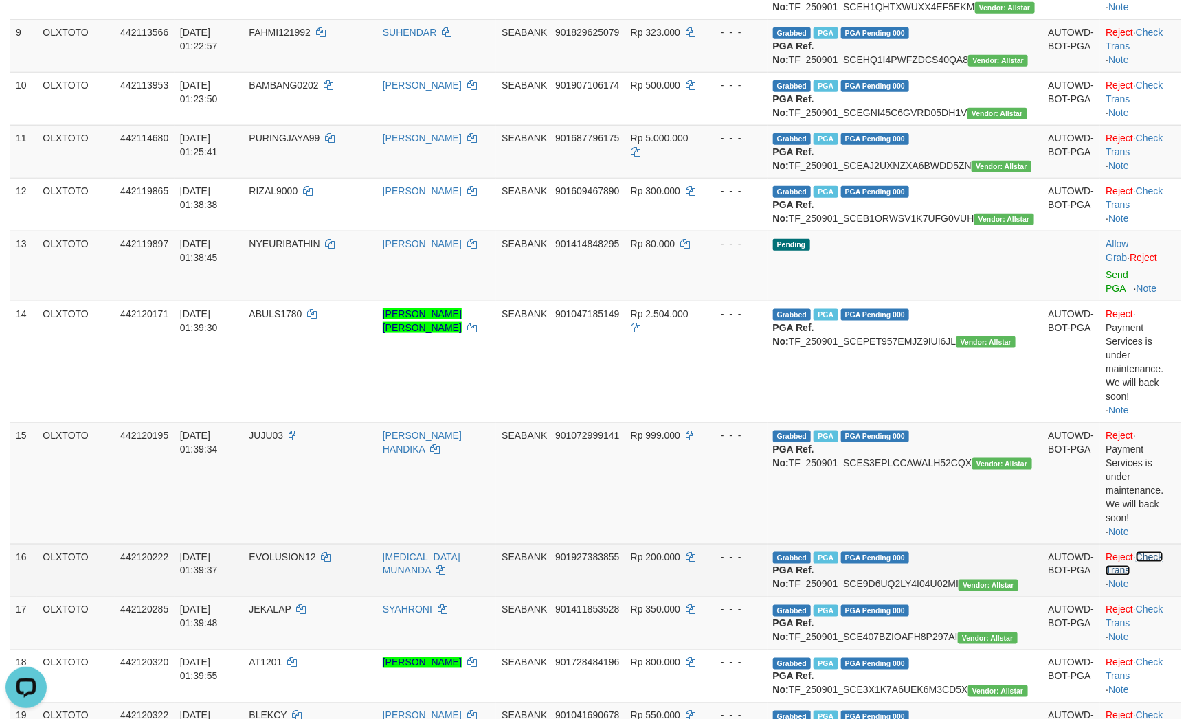
click at [1160, 576] on link "Check Trans" at bounding box center [1133, 564] width 57 height 25
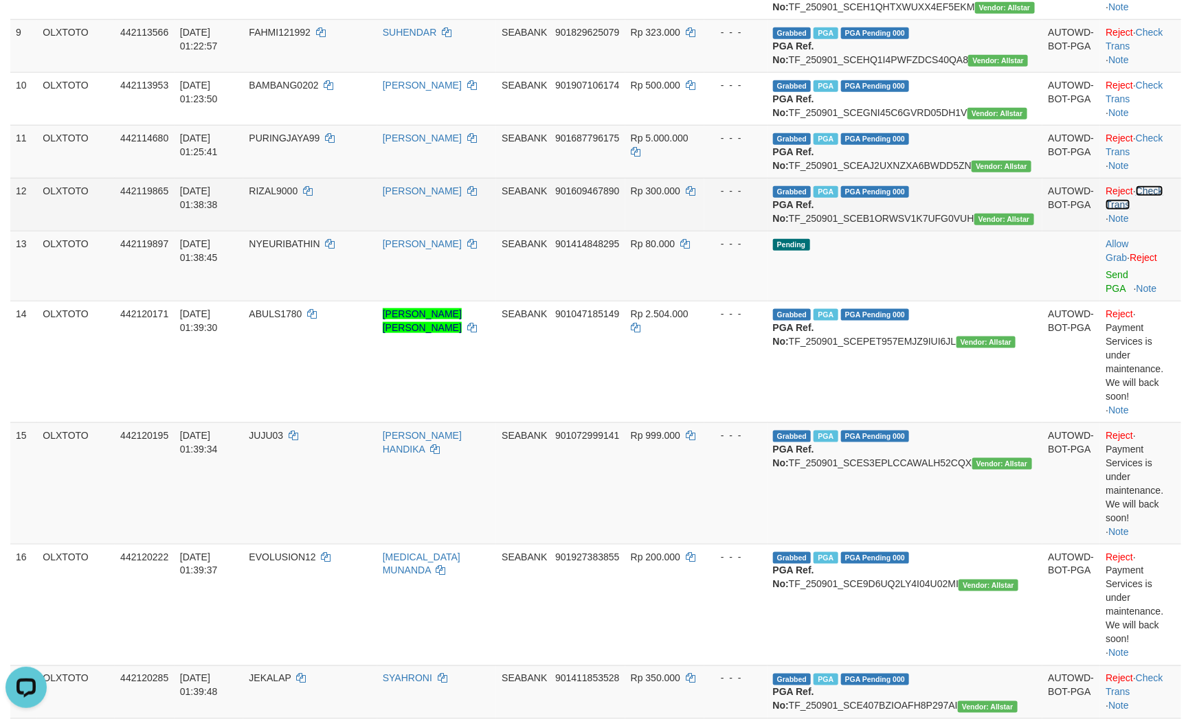
click at [1146, 210] on link "Check Trans" at bounding box center [1133, 197] width 57 height 25
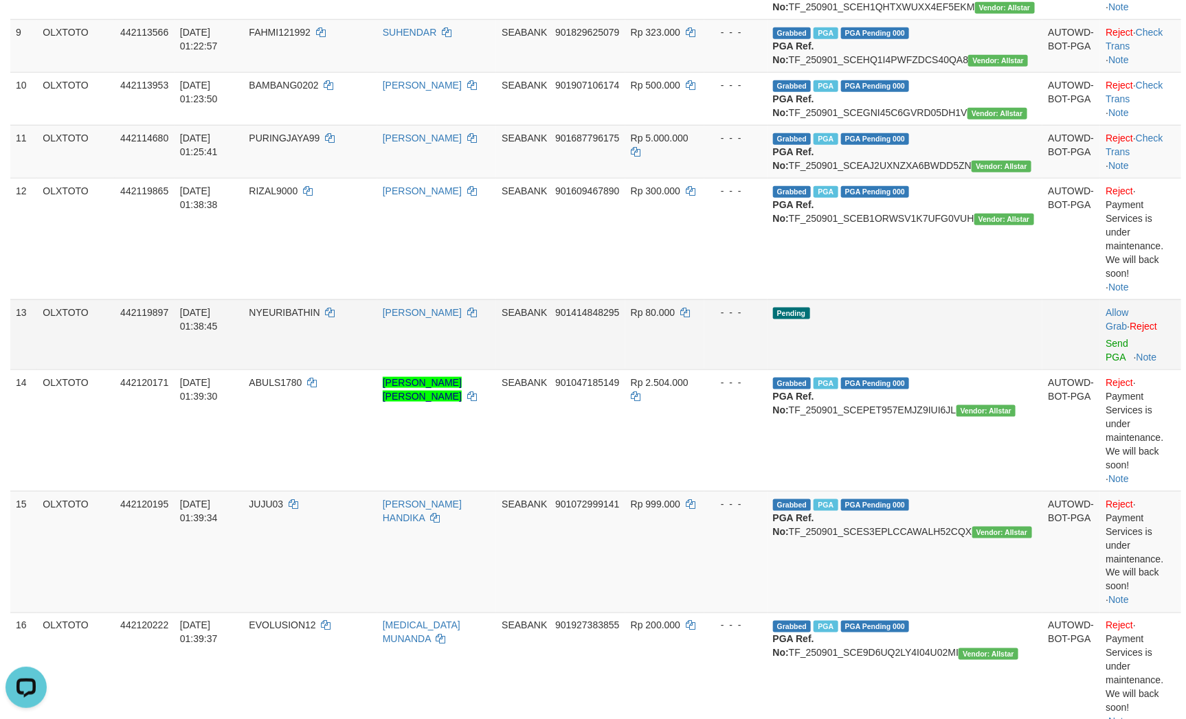
click at [985, 370] on td "Pending" at bounding box center [904, 334] width 275 height 70
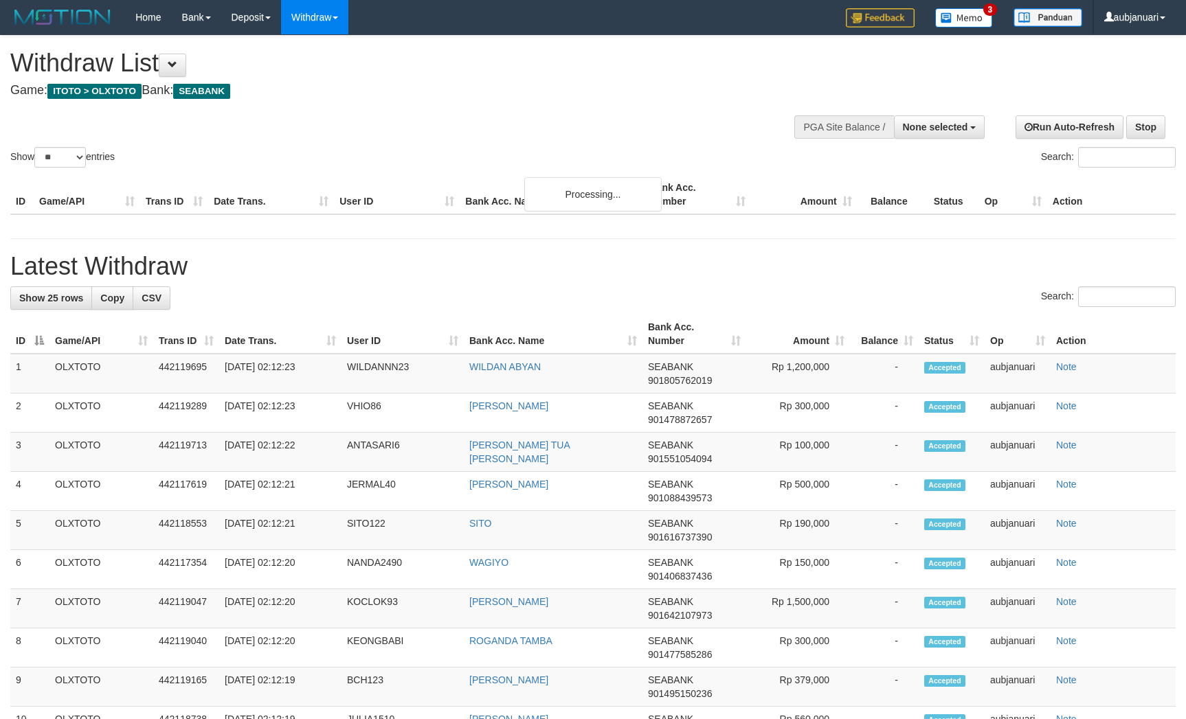
select select
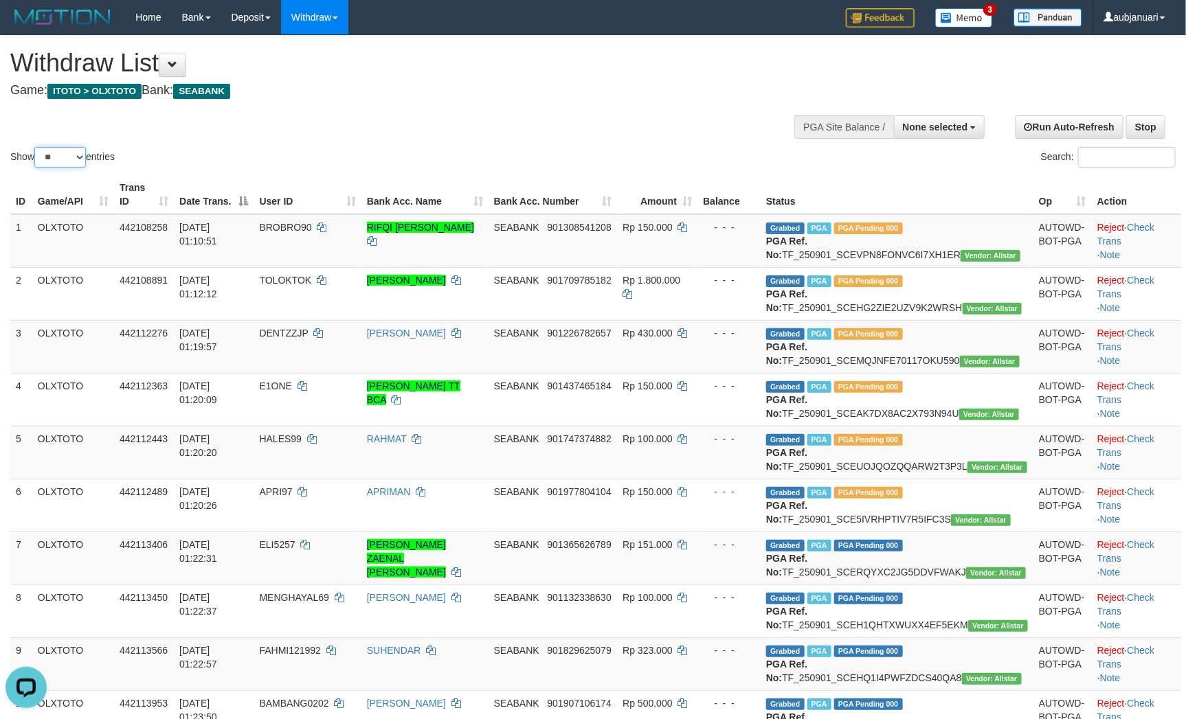
click at [63, 168] on select "** ** ** ***" at bounding box center [60, 157] width 52 height 21
select select "***"
click at [36, 164] on select "** ** ** ***" at bounding box center [60, 157] width 52 height 21
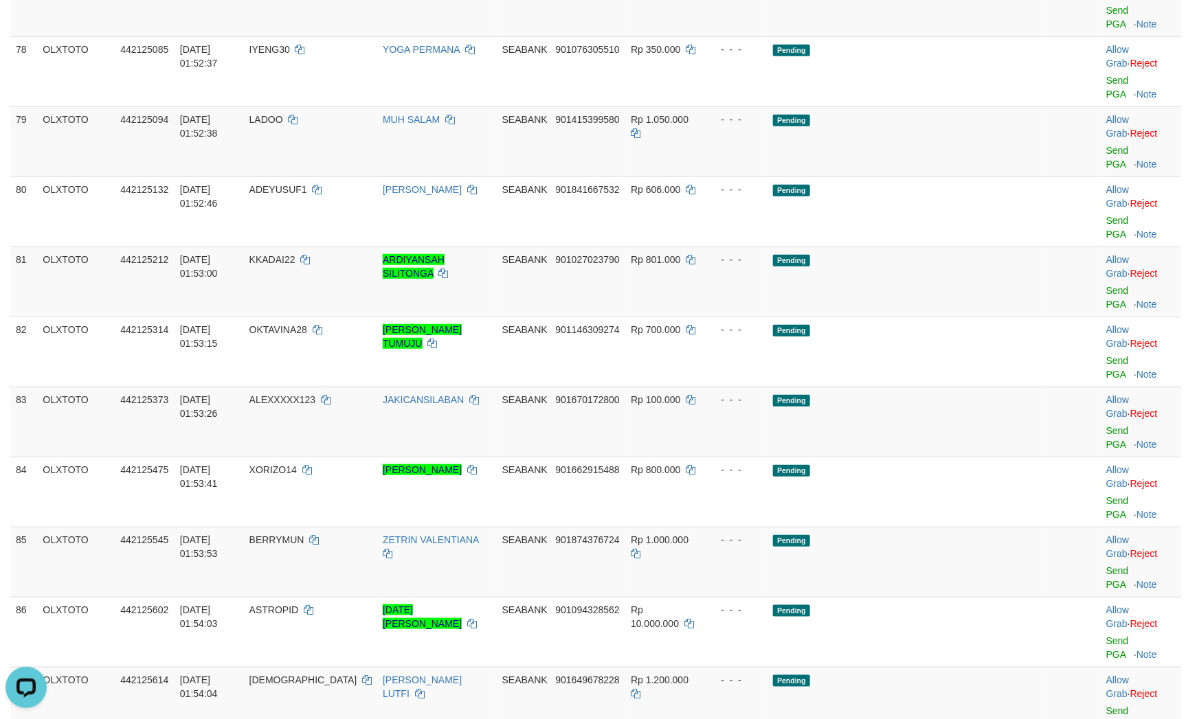
scroll to position [4843, 0]
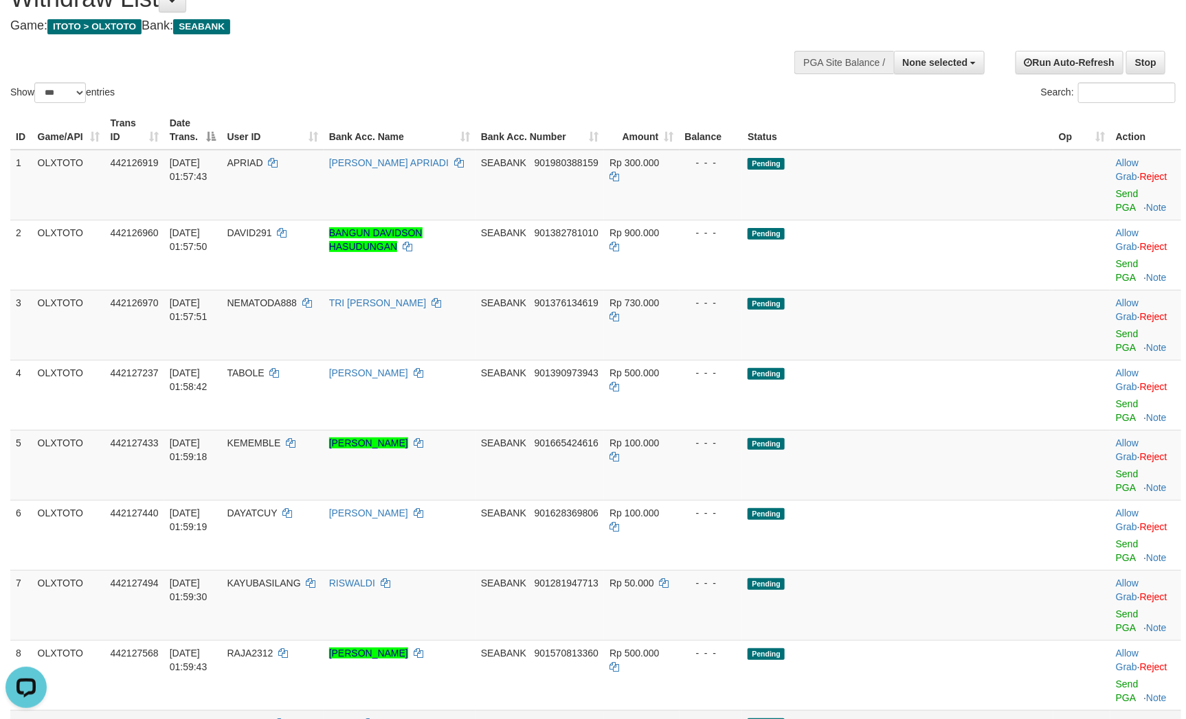
scroll to position [0, 0]
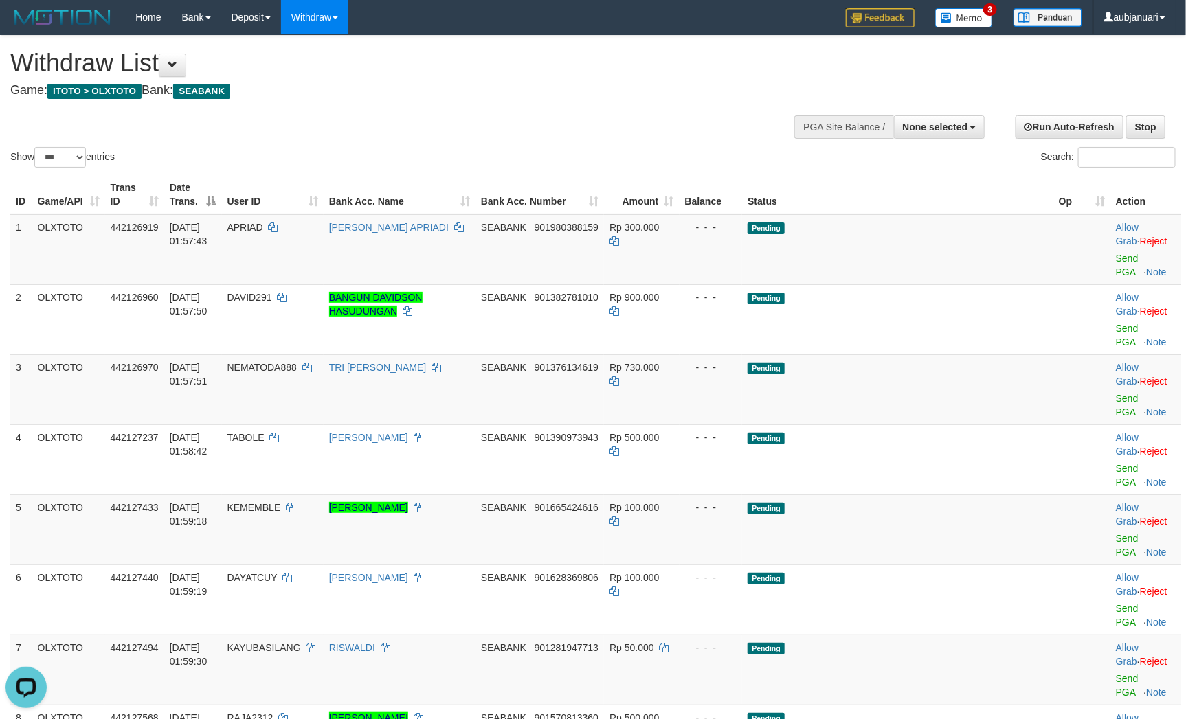
drag, startPoint x: 582, startPoint y: 99, endPoint x: 565, endPoint y: 126, distance: 31.8
click at [581, 101] on div "**********" at bounding box center [398, 70] width 777 height 68
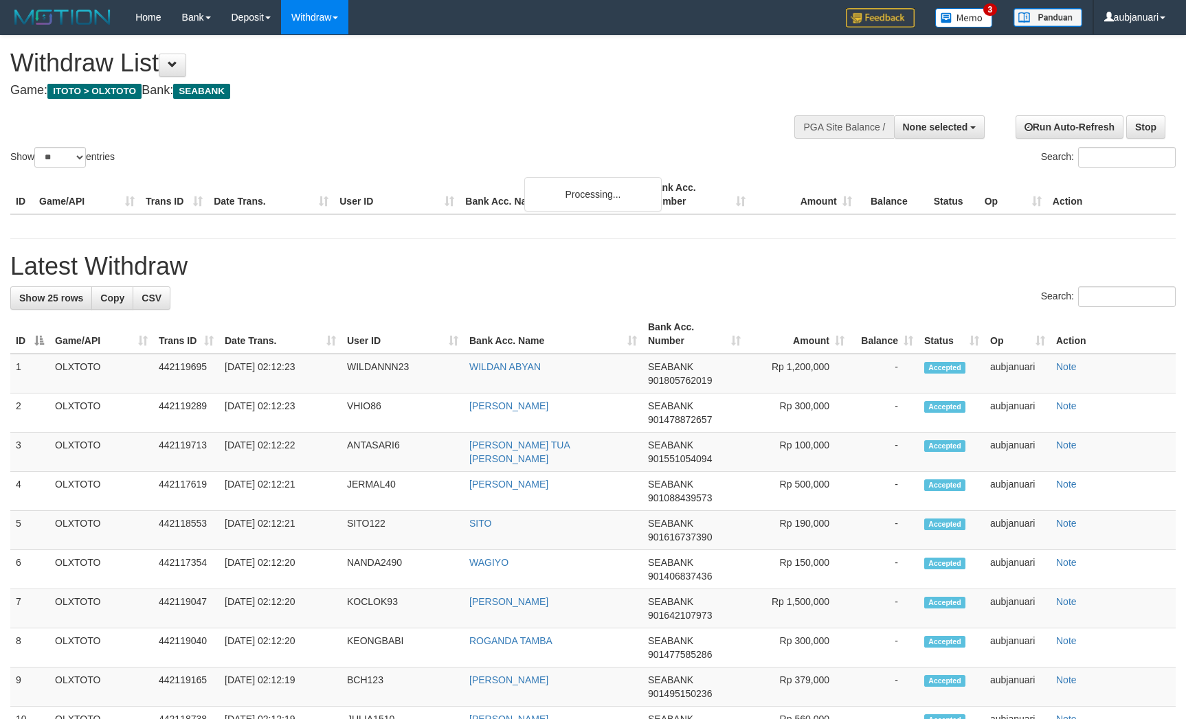
select select
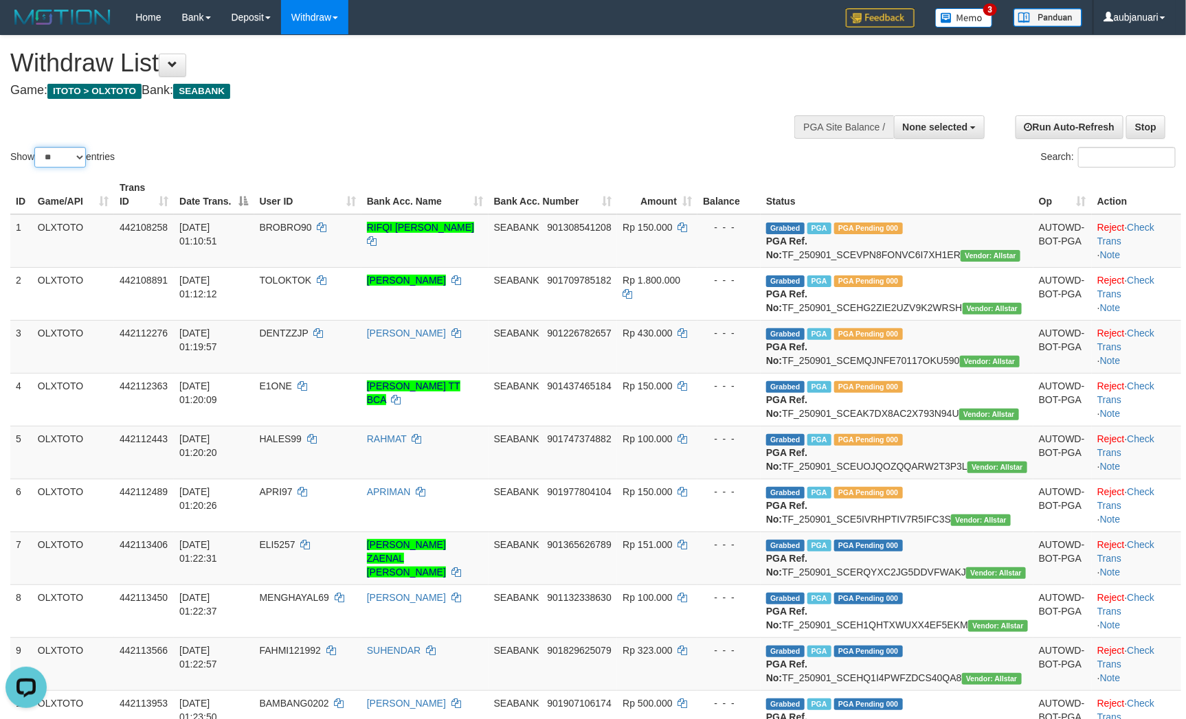
click at [78, 168] on select "** ** ** ***" at bounding box center [60, 157] width 52 height 21
select select "***"
click at [36, 164] on select "** ** ** ***" at bounding box center [60, 157] width 52 height 21
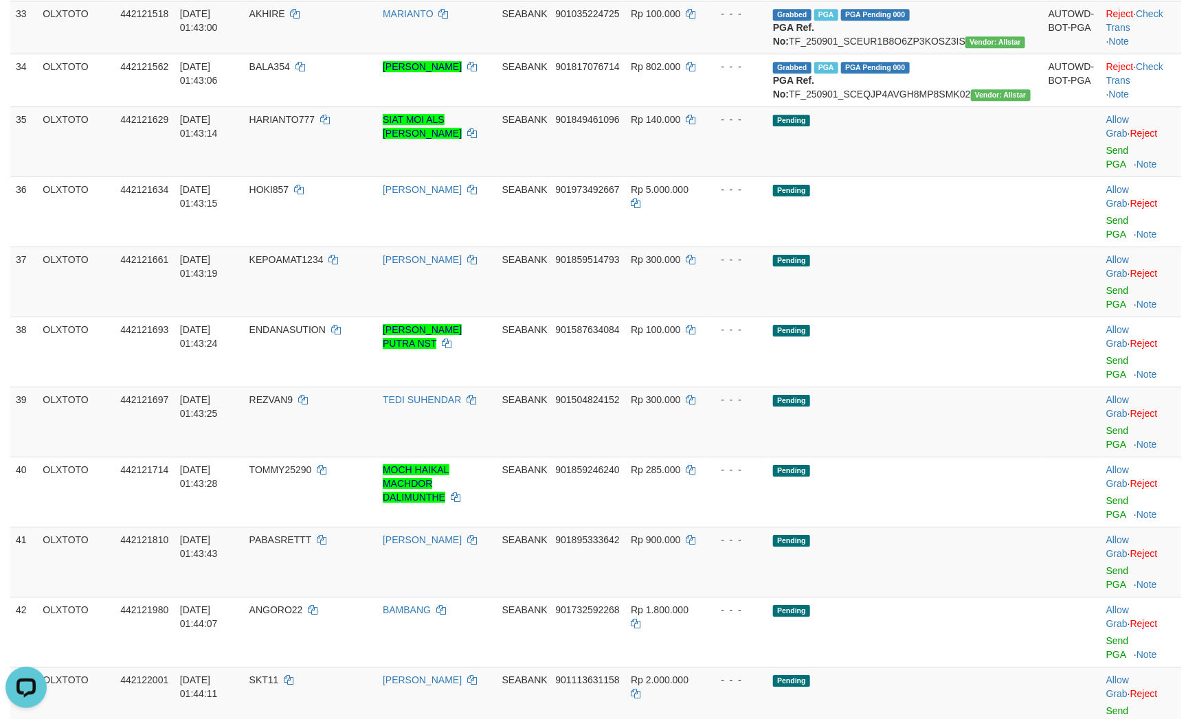
scroll to position [2061, 0]
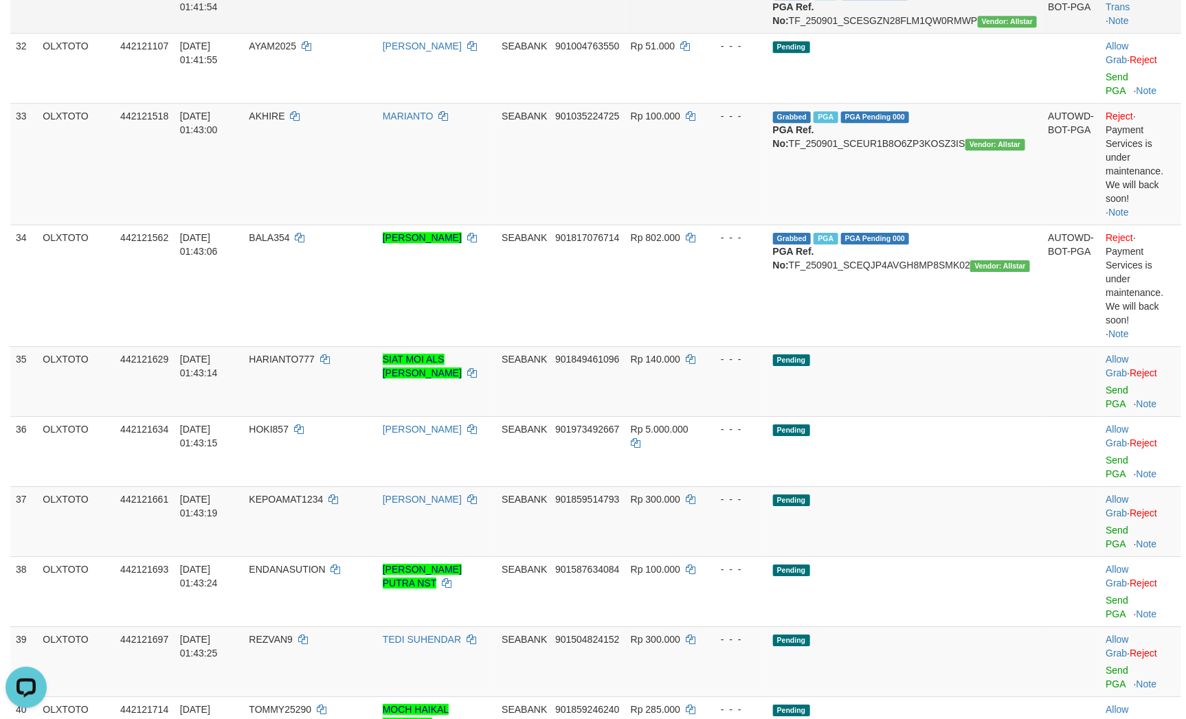
scroll to position [1855, 0]
click at [1157, 13] on link "Check Trans" at bounding box center [1133, 0] width 57 height 25
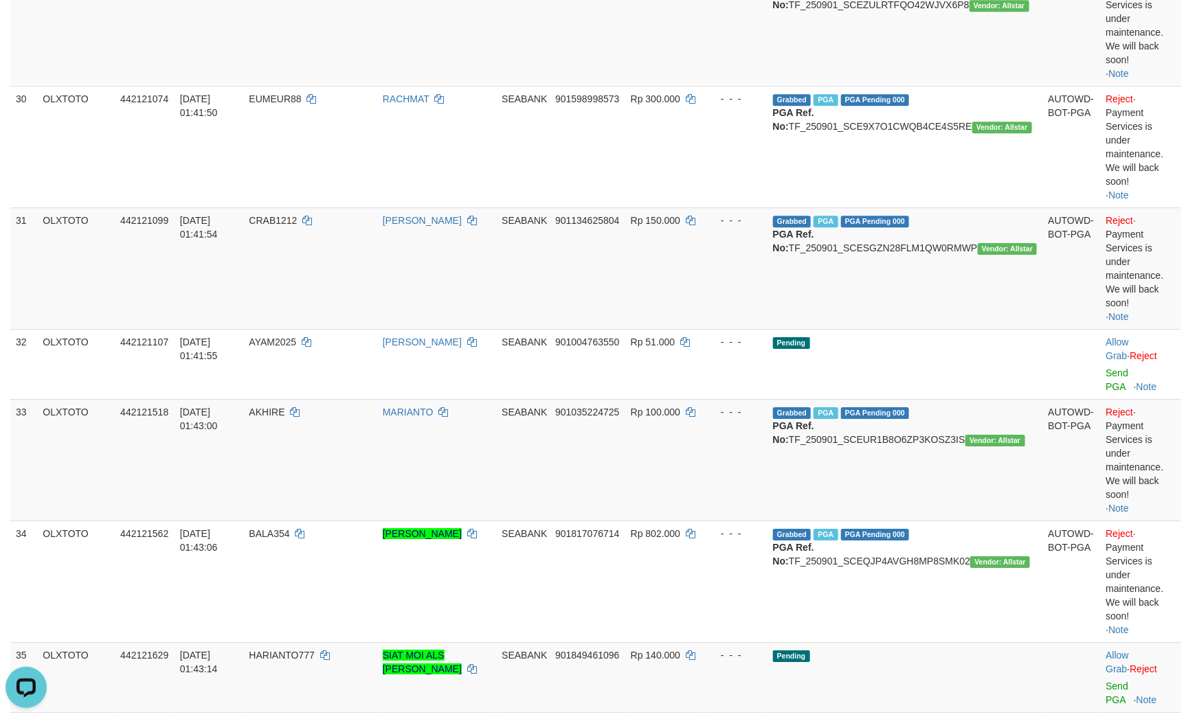
scroll to position [1546, 0]
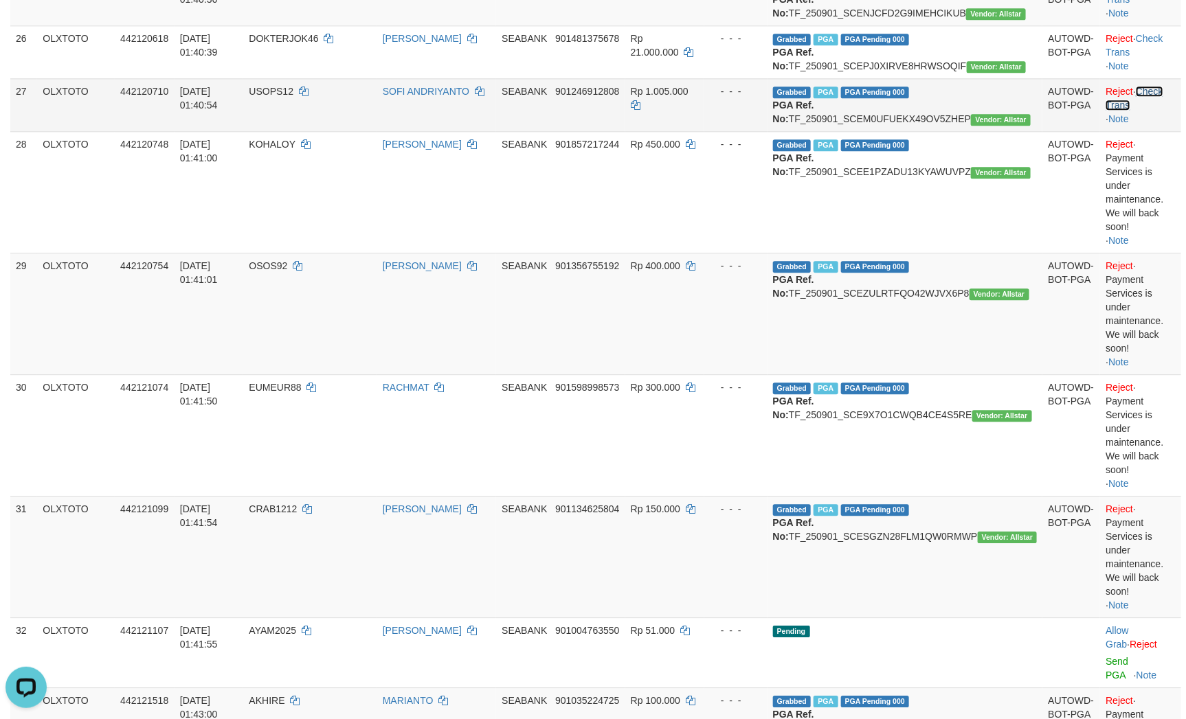
click at [1162, 111] on link "Check Trans" at bounding box center [1133, 98] width 57 height 25
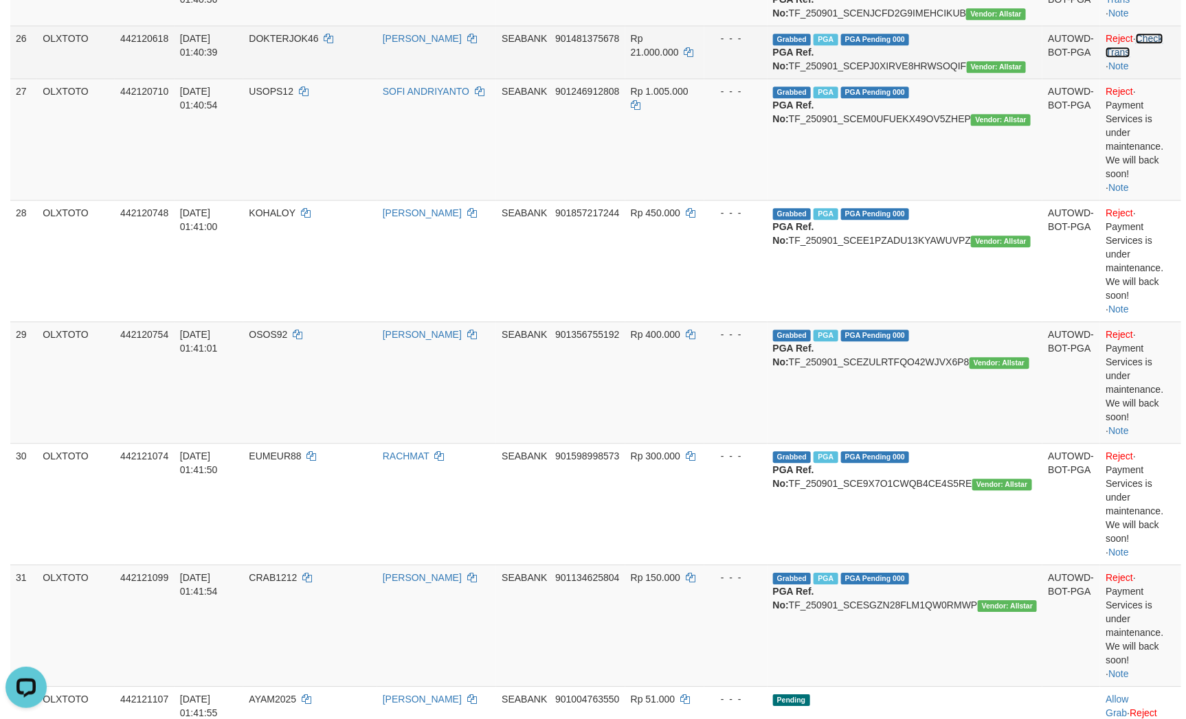
click at [1162, 58] on link "Check Trans" at bounding box center [1133, 45] width 57 height 25
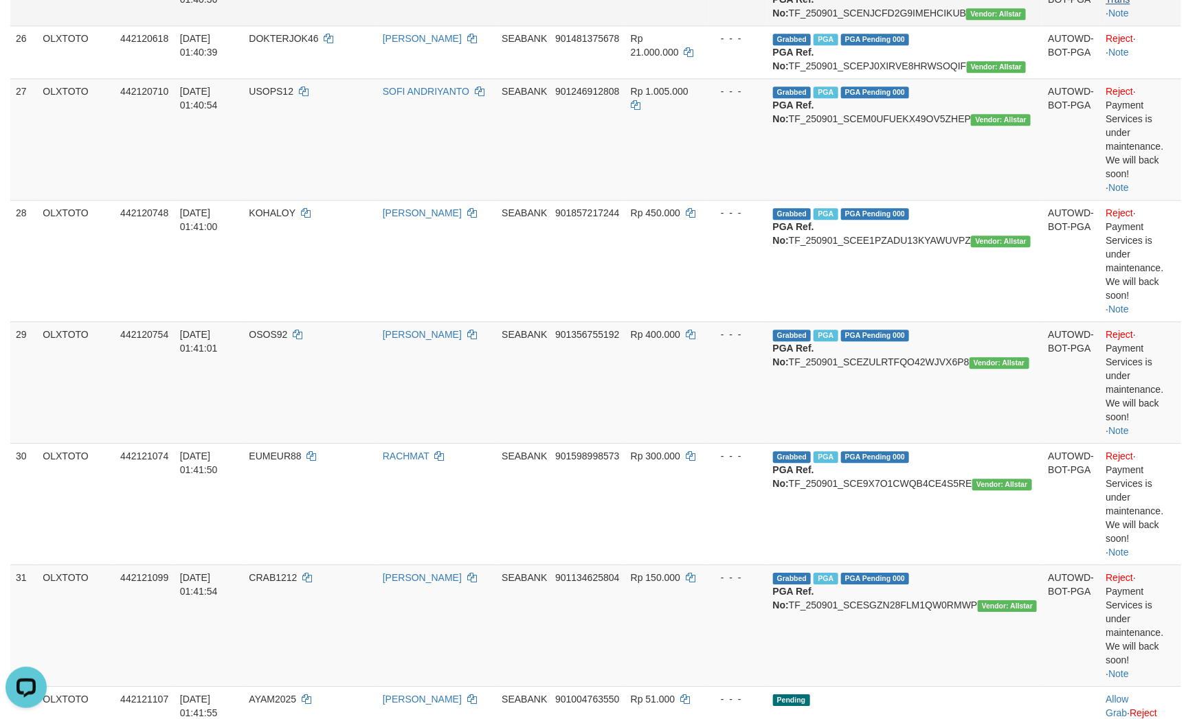
drag, startPoint x: 1164, startPoint y: 248, endPoint x: 1162, endPoint y: 256, distance: 7.8
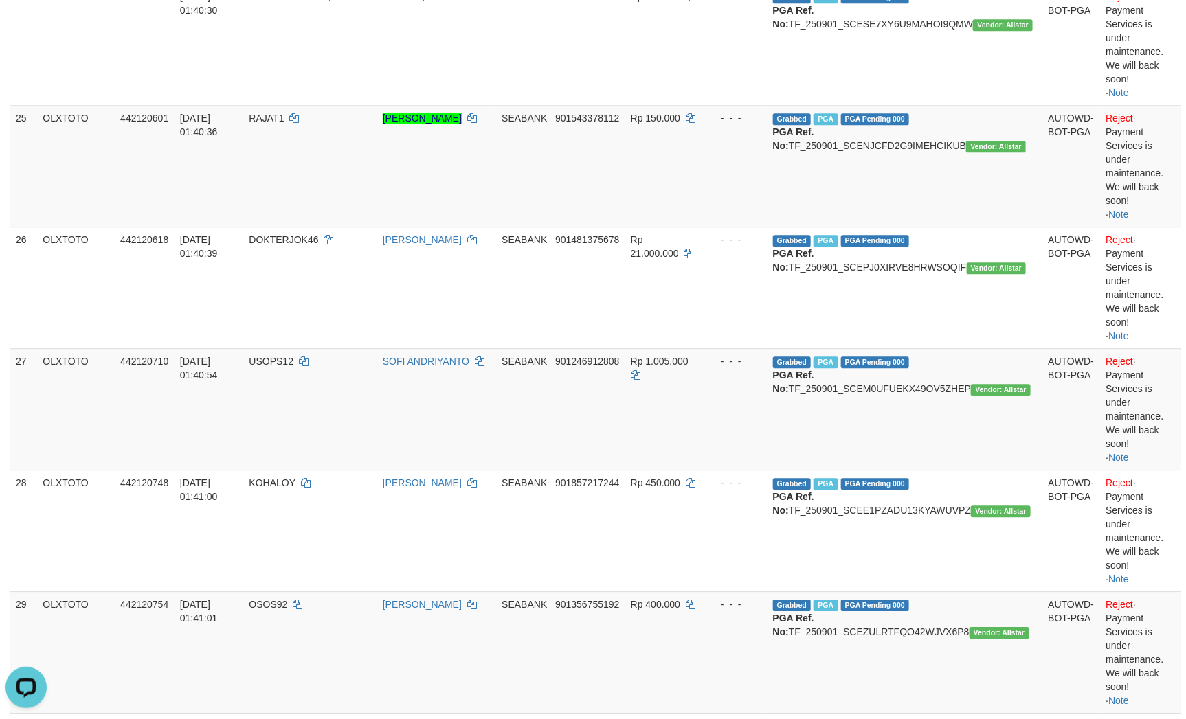
scroll to position [1236, 0]
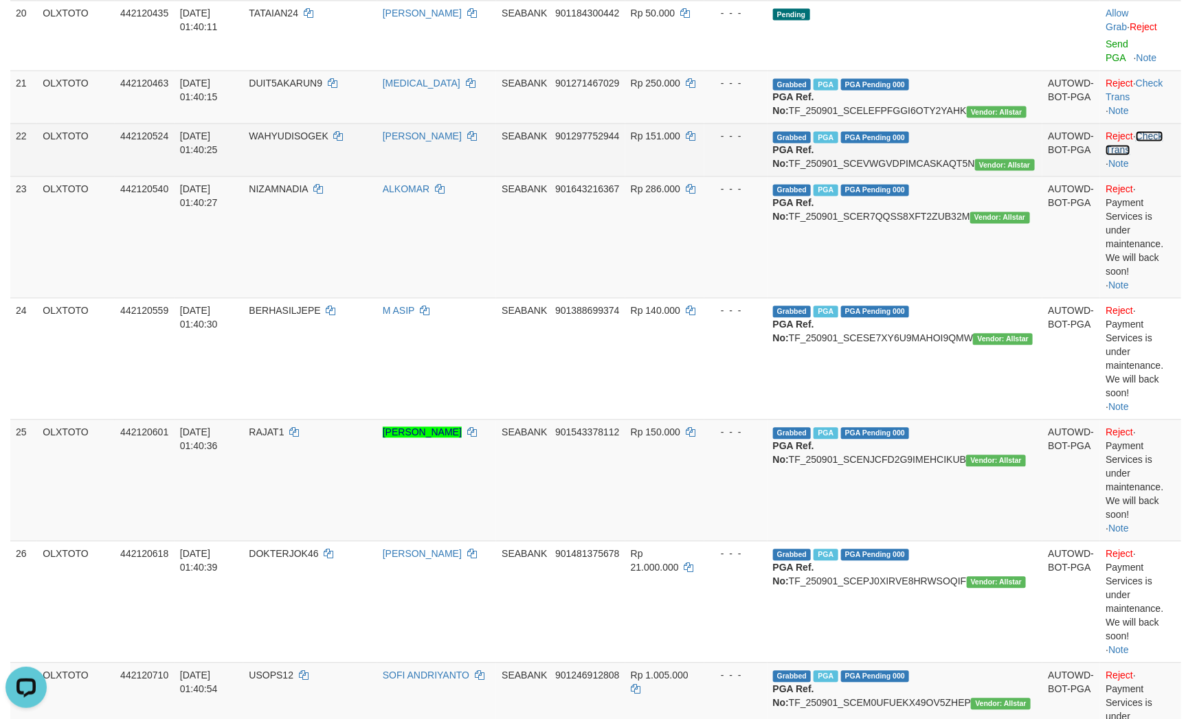
click at [1162, 155] on link "Check Trans" at bounding box center [1133, 143] width 57 height 25
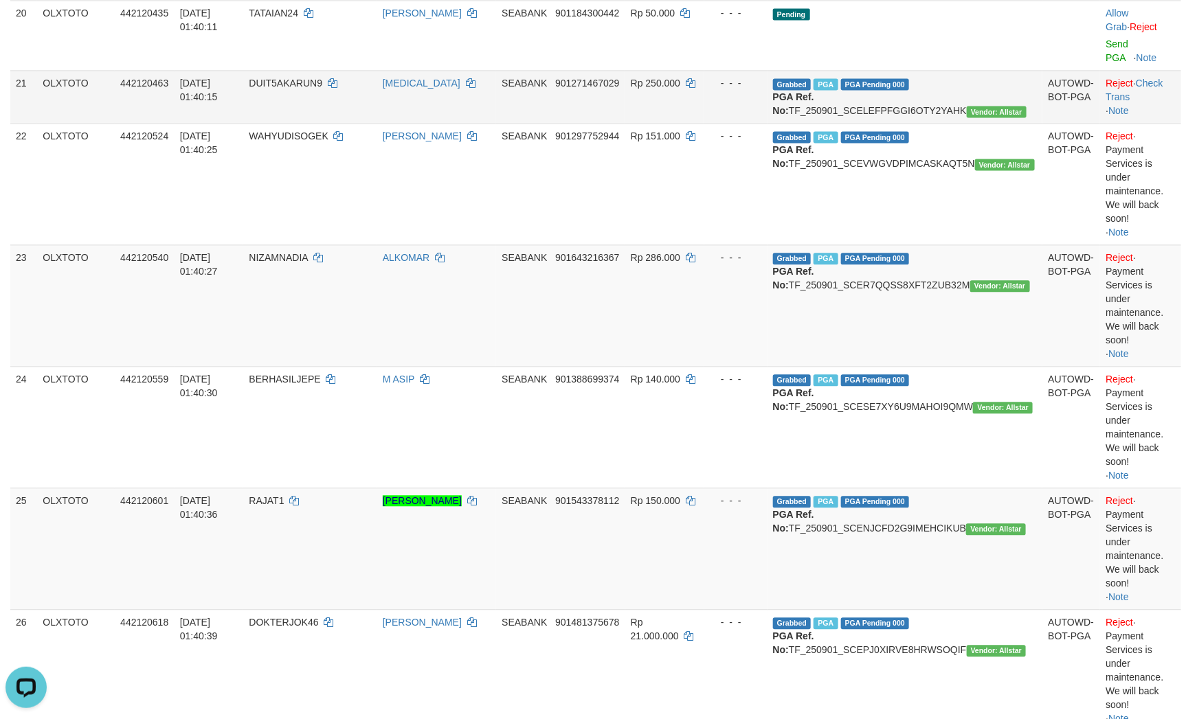
click at [1156, 123] on td "Reject · Check Trans · Note" at bounding box center [1140, 96] width 81 height 53
click at [1158, 102] on link "Check Trans" at bounding box center [1133, 90] width 57 height 25
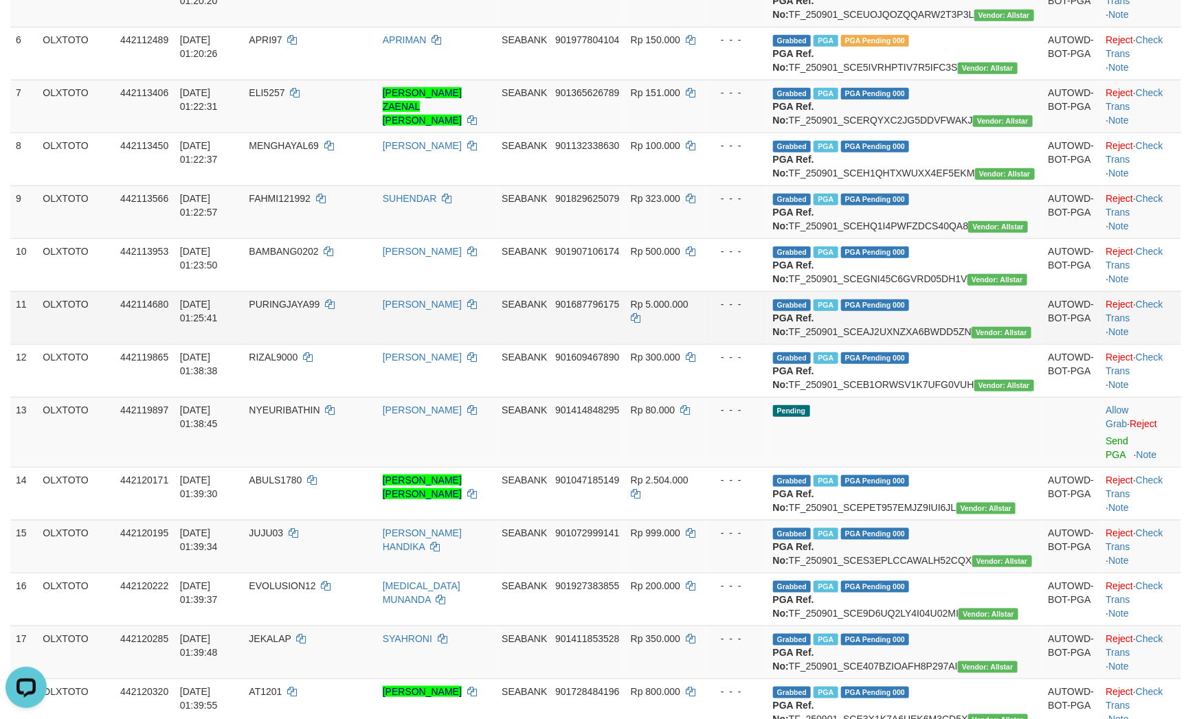
scroll to position [206, 0]
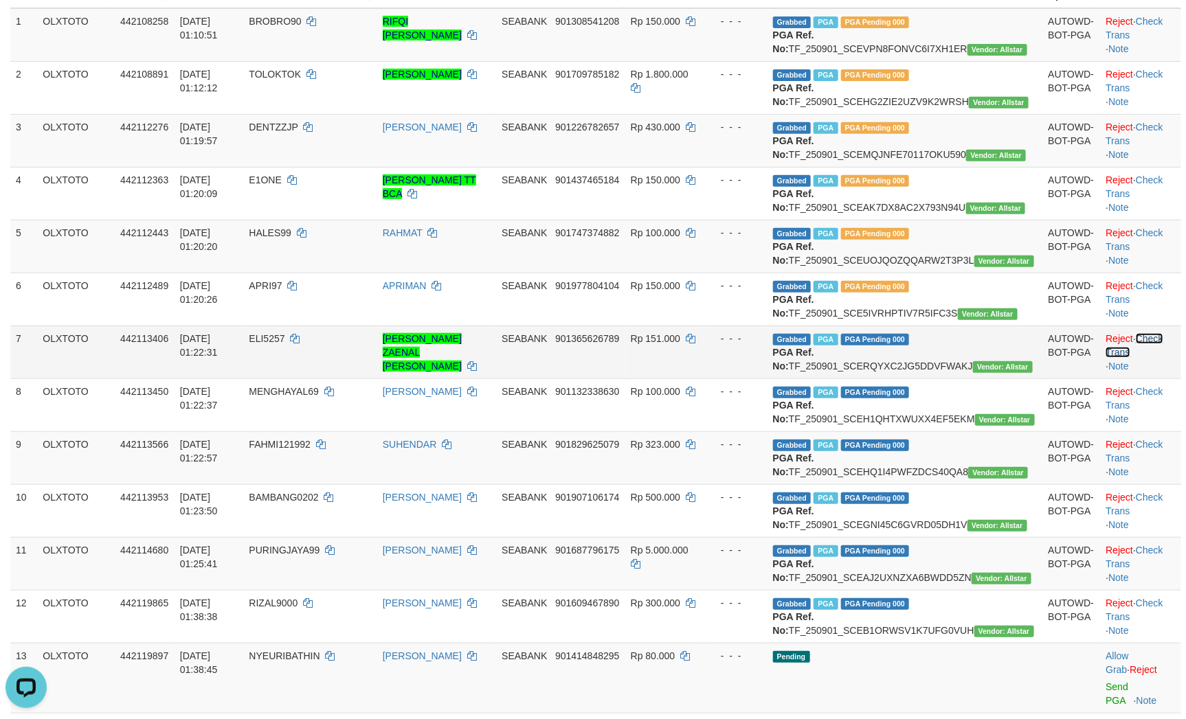
click at [1146, 358] on link "Check Trans" at bounding box center [1133, 345] width 57 height 25
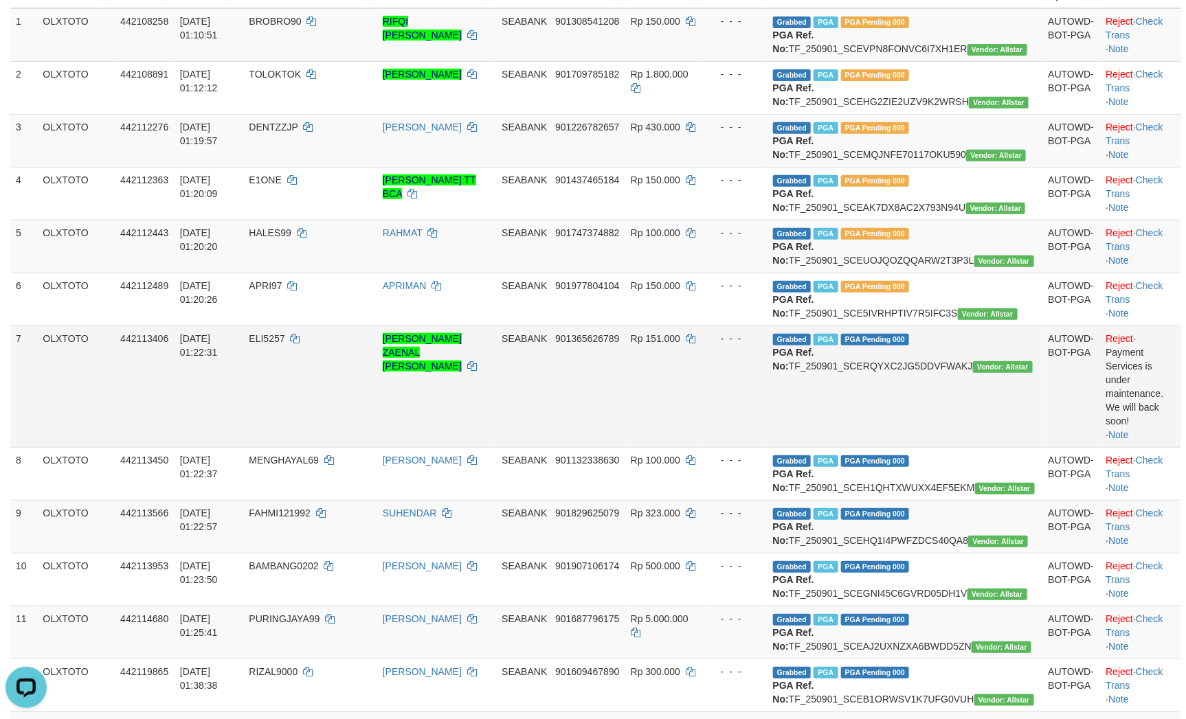
drag, startPoint x: 771, startPoint y: 455, endPoint x: 701, endPoint y: 439, distance: 71.3
click at [767, 447] on td "- - -" at bounding box center [735, 387] width 63 height 122
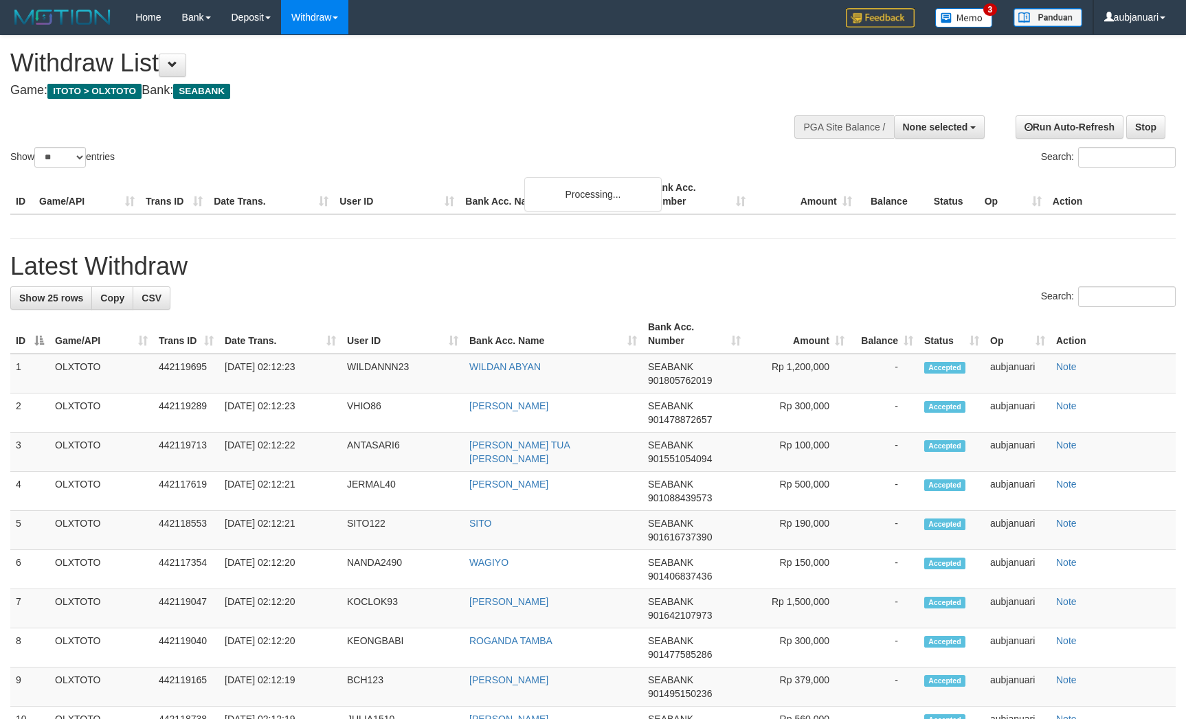
select select
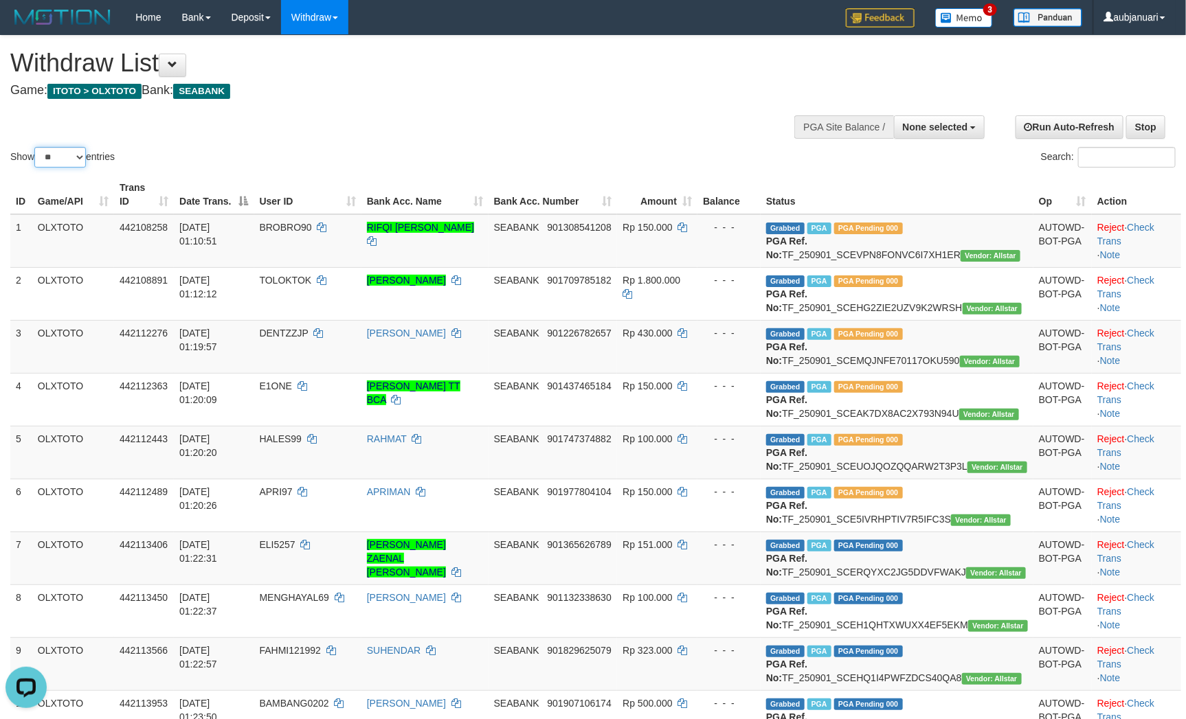
click at [66, 168] on select "** ** ** ***" at bounding box center [60, 157] width 52 height 21
select select "***"
click at [36, 164] on select "** ** ** ***" at bounding box center [60, 157] width 52 height 21
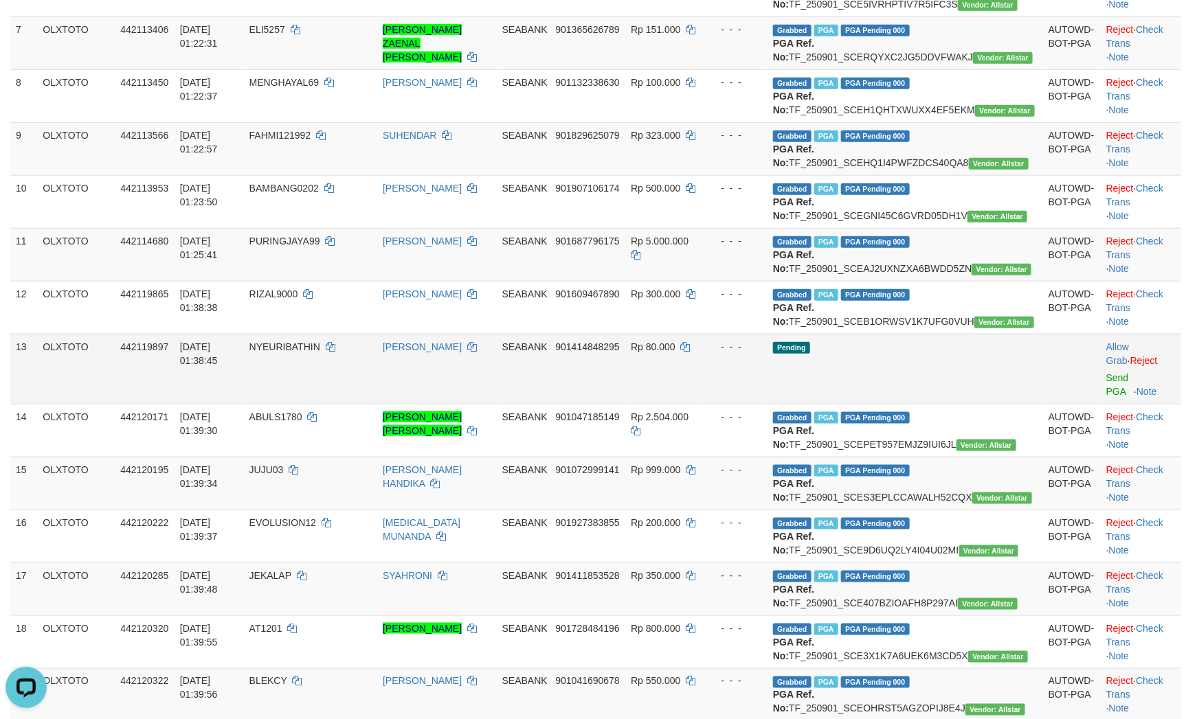
scroll to position [824, 0]
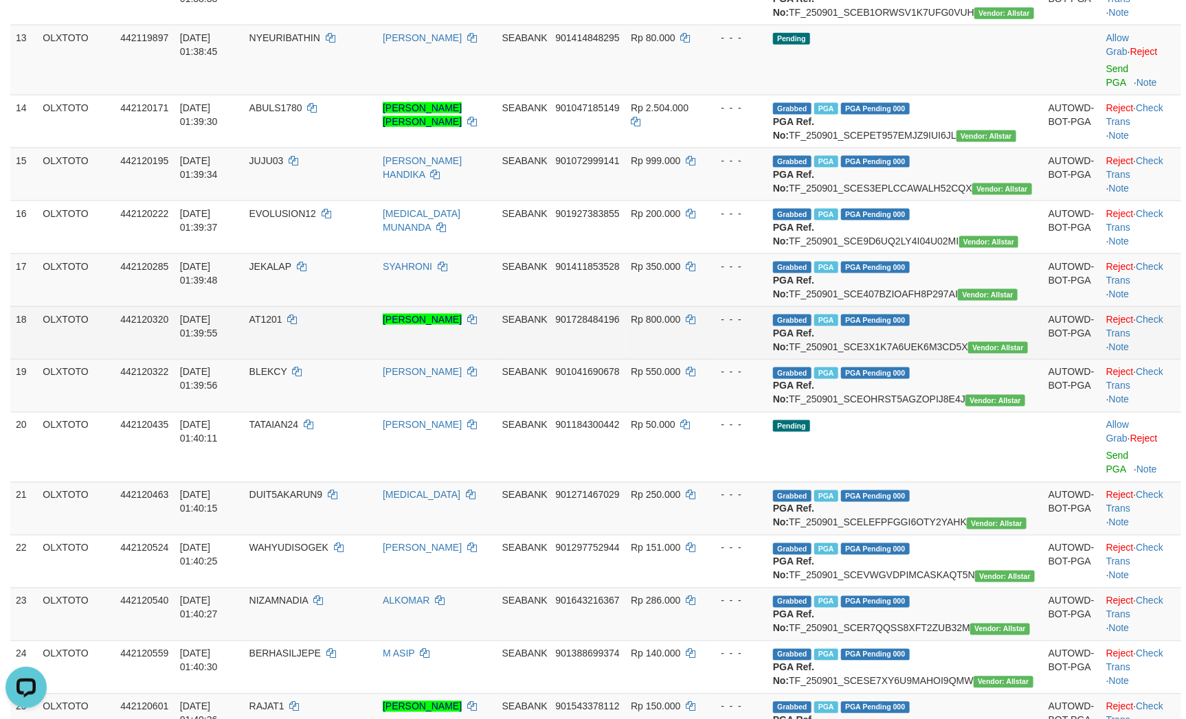
click at [762, 326] on div "- - -" at bounding box center [736, 320] width 52 height 14
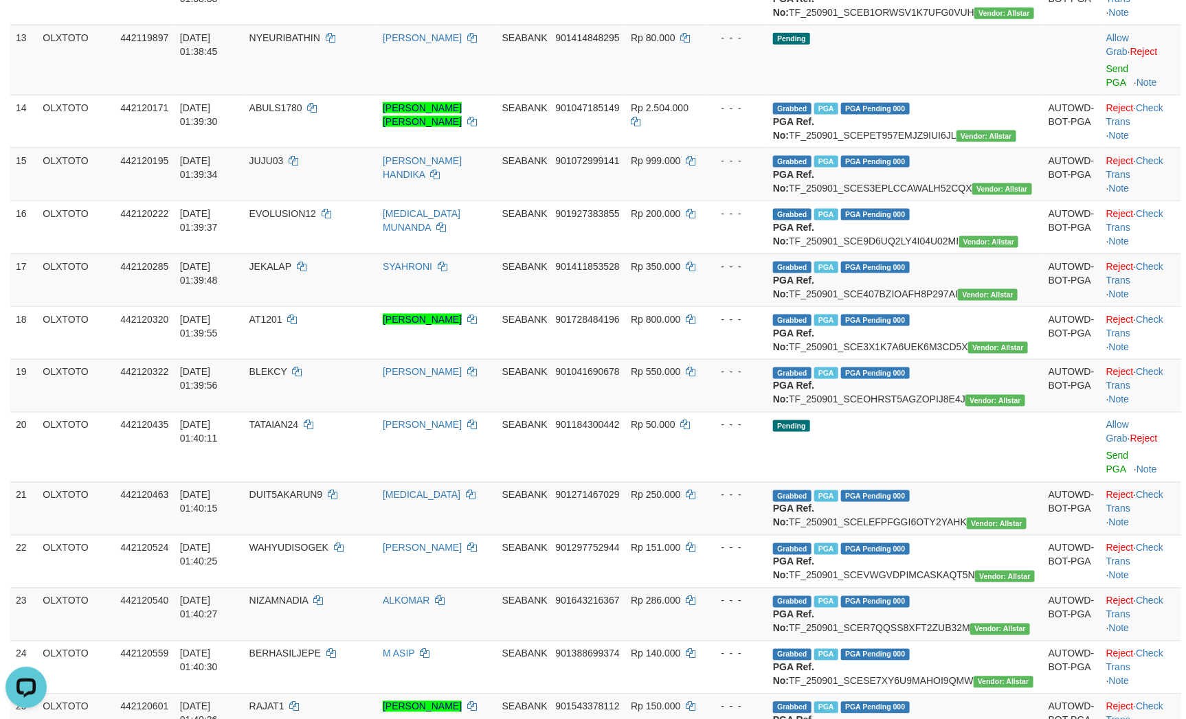
scroll to position [285, 0]
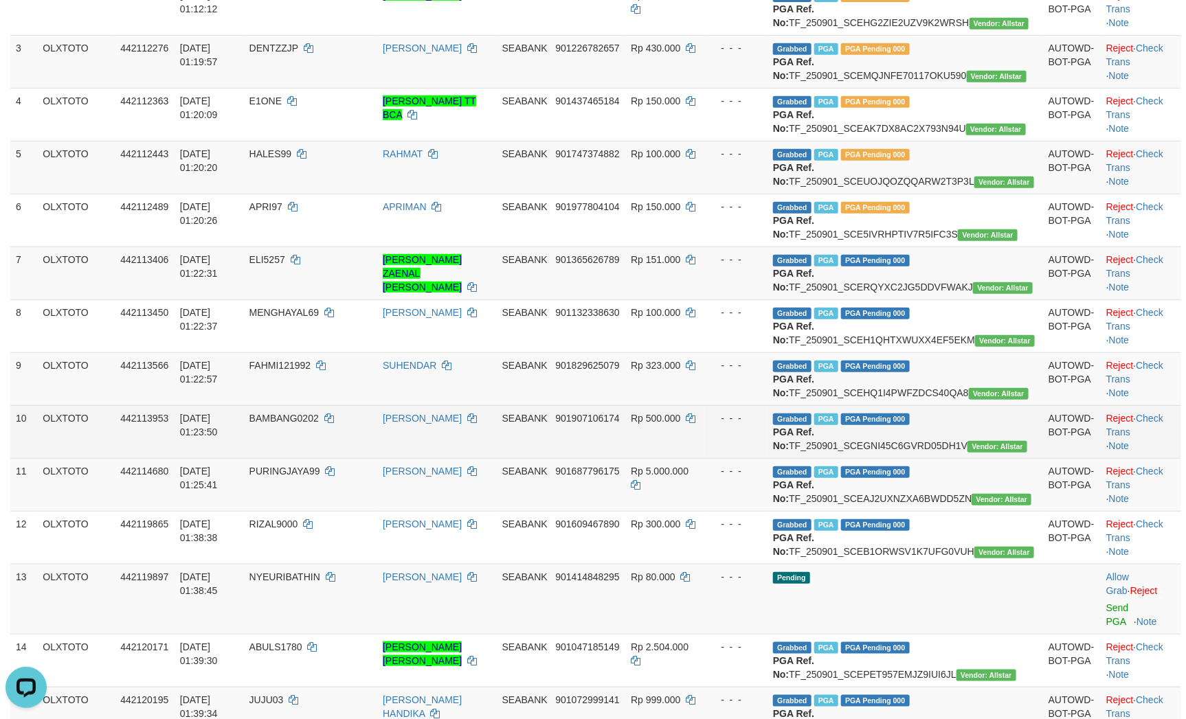
click at [767, 458] on td "- - -" at bounding box center [735, 431] width 63 height 53
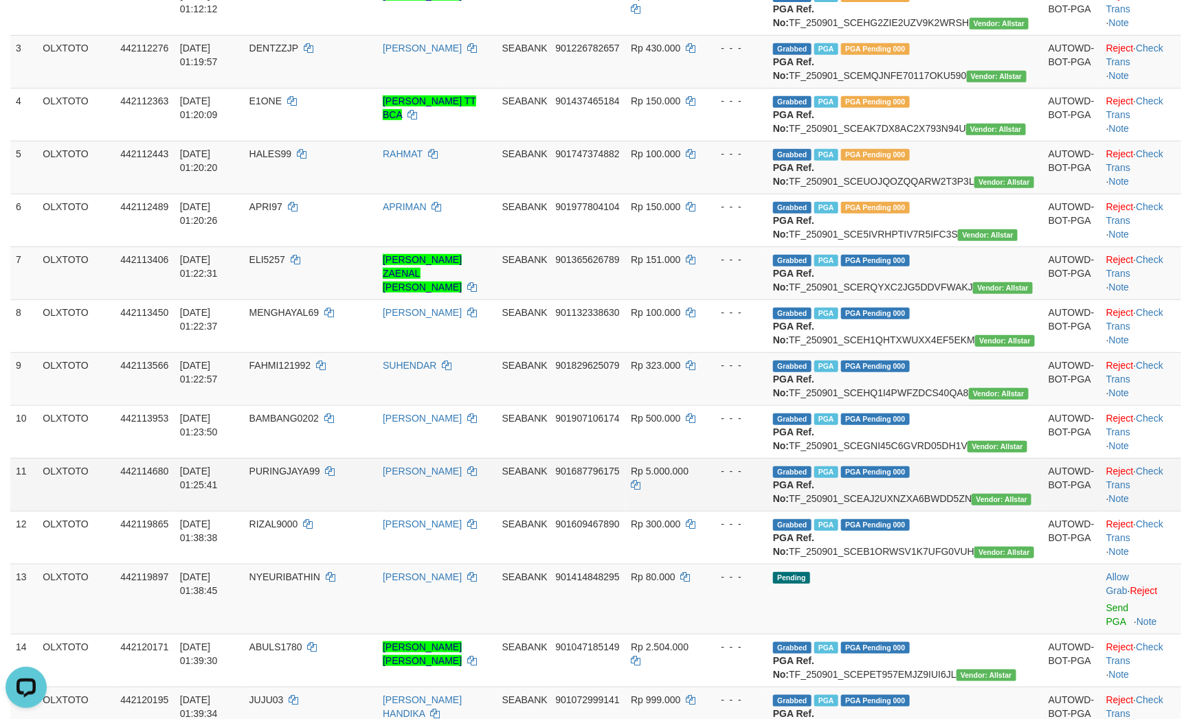
click at [762, 478] on div "- - -" at bounding box center [736, 471] width 52 height 14
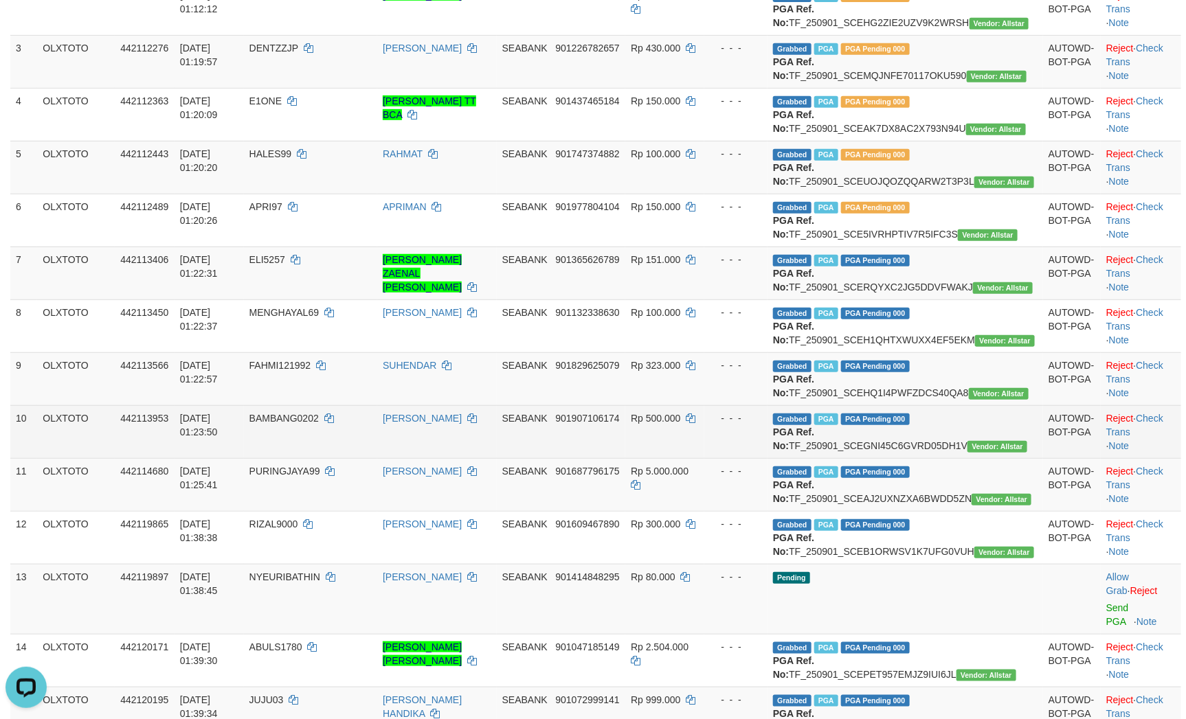
click at [762, 425] on div "- - -" at bounding box center [736, 418] width 52 height 14
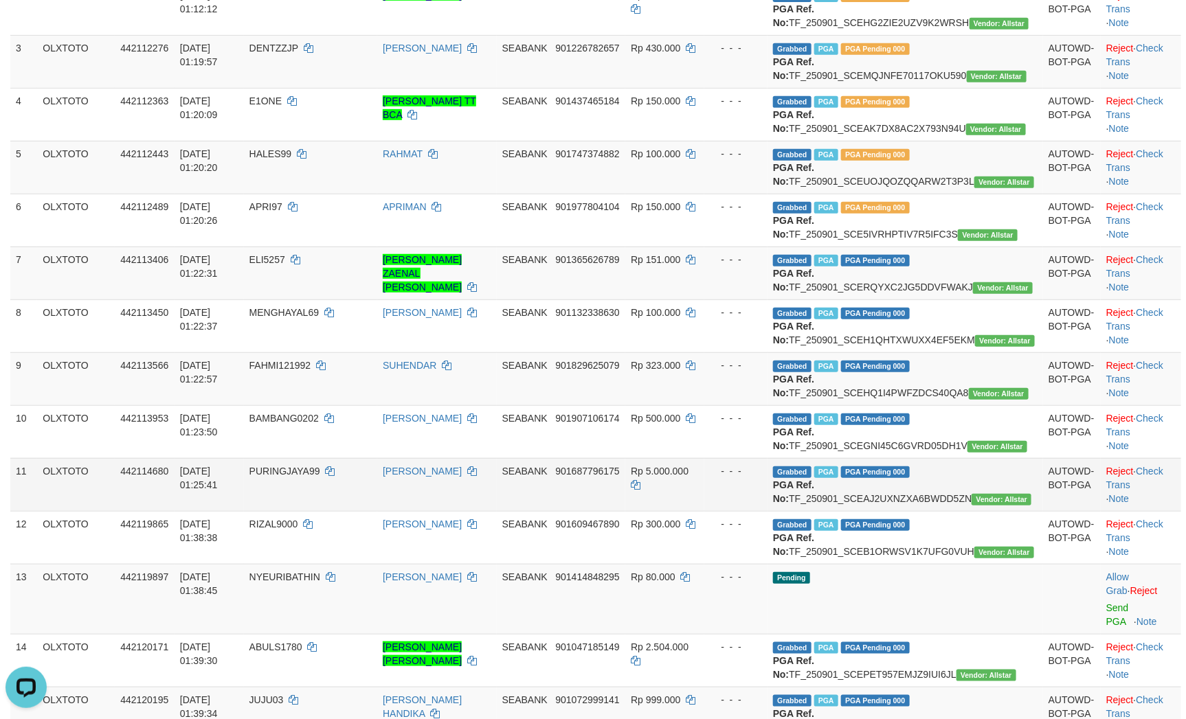
click at [767, 511] on td "- - -" at bounding box center [735, 484] width 63 height 53
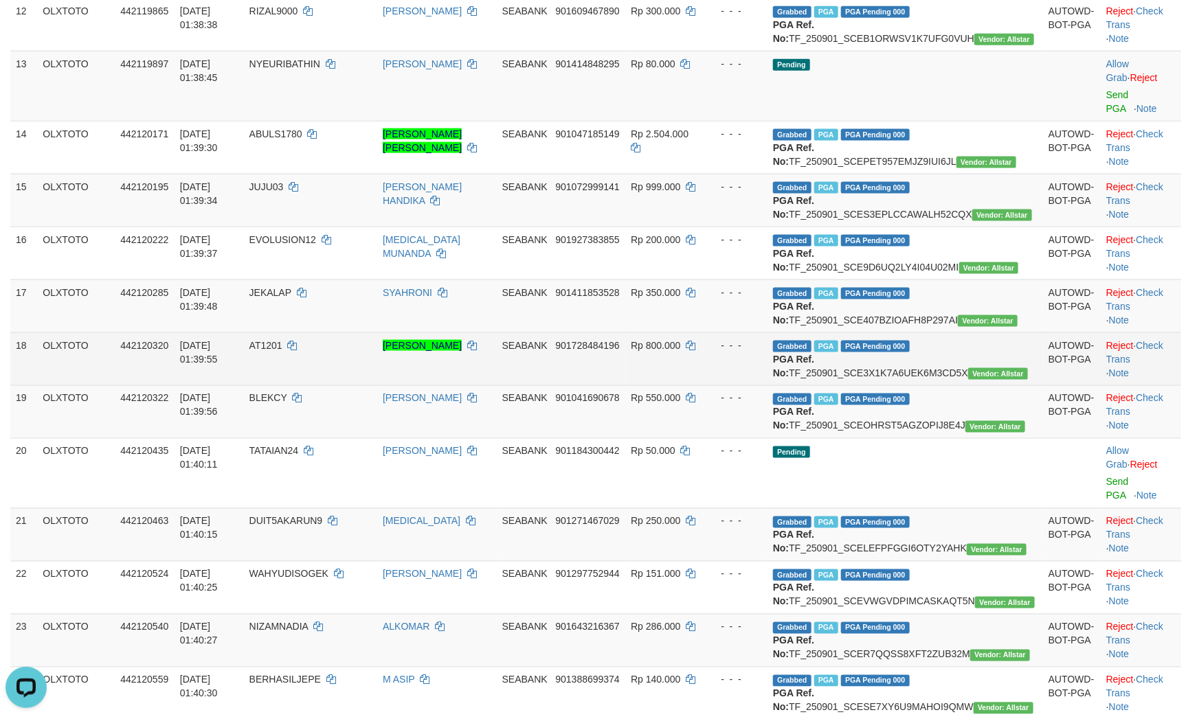
scroll to position [800, 0]
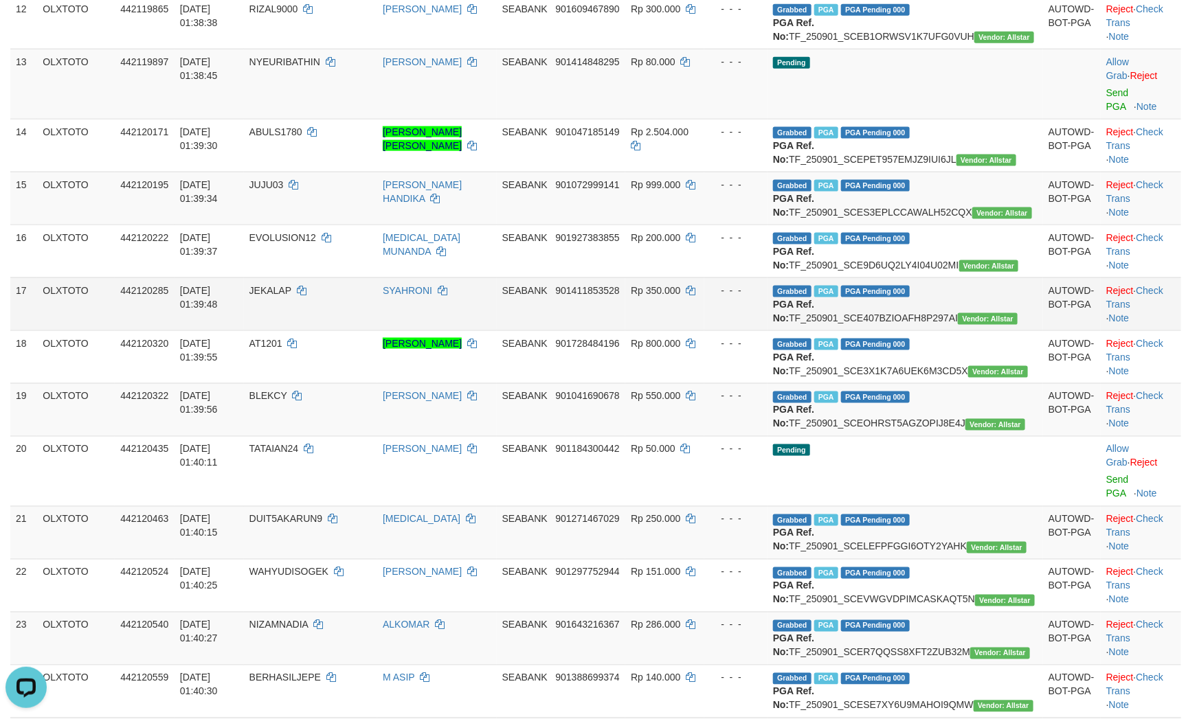
click at [767, 330] on td "- - -" at bounding box center [735, 304] width 63 height 53
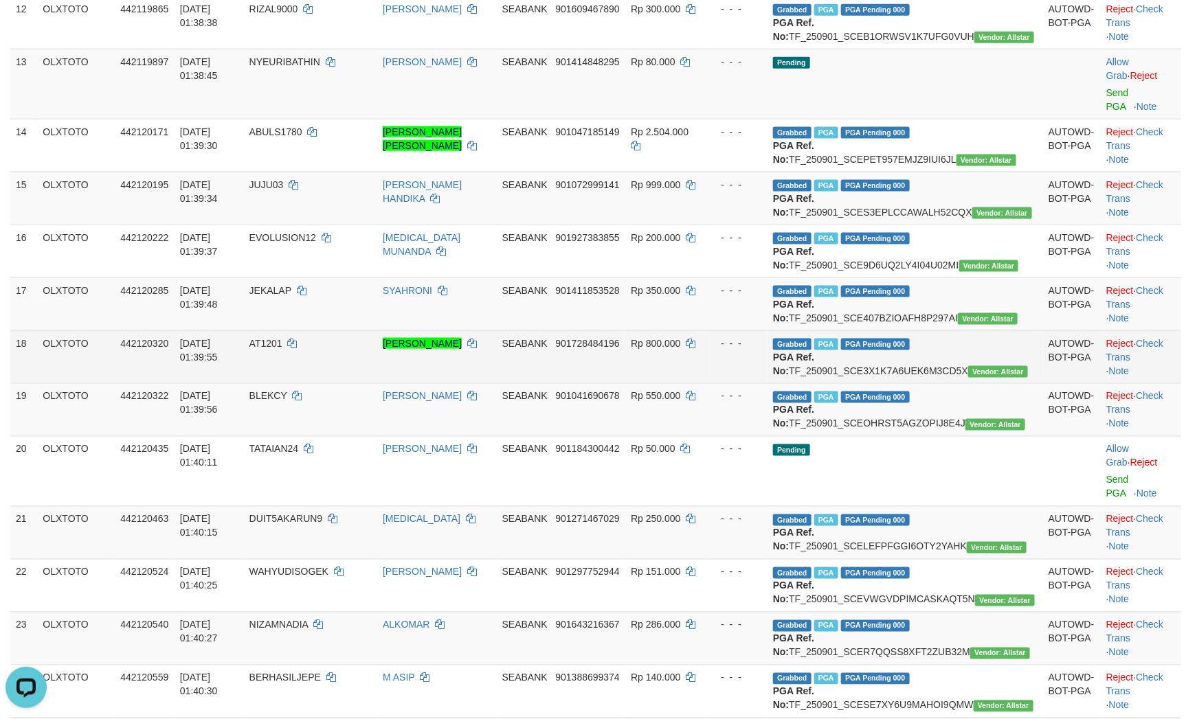
click at [767, 383] on td "- - -" at bounding box center [735, 356] width 63 height 53
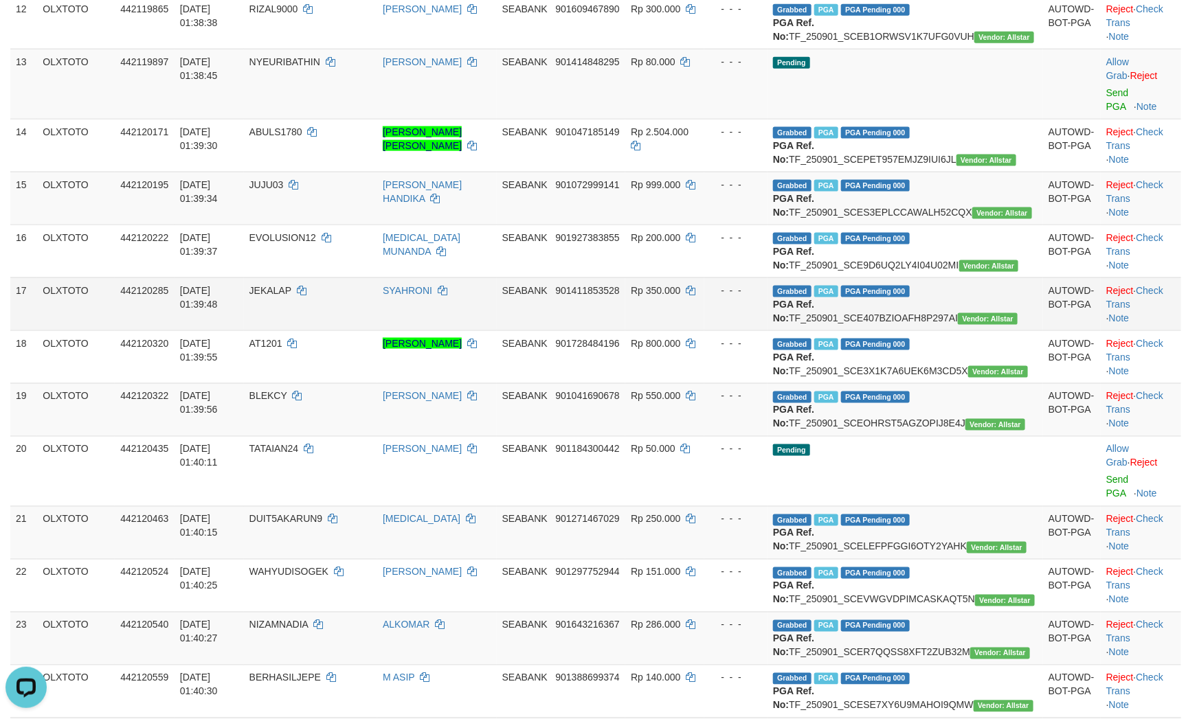
click at [767, 330] on td "- - -" at bounding box center [735, 304] width 63 height 53
click at [762, 297] on div "- - -" at bounding box center [736, 291] width 52 height 14
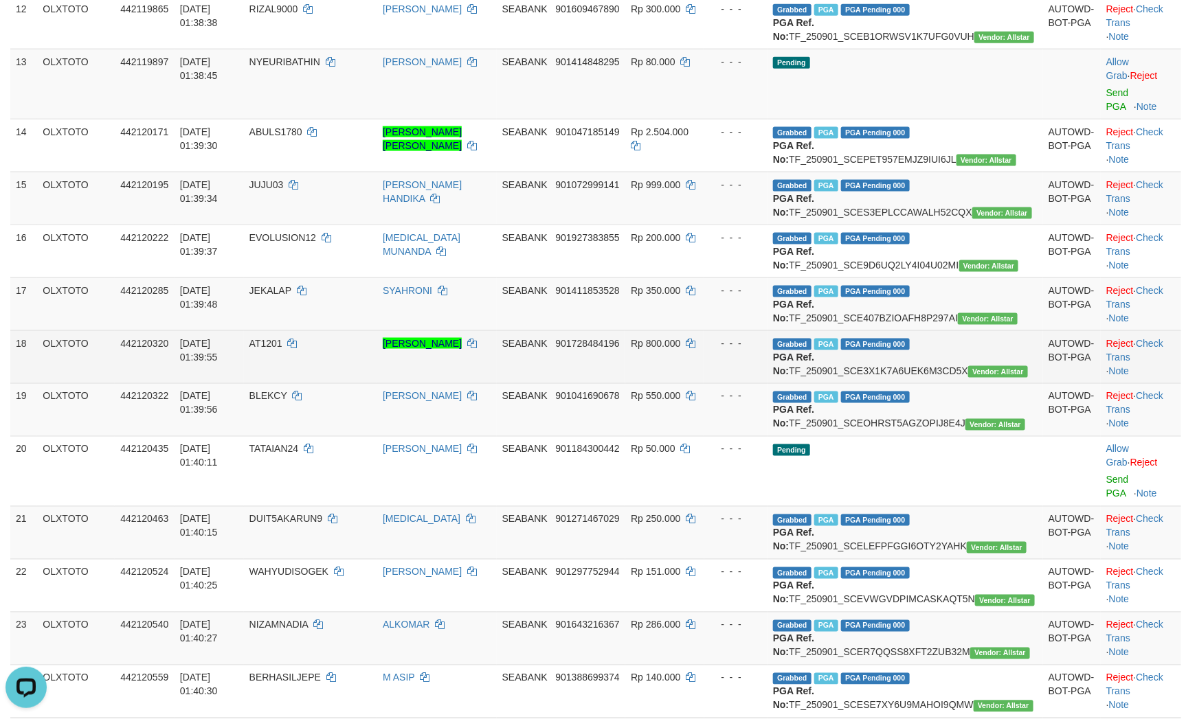
click at [767, 383] on td "- - -" at bounding box center [735, 356] width 63 height 53
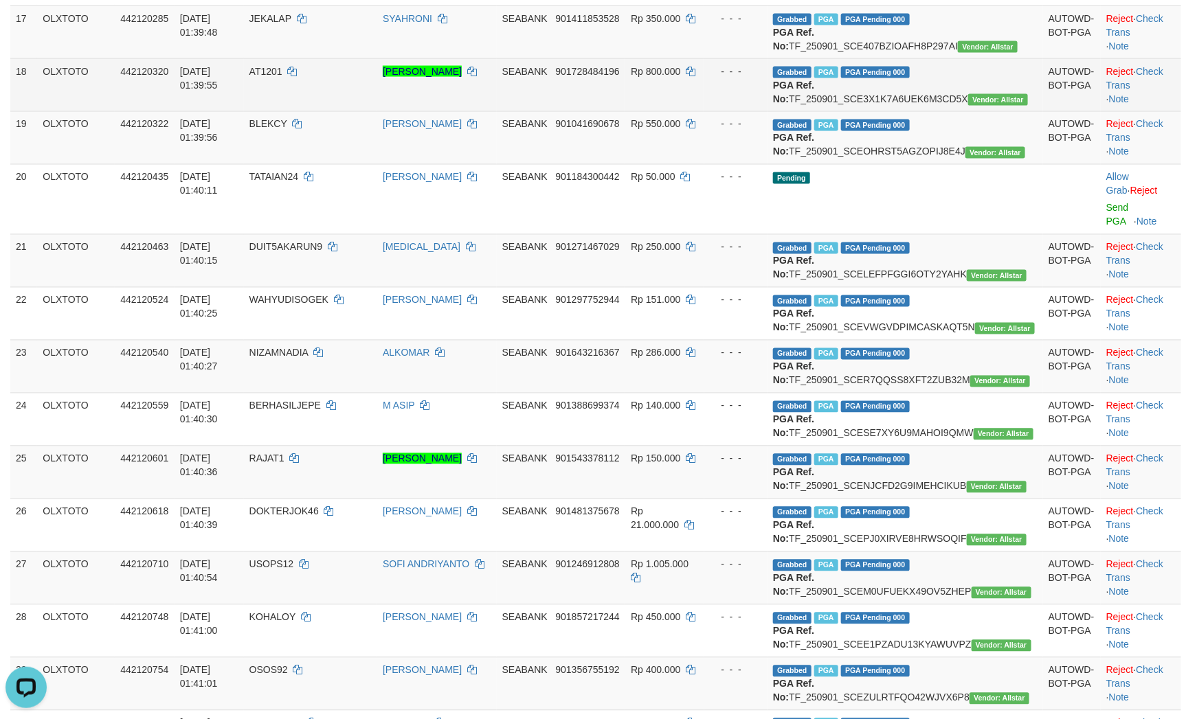
scroll to position [1109, 0]
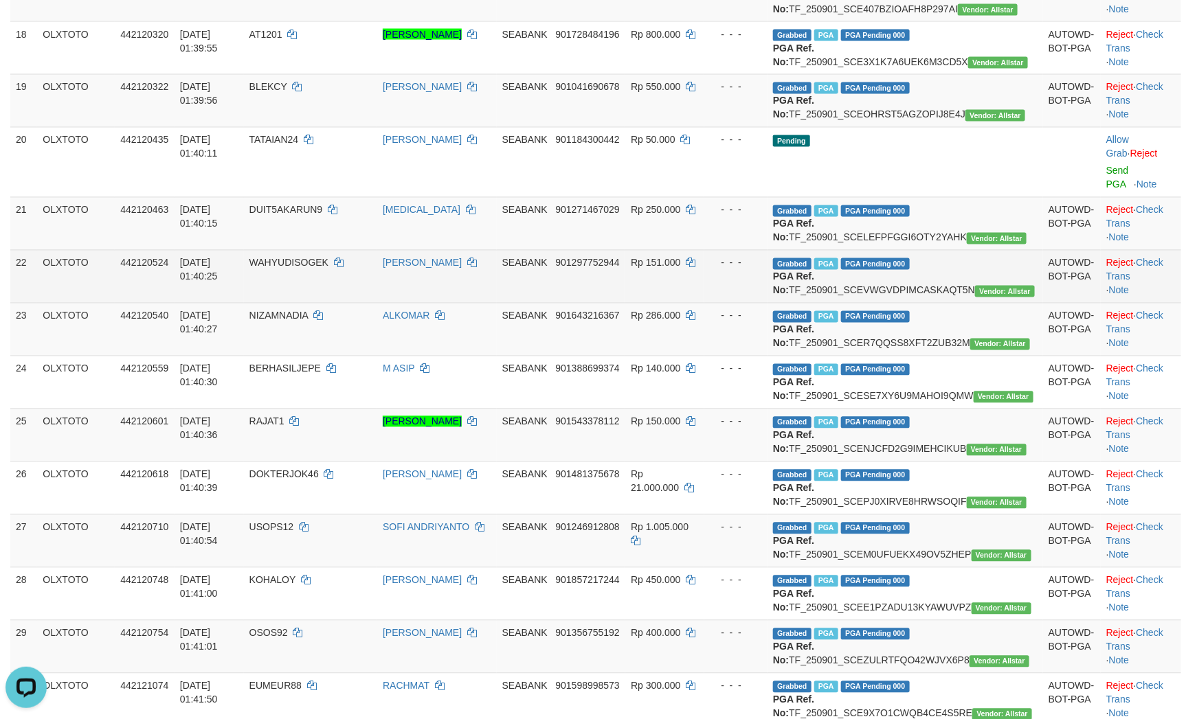
click at [767, 303] on td "- - -" at bounding box center [735, 276] width 63 height 53
click at [762, 270] on div "- - -" at bounding box center [736, 263] width 52 height 14
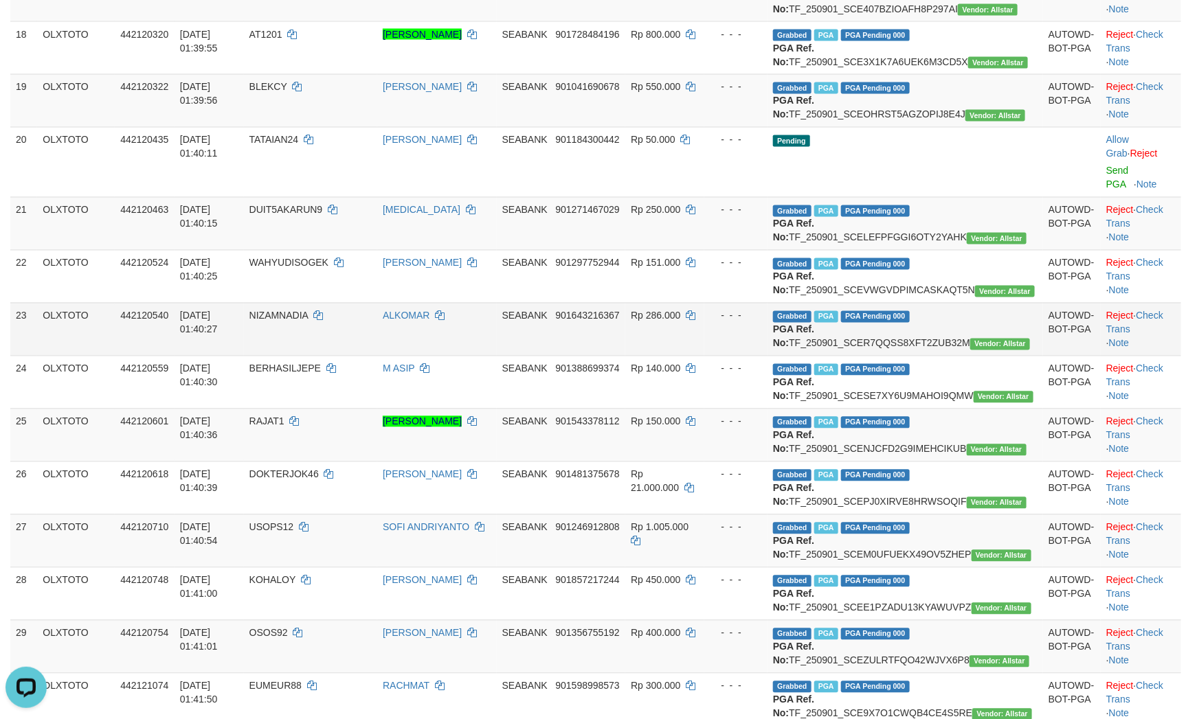
click at [767, 356] on td "- - -" at bounding box center [735, 329] width 63 height 53
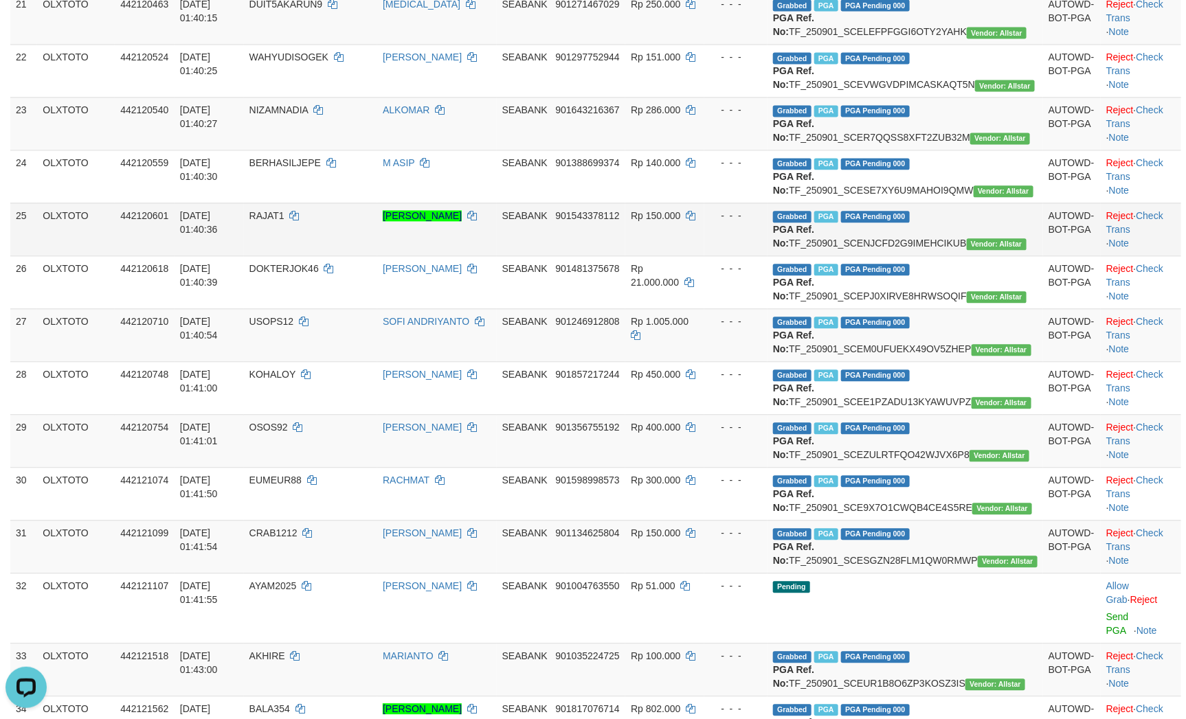
click at [767, 256] on td "- - -" at bounding box center [735, 229] width 63 height 53
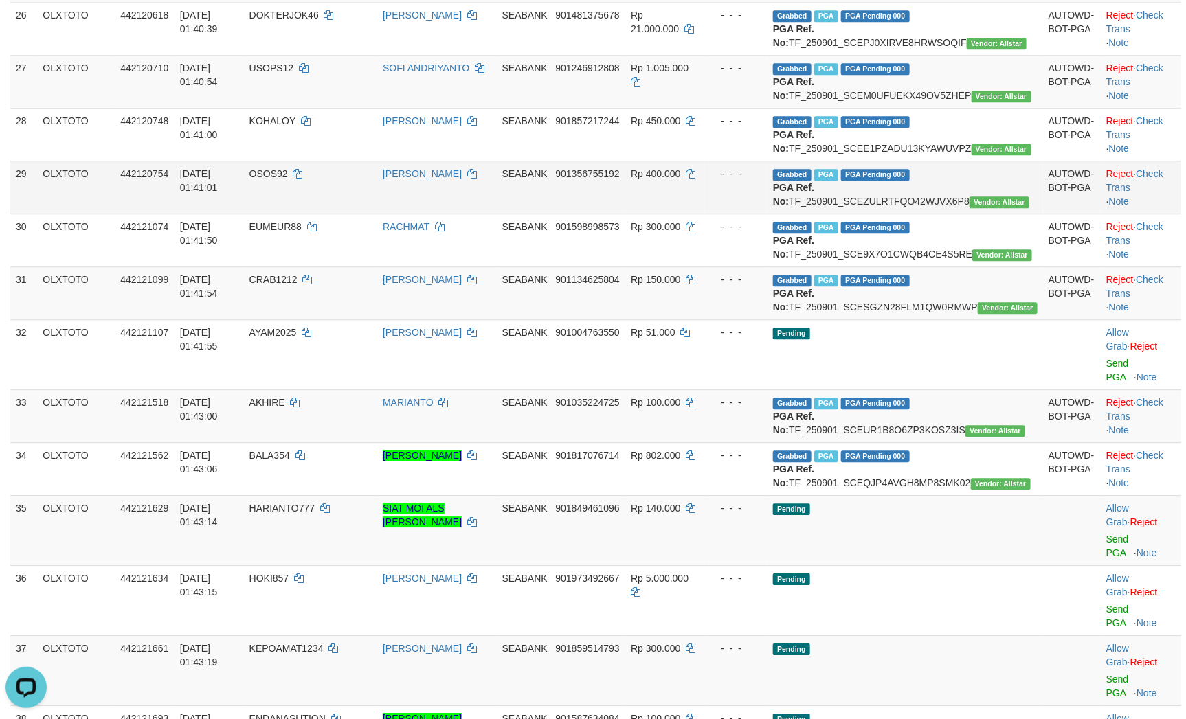
scroll to position [1521, 0]
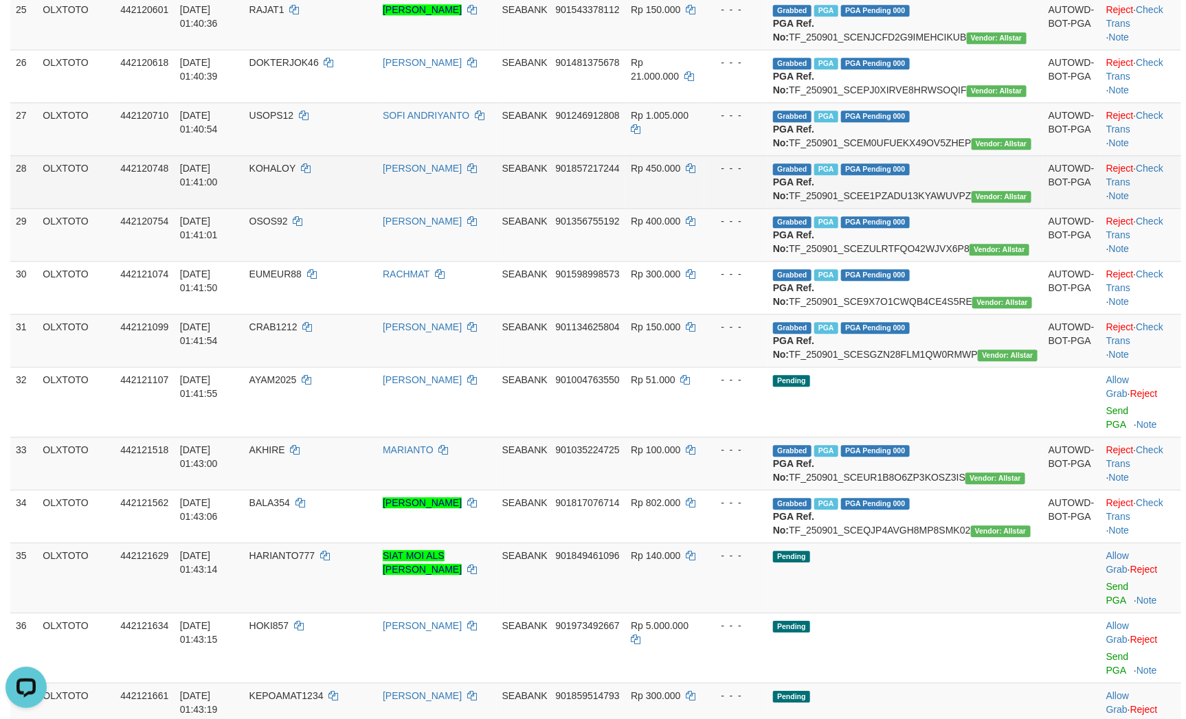
click at [704, 208] on td "Rp 450.000" at bounding box center [664, 181] width 79 height 53
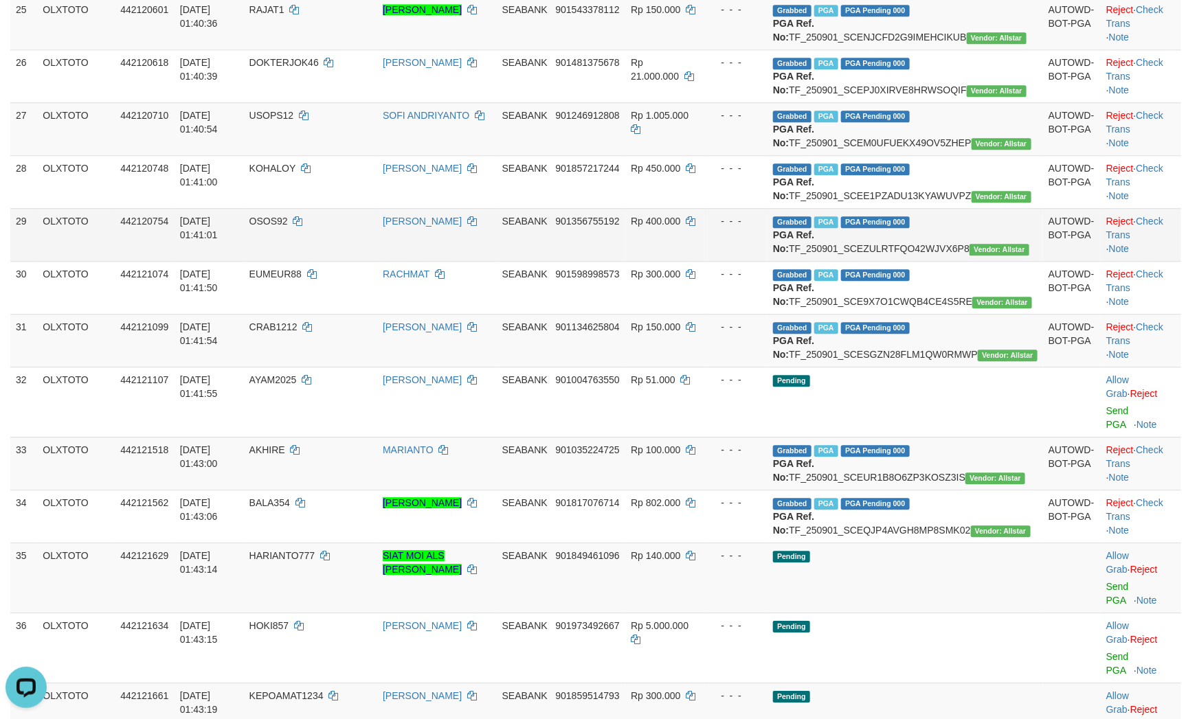
click at [767, 261] on td "- - -" at bounding box center [735, 234] width 63 height 53
click at [762, 228] on div "- - -" at bounding box center [736, 221] width 52 height 14
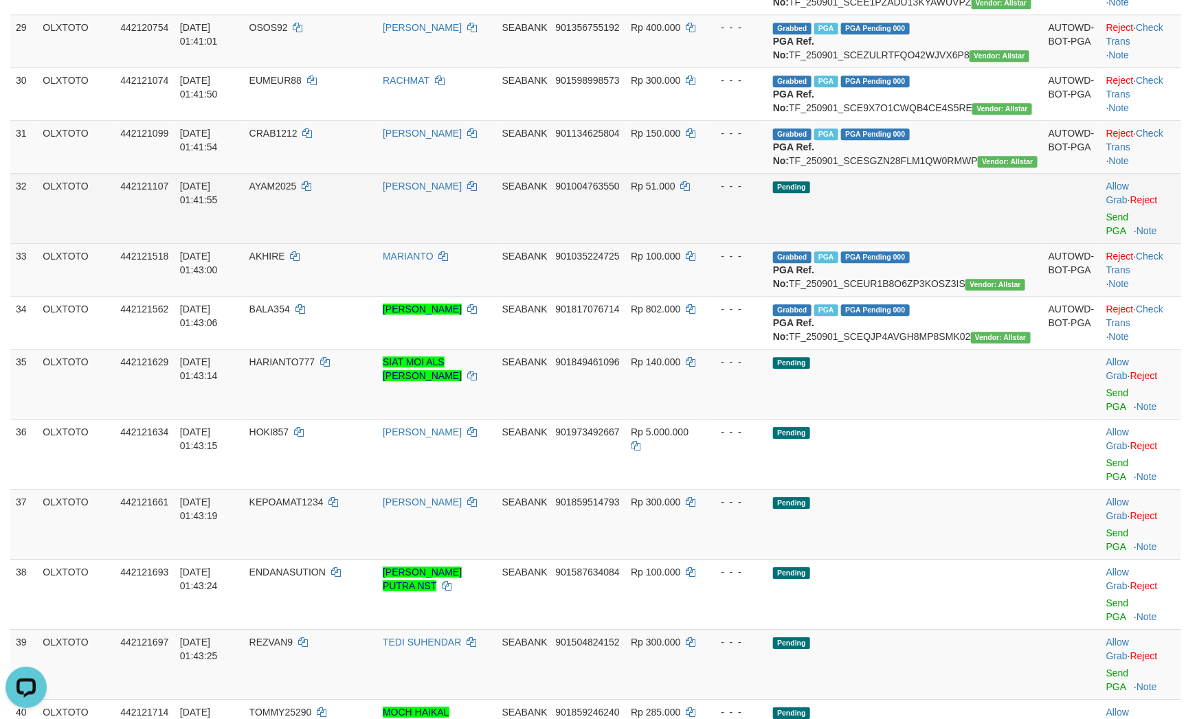
scroll to position [1728, 0]
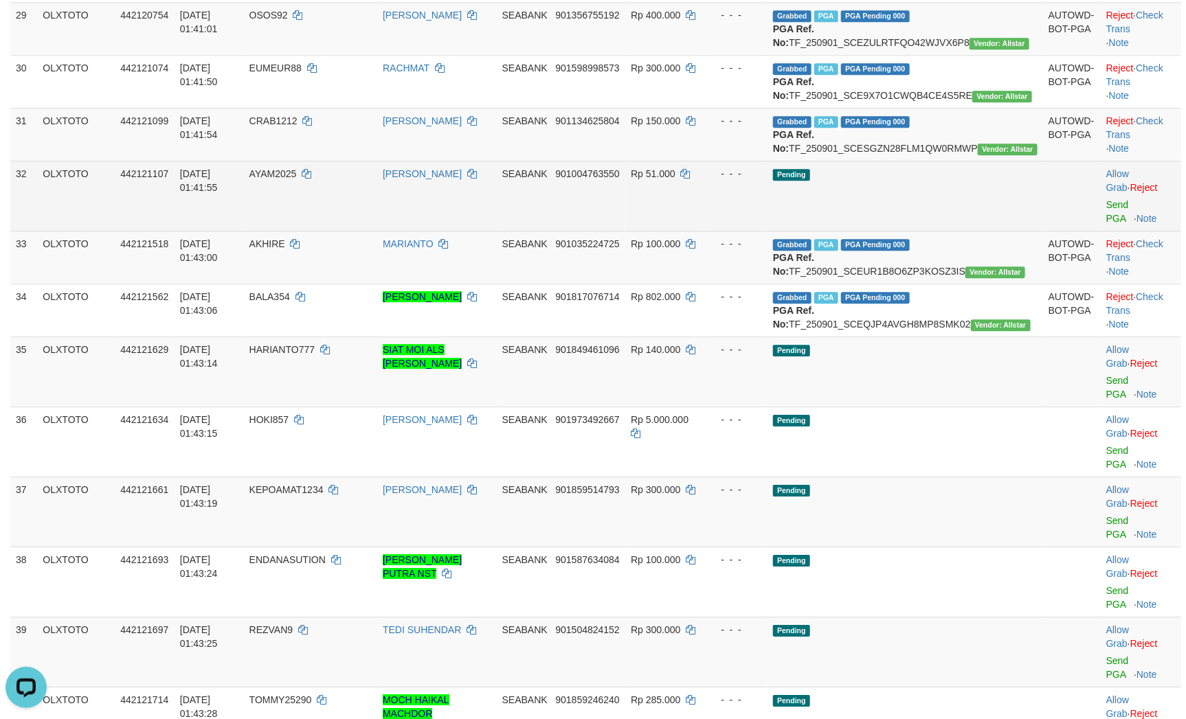
click at [762, 181] on div "- - -" at bounding box center [736, 174] width 52 height 14
click at [767, 231] on td "- - -" at bounding box center [735, 196] width 63 height 70
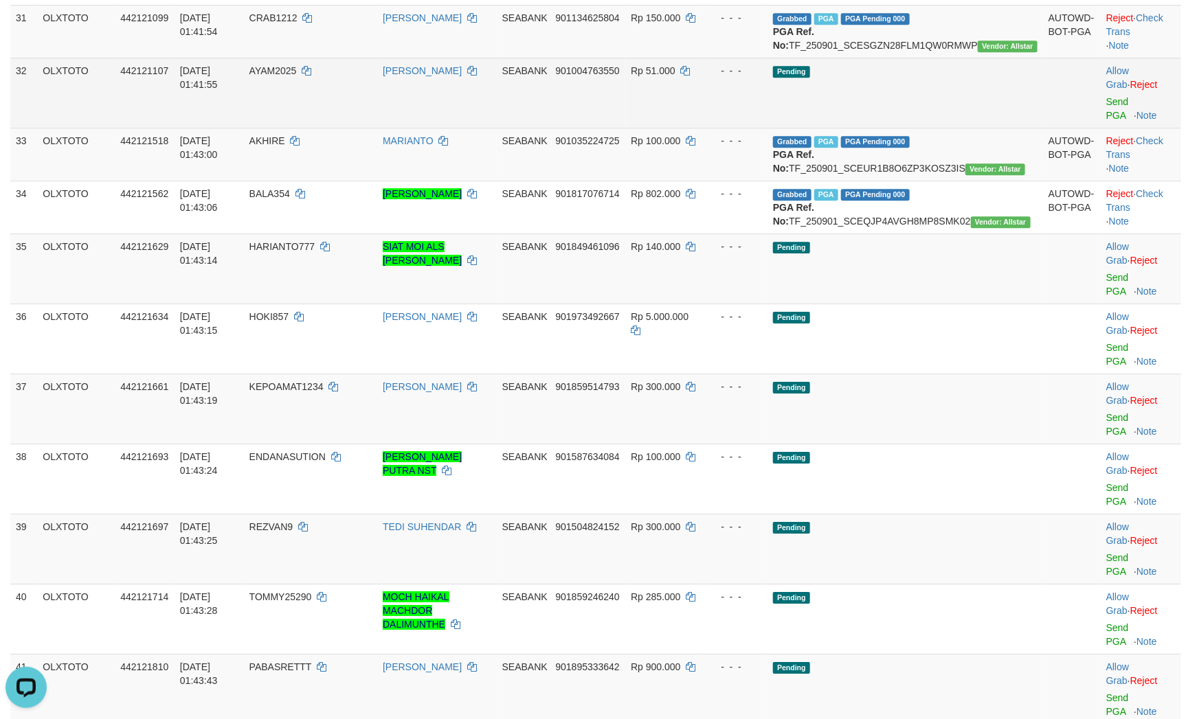
click at [762, 78] on div "- - -" at bounding box center [736, 71] width 52 height 14
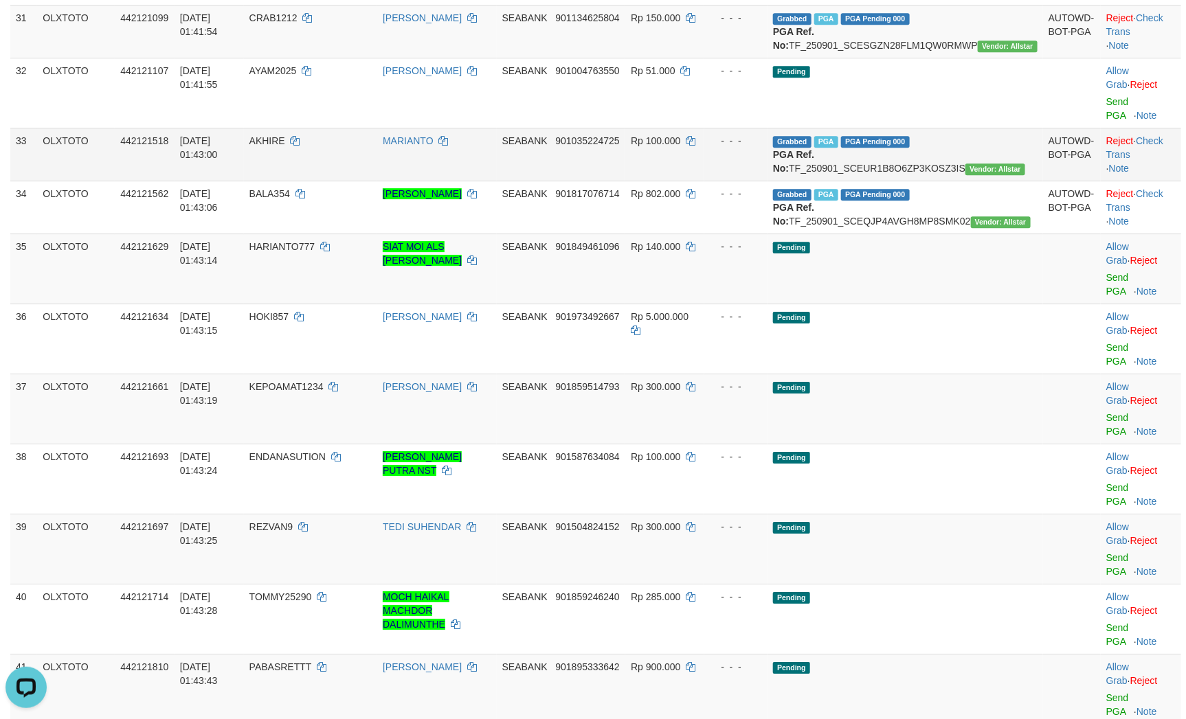
click at [762, 148] on div "- - -" at bounding box center [736, 141] width 52 height 14
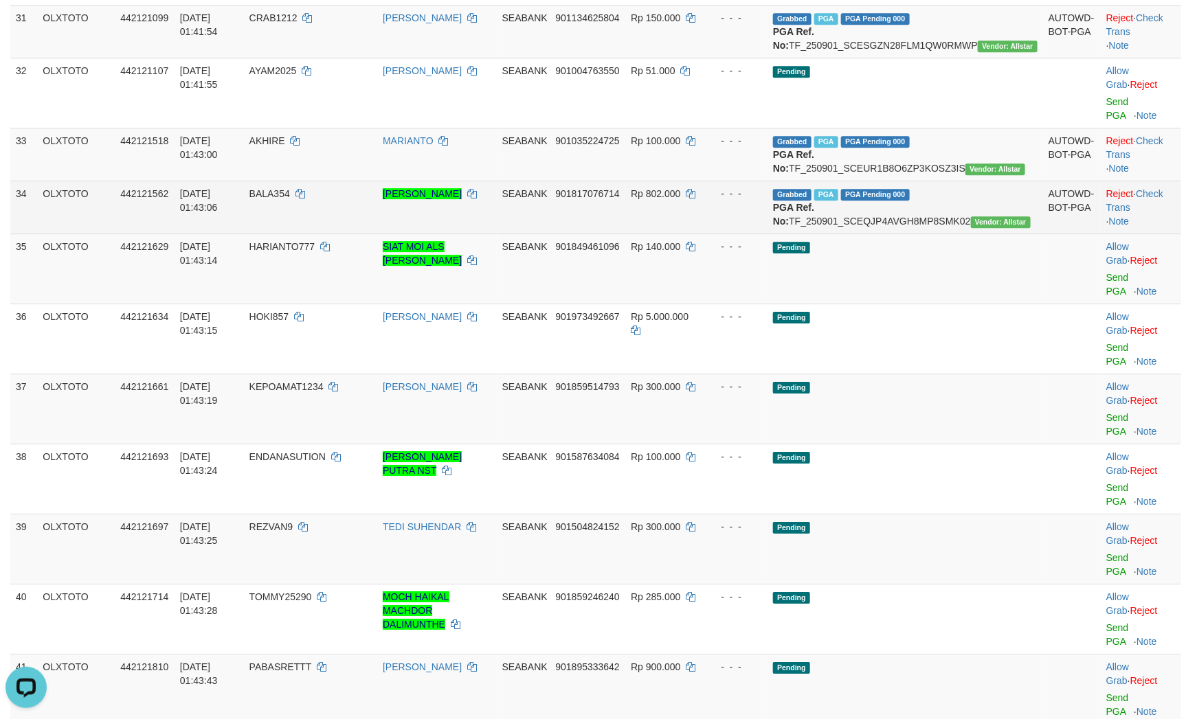
click at [754, 234] on td "- - -" at bounding box center [735, 207] width 63 height 53
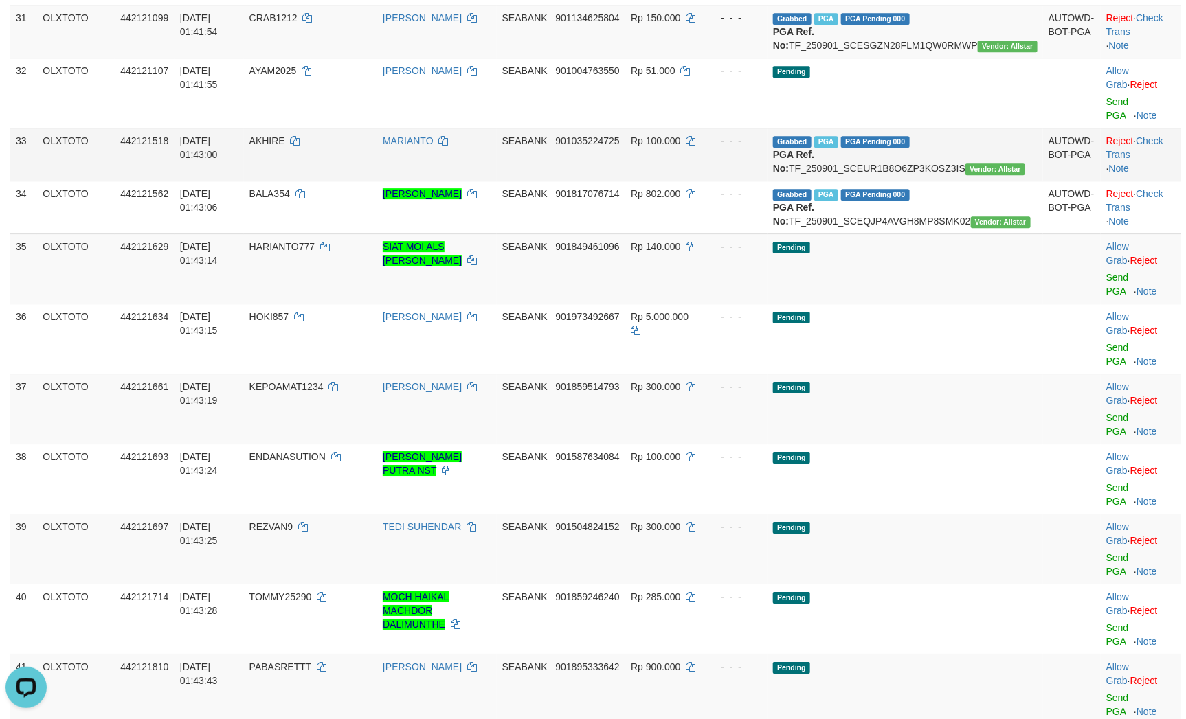
click at [767, 181] on td "- - -" at bounding box center [735, 154] width 63 height 53
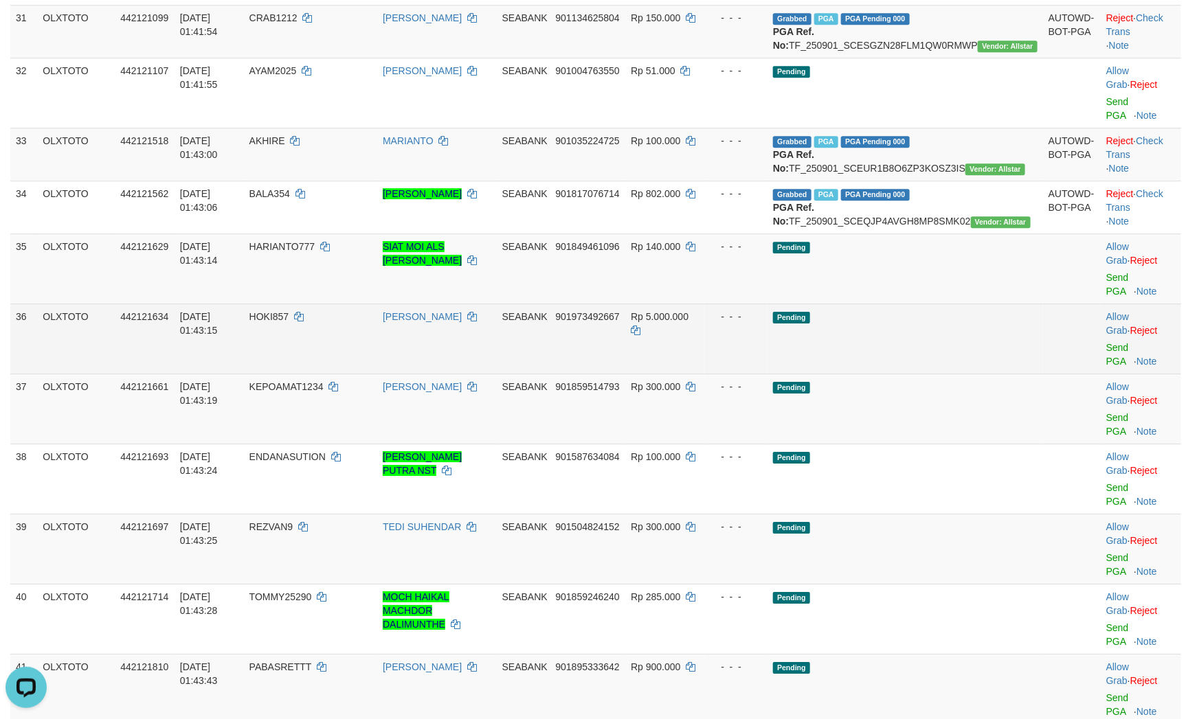
click at [975, 374] on td "Pending" at bounding box center [904, 339] width 275 height 70
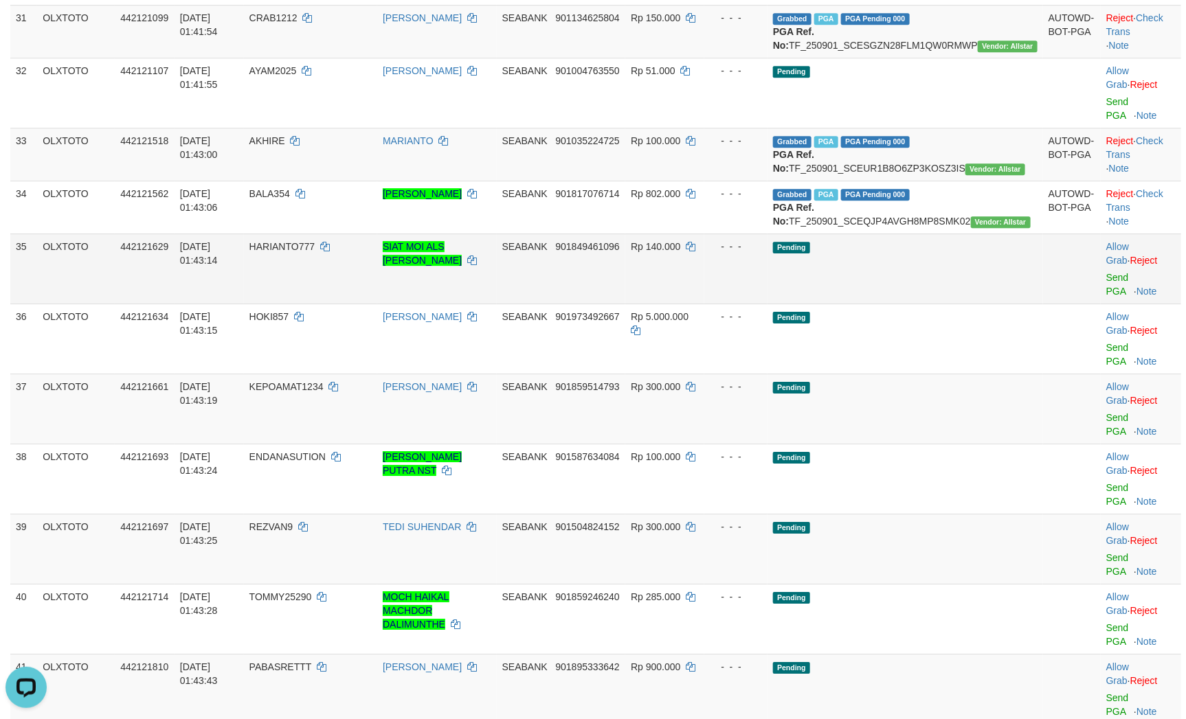
click at [958, 304] on td "Pending" at bounding box center [904, 269] width 275 height 70
click at [762, 148] on div "- - -" at bounding box center [736, 141] width 52 height 14
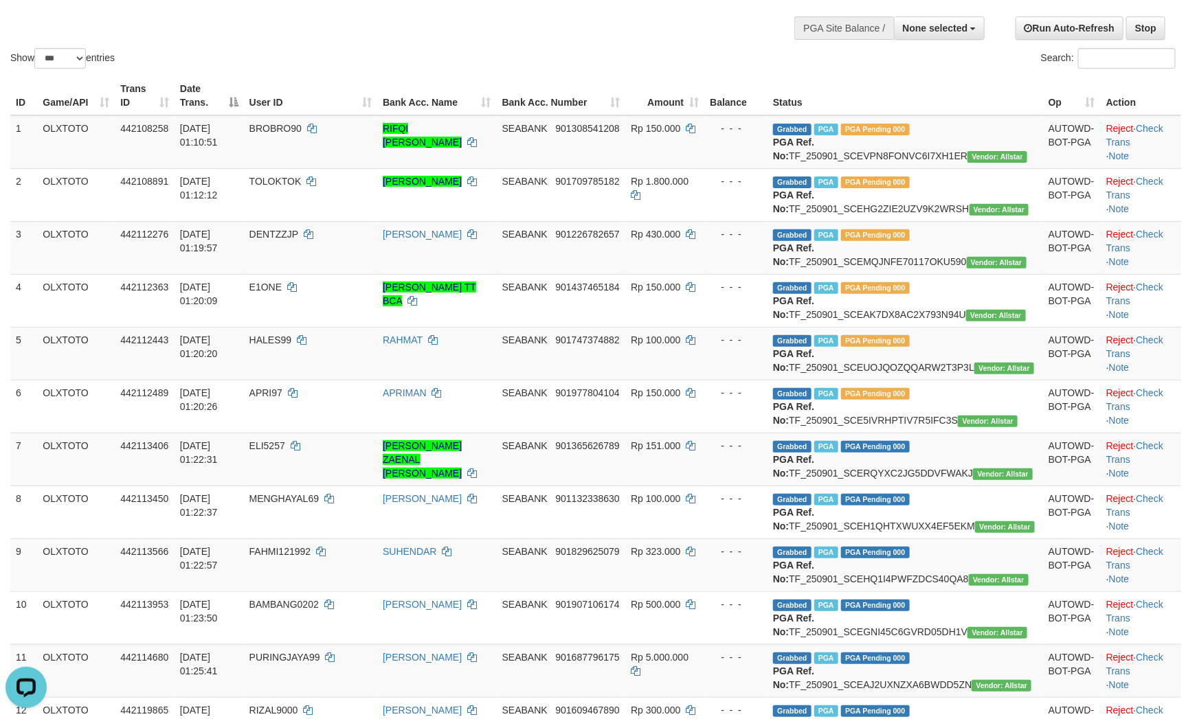
scroll to position [0, 0]
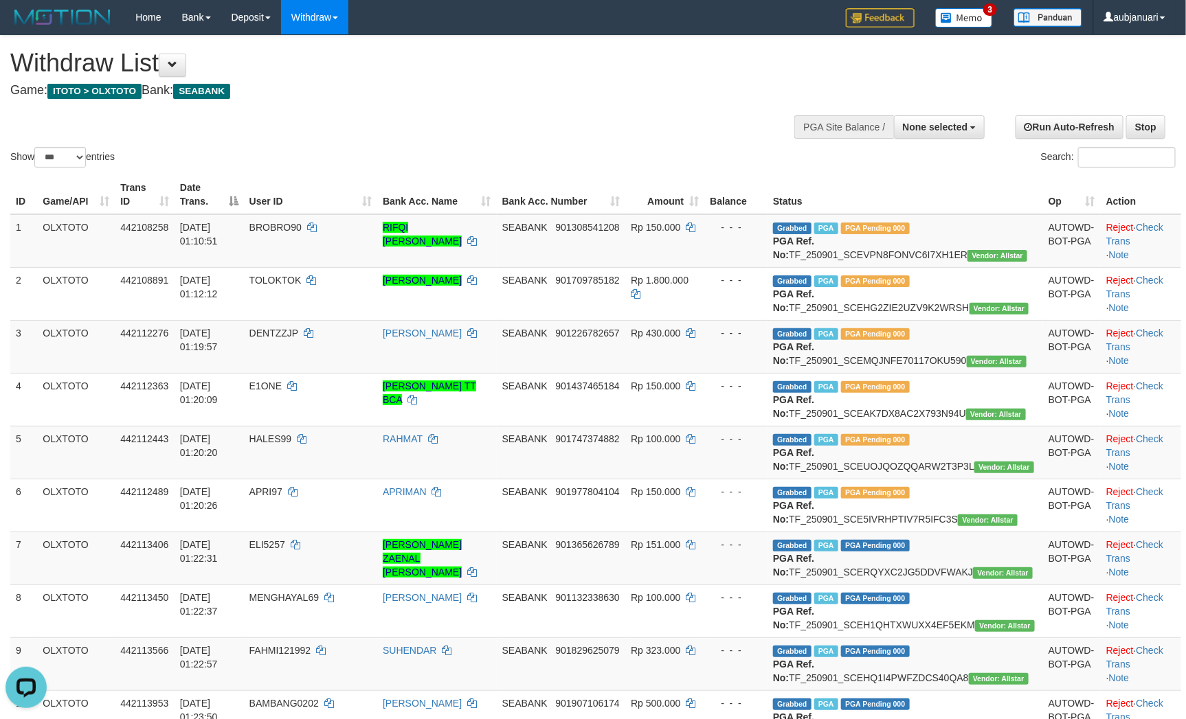
click at [514, 110] on div "Show ** ** ** *** entries Search:" at bounding box center [593, 103] width 1186 height 135
click at [511, 110] on div "Show ** ** ** *** entries Search:" at bounding box center [593, 103] width 1186 height 135
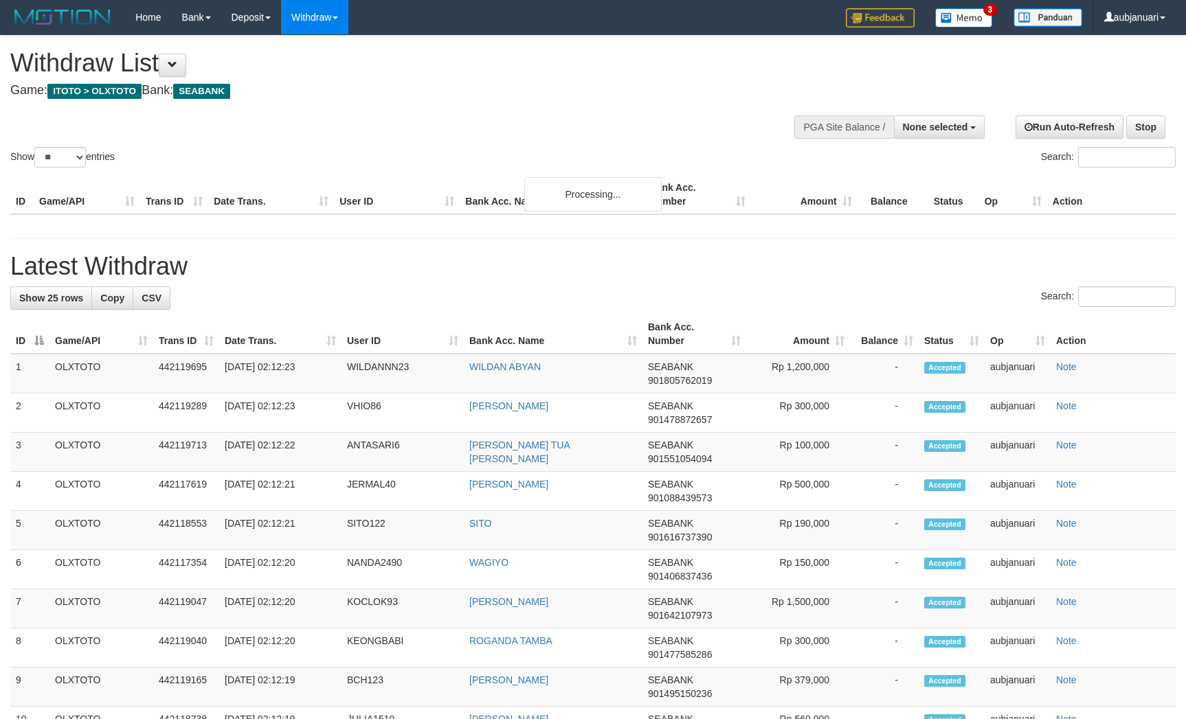
select select
select select "**"
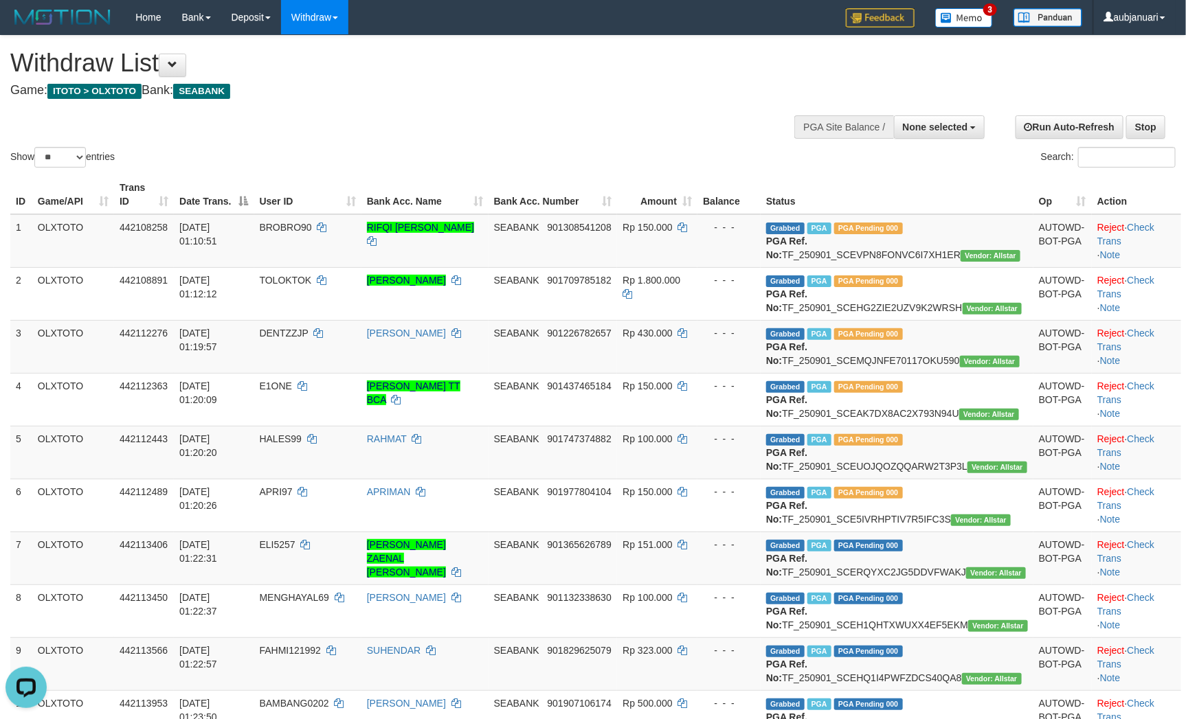
click at [483, 98] on div "**********" at bounding box center [398, 70] width 777 height 68
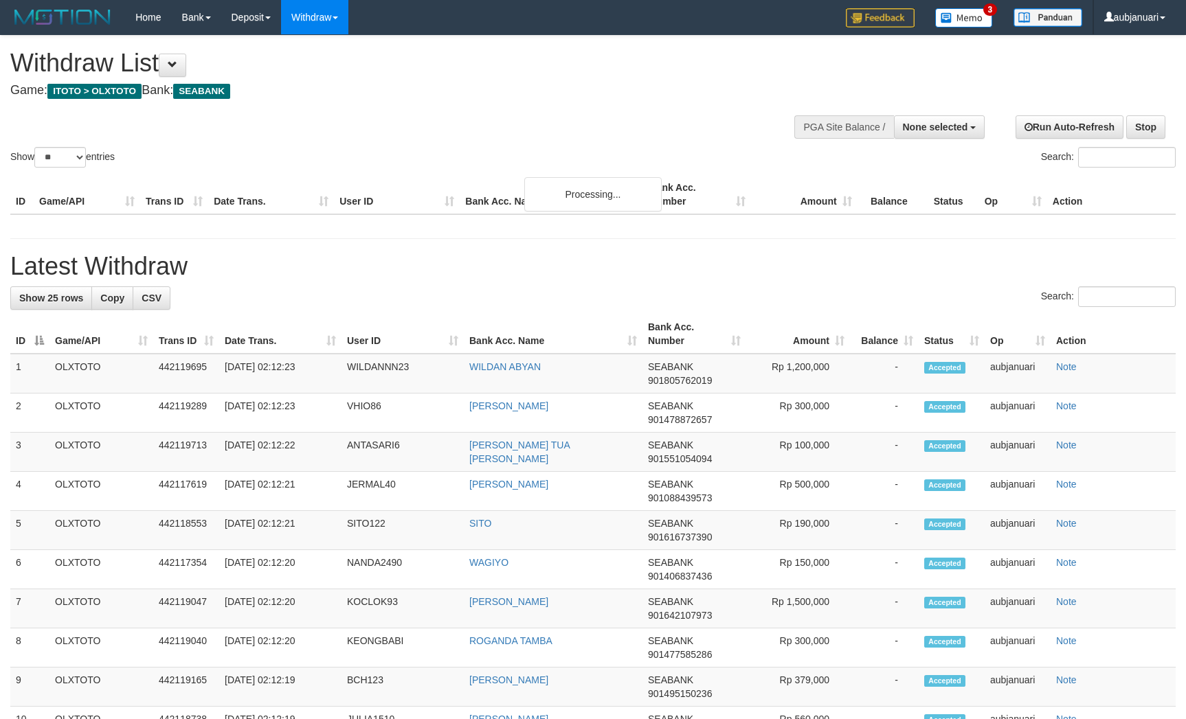
select select
select select "**"
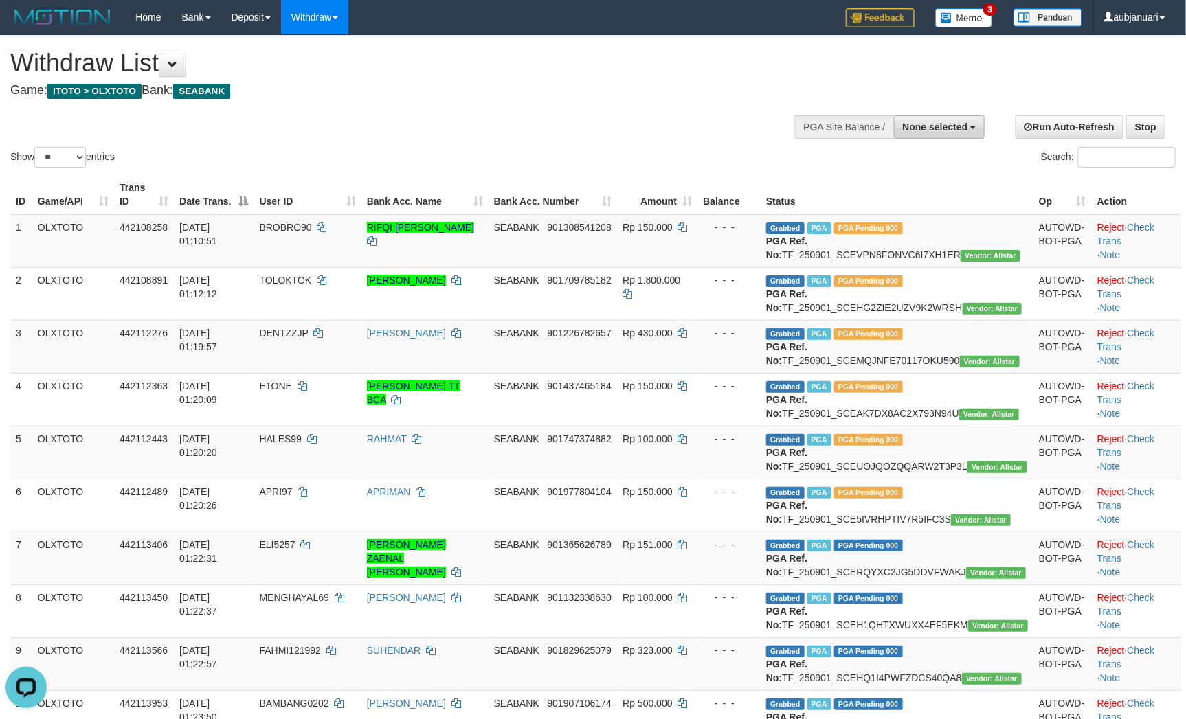
click at [967, 130] on span "None selected" at bounding box center [935, 127] width 65 height 11
click at [709, 134] on div "Show ** ** ** *** entries Search:" at bounding box center [593, 103] width 1186 height 135
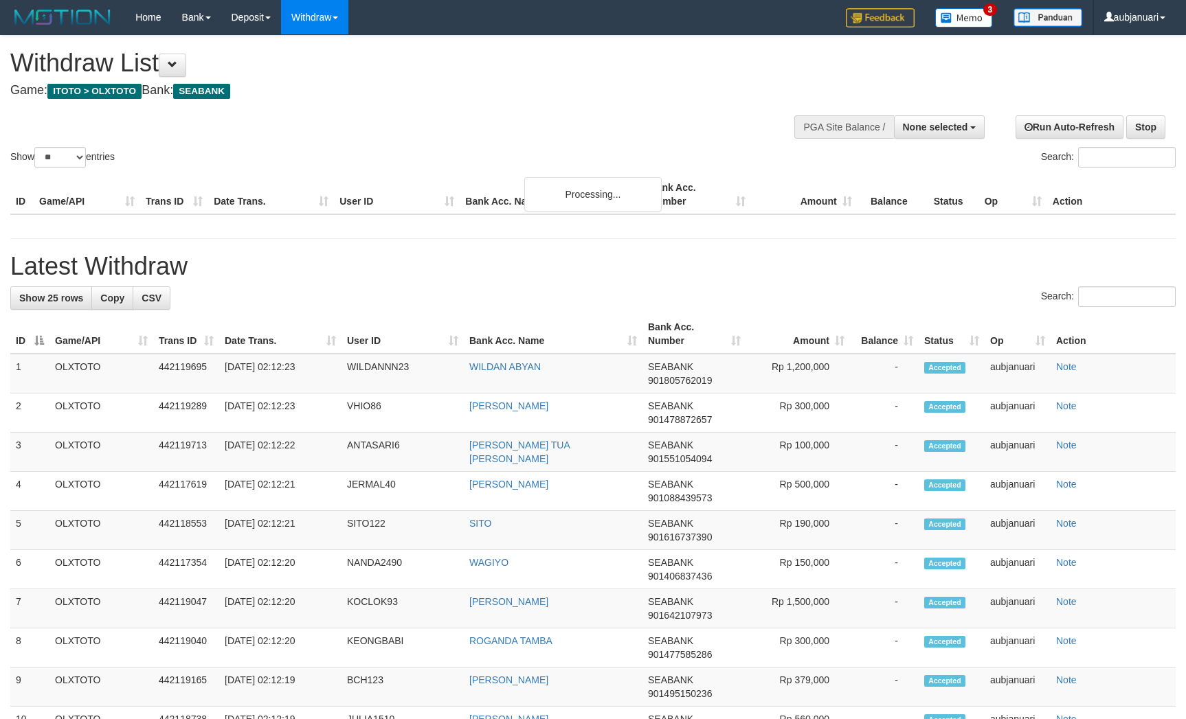
select select
select select "**"
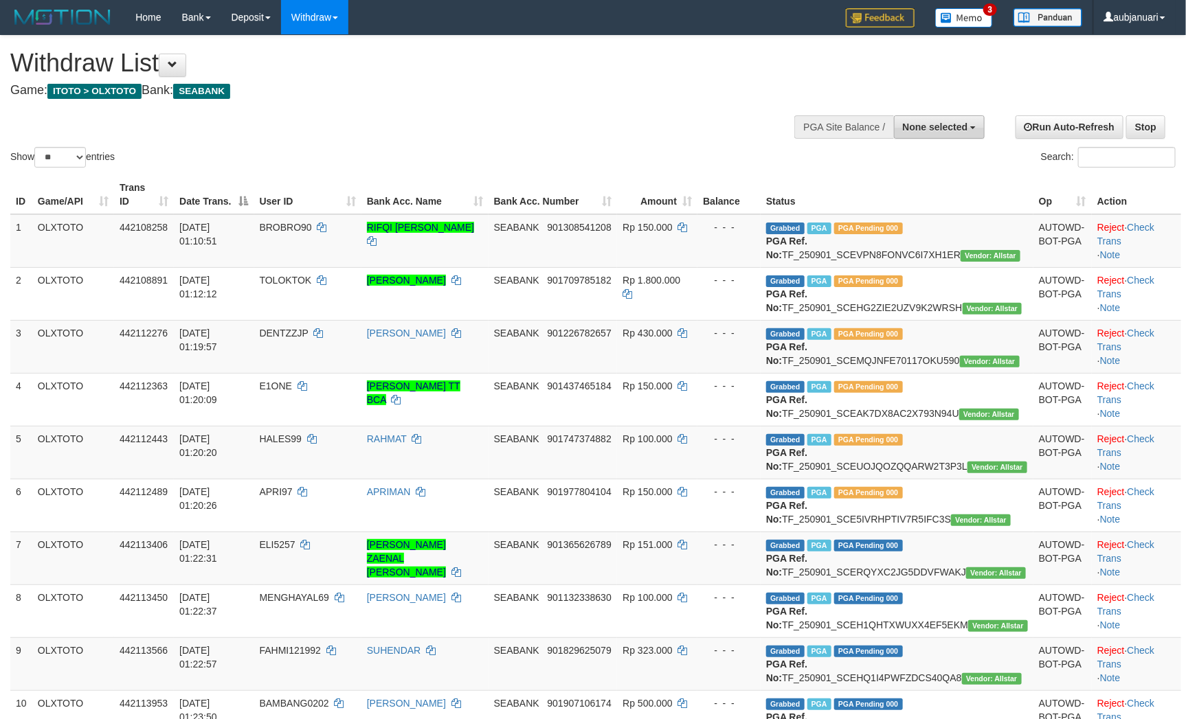
click at [969, 134] on button "None selected" at bounding box center [939, 126] width 91 height 23
click at [946, 198] on label "[ITOTO] OLXTOTO" at bounding box center [922, 197] width 124 height 18
select select "***"
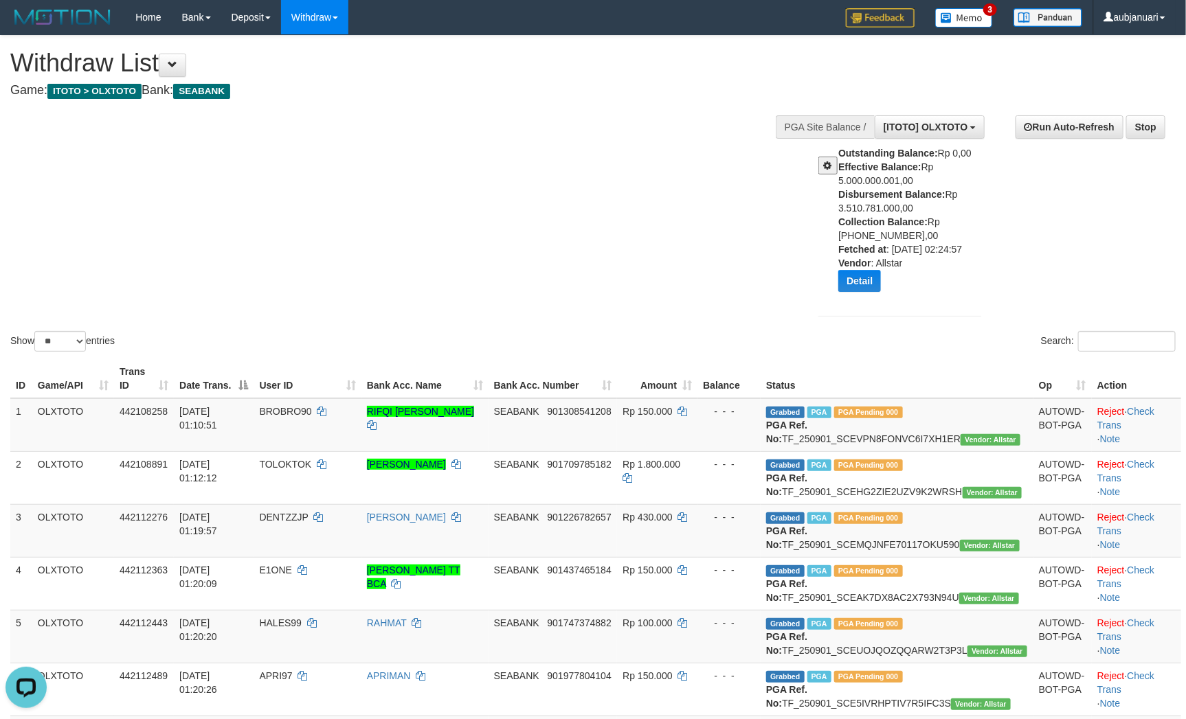
click at [485, 168] on div "Show ** ** ** *** entries Search:" at bounding box center [593, 195] width 1186 height 319
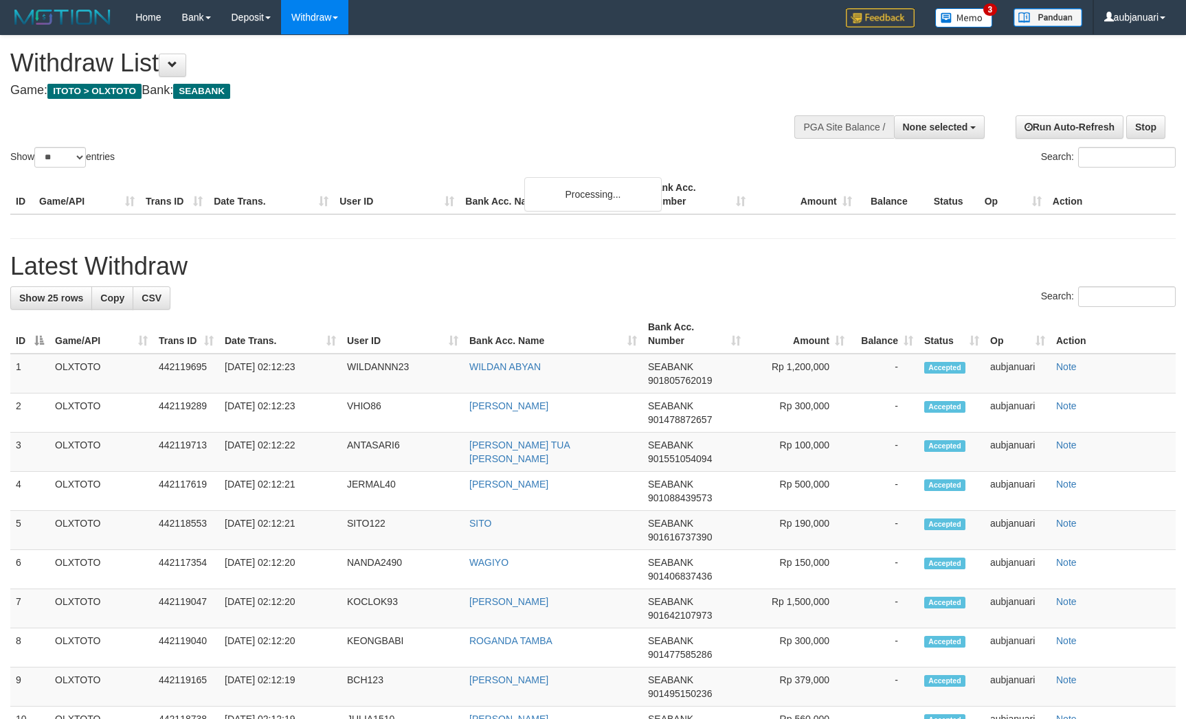
select select
select select "**"
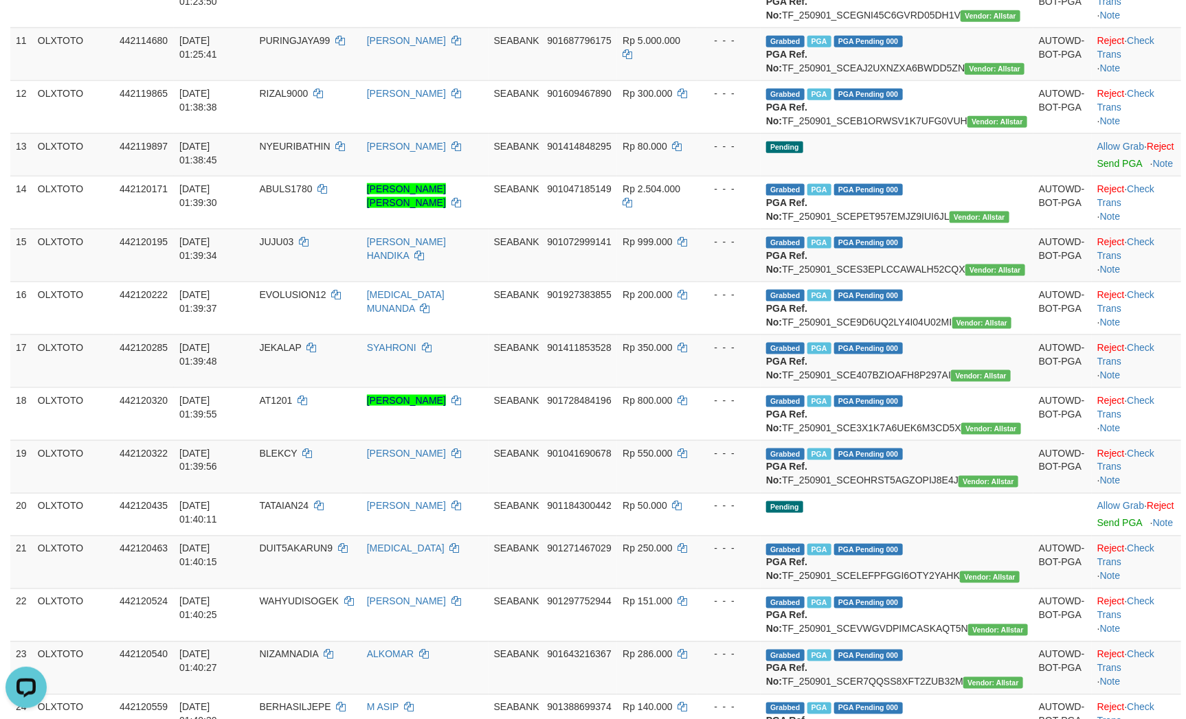
scroll to position [927, 0]
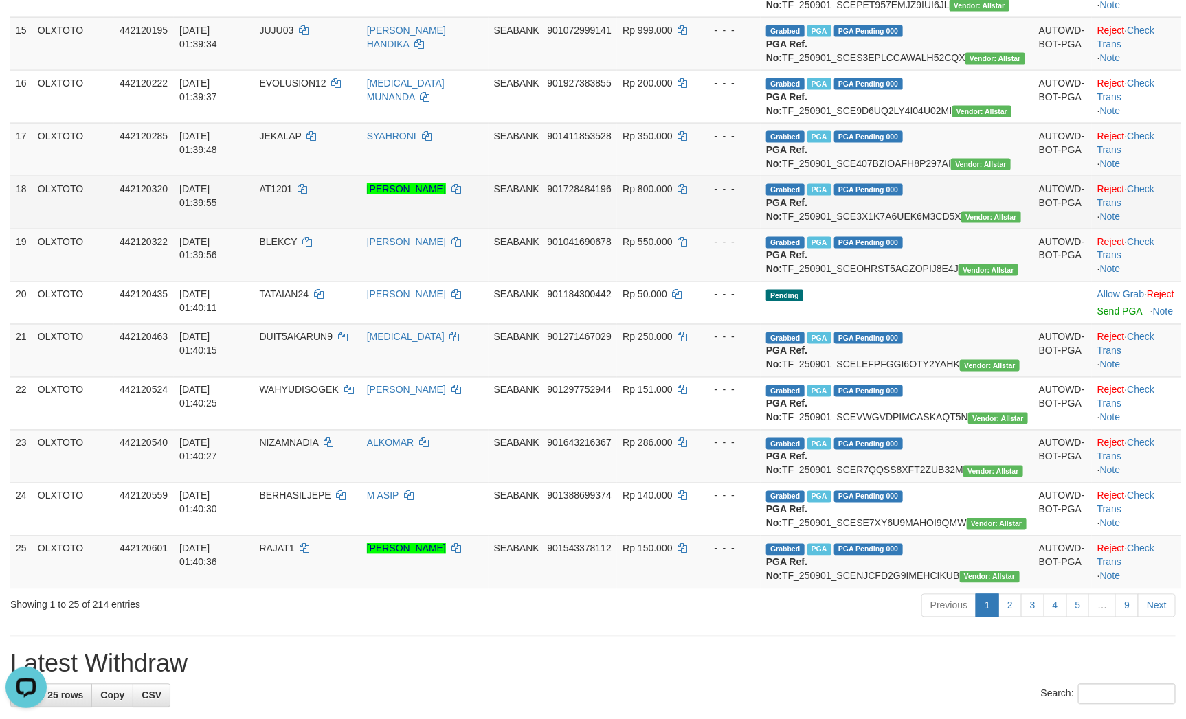
click at [1100, 229] on td "Reject · Check Trans · Note" at bounding box center [1135, 202] width 89 height 53
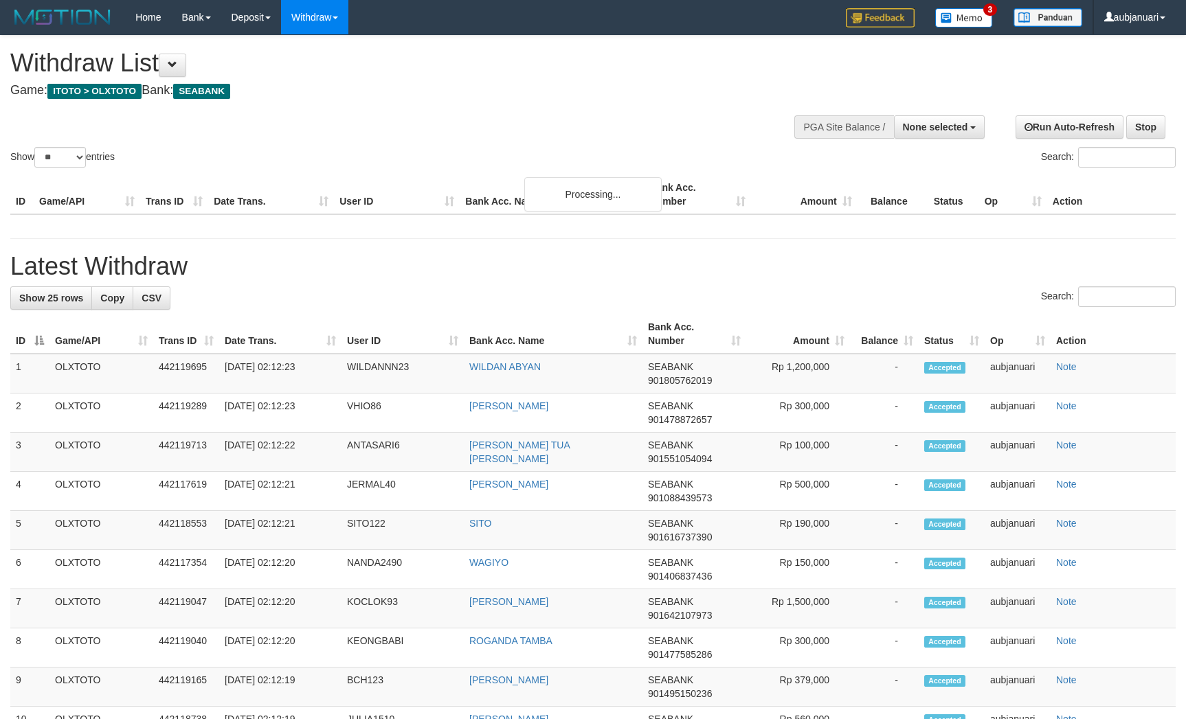
select select
select select "**"
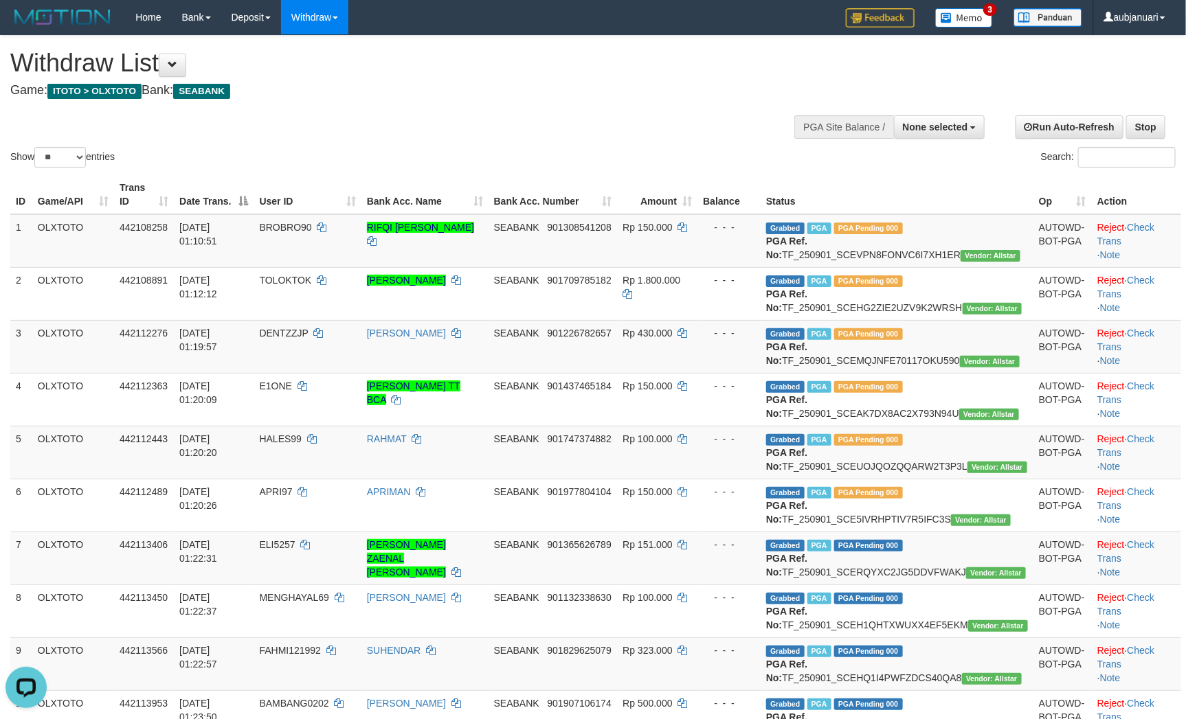
click at [598, 76] on h1 "Withdraw List" at bounding box center [393, 62] width 767 height 27
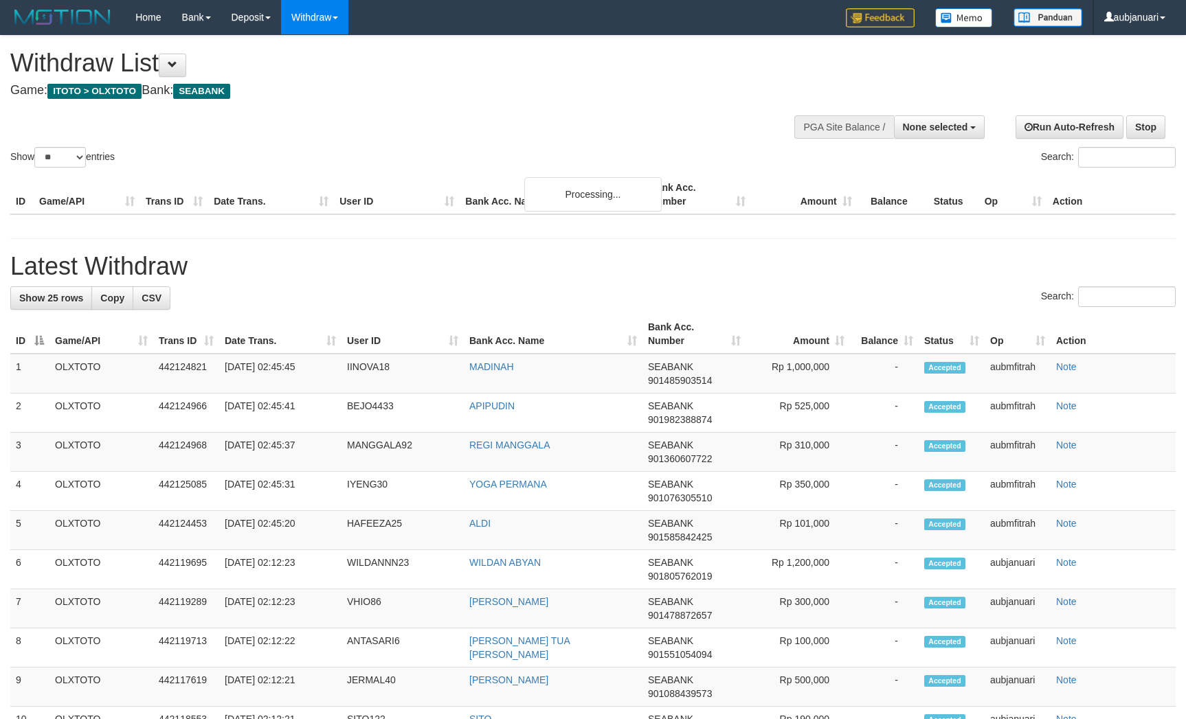
select select
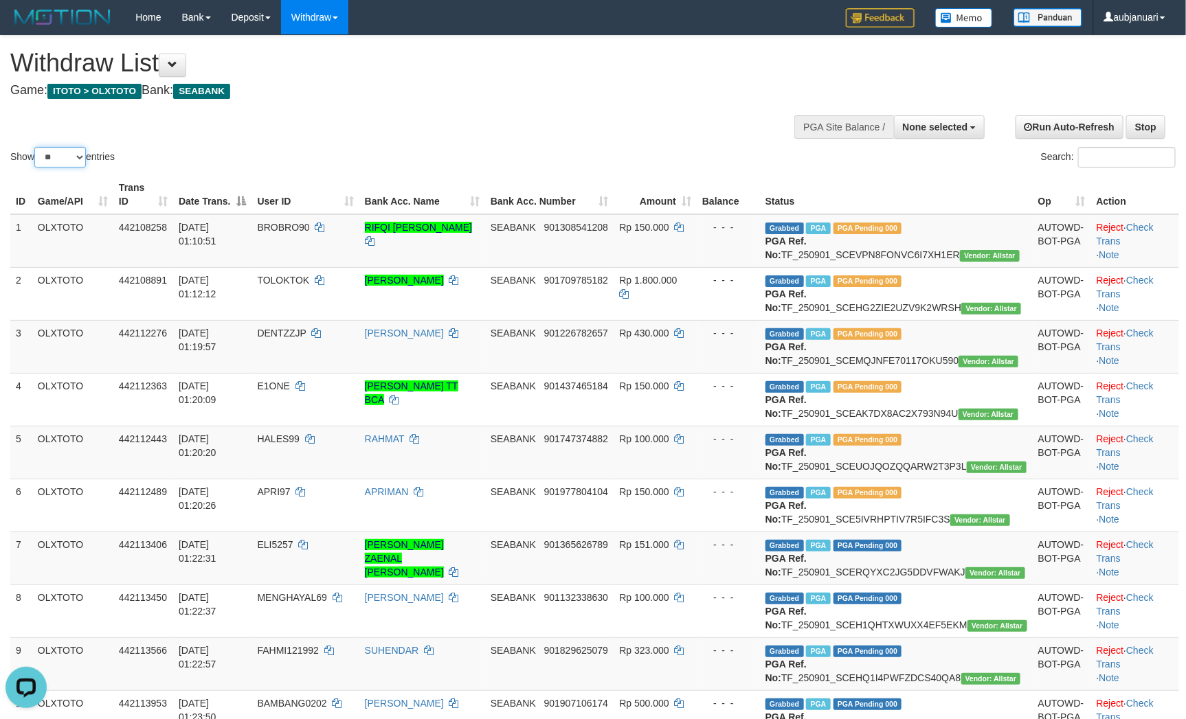
click at [56, 168] on select "** ** ** ***" at bounding box center [60, 157] width 52 height 21
select select "***"
click at [36, 164] on select "** ** ** ***" at bounding box center [60, 157] width 52 height 21
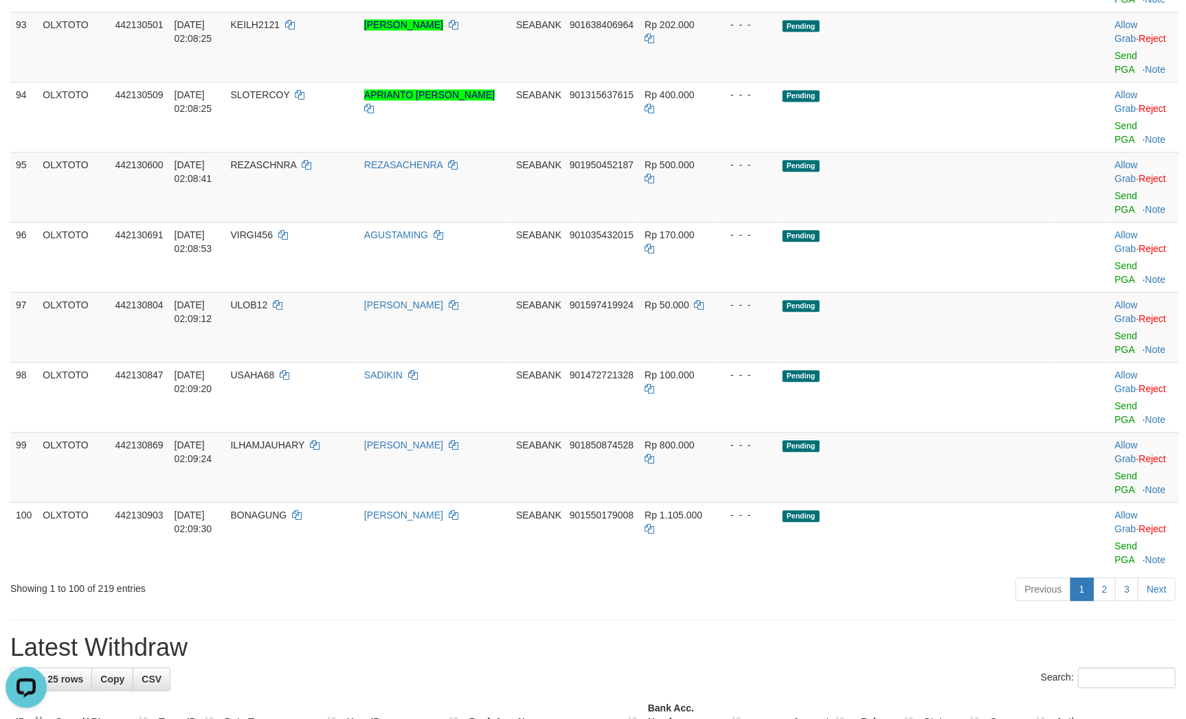
scroll to position [6079, 0]
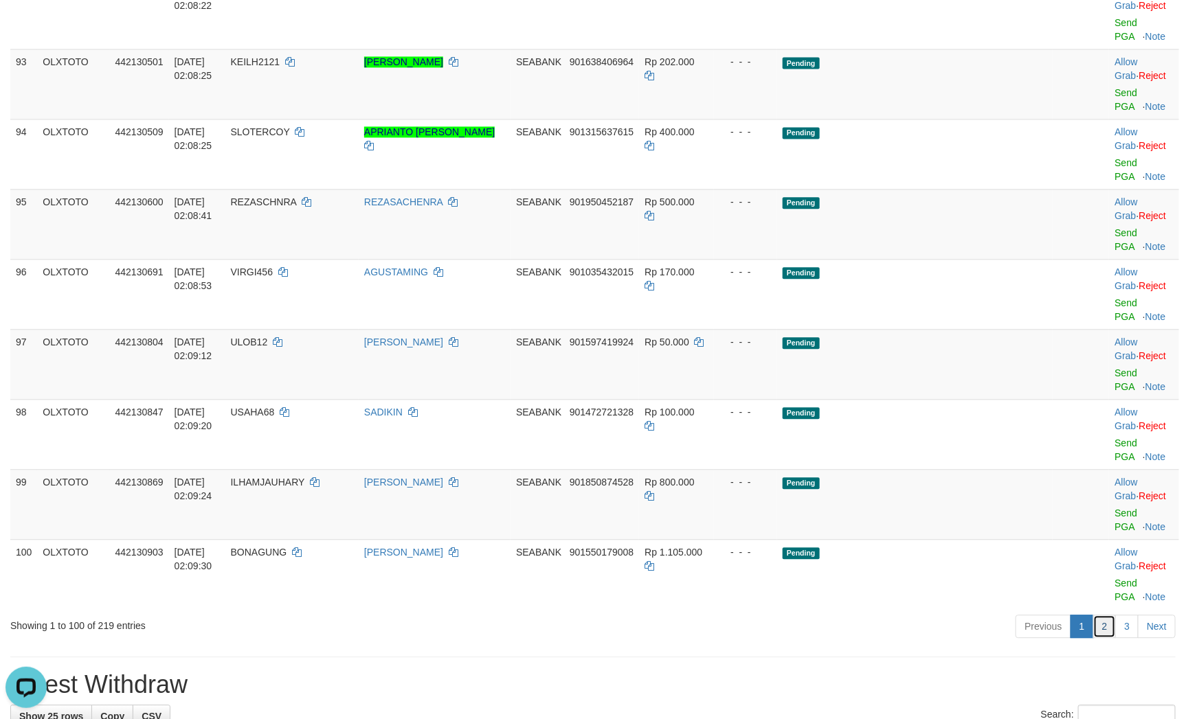
click at [1107, 615] on link "2" at bounding box center [1104, 626] width 23 height 23
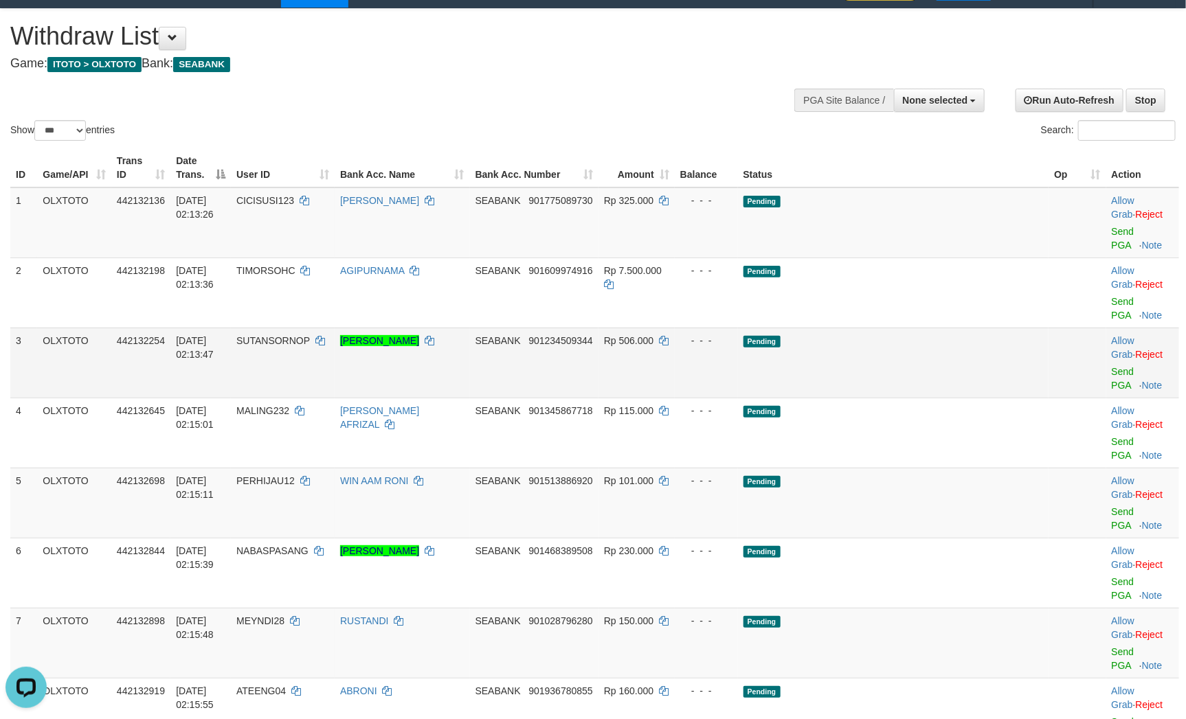
scroll to position [0, 0]
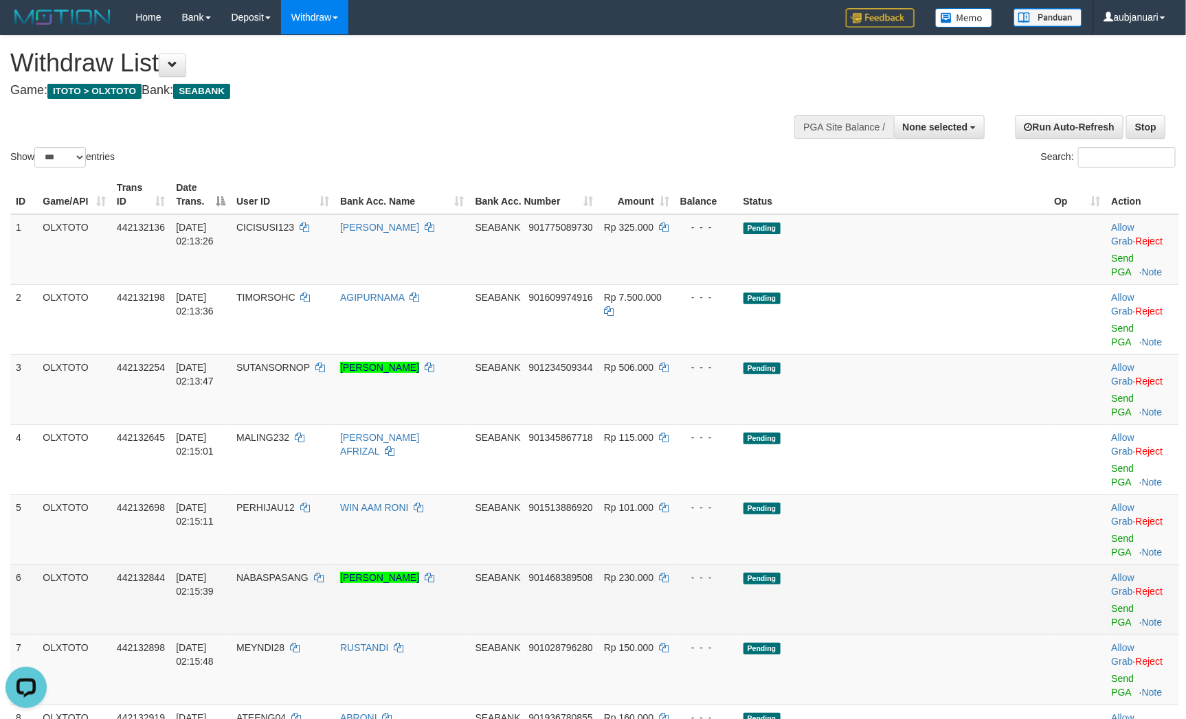
click at [949, 565] on td "Pending" at bounding box center [893, 600] width 311 height 70
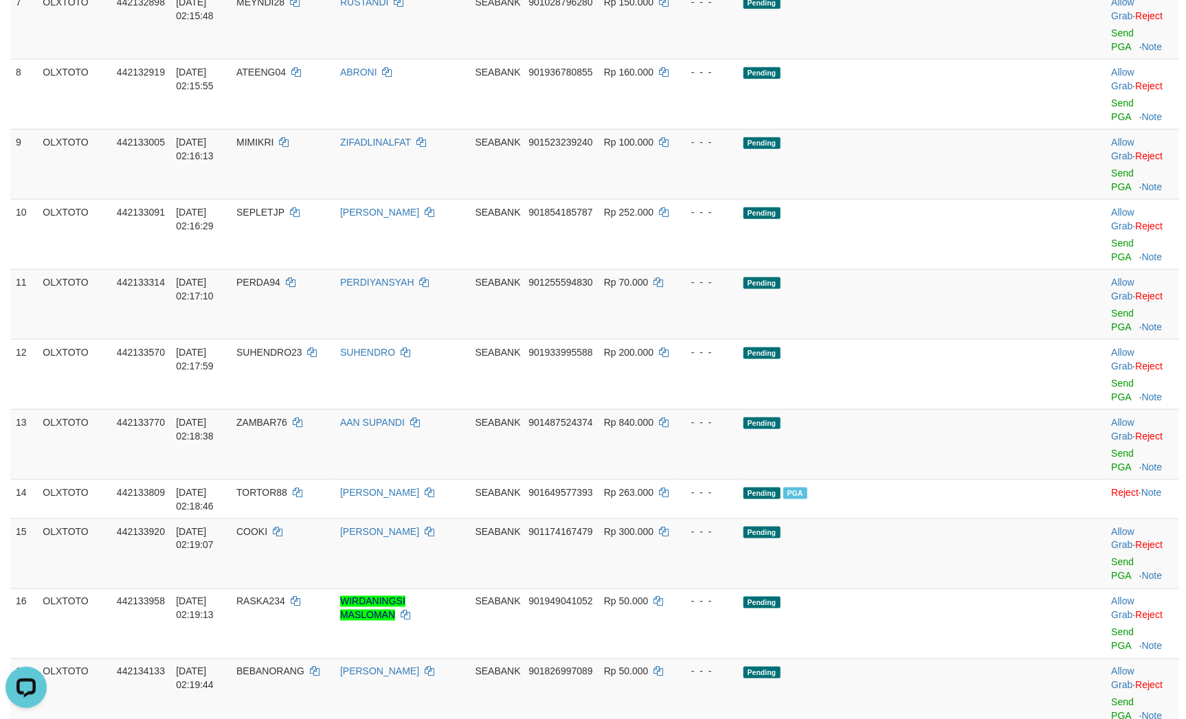
scroll to position [648, 0]
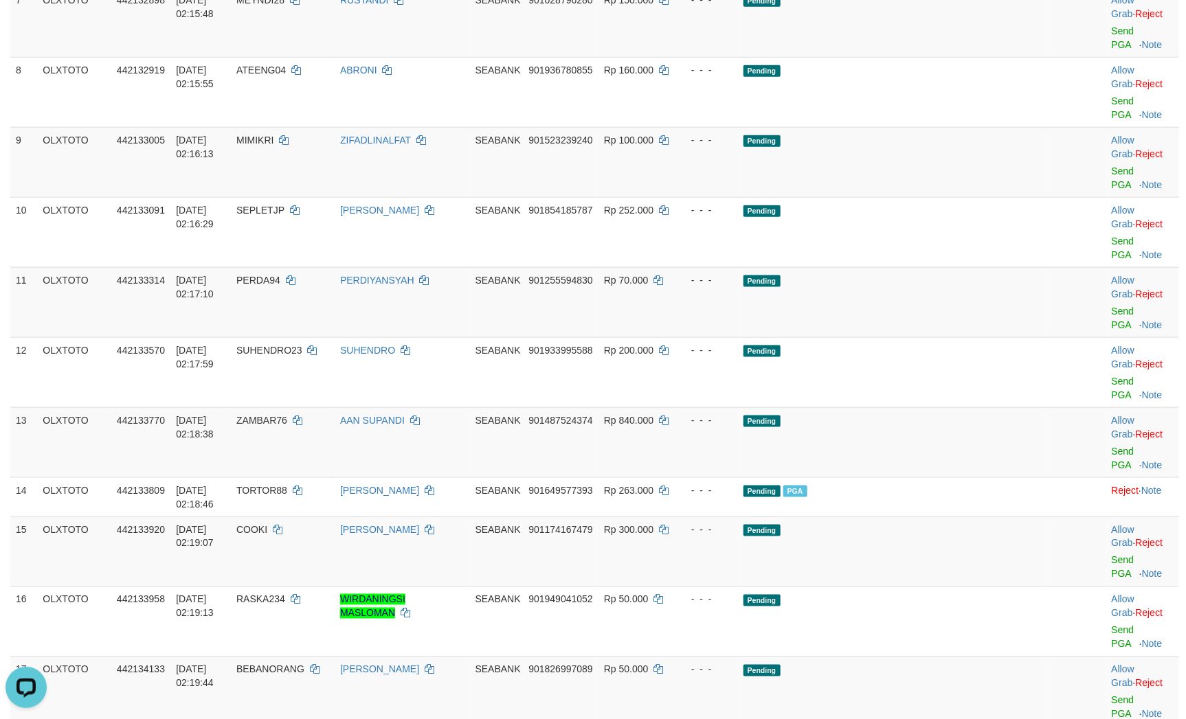
drag, startPoint x: 758, startPoint y: 464, endPoint x: 767, endPoint y: 462, distance: 8.7
click at [1111, 555] on link "Send PGA" at bounding box center [1122, 567] width 23 height 25
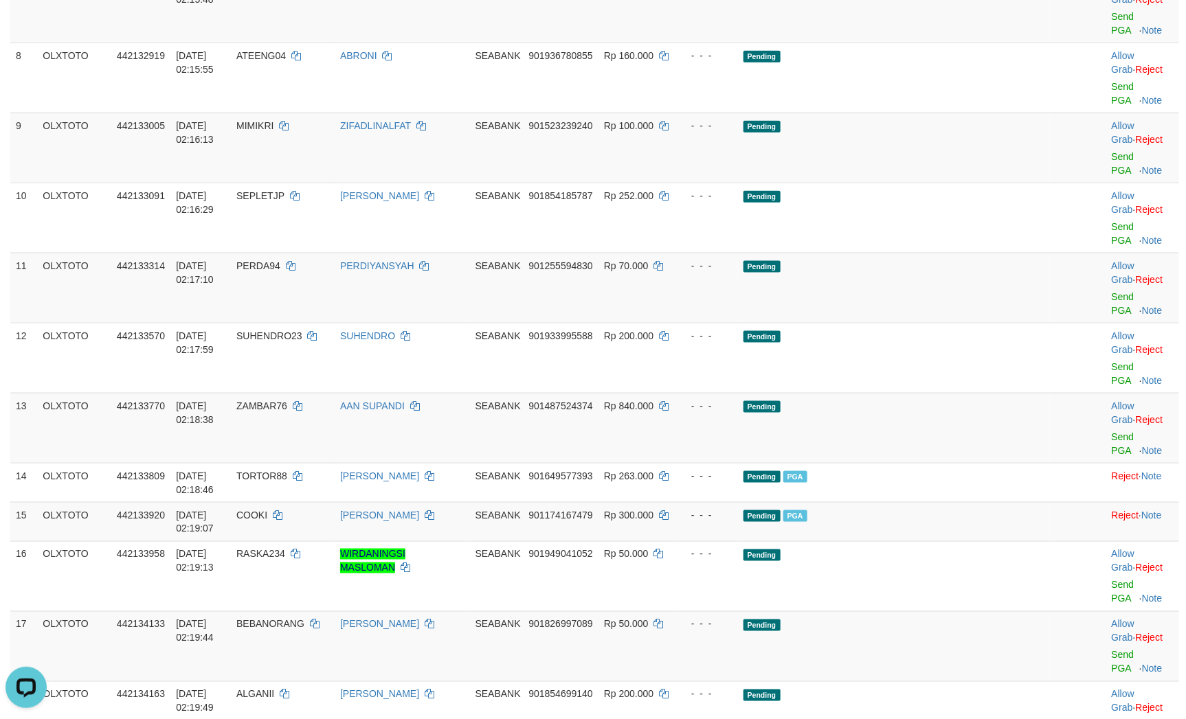
scroll to position [854, 0]
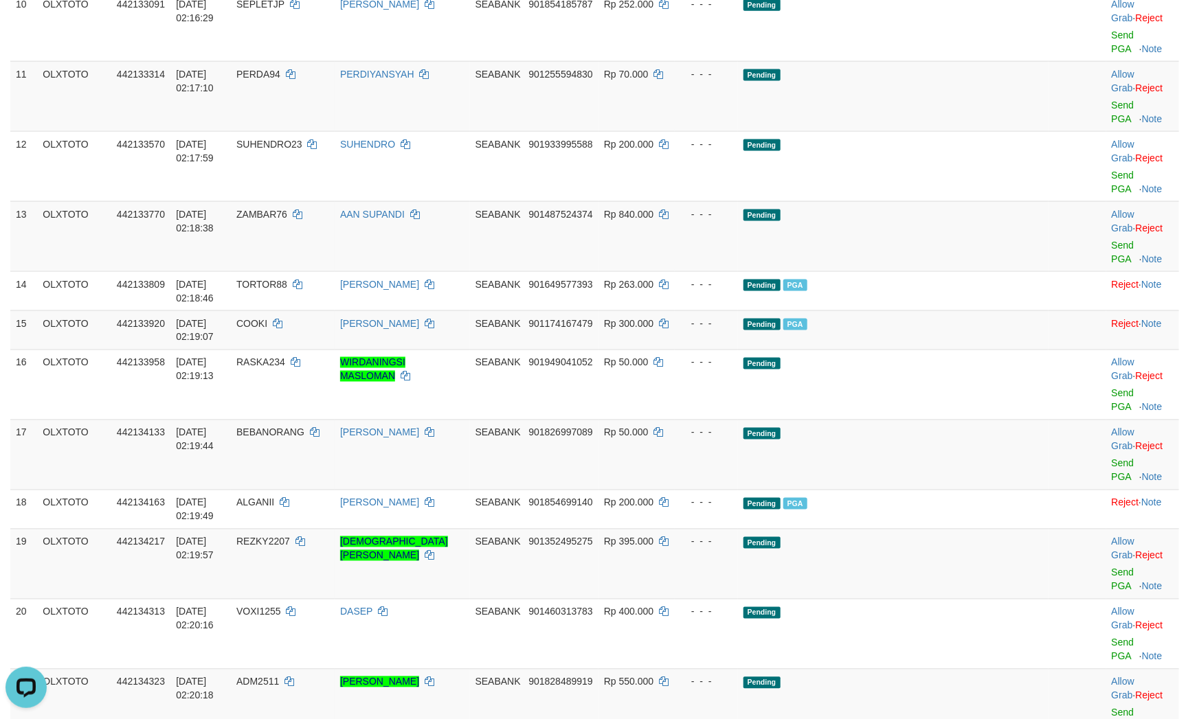
click at [1113, 567] on link "Send PGA" at bounding box center [1122, 579] width 23 height 25
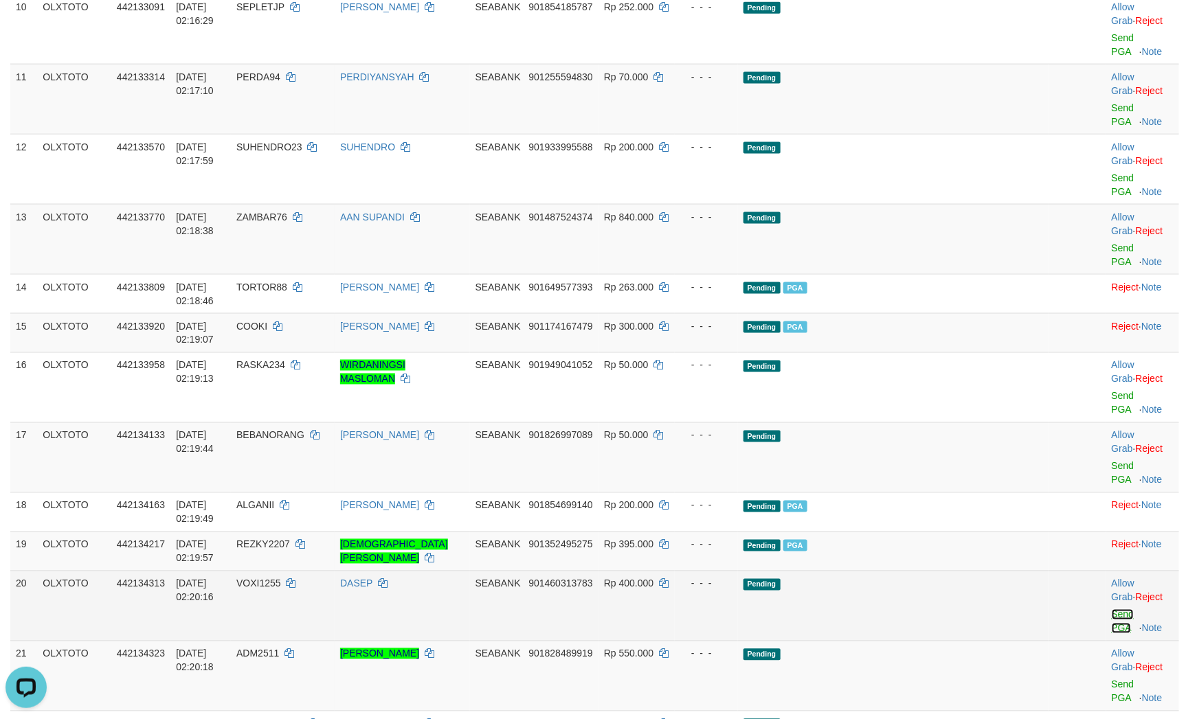
click at [1117, 609] on link "Send PGA" at bounding box center [1122, 621] width 23 height 25
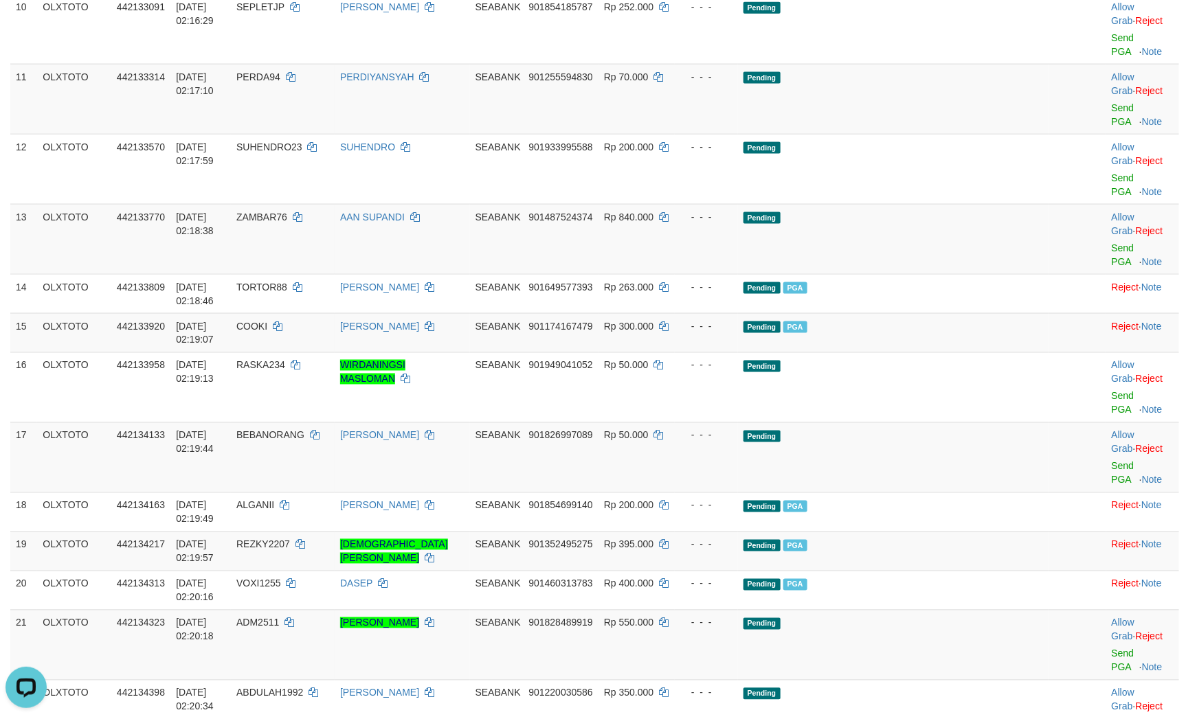
drag, startPoint x: 898, startPoint y: 330, endPoint x: 891, endPoint y: 332, distance: 7.8
click at [1111, 648] on link "Send PGA" at bounding box center [1122, 660] width 23 height 25
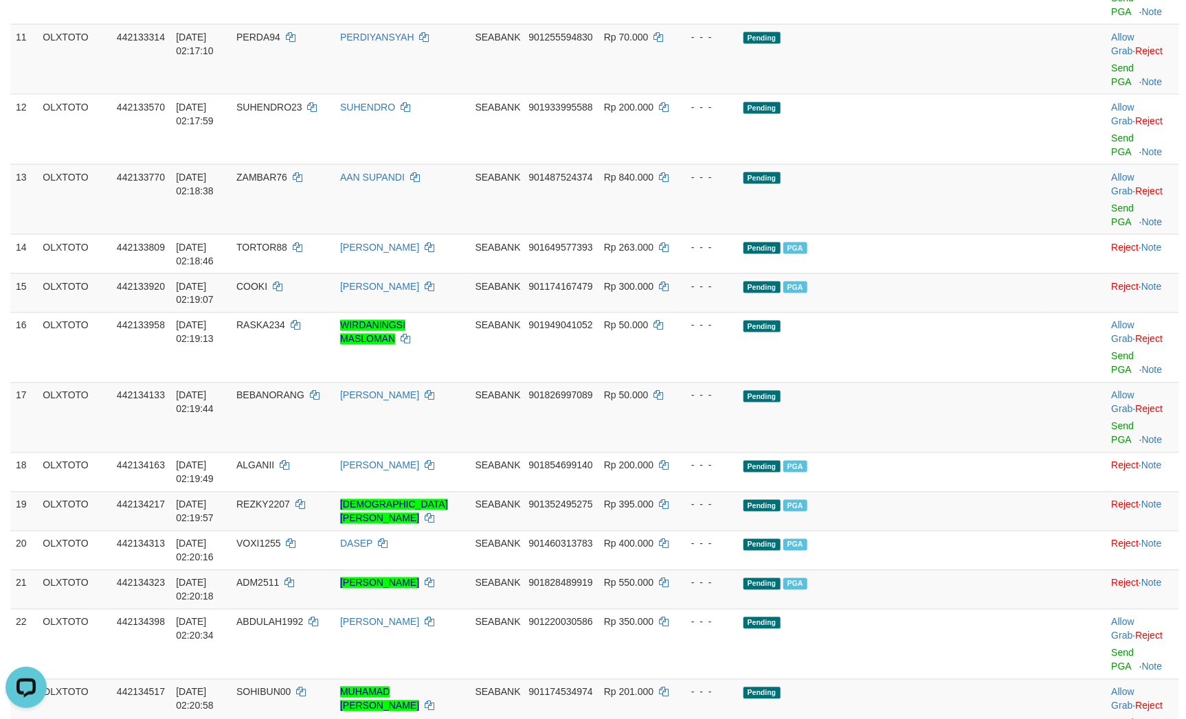
scroll to position [954, 0]
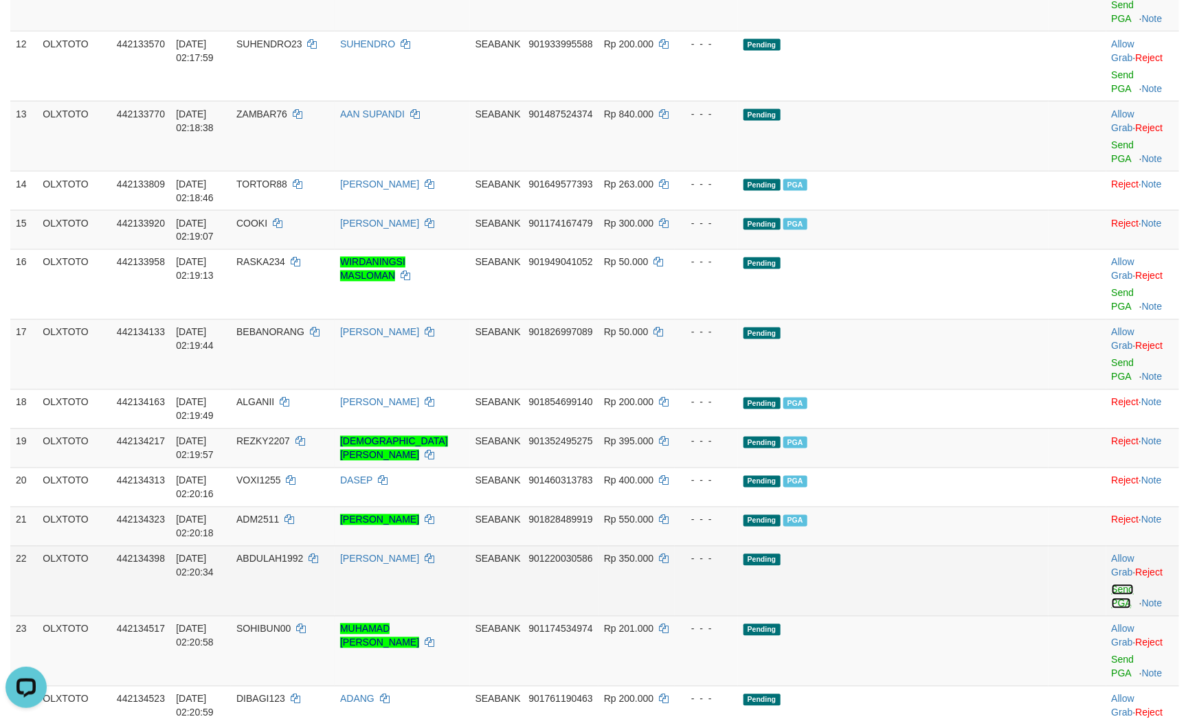
click at [1111, 585] on link "Send PGA" at bounding box center [1122, 597] width 23 height 25
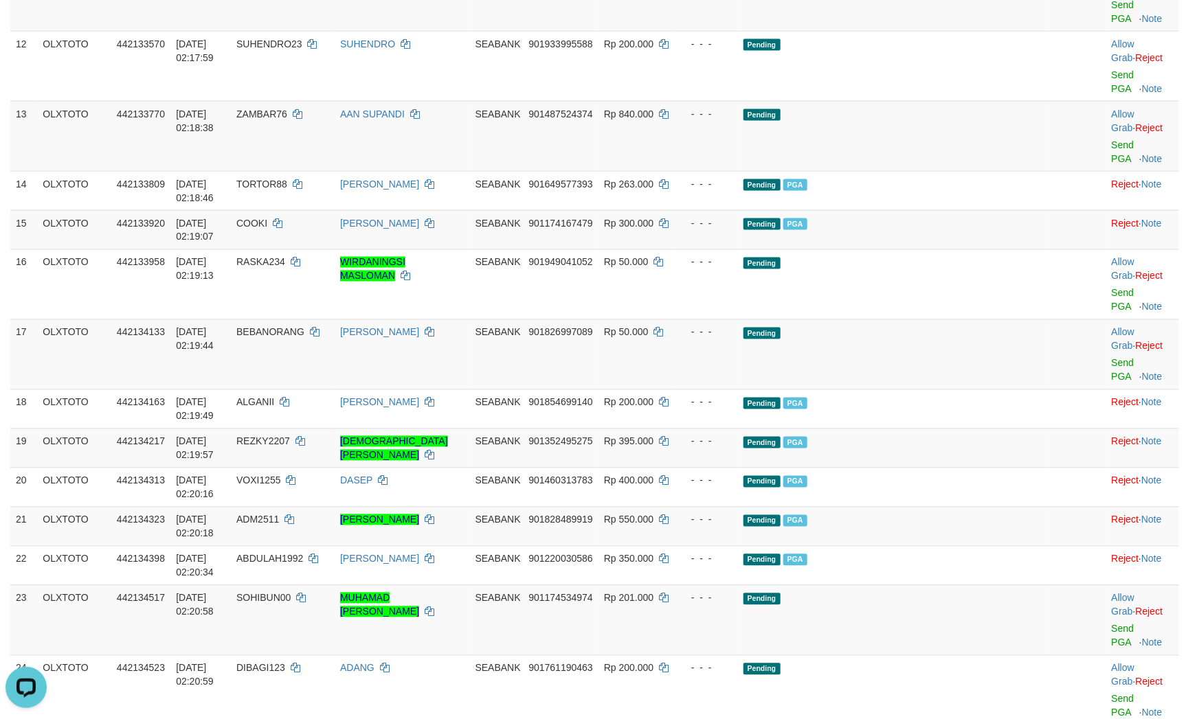
click at [1111, 624] on link "Send PGA" at bounding box center [1122, 636] width 23 height 25
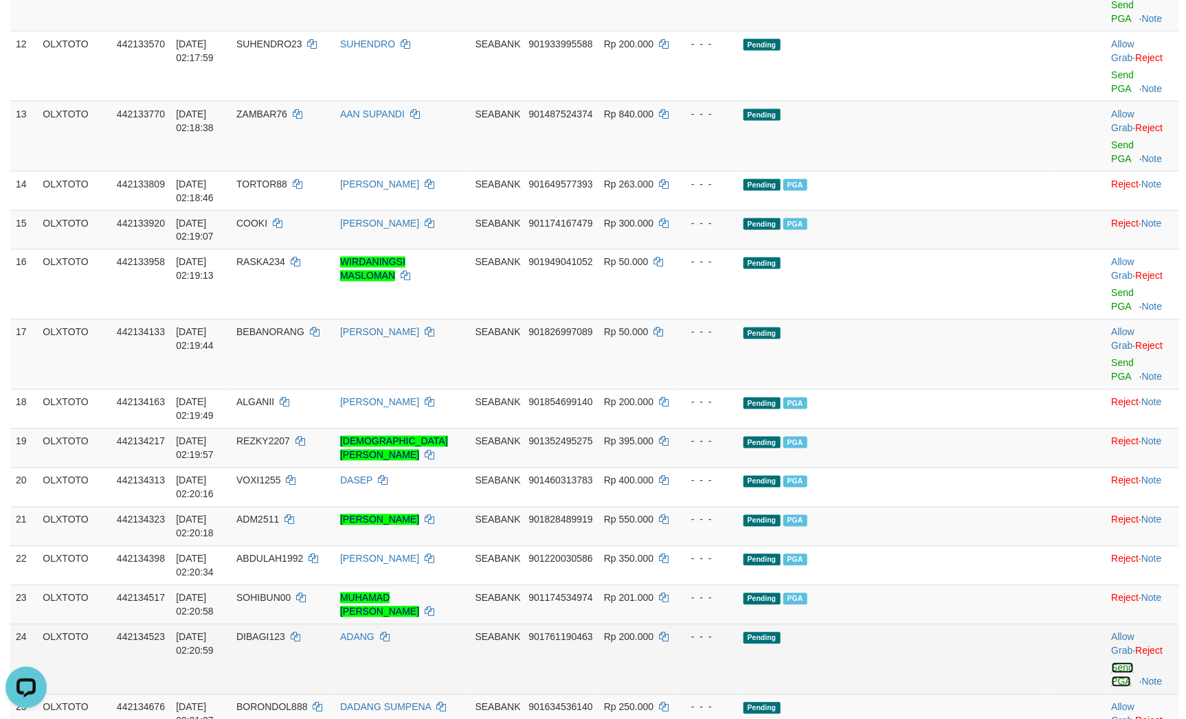
click at [1111, 663] on link "Send PGA" at bounding box center [1122, 675] width 23 height 25
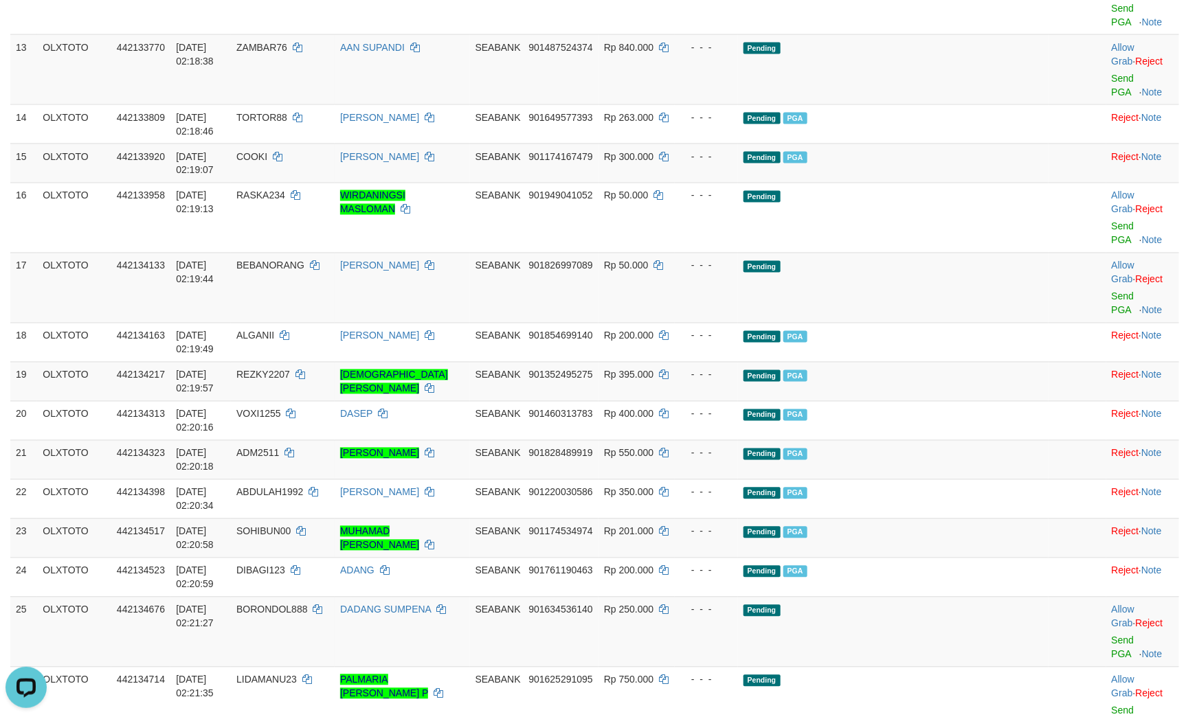
scroll to position [1057, 0]
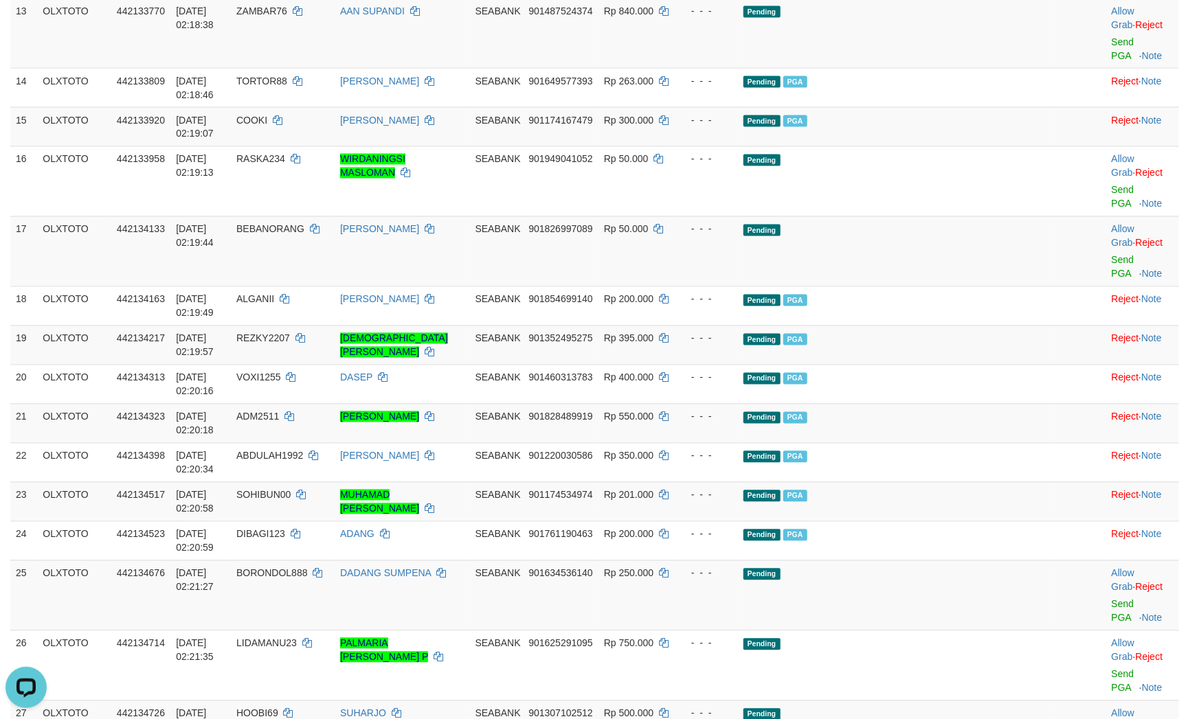
click at [1111, 599] on link "Send PGA" at bounding box center [1122, 611] width 23 height 25
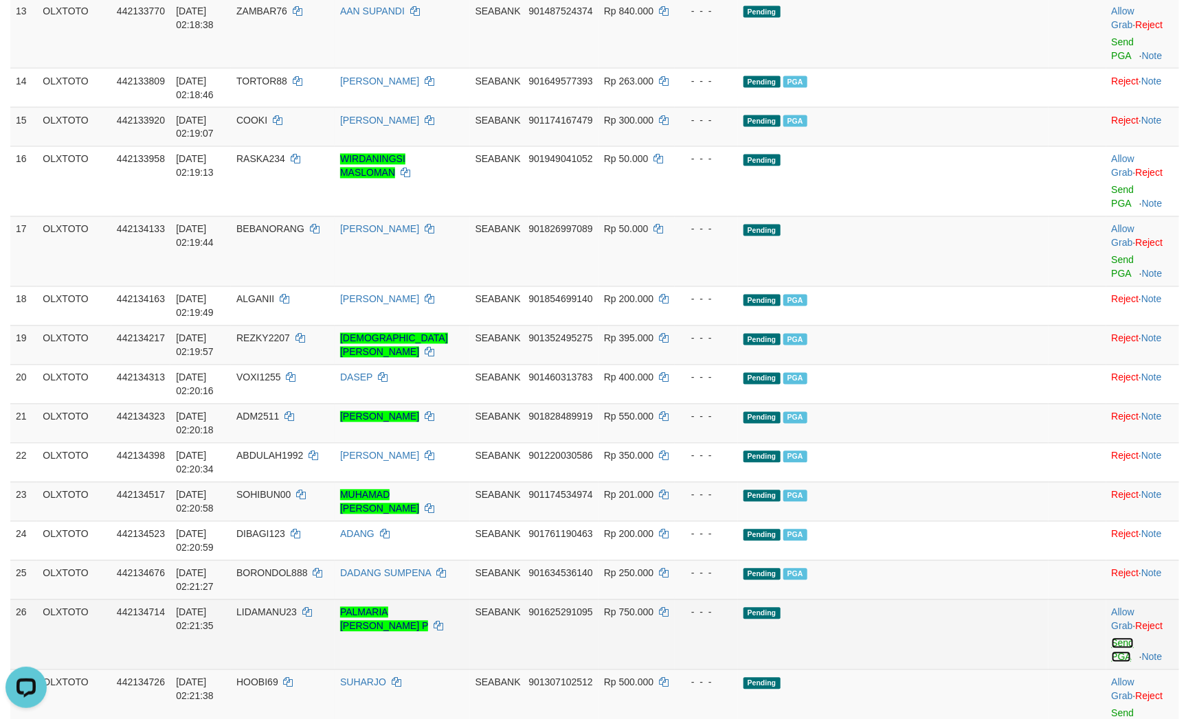
click at [1111, 638] on link "Send PGA" at bounding box center [1122, 650] width 23 height 25
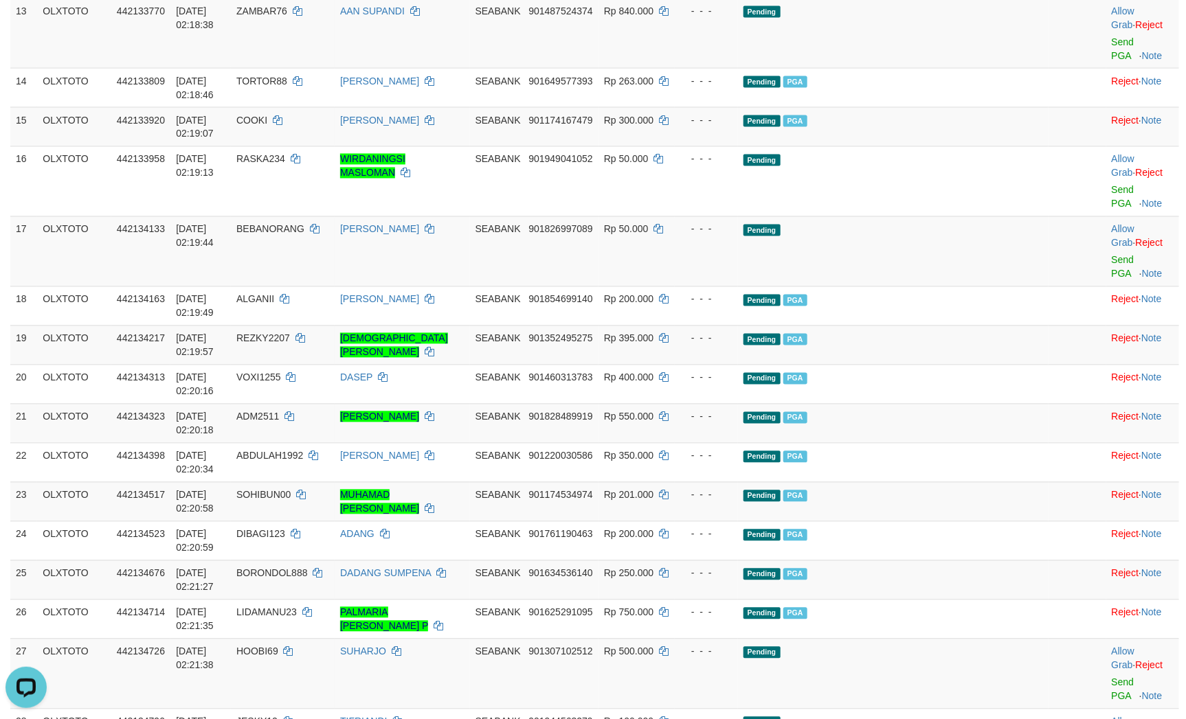
click at [1111, 677] on link "Send PGA" at bounding box center [1122, 689] width 23 height 25
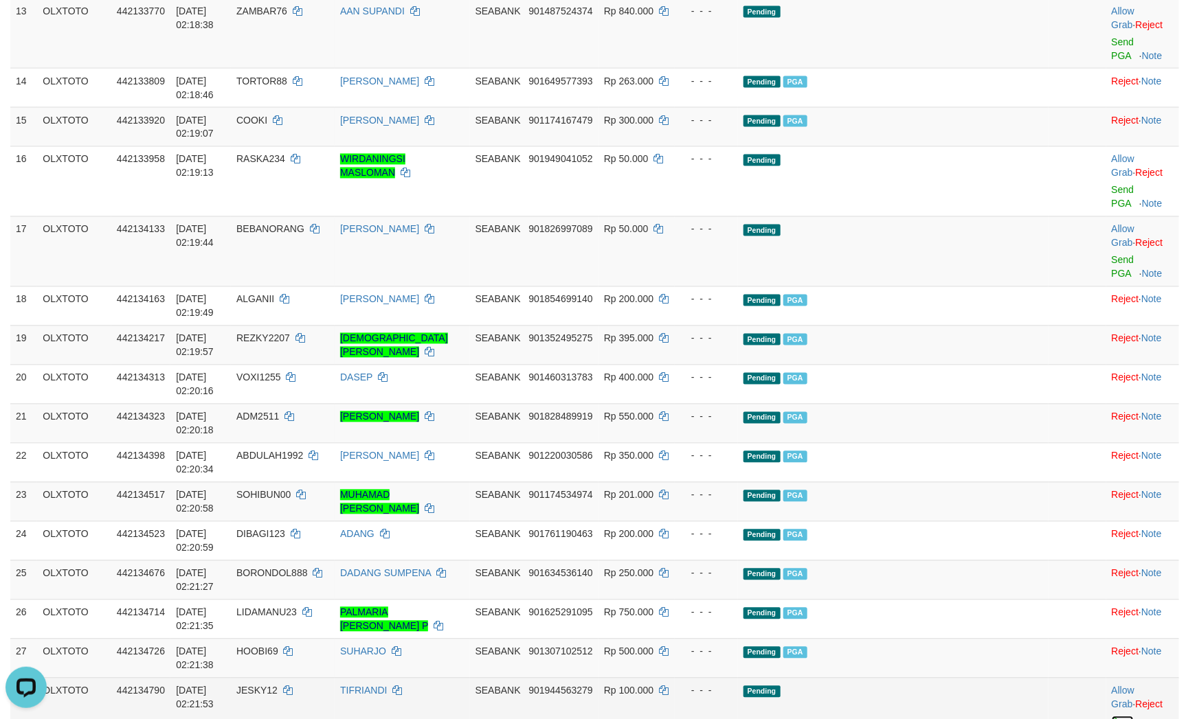
click at [1111, 716] on link "Send PGA" at bounding box center [1122, 728] width 23 height 25
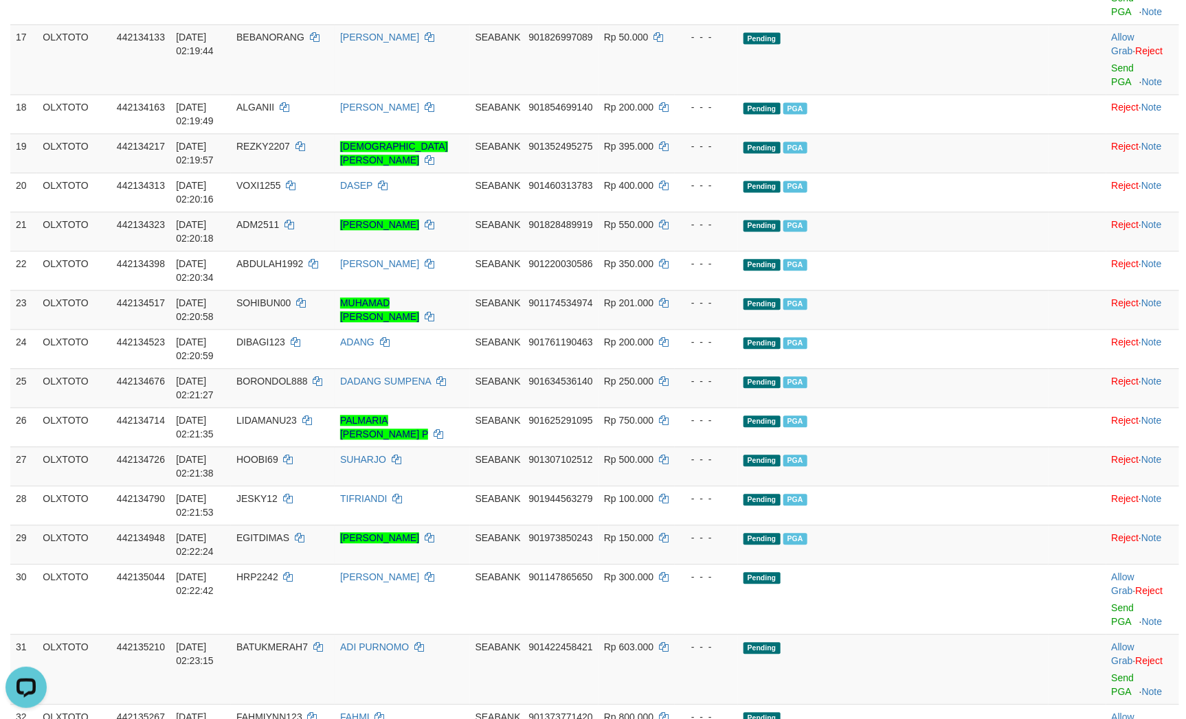
scroll to position [1263, 0]
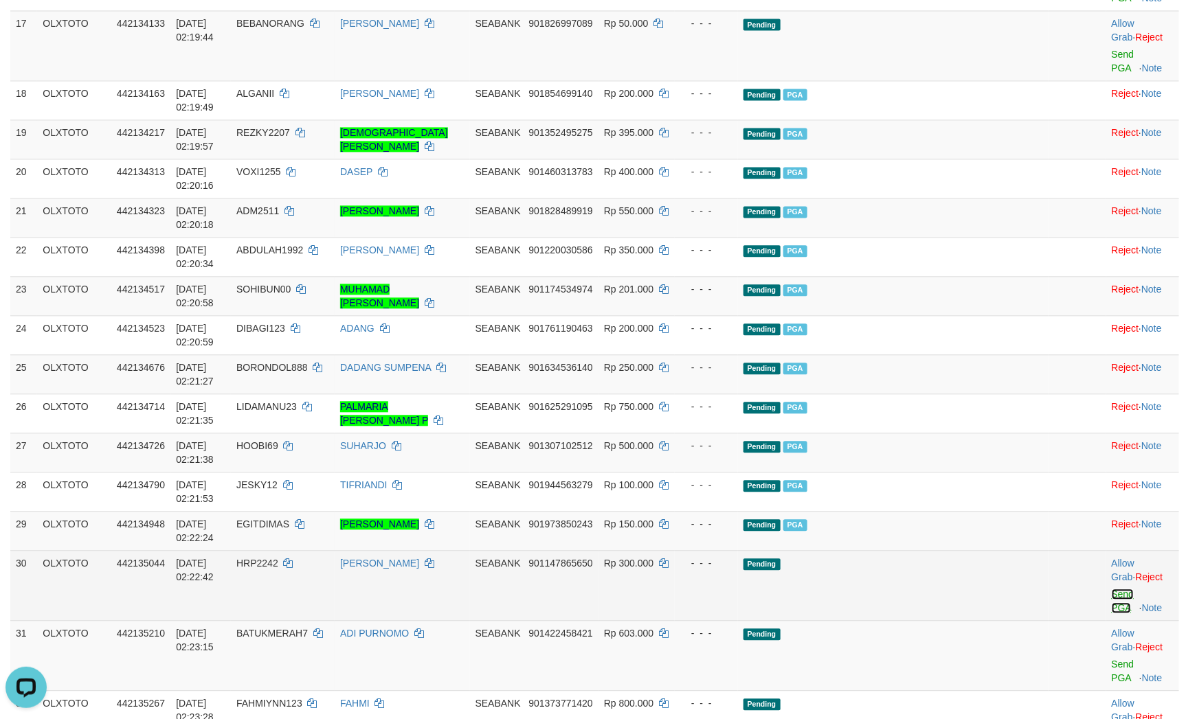
click at [1111, 589] on link "Send PGA" at bounding box center [1122, 601] width 23 height 25
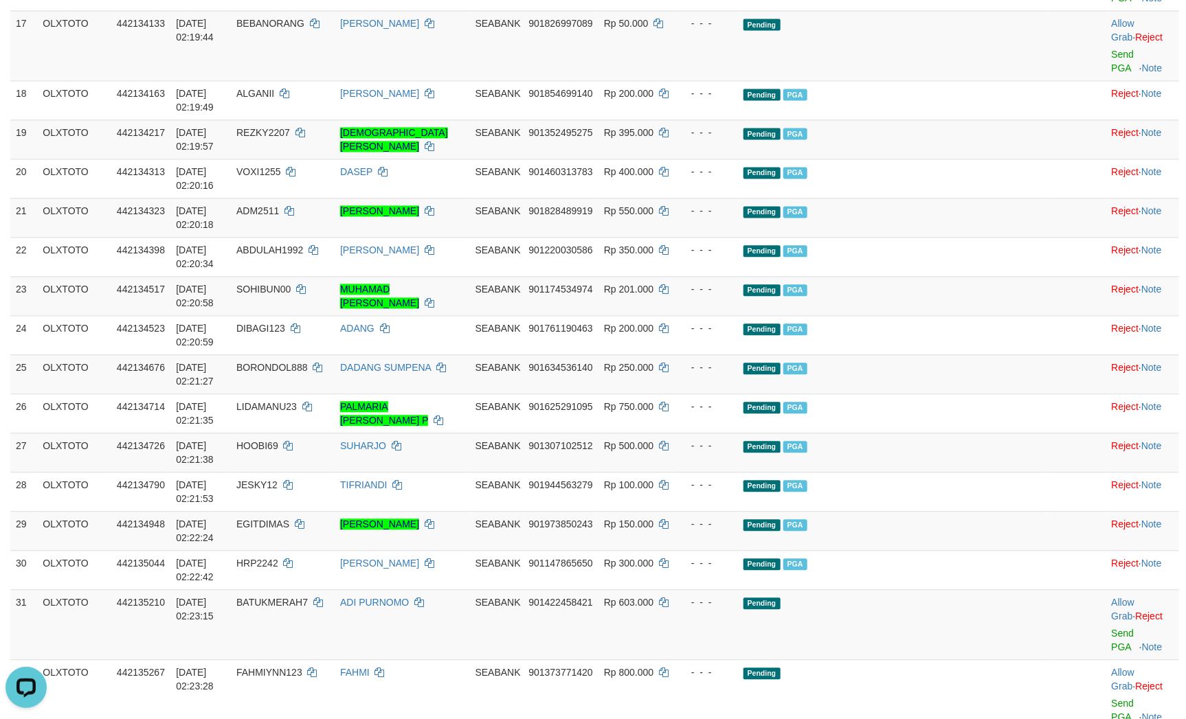
click at [1111, 628] on link "Send PGA" at bounding box center [1122, 640] width 23 height 25
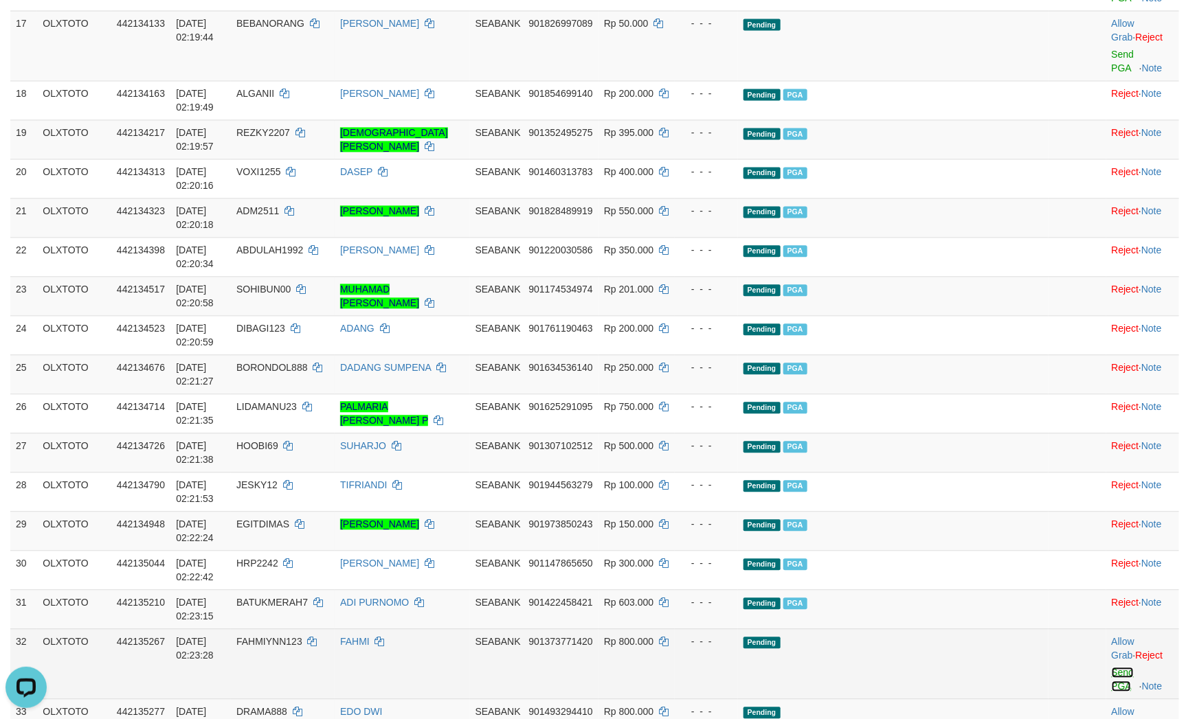
click at [1111, 667] on link "Send PGA" at bounding box center [1122, 679] width 23 height 25
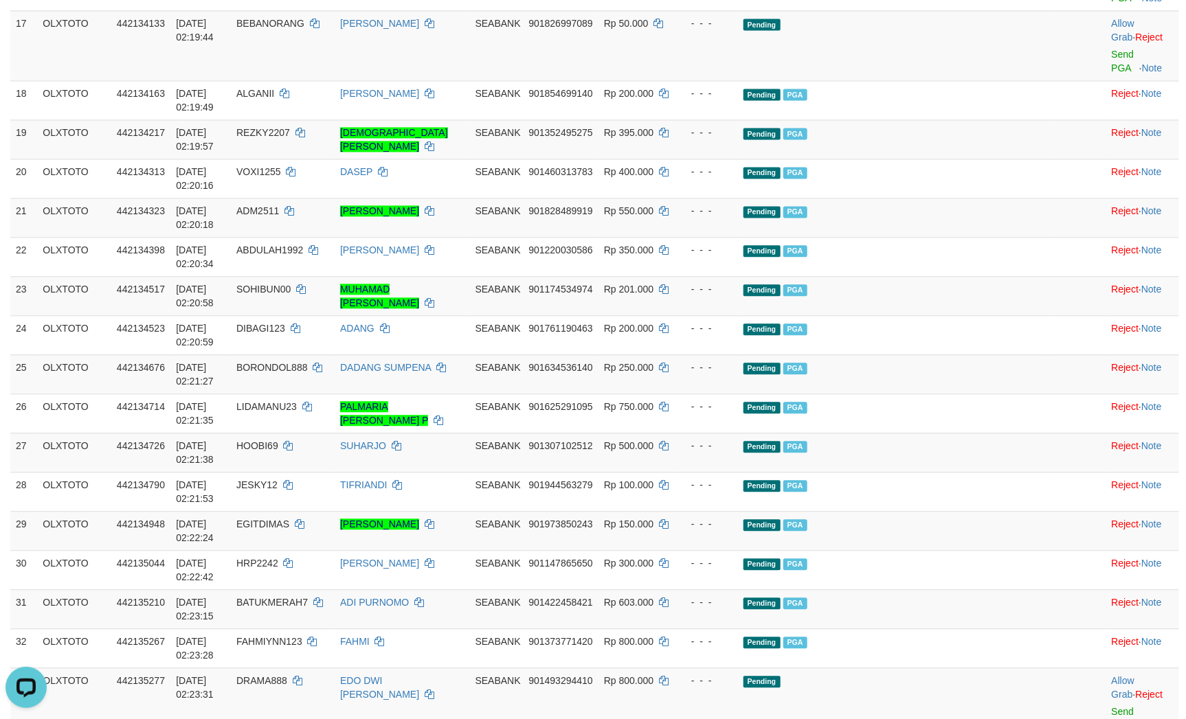
click at [1111, 706] on link "Send PGA" at bounding box center [1122, 718] width 23 height 25
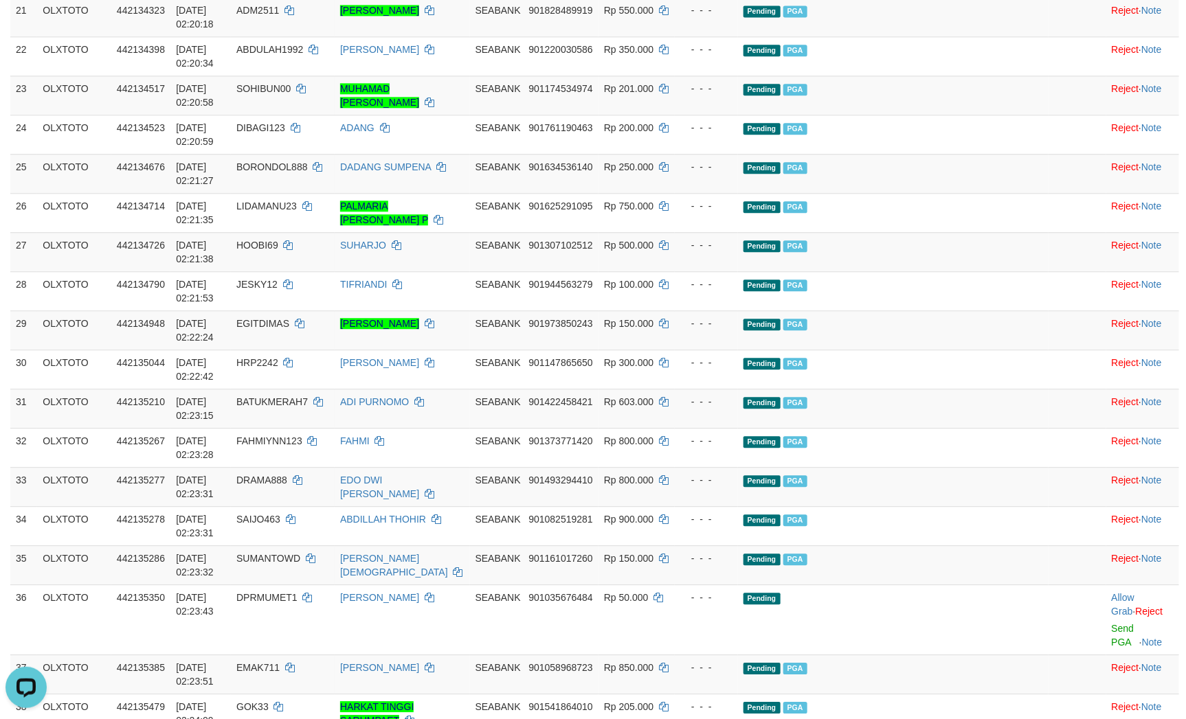
scroll to position [1469, 0]
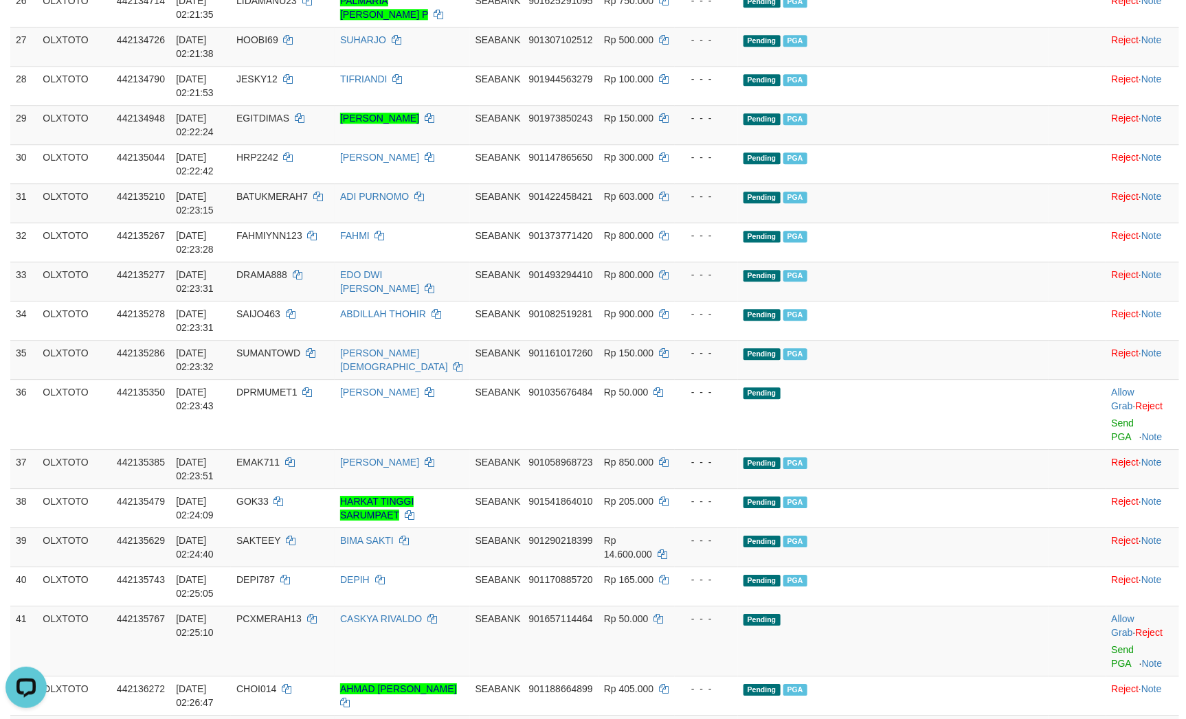
scroll to position [1675, 0]
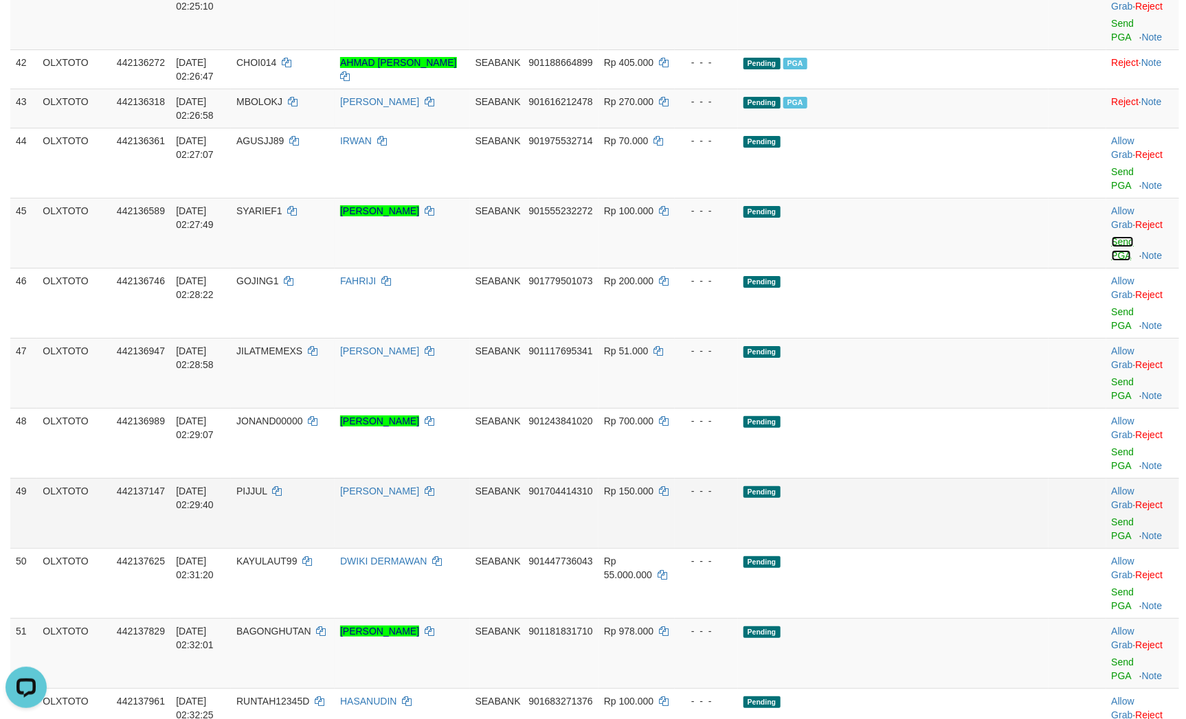
scroll to position [1789, 0]
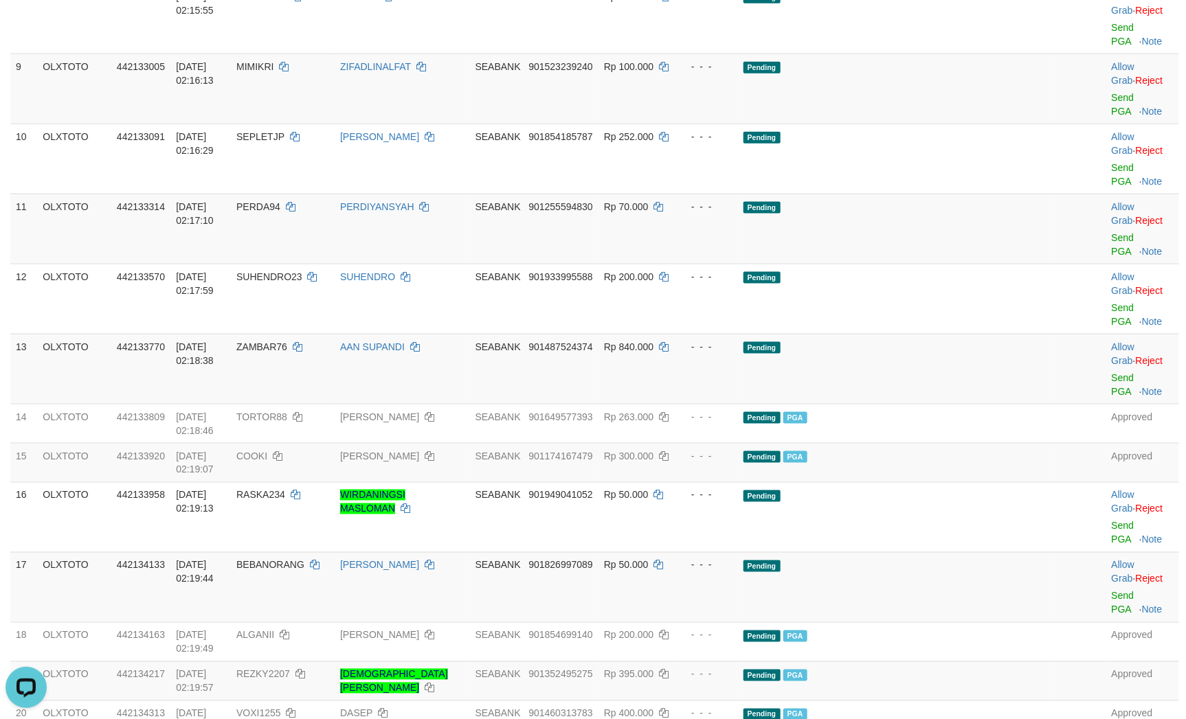
scroll to position [309, 0]
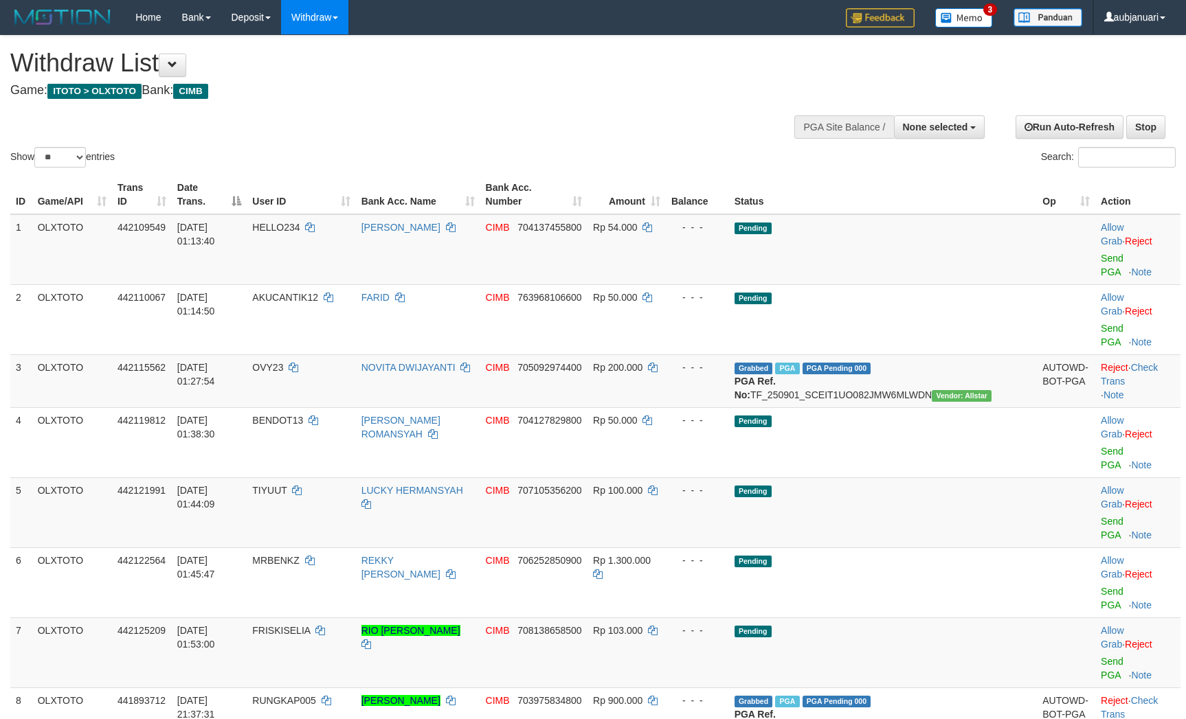
select select
select select "**"
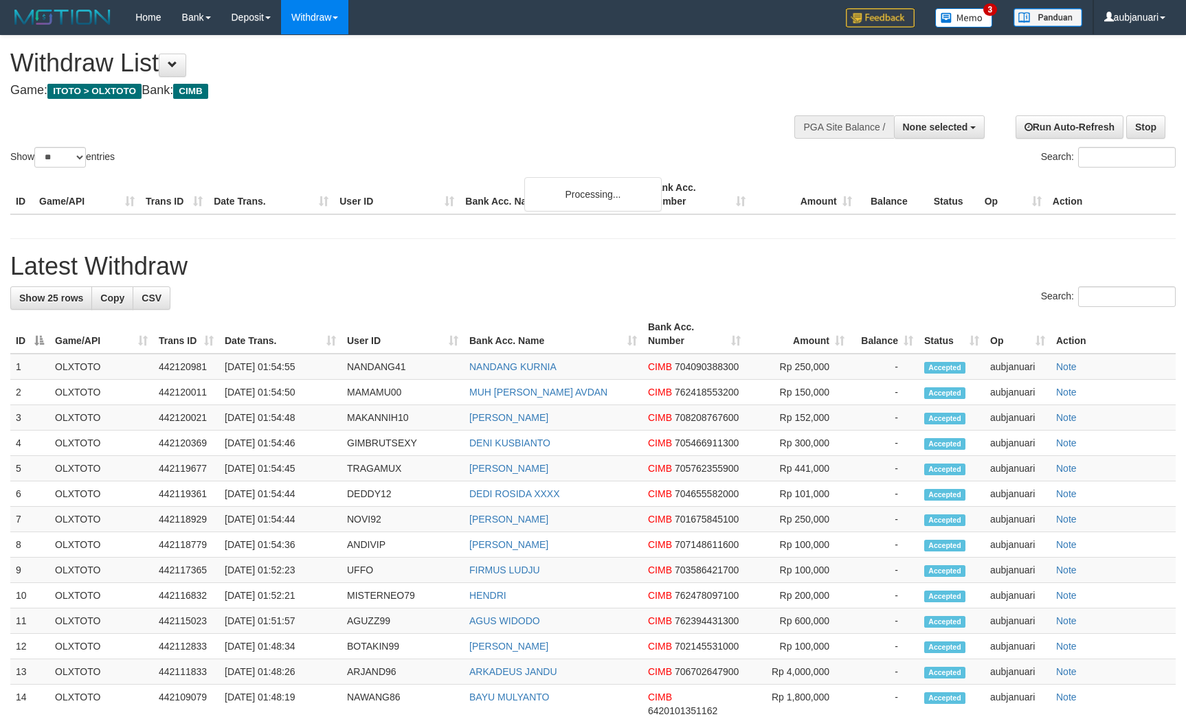
select select
select select "**"
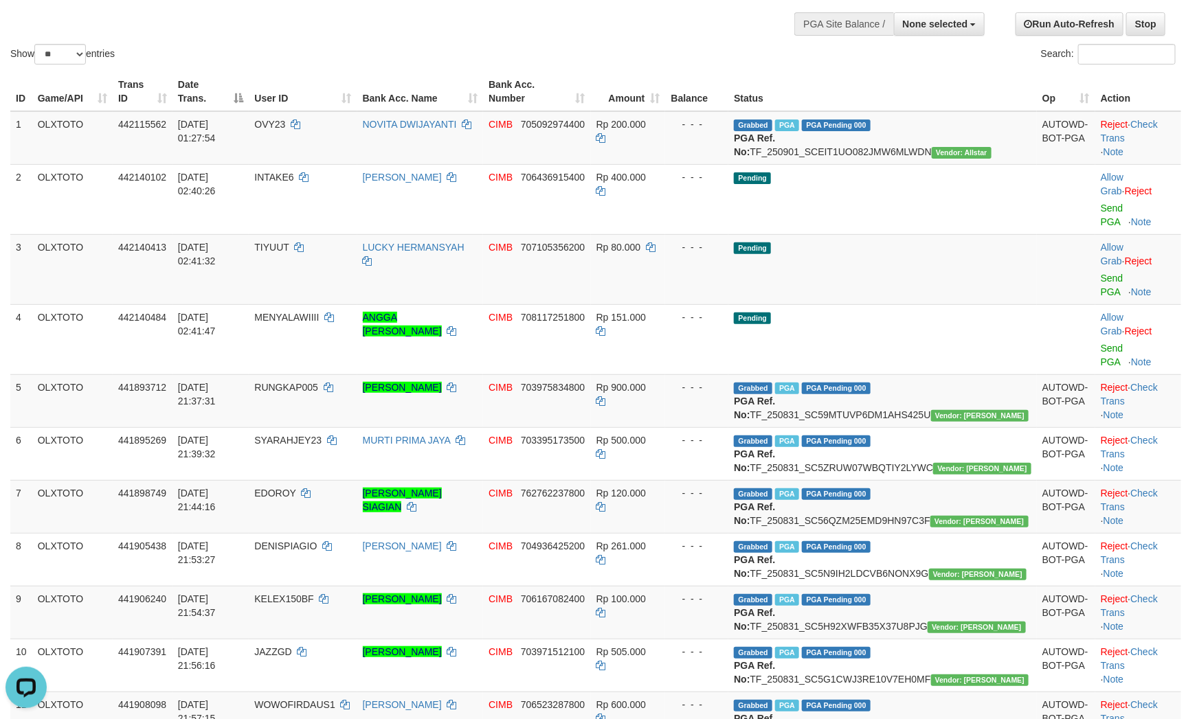
click at [475, 52] on div "Show ** ** ** *** entries Search:" at bounding box center [593, 0] width 1186 height 135
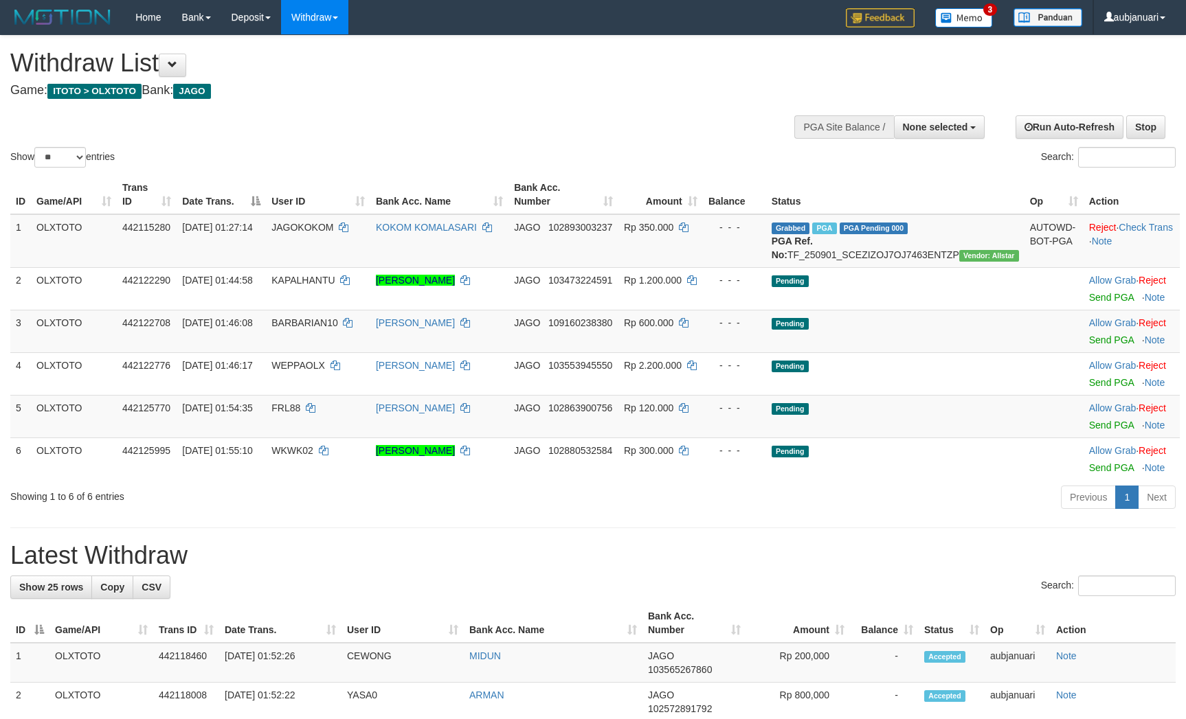
select select
select select "**"
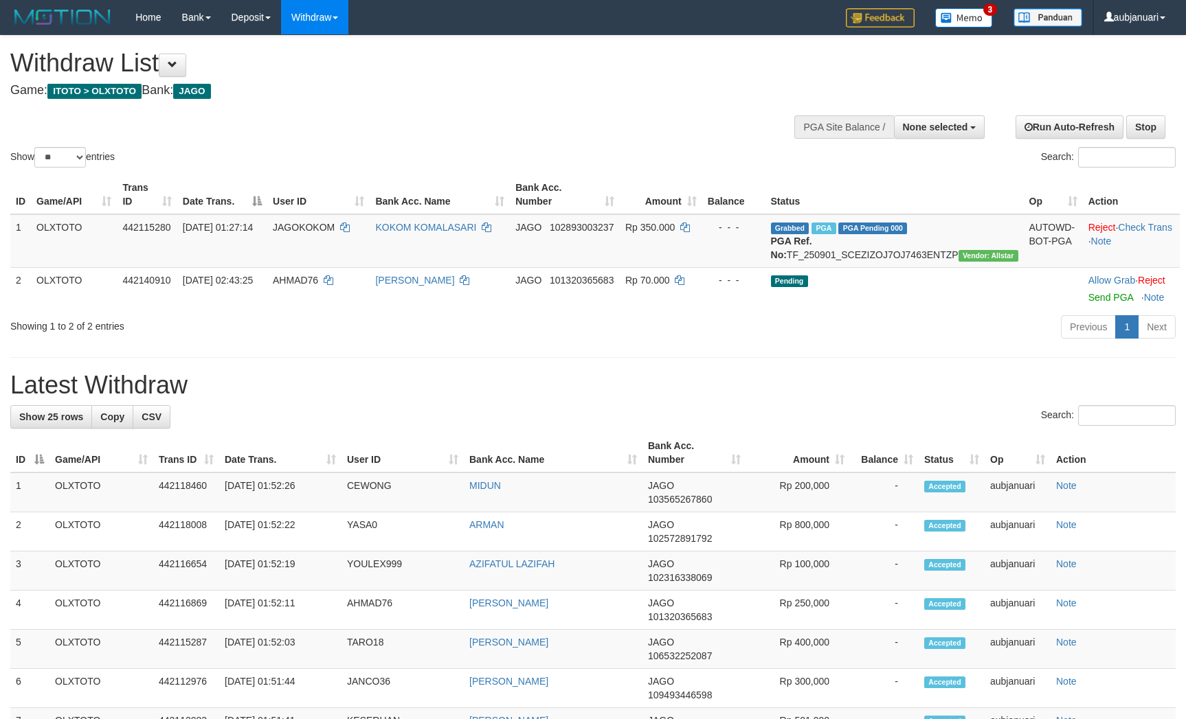
select select
select select "**"
click at [588, 122] on div "Show ** ** ** *** entries Search:" at bounding box center [593, 103] width 1186 height 135
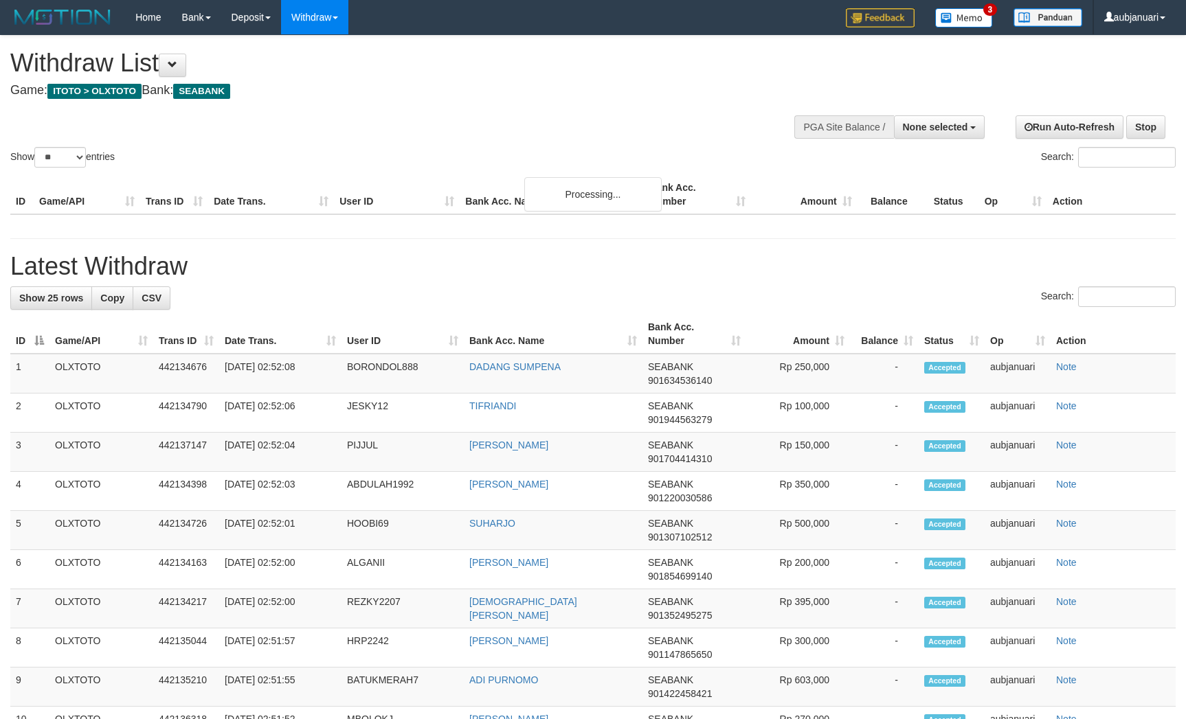
select select
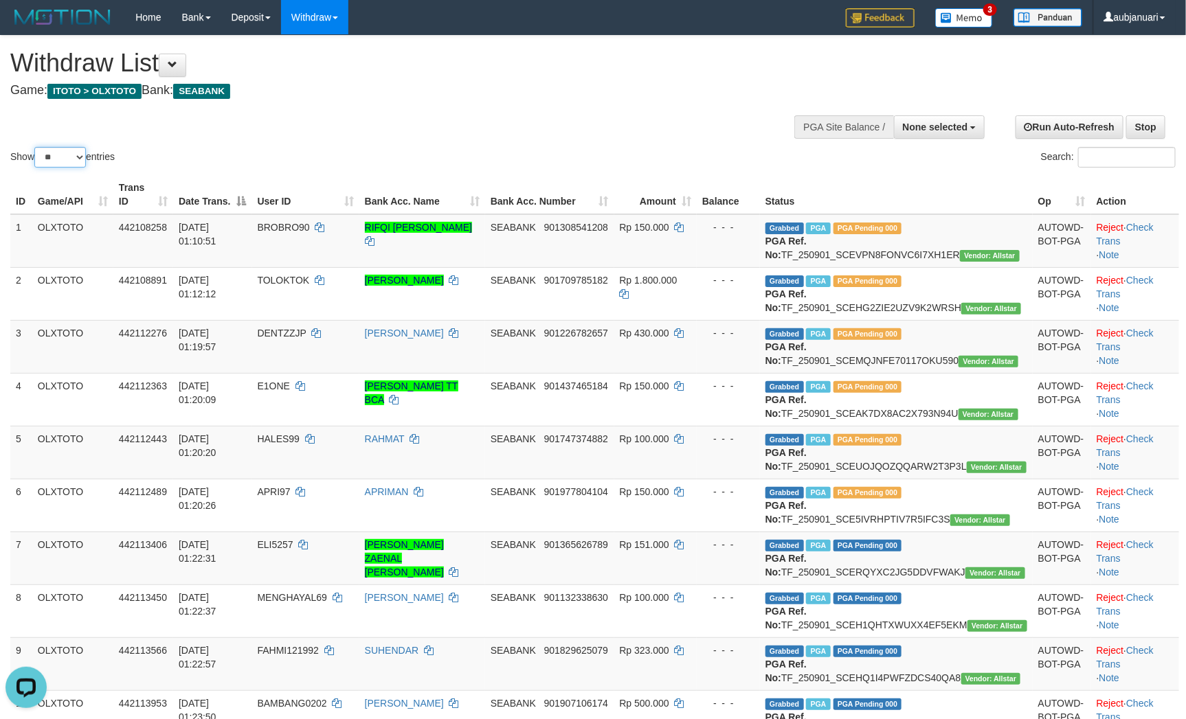
drag, startPoint x: 87, startPoint y: 170, endPoint x: 83, endPoint y: 179, distance: 10.2
click at [86, 168] on select "** ** ** ***" at bounding box center [60, 157] width 52 height 21
select select "***"
click at [36, 164] on select "** ** ** ***" at bounding box center [60, 157] width 52 height 21
click at [453, 106] on div "Show ** ** ** *** entries Search:" at bounding box center [593, 103] width 1186 height 135
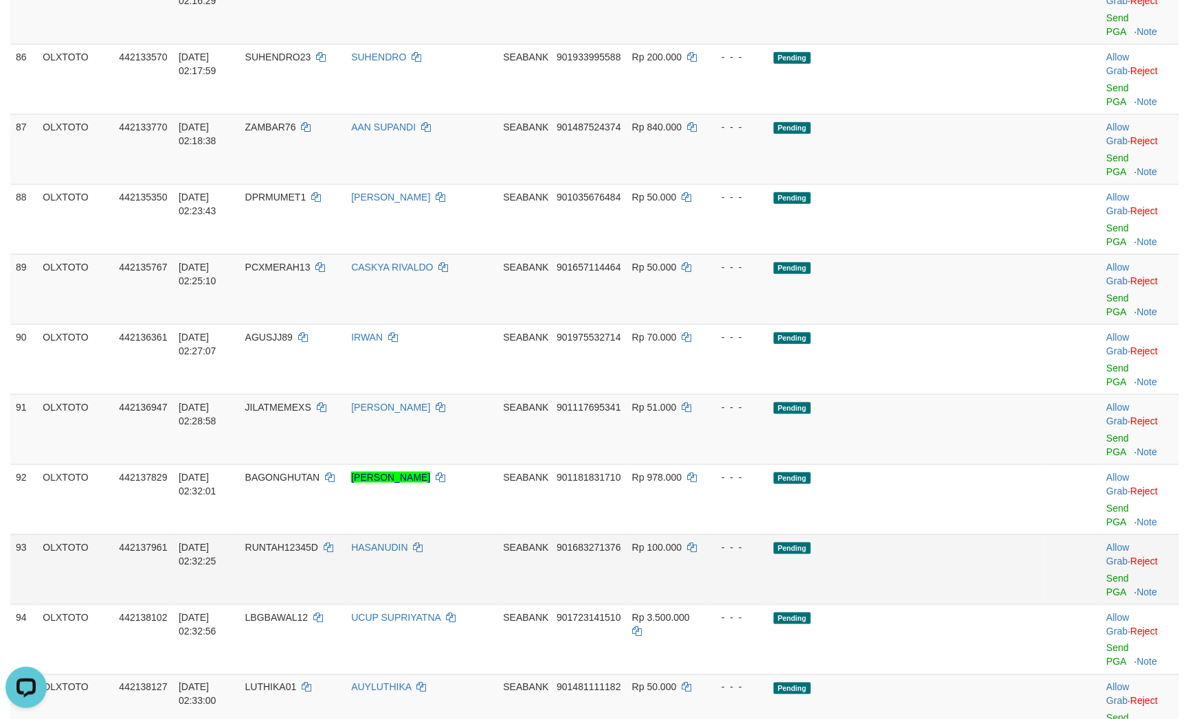
scroll to position [5387, 0]
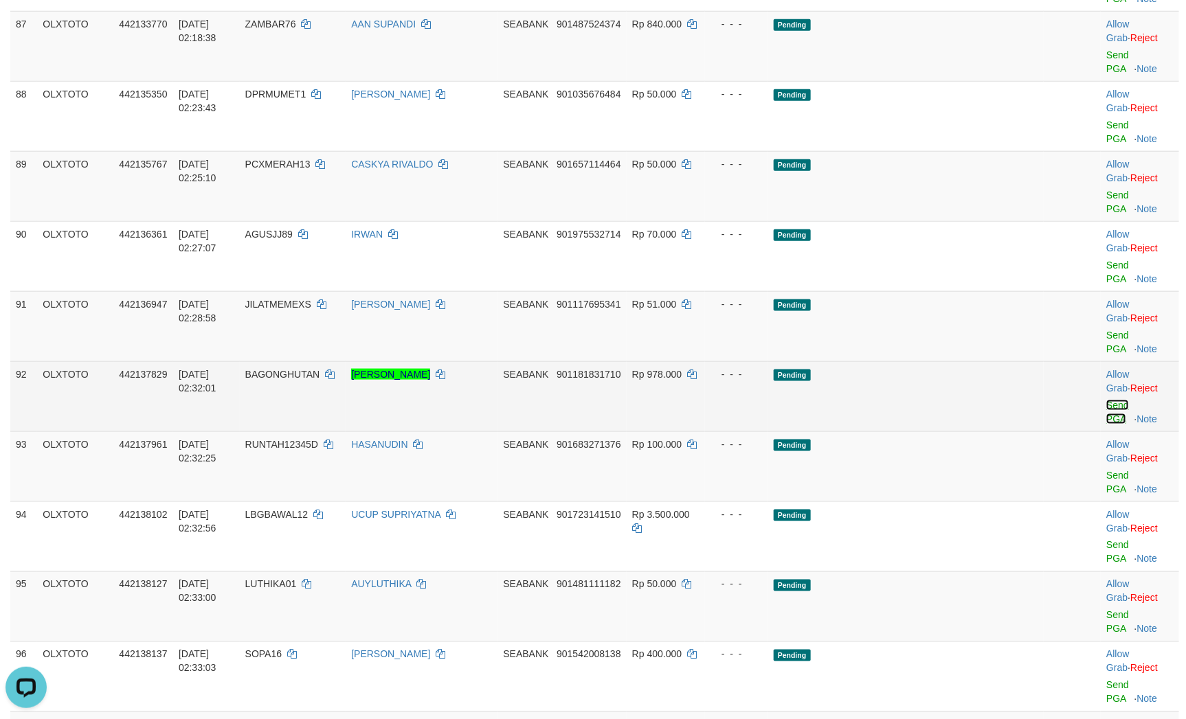
click at [1106, 400] on link "Send PGA" at bounding box center [1117, 412] width 23 height 25
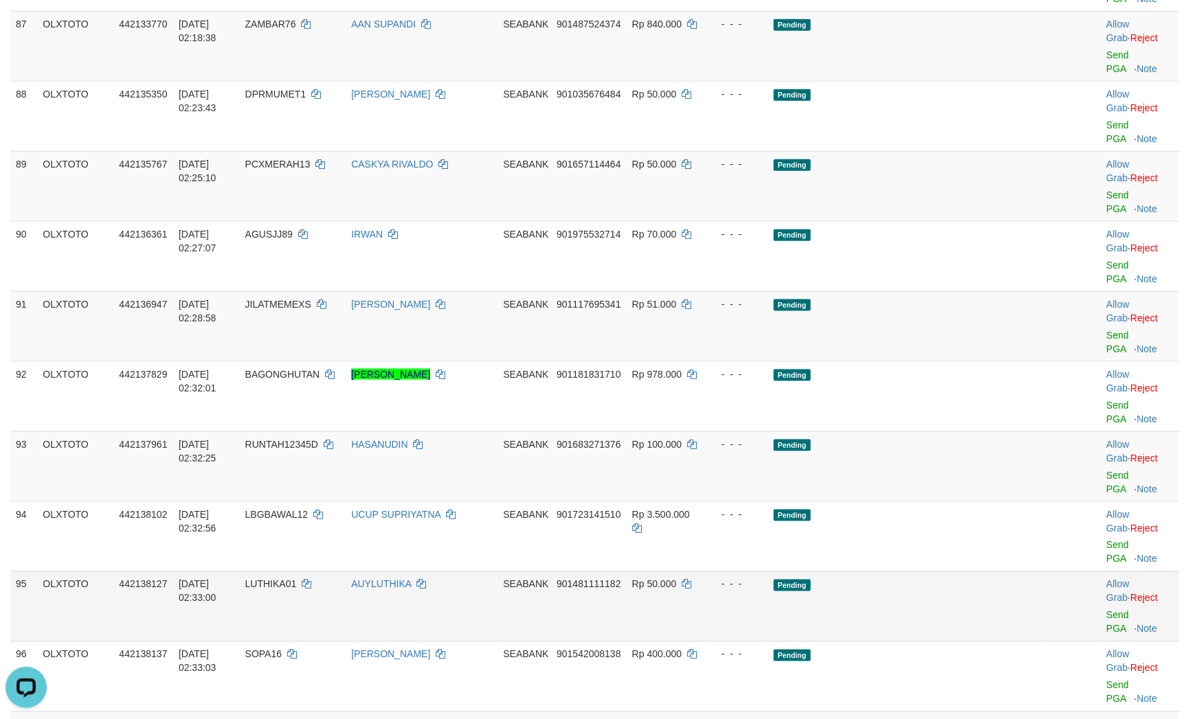
click at [955, 572] on td "Pending" at bounding box center [905, 607] width 275 height 70
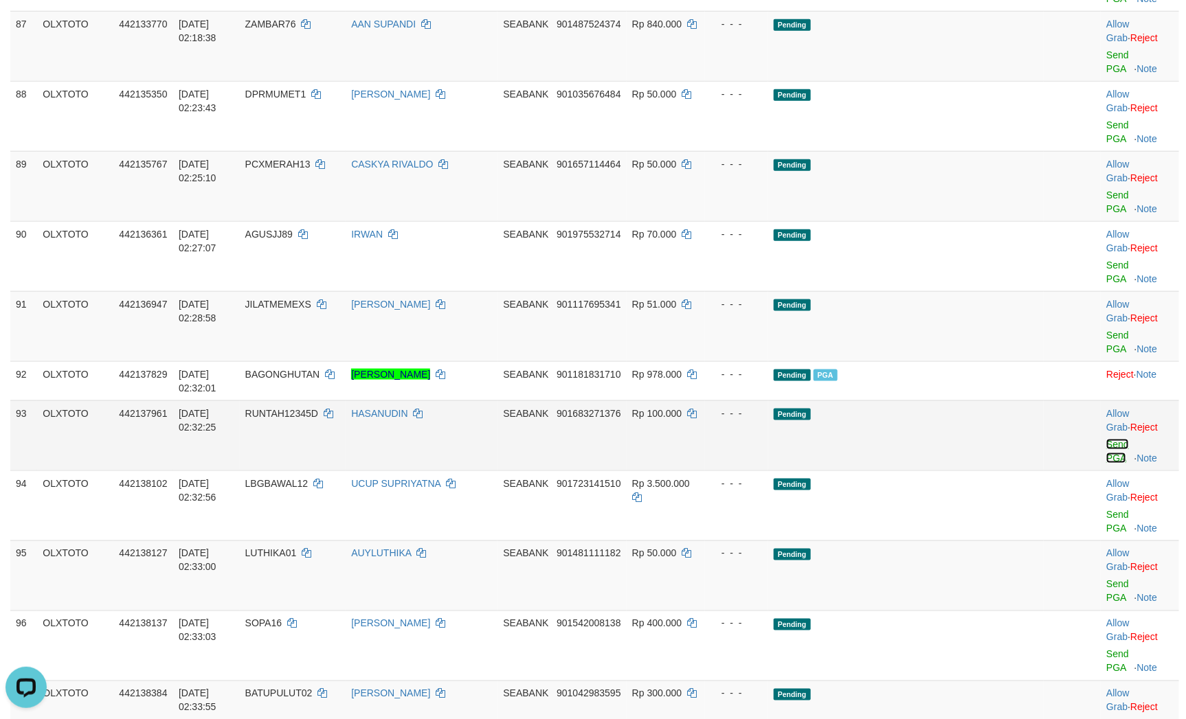
click at [1107, 439] on link "Send PGA" at bounding box center [1117, 451] width 23 height 25
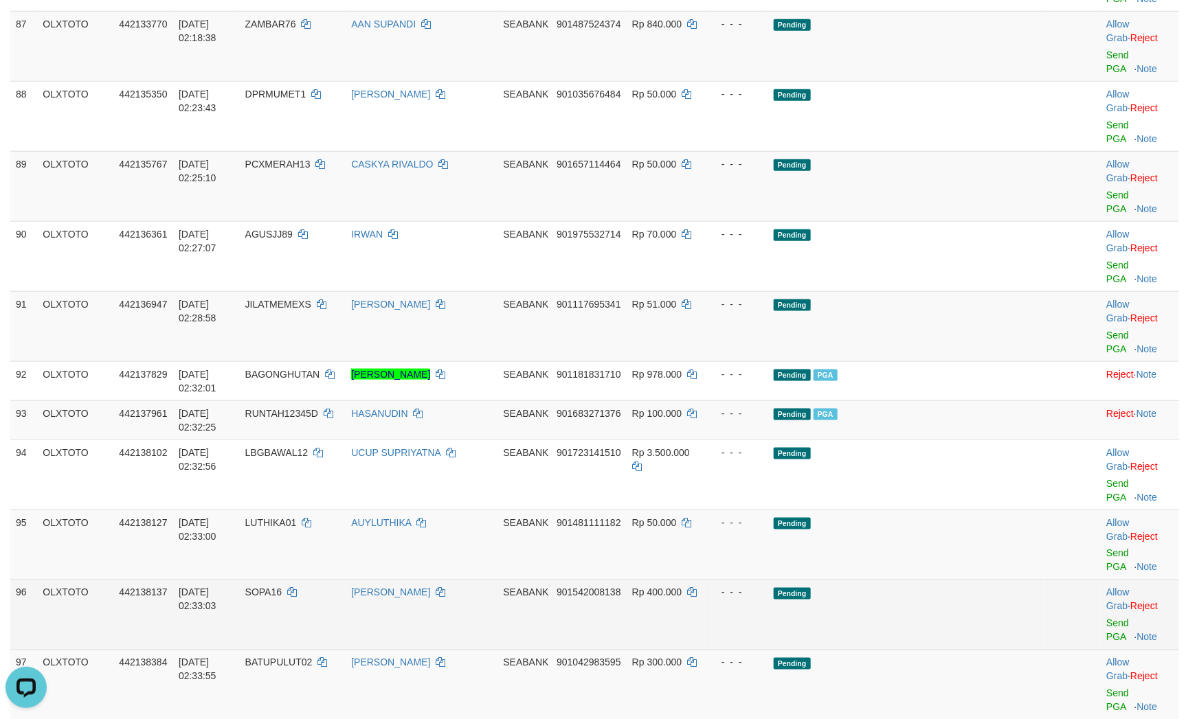
click at [979, 580] on td "Pending" at bounding box center [905, 615] width 275 height 70
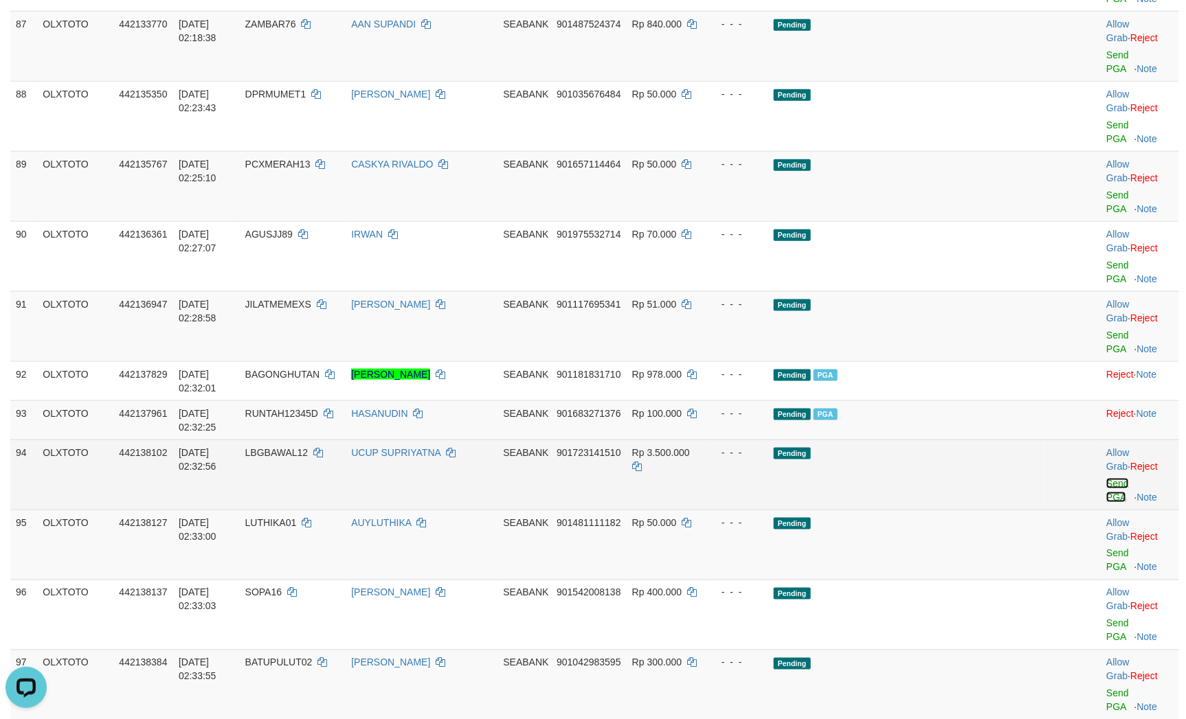
click at [1107, 478] on link "Send PGA" at bounding box center [1117, 490] width 23 height 25
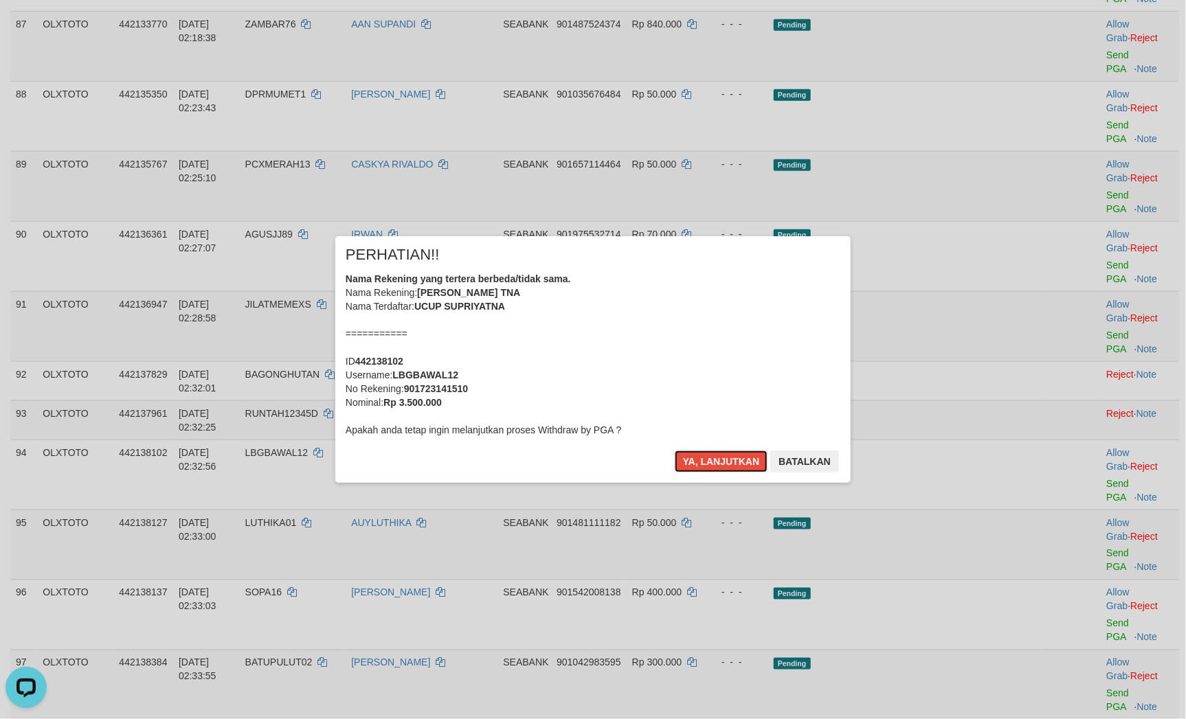
drag, startPoint x: 695, startPoint y: 457, endPoint x: 672, endPoint y: 451, distance: 23.5
click at [697, 457] on button "Ya, lanjutkan" at bounding box center [721, 462] width 93 height 22
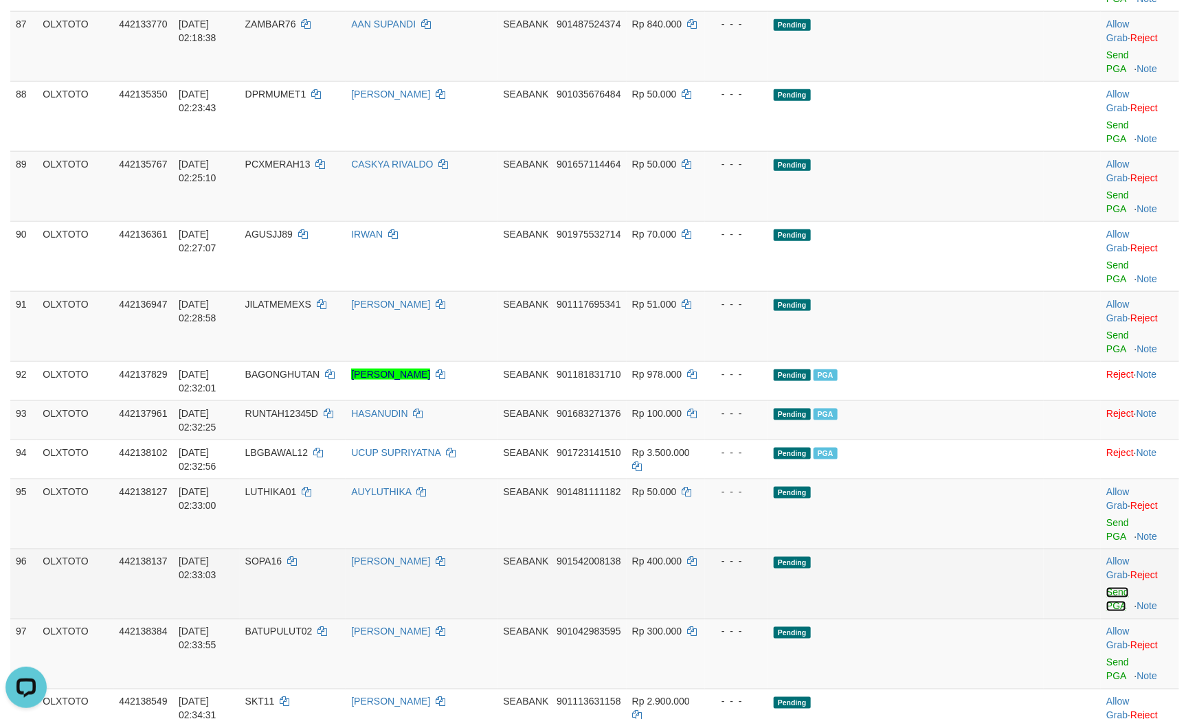
click at [1115, 587] on link "Send PGA" at bounding box center [1117, 599] width 23 height 25
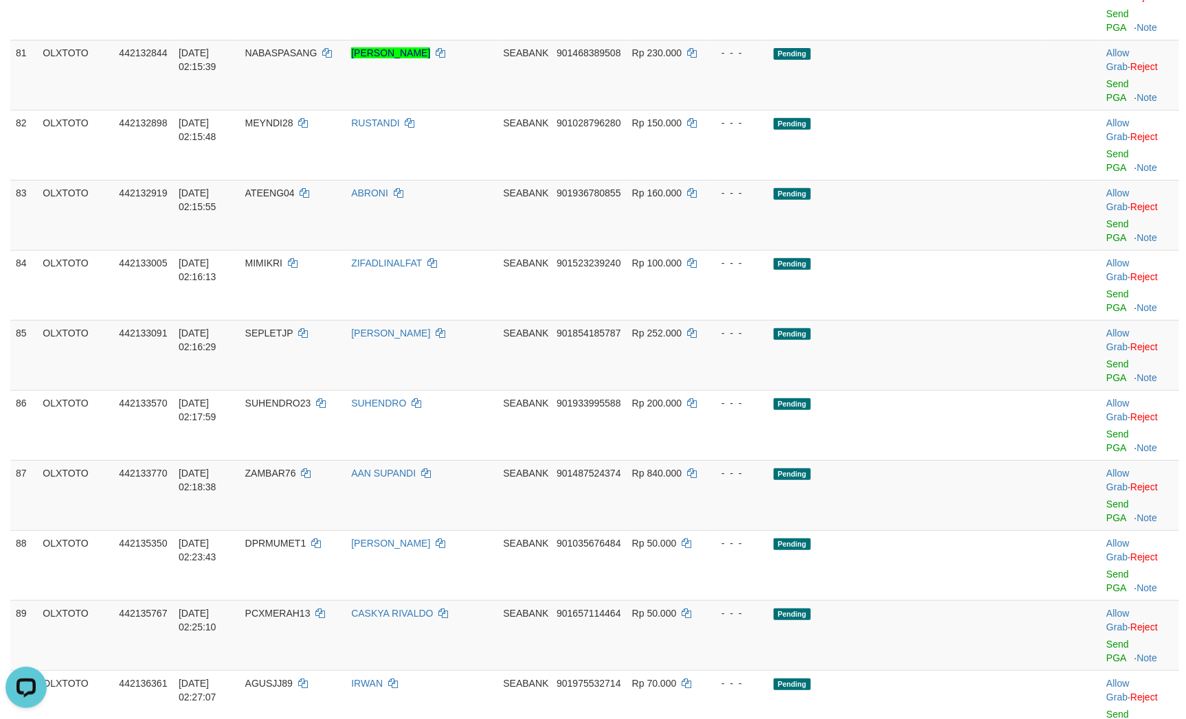
scroll to position [5490, 0]
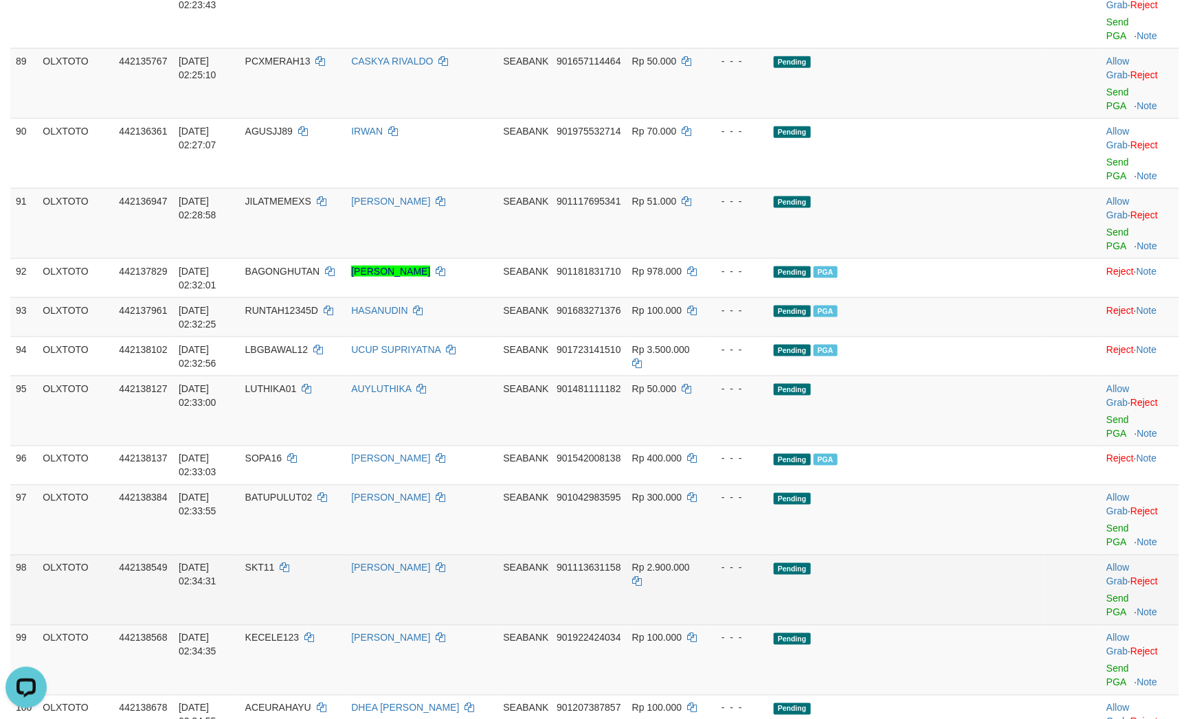
click at [930, 555] on td "Pending" at bounding box center [905, 590] width 275 height 70
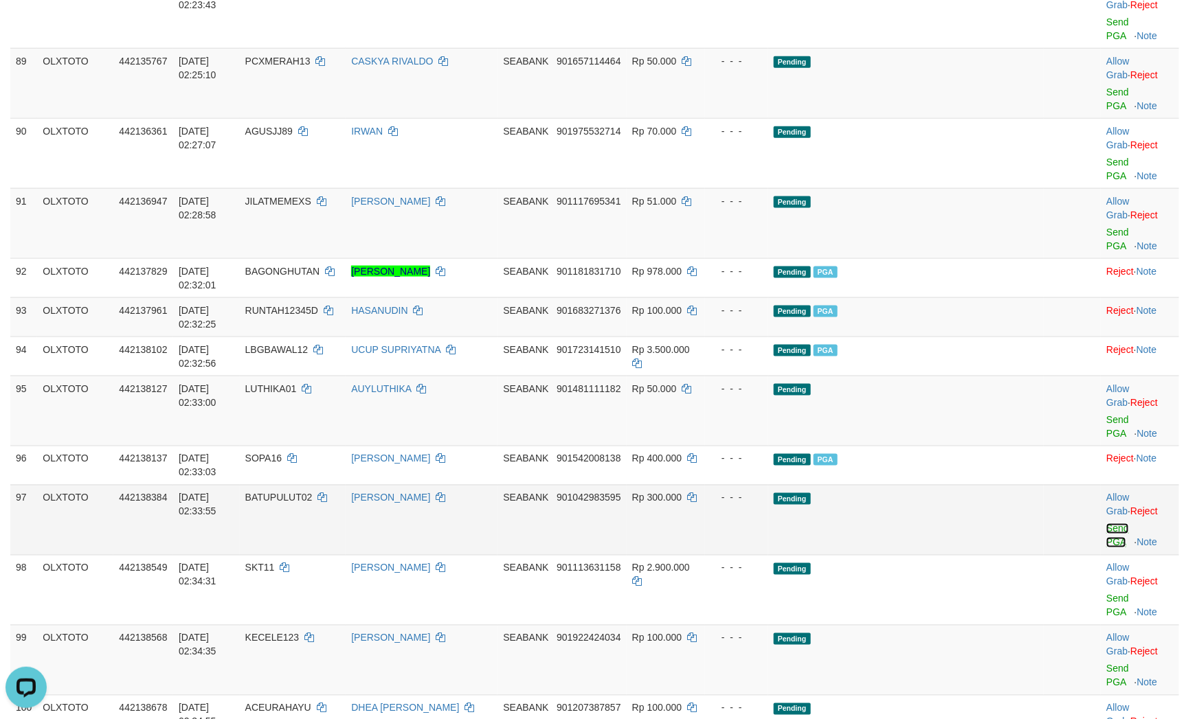
click at [1106, 523] on link "Send PGA" at bounding box center [1117, 535] width 23 height 25
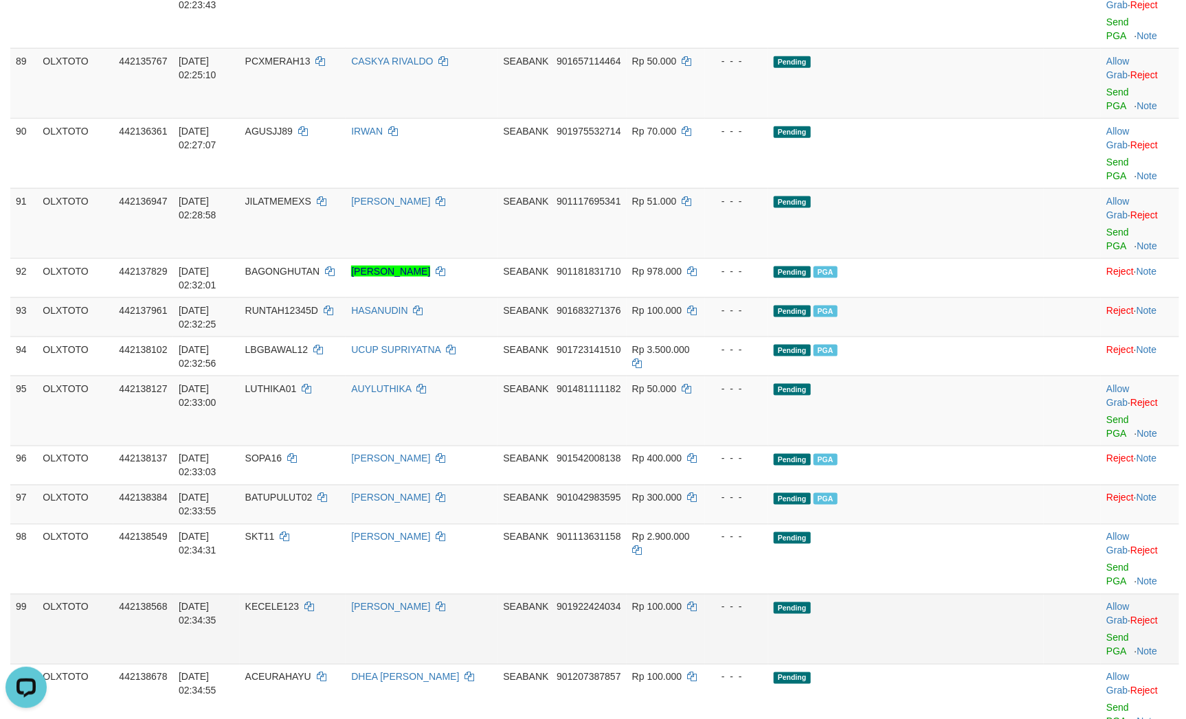
click at [949, 594] on td "Pending" at bounding box center [905, 629] width 275 height 70
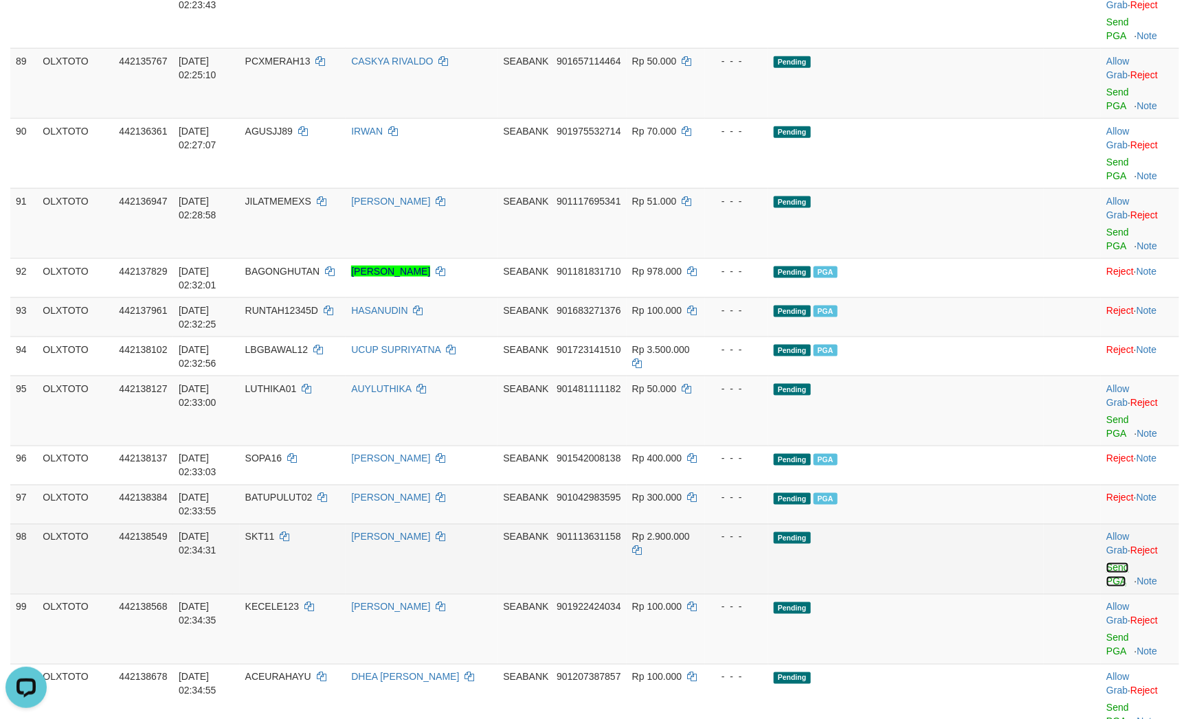
click at [1106, 563] on link "Send PGA" at bounding box center [1117, 575] width 23 height 25
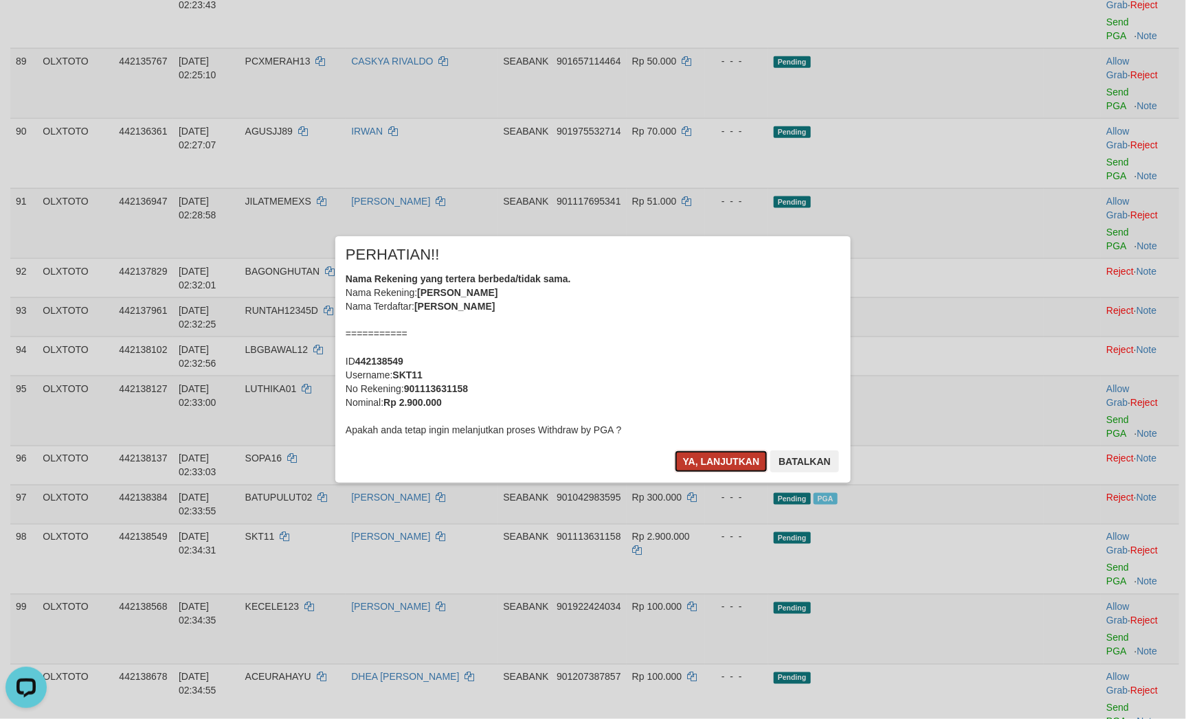
drag, startPoint x: 708, startPoint y: 466, endPoint x: 493, endPoint y: 447, distance: 215.1
click at [707, 466] on button "Ya, lanjutkan" at bounding box center [721, 462] width 93 height 22
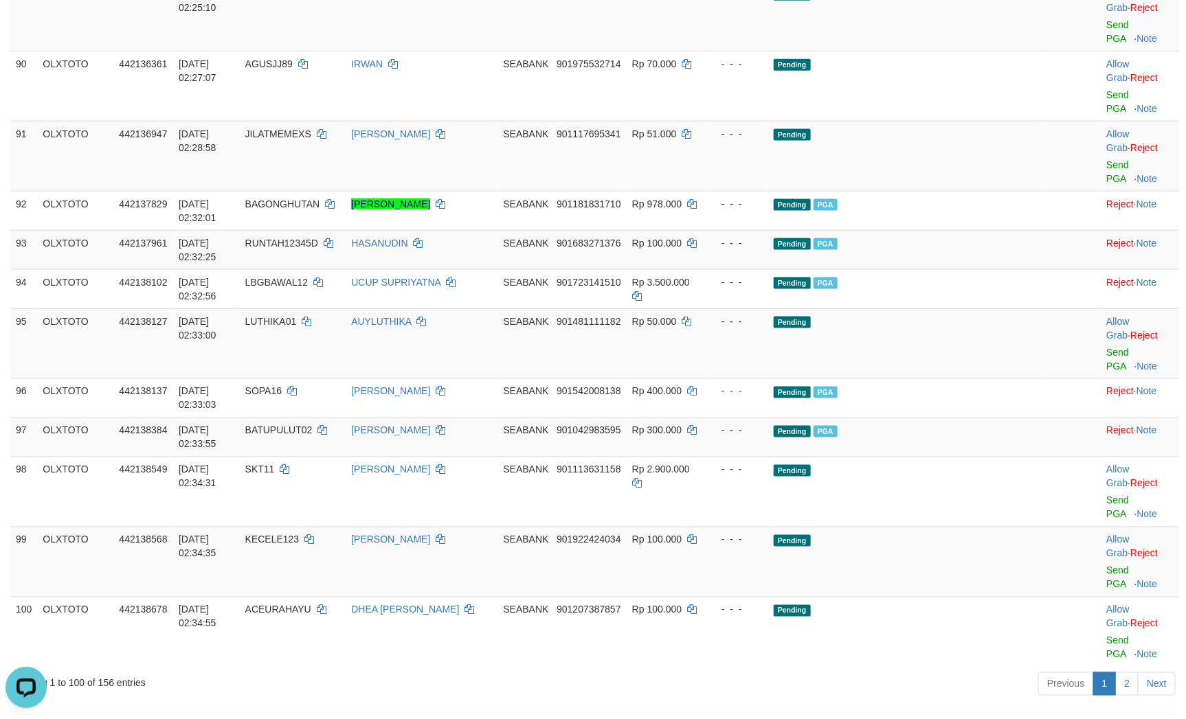
scroll to position [5593, 0]
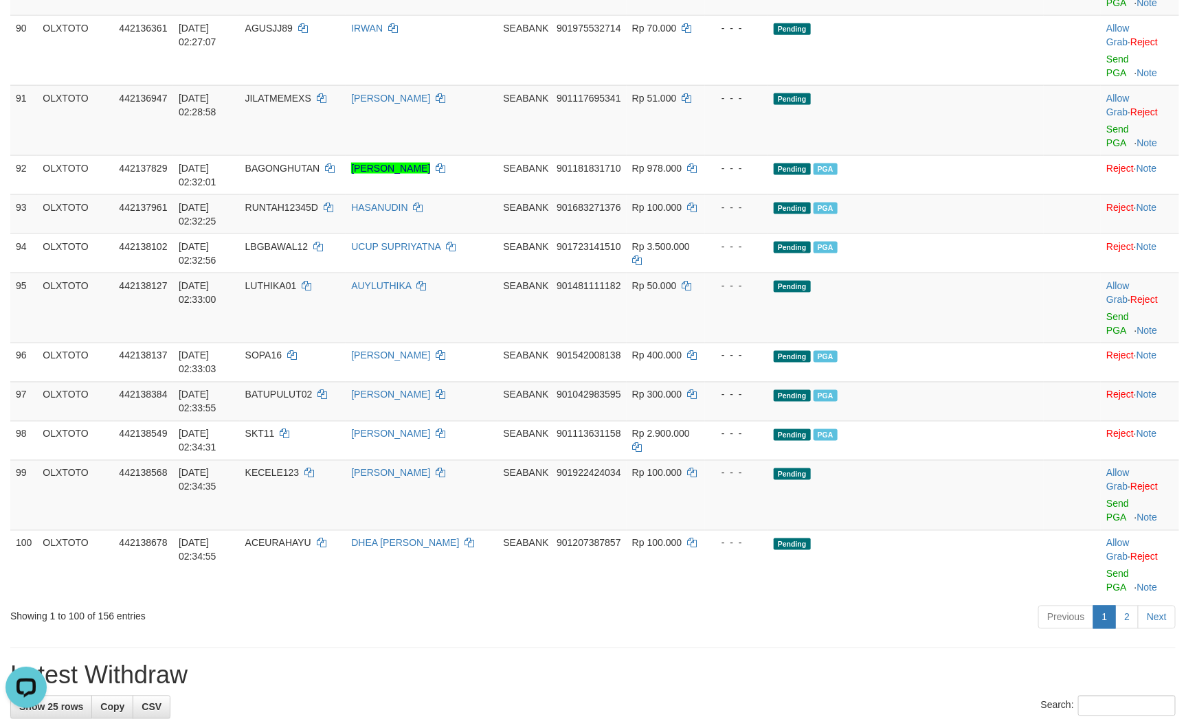
click at [690, 662] on h1 "Latest Withdraw" at bounding box center [592, 675] width 1165 height 27
click at [1106, 499] on link "Send PGA" at bounding box center [1117, 511] width 23 height 25
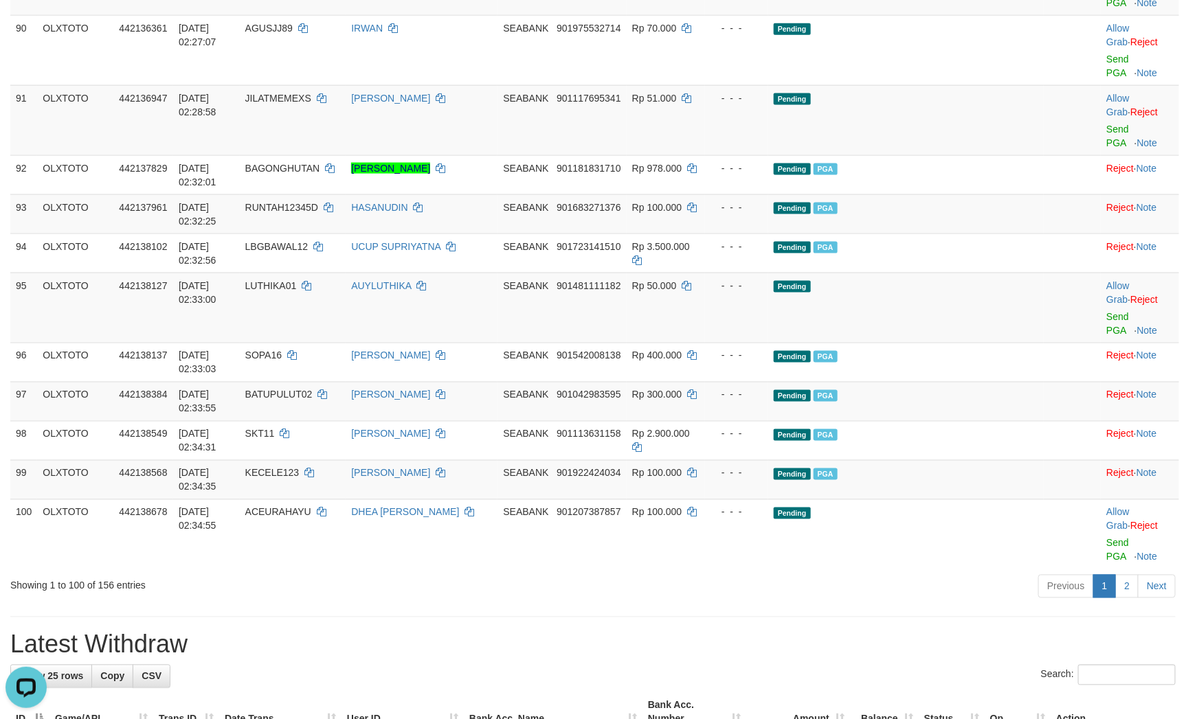
click at [729, 631] on h1 "Latest Withdraw" at bounding box center [592, 644] width 1165 height 27
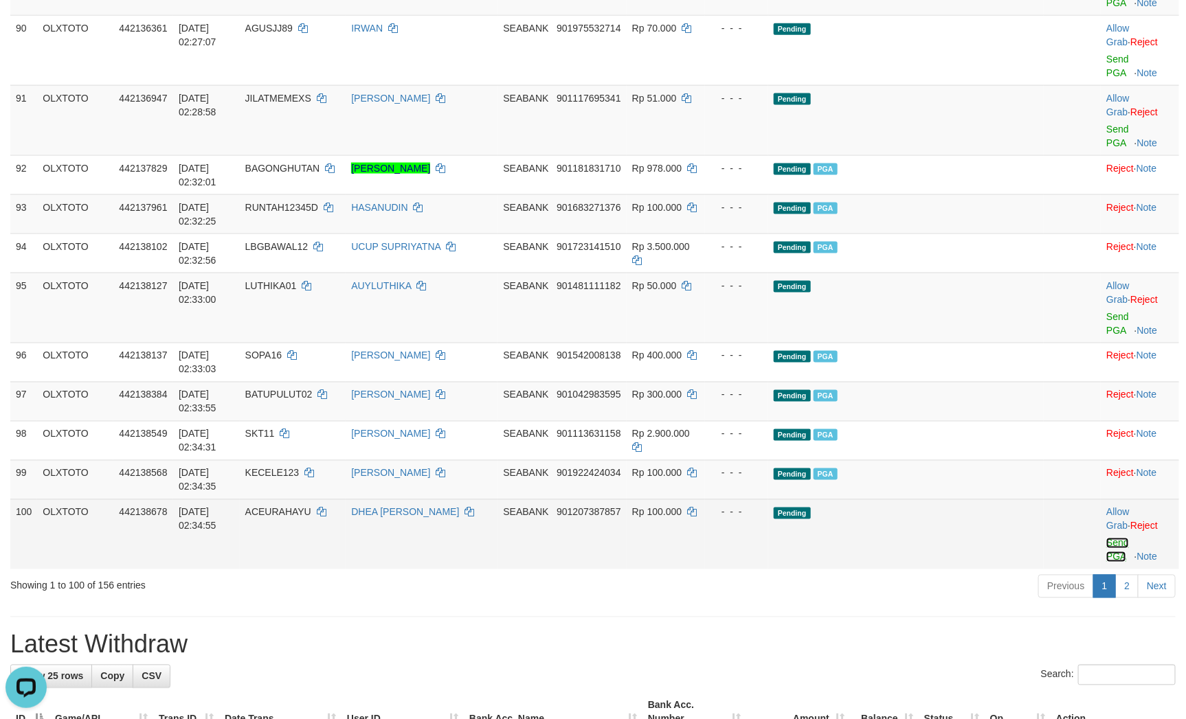
click at [1106, 538] on link "Send PGA" at bounding box center [1117, 550] width 23 height 25
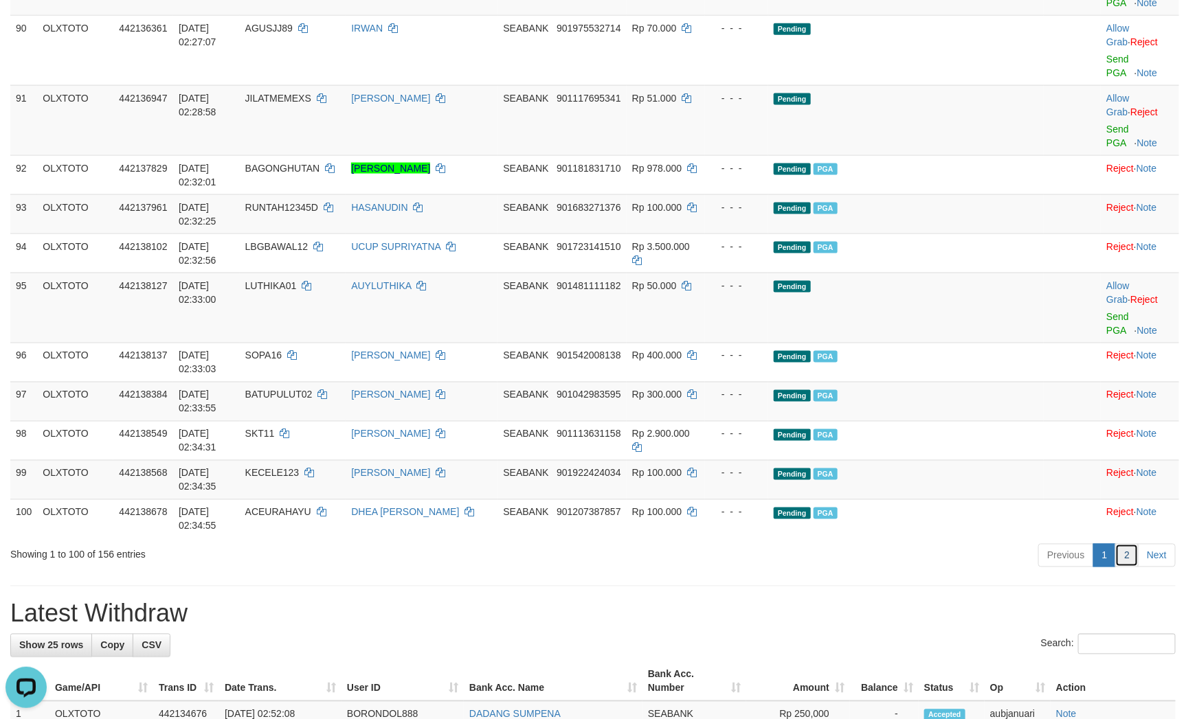
click at [1128, 544] on link "2" at bounding box center [1126, 555] width 23 height 23
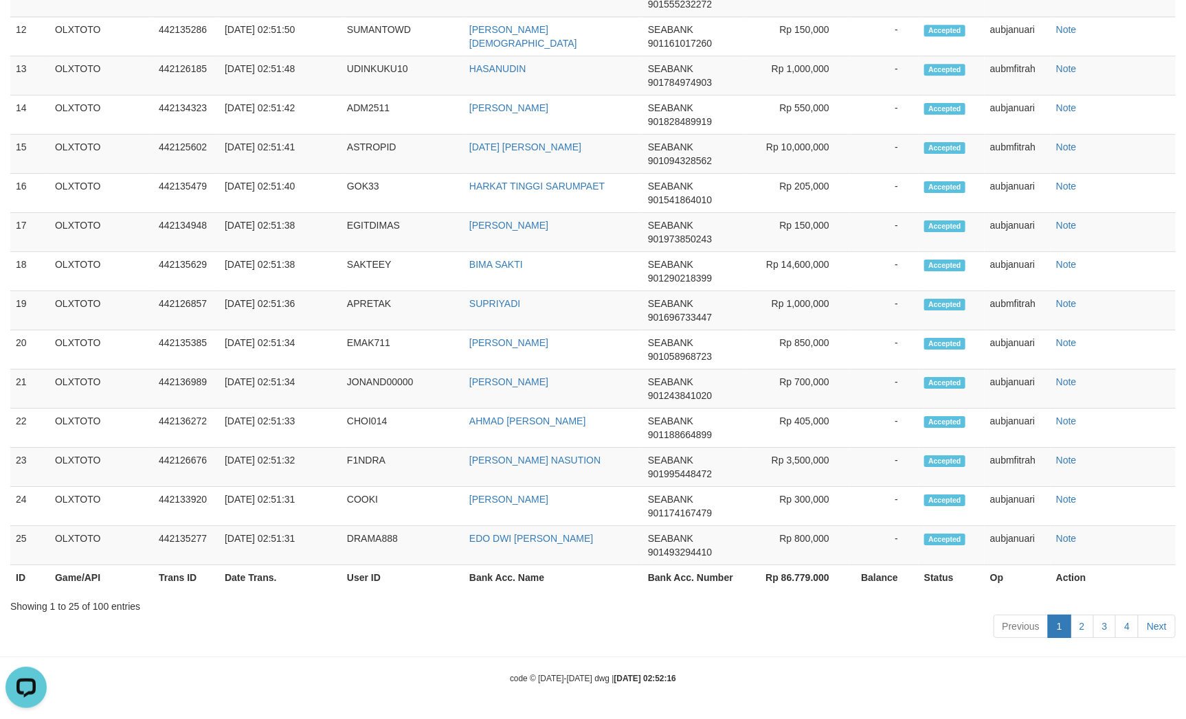
scroll to position [2770, 0]
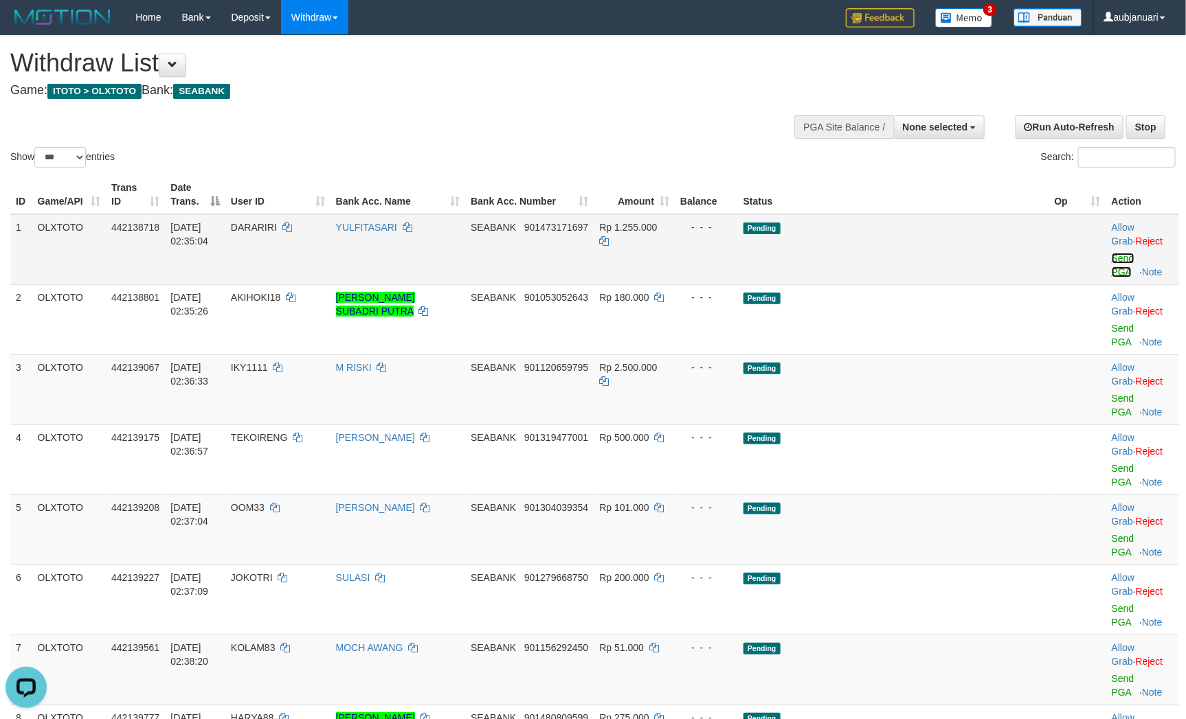
click at [1111, 262] on link "Send PGA" at bounding box center [1122, 265] width 23 height 25
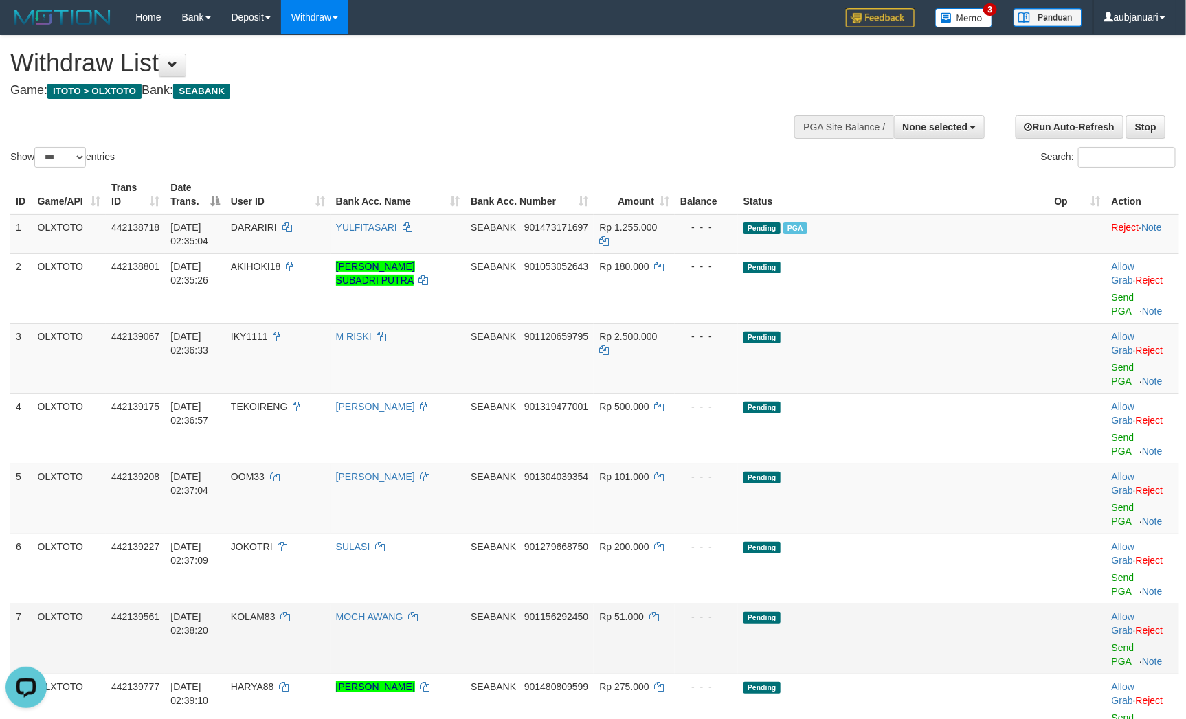
click at [1006, 604] on td "Pending" at bounding box center [893, 639] width 311 height 70
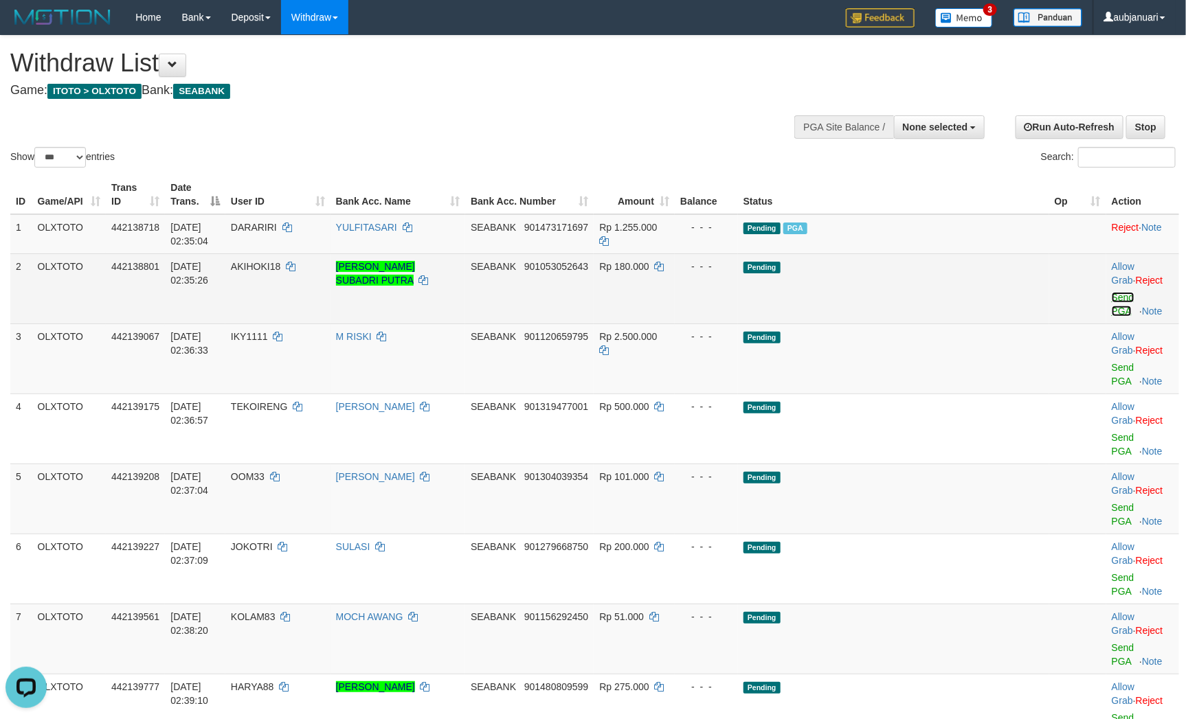
click at [1111, 292] on link "Send PGA" at bounding box center [1122, 304] width 23 height 25
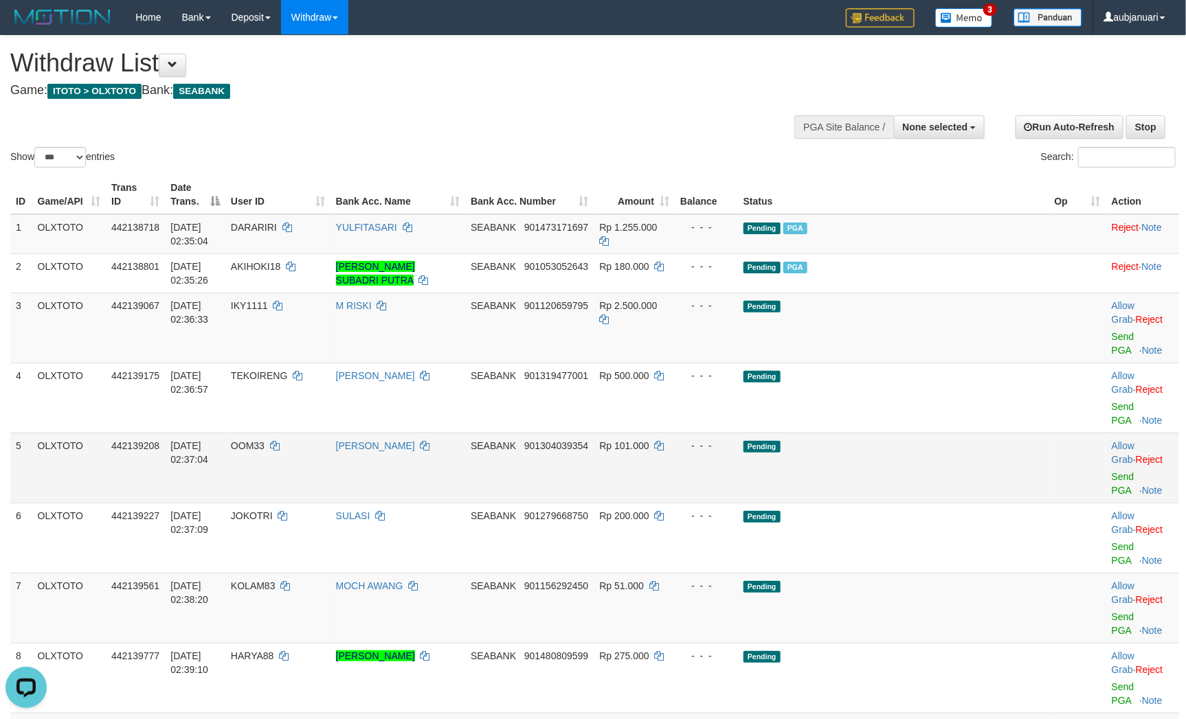
click at [929, 433] on td "Pending" at bounding box center [893, 468] width 311 height 70
click at [1111, 331] on link "Send PGA" at bounding box center [1122, 343] width 23 height 25
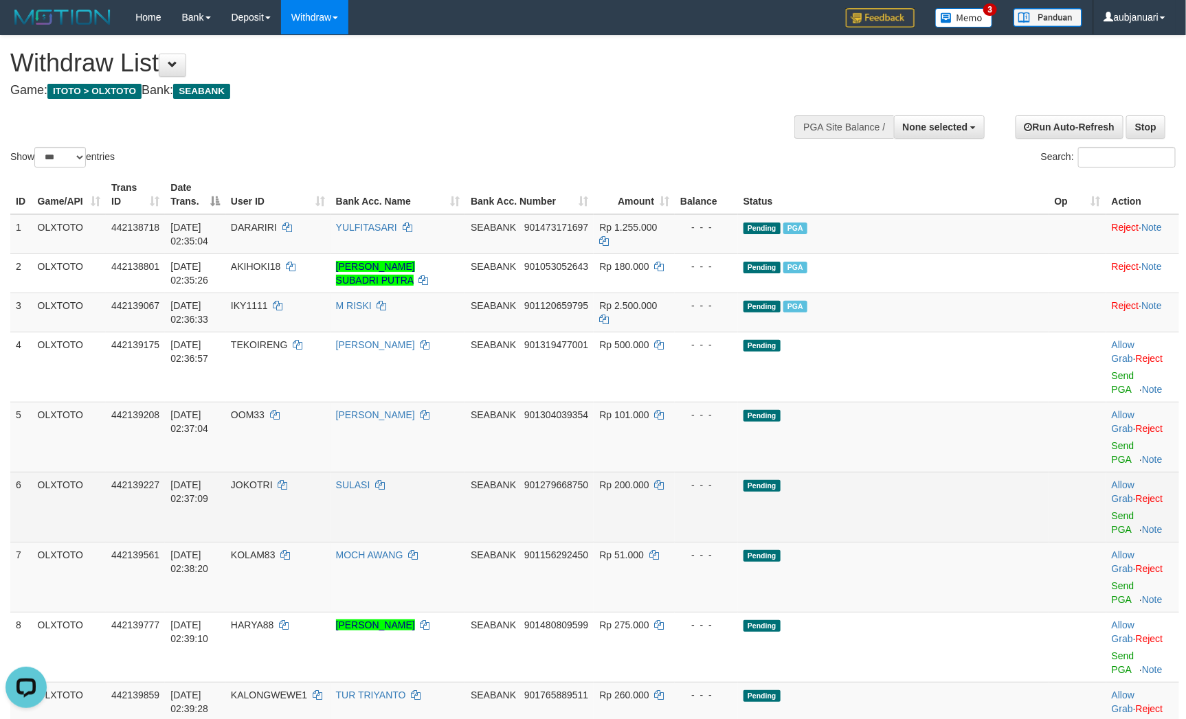
click at [938, 472] on td "Pending" at bounding box center [893, 507] width 311 height 70
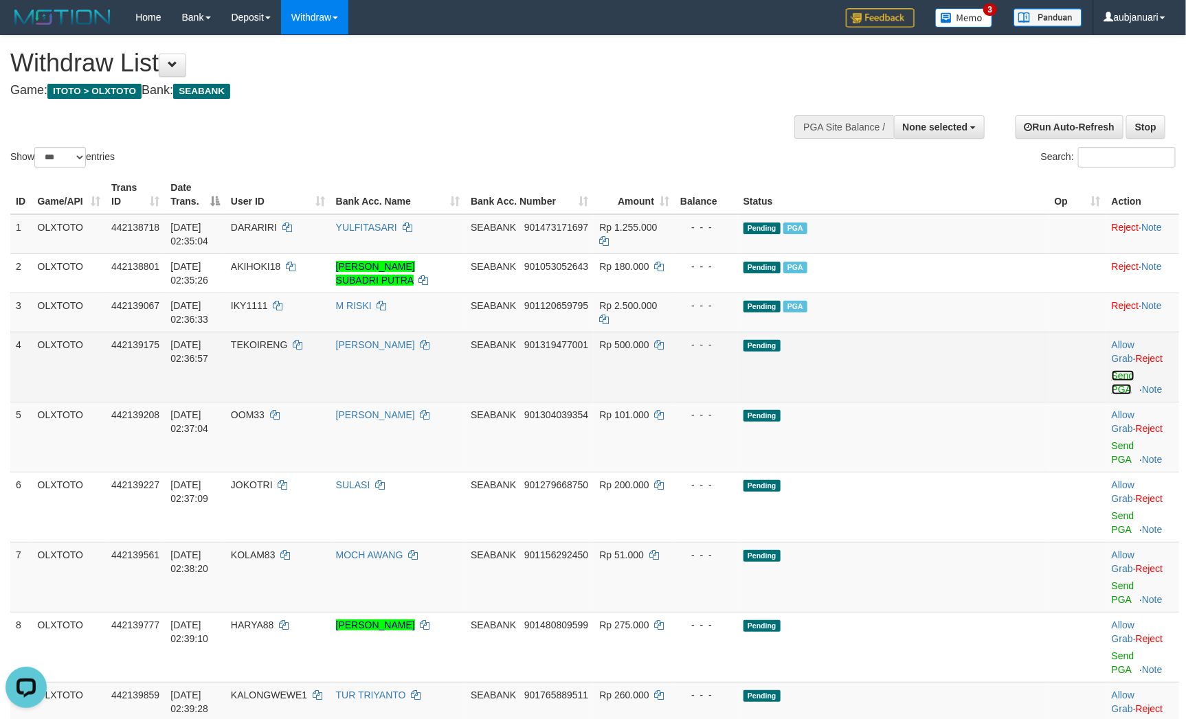
click at [1111, 370] on link "Send PGA" at bounding box center [1122, 382] width 23 height 25
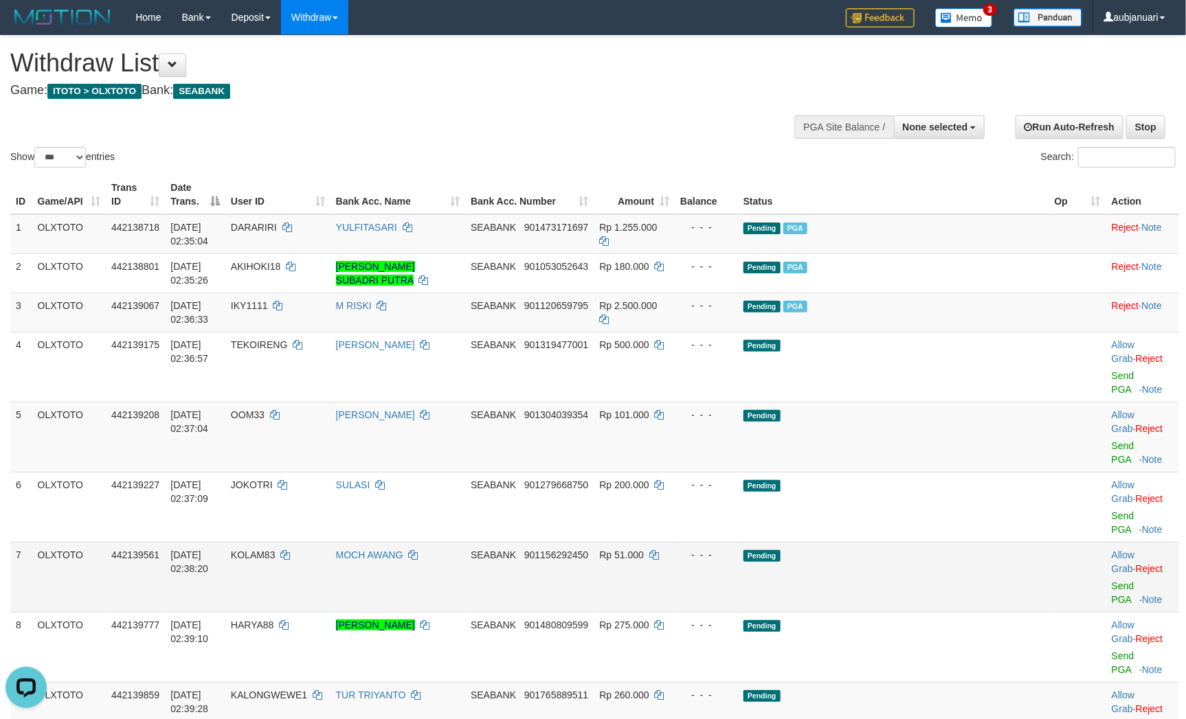
click at [969, 542] on td "Pending" at bounding box center [893, 577] width 311 height 70
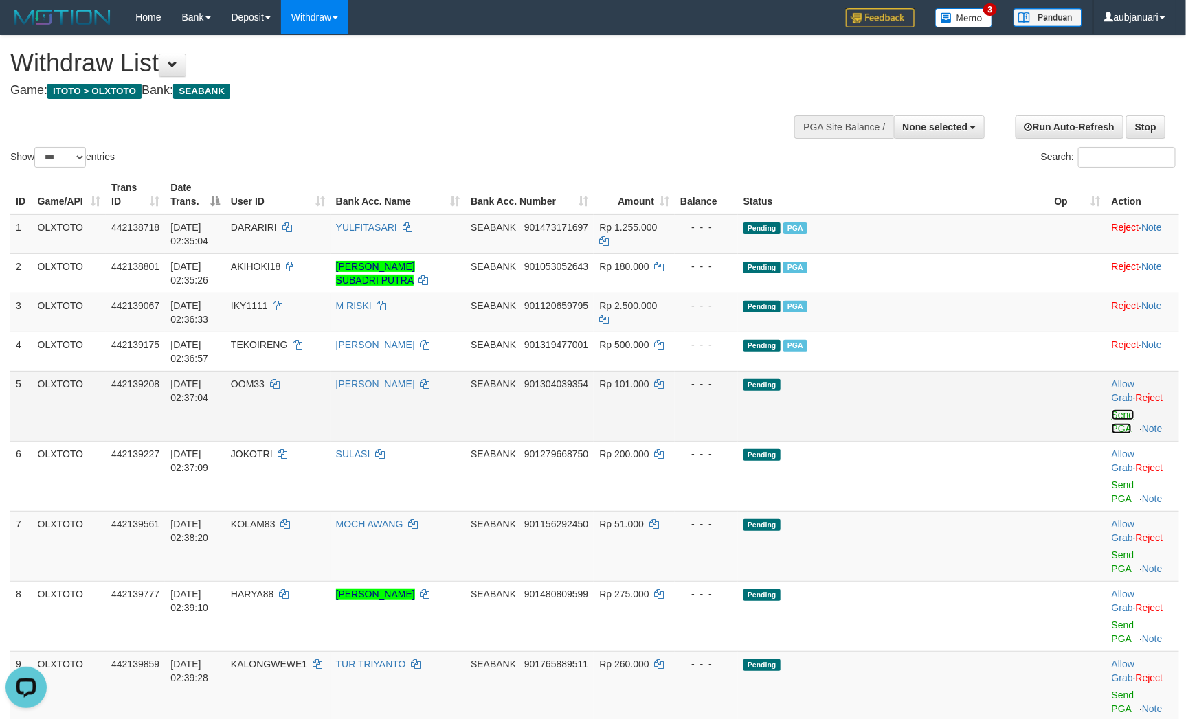
click at [1111, 409] on link "Send PGA" at bounding box center [1122, 421] width 23 height 25
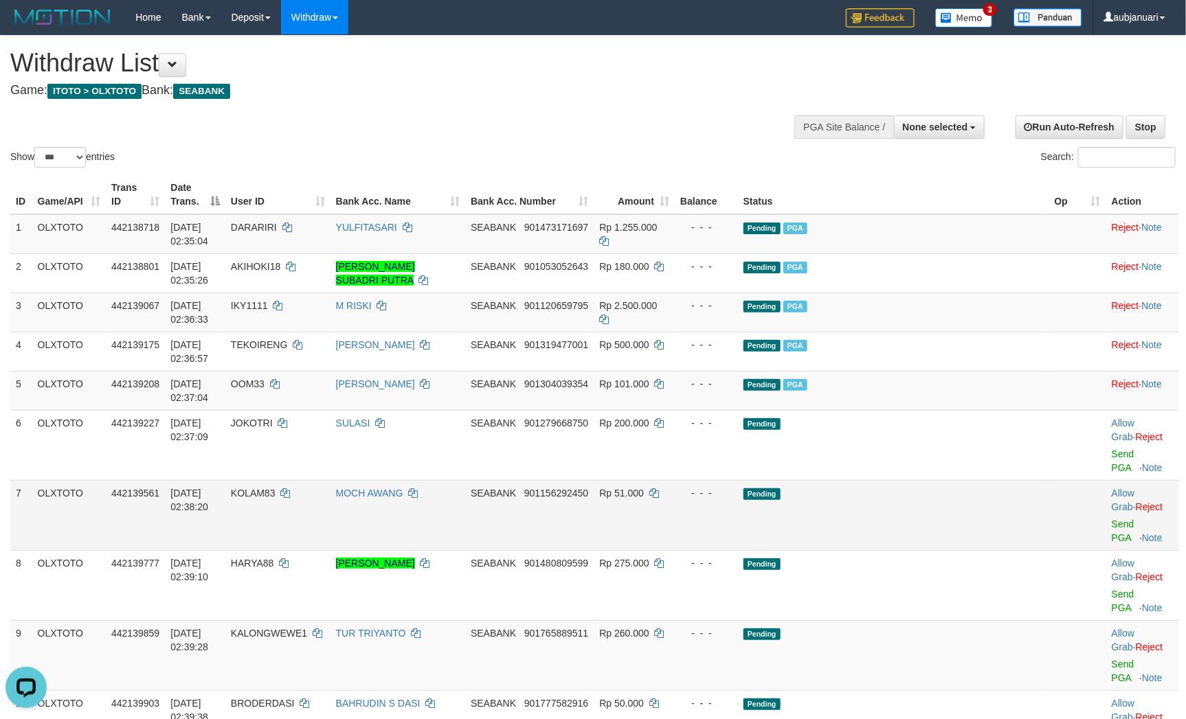
click at [931, 480] on td "Pending" at bounding box center [893, 515] width 311 height 70
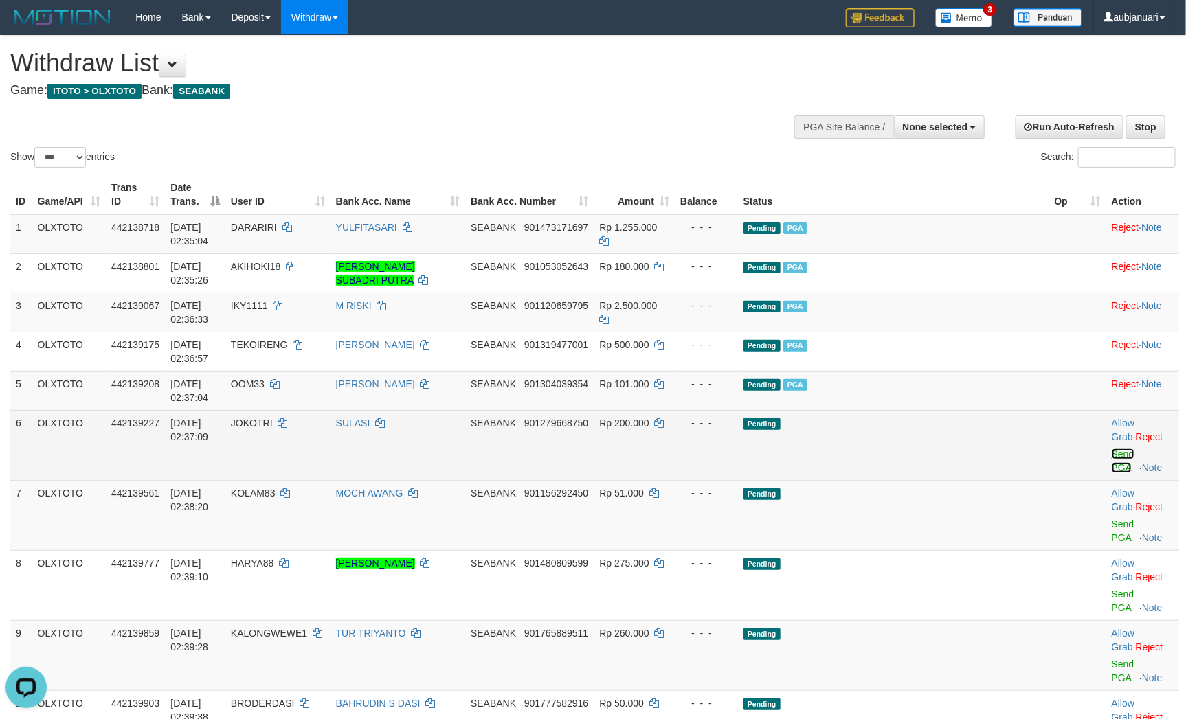
click at [1111, 449] on link "Send PGA" at bounding box center [1122, 461] width 23 height 25
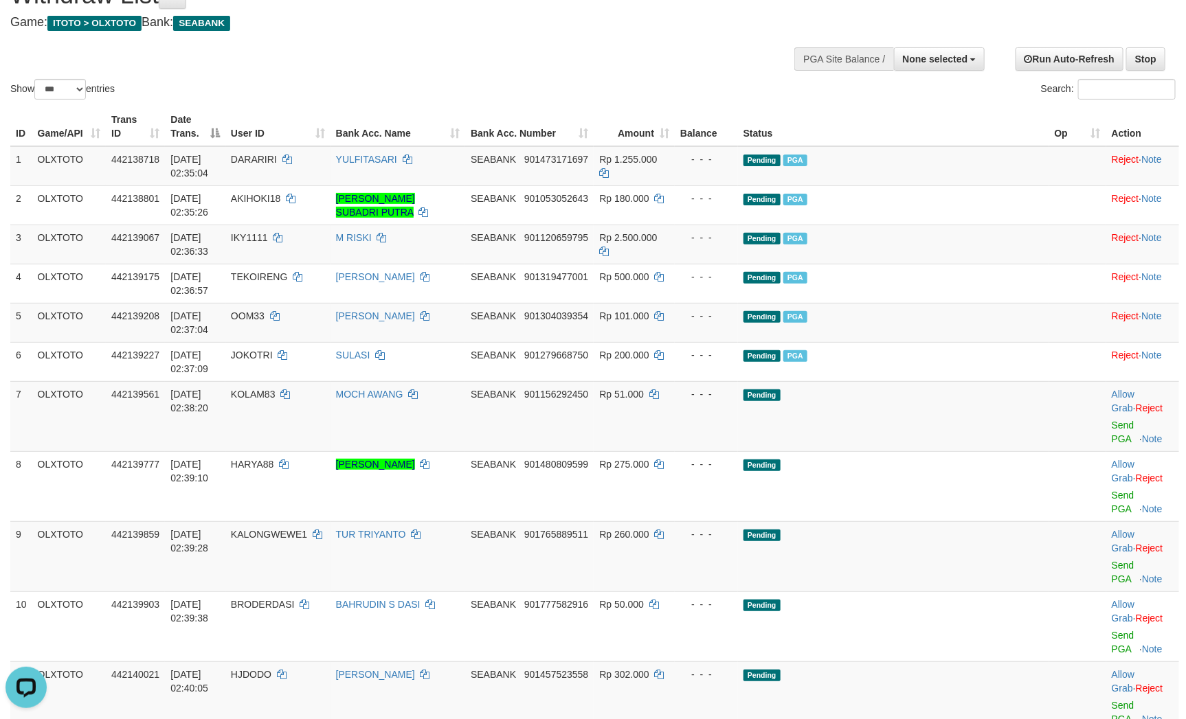
scroll to position [206, 0]
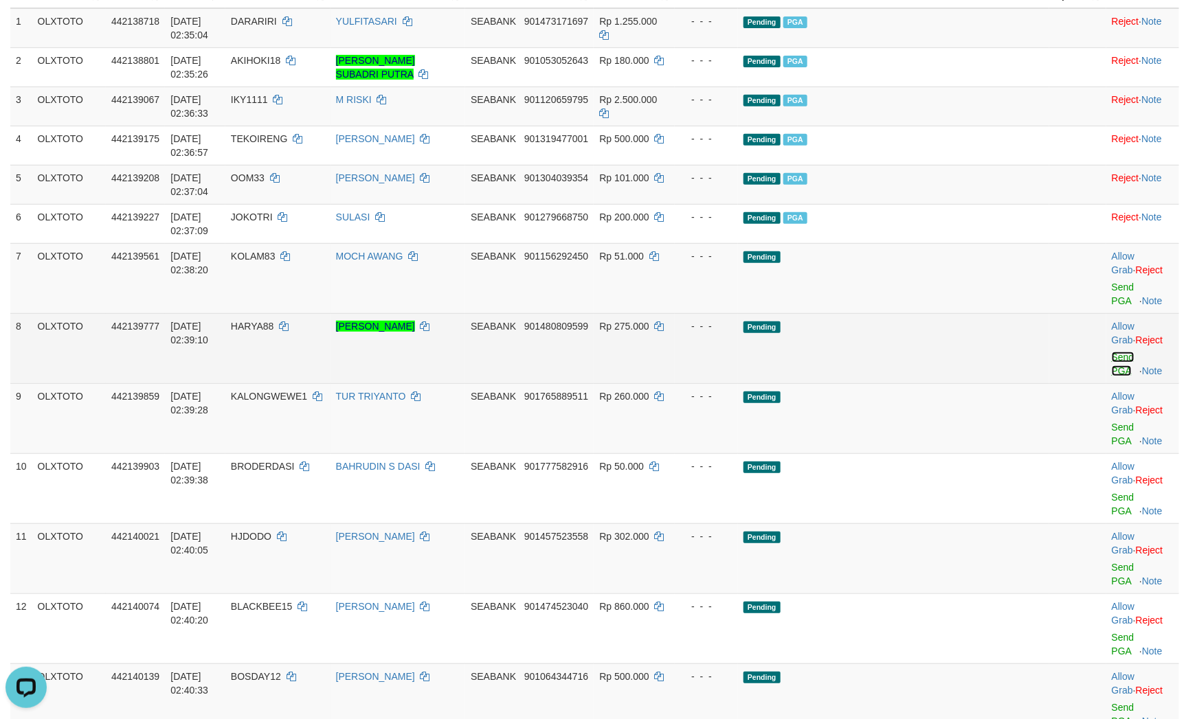
click at [1111, 352] on link "Send PGA" at bounding box center [1122, 364] width 23 height 25
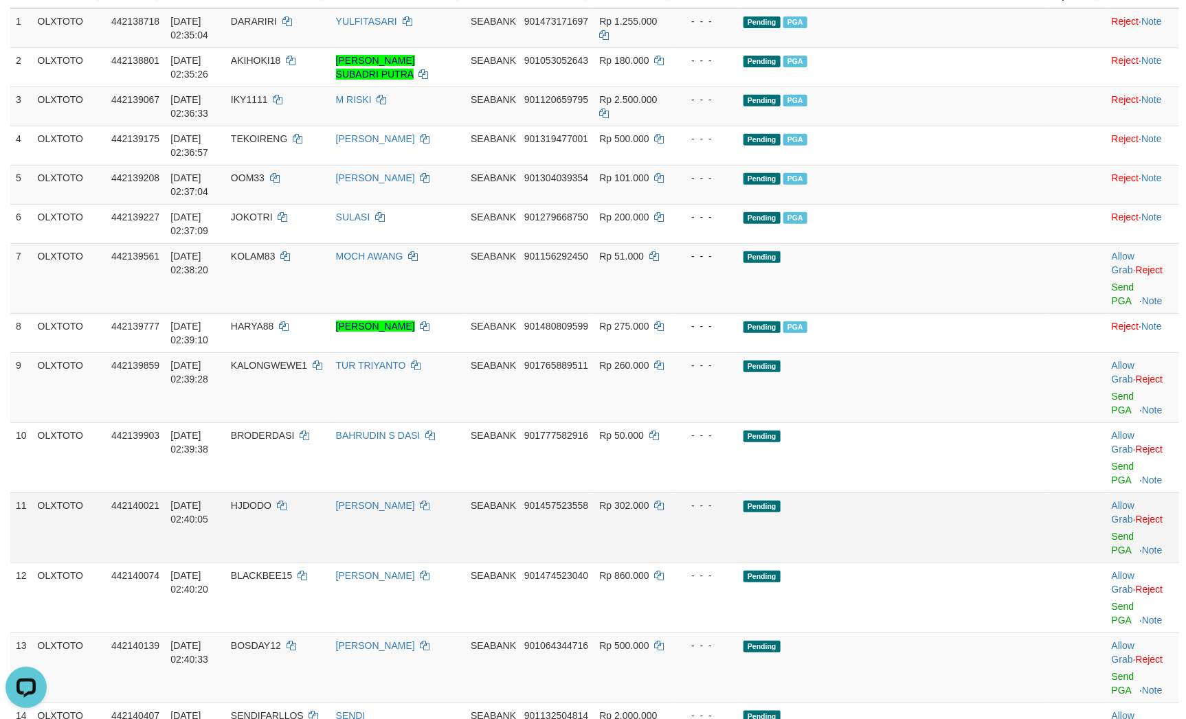
click at [993, 493] on td "Pending" at bounding box center [893, 528] width 311 height 70
click at [1111, 391] on link "Send PGA" at bounding box center [1122, 403] width 23 height 25
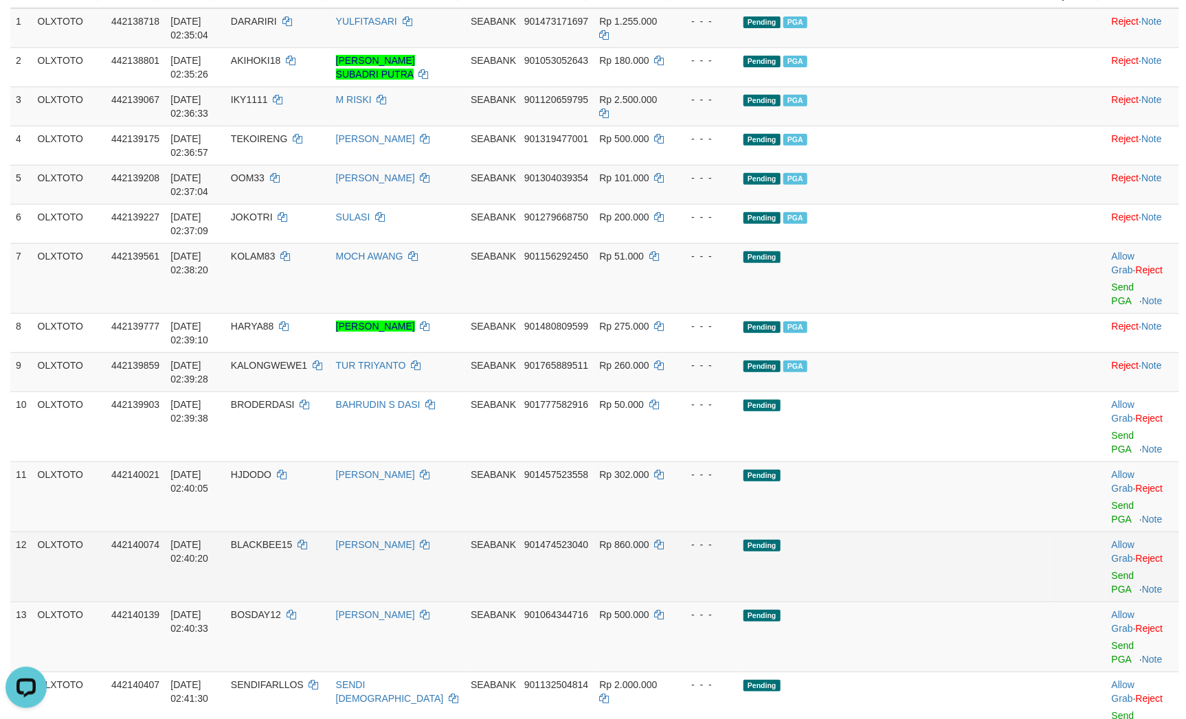
click at [920, 532] on td "Pending" at bounding box center [893, 567] width 311 height 70
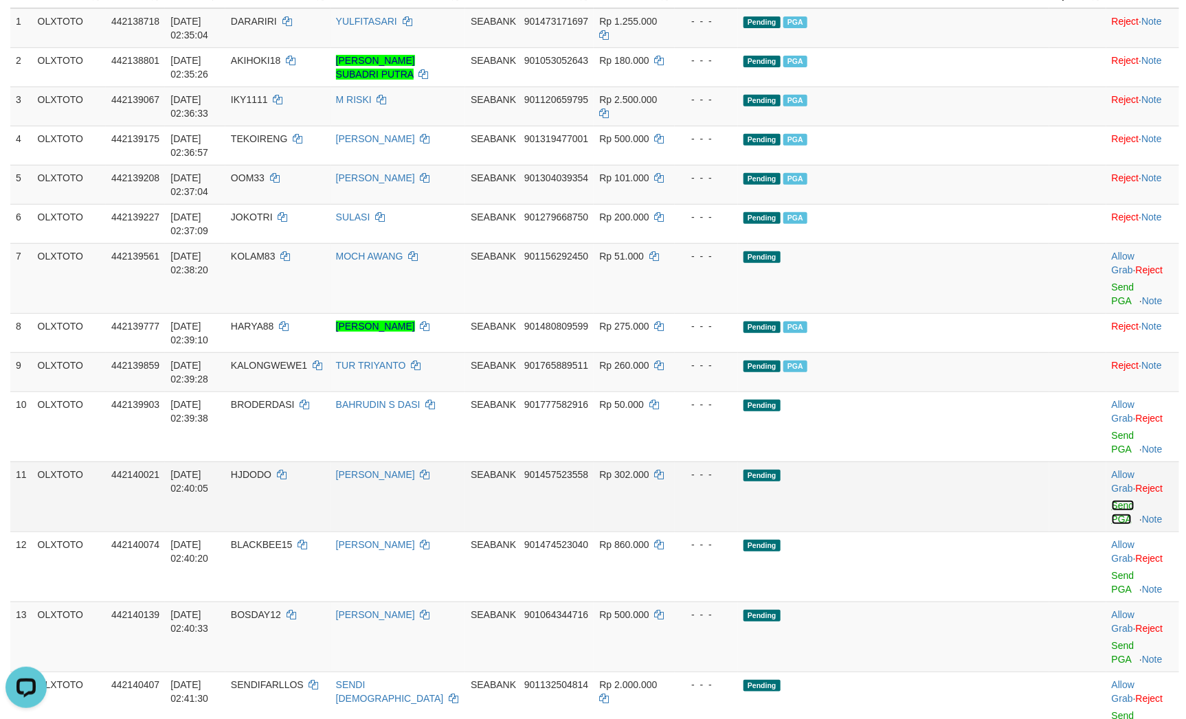
click at [1111, 500] on link "Send PGA" at bounding box center [1122, 512] width 23 height 25
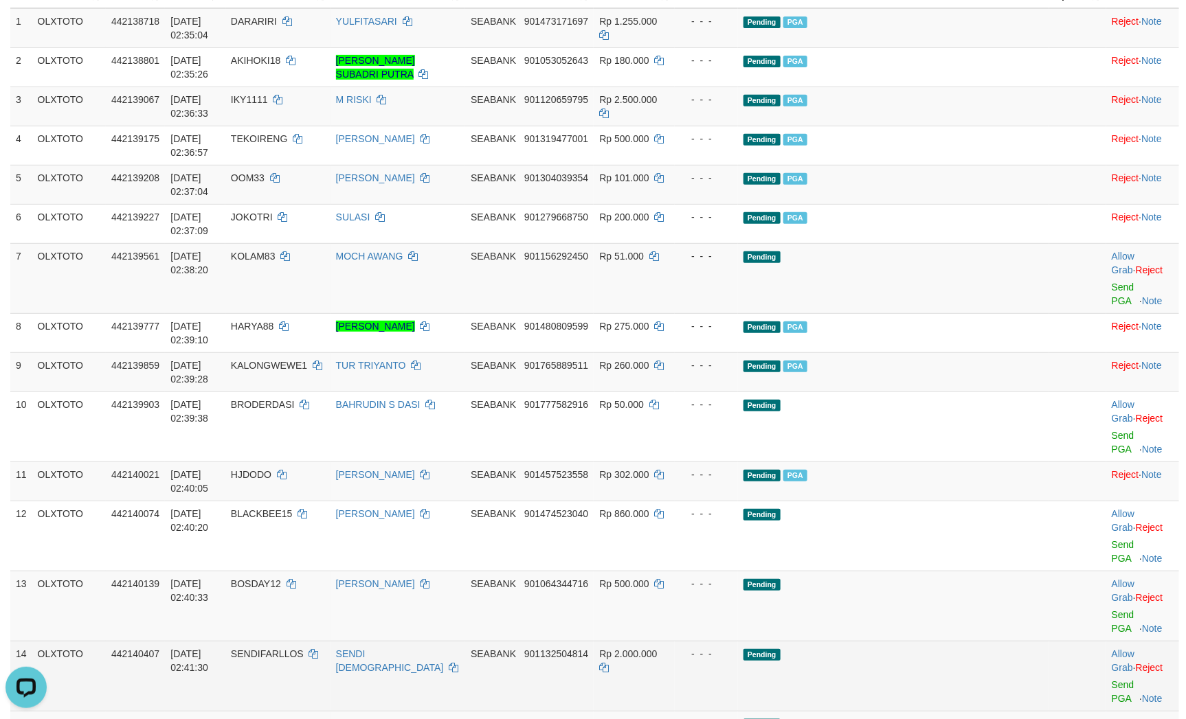
click at [915, 641] on td "Pending" at bounding box center [893, 676] width 311 height 70
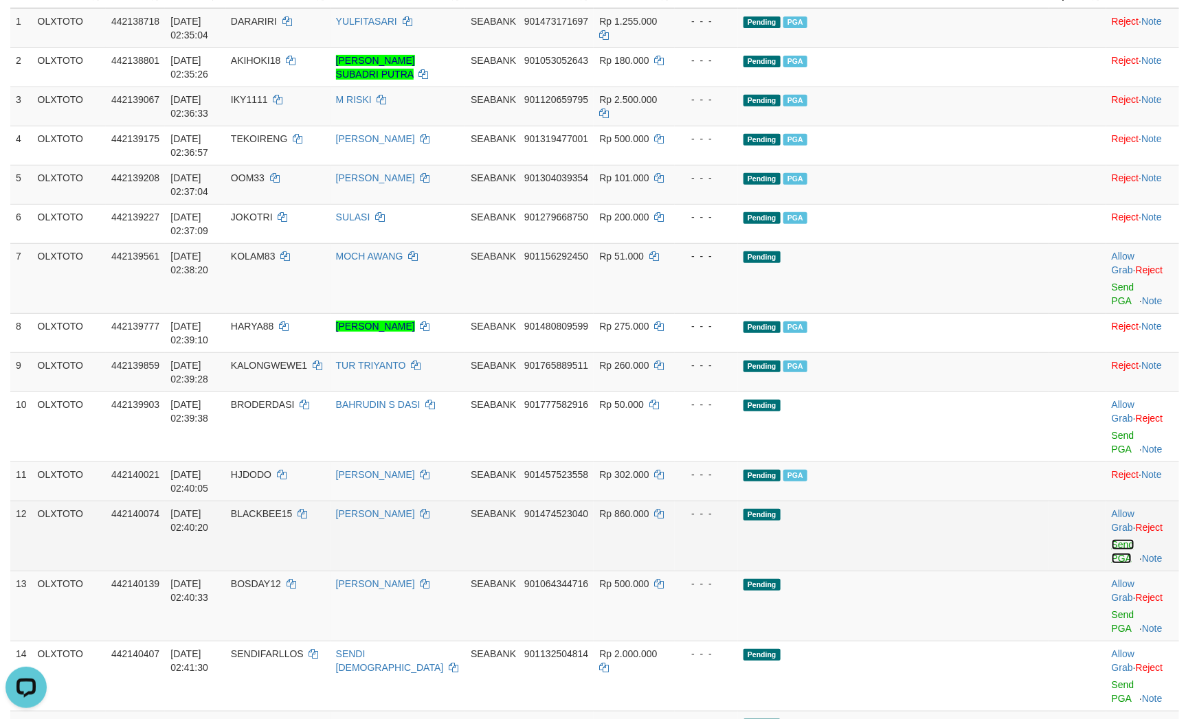
click at [1111, 539] on link "Send PGA" at bounding box center [1122, 551] width 23 height 25
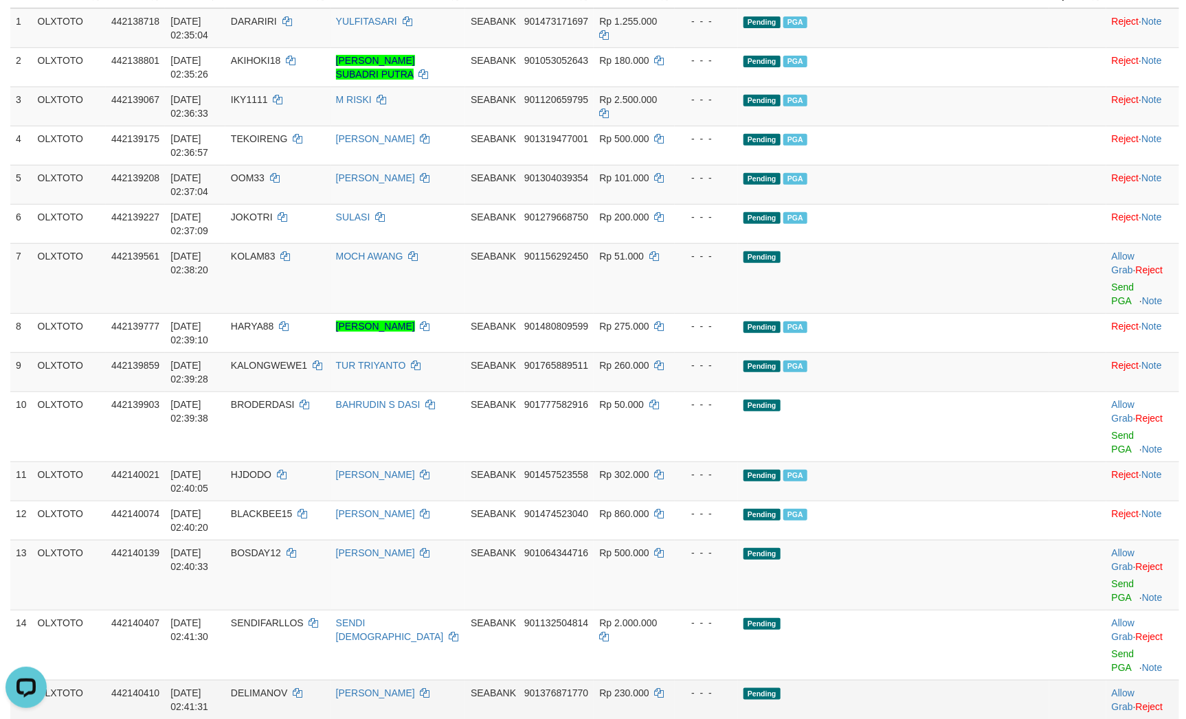
click at [913, 680] on td "Pending" at bounding box center [893, 715] width 311 height 70
click at [1111, 578] on link "Send PGA" at bounding box center [1122, 590] width 23 height 25
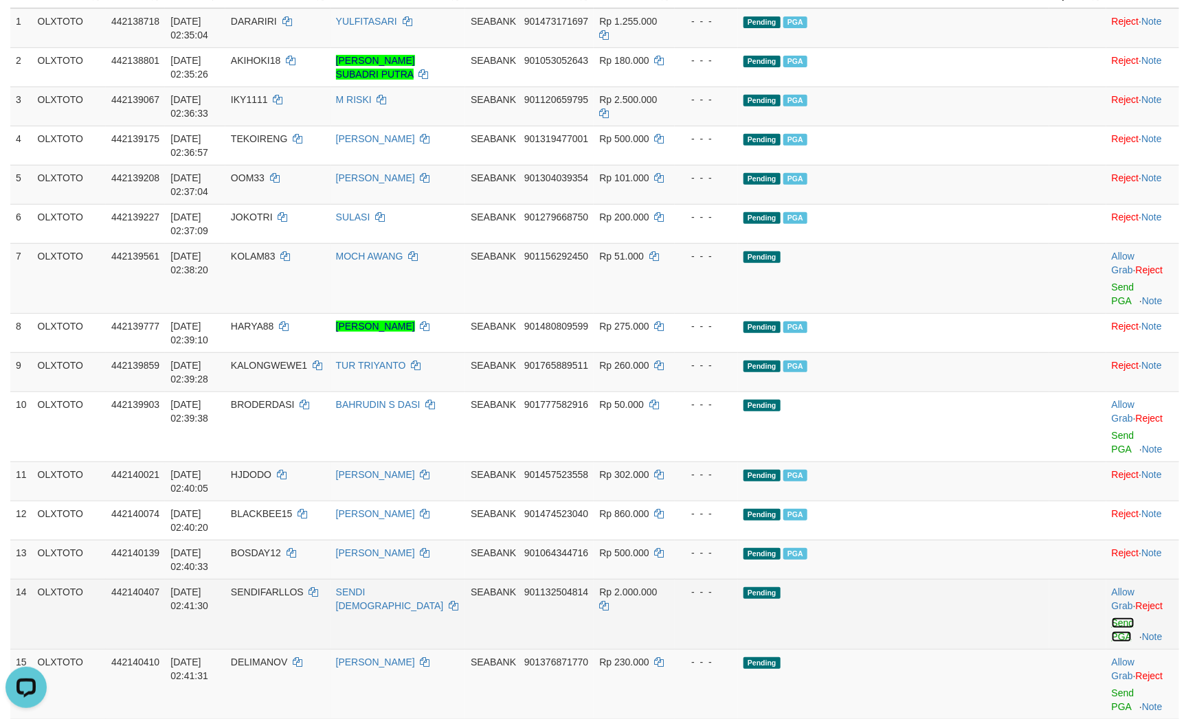
click at [1111, 618] on link "Send PGA" at bounding box center [1122, 630] width 23 height 25
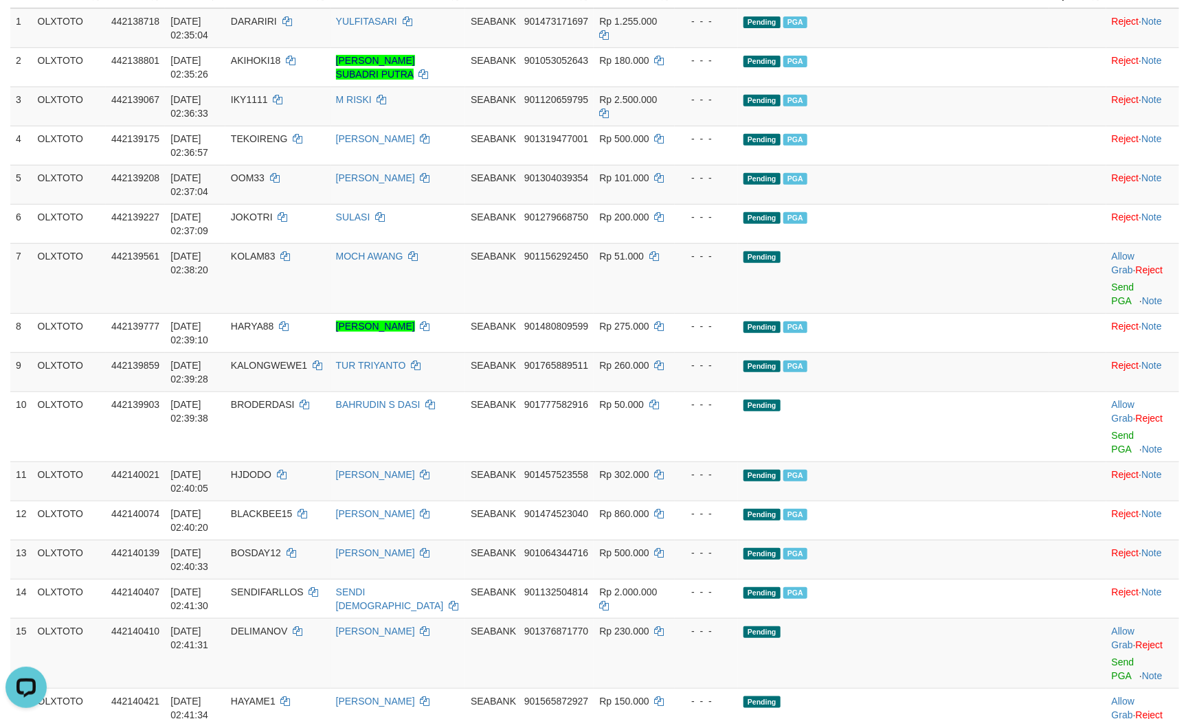
click at [1111, 657] on link "Send PGA" at bounding box center [1122, 669] width 23 height 25
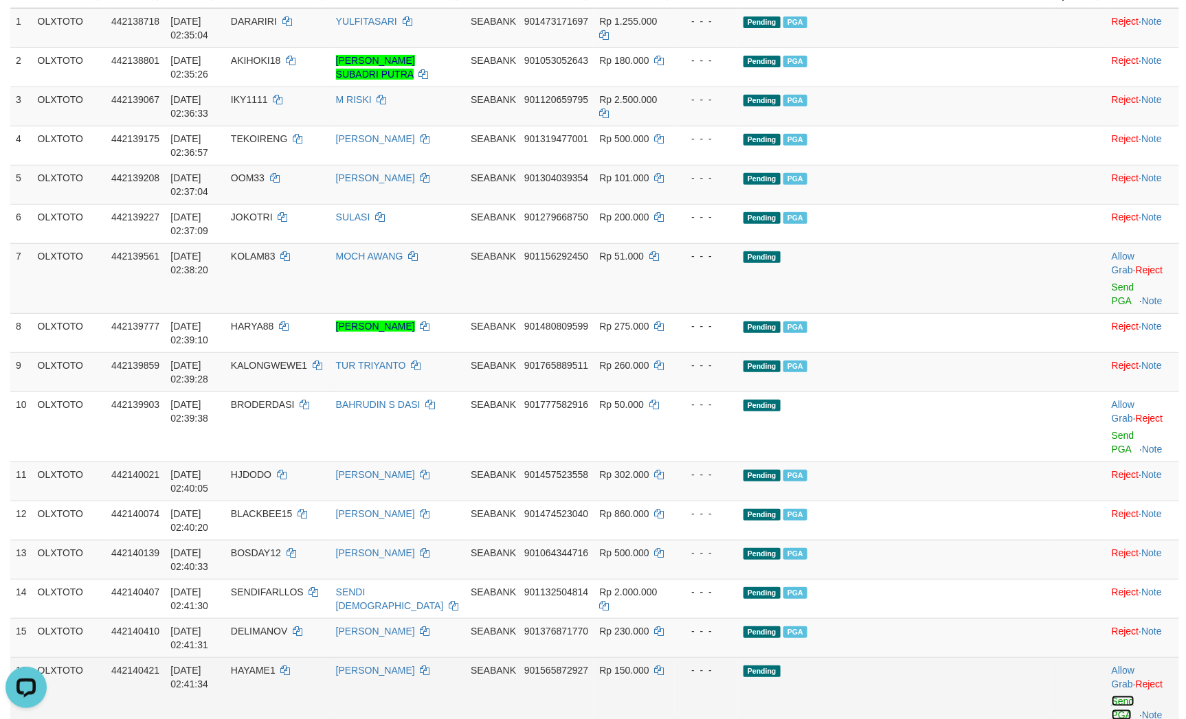
click at [1111, 696] on link "Send PGA" at bounding box center [1122, 708] width 23 height 25
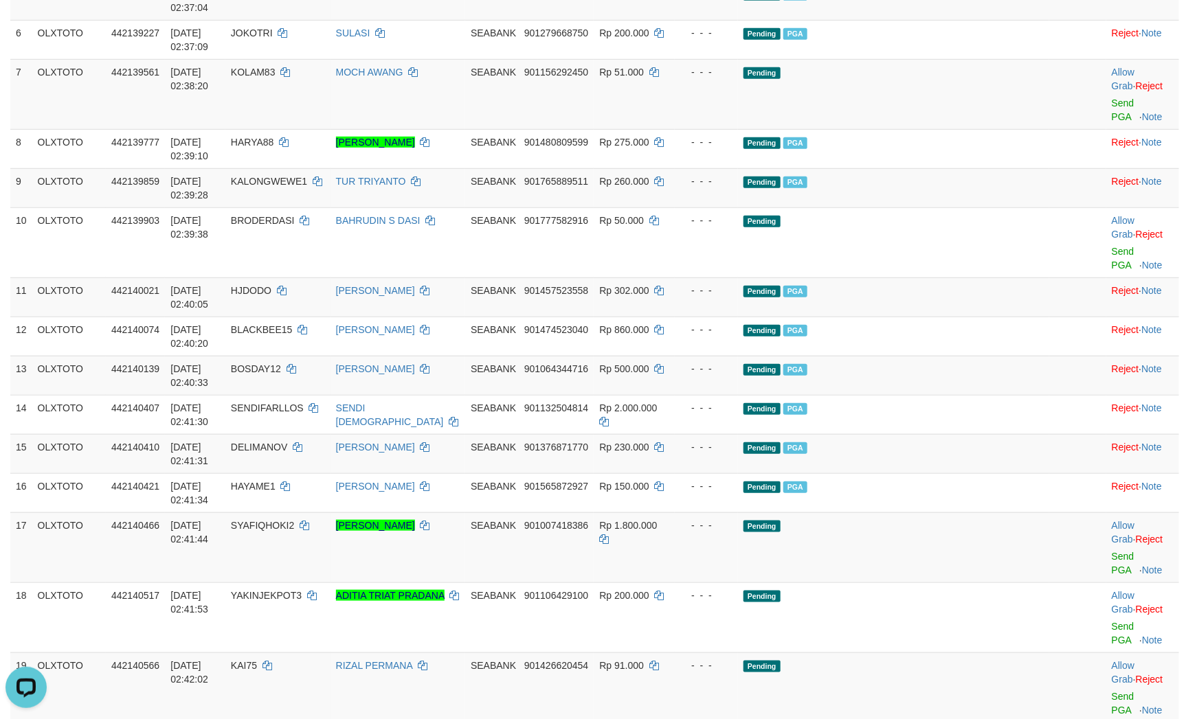
scroll to position [412, 0]
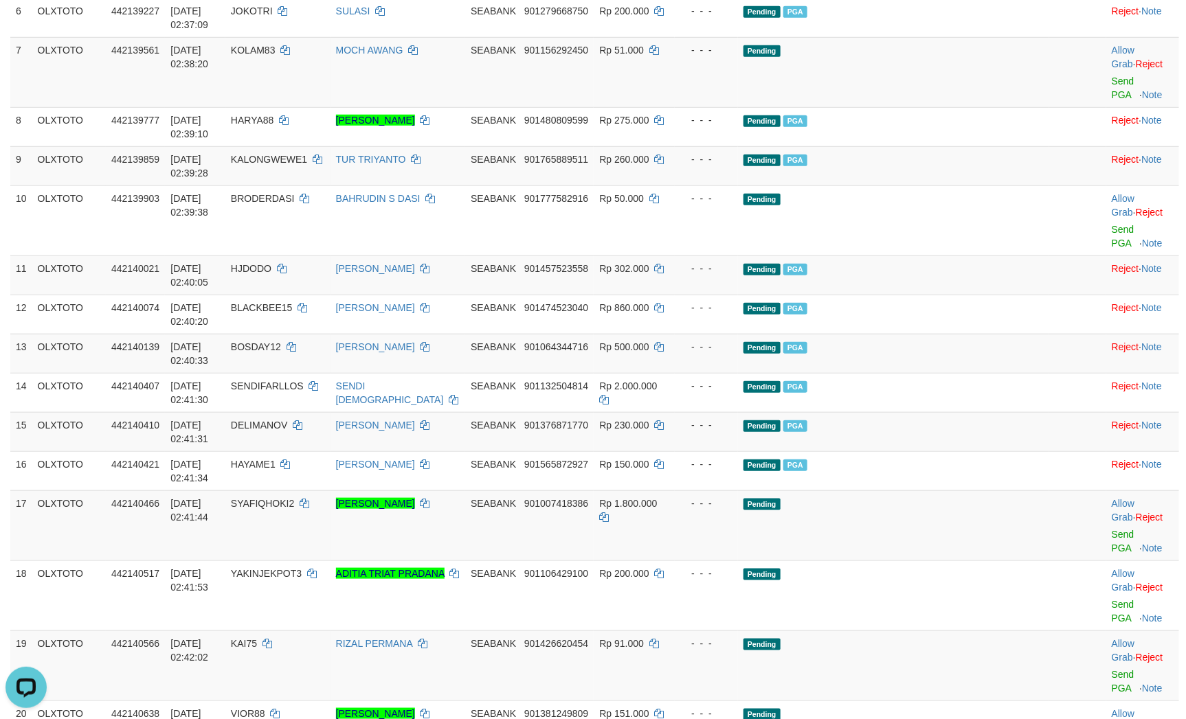
click at [1111, 529] on link "Send PGA" at bounding box center [1122, 541] width 23 height 25
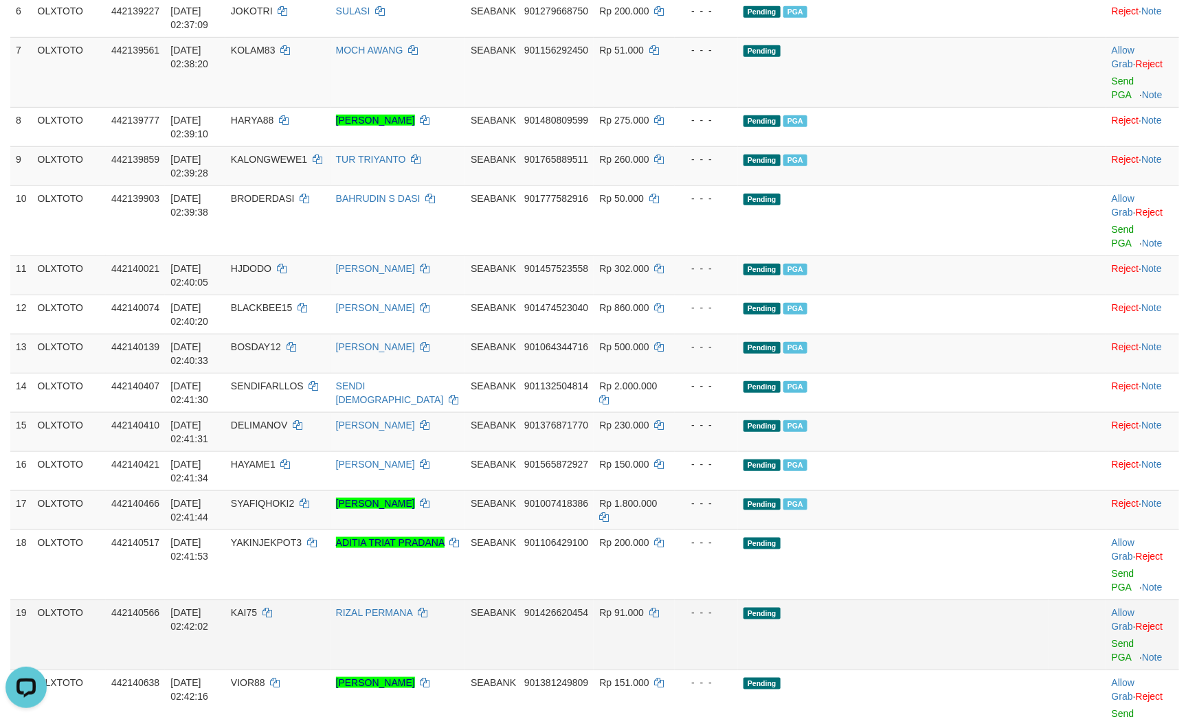
click at [936, 600] on td "Pending" at bounding box center [893, 635] width 311 height 70
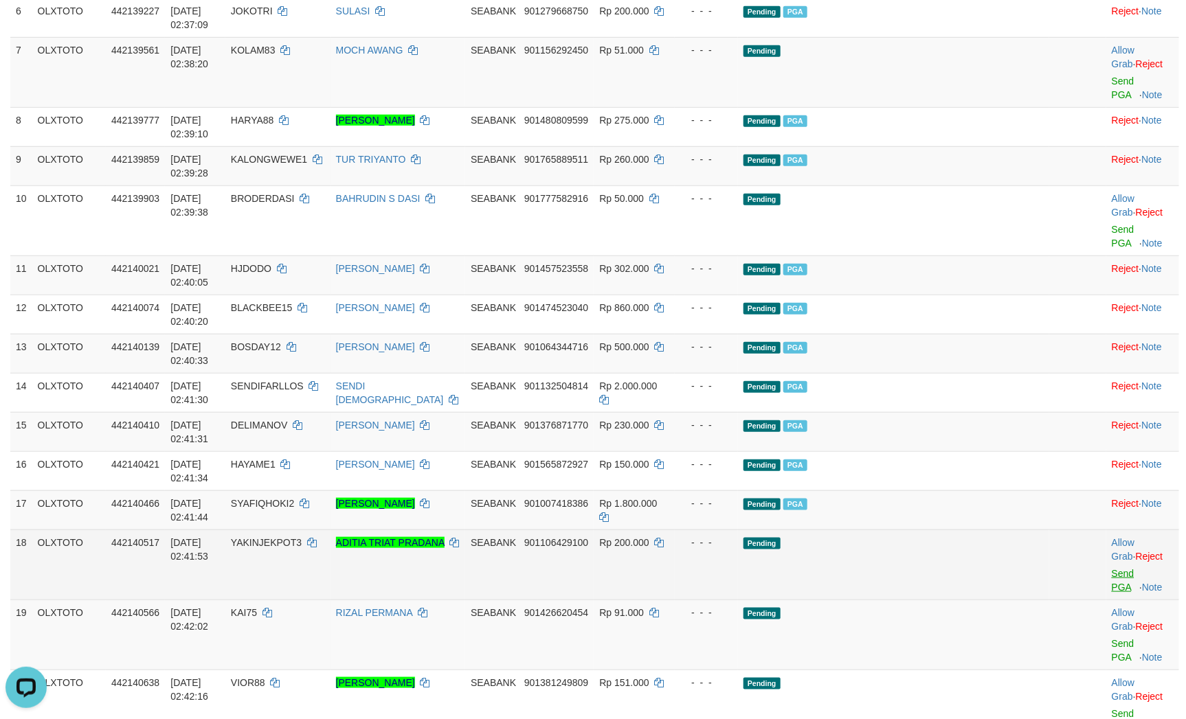
click at [1109, 530] on td "Allow Grab · Reject Send PGA · Note" at bounding box center [1142, 565] width 73 height 70
click at [1111, 568] on link "Send PGA" at bounding box center [1122, 580] width 23 height 25
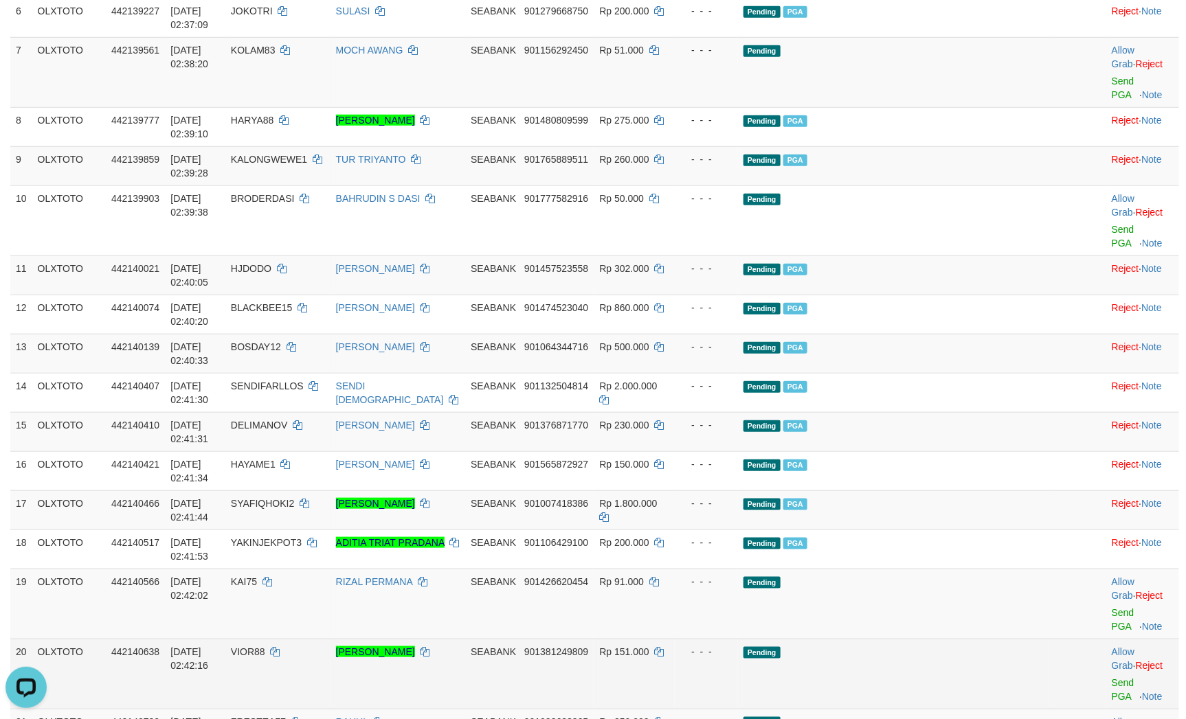
click at [960, 639] on td "Pending" at bounding box center [893, 674] width 311 height 70
click at [1111, 677] on link "Send PGA" at bounding box center [1122, 689] width 23 height 25
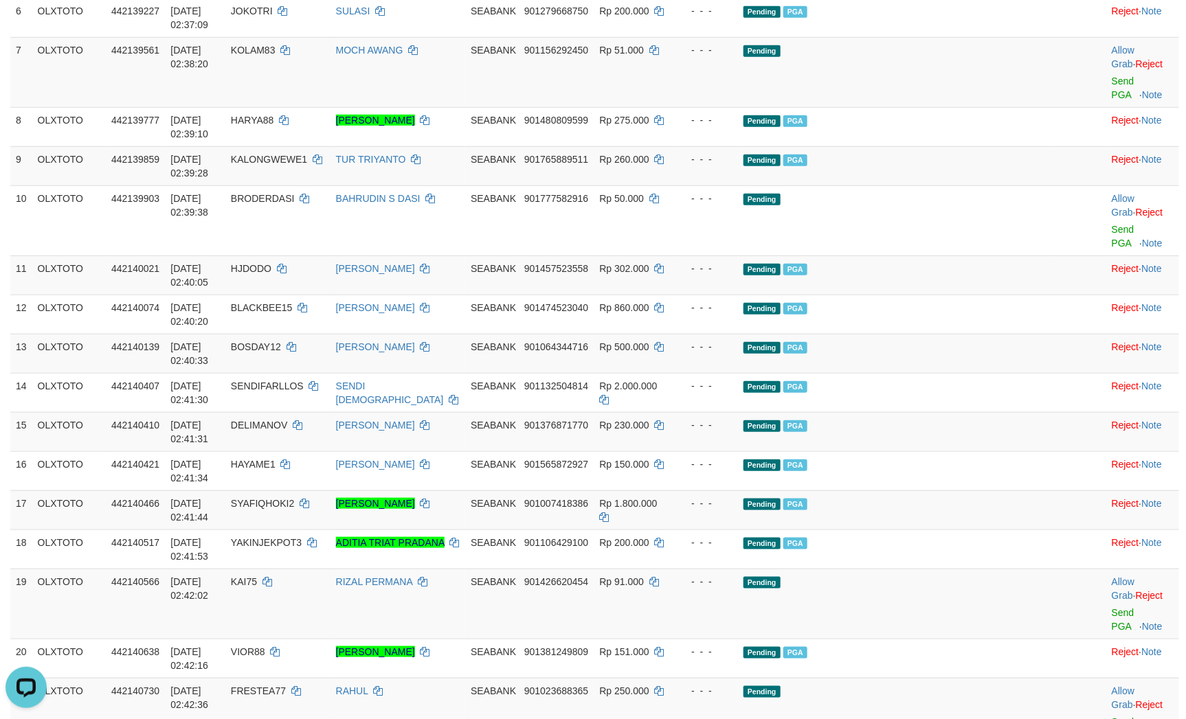
click at [1111, 716] on link "Send PGA" at bounding box center [1122, 728] width 23 height 25
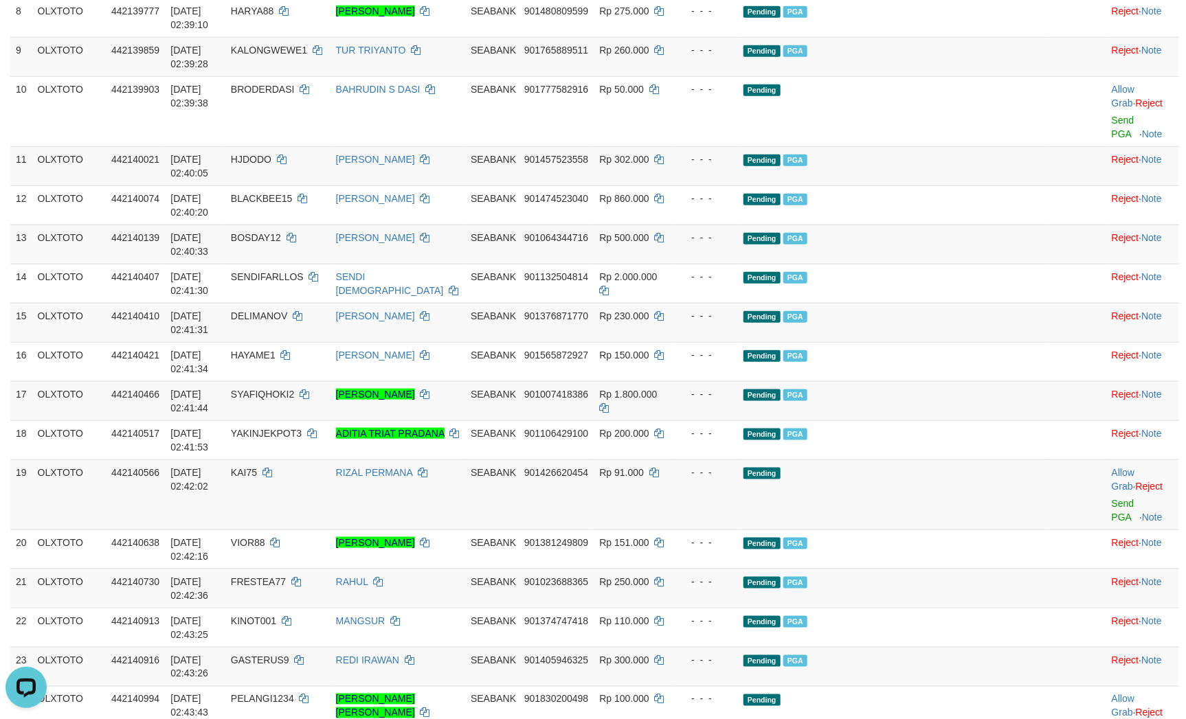
scroll to position [618, 0]
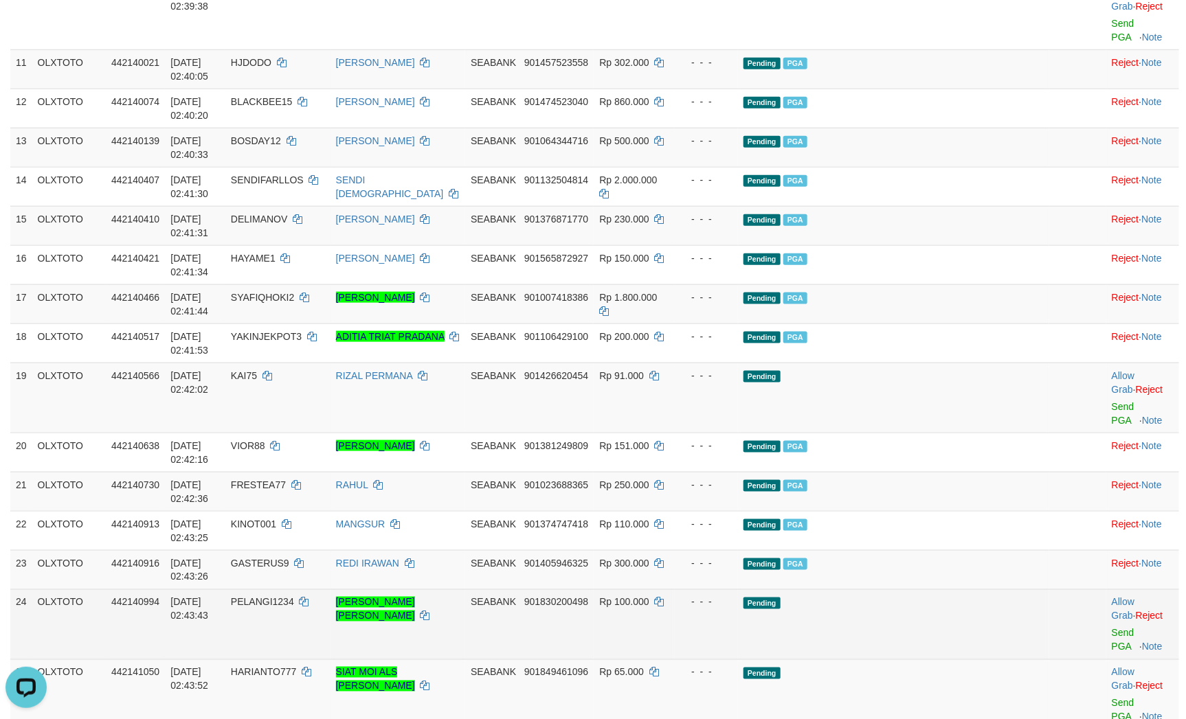
click at [1106, 589] on td "Allow Grab · Reject Send PGA · Note" at bounding box center [1142, 624] width 73 height 70
click at [1111, 628] on link "Send PGA" at bounding box center [1122, 640] width 23 height 25
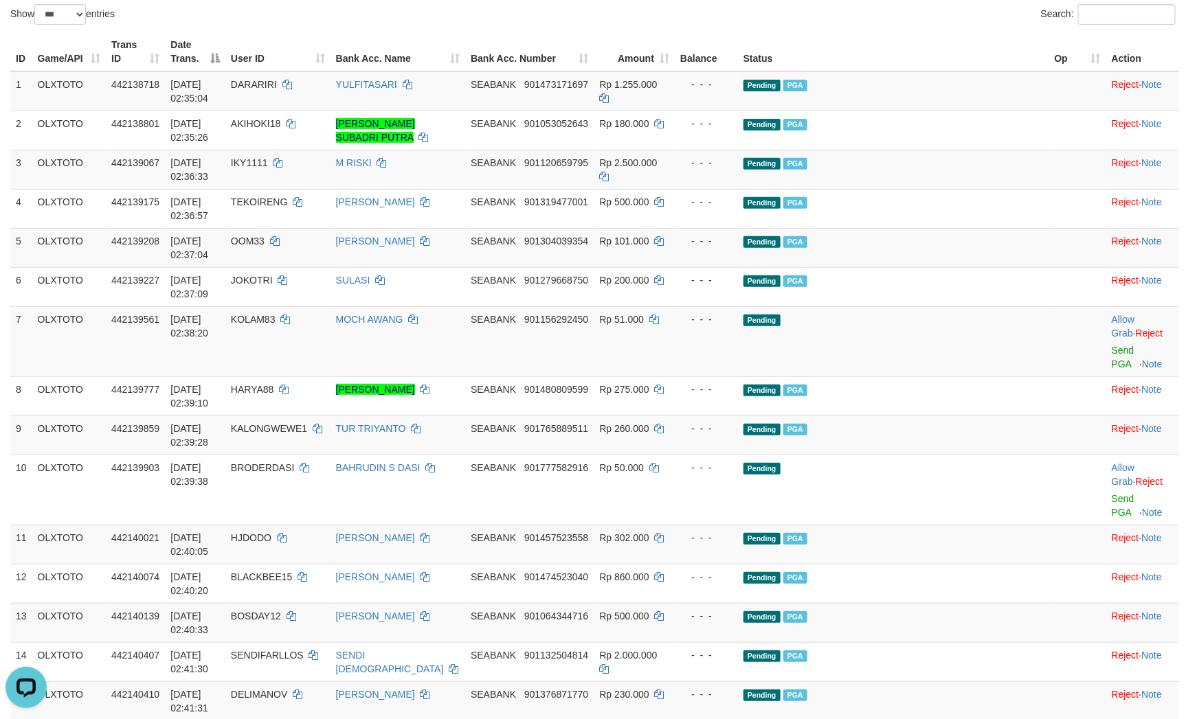
scroll to position [0, 0]
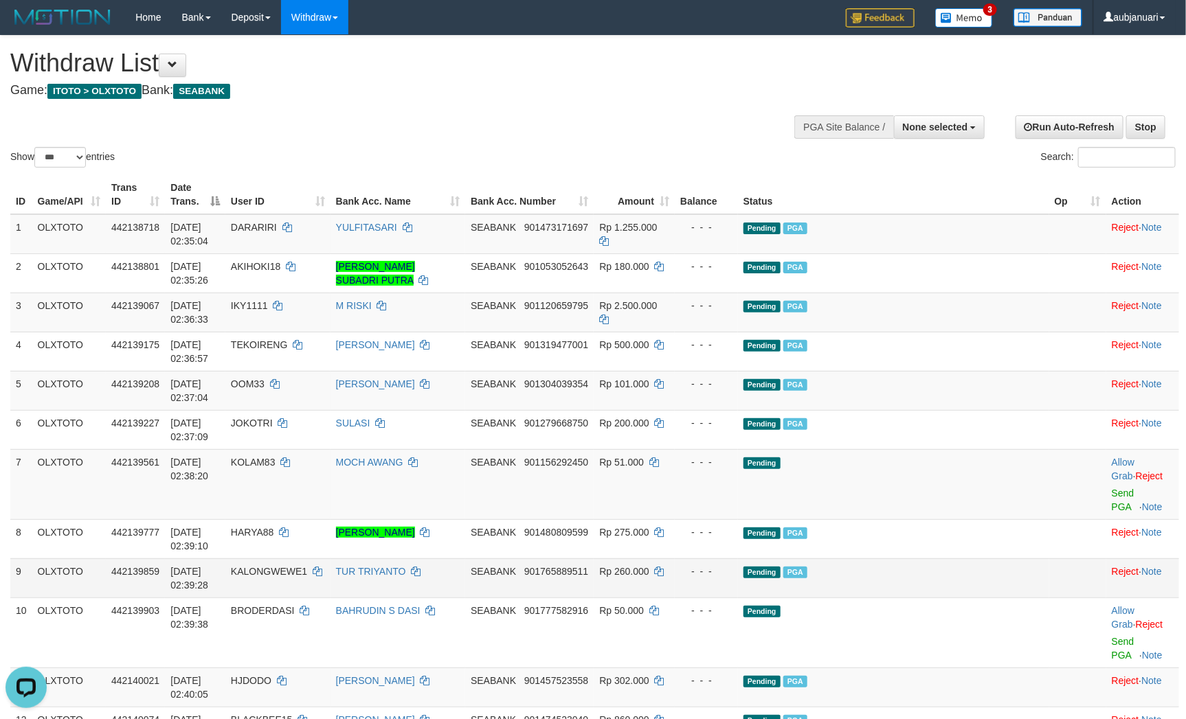
click at [883, 558] on td "Pending PGA" at bounding box center [893, 577] width 311 height 39
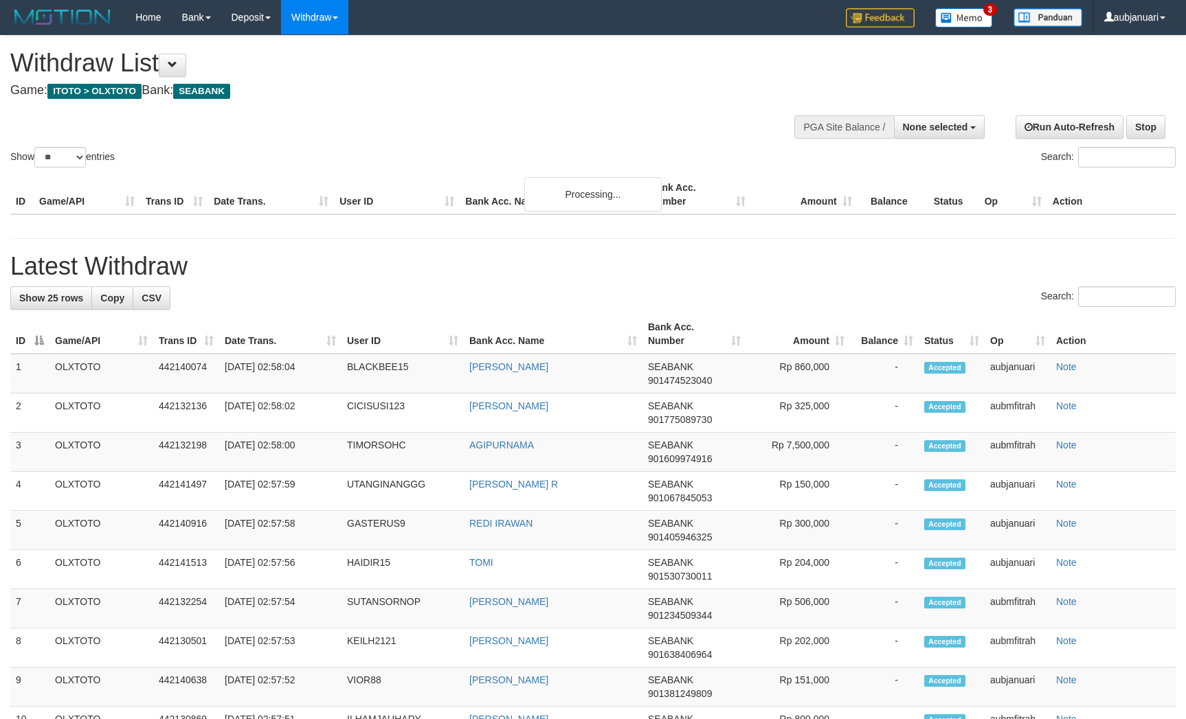
select select
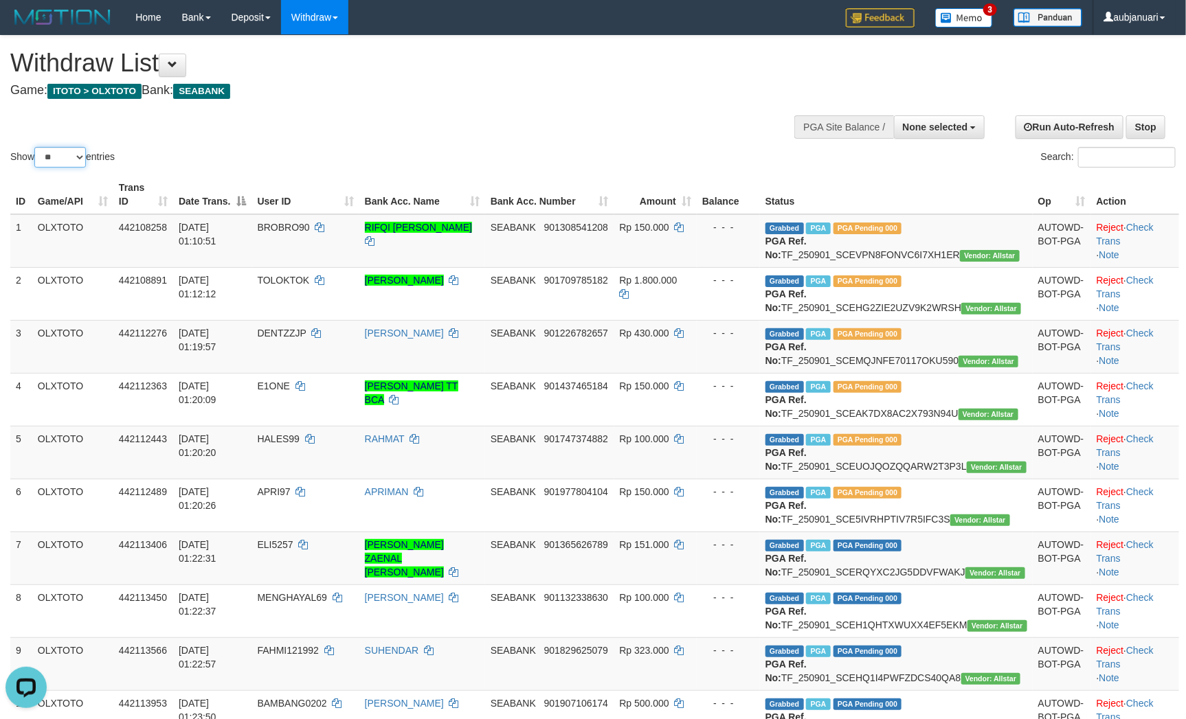
click at [69, 168] on select "** ** ** ***" at bounding box center [60, 157] width 52 height 21
select select "***"
click at [36, 164] on select "** ** ** ***" at bounding box center [60, 157] width 52 height 21
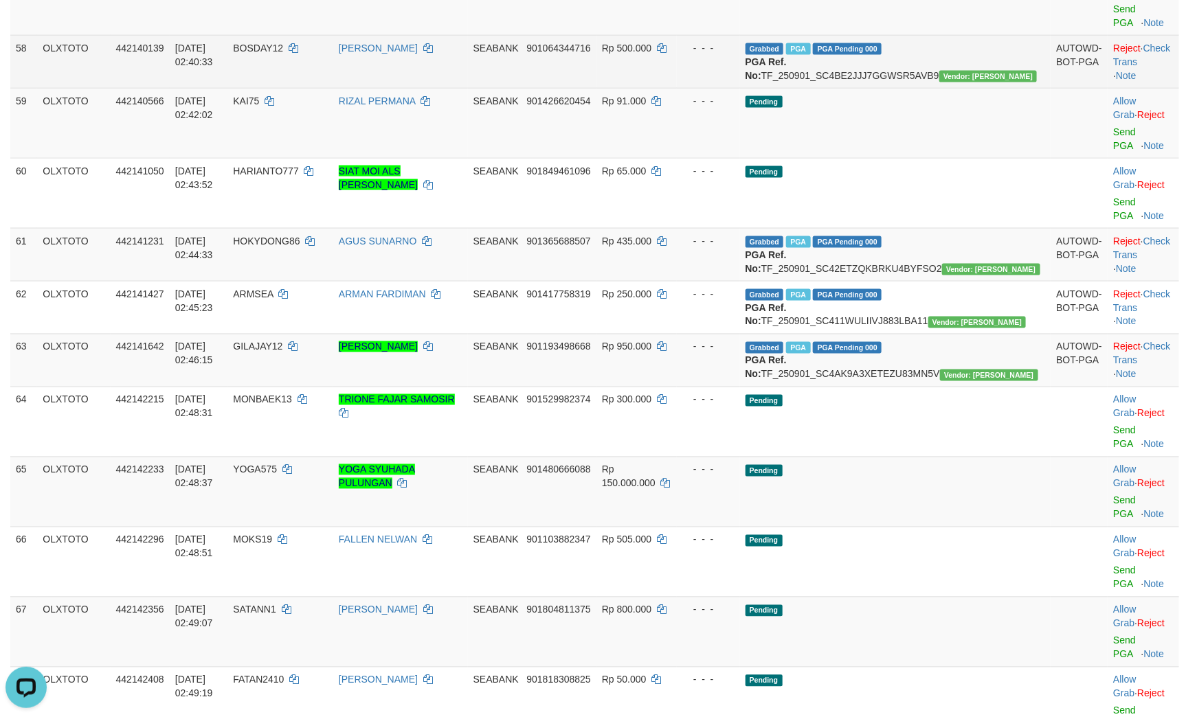
scroll to position [3194, 0]
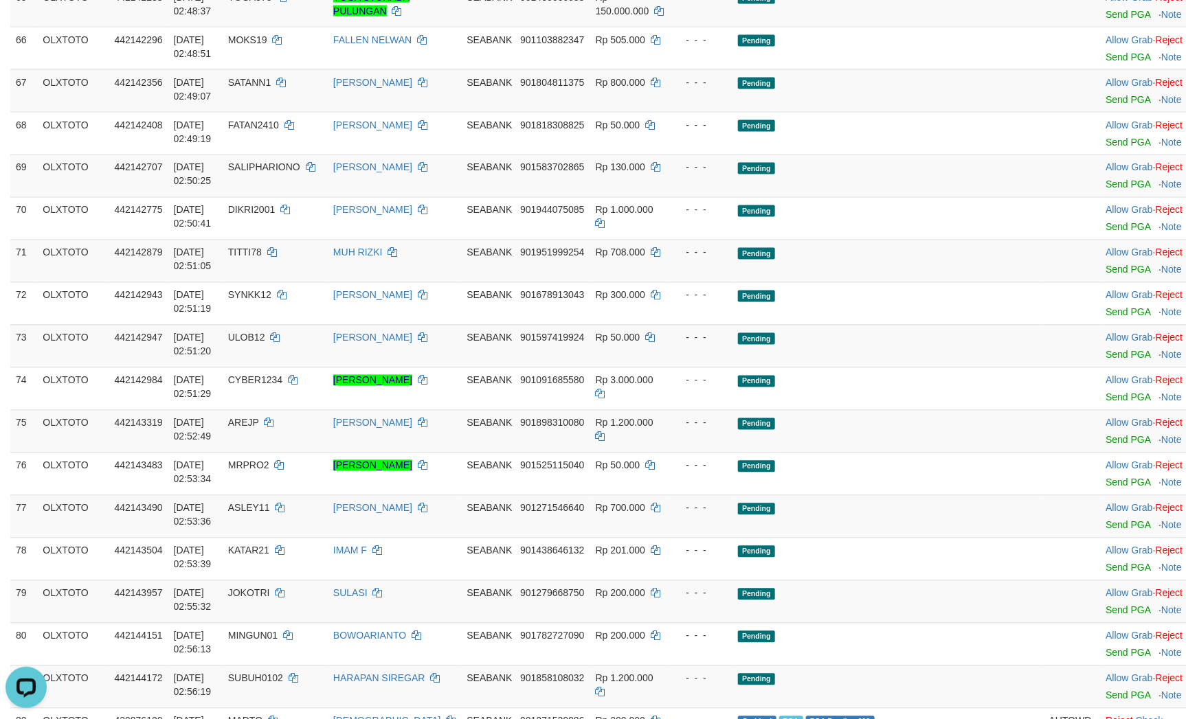
scroll to position [3400, 0]
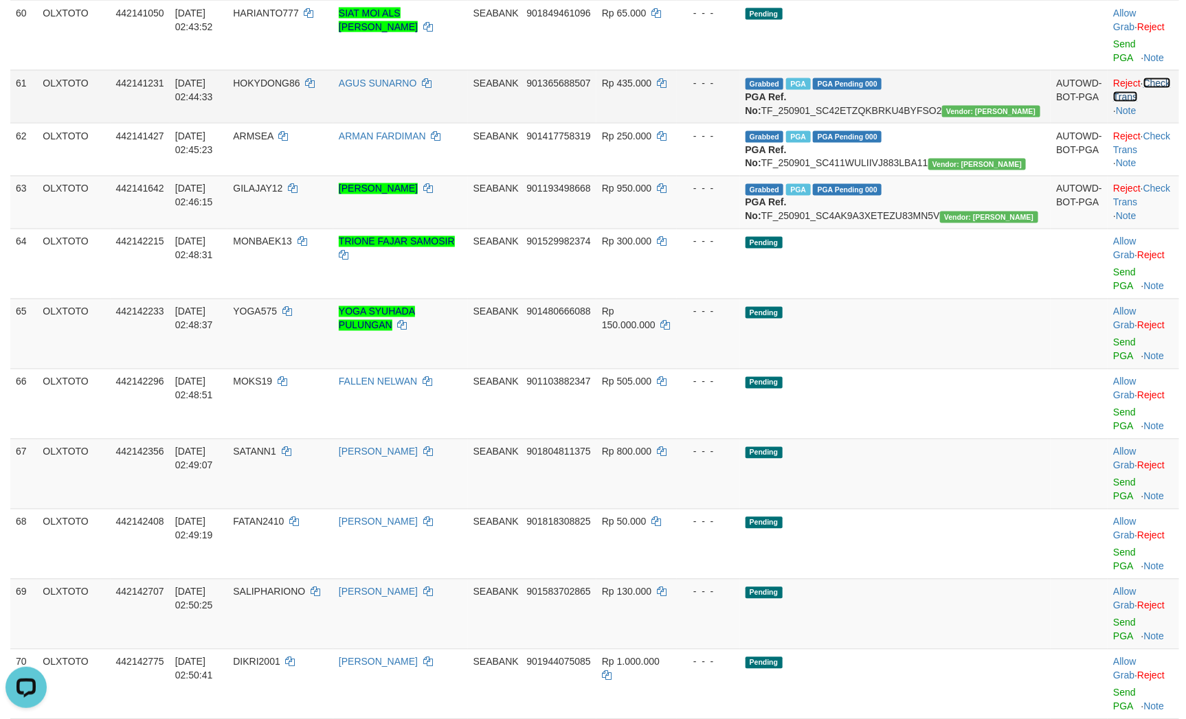
click at [1154, 102] on link "Check Trans" at bounding box center [1141, 90] width 57 height 25
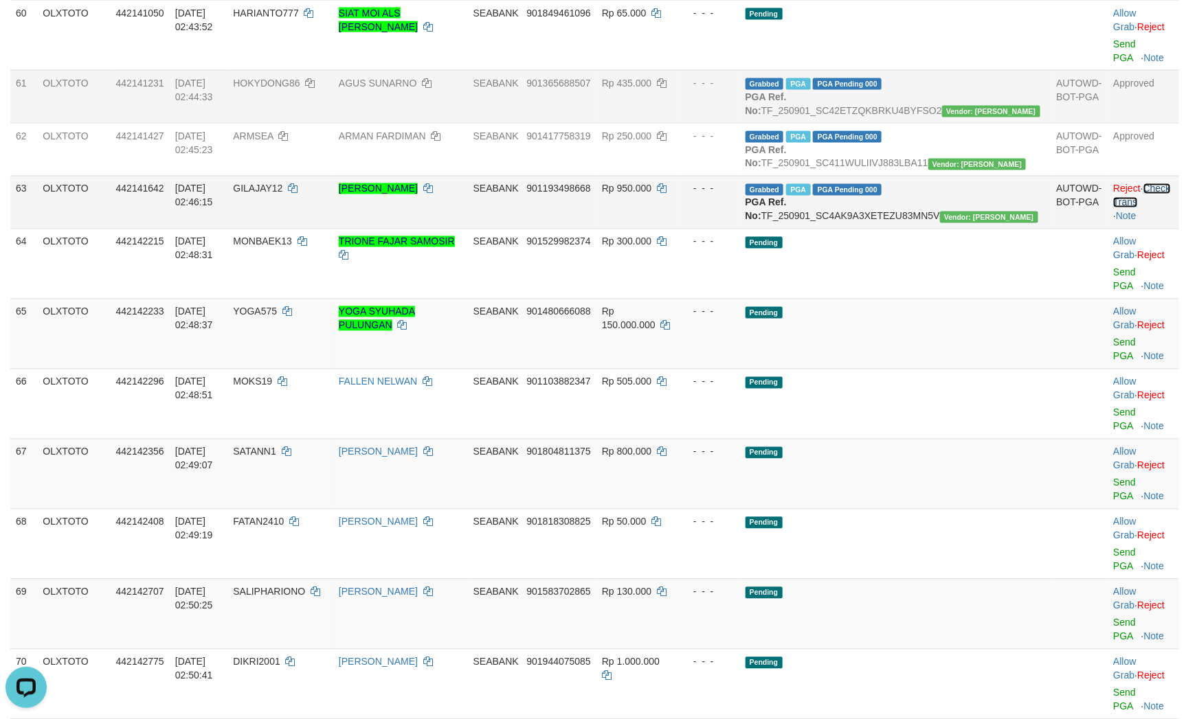
click at [1165, 208] on link "Check Trans" at bounding box center [1141, 195] width 57 height 25
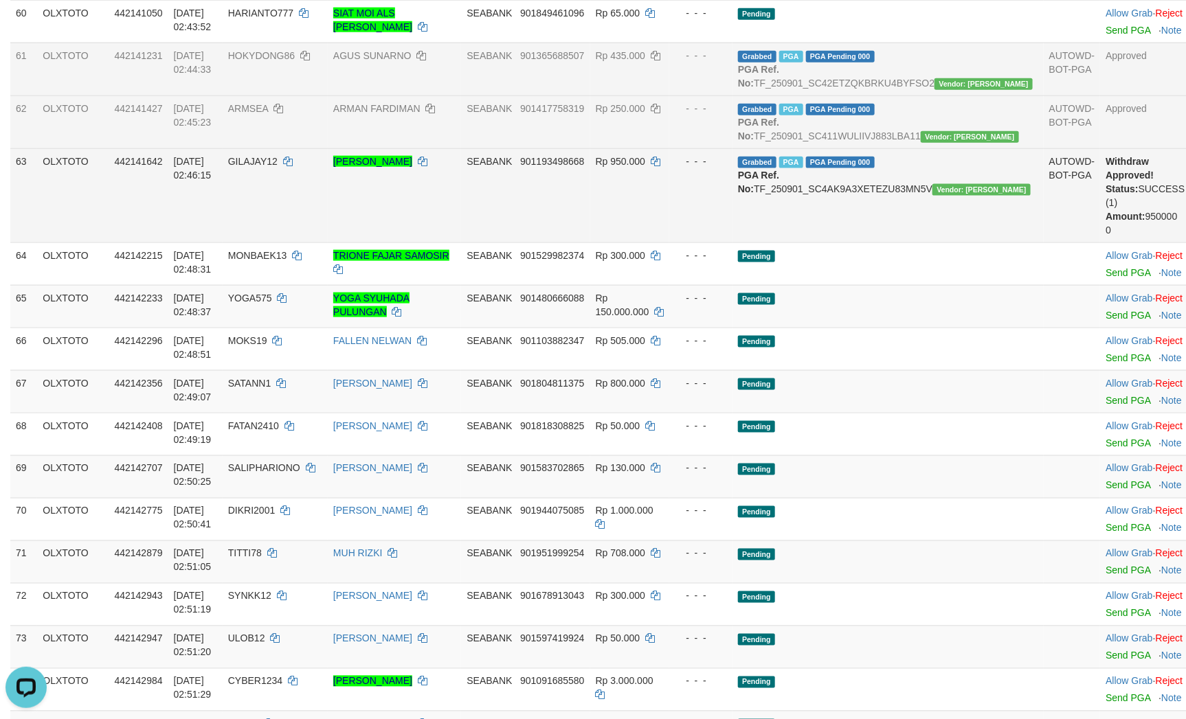
scroll to position [3297, 0]
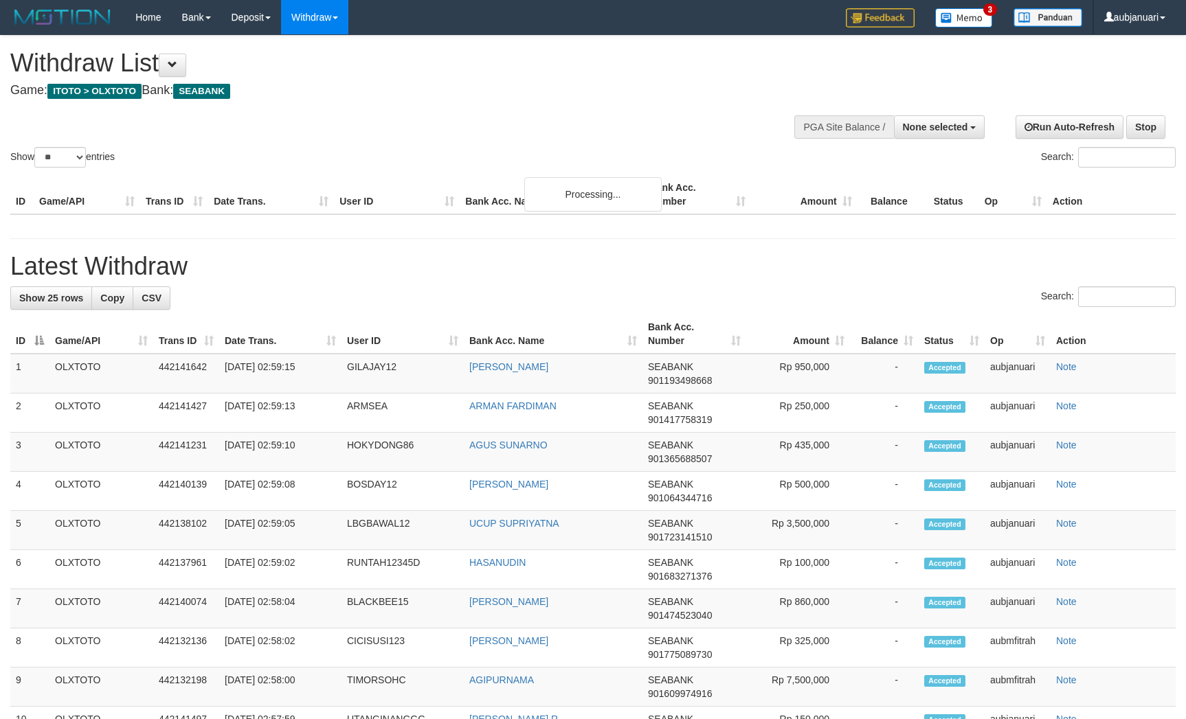
select select
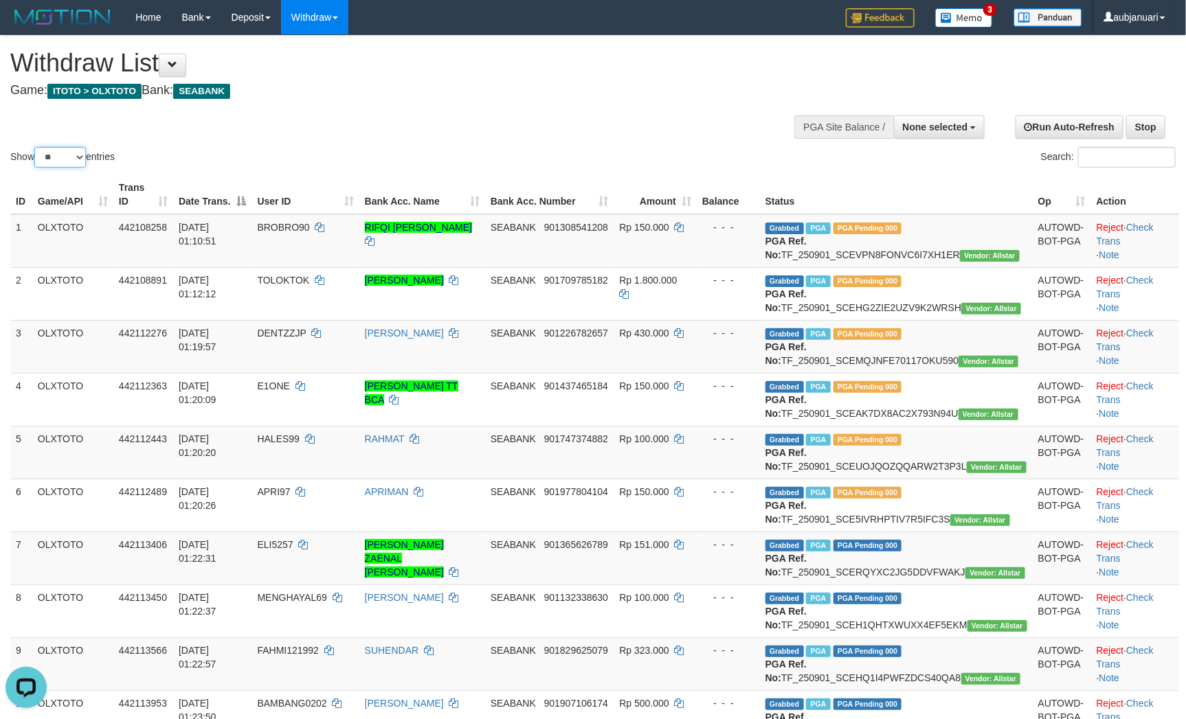
drag, startPoint x: 60, startPoint y: 172, endPoint x: 60, endPoint y: 182, distance: 10.3
click at [60, 168] on select "** ** ** ***" at bounding box center [60, 157] width 52 height 21
select select "***"
click at [36, 164] on select "** ** ** ***" at bounding box center [60, 157] width 52 height 21
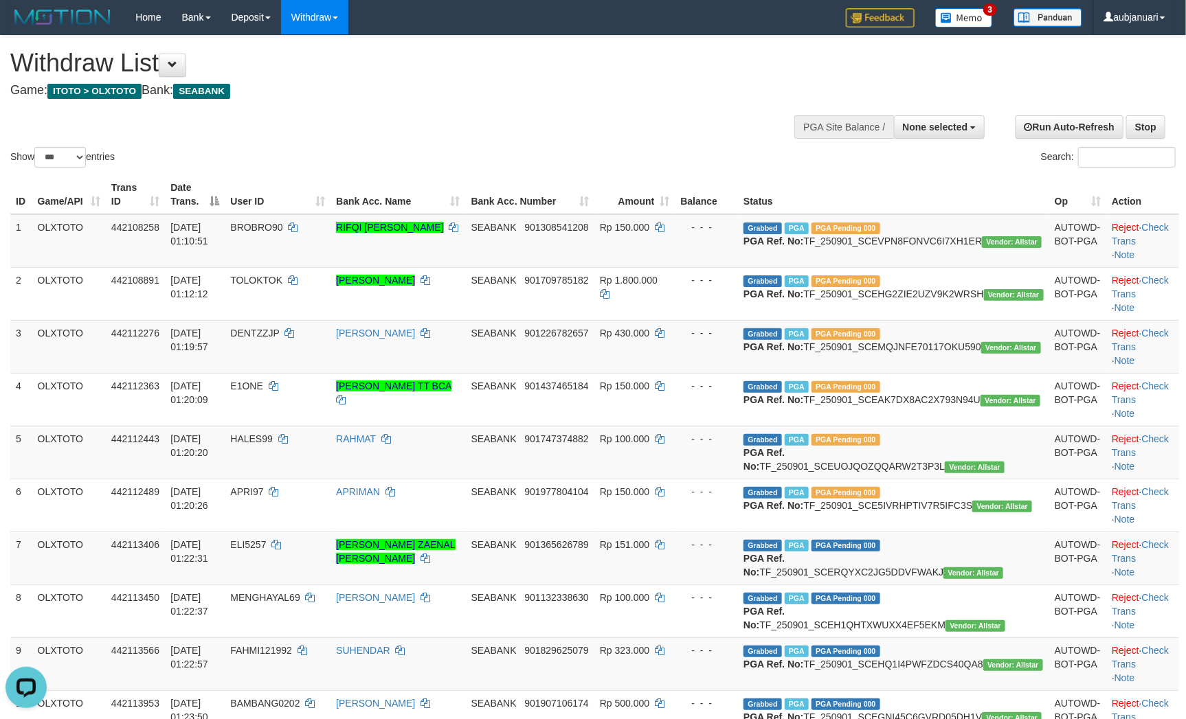
click at [466, 64] on h1 "Withdraw List" at bounding box center [393, 62] width 767 height 27
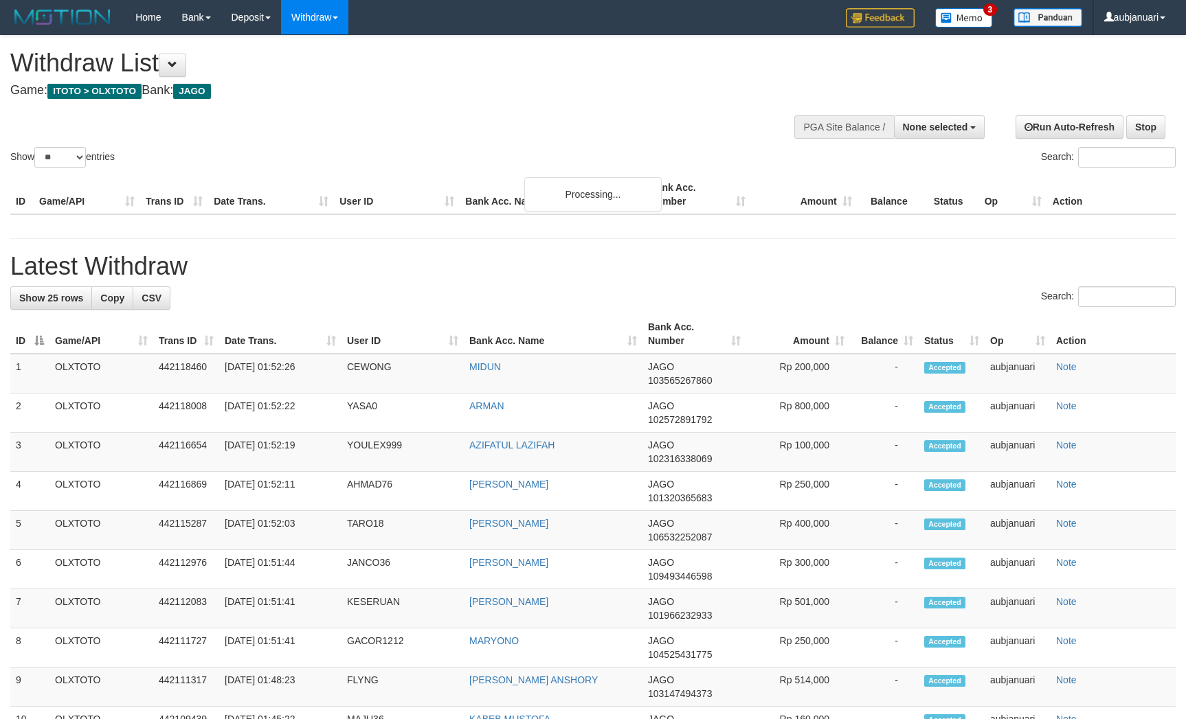
select select
select select "**"
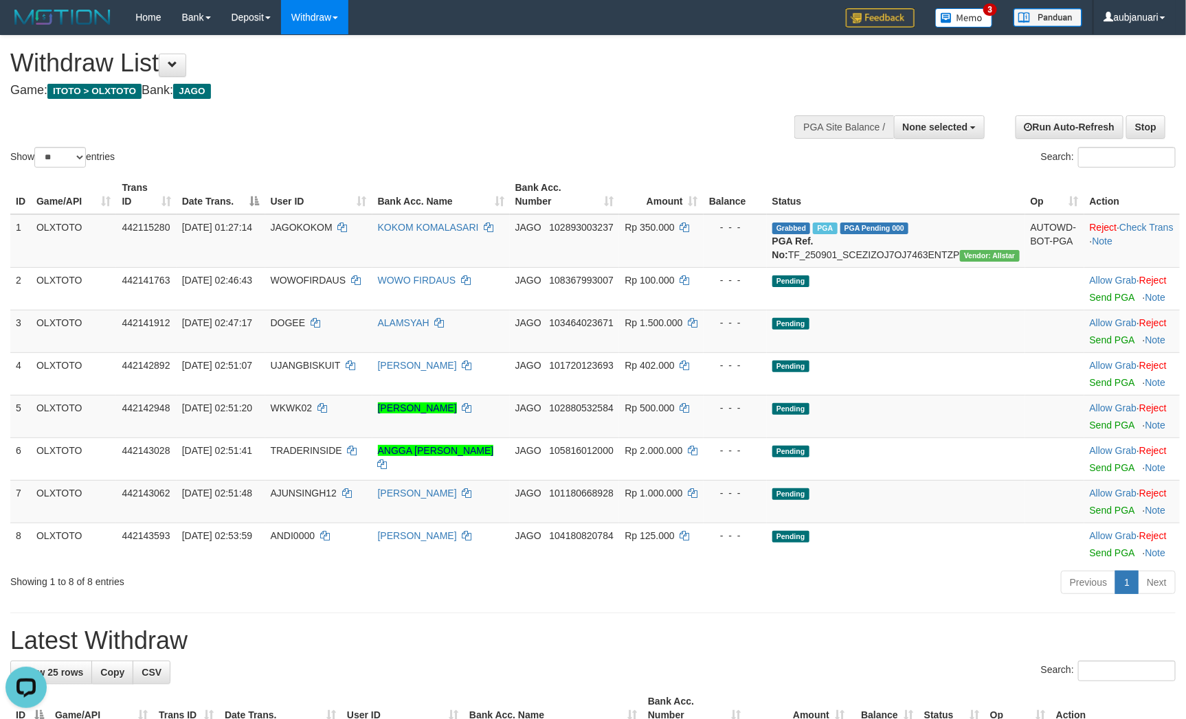
click at [372, 69] on h1 "Withdraw List" at bounding box center [393, 62] width 767 height 27
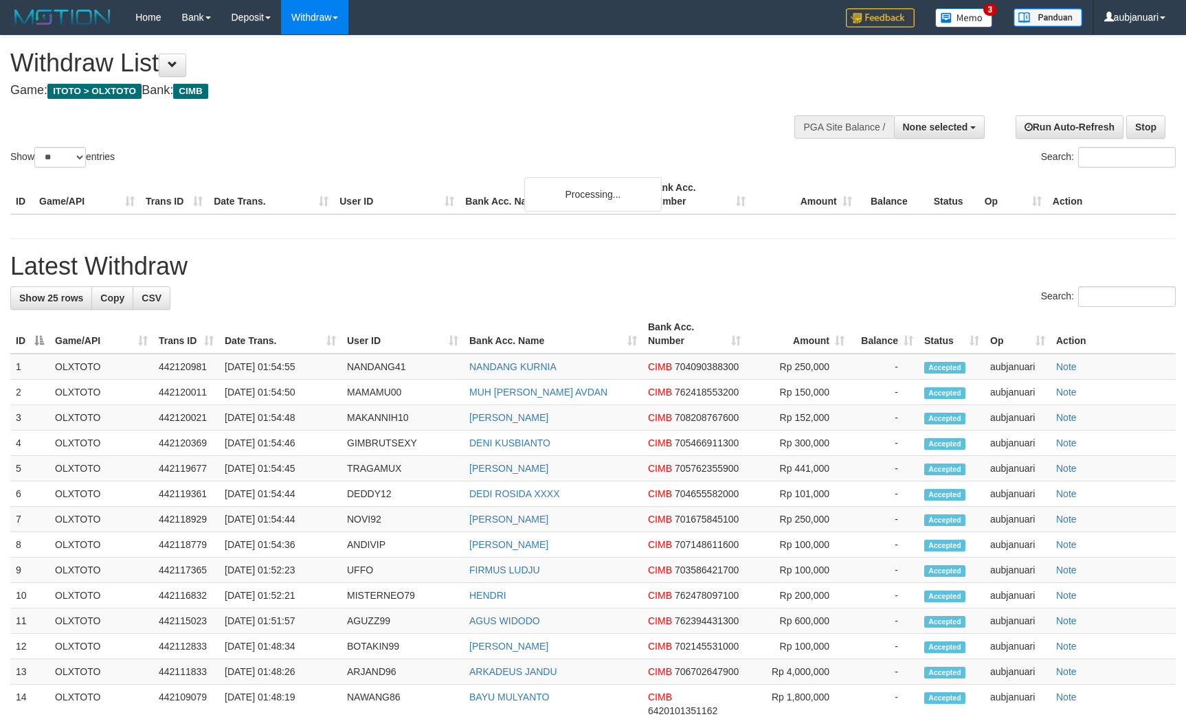
select select
select select "**"
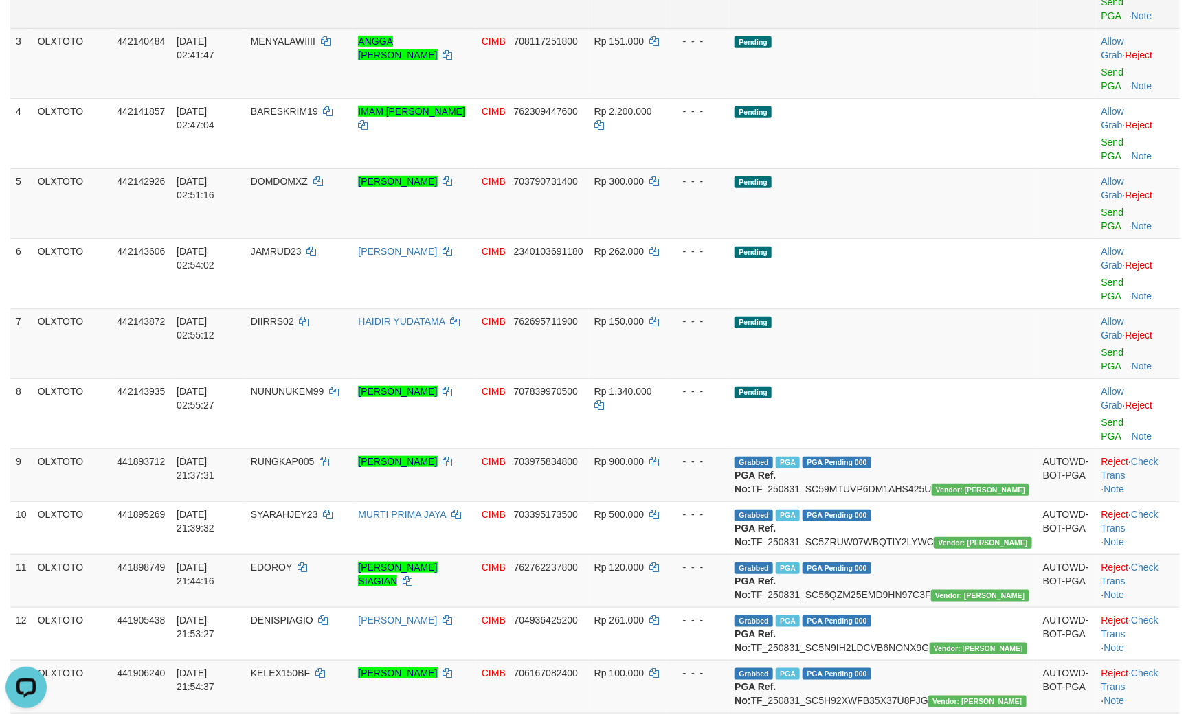
scroll to position [206, 0]
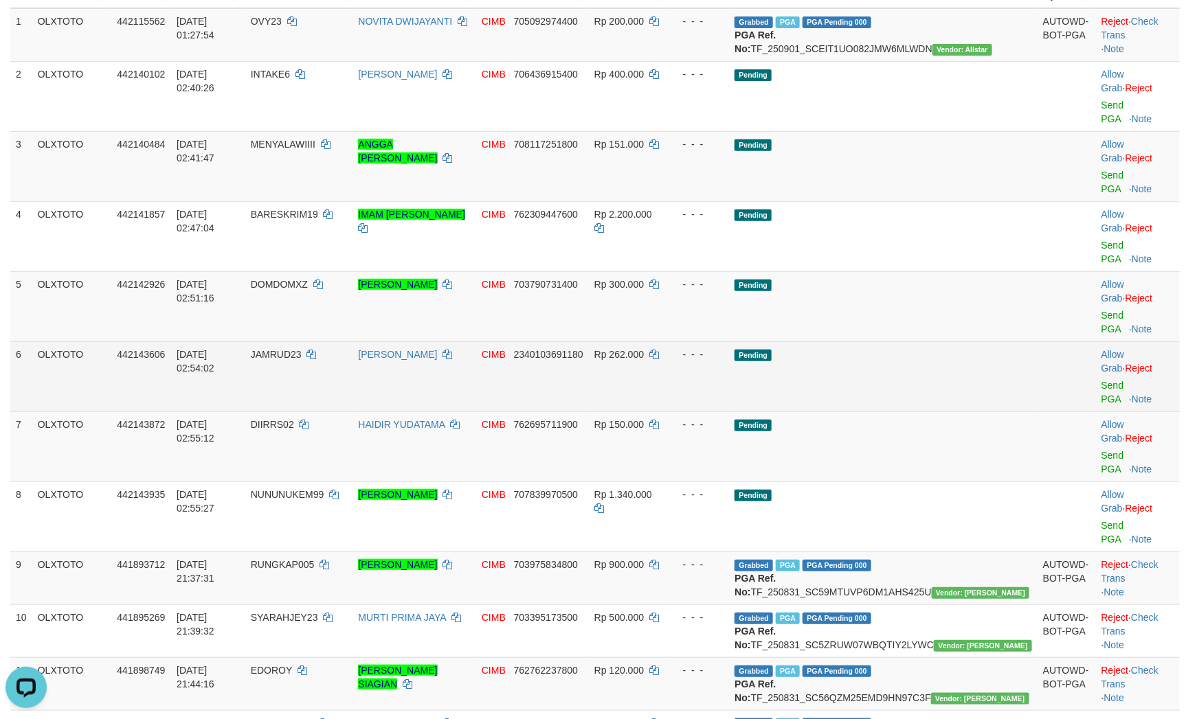
drag, startPoint x: 833, startPoint y: 291, endPoint x: 767, endPoint y: 299, distance: 66.5
click at [828, 341] on td "Pending" at bounding box center [883, 376] width 308 height 70
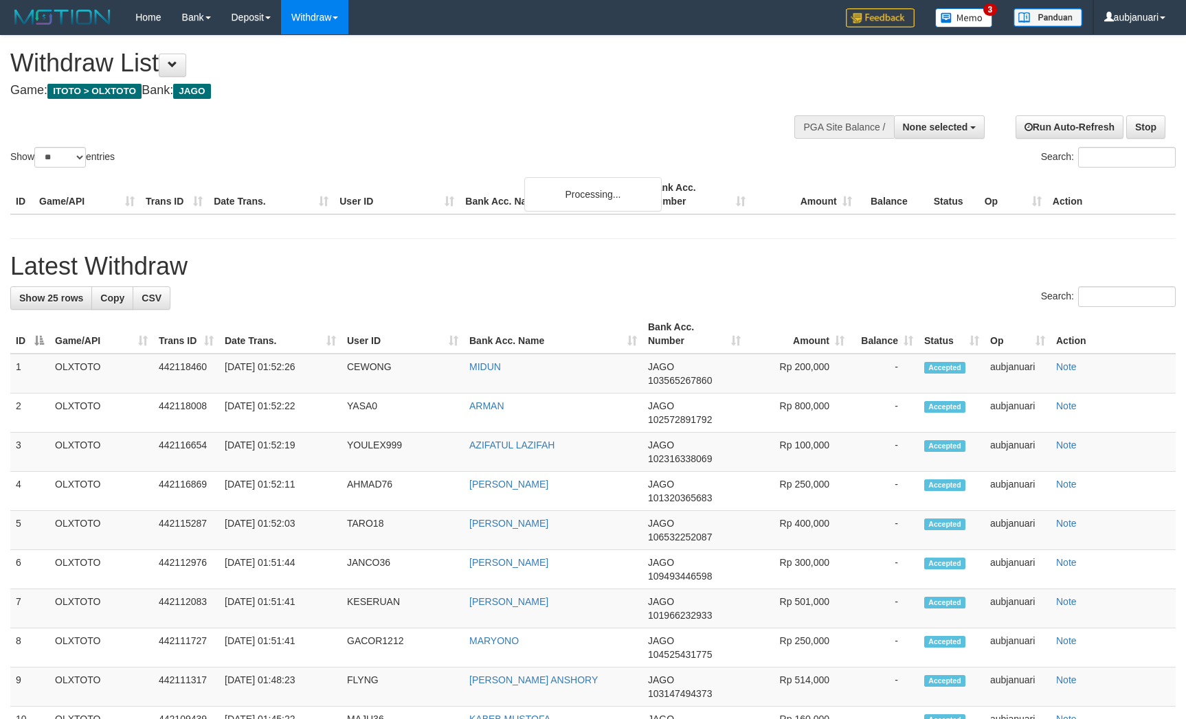
select select
select select "**"
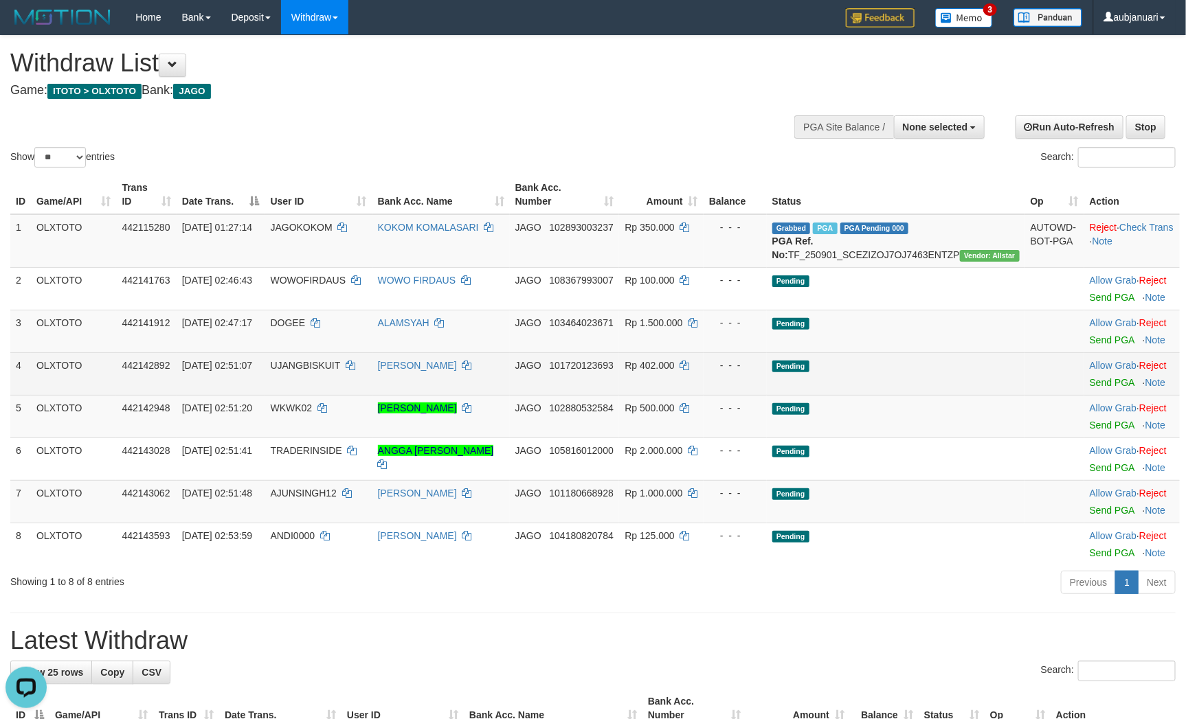
click at [955, 386] on td "Pending" at bounding box center [896, 373] width 258 height 43
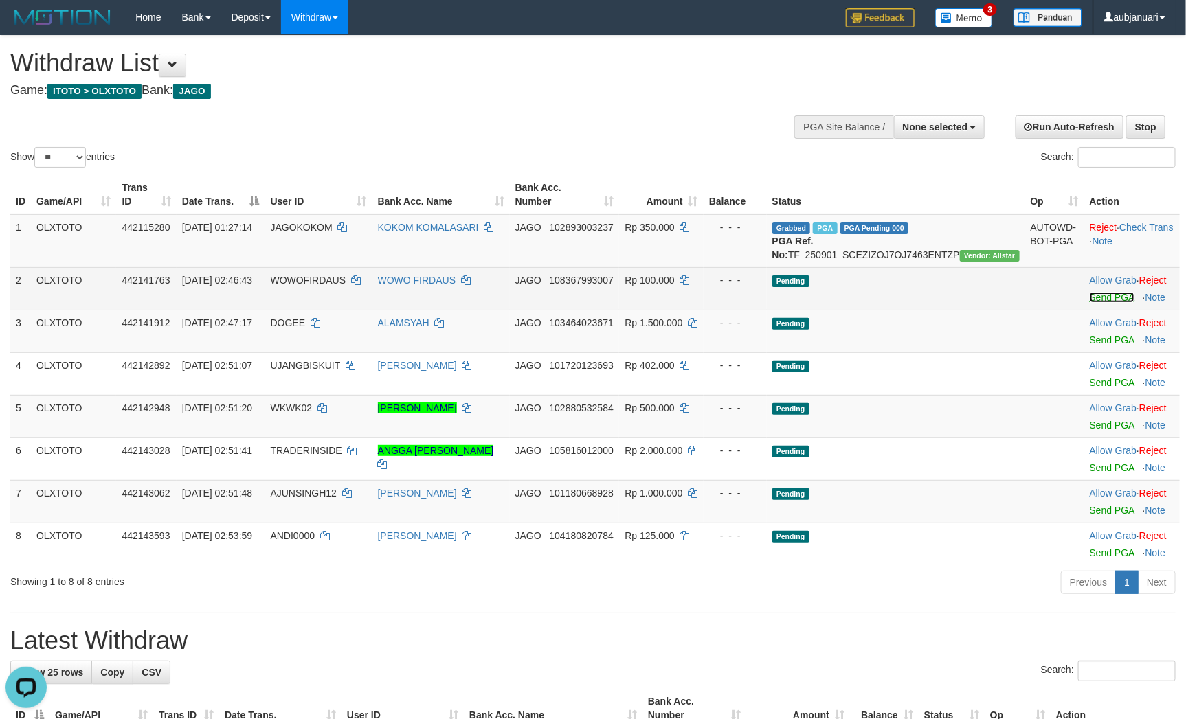
click at [1094, 303] on link "Send PGA" at bounding box center [1111, 297] width 45 height 11
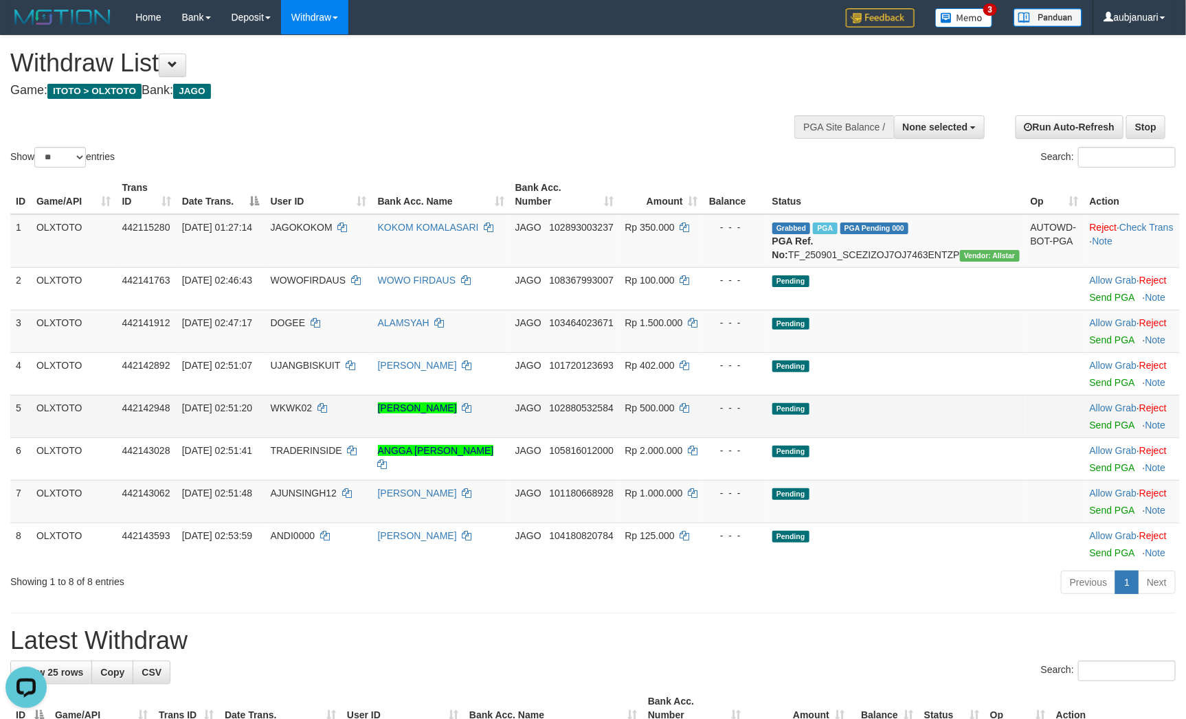
drag, startPoint x: 969, startPoint y: 453, endPoint x: 961, endPoint y: 453, distance: 7.6
click at [961, 438] on td "Pending" at bounding box center [896, 416] width 258 height 43
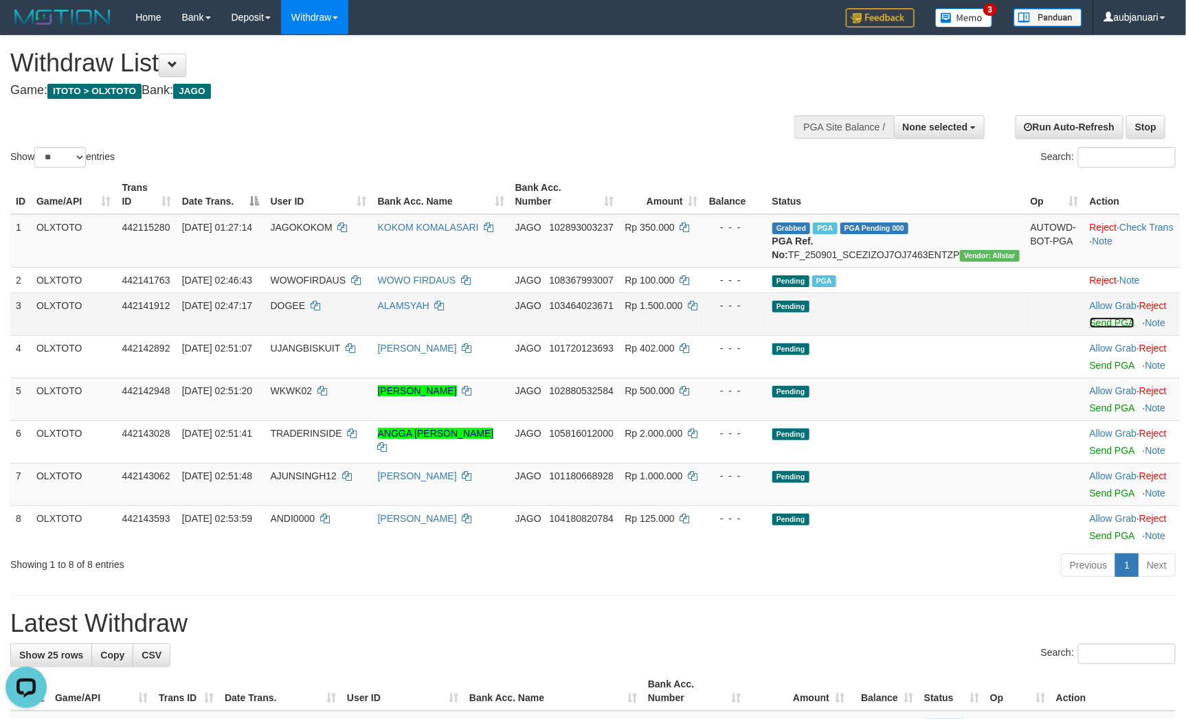
click at [1101, 328] on link "Send PGA" at bounding box center [1111, 322] width 45 height 11
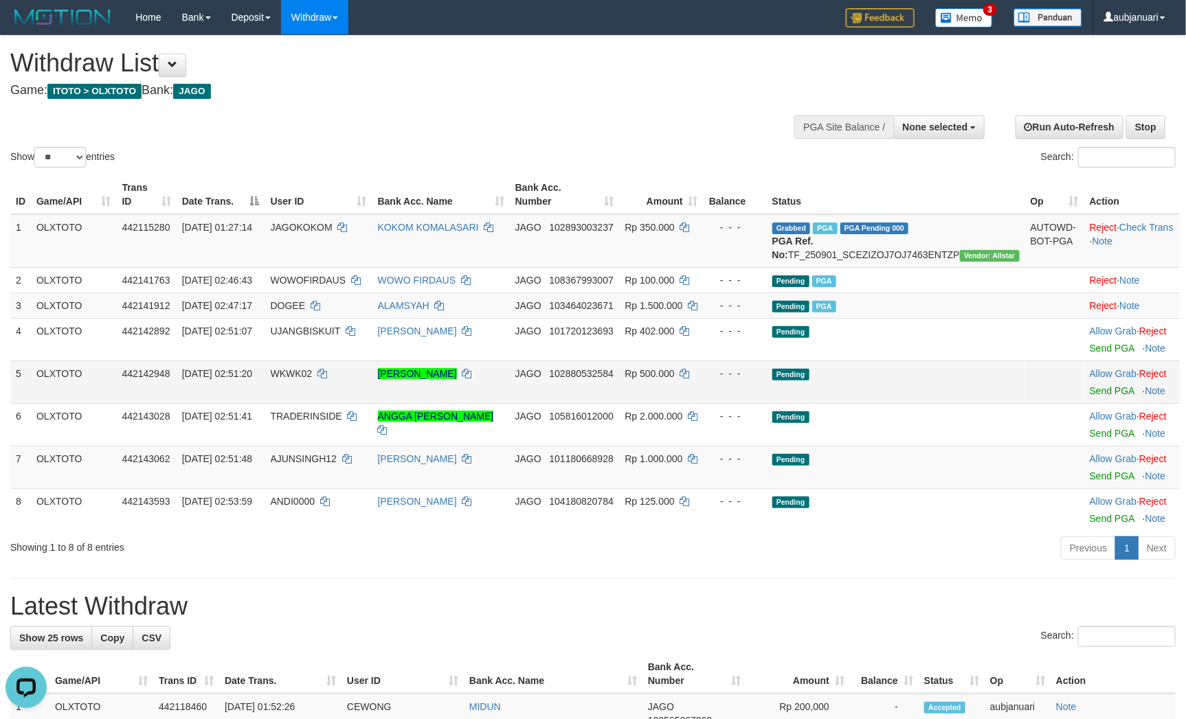
click at [857, 403] on td "Pending" at bounding box center [896, 382] width 258 height 43
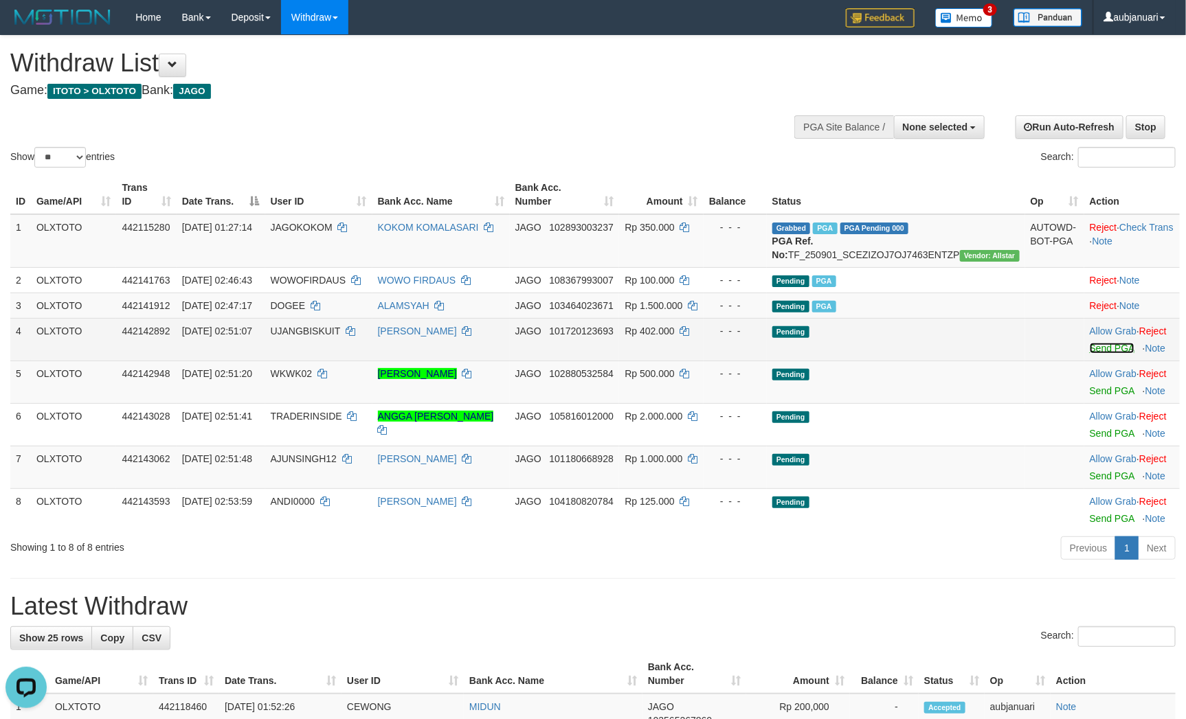
click at [1097, 354] on link "Send PGA" at bounding box center [1111, 348] width 45 height 11
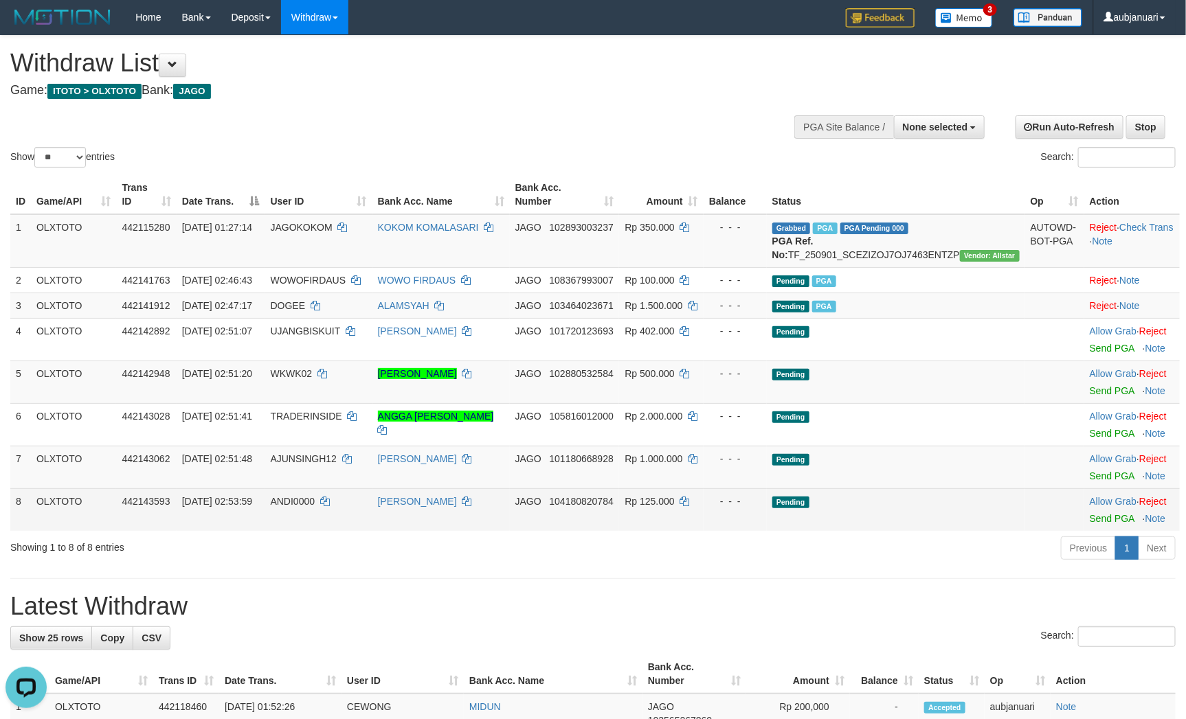
click at [885, 530] on td "Pending" at bounding box center [896, 509] width 258 height 43
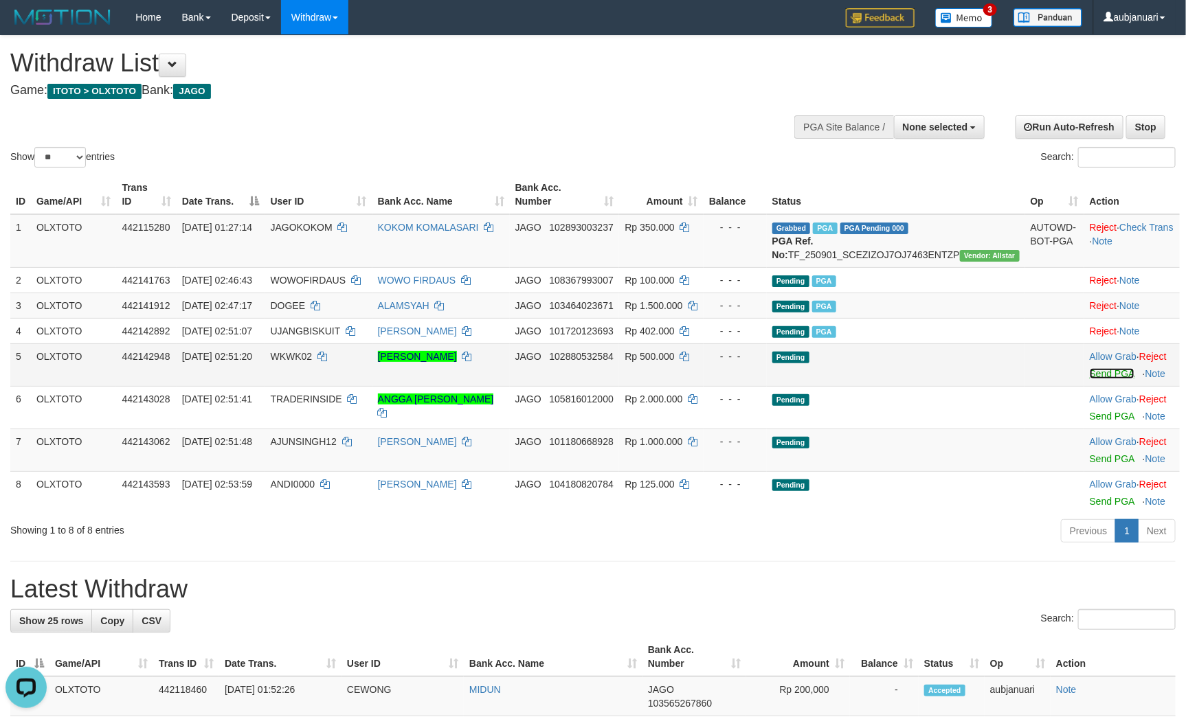
click at [1089, 379] on link "Send PGA" at bounding box center [1111, 373] width 45 height 11
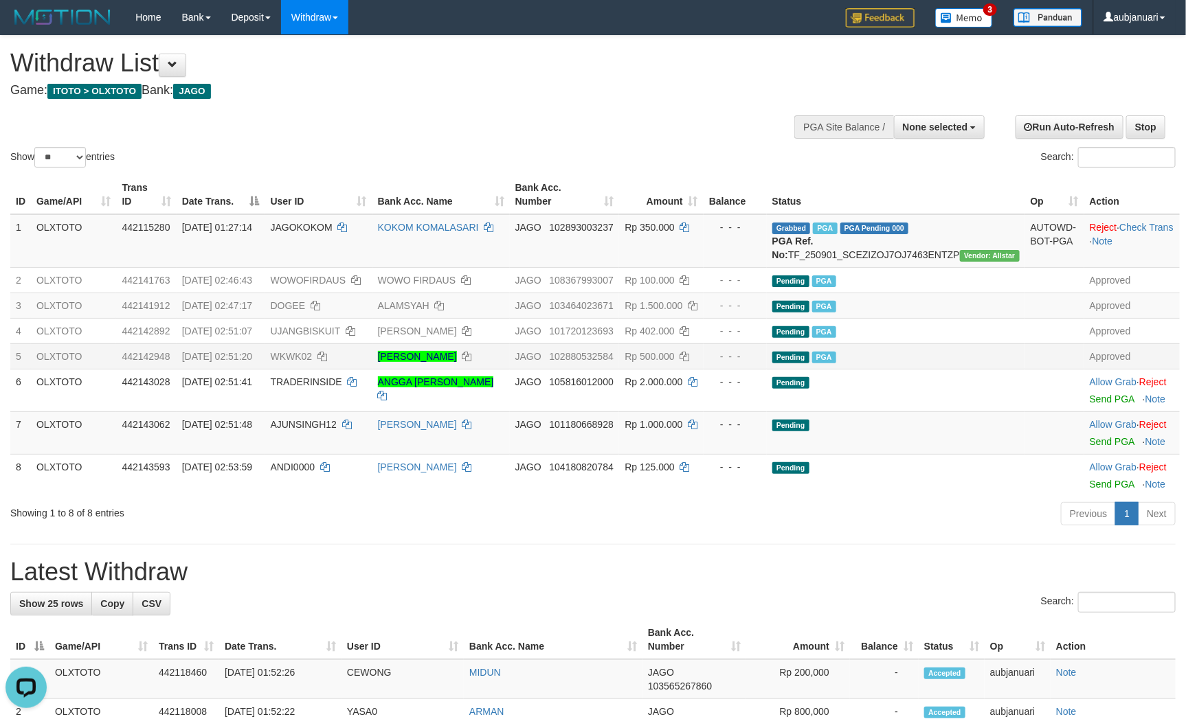
click at [308, 75] on h1 "Withdraw List" at bounding box center [393, 62] width 767 height 27
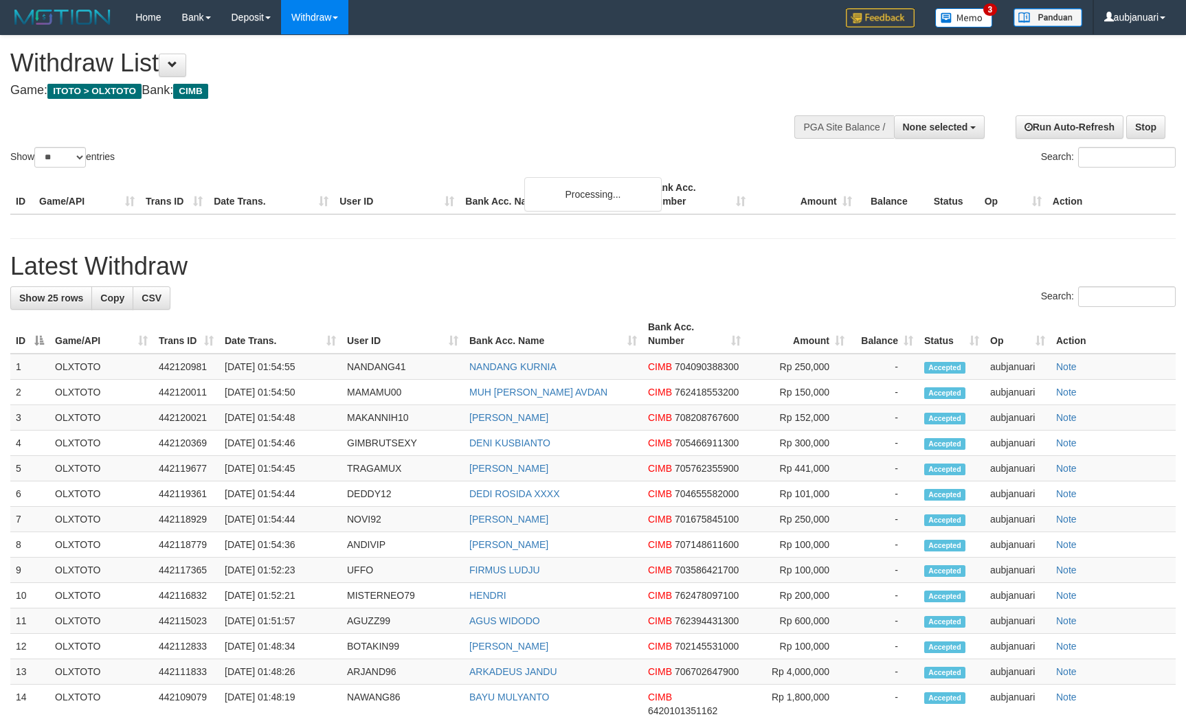
select select
select select "**"
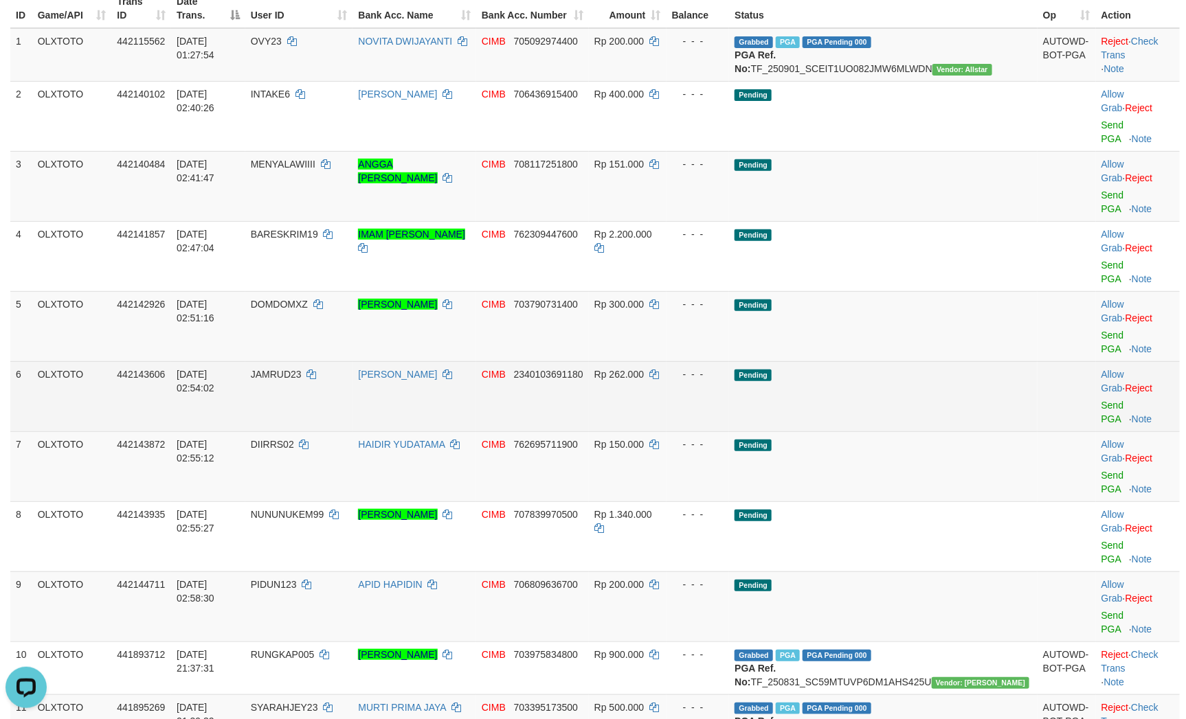
click at [959, 361] on td "Pending" at bounding box center [883, 396] width 308 height 70
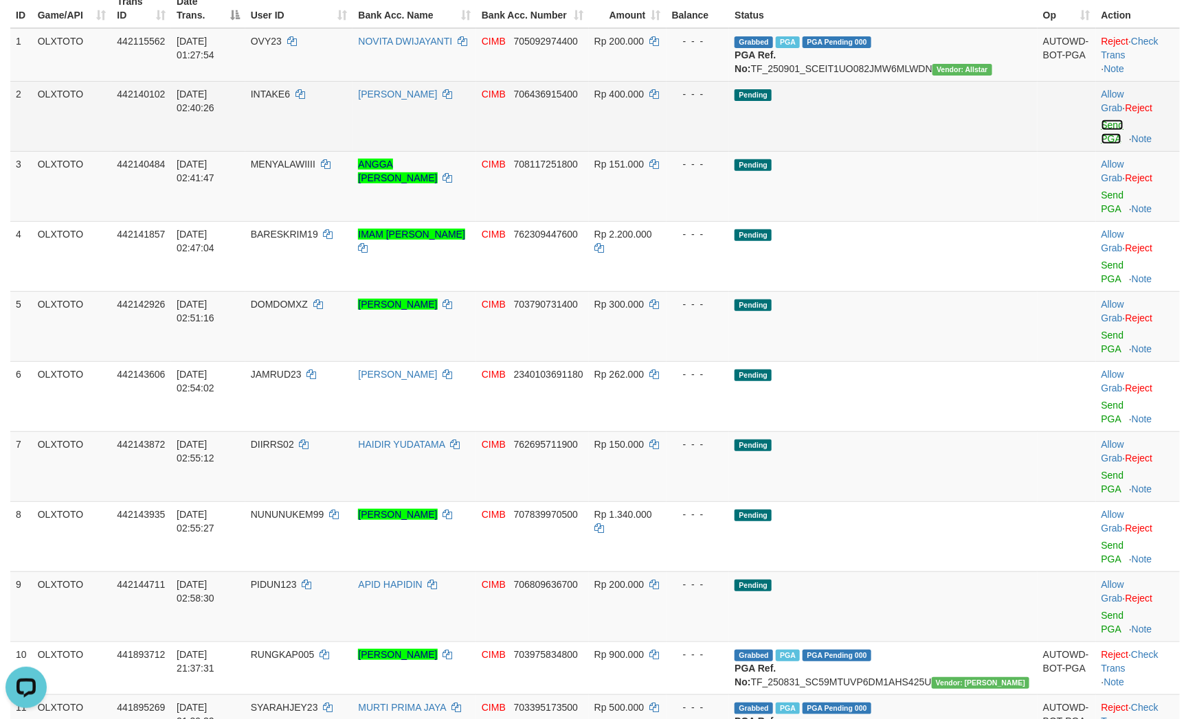
click at [1107, 144] on link "Send PGA" at bounding box center [1112, 132] width 23 height 25
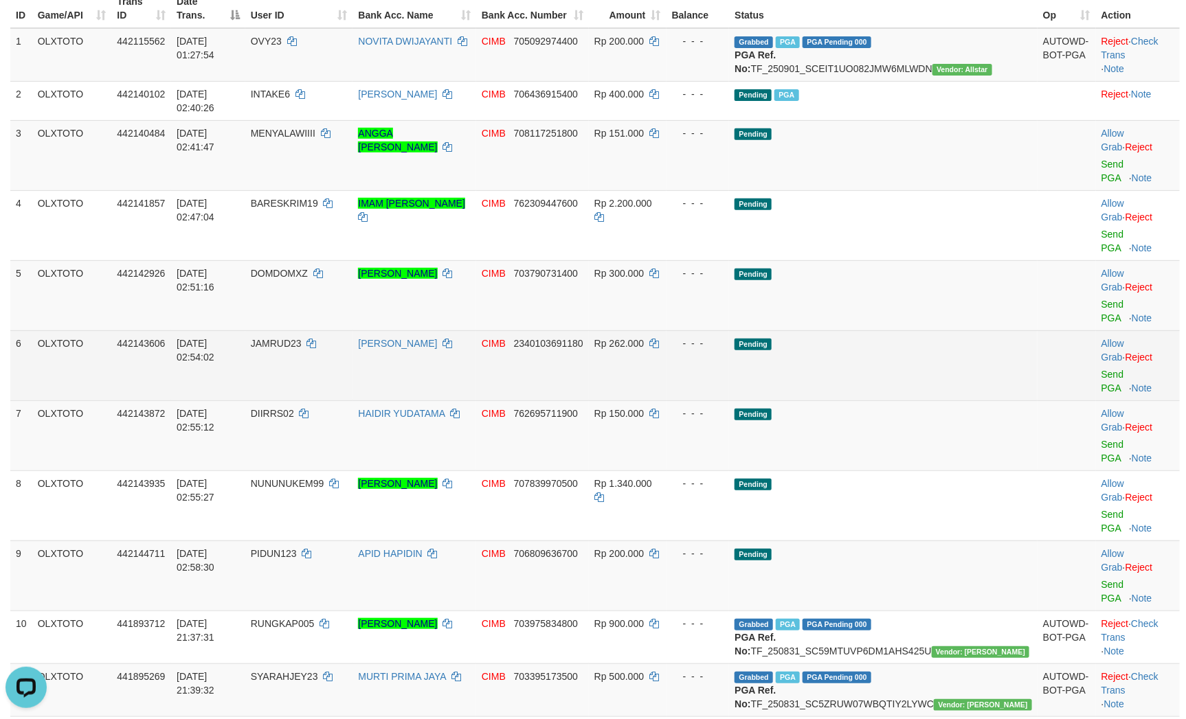
click at [724, 337] on div "- - -" at bounding box center [698, 344] width 52 height 14
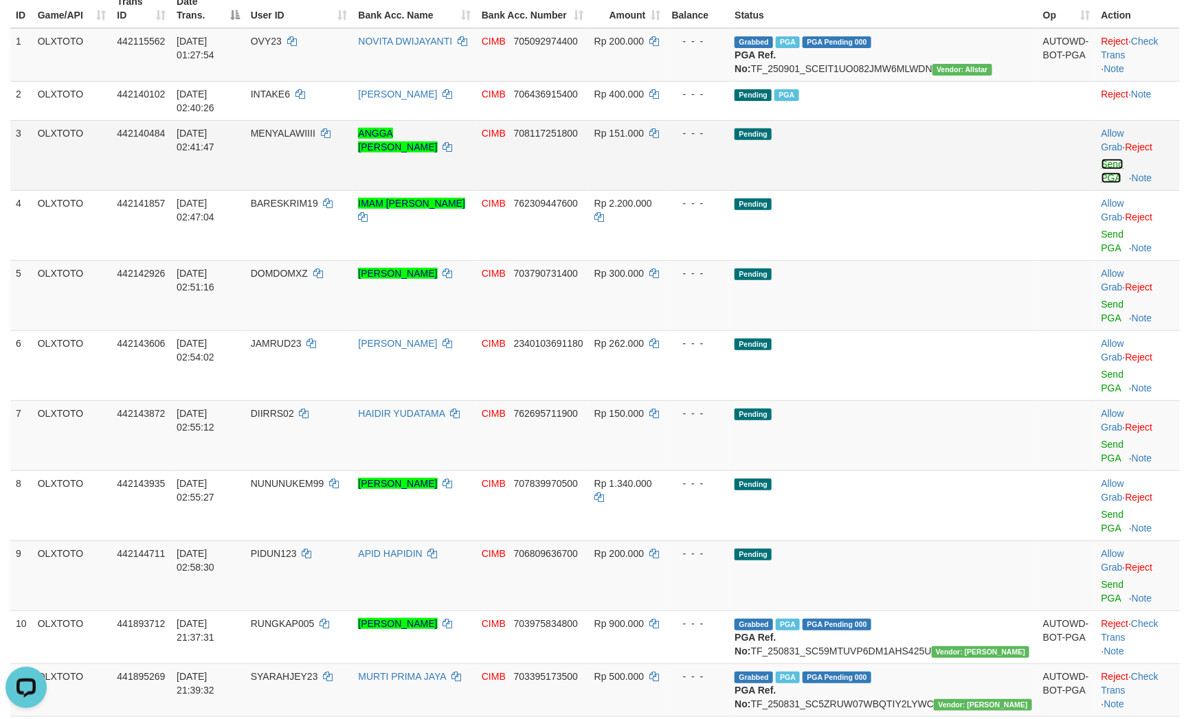
click at [1101, 169] on link "Send PGA" at bounding box center [1112, 171] width 23 height 25
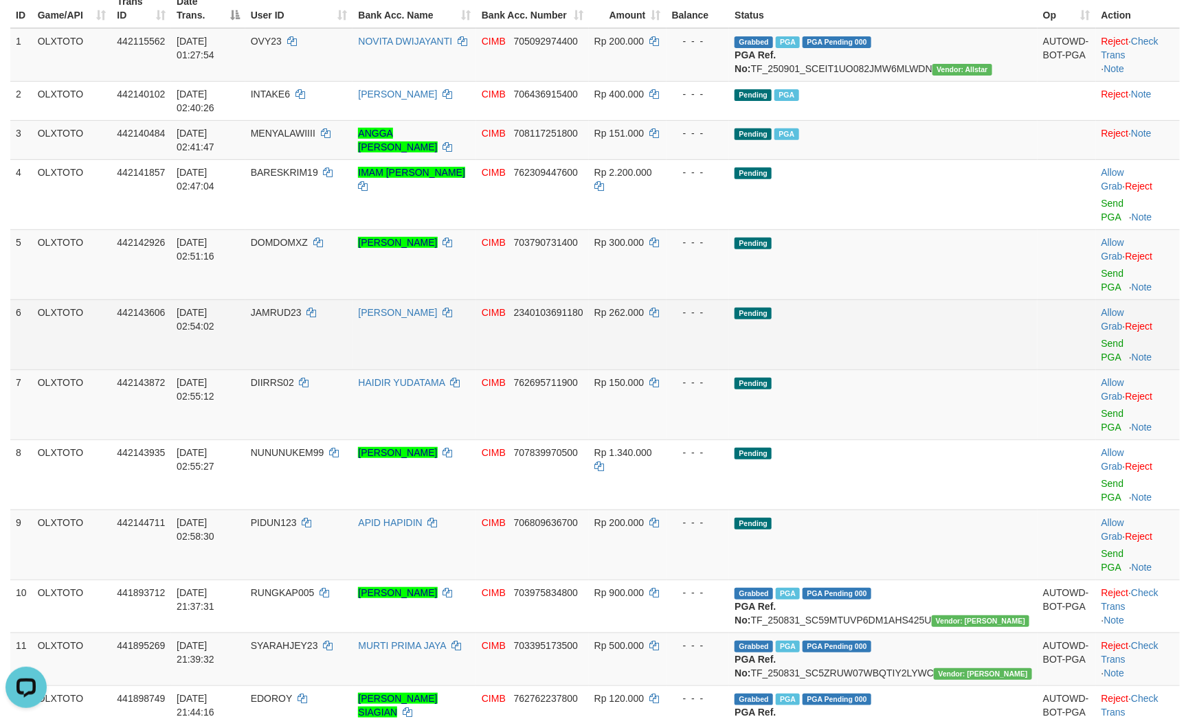
click at [894, 299] on td "Pending" at bounding box center [883, 334] width 308 height 70
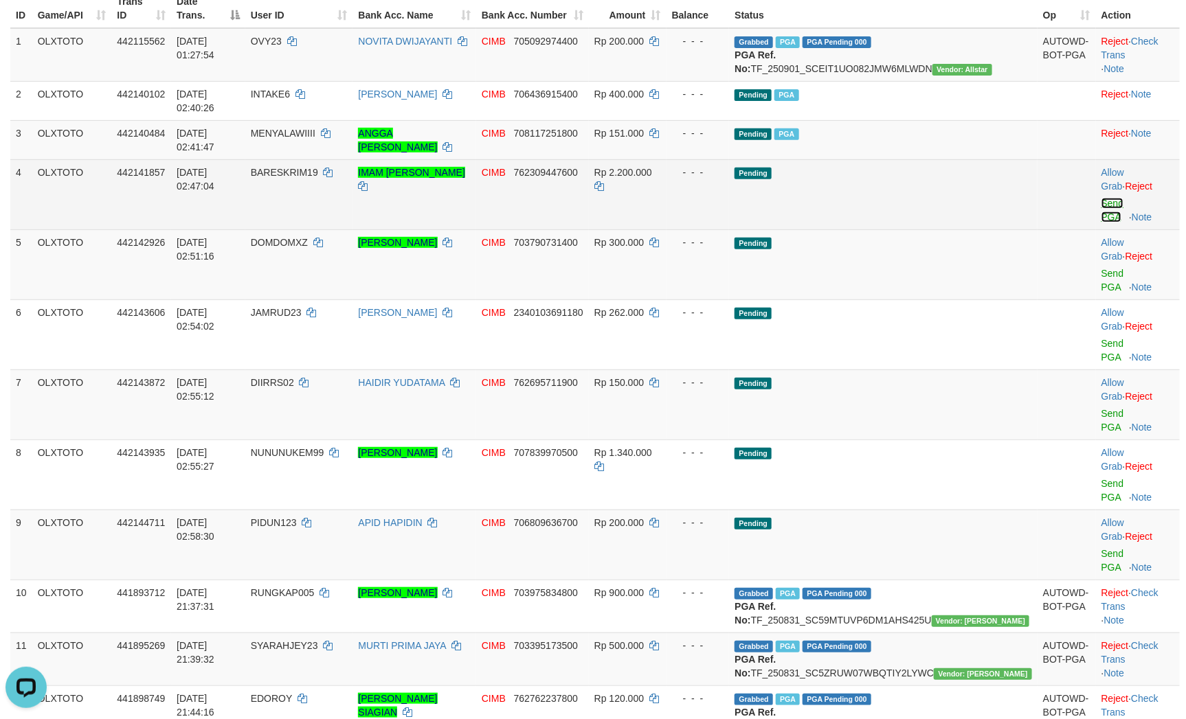
click at [1101, 198] on link "Send PGA" at bounding box center [1112, 210] width 23 height 25
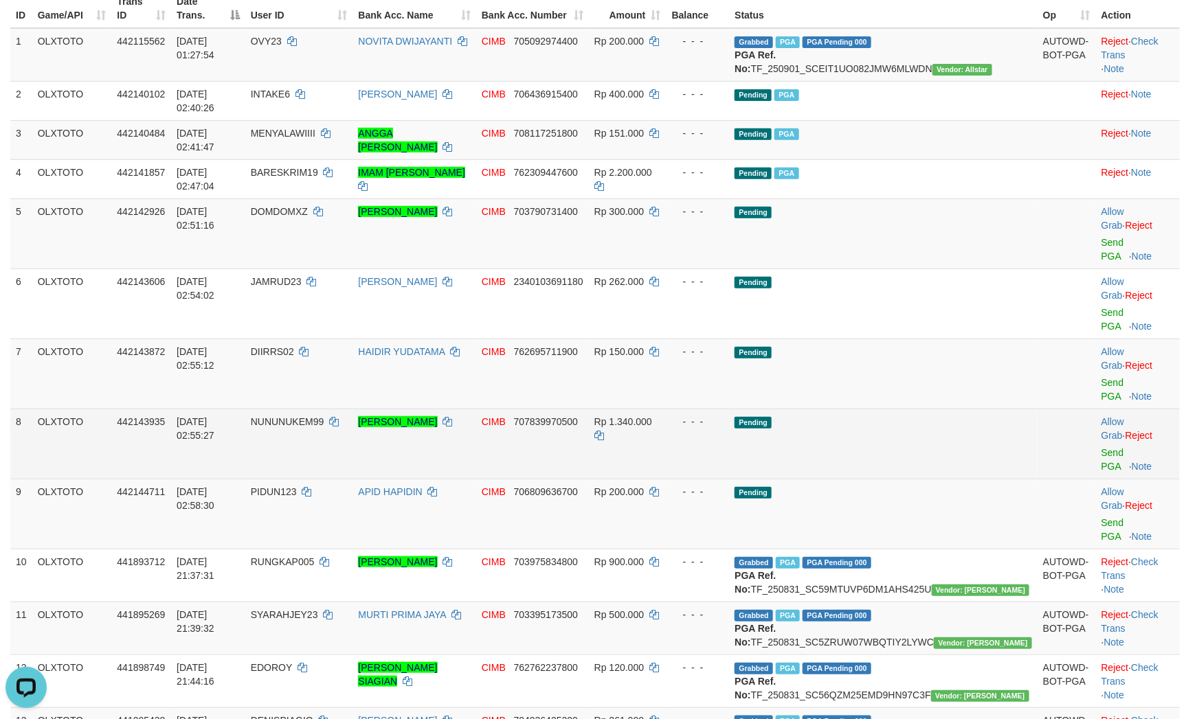
drag, startPoint x: 812, startPoint y: 359, endPoint x: 806, endPoint y: 354, distance: 7.8
click at [729, 409] on td "- - -" at bounding box center [697, 444] width 63 height 70
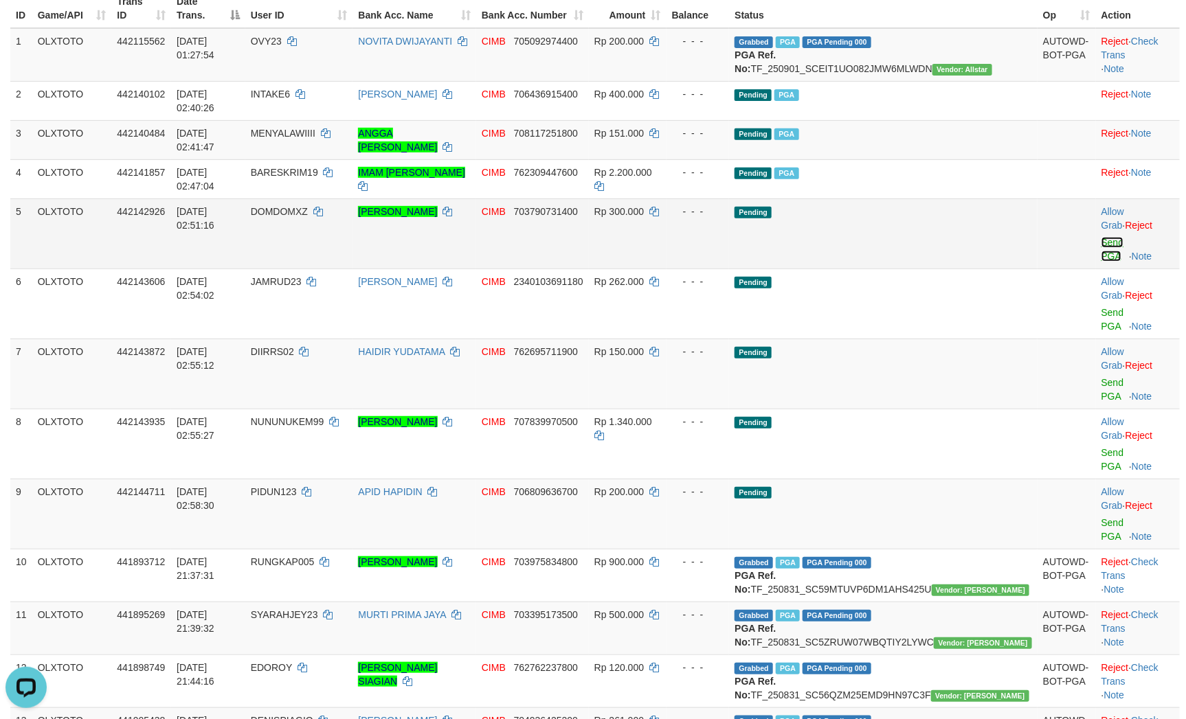
click at [1101, 237] on link "Send PGA" at bounding box center [1112, 249] width 23 height 25
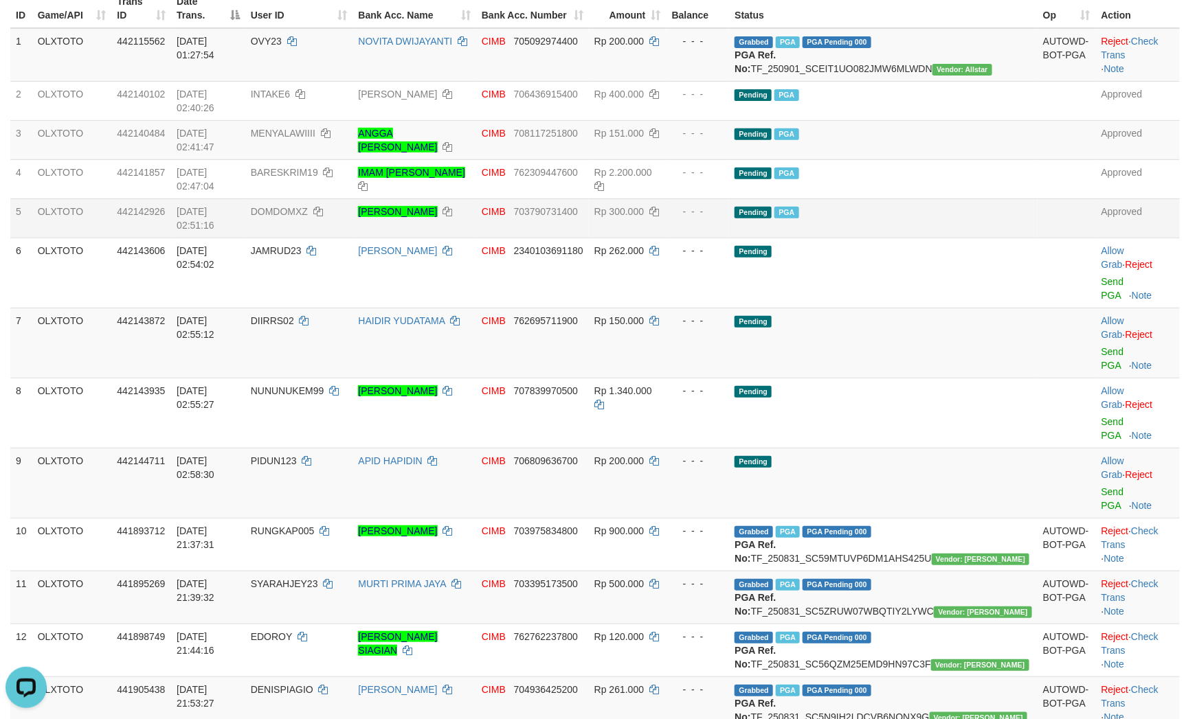
drag, startPoint x: 672, startPoint y: 269, endPoint x: 596, endPoint y: 239, distance: 81.1
click at [666, 269] on td "Rp 262.000" at bounding box center [628, 273] width 78 height 70
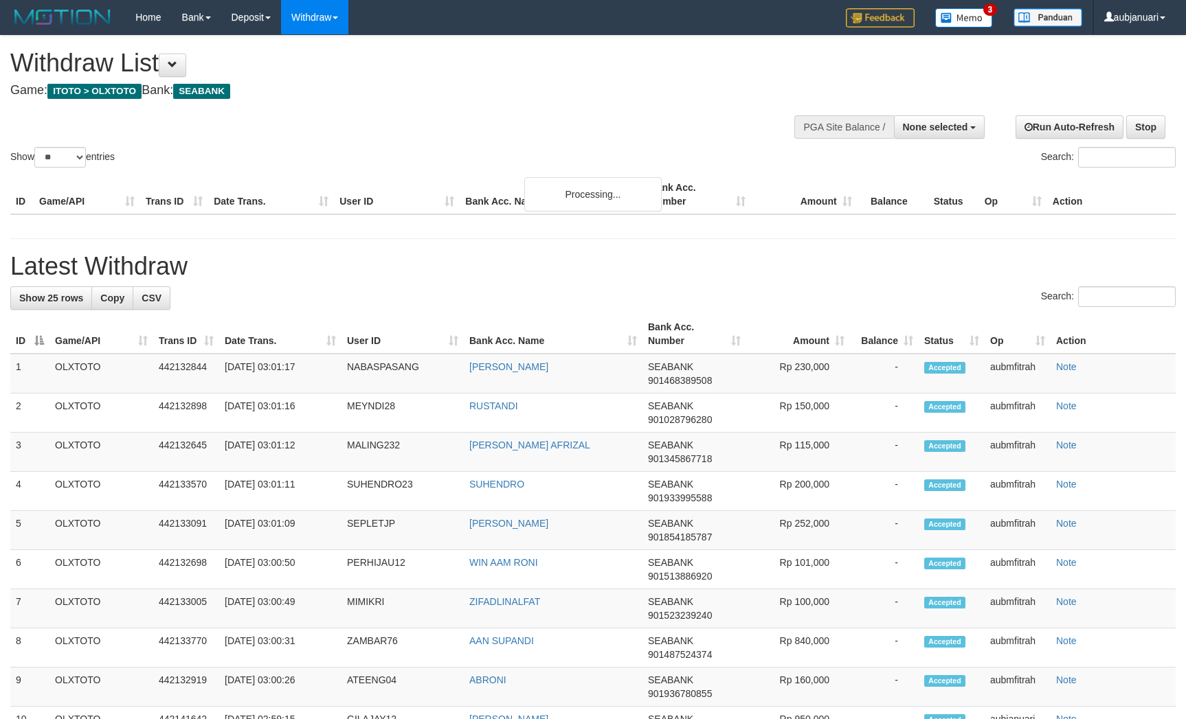
select select
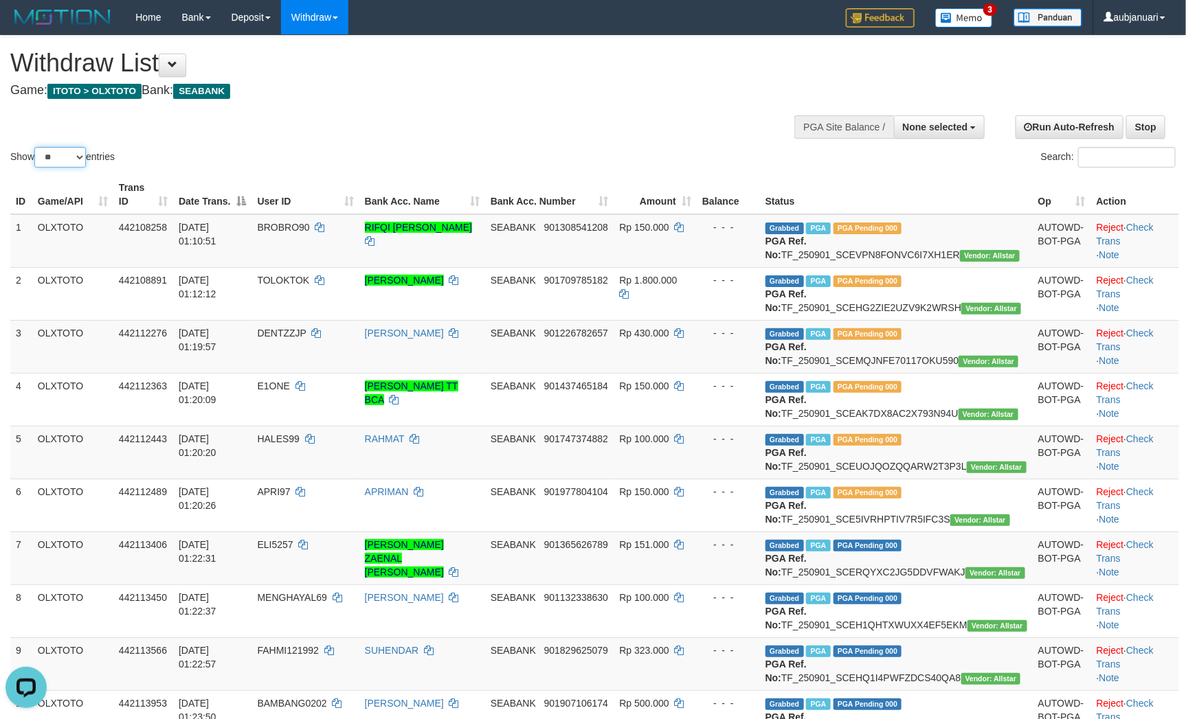
click at [54, 168] on select "** ** ** ***" at bounding box center [60, 157] width 52 height 21
select select "***"
click at [36, 164] on select "** ** ** ***" at bounding box center [60, 157] width 52 height 21
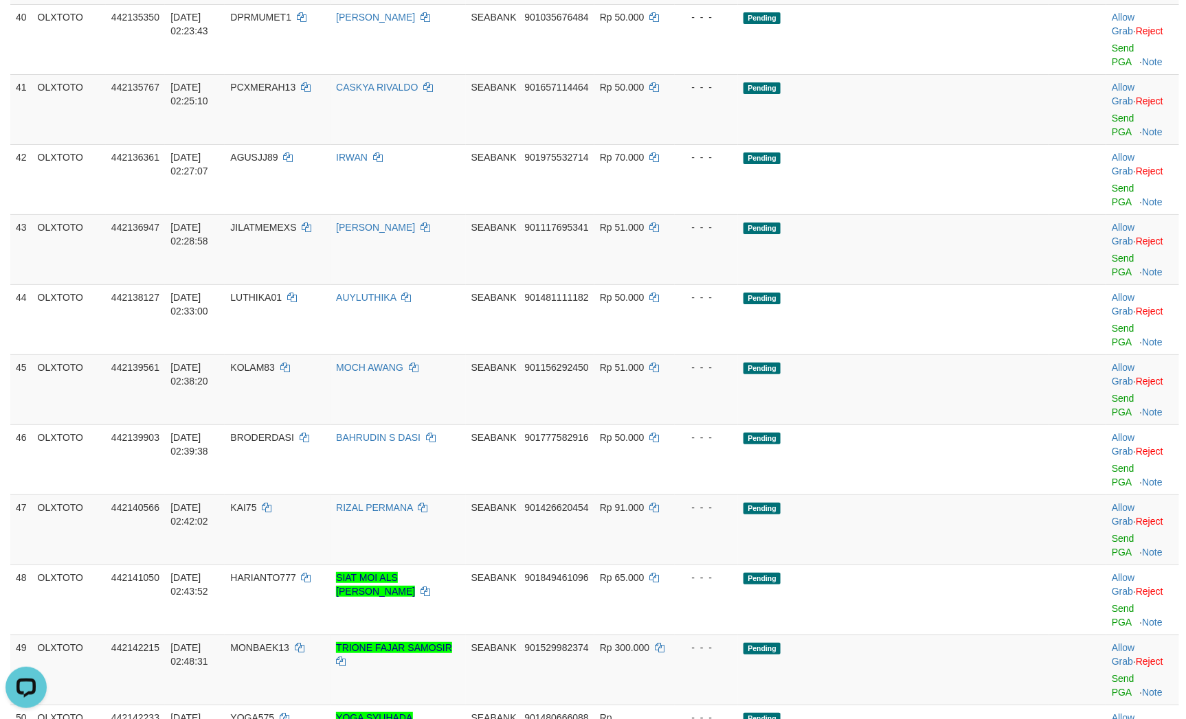
scroll to position [2370, 0]
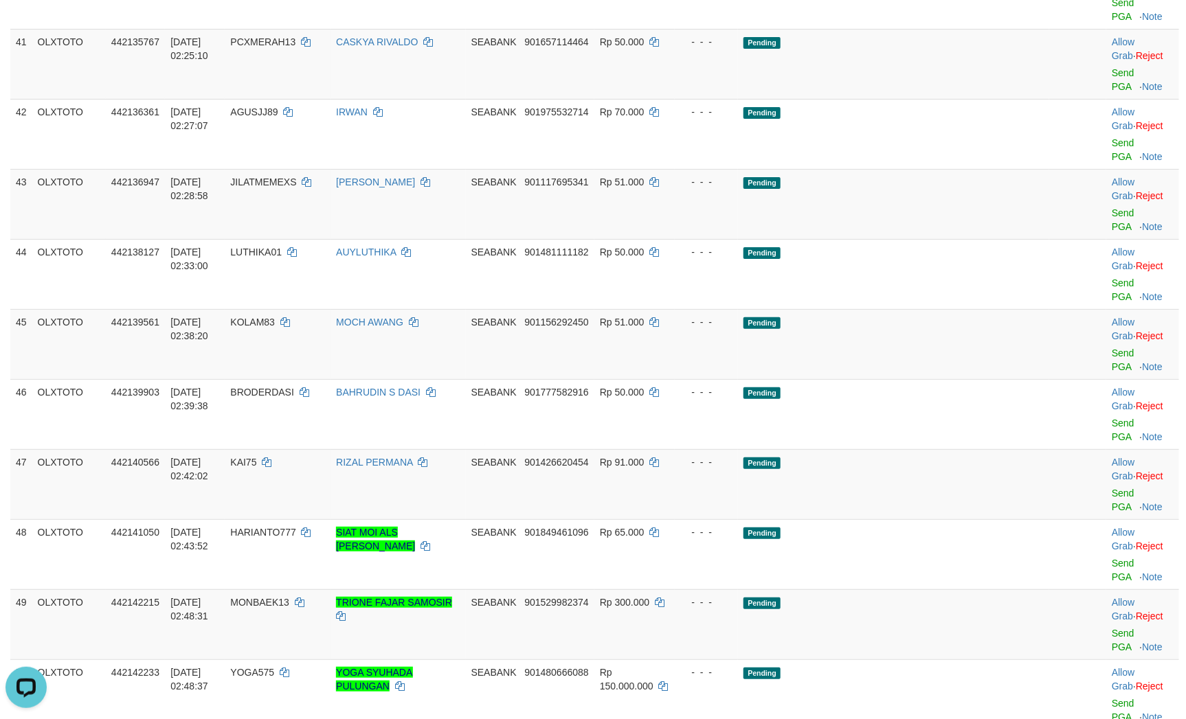
copy span "BERNARBEN"
drag, startPoint x: 285, startPoint y: 297, endPoint x: 346, endPoint y: 297, distance: 61.1
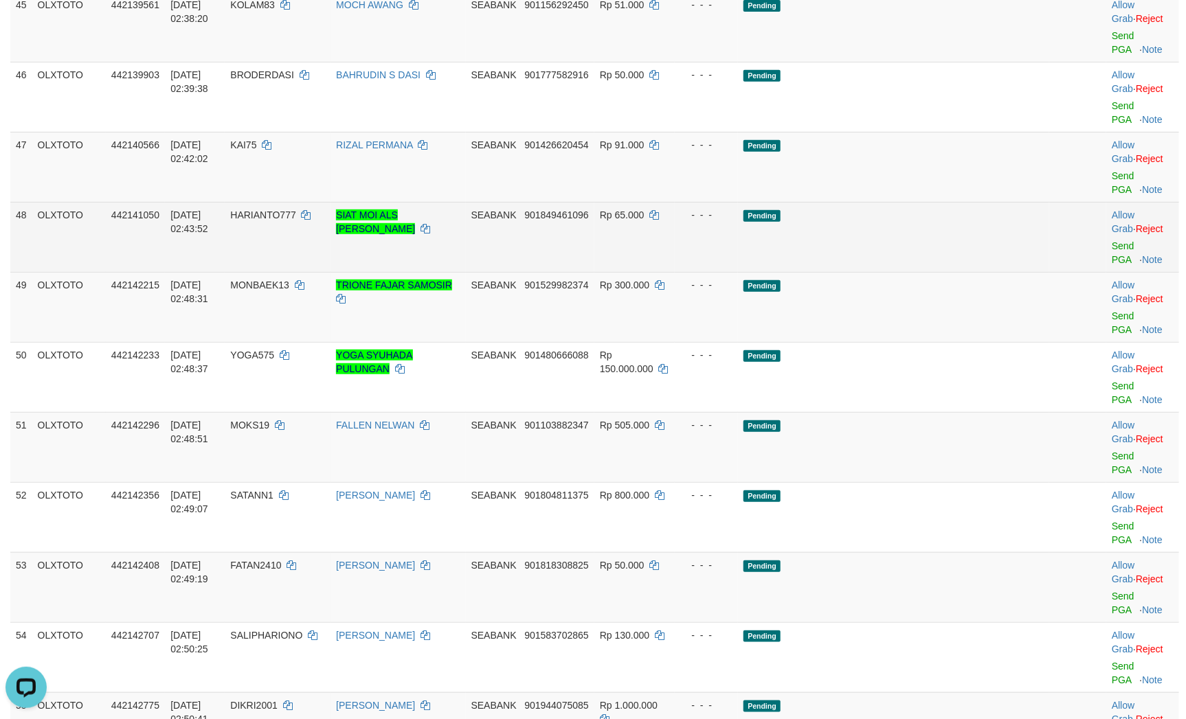
scroll to position [2576, 0]
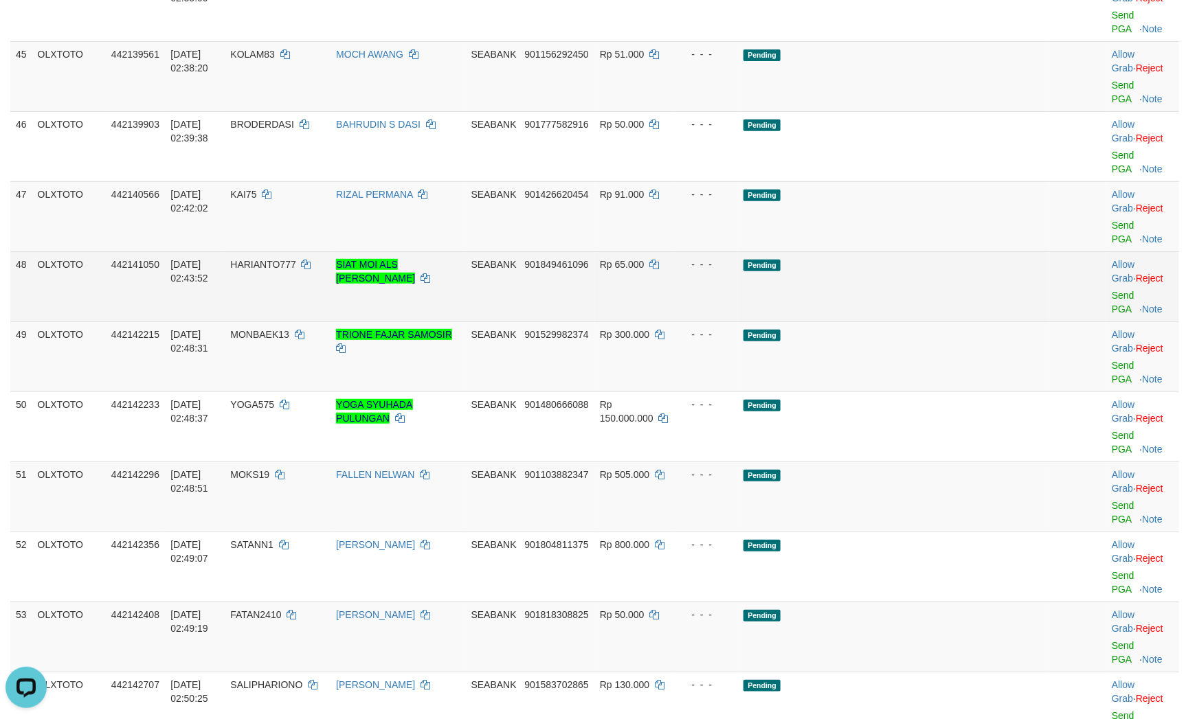
click at [995, 321] on td "Pending" at bounding box center [893, 286] width 311 height 70
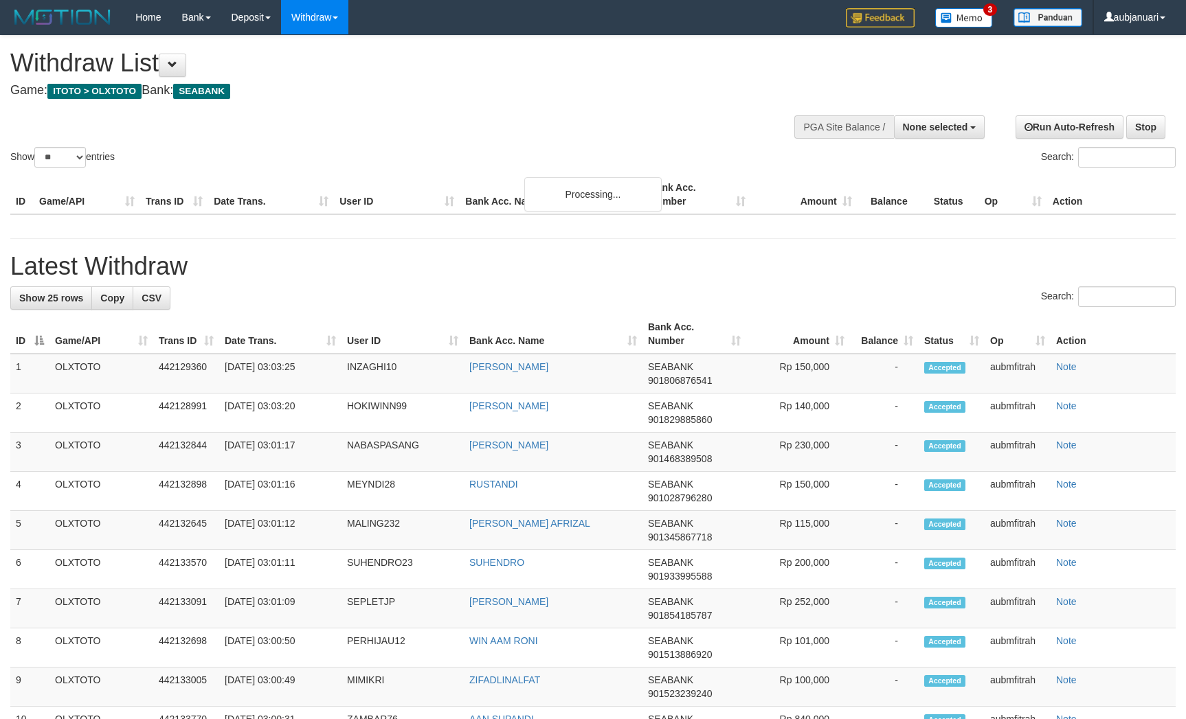
select select
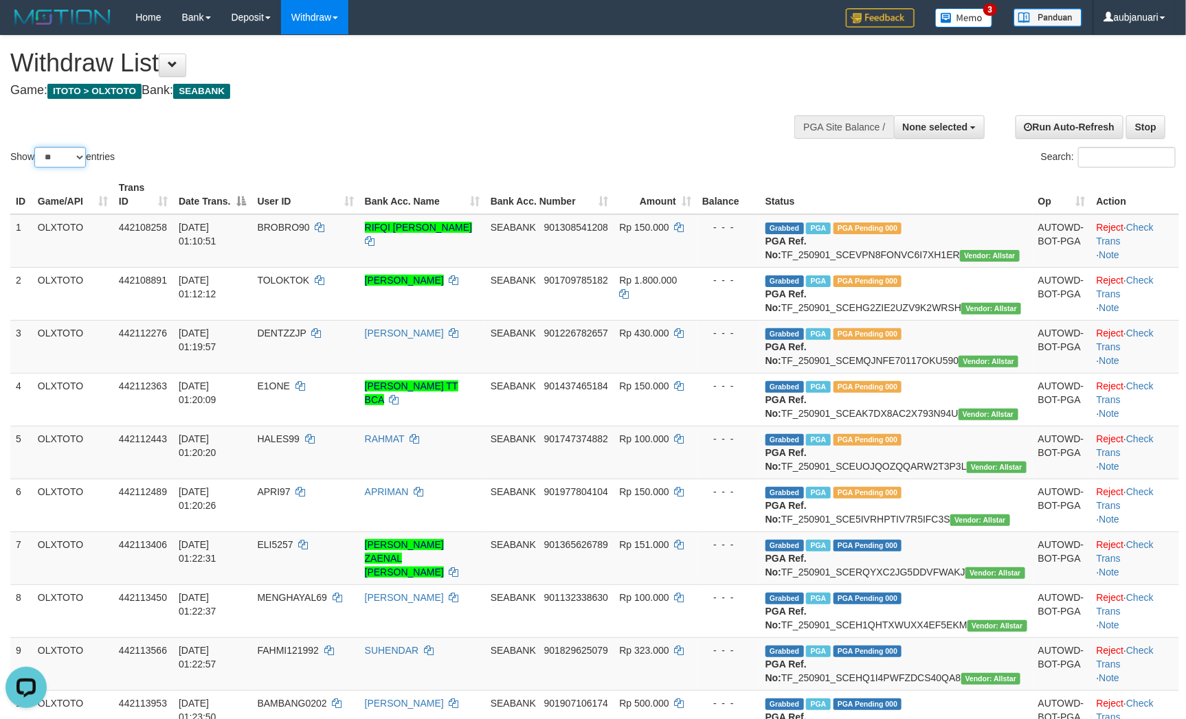
drag, startPoint x: 43, startPoint y: 166, endPoint x: 52, endPoint y: 175, distance: 12.7
click at [43, 166] on select "** ** ** ***" at bounding box center [60, 157] width 52 height 21
select select "***"
click at [36, 164] on select "** ** ** ***" at bounding box center [60, 157] width 52 height 21
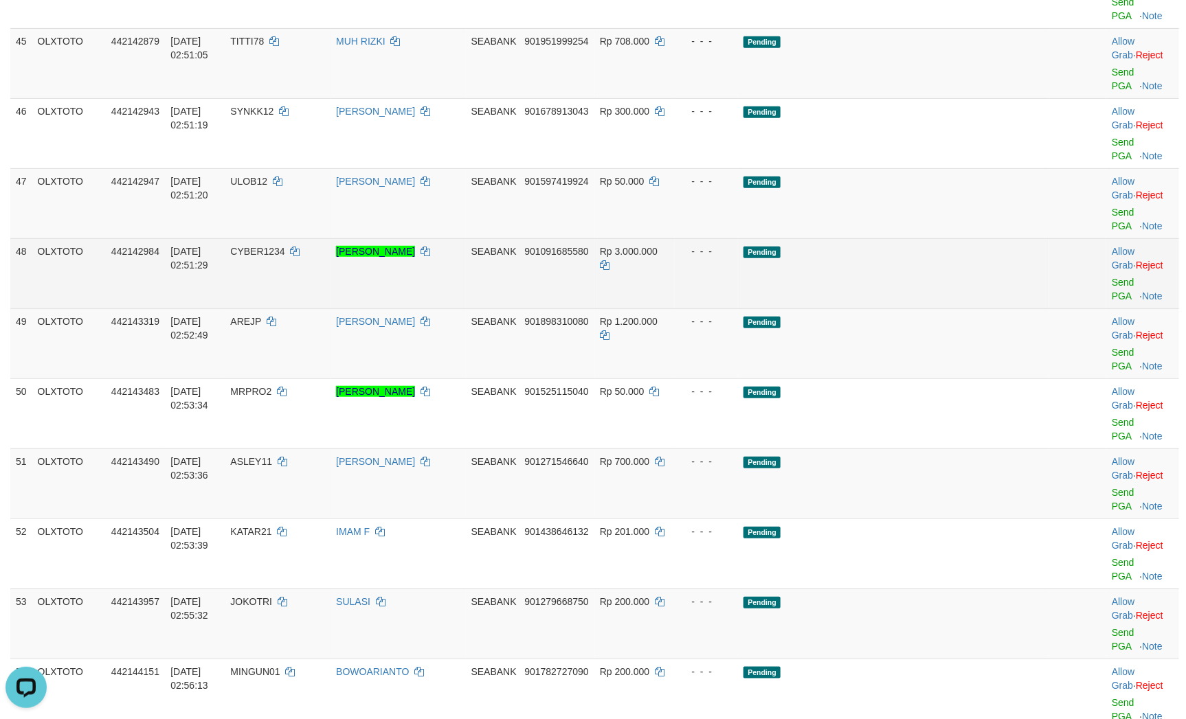
scroll to position [2473, 0]
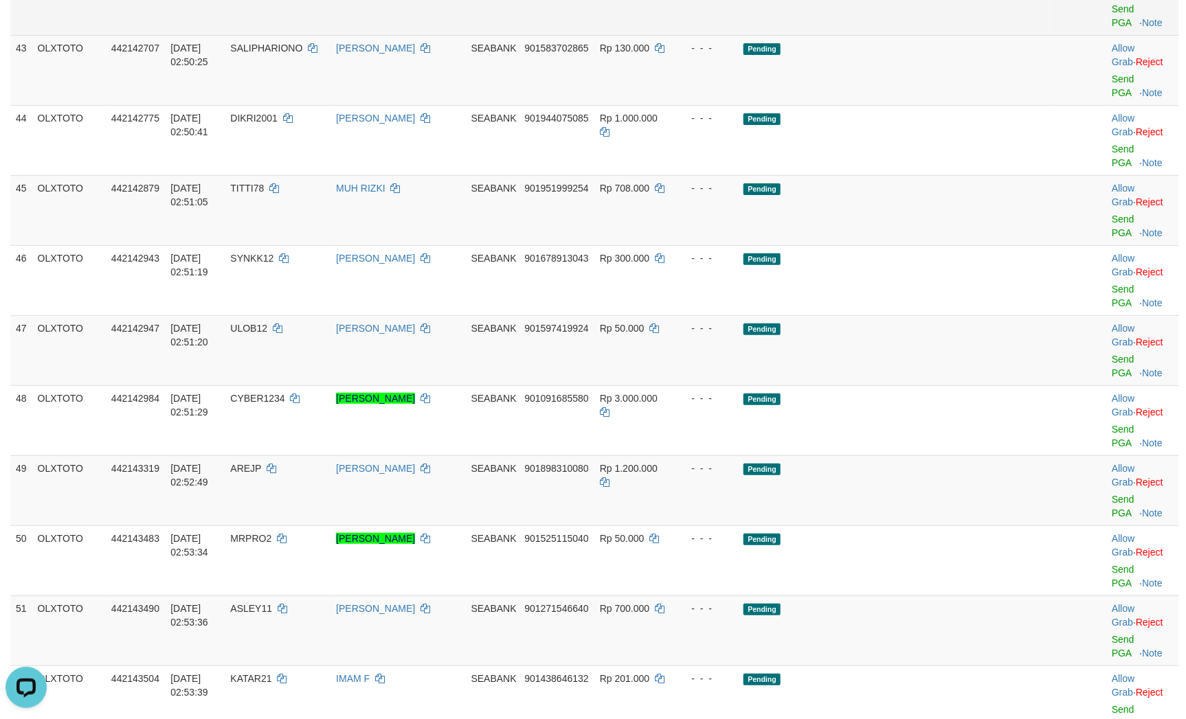
click at [887, 35] on td "Pending" at bounding box center [893, 0] width 311 height 70
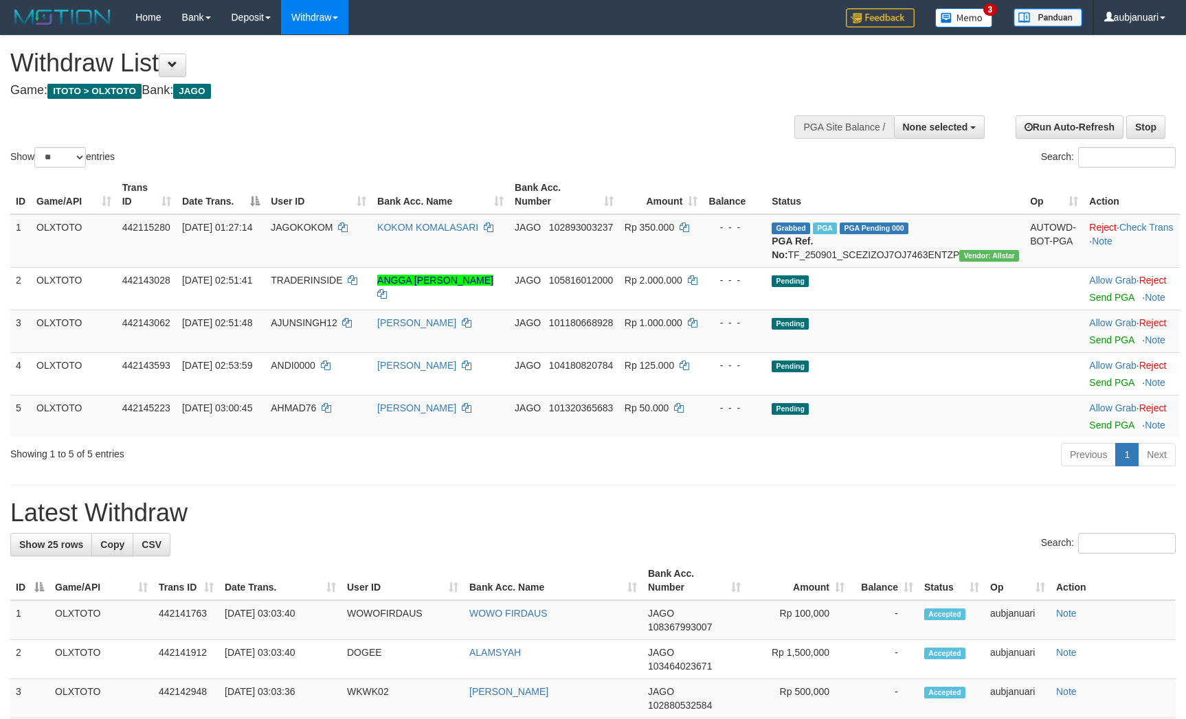
select select
select select "**"
click at [405, 93] on h4 "Game: ITOTO > OLXTOTO Bank: JAGO" at bounding box center [393, 91] width 767 height 14
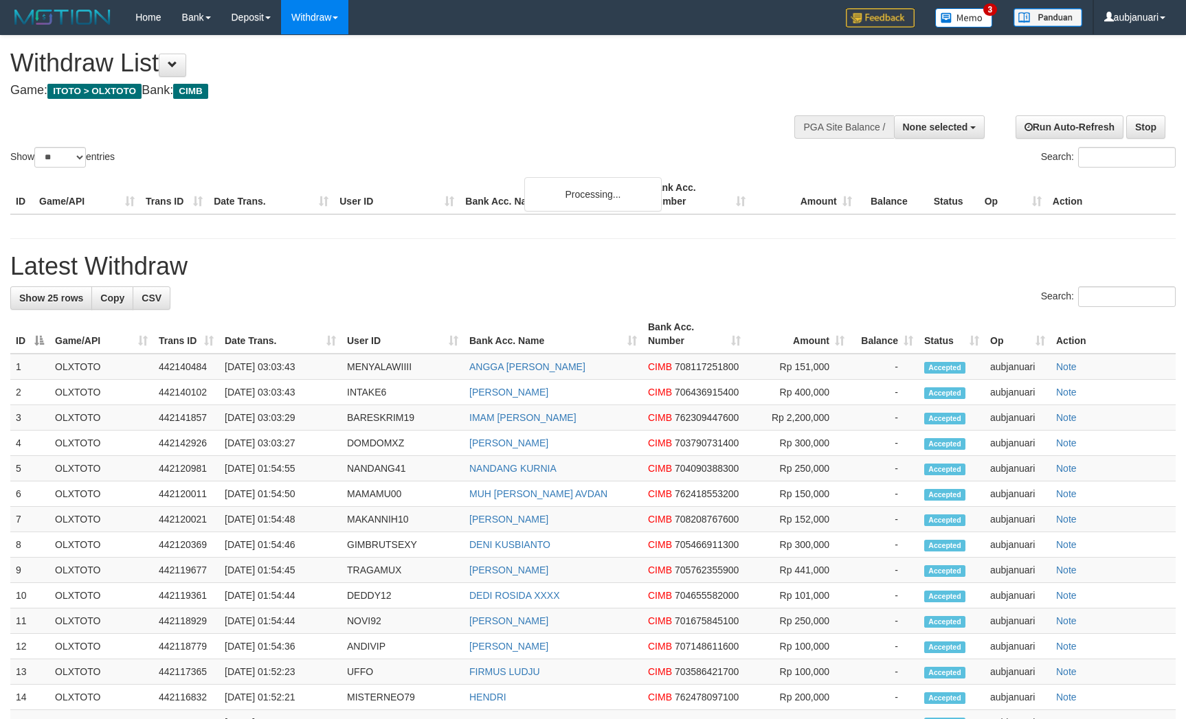
select select
select select "**"
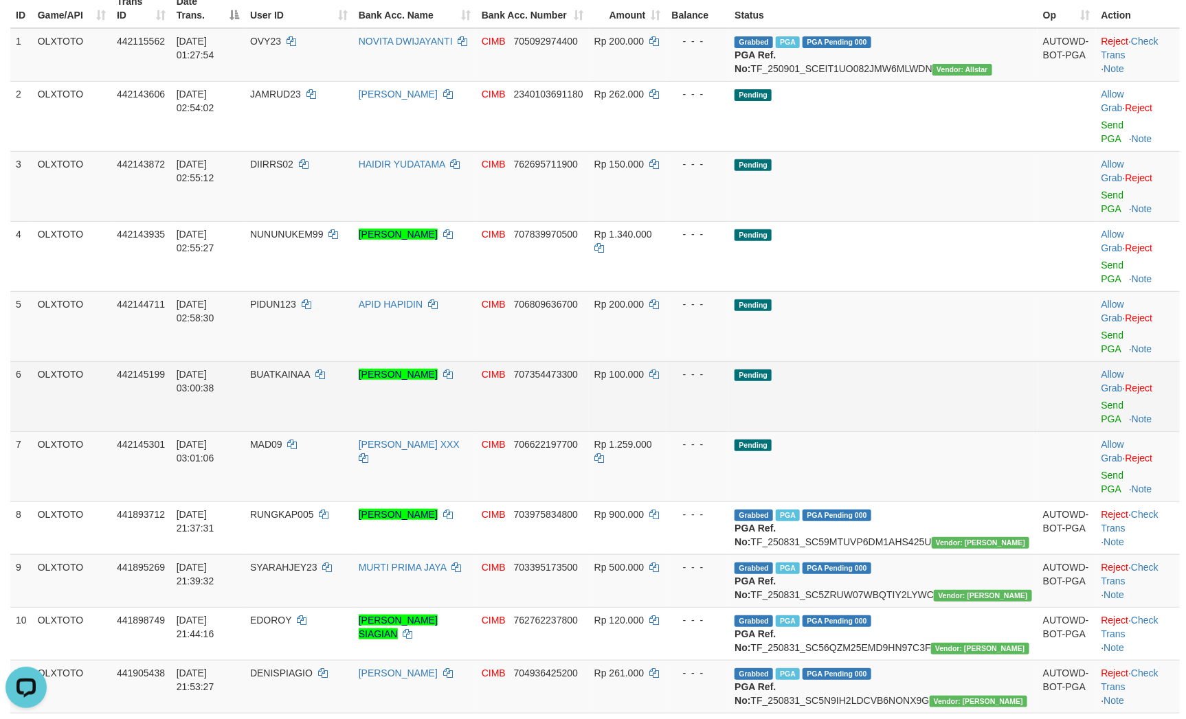
click at [846, 361] on td "Pending" at bounding box center [883, 396] width 308 height 70
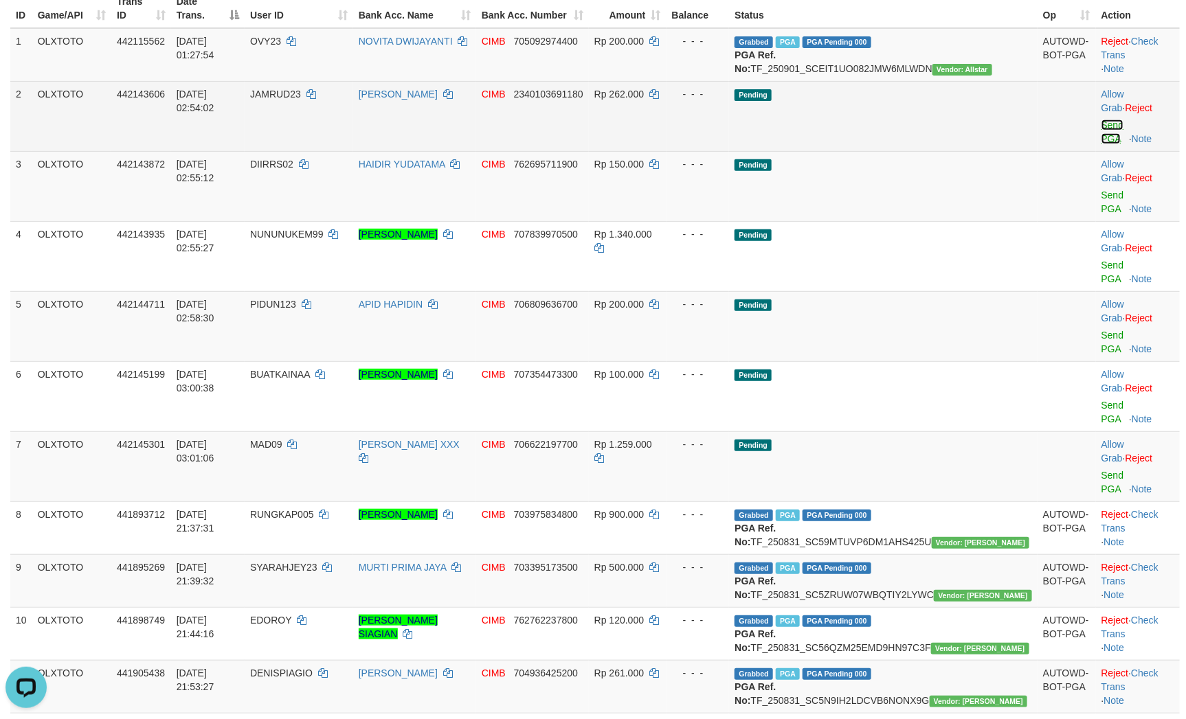
click at [1101, 140] on link "Send PGA" at bounding box center [1112, 132] width 23 height 25
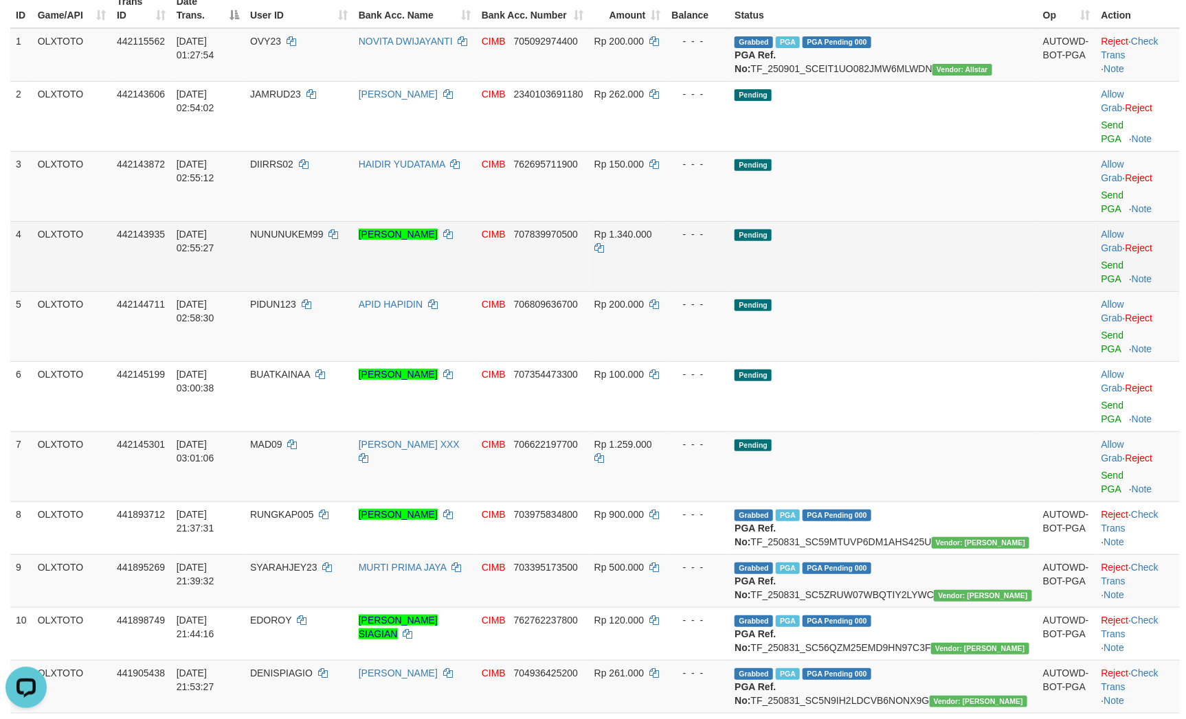
click at [938, 221] on td "Pending" at bounding box center [883, 256] width 308 height 70
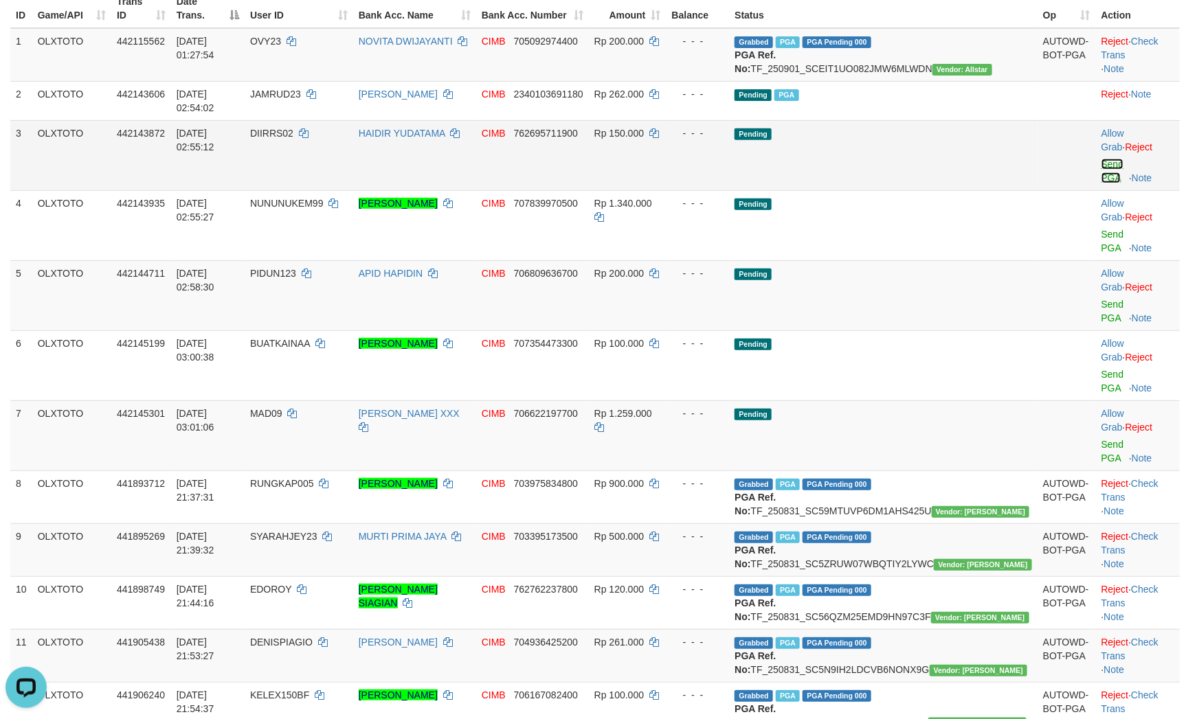
click at [1101, 168] on link "Send PGA" at bounding box center [1112, 171] width 23 height 25
click at [923, 260] on td "Pending" at bounding box center [883, 295] width 308 height 70
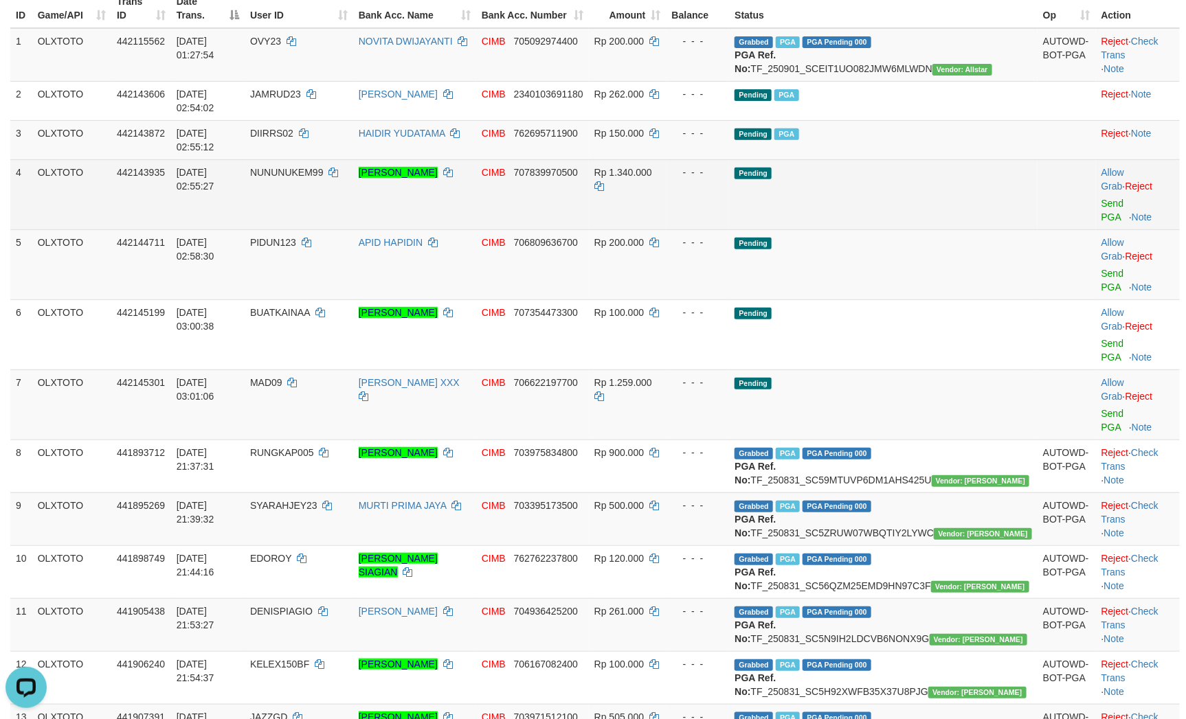
click at [1103, 199] on td "Allow Grab · Reject Send PGA · Note" at bounding box center [1138, 194] width 84 height 70
click at [1096, 198] on td "Allow Grab · Reject Send PGA · Note" at bounding box center [1138, 194] width 84 height 70
click at [1101, 198] on link "Send PGA" at bounding box center [1112, 210] width 23 height 25
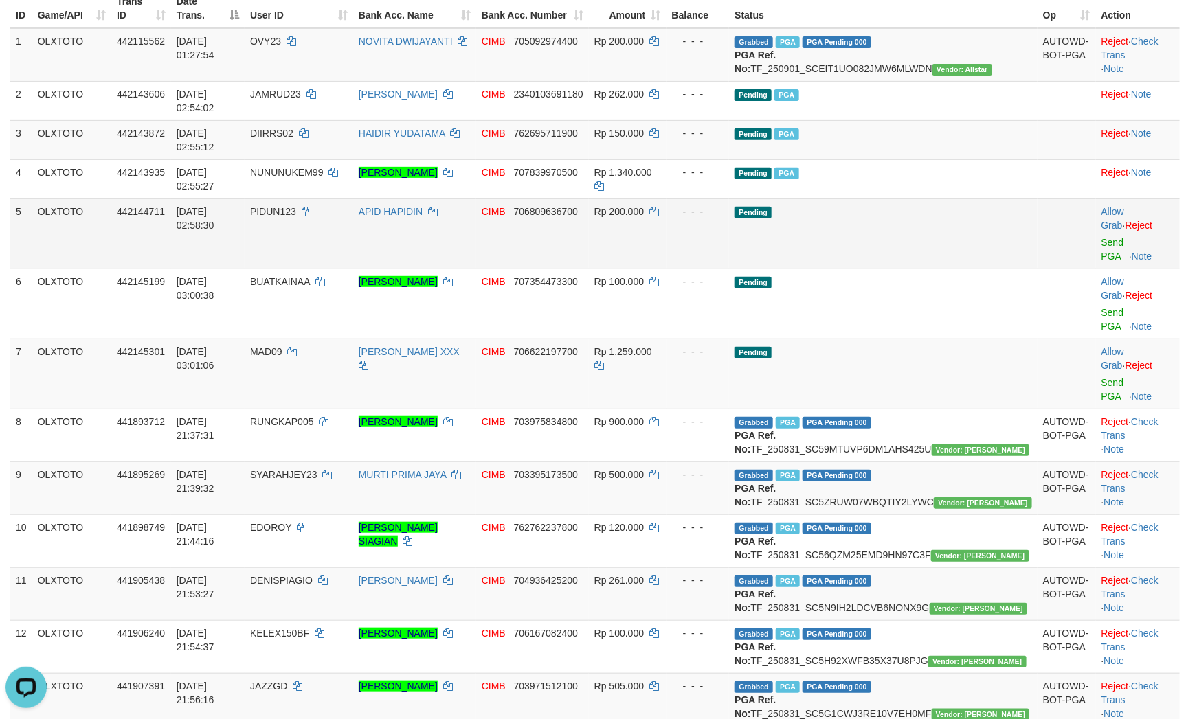
click at [981, 199] on td "Pending" at bounding box center [883, 234] width 308 height 70
click at [1115, 237] on link "Send PGA" at bounding box center [1112, 249] width 23 height 25
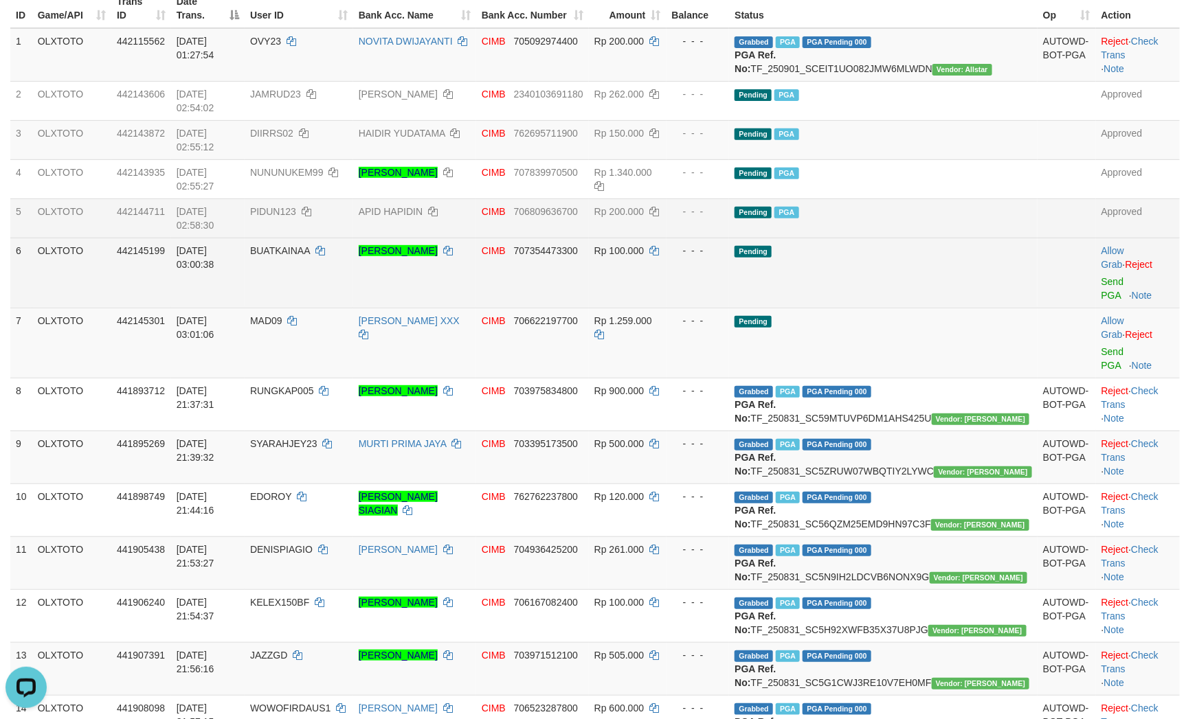
click at [917, 238] on td "Pending" at bounding box center [883, 273] width 308 height 70
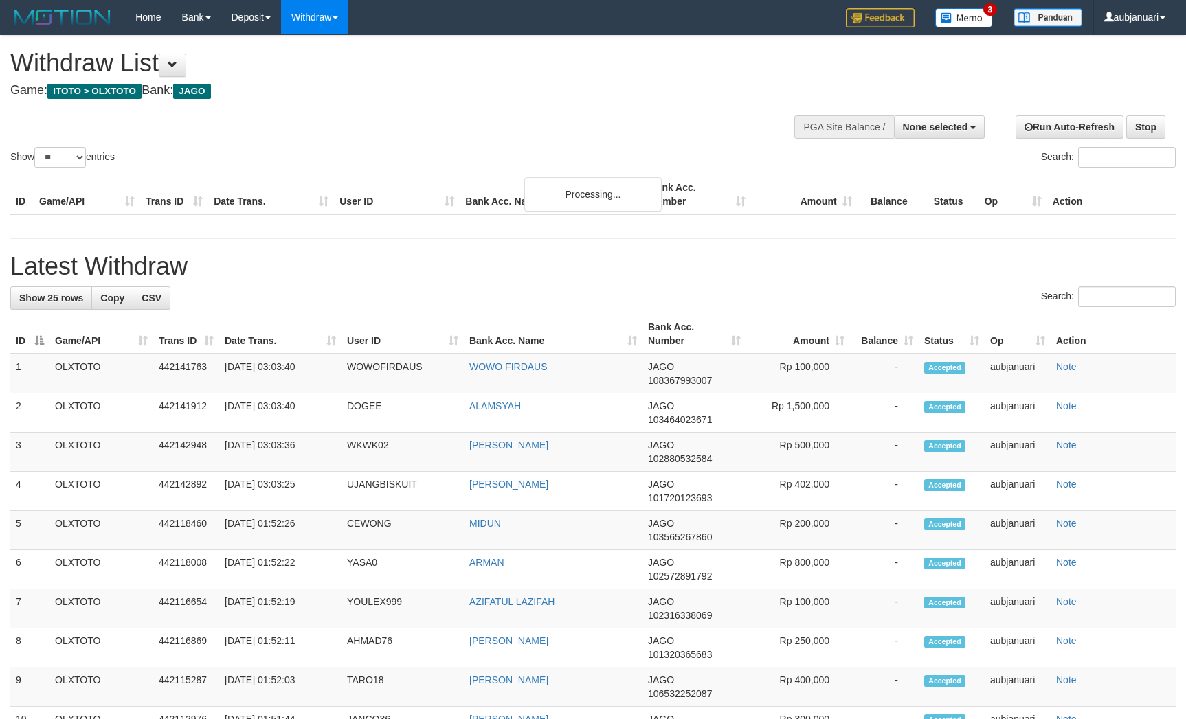
select select
select select "**"
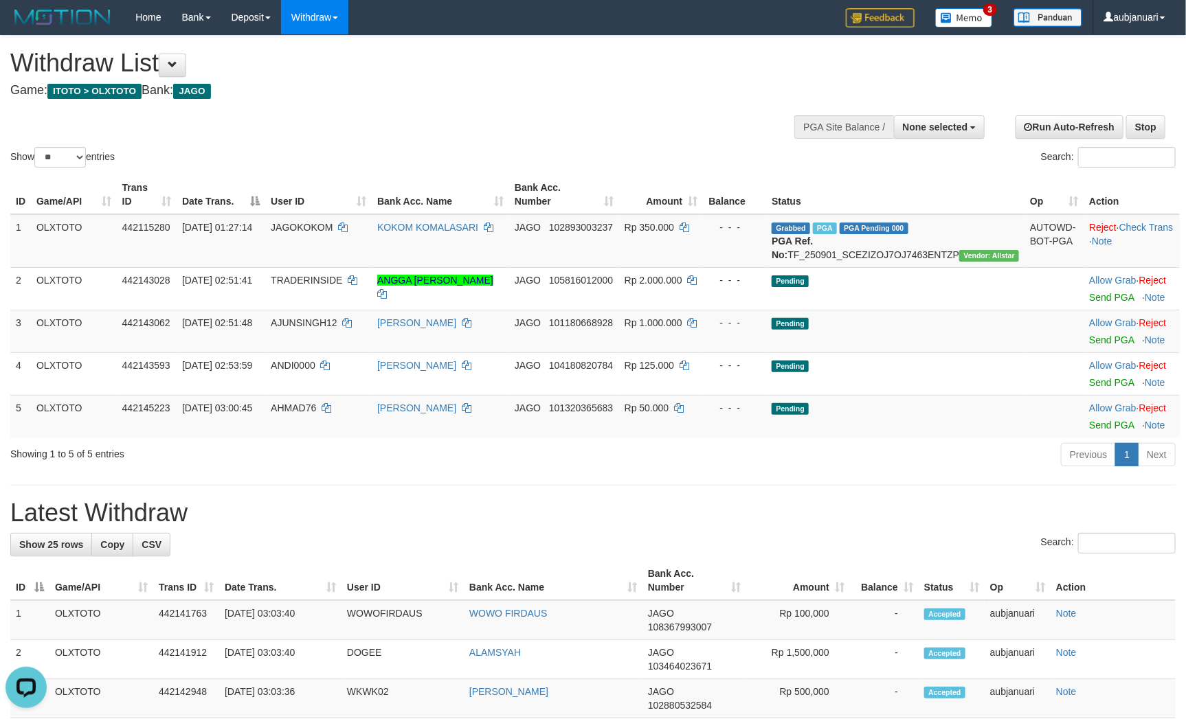
click at [596, 107] on div "Show ** ** ** *** entries Search:" at bounding box center [593, 103] width 1186 height 135
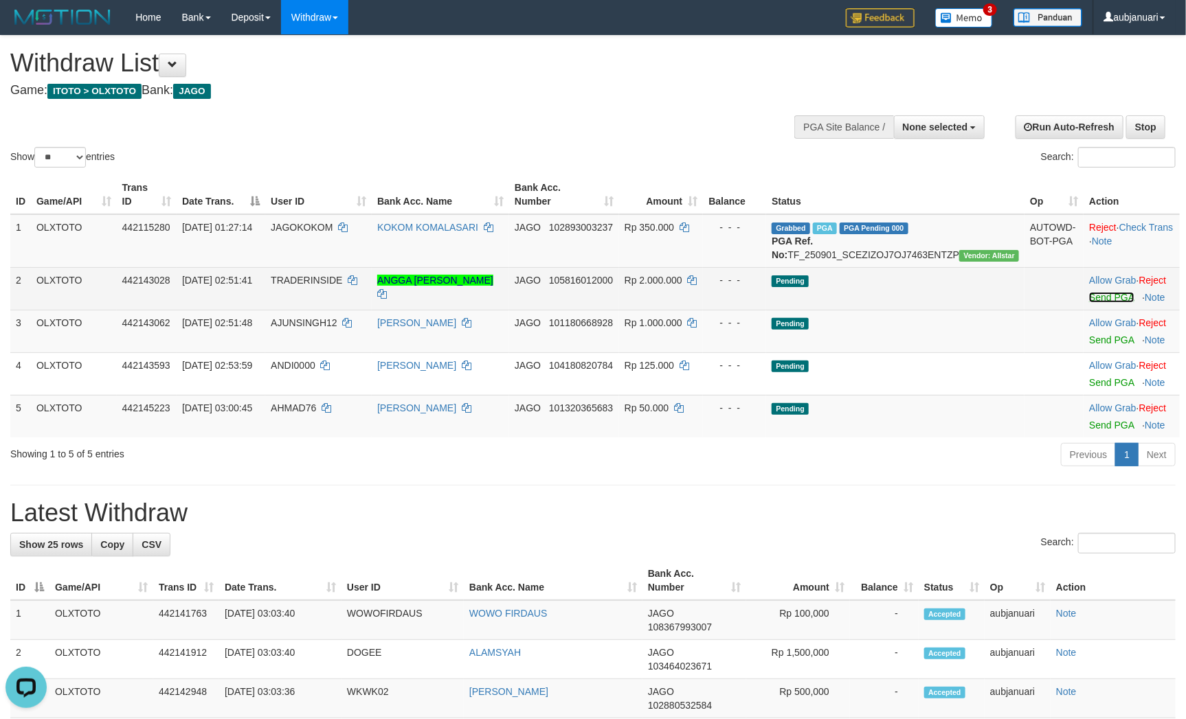
click at [1092, 303] on link "Send PGA" at bounding box center [1111, 297] width 45 height 11
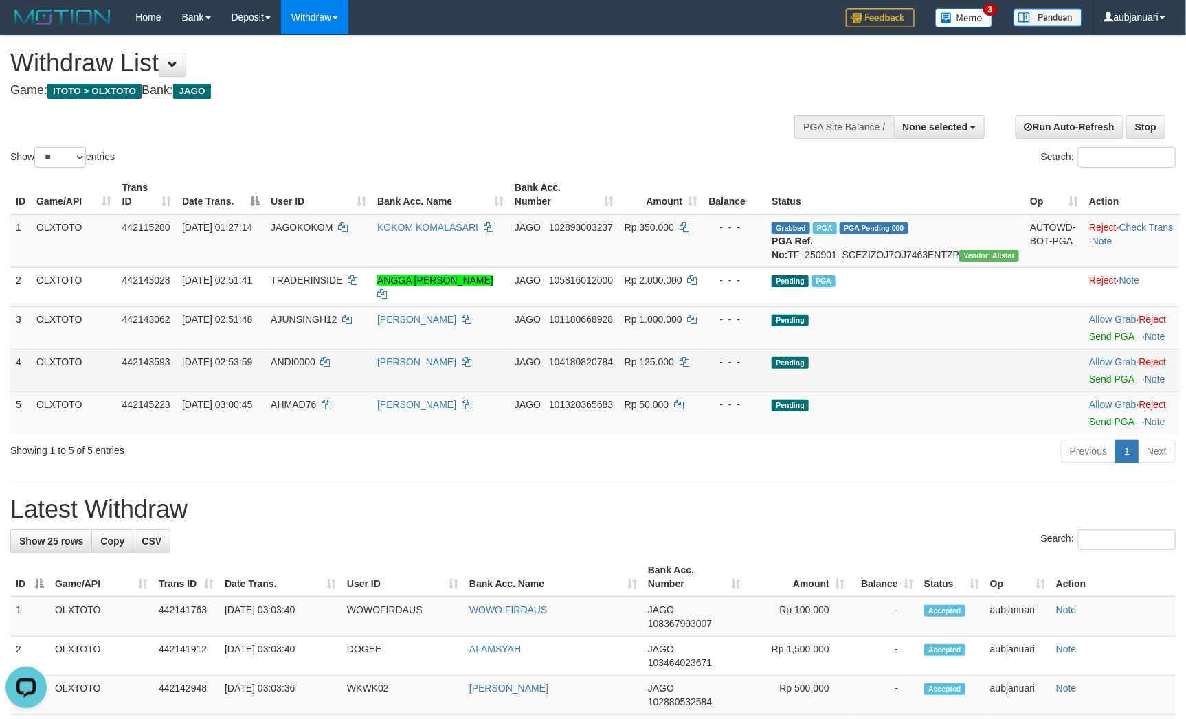
click at [946, 371] on td "Pending" at bounding box center [895, 370] width 258 height 43
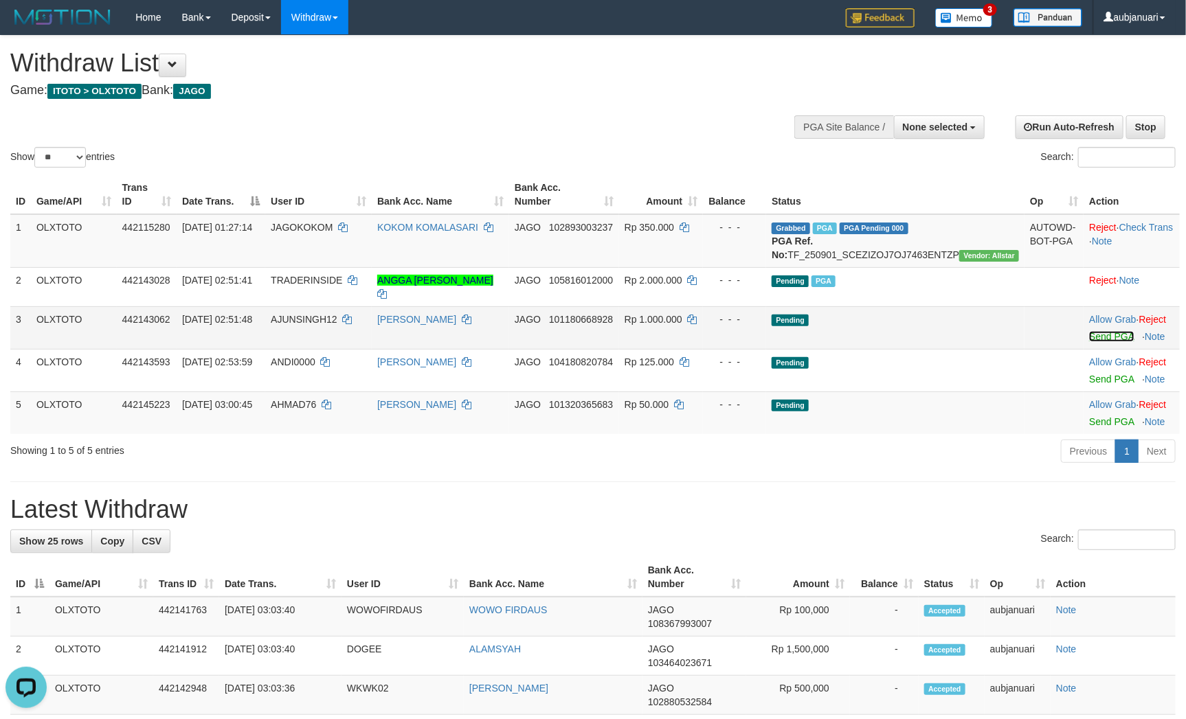
click at [1089, 342] on link "Send PGA" at bounding box center [1111, 336] width 45 height 11
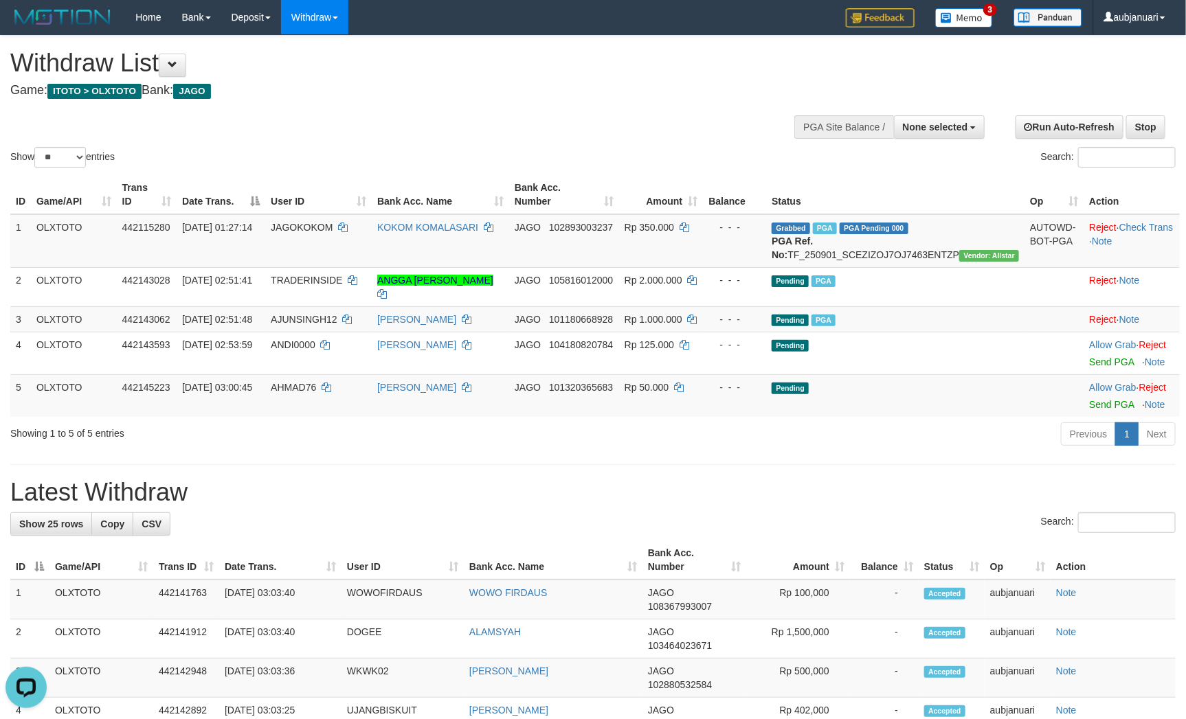
click at [852, 441] on div "Previous 1 Next" at bounding box center [839, 436] width 671 height 30
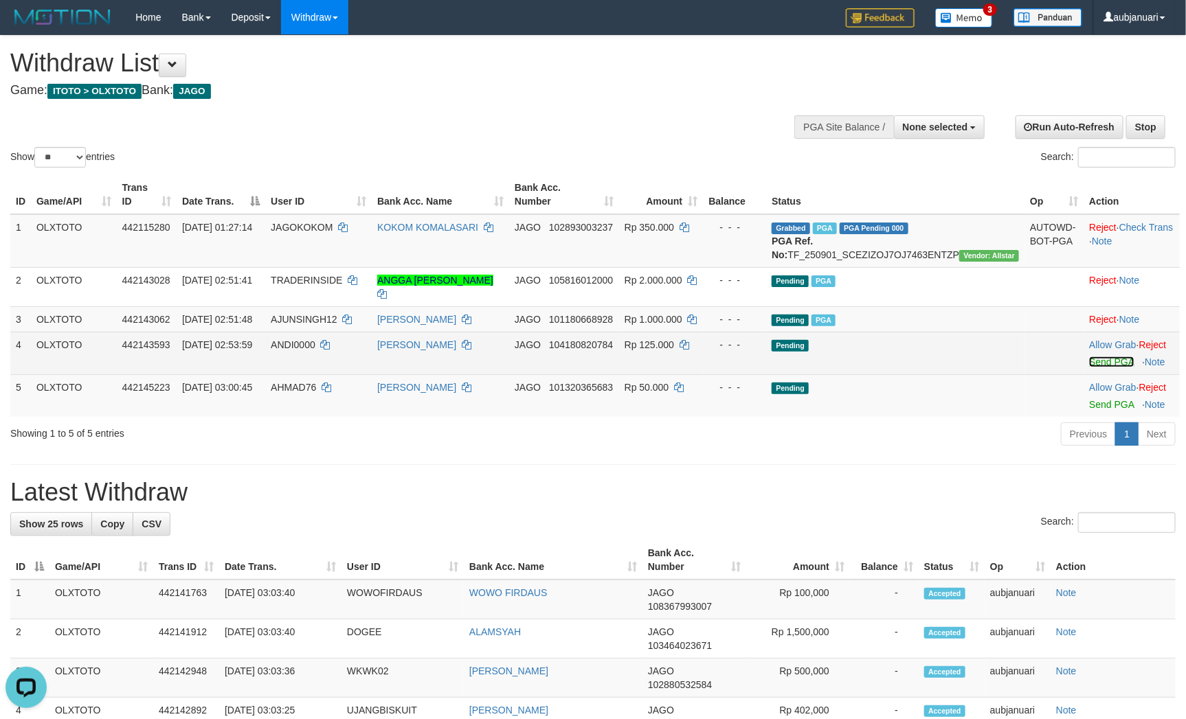
click at [1111, 367] on link "Send PGA" at bounding box center [1111, 362] width 45 height 11
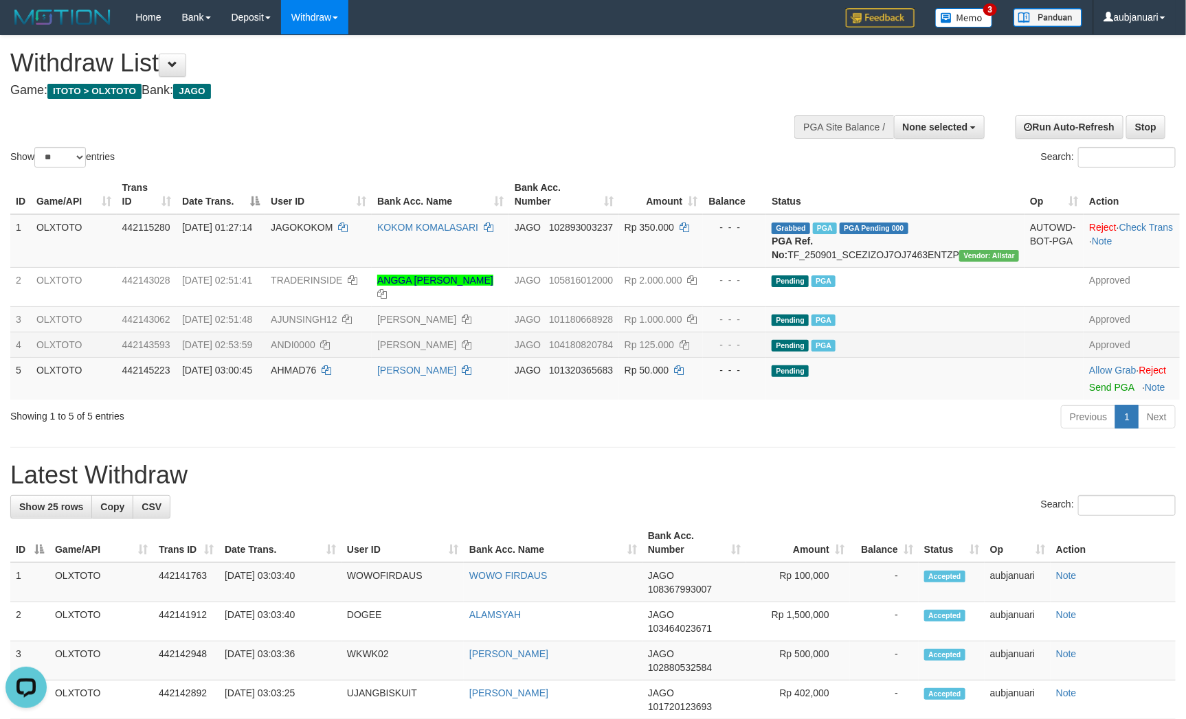
click at [550, 84] on h4 "Game: ITOTO > OLXTOTO Bank: JAGO" at bounding box center [393, 91] width 767 height 14
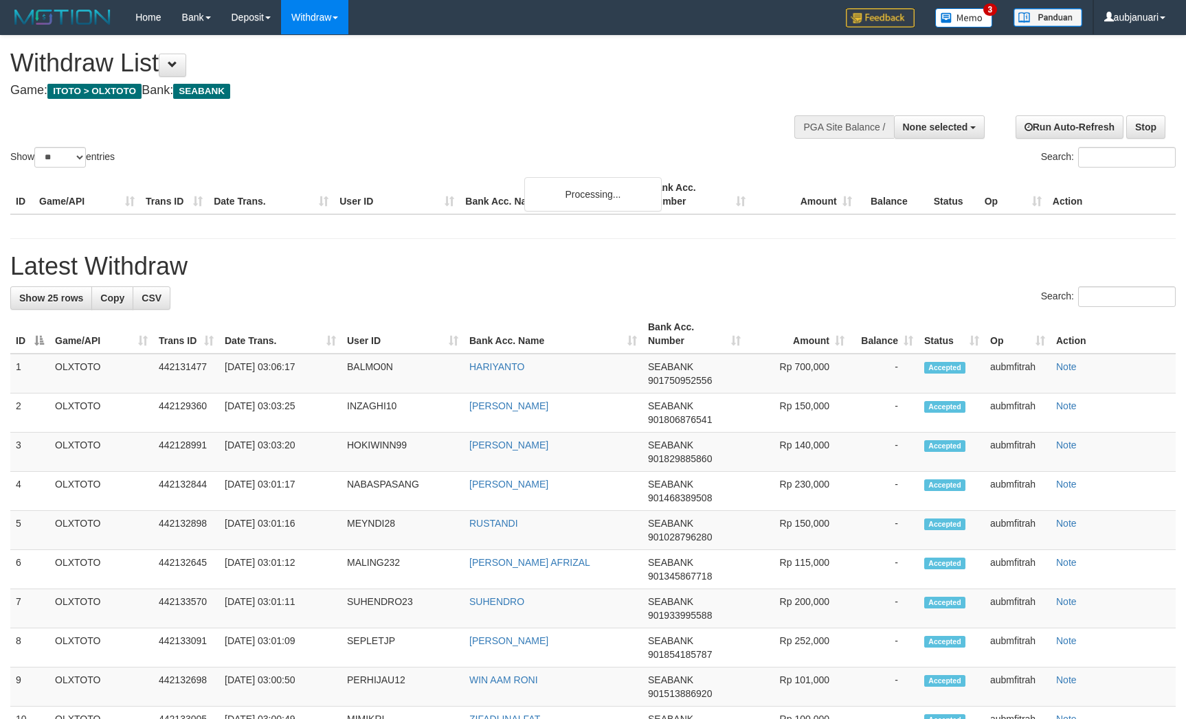
select select
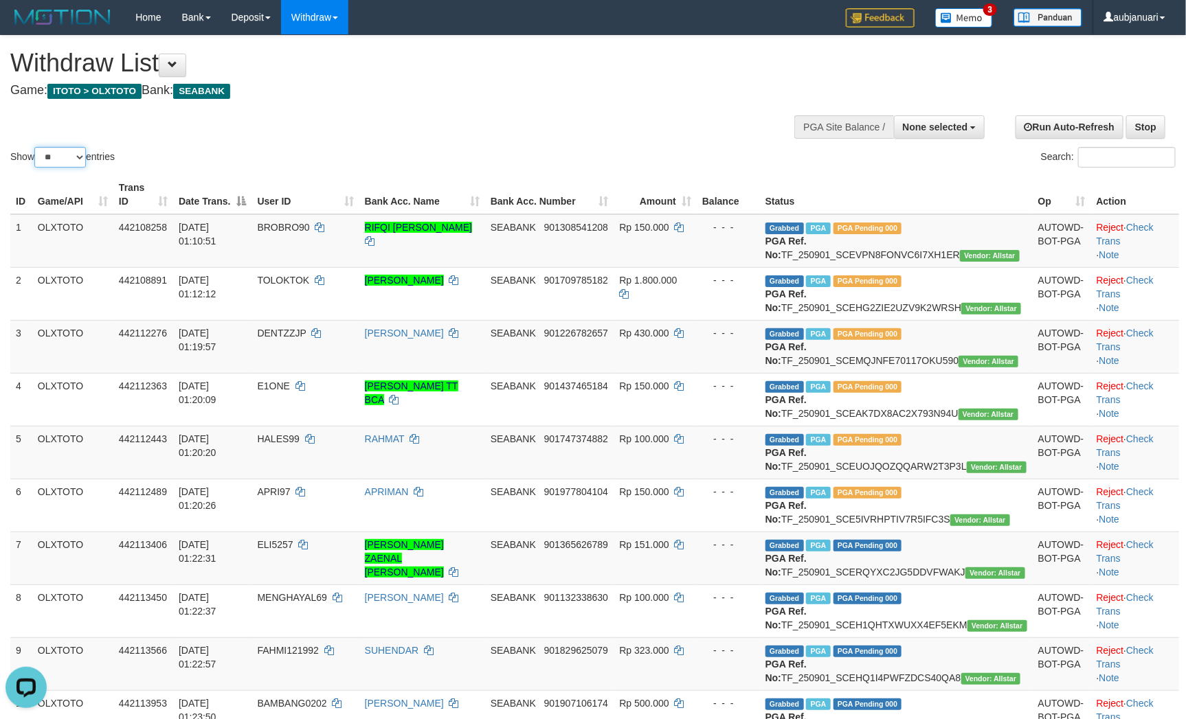
drag, startPoint x: 65, startPoint y: 173, endPoint x: 67, endPoint y: 182, distance: 9.2
click at [65, 168] on select "** ** ** ***" at bounding box center [60, 157] width 52 height 21
select select "***"
click at [36, 164] on select "** ** ** ***" at bounding box center [60, 157] width 52 height 21
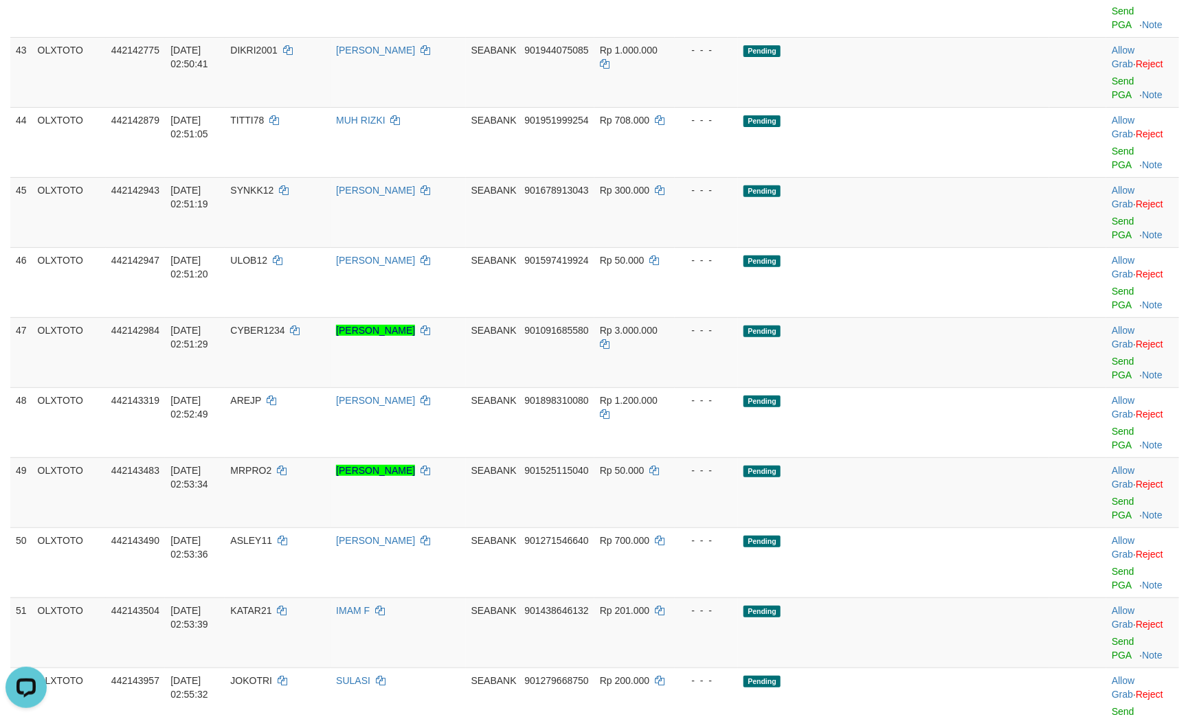
scroll to position [2576, 0]
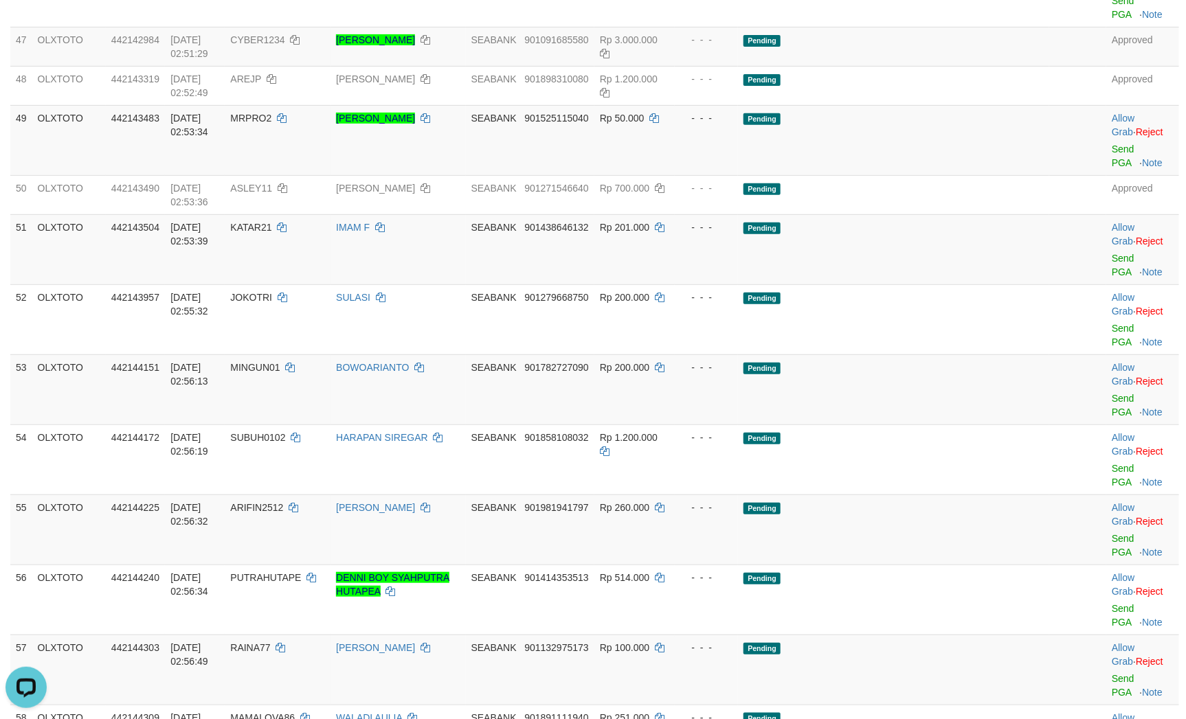
drag, startPoint x: 806, startPoint y: 374, endPoint x: 771, endPoint y: 374, distance: 34.3
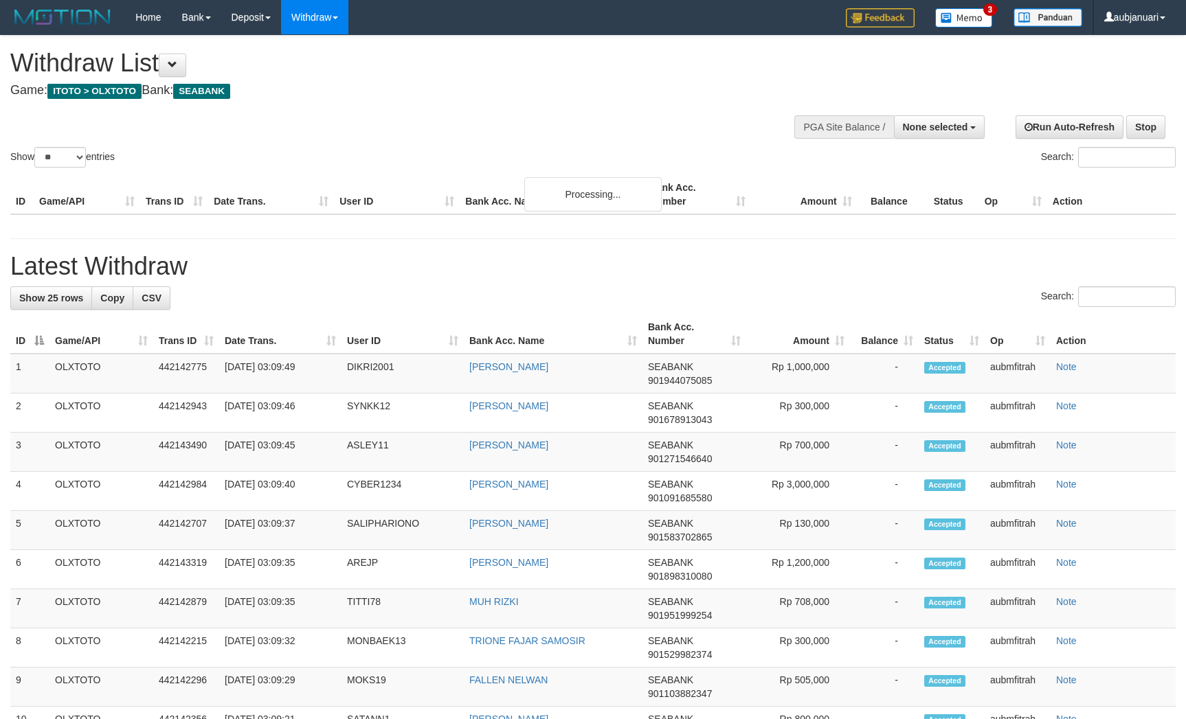
select select
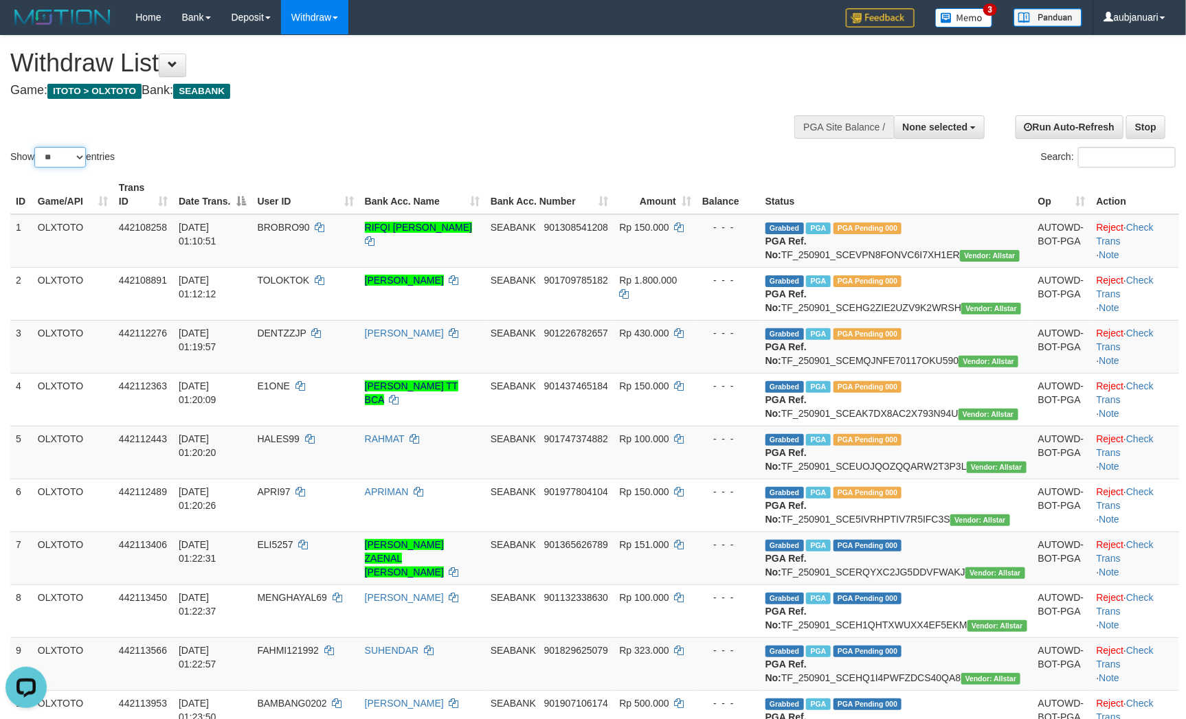
drag, startPoint x: 63, startPoint y: 172, endPoint x: 68, endPoint y: 179, distance: 9.3
click at [63, 168] on select "** ** ** ***" at bounding box center [60, 157] width 52 height 21
select select "***"
click at [36, 164] on select "** ** ** ***" at bounding box center [60, 157] width 52 height 21
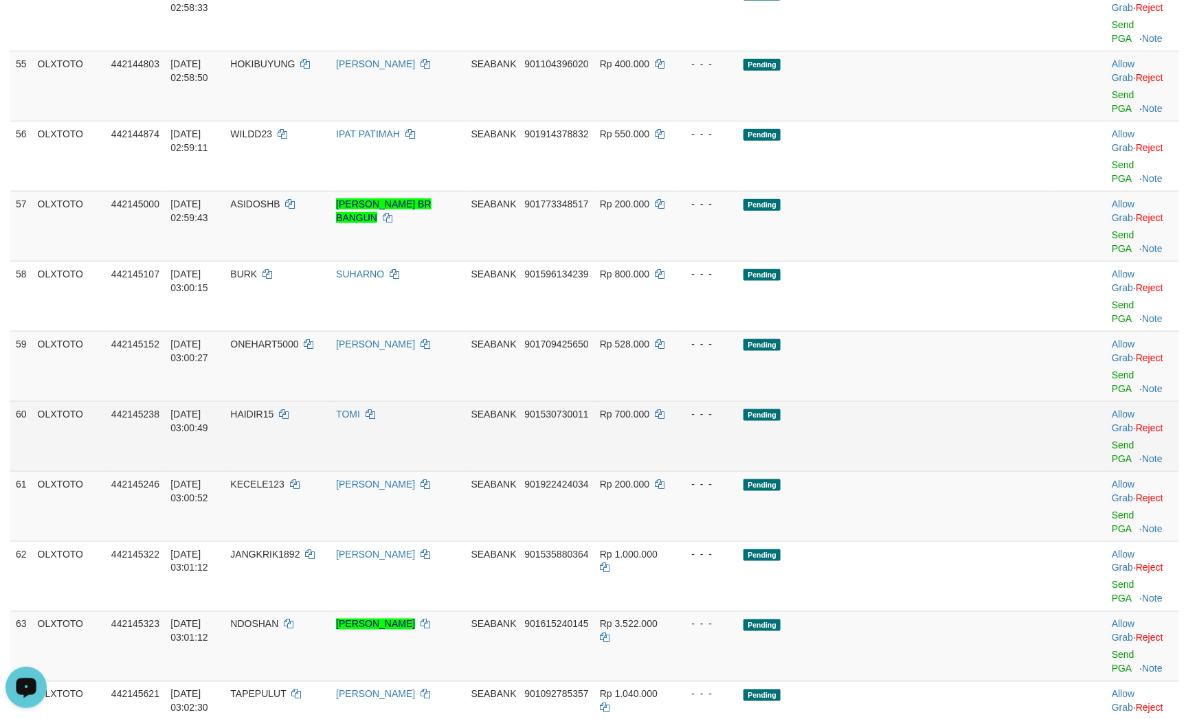
scroll to position [3194, 0]
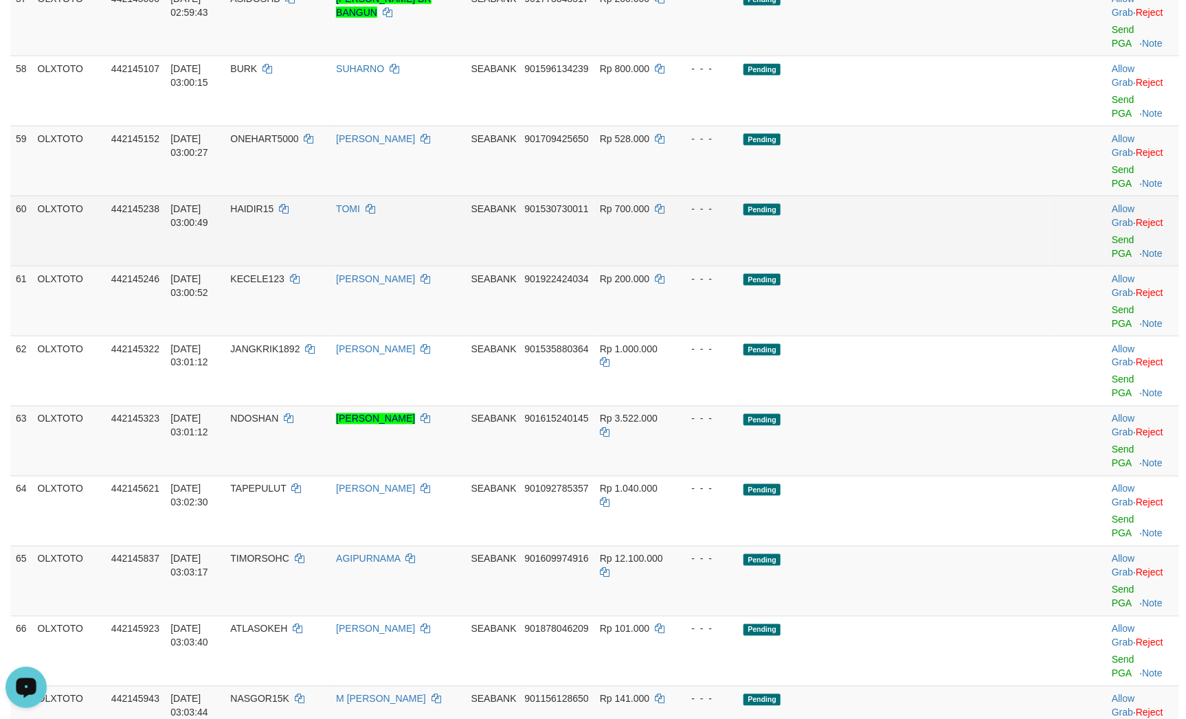
click at [930, 266] on td "Pending" at bounding box center [893, 231] width 311 height 70
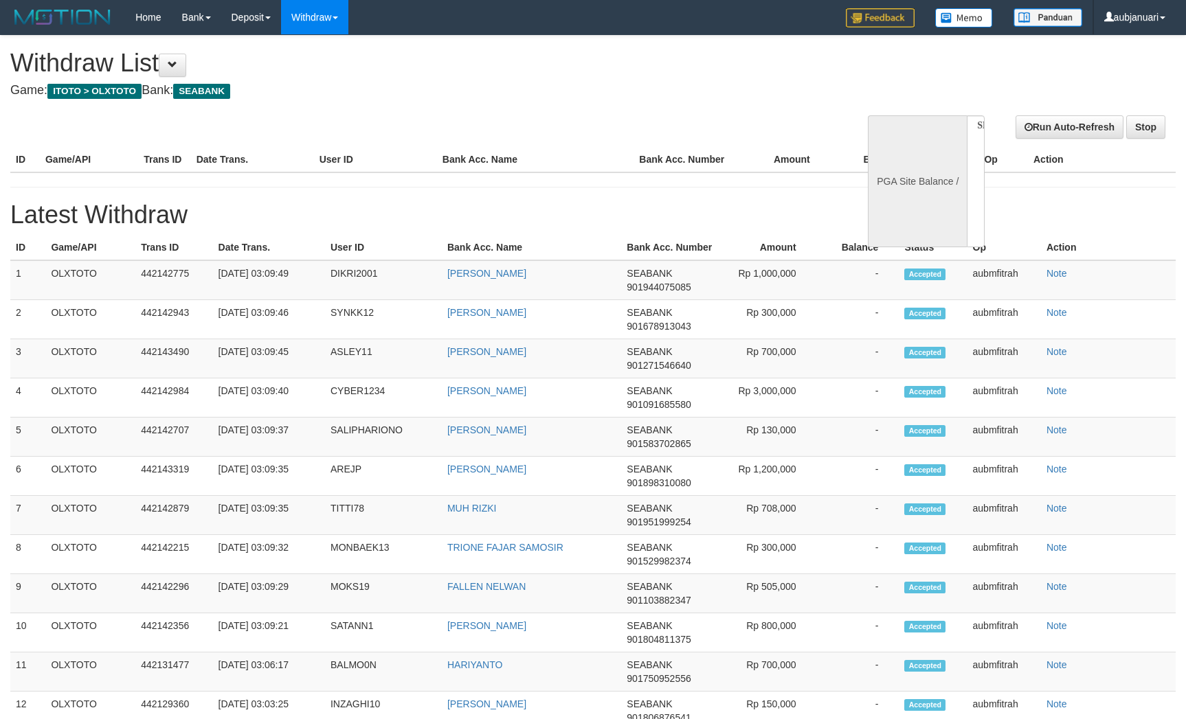
select select
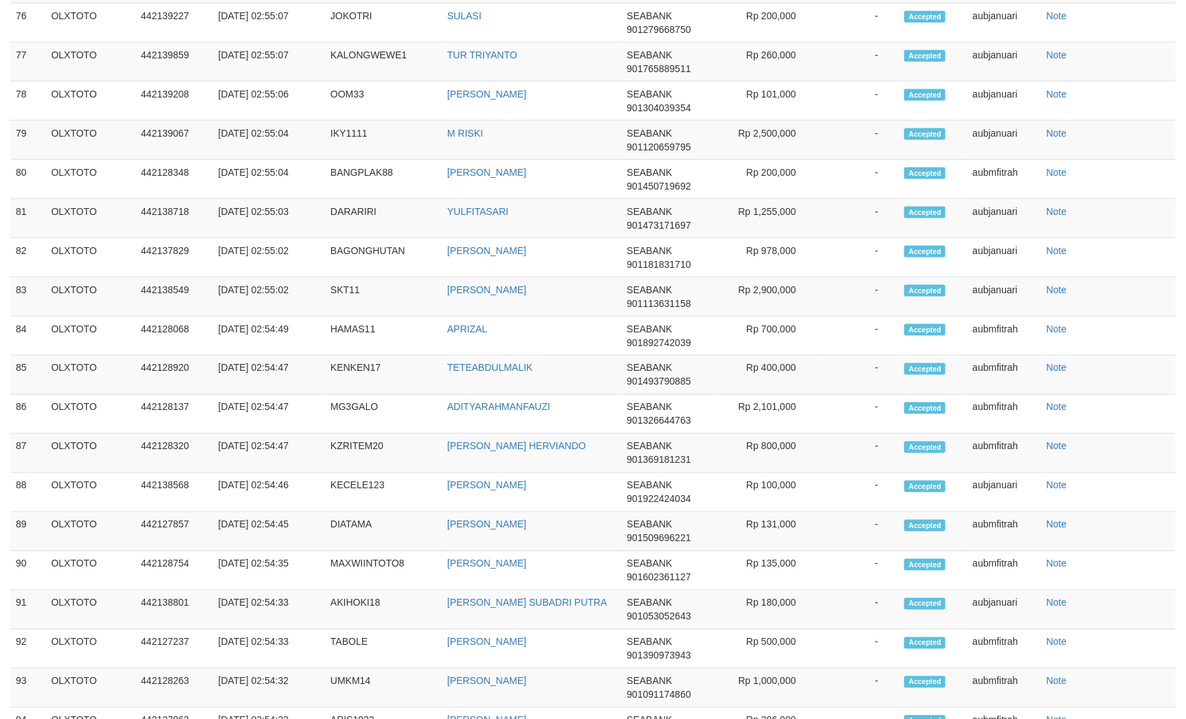
scroll to position [794, 0]
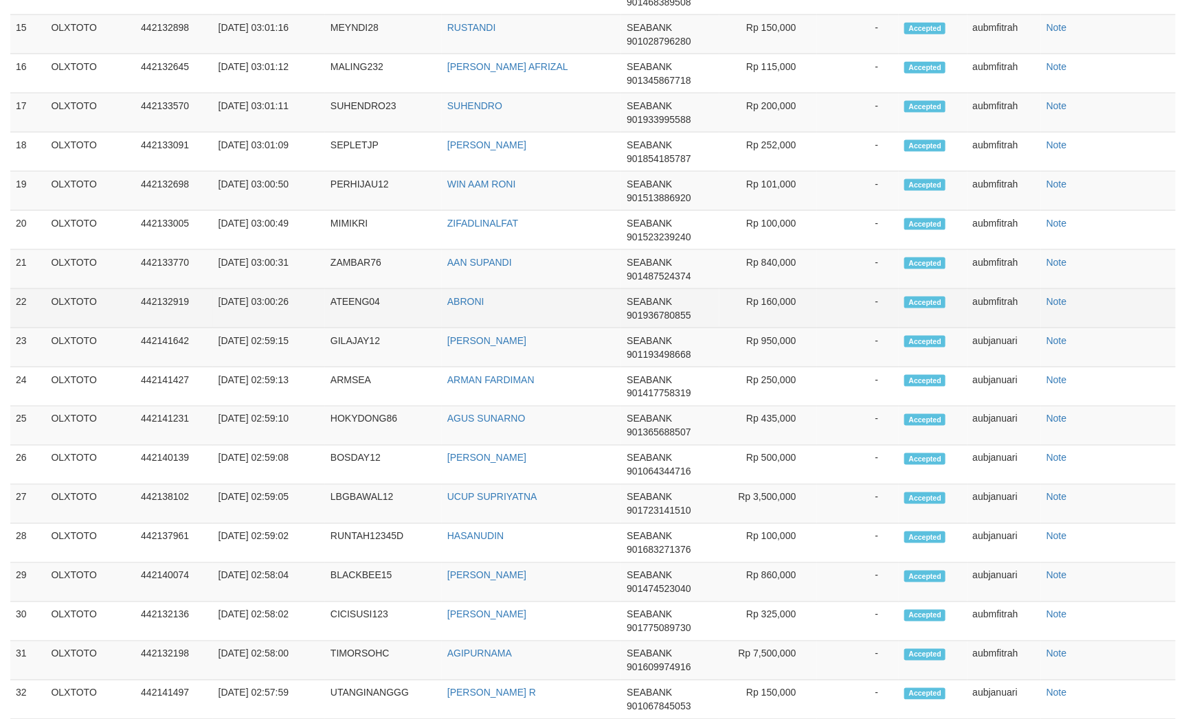
select select "**"
select select
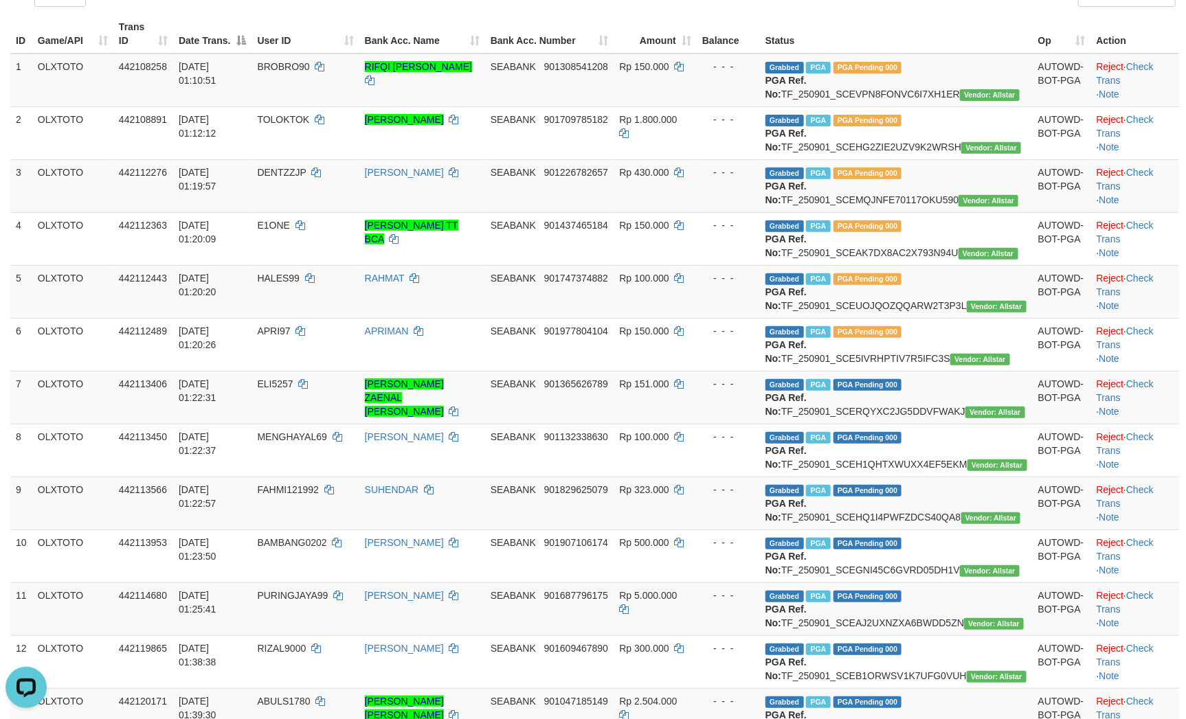
scroll to position [0, 0]
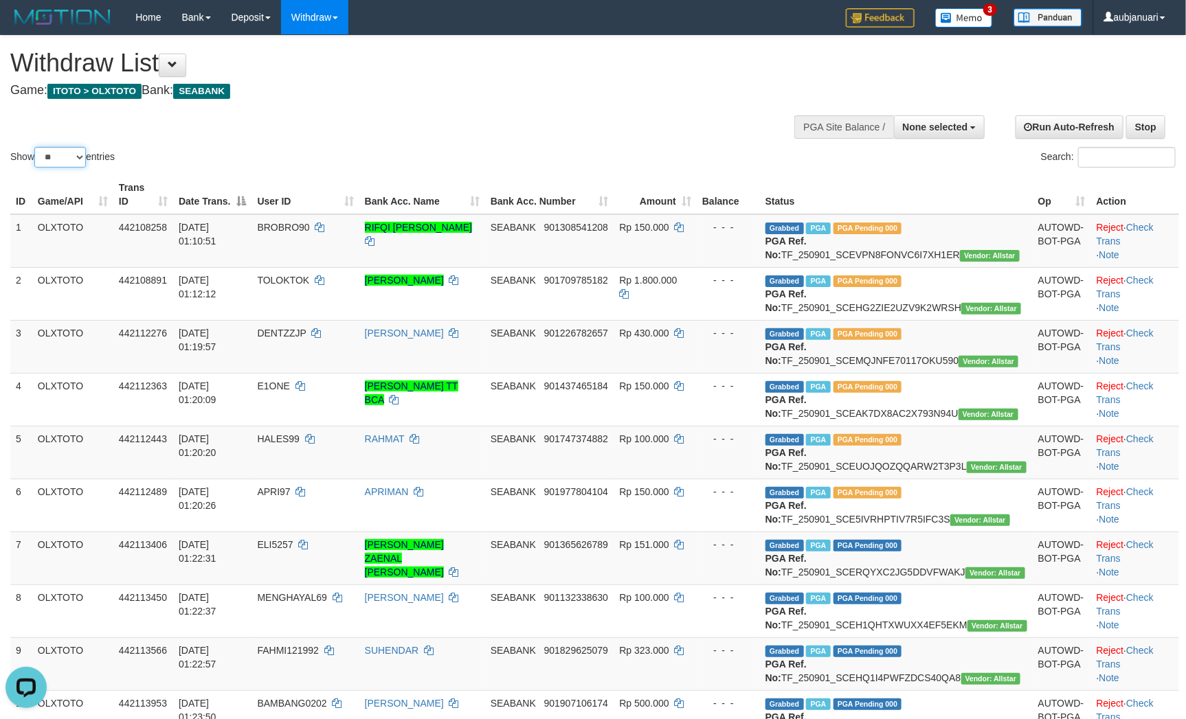
drag, startPoint x: 58, startPoint y: 169, endPoint x: 58, endPoint y: 183, distance: 14.4
click at [58, 168] on select "** ** ** ***" at bounding box center [60, 157] width 52 height 21
select select "***"
click at [36, 164] on select "** ** ** ***" at bounding box center [60, 157] width 52 height 21
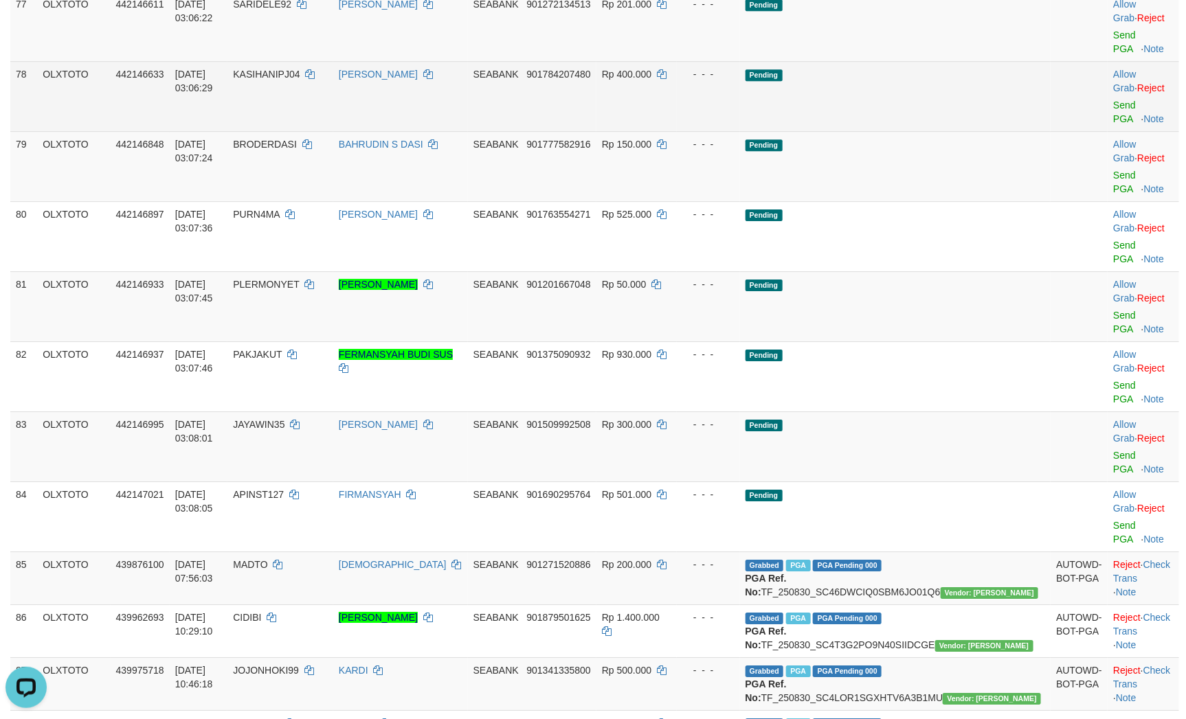
scroll to position [4431, 0]
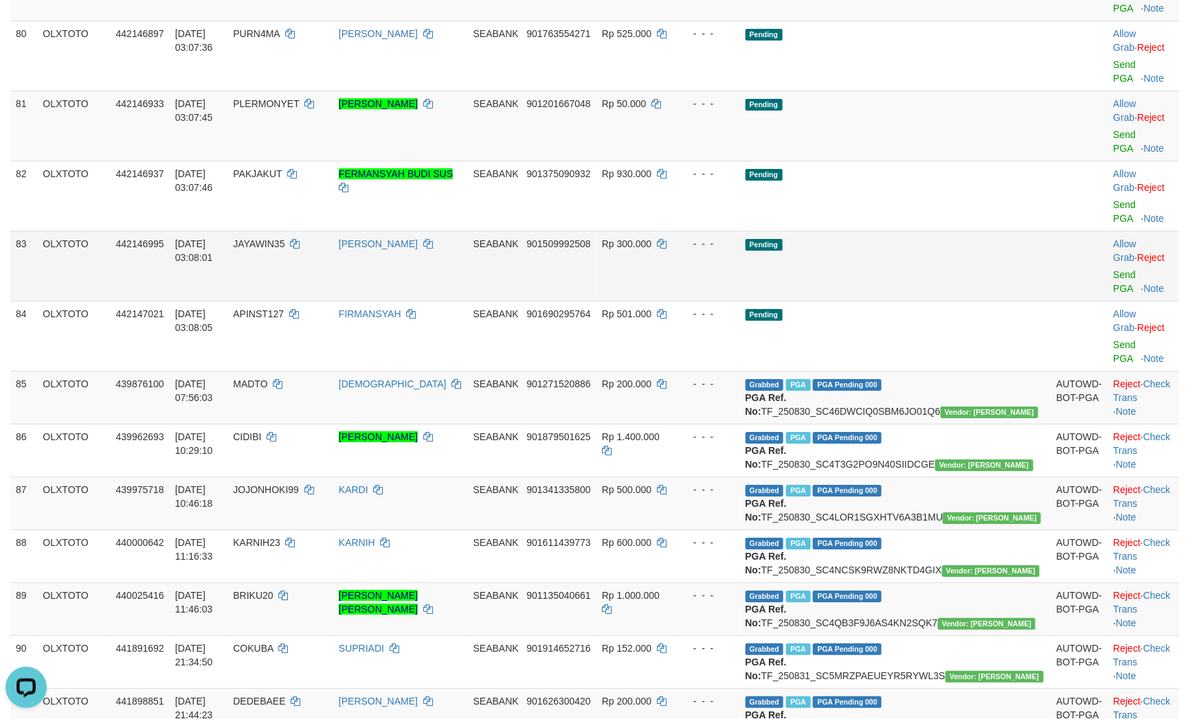
click at [971, 231] on td "Pending" at bounding box center [895, 266] width 311 height 70
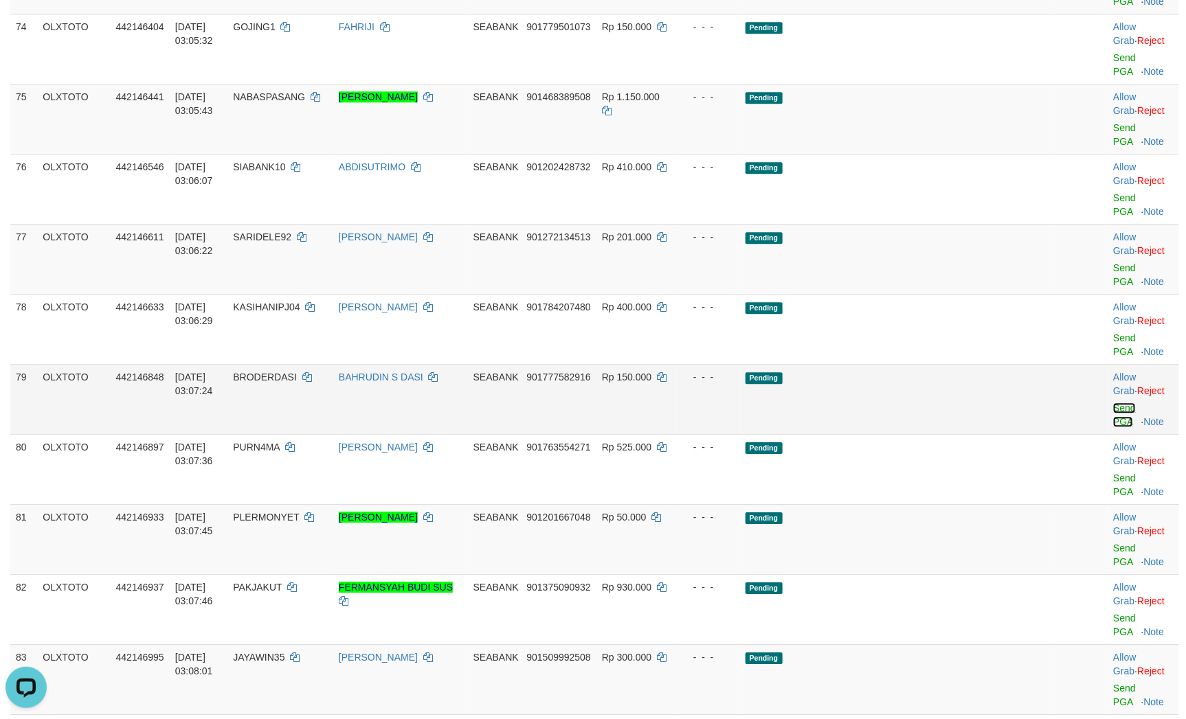
click at [1113, 403] on link "Send PGA" at bounding box center [1124, 415] width 23 height 25
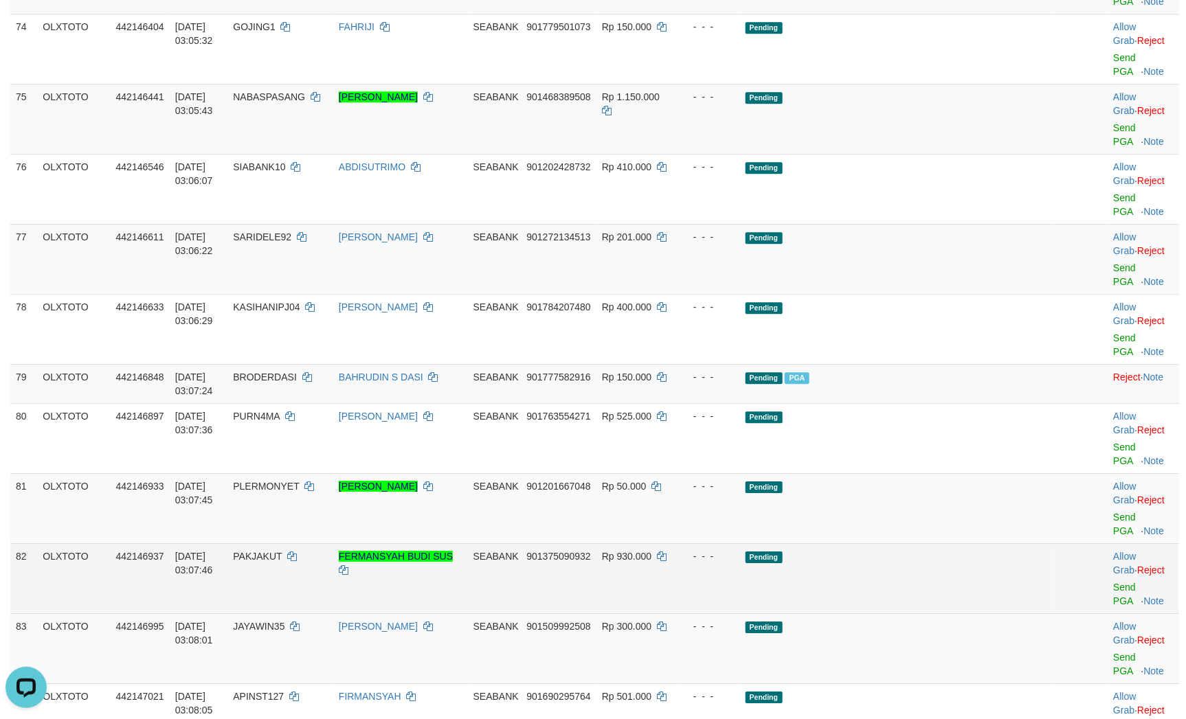
click at [965, 543] on td "Pending" at bounding box center [895, 578] width 311 height 70
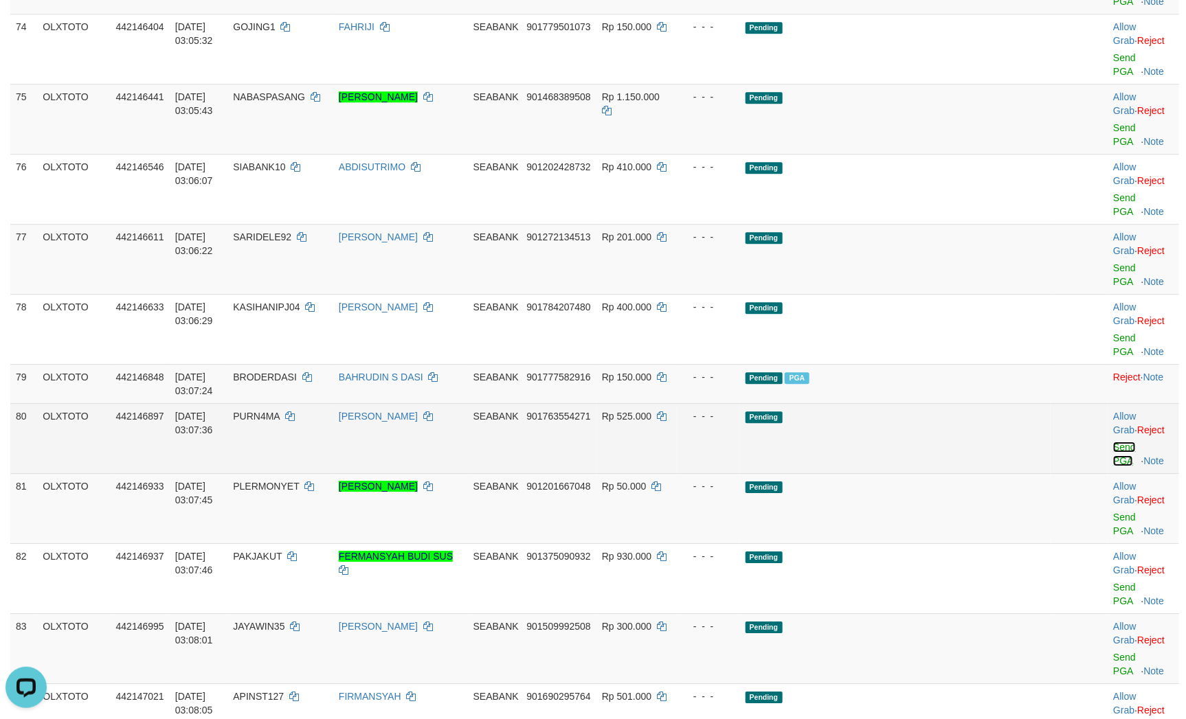
click at [1113, 442] on link "Send PGA" at bounding box center [1124, 454] width 23 height 25
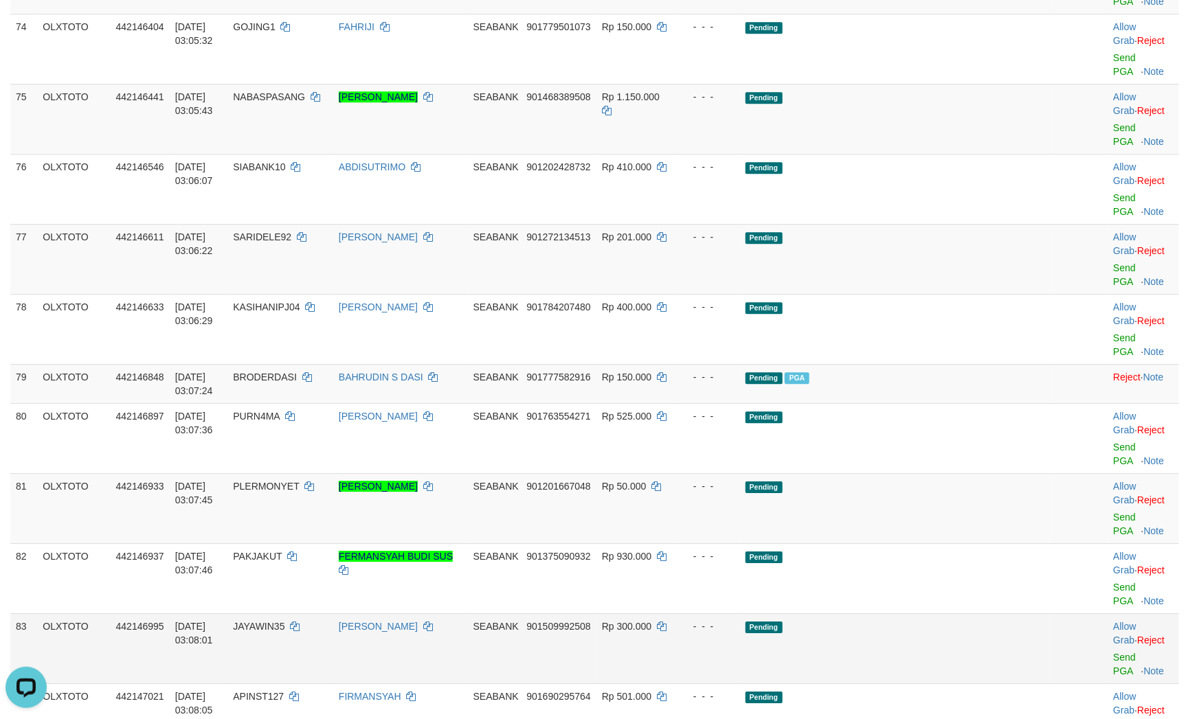
click at [993, 613] on td "Pending" at bounding box center [895, 648] width 311 height 70
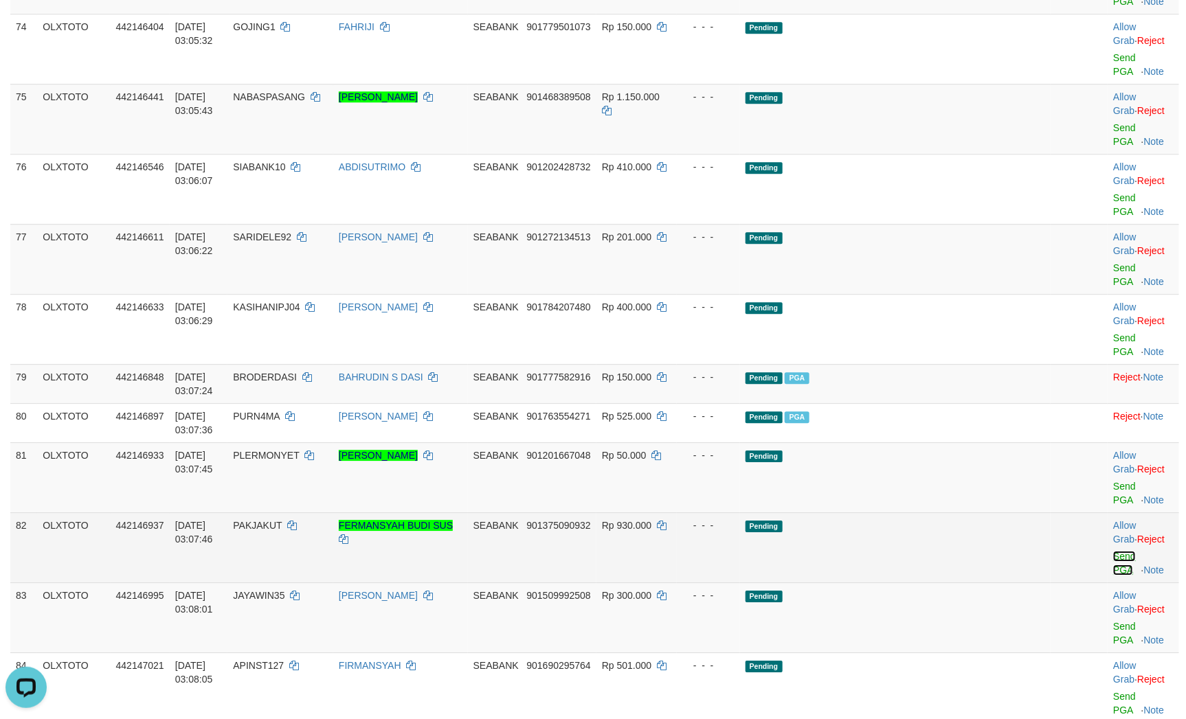
click at [1113, 551] on link "Send PGA" at bounding box center [1124, 563] width 23 height 25
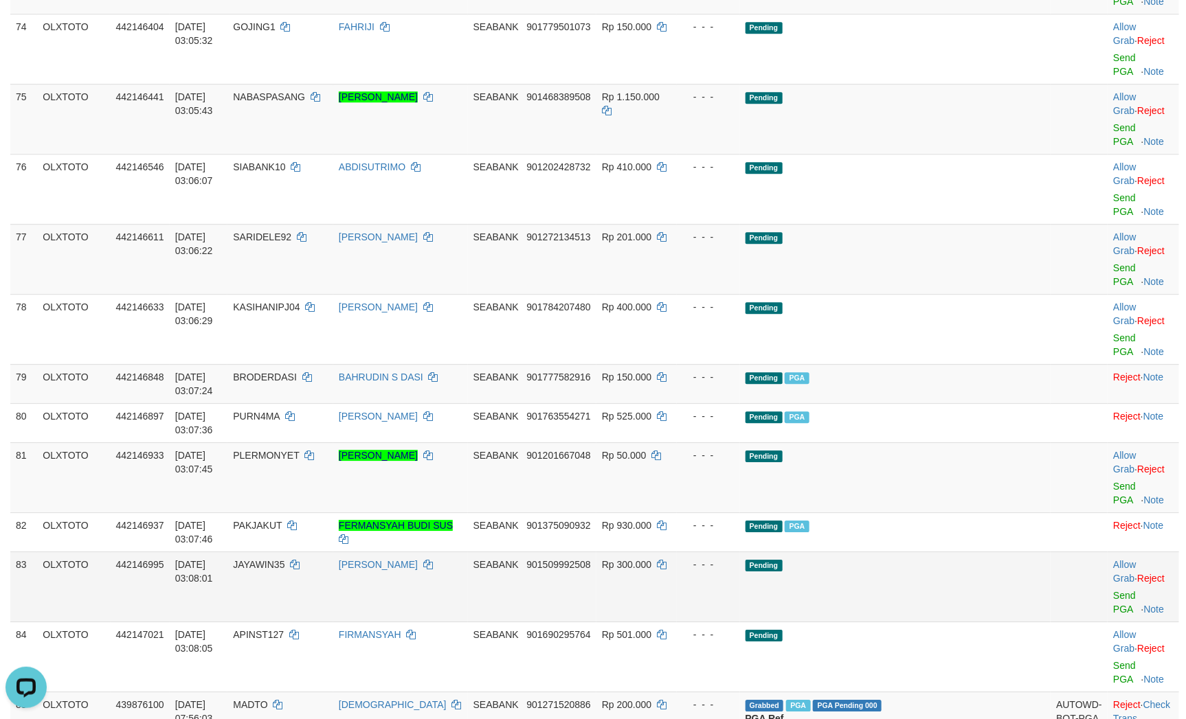
click at [929, 552] on td "Pending" at bounding box center [895, 587] width 311 height 70
click at [1113, 590] on link "Send PGA" at bounding box center [1124, 602] width 23 height 25
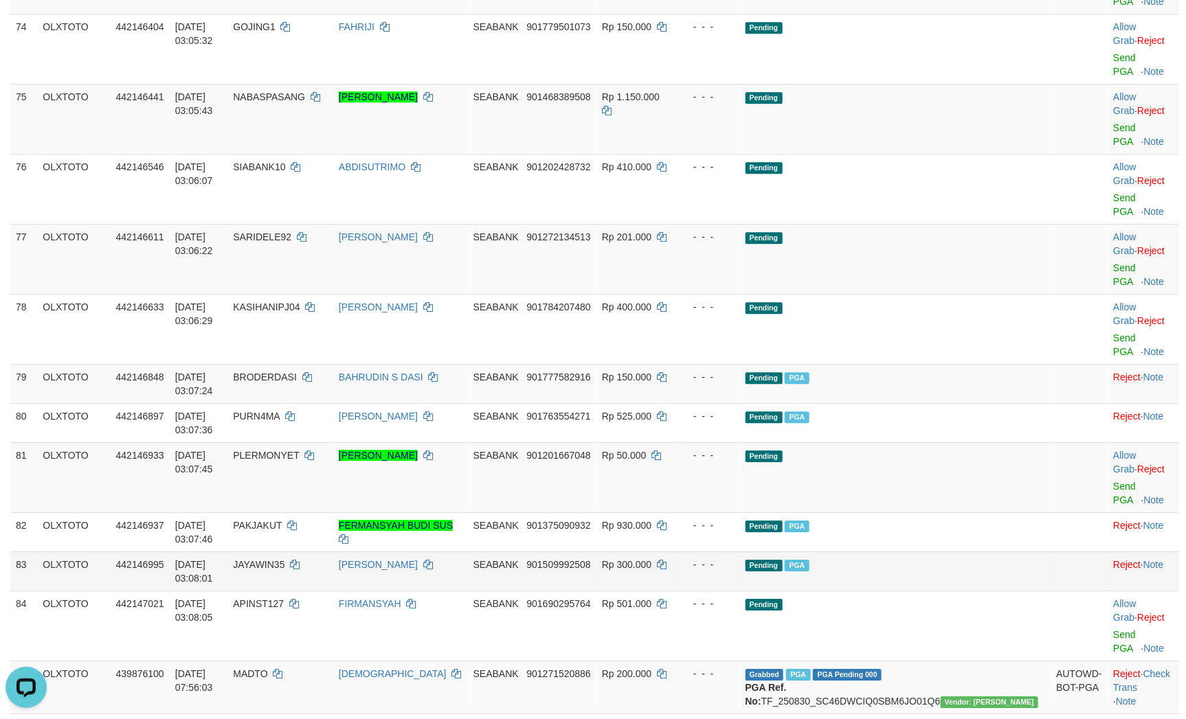
click at [914, 552] on td "Pending PGA" at bounding box center [895, 571] width 311 height 39
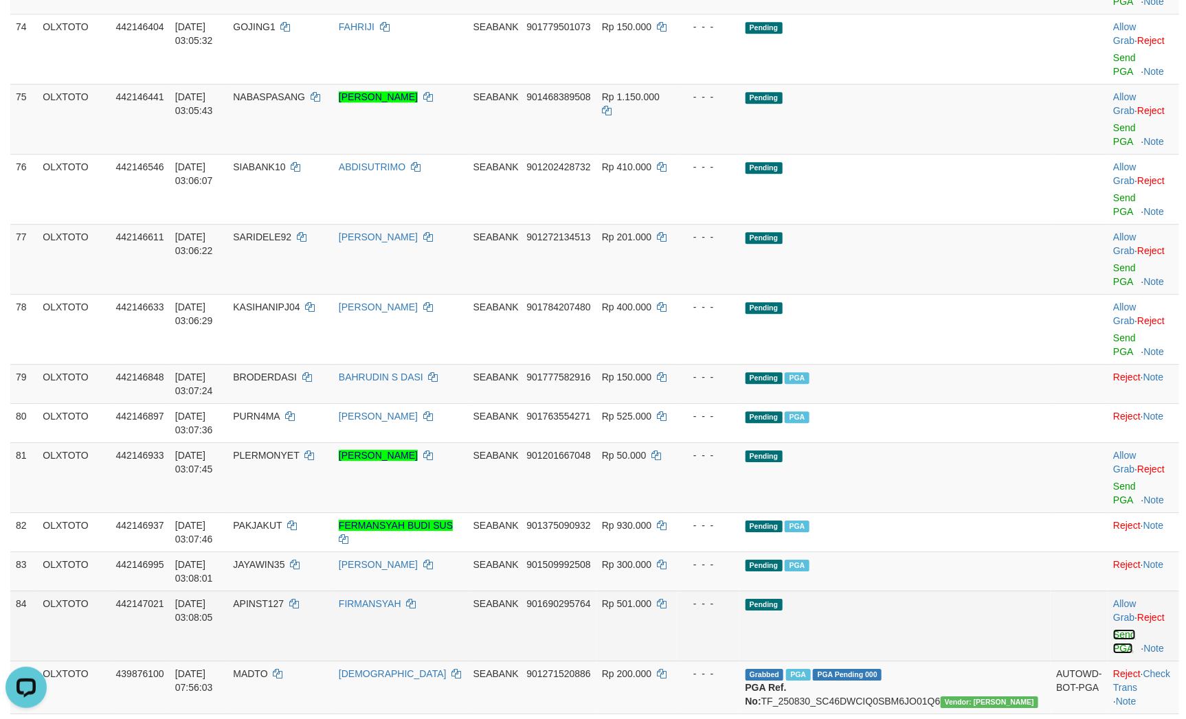
click at [1113, 629] on link "Send PGA" at bounding box center [1124, 641] width 23 height 25
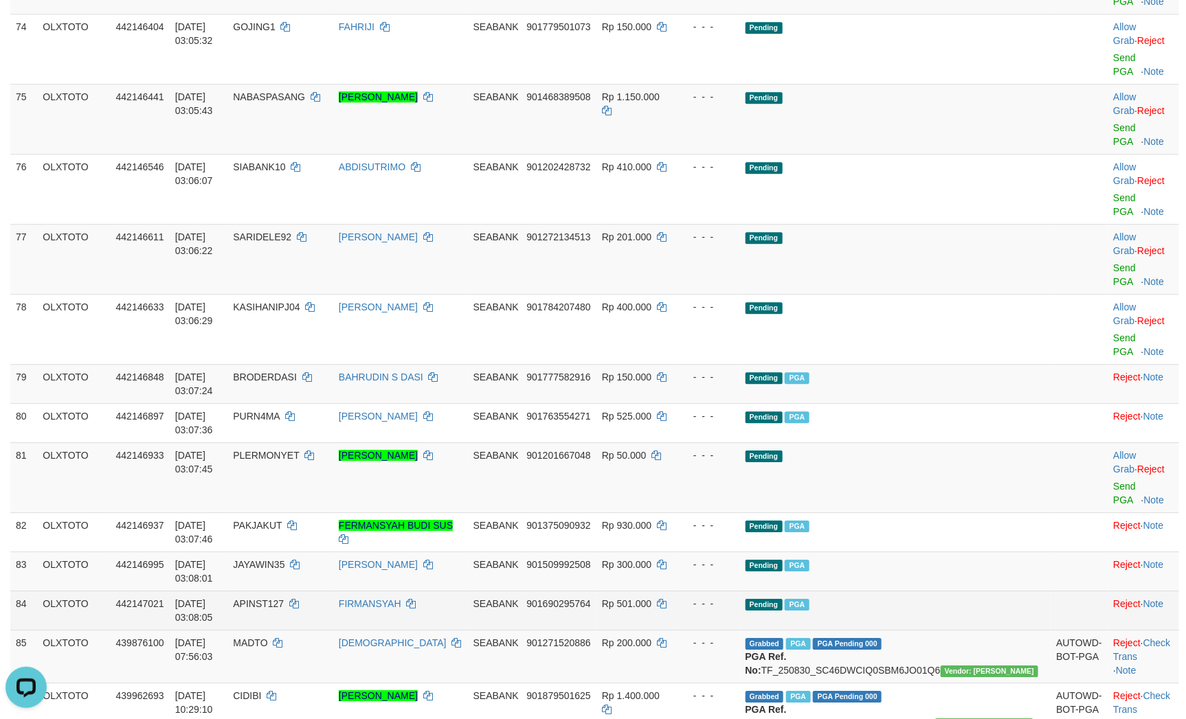
scroll to position [4011, 0]
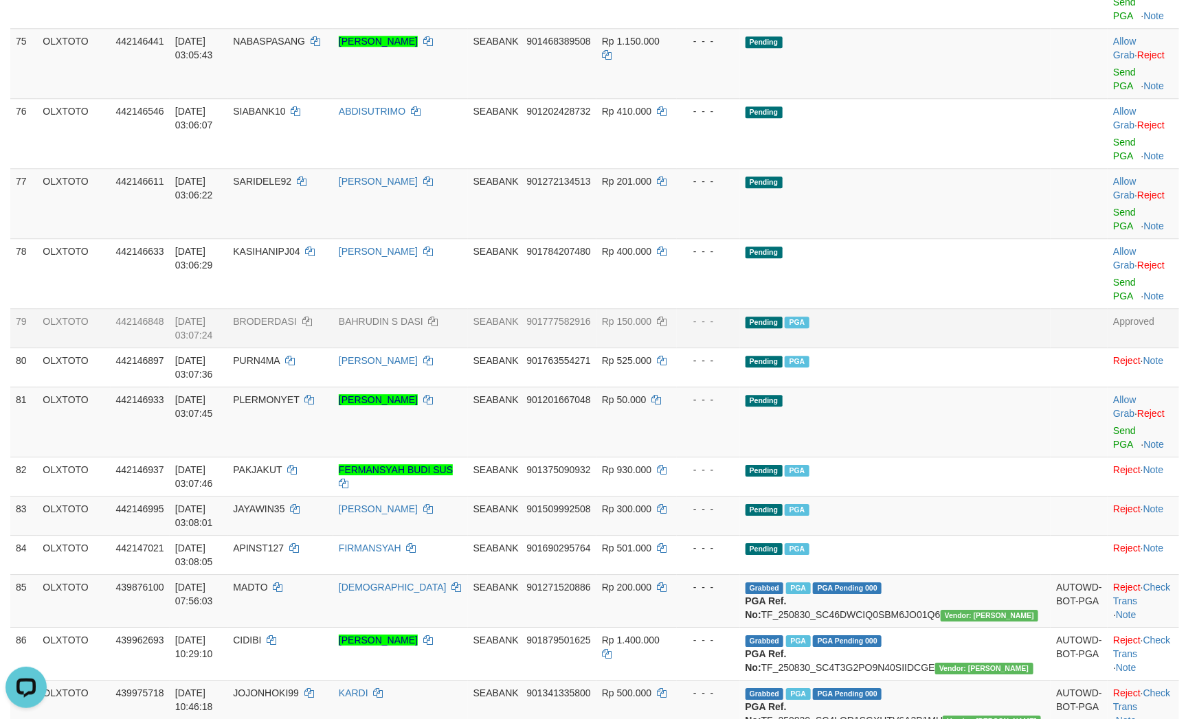
click at [677, 348] on td "Rp 150.000" at bounding box center [636, 327] width 80 height 39
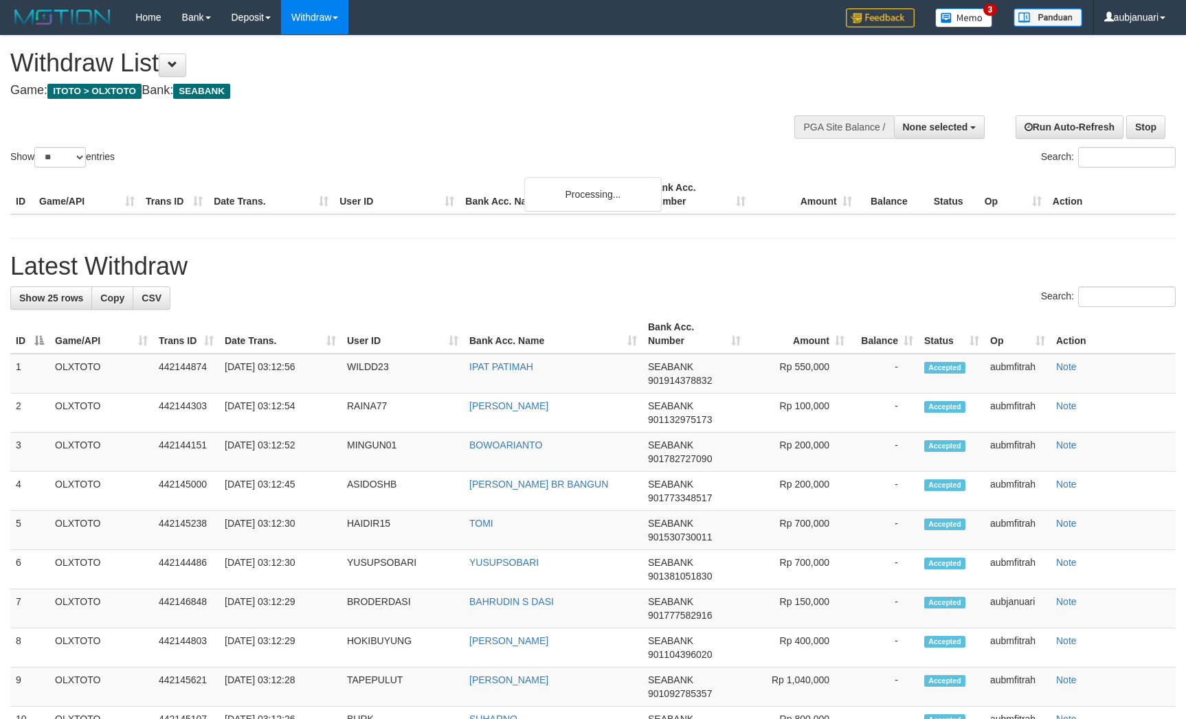
select select
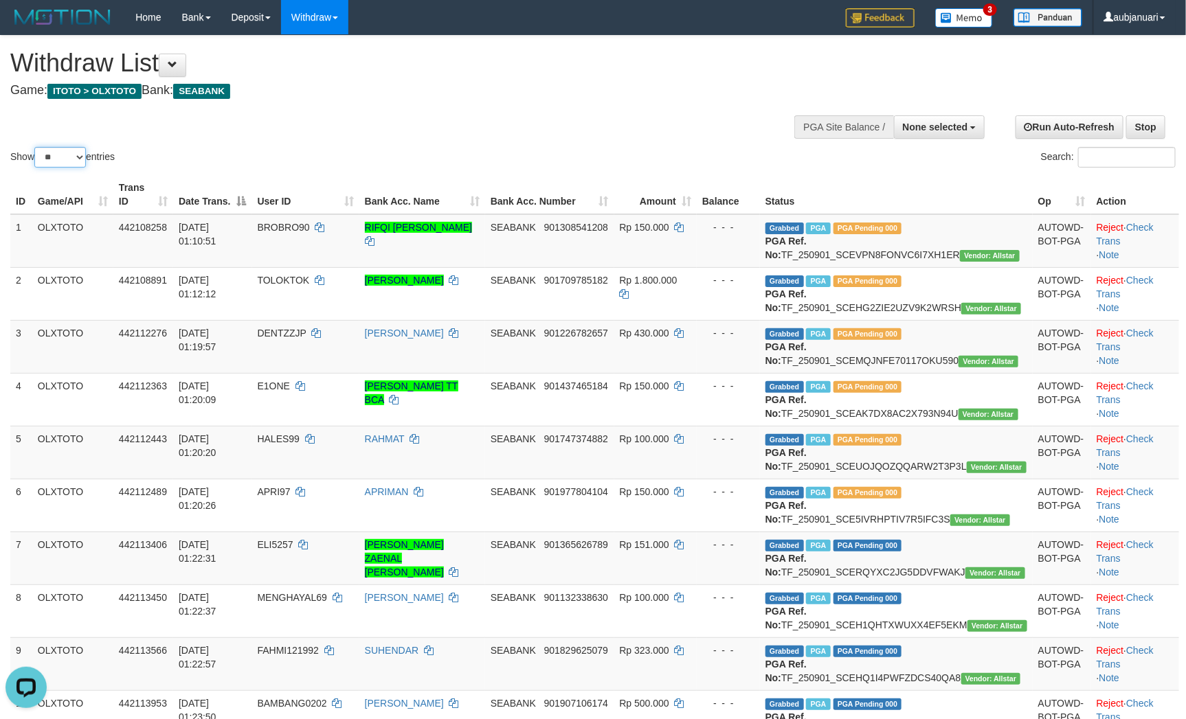
click at [64, 168] on select "** ** ** ***" at bounding box center [60, 157] width 52 height 21
select select "***"
click at [36, 164] on select "** ** ** ***" at bounding box center [60, 157] width 52 height 21
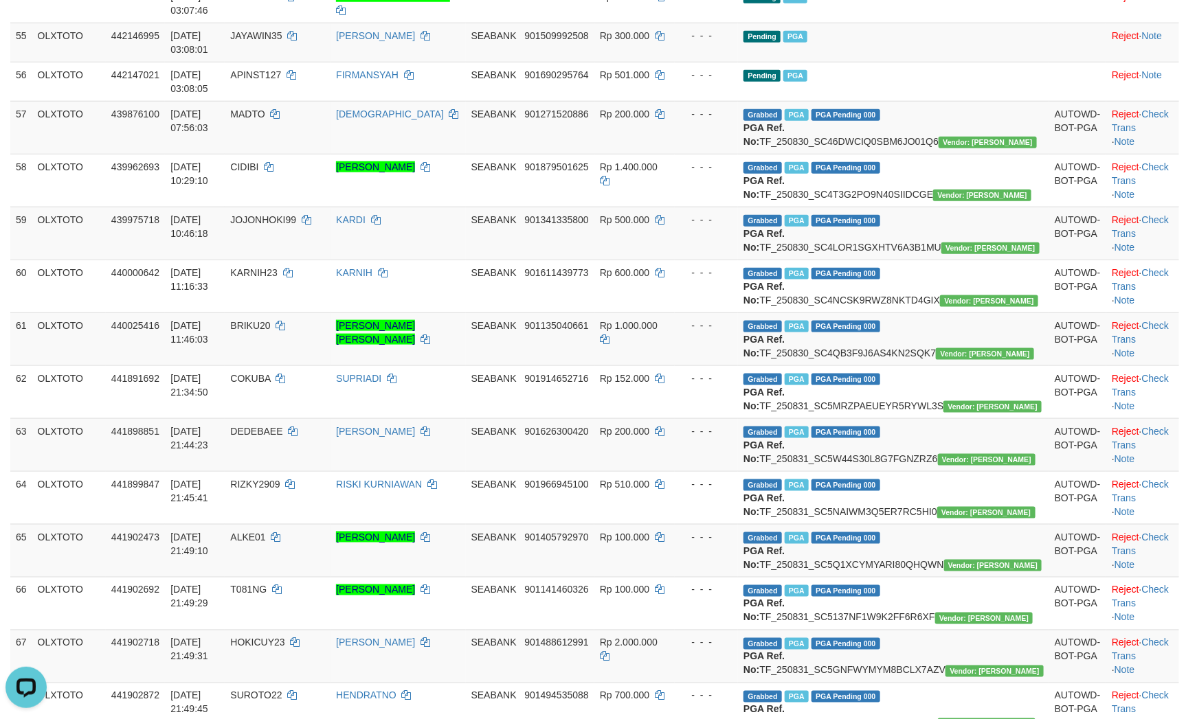
scroll to position [2885, 0]
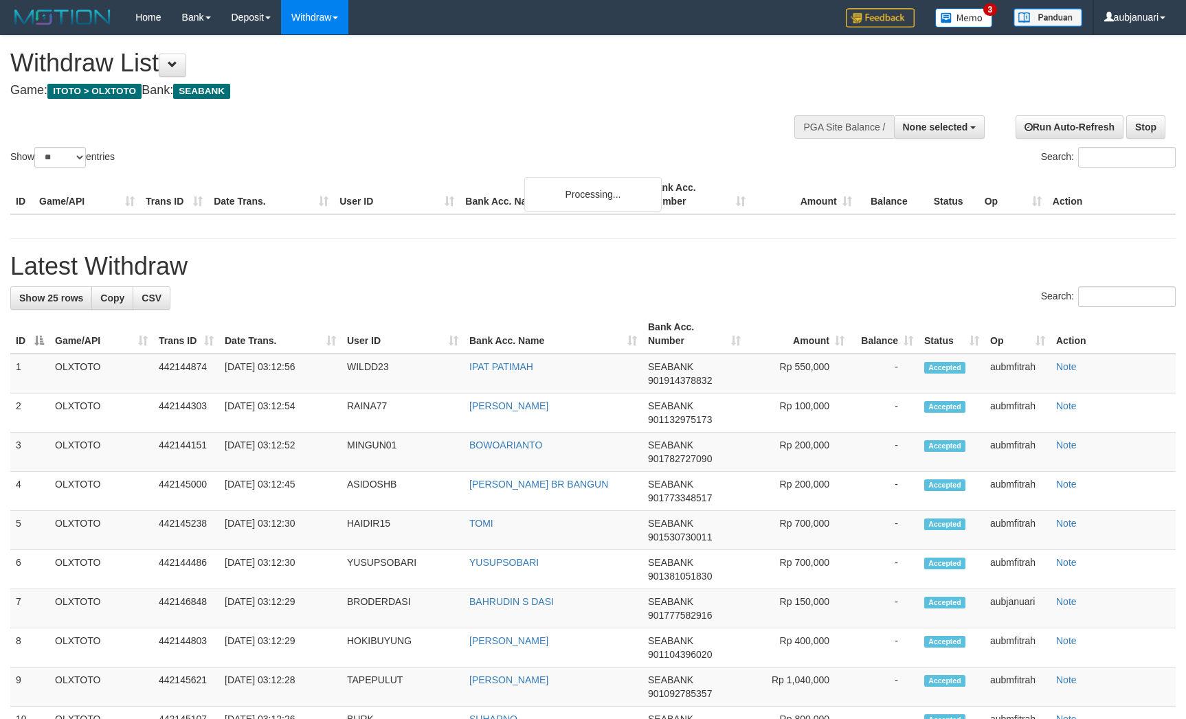
select select
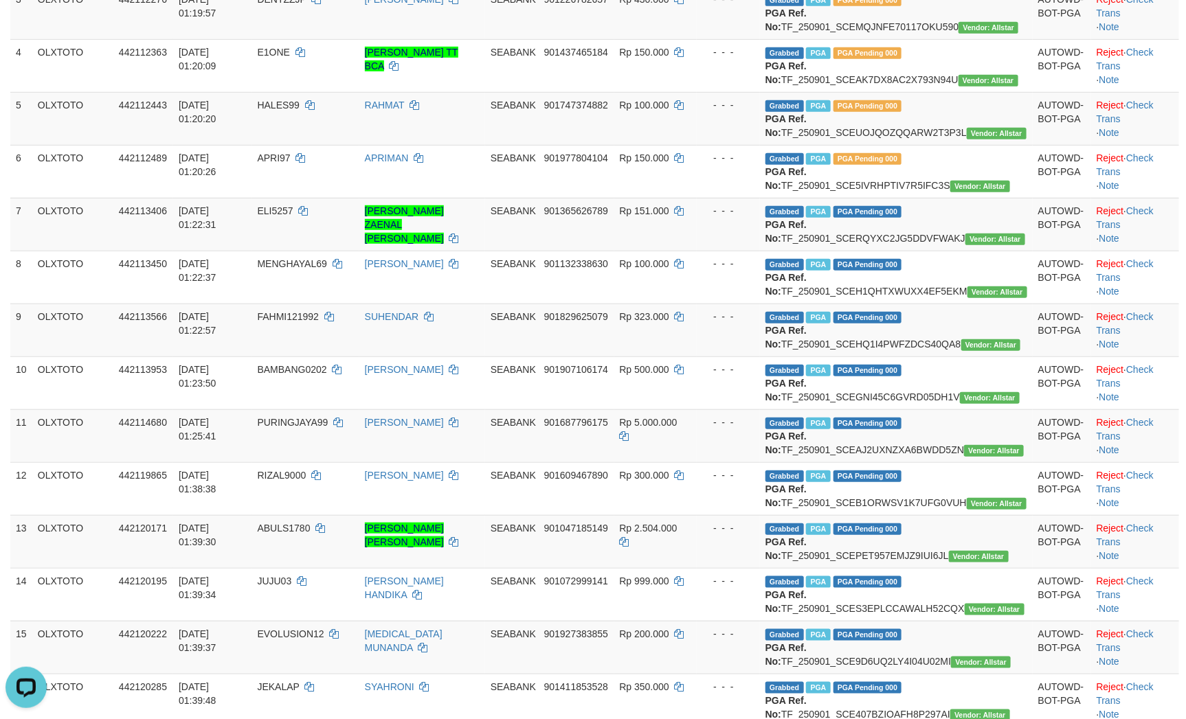
scroll to position [122, 0]
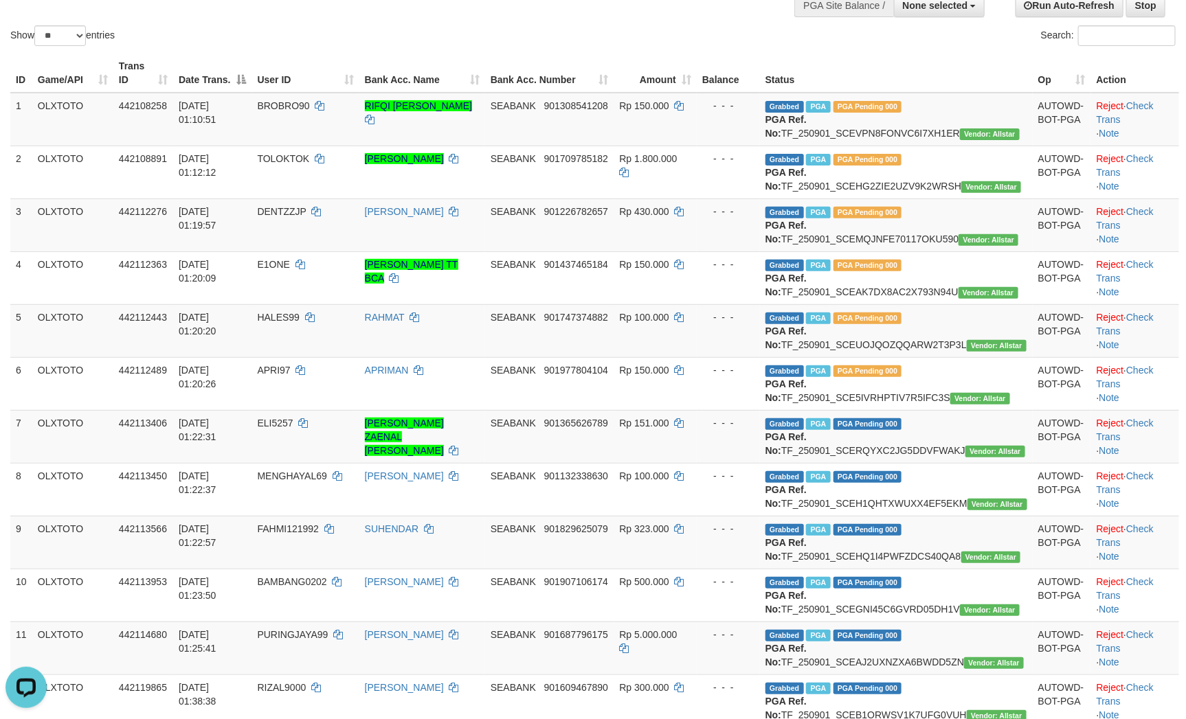
click at [34, 46] on label "Show ** ** ** *** entries" at bounding box center [62, 35] width 104 height 21
click at [34, 46] on select "** ** ** ***" at bounding box center [60, 35] width 52 height 21
drag, startPoint x: 69, startPoint y: 52, endPoint x: 68, endPoint y: 62, distance: 10.3
click at [69, 46] on select "** ** ** ***" at bounding box center [60, 35] width 52 height 21
select select "***"
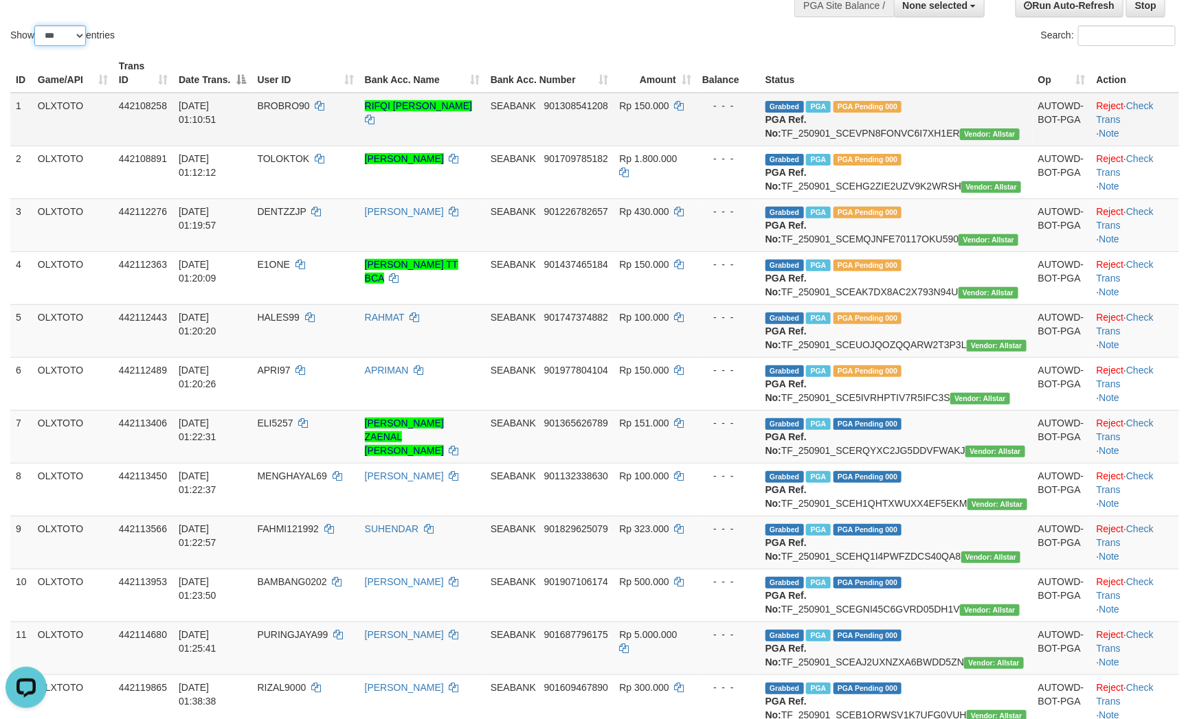
click at [36, 43] on select "** ** ** ***" at bounding box center [60, 35] width 52 height 21
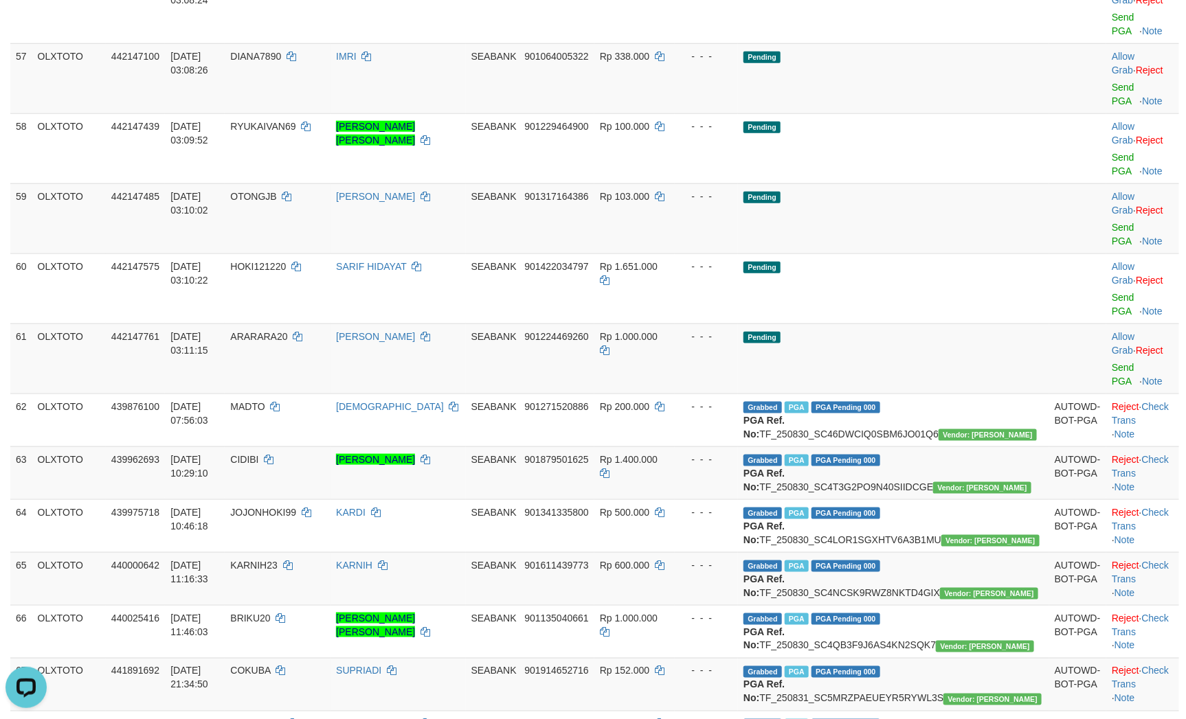
scroll to position [3007, 0]
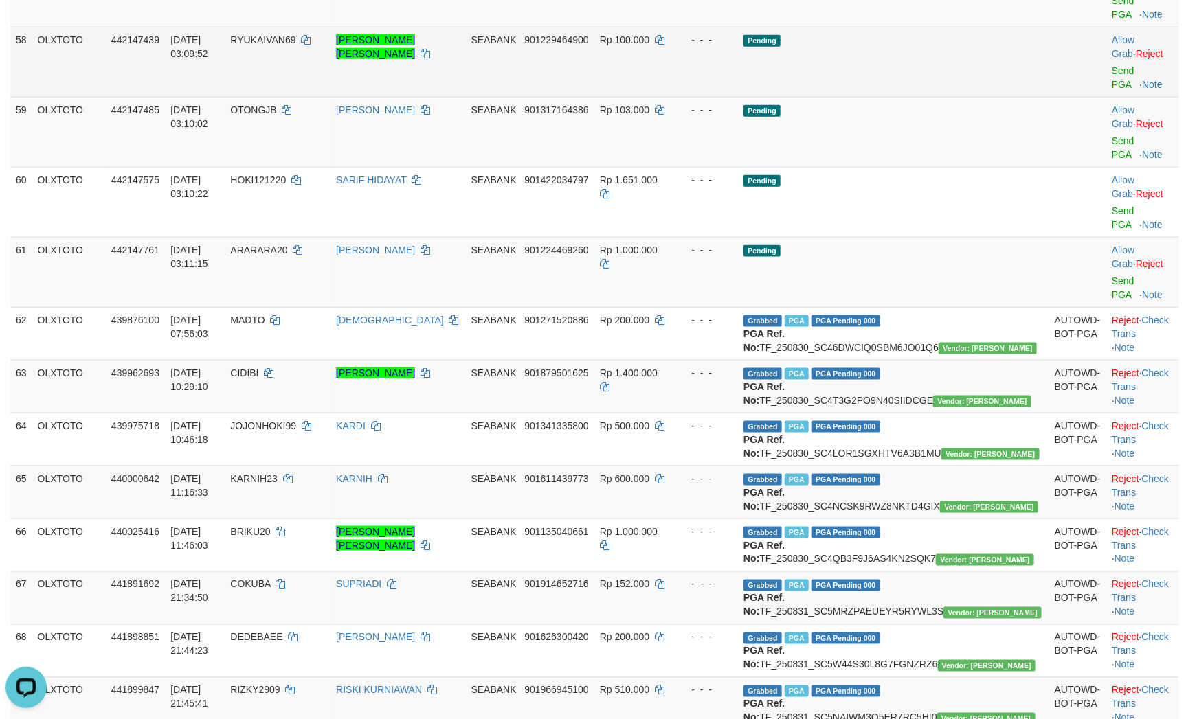
click at [907, 97] on td "Pending" at bounding box center [893, 62] width 311 height 70
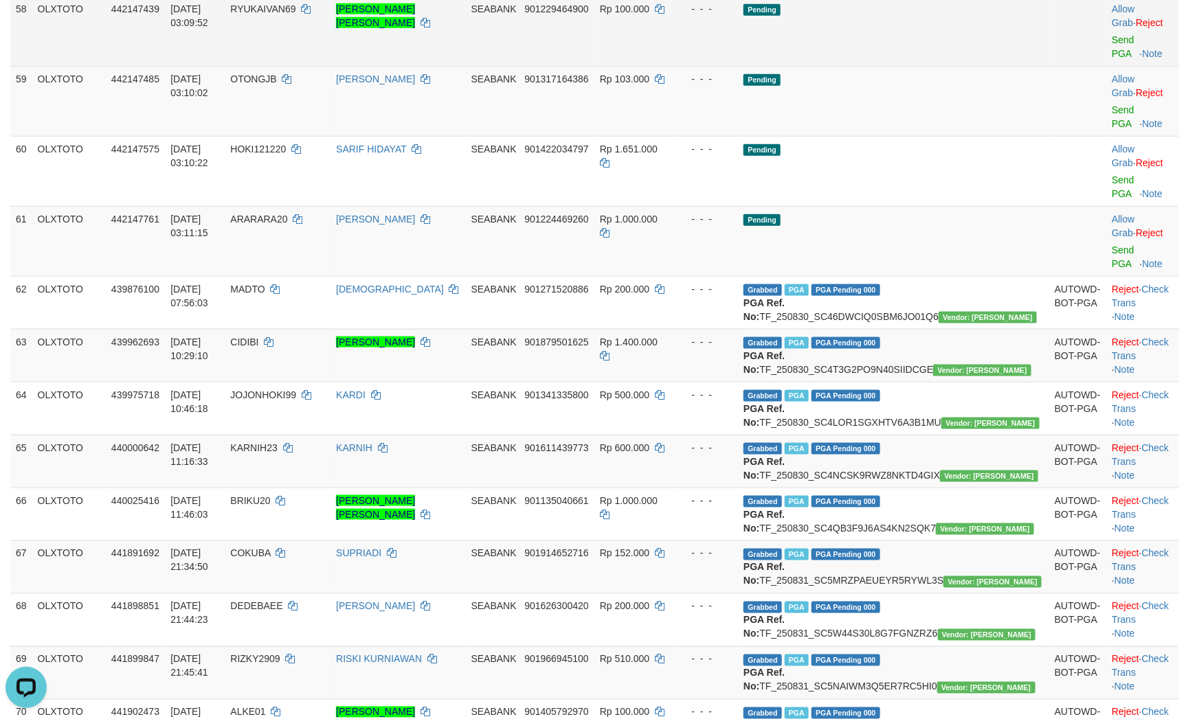
click at [1049, 66] on td at bounding box center [1077, 31] width 57 height 70
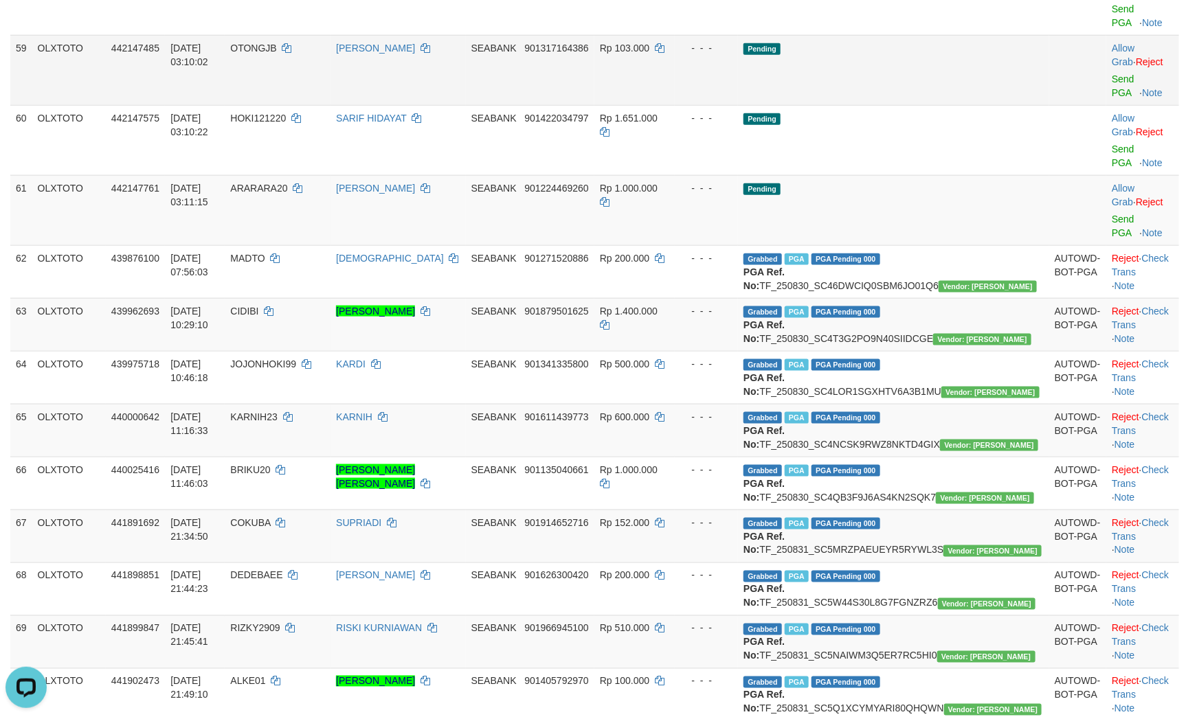
click at [998, 105] on td "Pending" at bounding box center [893, 70] width 311 height 70
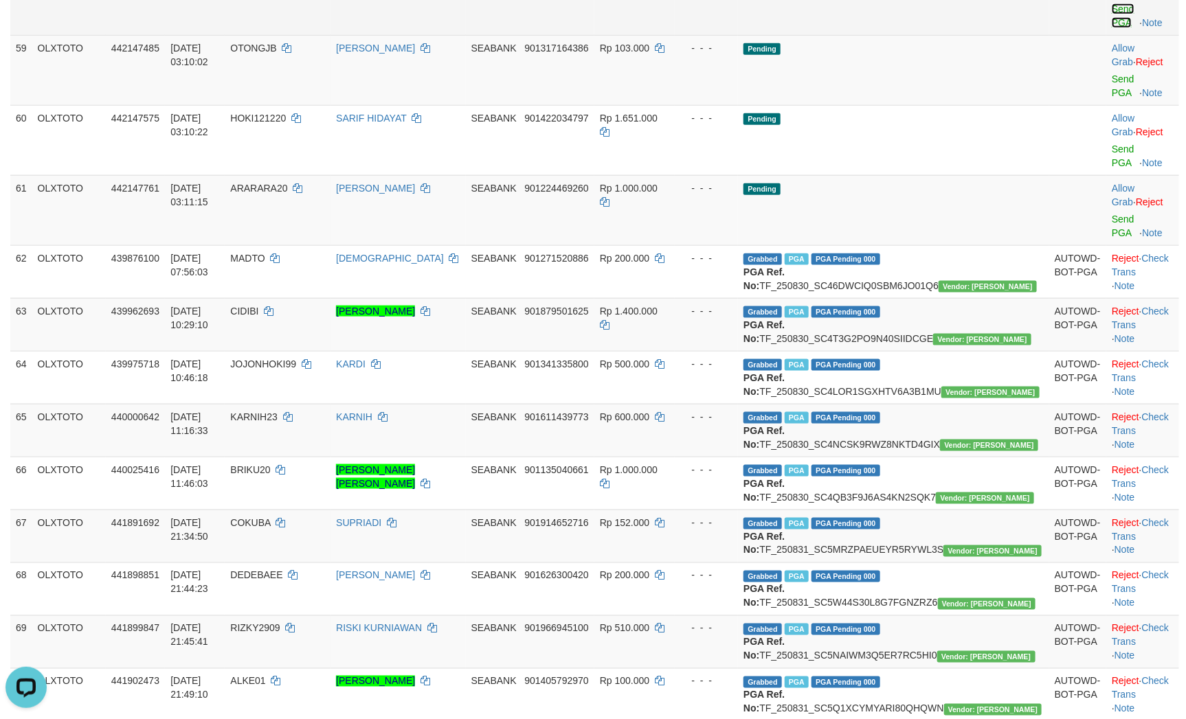
click at [1111, 28] on link "Send PGA" at bounding box center [1122, 15] width 23 height 25
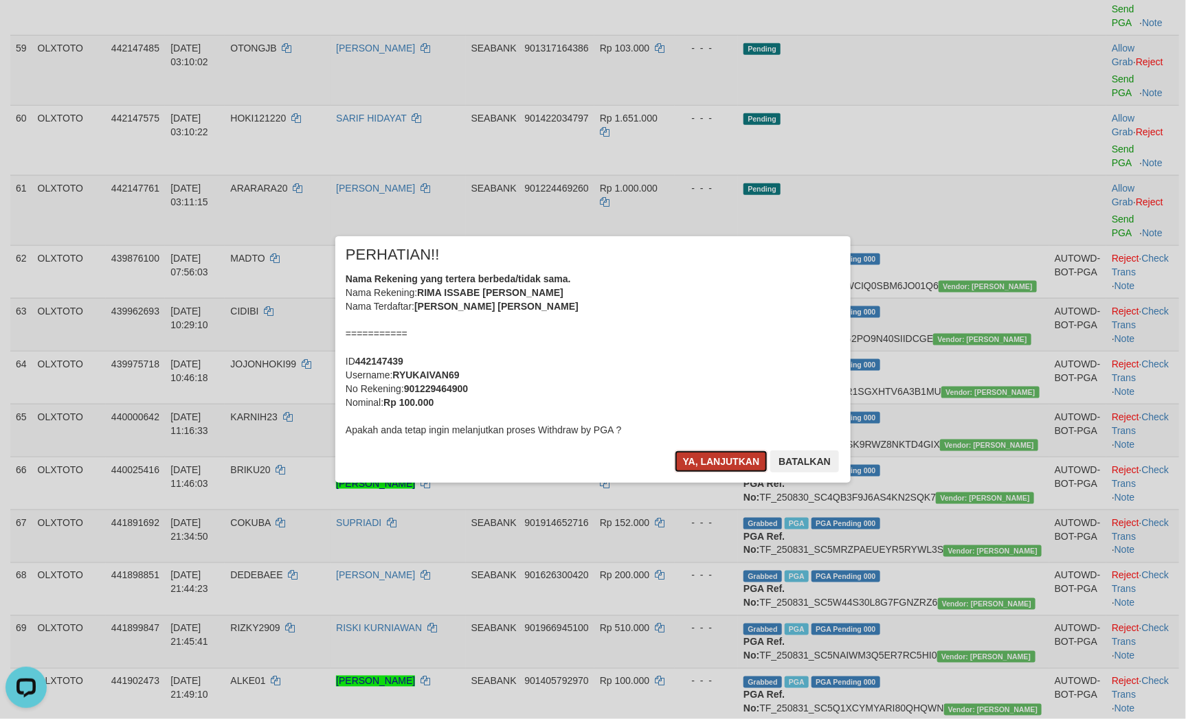
click at [732, 462] on button "Ya, lanjutkan" at bounding box center [721, 462] width 93 height 22
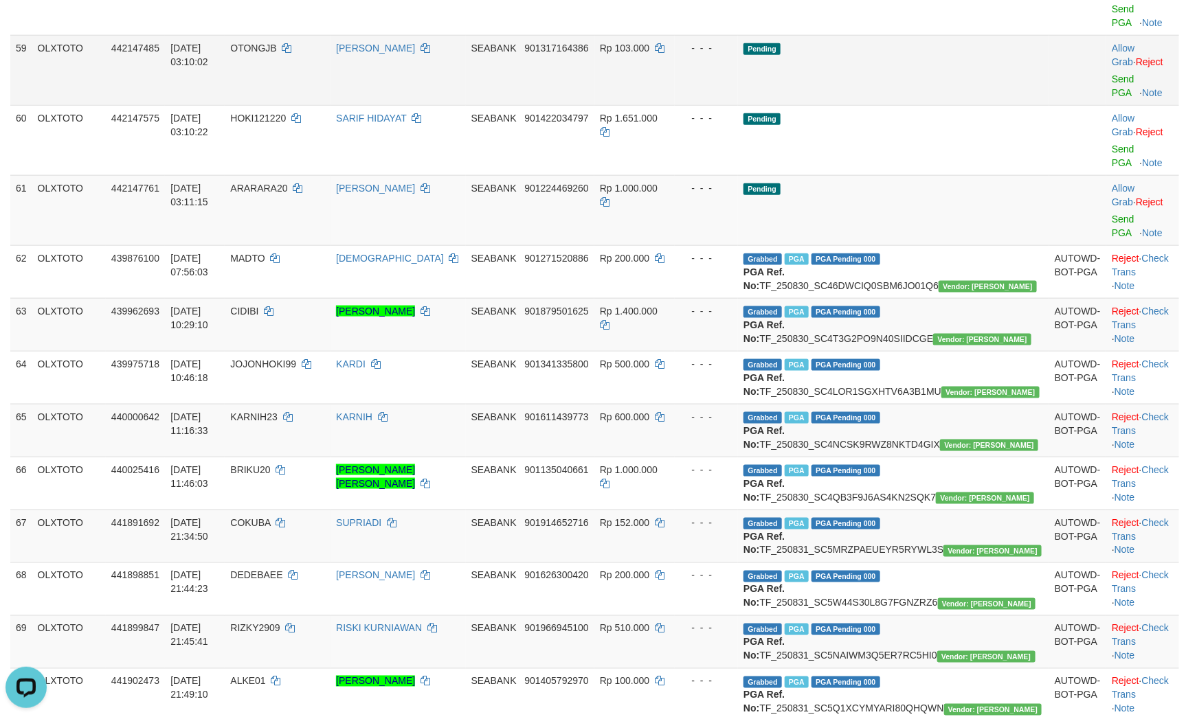
click at [930, 105] on td "Pending" at bounding box center [893, 70] width 311 height 70
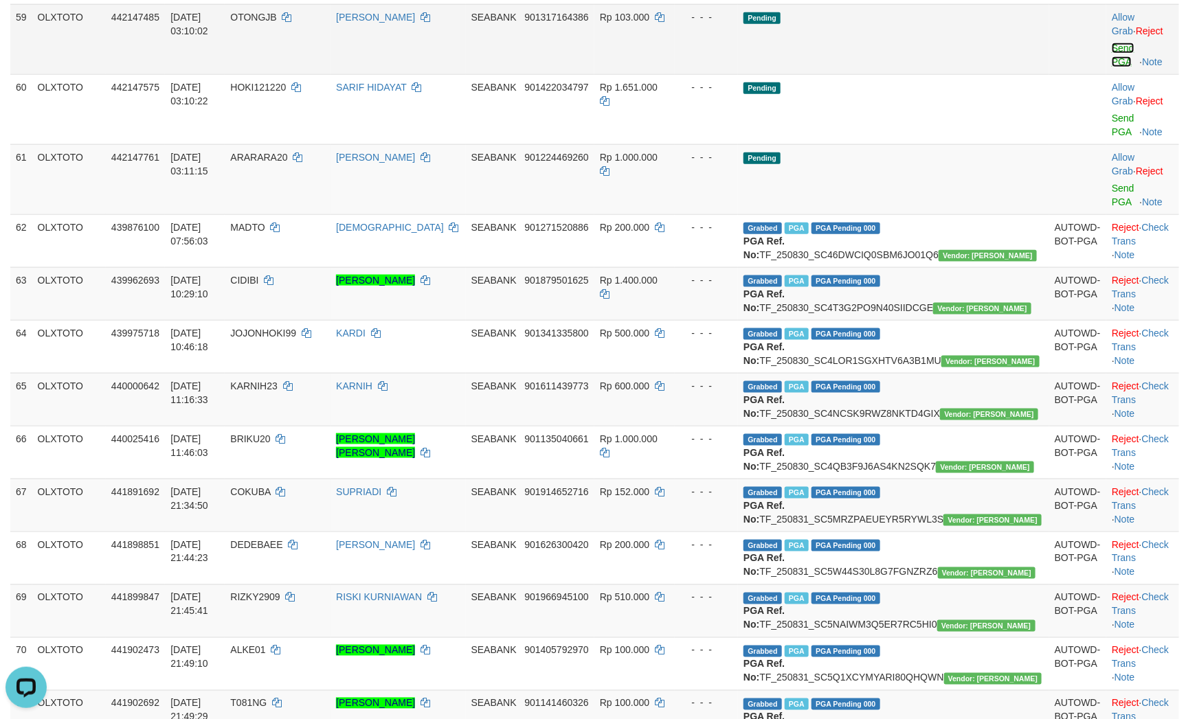
click at [1111, 67] on link "Send PGA" at bounding box center [1122, 55] width 23 height 25
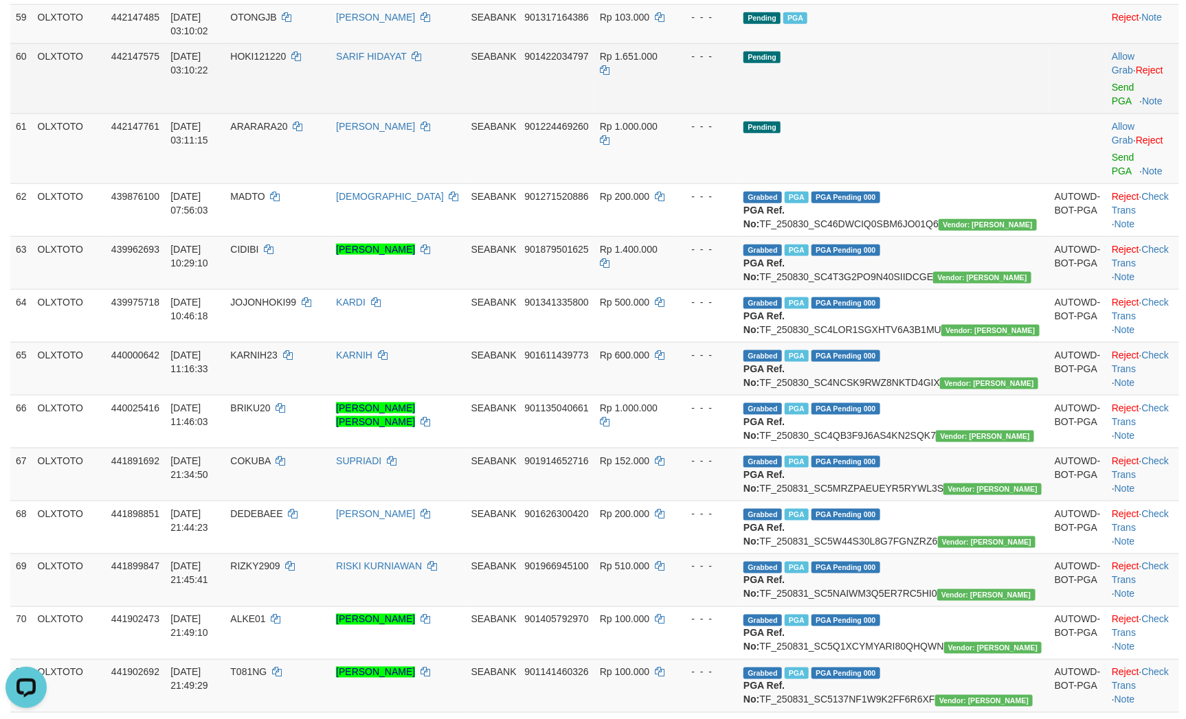
click at [890, 113] on td "Pending" at bounding box center [893, 78] width 311 height 70
click at [1111, 106] on link "Send PGA" at bounding box center [1122, 94] width 23 height 25
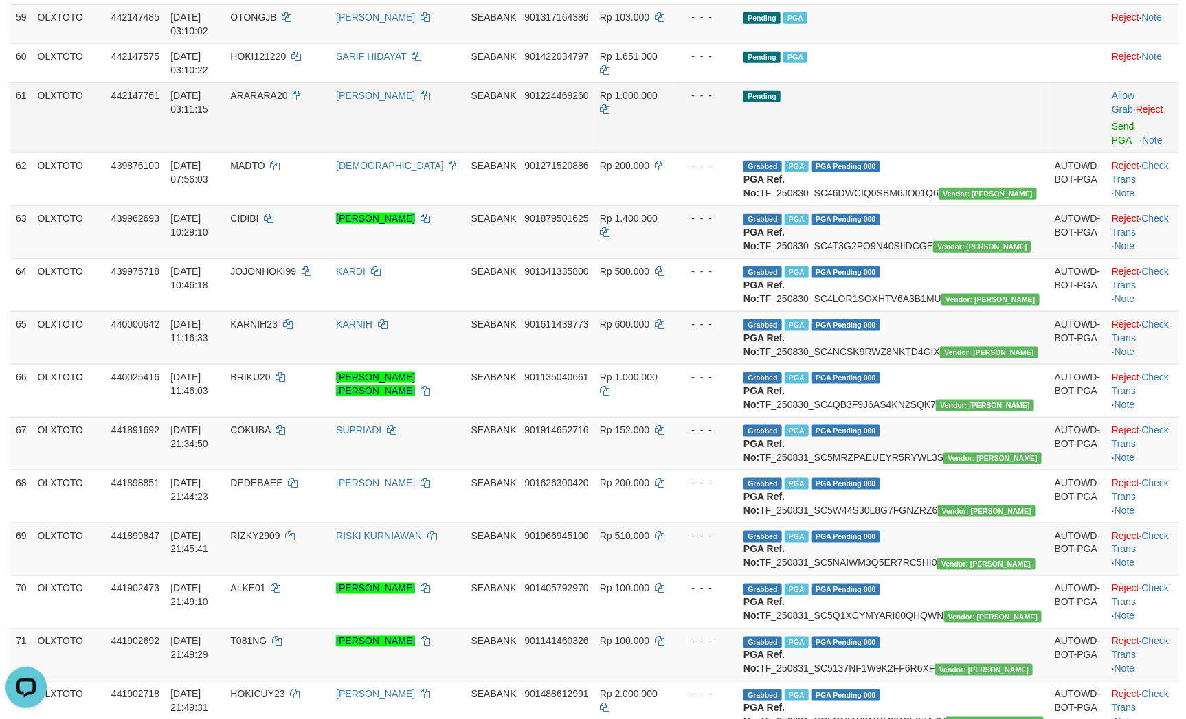
click at [925, 152] on td "Pending" at bounding box center [893, 117] width 311 height 70
click at [1111, 146] on link "Send PGA" at bounding box center [1122, 133] width 23 height 25
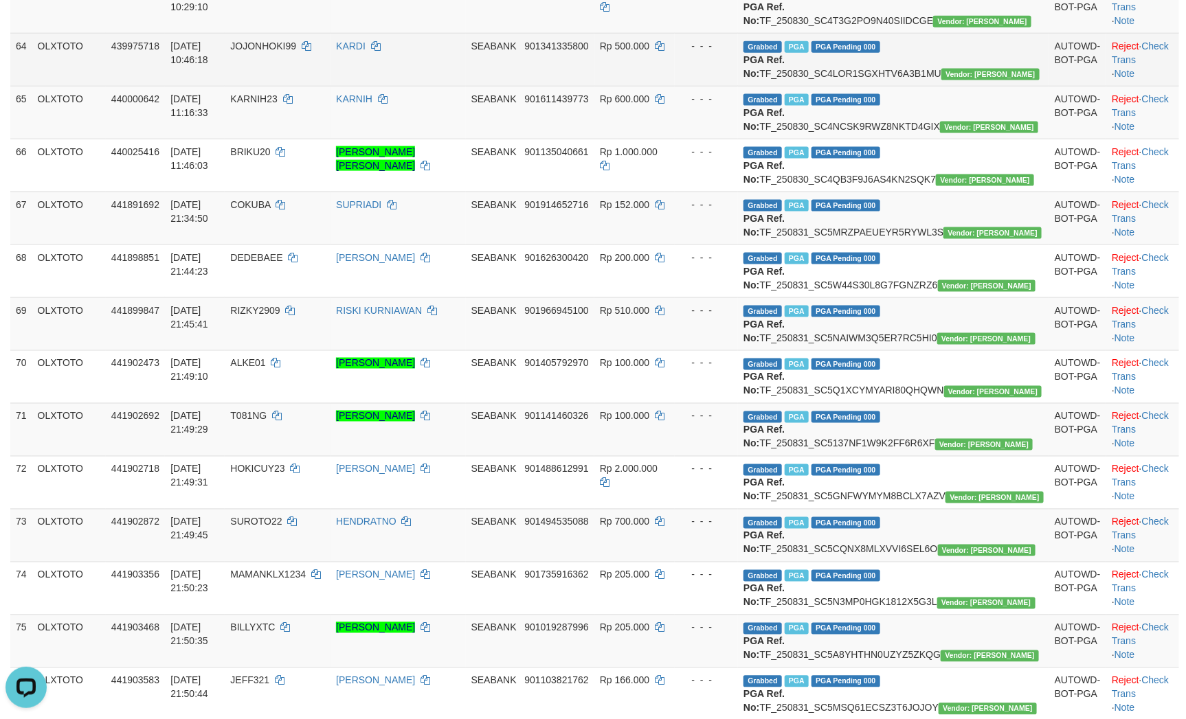
scroll to position [3213, 0]
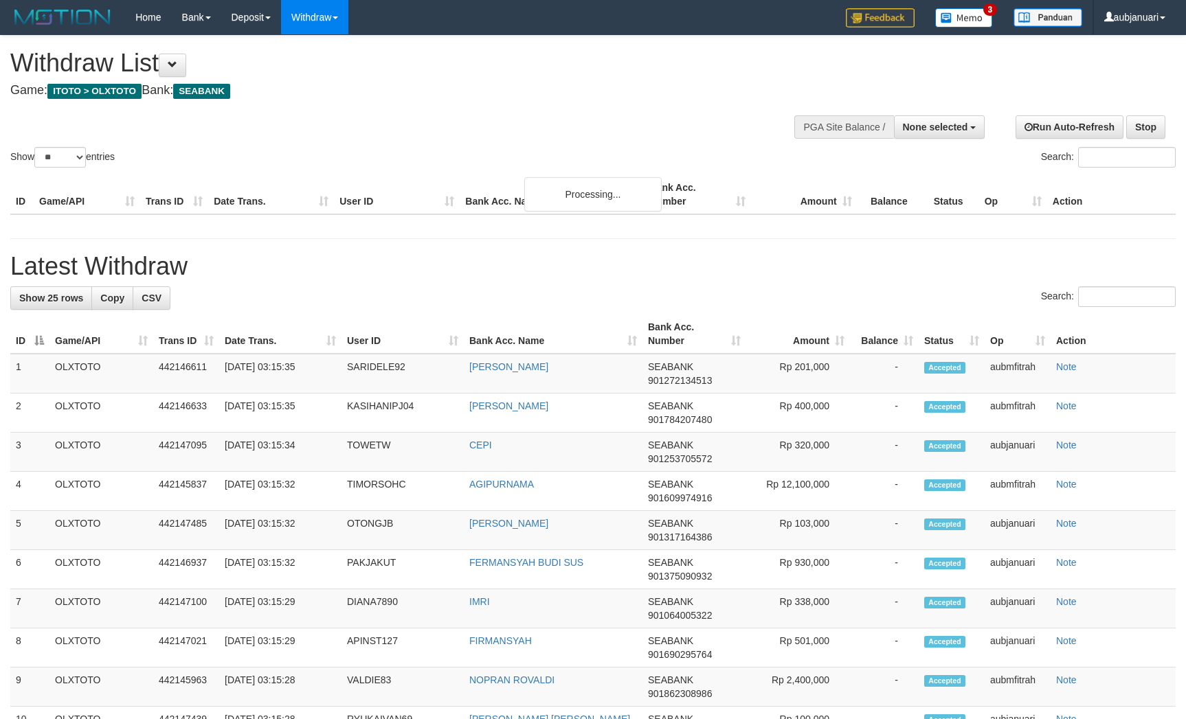
select select
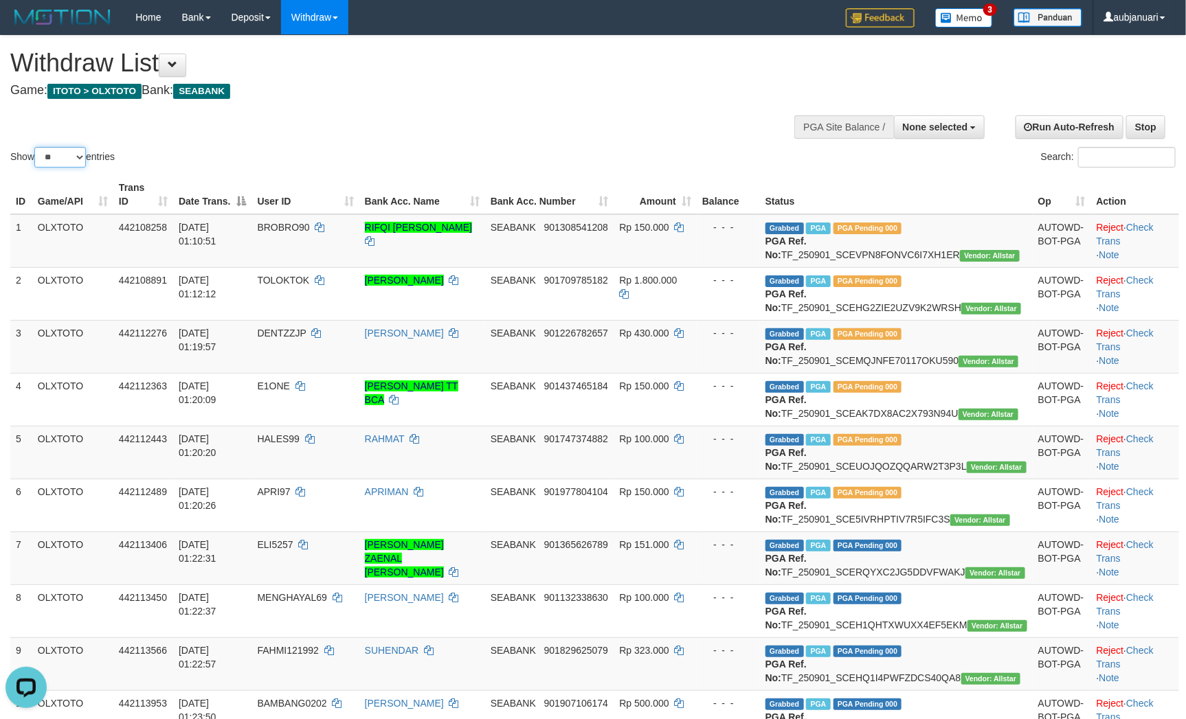
drag, startPoint x: 72, startPoint y: 175, endPoint x: 72, endPoint y: 183, distance: 8.2
click at [72, 168] on select "** ** ** ***" at bounding box center [60, 157] width 52 height 21
select select "***"
click at [36, 164] on select "** ** ** ***" at bounding box center [60, 157] width 52 height 21
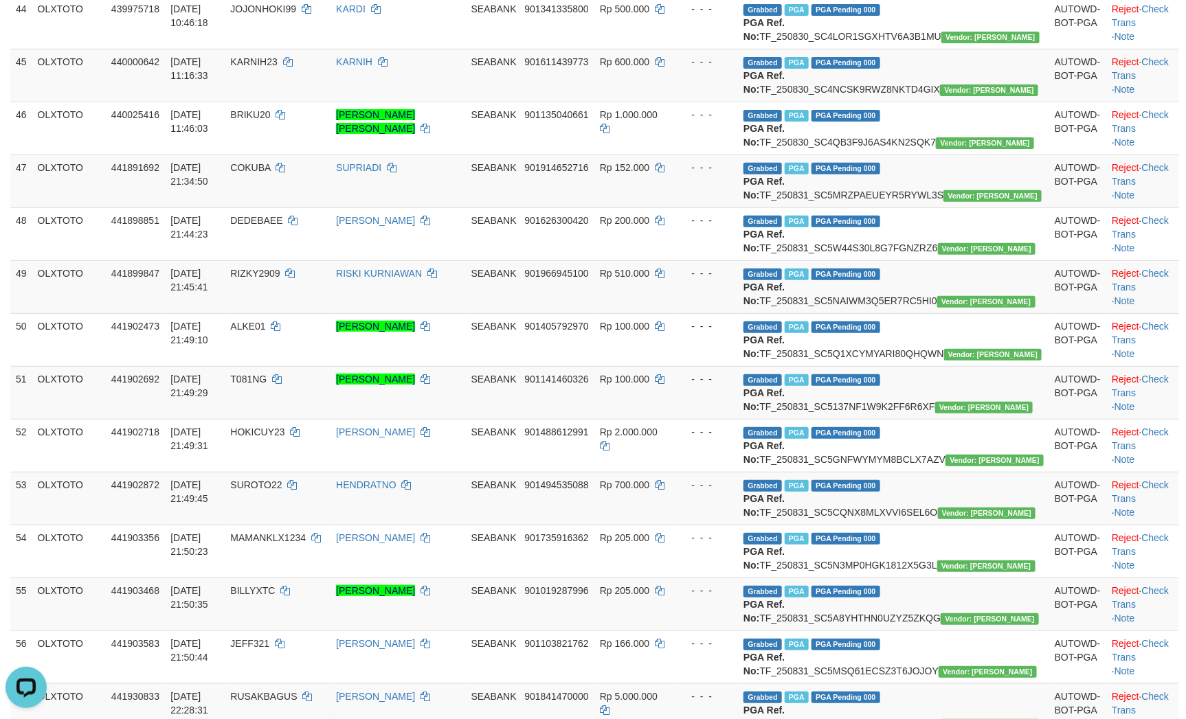
scroll to position [2473, 0]
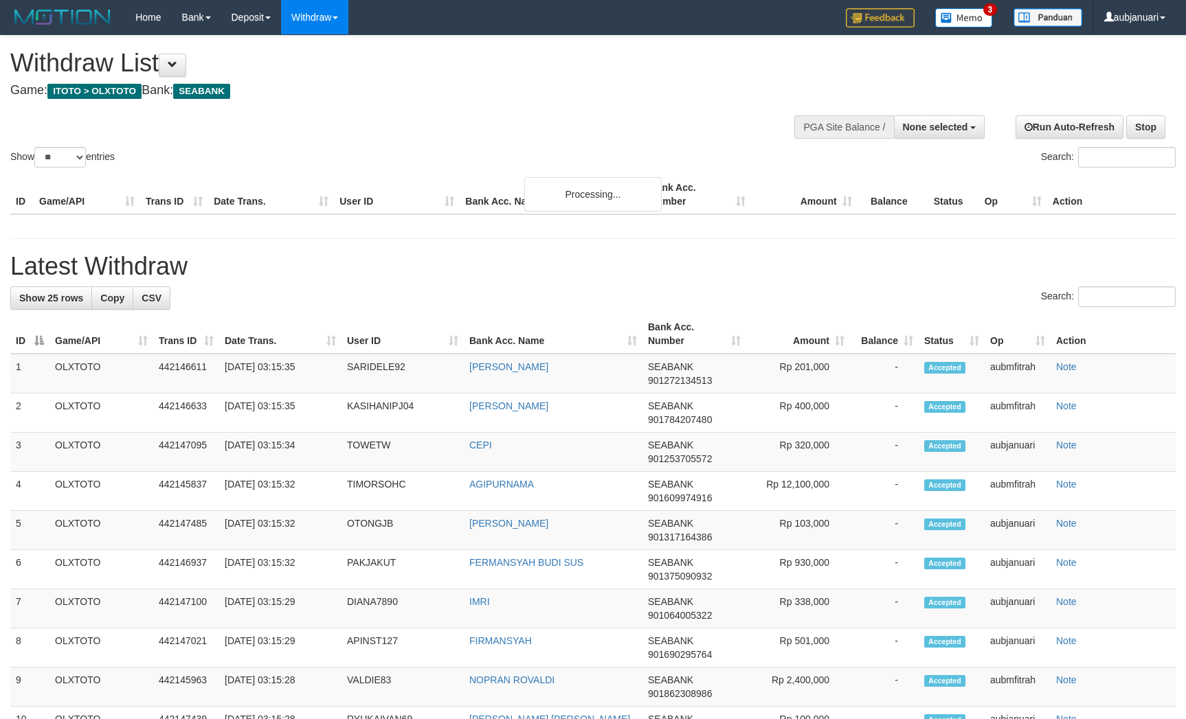
select select
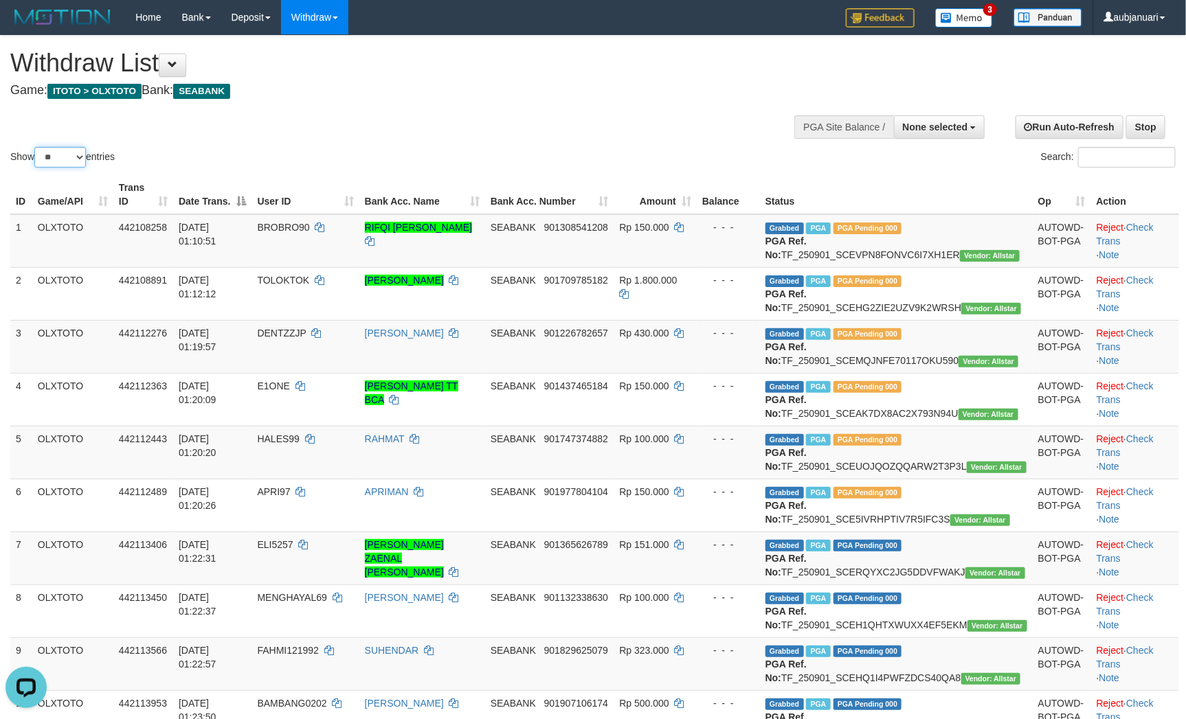
drag, startPoint x: 68, startPoint y: 168, endPoint x: 70, endPoint y: 182, distance: 14.6
click at [68, 168] on select "** ** ** ***" at bounding box center [60, 157] width 52 height 21
select select "***"
click at [36, 164] on select "** ** ** ***" at bounding box center [60, 157] width 52 height 21
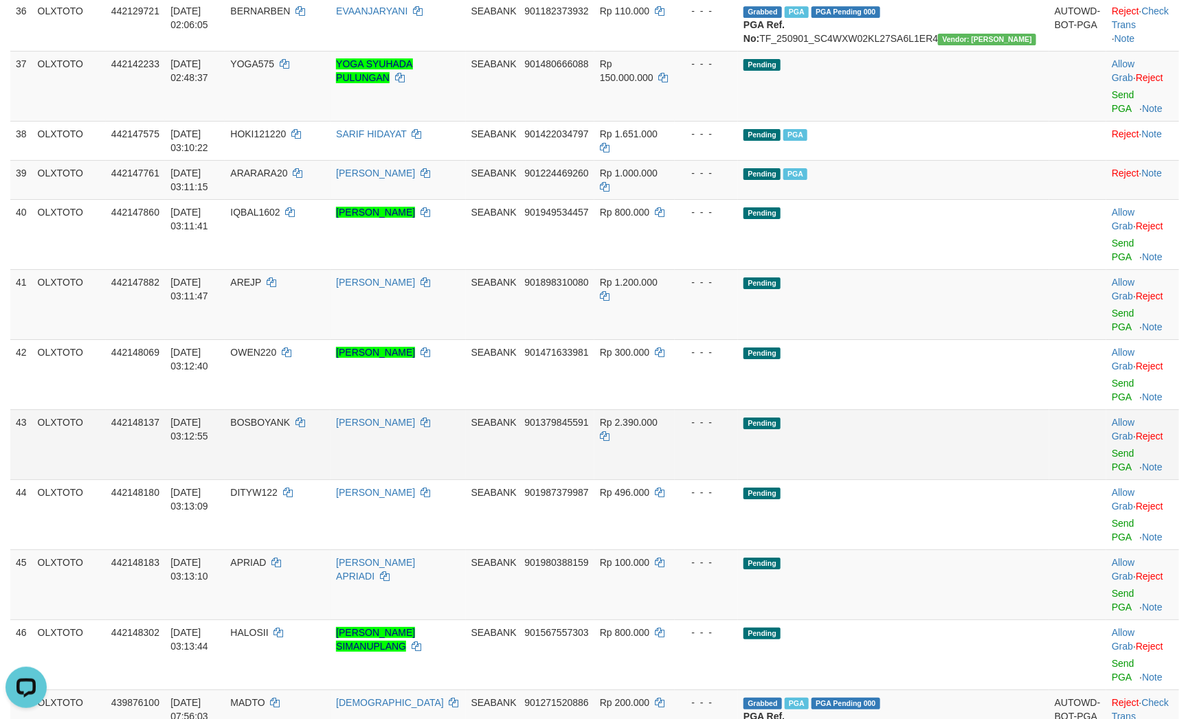
scroll to position [2576, 0]
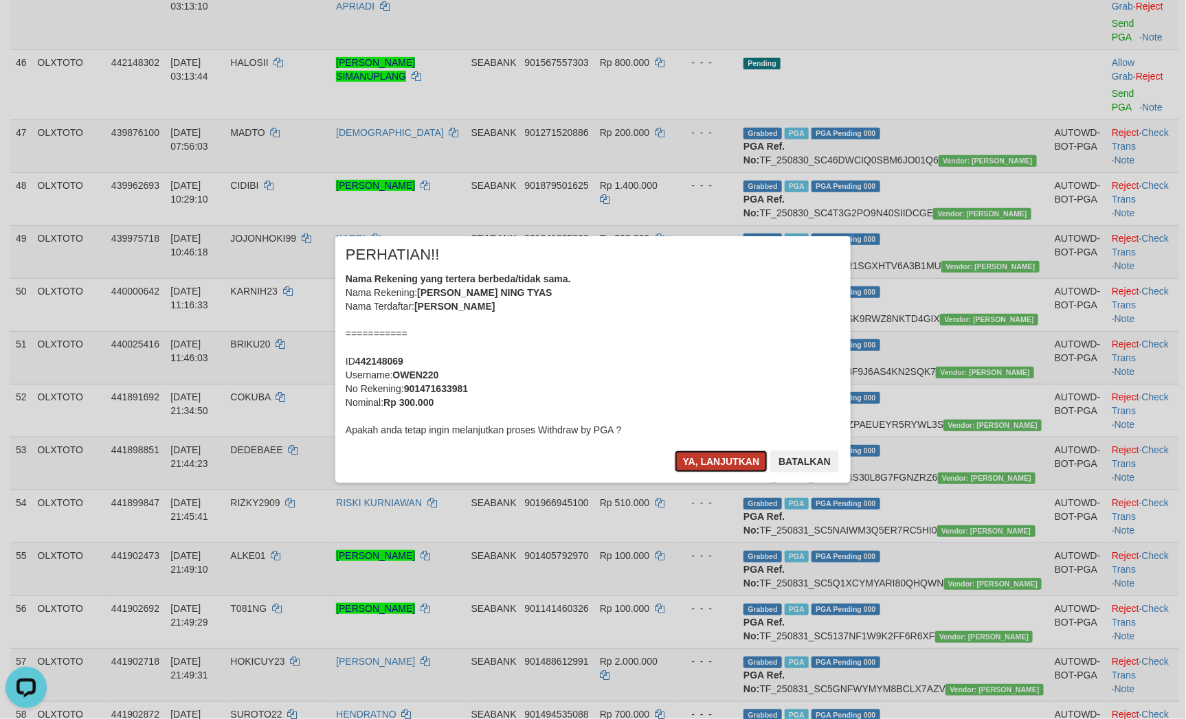
click at [711, 453] on button "Ya, lanjutkan" at bounding box center [721, 462] width 93 height 22
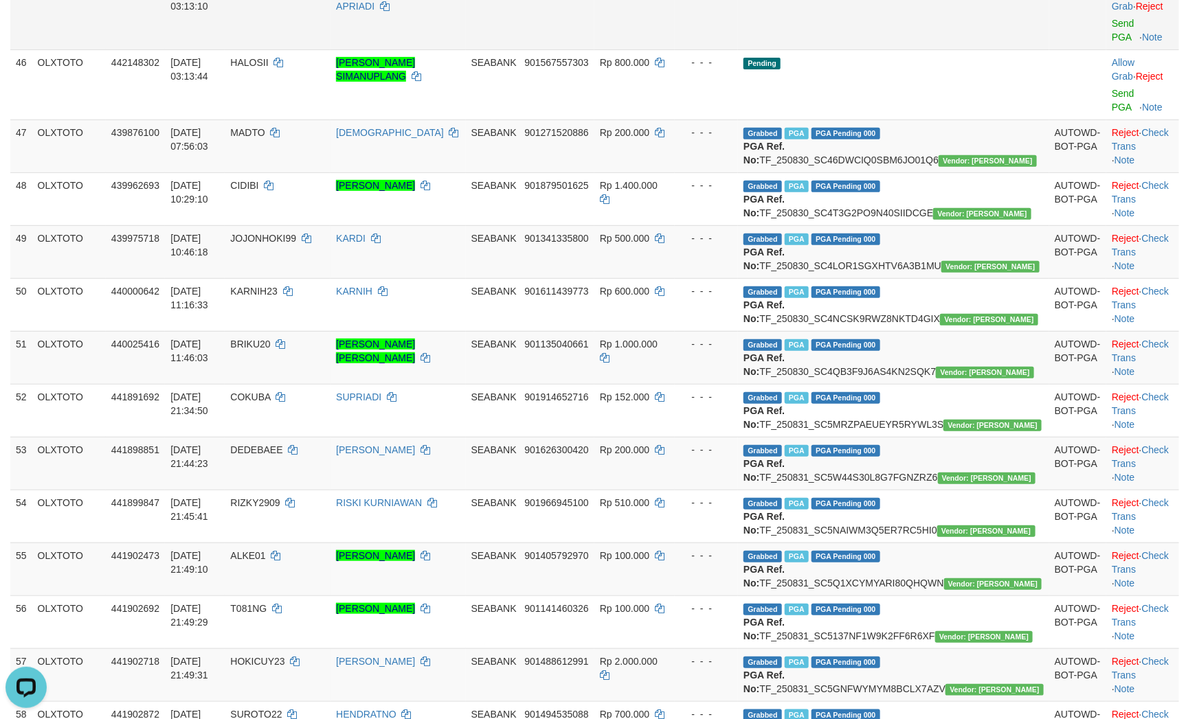
click at [907, 49] on td "Pending" at bounding box center [893, 14] width 311 height 70
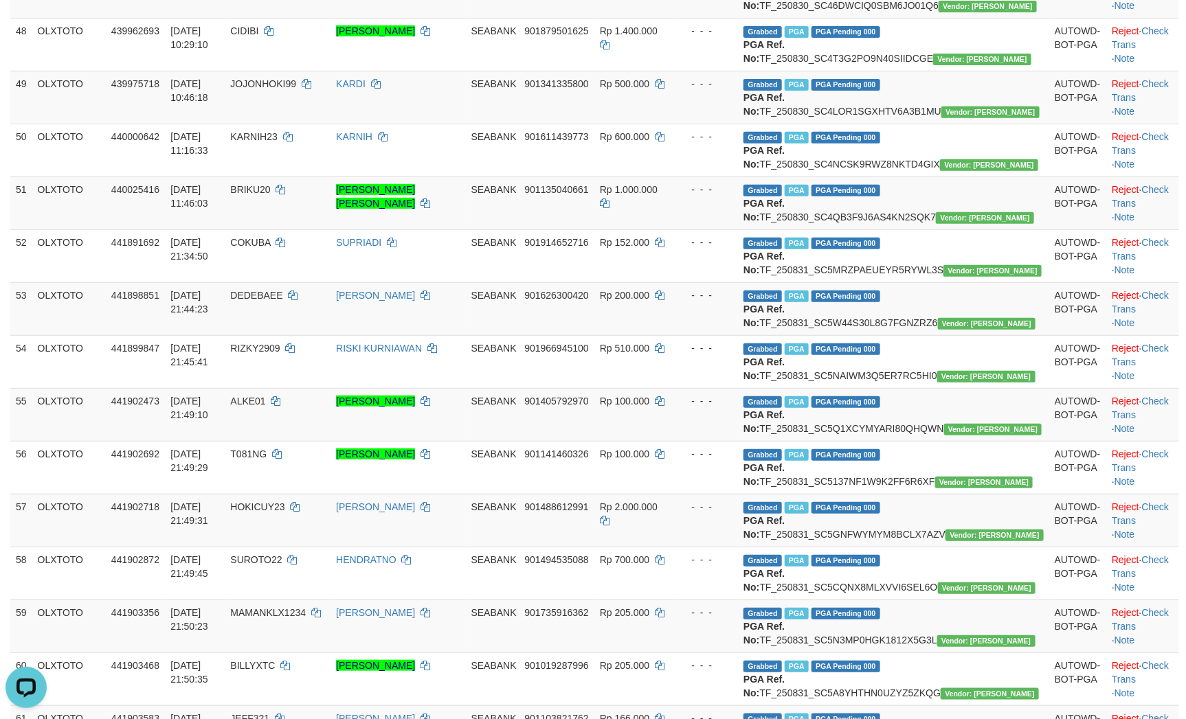
drag, startPoint x: 920, startPoint y: 348, endPoint x: 907, endPoint y: 334, distance: 19.5
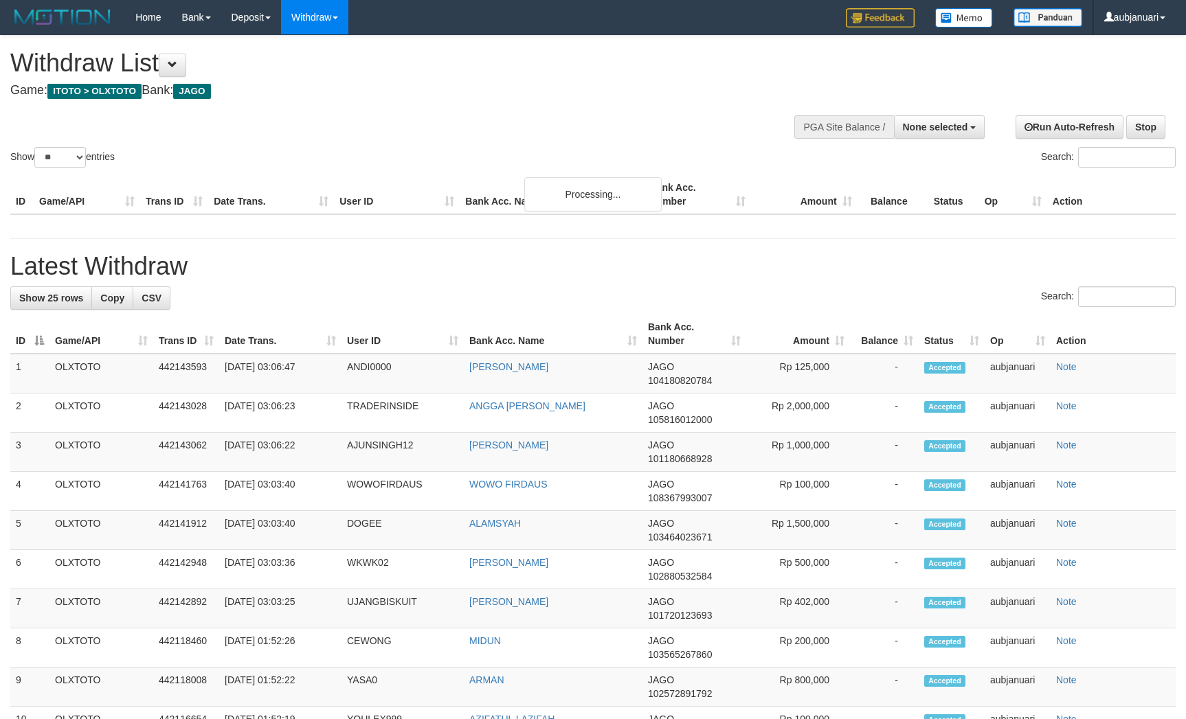
select select
select select "**"
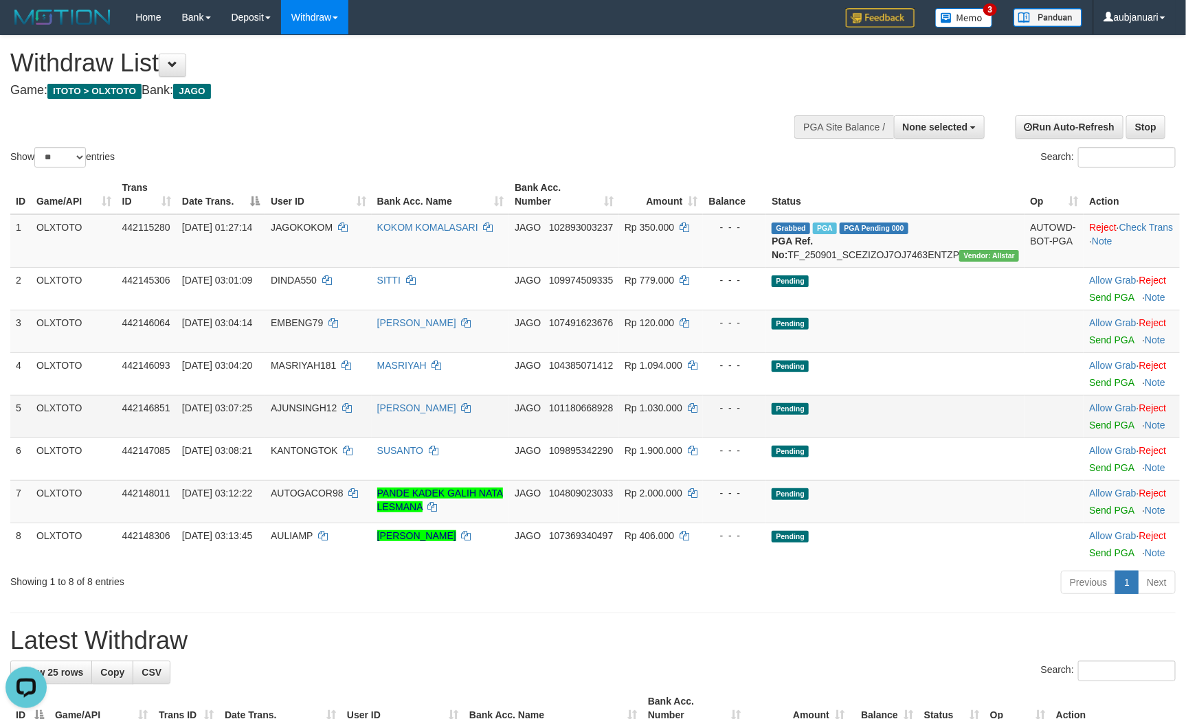
click at [909, 429] on td "Pending" at bounding box center [895, 416] width 258 height 43
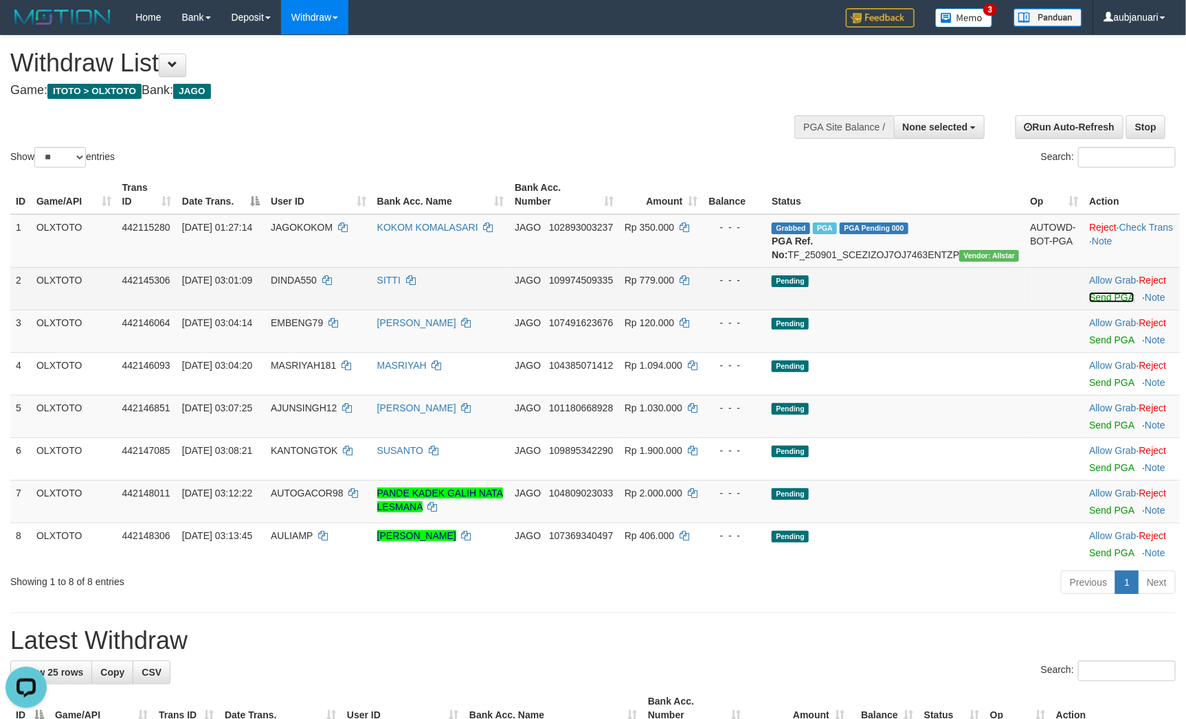
click at [1094, 303] on link "Send PGA" at bounding box center [1111, 297] width 45 height 11
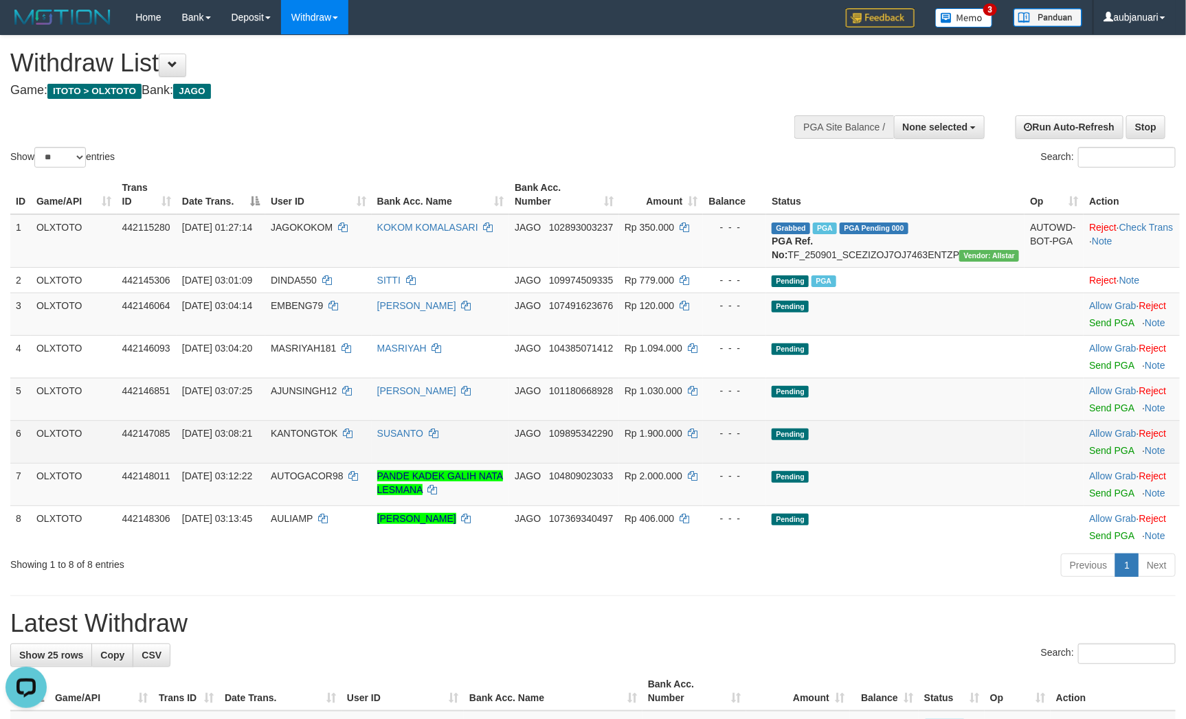
click at [934, 463] on td "Pending" at bounding box center [895, 441] width 258 height 43
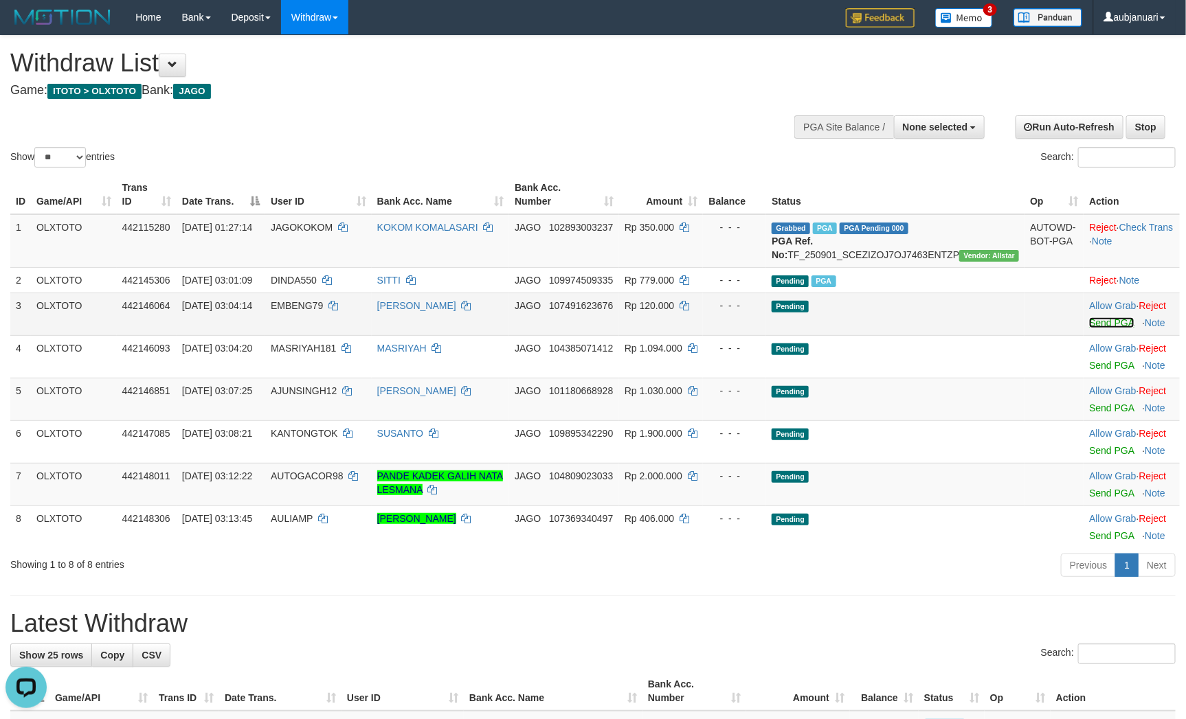
click at [1102, 328] on link "Send PGA" at bounding box center [1111, 322] width 45 height 11
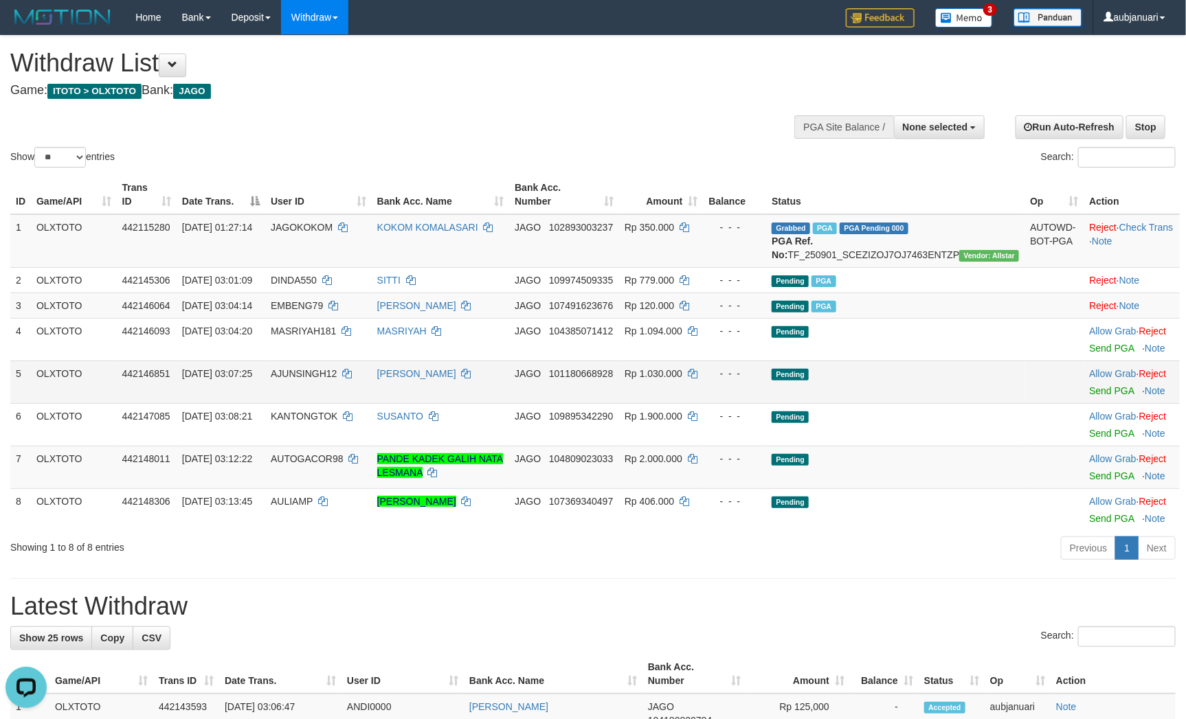
click at [923, 403] on td "Pending" at bounding box center [895, 382] width 258 height 43
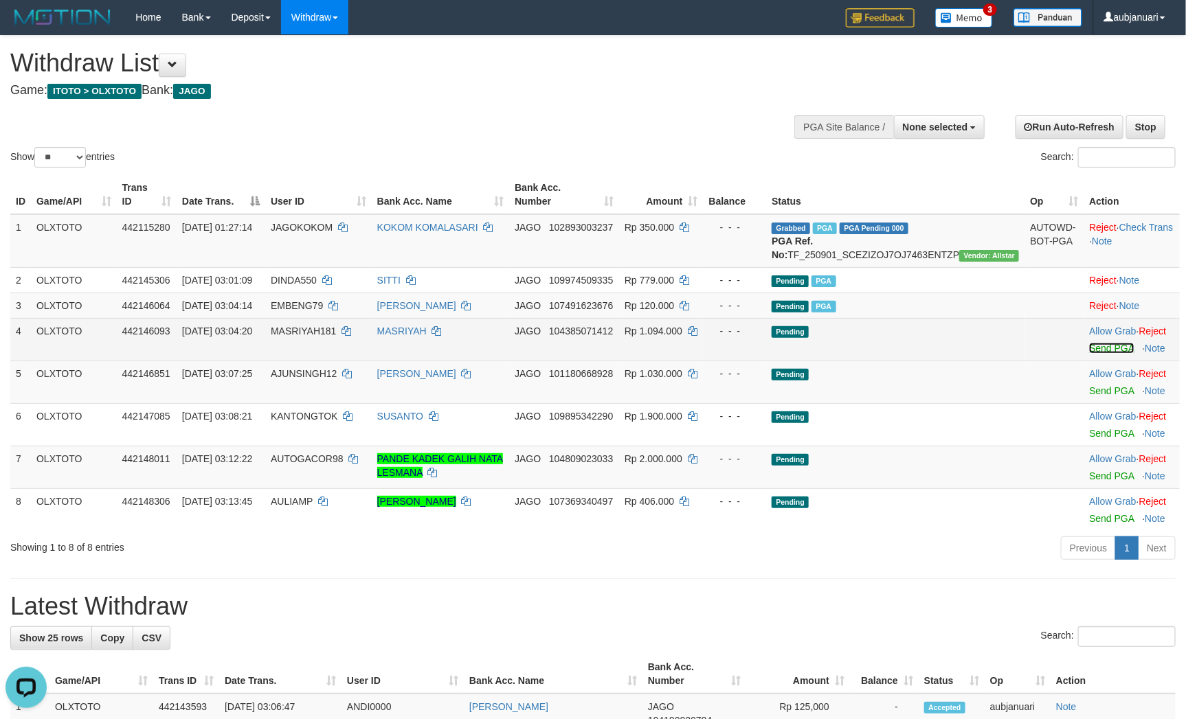
click at [1094, 354] on link "Send PGA" at bounding box center [1111, 348] width 45 height 11
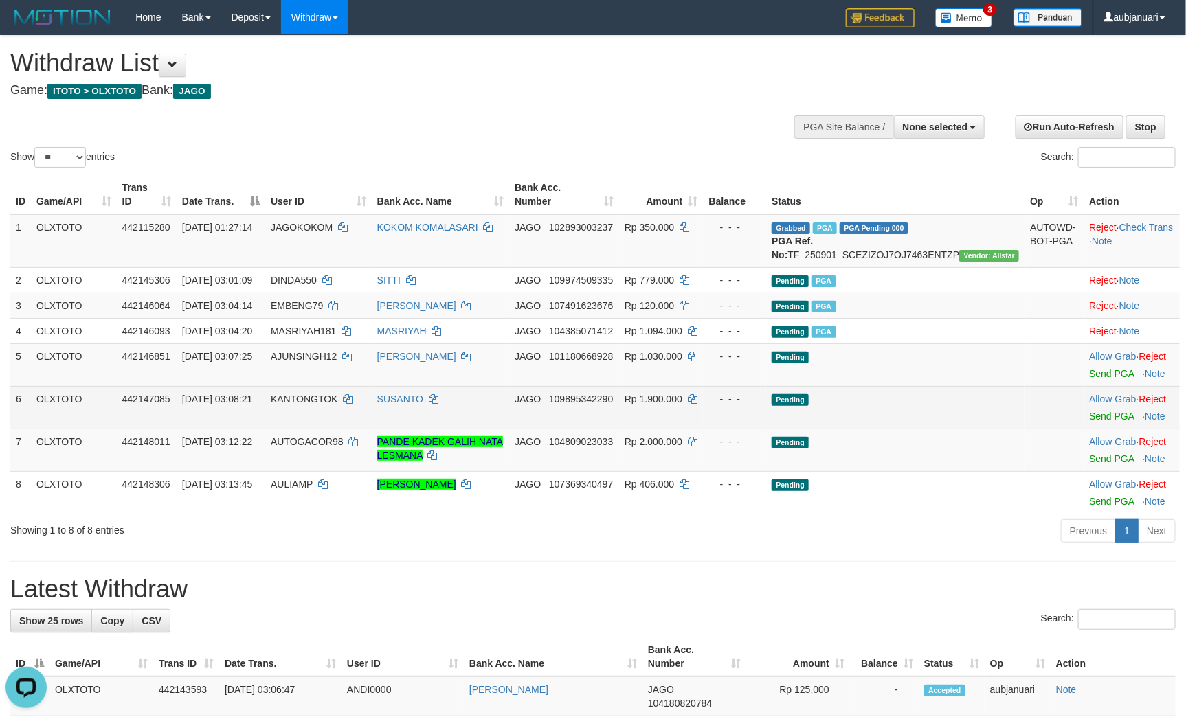
click at [938, 429] on td "Pending" at bounding box center [895, 407] width 258 height 43
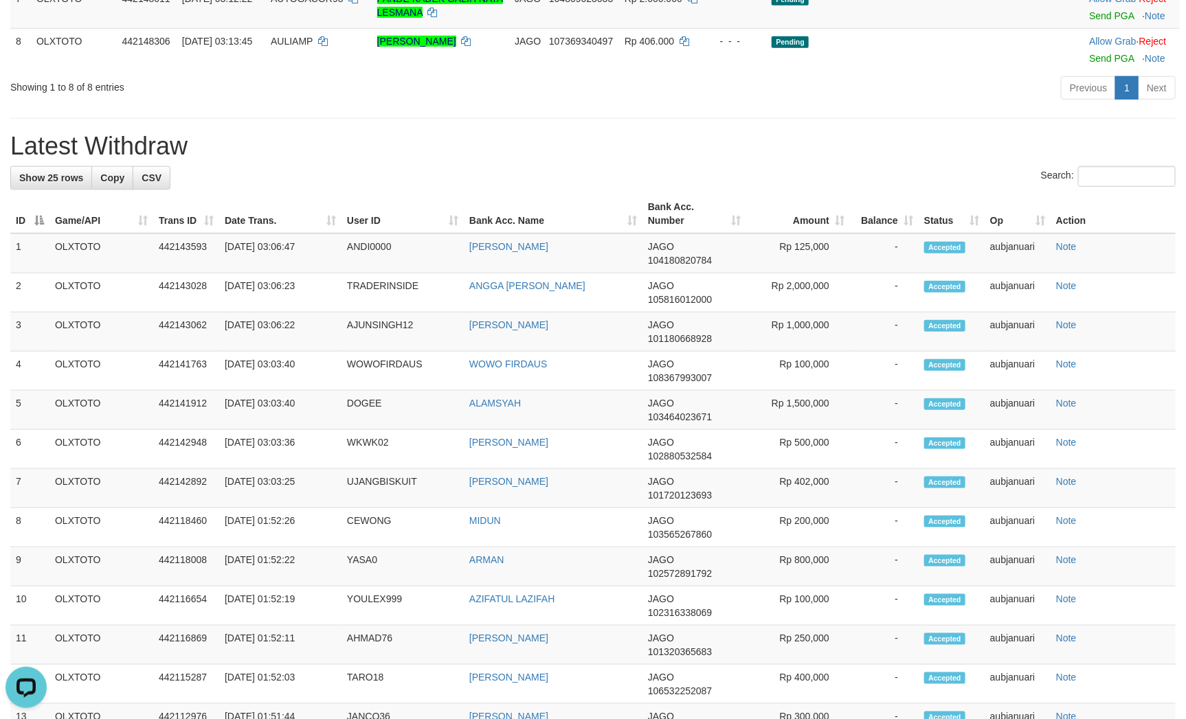
scroll to position [29, 0]
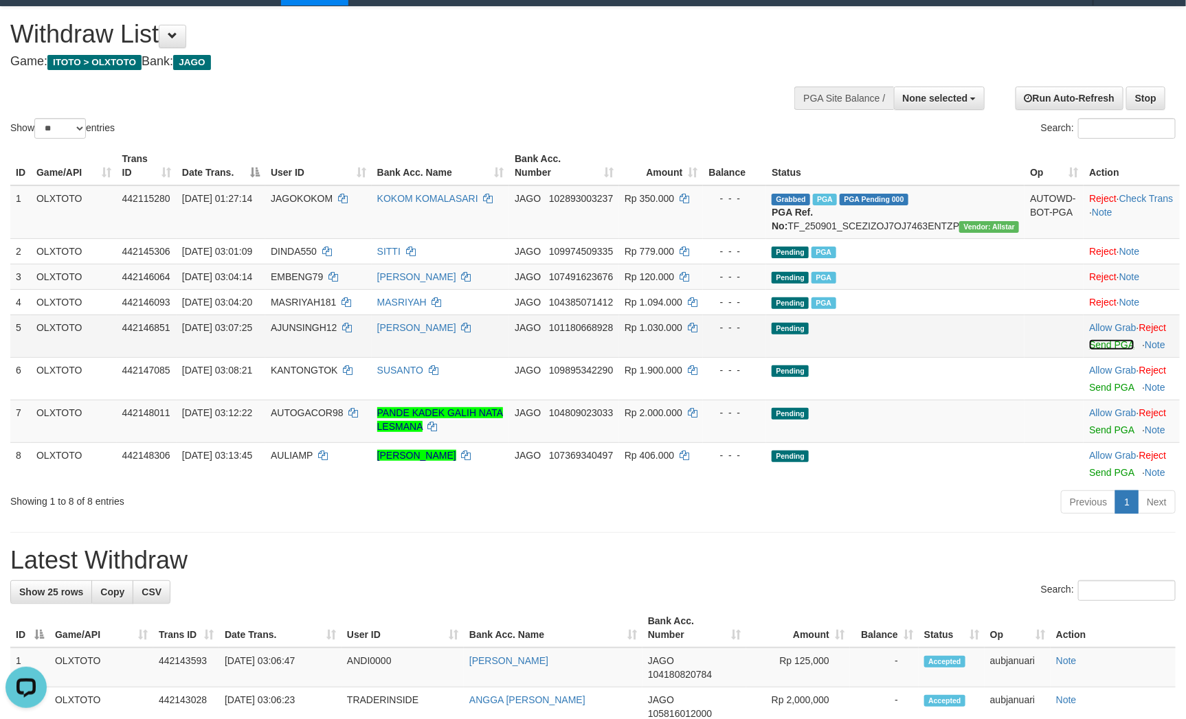
click at [1107, 350] on link "Send PGA" at bounding box center [1111, 344] width 45 height 11
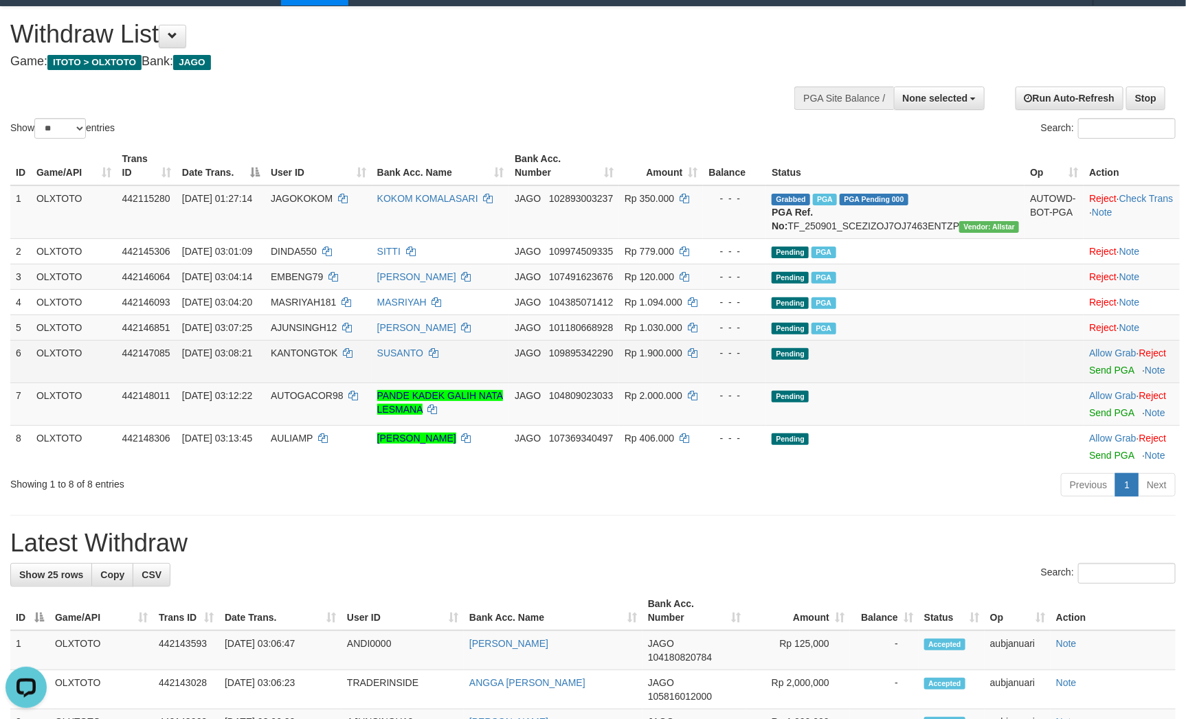
click at [932, 383] on td "Pending" at bounding box center [895, 361] width 258 height 43
click at [1107, 376] on link "Send PGA" at bounding box center [1111, 370] width 45 height 11
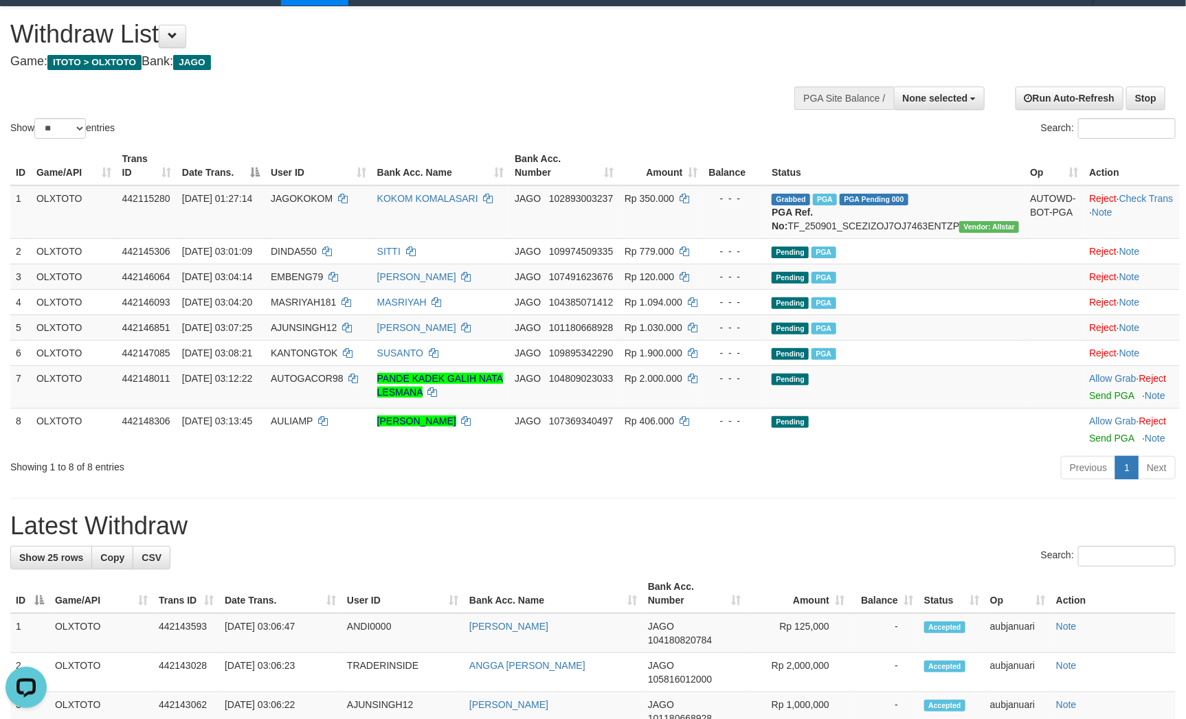
click at [990, 484] on div "Previous 1 Next" at bounding box center [839, 470] width 671 height 30
click at [1097, 401] on link "Send PGA" at bounding box center [1111, 395] width 45 height 11
click at [866, 484] on div "Previous 1 Next" at bounding box center [839, 470] width 671 height 30
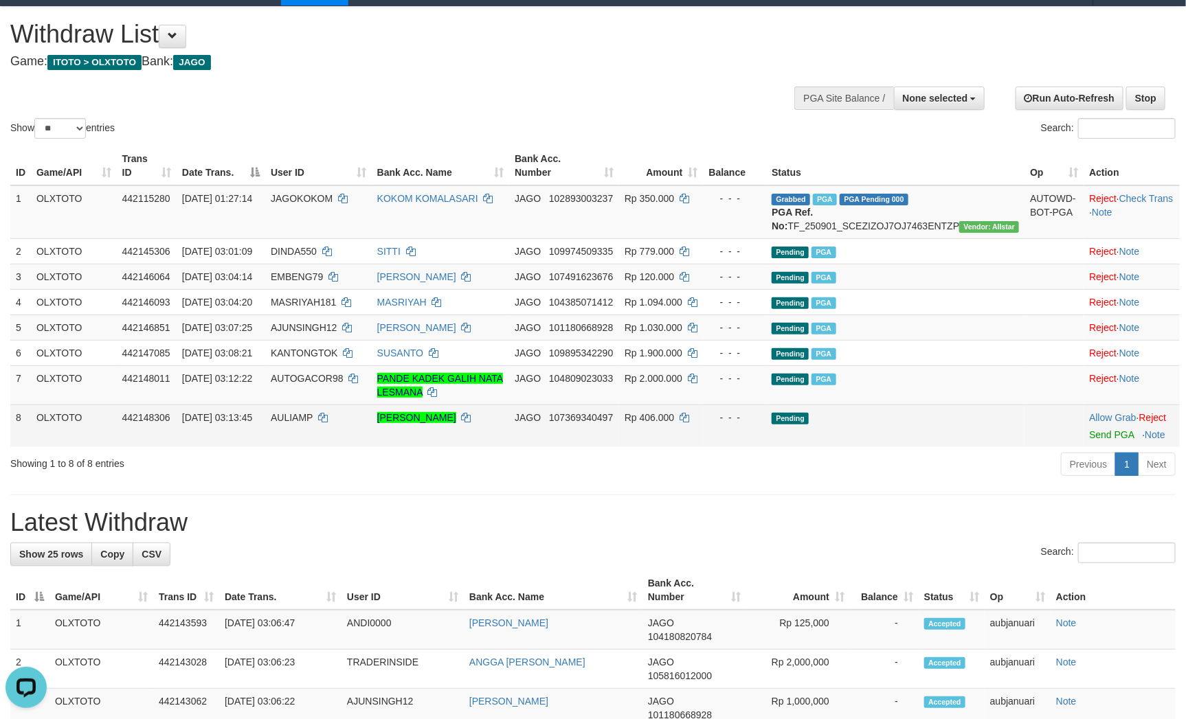
click at [1087, 447] on td "Allow Grab · Reject Send PGA · Note" at bounding box center [1131, 426] width 96 height 43
click at [1089, 440] on link "Send PGA" at bounding box center [1111, 434] width 45 height 11
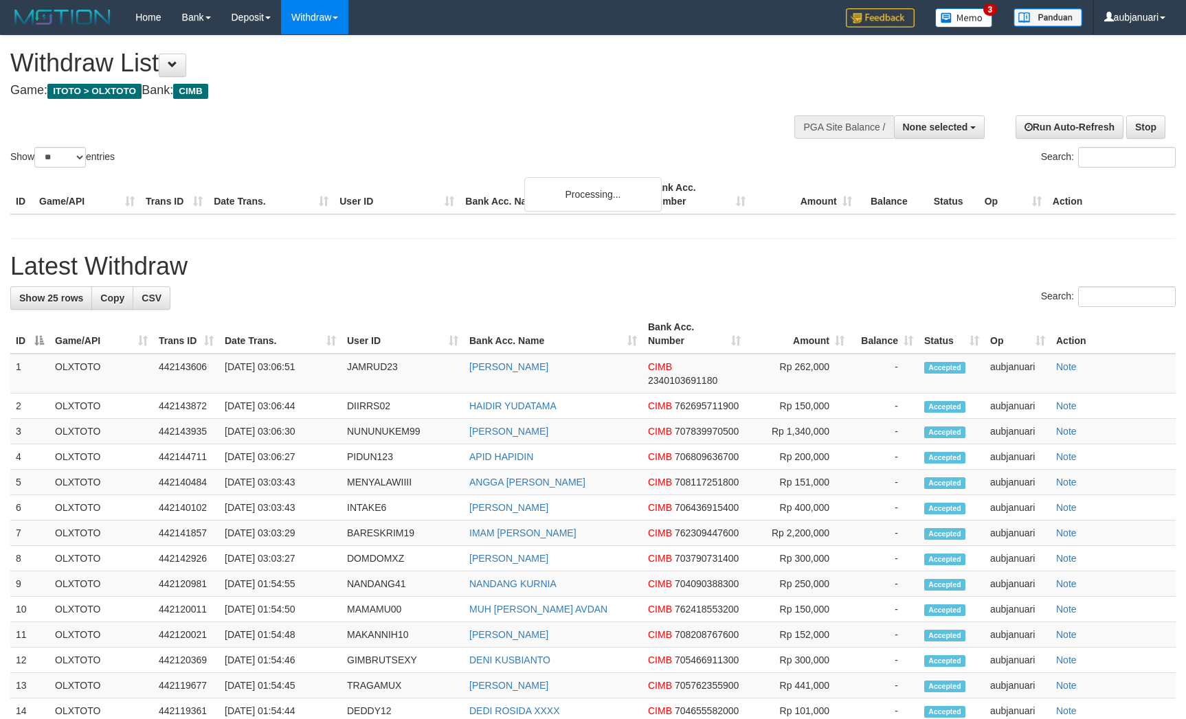
select select
select select "**"
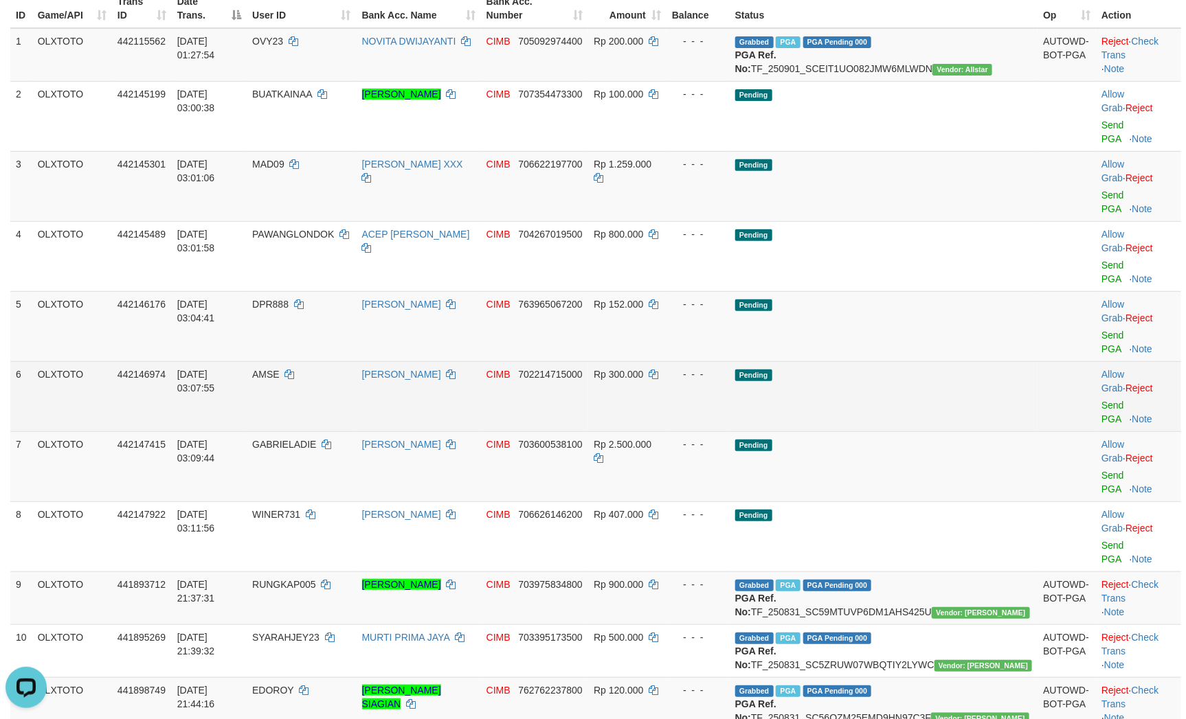
click at [916, 361] on td "Pending" at bounding box center [883, 396] width 308 height 70
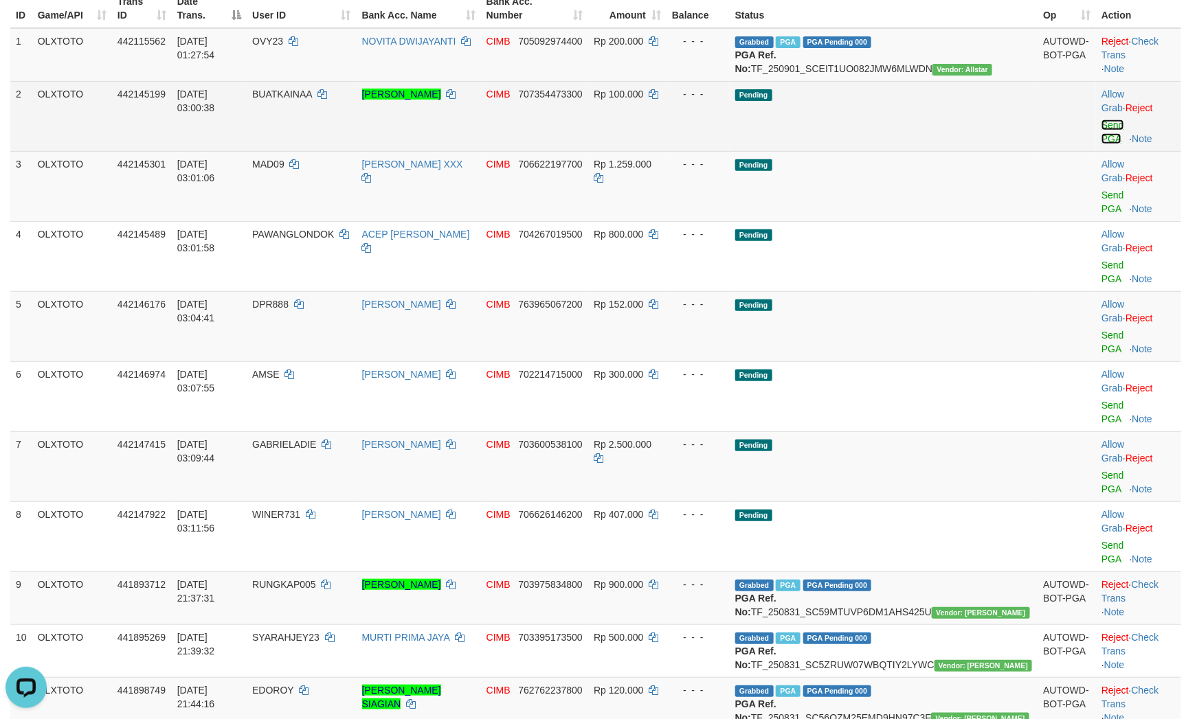
click at [1103, 137] on link "Send PGA" at bounding box center [1112, 132] width 23 height 25
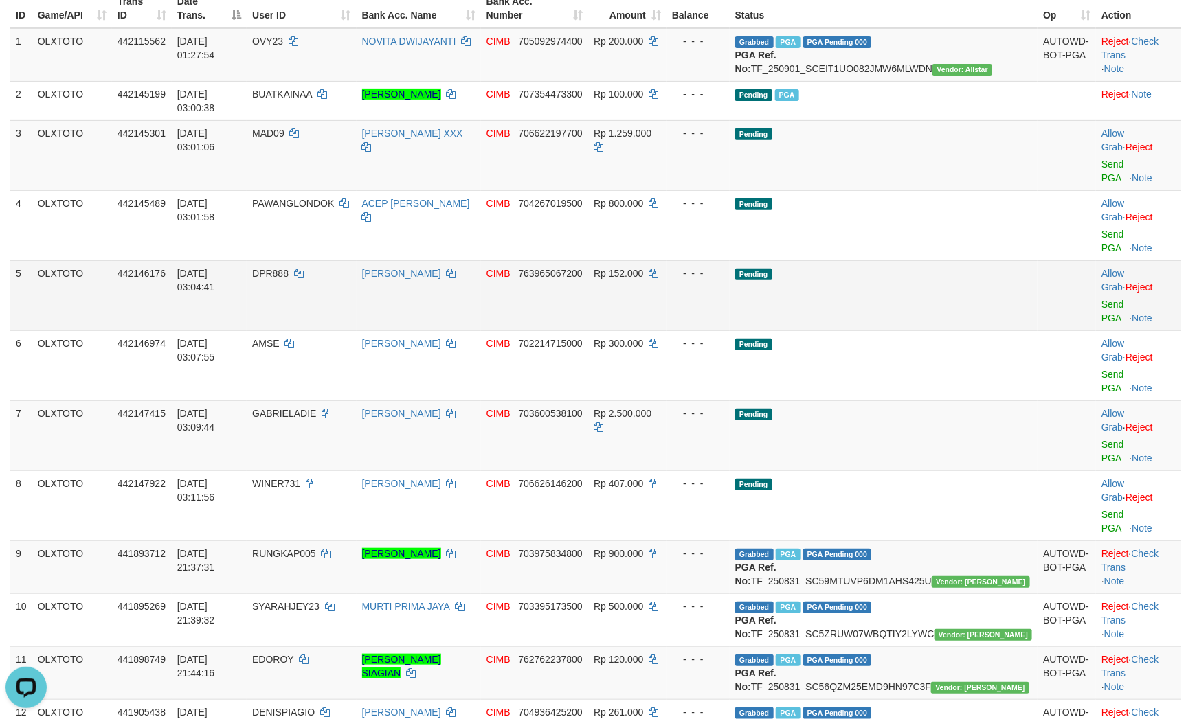
click at [922, 260] on td "Pending" at bounding box center [883, 295] width 308 height 70
click at [1101, 165] on link "Send PGA" at bounding box center [1112, 171] width 23 height 25
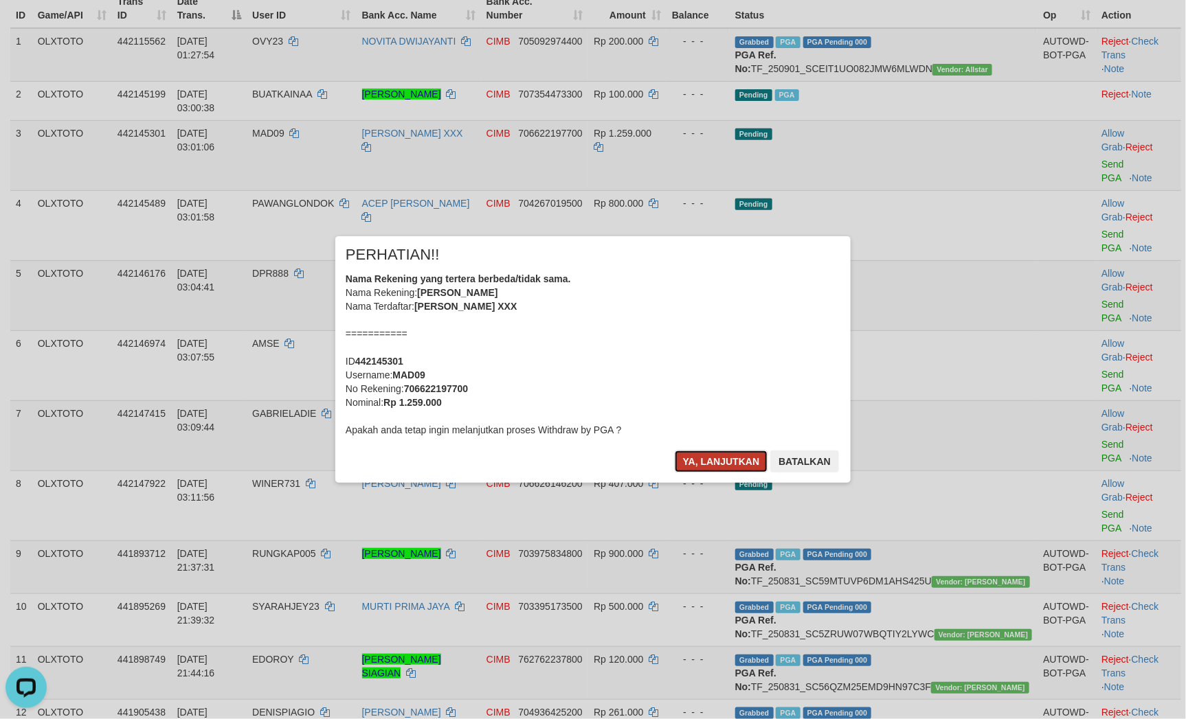
drag, startPoint x: 727, startPoint y: 457, endPoint x: 703, endPoint y: 455, distance: 24.8
click at [727, 457] on button "Ya, lanjutkan" at bounding box center [721, 462] width 93 height 22
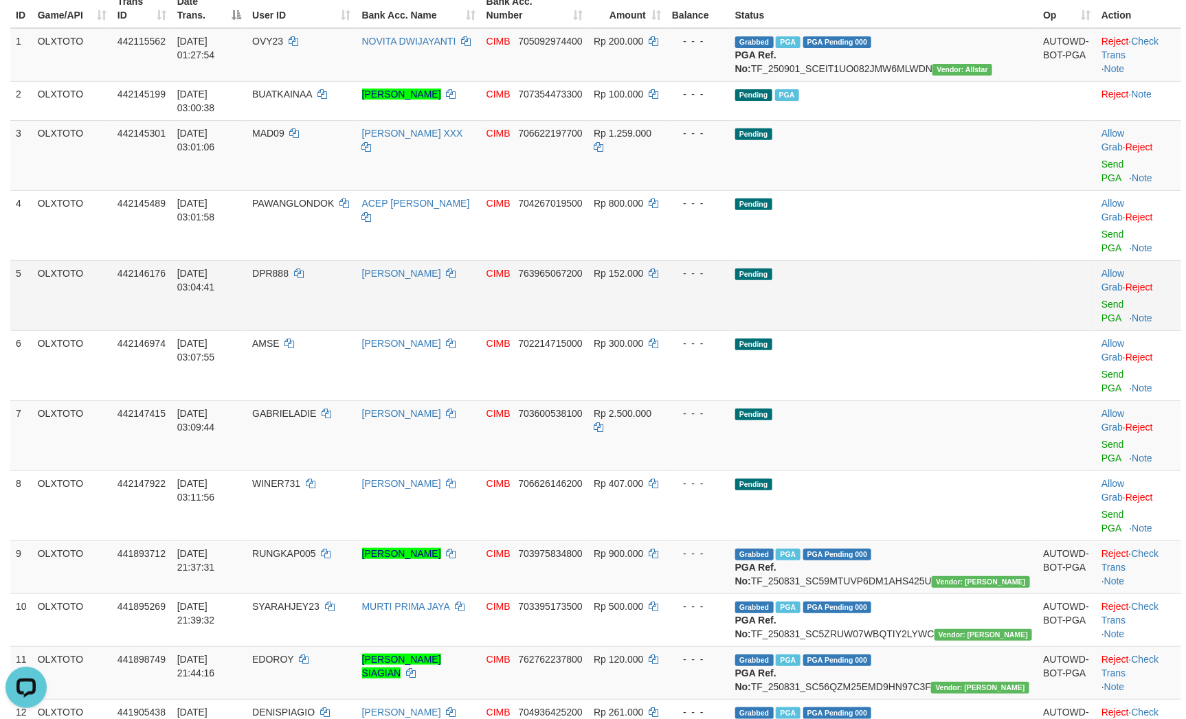
click at [966, 260] on td "Pending" at bounding box center [883, 295] width 308 height 70
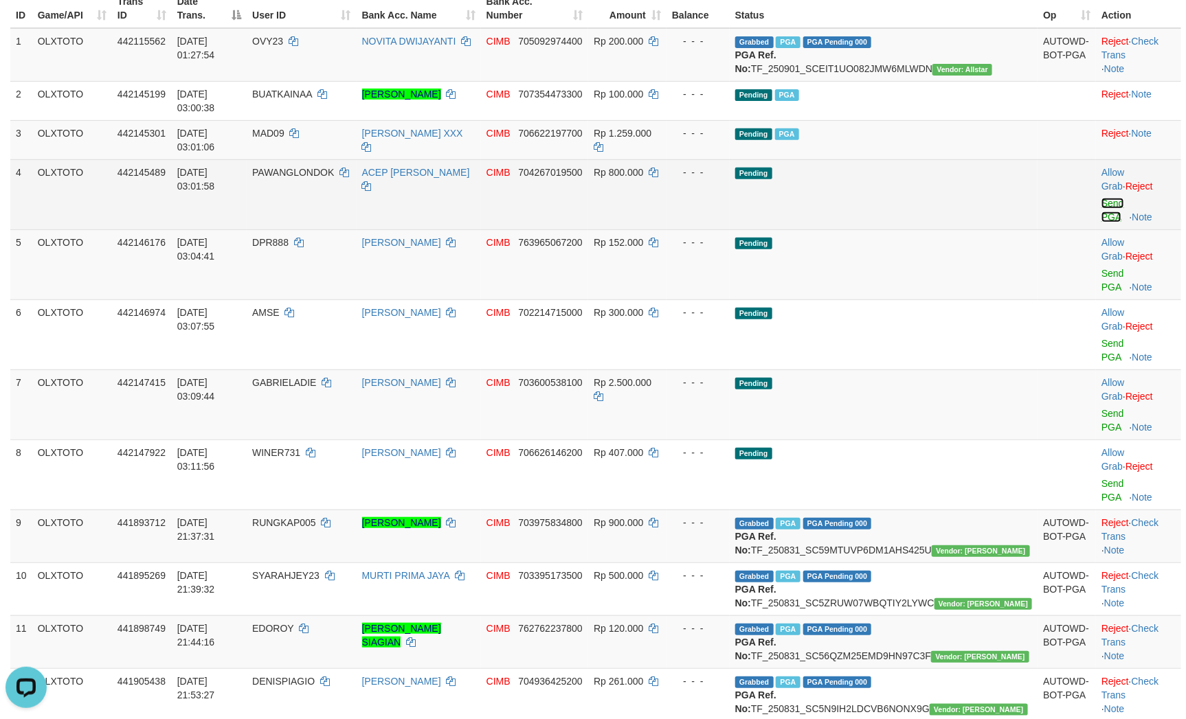
click at [1101, 198] on link "Send PGA" at bounding box center [1112, 210] width 23 height 25
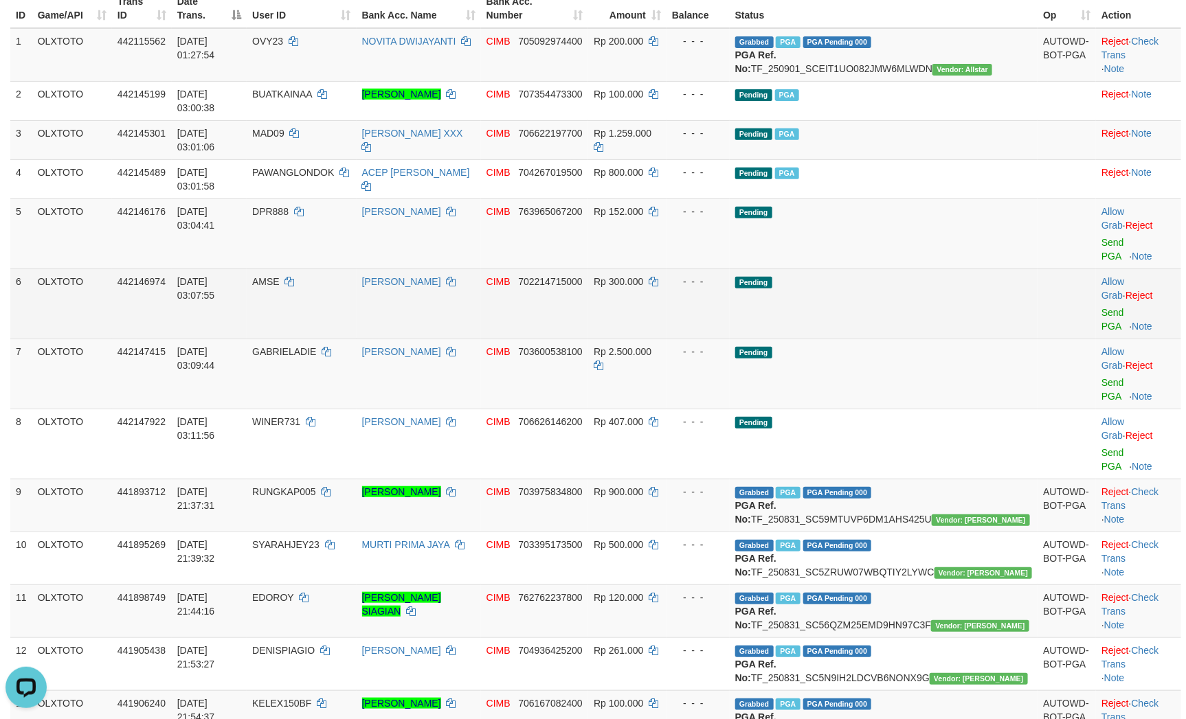
click at [907, 269] on td "Pending" at bounding box center [883, 304] width 308 height 70
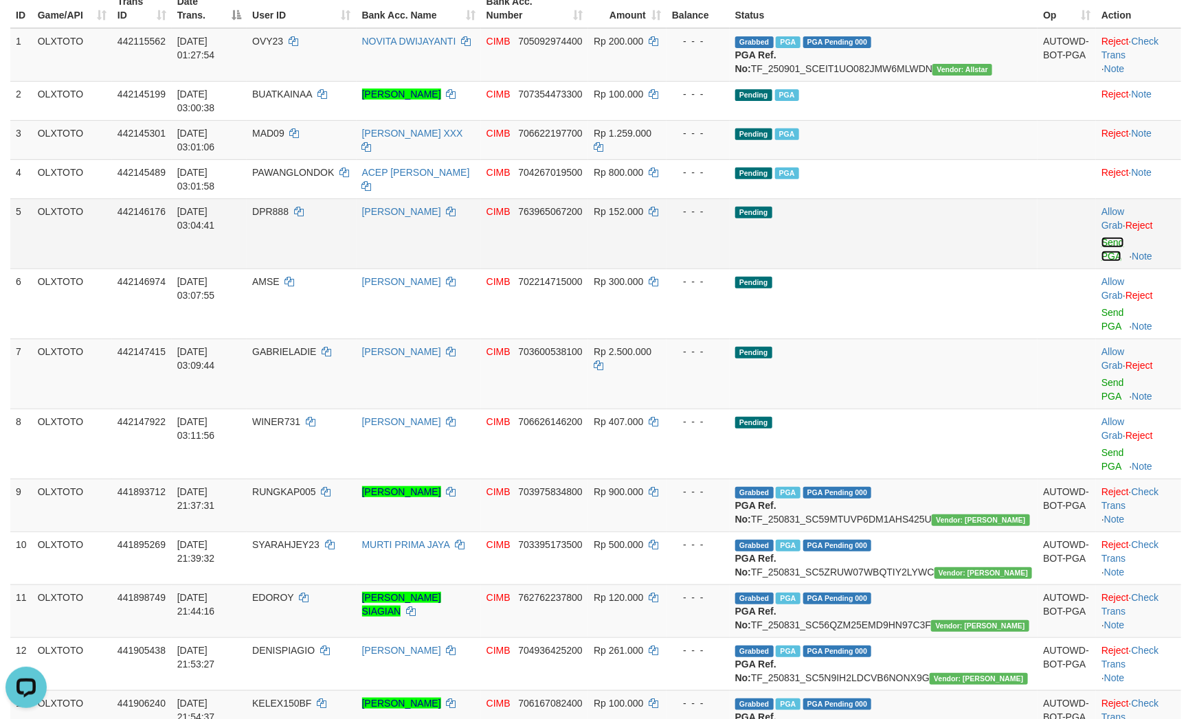
click at [1102, 237] on link "Send PGA" at bounding box center [1112, 249] width 23 height 25
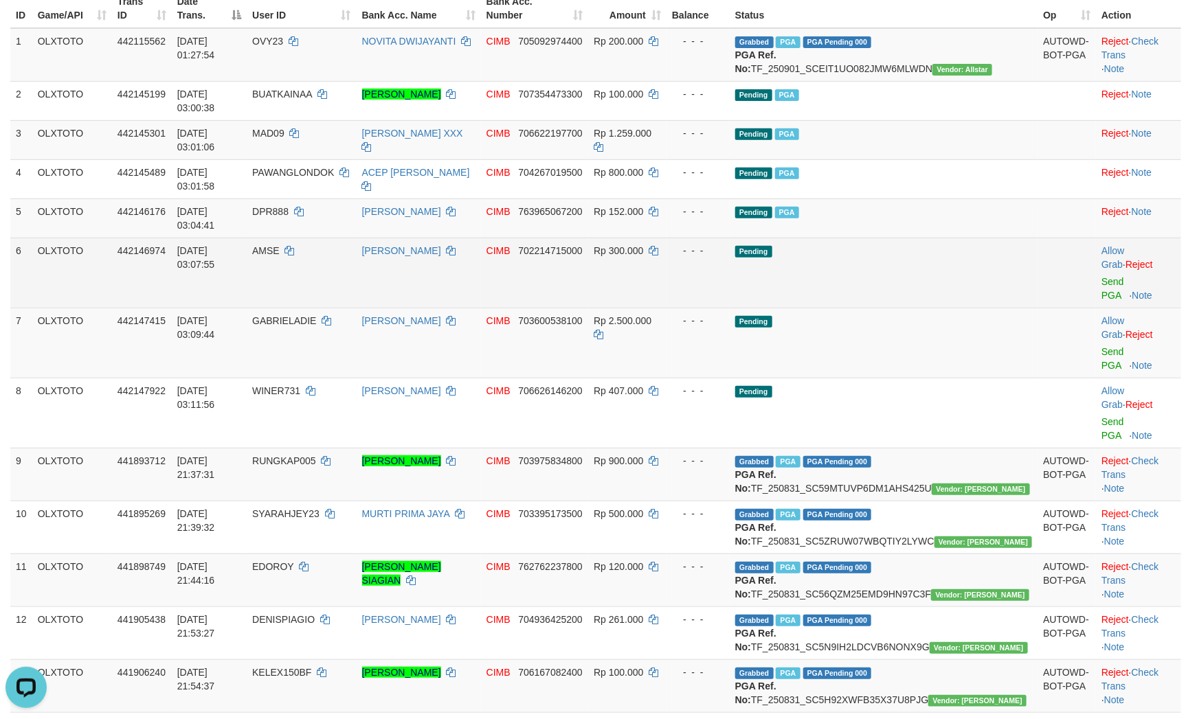
click at [934, 238] on td "Pending" at bounding box center [883, 273] width 308 height 70
click at [1103, 276] on link "Send PGA" at bounding box center [1112, 288] width 23 height 25
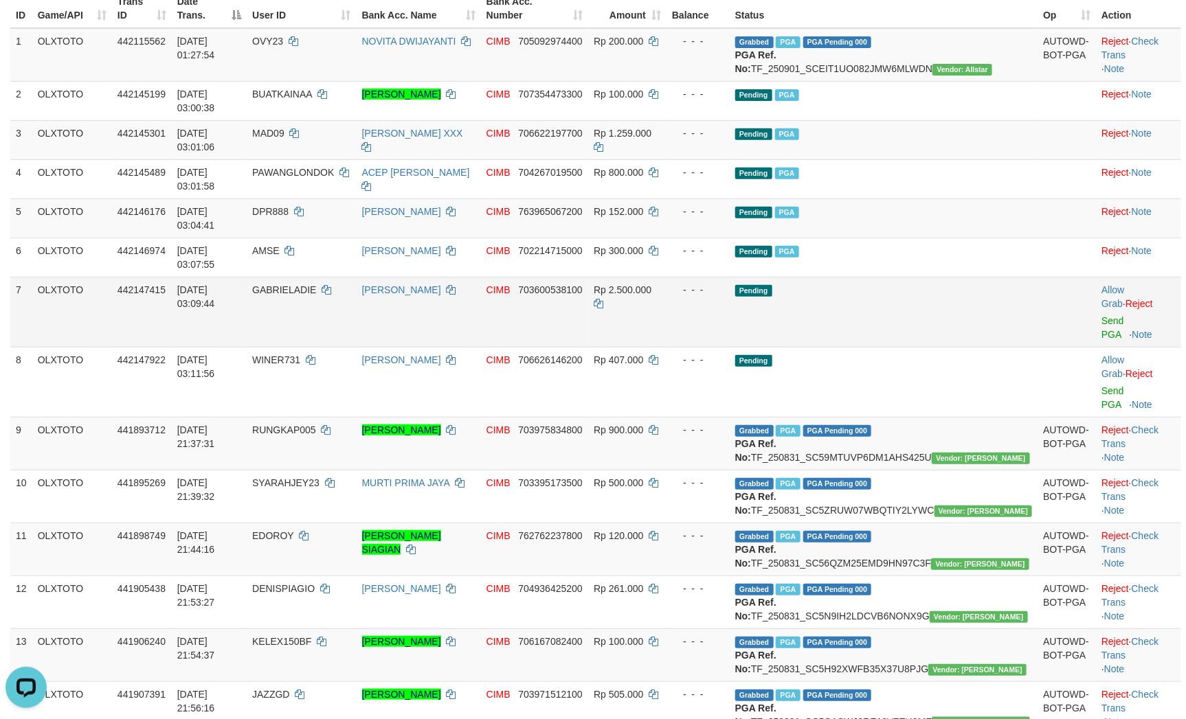
click at [927, 277] on td "Pending" at bounding box center [883, 312] width 308 height 70
click at [1107, 315] on link "Send PGA" at bounding box center [1112, 327] width 23 height 25
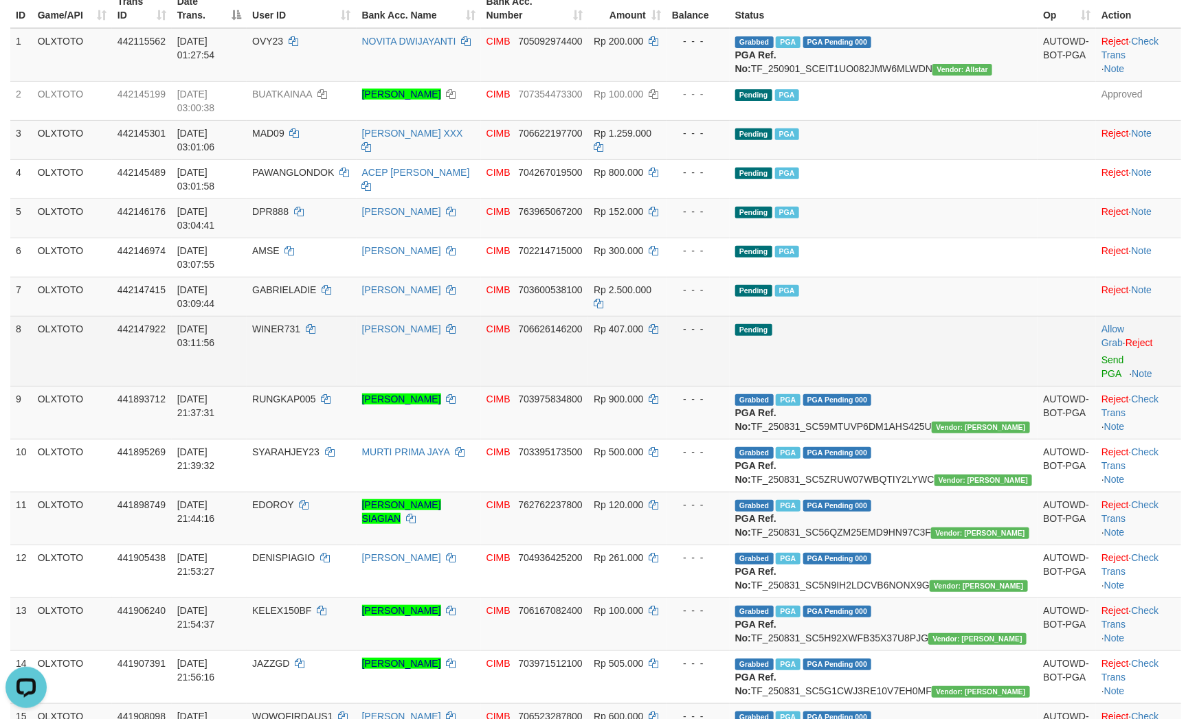
click at [996, 316] on td "Pending" at bounding box center [883, 351] width 308 height 70
click at [1111, 354] on link "Send PGA" at bounding box center [1112, 366] width 23 height 25
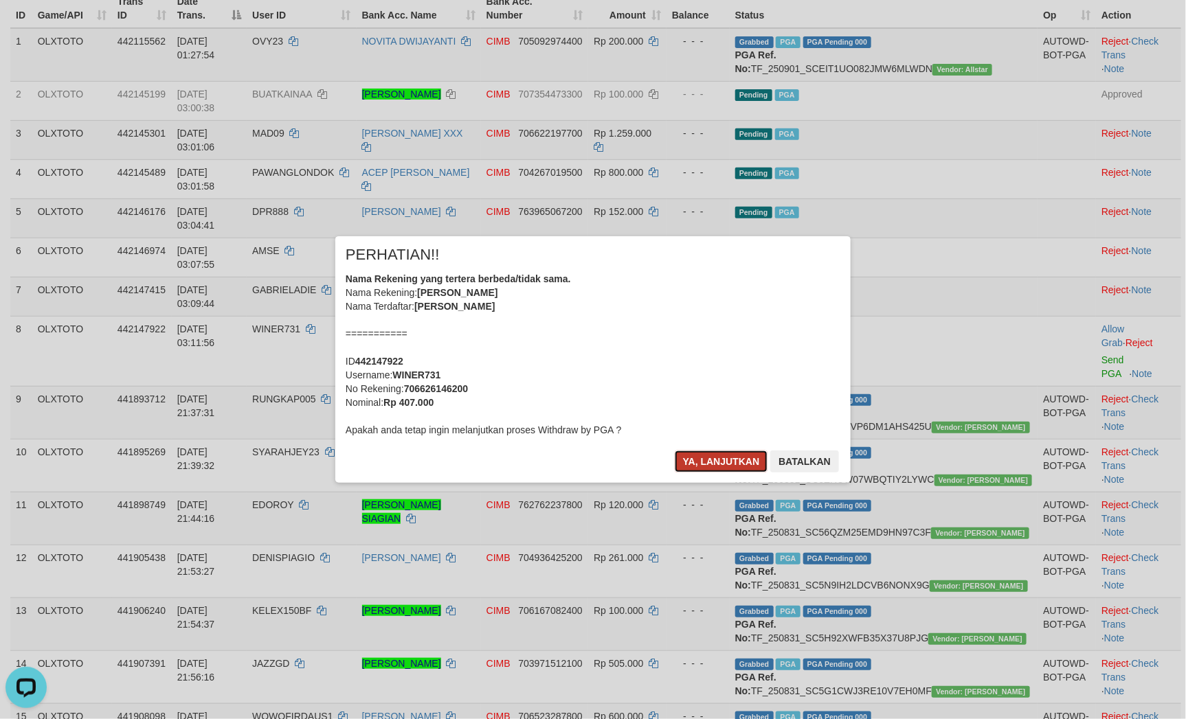
click at [734, 464] on button "Ya, lanjutkan" at bounding box center [721, 462] width 93 height 22
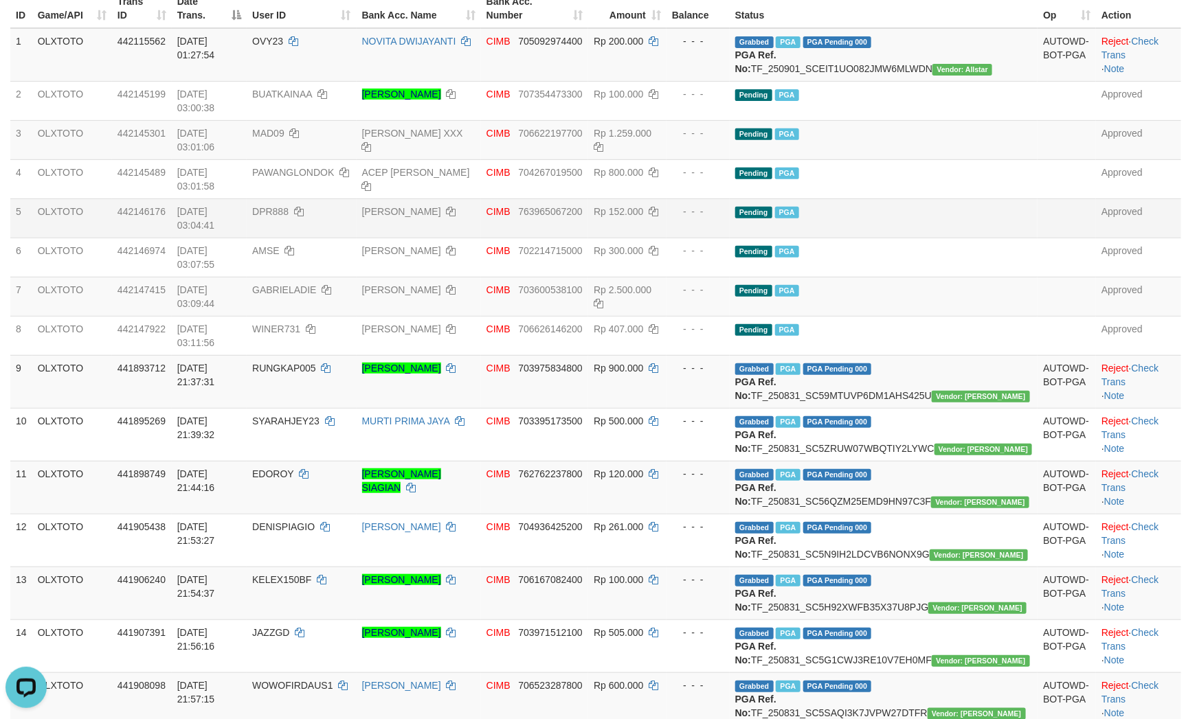
click at [582, 206] on span "763965067200" at bounding box center [550, 211] width 64 height 11
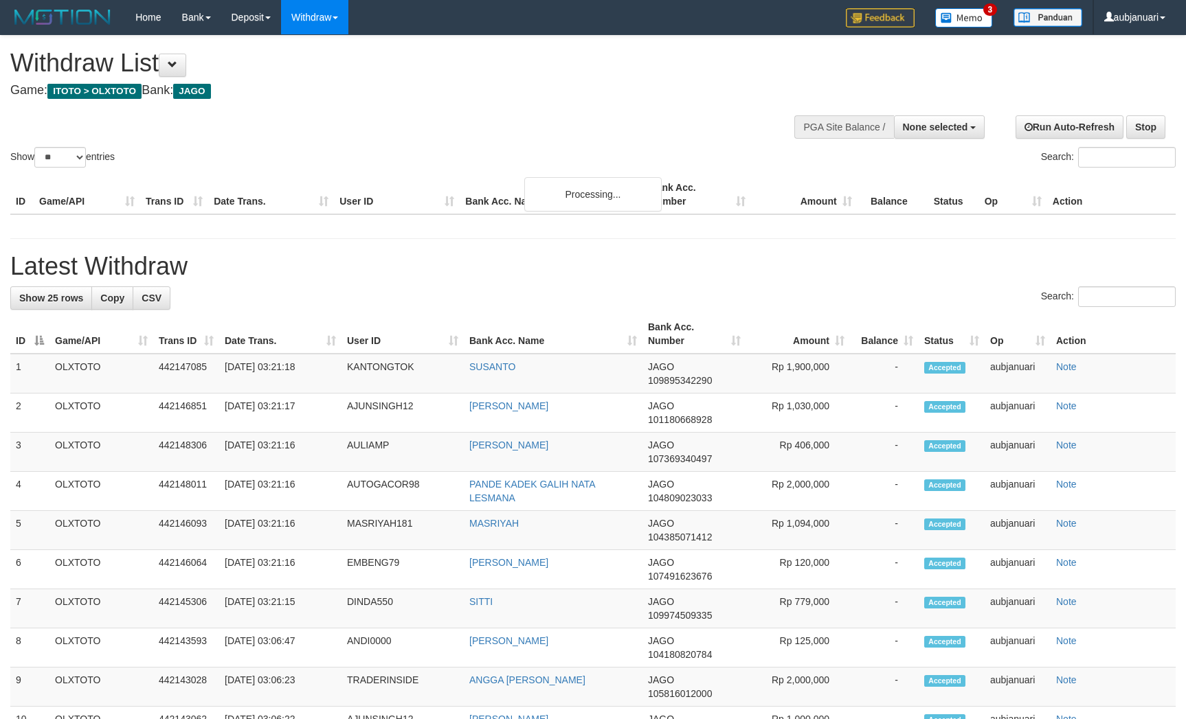
select select
select select "**"
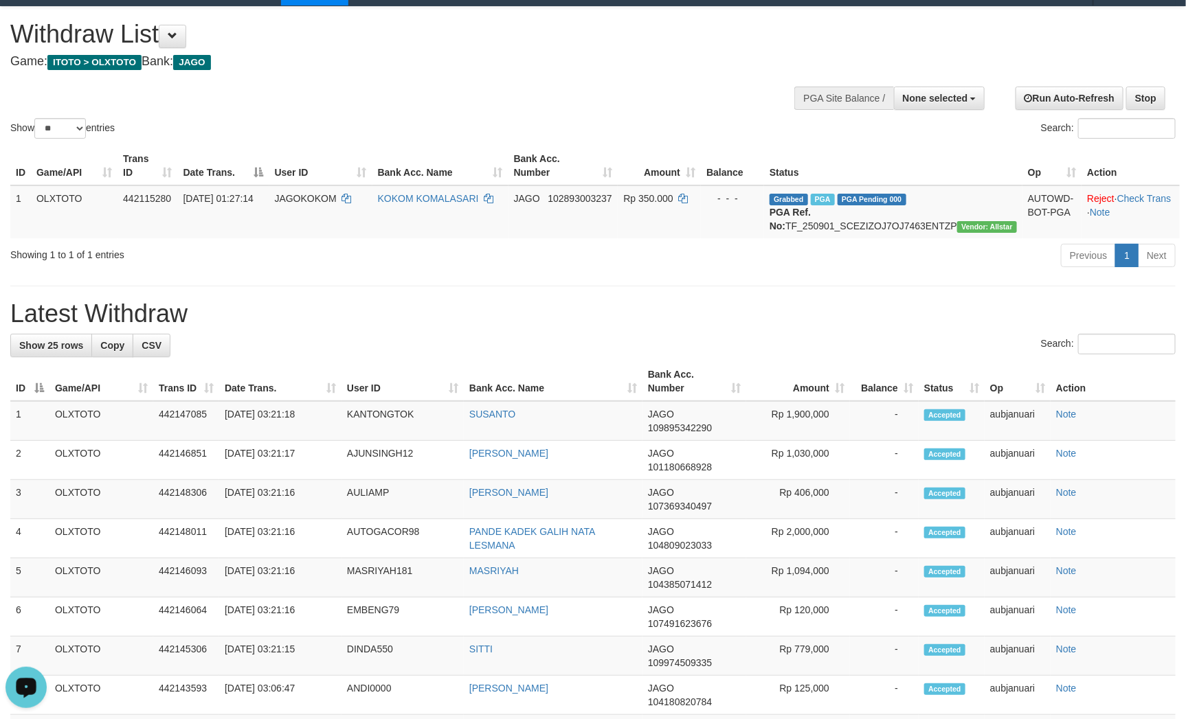
click at [616, 85] on div "Show ** ** ** *** entries Search:" at bounding box center [593, 74] width 1186 height 135
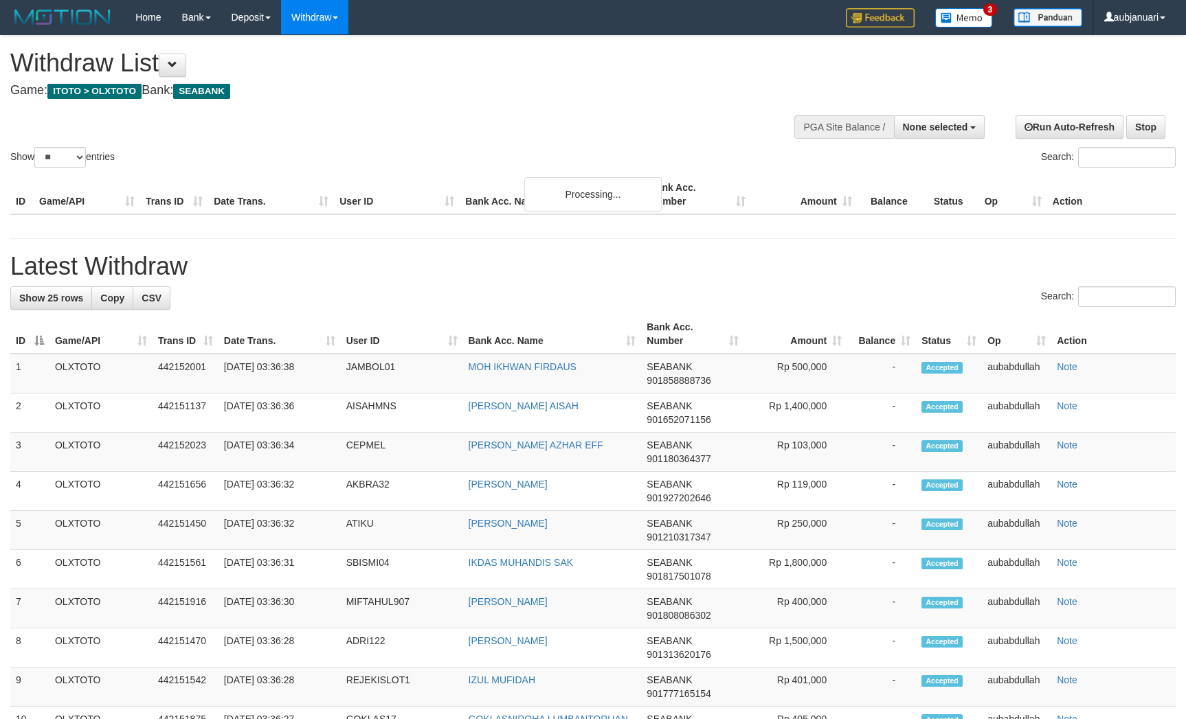
select select
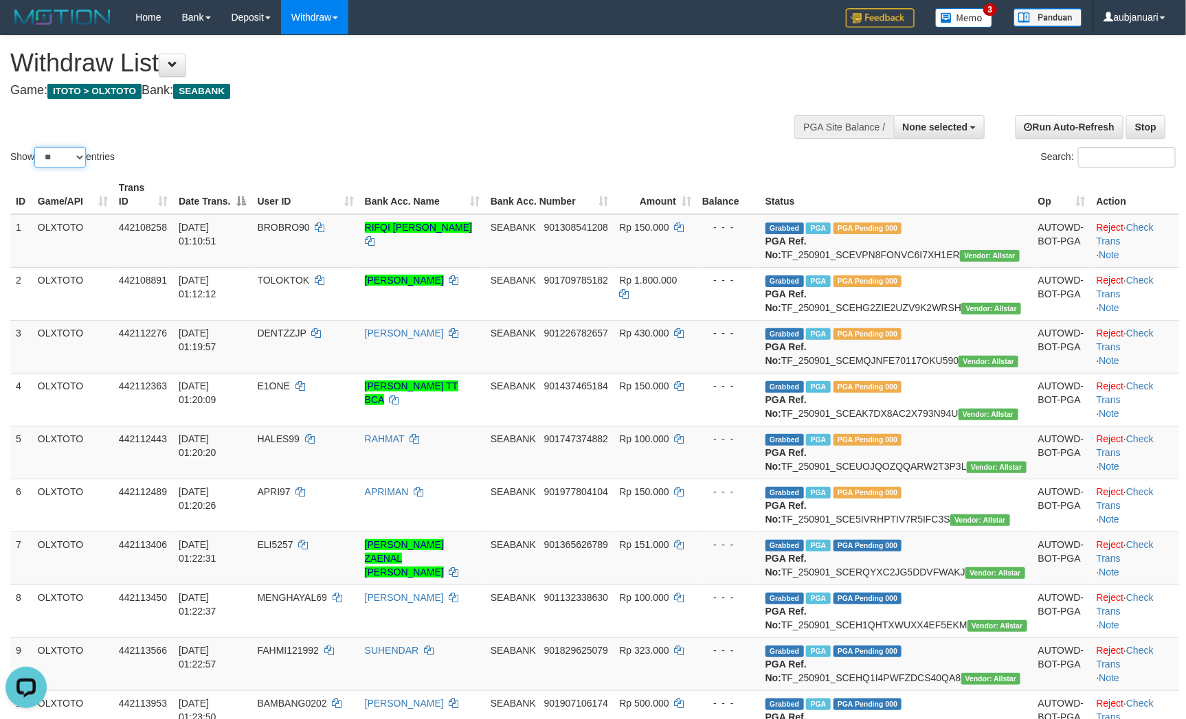
click at [56, 168] on select "** ** ** ***" at bounding box center [60, 157] width 52 height 21
select select "***"
click at [36, 164] on select "** ** ** ***" at bounding box center [60, 157] width 52 height 21
click at [332, 105] on div at bounding box center [592, 104] width 1165 height 1
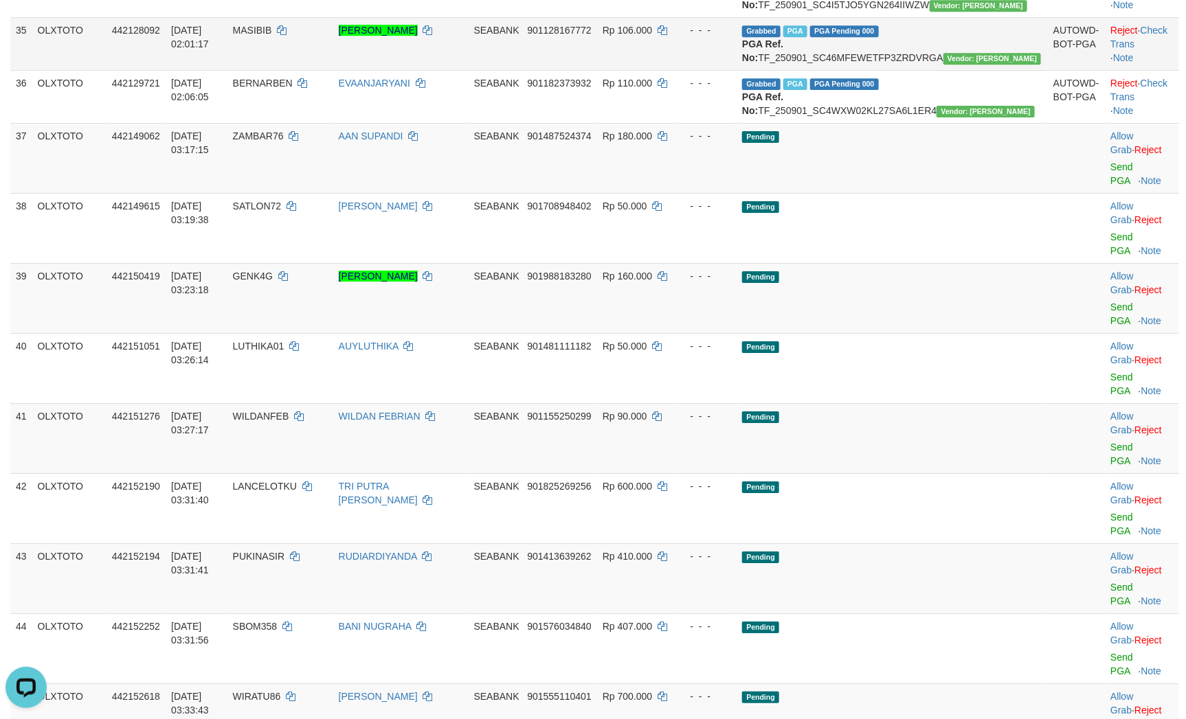
scroll to position [2085, 0]
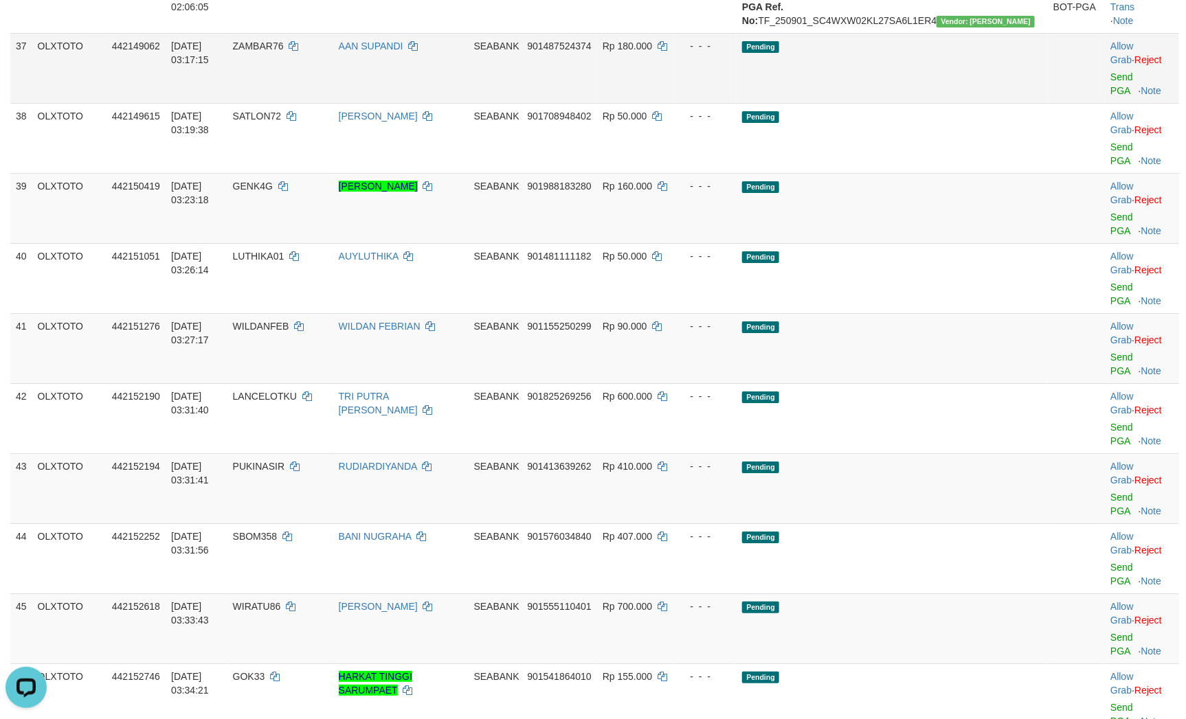
drag, startPoint x: 986, startPoint y: 602, endPoint x: 975, endPoint y: 591, distance: 15.1
click at [986, 173] on td "Pending" at bounding box center [891, 138] width 311 height 70
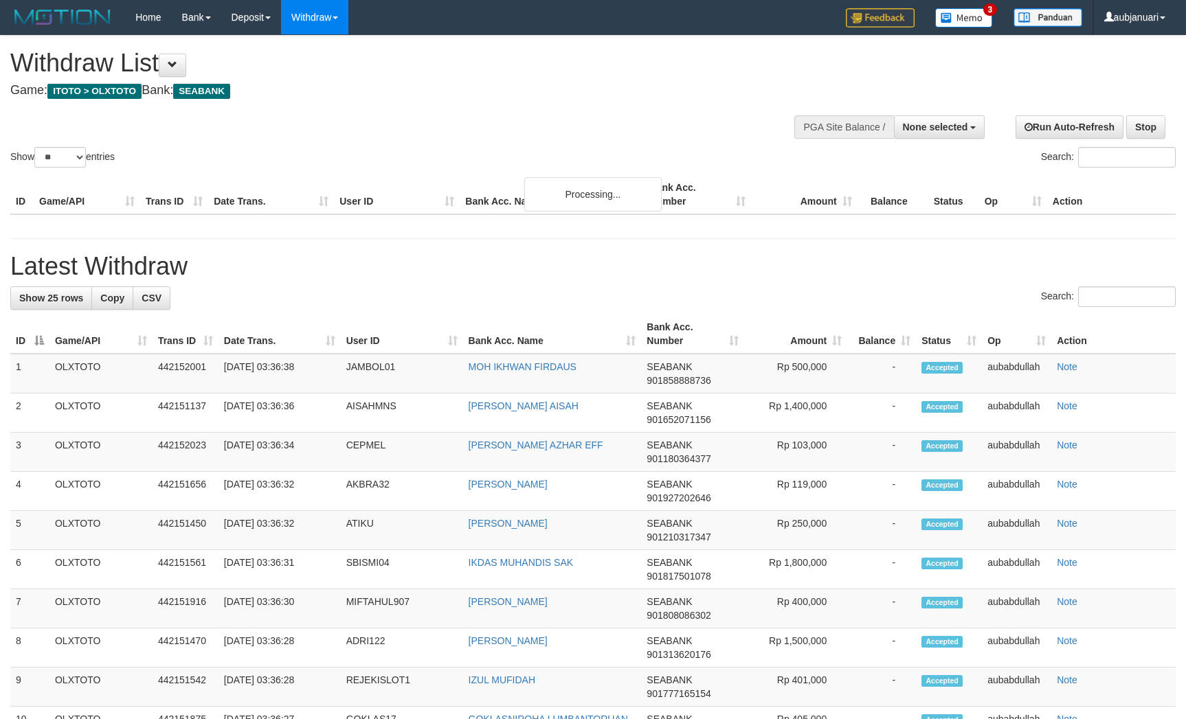
select select
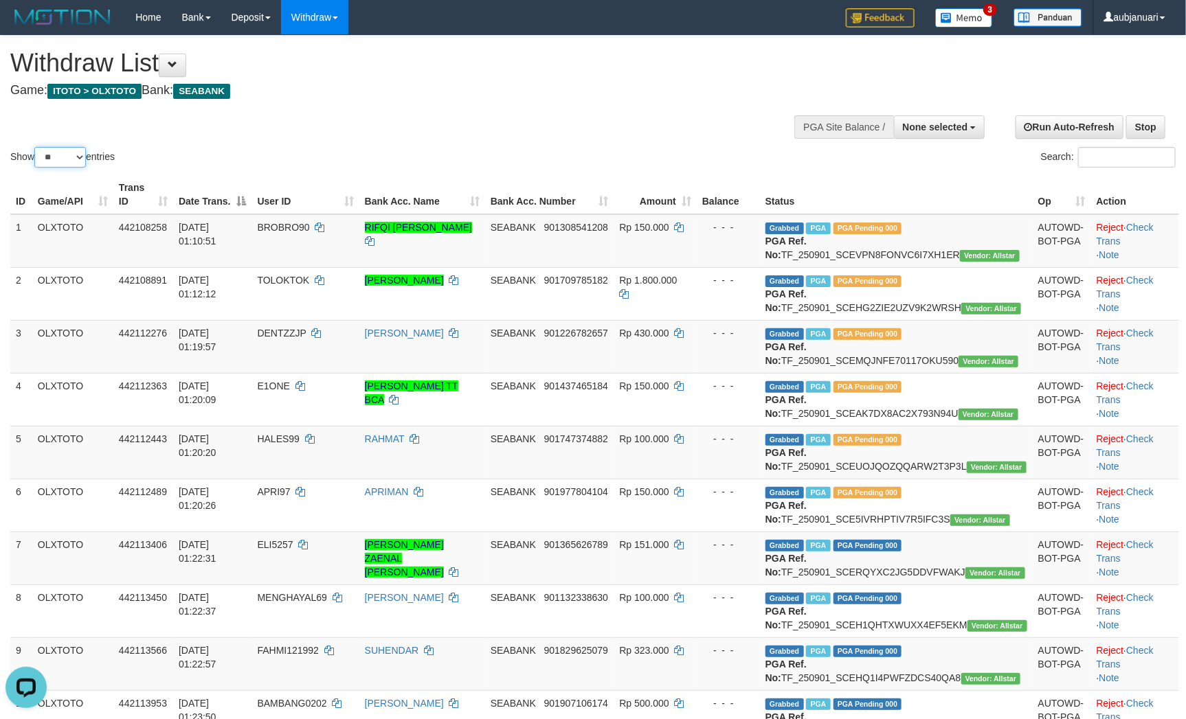
click at [52, 168] on select "** ** ** ***" at bounding box center [60, 157] width 52 height 21
select select "***"
click at [36, 164] on select "** ** ** ***" at bounding box center [60, 157] width 52 height 21
click at [623, 46] on div "**********" at bounding box center [398, 70] width 777 height 68
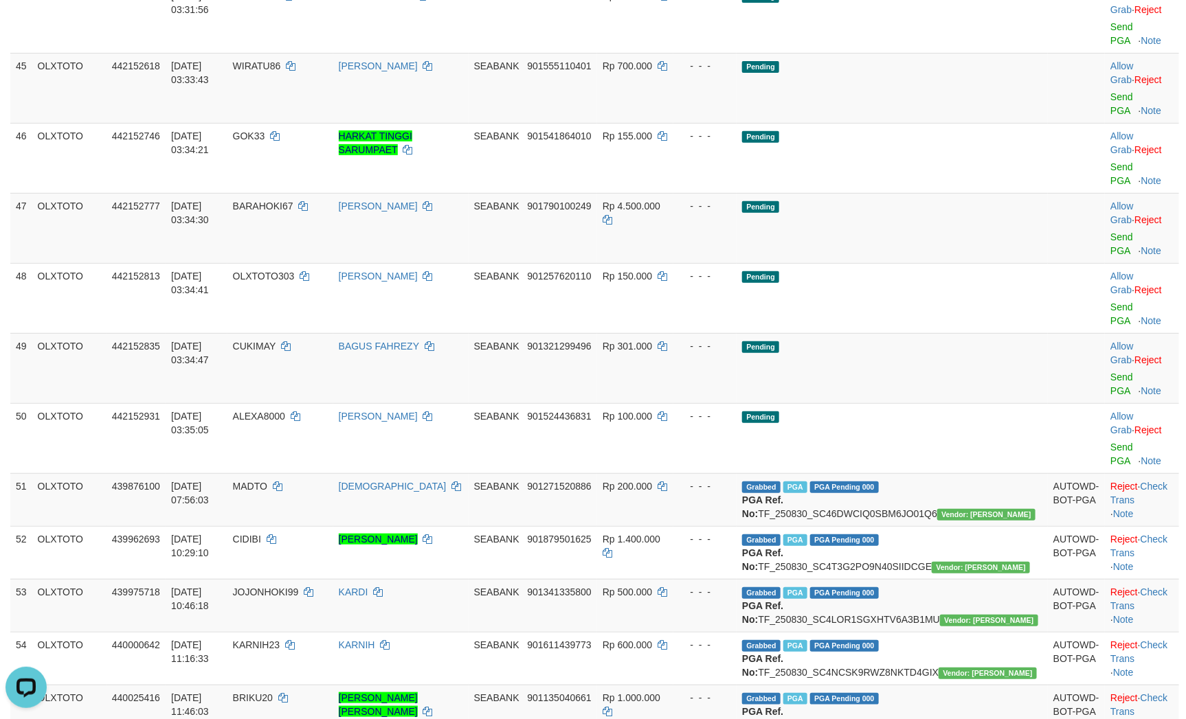
scroll to position [2576, 0]
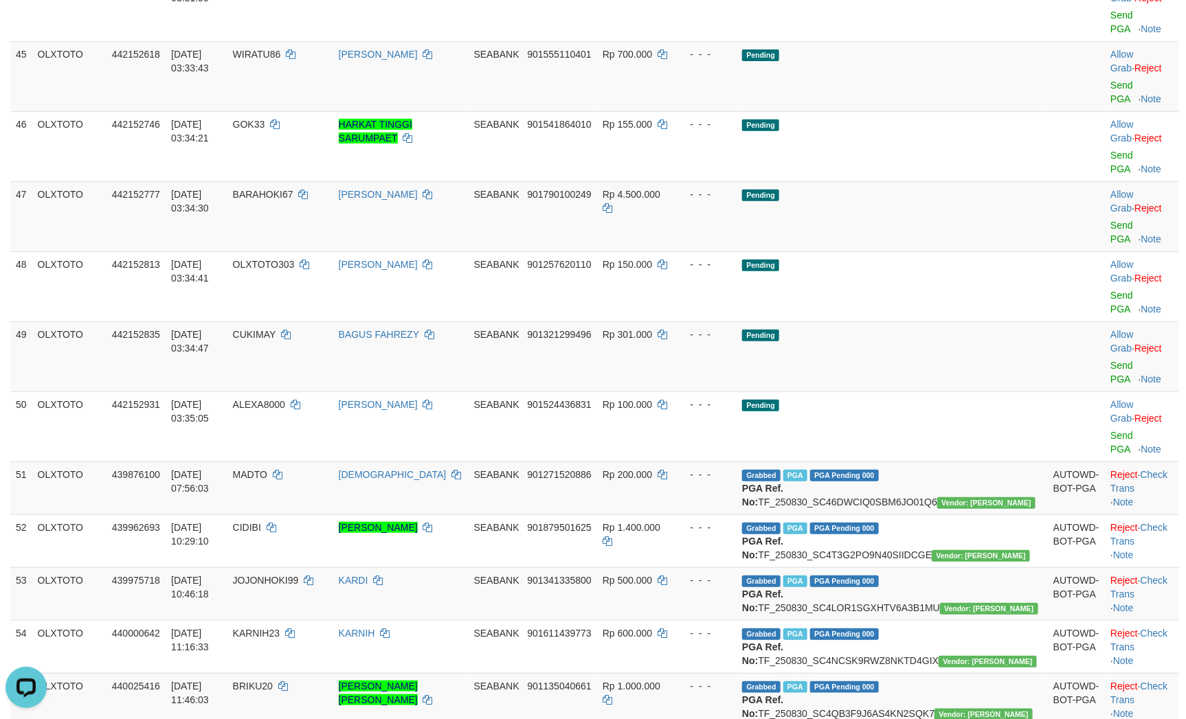
drag, startPoint x: 778, startPoint y: 293, endPoint x: 773, endPoint y: 284, distance: 9.5
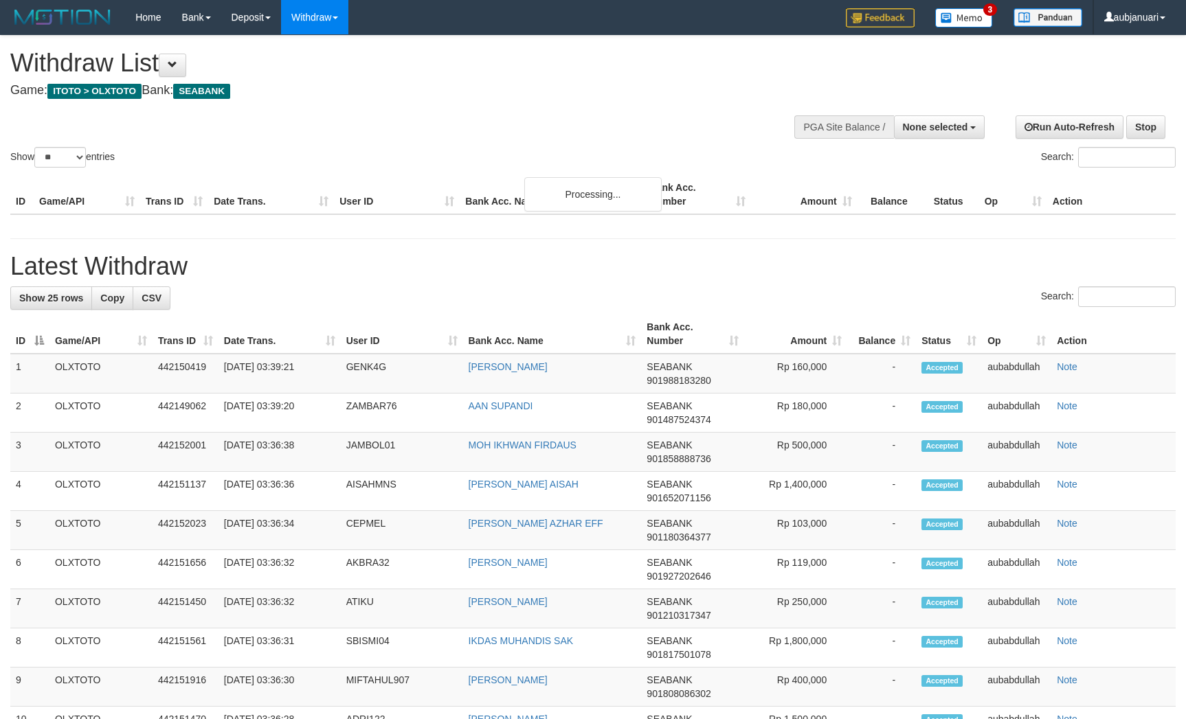
select select
select select "**"
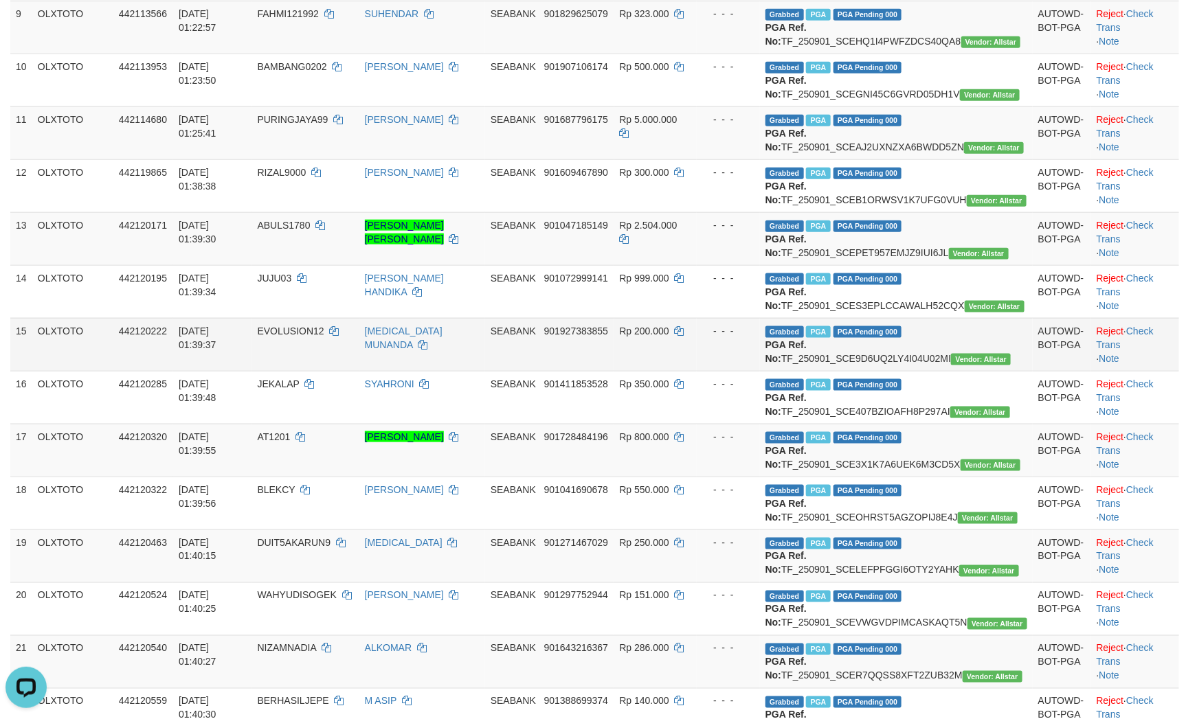
scroll to position [122, 0]
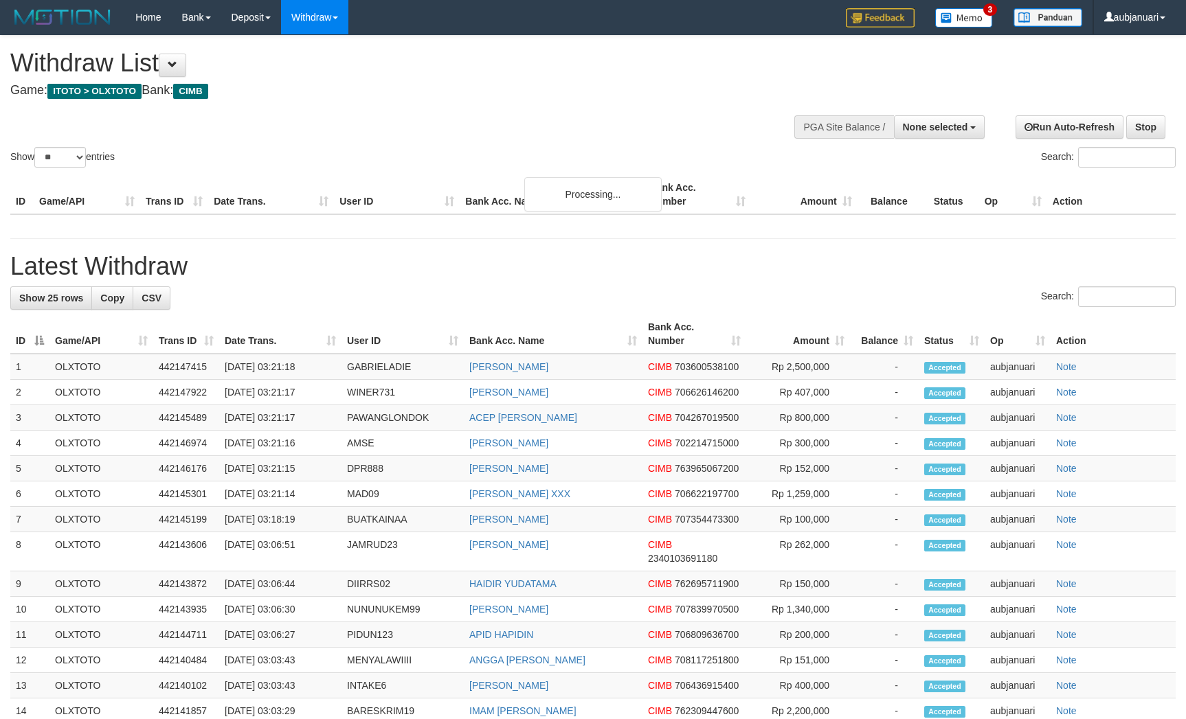
select select
select select "**"
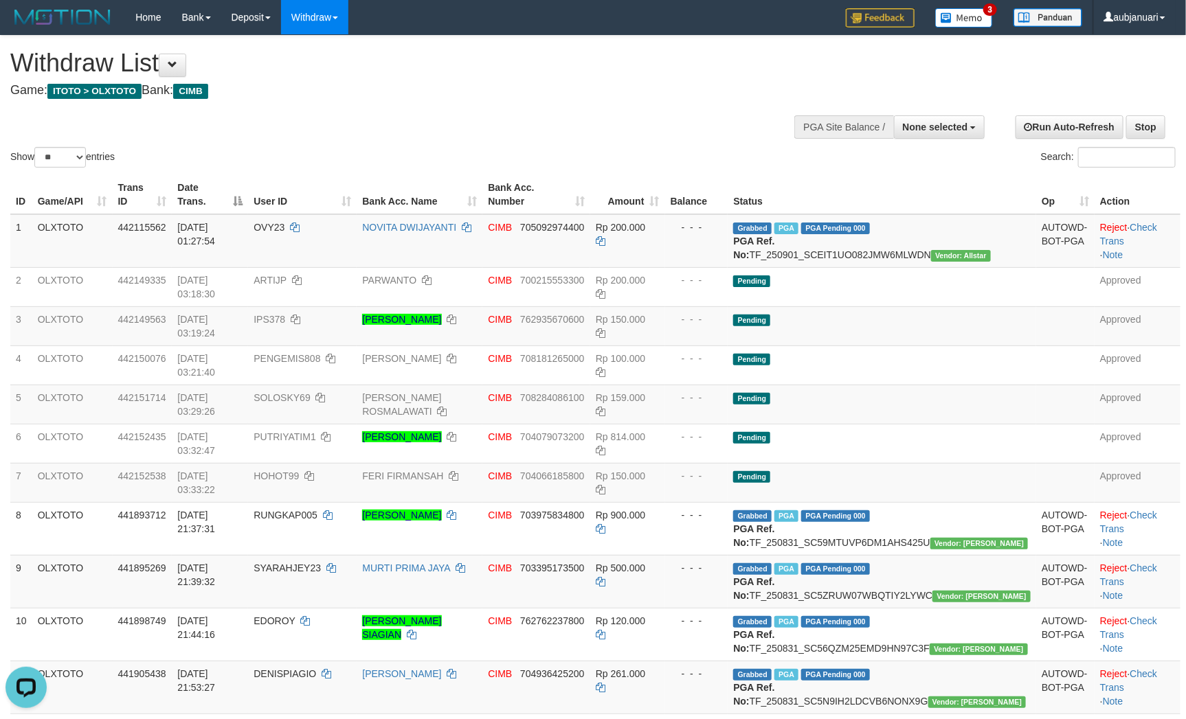
drag, startPoint x: 542, startPoint y: 108, endPoint x: 548, endPoint y: 1, distance: 107.3
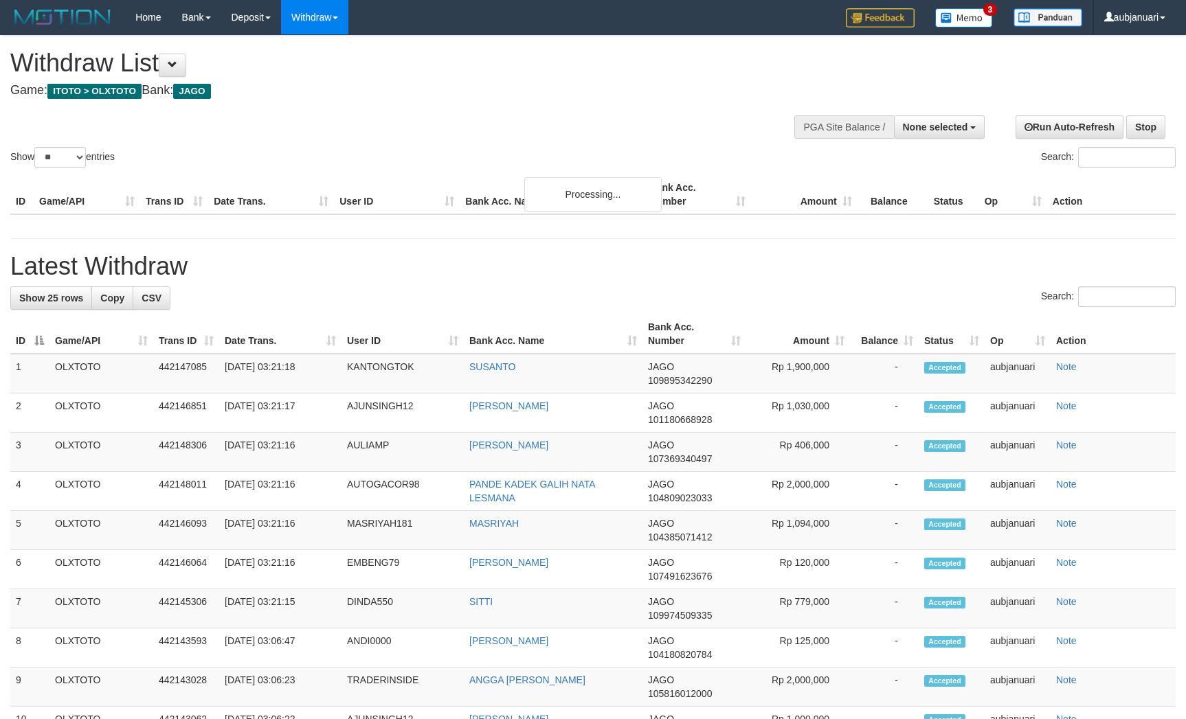
select select
select select "**"
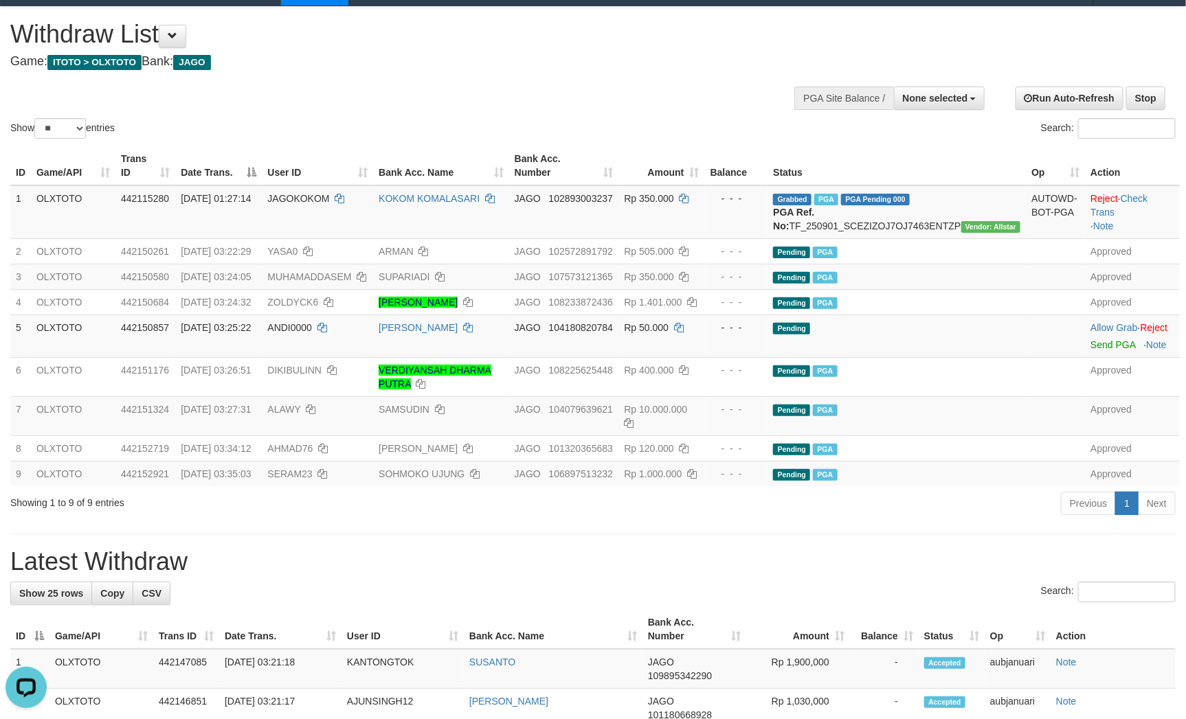
click at [617, 60] on h4 "Game: ITOTO > OLXTOTO Bank: JAGO" at bounding box center [393, 62] width 767 height 14
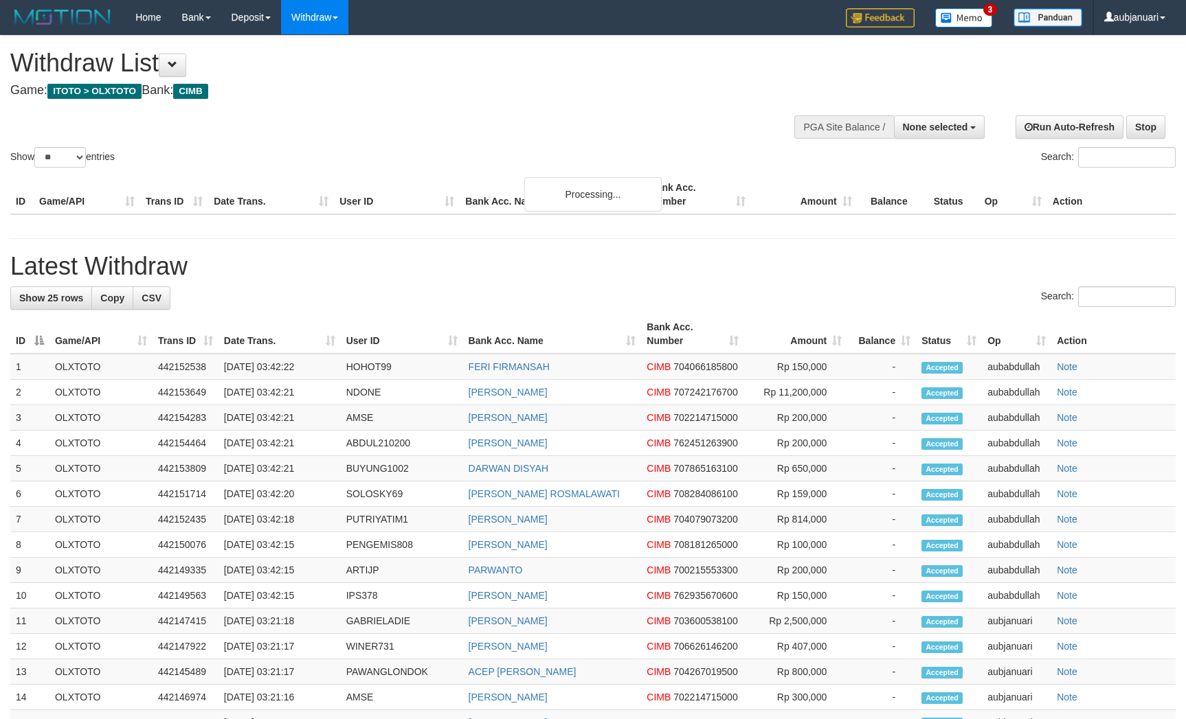
select select
select select "**"
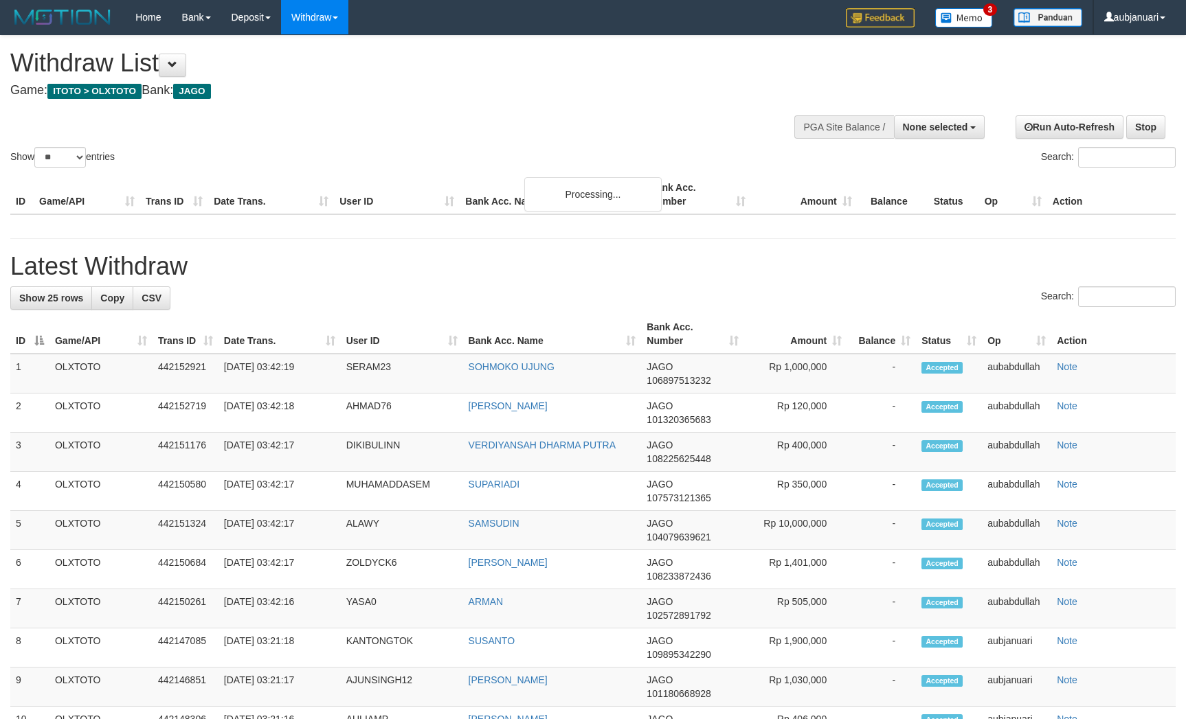
select select
select select "**"
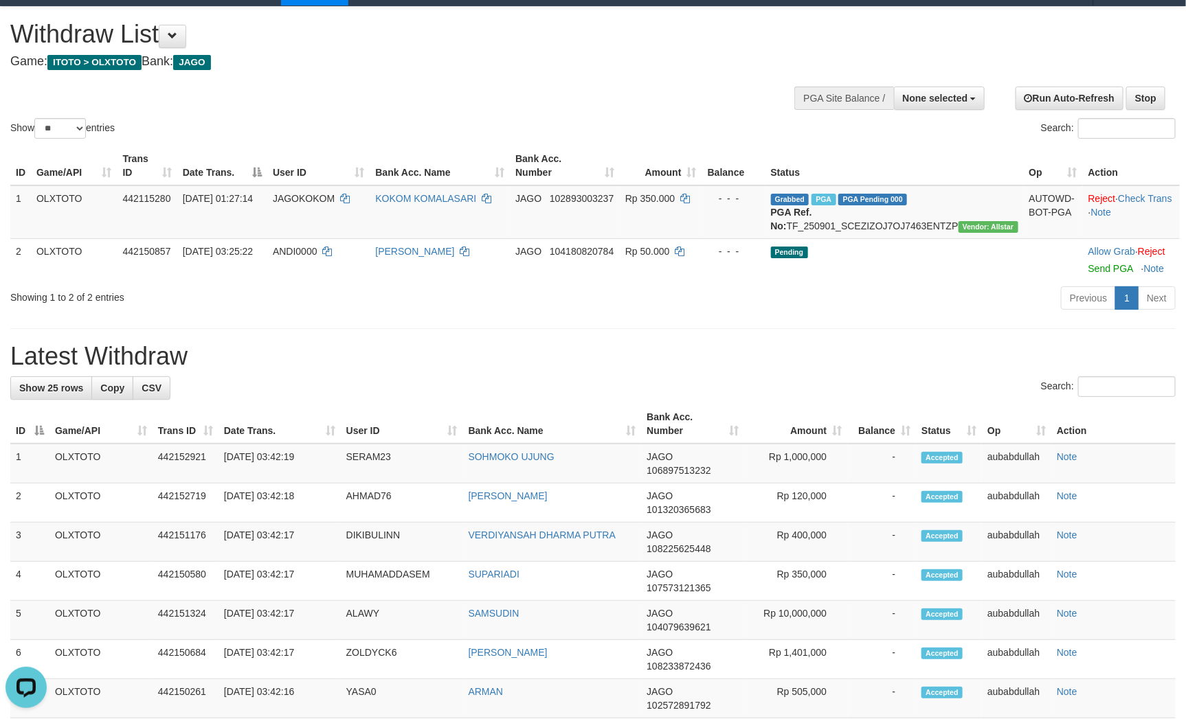
click at [662, 78] on div "Show ** ** ** *** entries Search:" at bounding box center [593, 74] width 1186 height 135
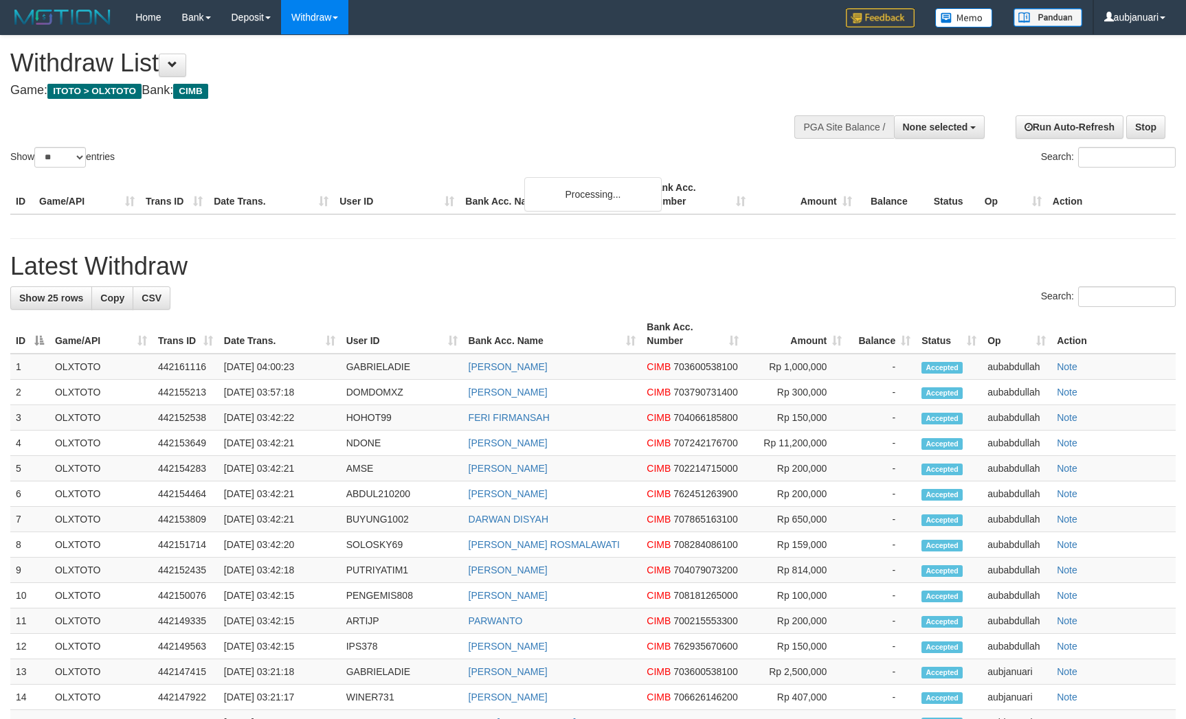
select select
select select "**"
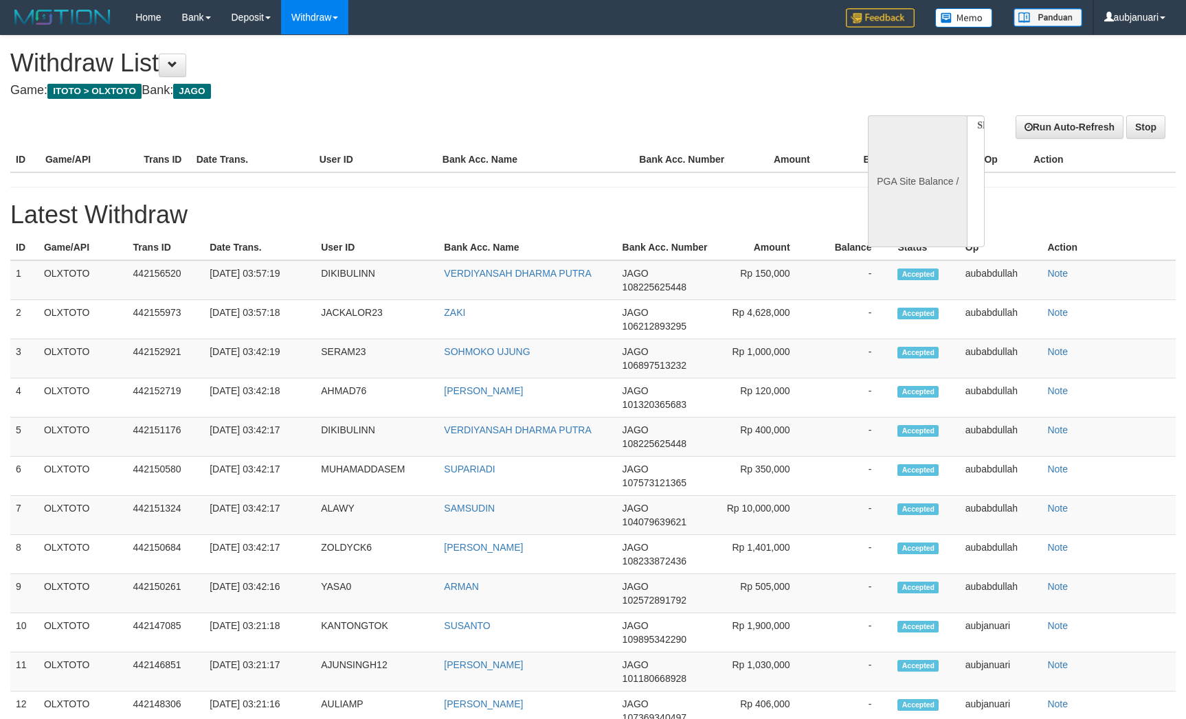
select select
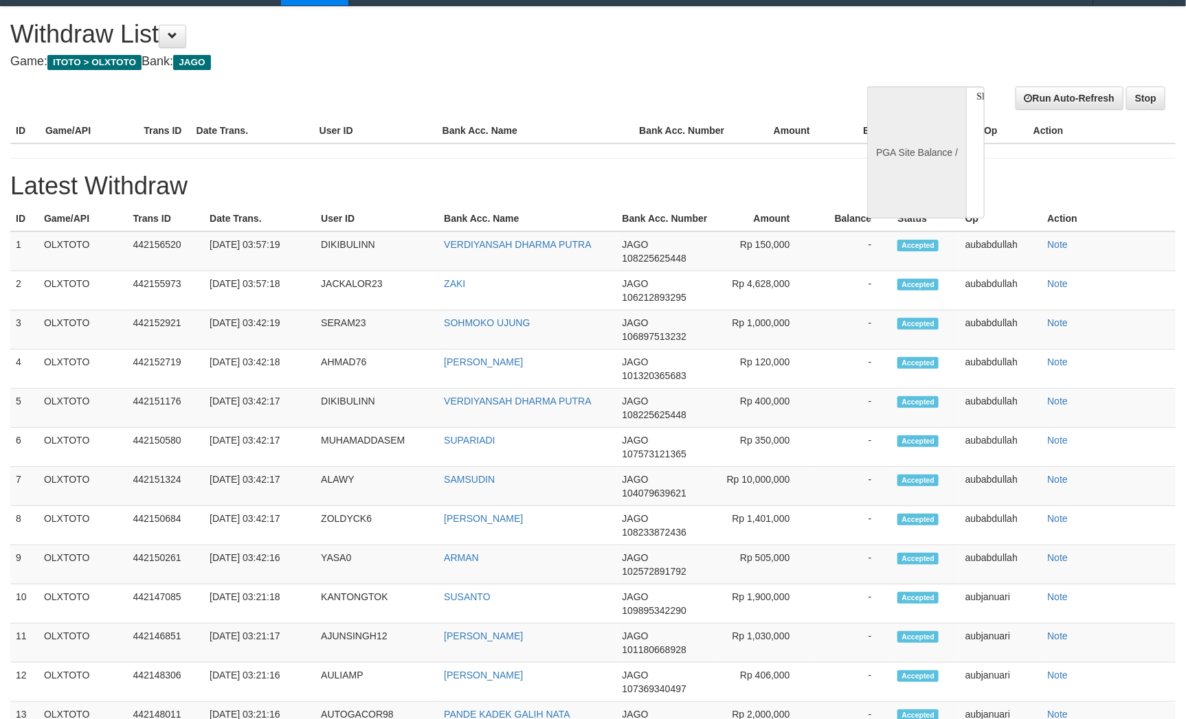
select select "**"
select select
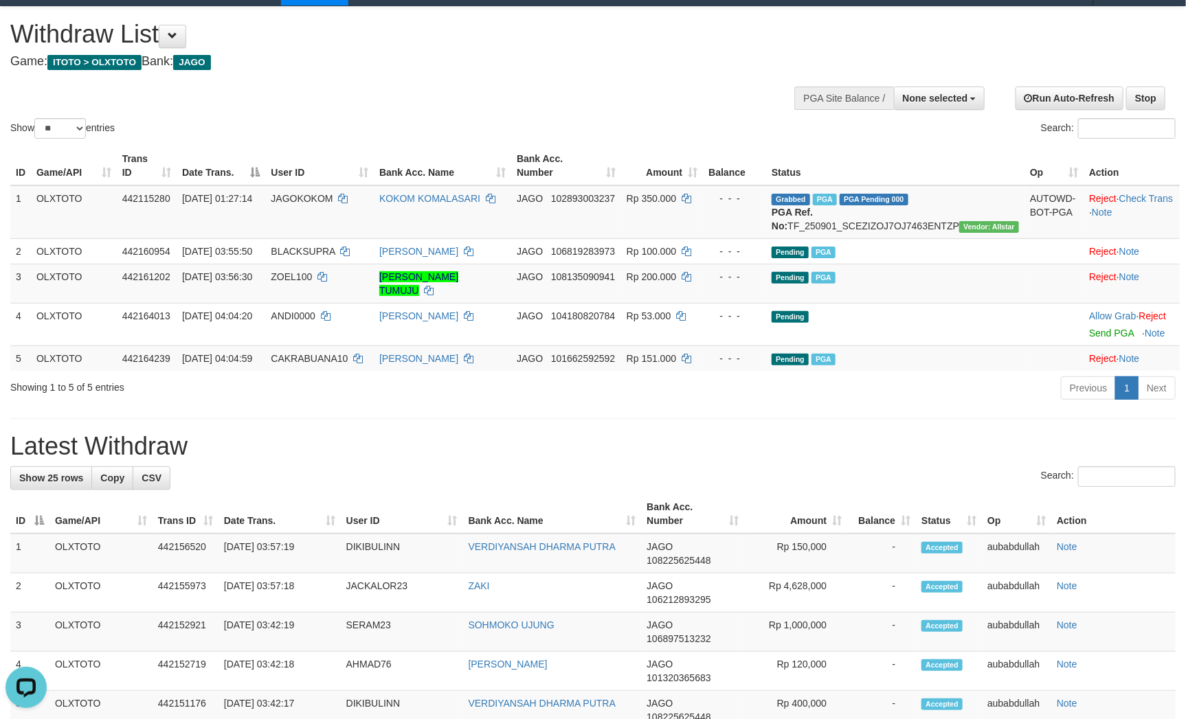
scroll to position [0, 0]
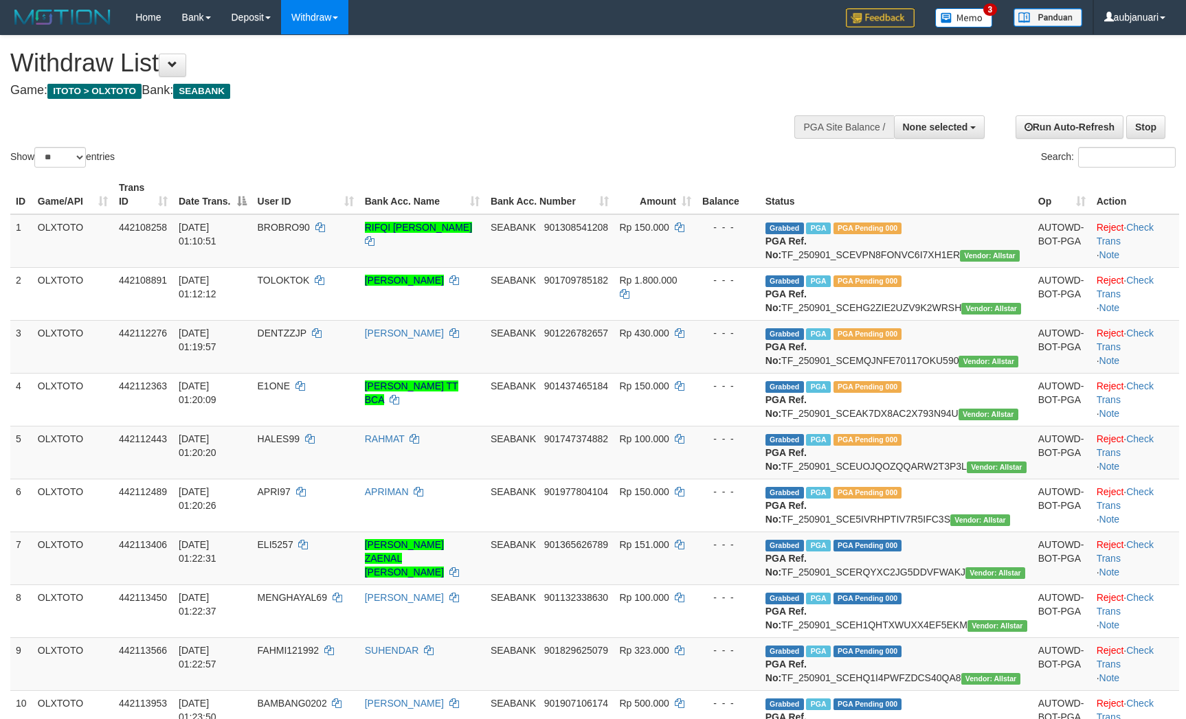
select select
select select "**"
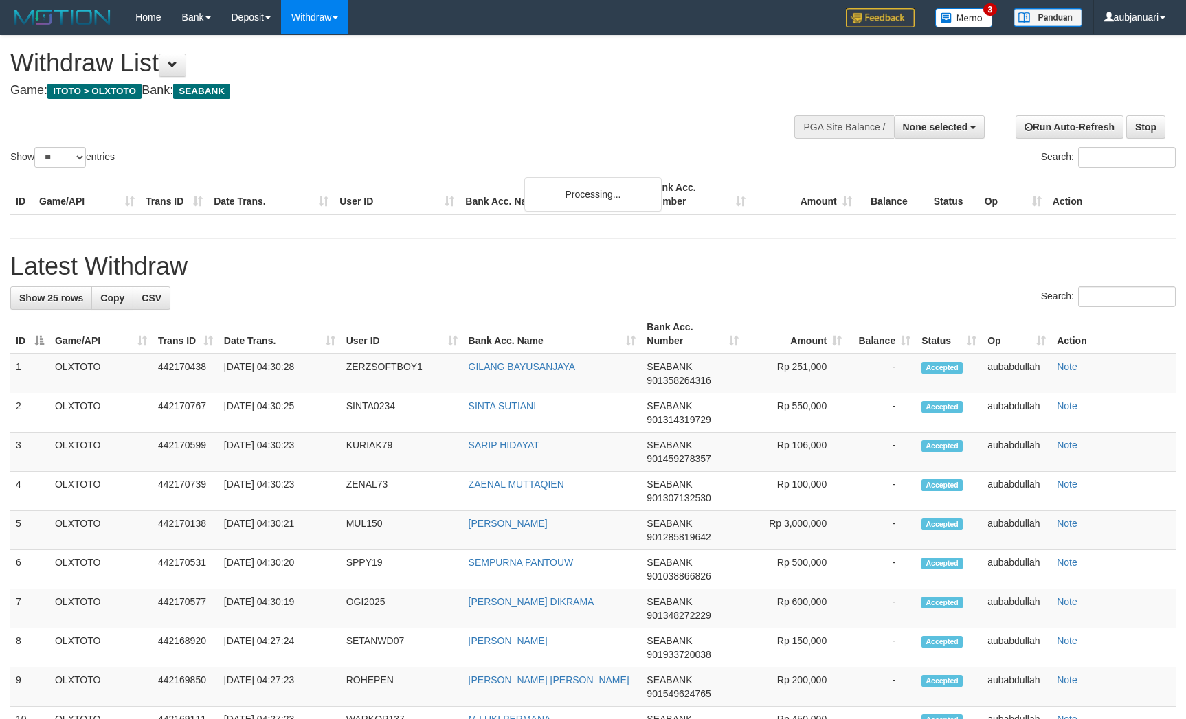
select select
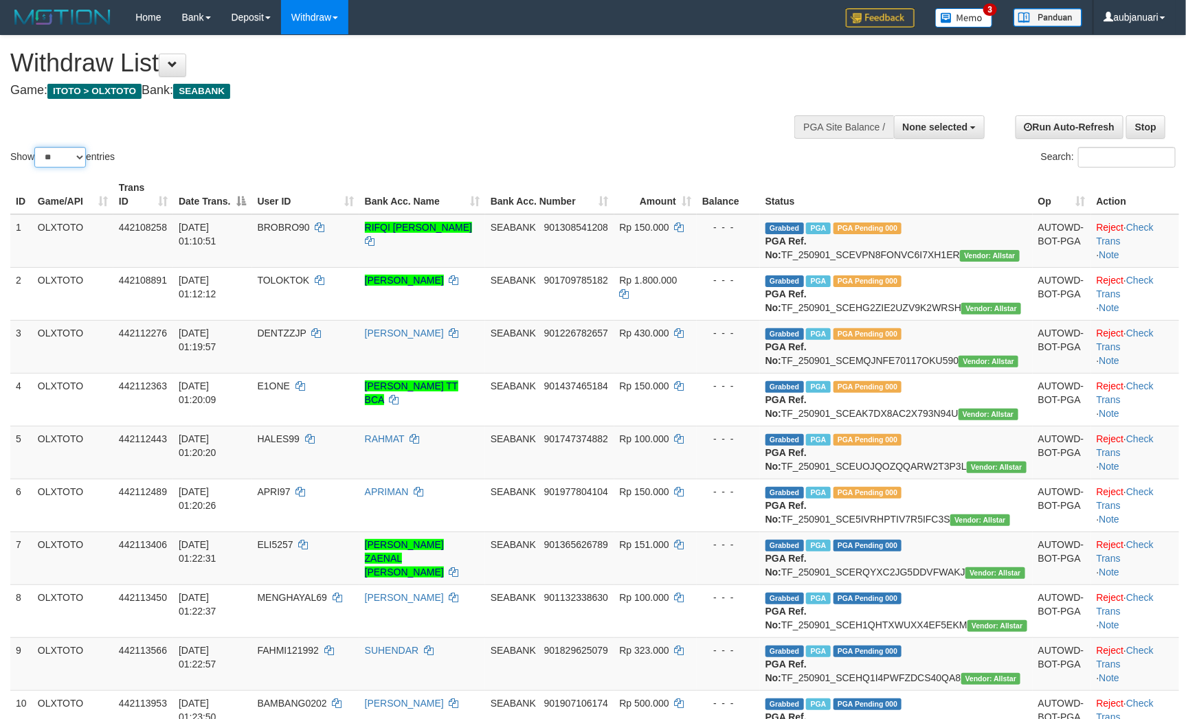
click at [56, 168] on select "** ** ** ***" at bounding box center [60, 157] width 52 height 21
select select "***"
click at [36, 164] on select "** ** ** ***" at bounding box center [60, 157] width 52 height 21
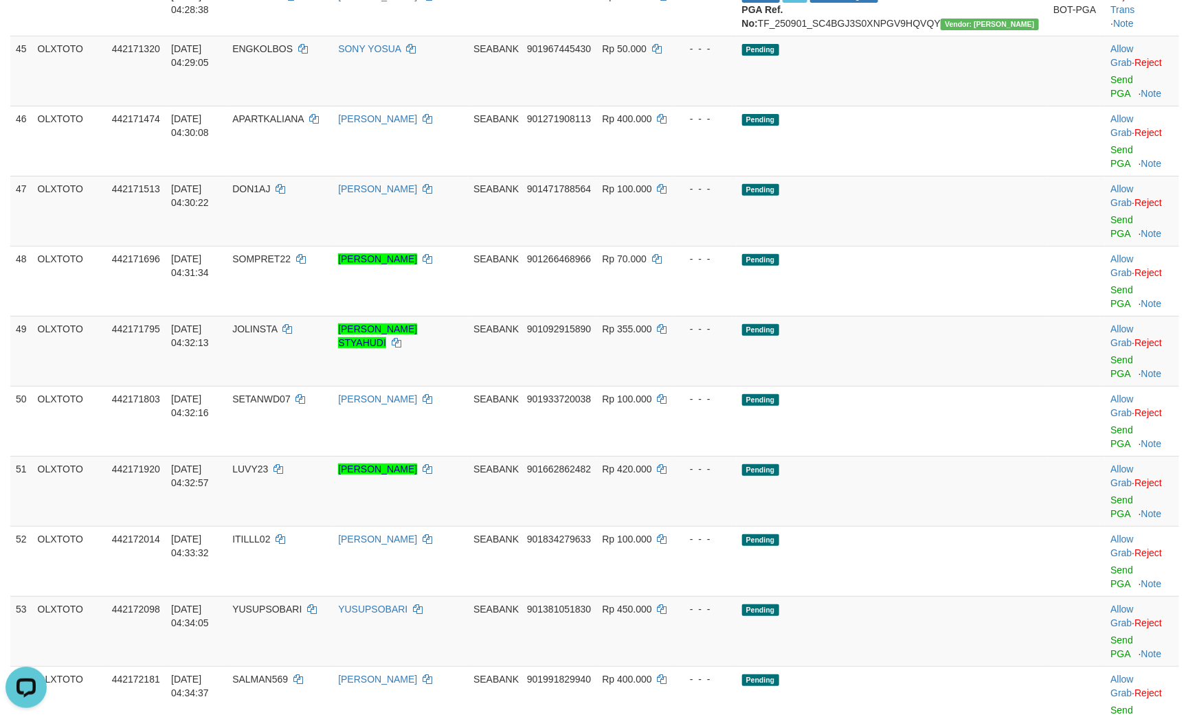
scroll to position [2473, 0]
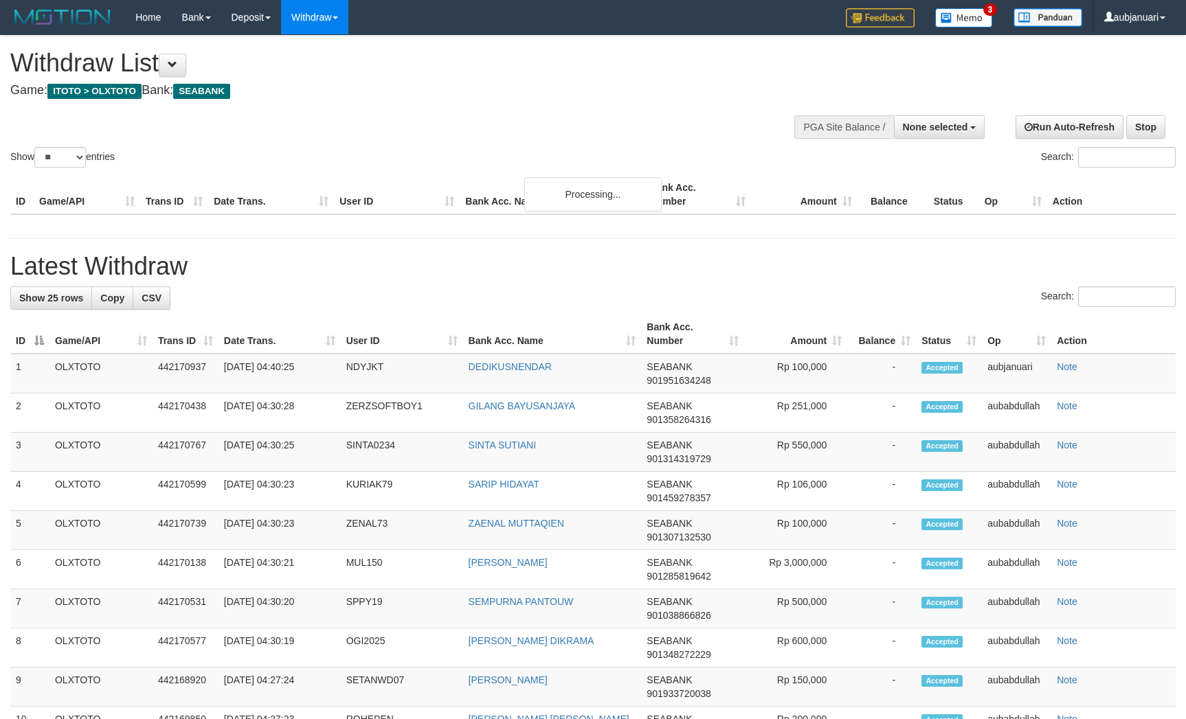
select select
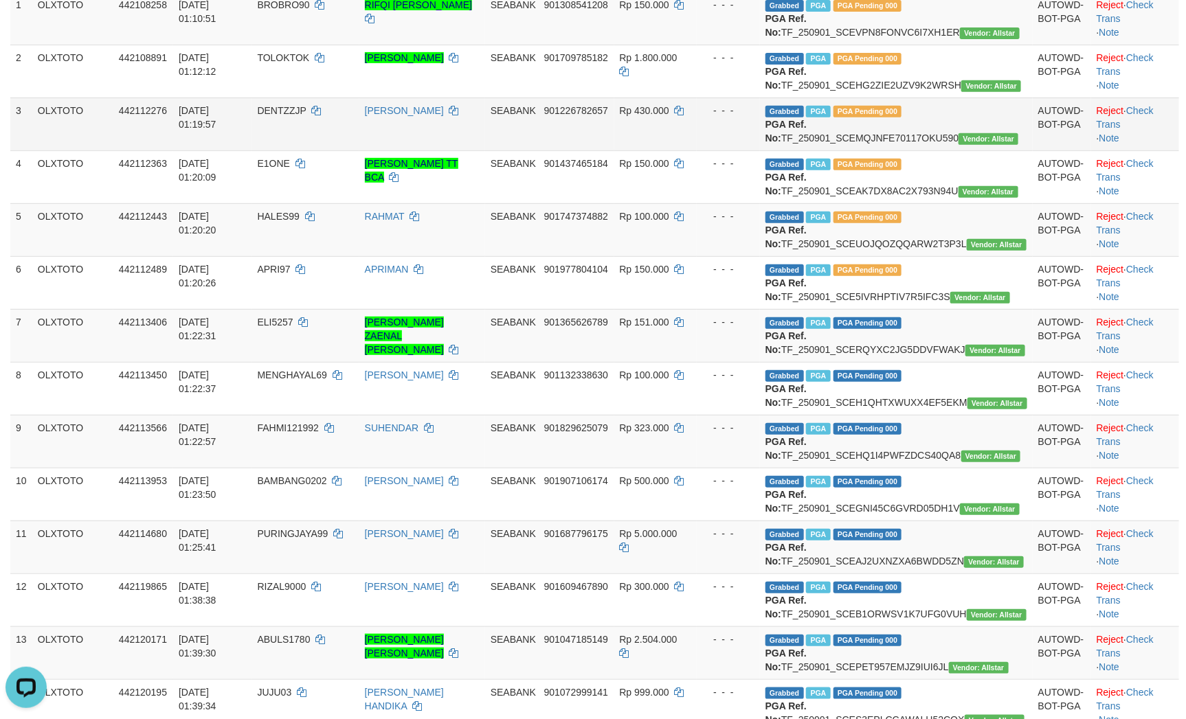
scroll to position [122, 0]
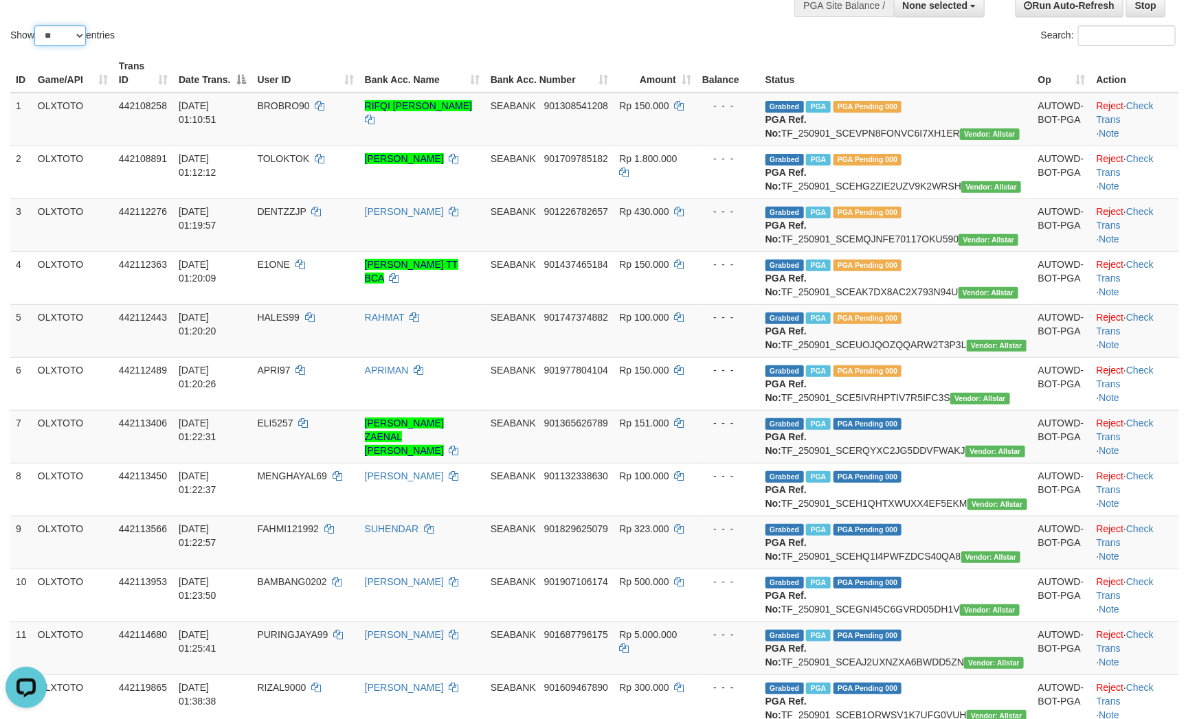
drag, startPoint x: 76, startPoint y: 54, endPoint x: 74, endPoint y: 60, distance: 7.2
click at [75, 46] on select "** ** ** ***" at bounding box center [60, 35] width 52 height 21
select select "***"
click at [36, 43] on select "** ** ** ***" at bounding box center [60, 35] width 52 height 21
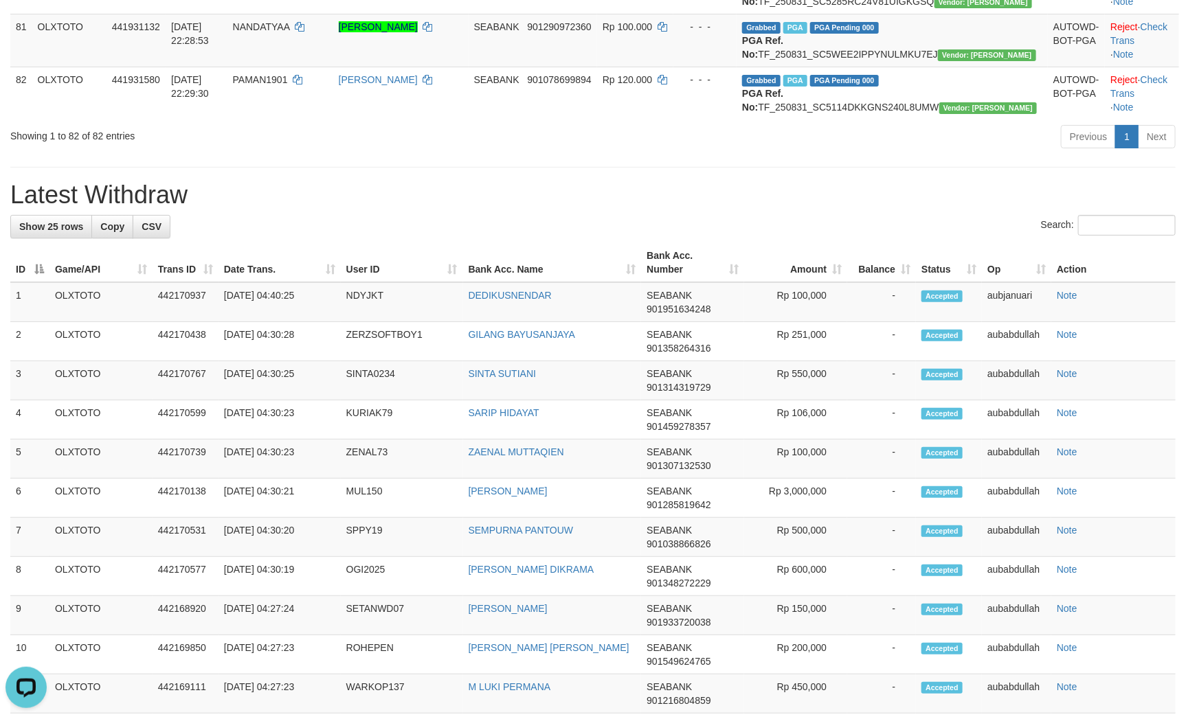
scroll to position [5376, 0]
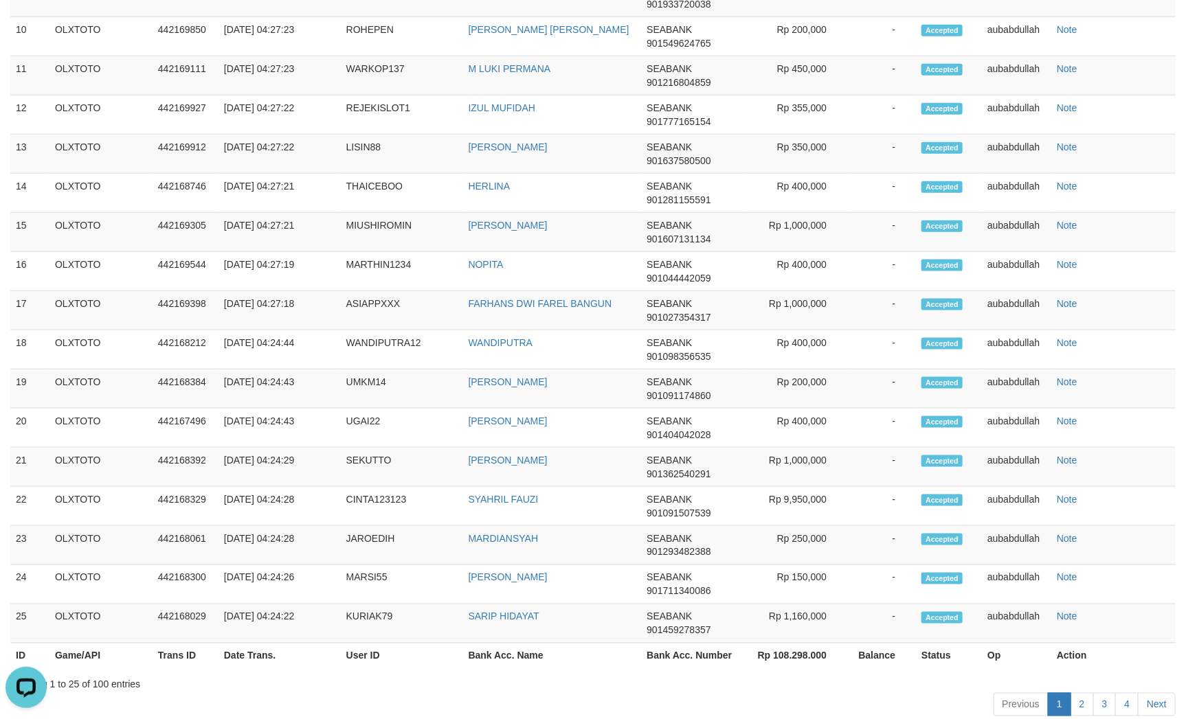
copy td "NDYJKT"
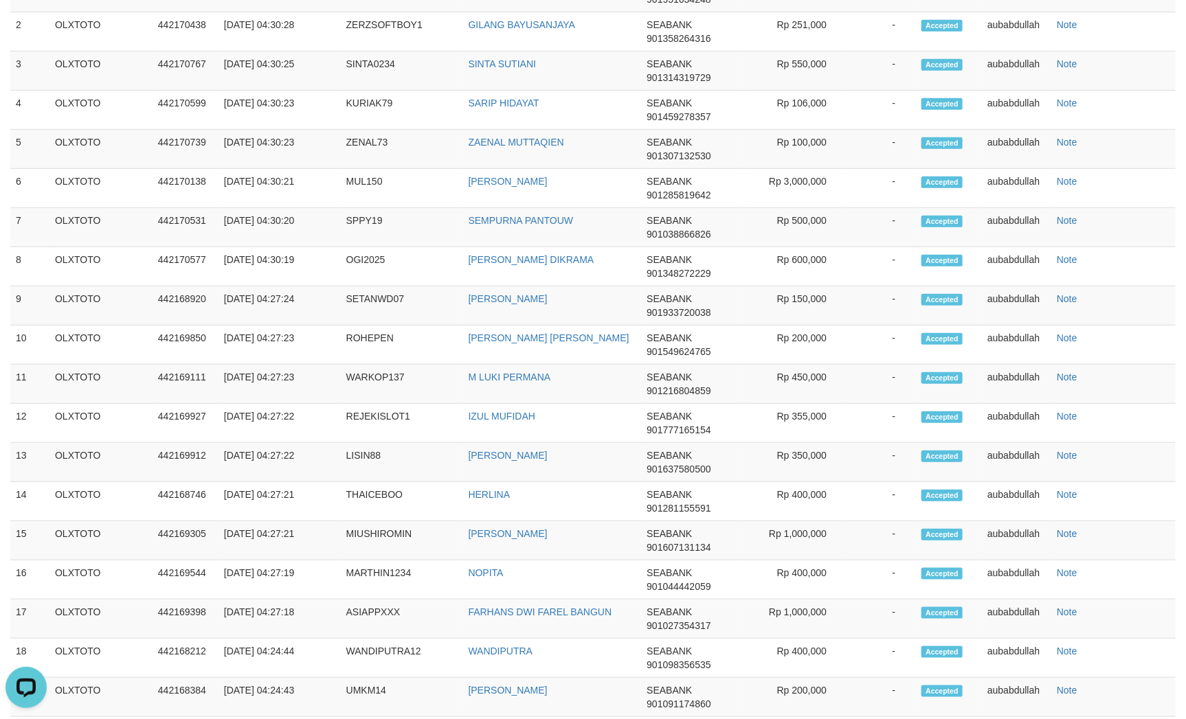
scroll to position [5067, 0]
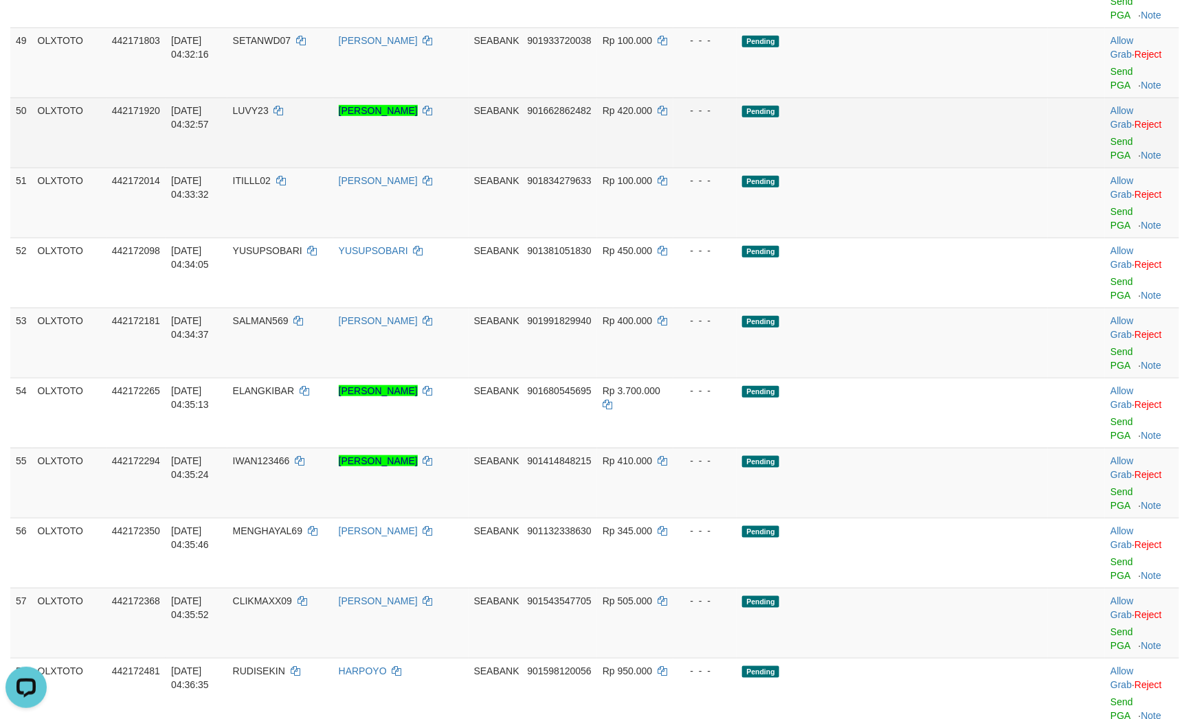
scroll to position [2594, 0]
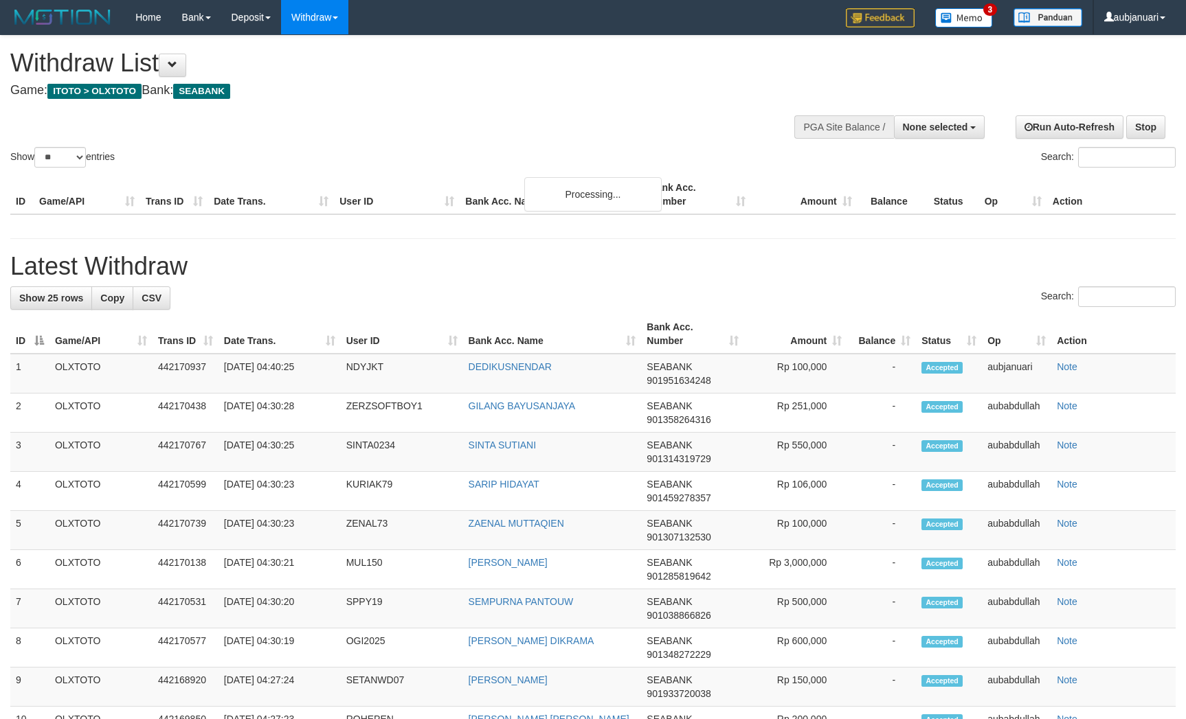
select select
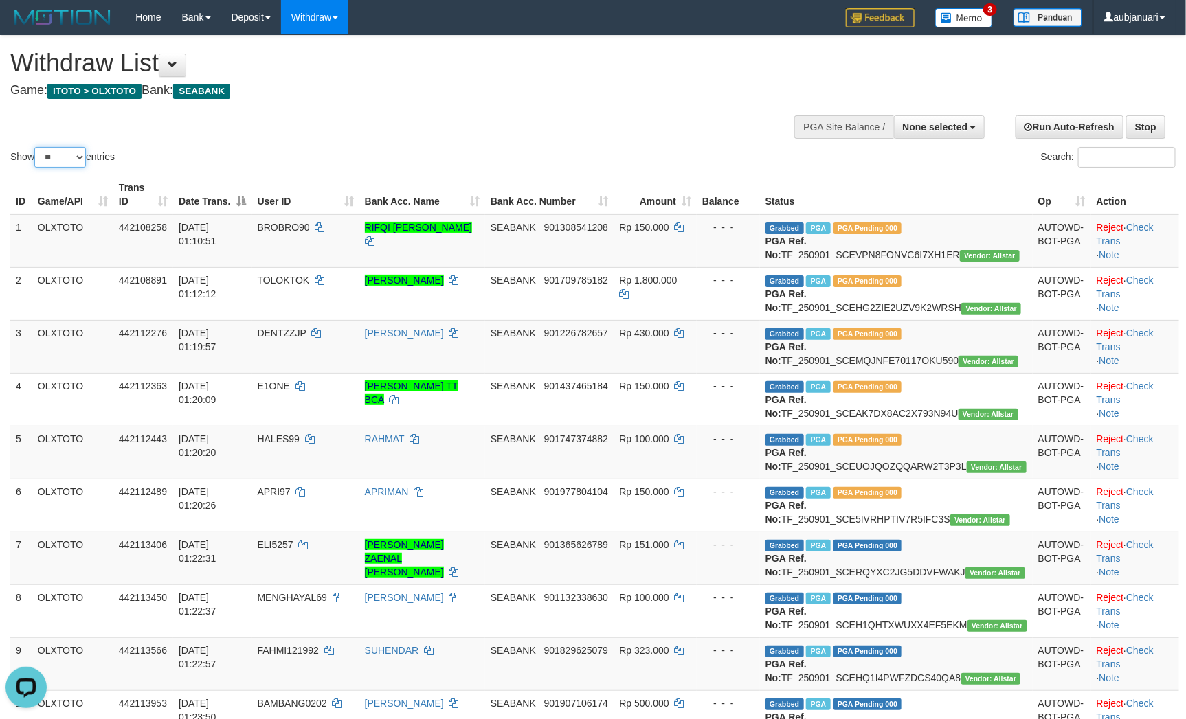
click at [52, 167] on select "** ** ** ***" at bounding box center [60, 157] width 52 height 21
select select "***"
click at [36, 164] on select "** ** ** ***" at bounding box center [60, 157] width 52 height 21
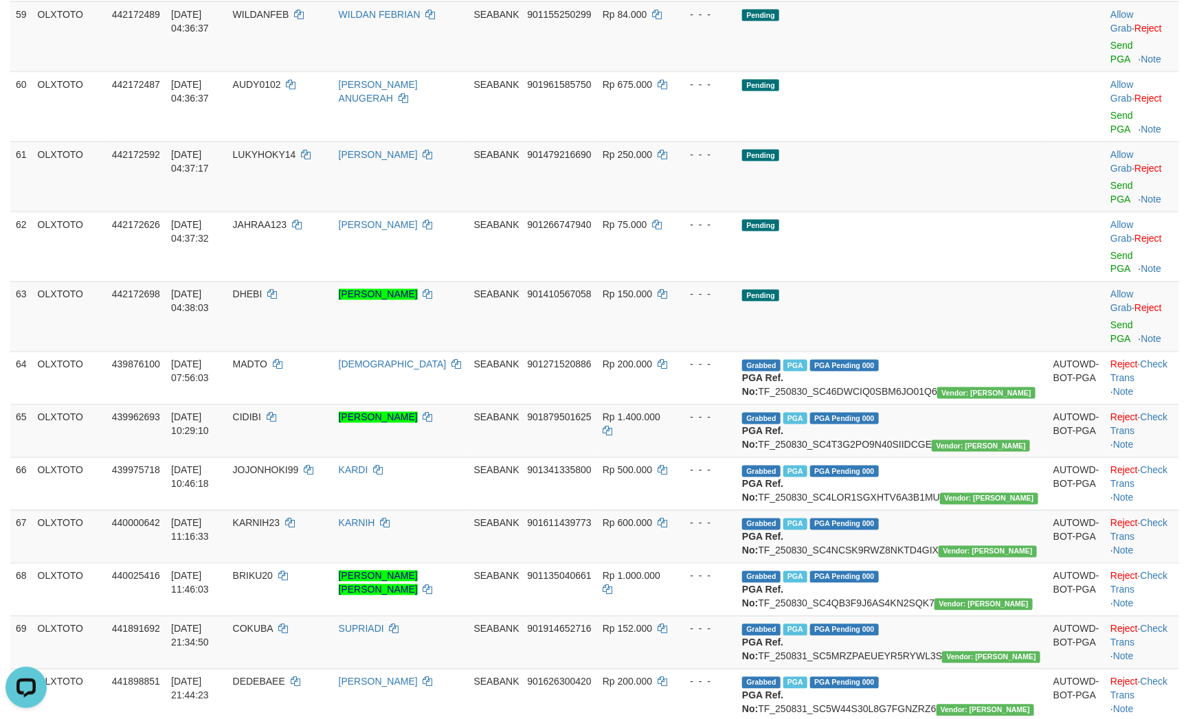
scroll to position [3400, 0]
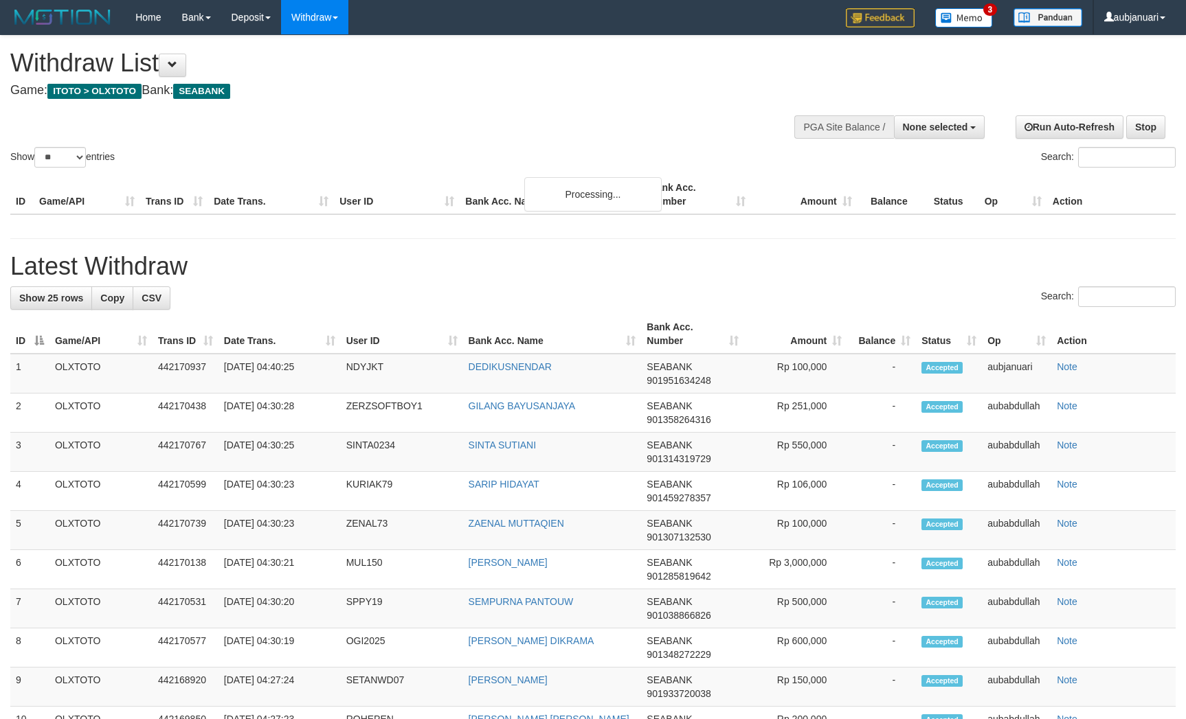
select select
select select "**"
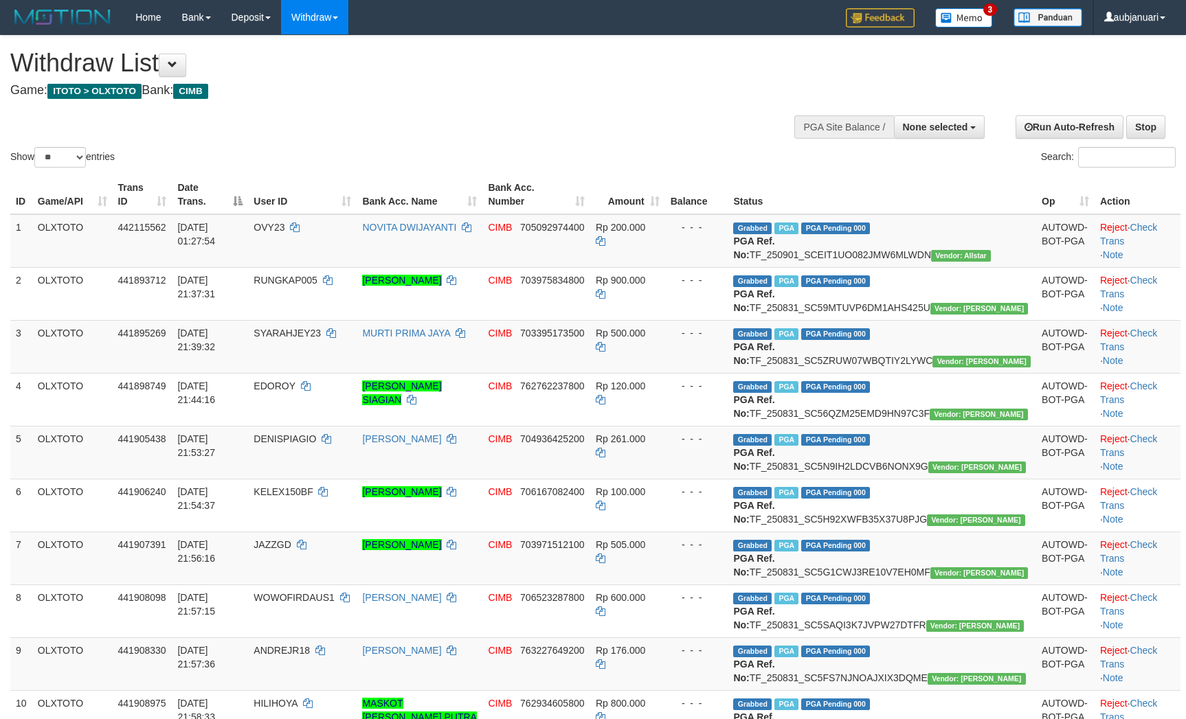
select select
select select "**"
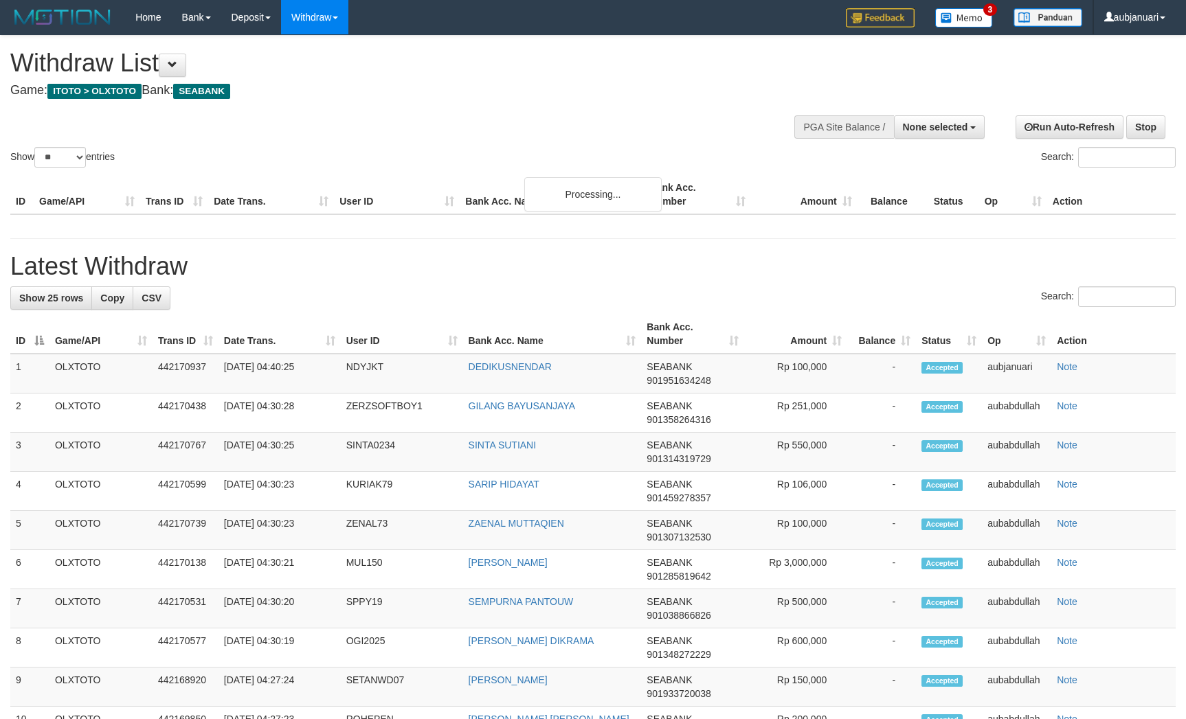
select select
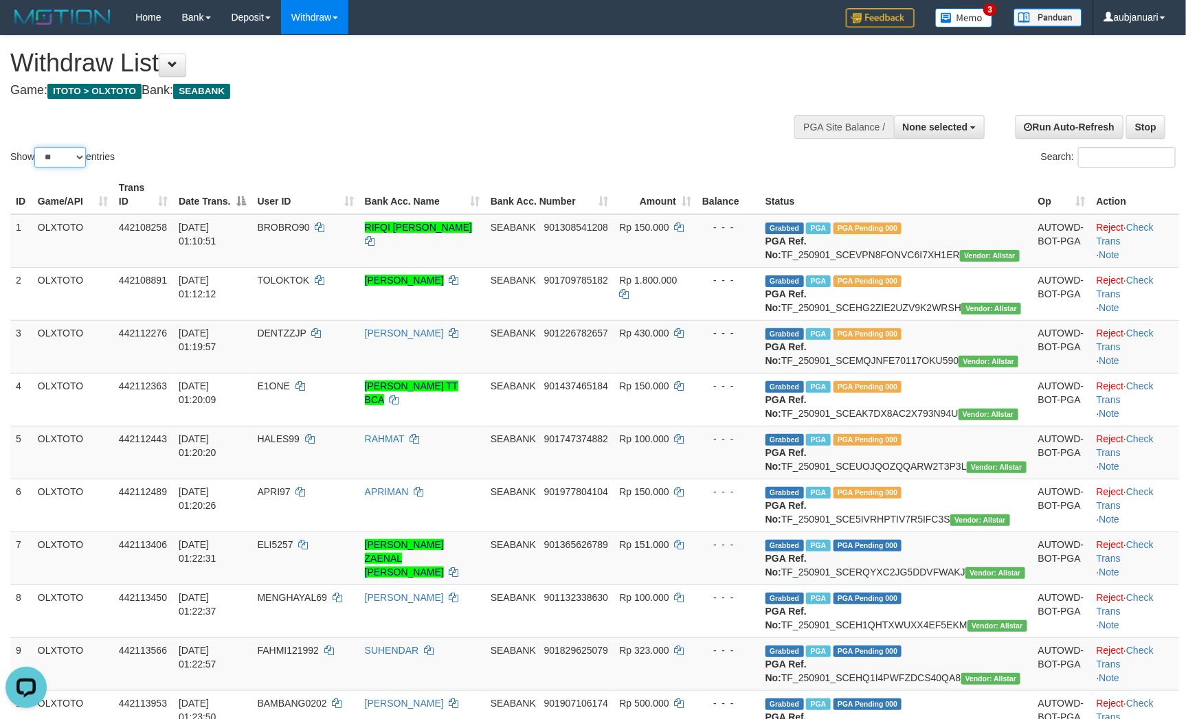
click at [43, 168] on select "** ** ** ***" at bounding box center [60, 157] width 52 height 21
select select "***"
click at [36, 164] on select "** ** ** ***" at bounding box center [60, 157] width 52 height 21
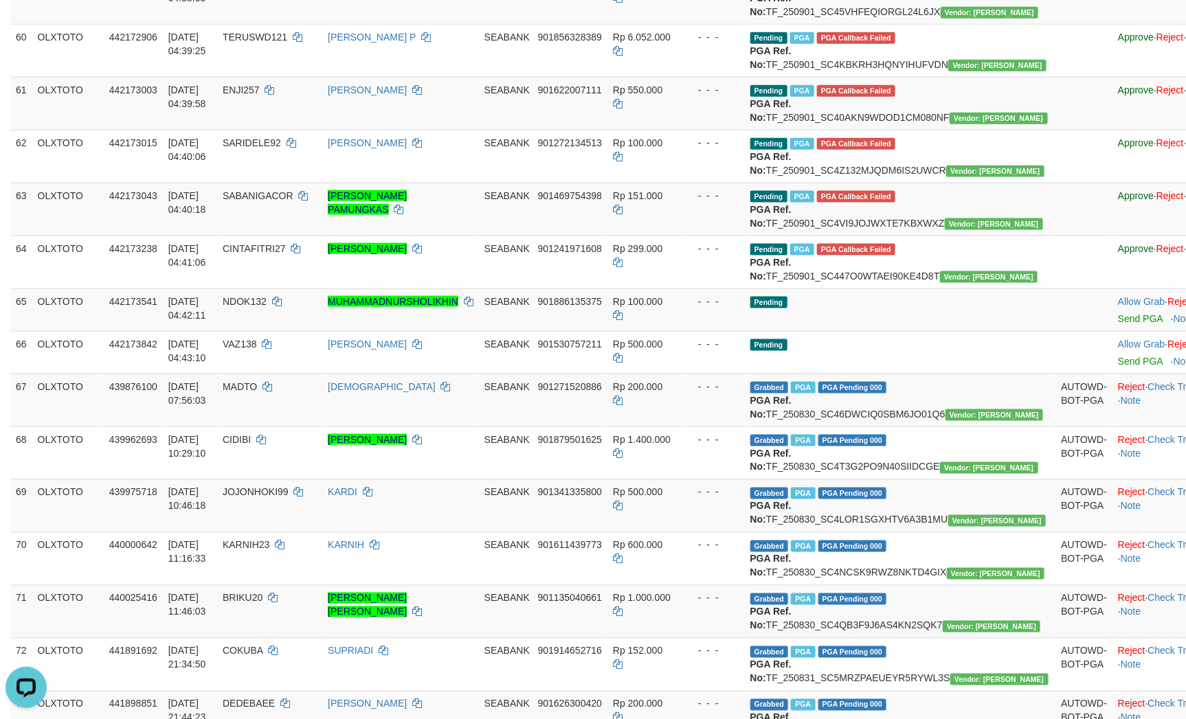
scroll to position [2885, 0]
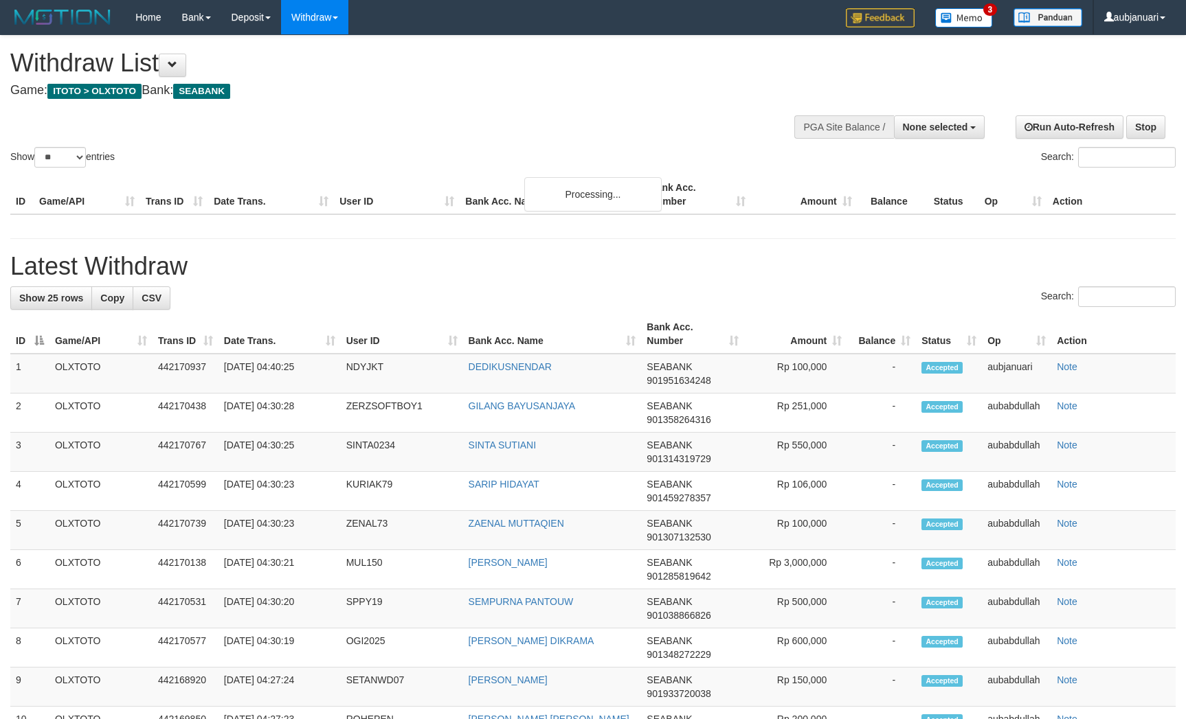
select select
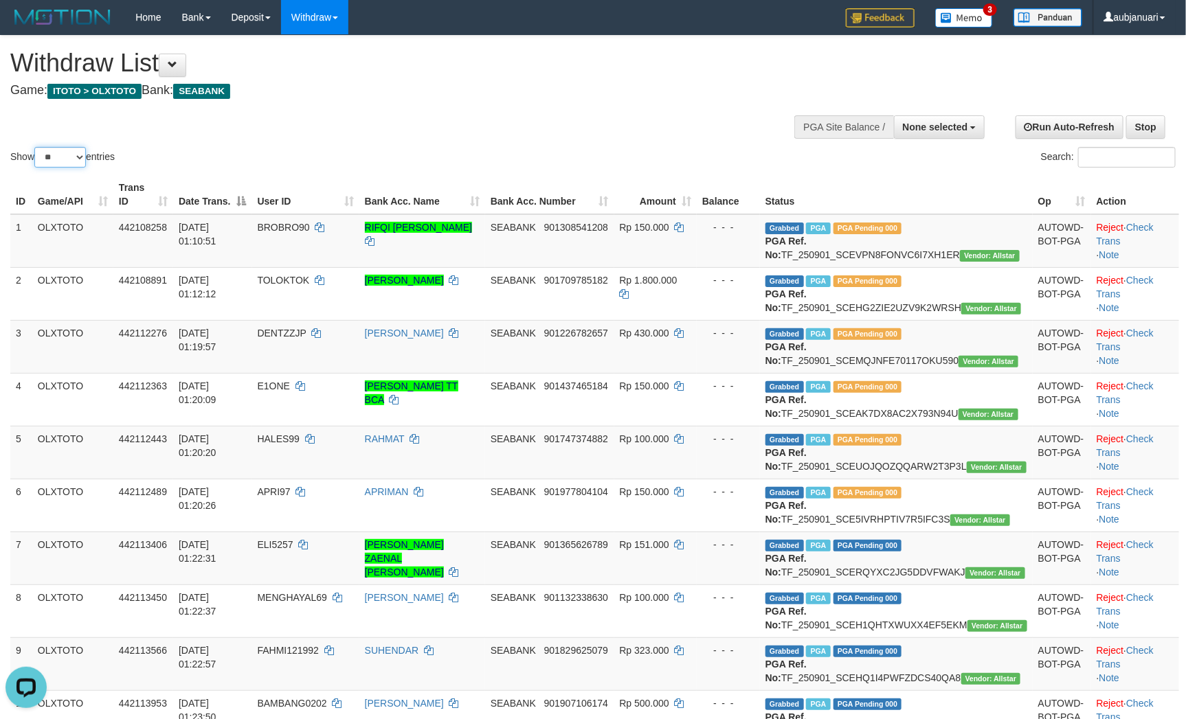
click at [56, 168] on select "** ** ** ***" at bounding box center [60, 157] width 52 height 21
select select "***"
click at [36, 164] on select "** ** ** ***" at bounding box center [60, 157] width 52 height 21
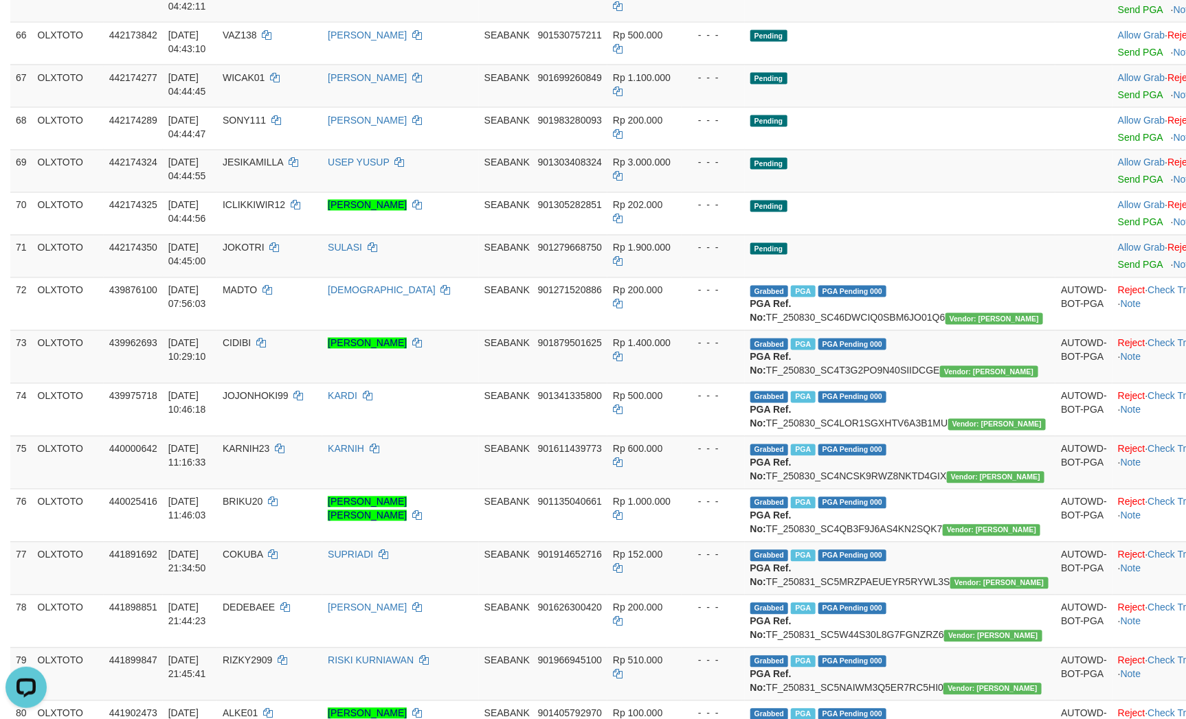
scroll to position [2988, 0]
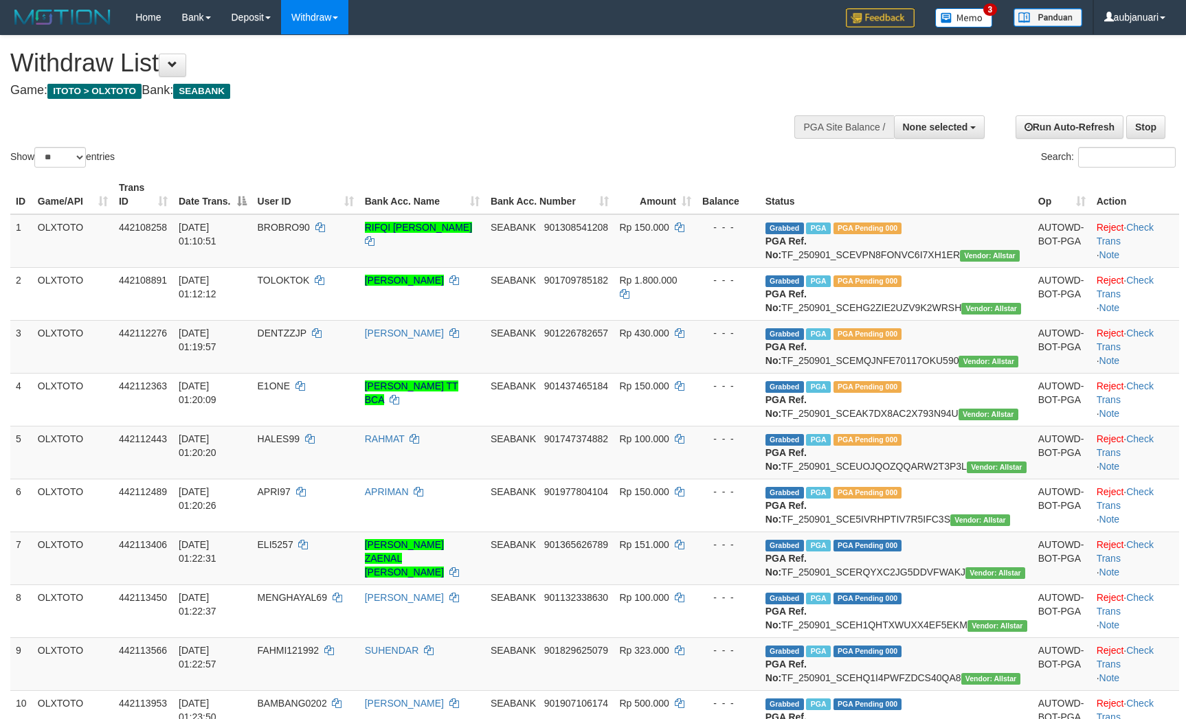
select select
drag, startPoint x: 78, startPoint y: 171, endPoint x: 77, endPoint y: 180, distance: 9.0
click at [77, 168] on select "** ** ** ***" at bounding box center [60, 157] width 52 height 21
select select "***"
click at [36, 164] on select "** ** ** ***" at bounding box center [60, 157] width 52 height 21
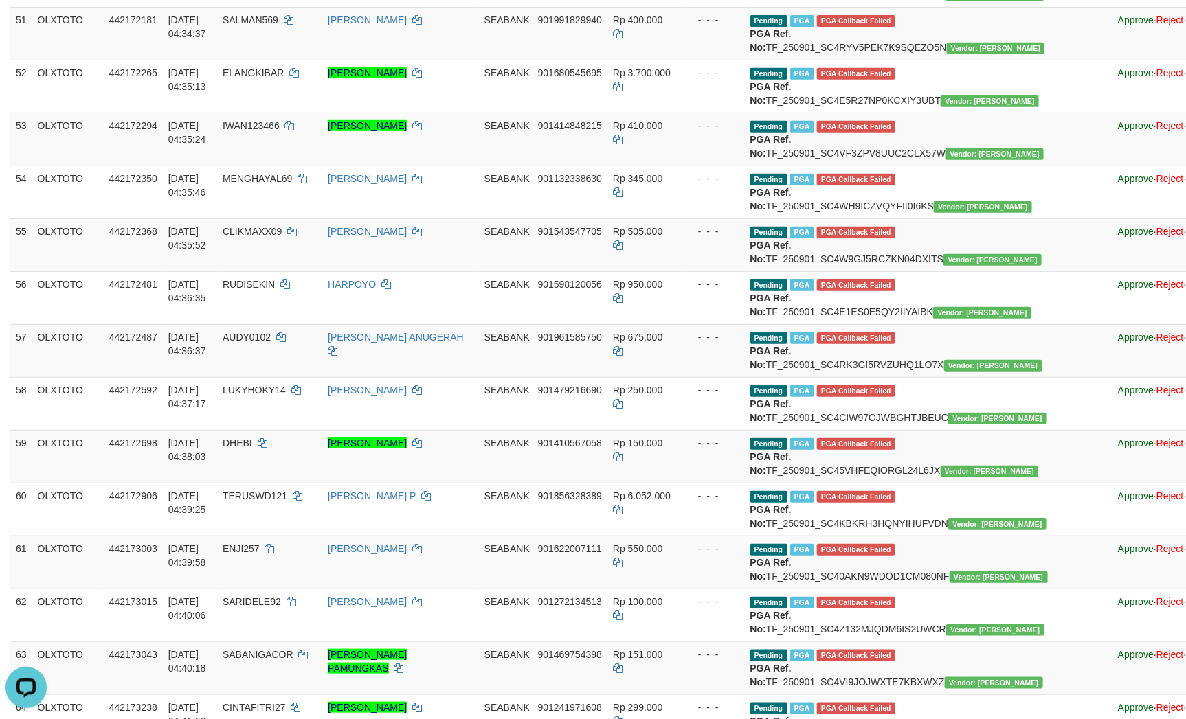
scroll to position [2885, 0]
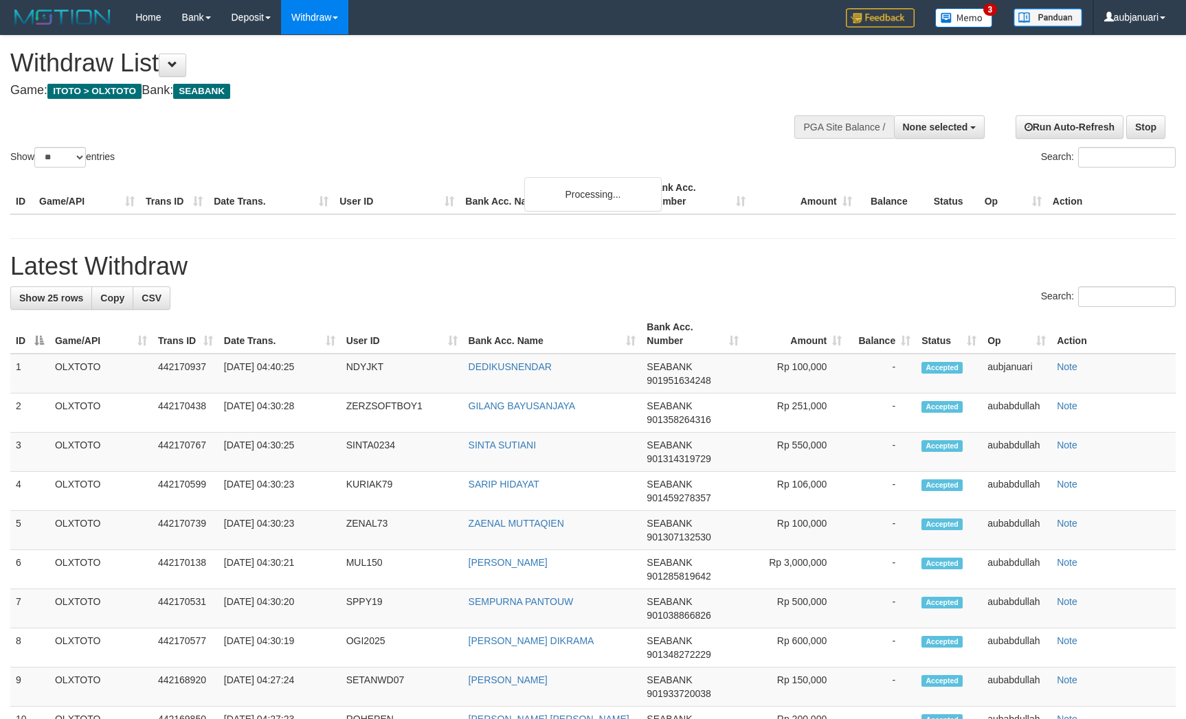
select select
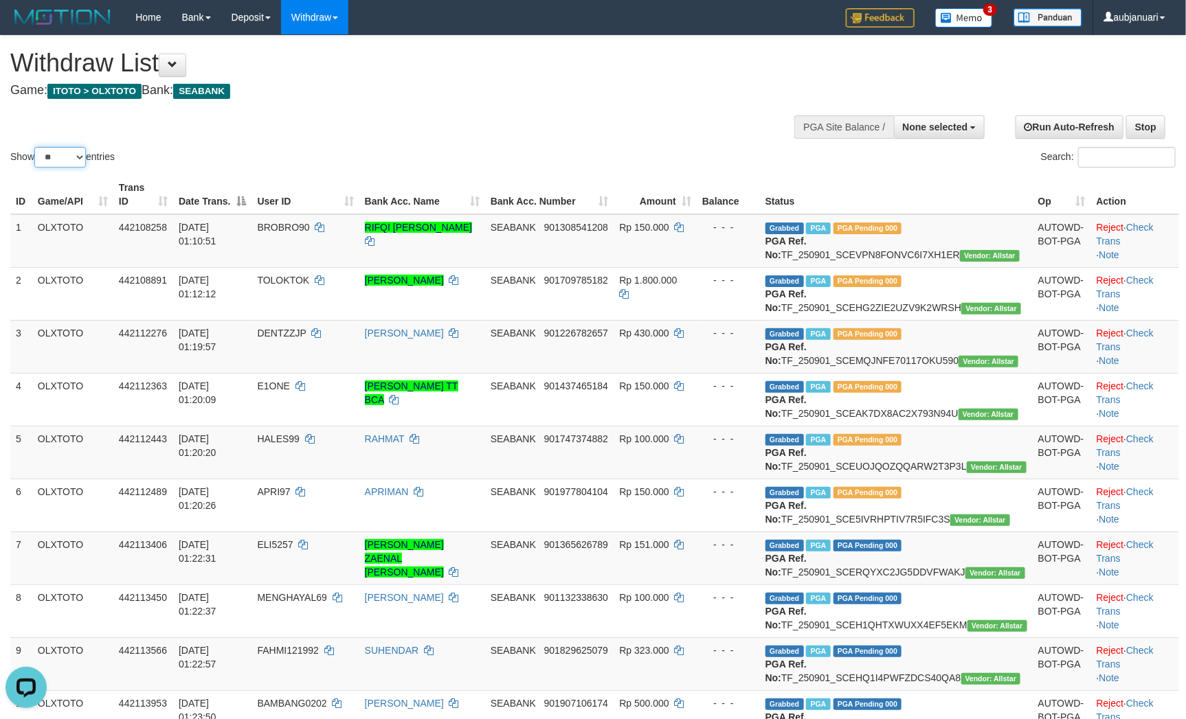
click at [68, 166] on select "** ** ** ***" at bounding box center [60, 157] width 52 height 21
select select "***"
click at [36, 164] on select "** ** ** ***" at bounding box center [60, 157] width 52 height 21
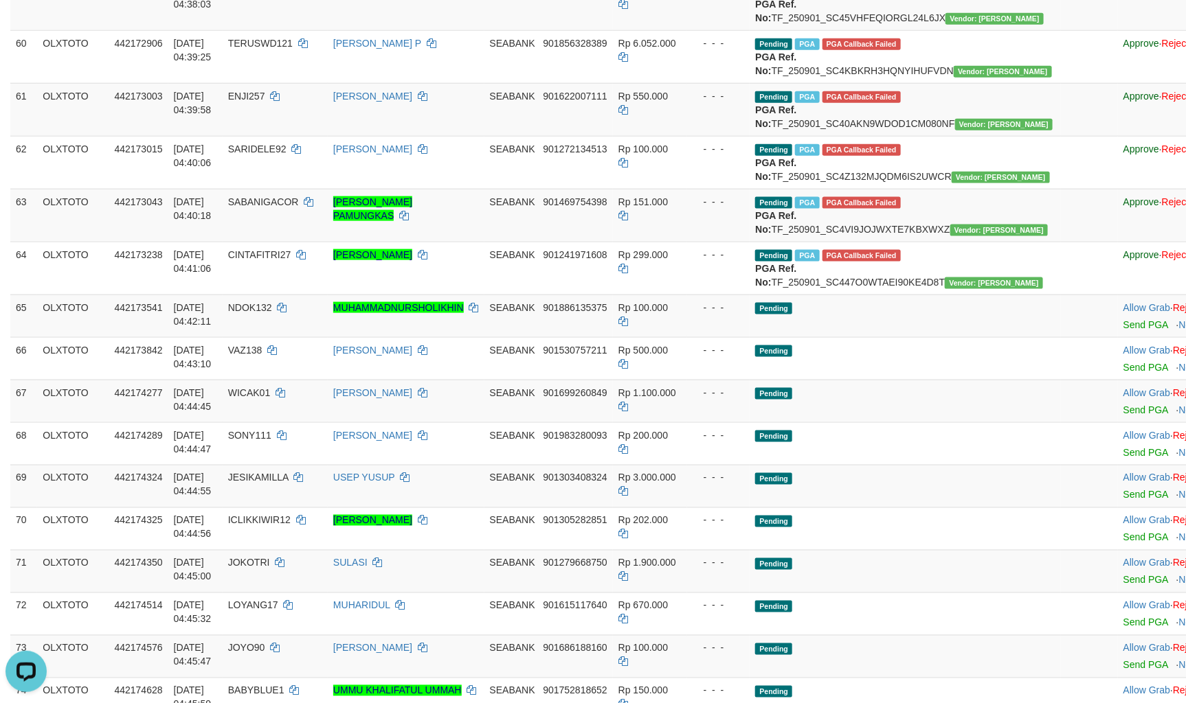
scroll to position [2885, 0]
